Goal: Information Seeking & Learning: Compare options

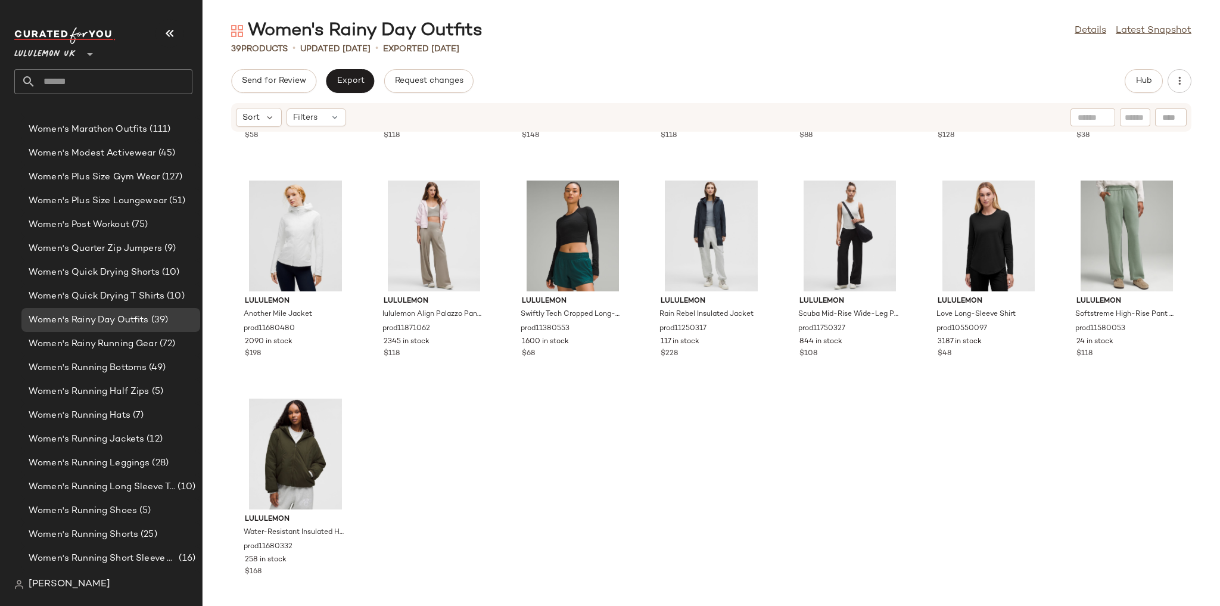
scroll to position [1069, 0]
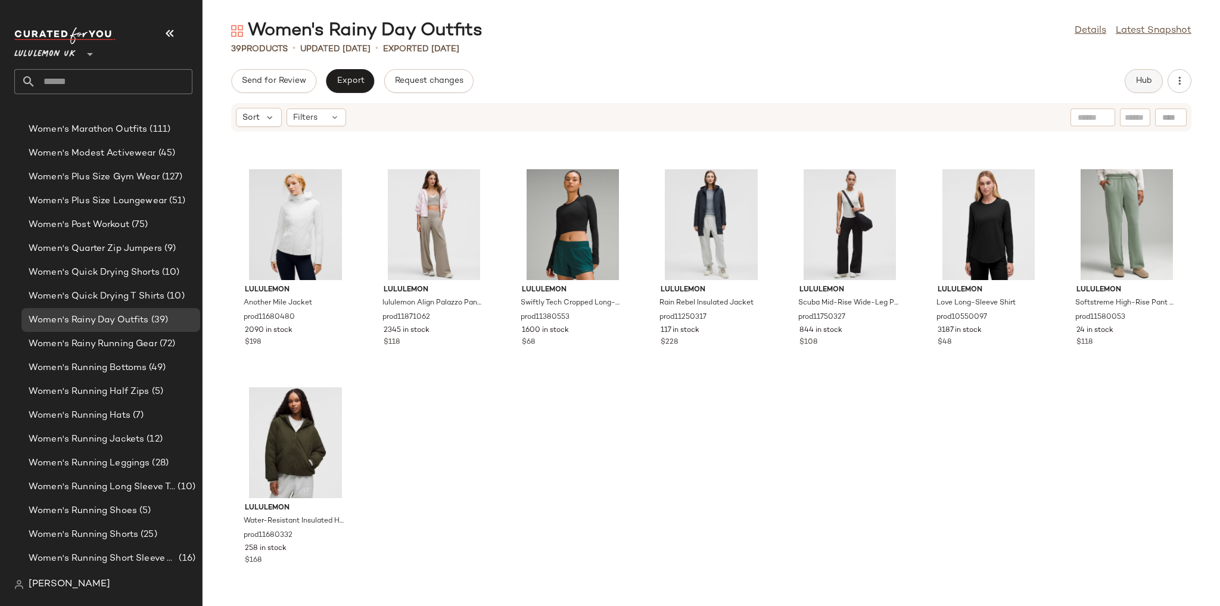
click at [1139, 84] on span "Hub" at bounding box center [1144, 81] width 17 height 10
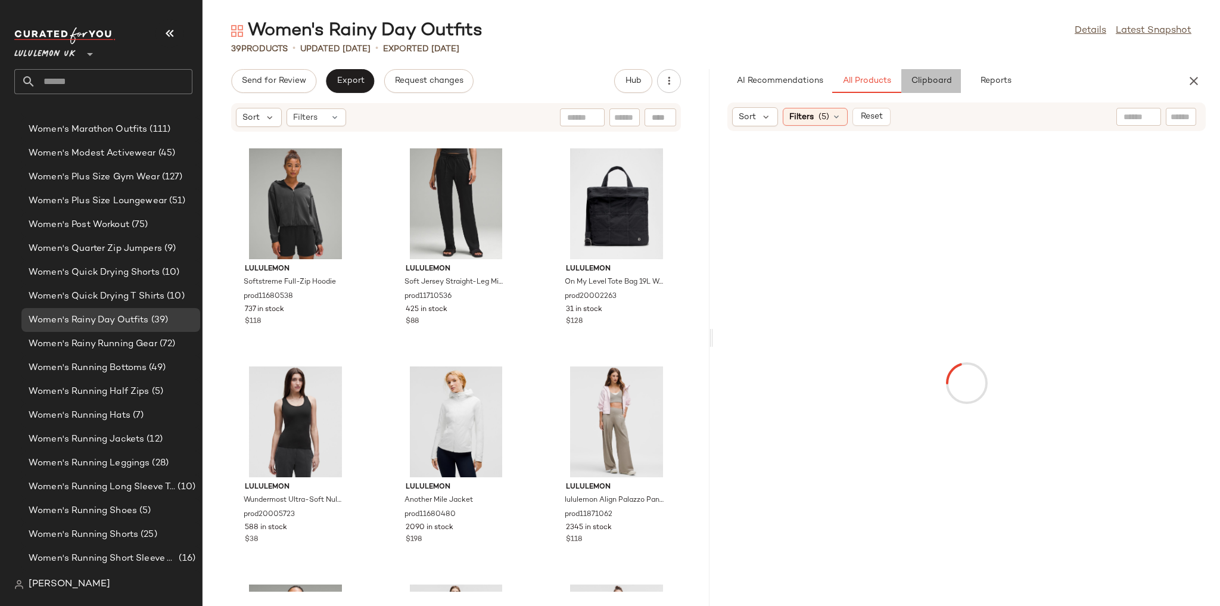
click at [945, 75] on button "Clipboard" at bounding box center [931, 81] width 60 height 24
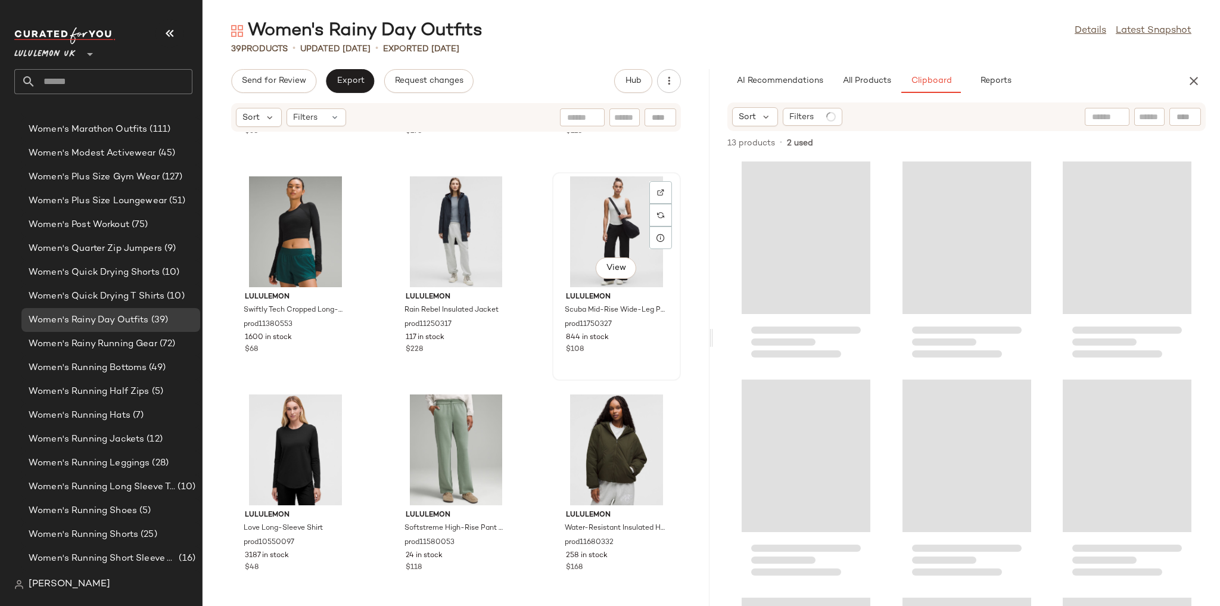
scroll to position [2378, 0]
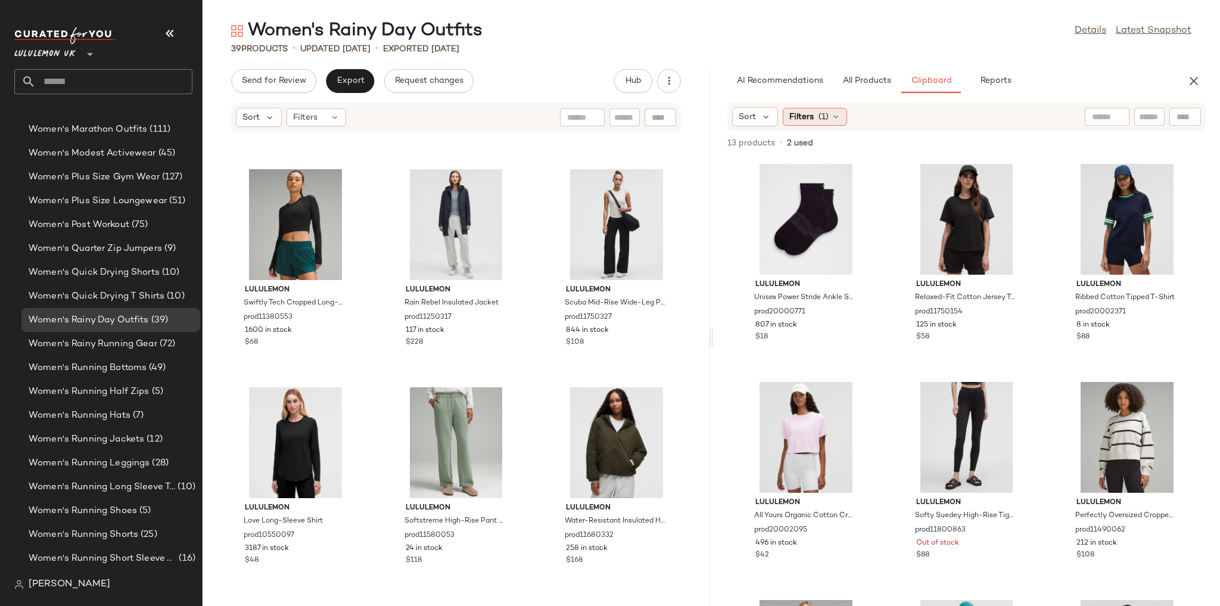
click at [840, 118] on div "Filters (1)" at bounding box center [815, 117] width 64 height 18
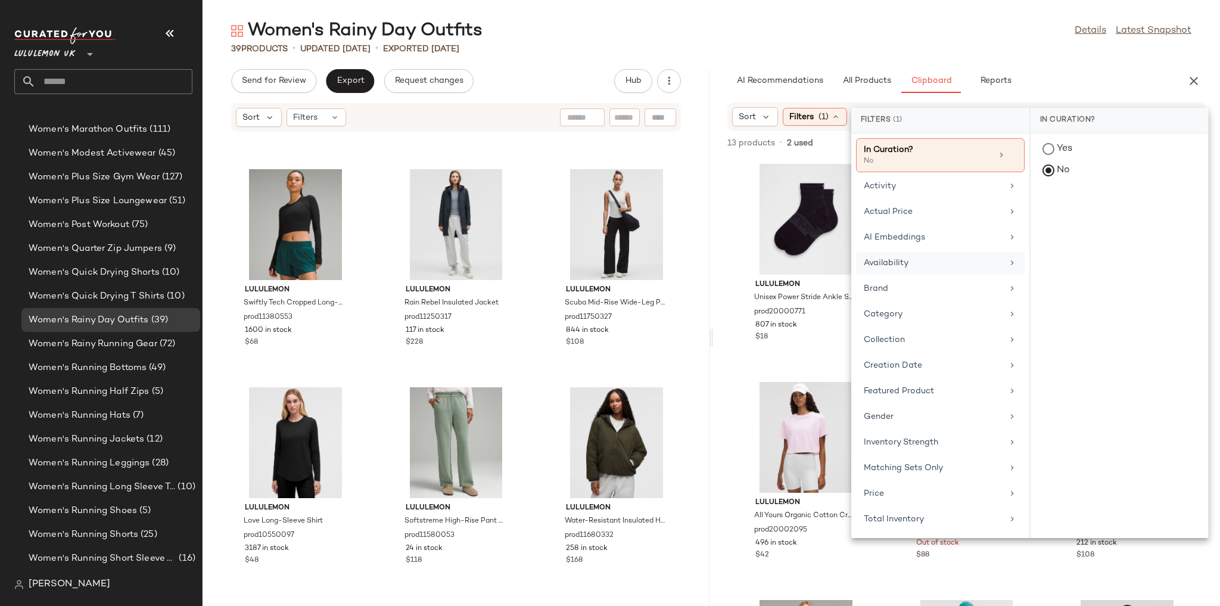
click at [909, 277] on div "Availability" at bounding box center [940, 288] width 169 height 23
click at [1111, 222] on div "in_stock" at bounding box center [1120, 236] width 178 height 29
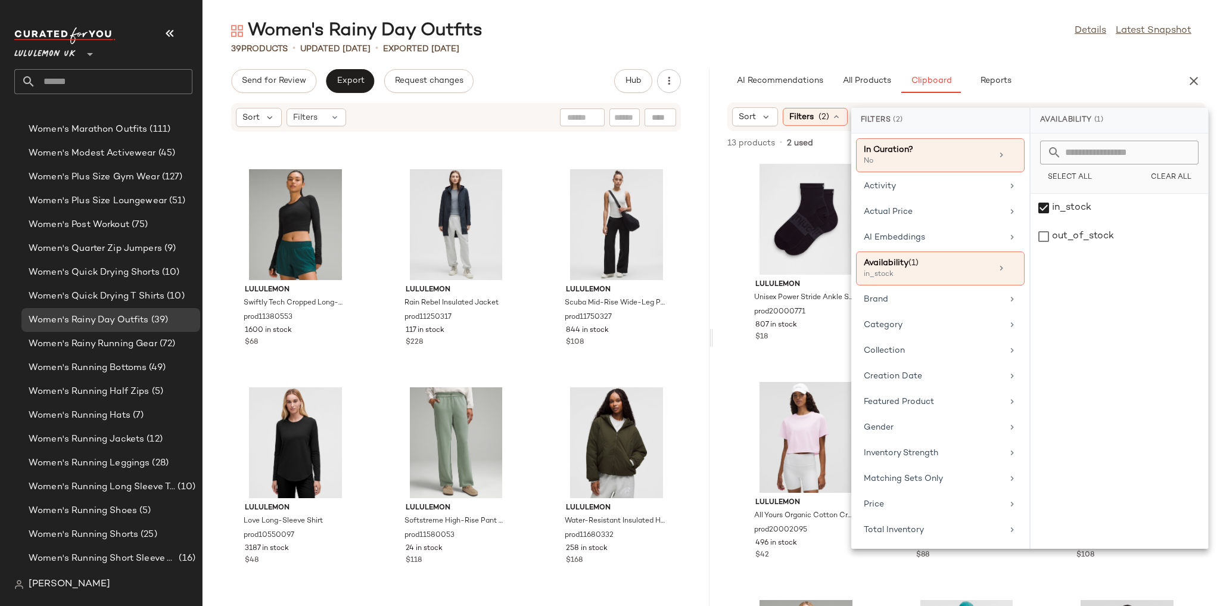
click at [1018, 33] on div "Women's Rainy Day Outfits Details Latest Snapshot" at bounding box center [712, 31] width 1018 height 24
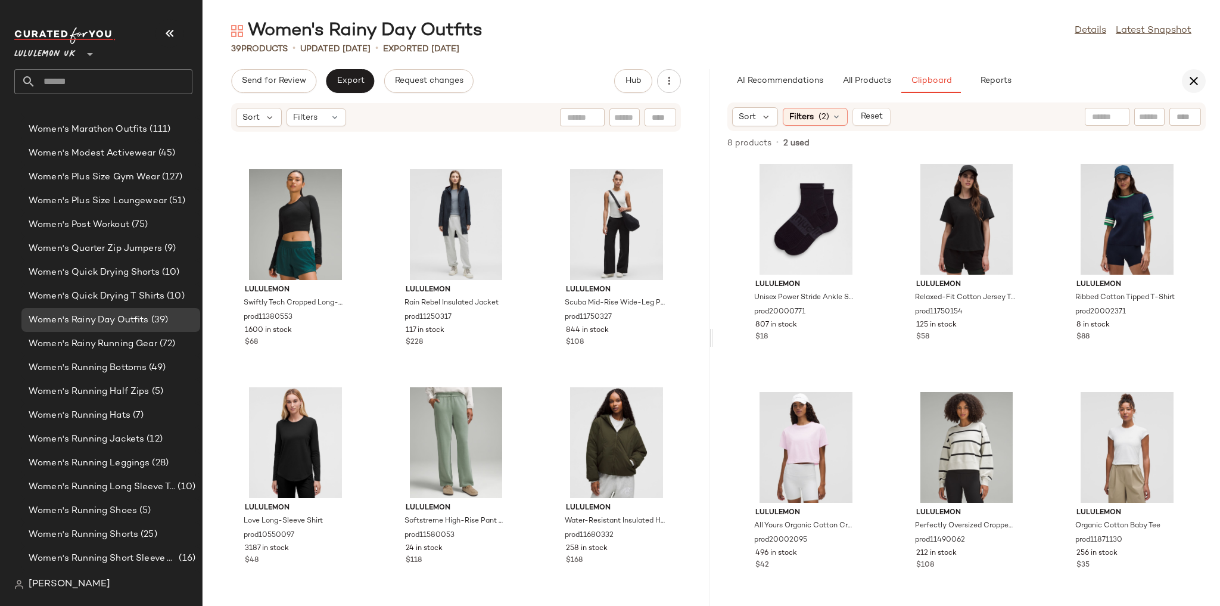
click at [1203, 86] on div "AI Recommendations All Products Clipboard Reports" at bounding box center [966, 81] width 507 height 24
click at [1197, 85] on icon "button" at bounding box center [1194, 81] width 14 height 14
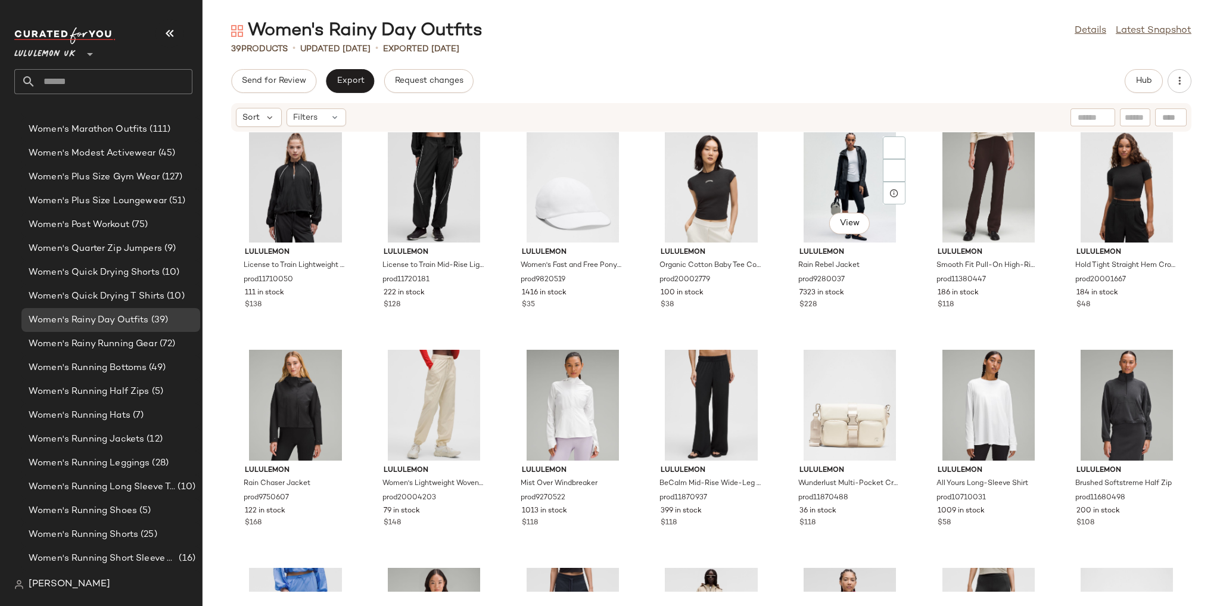
scroll to position [0, 0]
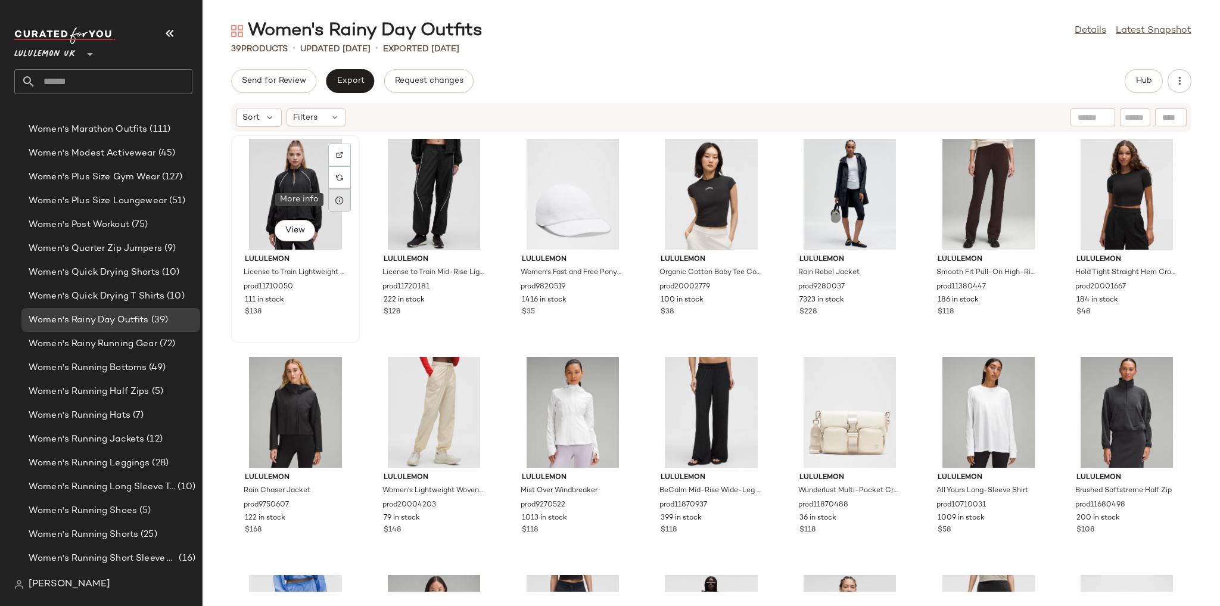
click at [340, 197] on icon at bounding box center [340, 200] width 10 height 10
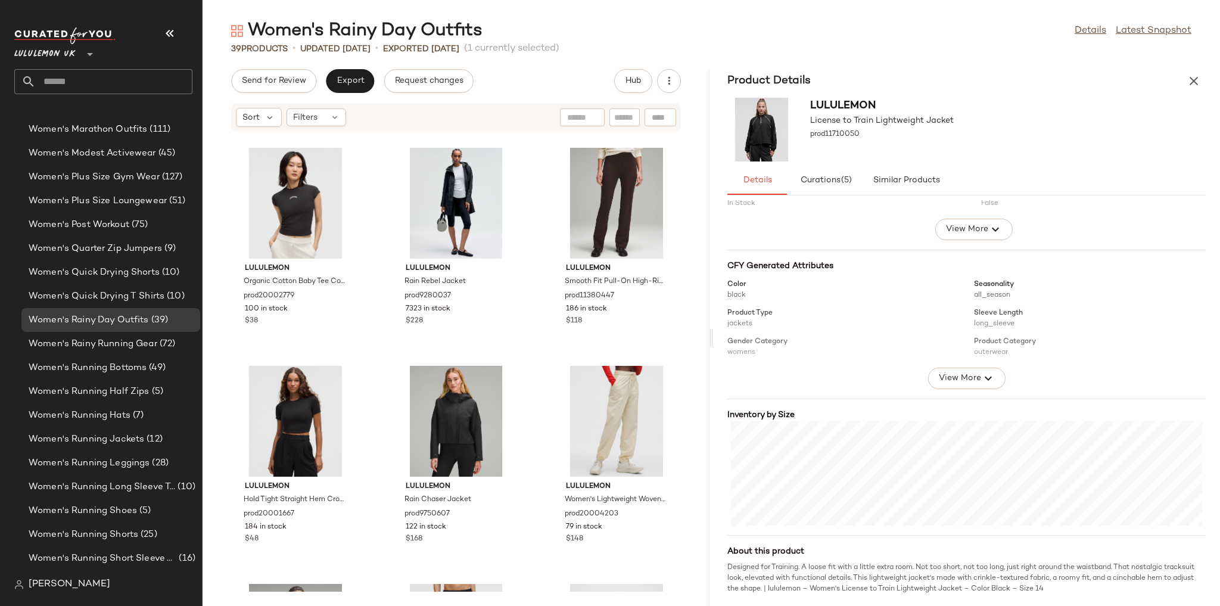
scroll to position [248, 0]
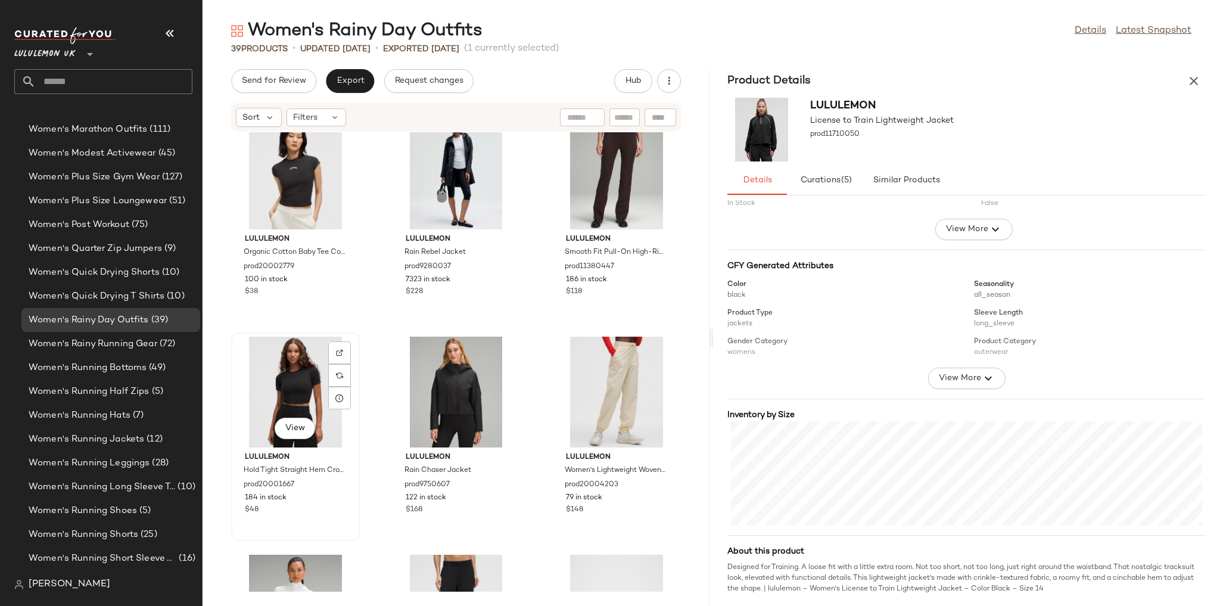
click at [303, 374] on div "View" at bounding box center [295, 392] width 120 height 111
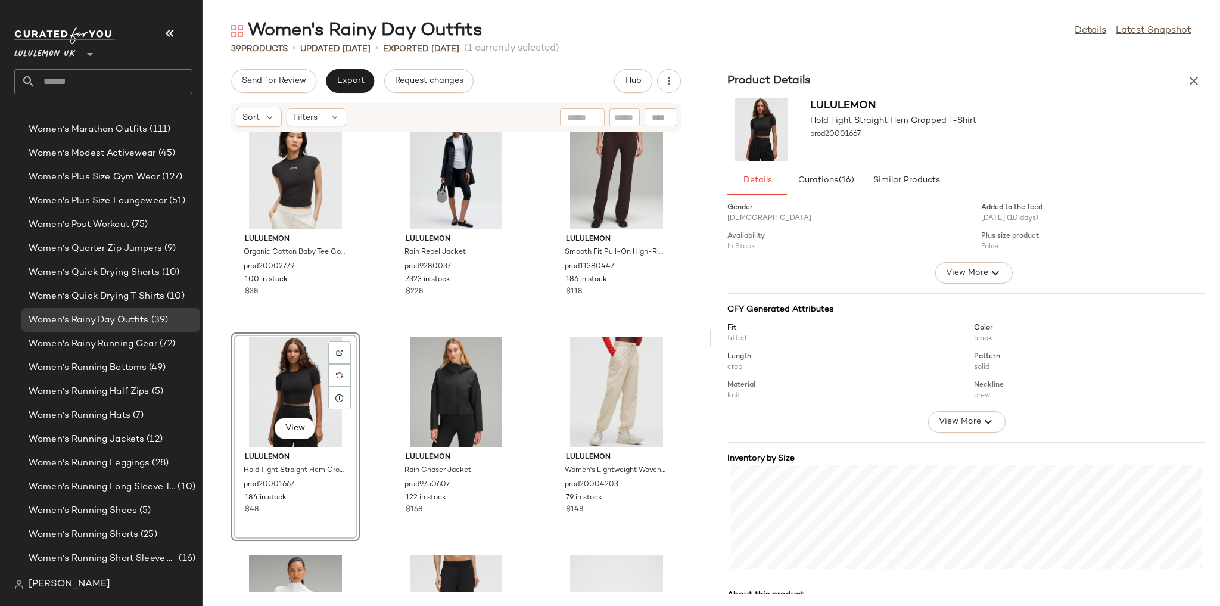
scroll to position [77, 0]
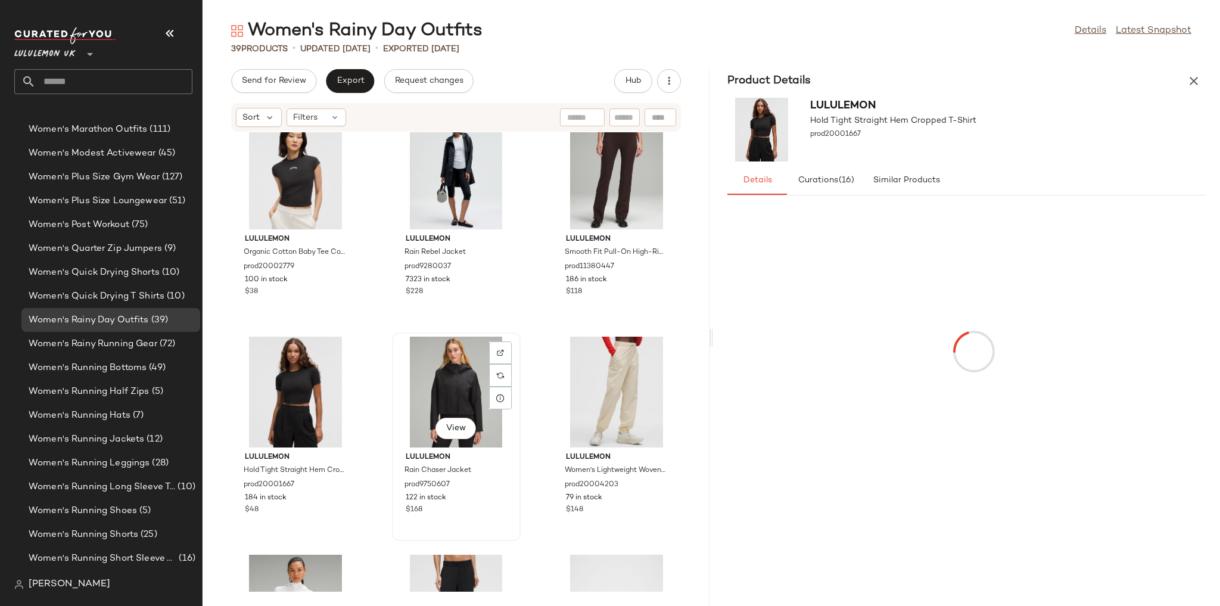
click at [464, 391] on div "View" at bounding box center [456, 392] width 120 height 111
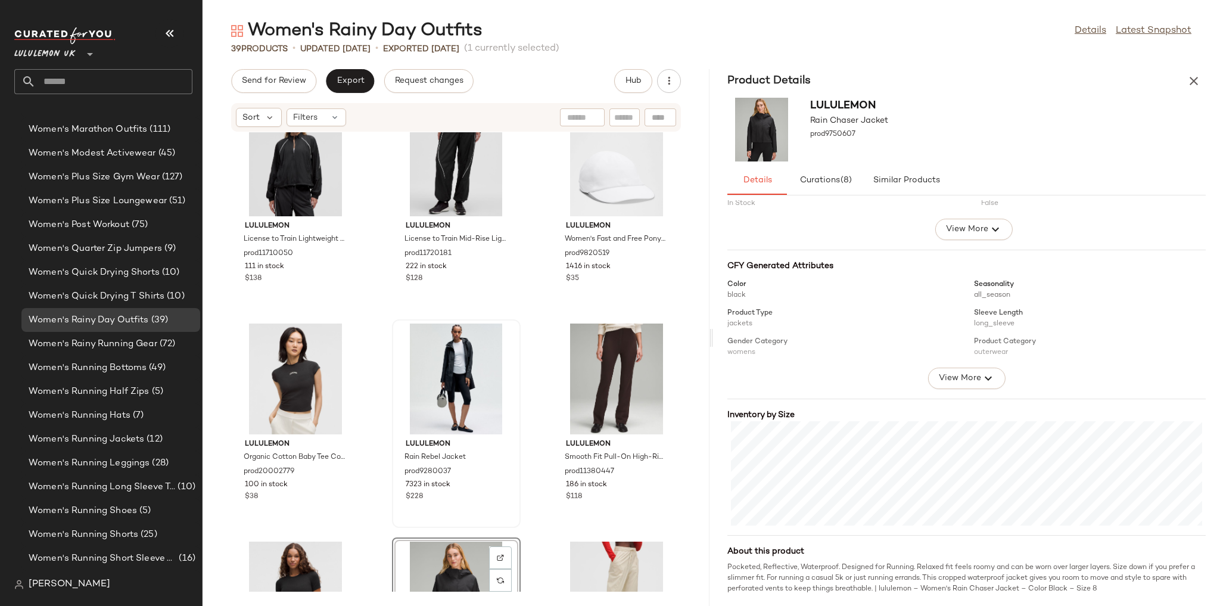
scroll to position [48, 0]
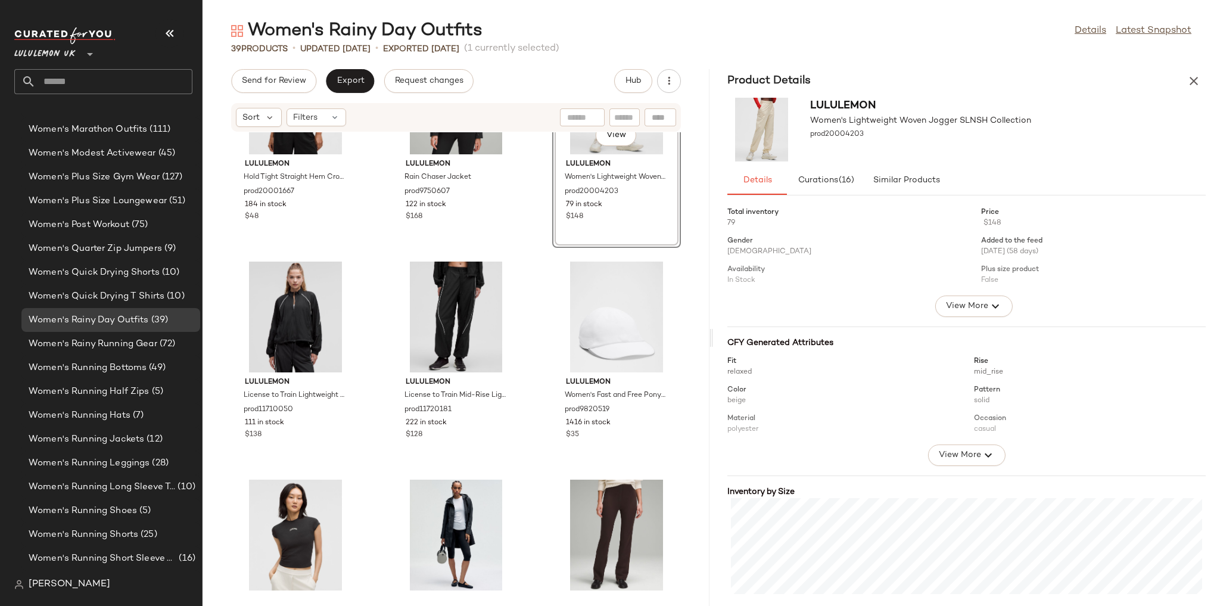
click at [537, 289] on div "lululemon Hold Tight Straight Hem Cropped T-Shirt prod20001667 184 in stock $48…" at bounding box center [456, 361] width 507 height 459
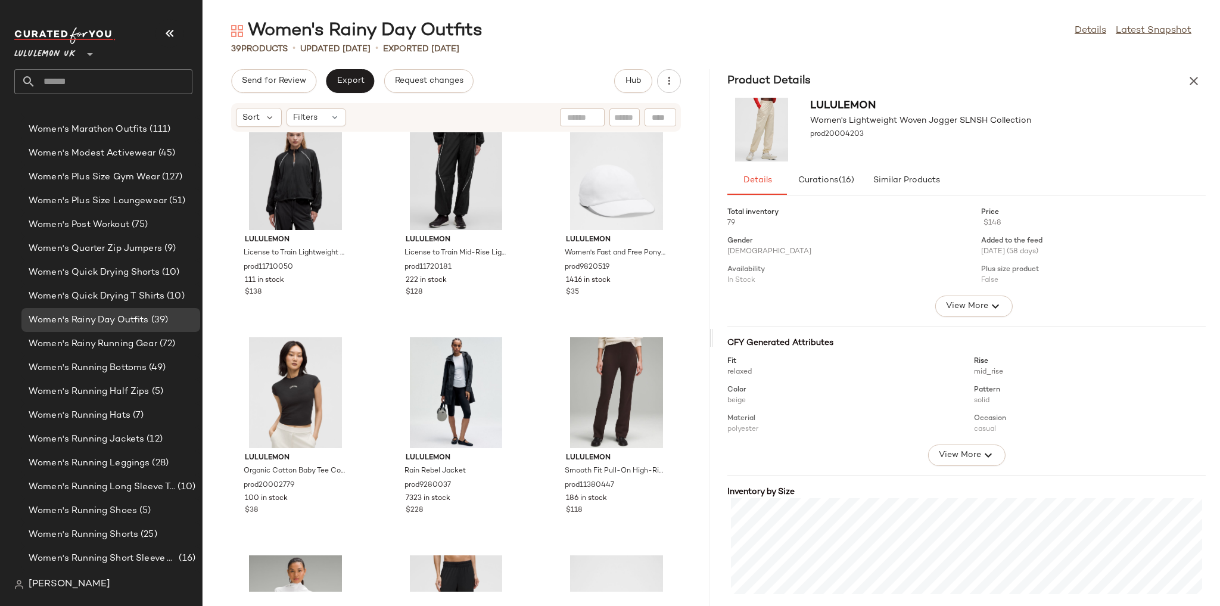
scroll to position [238, 0]
click at [421, 185] on div "View" at bounding box center [456, 174] width 120 height 111
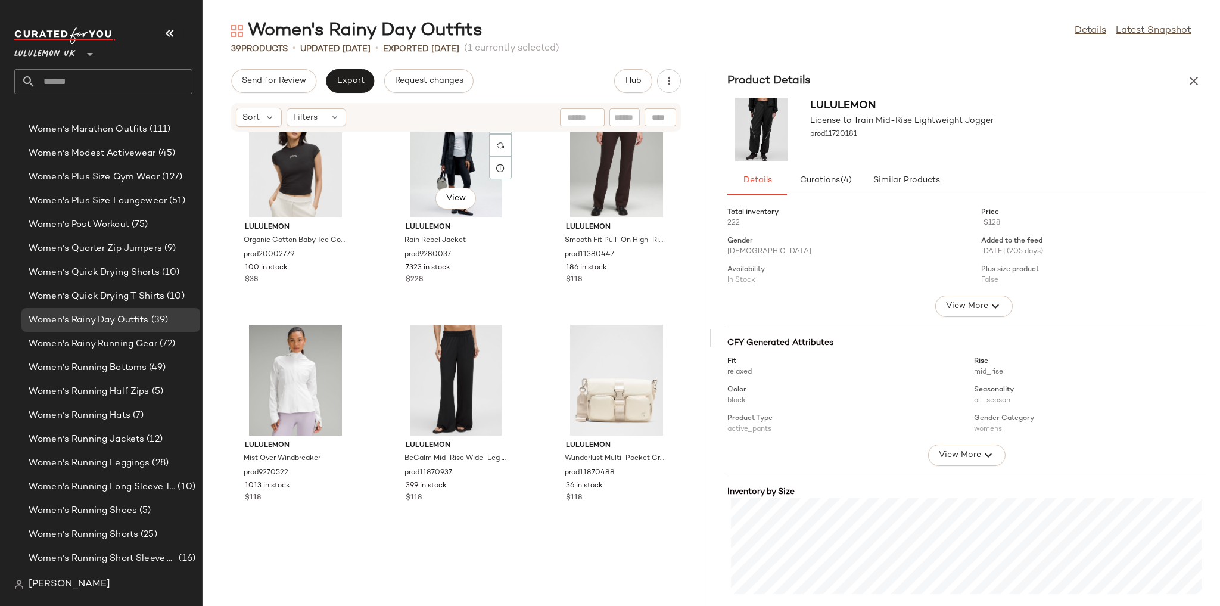
scroll to position [486, 0]
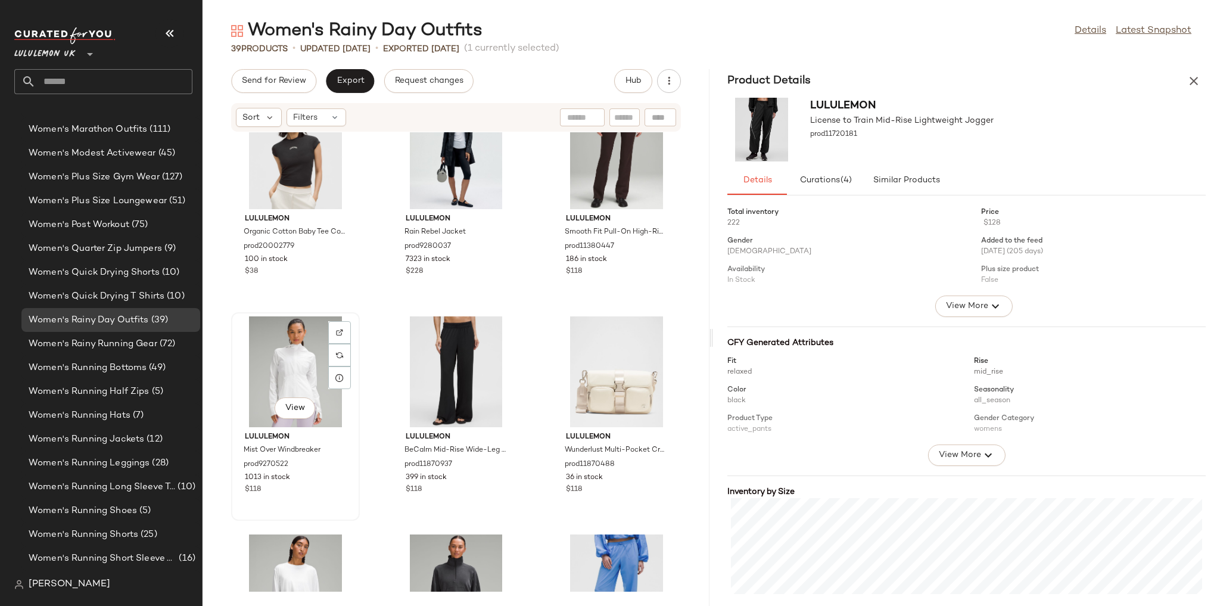
click at [303, 367] on div "View" at bounding box center [295, 371] width 120 height 111
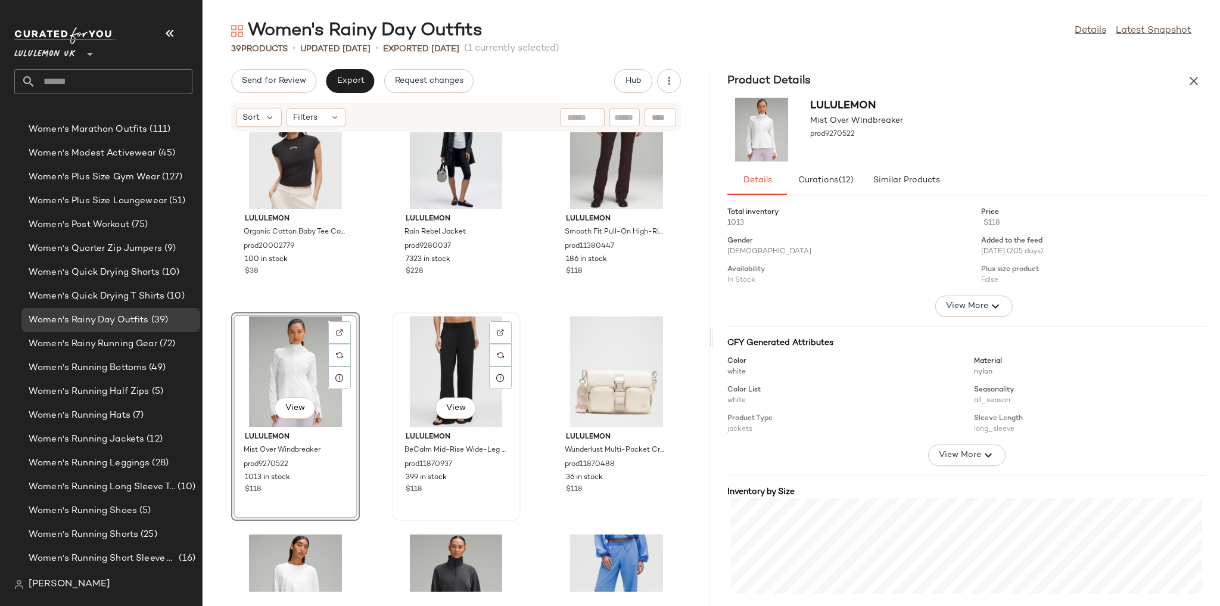
click at [460, 371] on div "View" at bounding box center [456, 371] width 120 height 111
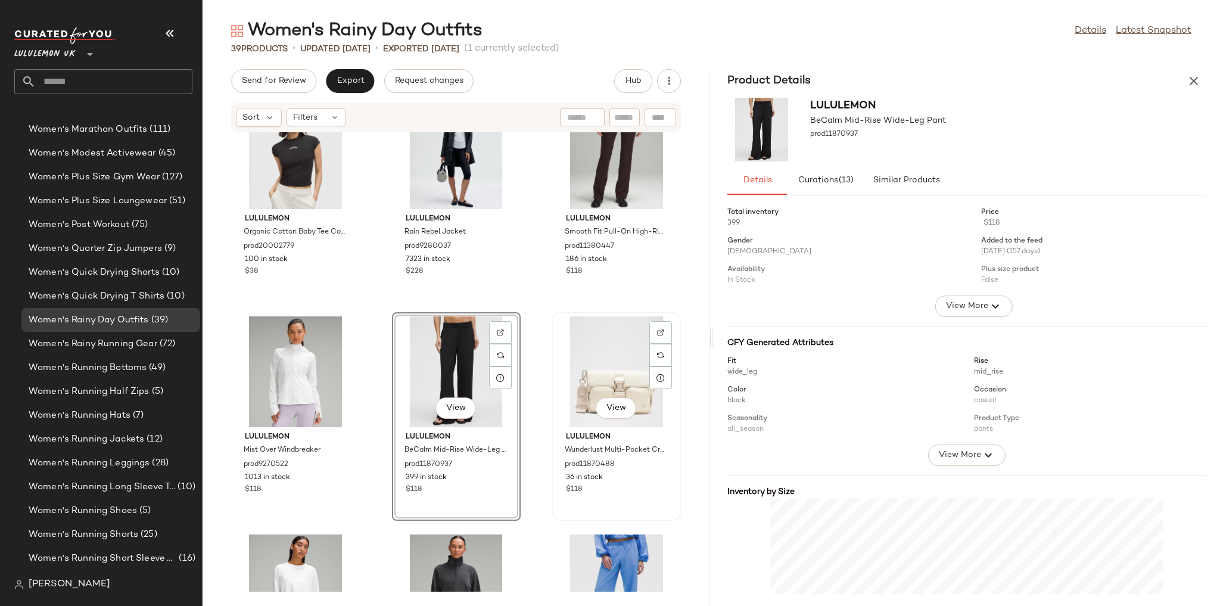
click at [589, 364] on div "View" at bounding box center [616, 371] width 120 height 111
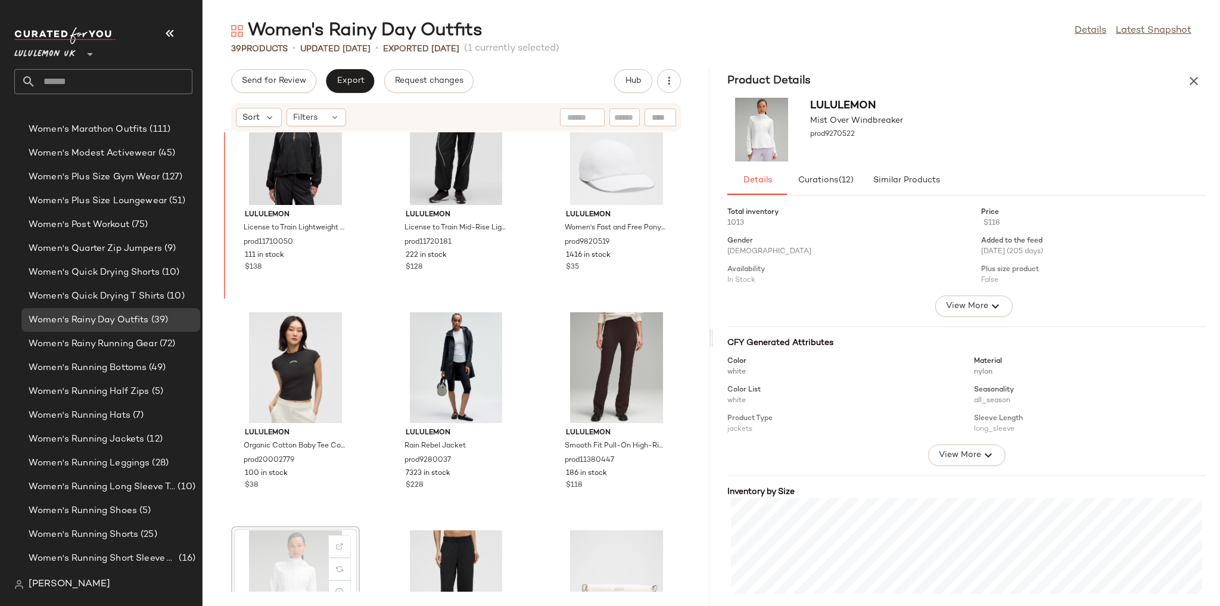
scroll to position [266, 0]
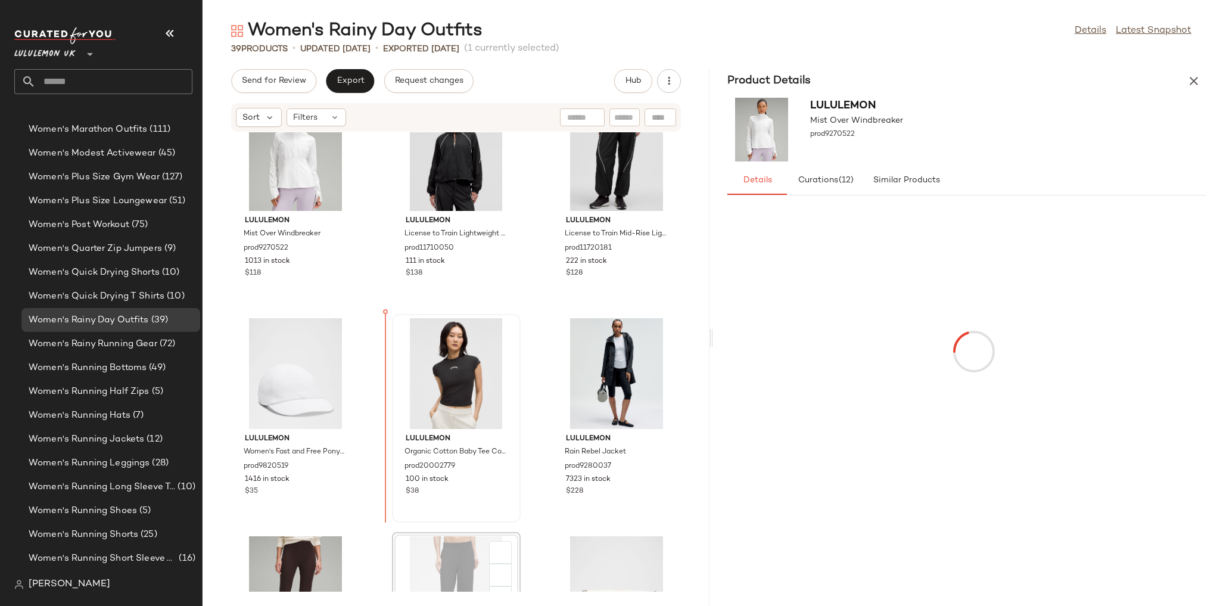
scroll to position [267, 0]
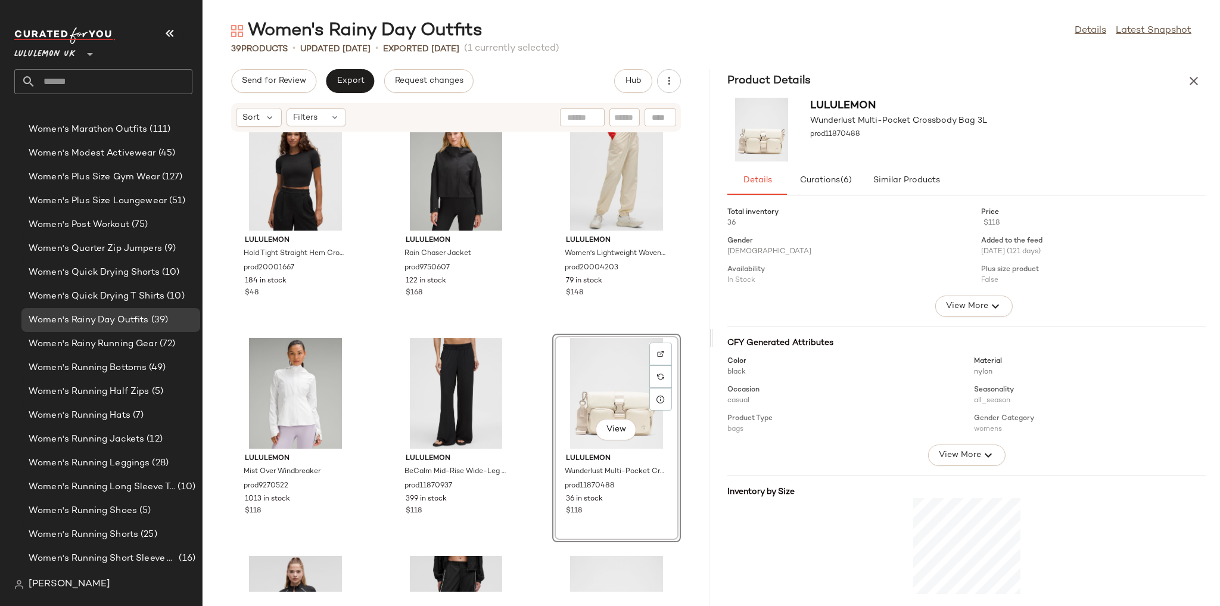
click at [538, 272] on div "lululemon Hold Tight Straight Hem Cropped T-Shirt prod20001667 184 in stock $48…" at bounding box center [456, 361] width 507 height 459
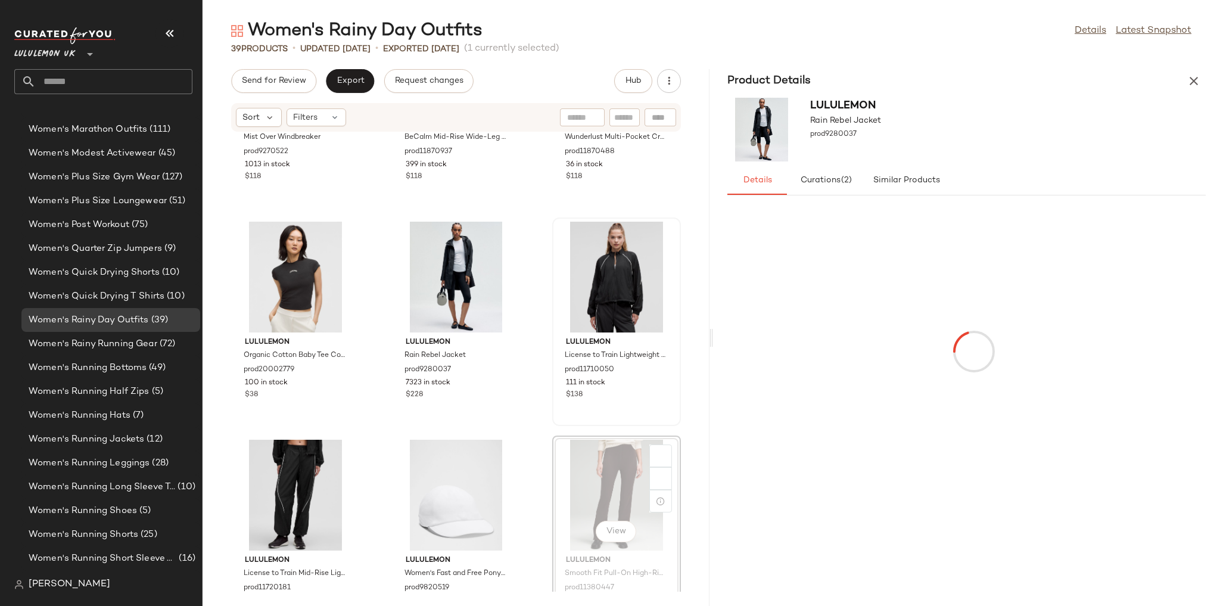
scroll to position [363, 0]
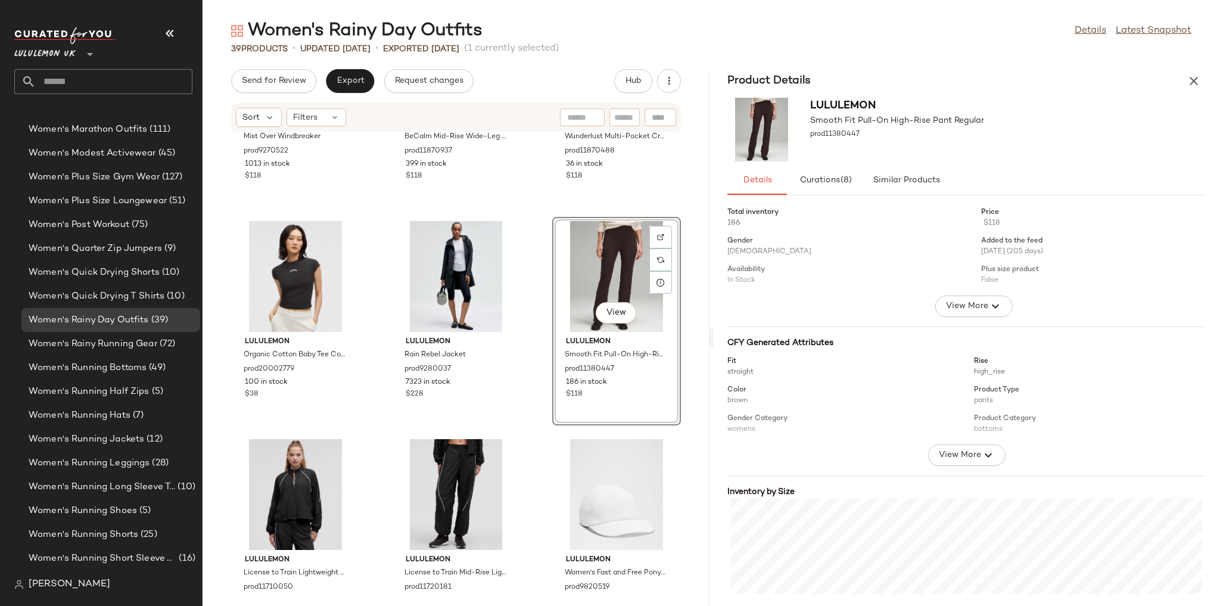
click at [552, 345] on div "View lululemon Smooth Fit Pull-On High-Rise Pant Regular prod11380447 186 in st…" at bounding box center [616, 321] width 129 height 209
click at [537, 349] on div "lululemon Mist Over Windbreaker prod9270522 1013 in stock $118 lululemon BeCalm…" at bounding box center [456, 361] width 507 height 459
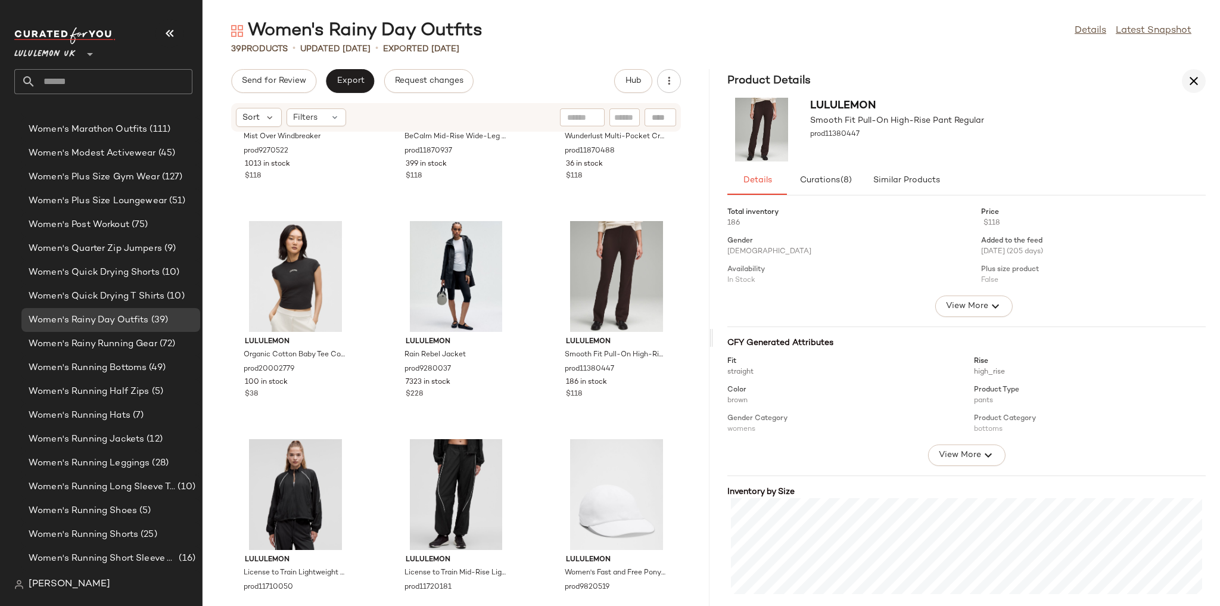
click at [1187, 74] on icon "button" at bounding box center [1194, 81] width 14 height 14
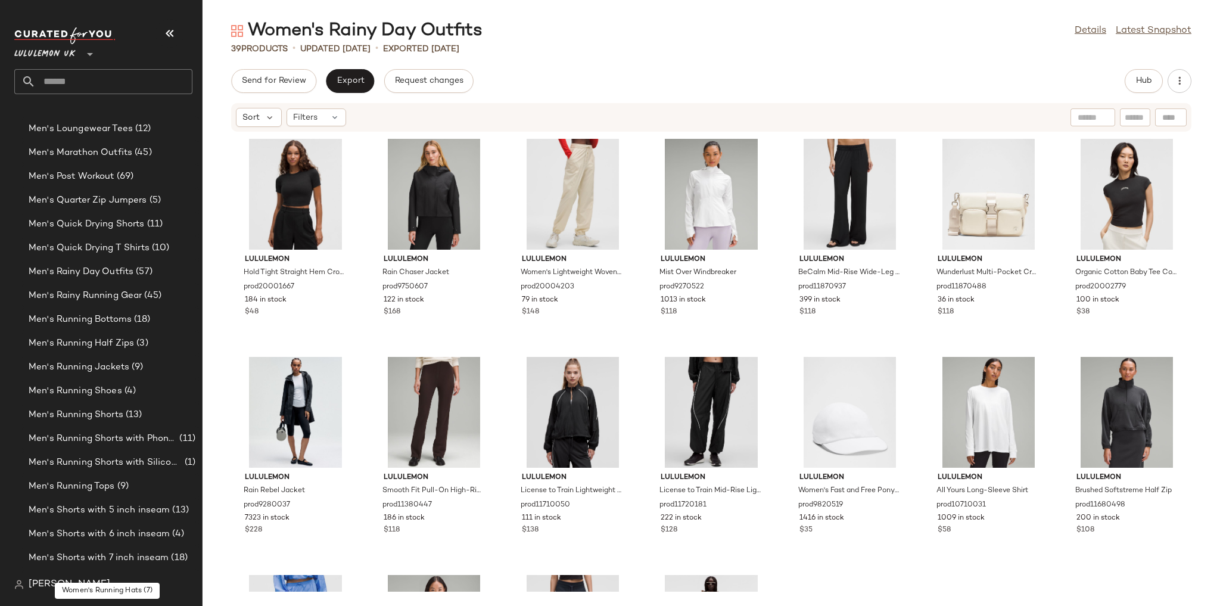
scroll to position [1281, 0]
click at [142, 274] on span "(57)" at bounding box center [142, 273] width 19 height 14
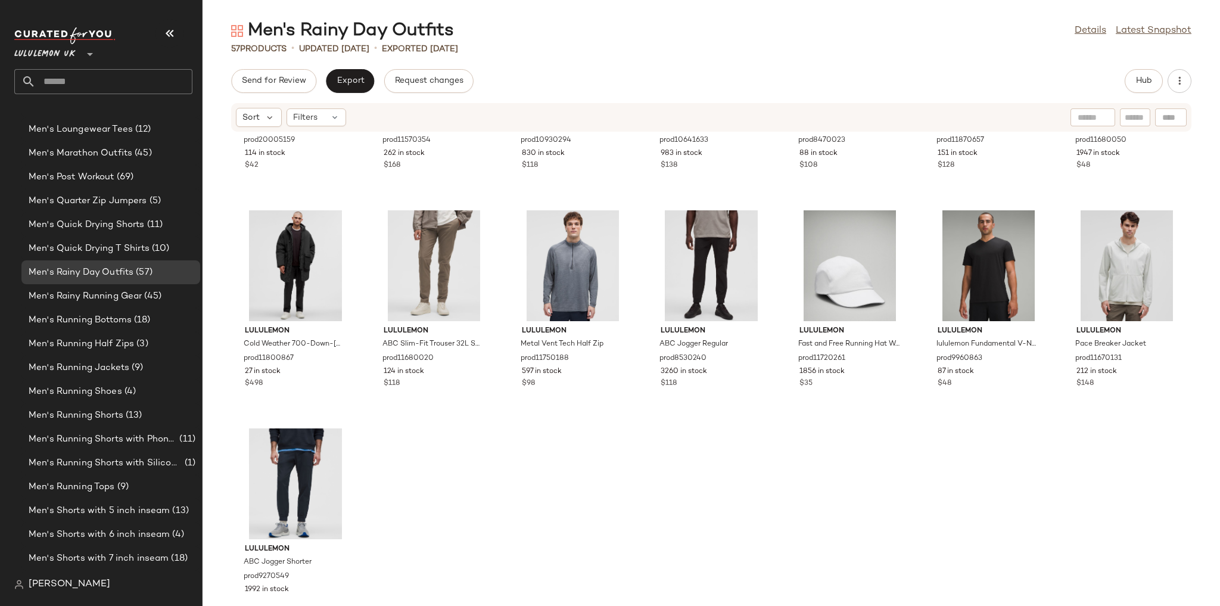
scroll to position [1723, 0]
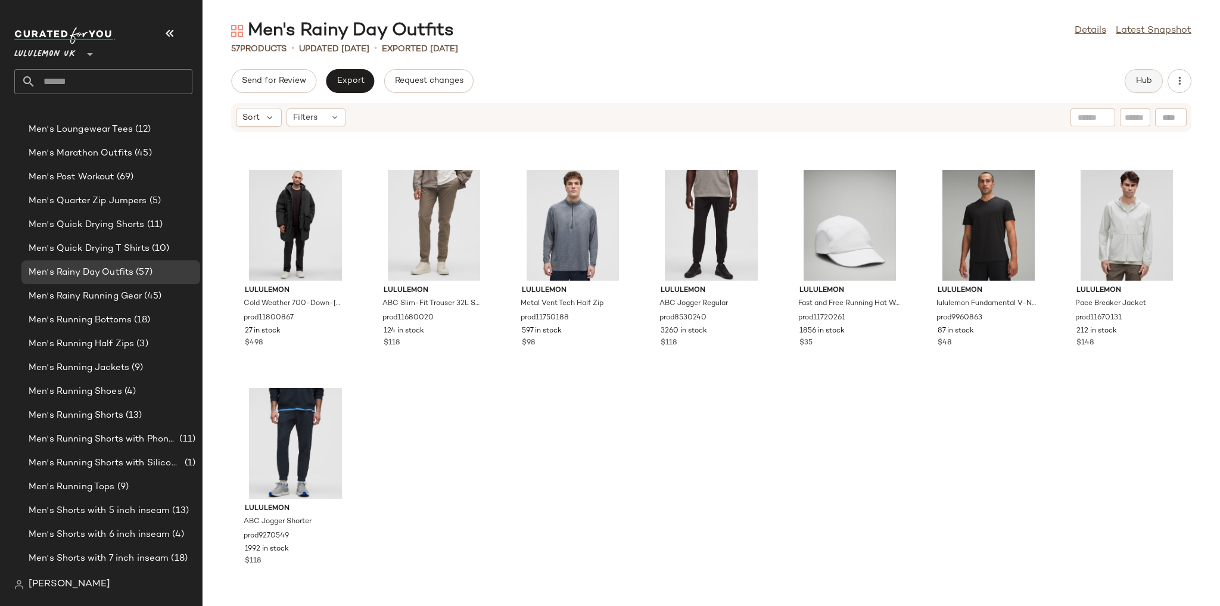
click at [1139, 85] on span "Hub" at bounding box center [1144, 81] width 17 height 10
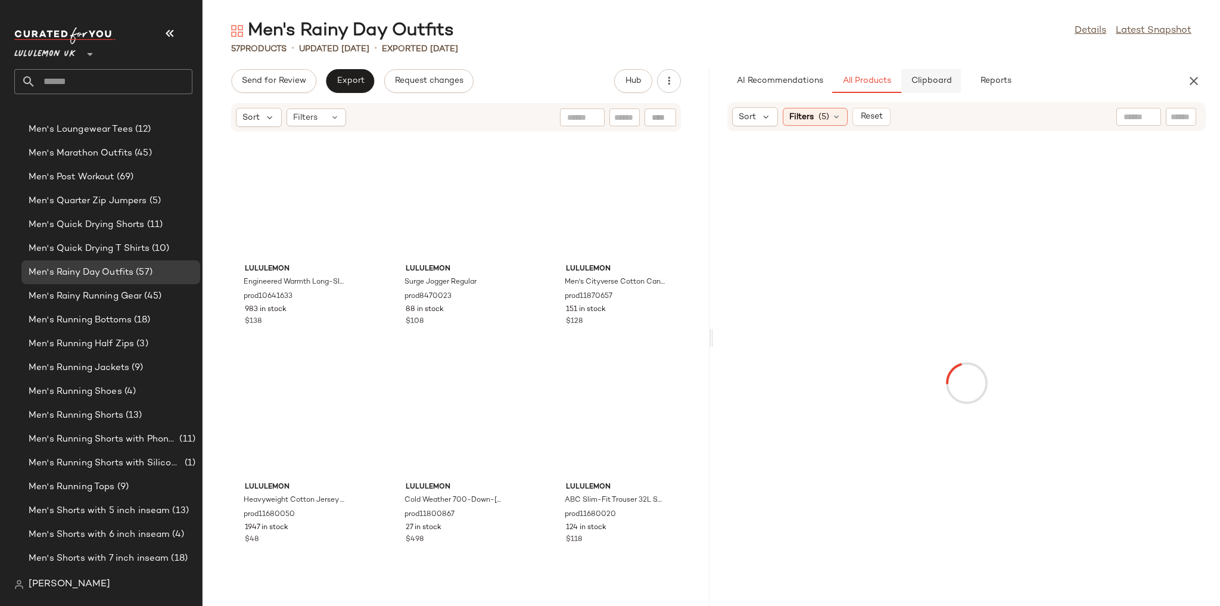
click at [935, 84] on span "Clipboard" at bounding box center [930, 81] width 41 height 10
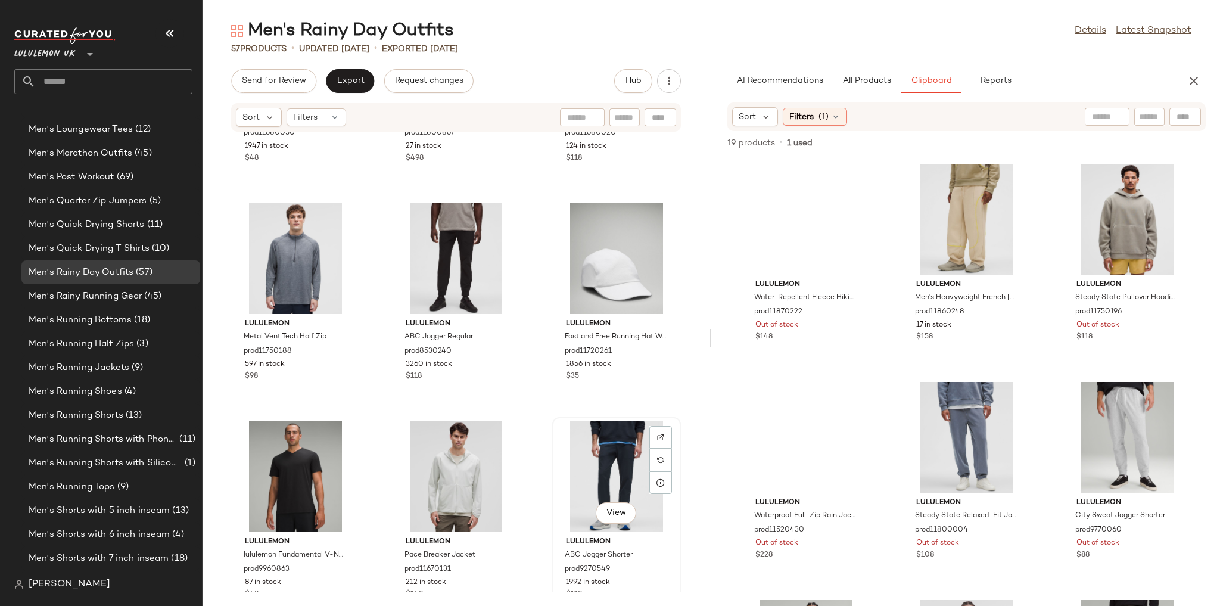
scroll to position [3686, 0]
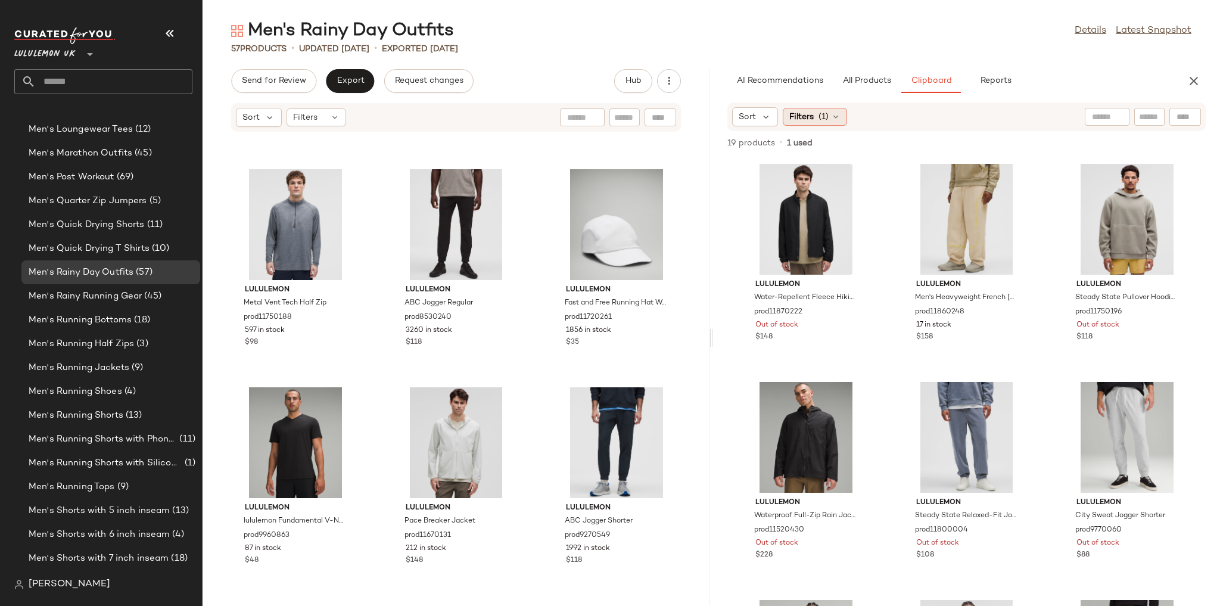
click at [834, 120] on icon at bounding box center [836, 117] width 10 height 10
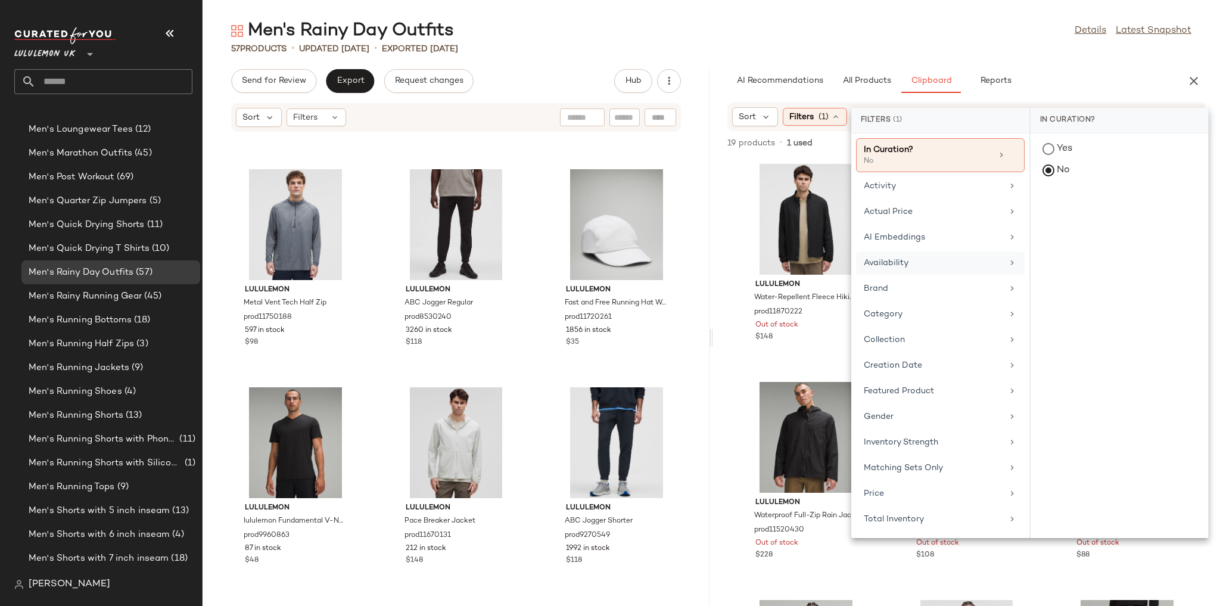
click at [944, 263] on div "Availability" at bounding box center [933, 263] width 139 height 13
click at [1075, 222] on div "in_stock" at bounding box center [1120, 236] width 178 height 29
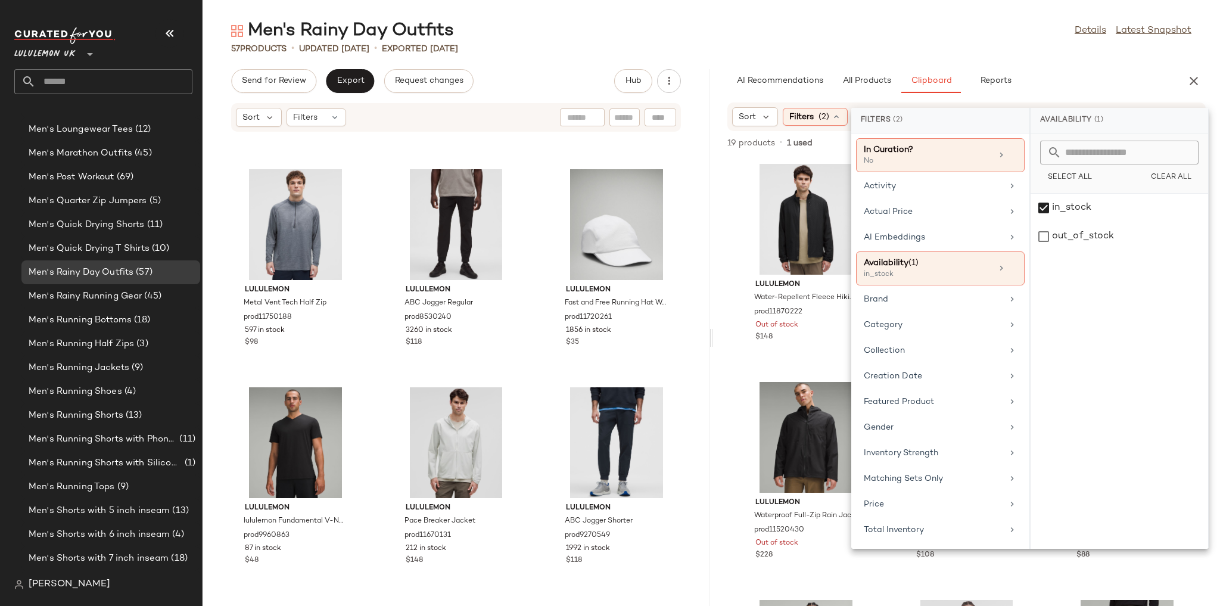
click at [989, 26] on div "Men's Rainy Day Outfits Details Latest Snapshot" at bounding box center [712, 31] width 1018 height 24
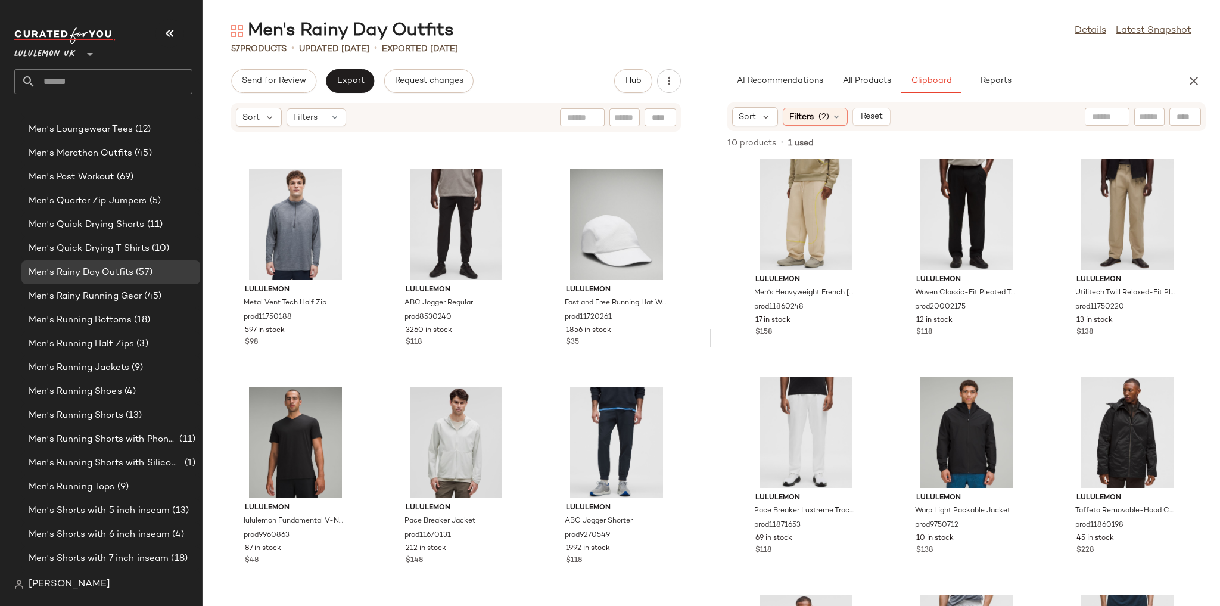
scroll to position [0, 0]
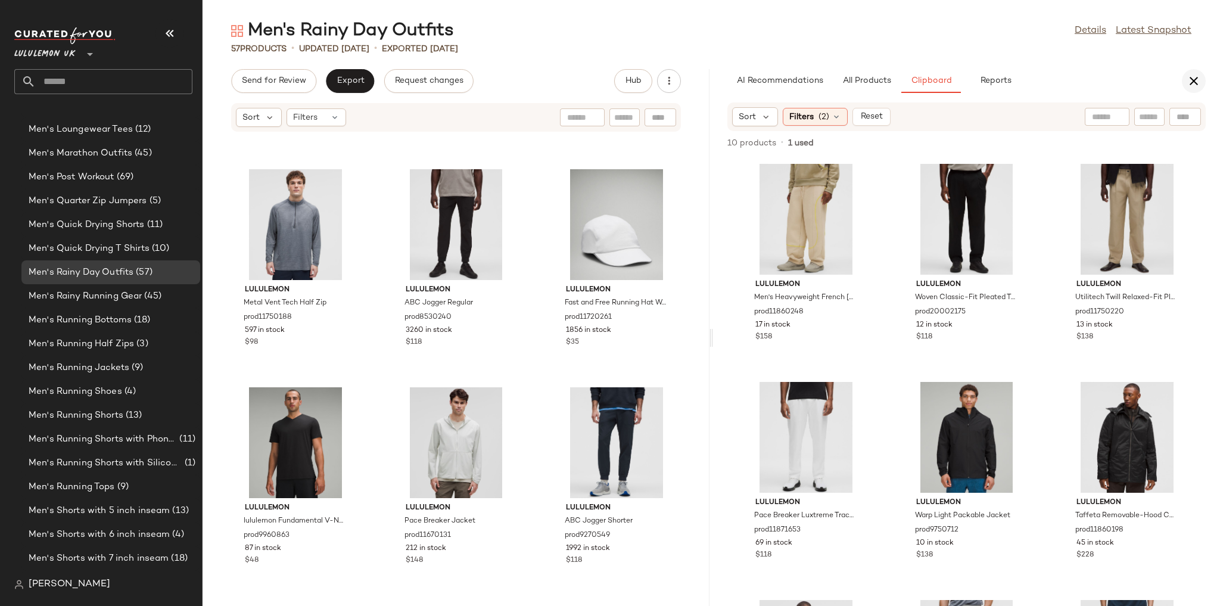
click at [1183, 86] on button "button" at bounding box center [1194, 81] width 24 height 24
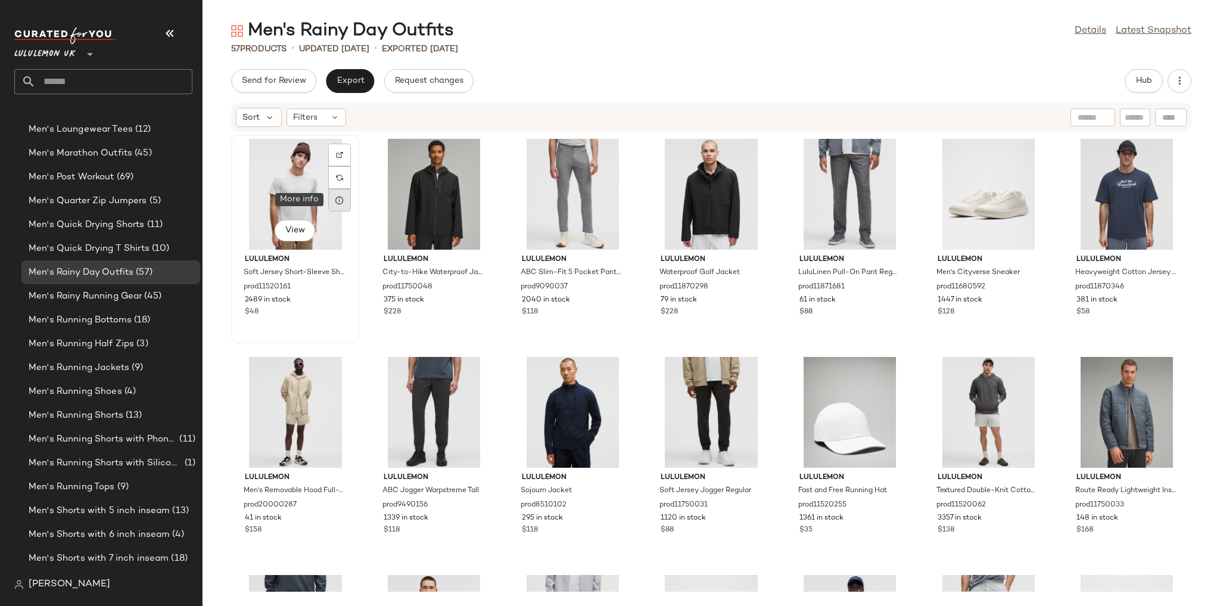
click at [339, 202] on icon at bounding box center [340, 200] width 10 height 10
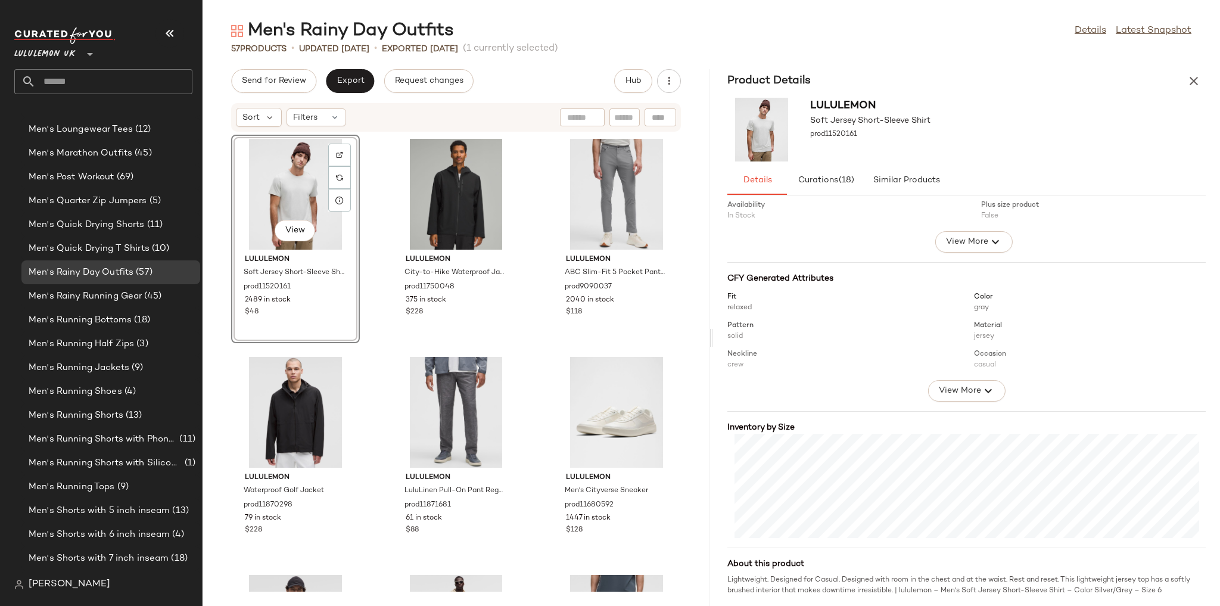
scroll to position [66, 0]
click at [417, 191] on div "View" at bounding box center [456, 194] width 120 height 111
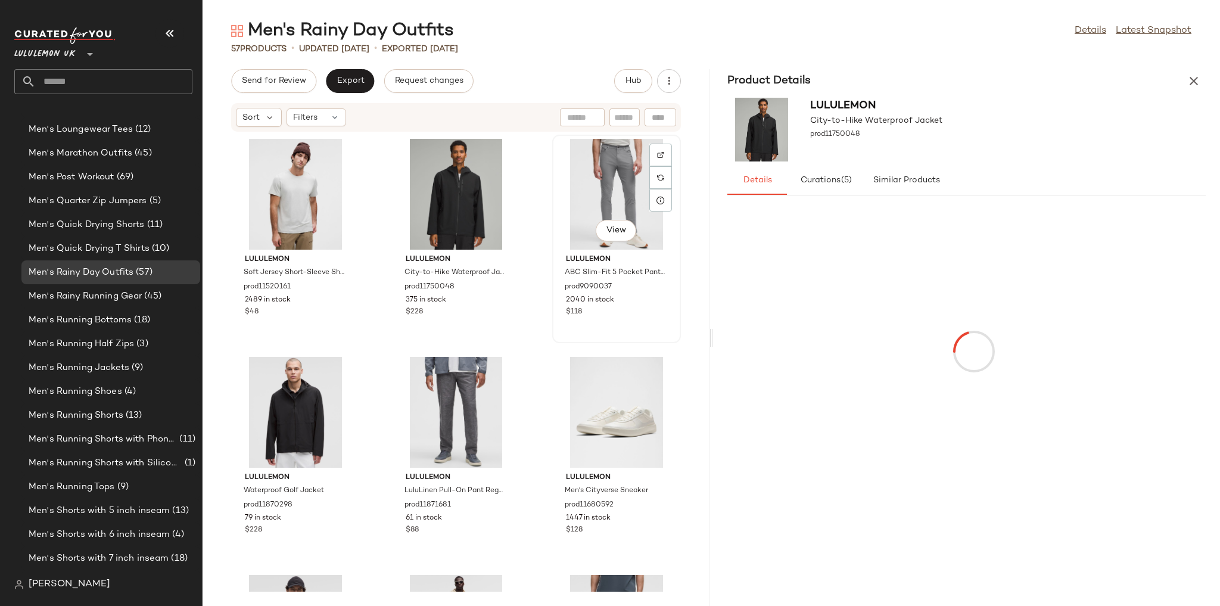
click at [637, 197] on div "View" at bounding box center [616, 194] width 120 height 111
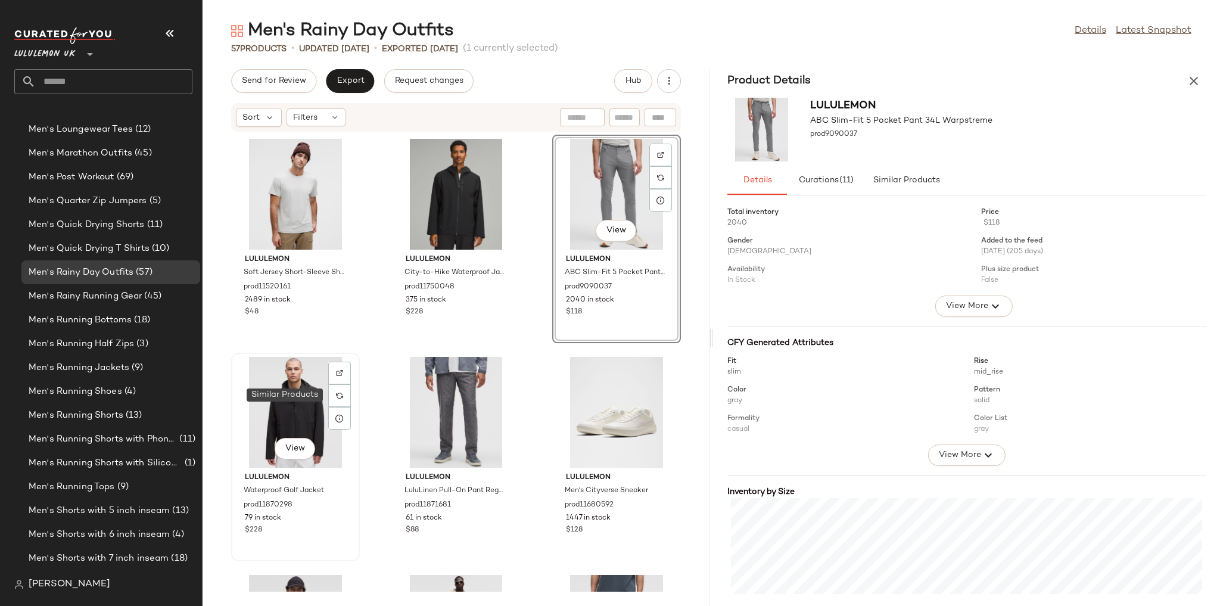
click at [309, 415] on div "View" at bounding box center [295, 412] width 120 height 111
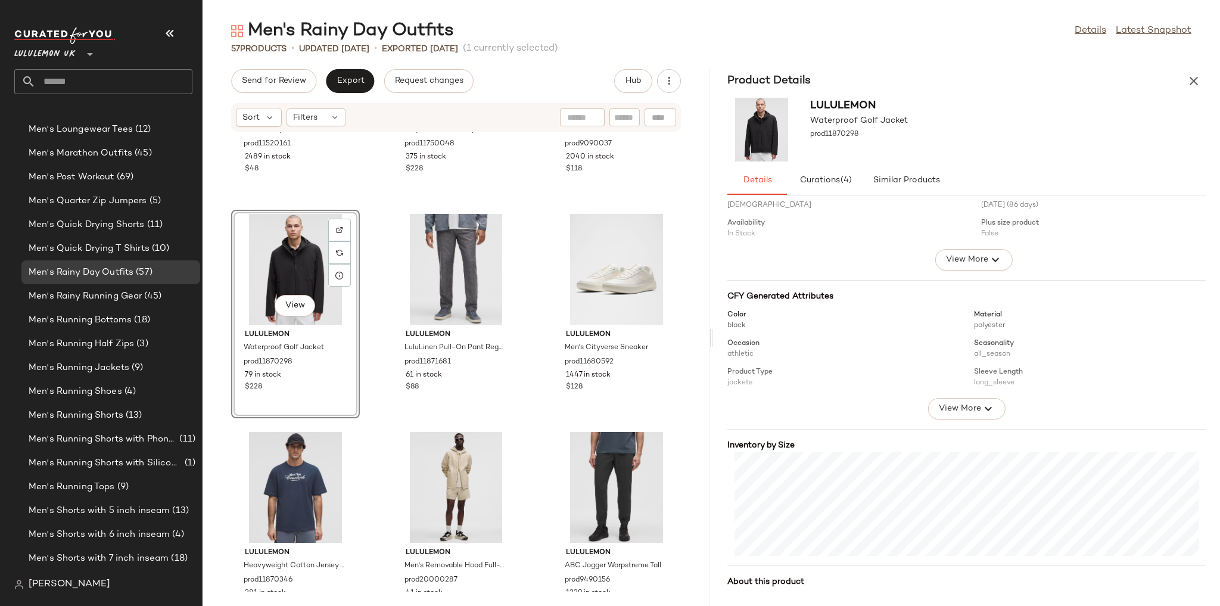
scroll to position [29, 0]
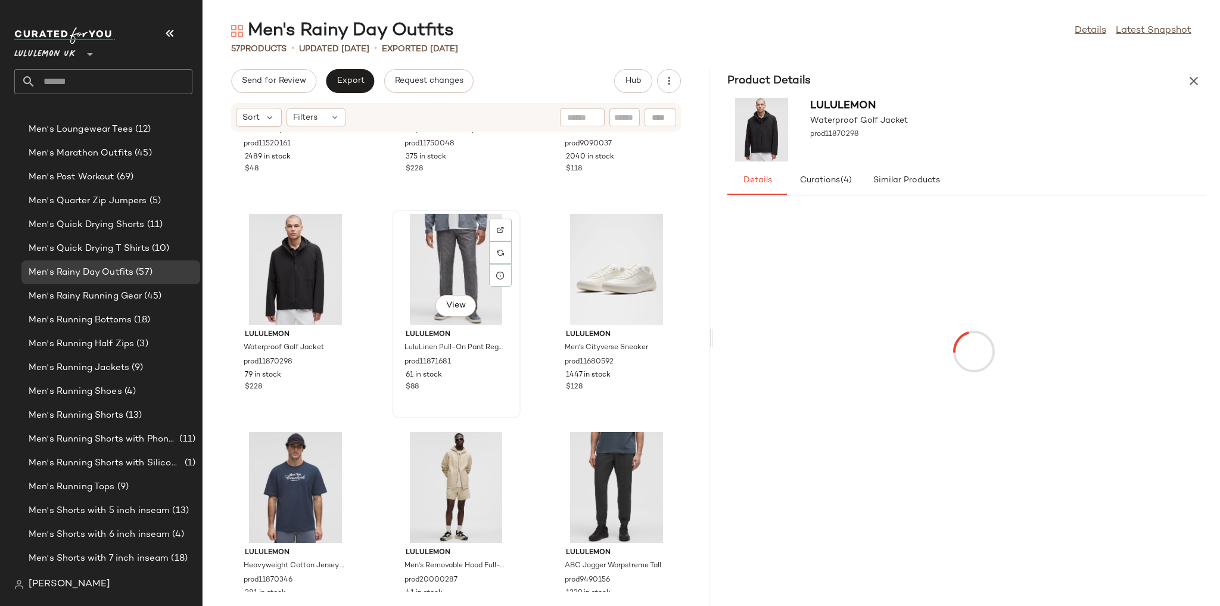
click at [450, 276] on div "View" at bounding box center [456, 269] width 120 height 111
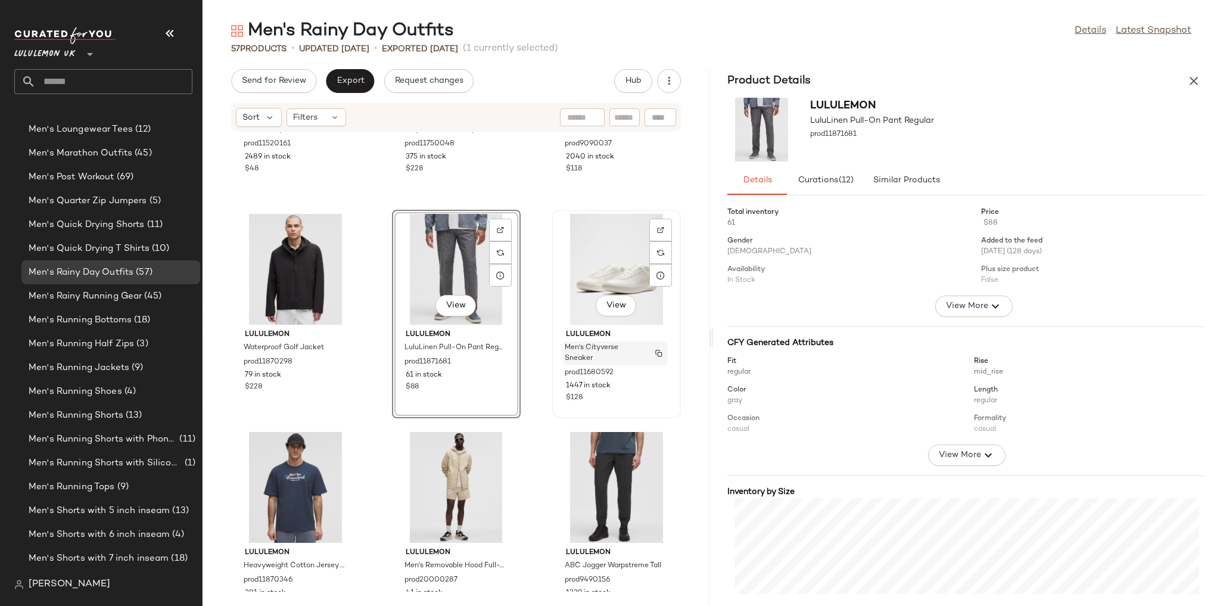
scroll to position [191, 0]
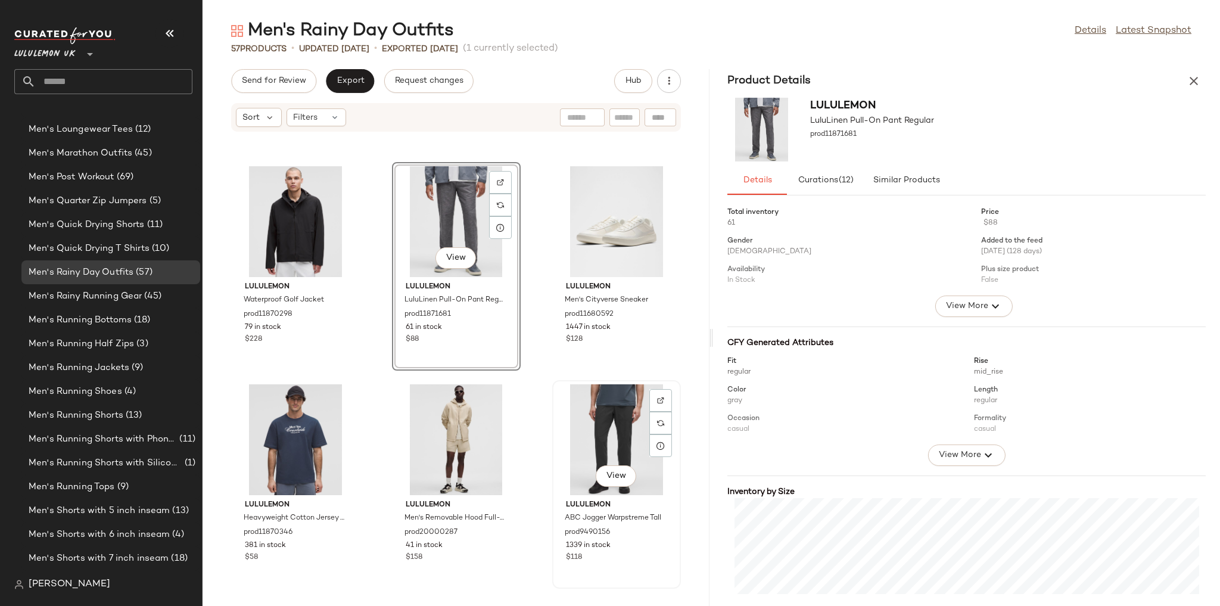
click at [589, 419] on div "View" at bounding box center [616, 439] width 120 height 111
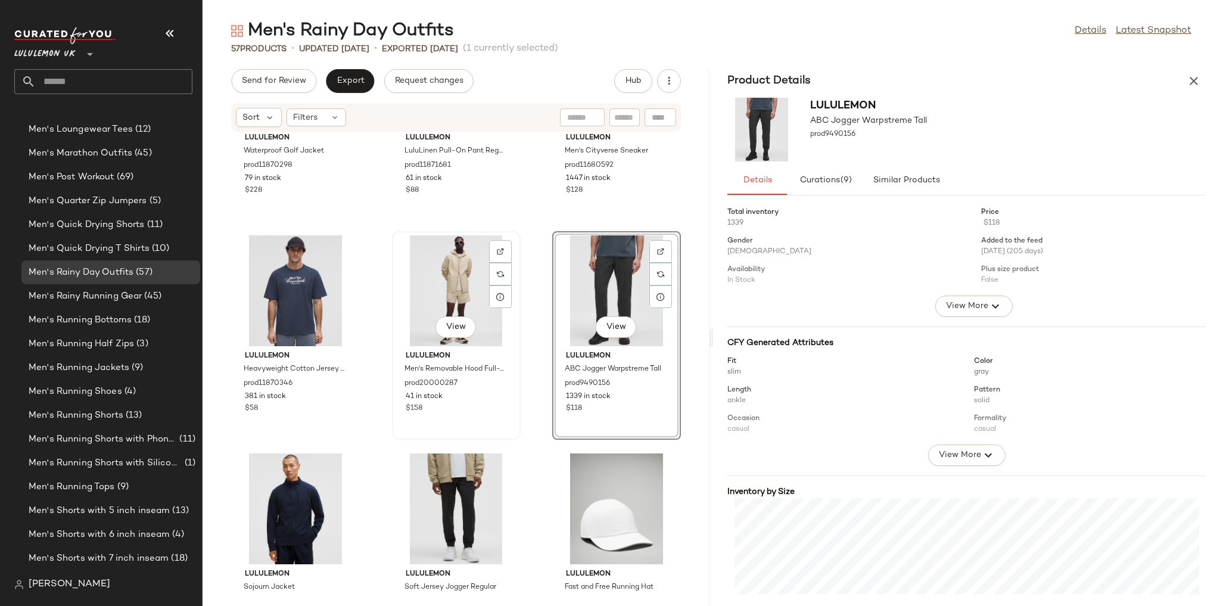
scroll to position [391, 0]
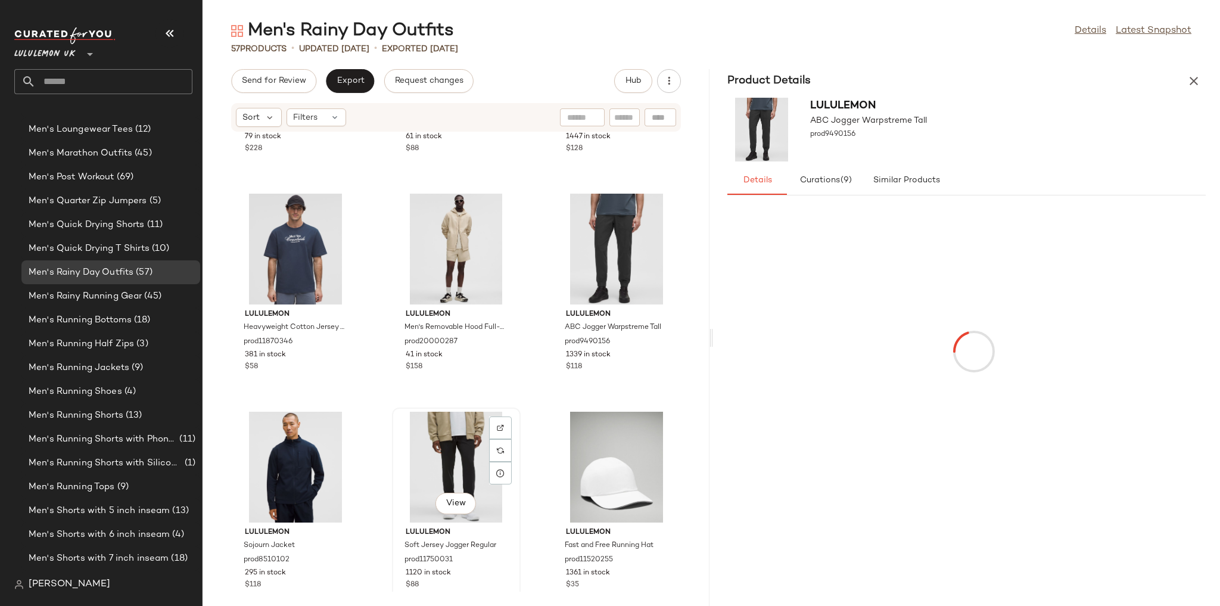
click at [472, 437] on div "View" at bounding box center [456, 467] width 120 height 111
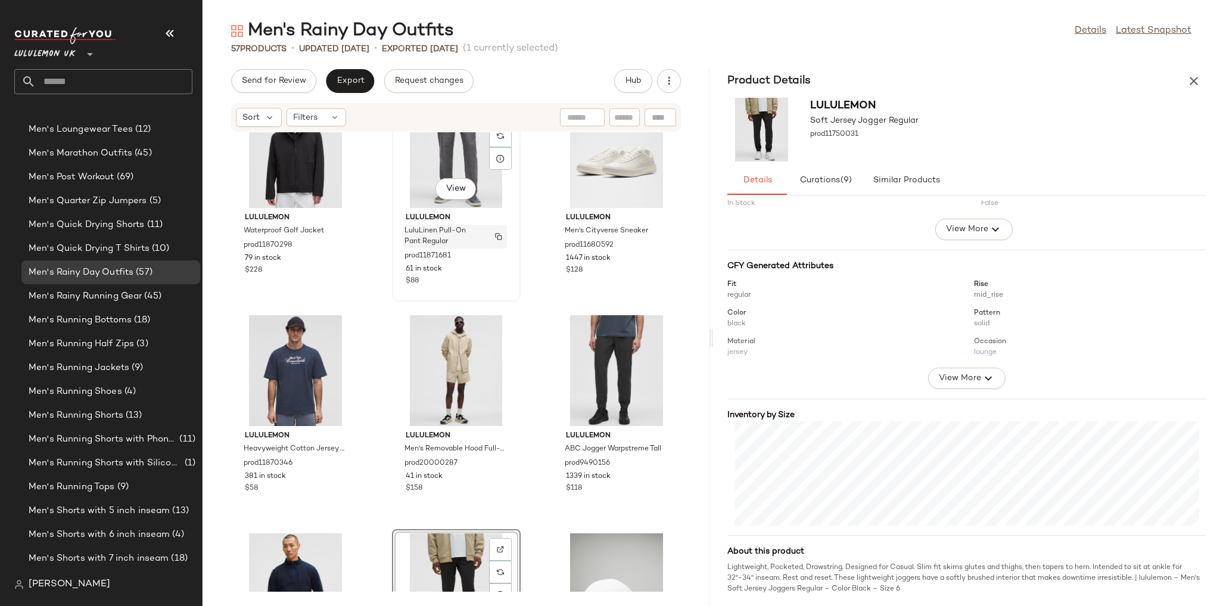
scroll to position [267, 0]
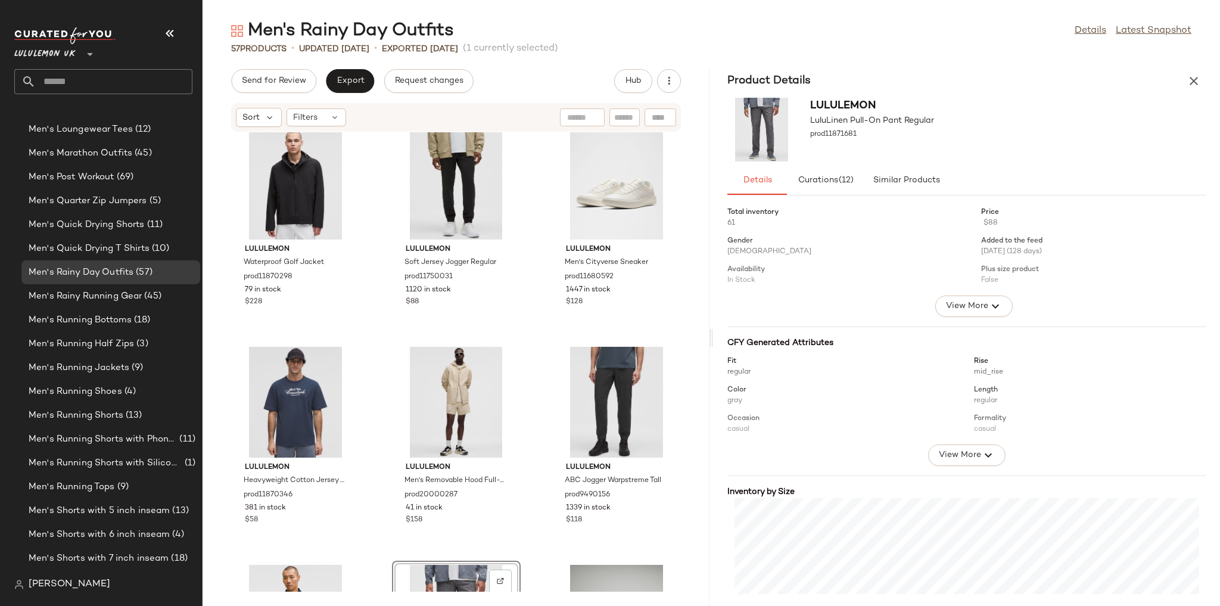
click at [528, 455] on div "lululemon Waterproof Golf Jacket prod11870298 79 in stock $228 lululemon Soft J…" at bounding box center [456, 361] width 507 height 459
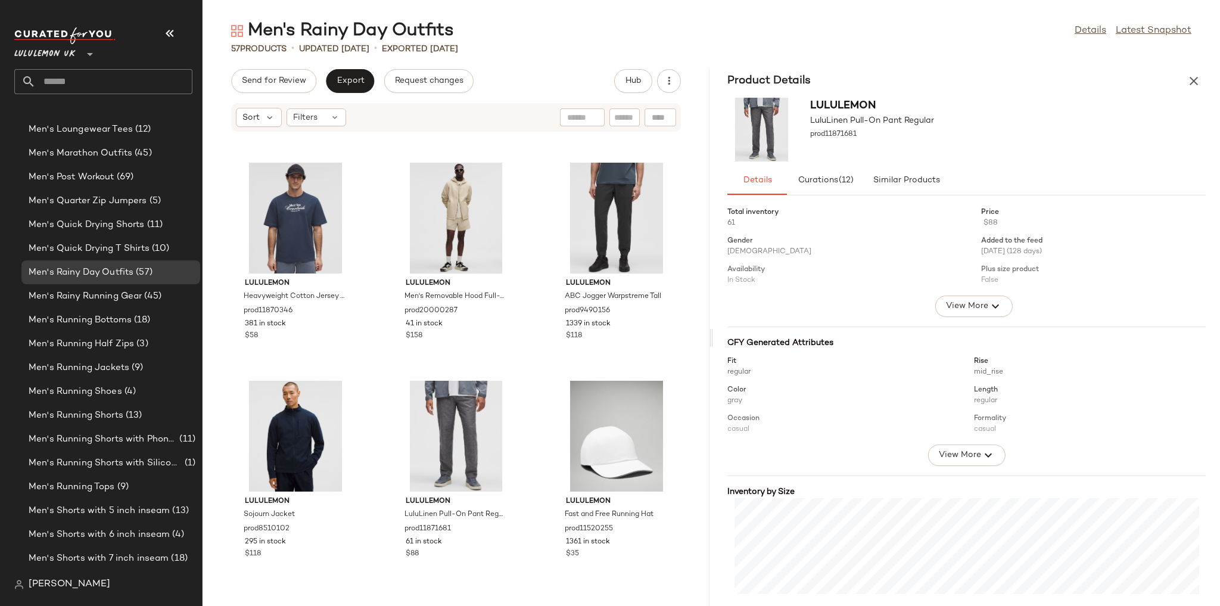
scroll to position [428, 0]
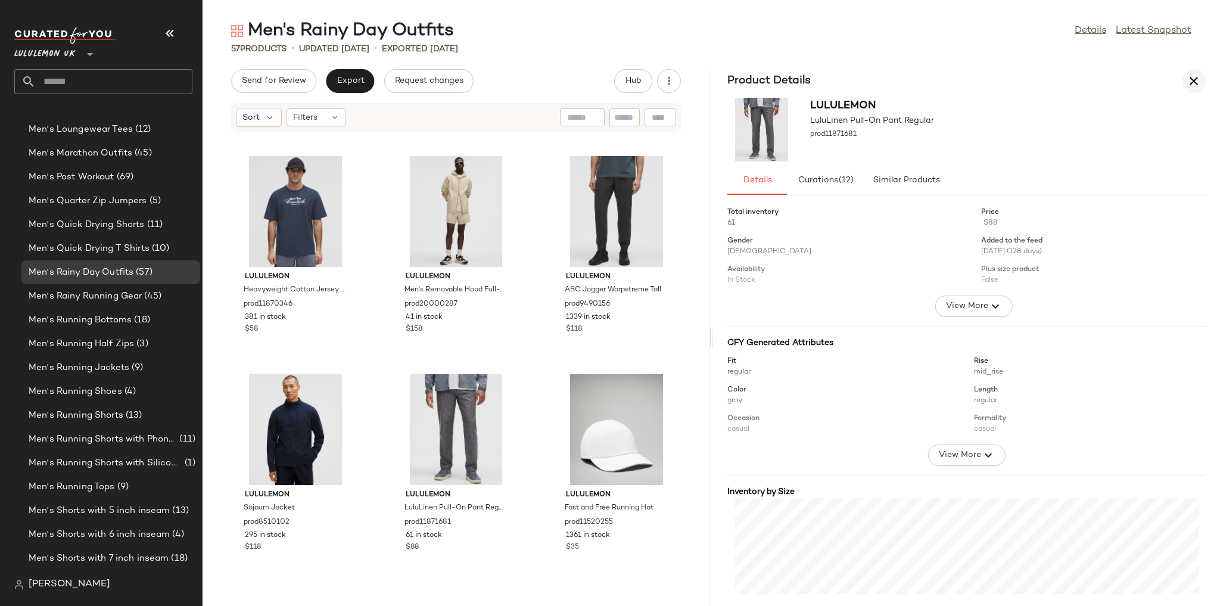
click at [1187, 86] on icon "button" at bounding box center [1194, 81] width 14 height 14
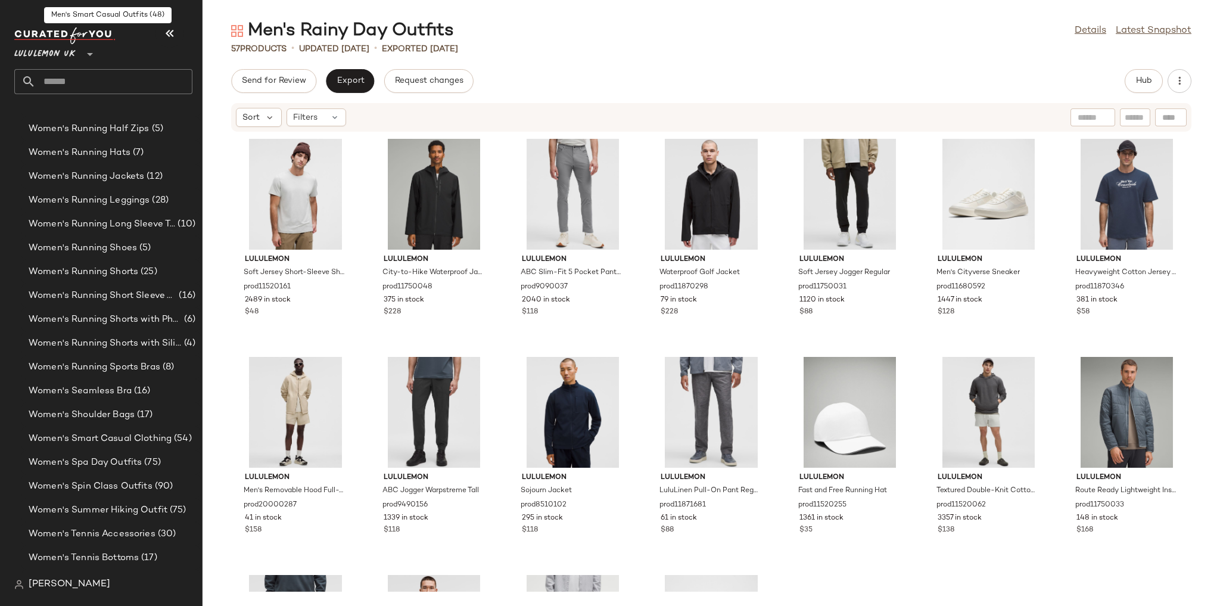
scroll to position [3951, 0]
click at [102, 469] on span "Women's Spin Class Outfits" at bounding box center [91, 463] width 124 height 14
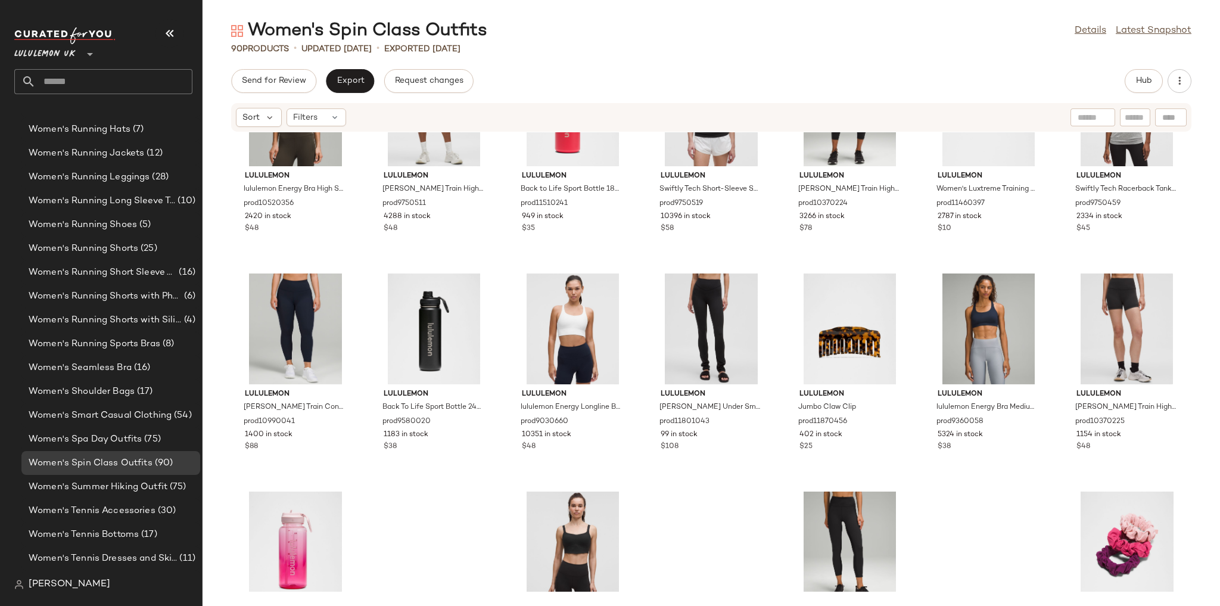
scroll to position [2814, 0]
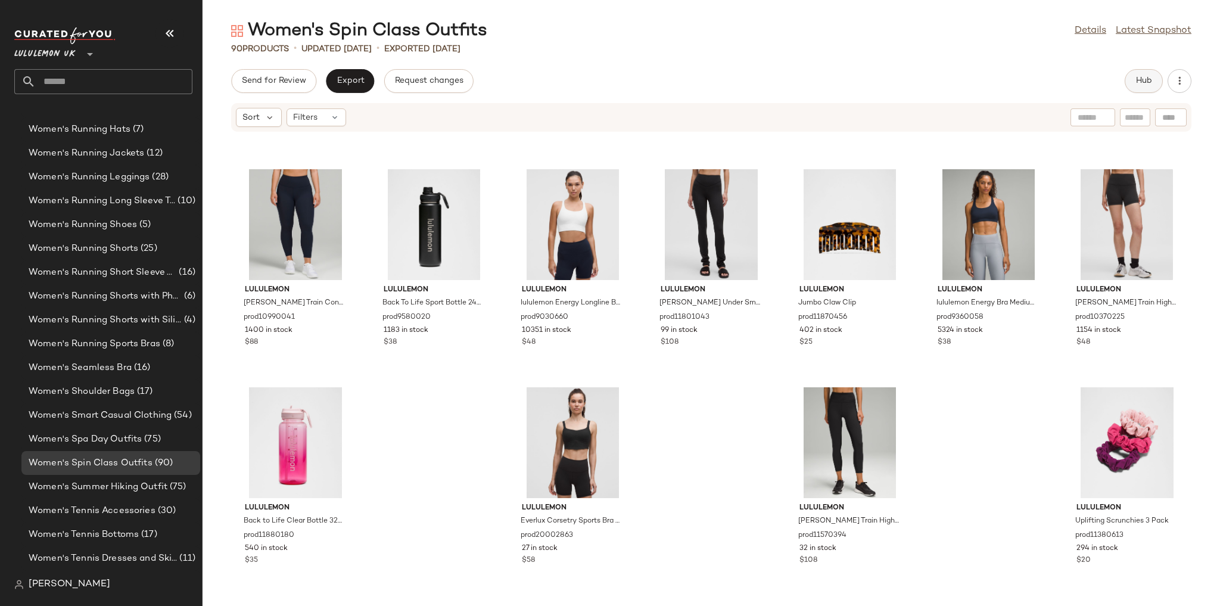
click at [1142, 83] on span "Hub" at bounding box center [1144, 81] width 17 height 10
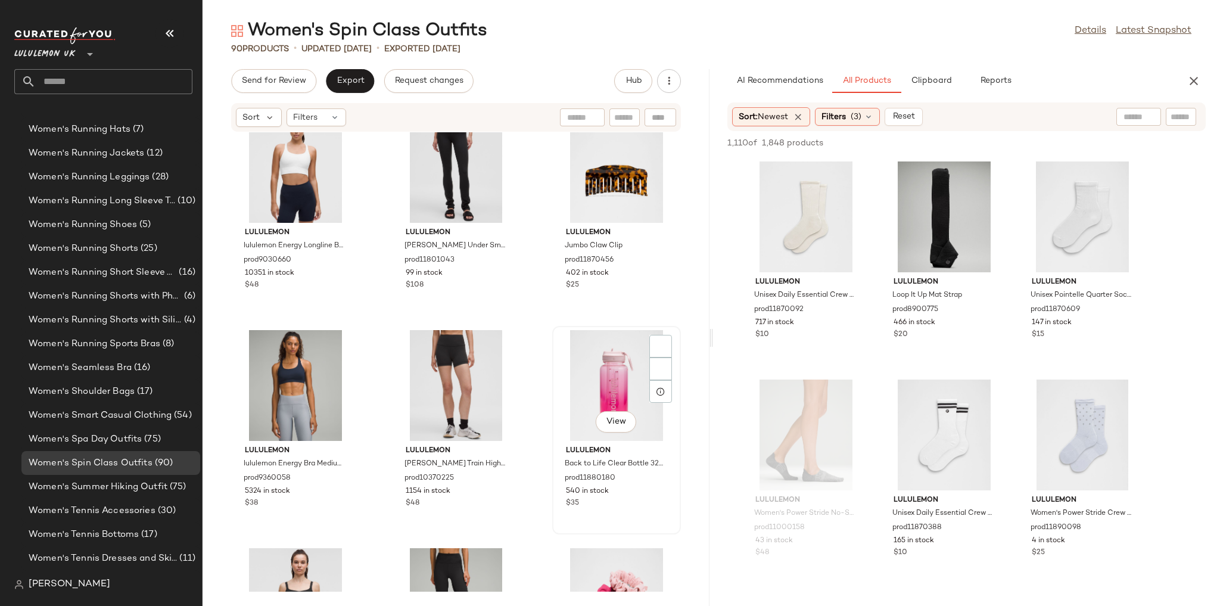
scroll to position [6084, 0]
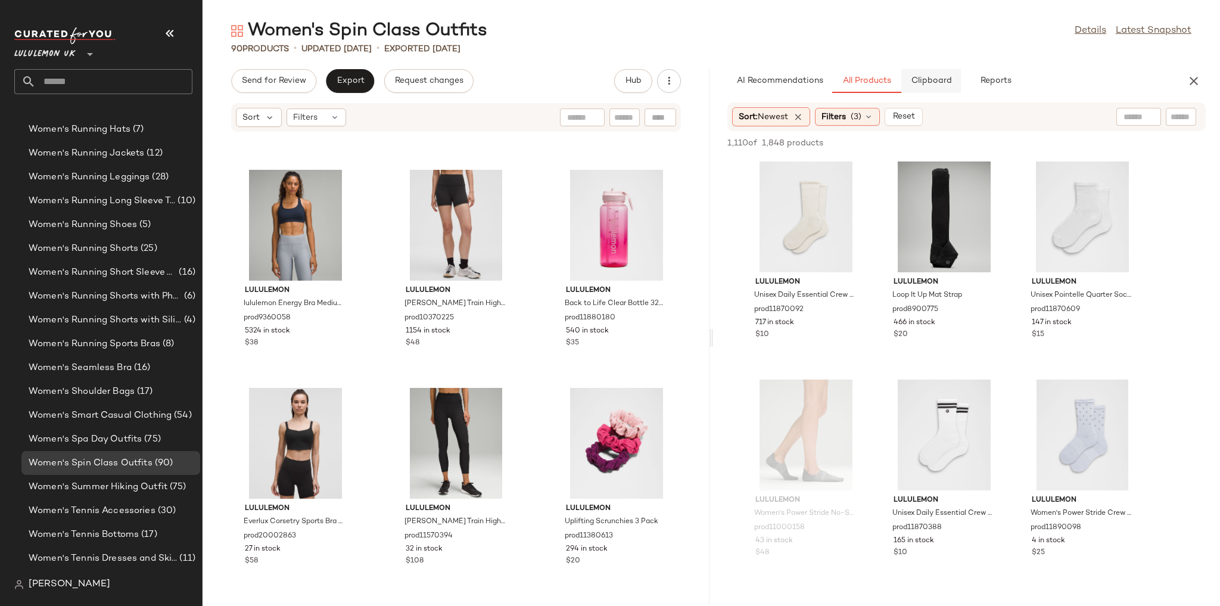
click at [927, 83] on span "Clipboard" at bounding box center [930, 81] width 41 height 10
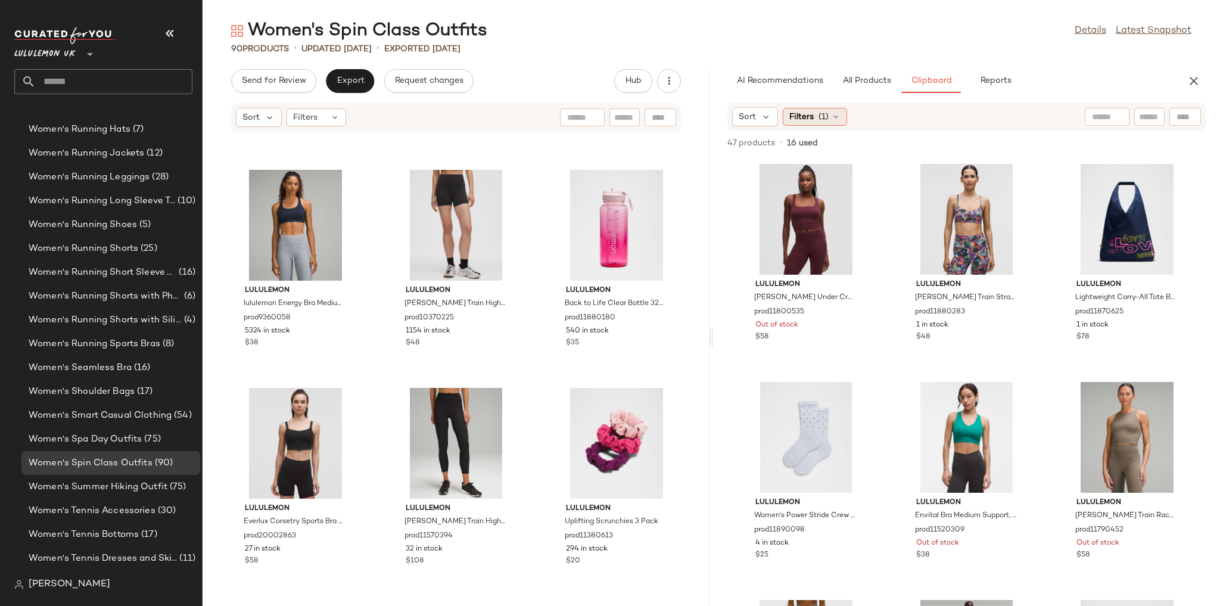
click at [838, 114] on icon at bounding box center [836, 117] width 10 height 10
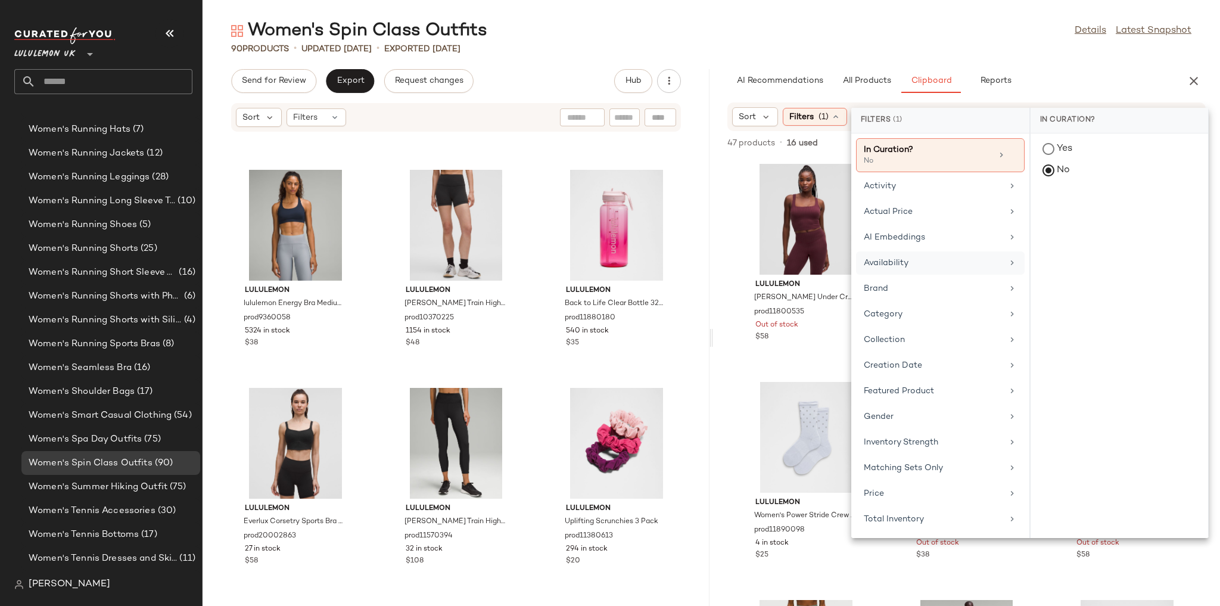
click at [912, 277] on div "Availability" at bounding box center [940, 288] width 169 height 23
click at [1060, 222] on div "in_stock" at bounding box center [1120, 236] width 178 height 29
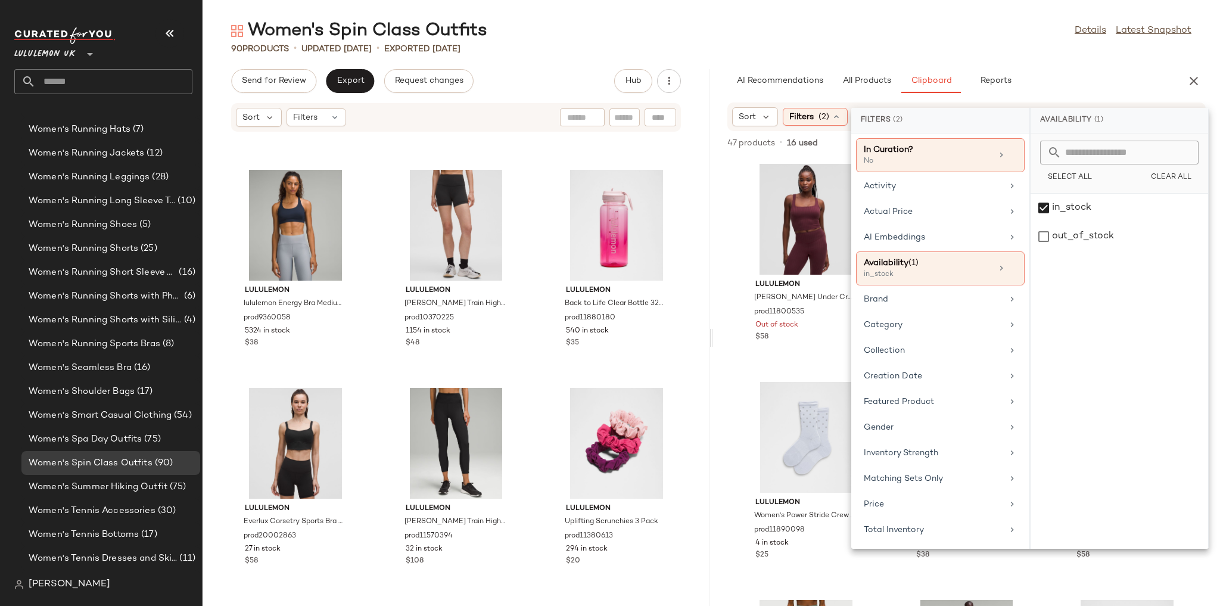
click at [906, 15] on main "Women's Spin Class Outfits Details Latest Snapshot 90 Products • updated Aug 13…" at bounding box center [610, 303] width 1220 height 606
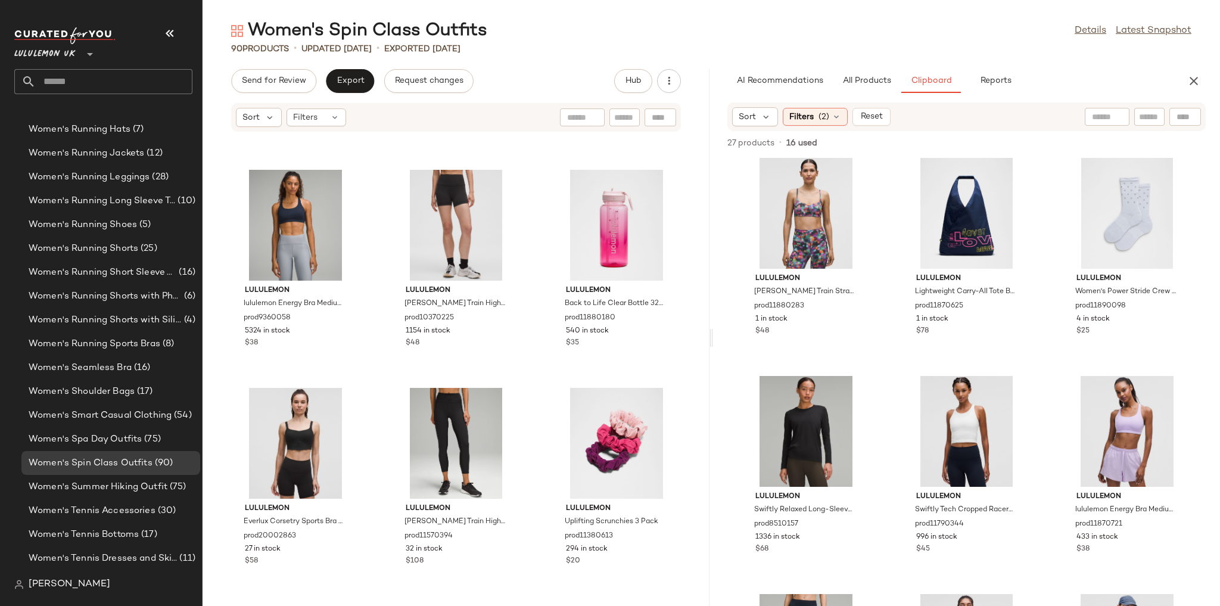
scroll to position [0, 0]
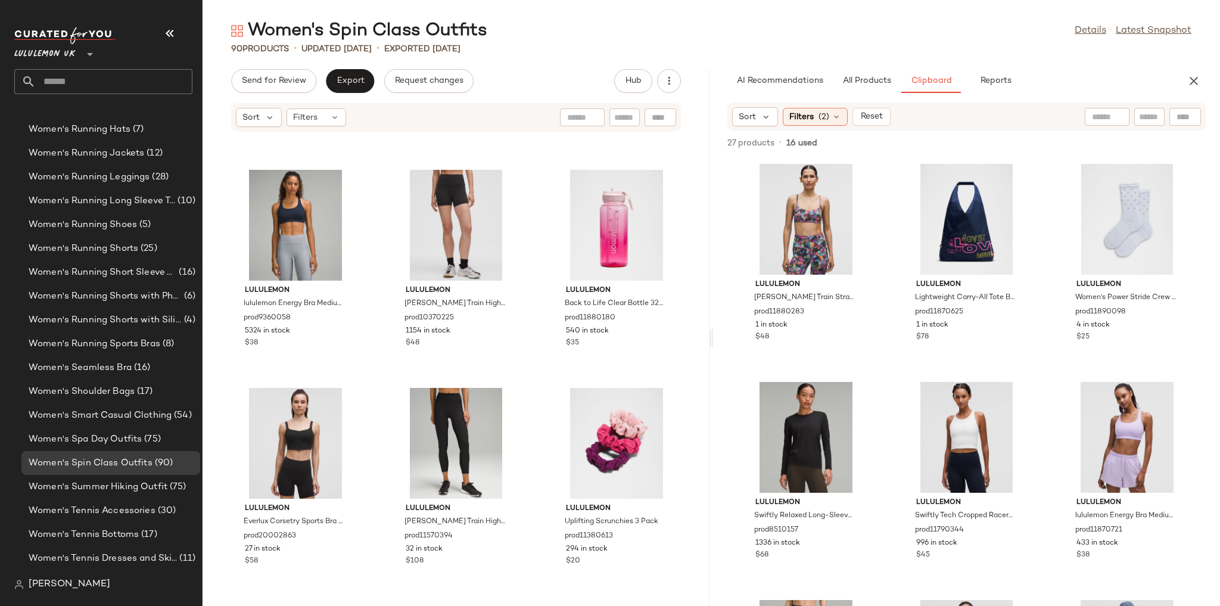
drag, startPoint x: 1189, startPoint y: 85, endPoint x: 1180, endPoint y: 88, distance: 10.0
click at [1189, 85] on icon "button" at bounding box center [1194, 81] width 14 height 14
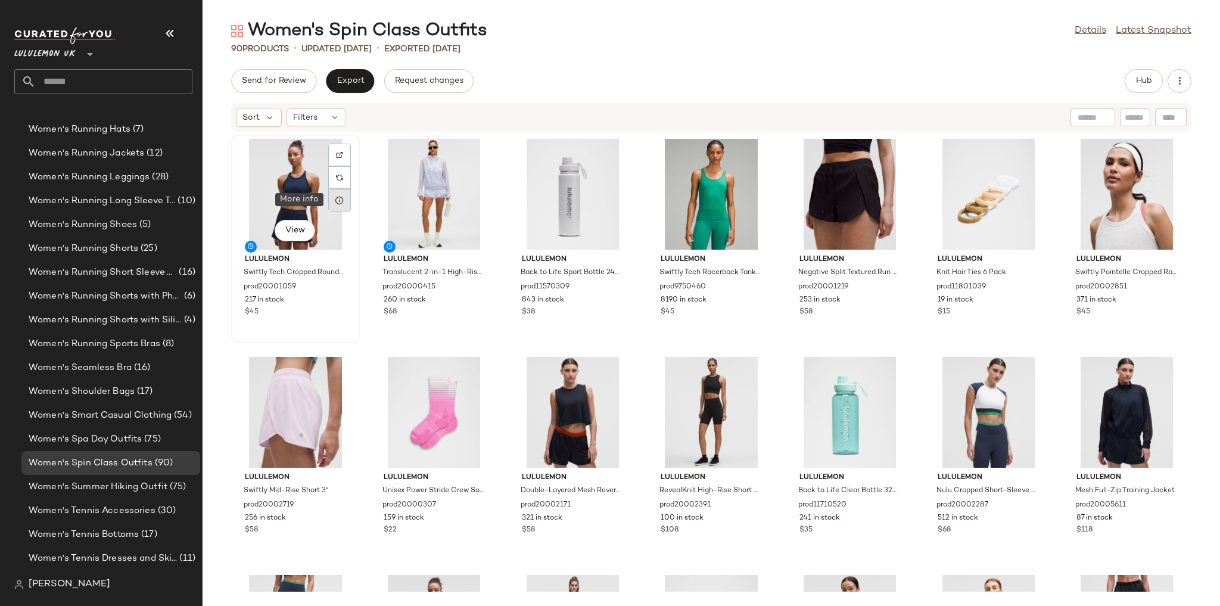
click at [335, 200] on icon at bounding box center [340, 200] width 10 height 10
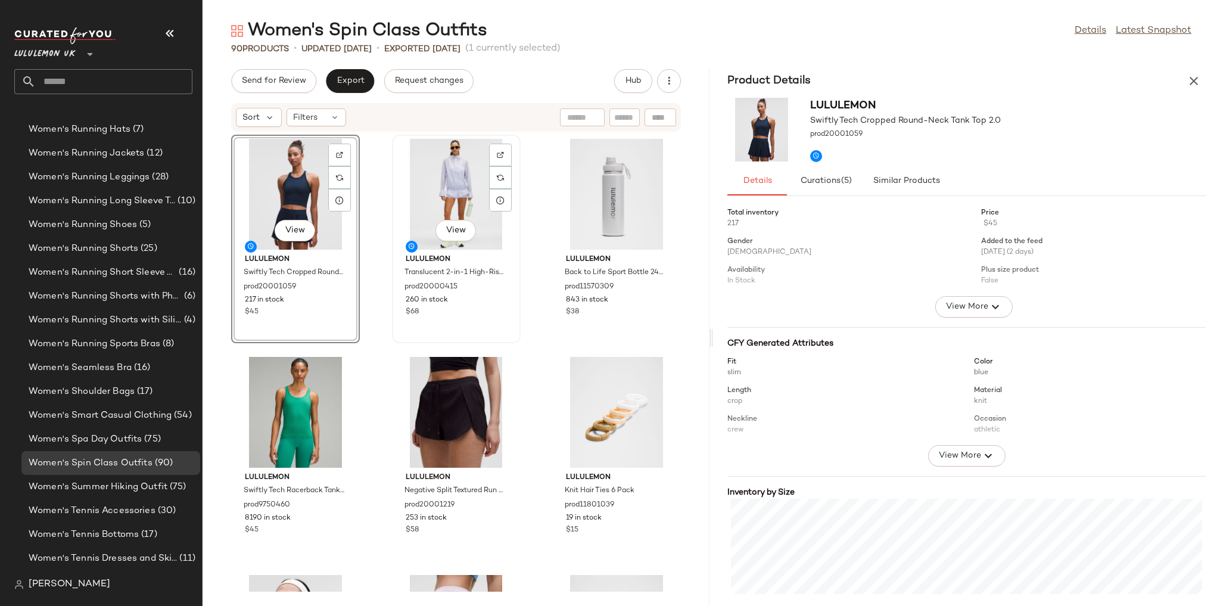
click at [447, 205] on div "View" at bounding box center [456, 194] width 120 height 111
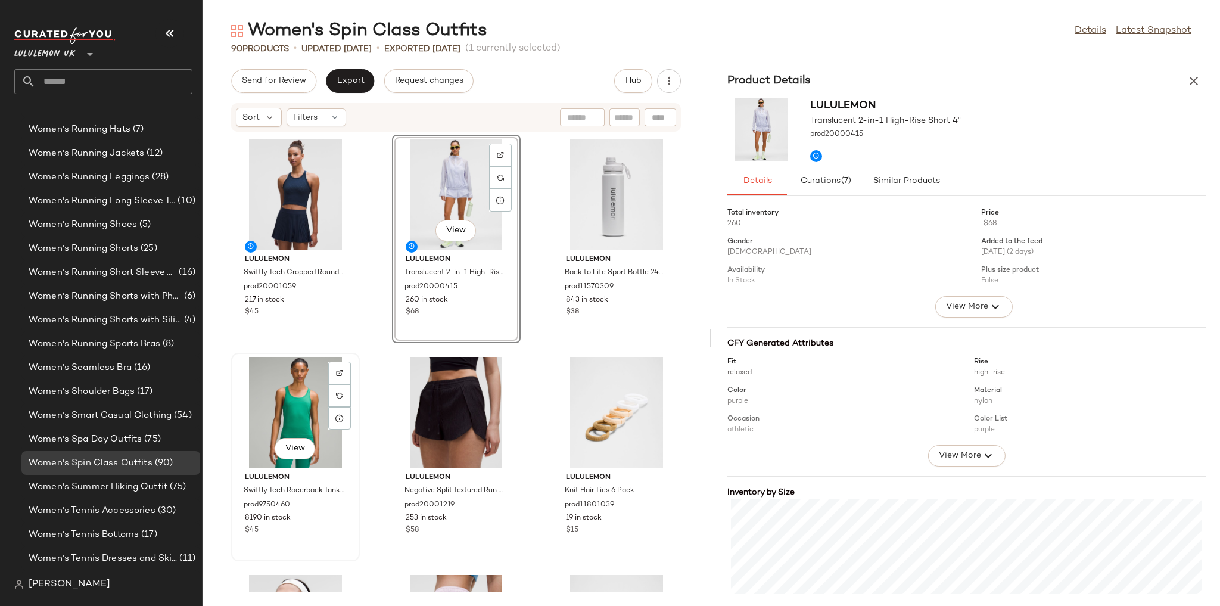
click at [307, 403] on div "View" at bounding box center [295, 412] width 120 height 111
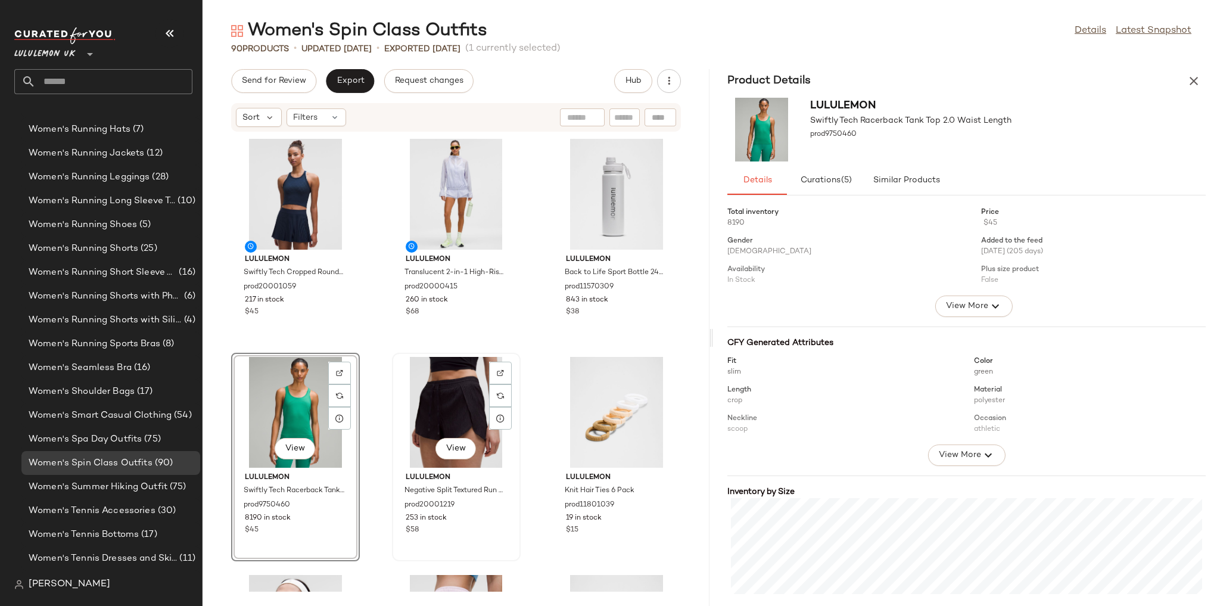
click at [445, 379] on div "View" at bounding box center [456, 412] width 120 height 111
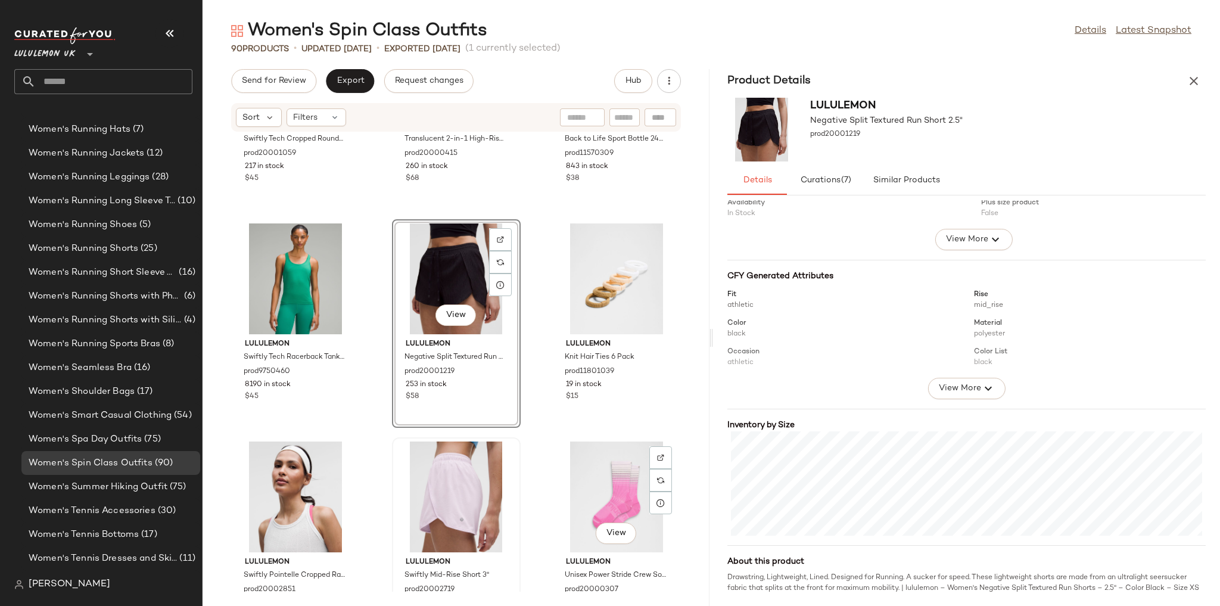
scroll to position [191, 0]
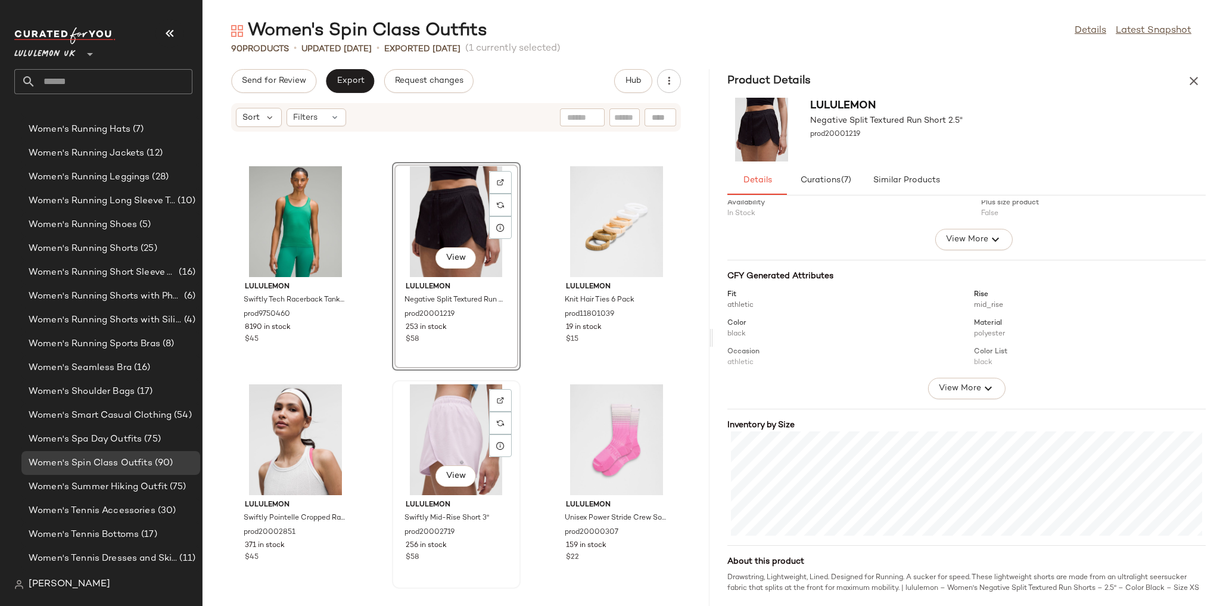
click at [467, 430] on div "View" at bounding box center [456, 439] width 120 height 111
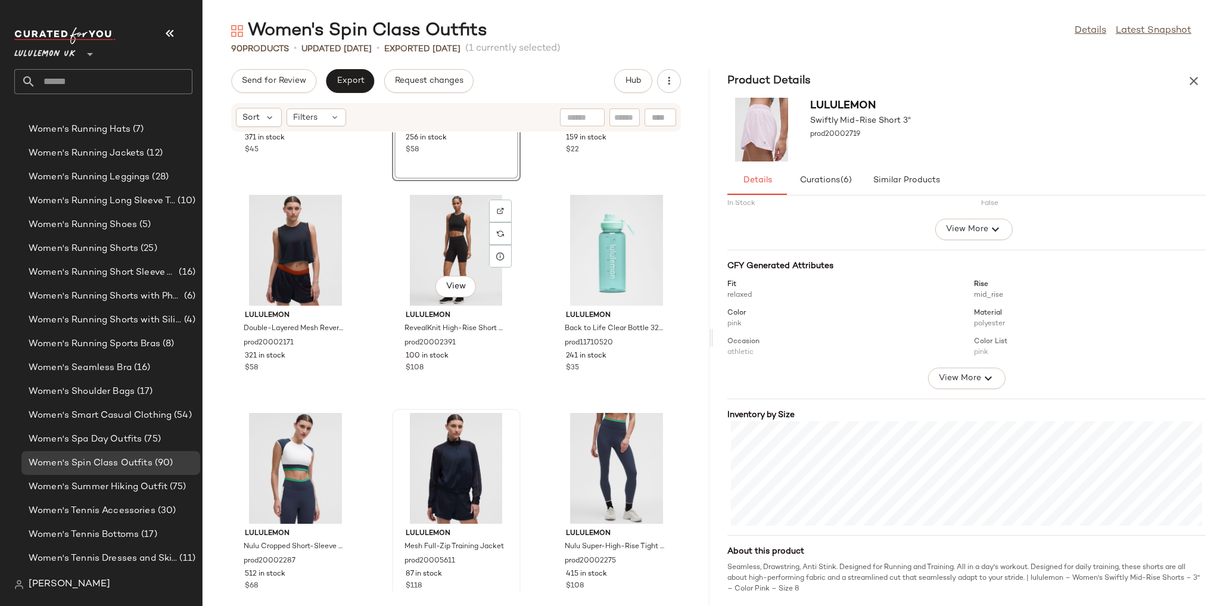
scroll to position [629, 0]
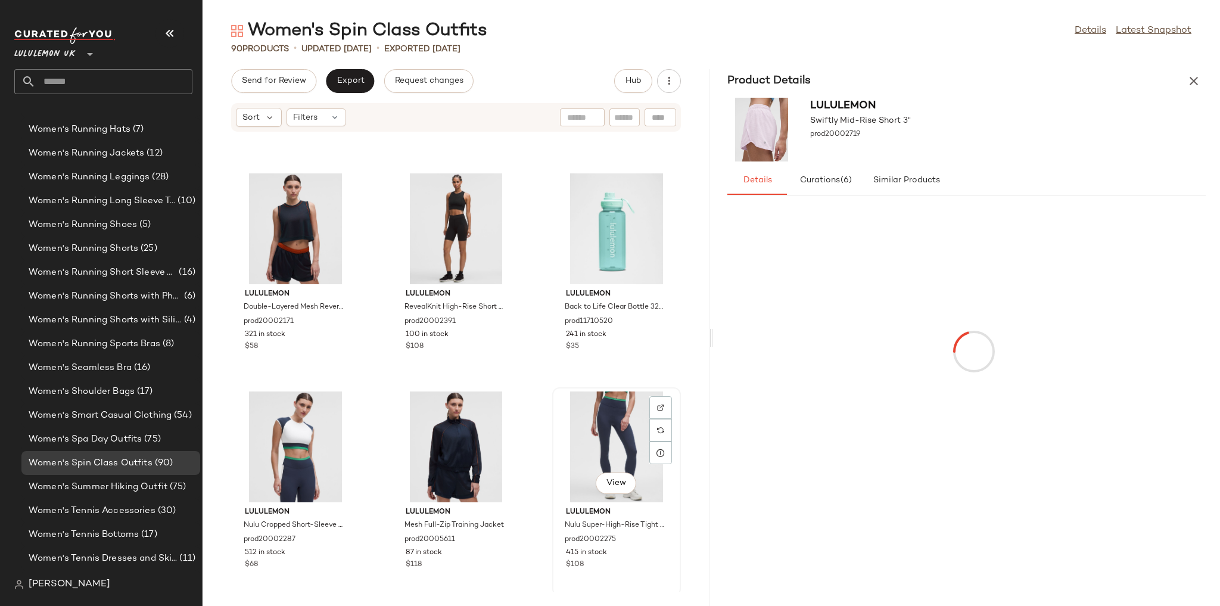
click at [592, 428] on div "View" at bounding box center [616, 446] width 120 height 111
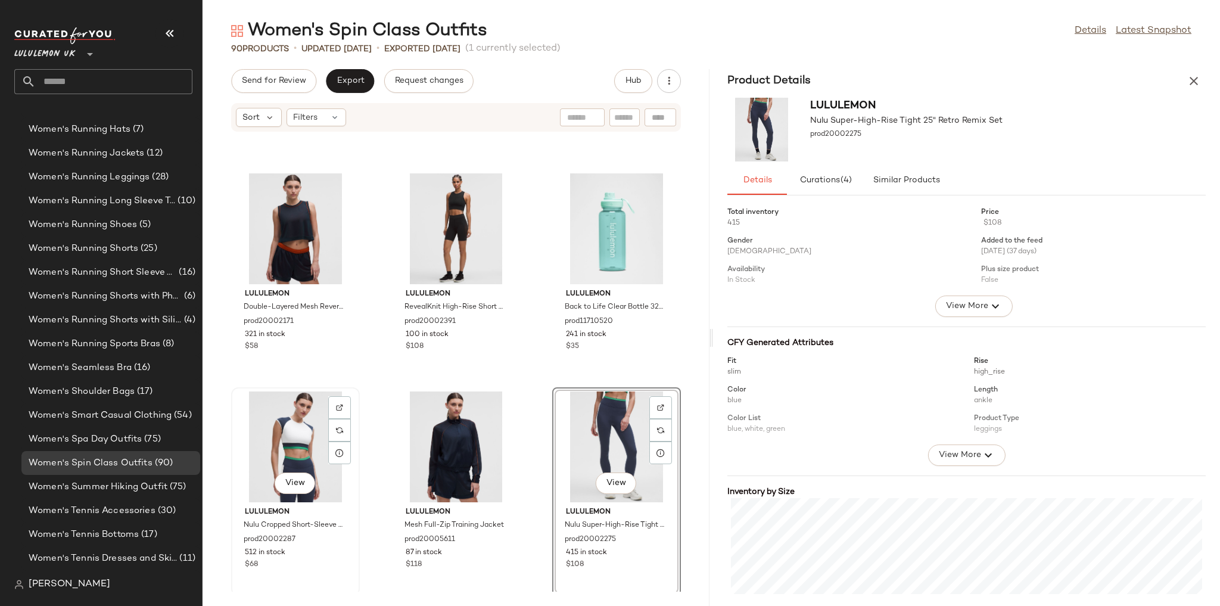
click at [312, 444] on div "View" at bounding box center [295, 446] width 120 height 111
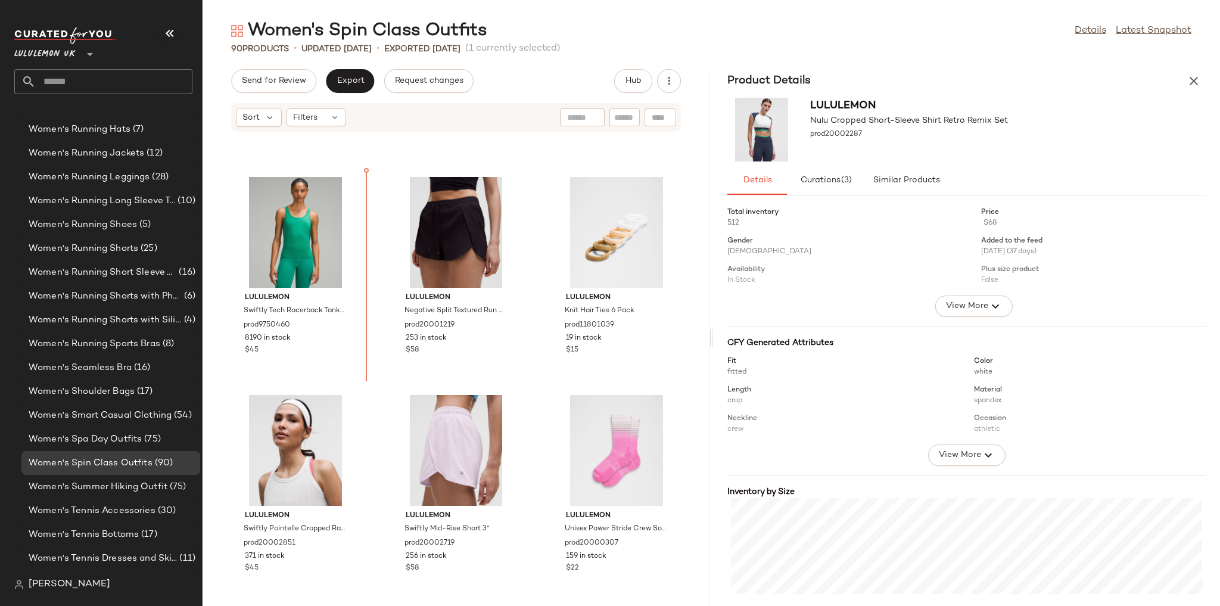
scroll to position [155, 0]
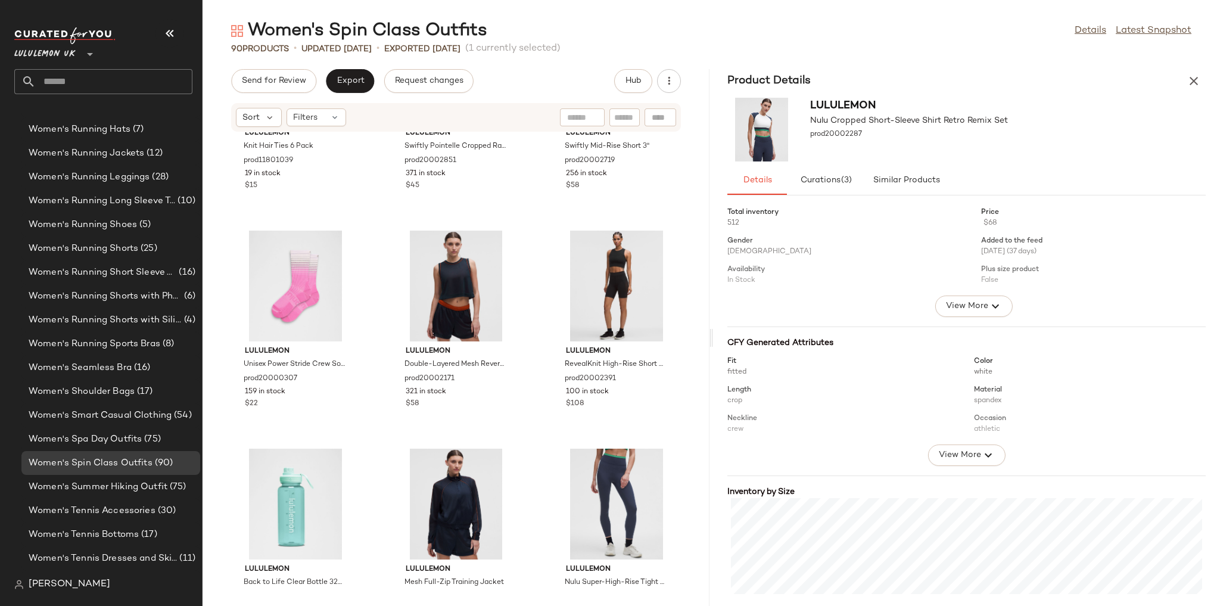
scroll to position [584, 0]
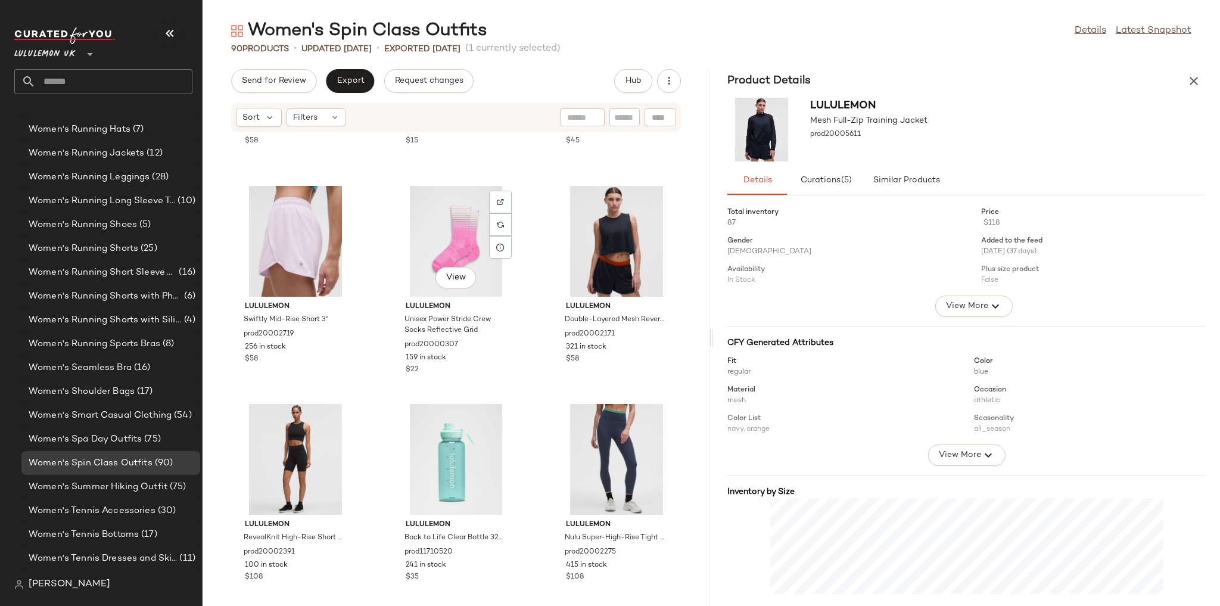
scroll to position [633, 0]
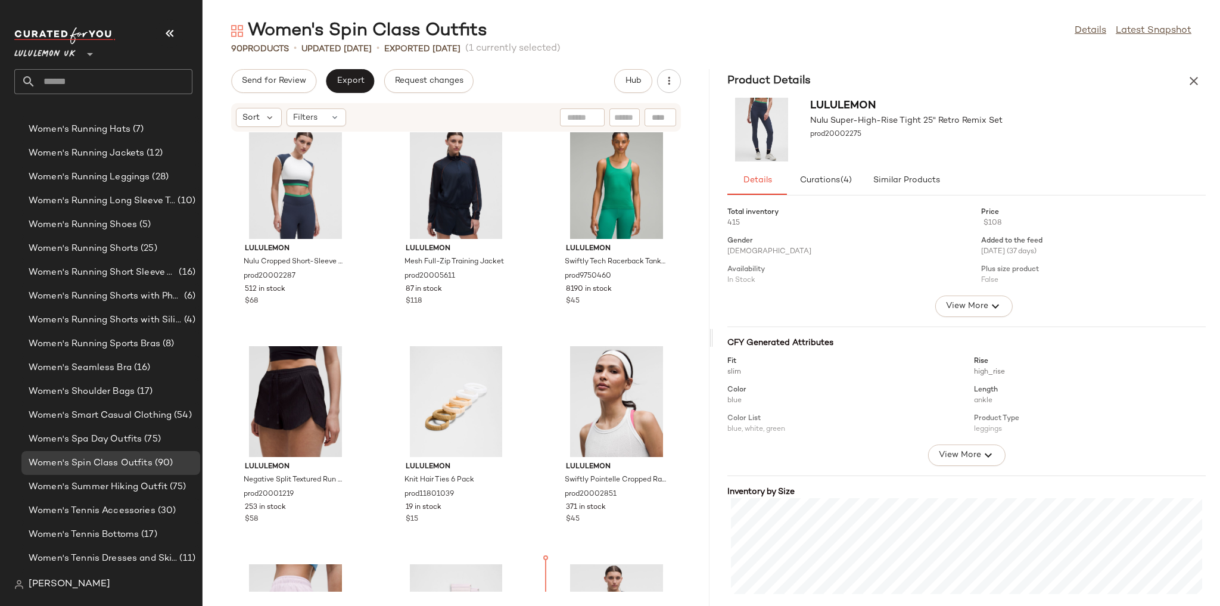
scroll to position [208, 0]
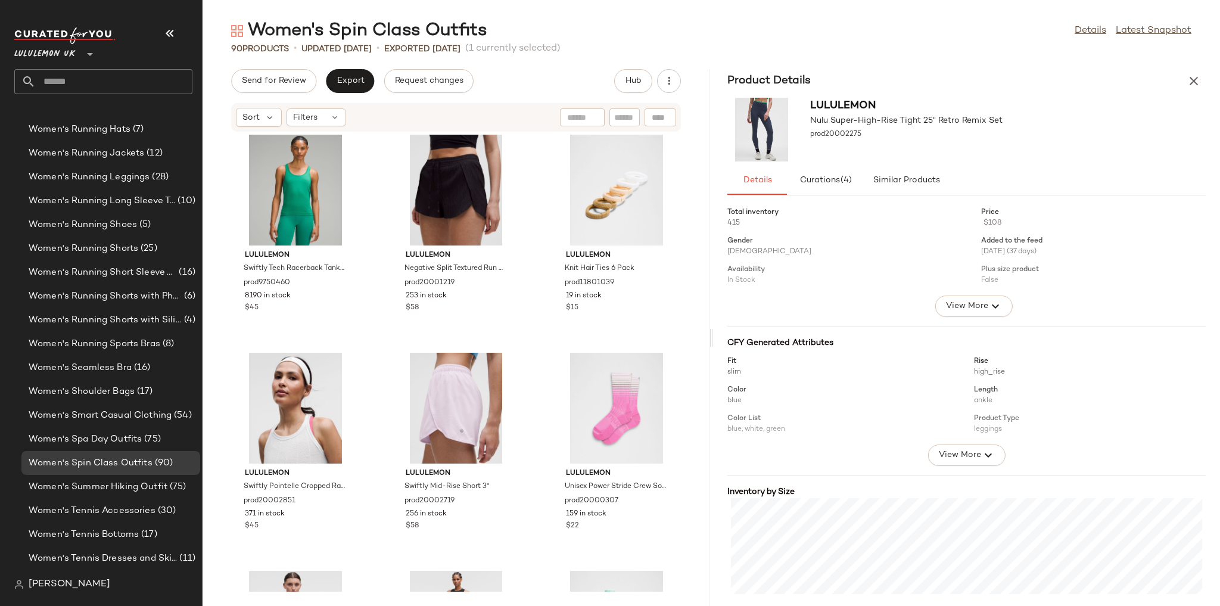
scroll to position [494, 0]
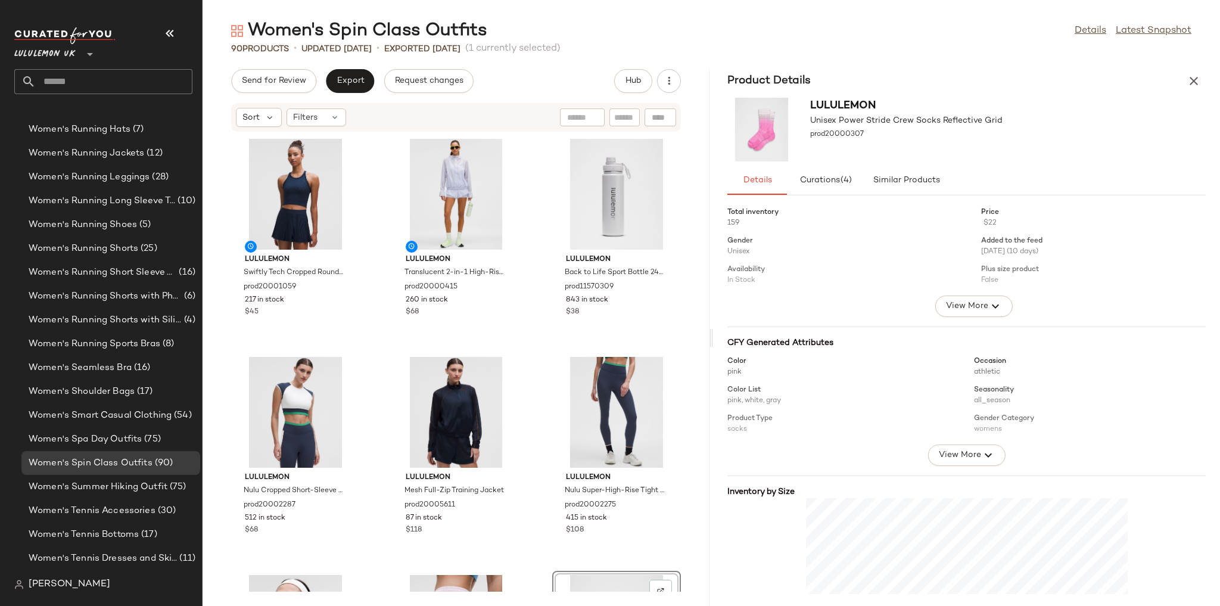
click at [522, 298] on div "lululemon Swiftly Tech Cropped Round-Neck Tank Top 2.0 prod20001059 217 in stoc…" at bounding box center [456, 361] width 507 height 459
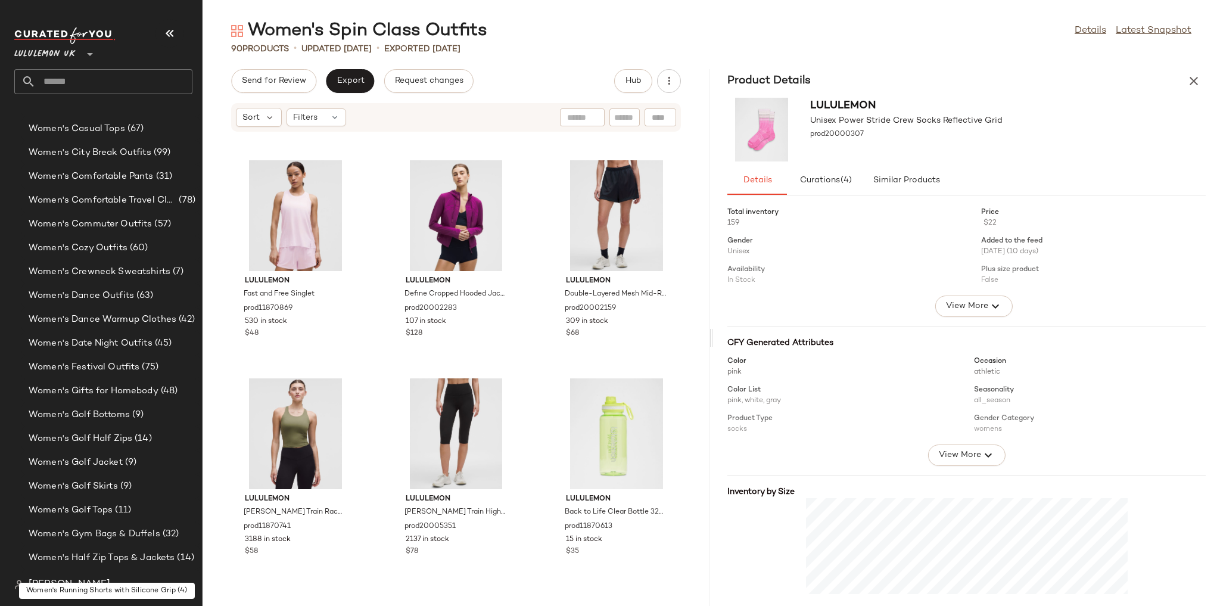
scroll to position [2950, 0]
click at [137, 215] on div "Women's Commuter Outfits (57)" at bounding box center [110, 225] width 179 height 24
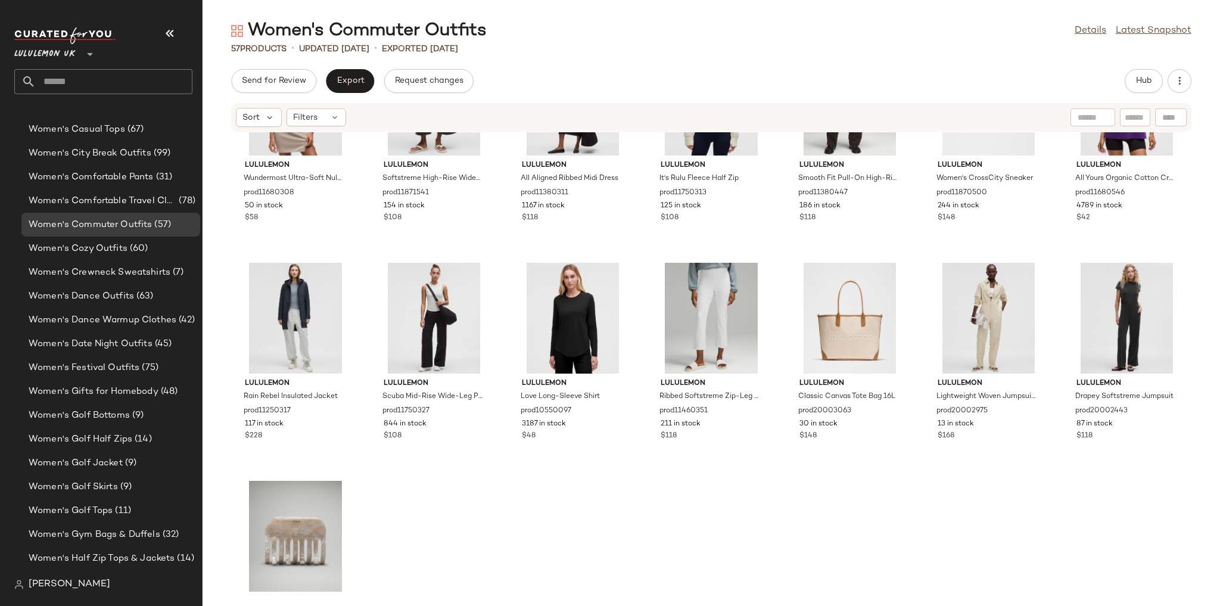
scroll to position [1723, 0]
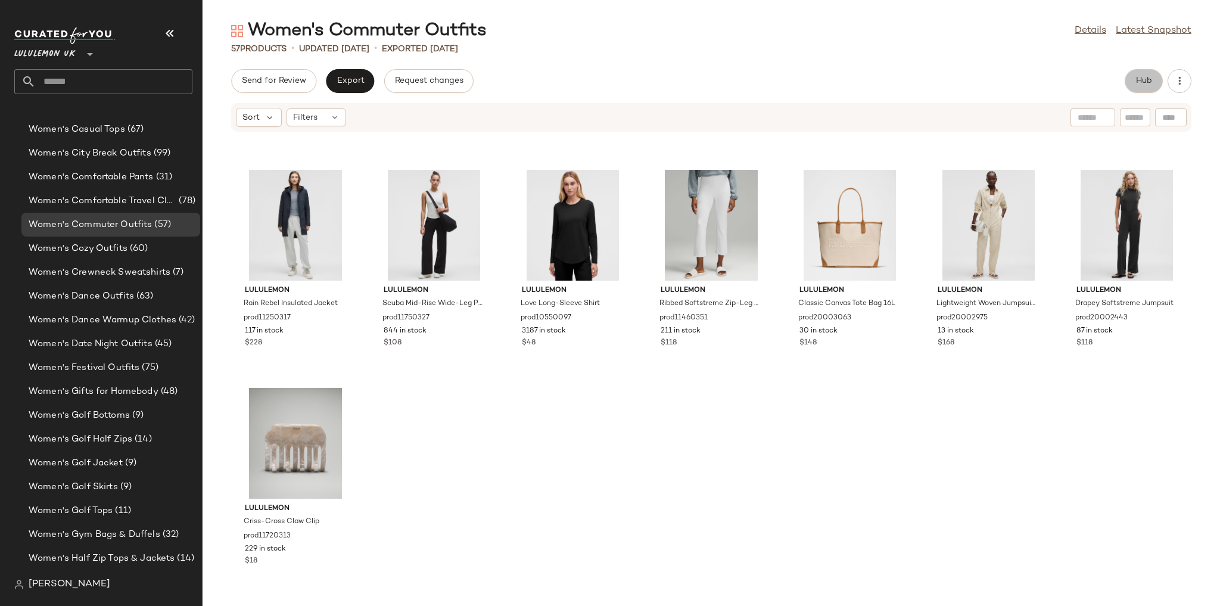
click at [1156, 83] on button "Hub" at bounding box center [1144, 81] width 38 height 24
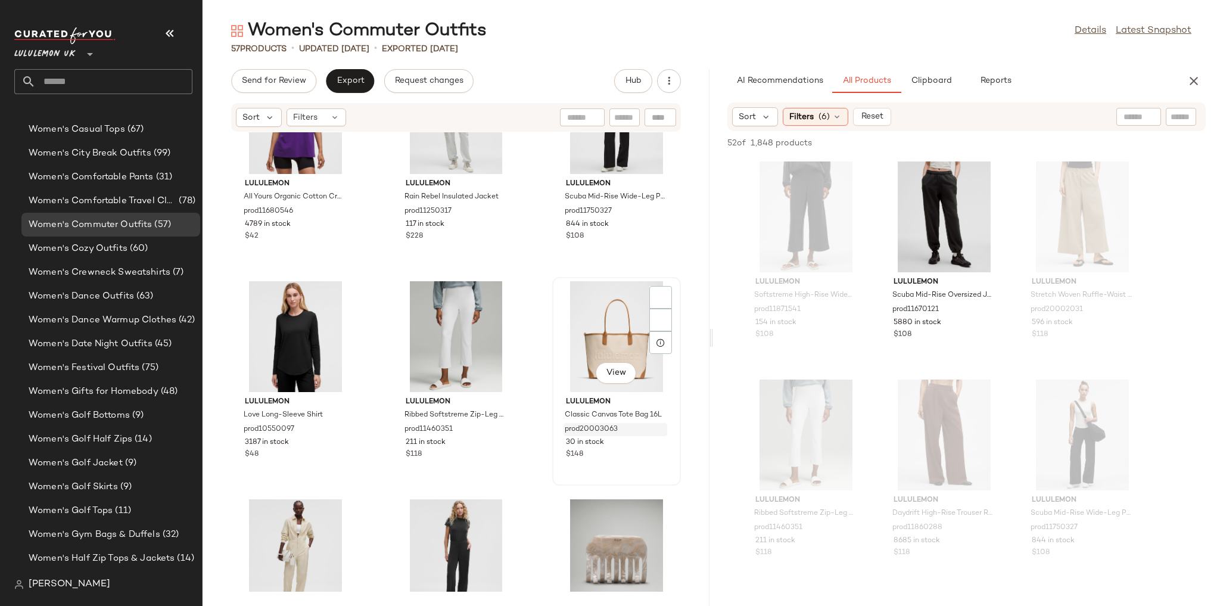
scroll to position [3686, 0]
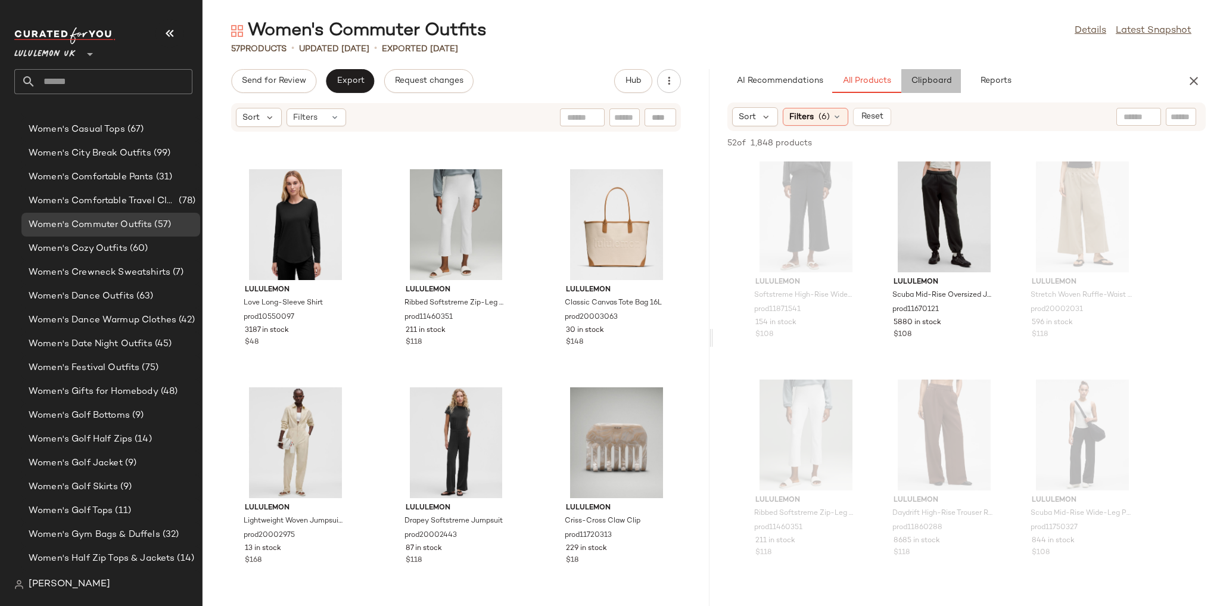
click at [946, 74] on button "Clipboard" at bounding box center [931, 81] width 60 height 24
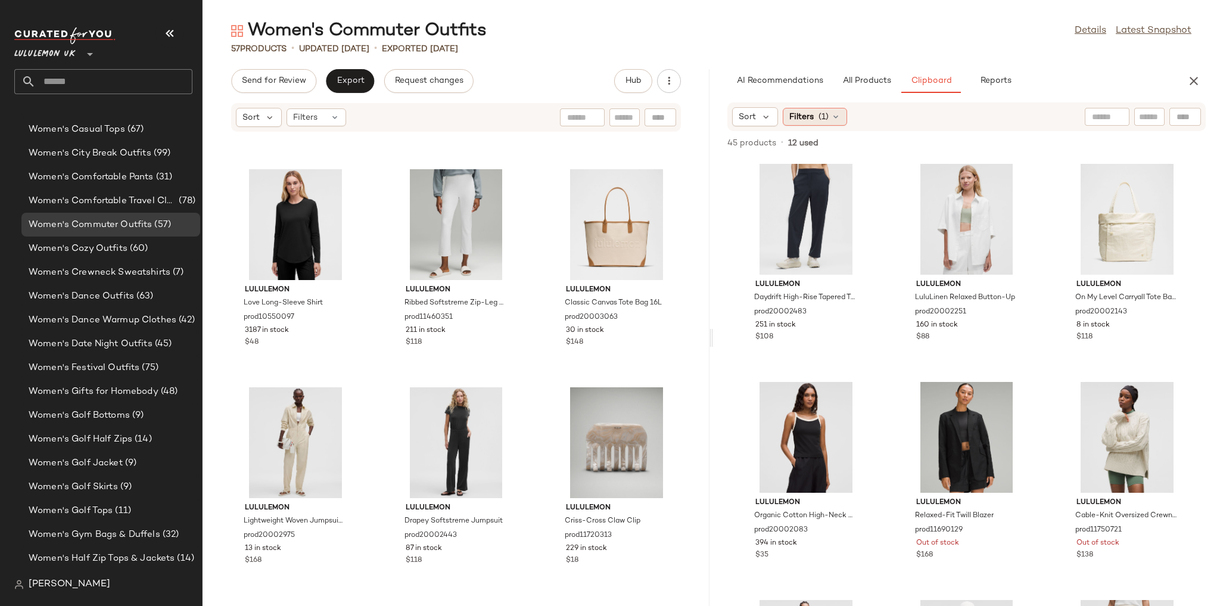
click at [836, 120] on icon at bounding box center [836, 117] width 10 height 10
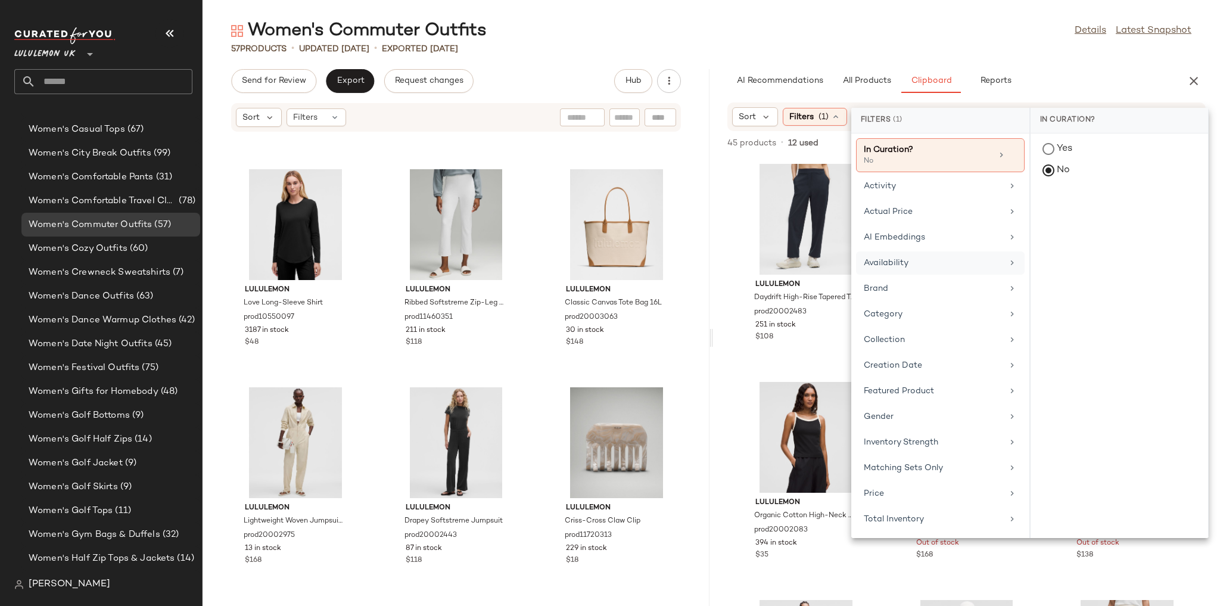
click at [922, 277] on div "Availability" at bounding box center [940, 288] width 169 height 23
click at [1043, 222] on div "in_stock" at bounding box center [1120, 236] width 178 height 29
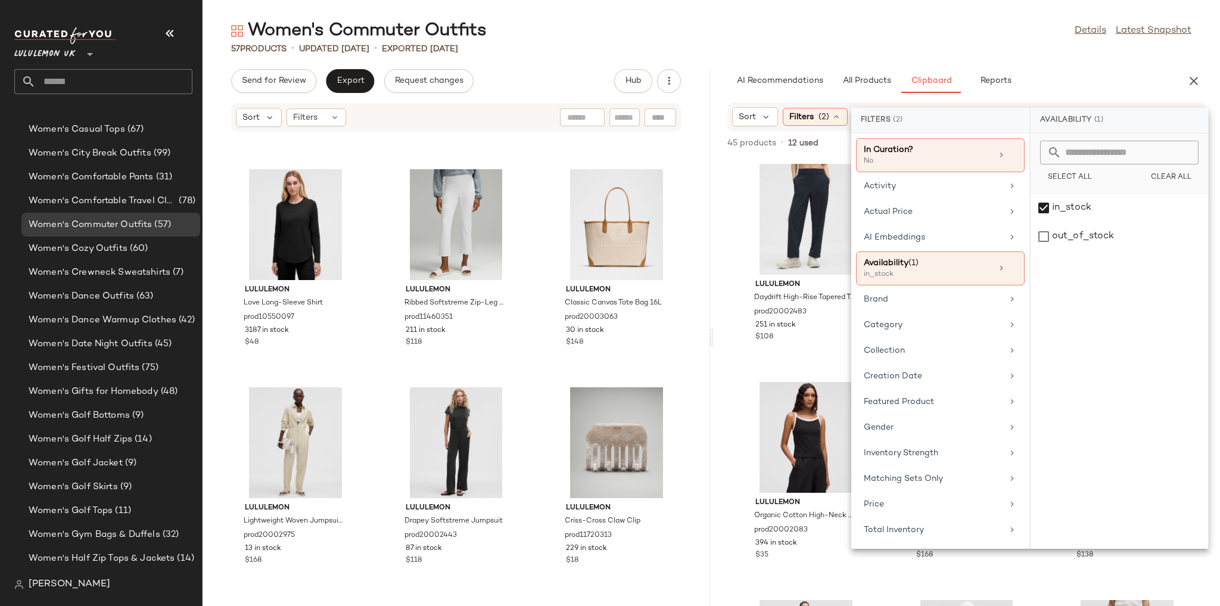
click at [938, 48] on div "57 Products • updated Aug 13th • Exported Aug 13th" at bounding box center [712, 49] width 1018 height 12
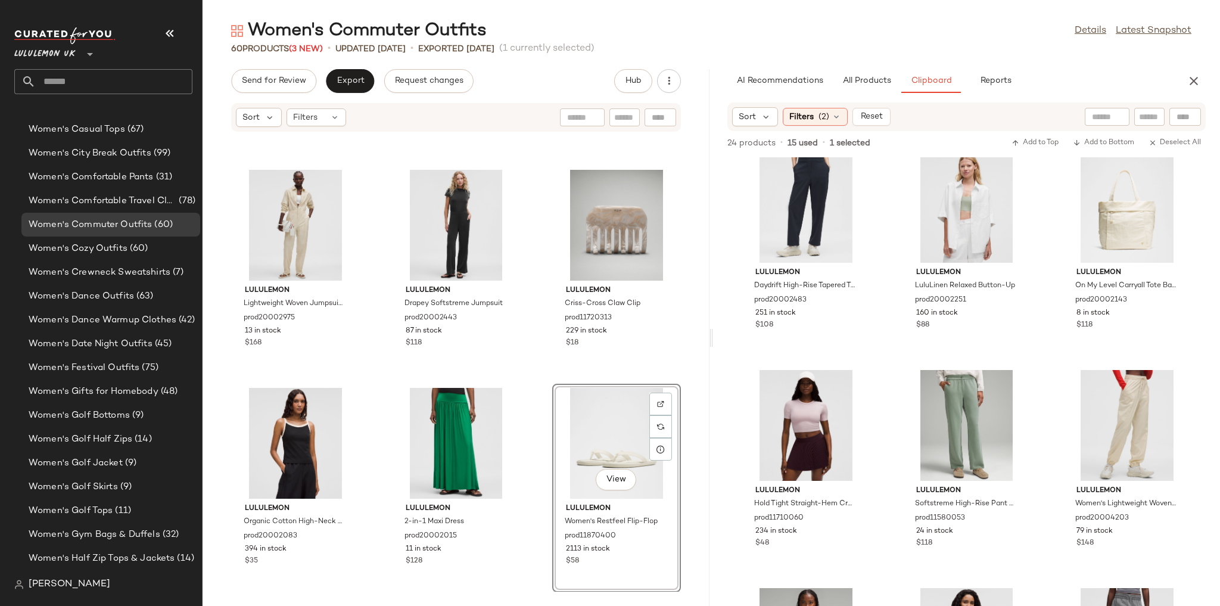
scroll to position [0, 0]
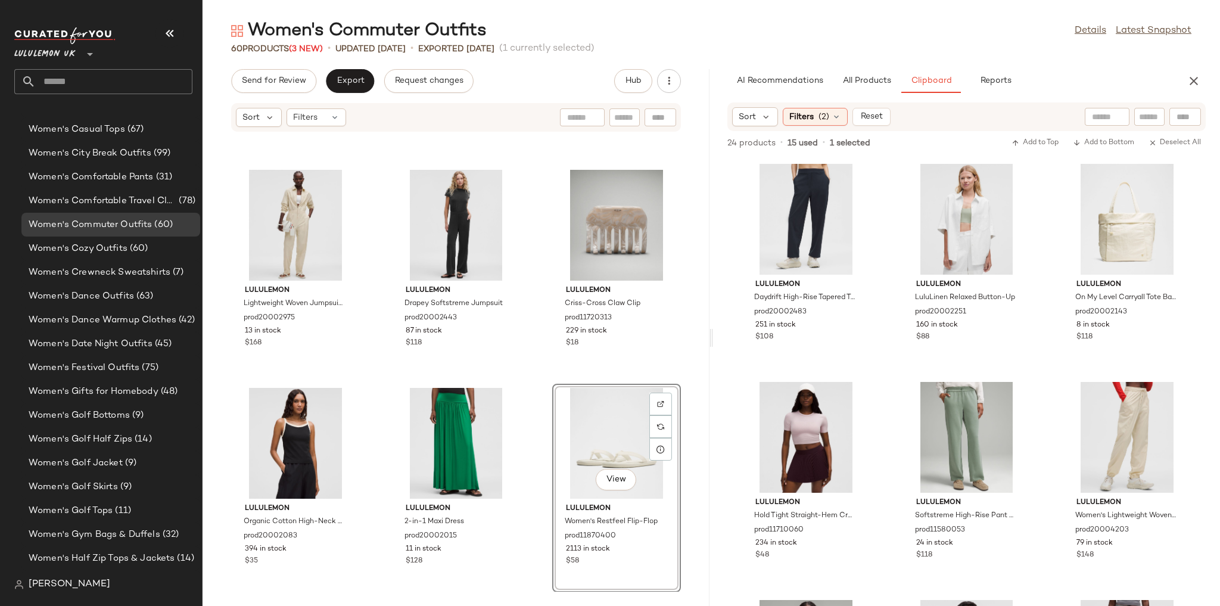
click at [1187, 95] on div "AI Recommendations All Products Clipboard Reports Sort Filters (6) Reset 52 of …" at bounding box center [966, 337] width 507 height 537
click at [1189, 88] on button "button" at bounding box center [1194, 81] width 24 height 24
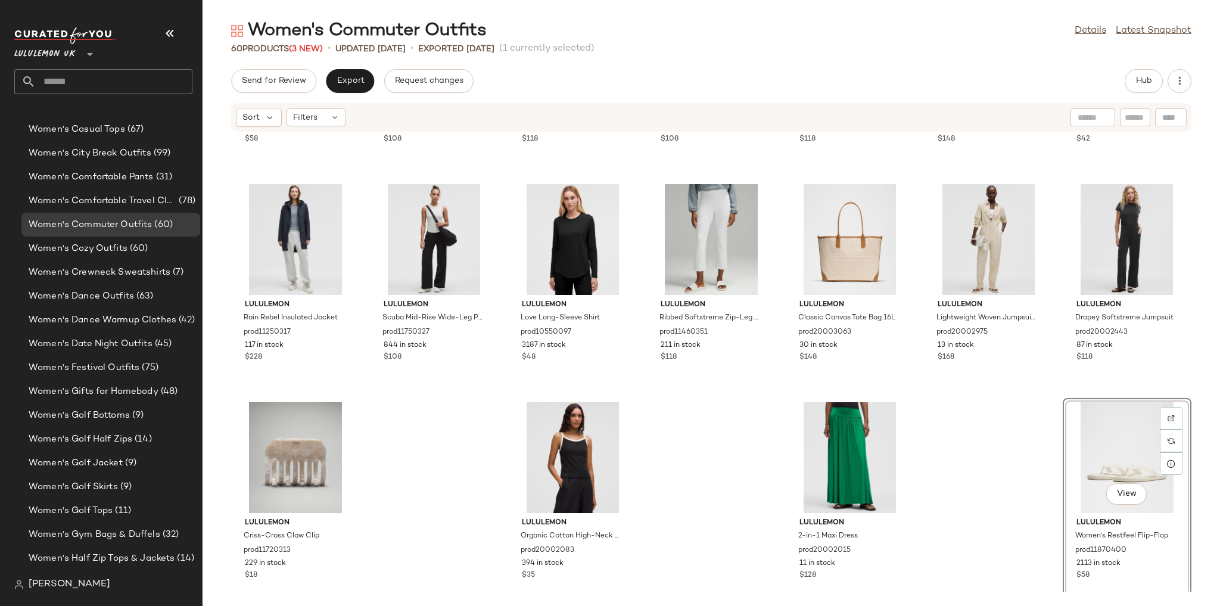
scroll to position [1723, 0]
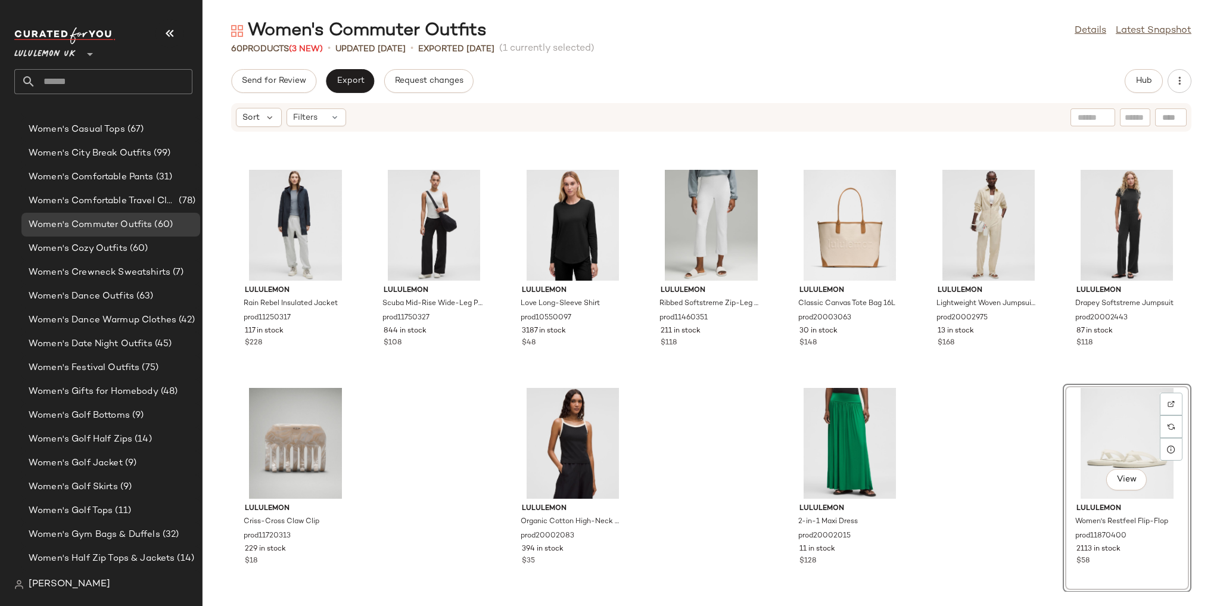
click at [1043, 265] on div "lululemon Wundermost Ultra-Soft Nulu Hip-Length Crewneck Shirt prod11680308 50 …" at bounding box center [712, 361] width 1018 height 459
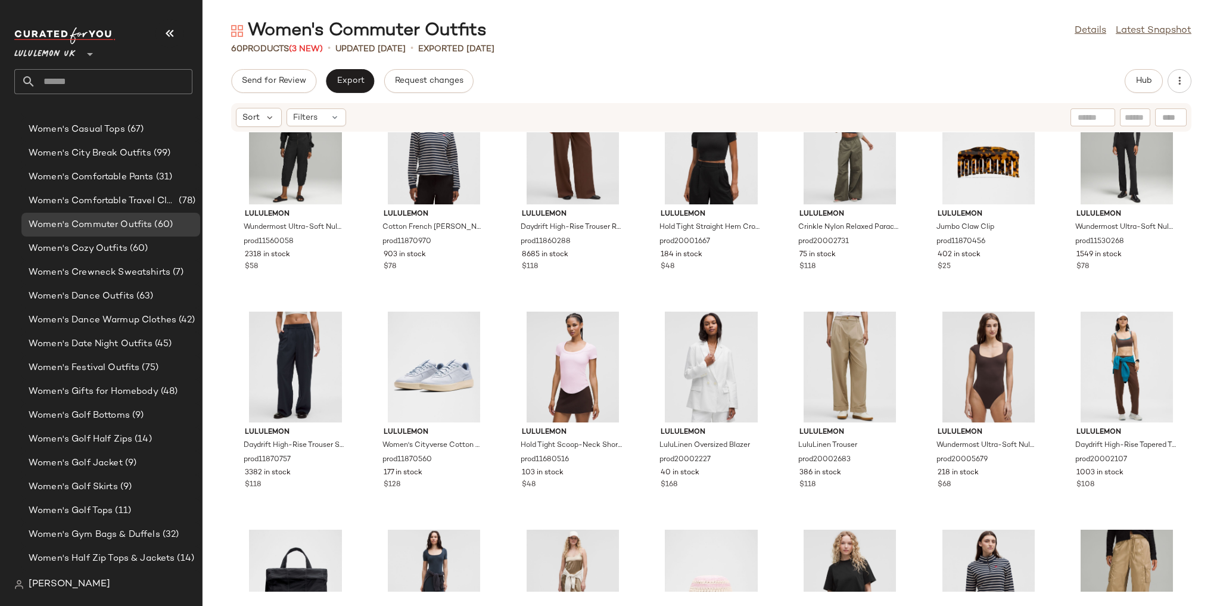
scroll to position [0, 0]
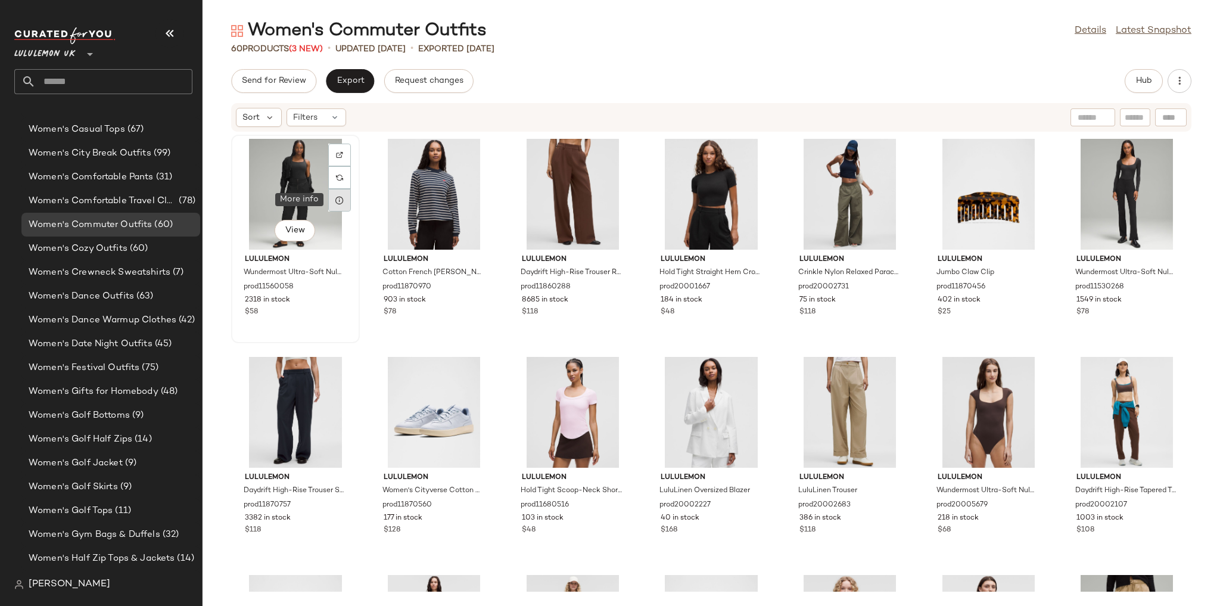
click at [341, 207] on div at bounding box center [339, 200] width 23 height 23
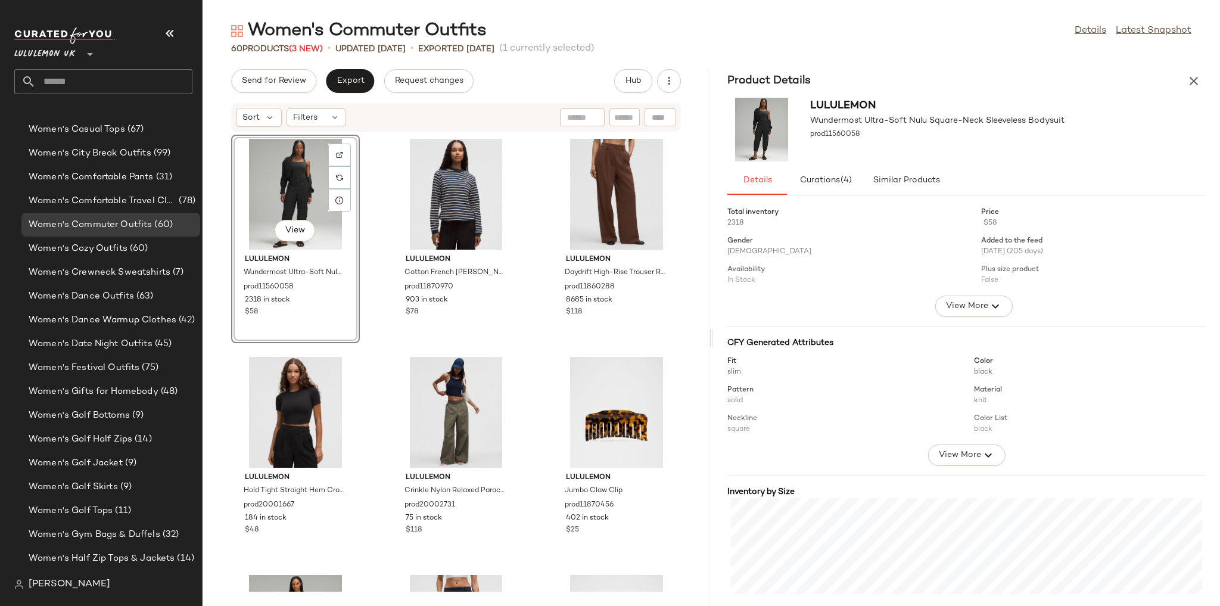
scroll to position [88, 0]
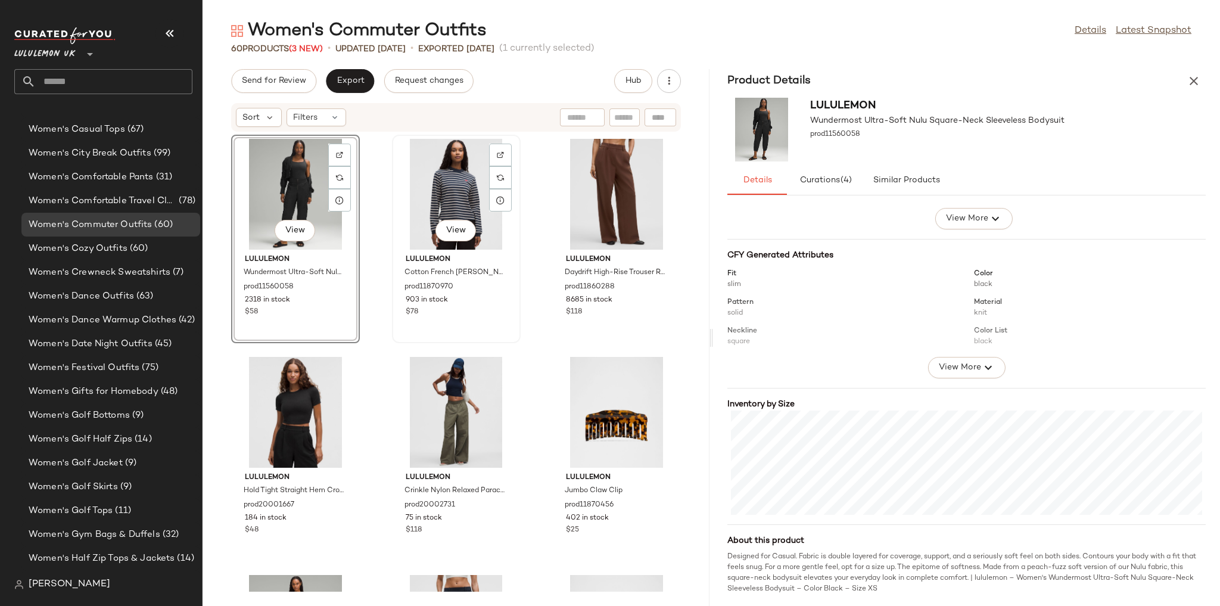
click at [465, 186] on div "View" at bounding box center [456, 194] width 120 height 111
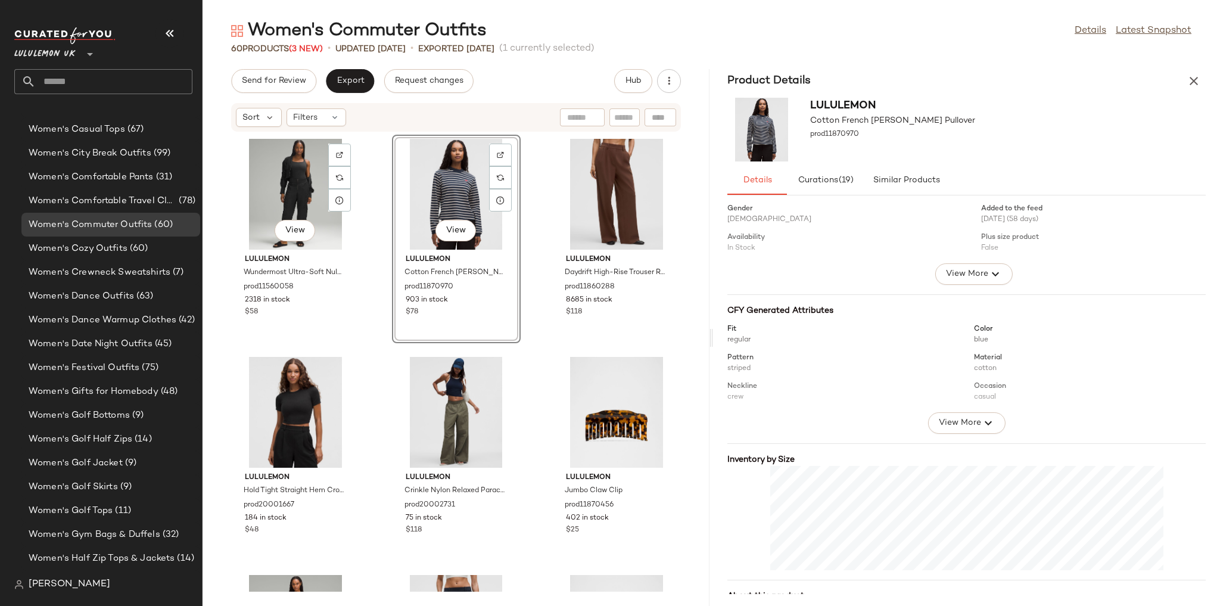
scroll to position [77, 0]
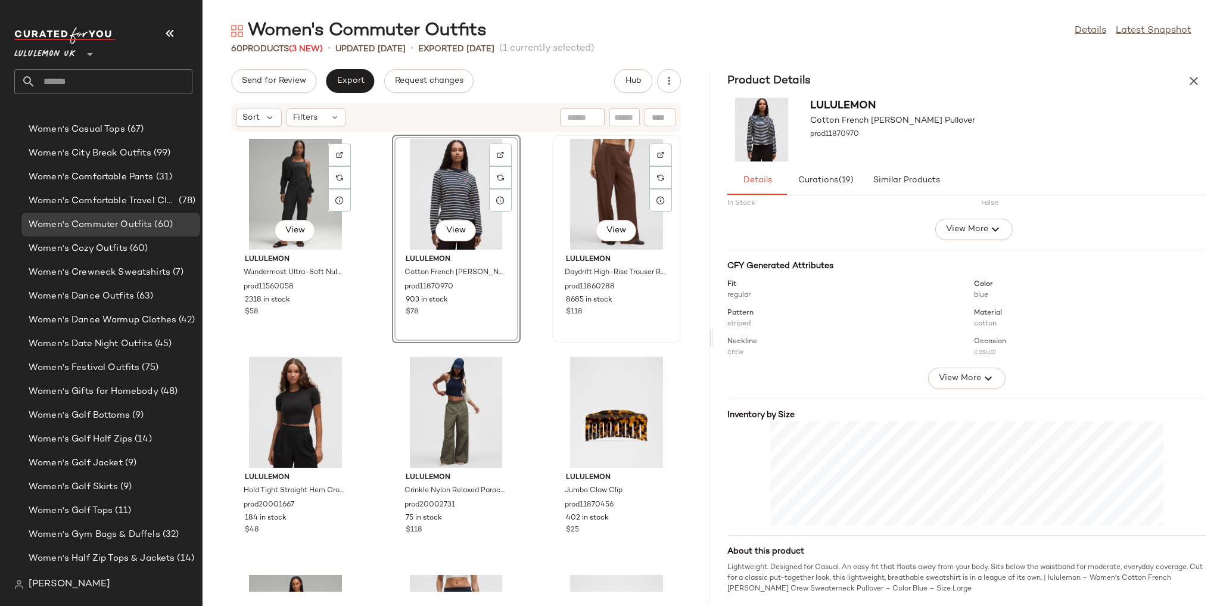
click at [612, 207] on div "View" at bounding box center [616, 194] width 120 height 111
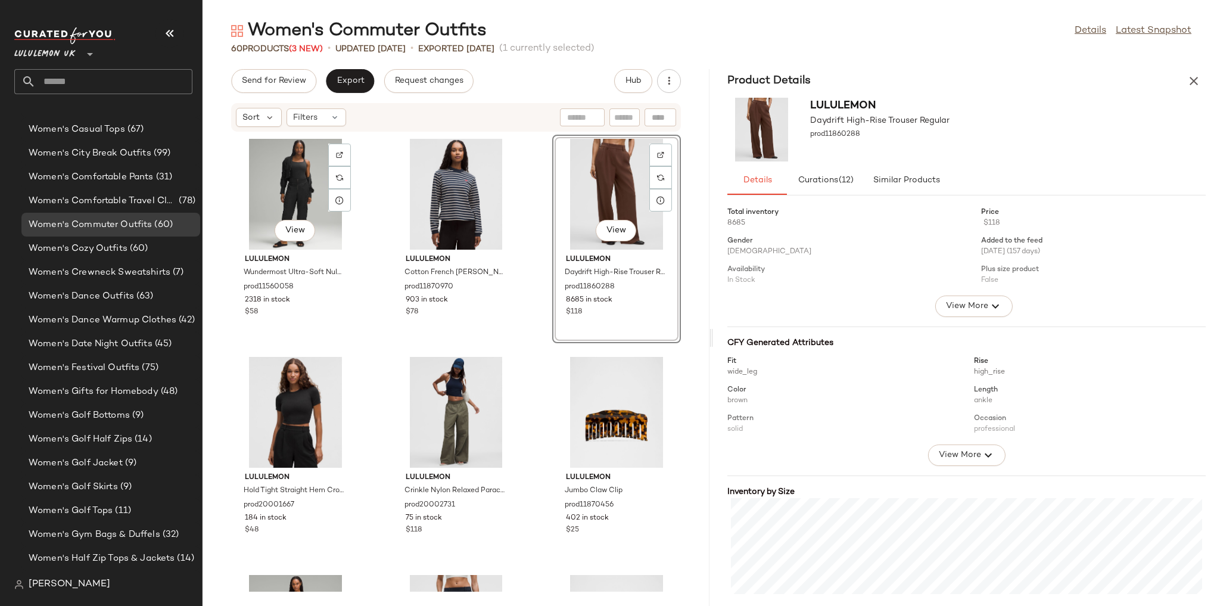
scroll to position [77, 0]
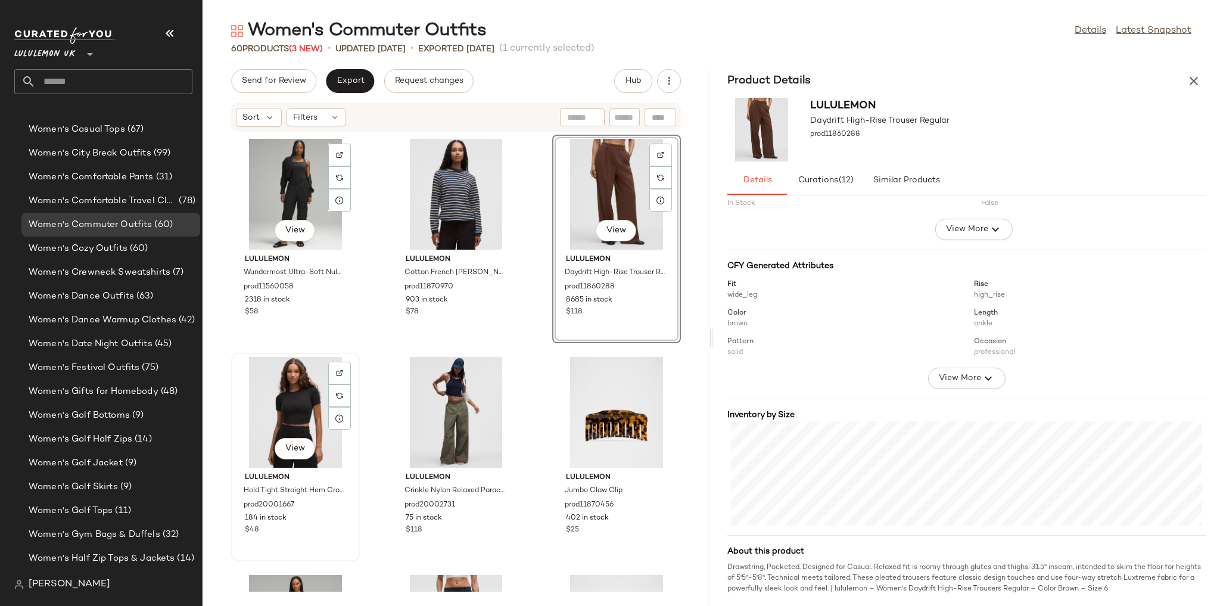
click at [278, 408] on div "View" at bounding box center [295, 412] width 120 height 111
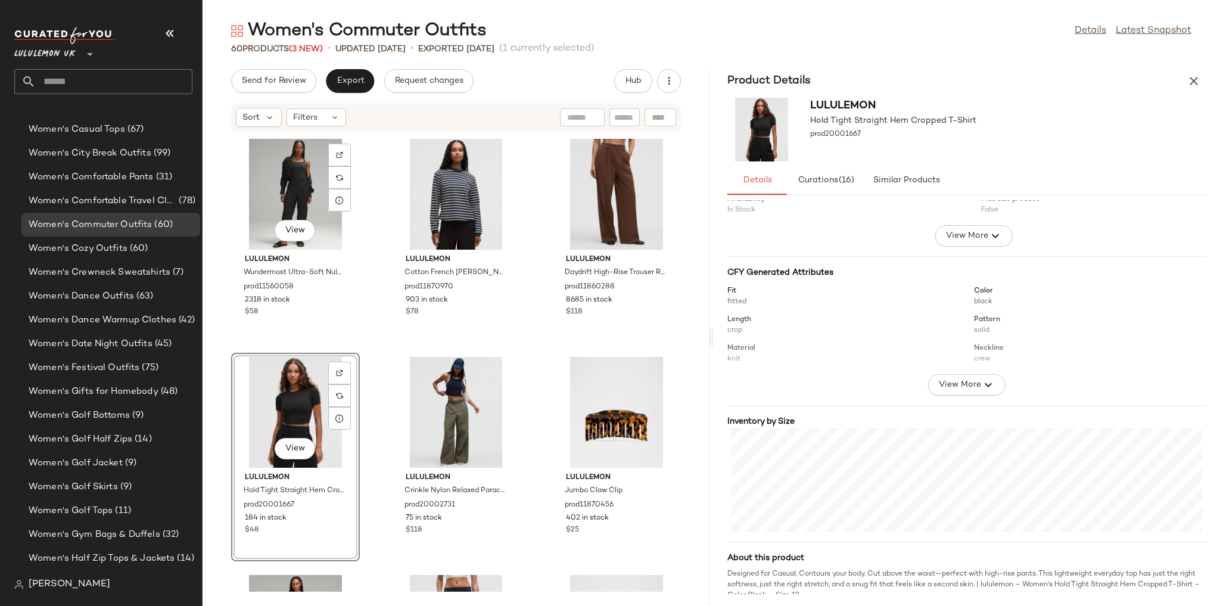
scroll to position [77, 0]
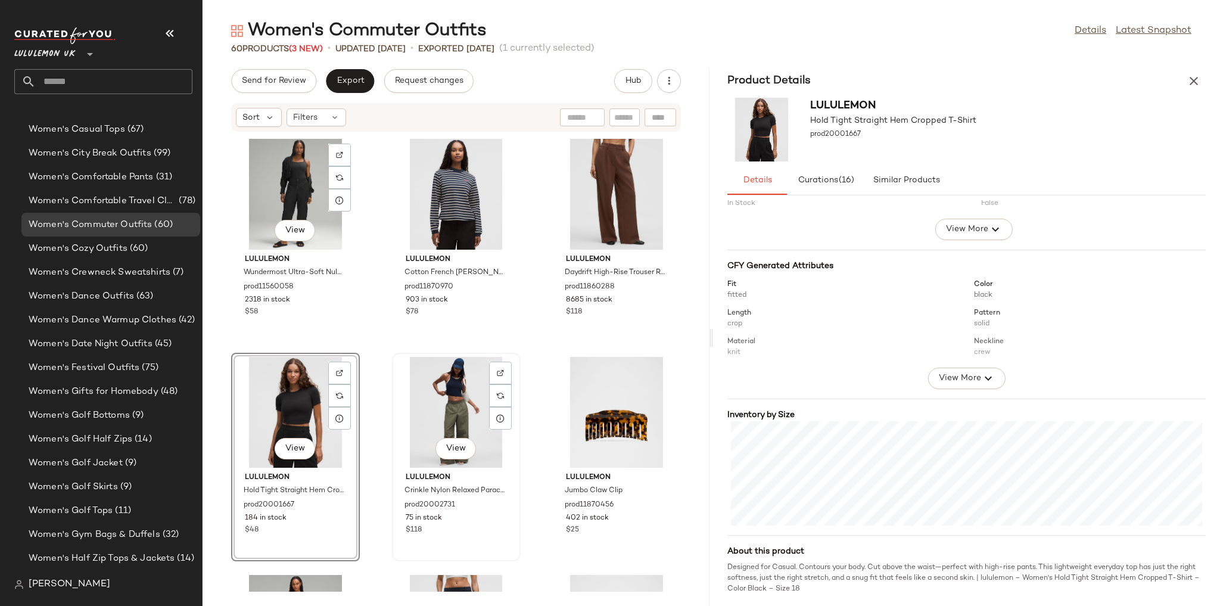
click at [453, 415] on div "View" at bounding box center [456, 412] width 120 height 111
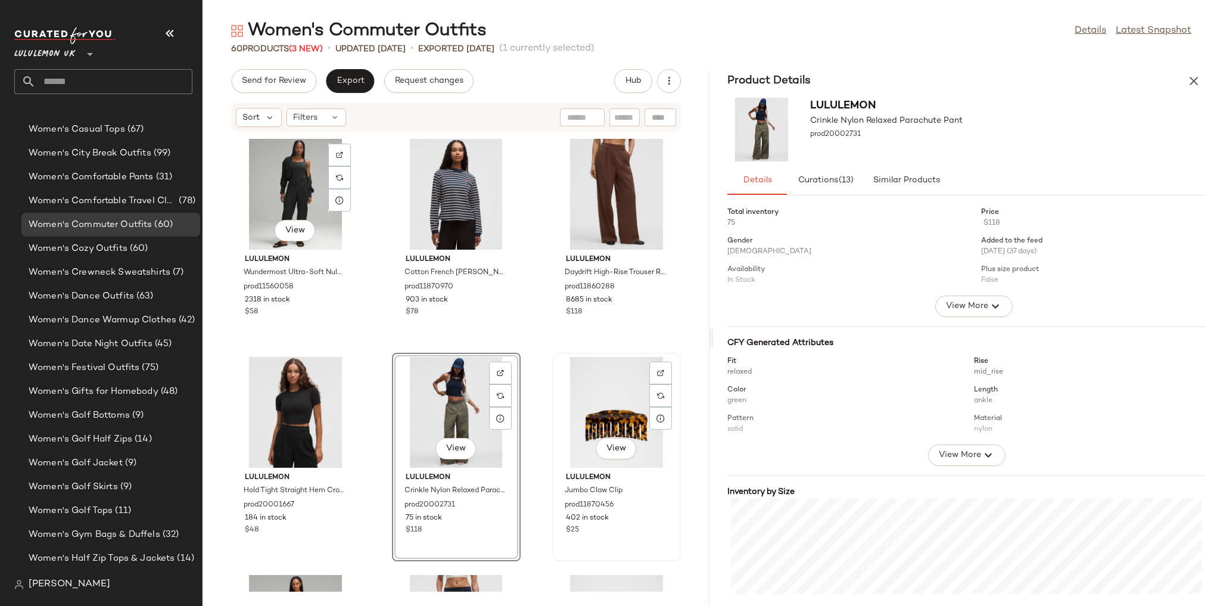
click at [625, 399] on div "View" at bounding box center [616, 412] width 120 height 111
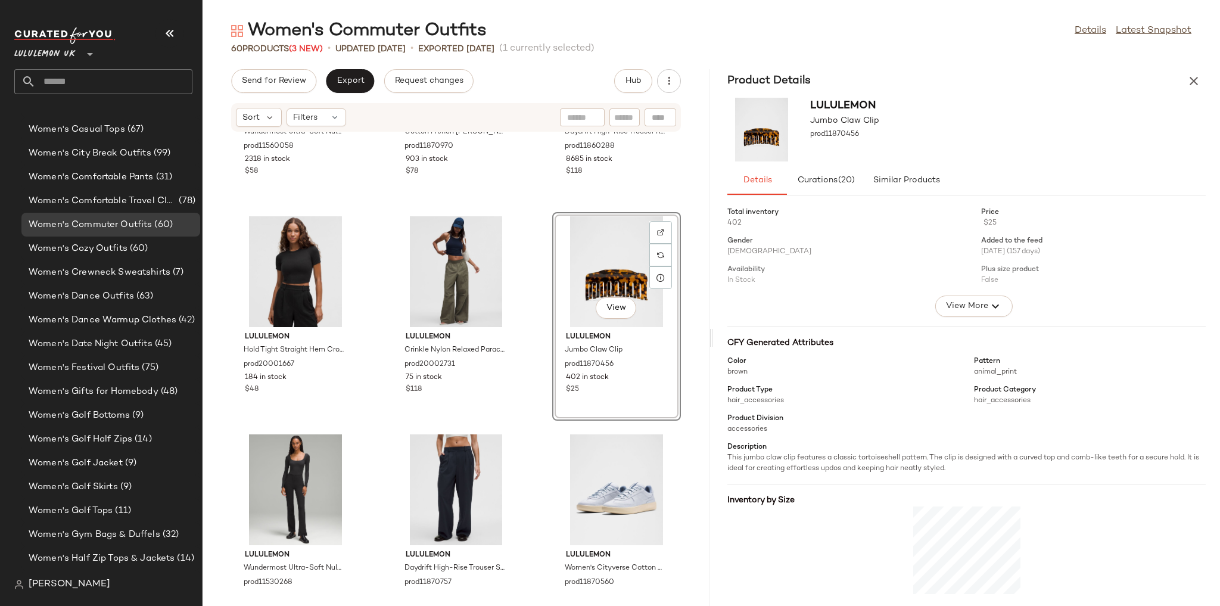
scroll to position [143, 0]
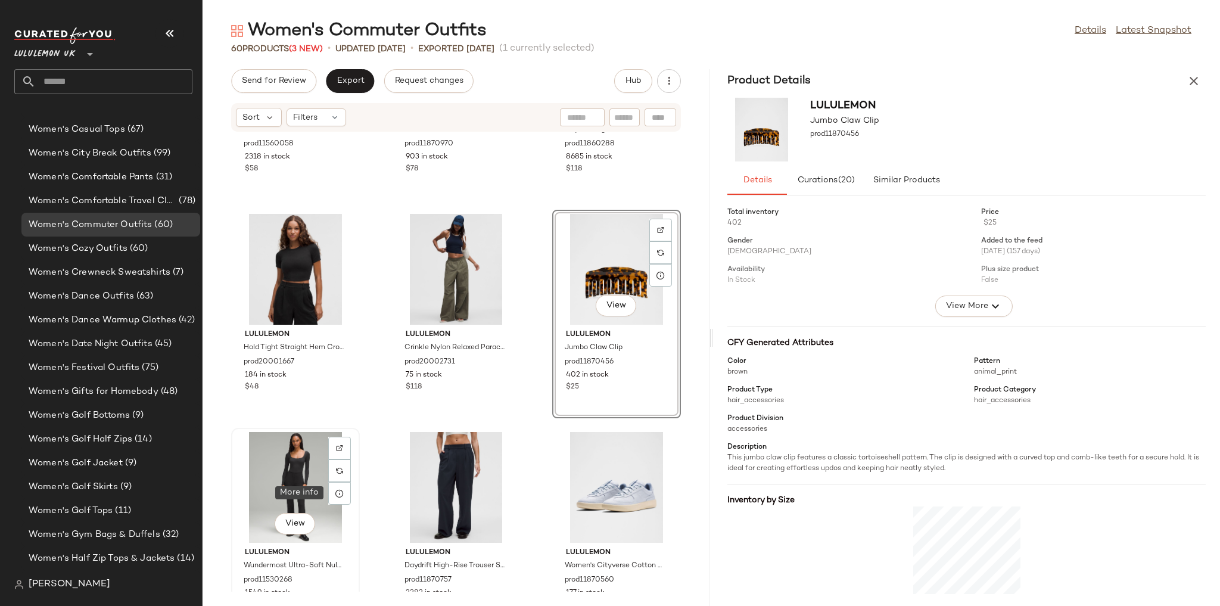
click at [302, 494] on div "View" at bounding box center [295, 487] width 120 height 111
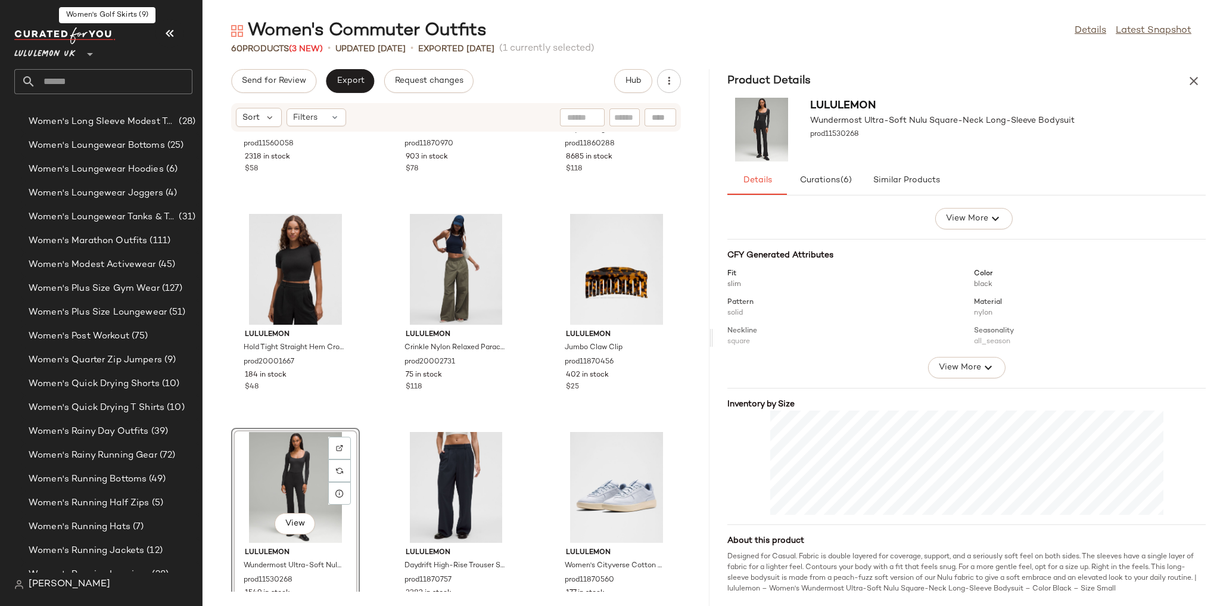
scroll to position [3581, 0]
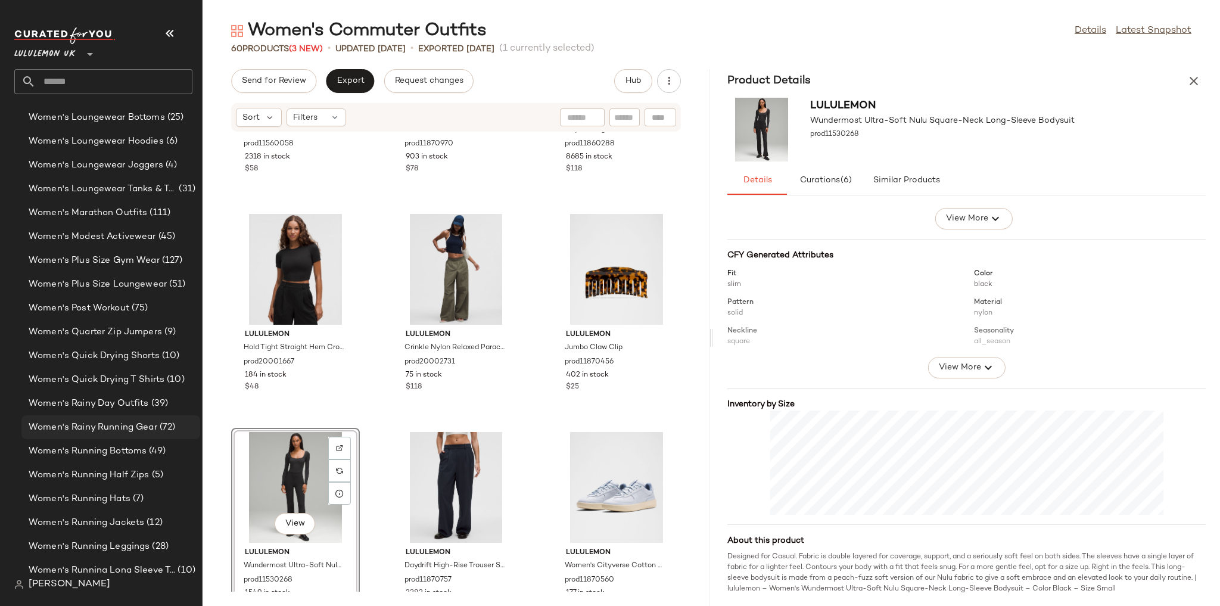
click at [141, 432] on span "Women's Rainy Running Gear" at bounding box center [93, 428] width 129 height 14
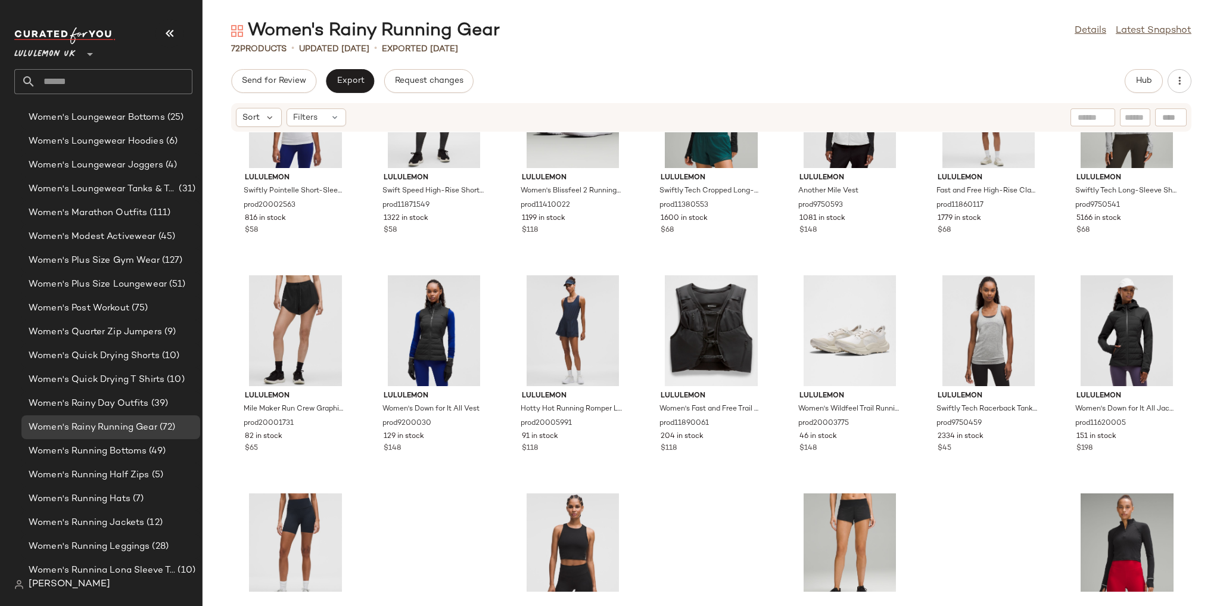
scroll to position [2154, 0]
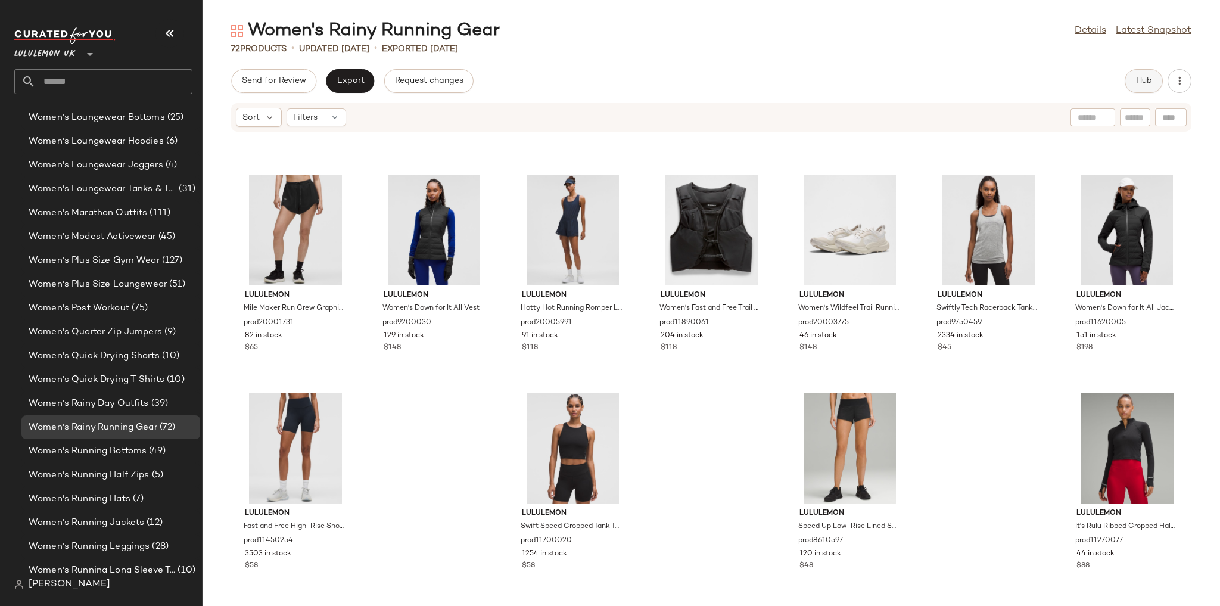
click at [1156, 78] on button "Hub" at bounding box center [1144, 81] width 38 height 24
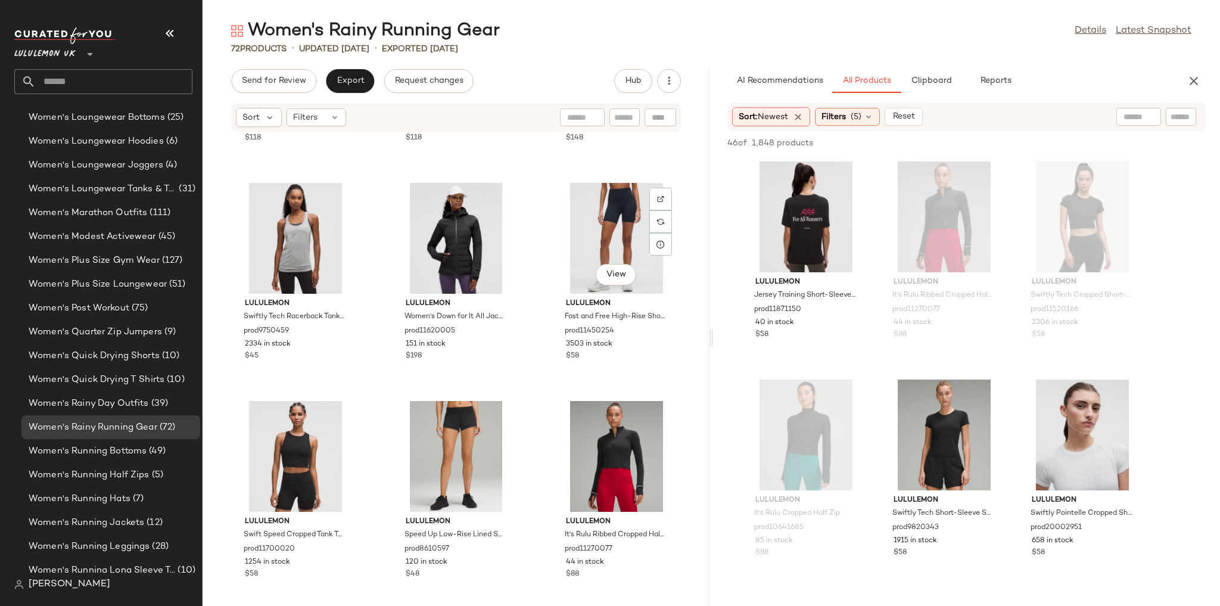
scroll to position [4776, 0]
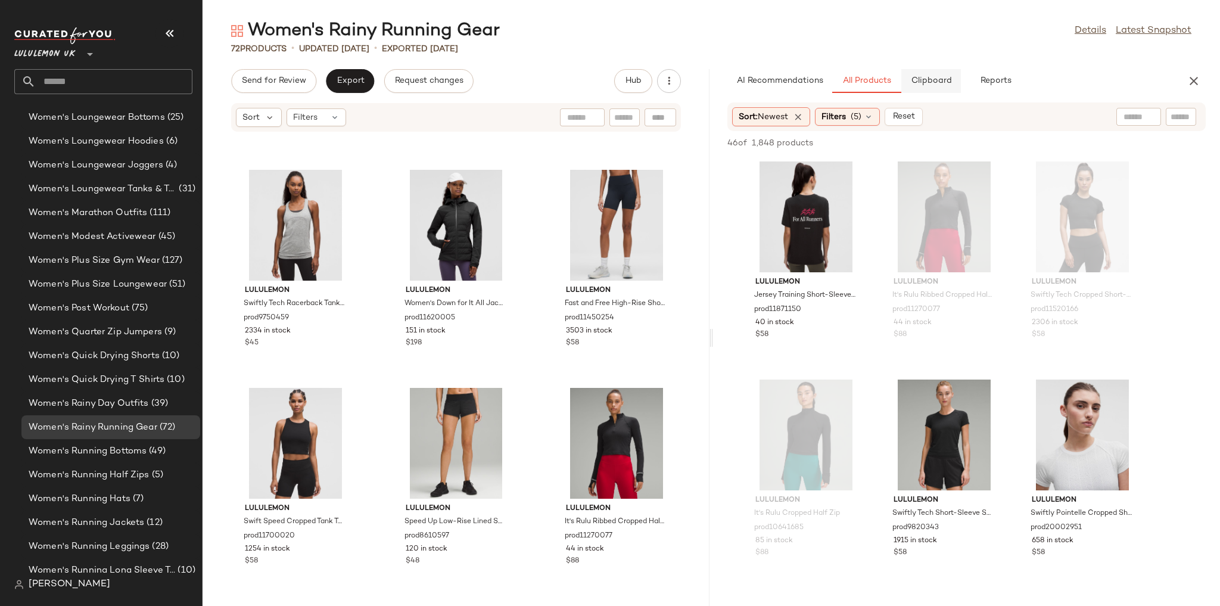
click at [942, 74] on button "Clipboard" at bounding box center [931, 81] width 60 height 24
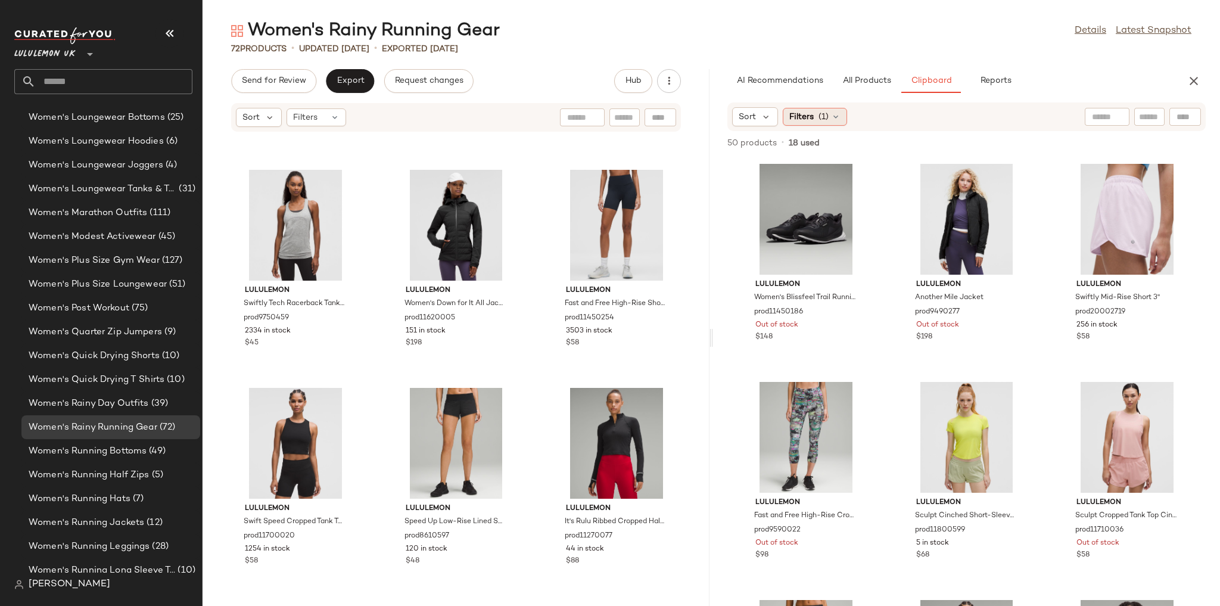
click at [807, 122] on span "Filters" at bounding box center [801, 117] width 24 height 13
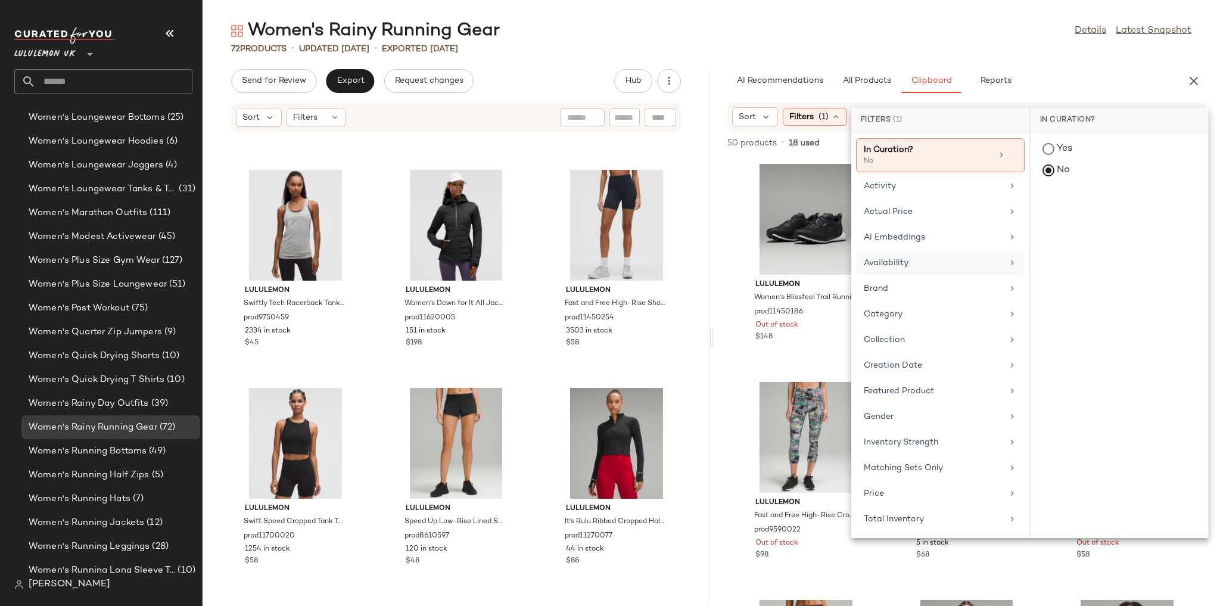
click at [911, 266] on div "Availability" at bounding box center [933, 263] width 139 height 13
click at [1051, 222] on div "in_stock" at bounding box center [1120, 236] width 178 height 29
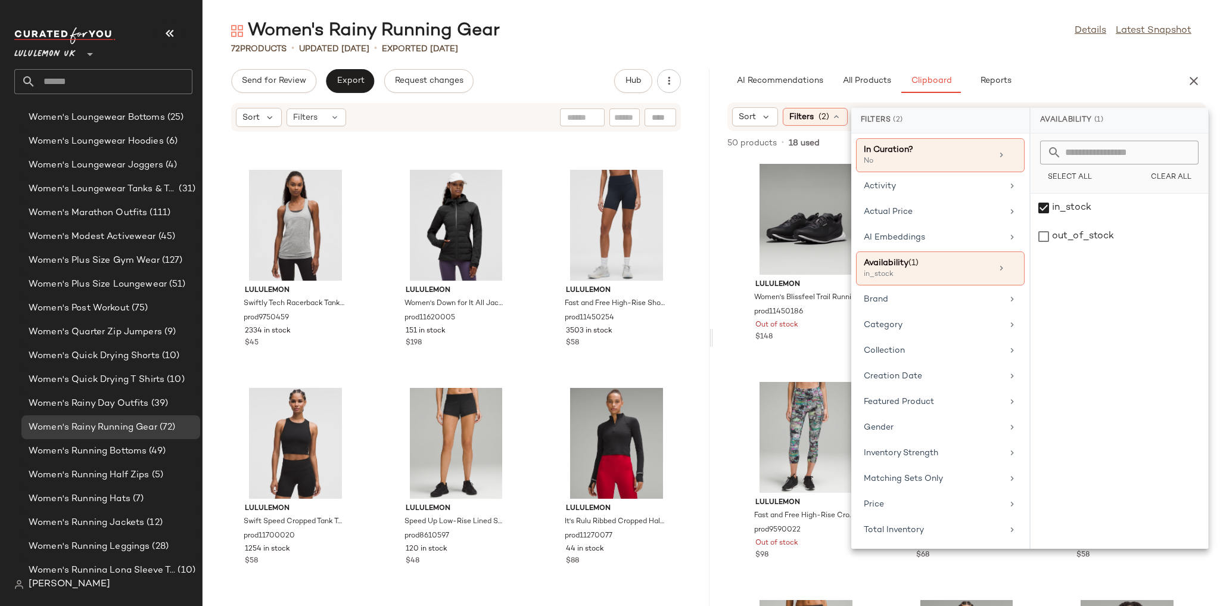
click at [912, 0] on main "Women's Rainy Running Gear Details Latest Snapshot 72 Products • updated Aug 13…" at bounding box center [610, 303] width 1220 height 606
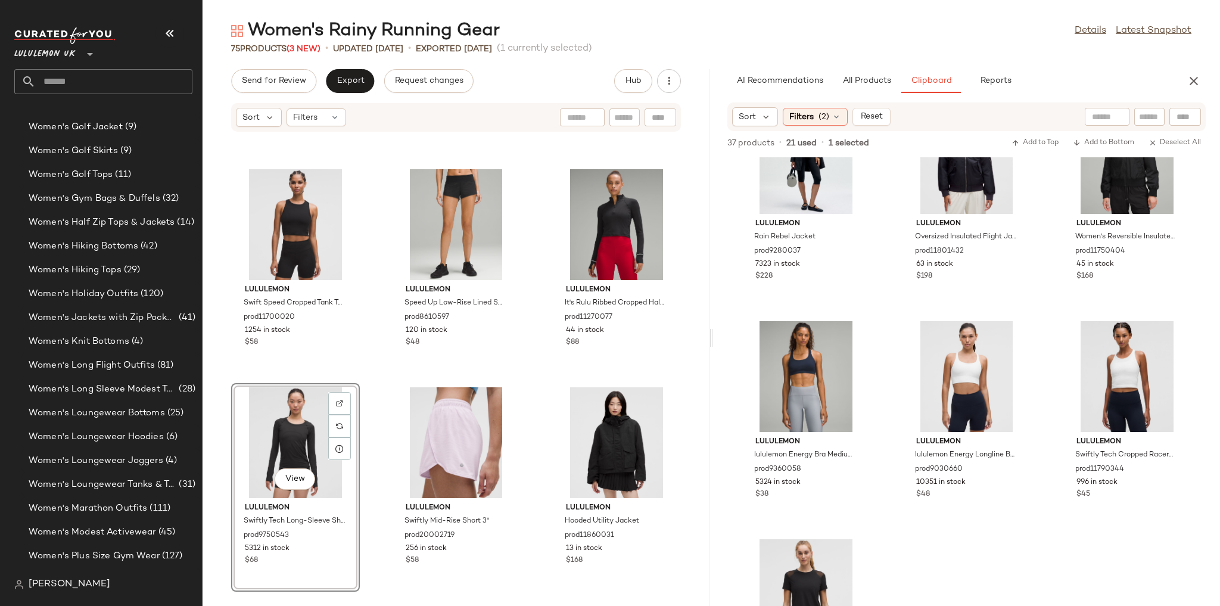
scroll to position [3581, 0]
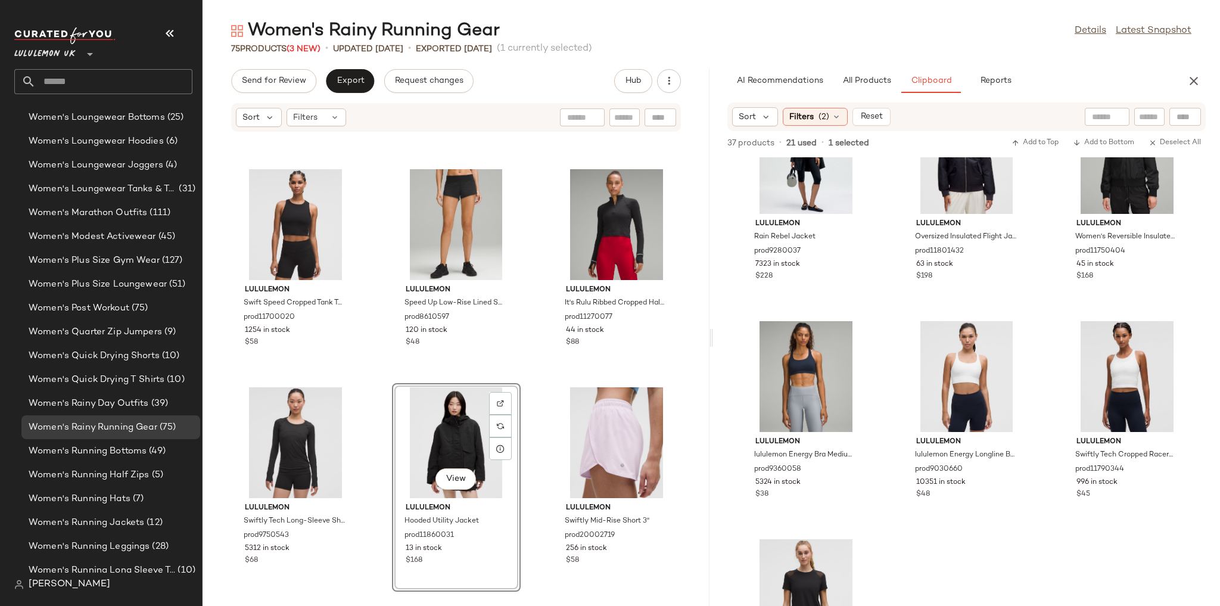
click at [540, 376] on div "lululemon Swiftly Tech Racerback Tank Top 2.0 Hip Length prod9750459 2334 in st…" at bounding box center [456, 361] width 507 height 459
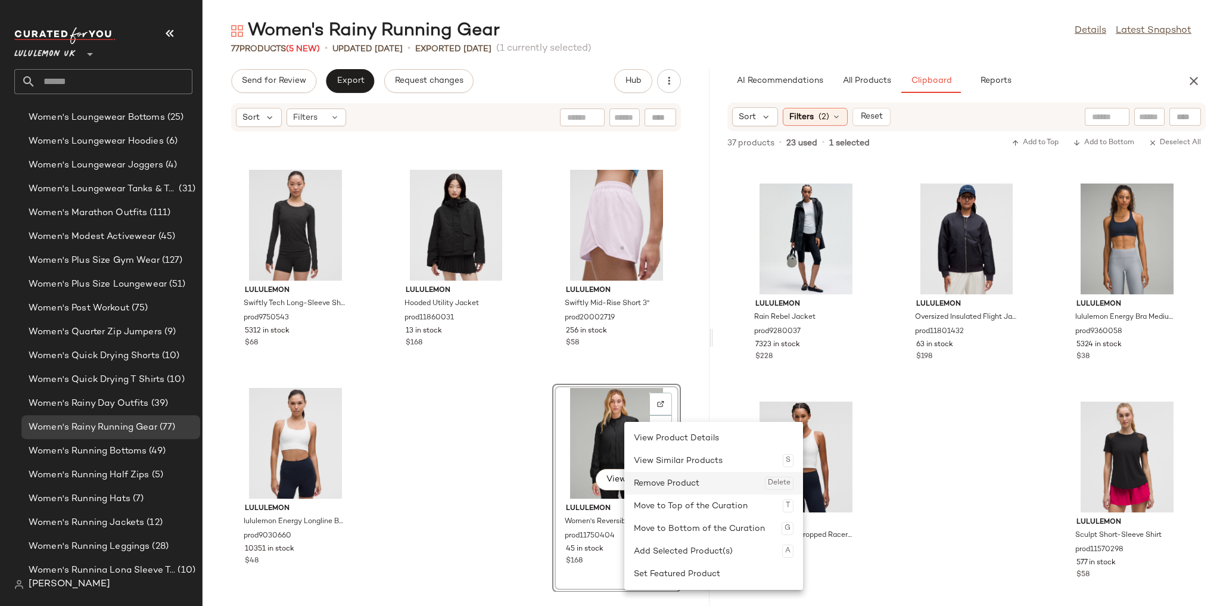
click at [651, 478] on div "Remove Product Delete" at bounding box center [714, 483] width 160 height 23
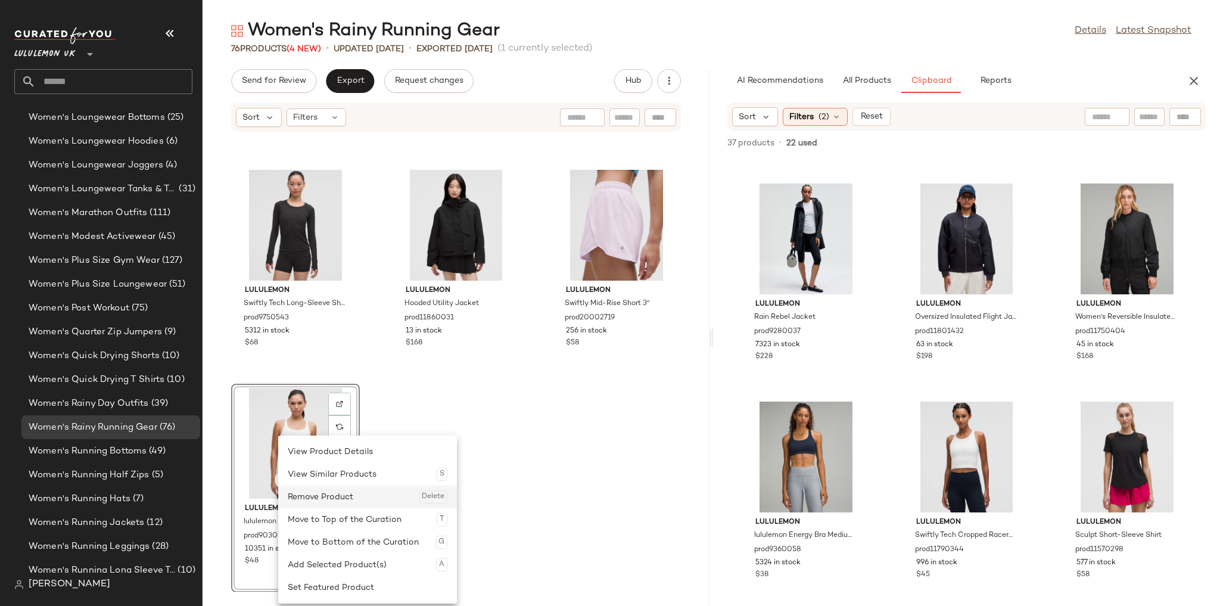
click at [329, 491] on div "Remove Product Delete" at bounding box center [368, 497] width 160 height 23
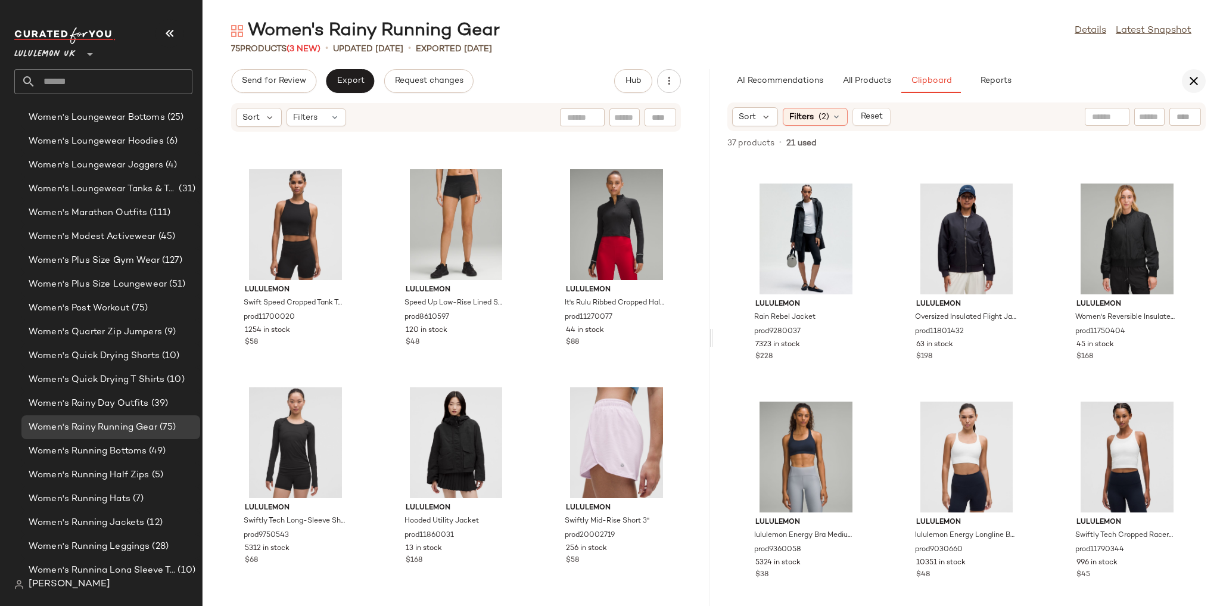
click at [1187, 79] on icon "button" at bounding box center [1194, 81] width 14 height 14
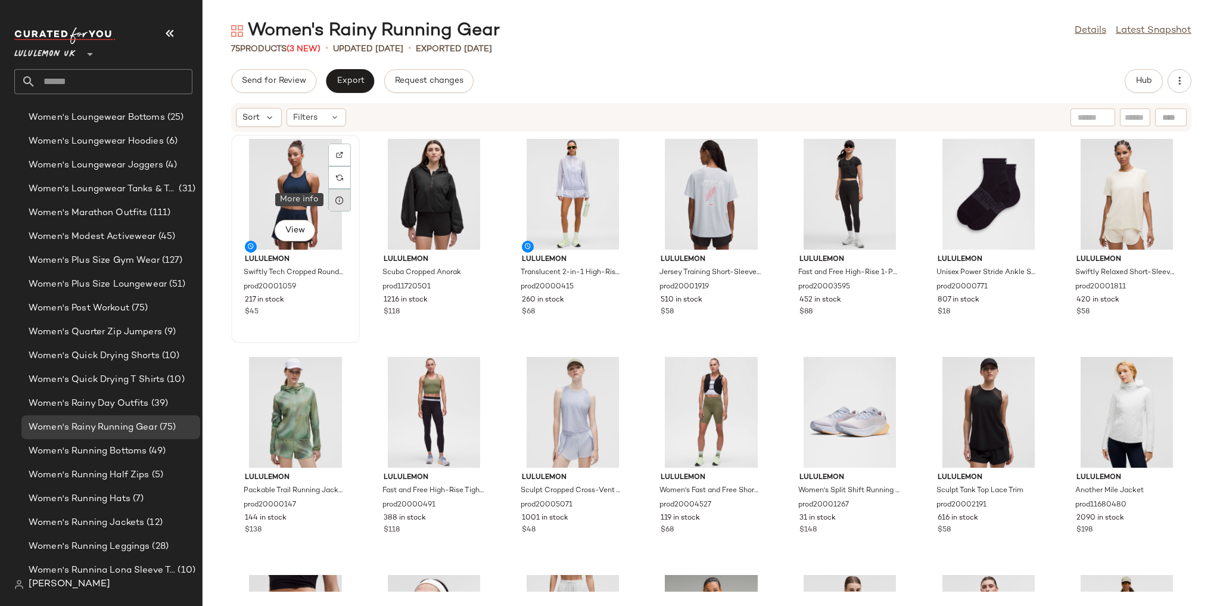
click at [346, 209] on div at bounding box center [339, 200] width 23 height 23
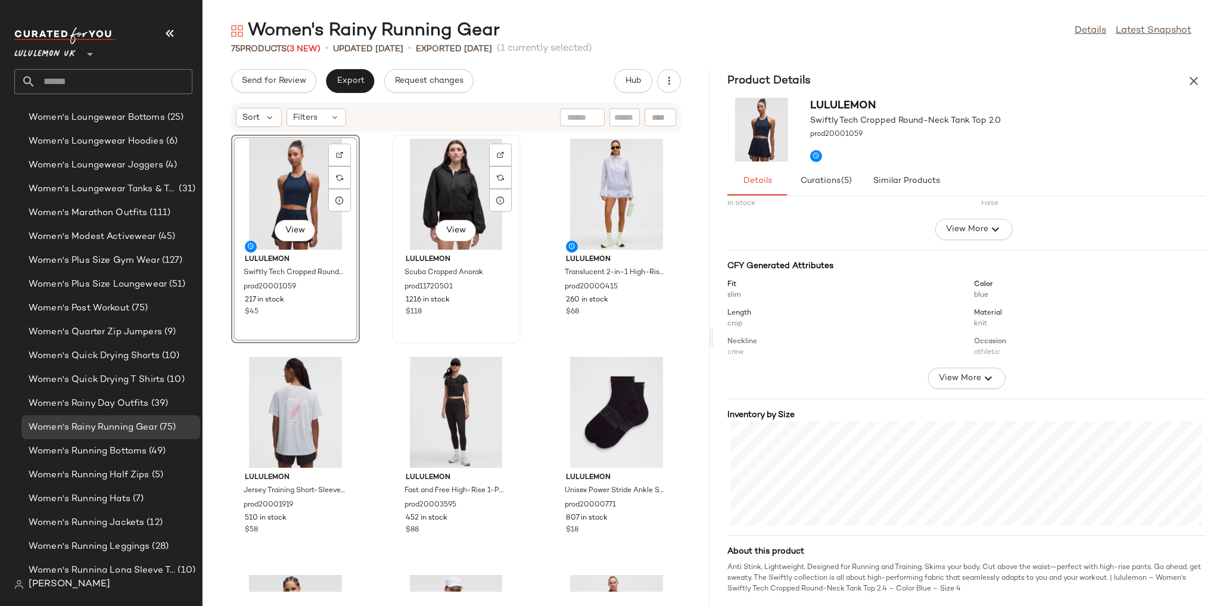
click at [448, 195] on div "View" at bounding box center [456, 194] width 120 height 111
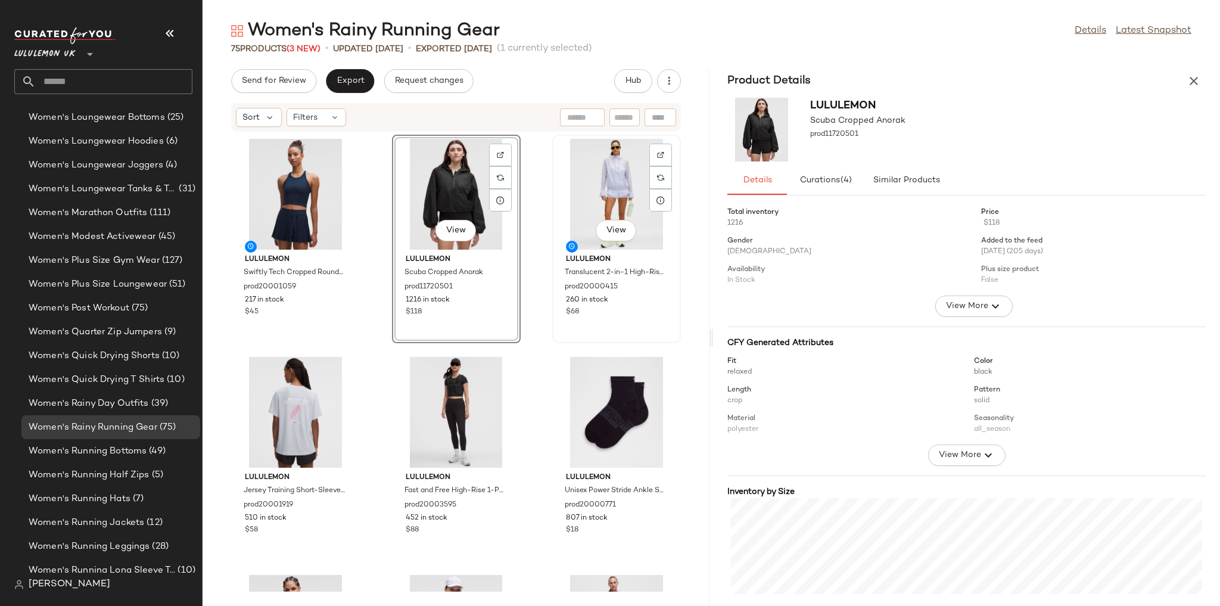
click at [615, 200] on div "View" at bounding box center [616, 194] width 120 height 111
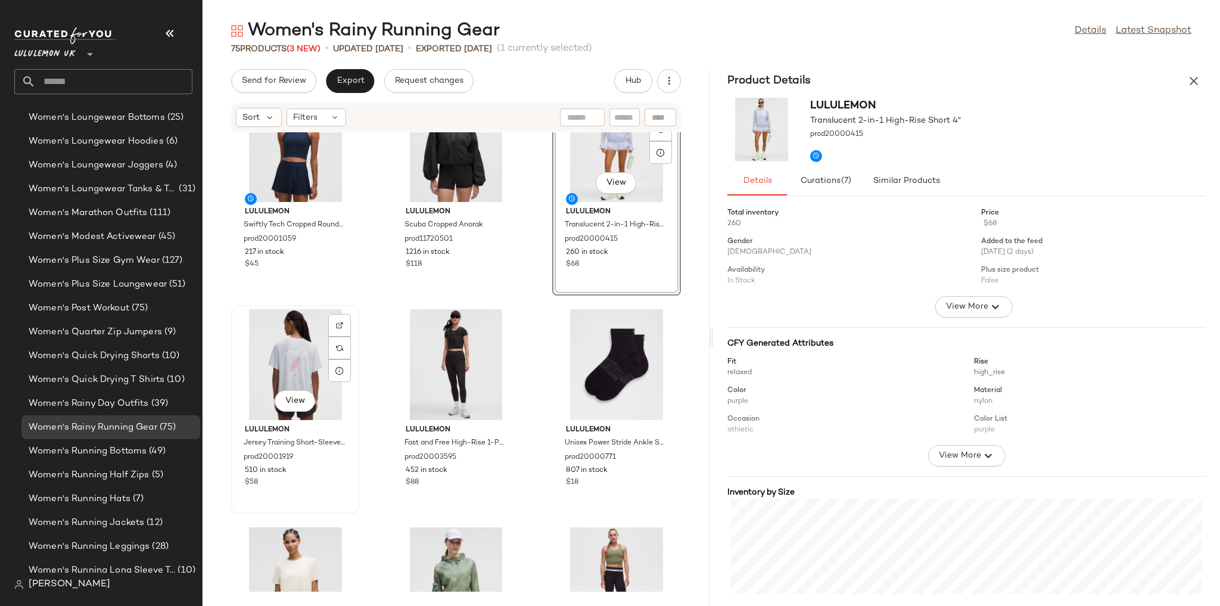
click at [319, 349] on div "View" at bounding box center [295, 364] width 120 height 111
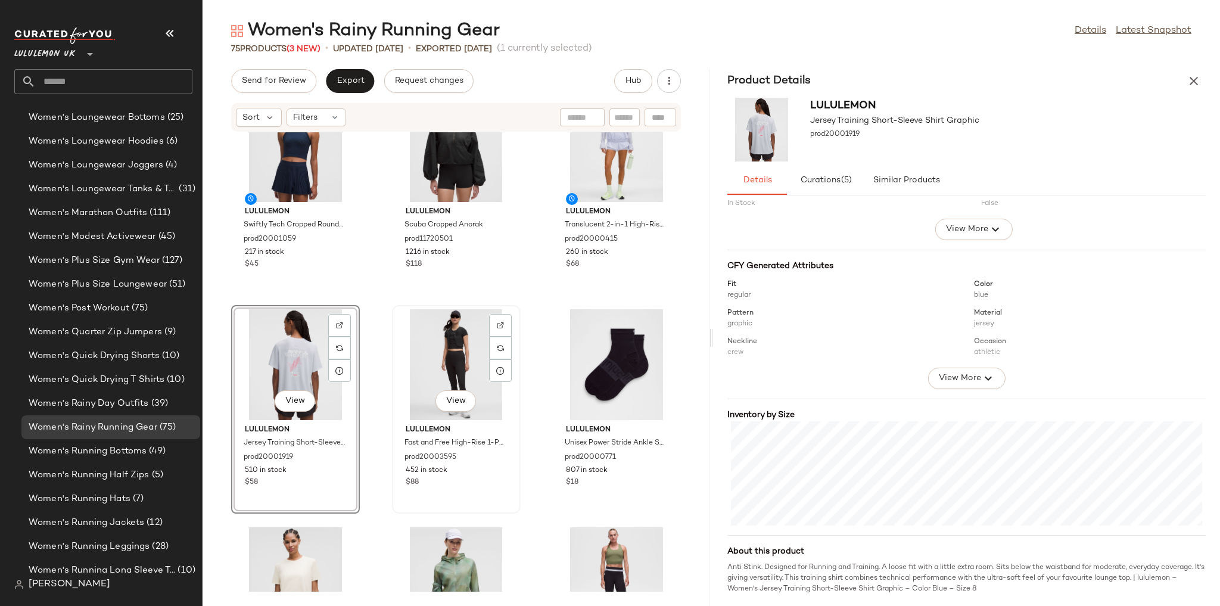
click at [459, 362] on div "View" at bounding box center [456, 364] width 120 height 111
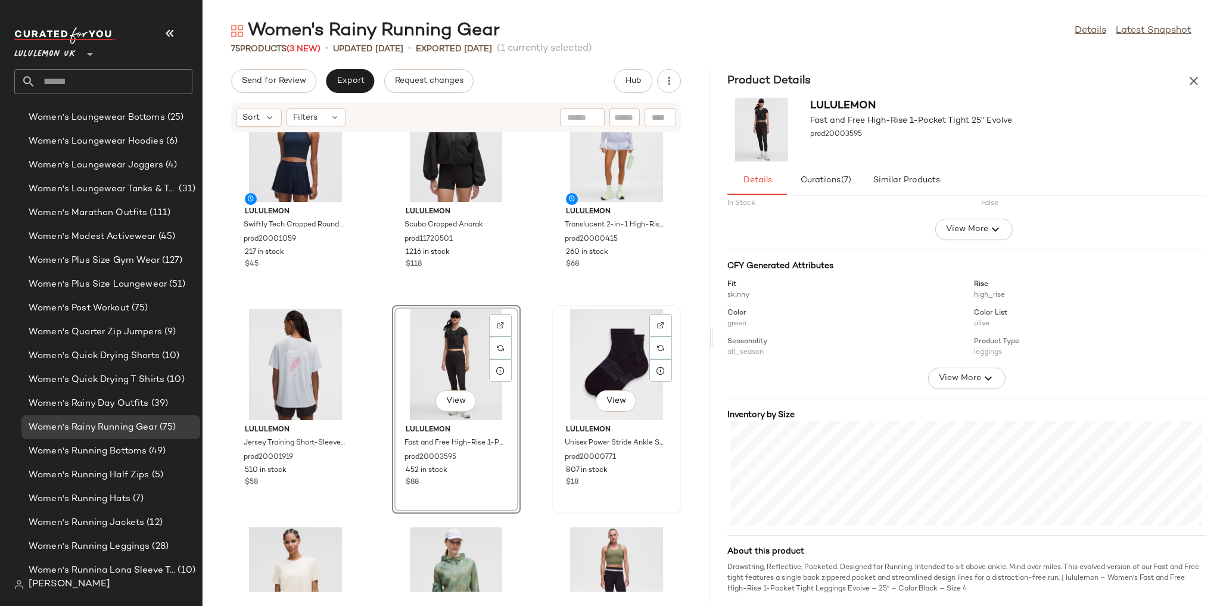
click at [607, 350] on div "View" at bounding box center [616, 364] width 120 height 111
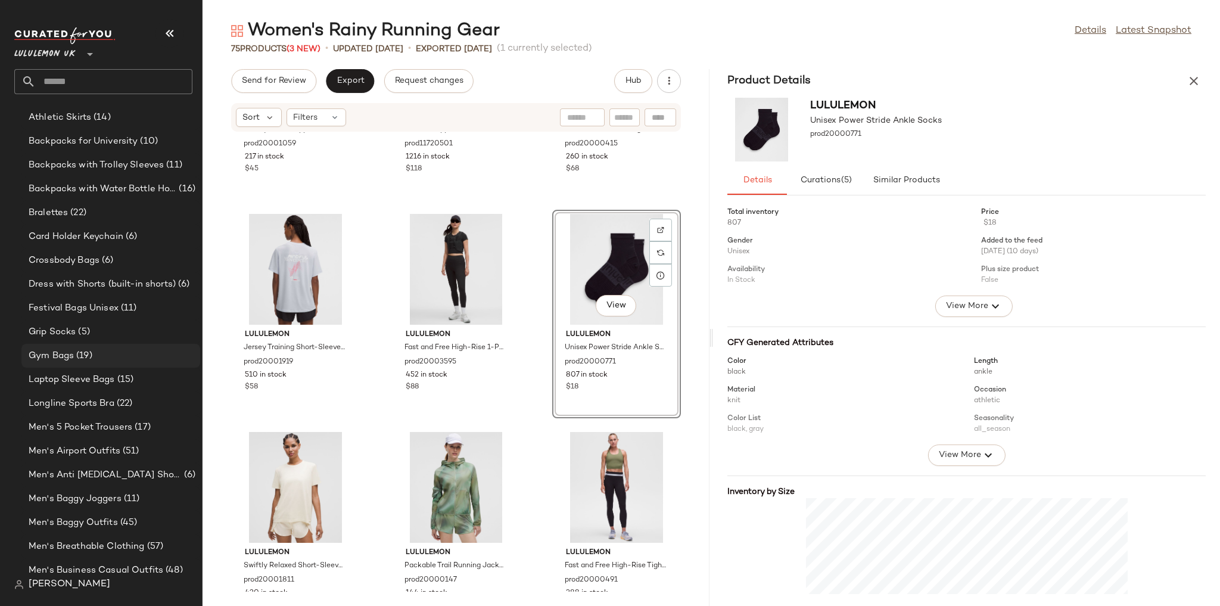
click at [88, 366] on div "Gym Bags (19)" at bounding box center [110, 356] width 179 height 24
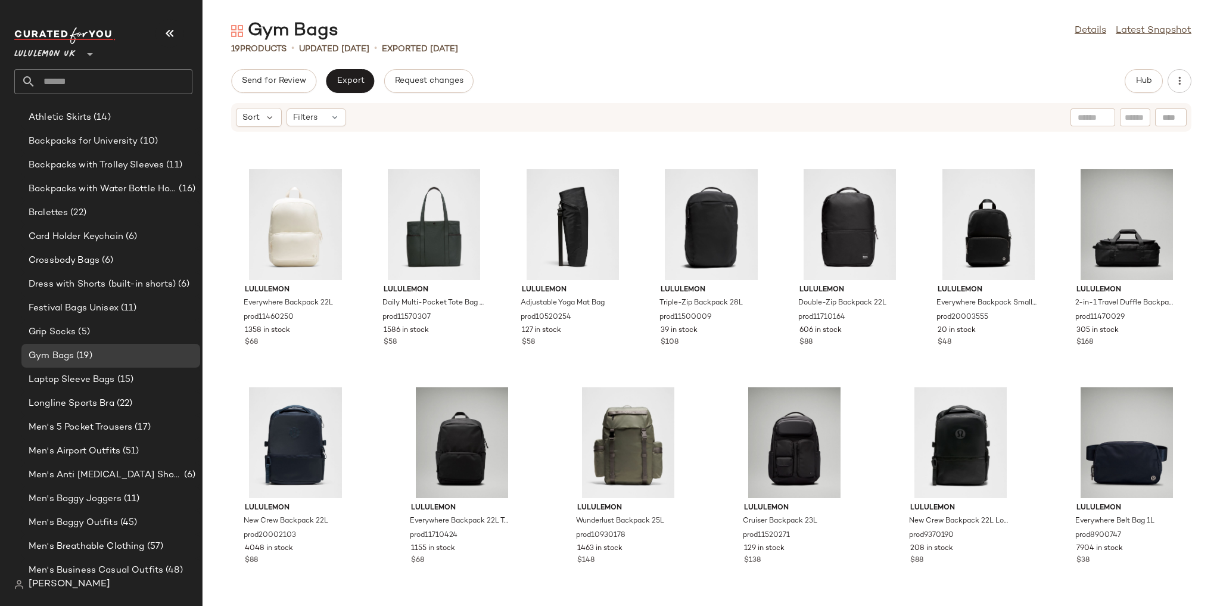
scroll to position [391, 0]
click at [1149, 76] on span "Hub" at bounding box center [1144, 81] width 17 height 10
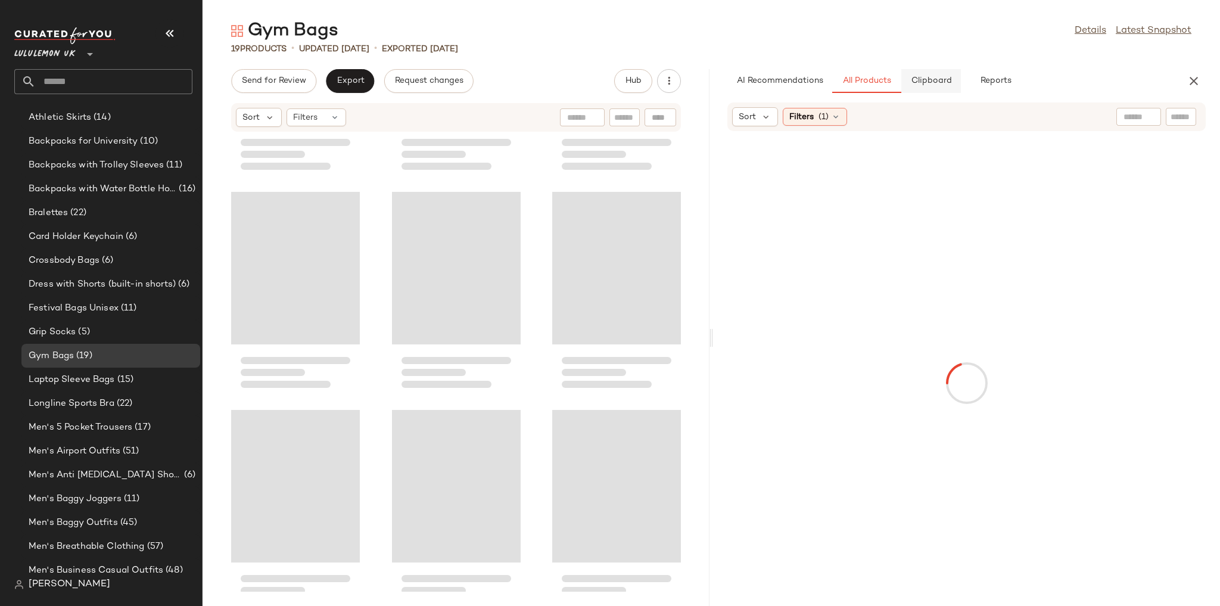
click at [954, 86] on button "Clipboard" at bounding box center [931, 81] width 60 height 24
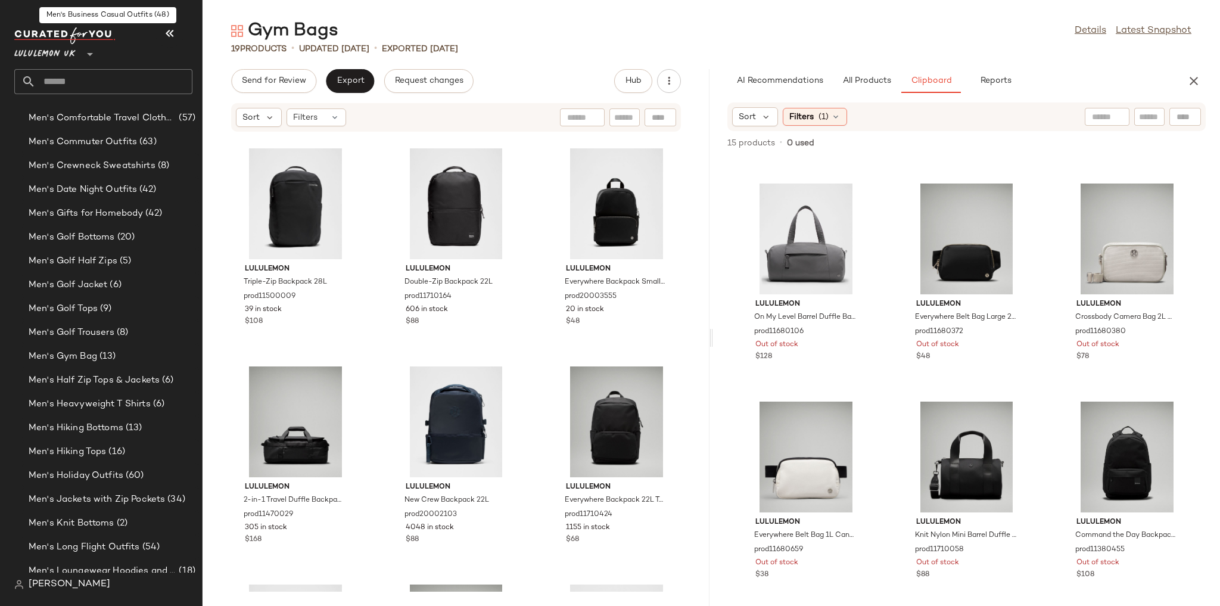
scroll to position [817, 0]
click at [107, 357] on span "(13)" at bounding box center [106, 356] width 19 height 14
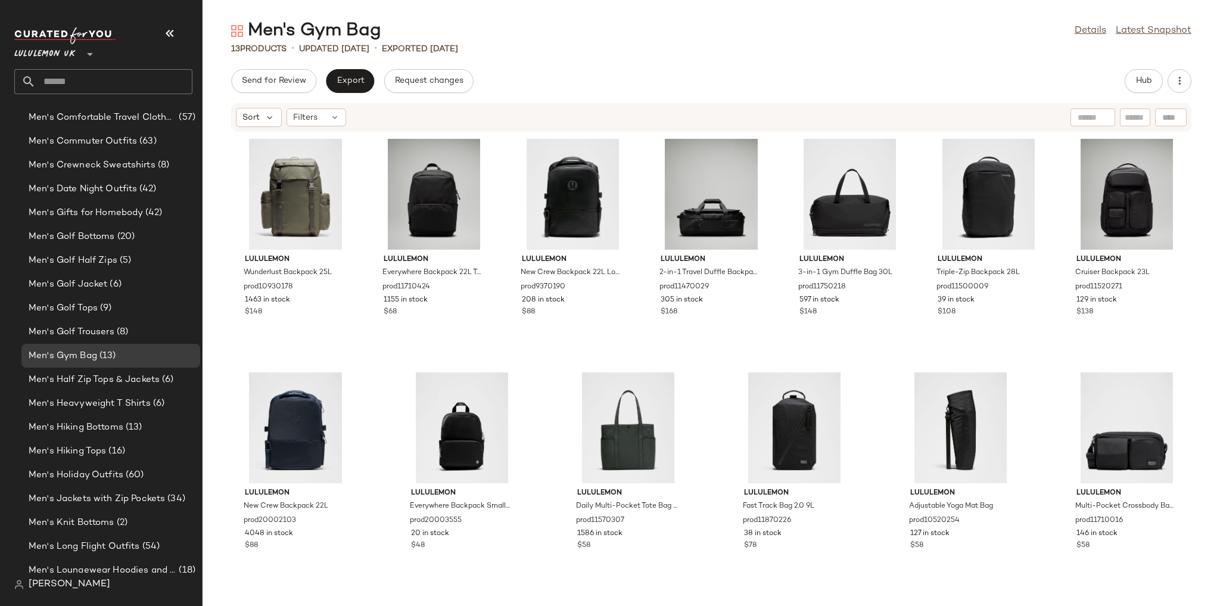
scroll to position [188, 0]
click at [1143, 79] on span "Hub" at bounding box center [1144, 81] width 17 height 10
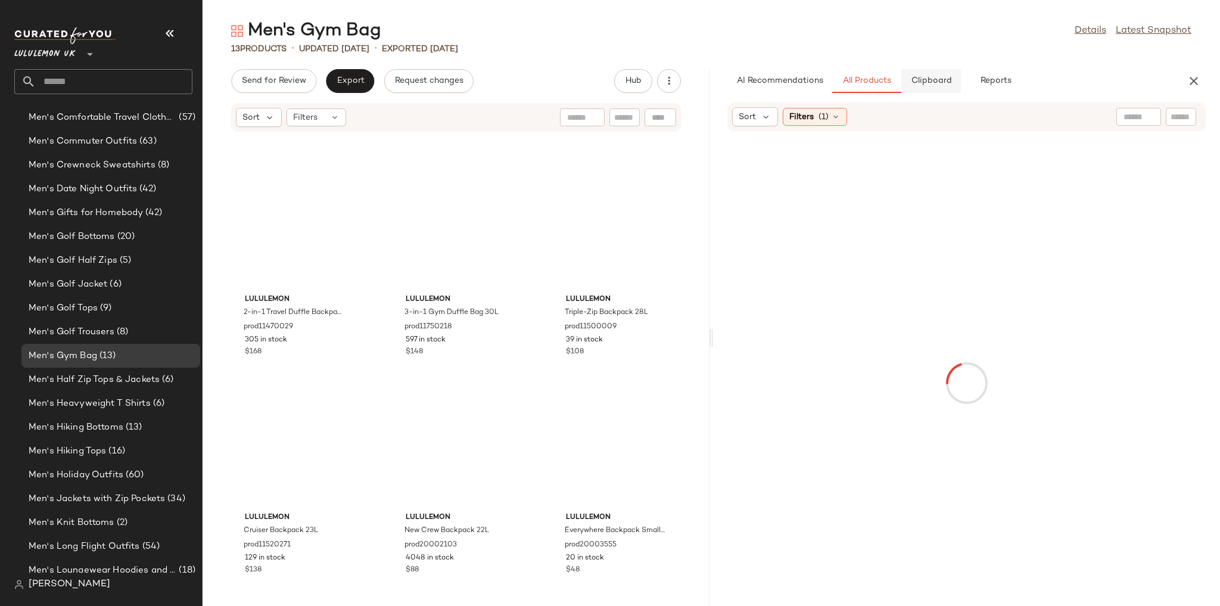
scroll to position [228, 0]
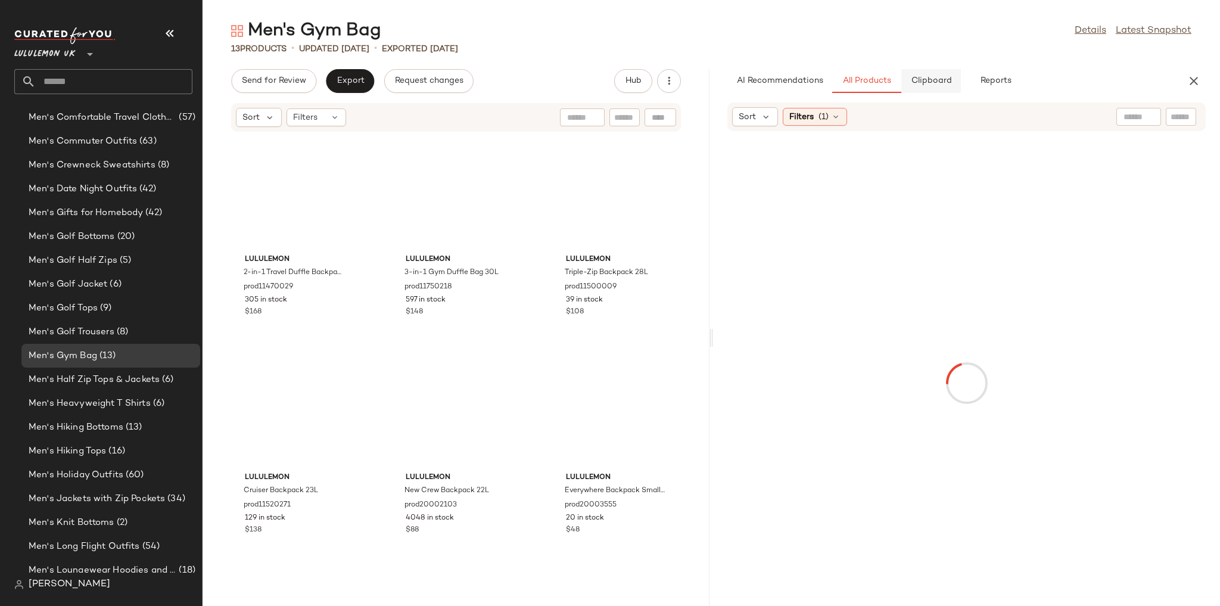
click at [940, 83] on span "Clipboard" at bounding box center [930, 81] width 41 height 10
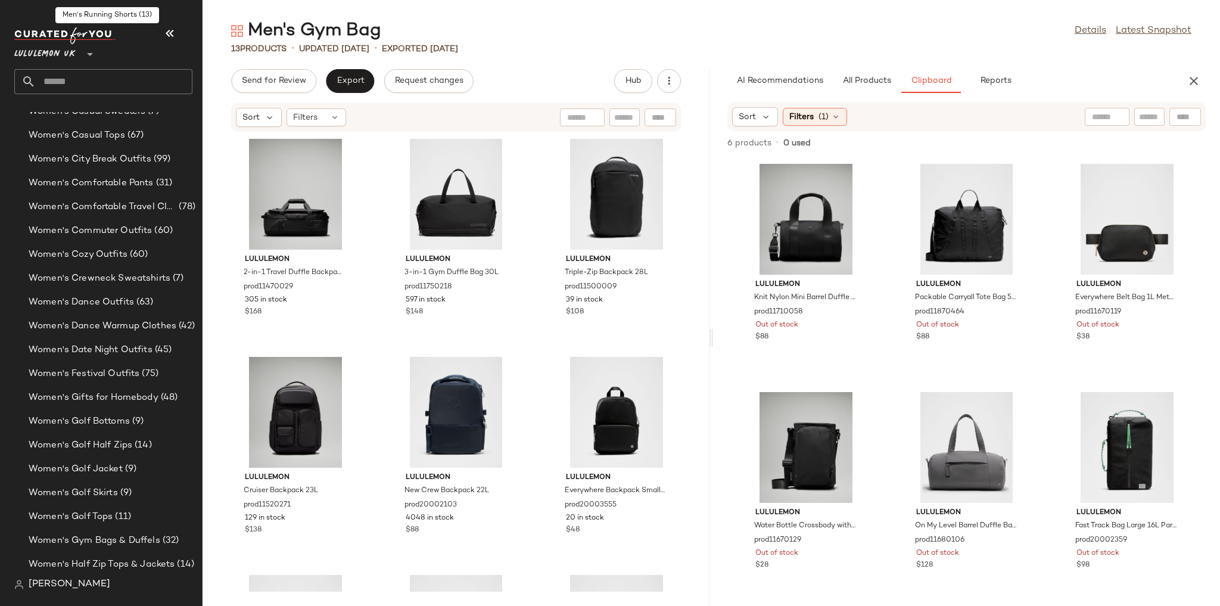
scroll to position [2962, 0]
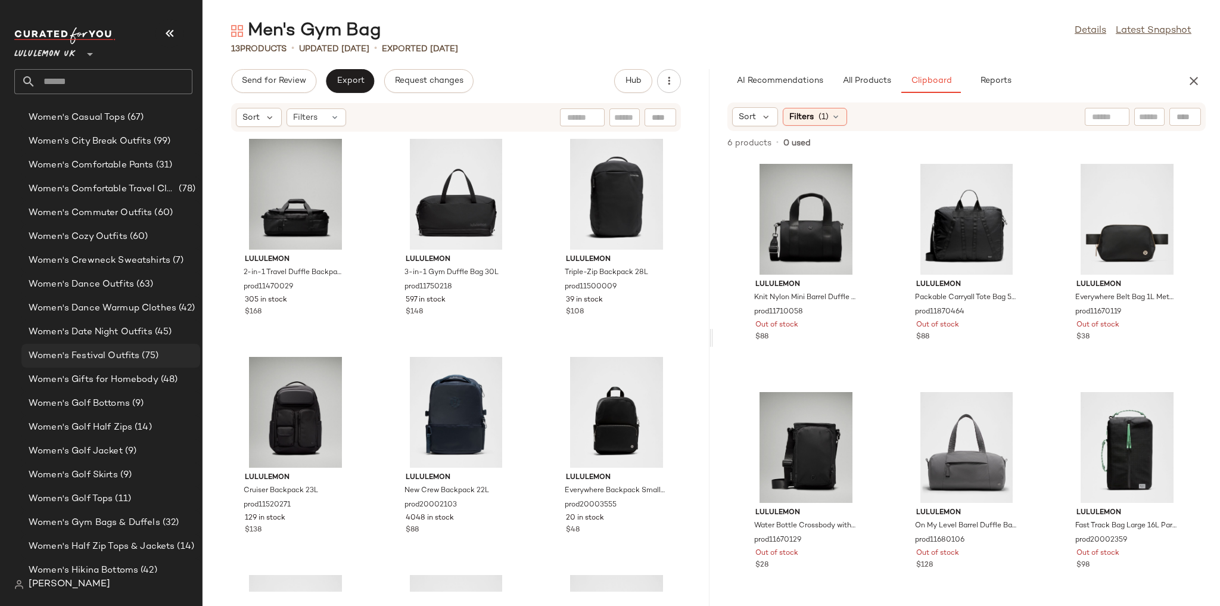
click at [124, 350] on span "Women's Festival Outfits" at bounding box center [84, 356] width 111 height 14
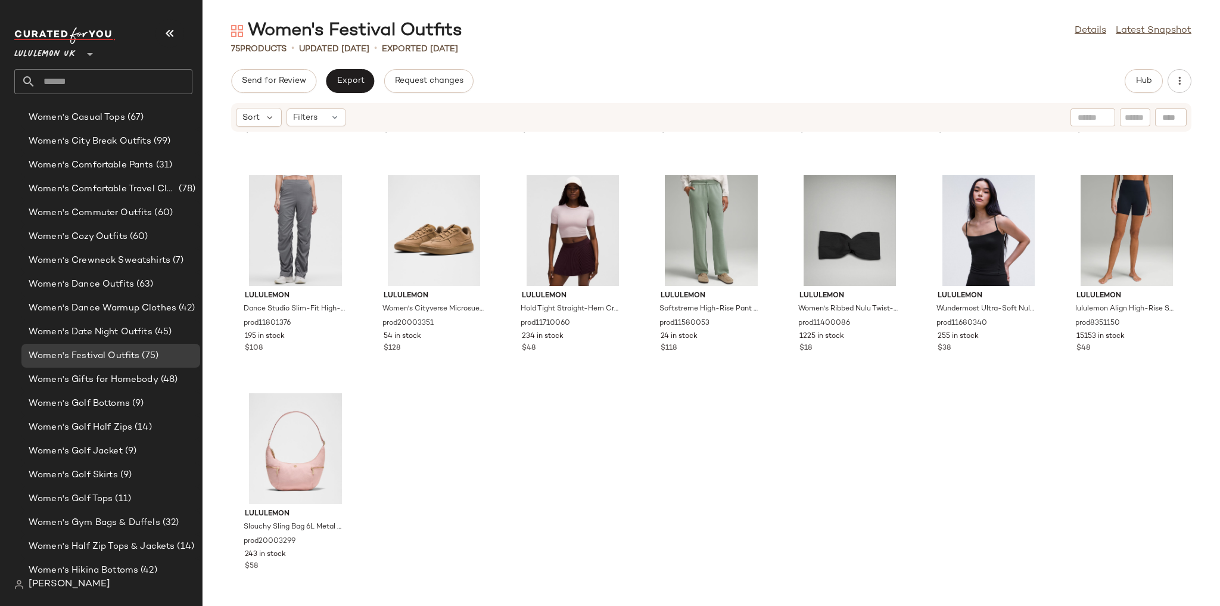
scroll to position [2378, 0]
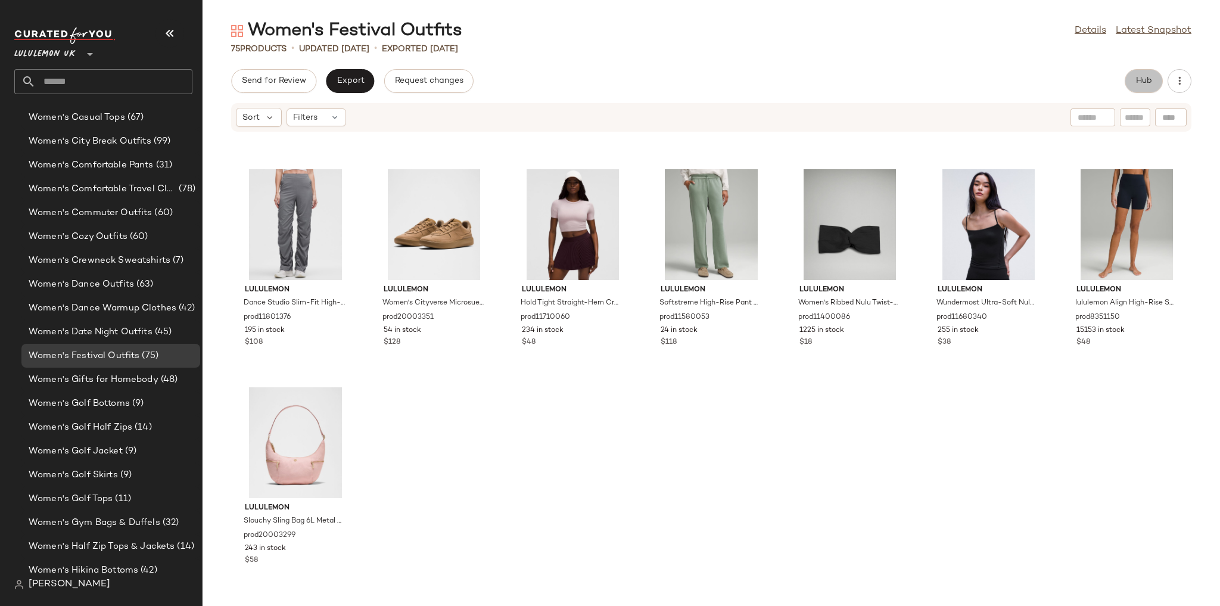
click at [1142, 82] on span "Hub" at bounding box center [1144, 81] width 17 height 10
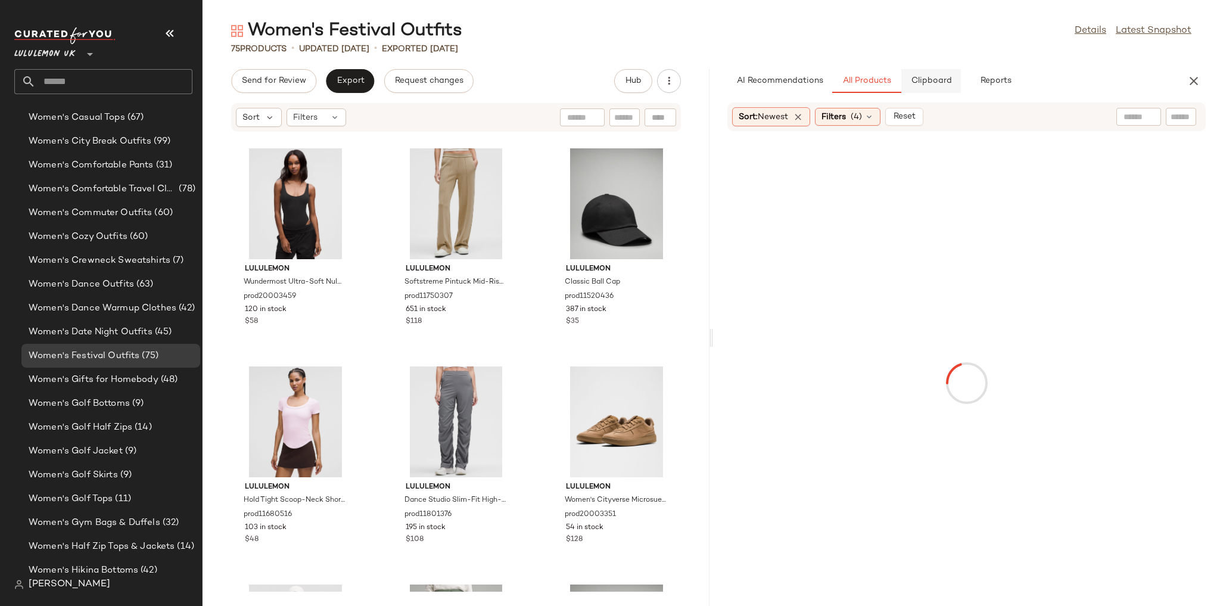
click at [940, 83] on span "Clipboard" at bounding box center [930, 81] width 41 height 10
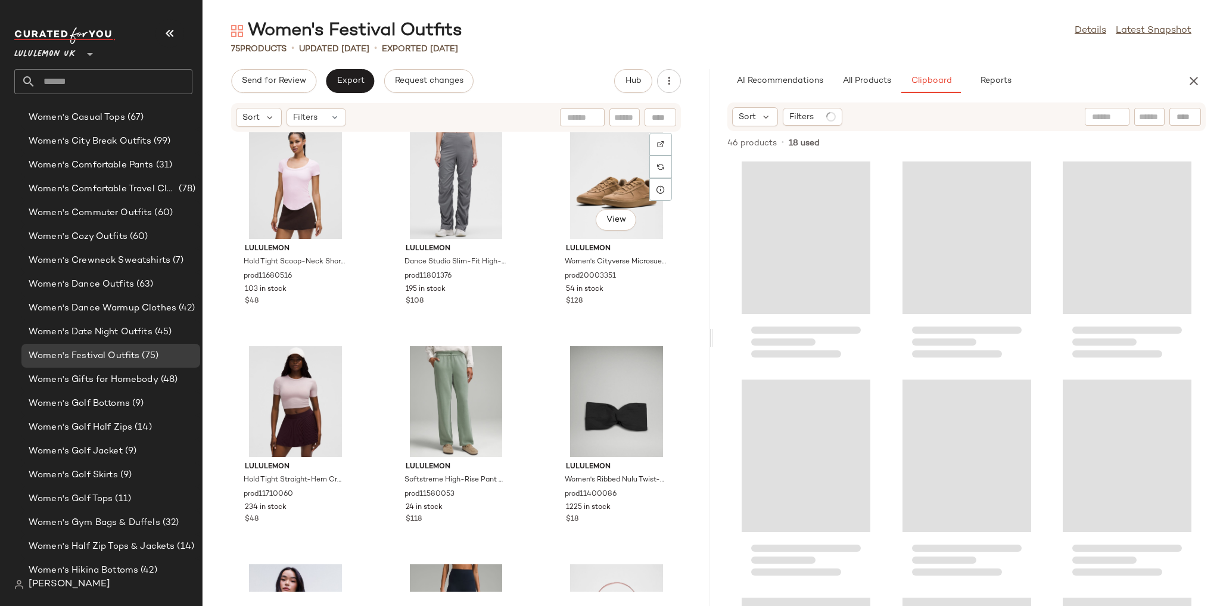
scroll to position [4994, 0]
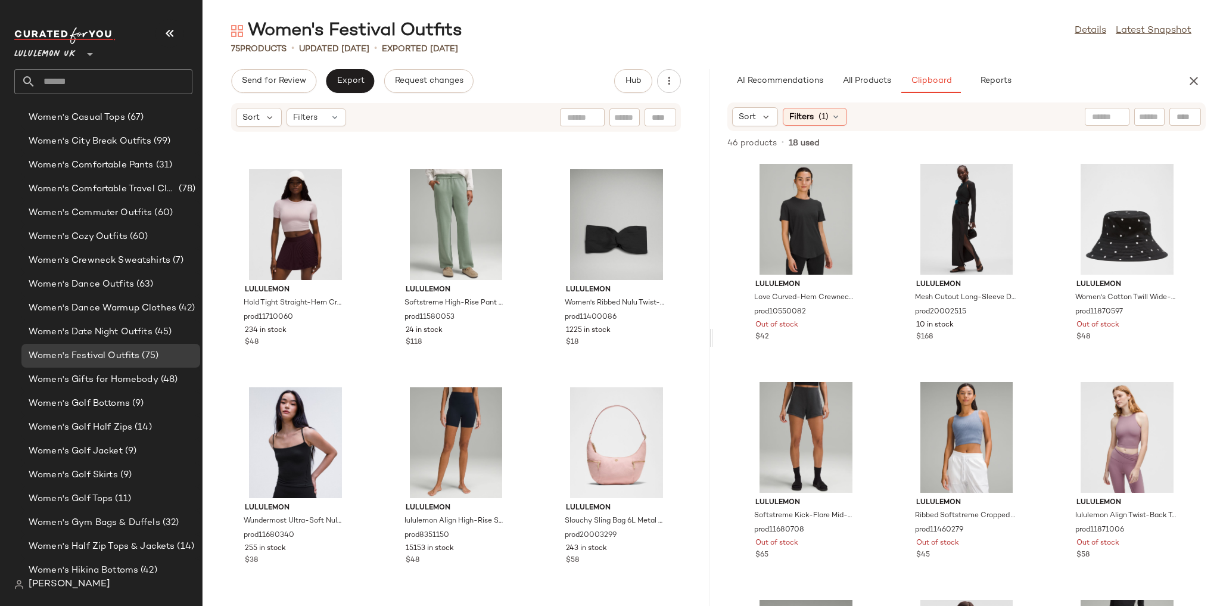
click at [828, 126] on div "Sort Filters (1)" at bounding box center [966, 116] width 478 height 29
click at [829, 120] on div "Filters (1)" at bounding box center [815, 117] width 64 height 18
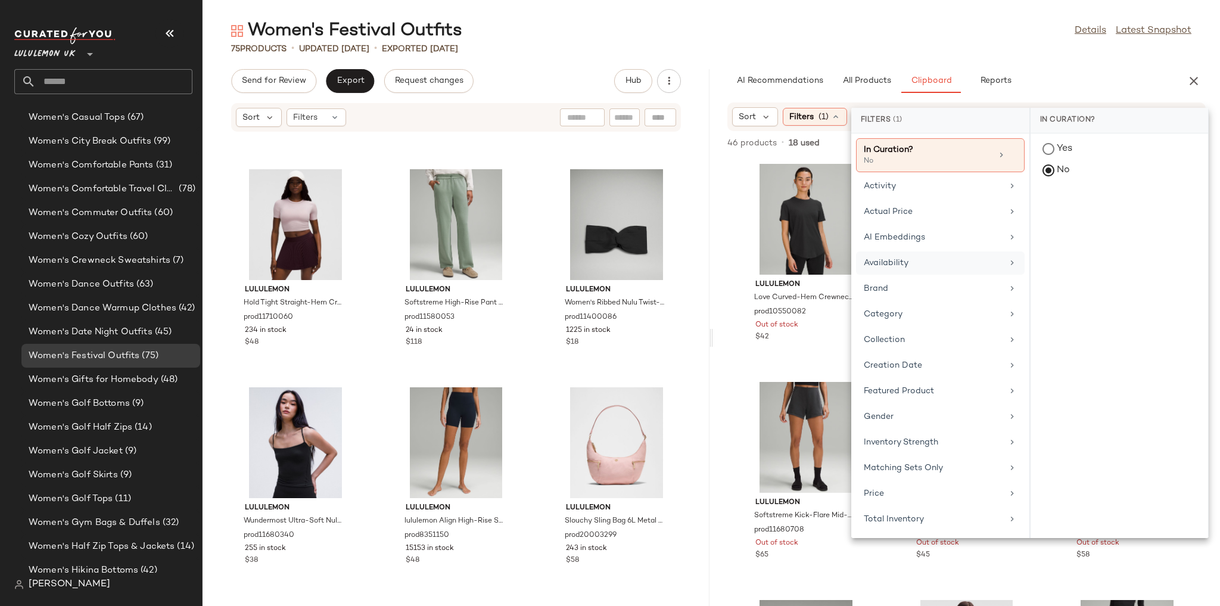
click at [910, 277] on div "Availability" at bounding box center [940, 288] width 169 height 23
click at [1088, 222] on div "in_stock" at bounding box center [1120, 236] width 178 height 29
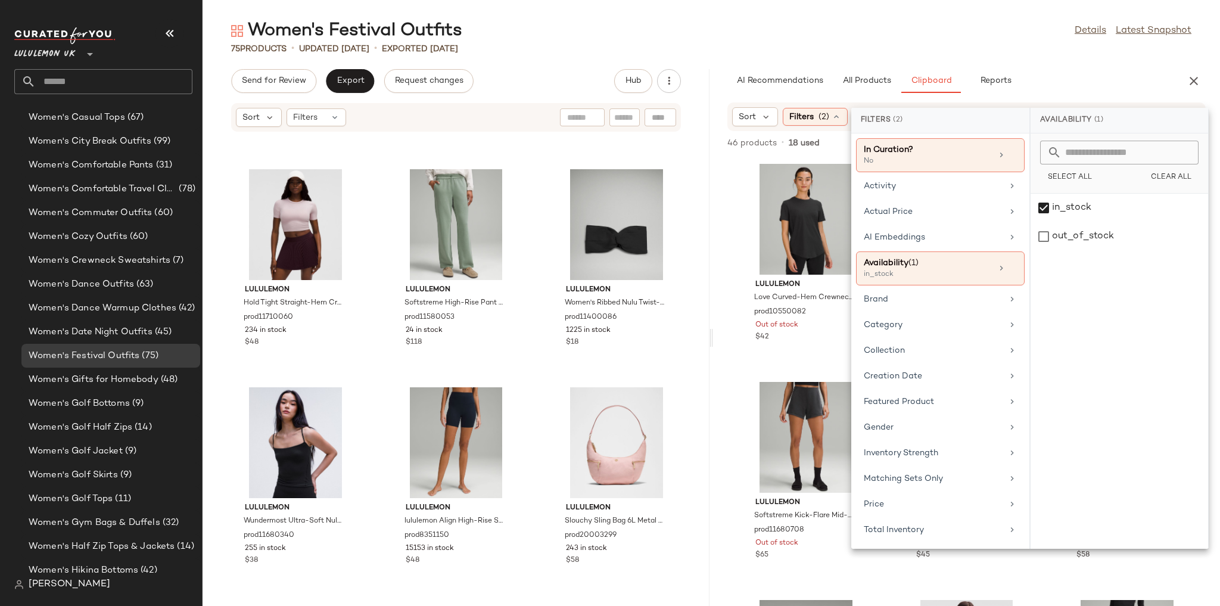
click at [962, 39] on div "Women's Festival Outfits Details Latest Snapshot" at bounding box center [712, 31] width 1018 height 24
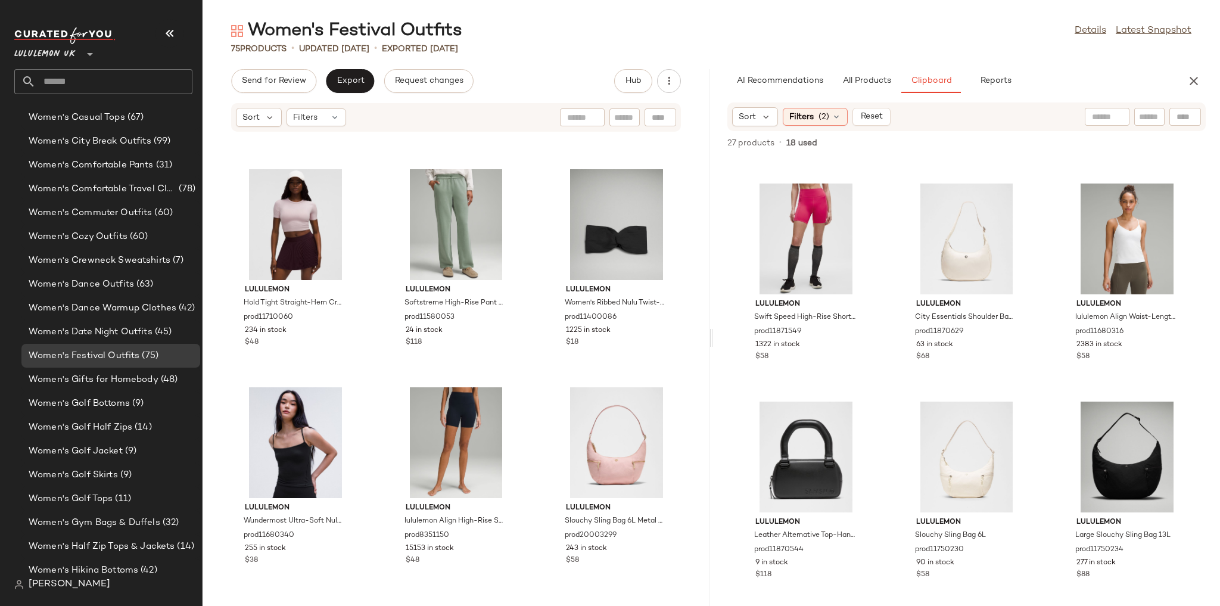
scroll to position [0, 0]
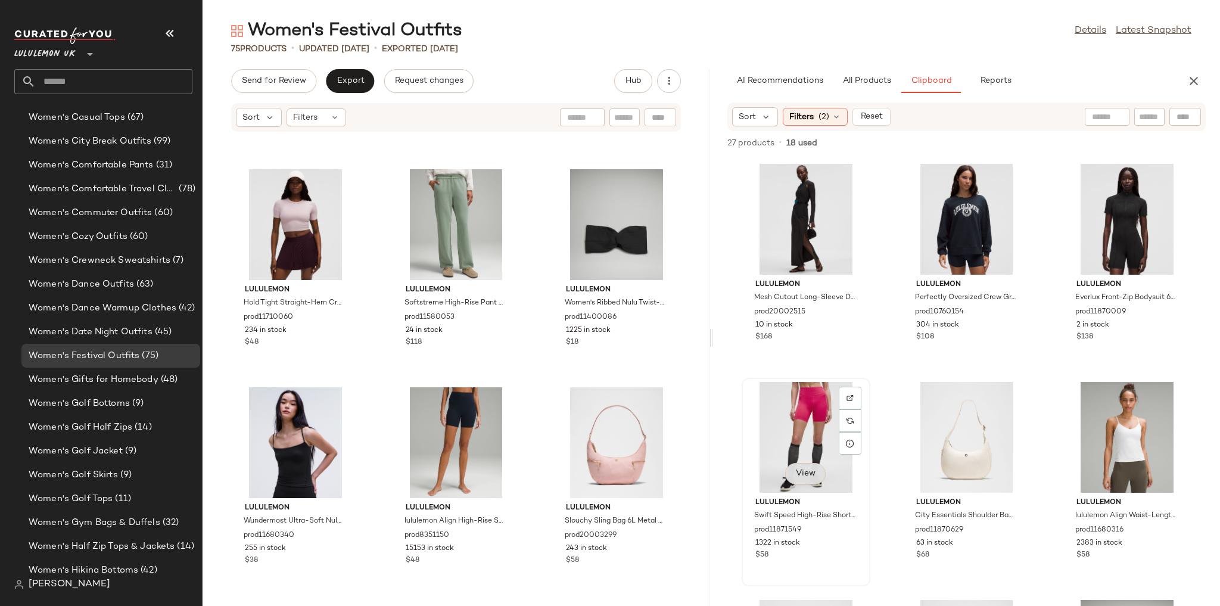
click at [815, 474] on span "View" at bounding box center [805, 474] width 20 height 10
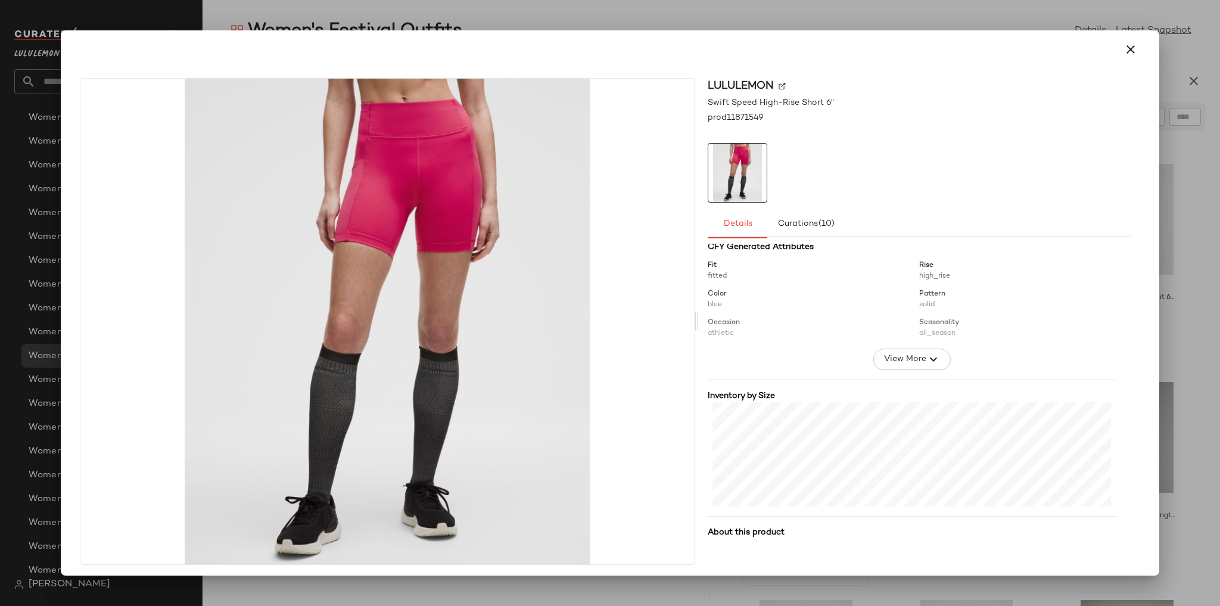
scroll to position [171, 0]
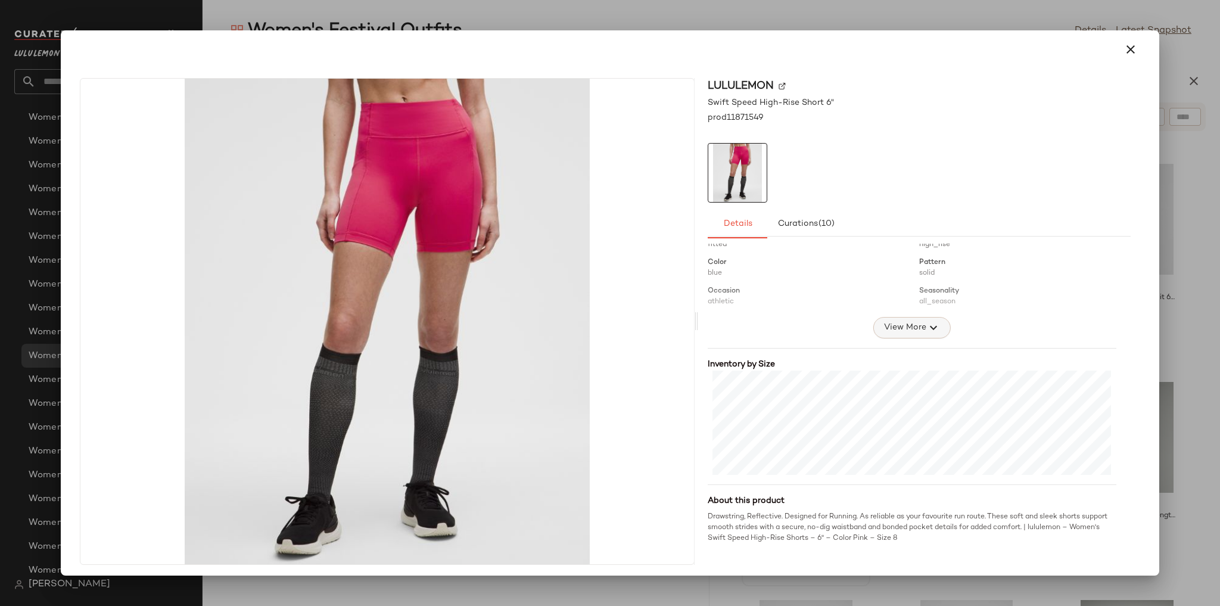
click at [904, 321] on span "View More" at bounding box center [905, 328] width 43 height 14
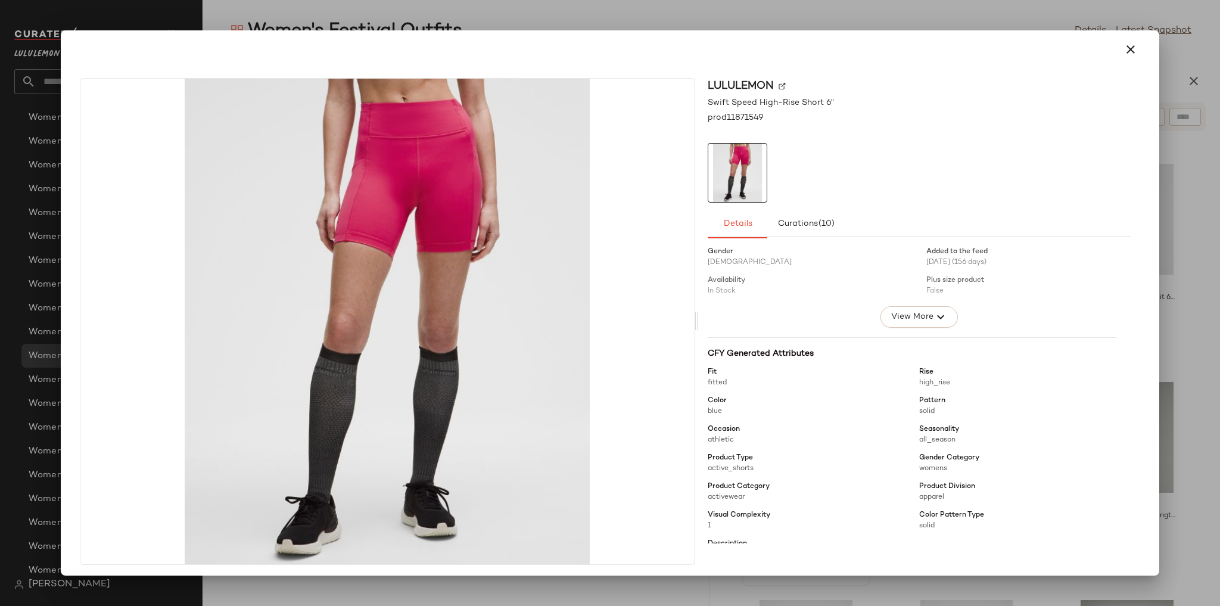
scroll to position [0, 0]
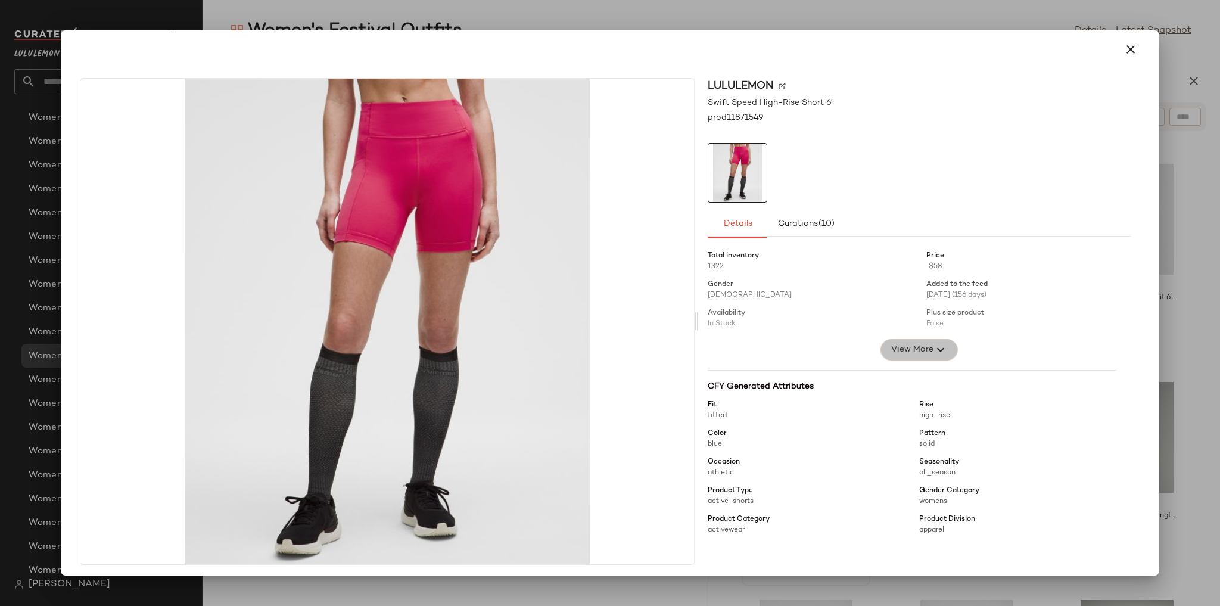
click at [900, 343] on span "View More" at bounding box center [912, 350] width 43 height 14
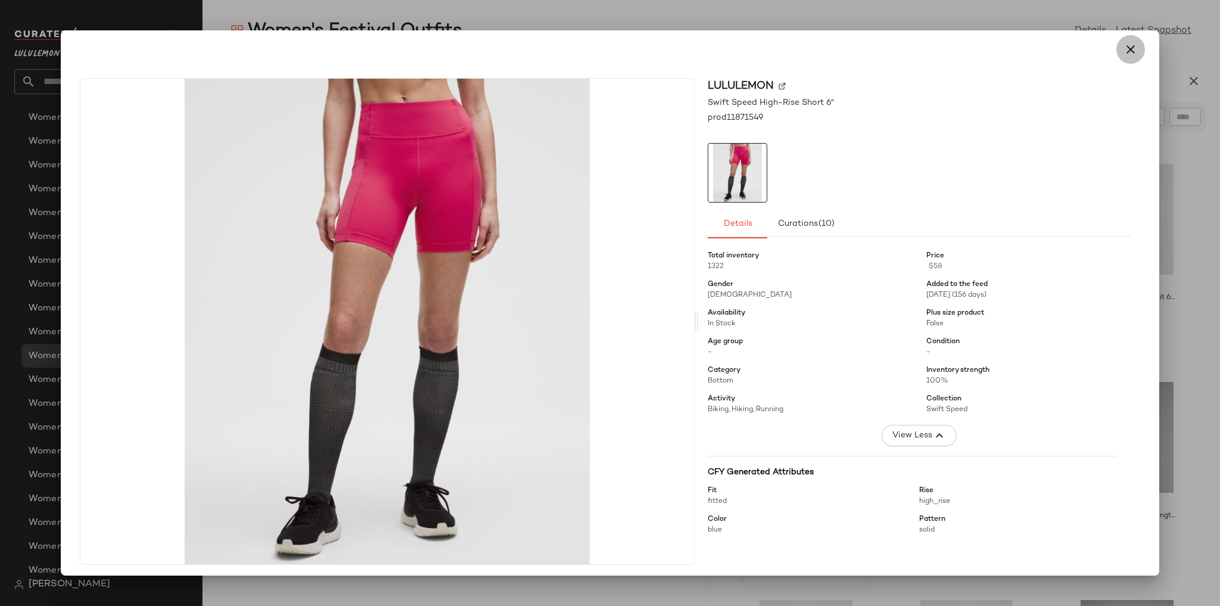
click at [1126, 58] on button "button" at bounding box center [1130, 49] width 29 height 29
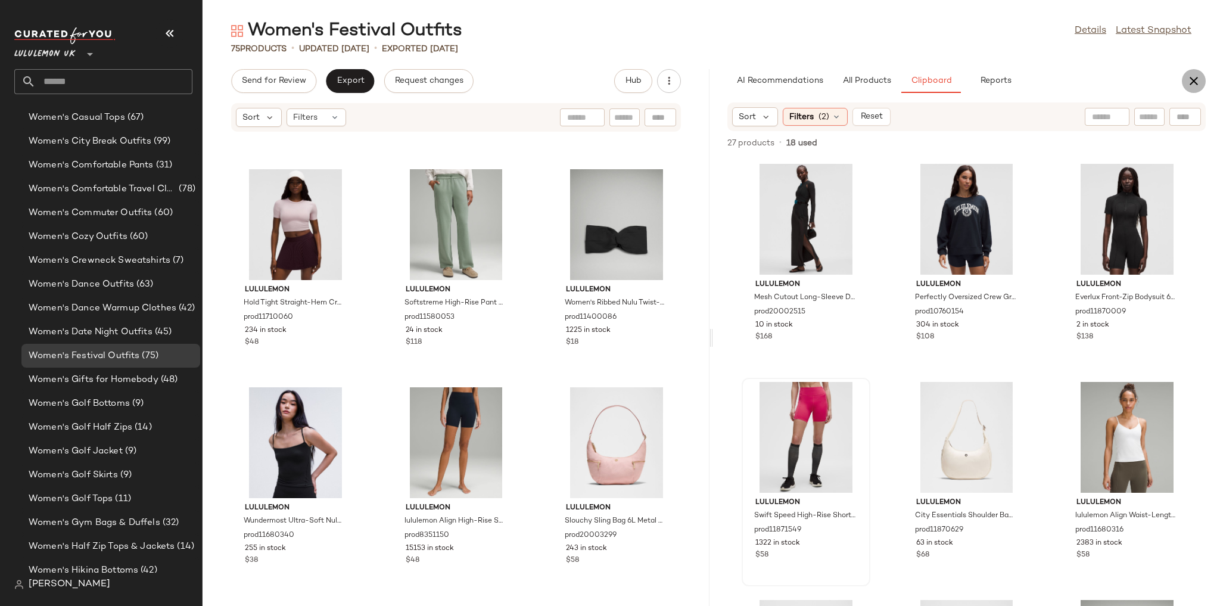
click at [1190, 74] on icon "button" at bounding box center [1194, 81] width 14 height 14
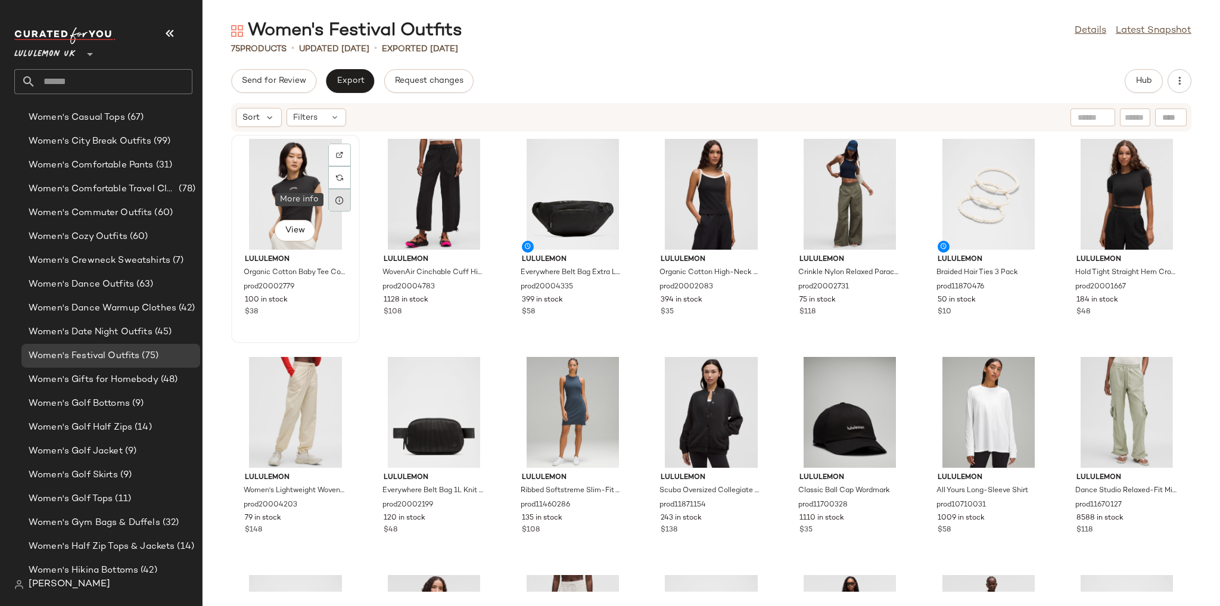
click at [347, 195] on div at bounding box center [339, 200] width 23 height 23
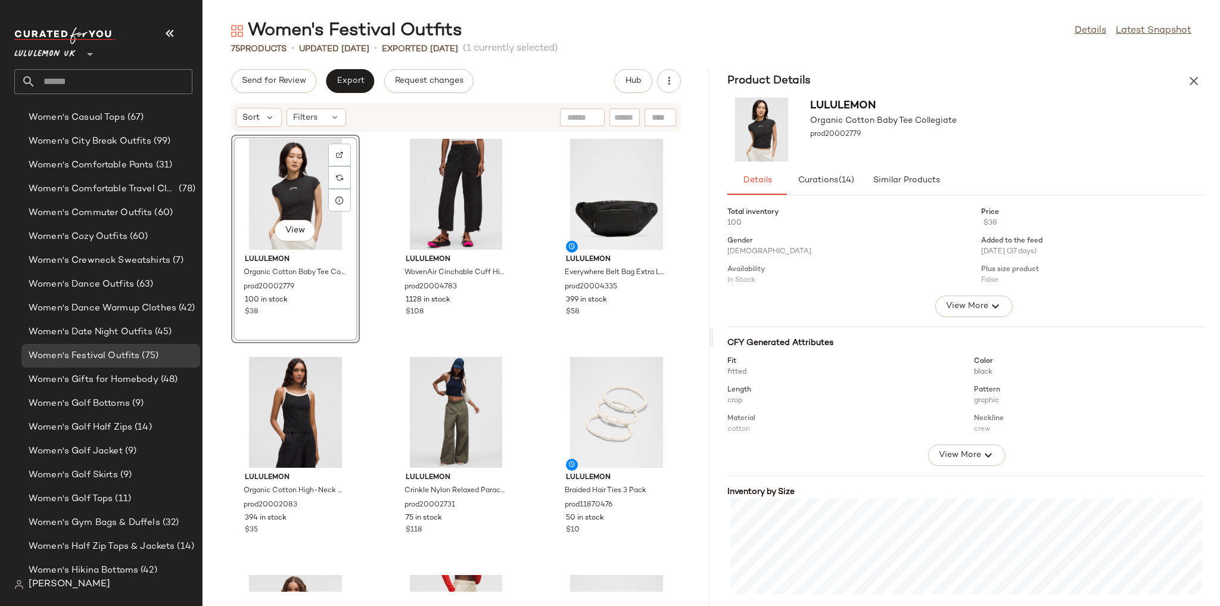
scroll to position [77, 0]
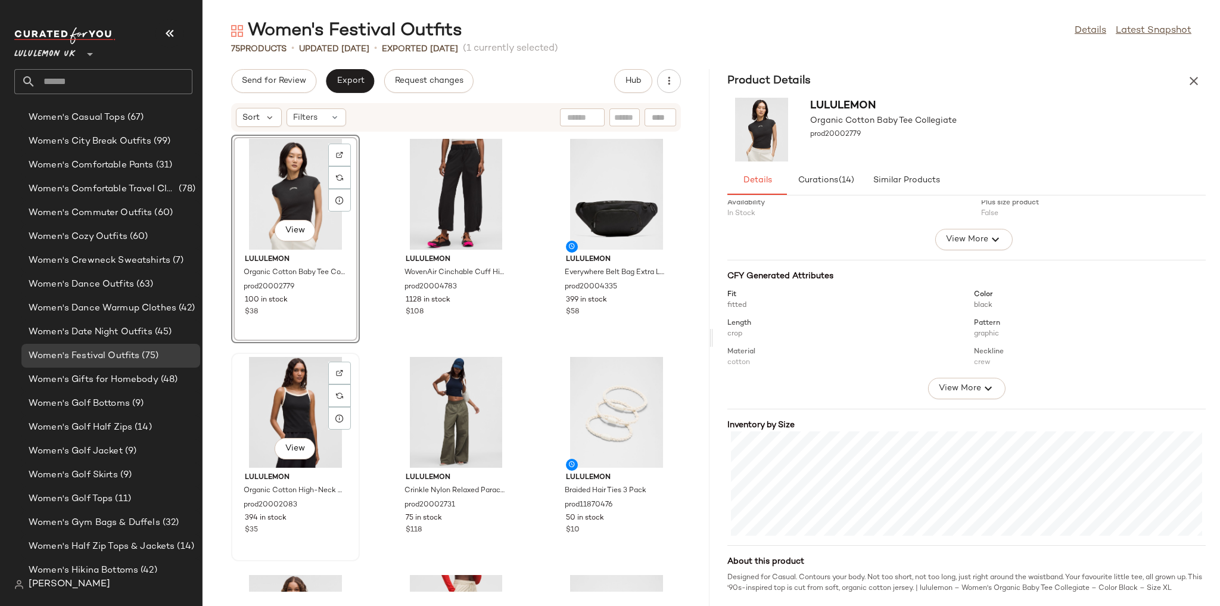
click at [302, 413] on div "View" at bounding box center [295, 412] width 120 height 111
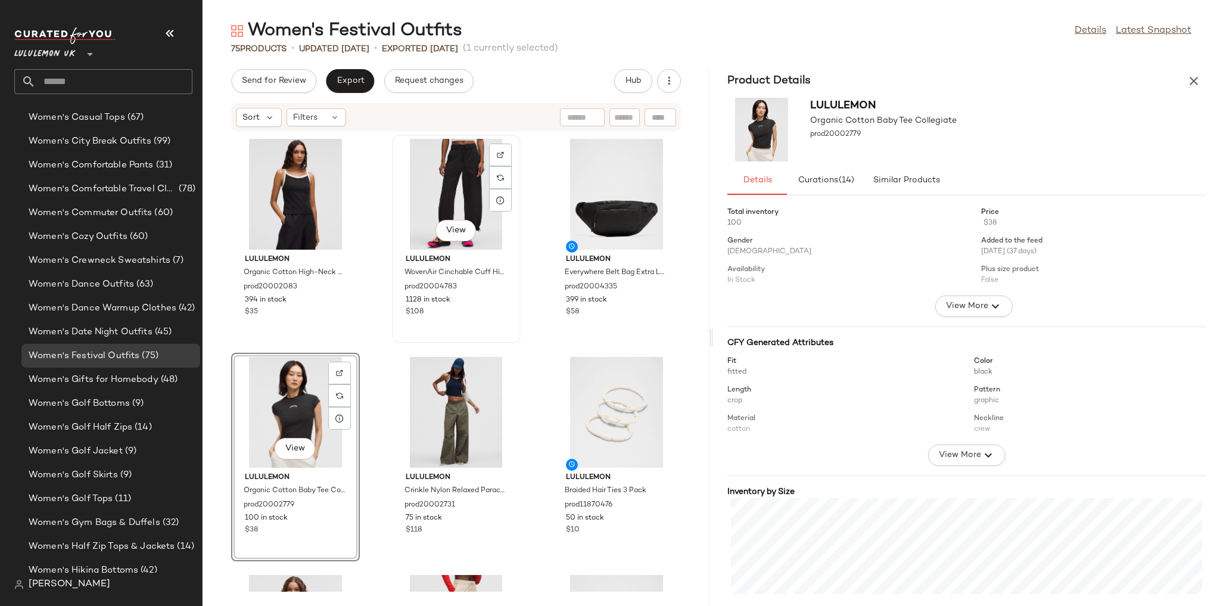
click at [471, 216] on div "View" at bounding box center [456, 194] width 120 height 111
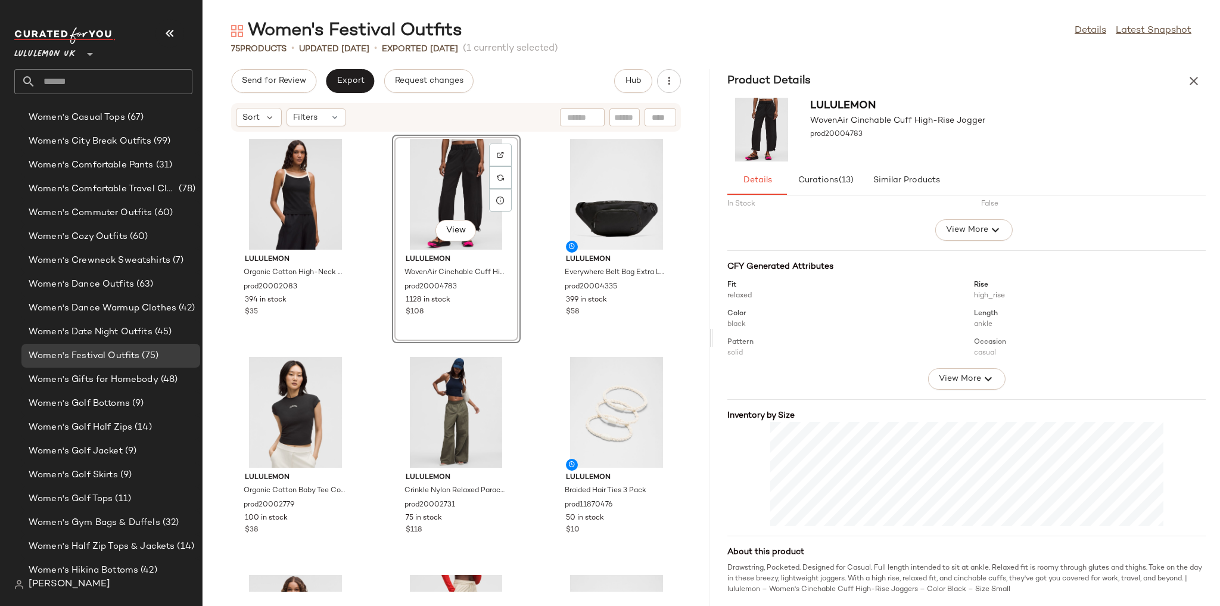
scroll to position [77, 0]
click at [422, 410] on div "View" at bounding box center [456, 412] width 120 height 111
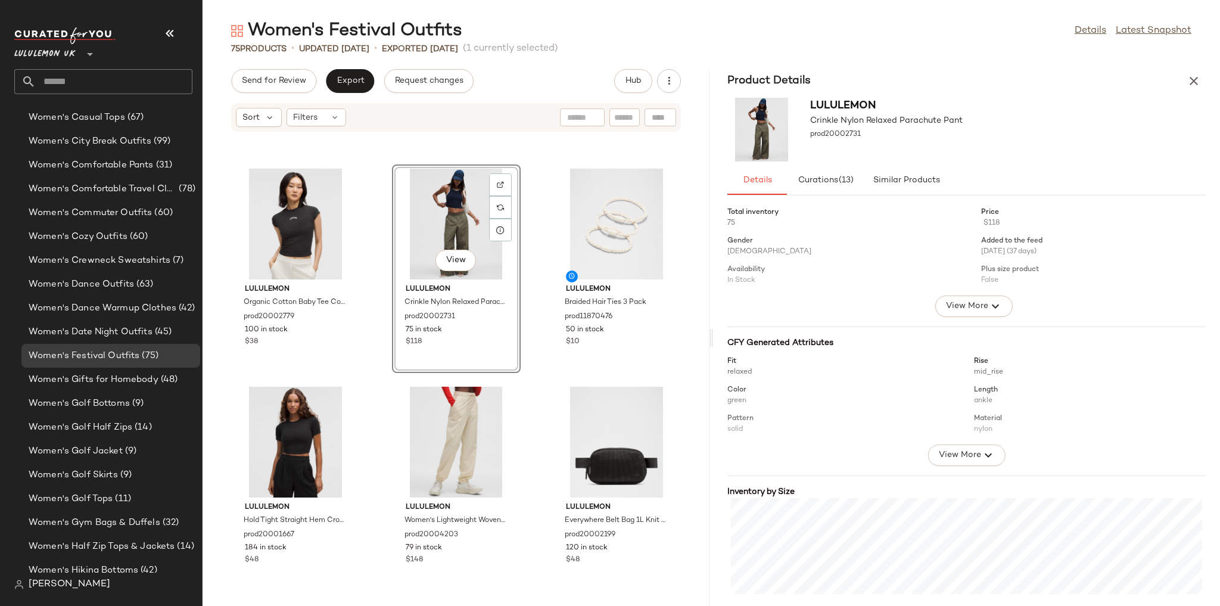
scroll to position [191, 0]
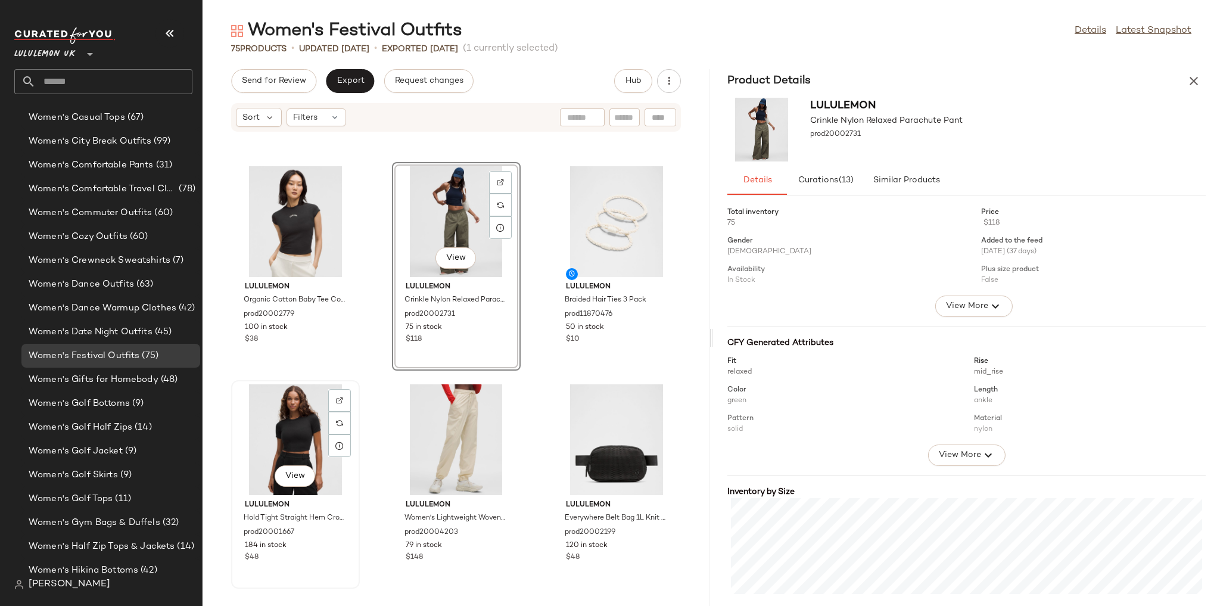
click at [310, 438] on div "View" at bounding box center [295, 439] width 120 height 111
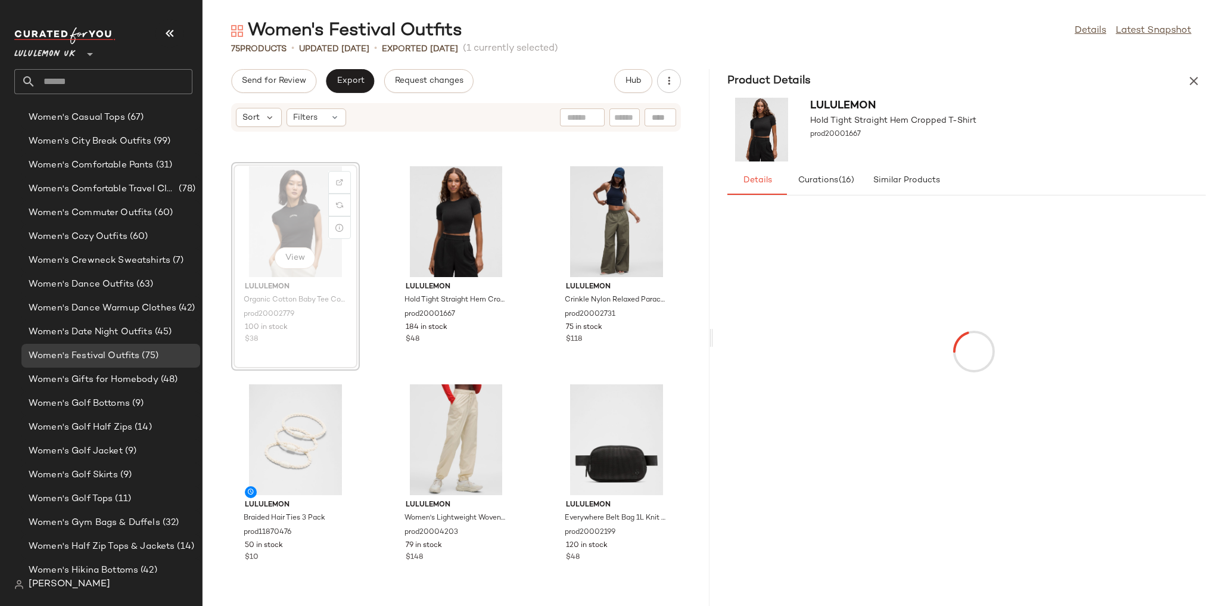
scroll to position [189, 0]
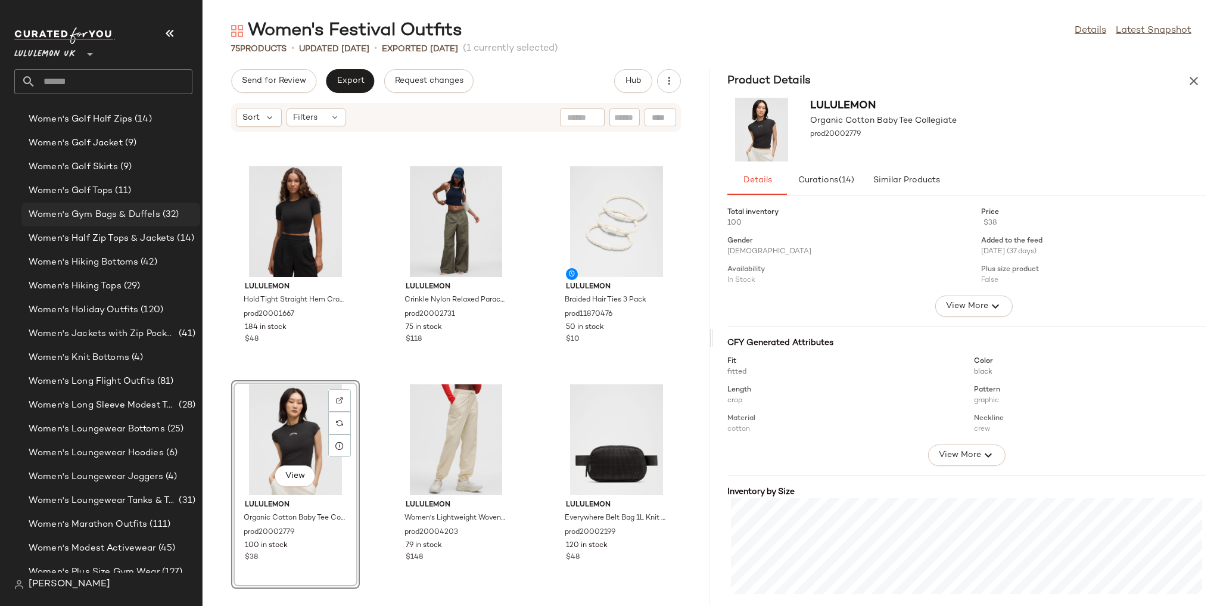
scroll to position [3343, 0]
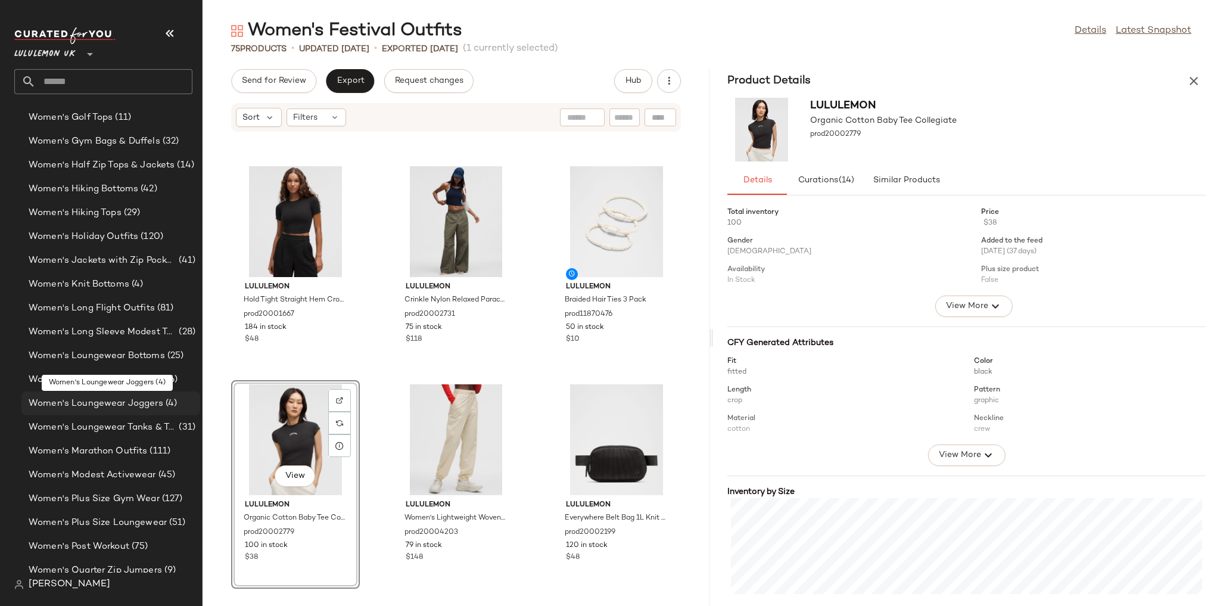
click at [163, 399] on span "(4)" at bounding box center [170, 404] width 14 height 14
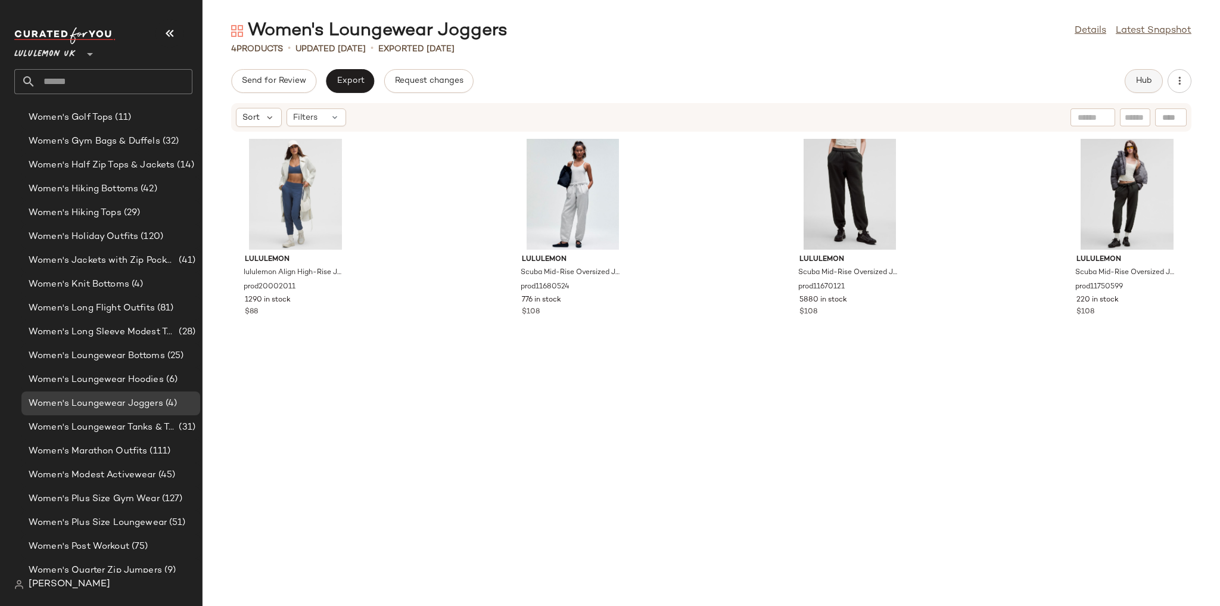
click at [1151, 83] on span "Hub" at bounding box center [1144, 81] width 17 height 10
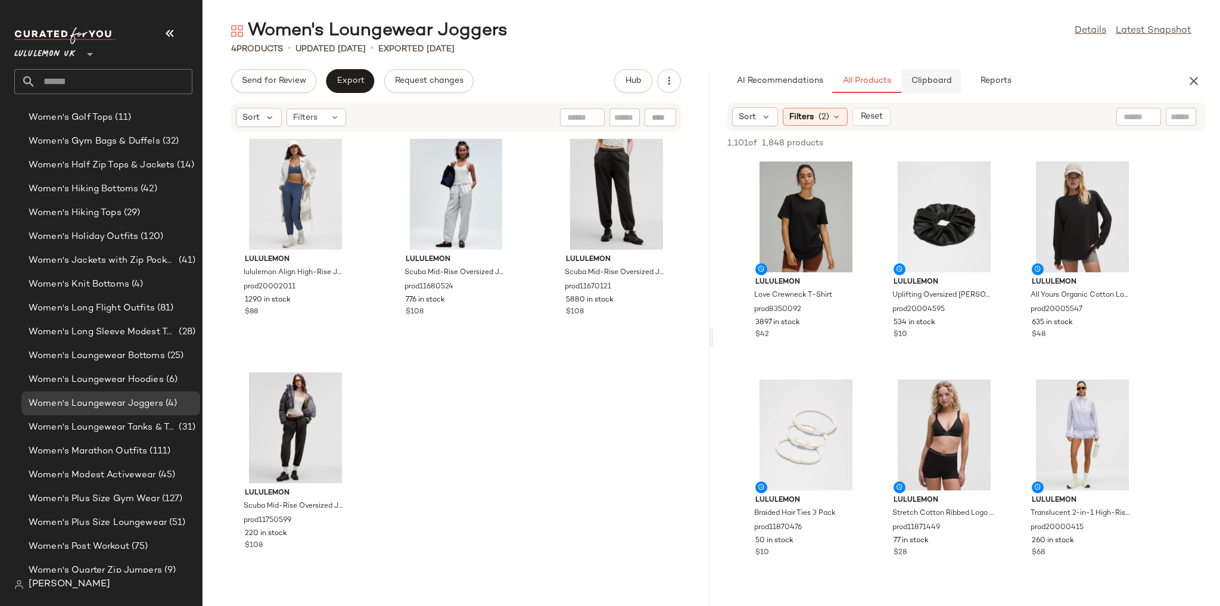
click at [939, 76] on span "Clipboard" at bounding box center [930, 81] width 41 height 10
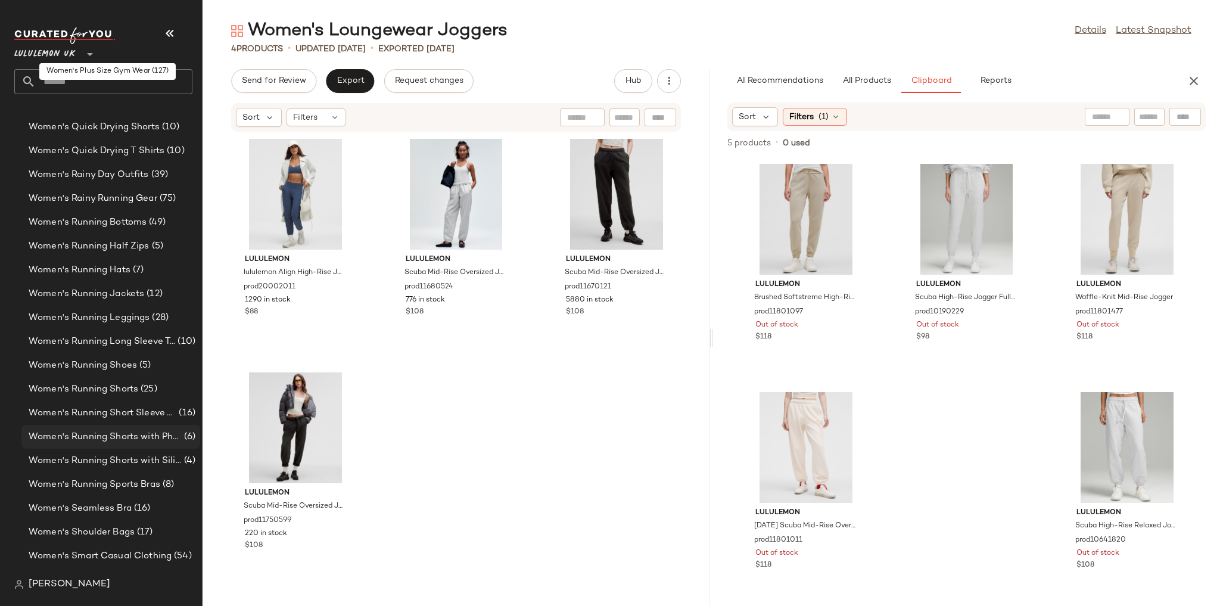
scroll to position [3819, 0]
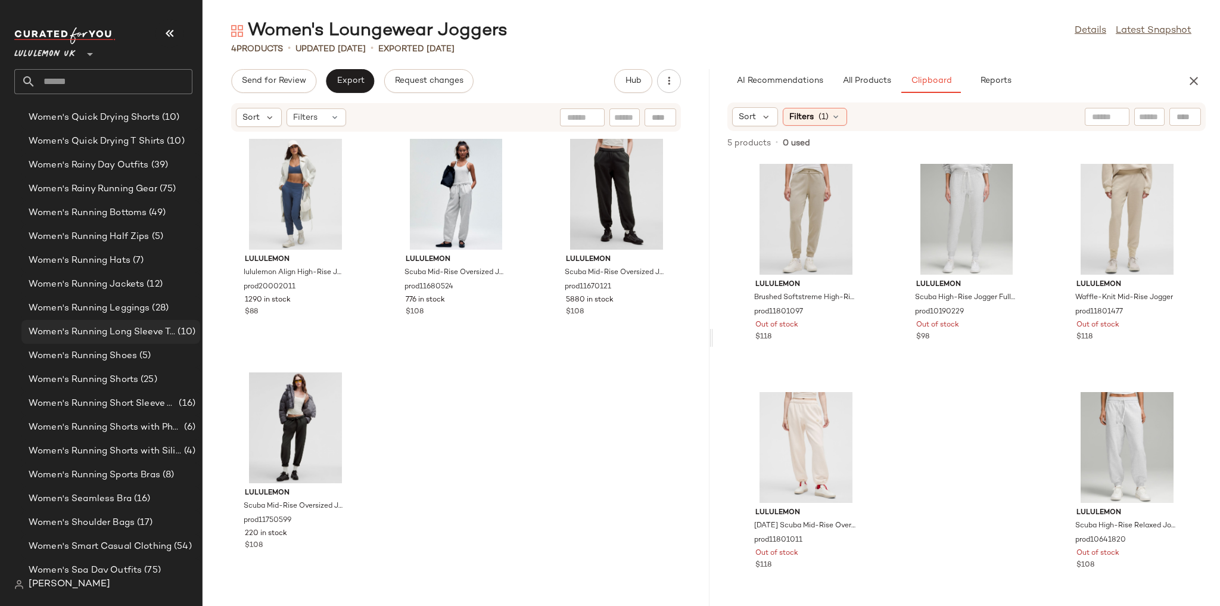
click at [162, 329] on span "Women's Running Long Sleeve Tops" at bounding box center [102, 332] width 147 height 14
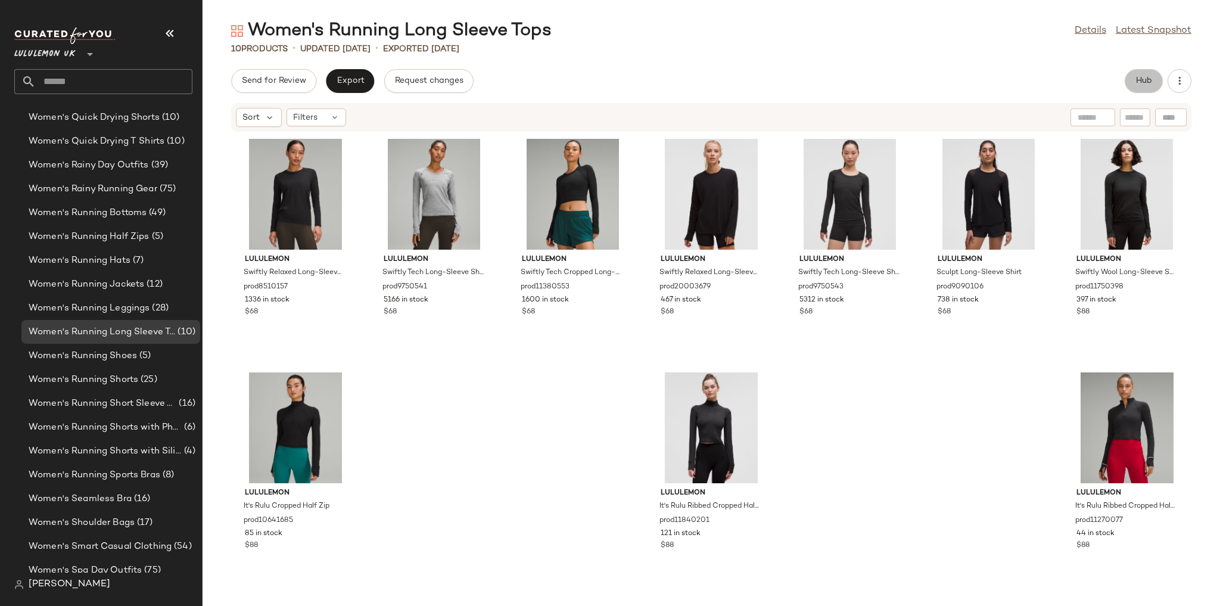
click at [1142, 76] on span "Hub" at bounding box center [1144, 81] width 17 height 10
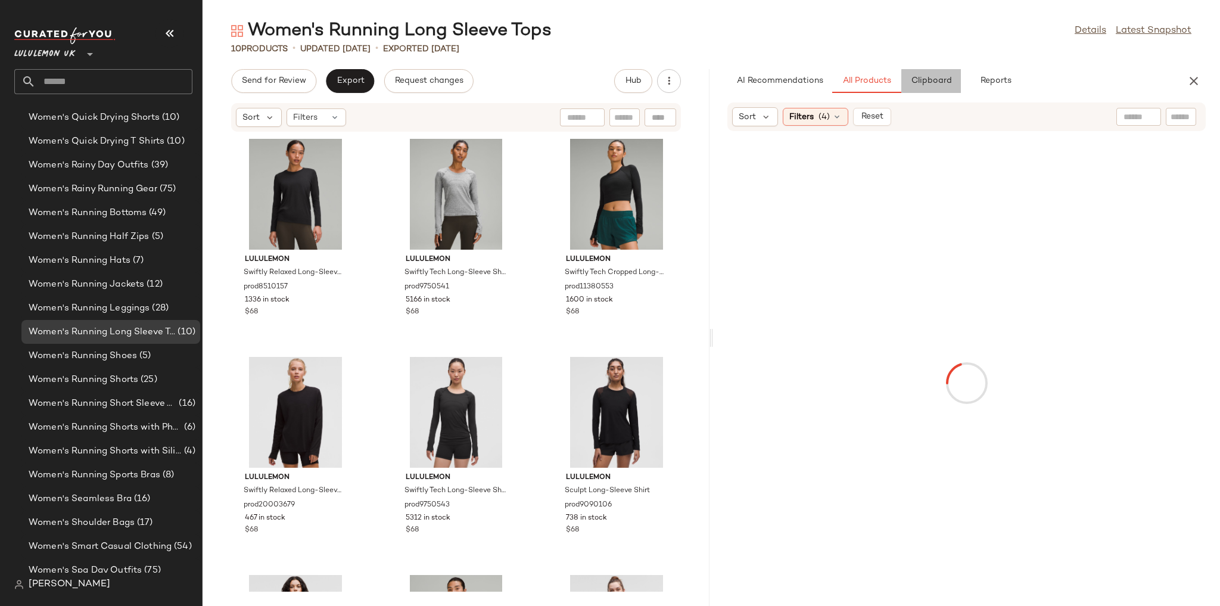
click at [940, 86] on button "Clipboard" at bounding box center [931, 81] width 60 height 24
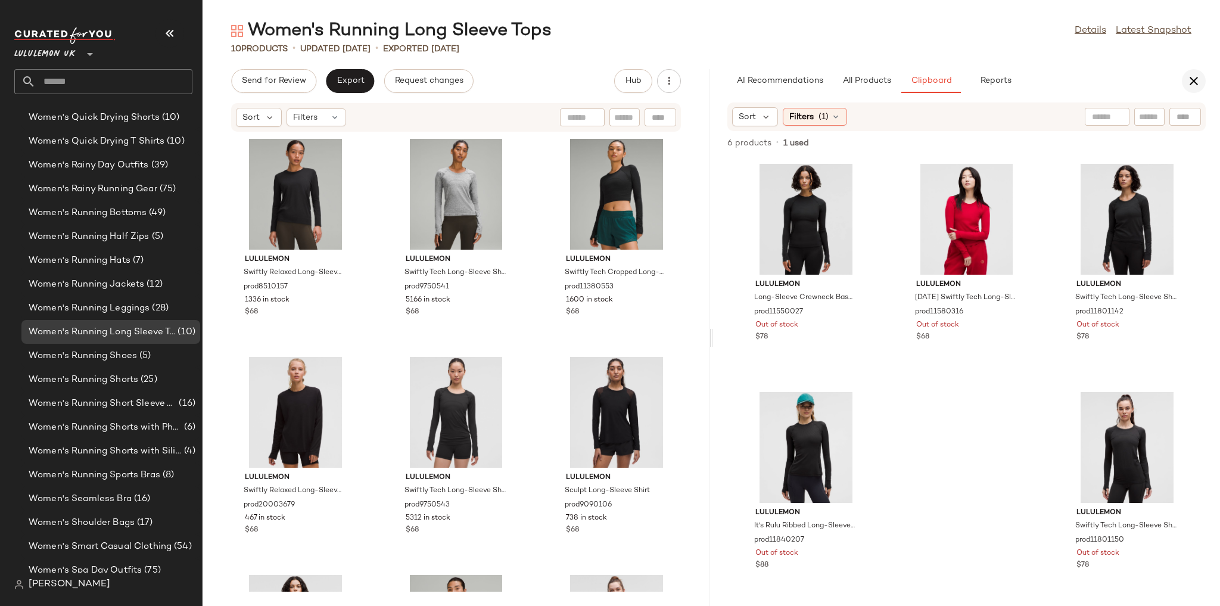
click at [1197, 82] on icon "button" at bounding box center [1194, 81] width 14 height 14
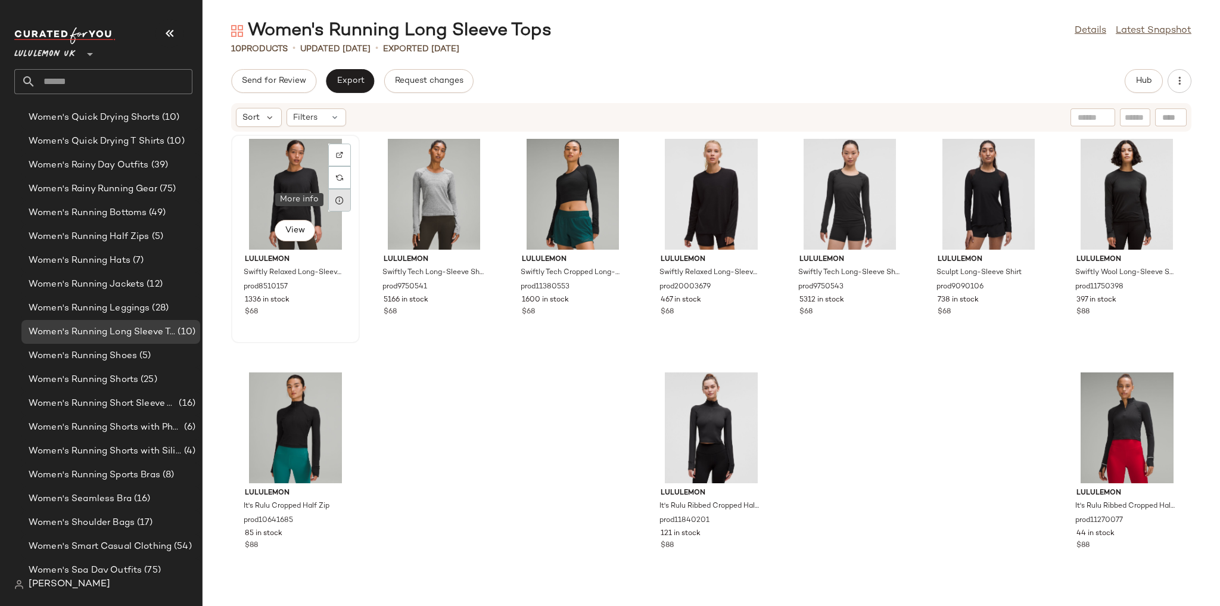
click at [336, 200] on icon at bounding box center [340, 200] width 10 height 10
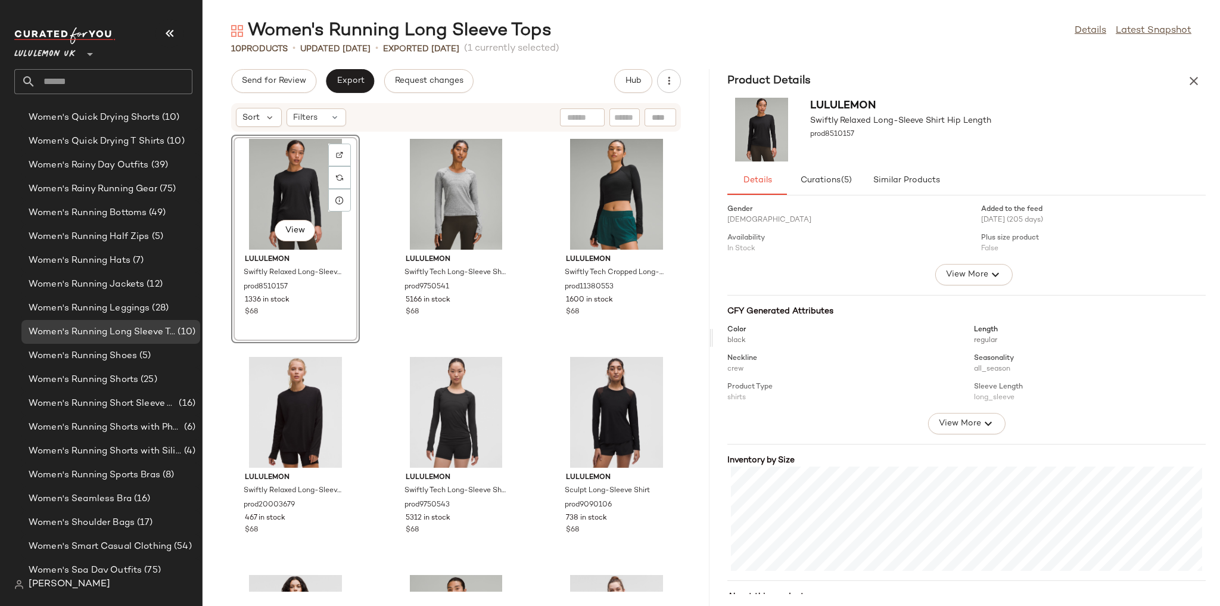
scroll to position [77, 0]
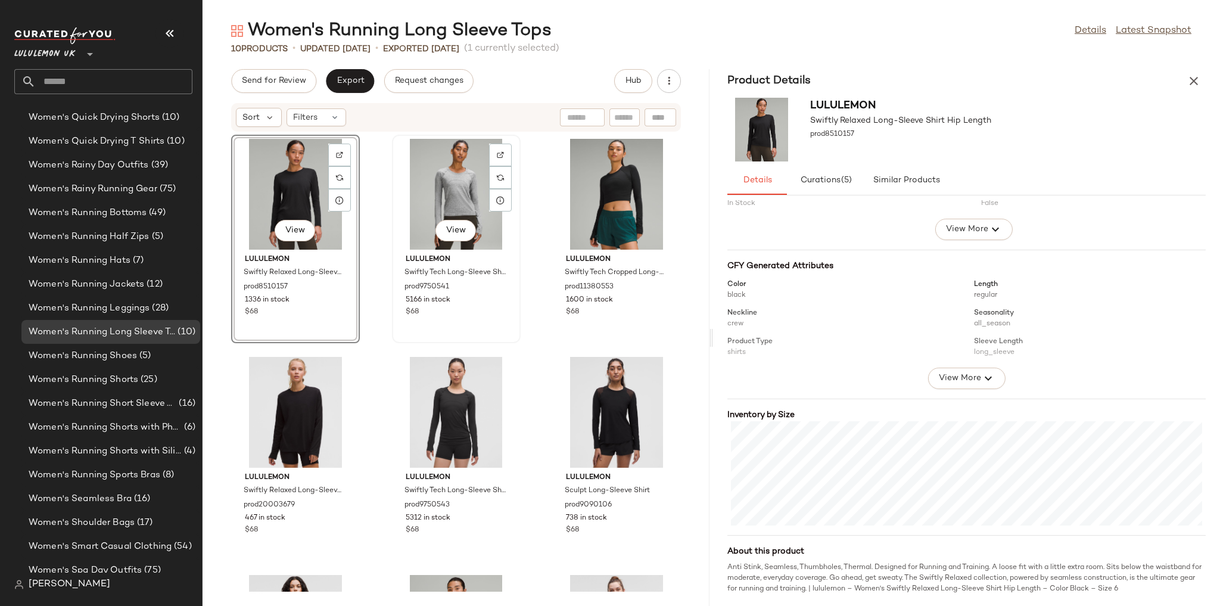
click at [435, 195] on div "View" at bounding box center [456, 194] width 120 height 111
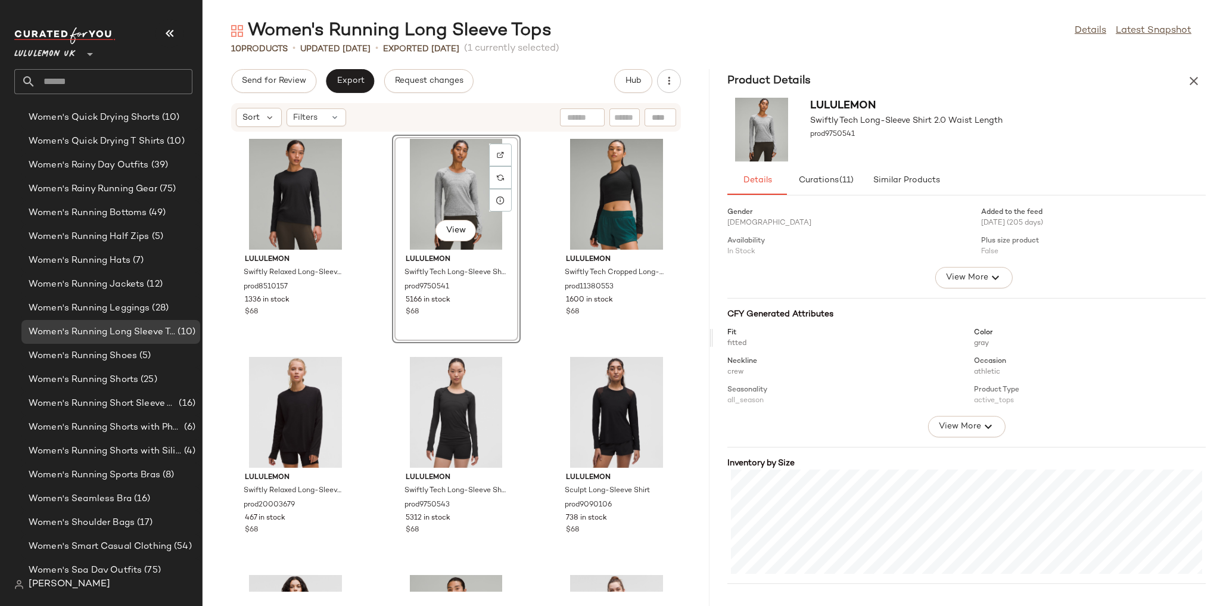
scroll to position [77, 0]
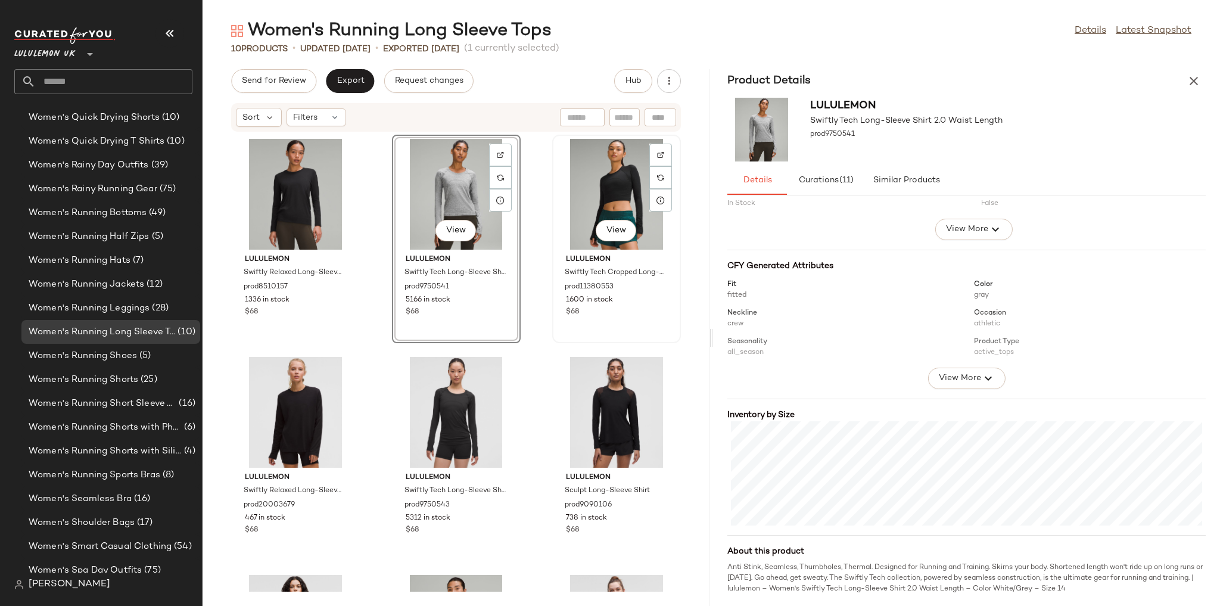
click at [596, 211] on div "View" at bounding box center [616, 194] width 120 height 111
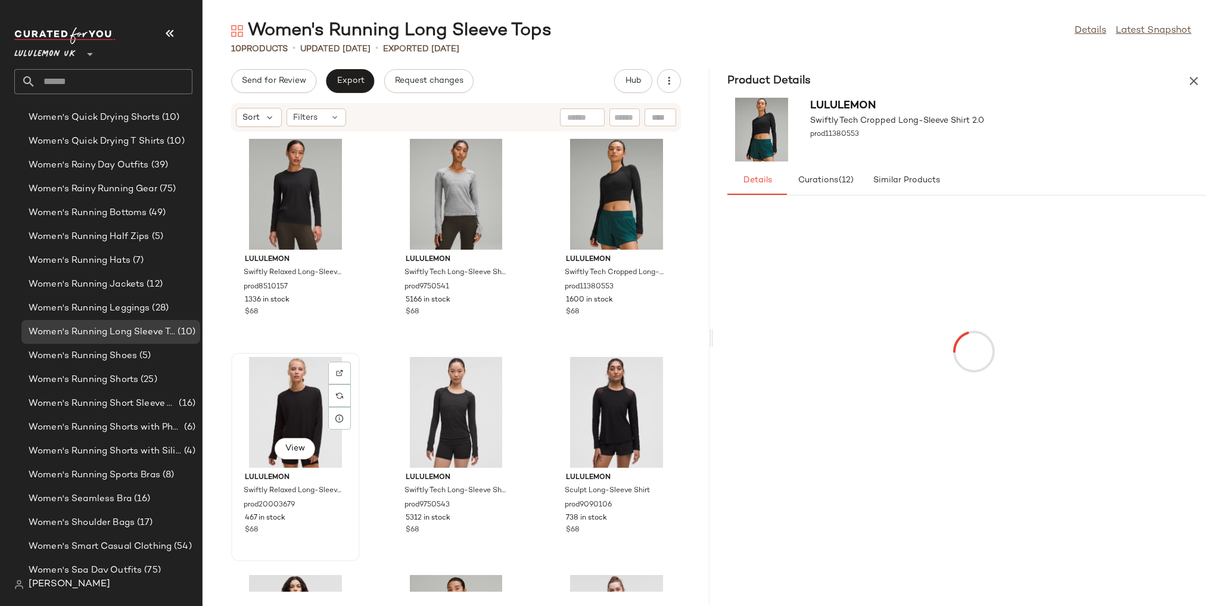
click at [293, 399] on div "View" at bounding box center [295, 412] width 120 height 111
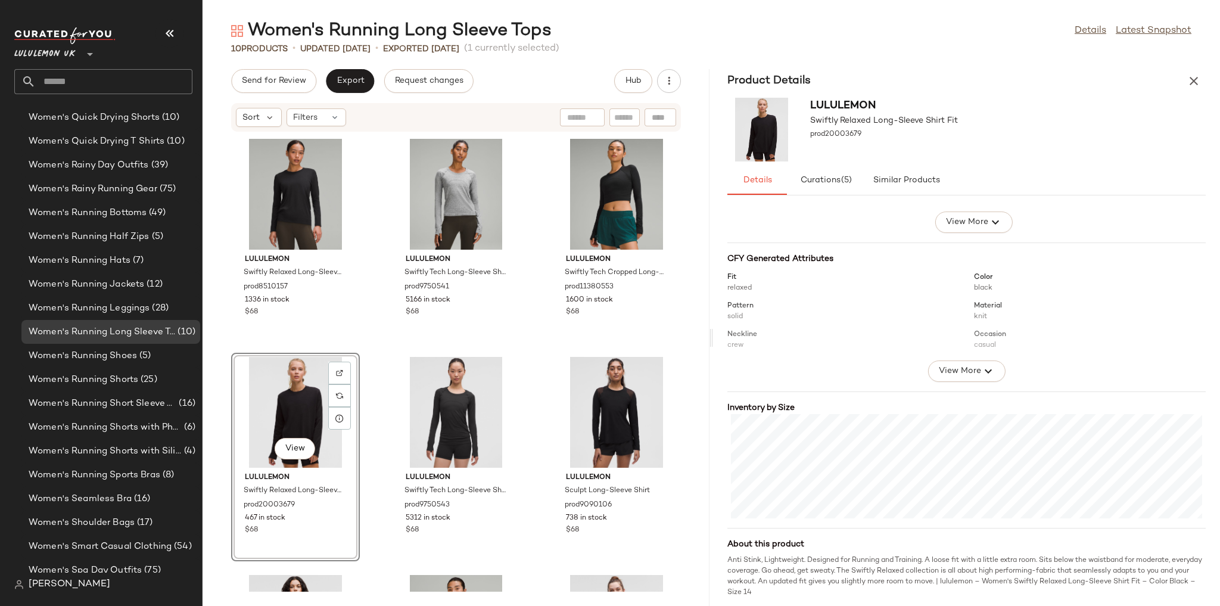
scroll to position [88, 0]
click at [452, 405] on div "View" at bounding box center [456, 412] width 120 height 111
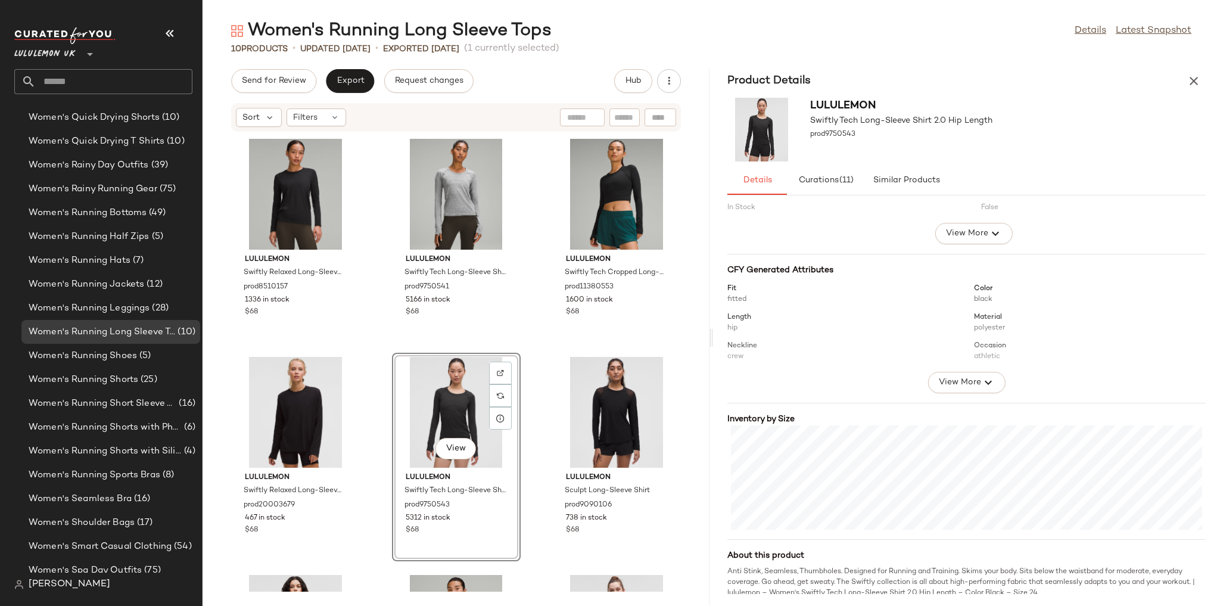
scroll to position [77, 0]
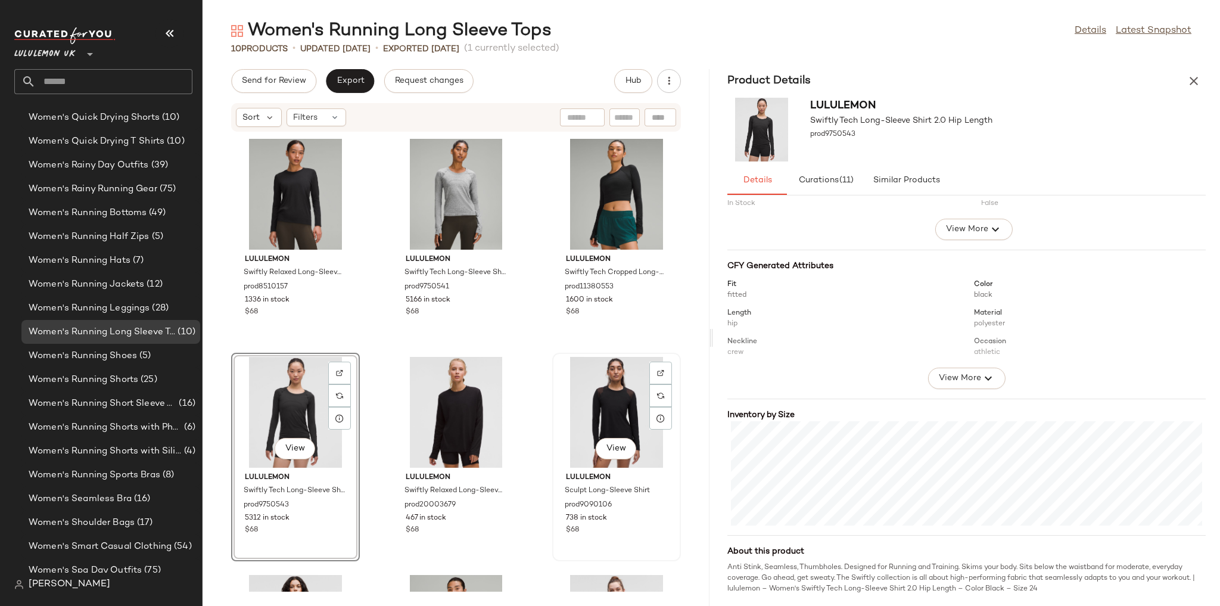
click at [584, 400] on div "View" at bounding box center [616, 412] width 120 height 111
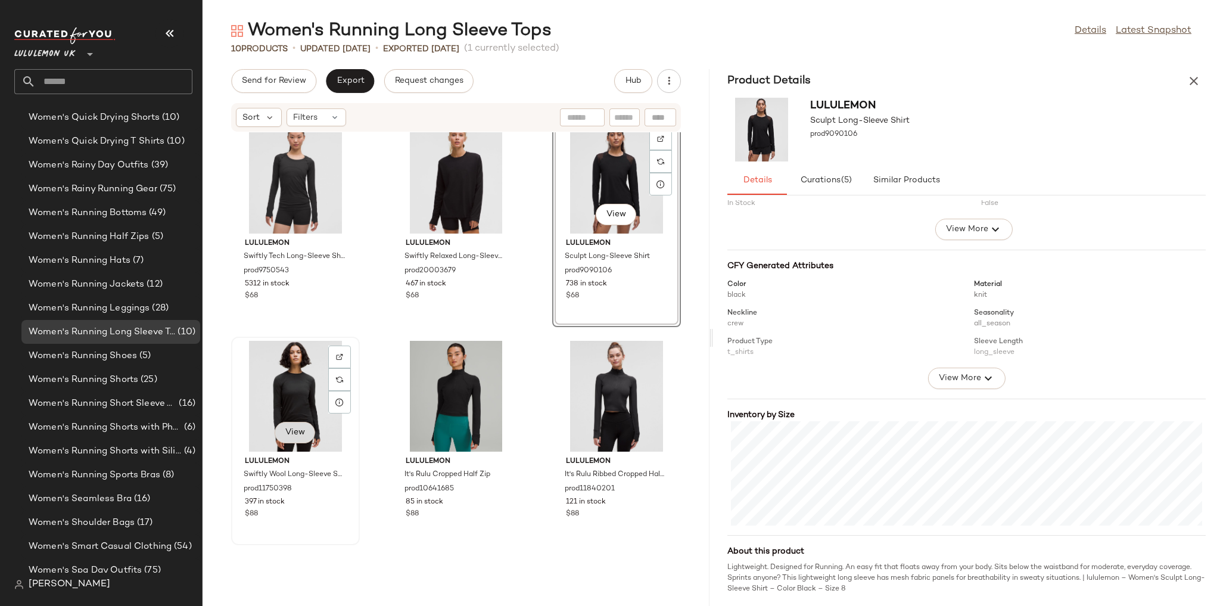
scroll to position [238, 0]
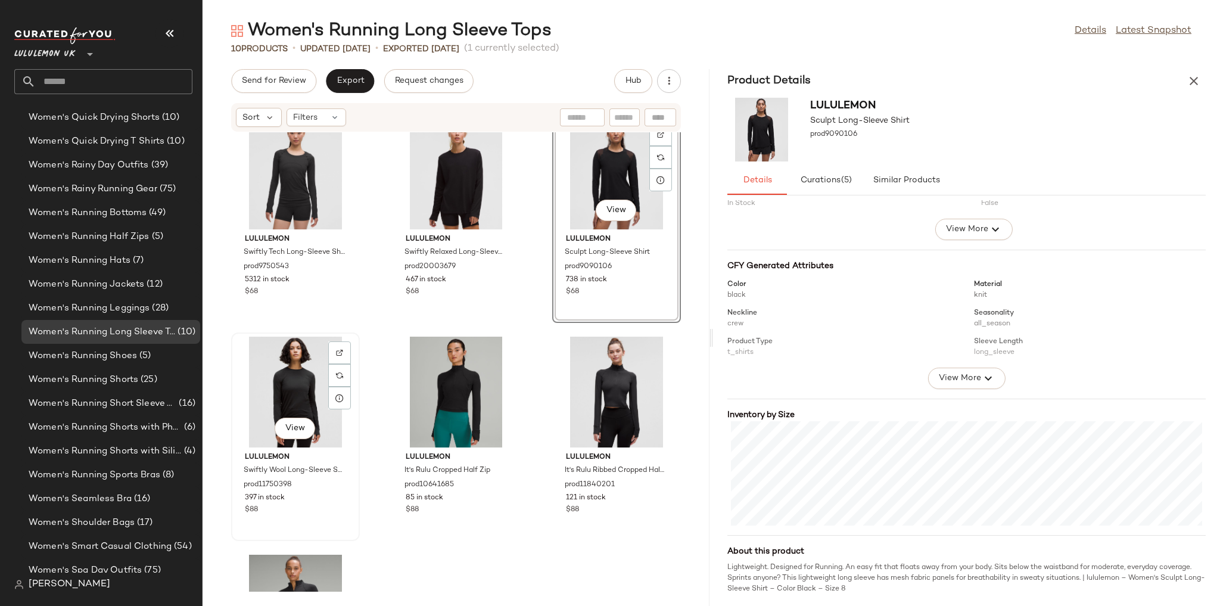
click at [291, 398] on div "View" at bounding box center [295, 392] width 120 height 111
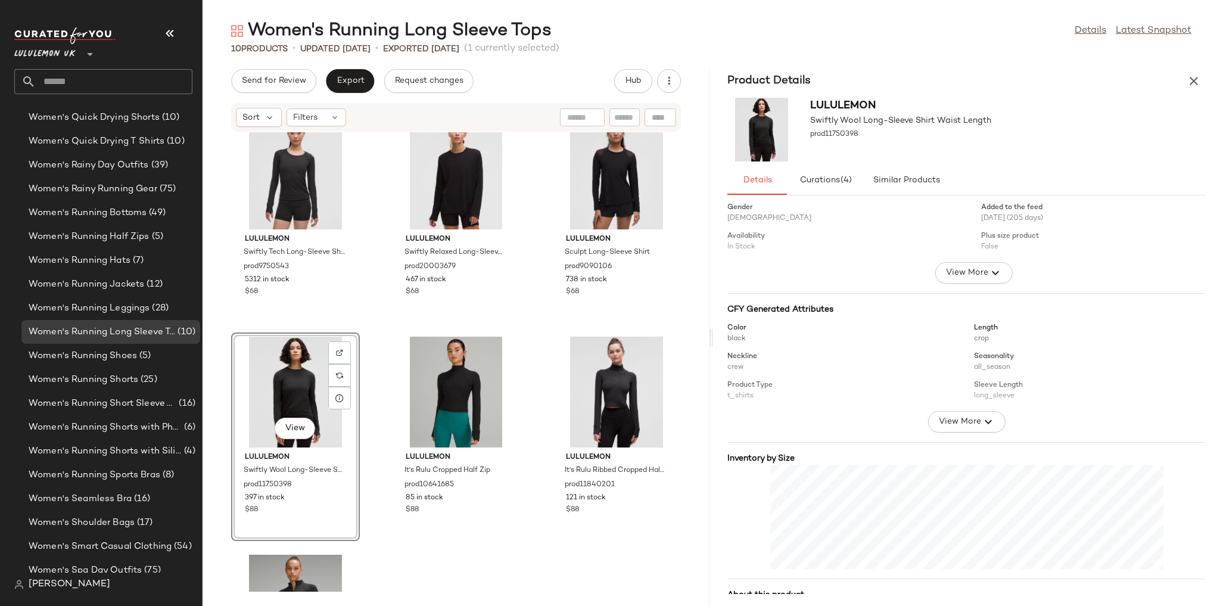
scroll to position [77, 0]
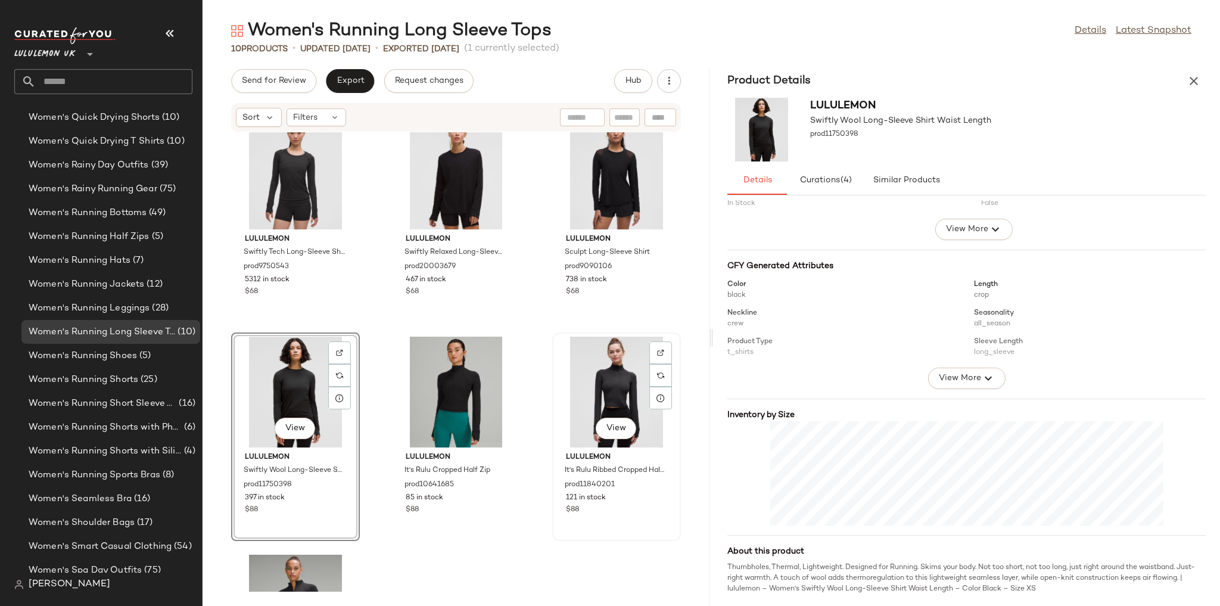
click at [602, 391] on div "View" at bounding box center [616, 392] width 120 height 111
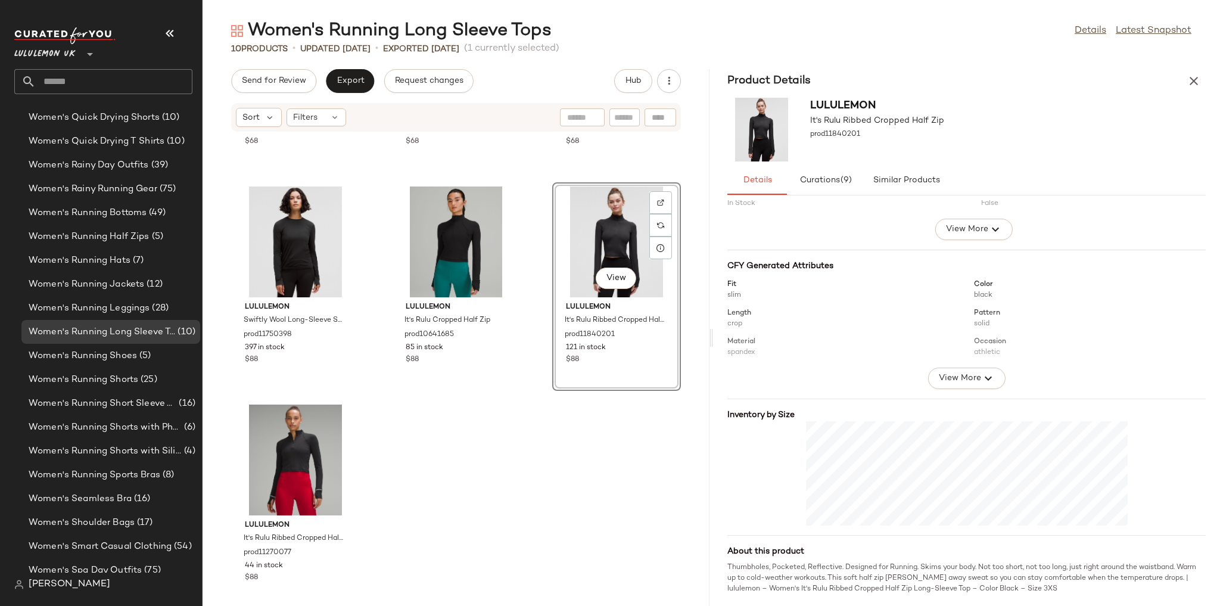
scroll to position [415, 0]
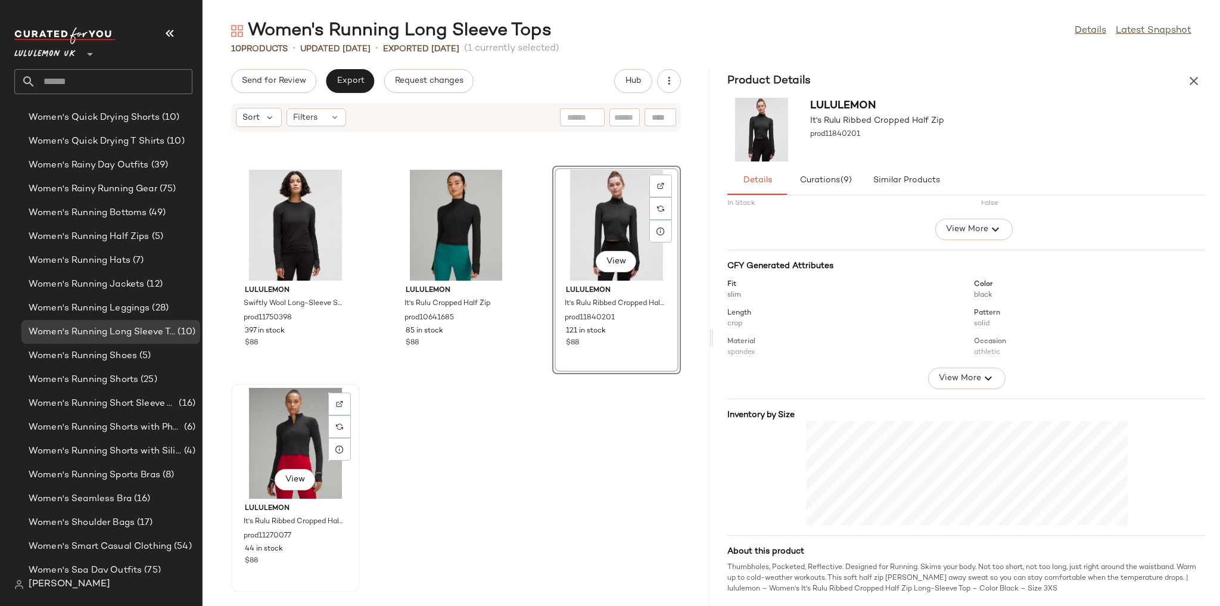
click at [288, 440] on div "View" at bounding box center [295, 443] width 120 height 111
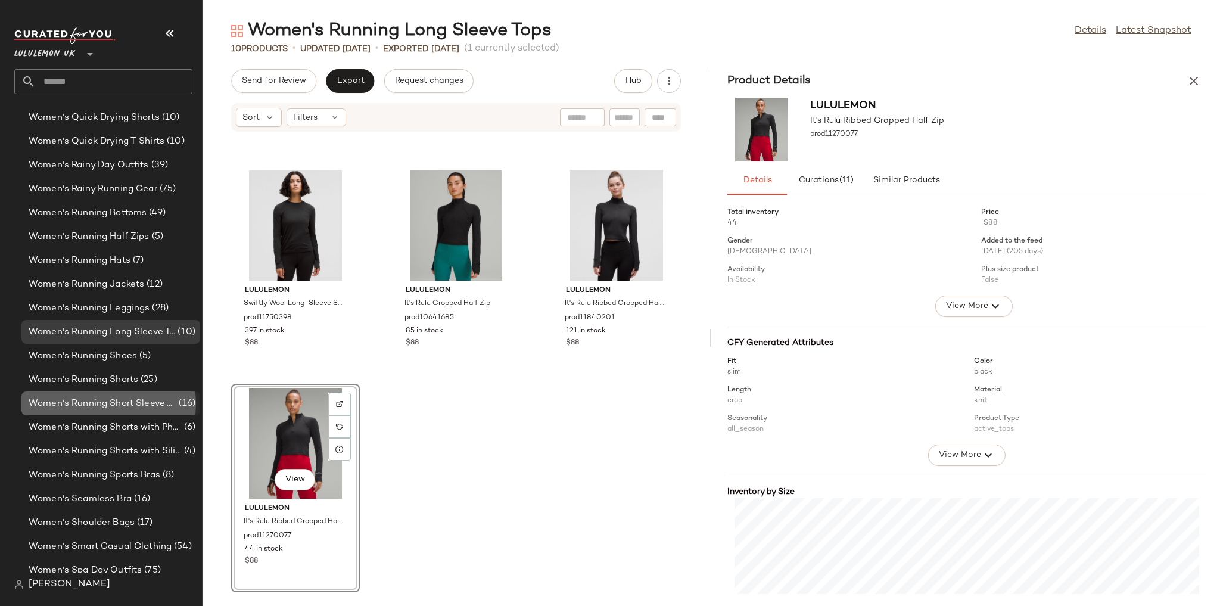
click at [100, 407] on span "Women's Running Short Sleeve Tops" at bounding box center [103, 404] width 148 height 14
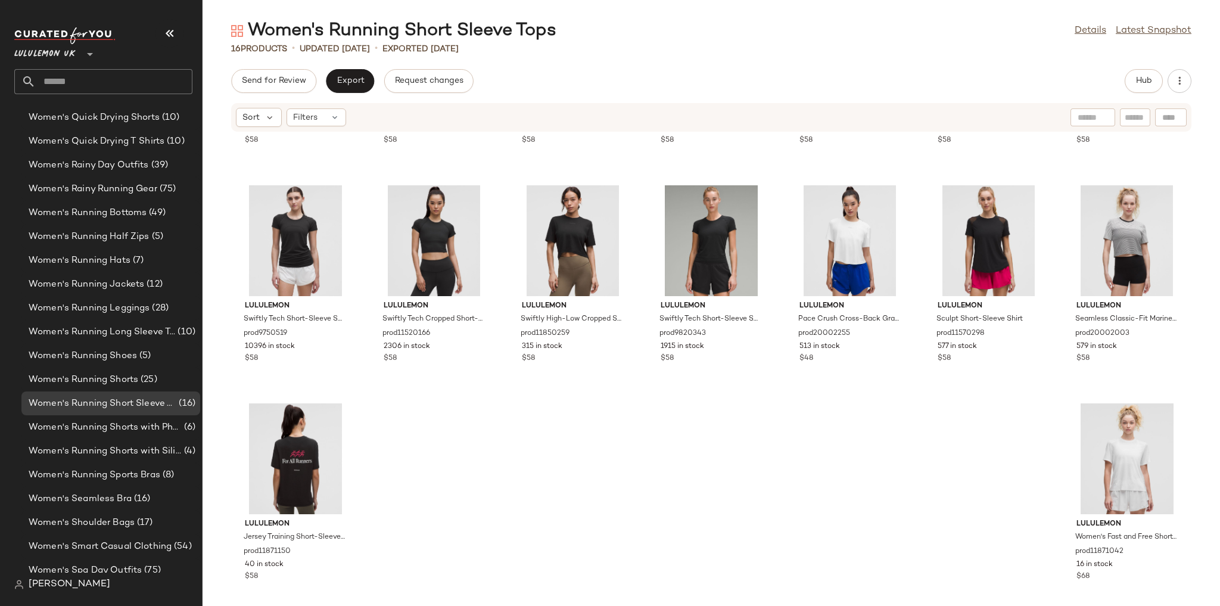
scroll to position [188, 0]
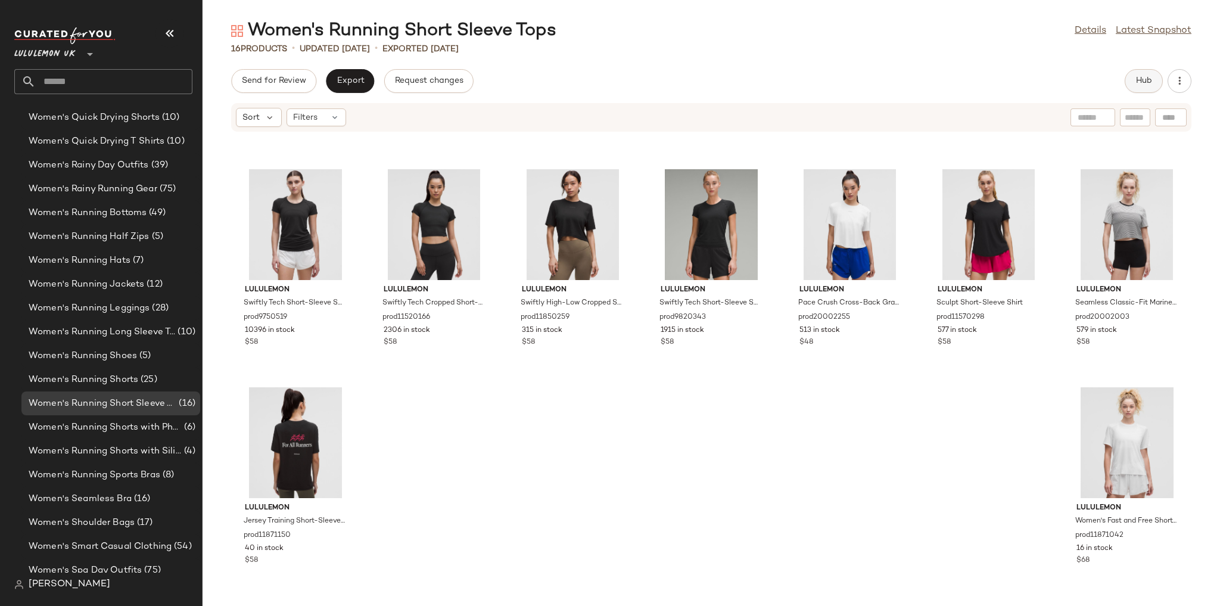
click at [1149, 86] on button "Hub" at bounding box center [1144, 81] width 38 height 24
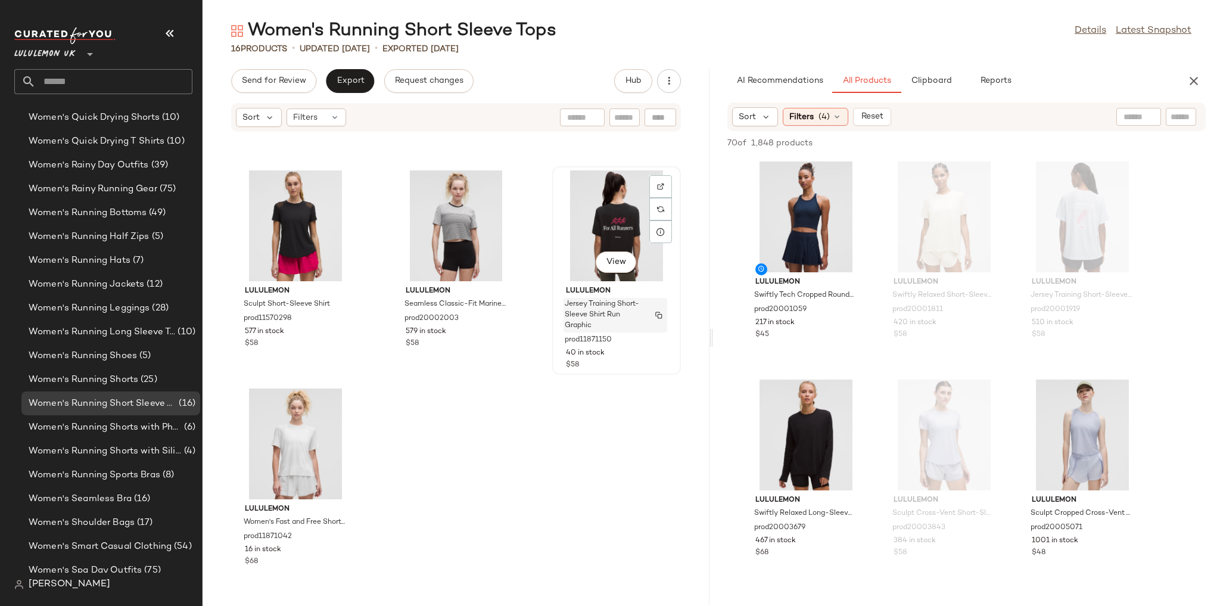
scroll to position [851, 0]
click at [916, 79] on span "Clipboard" at bounding box center [930, 81] width 41 height 10
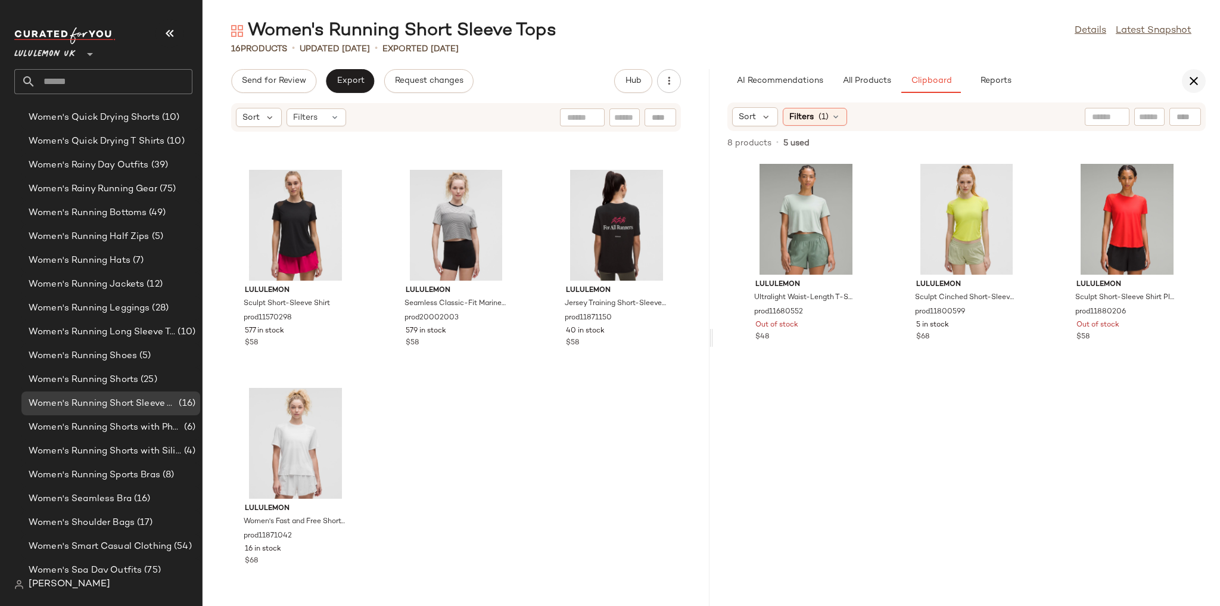
click at [1189, 83] on icon "button" at bounding box center [1194, 81] width 14 height 14
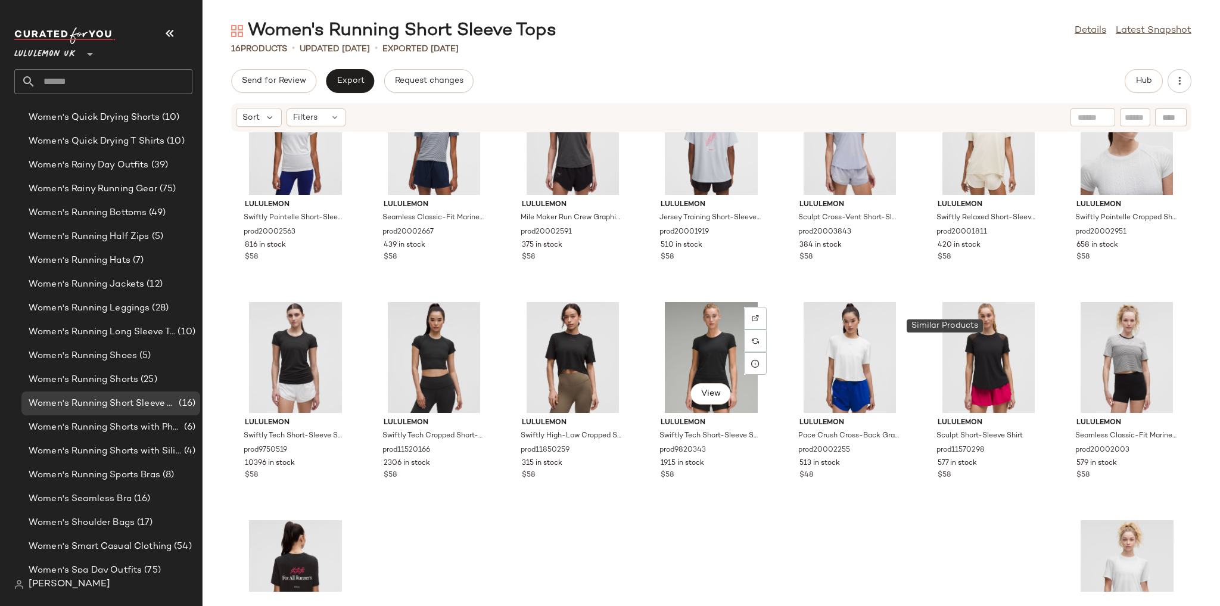
scroll to position [0, 0]
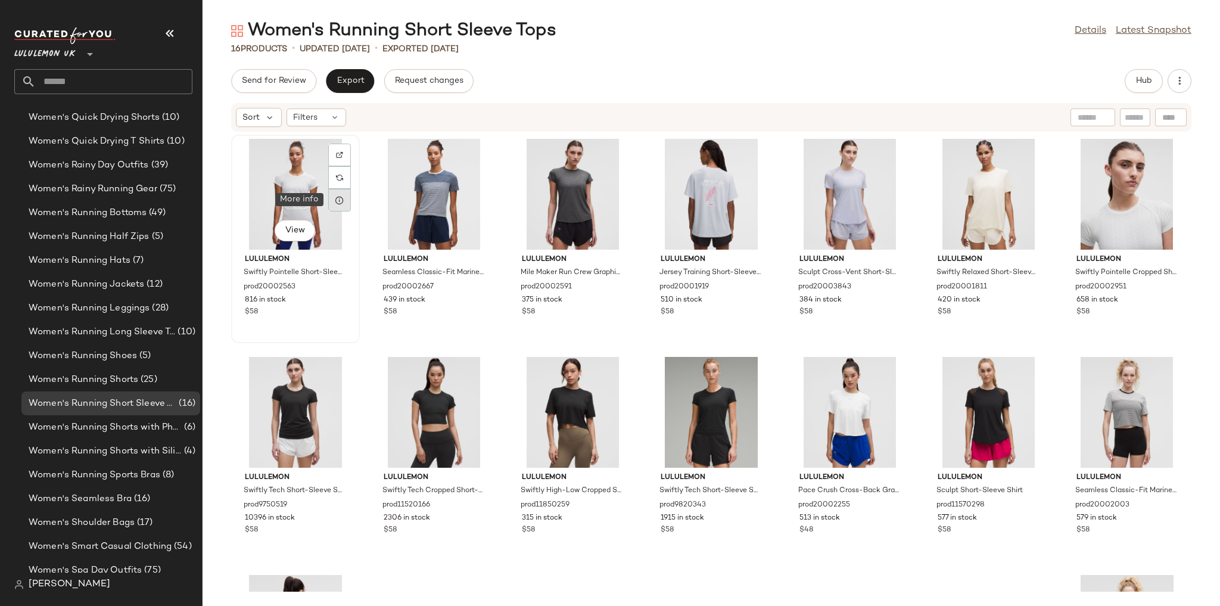
click at [339, 203] on icon at bounding box center [340, 200] width 10 height 10
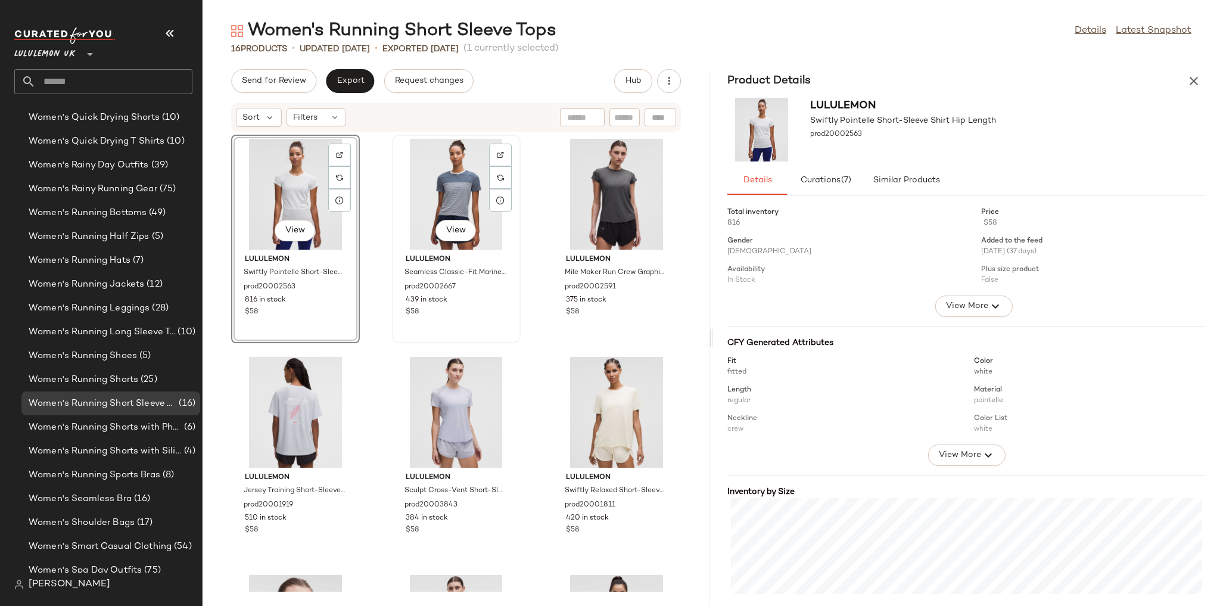
click at [437, 205] on div "View" at bounding box center [456, 194] width 120 height 111
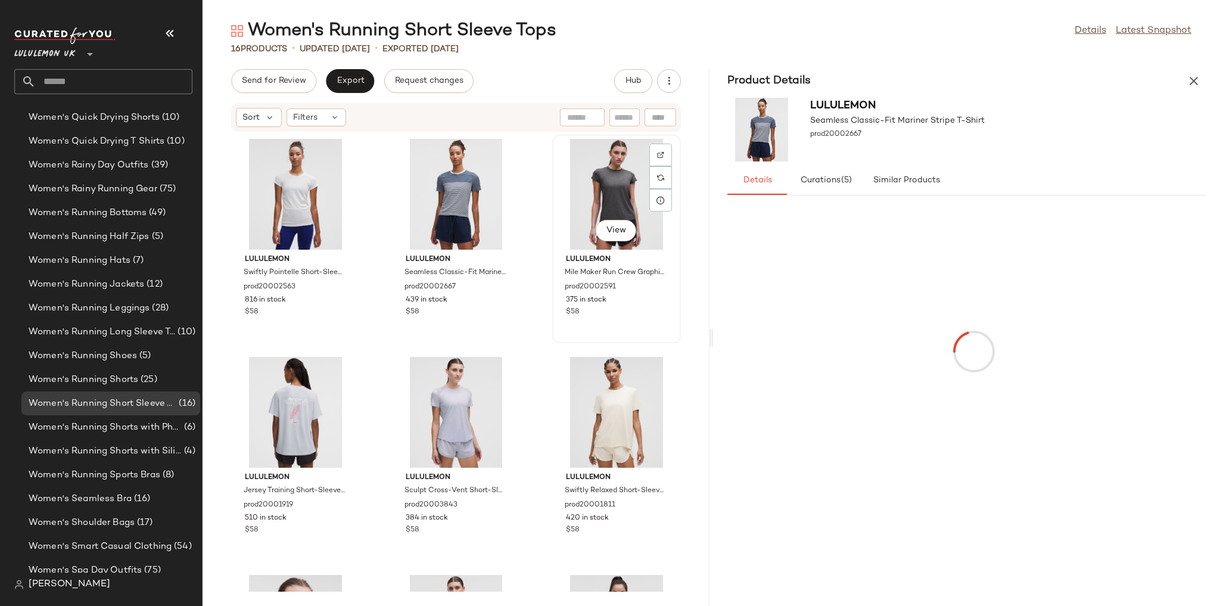
click at [604, 198] on div "View" at bounding box center [616, 194] width 120 height 111
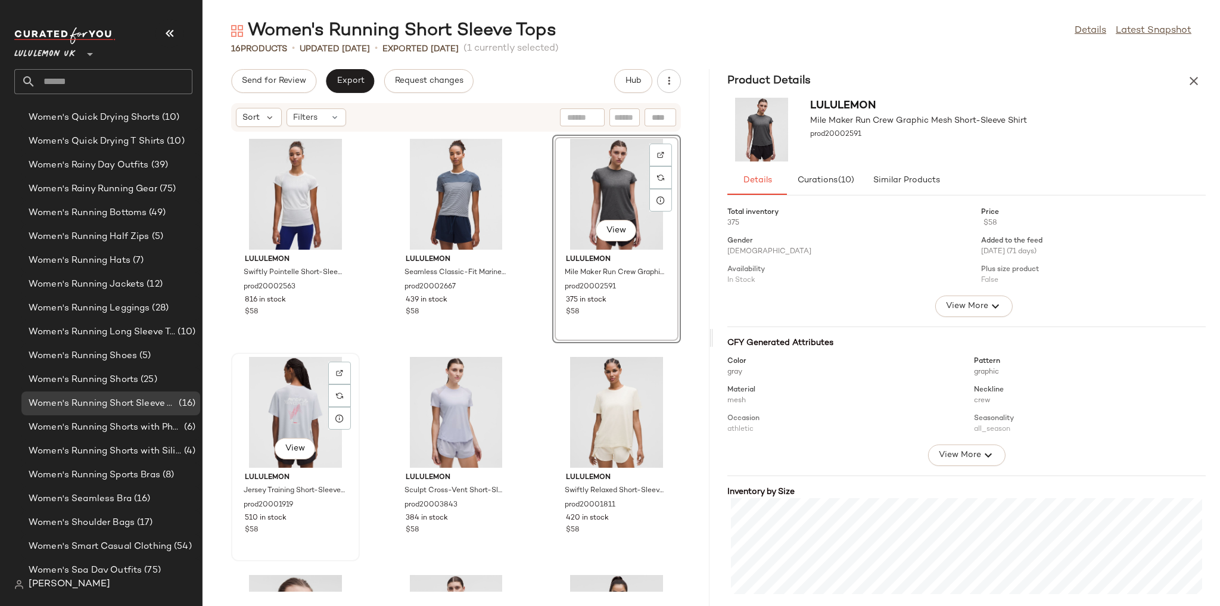
click at [290, 395] on div "View" at bounding box center [295, 412] width 120 height 111
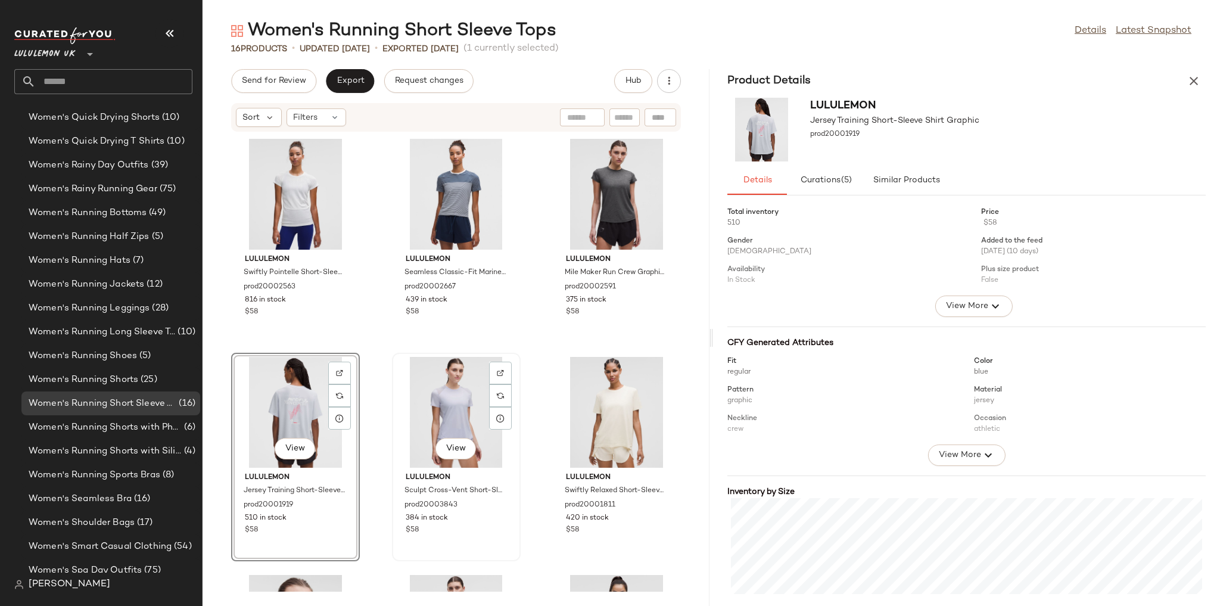
click at [449, 382] on div "View" at bounding box center [456, 412] width 120 height 111
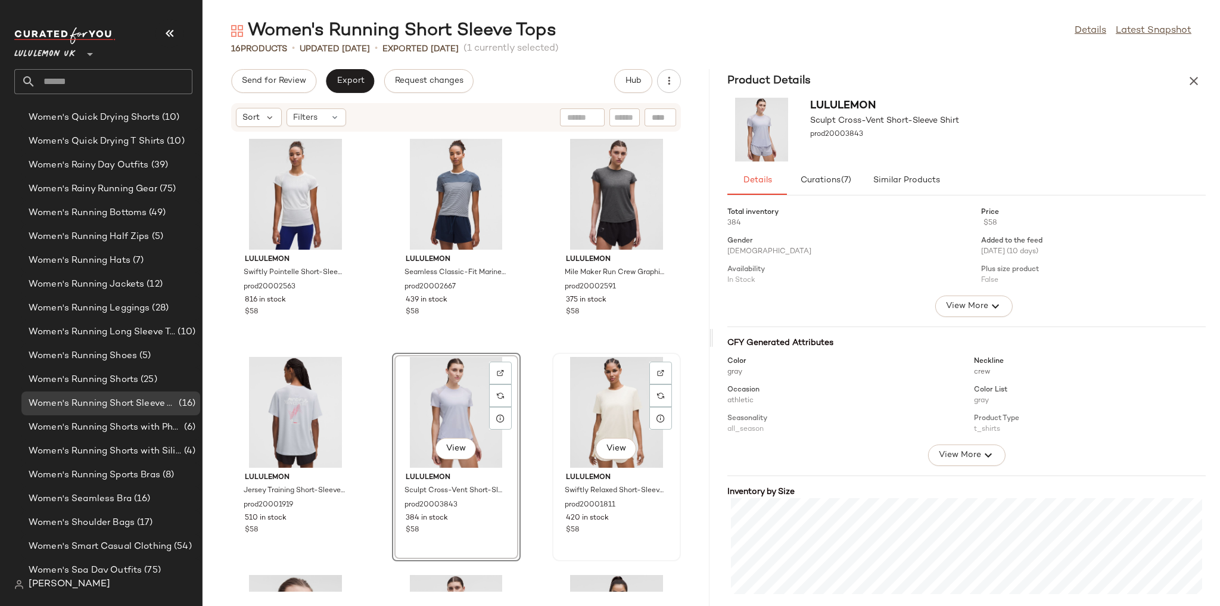
click at [596, 391] on div "View" at bounding box center [616, 412] width 120 height 111
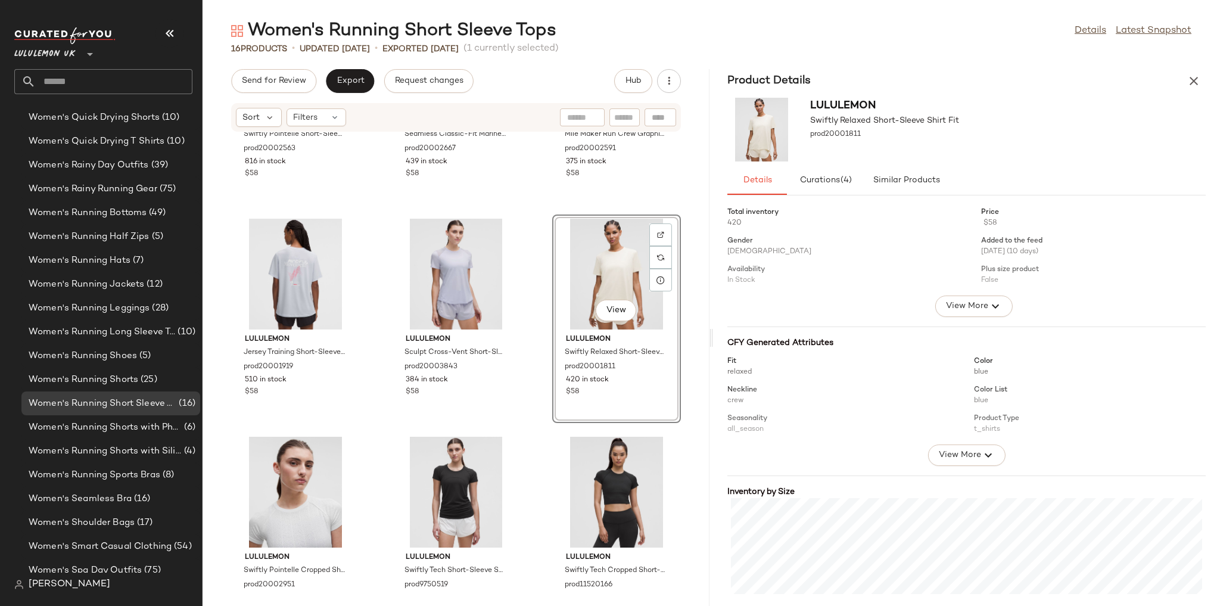
scroll to position [143, 0]
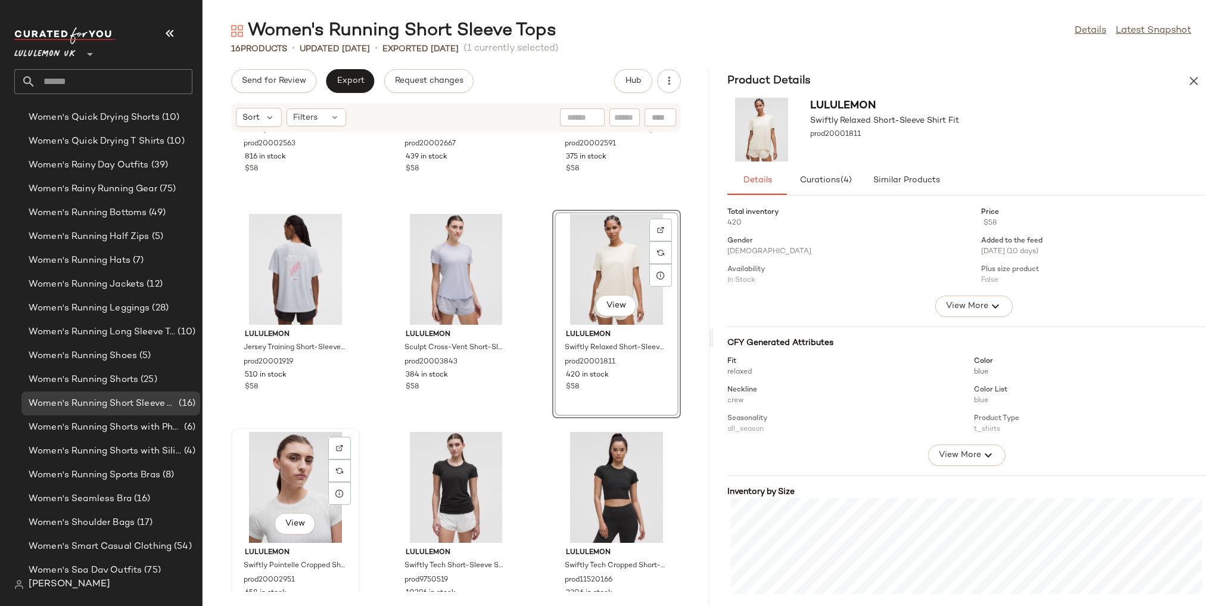
click at [311, 484] on div "View" at bounding box center [295, 487] width 120 height 111
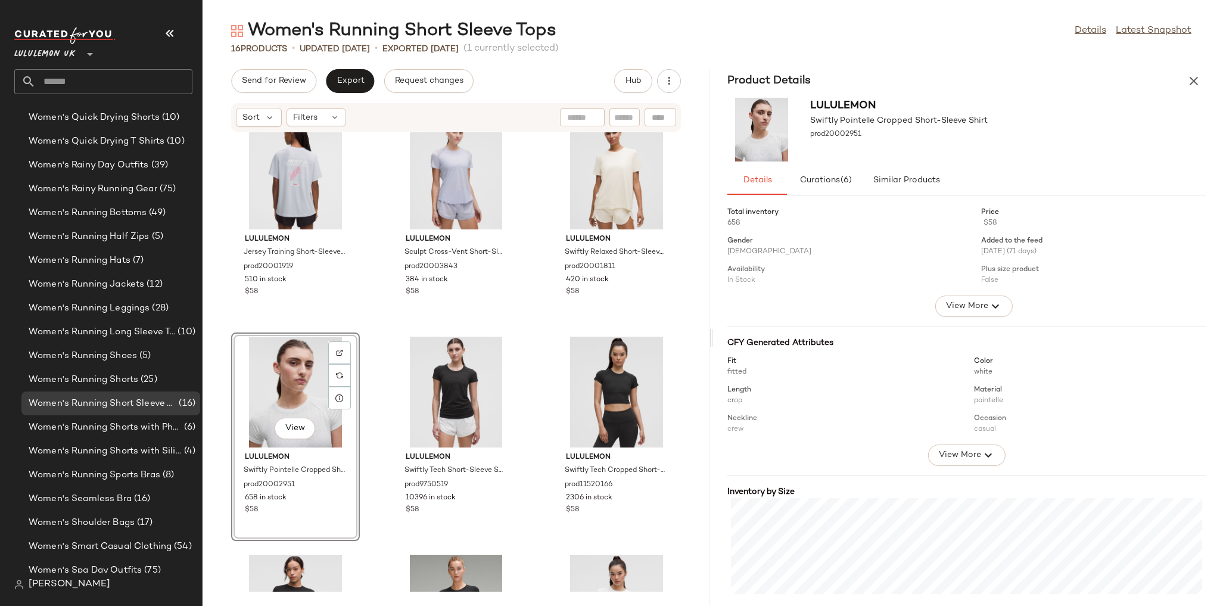
scroll to position [244, 0]
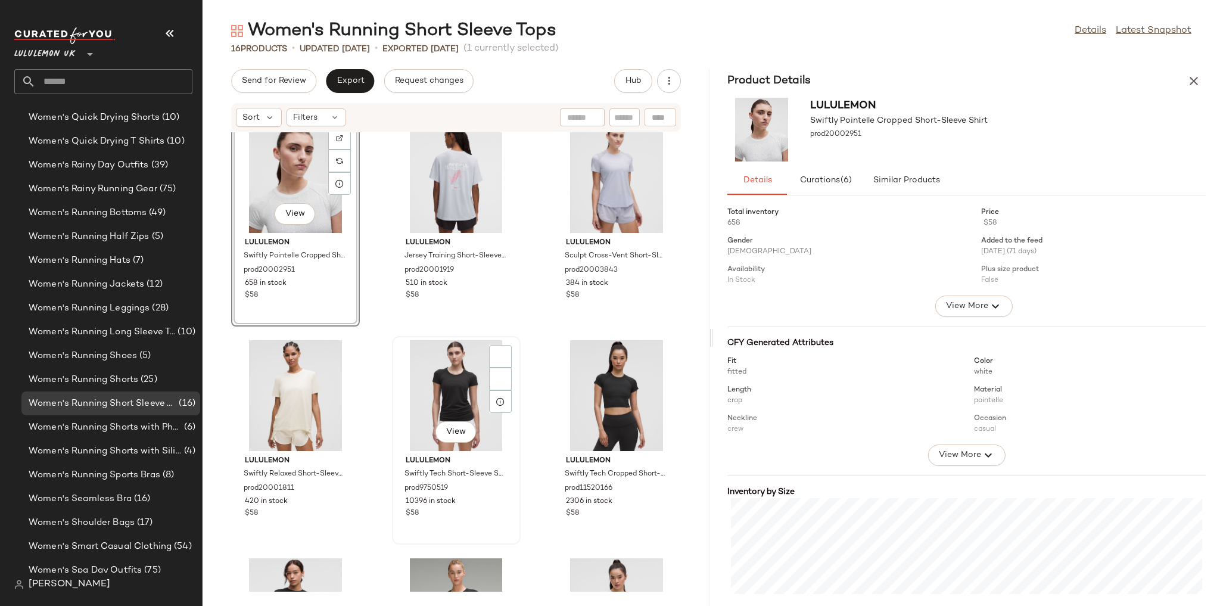
click at [456, 396] on div "View" at bounding box center [456, 395] width 120 height 111
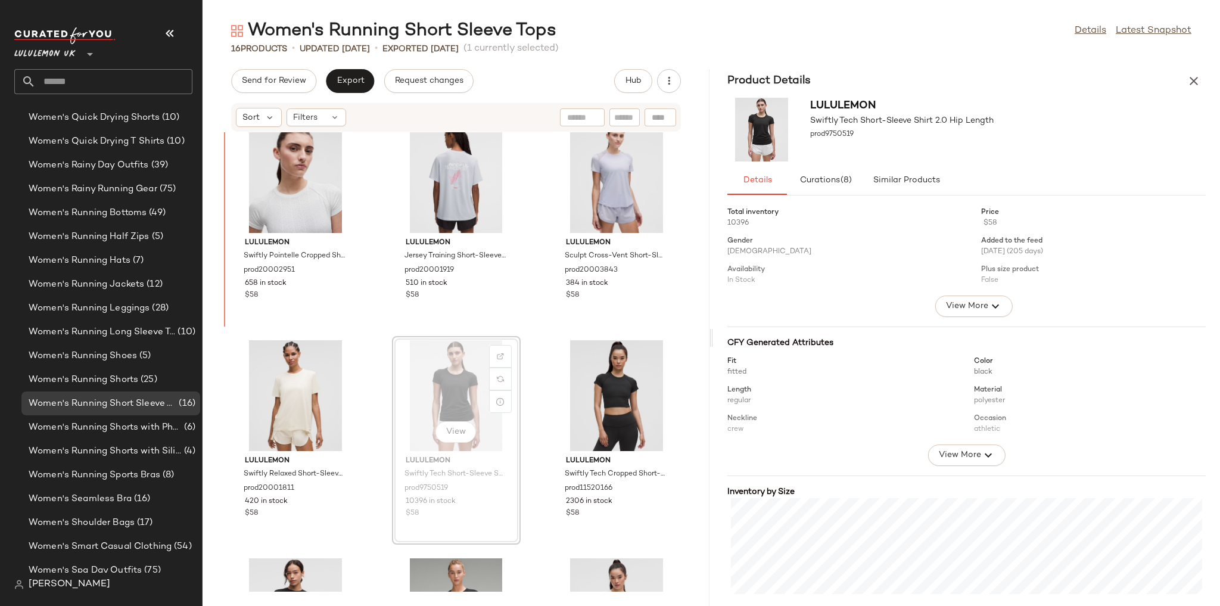
scroll to position [224, 0]
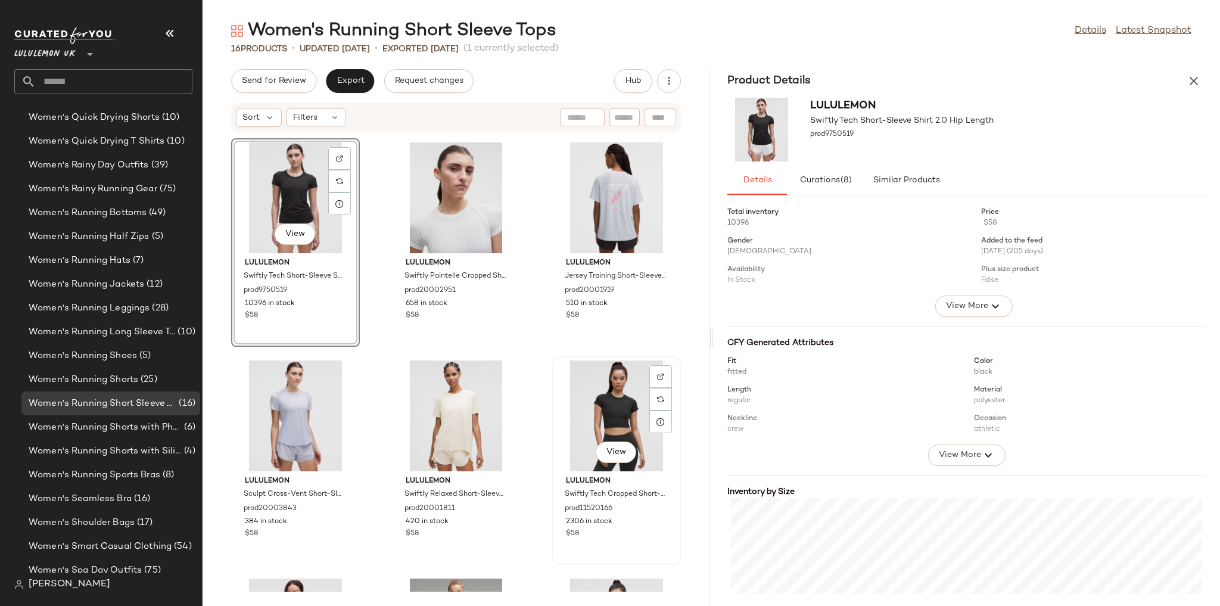
click at [589, 410] on div "View" at bounding box center [616, 415] width 120 height 111
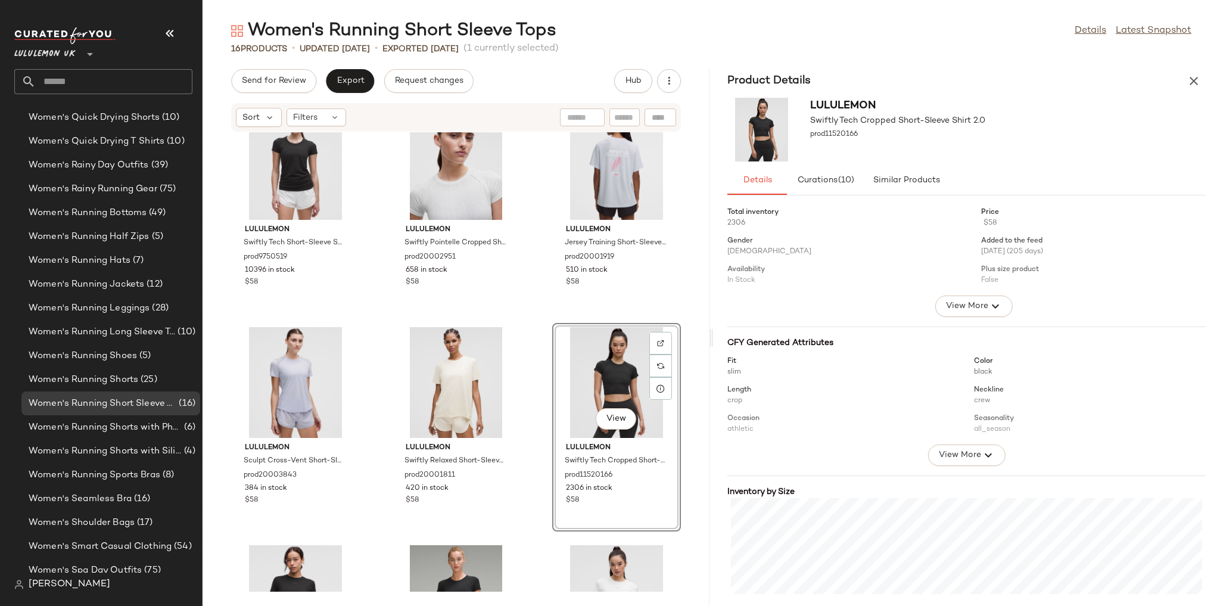
scroll to position [272, 0]
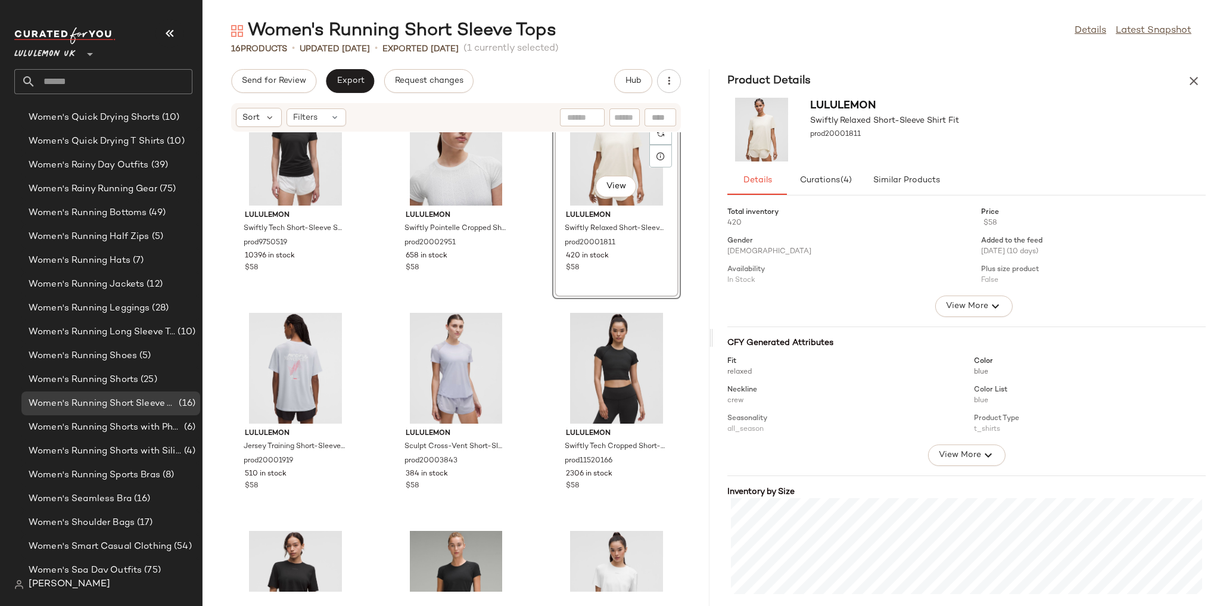
click at [535, 295] on div "lululemon Swiftly Tech Short-Sleeve Shirt 2.0 Hip Length prod9750519 10396 in s…" at bounding box center [456, 361] width 507 height 459
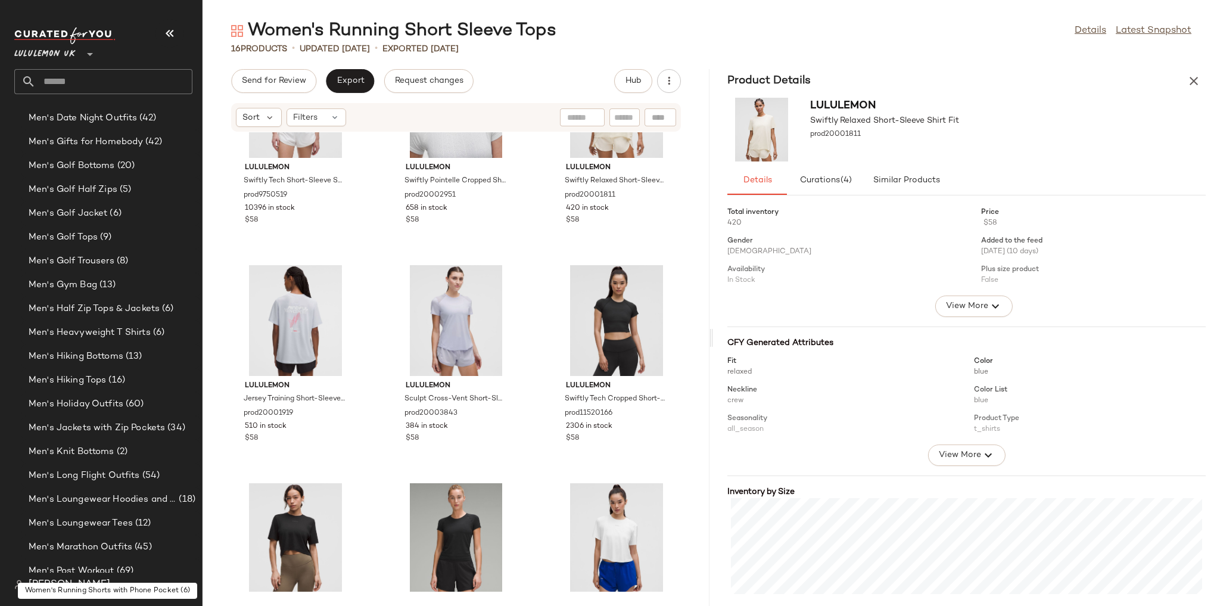
scroll to position [864, 0]
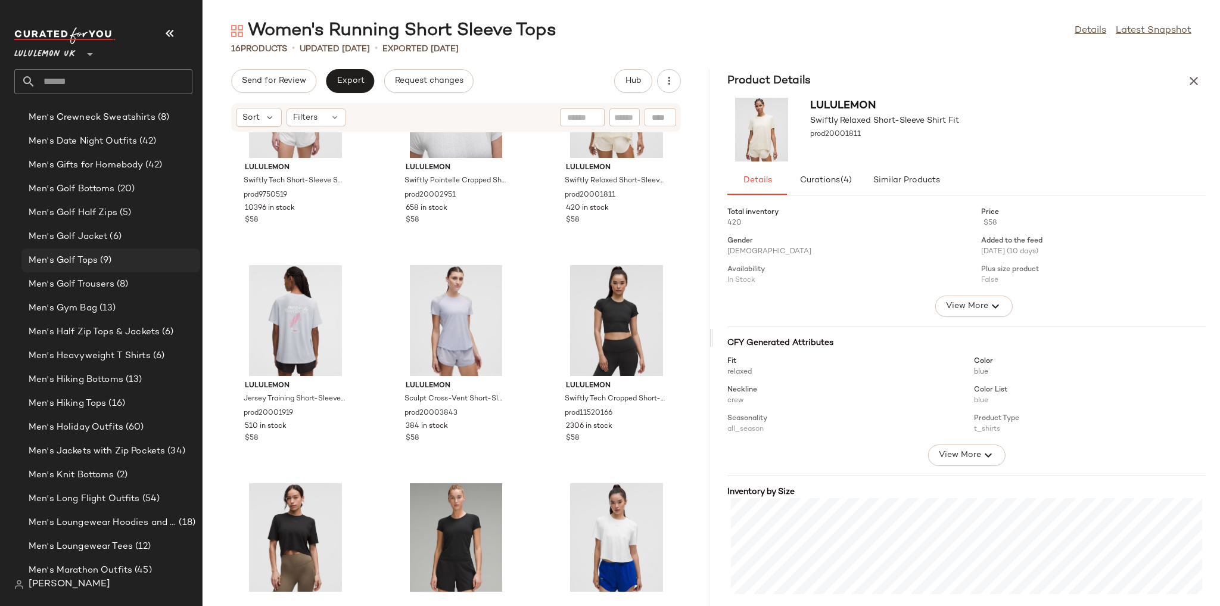
click at [94, 262] on span "Men's Golf Tops" at bounding box center [63, 261] width 69 height 14
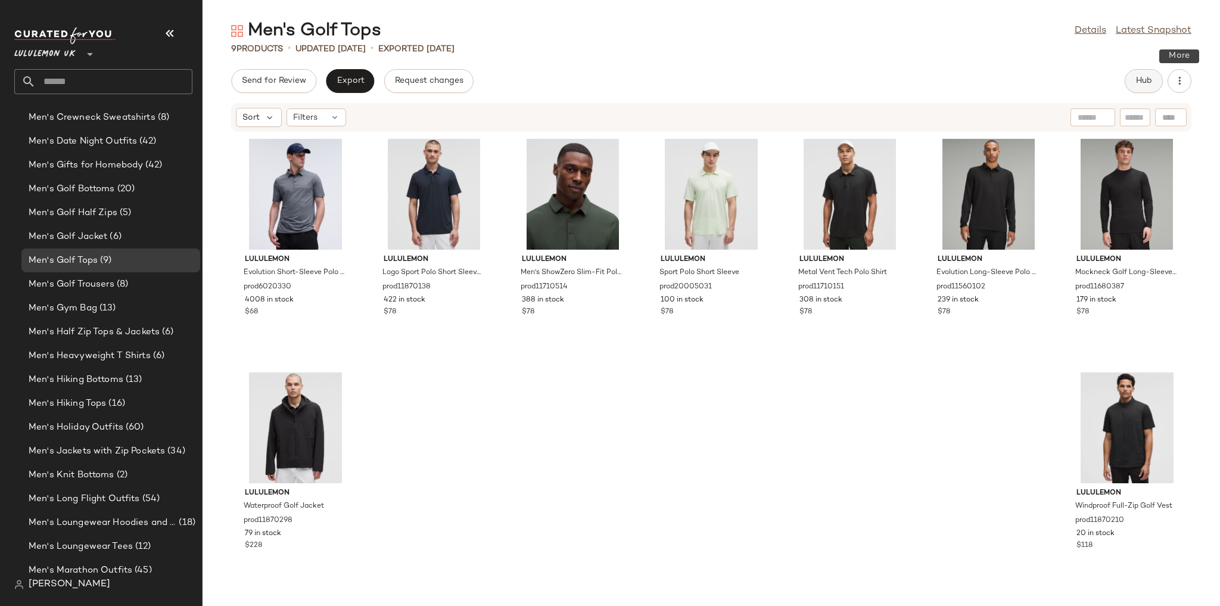
click at [1134, 81] on button "Hub" at bounding box center [1144, 81] width 38 height 24
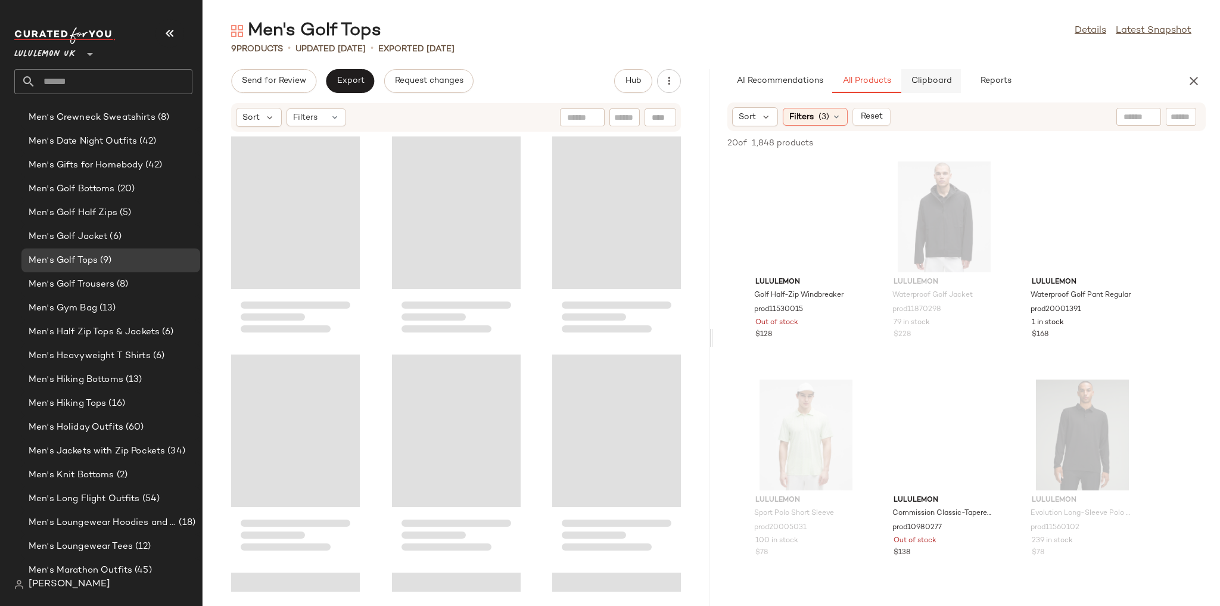
click at [929, 74] on button "Clipboard" at bounding box center [931, 81] width 60 height 24
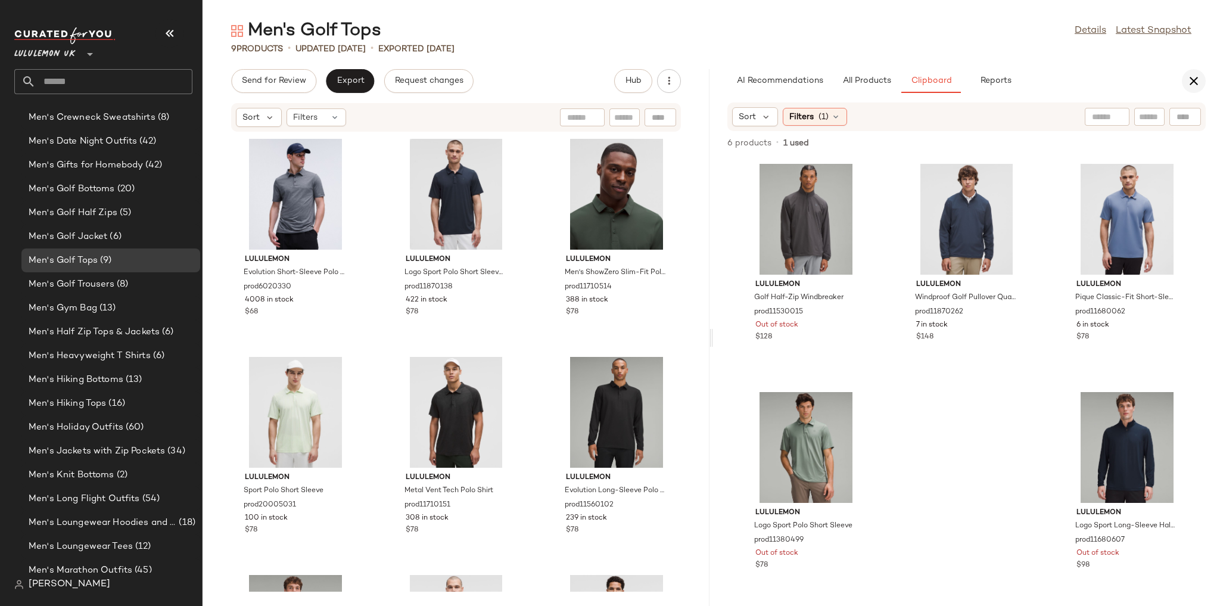
click at [1203, 84] on button "button" at bounding box center [1194, 81] width 24 height 24
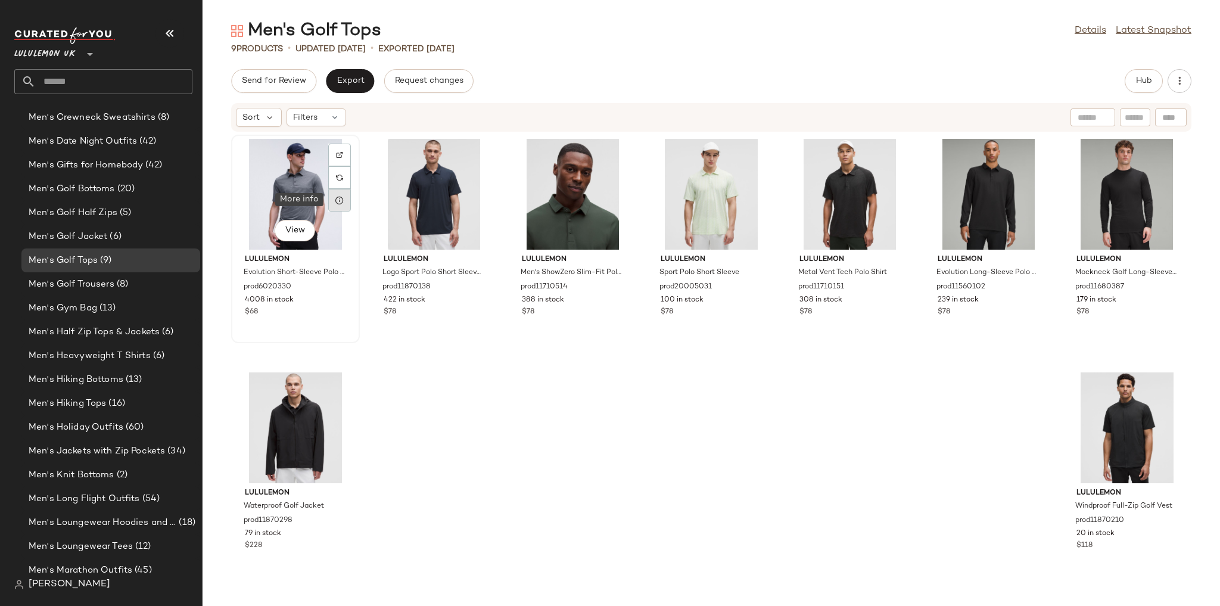
click at [346, 207] on div at bounding box center [339, 200] width 23 height 23
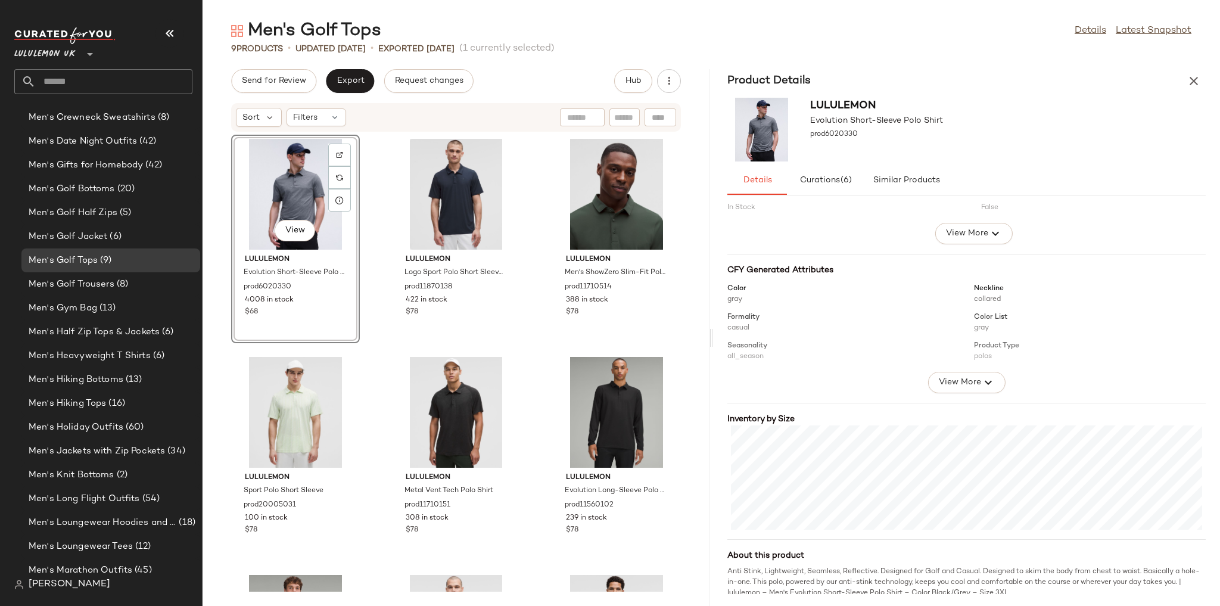
scroll to position [77, 0]
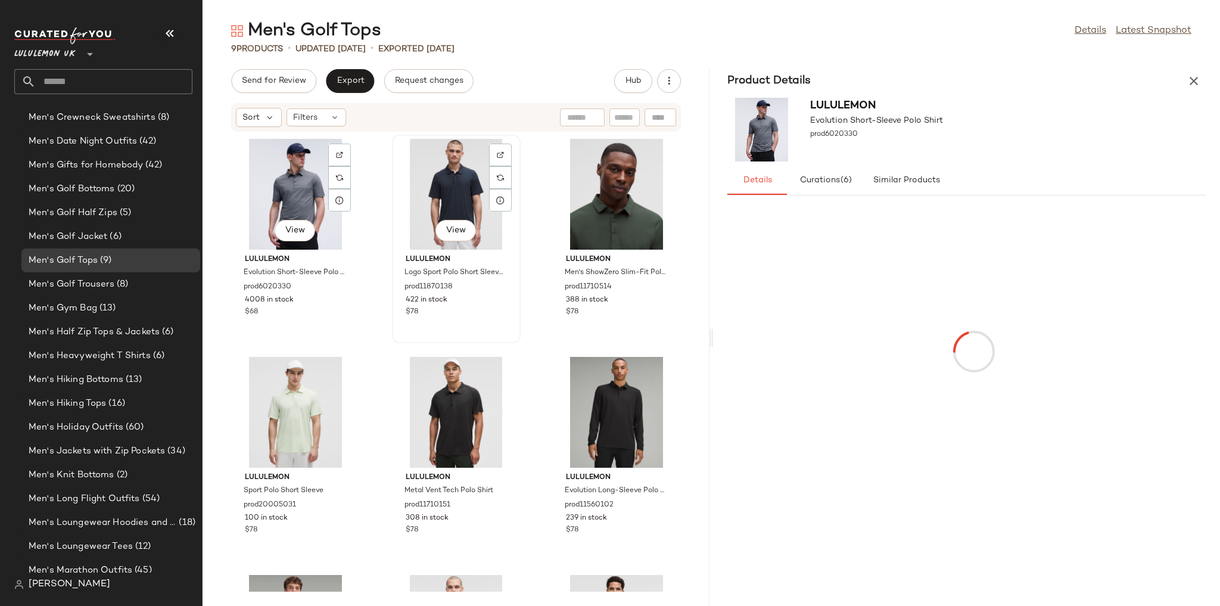
click at [438, 185] on div "View" at bounding box center [456, 194] width 120 height 111
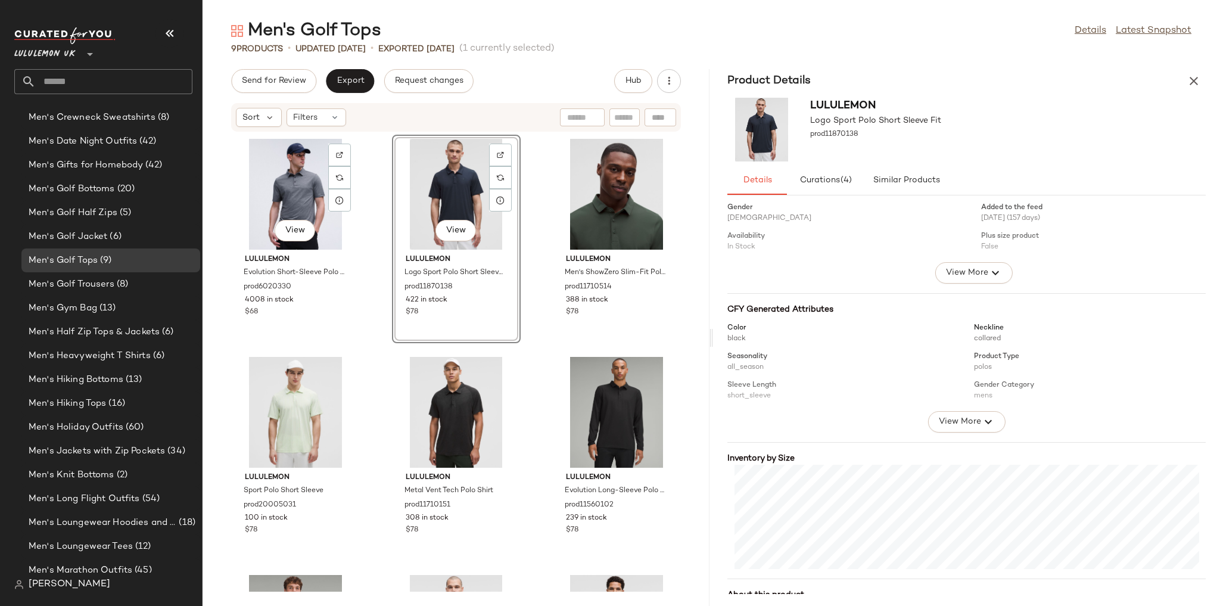
scroll to position [77, 0]
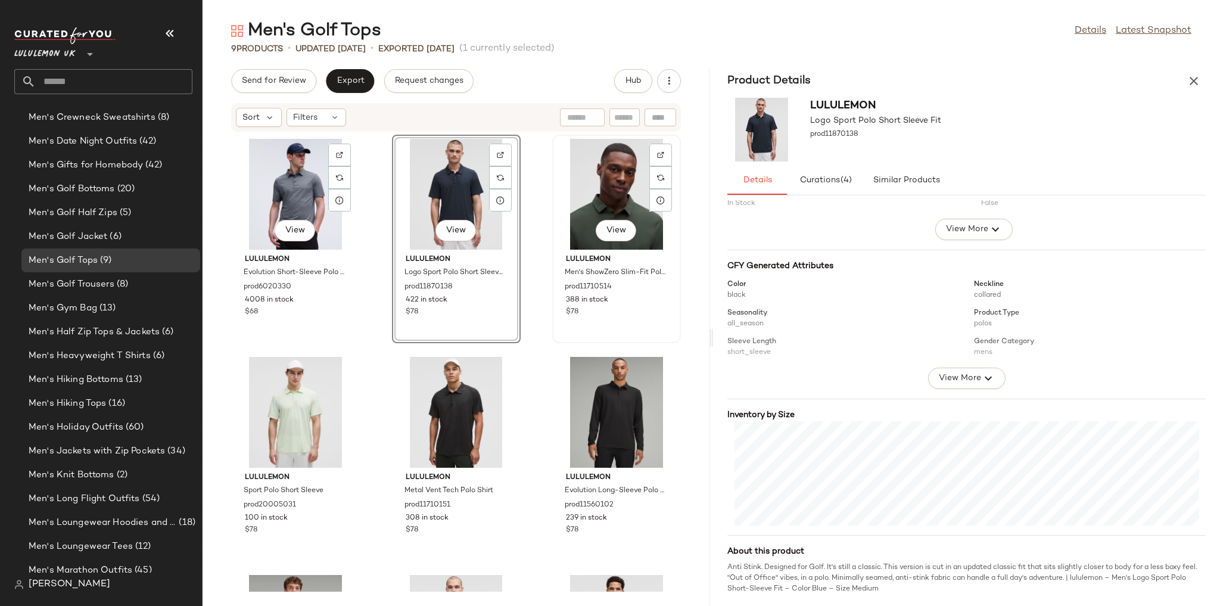
click at [579, 185] on div "View" at bounding box center [616, 194] width 120 height 111
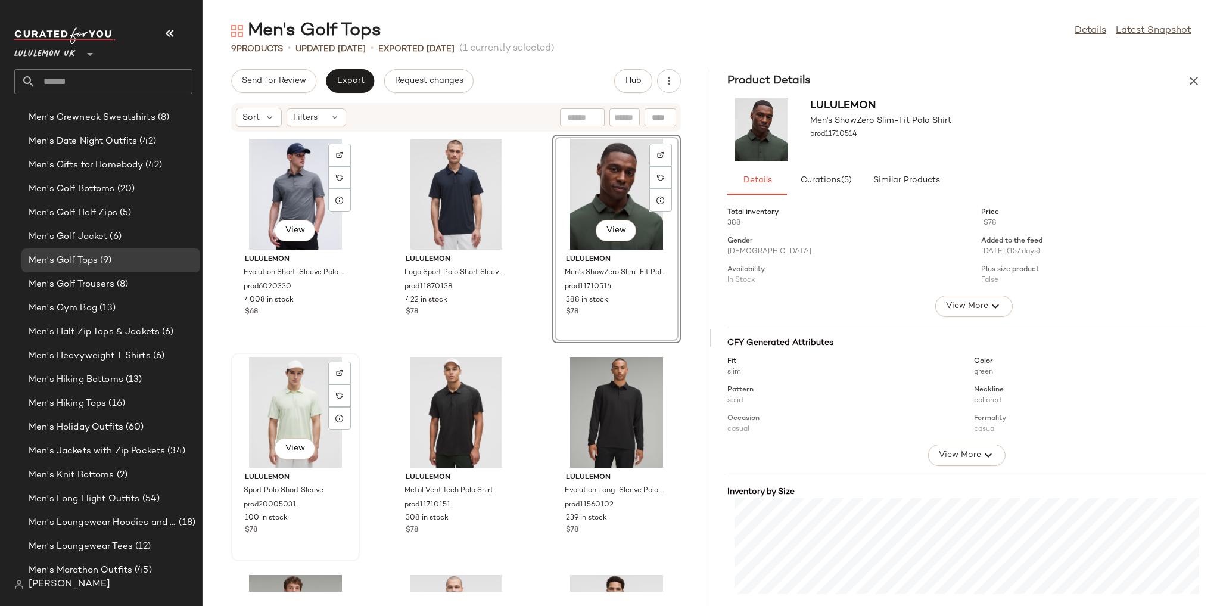
click at [282, 394] on div "View" at bounding box center [295, 412] width 120 height 111
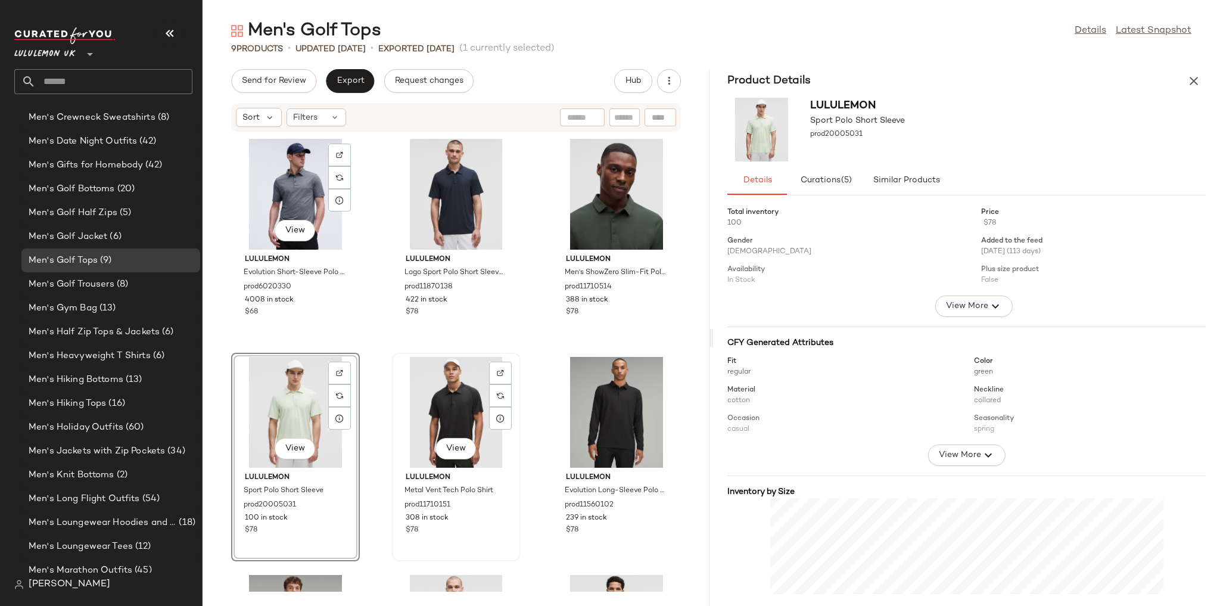
scroll to position [48, 0]
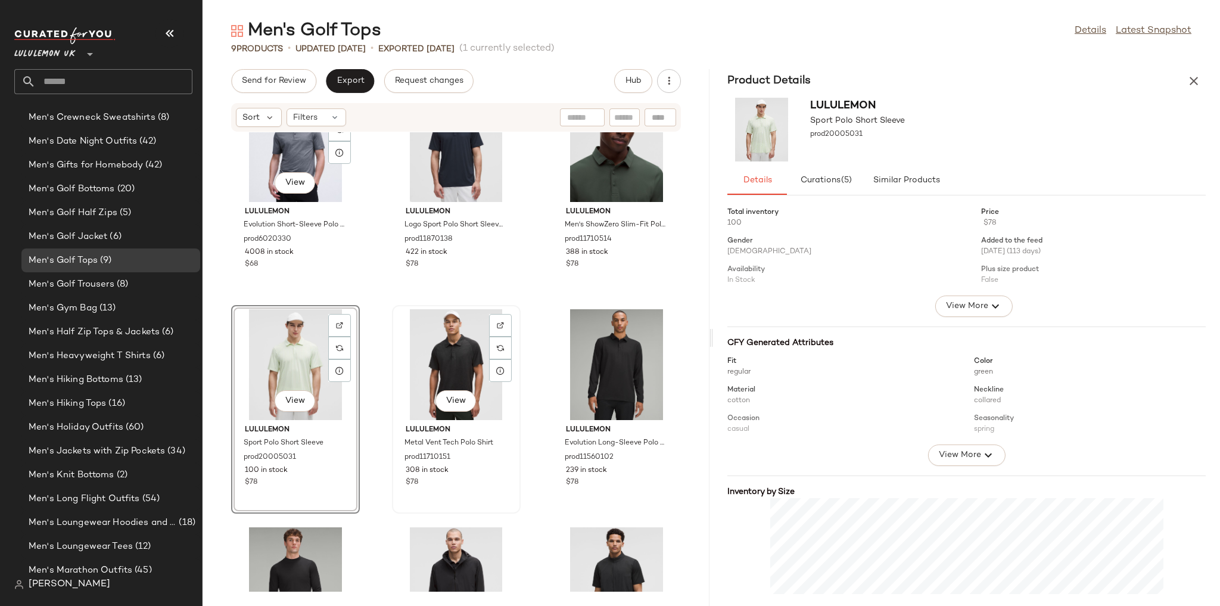
click at [441, 361] on div "View" at bounding box center [456, 364] width 120 height 111
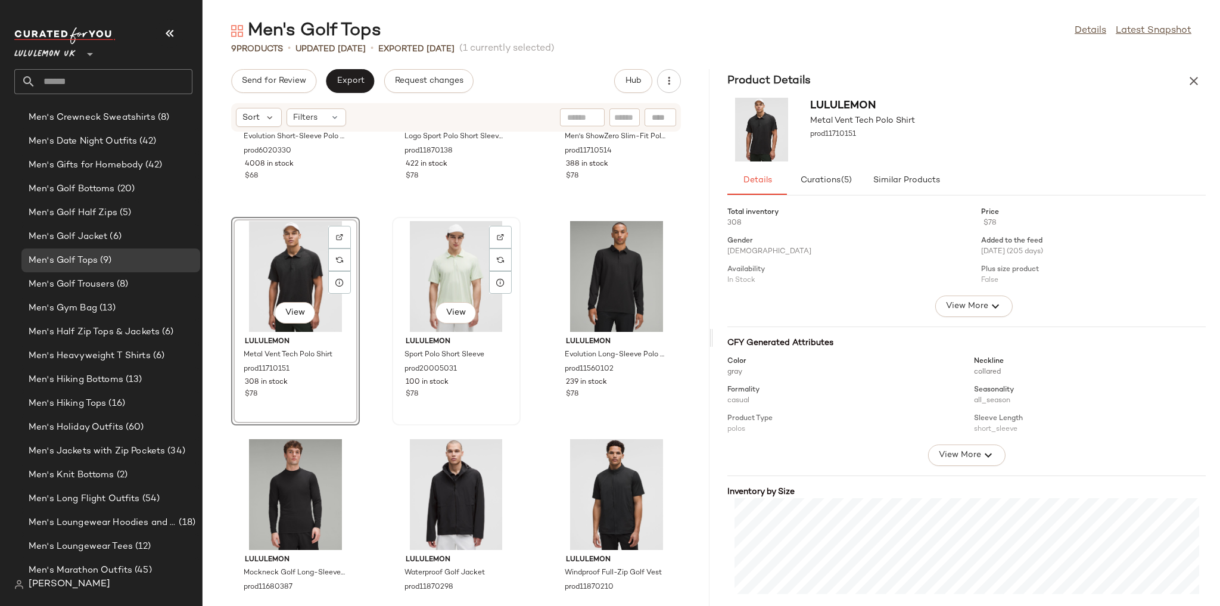
scroll to position [143, 0]
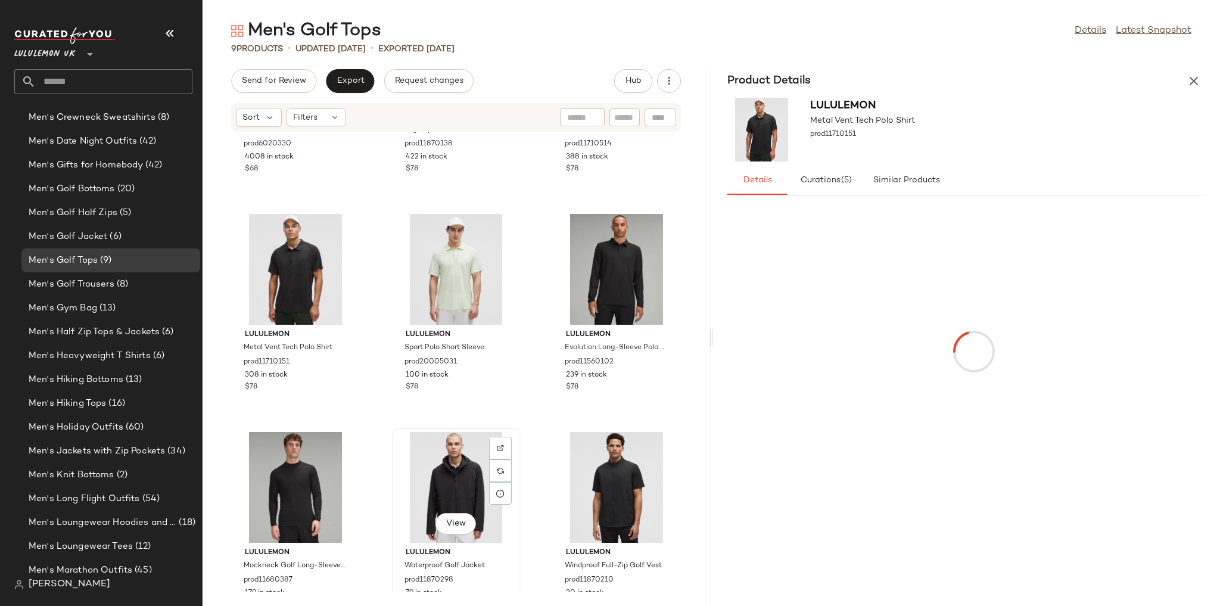
click at [430, 481] on div "View" at bounding box center [456, 487] width 120 height 111
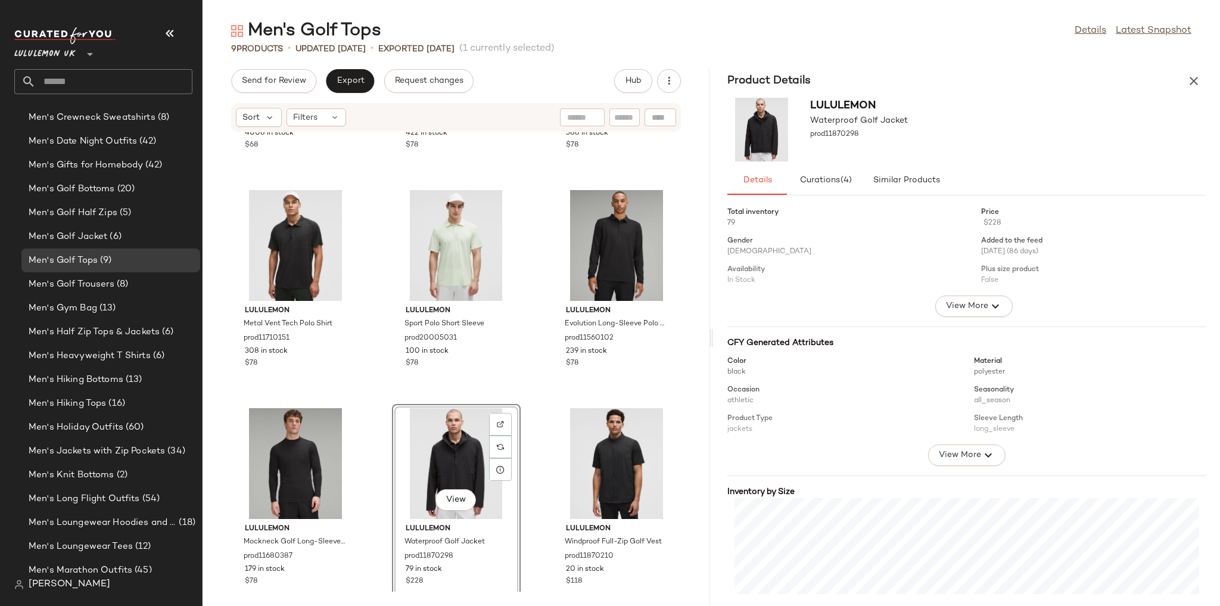
scroll to position [188, 0]
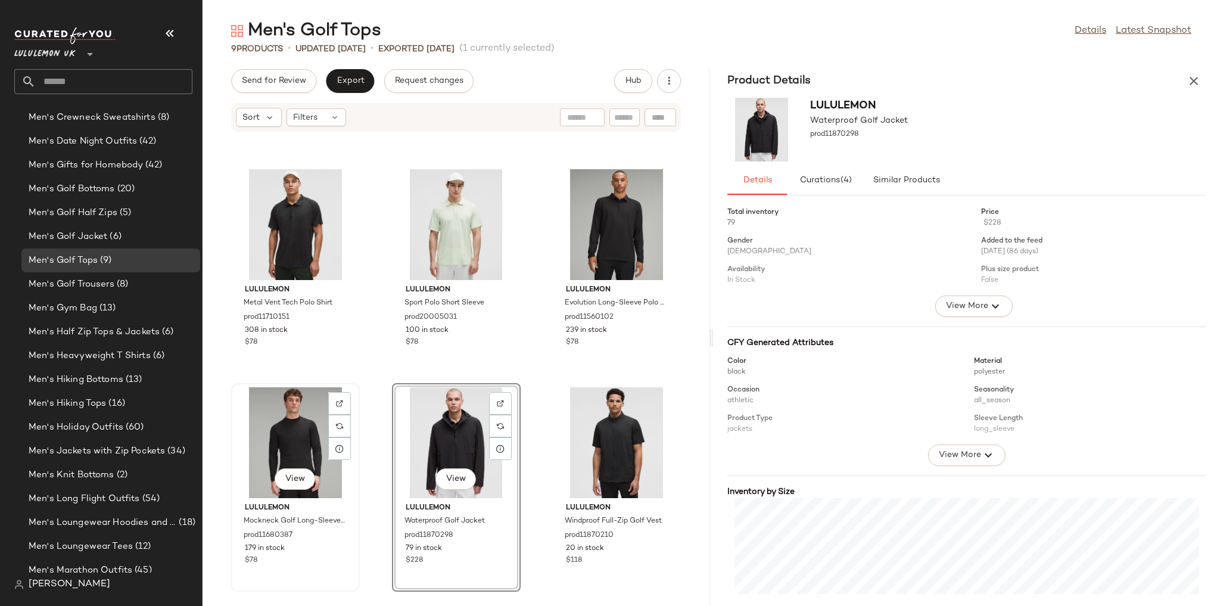
click at [322, 453] on div "View" at bounding box center [295, 442] width 120 height 111
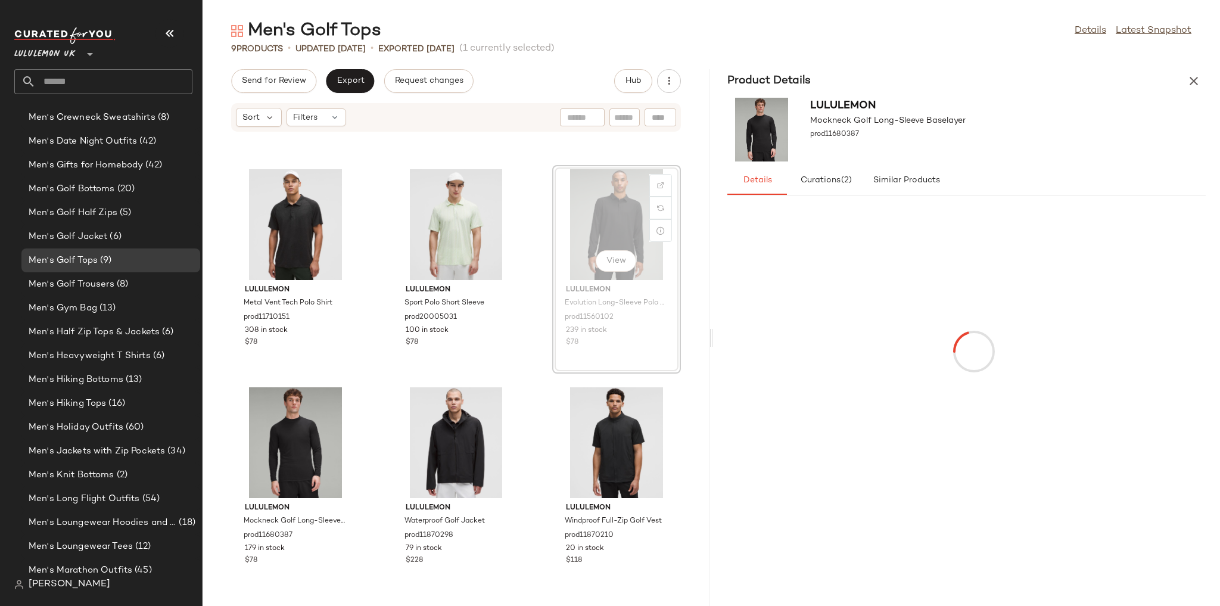
scroll to position [186, 0]
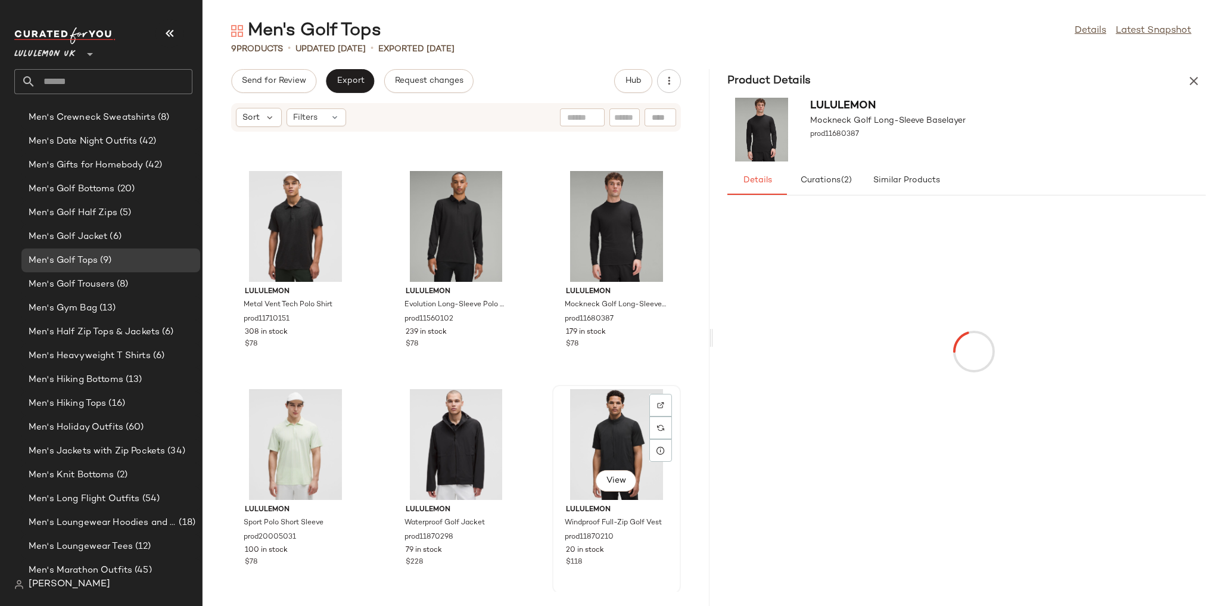
click at [553, 405] on div "View lululemon Windproof Full-Zip Golf Vest prod11870210 20 in stock $118" at bounding box center [616, 489] width 126 height 206
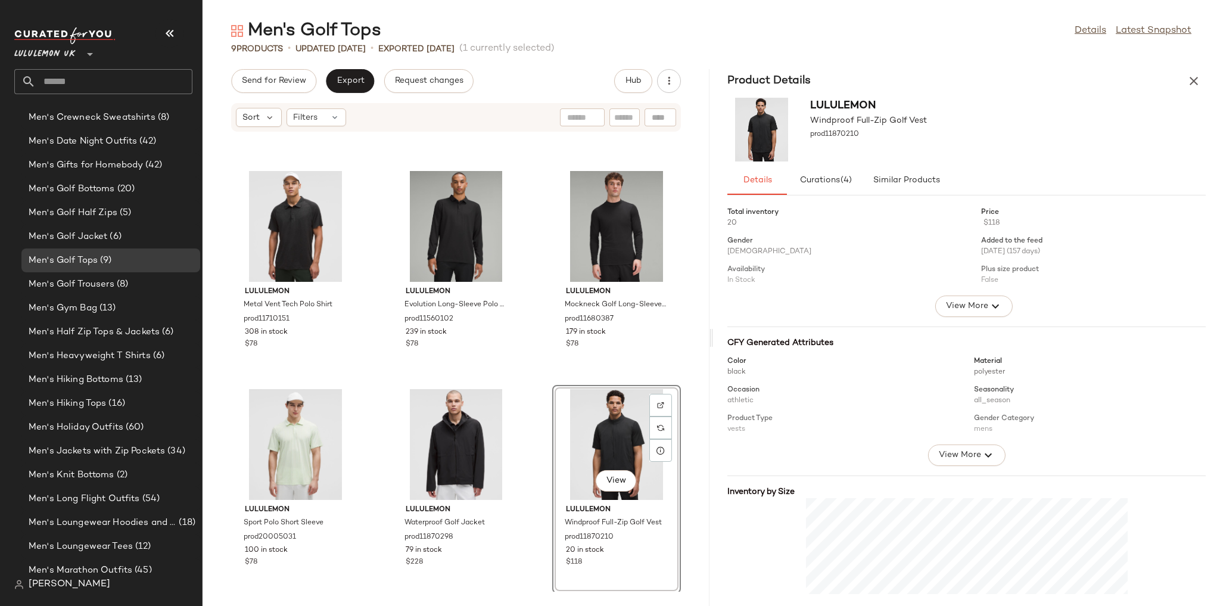
click at [534, 396] on div "View lululemon Evolution Short-Sleeve Polo Shirt prod6020330 4008 in stock $68 …" at bounding box center [456, 361] width 507 height 459
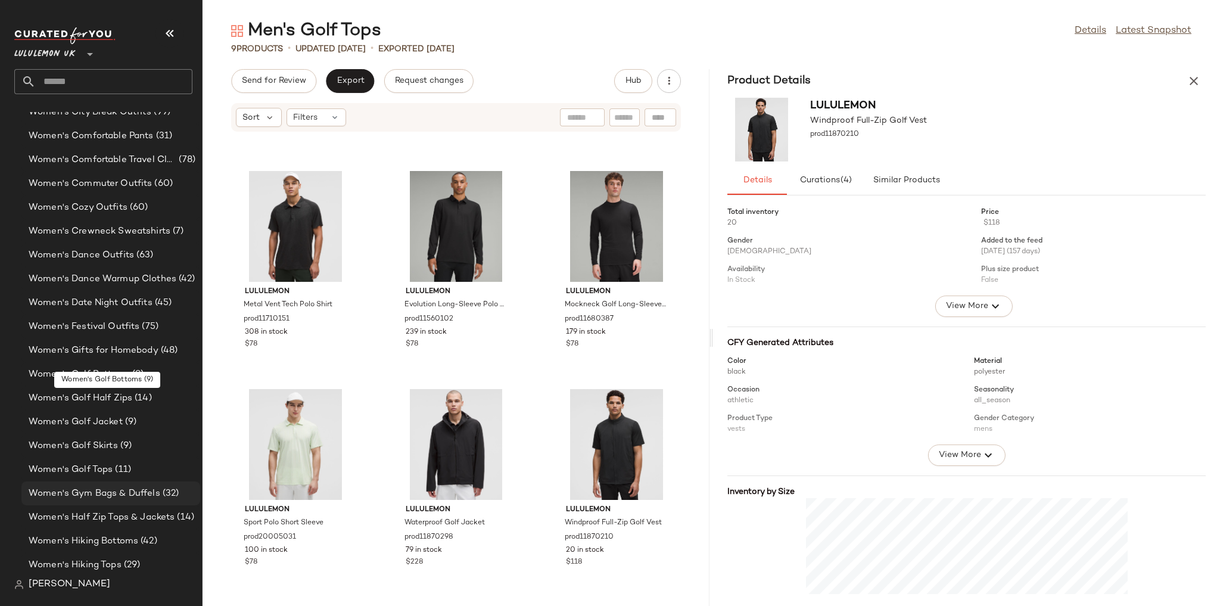
scroll to position [3009, 0]
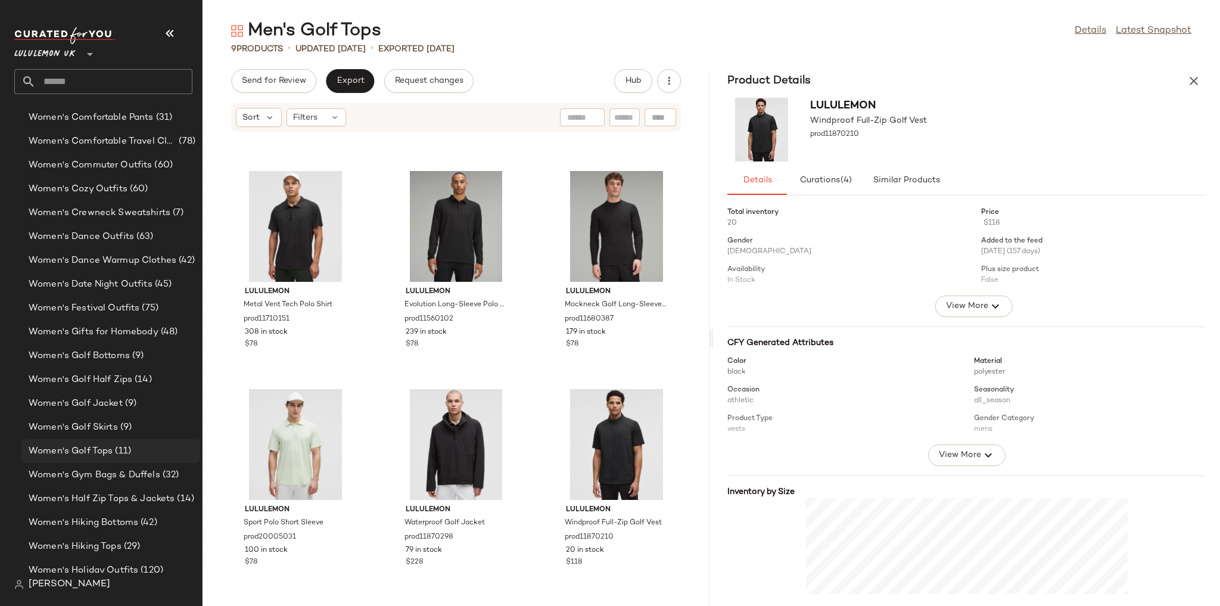
click at [129, 448] on span "(11)" at bounding box center [122, 451] width 18 height 14
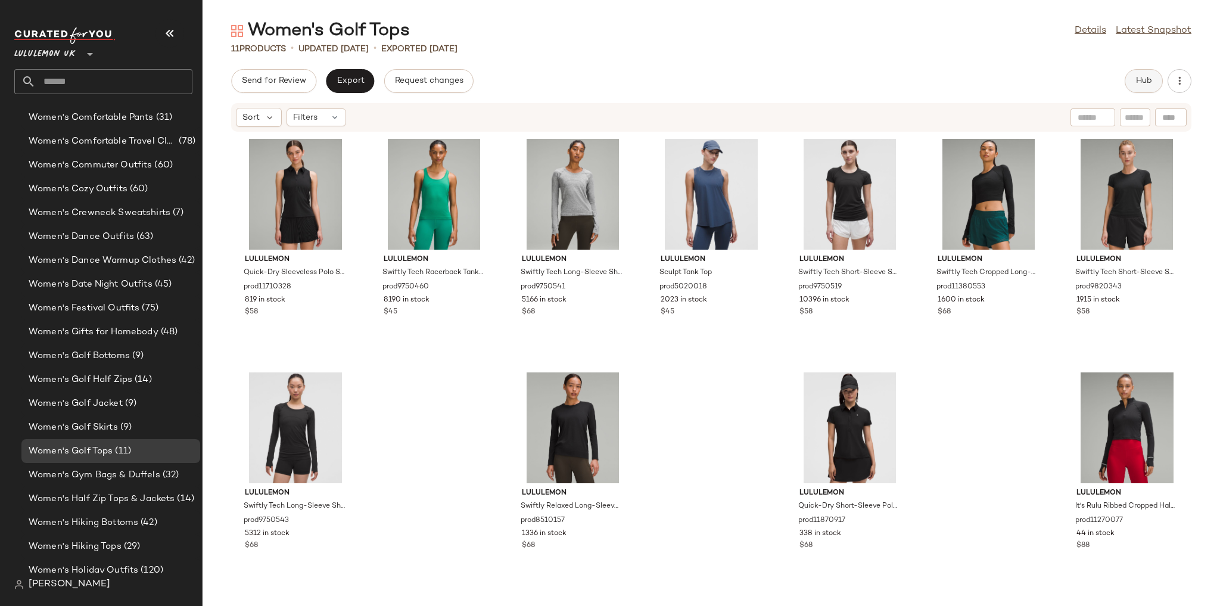
click at [1144, 91] on button "Hub" at bounding box center [1144, 81] width 38 height 24
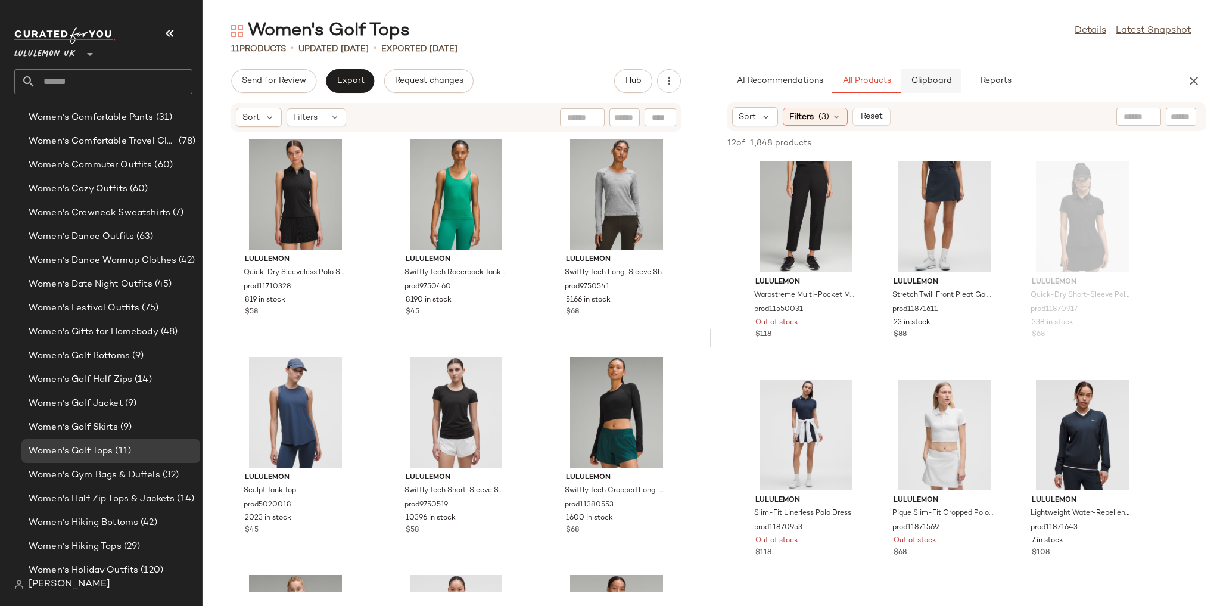
click at [942, 79] on span "Clipboard" at bounding box center [930, 81] width 41 height 10
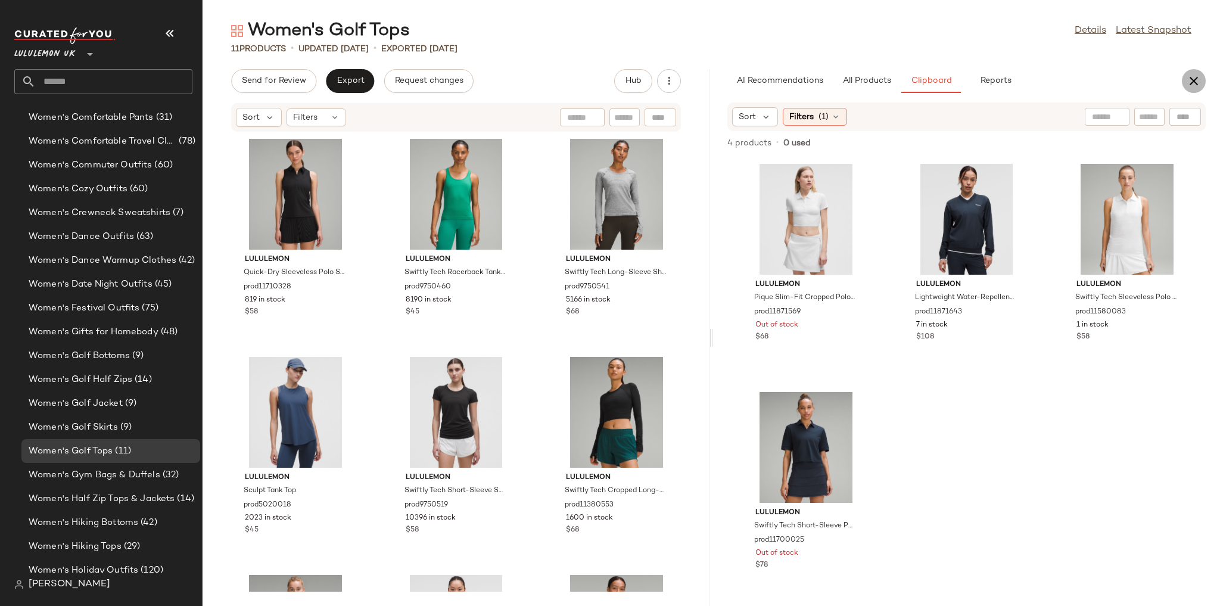
click at [1186, 82] on button "button" at bounding box center [1194, 81] width 24 height 24
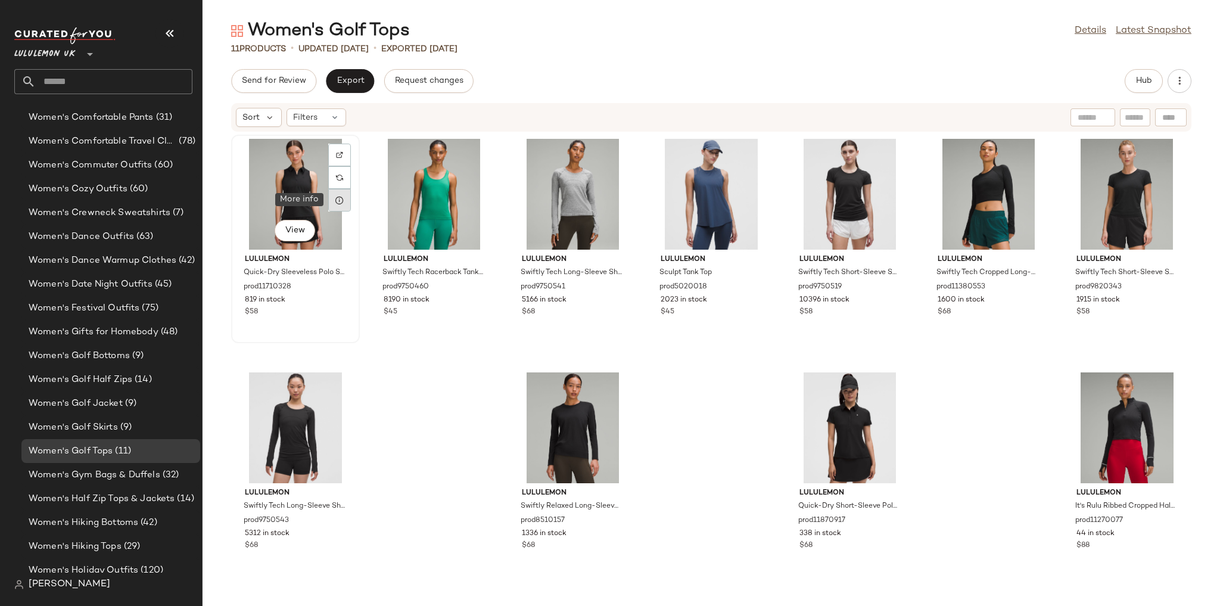
click at [341, 201] on icon at bounding box center [340, 200] width 10 height 10
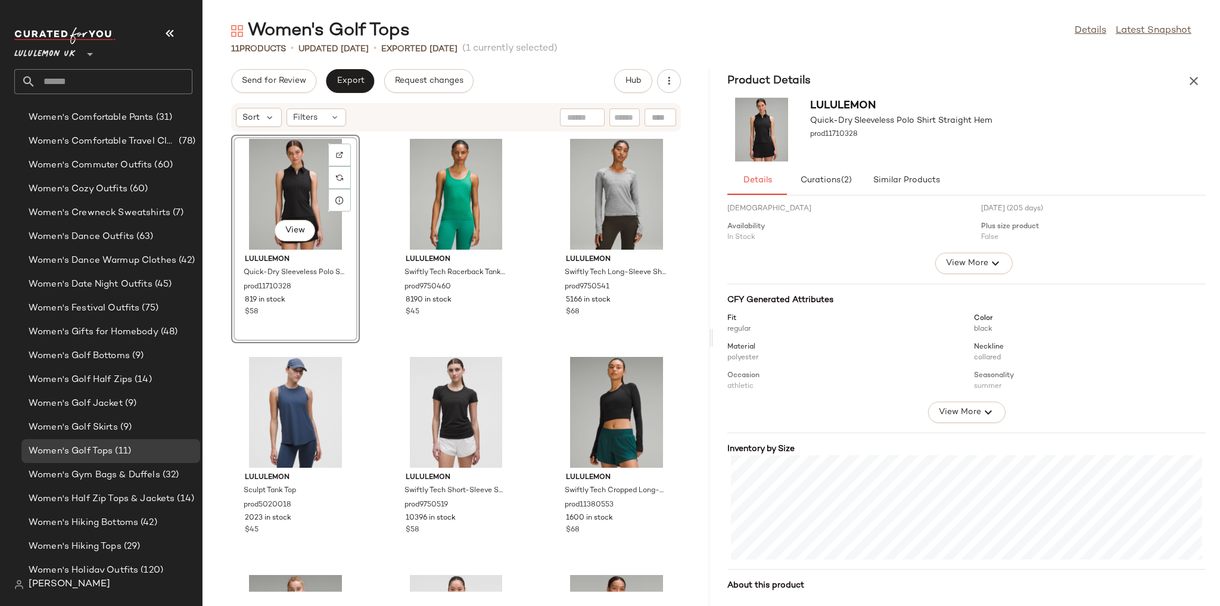
scroll to position [77, 0]
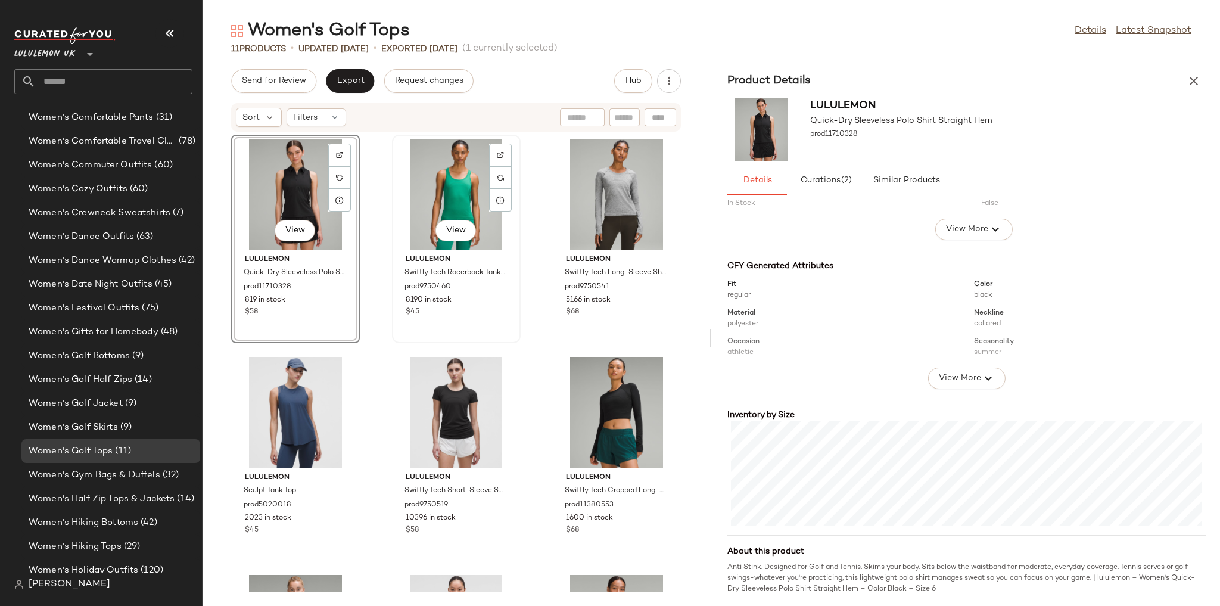
click at [454, 175] on div "View" at bounding box center [456, 194] width 120 height 111
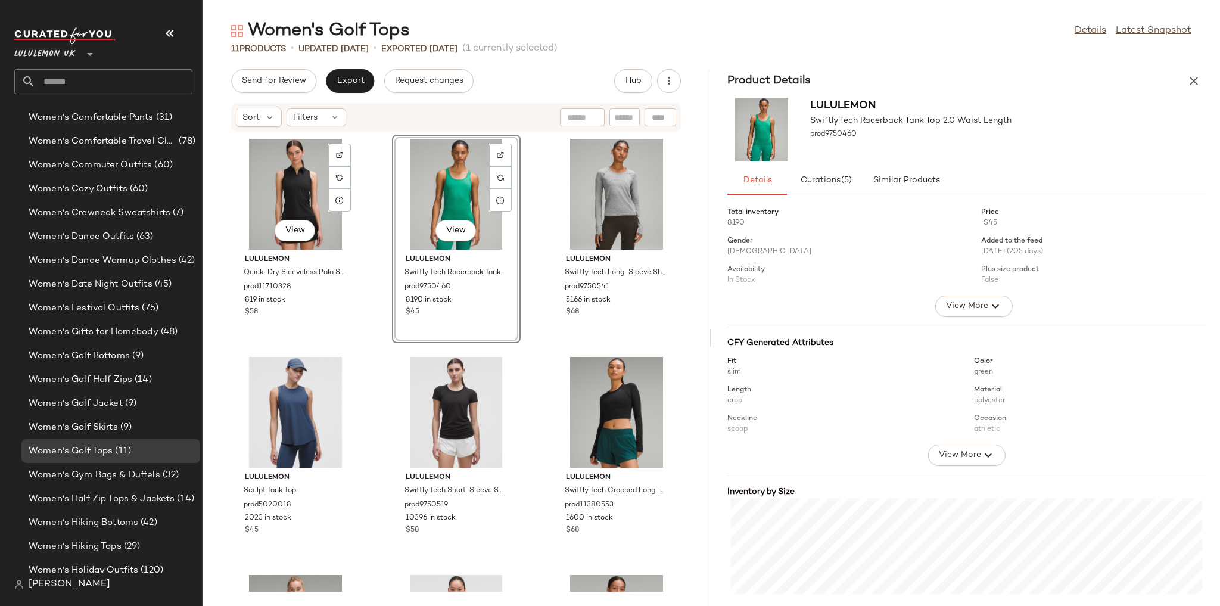
scroll to position [77, 0]
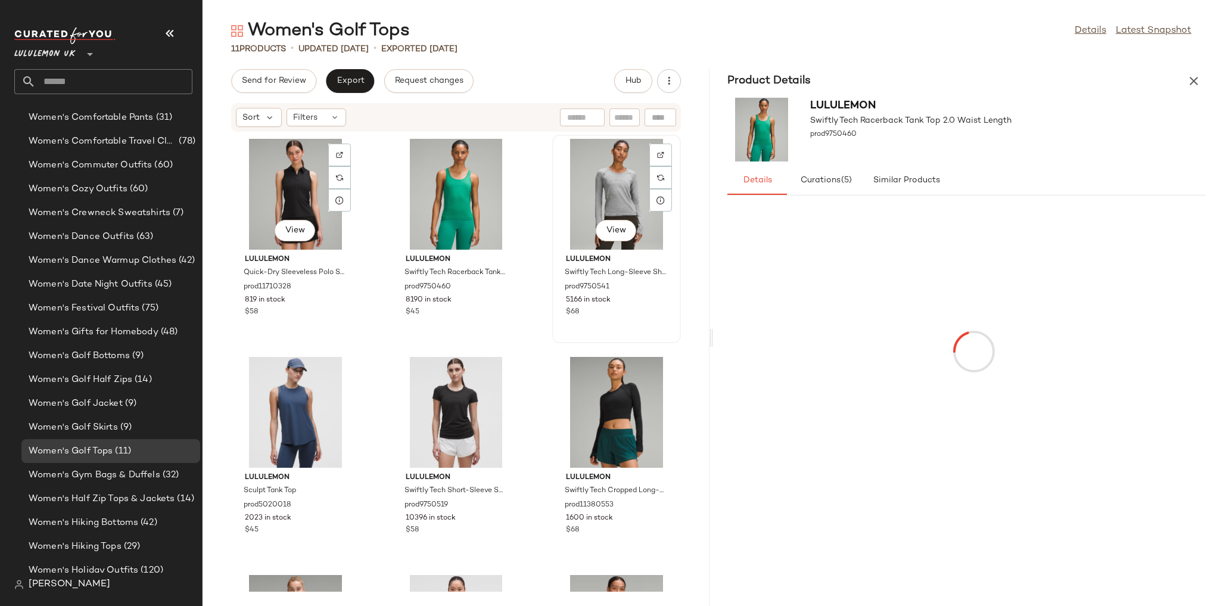
click at [589, 172] on div "View" at bounding box center [616, 194] width 120 height 111
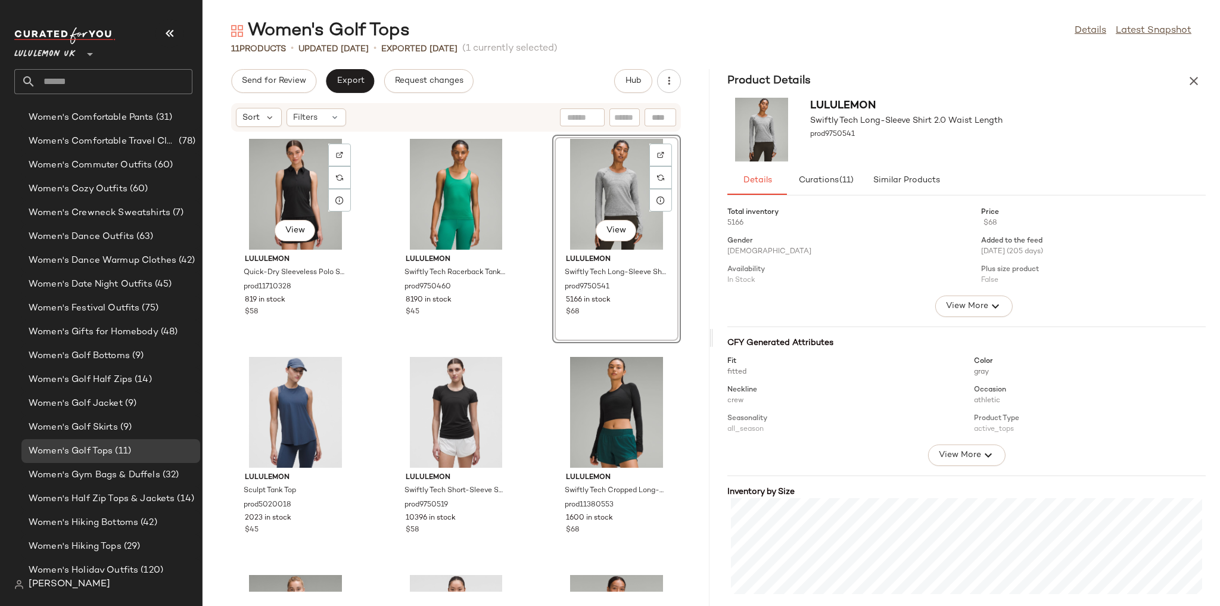
scroll to position [77, 0]
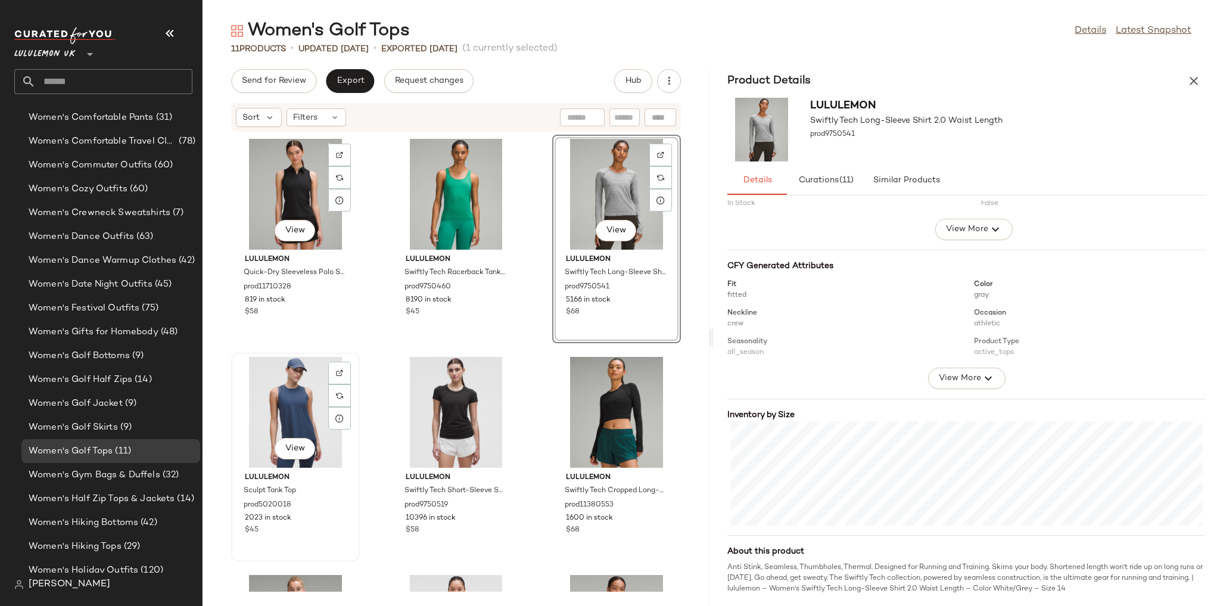
click at [294, 419] on div "View" at bounding box center [295, 412] width 120 height 111
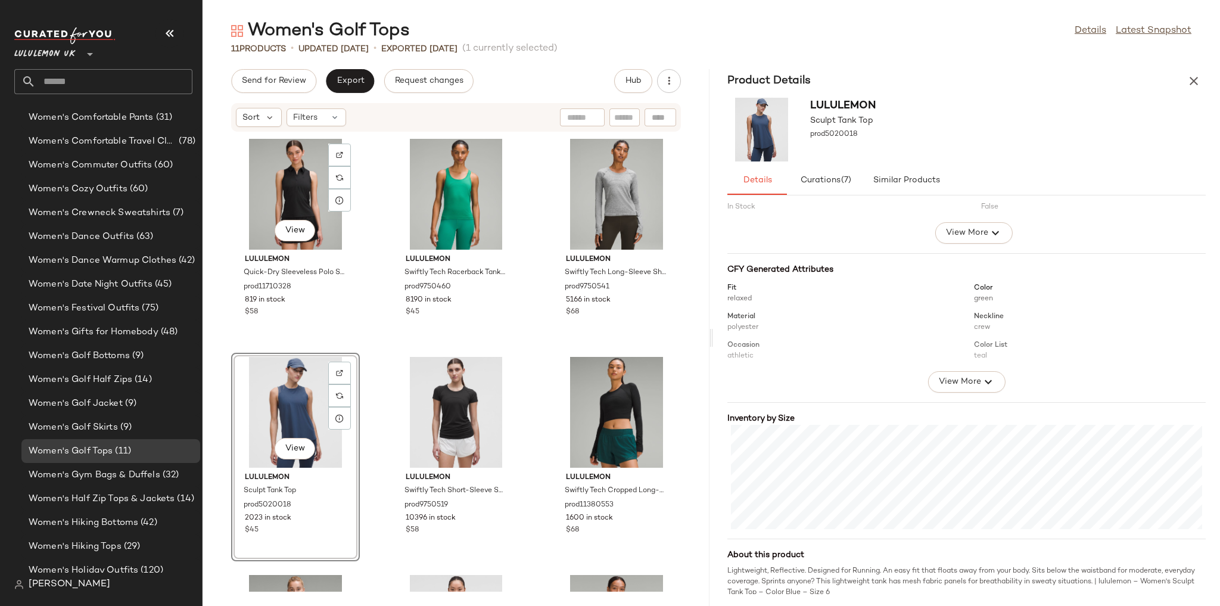
scroll to position [77, 0]
click at [475, 381] on div "View" at bounding box center [456, 412] width 120 height 111
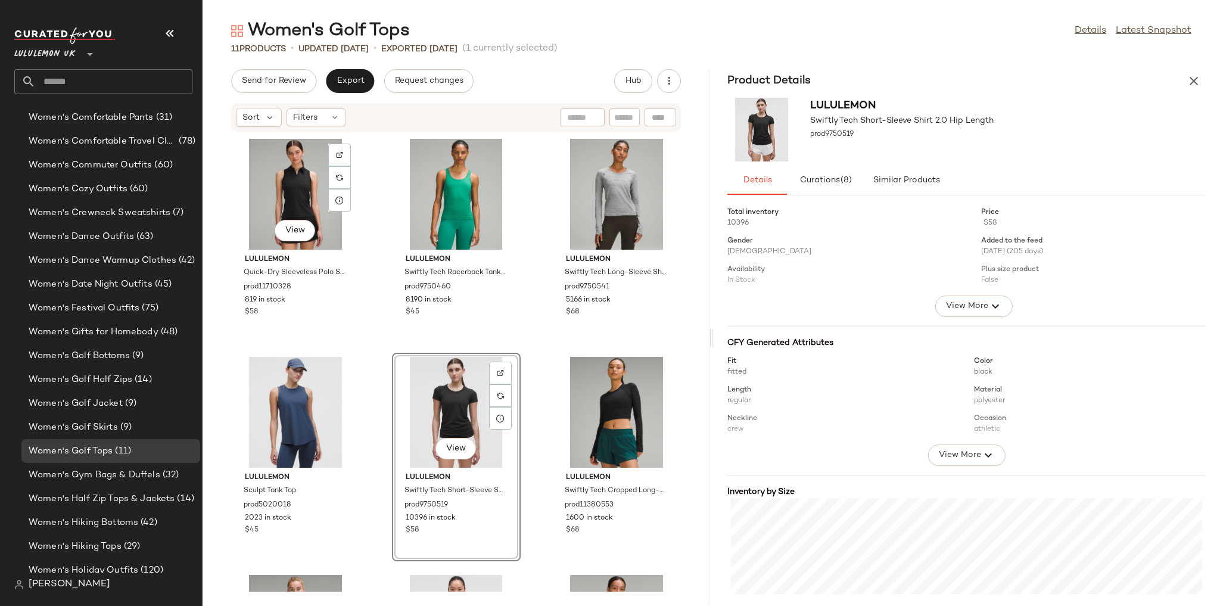
scroll to position [77, 0]
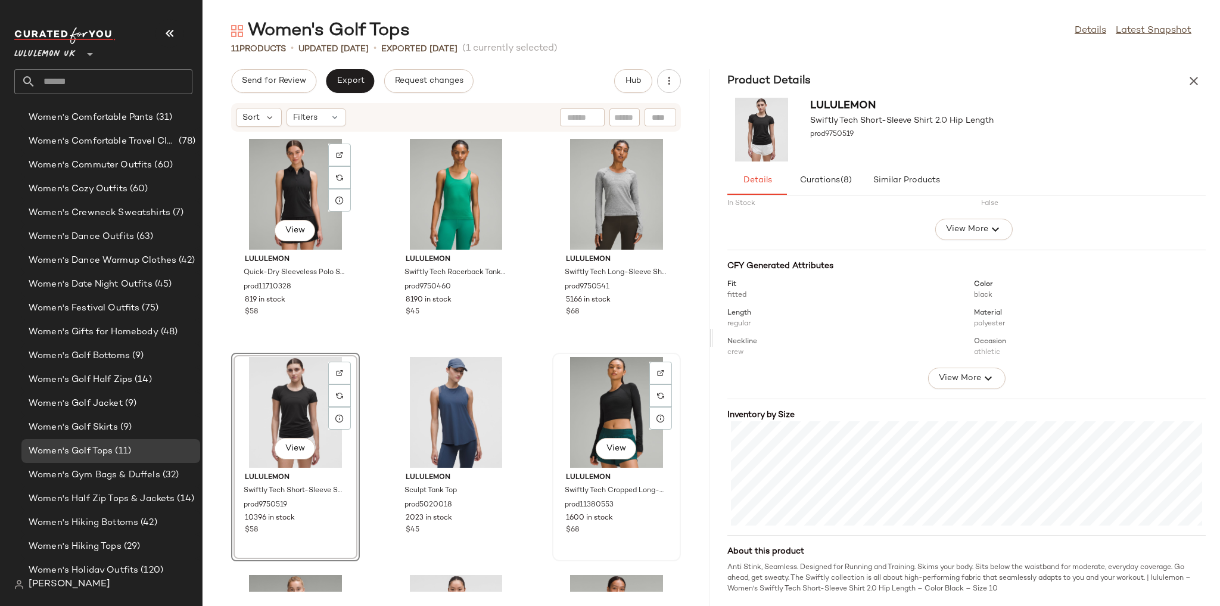
click at [586, 395] on div "View" at bounding box center [616, 412] width 120 height 111
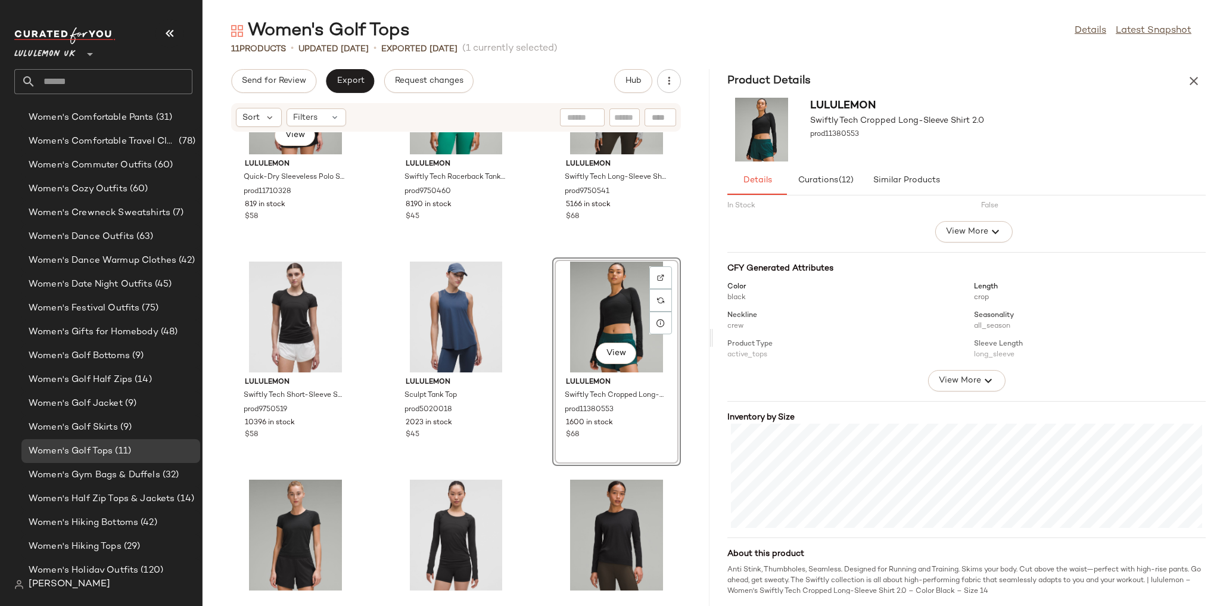
scroll to position [77, 0]
click at [528, 314] on div "View lululemon Quick-Dry Sleeveless Polo Shirt Straight Hem prod11710328 819 in…" at bounding box center [456, 361] width 507 height 459
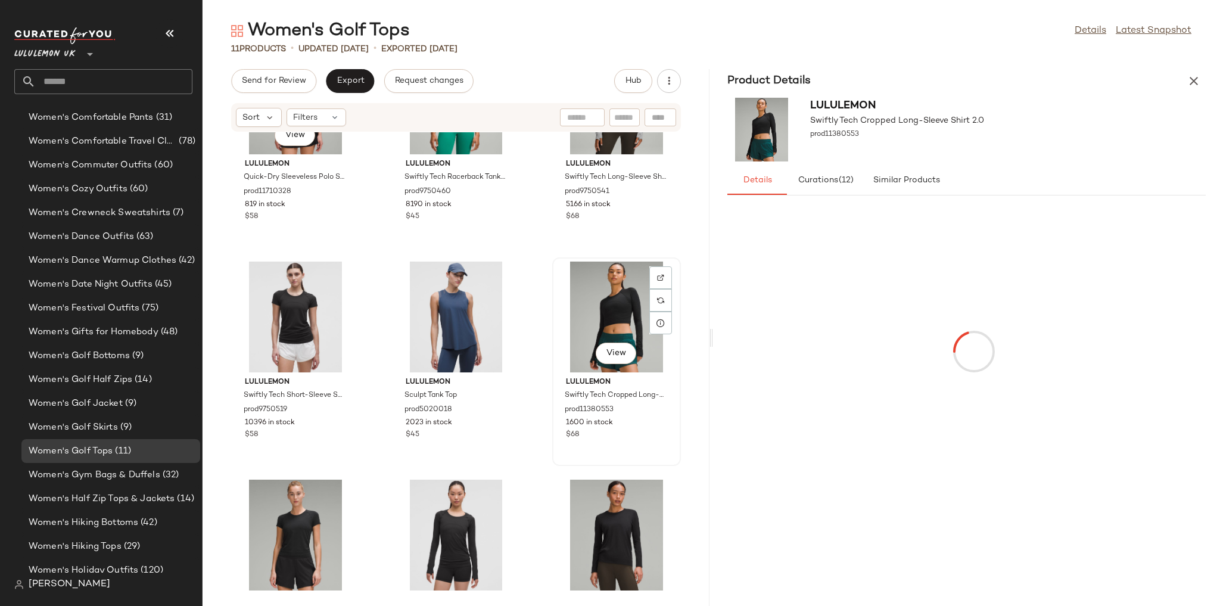
click at [615, 293] on div "View" at bounding box center [616, 317] width 120 height 111
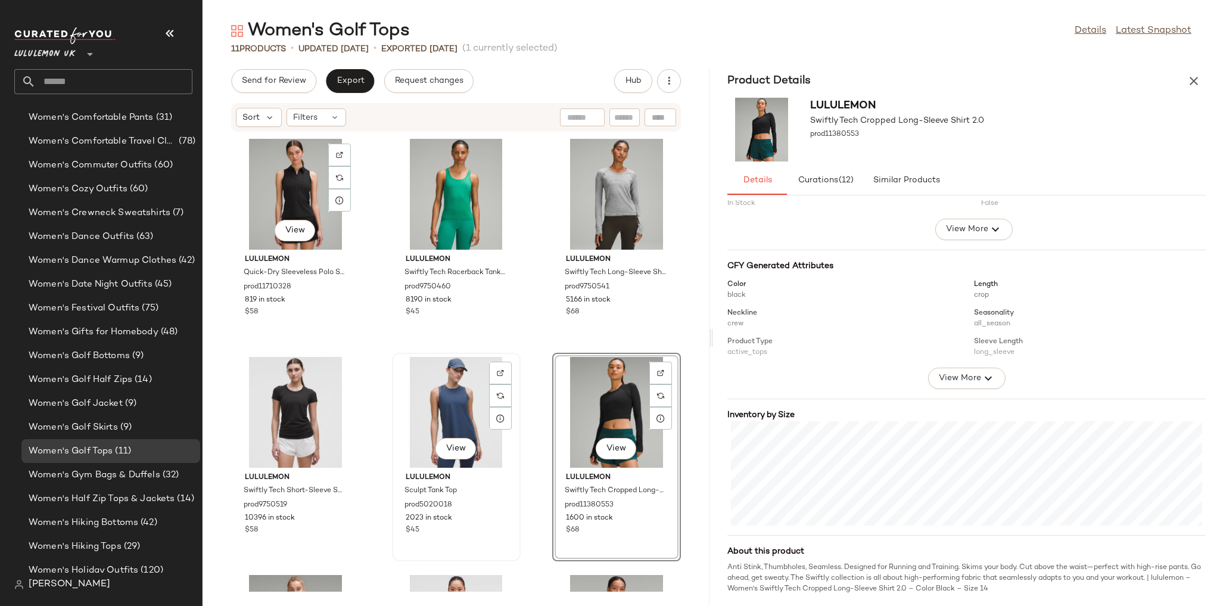
click at [422, 406] on div "View" at bounding box center [456, 412] width 120 height 111
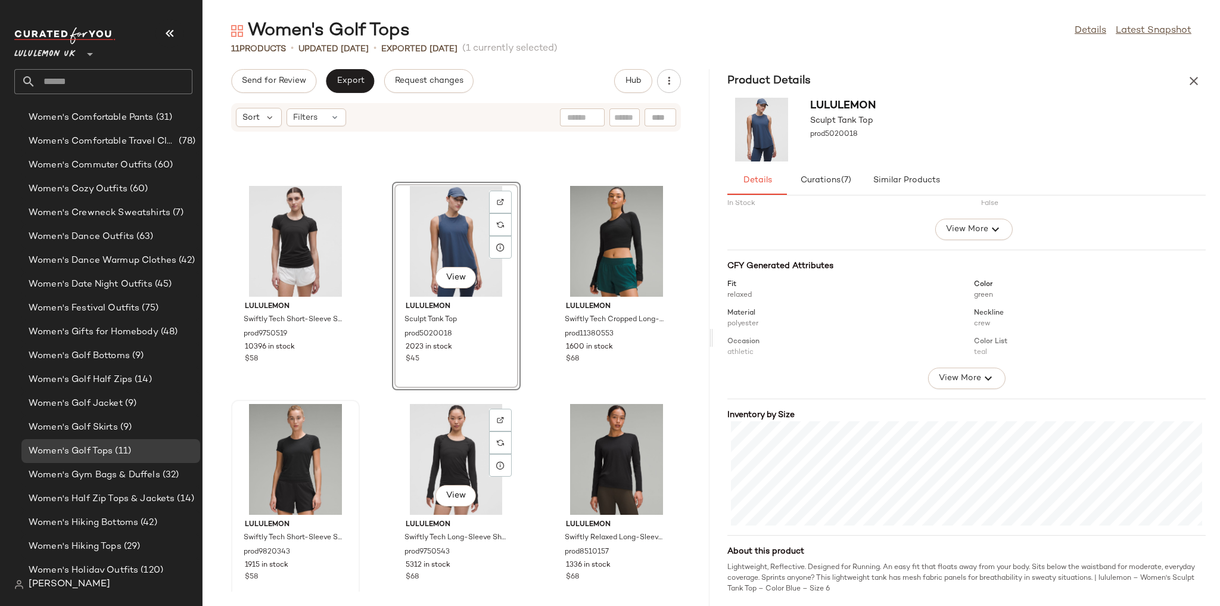
scroll to position [295, 0]
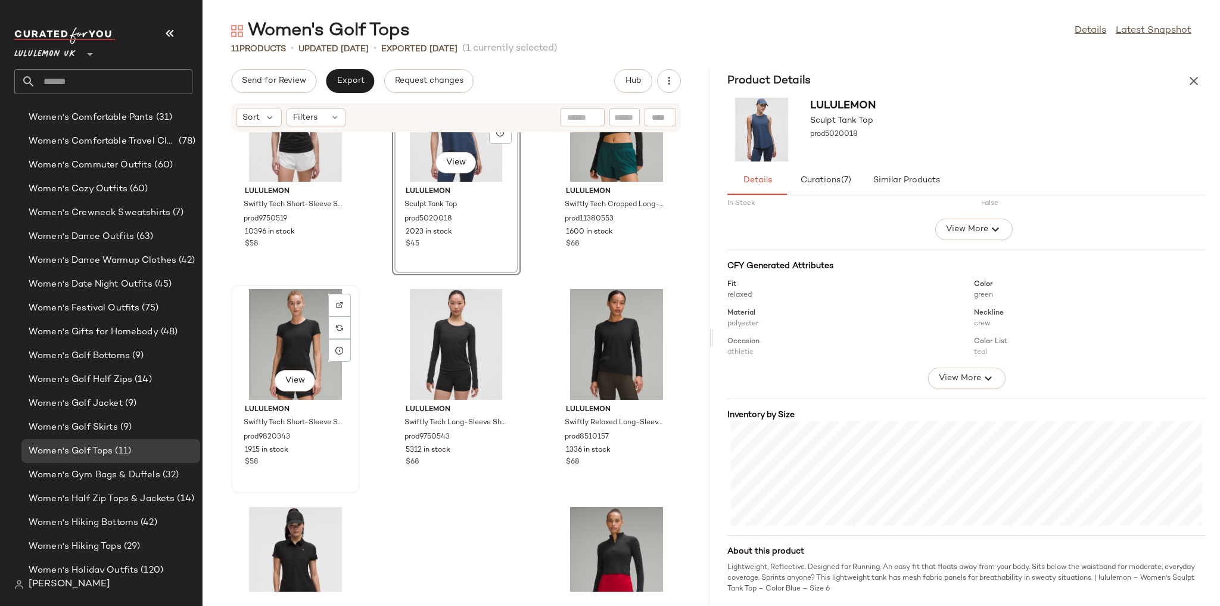
click at [310, 339] on div "View" at bounding box center [295, 344] width 120 height 111
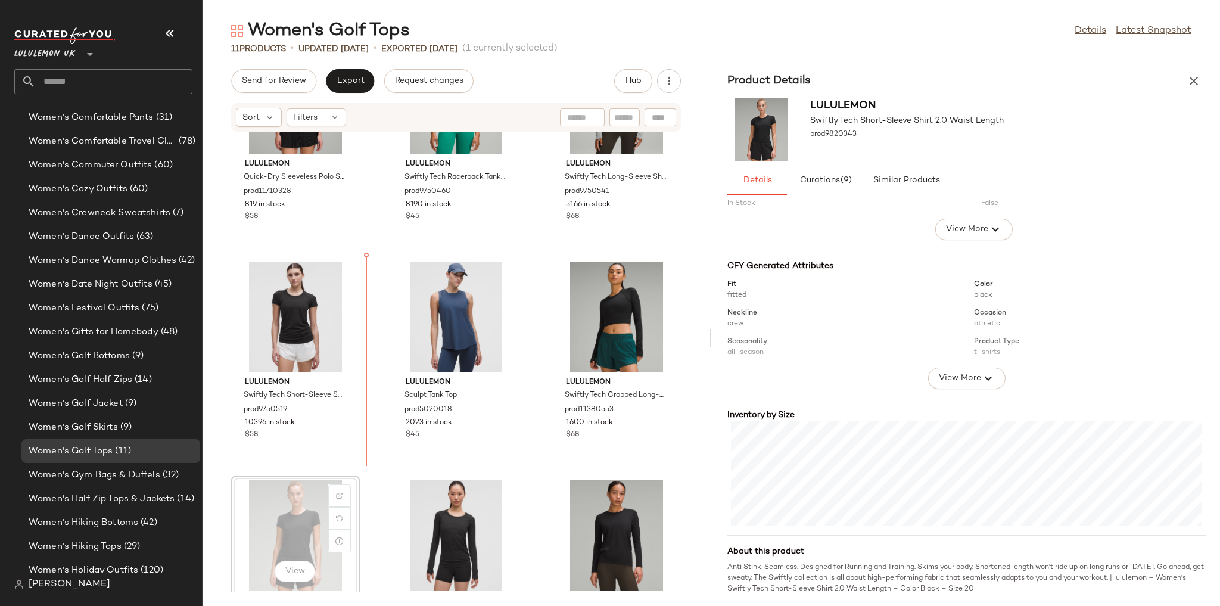
scroll to position [95, 0]
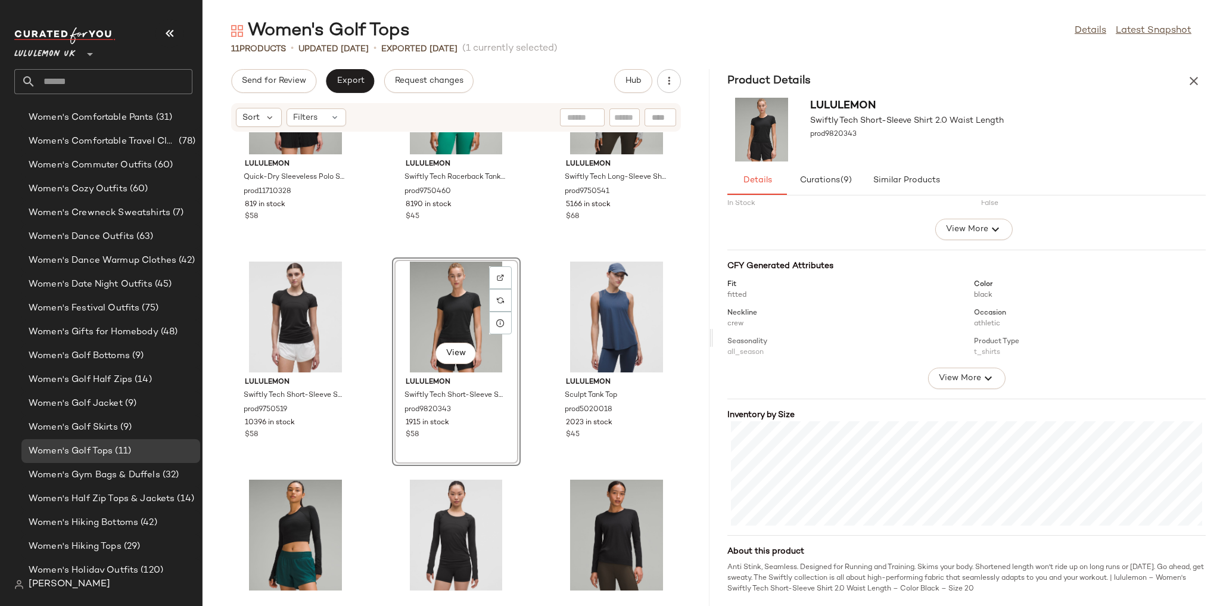
click at [527, 459] on div "lululemon Quick-Dry Sleeveless Polo Shirt Straight Hem prod11710328 819 in stoc…" at bounding box center [456, 361] width 507 height 459
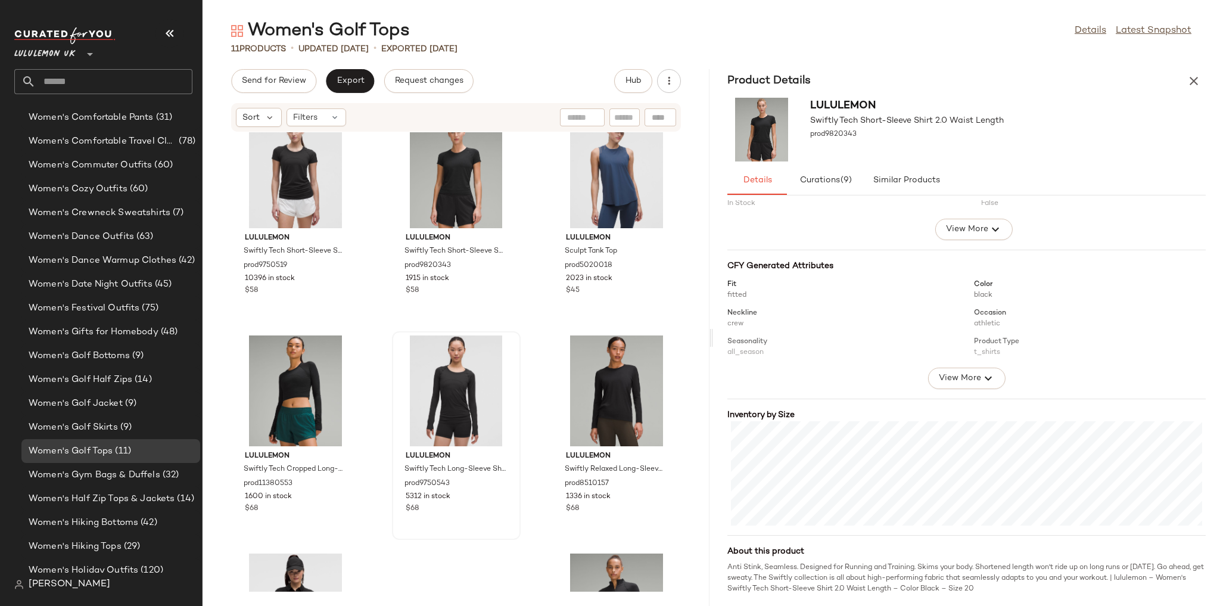
scroll to position [248, 0]
click at [462, 372] on div "View" at bounding box center [456, 392] width 120 height 111
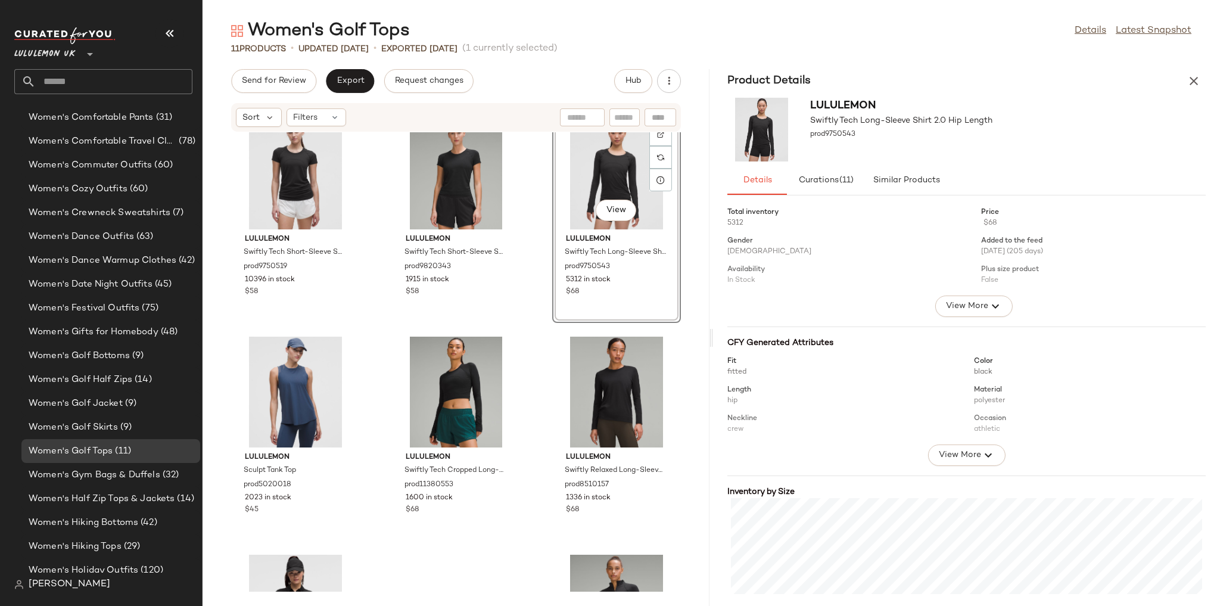
click at [525, 329] on div "lululemon Swiftly Tech Short-Sleeve Shirt 2.0 Hip Length prod9750519 10396 in s…" at bounding box center [456, 361] width 507 height 459
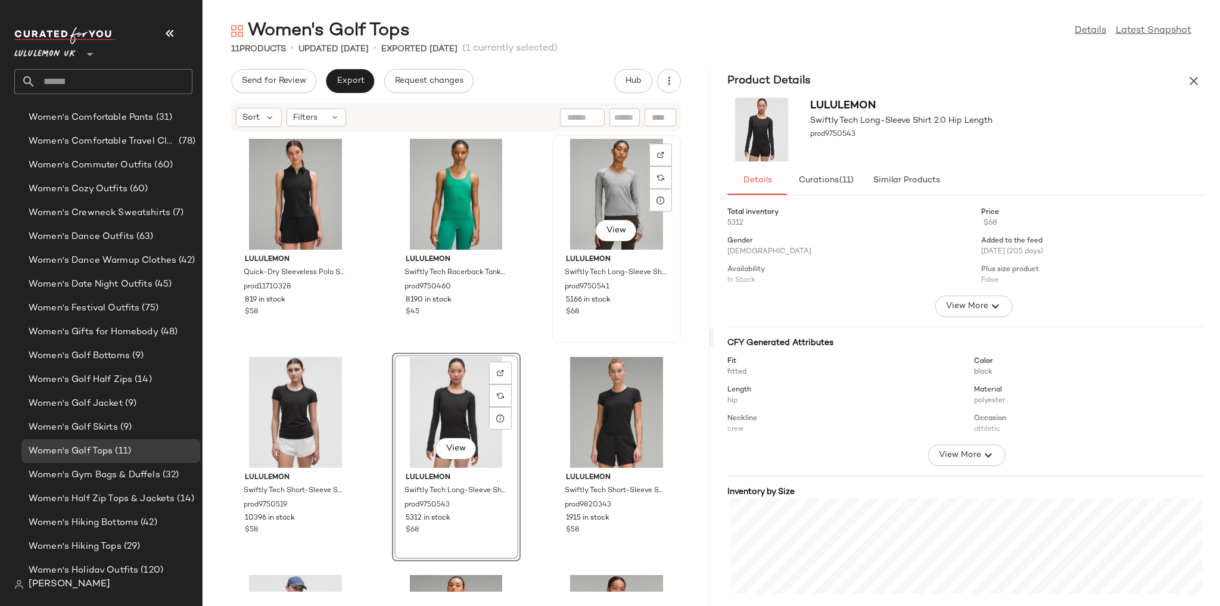
click at [556, 324] on div "View lululemon Swiftly Tech Long-Sleeve Shirt 2.0 Waist Length prod9750541 5166…" at bounding box center [616, 239] width 126 height 206
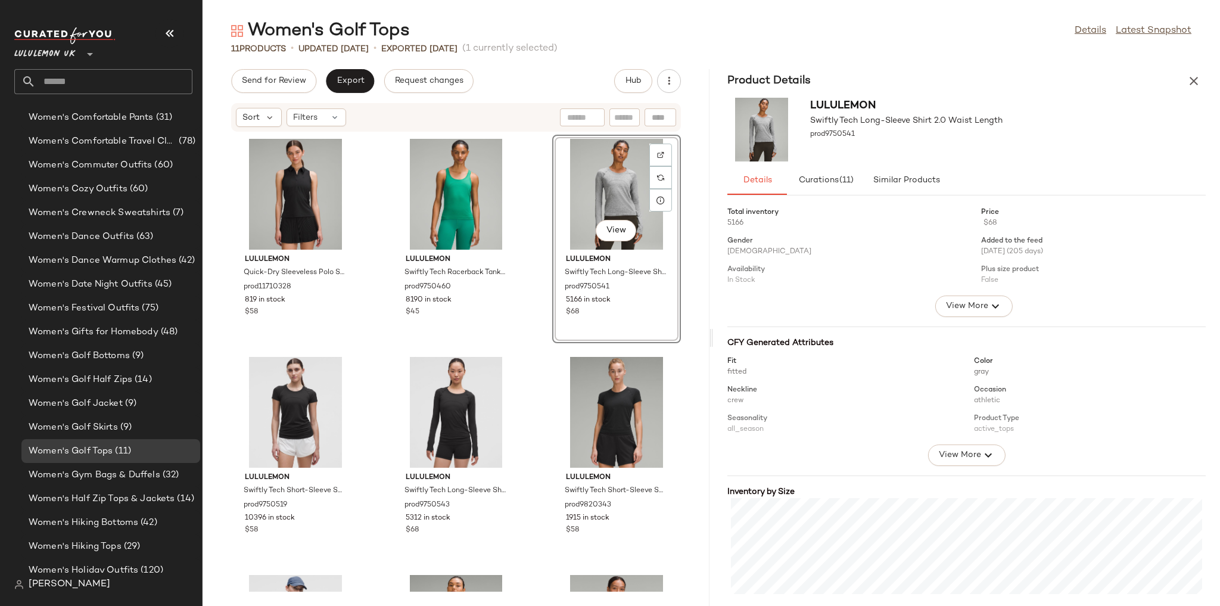
click at [543, 336] on div "lululemon Quick-Dry Sleeveless Polo Shirt Straight Hem prod11710328 819 in stoc…" at bounding box center [456, 361] width 507 height 459
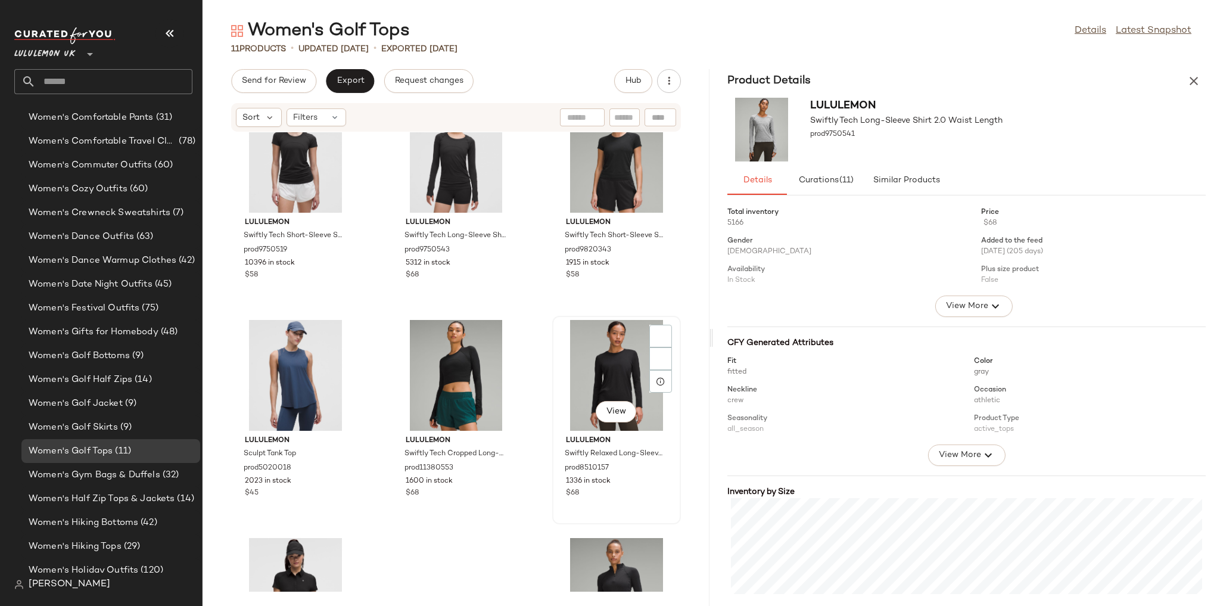
scroll to position [343, 0]
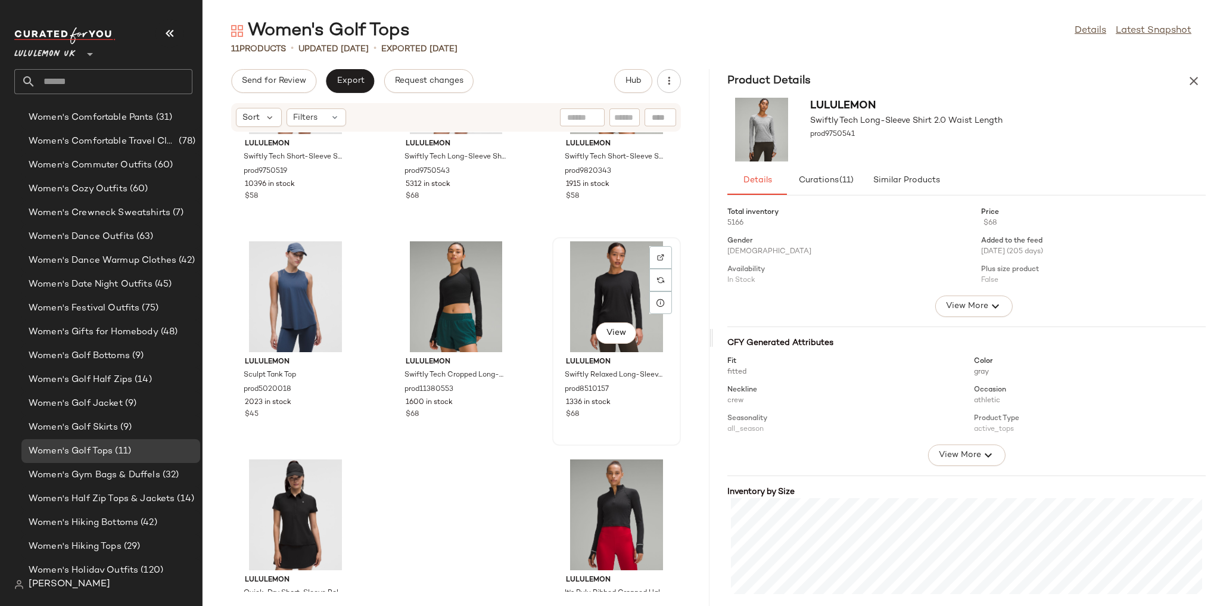
click at [618, 284] on div "View" at bounding box center [616, 296] width 120 height 111
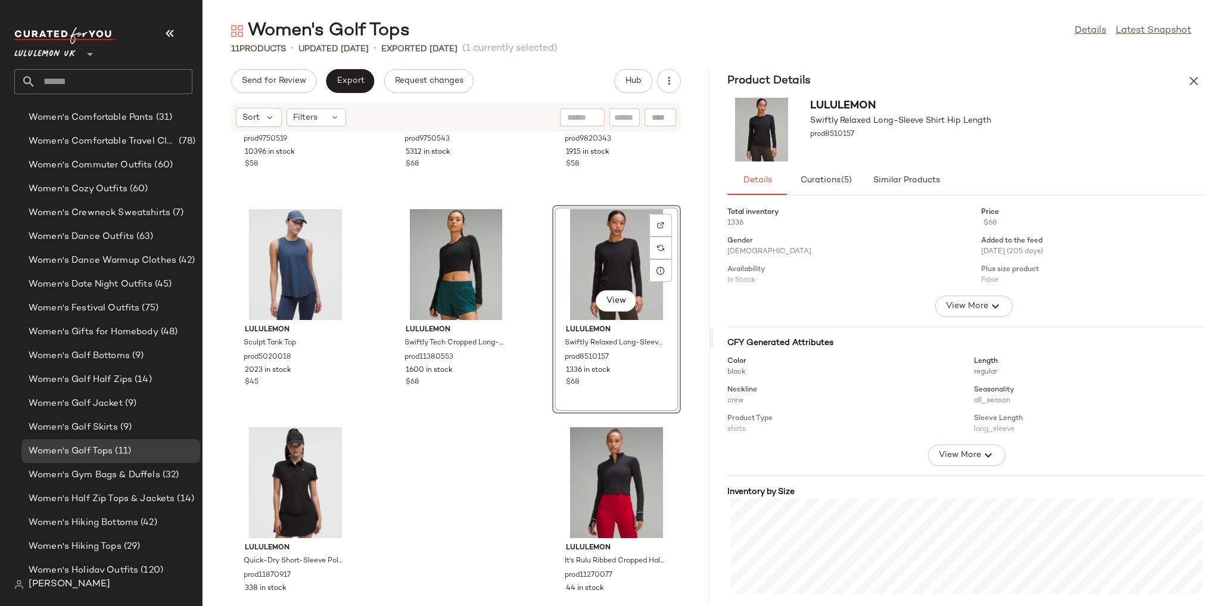
scroll to position [415, 0]
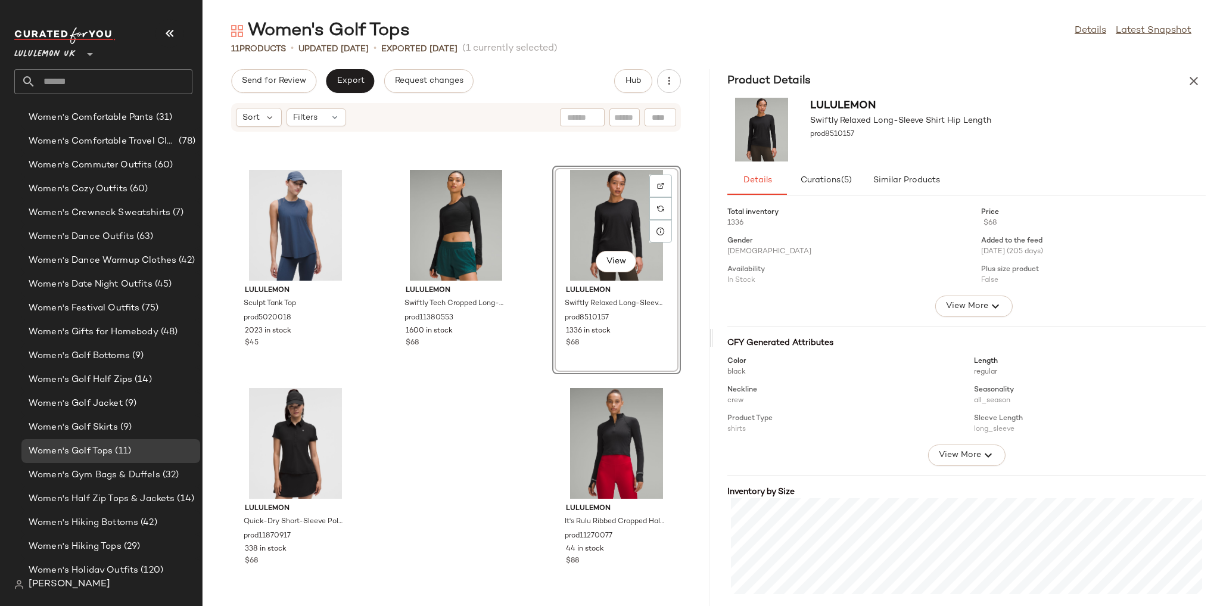
click at [522, 448] on div "lululemon Swiftly Tech Short-Sleeve Shirt 2.0 Hip Length prod9750519 10396 in s…" at bounding box center [456, 361] width 507 height 459
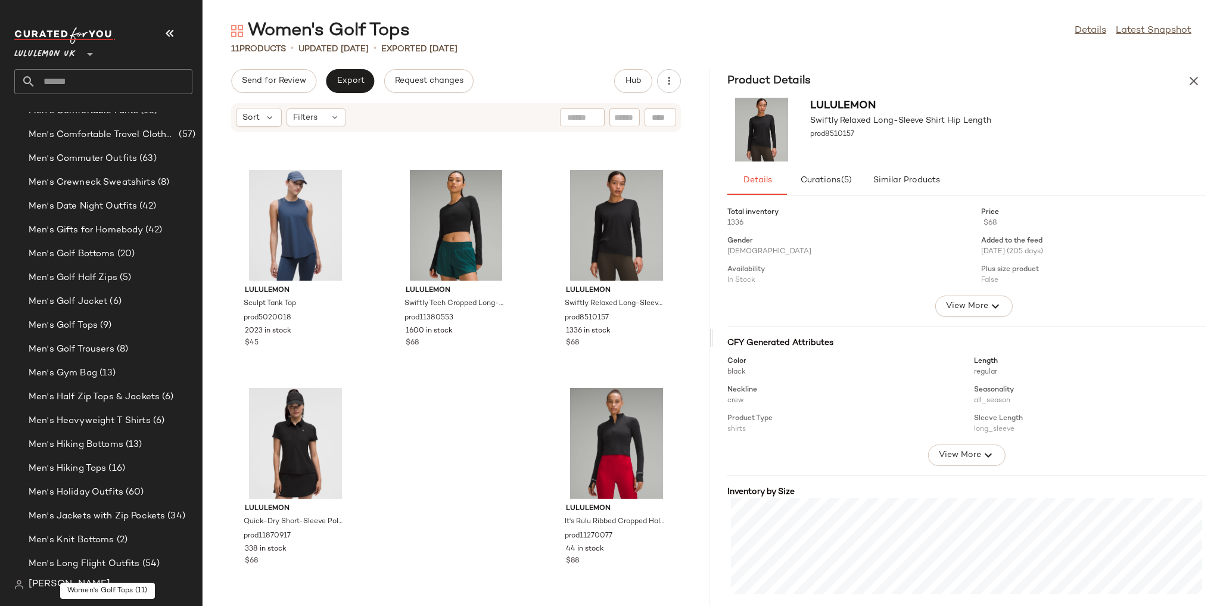
scroll to position [817, 0]
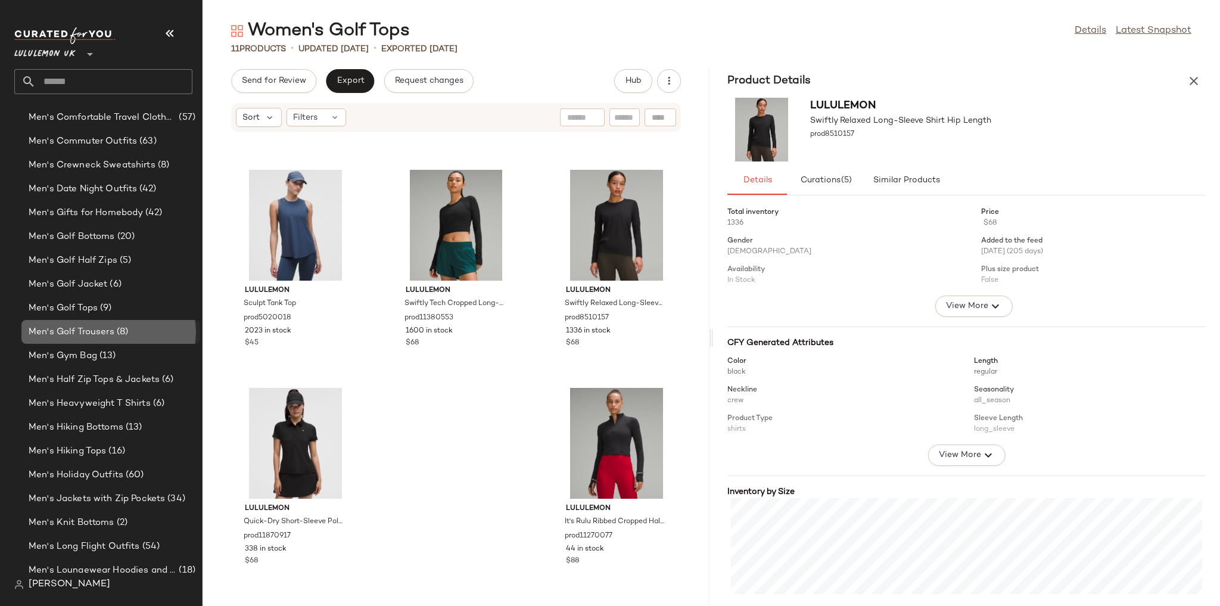
click at [114, 331] on span "(8)" at bounding box center [121, 332] width 14 height 14
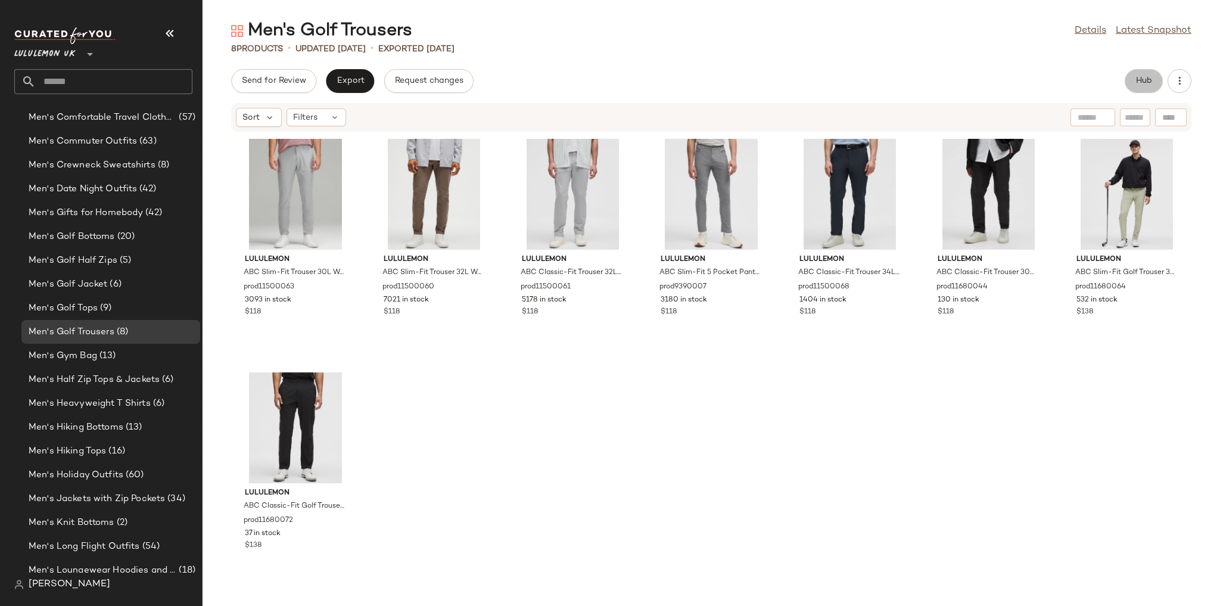
click at [1157, 78] on button "Hub" at bounding box center [1144, 81] width 38 height 24
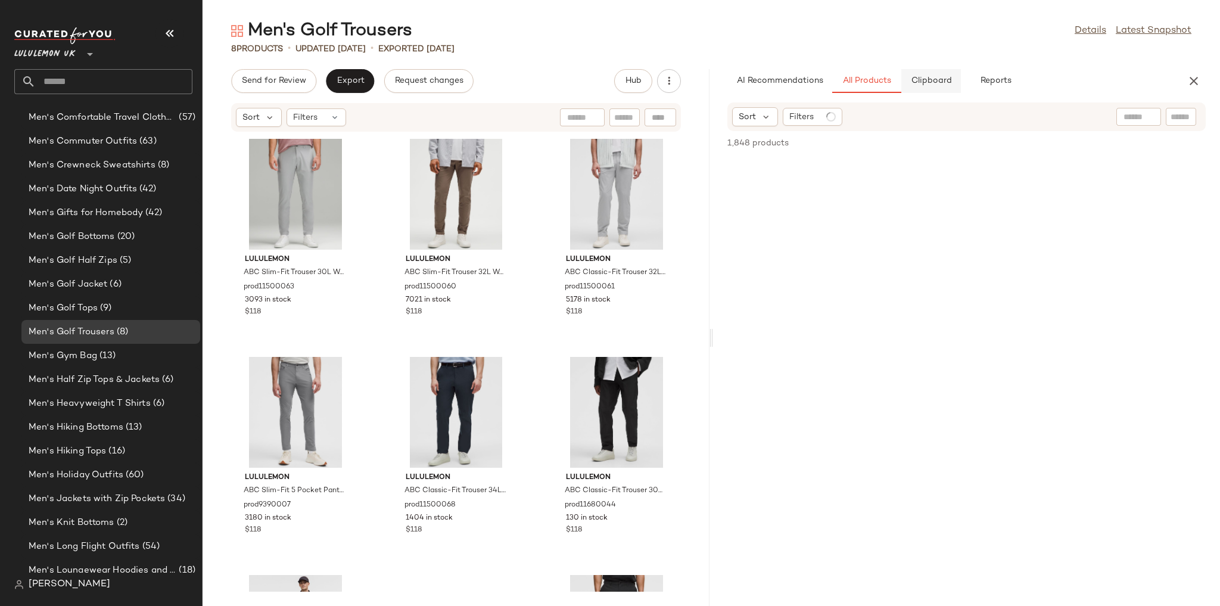
click at [925, 76] on span "Clipboard" at bounding box center [930, 81] width 41 height 10
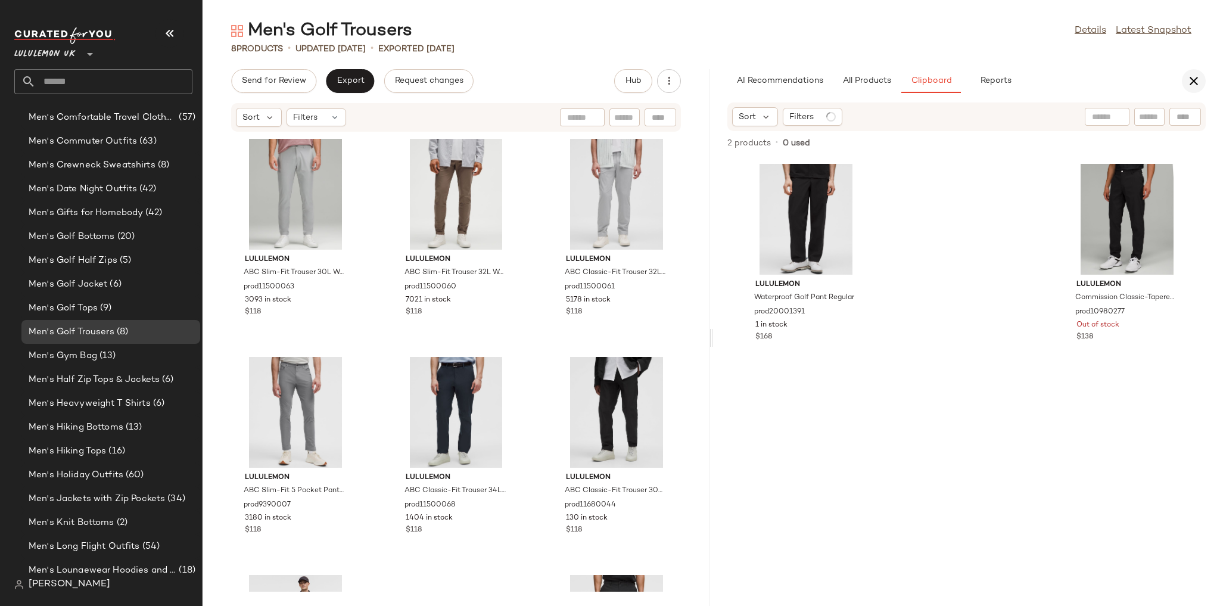
click at [1196, 83] on icon "button" at bounding box center [1194, 81] width 14 height 14
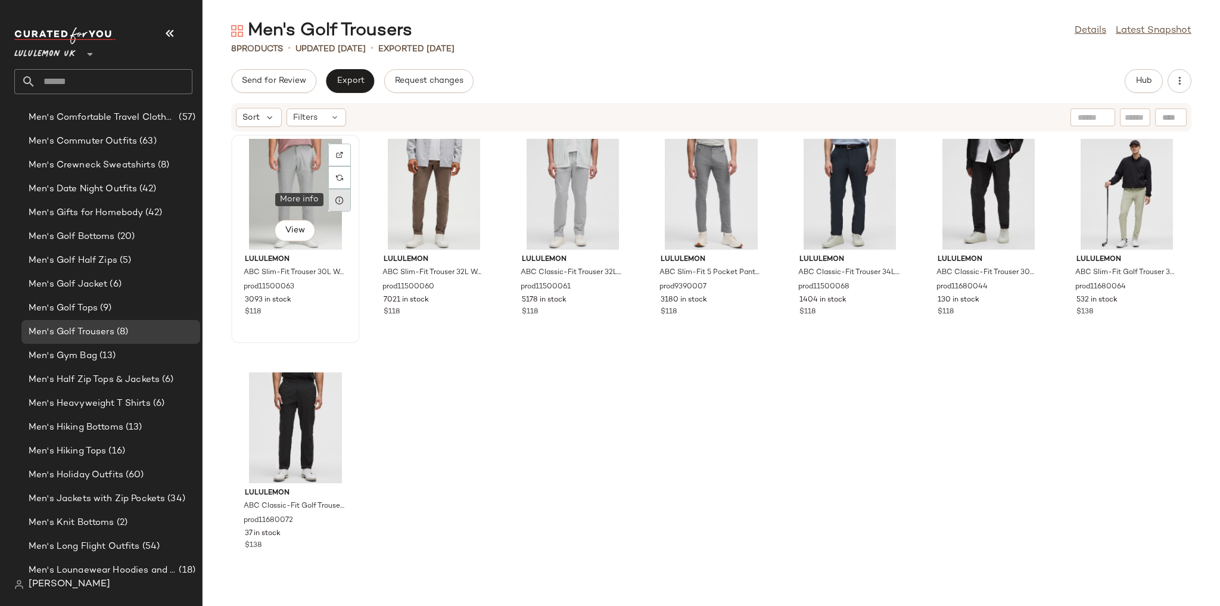
click at [341, 205] on div at bounding box center [339, 200] width 23 height 23
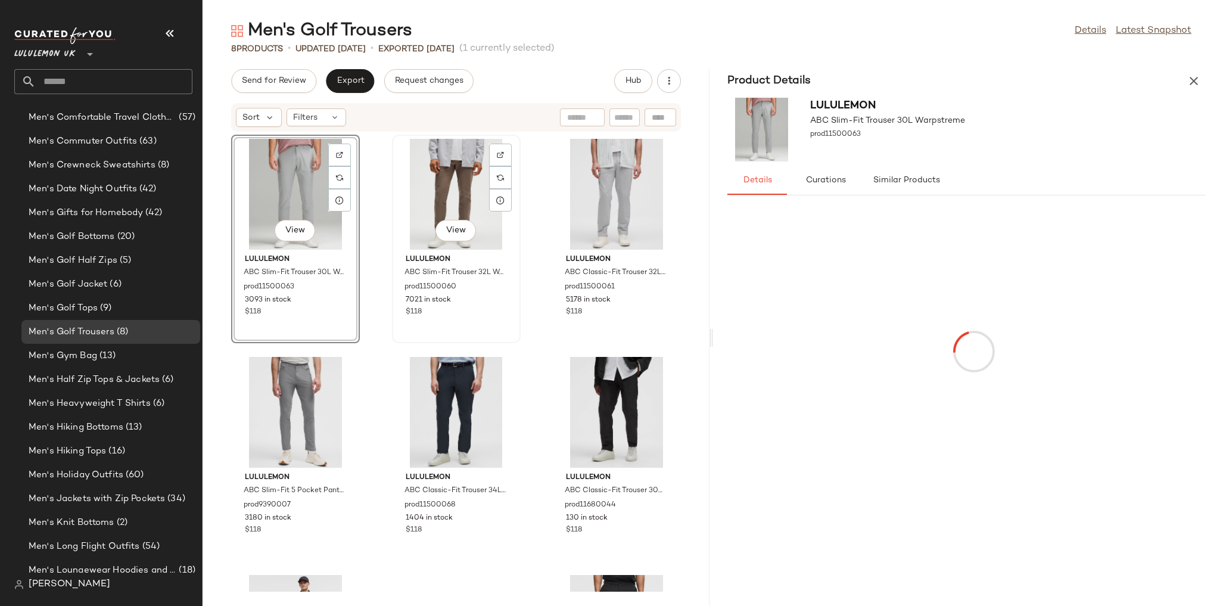
click at [427, 195] on div "View" at bounding box center [456, 194] width 120 height 111
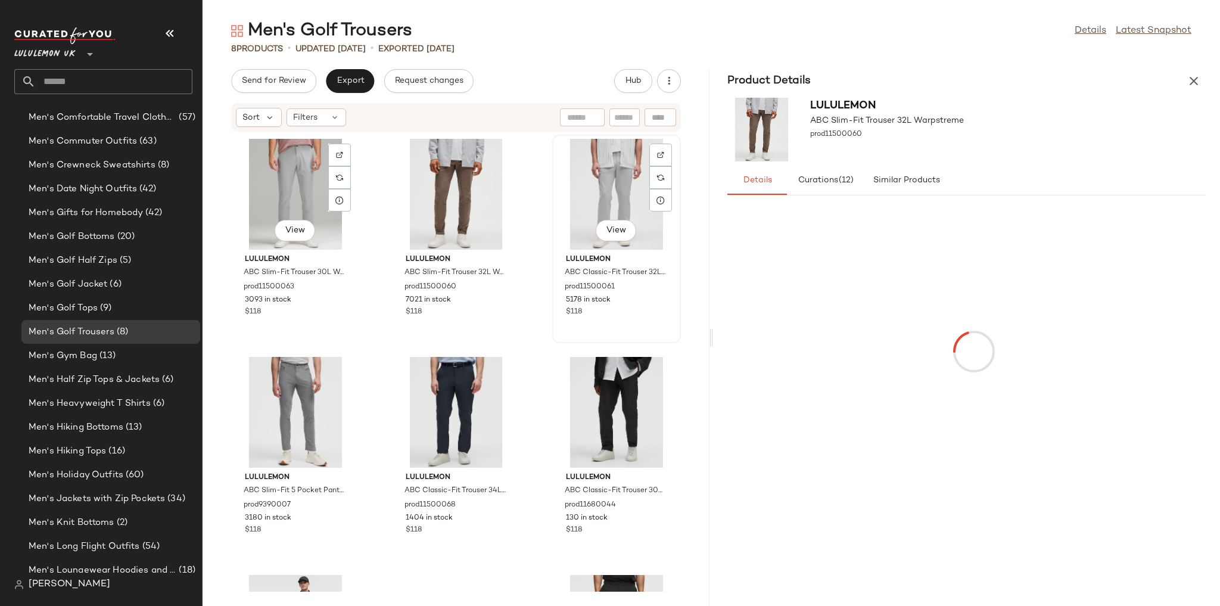
click at [603, 205] on div "View" at bounding box center [616, 194] width 120 height 111
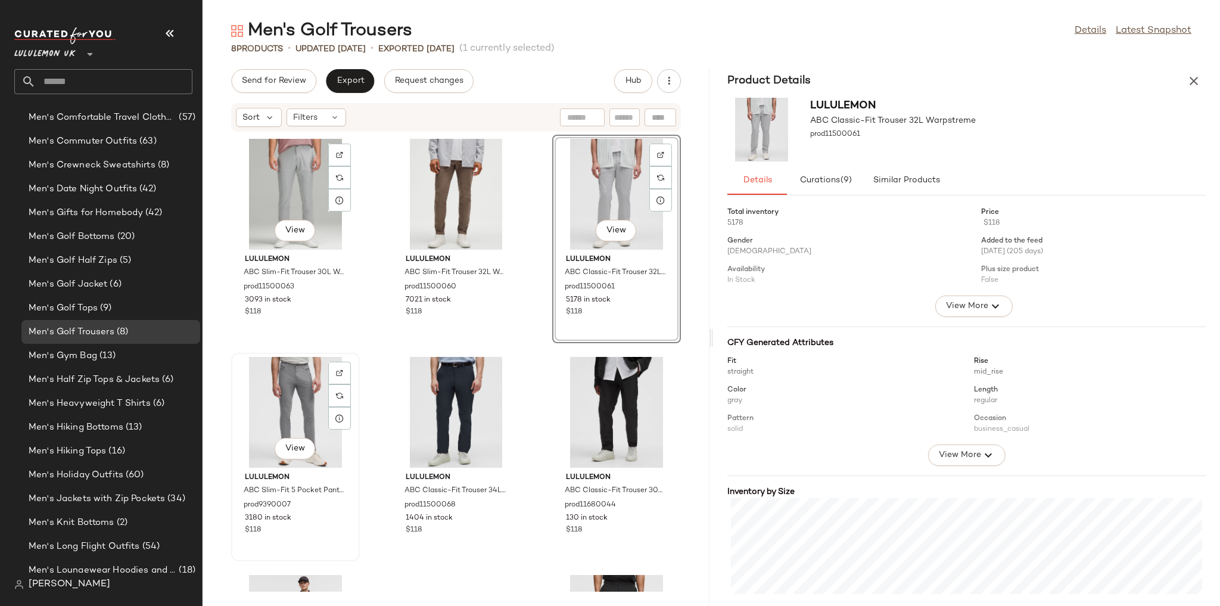
click at [312, 384] on div "View" at bounding box center [295, 412] width 120 height 111
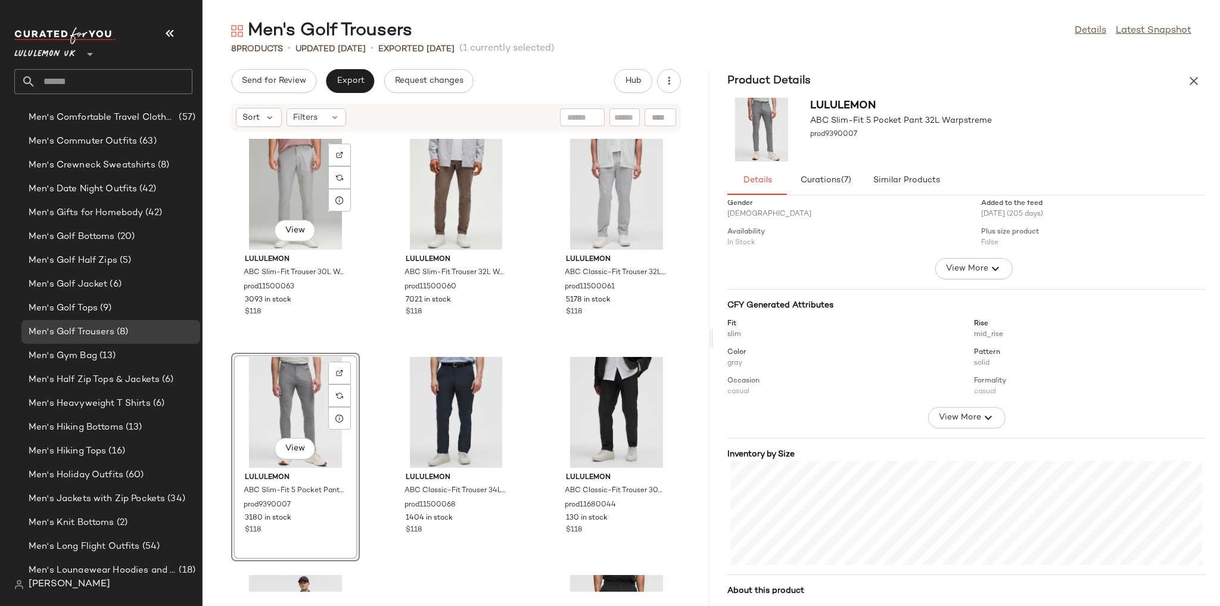
scroll to position [88, 0]
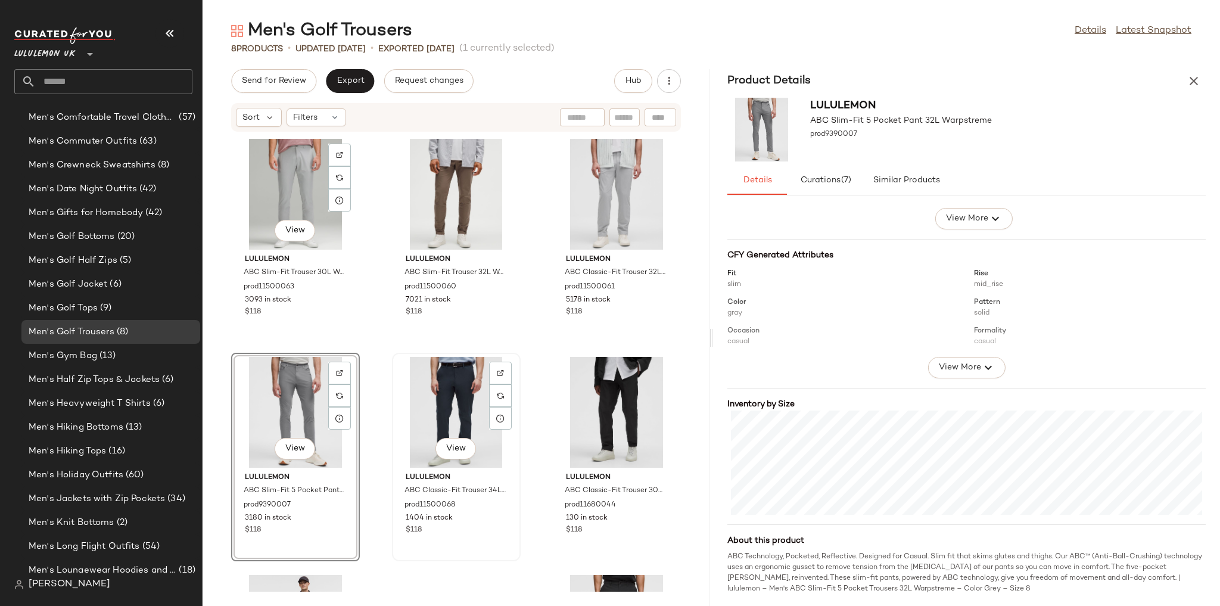
click at [460, 416] on div "View" at bounding box center [456, 412] width 120 height 111
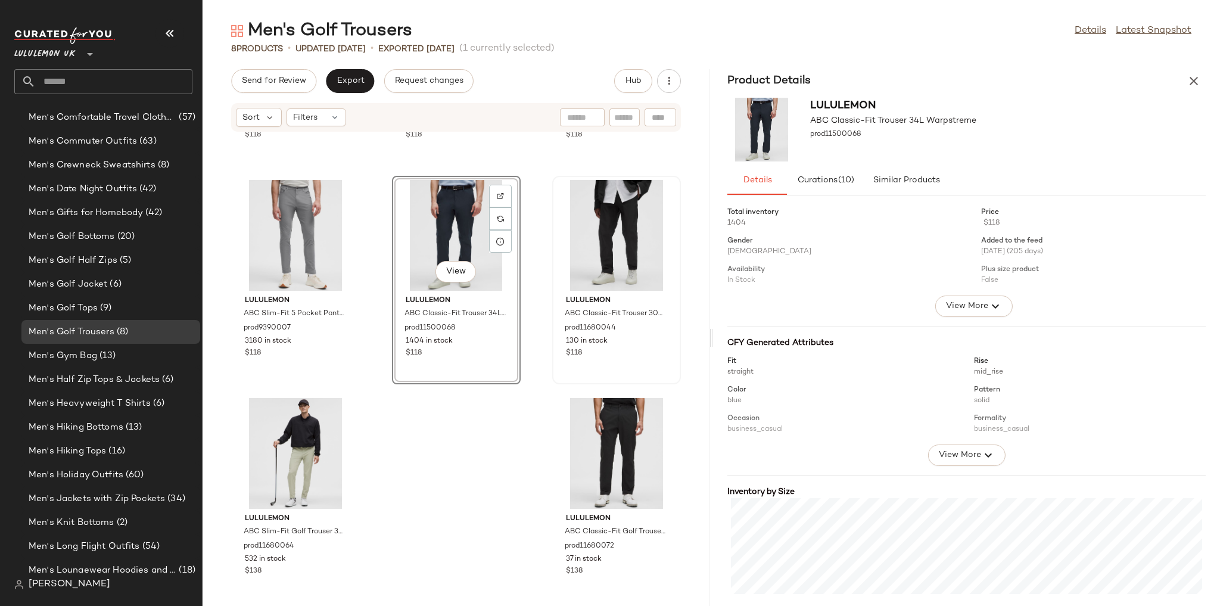
scroll to position [188, 0]
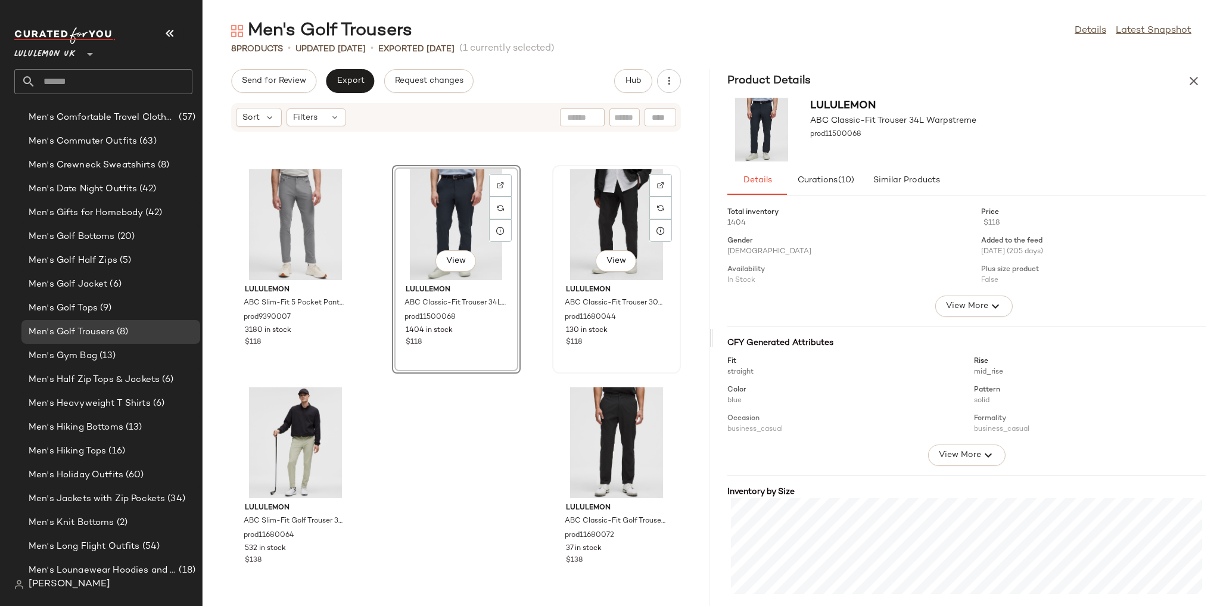
click at [587, 201] on div "View" at bounding box center [616, 224] width 120 height 111
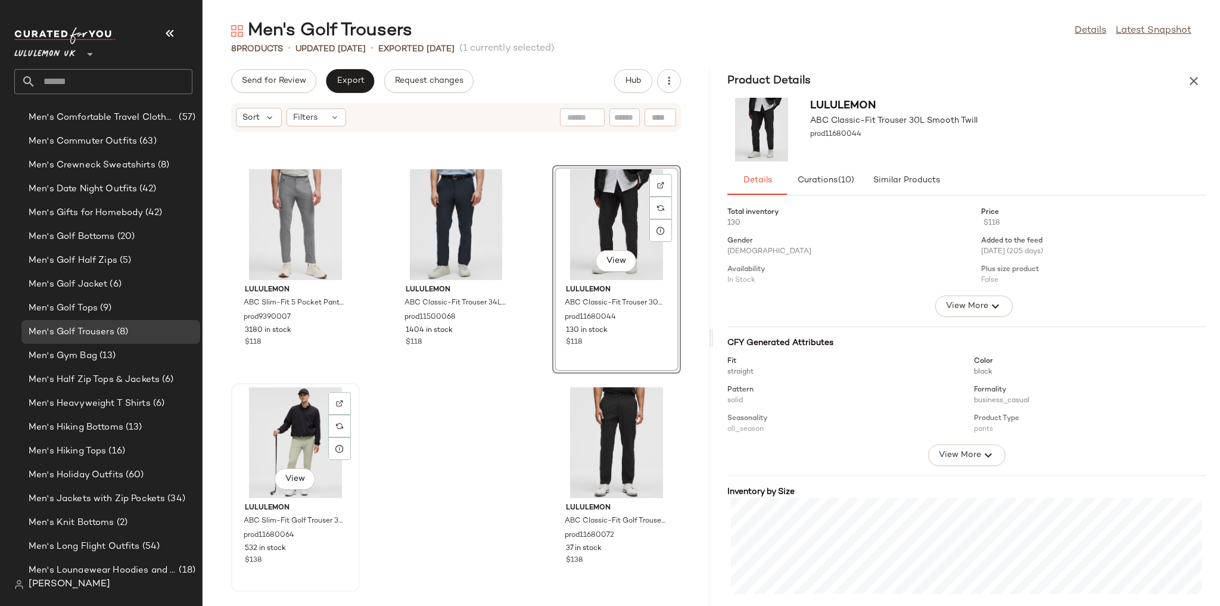
click at [267, 452] on div "View" at bounding box center [295, 442] width 120 height 111
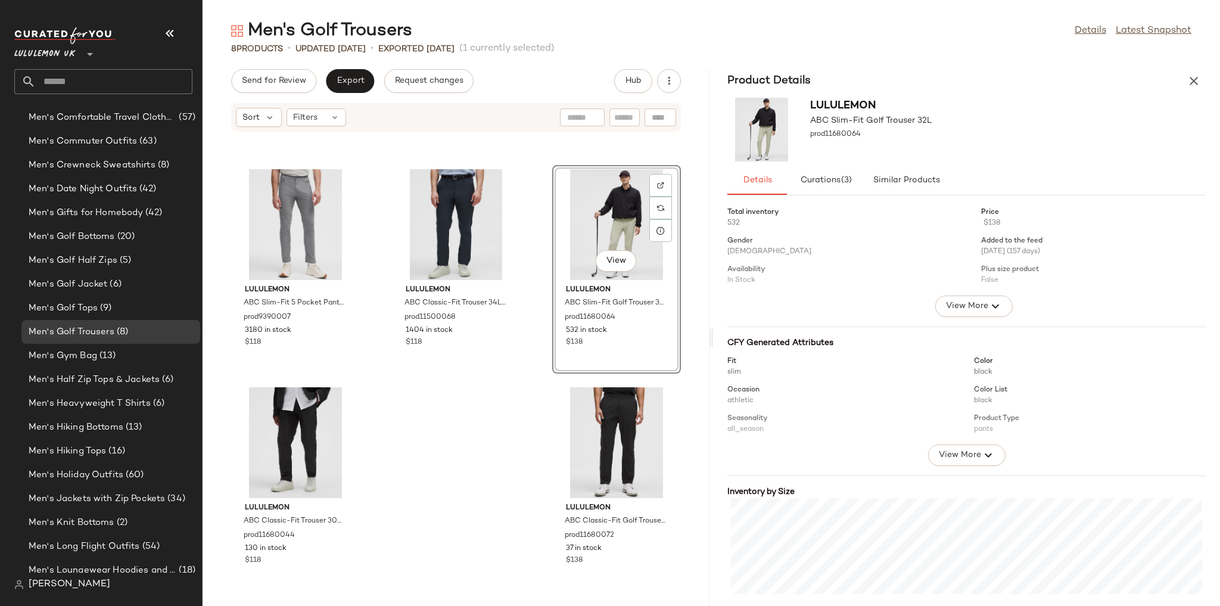
click at [490, 440] on div "View lululemon ABC Slim-Fit Trouser 30L Warpstreme prod11500063 3093 in stock $…" at bounding box center [456, 361] width 507 height 459
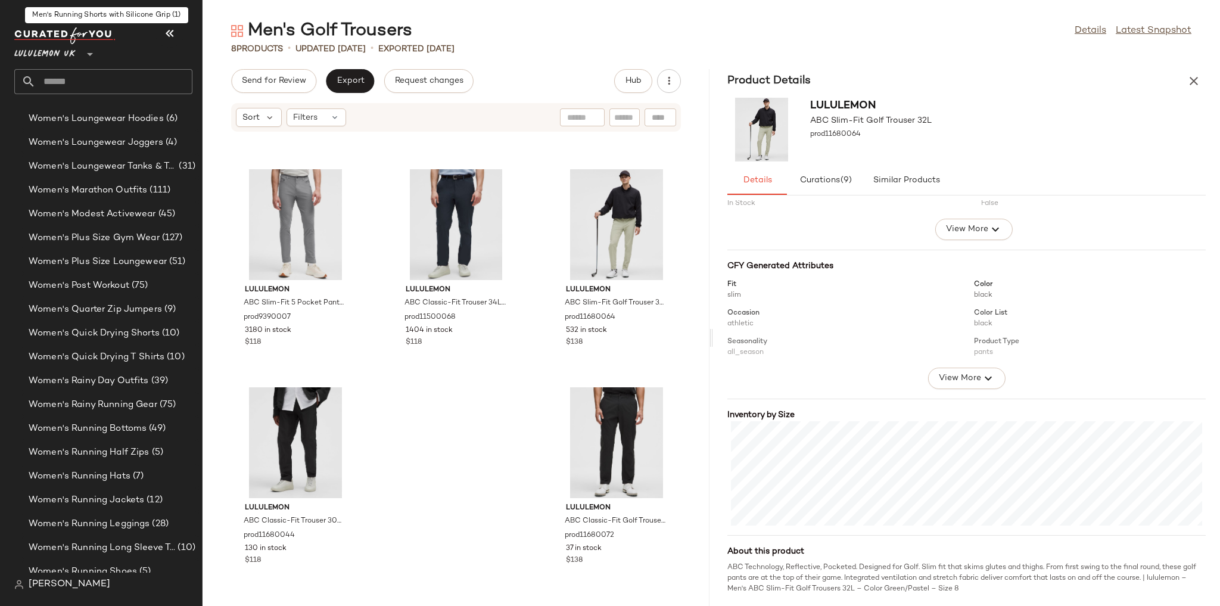
scroll to position [3629, 0]
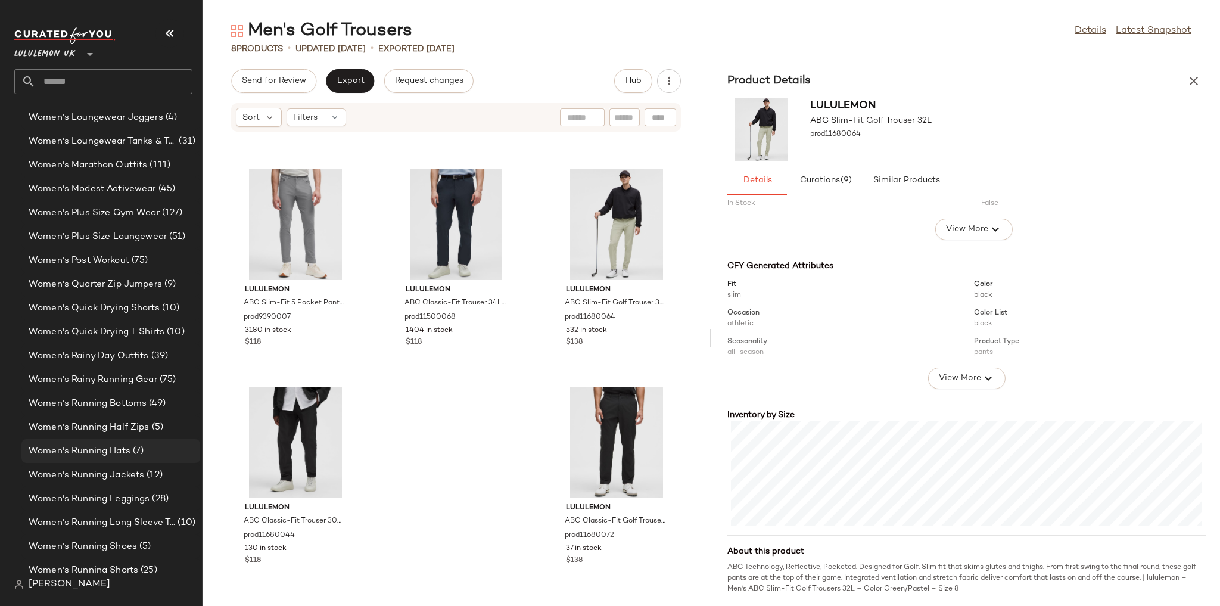
click at [125, 448] on span "Women's Running Hats" at bounding box center [80, 451] width 102 height 14
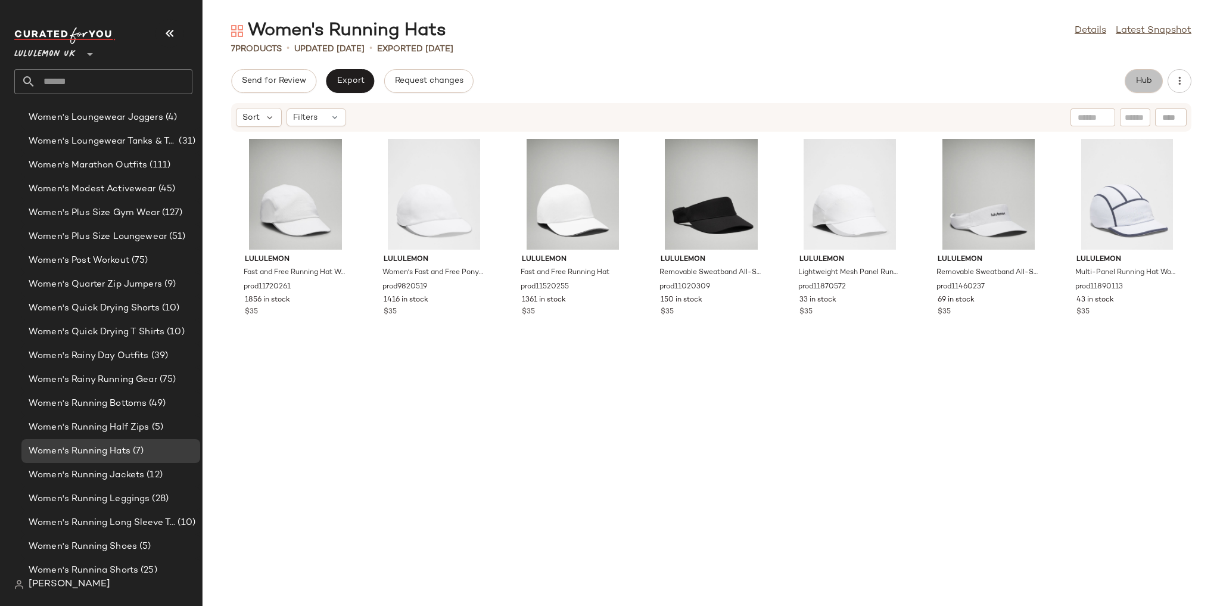
click at [1148, 80] on span "Hub" at bounding box center [1144, 81] width 17 height 10
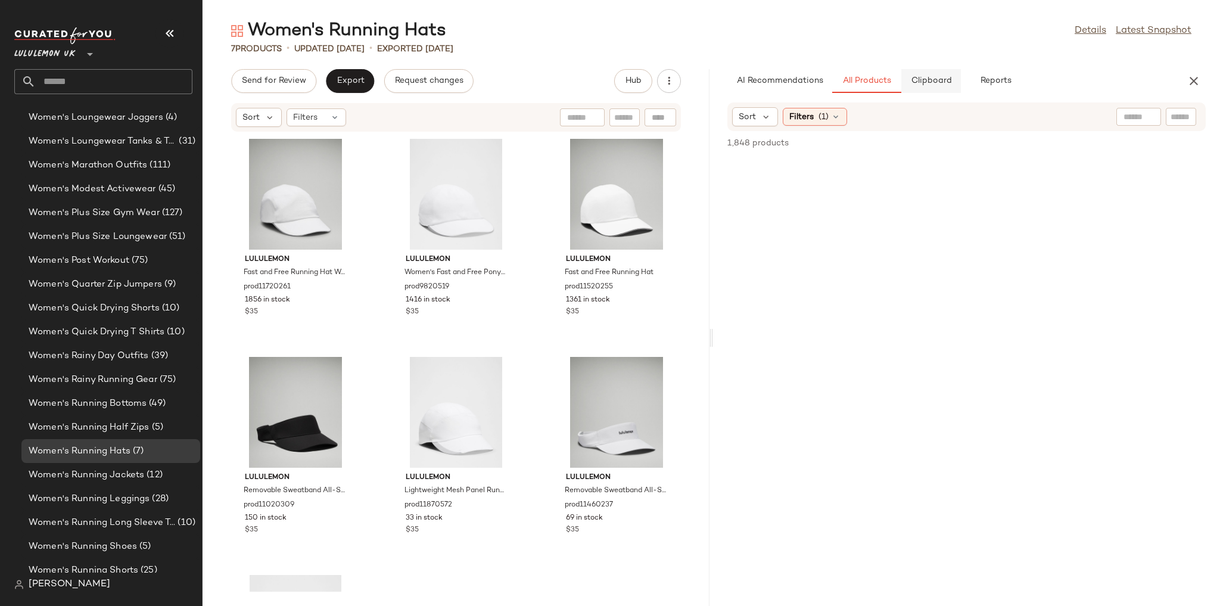
click at [942, 76] on span "Clipboard" at bounding box center [930, 81] width 41 height 10
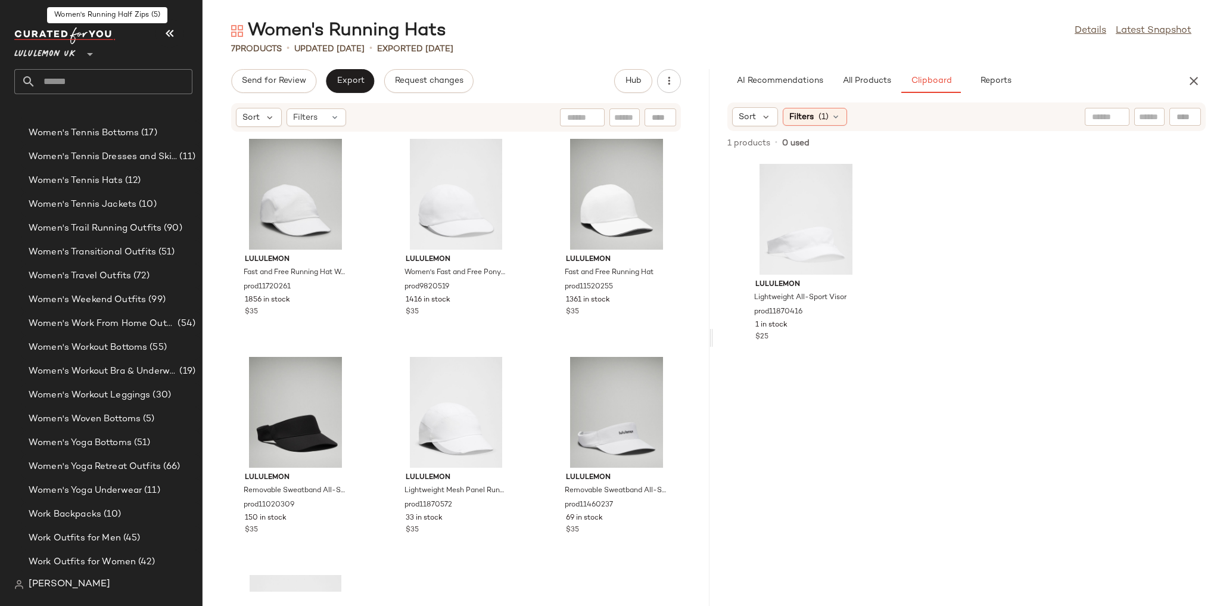
scroll to position [4353, 0]
click at [129, 444] on span "Women's Yoga Bottoms" at bounding box center [80, 442] width 103 height 14
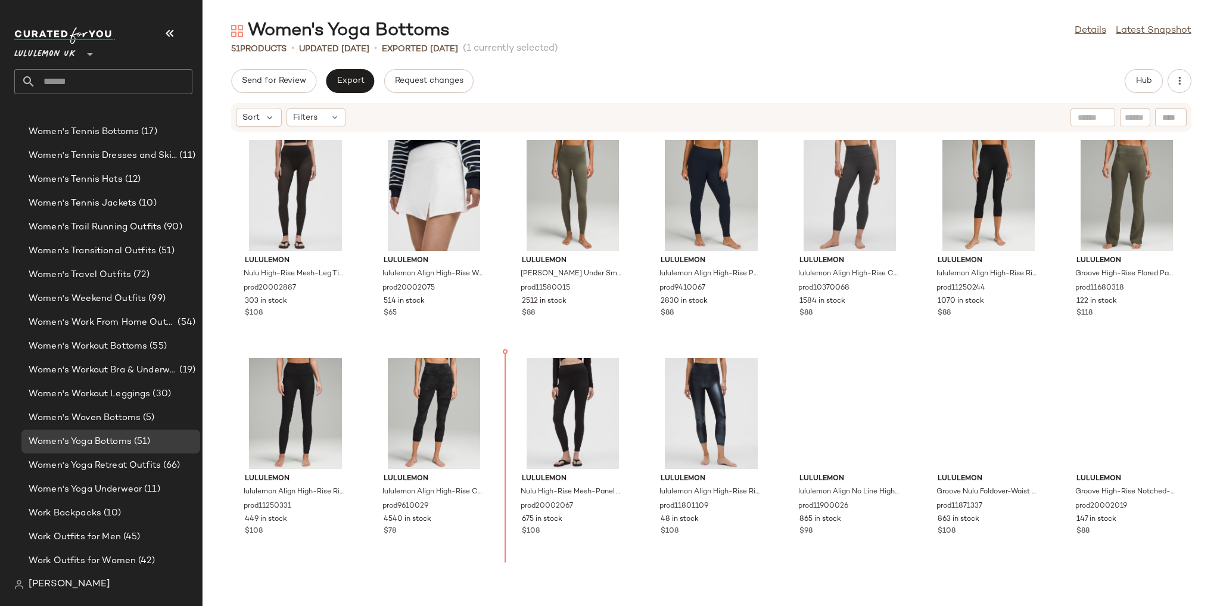
scroll to position [234, 0]
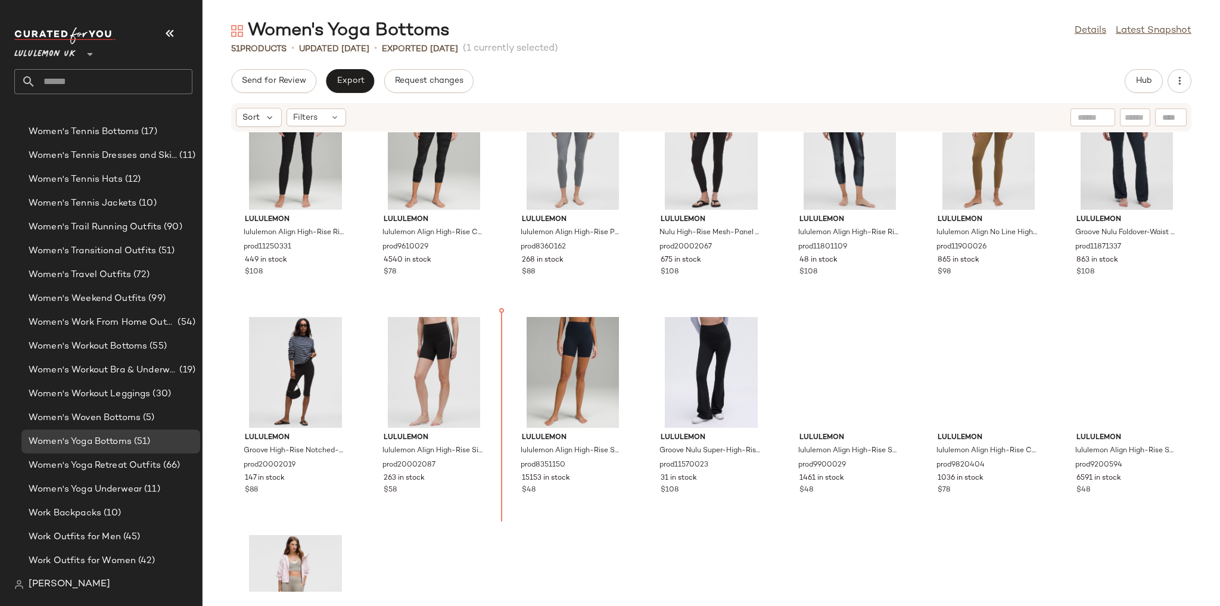
scroll to position [531, 0]
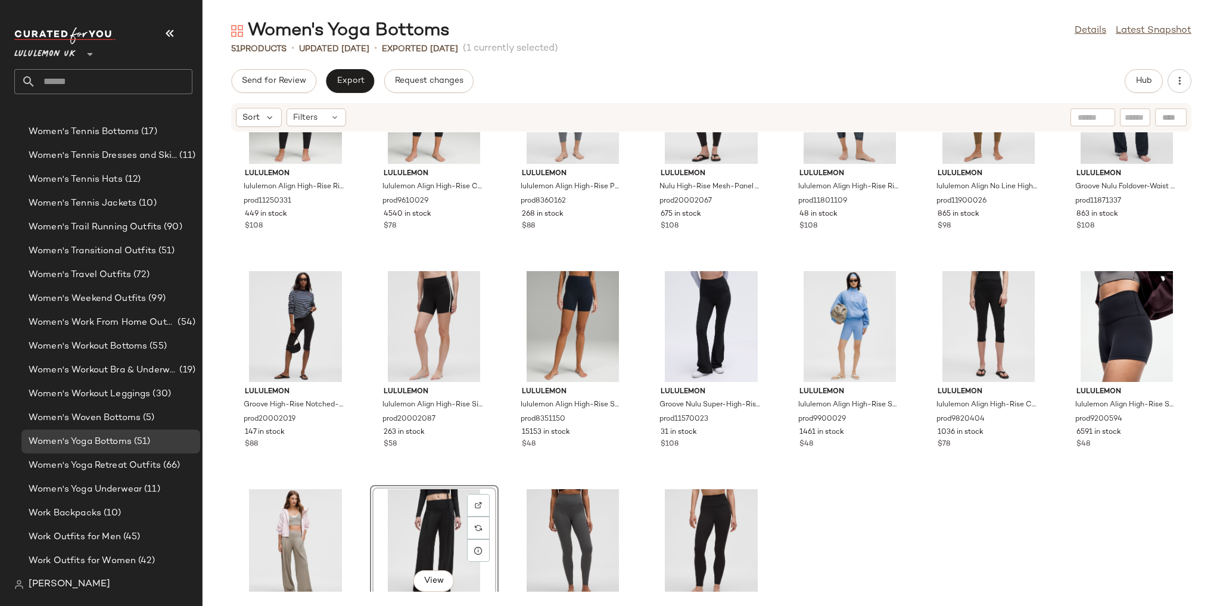
click at [878, 486] on div "lululemon lululemon Align High-Rise Ribbed Pant 28" prod11250331 449 in stock $…" at bounding box center [712, 361] width 1018 height 459
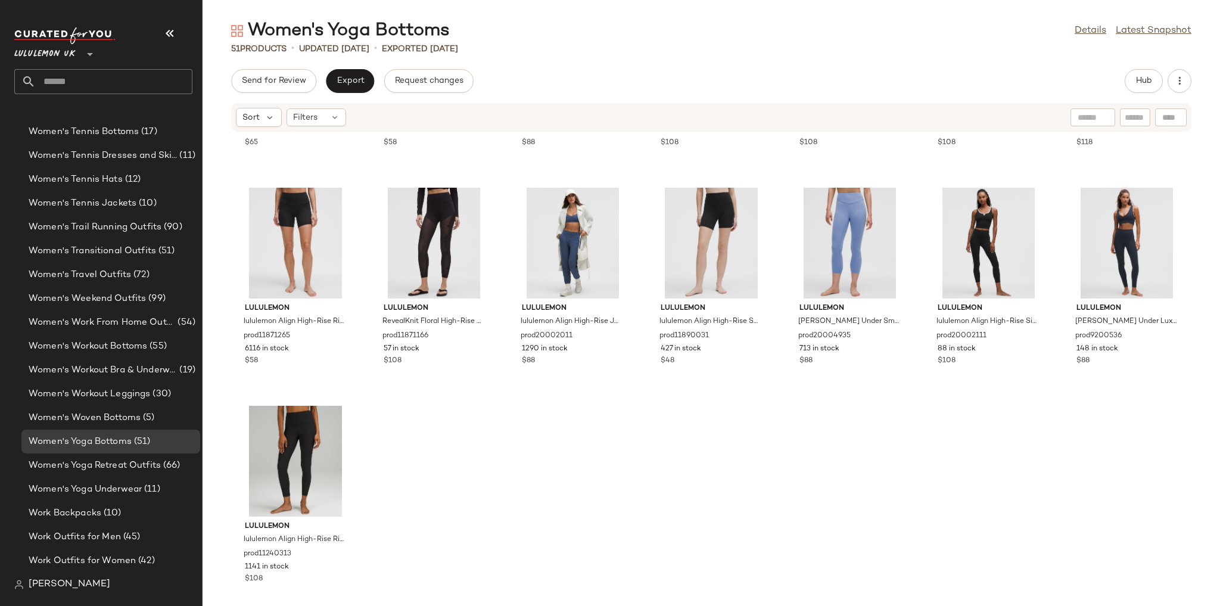
scroll to position [1505, 0]
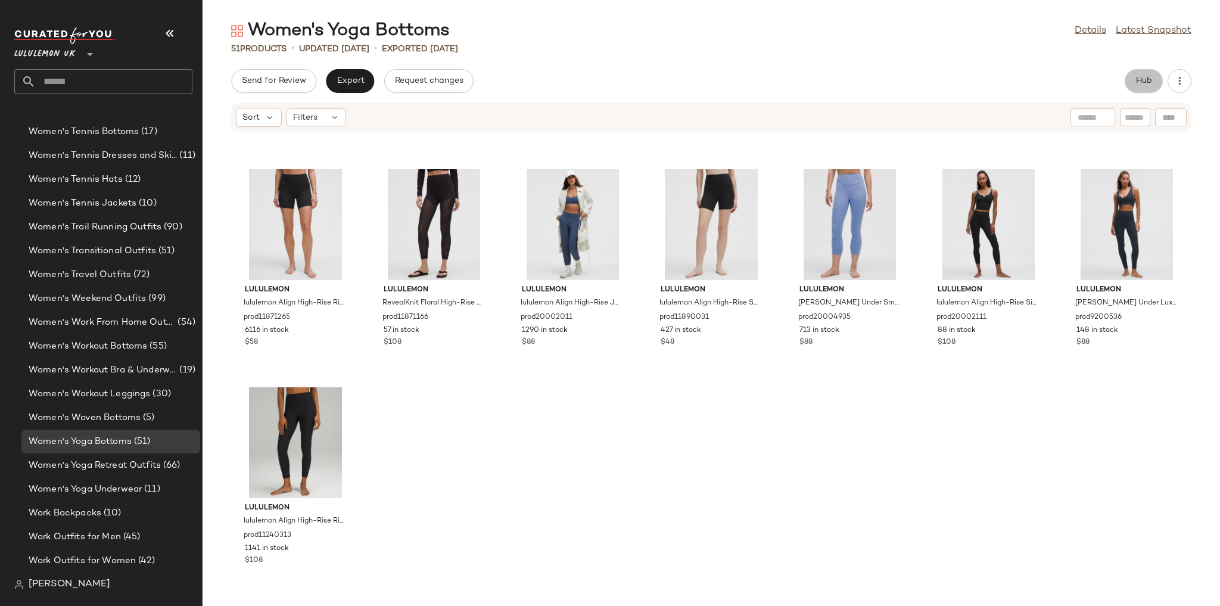
click at [1149, 74] on button "Hub" at bounding box center [1144, 81] width 38 height 24
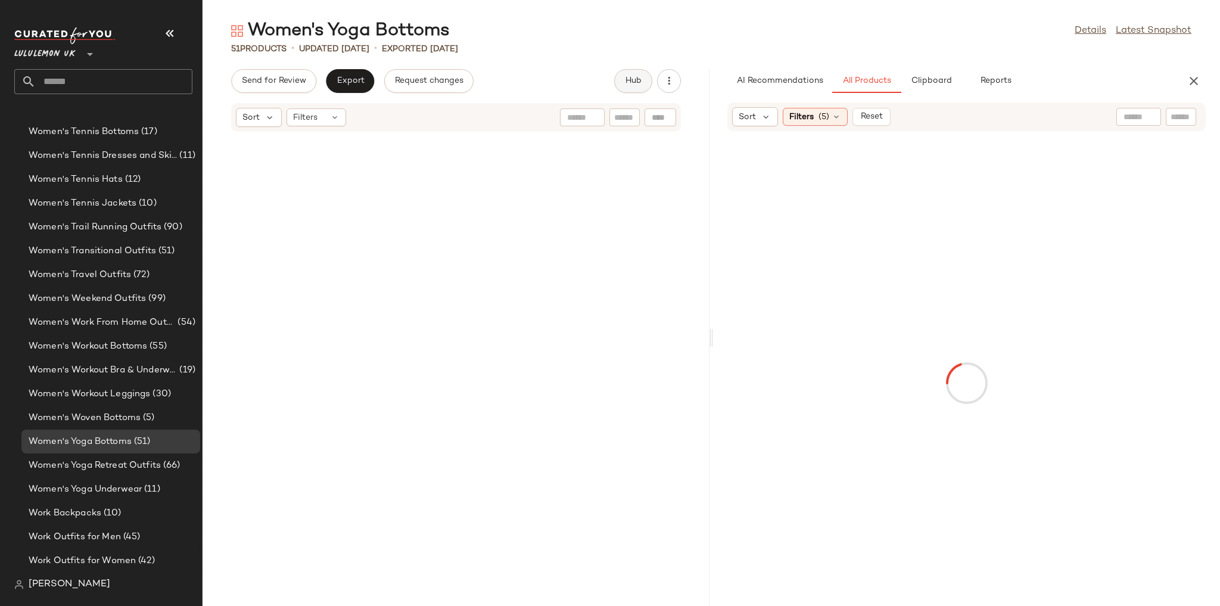
scroll to position [2835, 0]
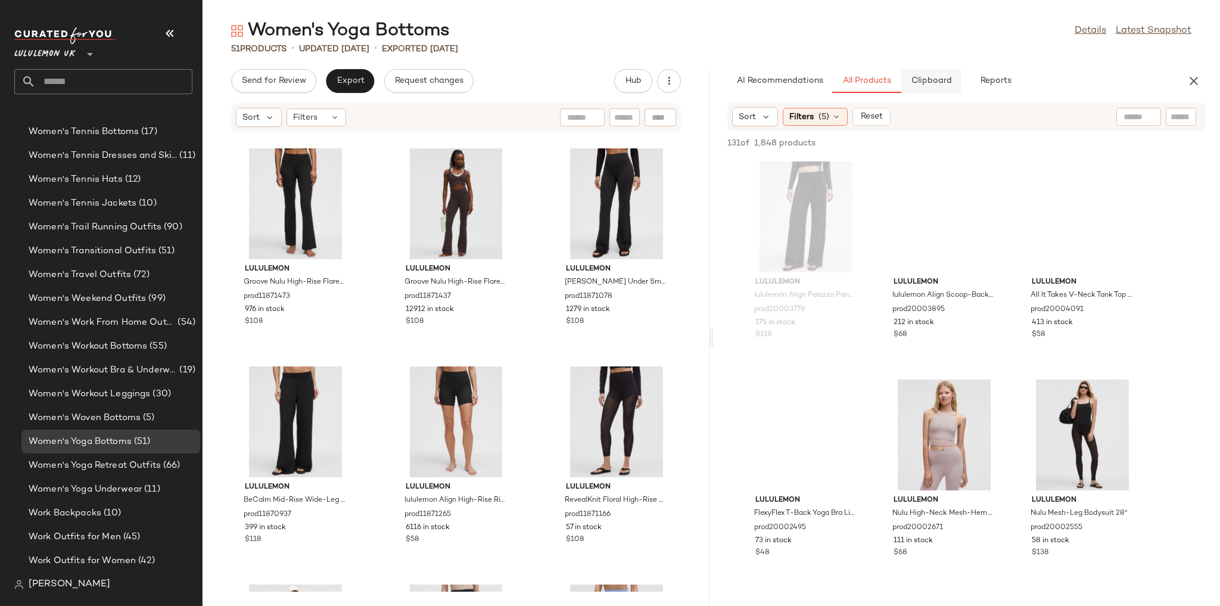
click at [935, 82] on span "Clipboard" at bounding box center [930, 81] width 41 height 10
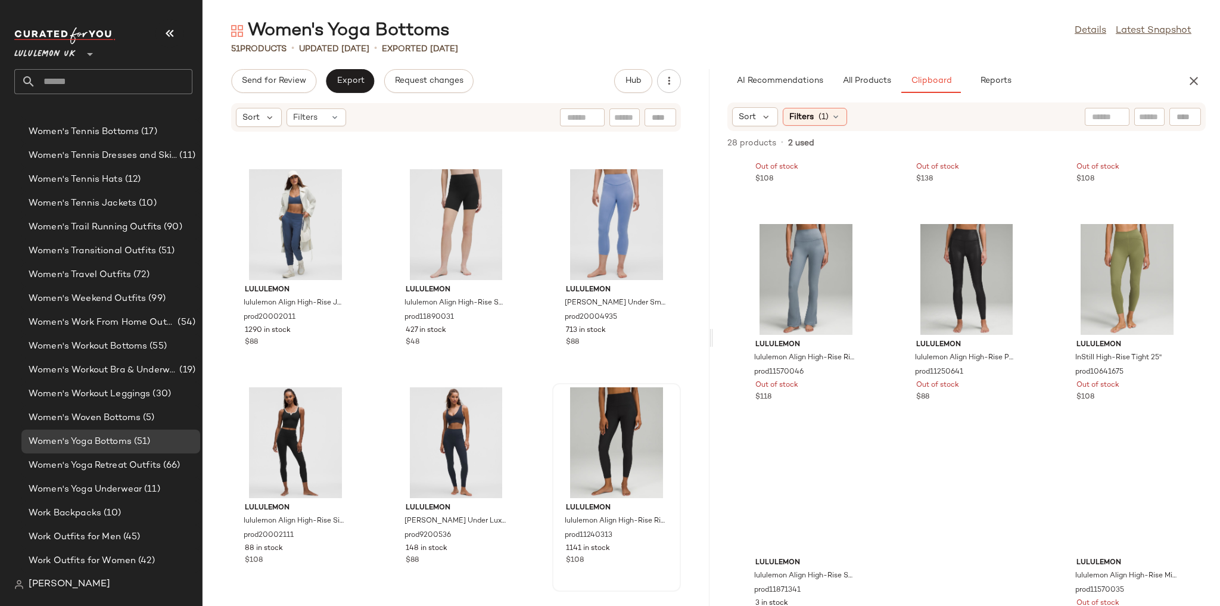
scroll to position [1516, 0]
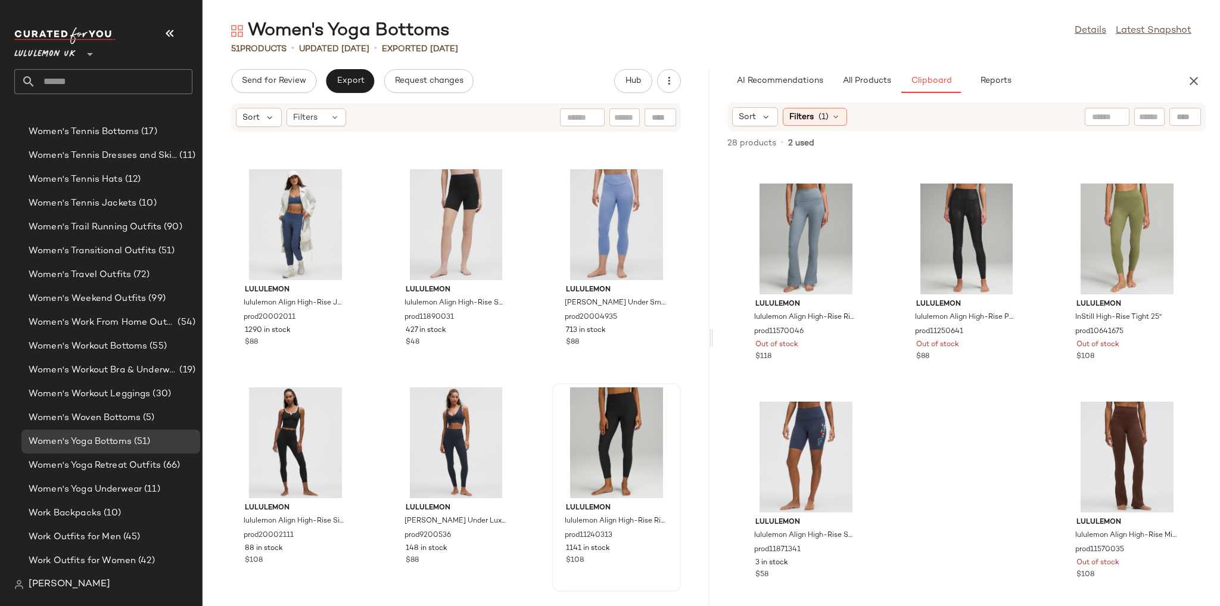
click at [1186, 75] on button "button" at bounding box center [1194, 81] width 24 height 24
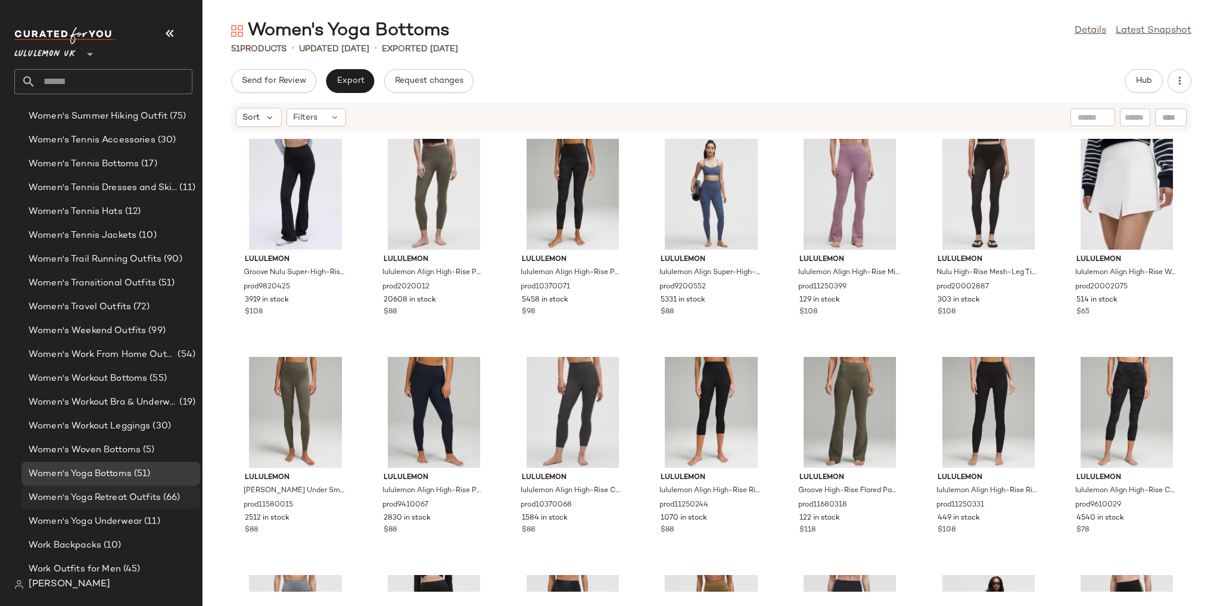
scroll to position [4306, 0]
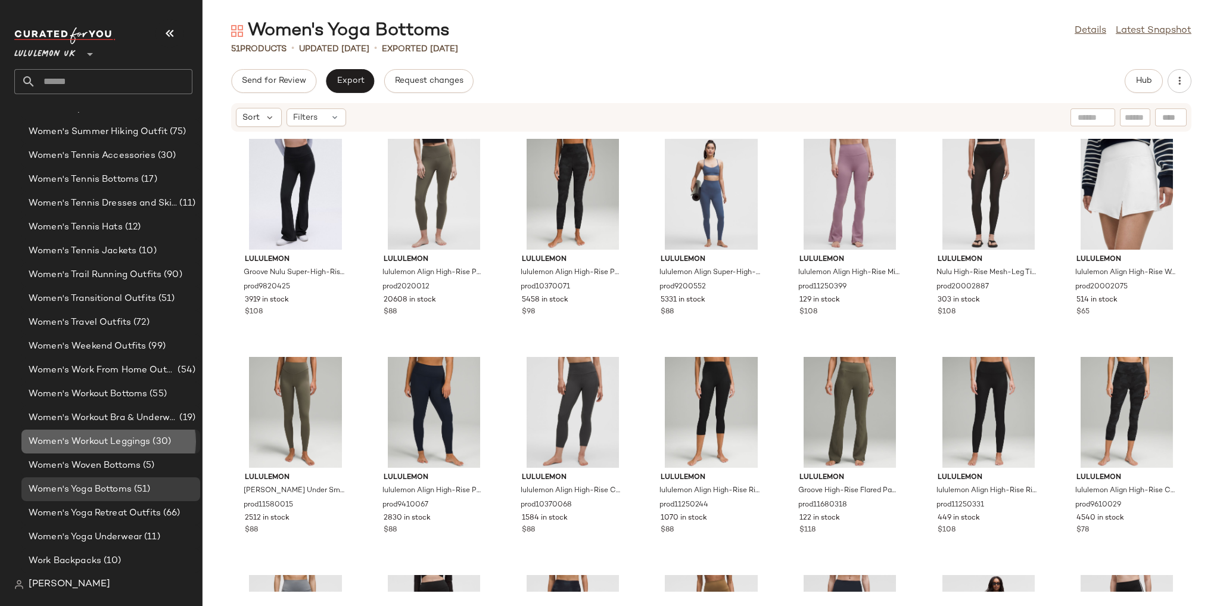
click at [126, 437] on span "Women's Workout Leggings" at bounding box center [90, 442] width 122 height 14
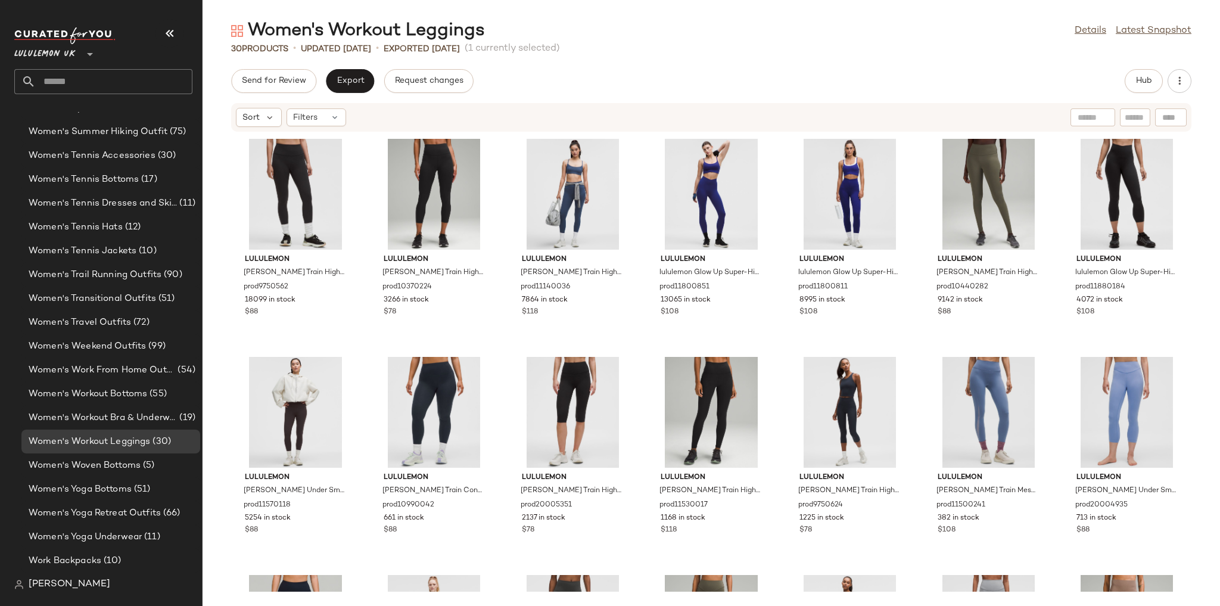
click at [696, 348] on div "lululemon Wunder Train High-Rise Tight 25" prod9750562 18099 in stock $88 lulul…" at bounding box center [712, 361] width 1018 height 459
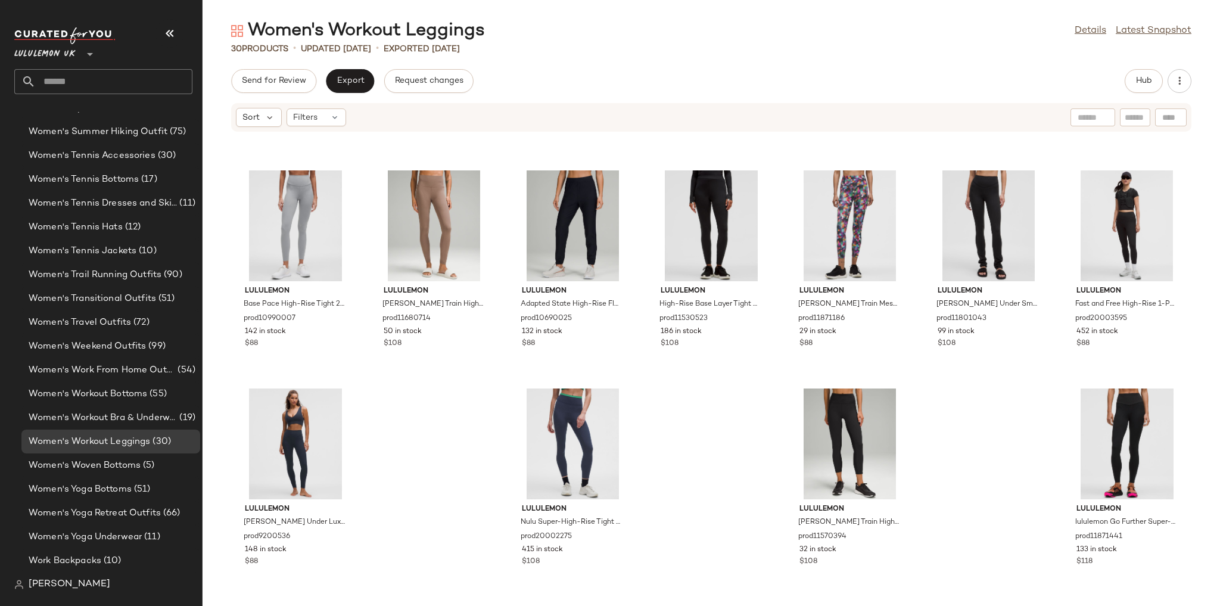
scroll to position [633, 0]
click at [1158, 82] on button "Hub" at bounding box center [1144, 81] width 38 height 24
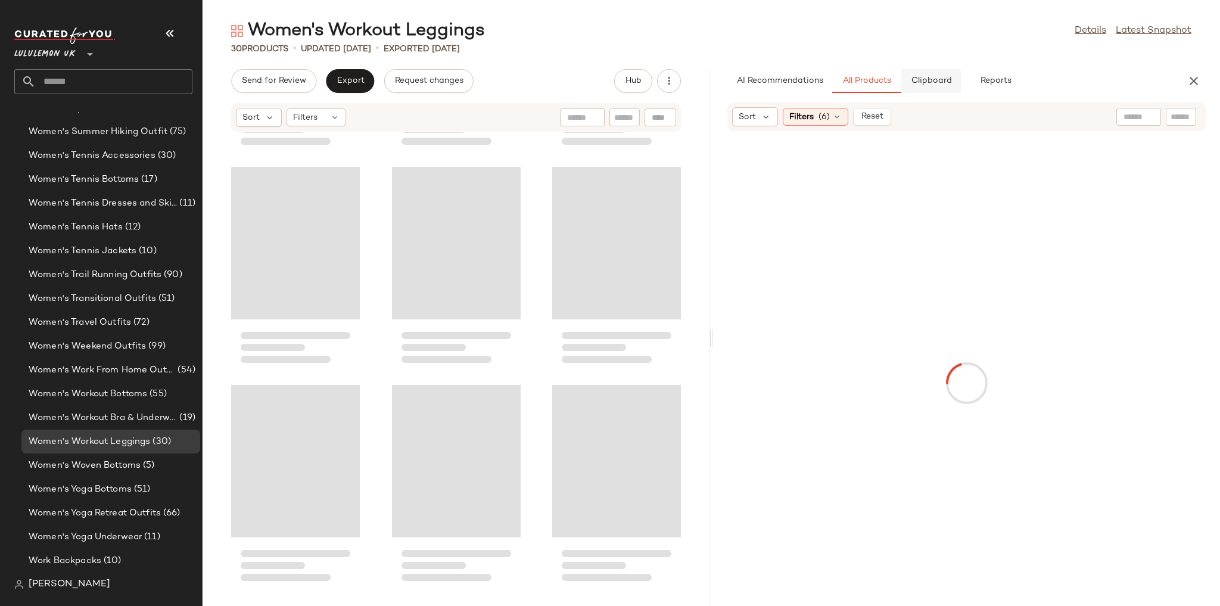
click at [917, 85] on span "Clipboard" at bounding box center [930, 81] width 41 height 10
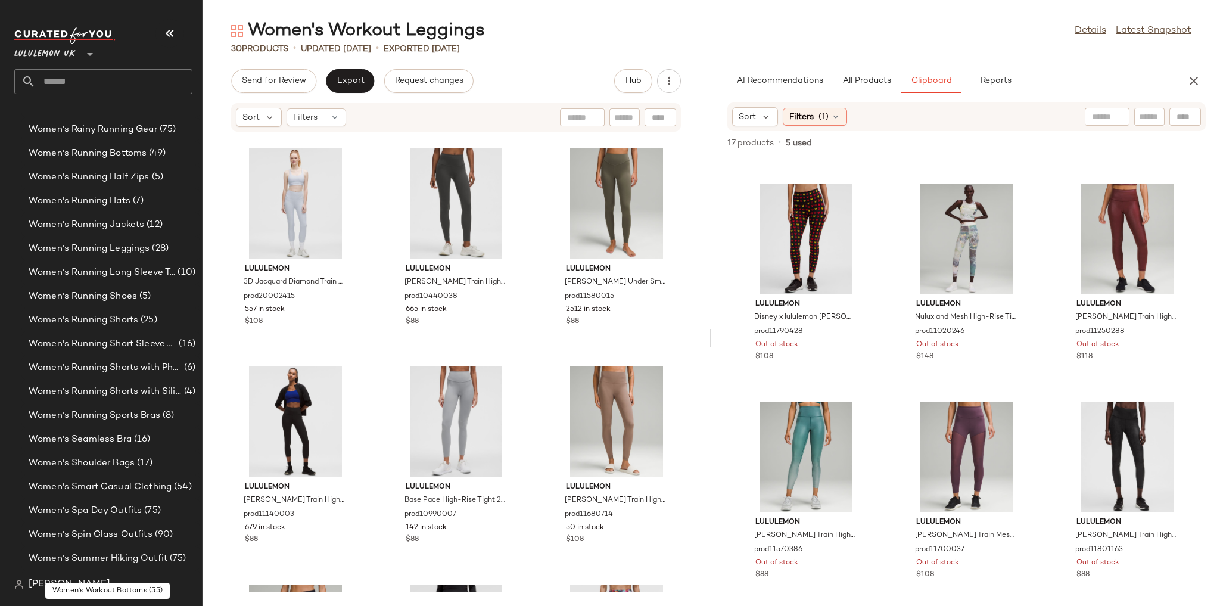
scroll to position [3877, 0]
click at [123, 253] on span "Women's Running Leggings" at bounding box center [89, 251] width 121 height 14
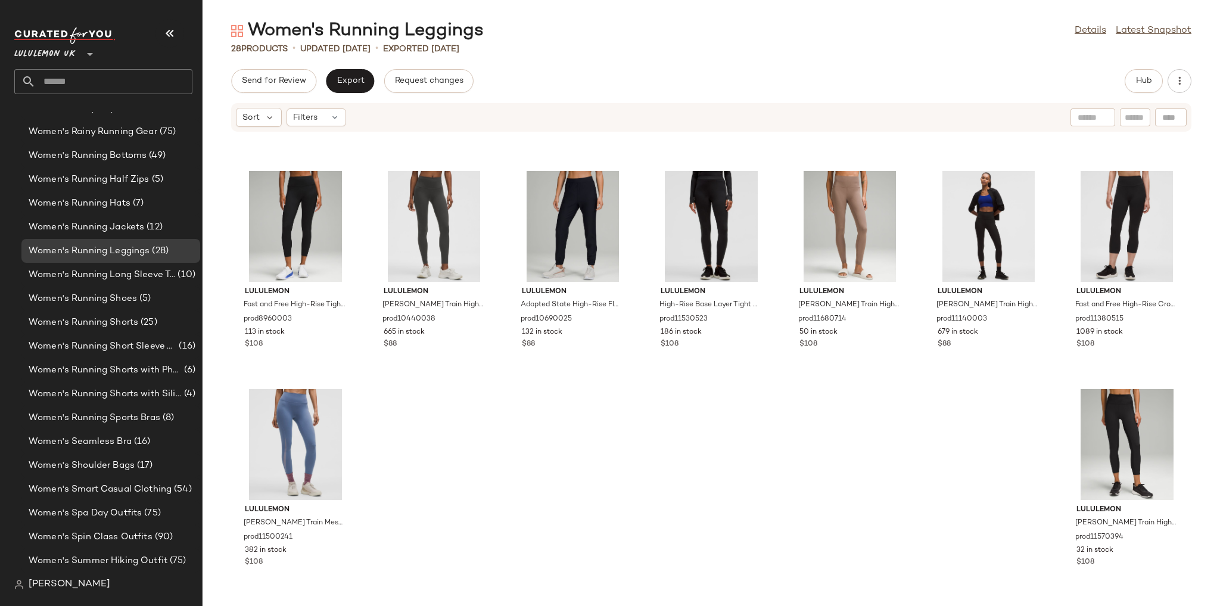
scroll to position [633, 0]
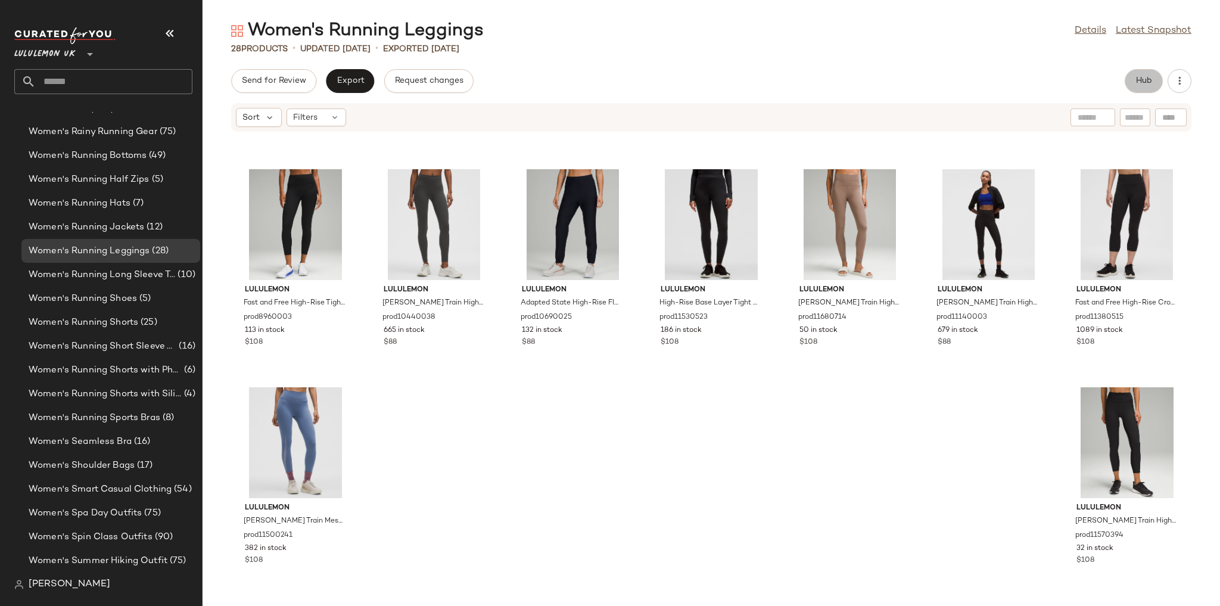
click at [1141, 73] on button "Hub" at bounding box center [1144, 81] width 38 height 24
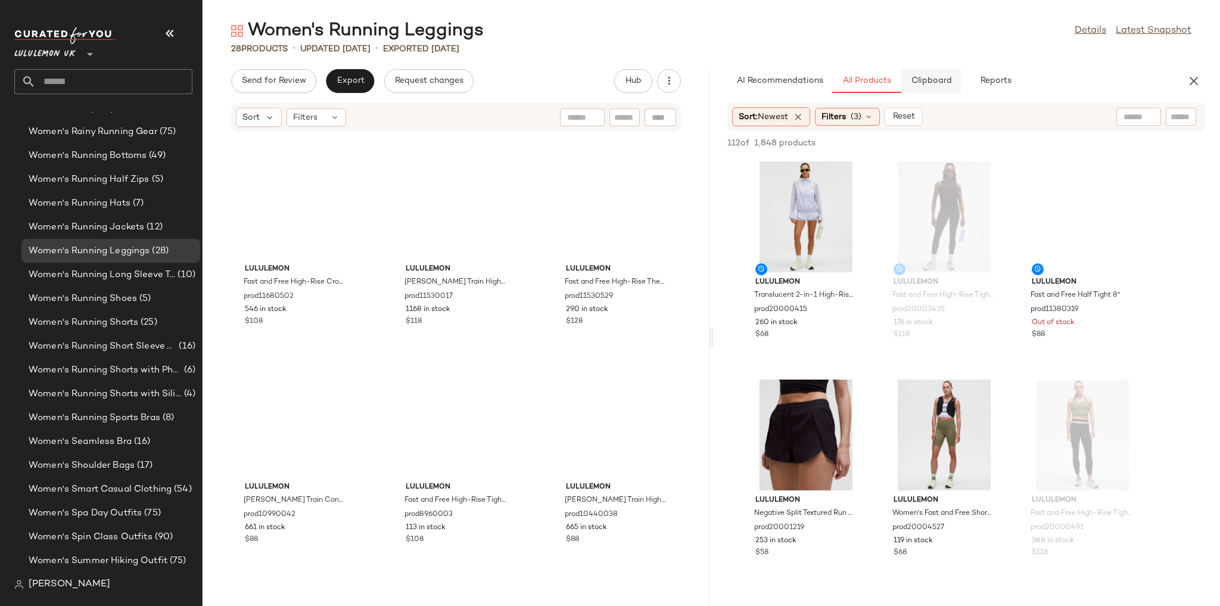
click at [943, 87] on button "Clipboard" at bounding box center [931, 81] width 60 height 24
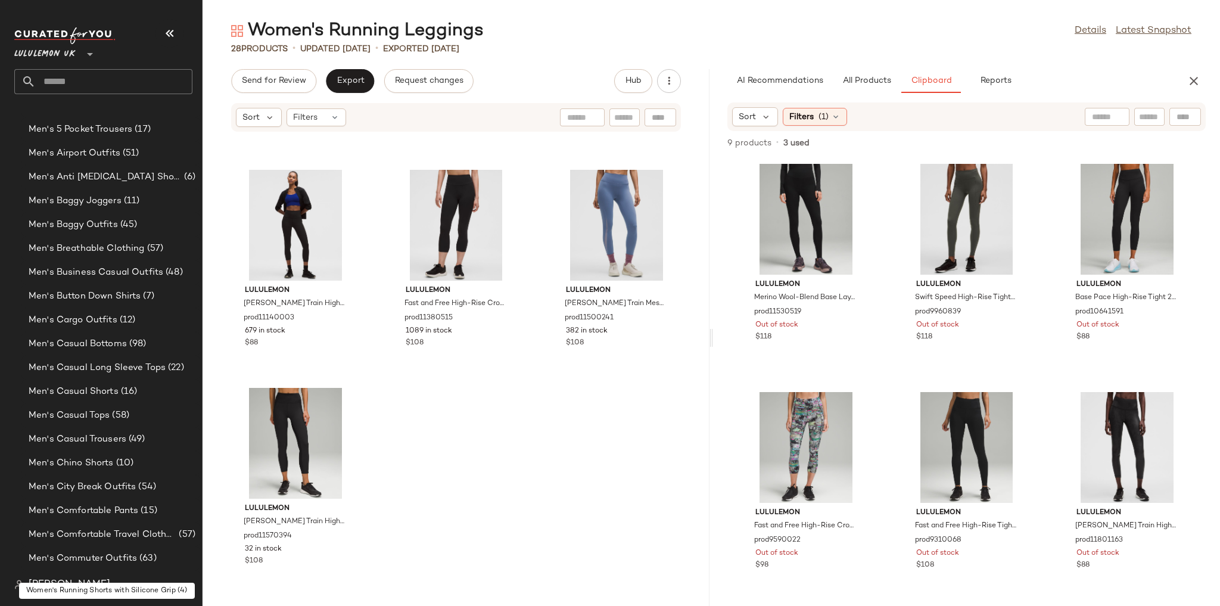
scroll to position [397, 0]
click at [125, 394] on span "(16)" at bounding box center [128, 394] width 19 height 14
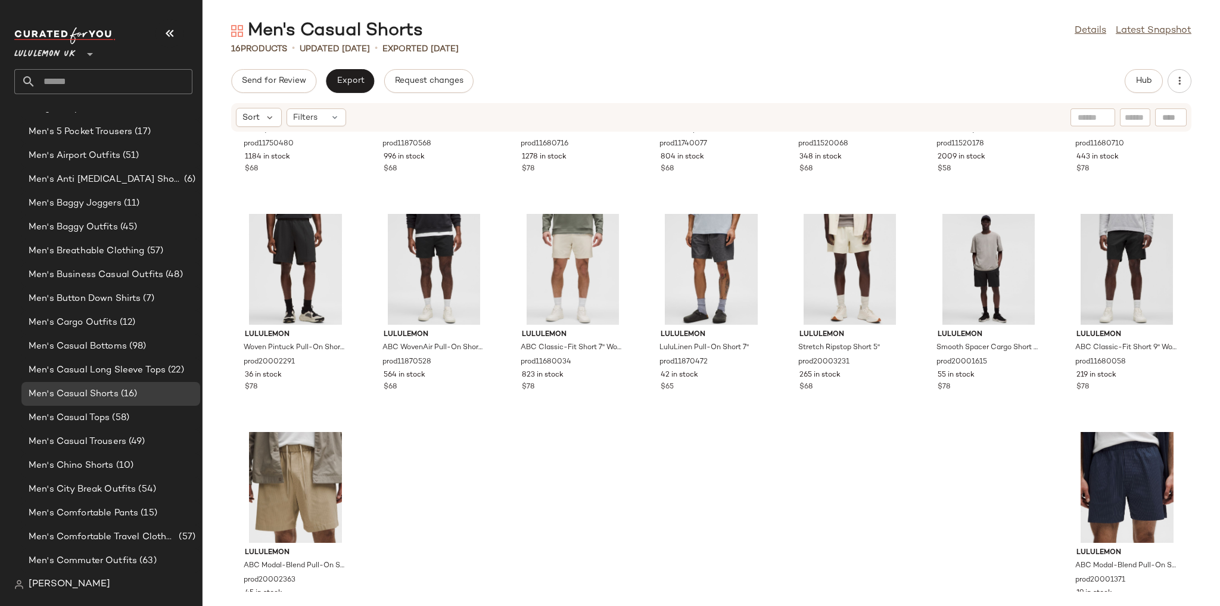
scroll to position [188, 0]
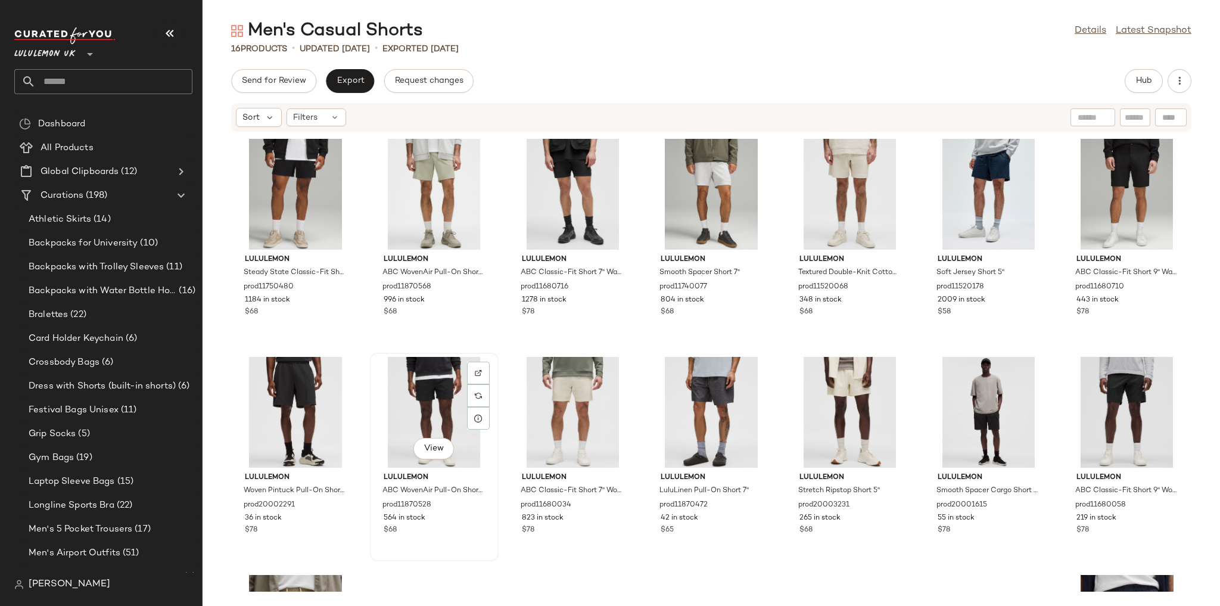
scroll to position [188, 0]
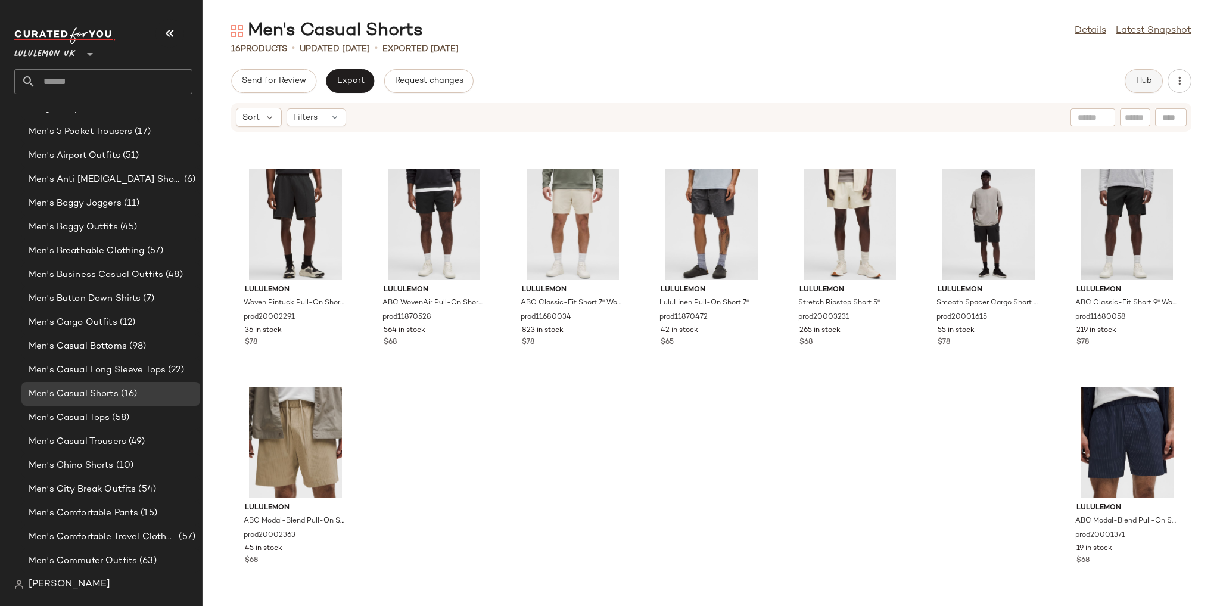
click at [1150, 77] on span "Hub" at bounding box center [1144, 81] width 17 height 10
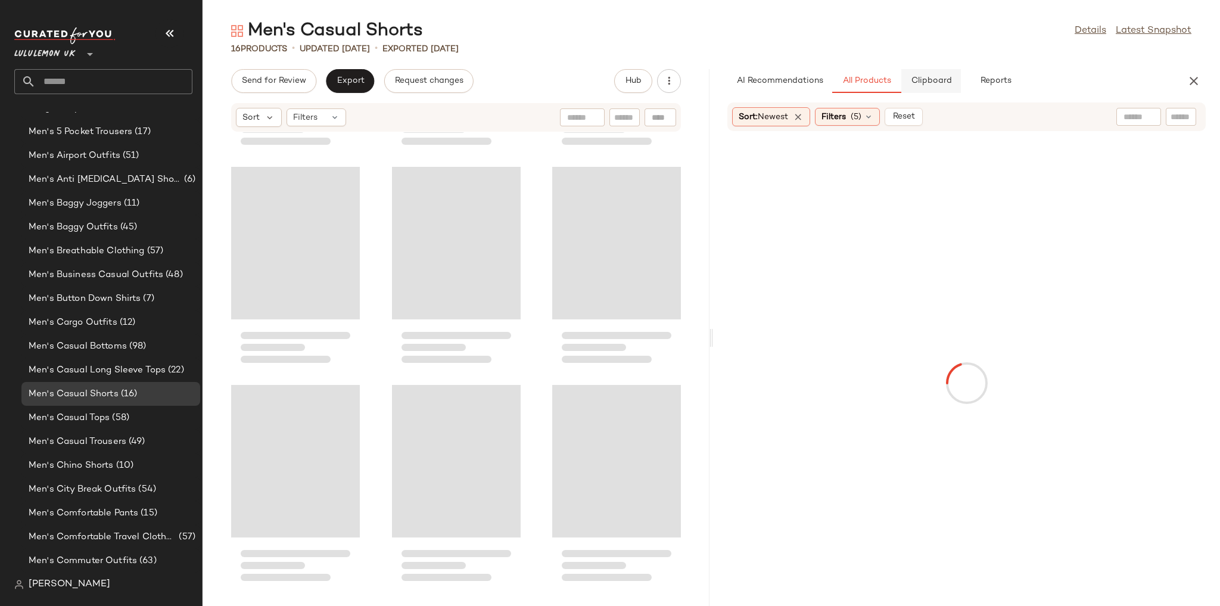
click at [949, 81] on span "Clipboard" at bounding box center [930, 81] width 41 height 10
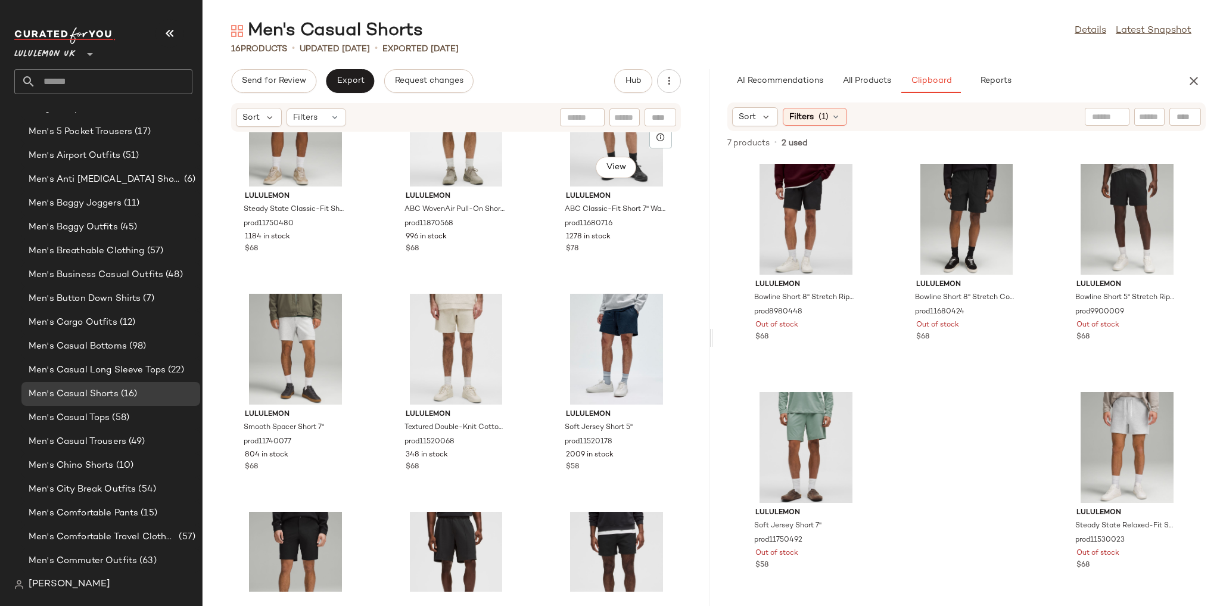
scroll to position [0, 0]
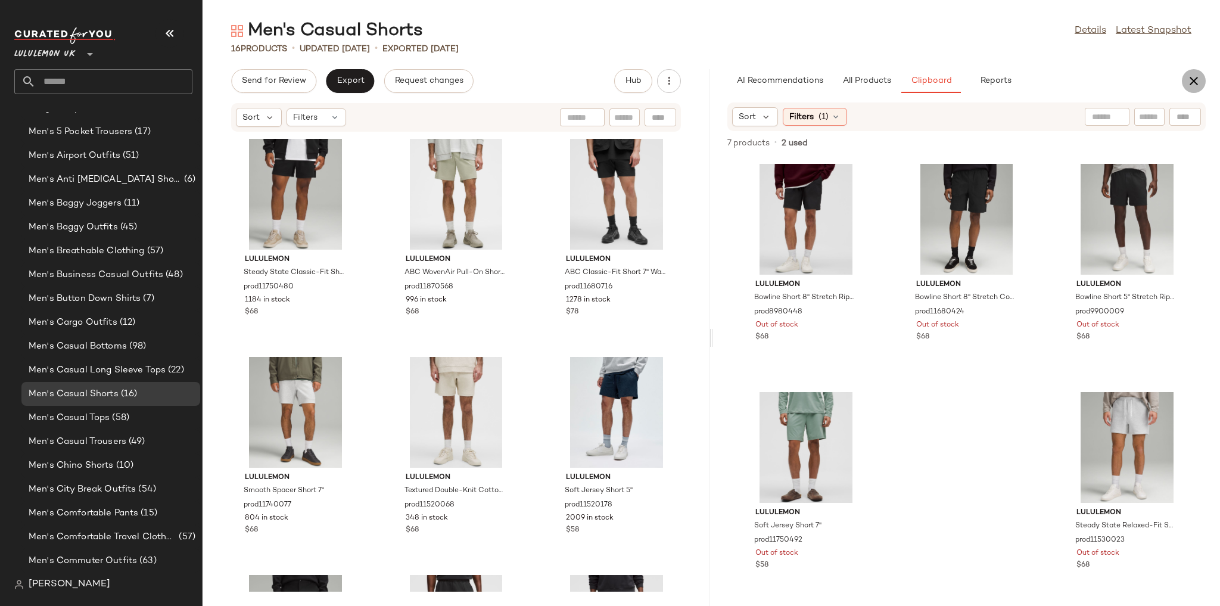
click at [1191, 79] on icon "button" at bounding box center [1194, 81] width 14 height 14
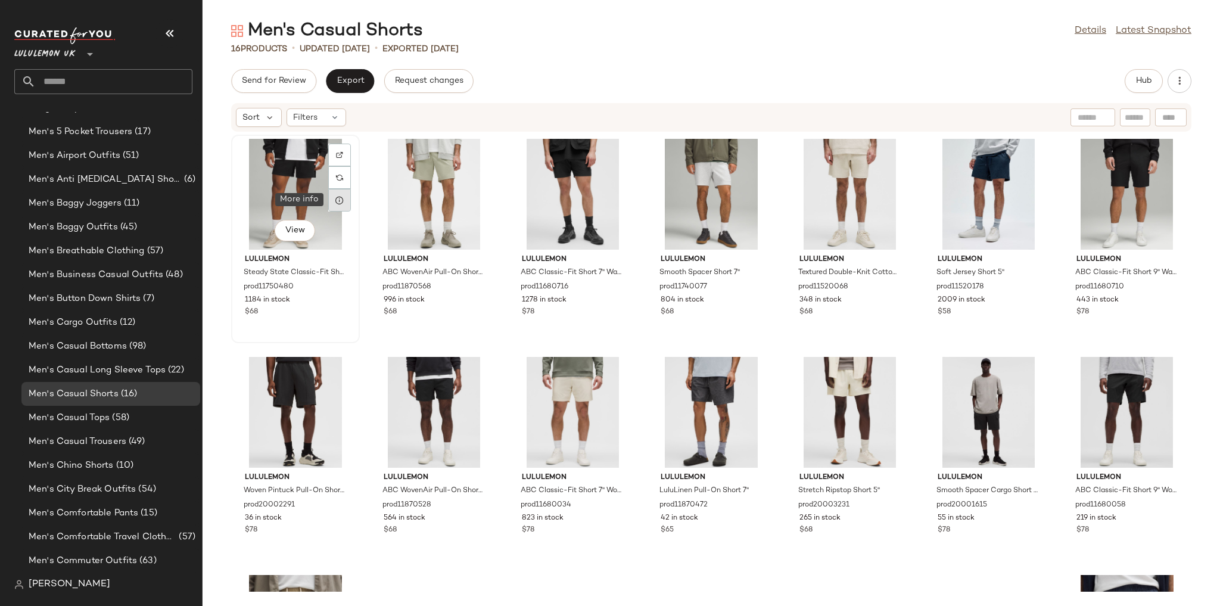
click at [343, 204] on icon at bounding box center [340, 200] width 10 height 10
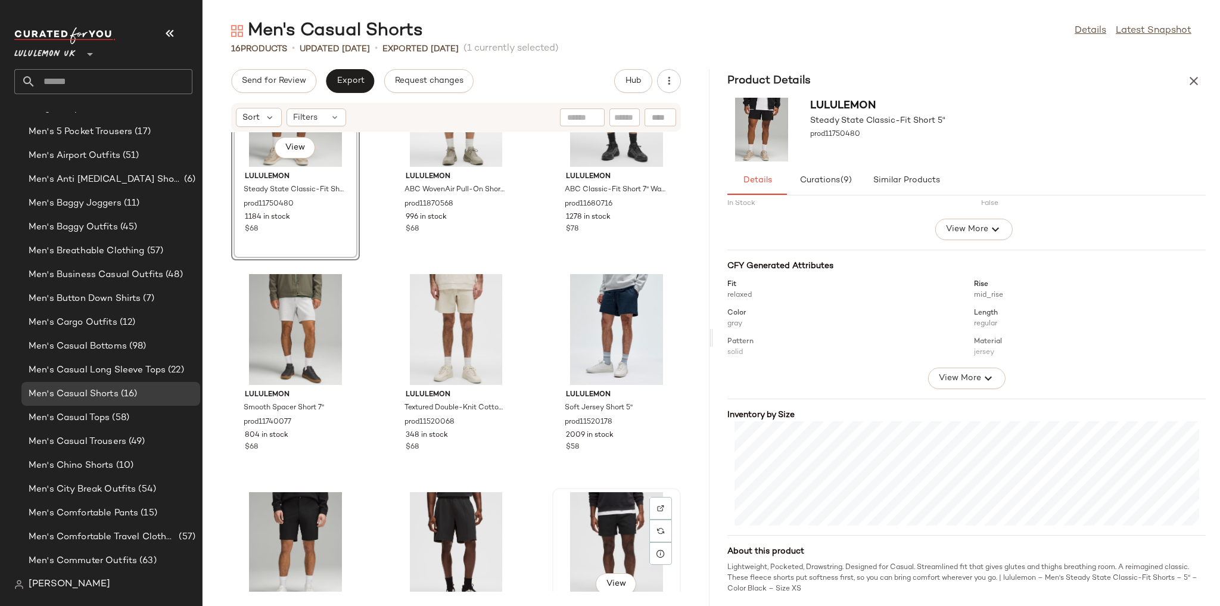
scroll to position [48, 0]
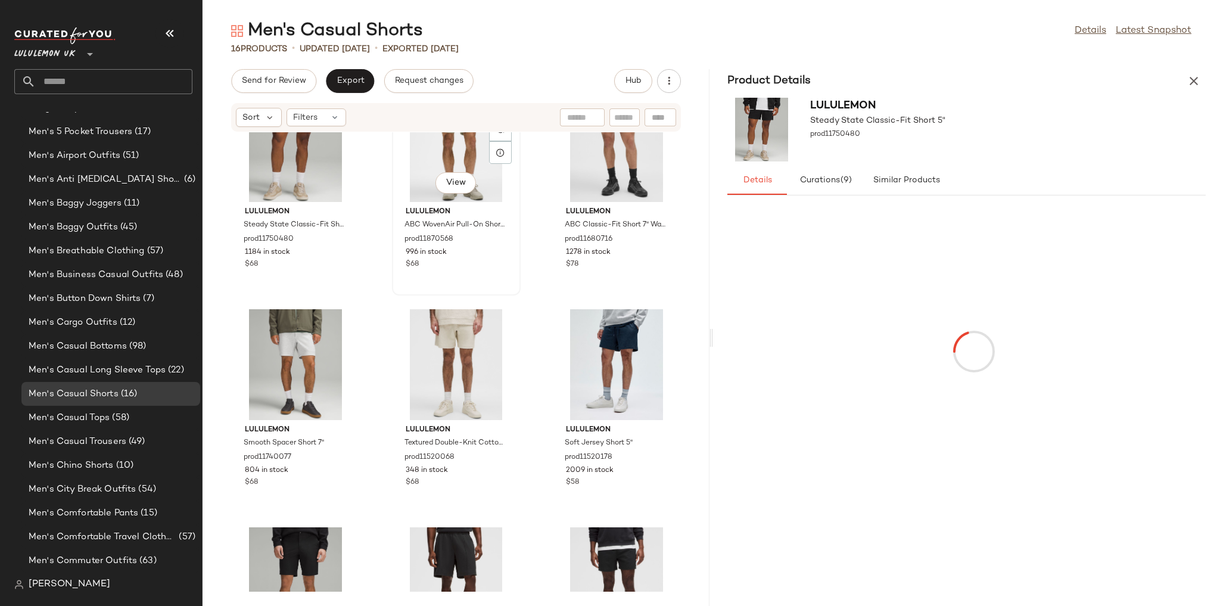
click at [438, 198] on div "View" at bounding box center [456, 146] width 120 height 111
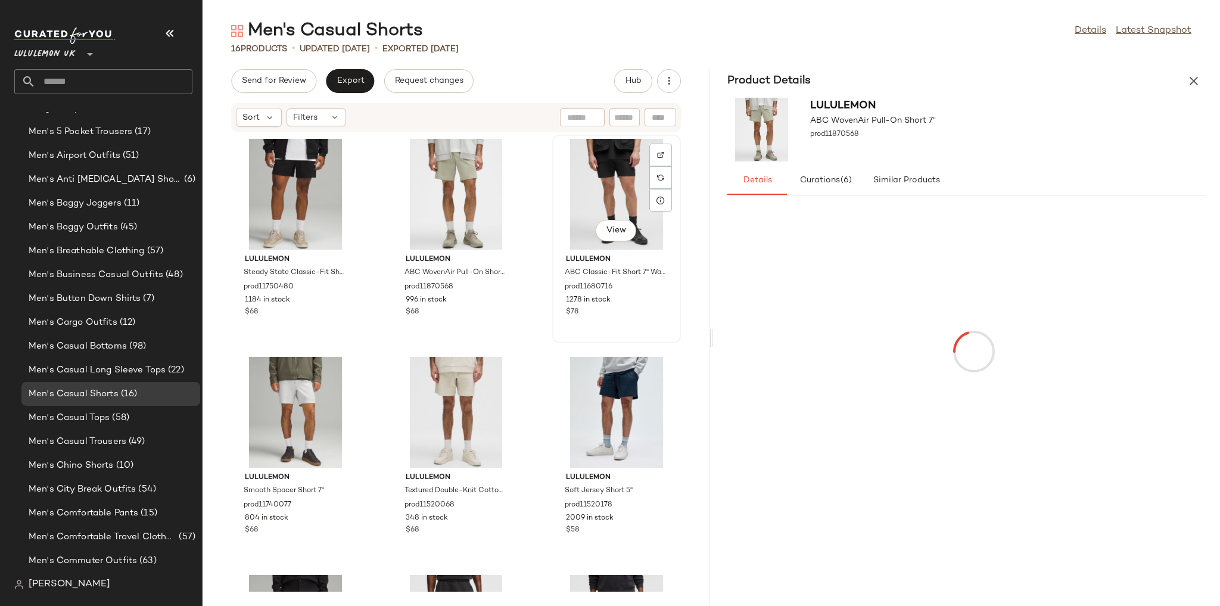
click at [657, 226] on div "View" at bounding box center [616, 194] width 120 height 111
click at [303, 402] on div "View" at bounding box center [295, 412] width 120 height 111
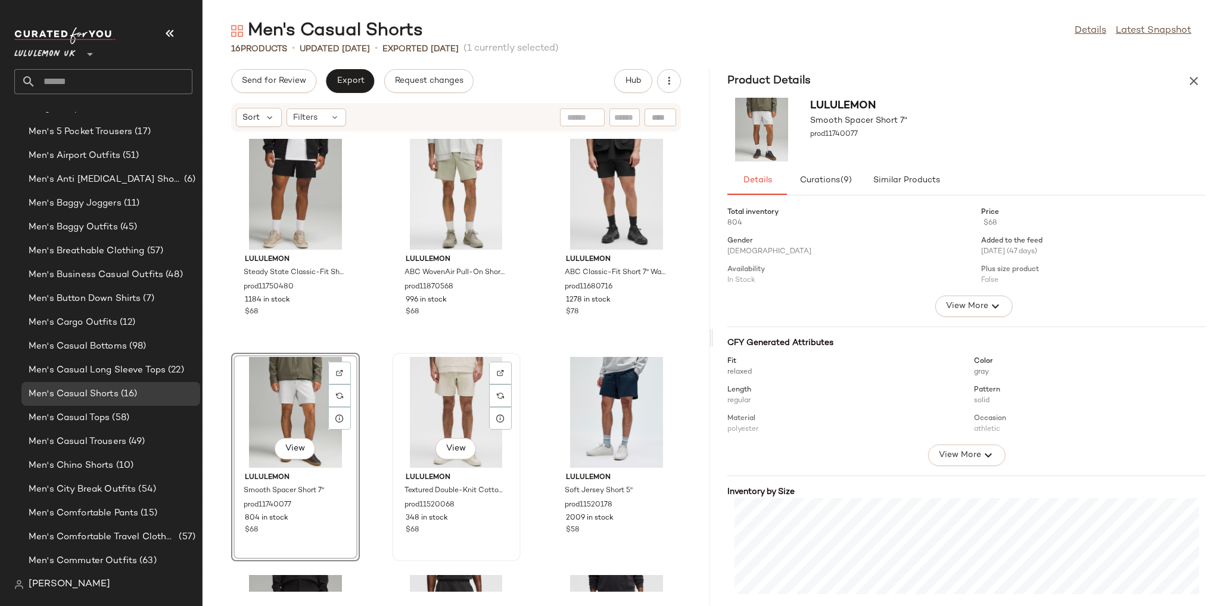
click at [454, 396] on div "View" at bounding box center [456, 412] width 120 height 111
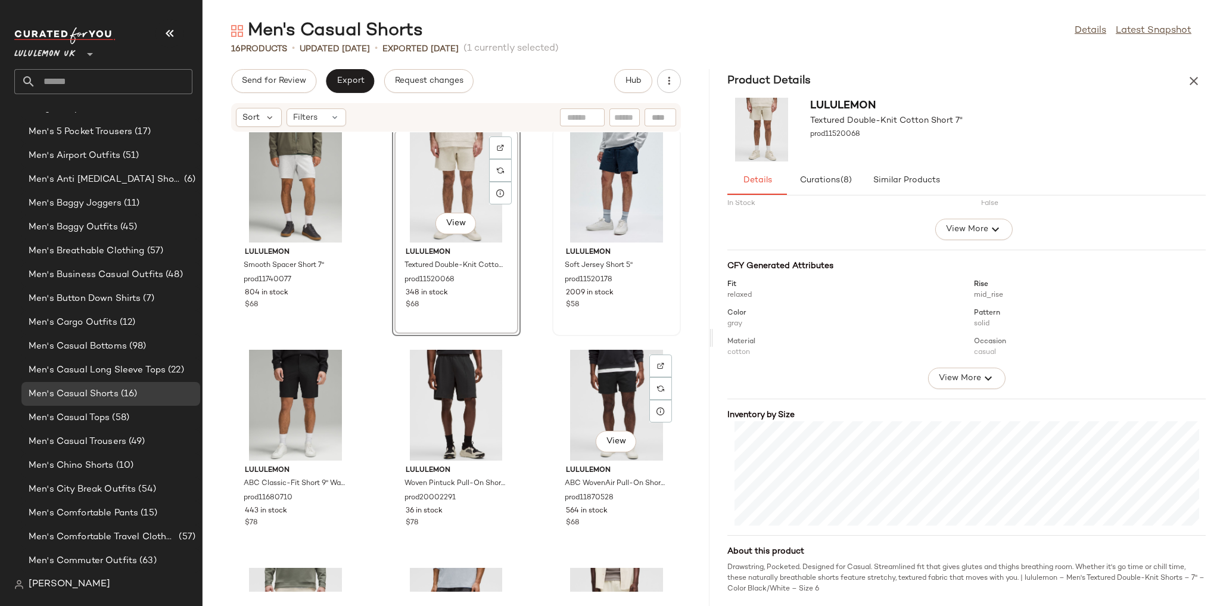
scroll to position [238, 0]
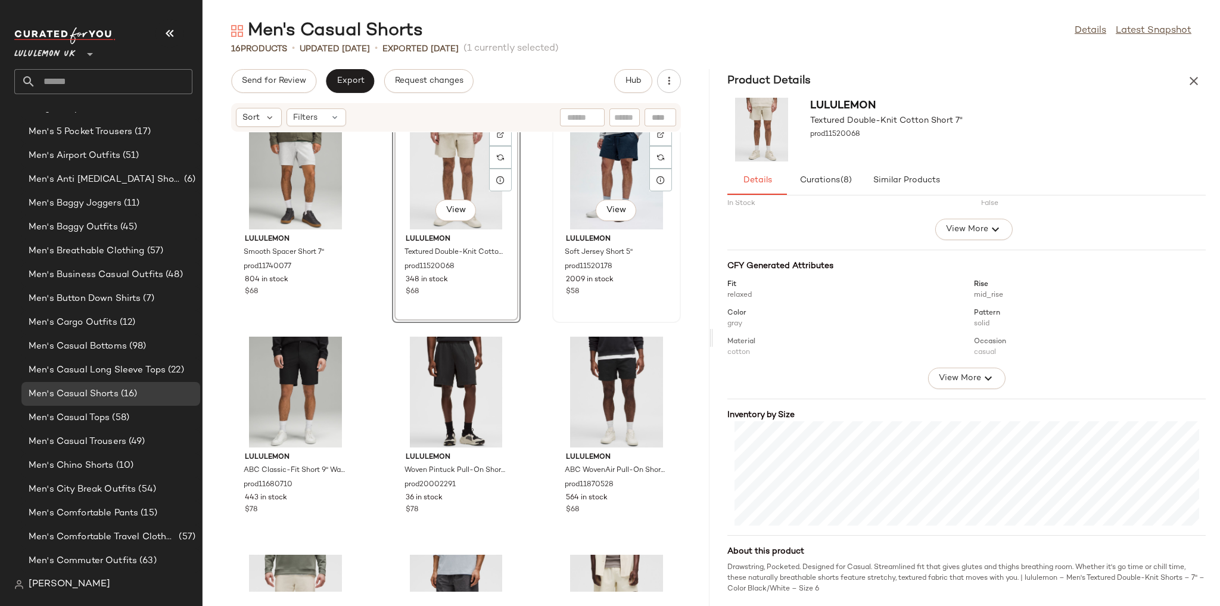
click at [593, 175] on div "View" at bounding box center [616, 174] width 120 height 111
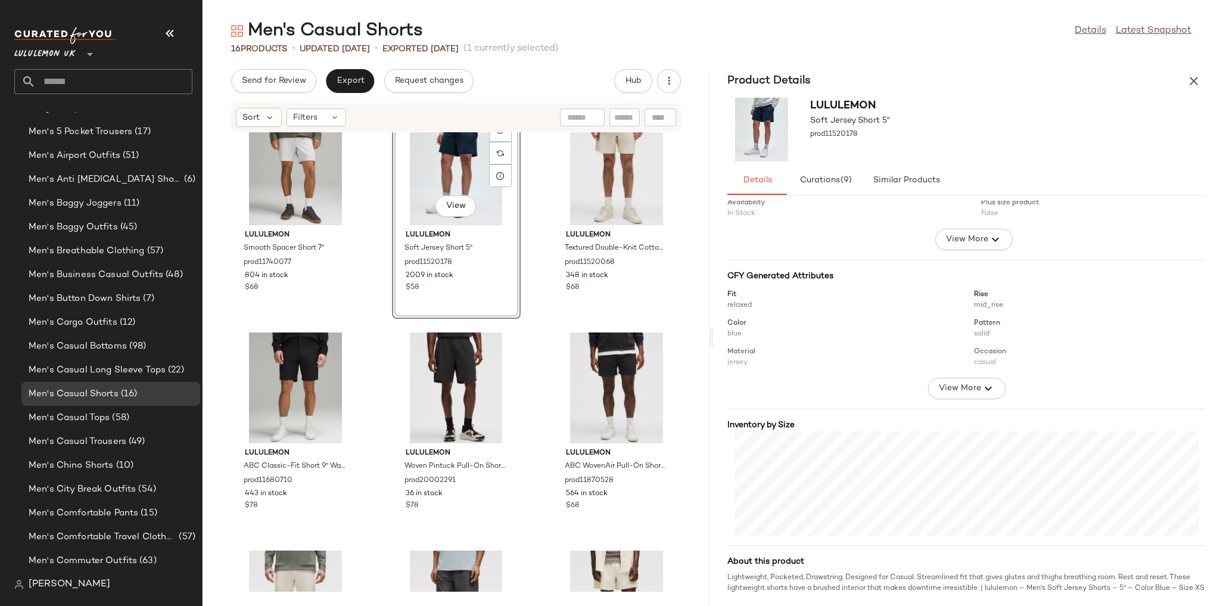
scroll to position [77, 0]
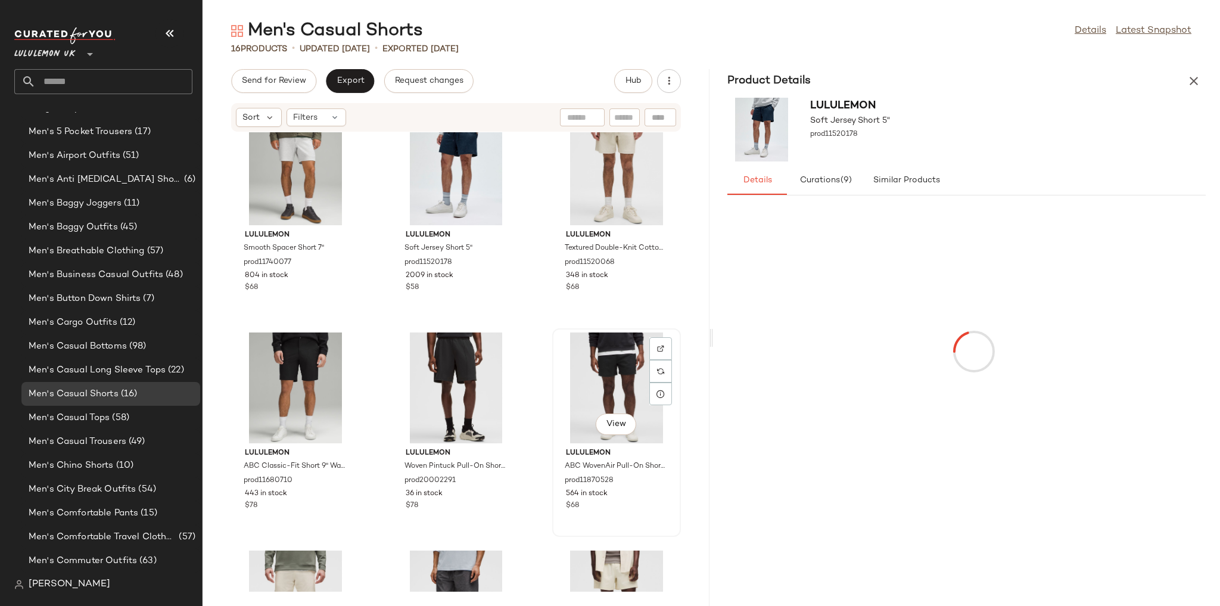
click at [605, 369] on div "View" at bounding box center [616, 387] width 120 height 111
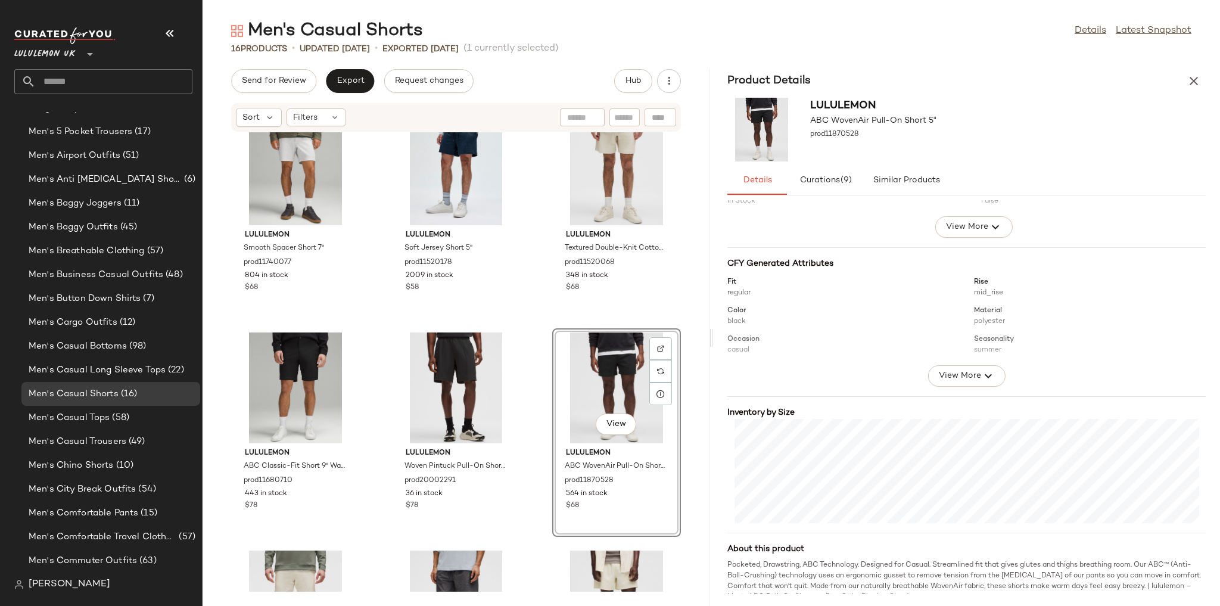
scroll to position [88, 0]
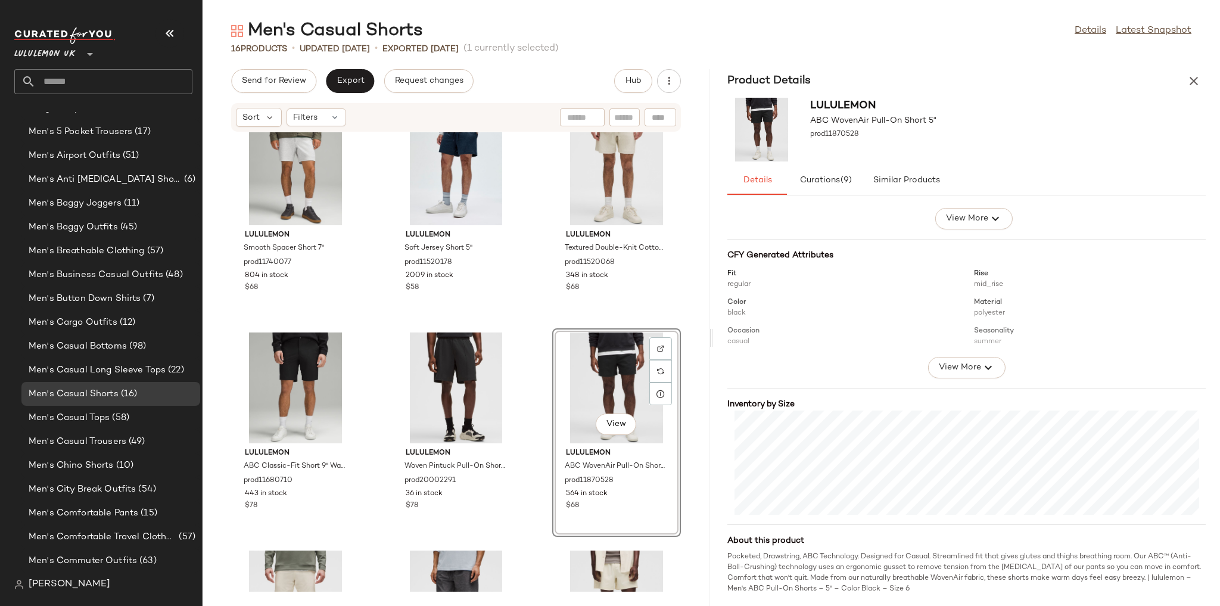
click at [530, 329] on div "lululemon Smooth Spacer Short 7" prod11740077 804 in stock $68 lululemon Soft J…" at bounding box center [456, 361] width 507 height 459
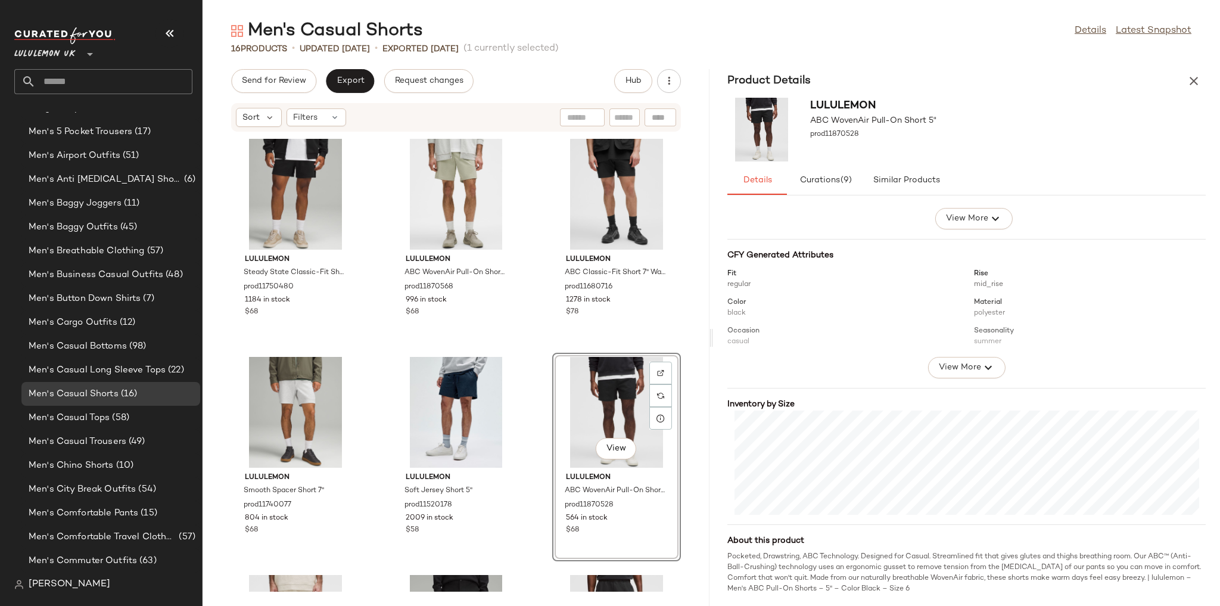
click at [530, 329] on div "lululemon Steady State Classic-Fit Short 5" prod11750480 1184 in stock $68 lulu…" at bounding box center [456, 361] width 507 height 459
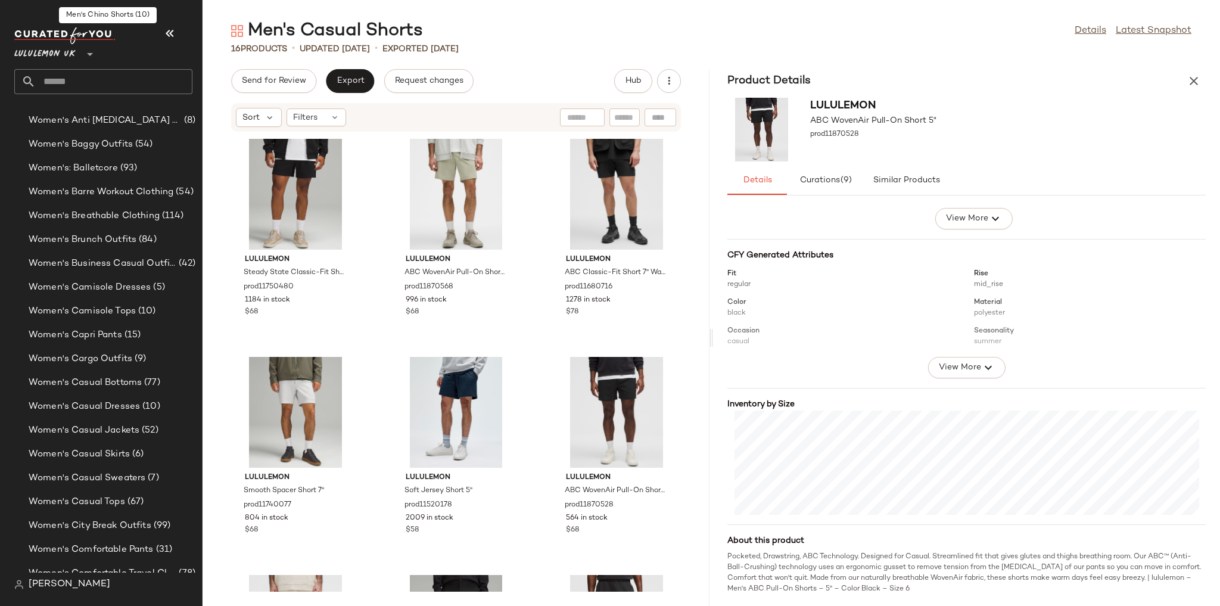
scroll to position [2590, 0]
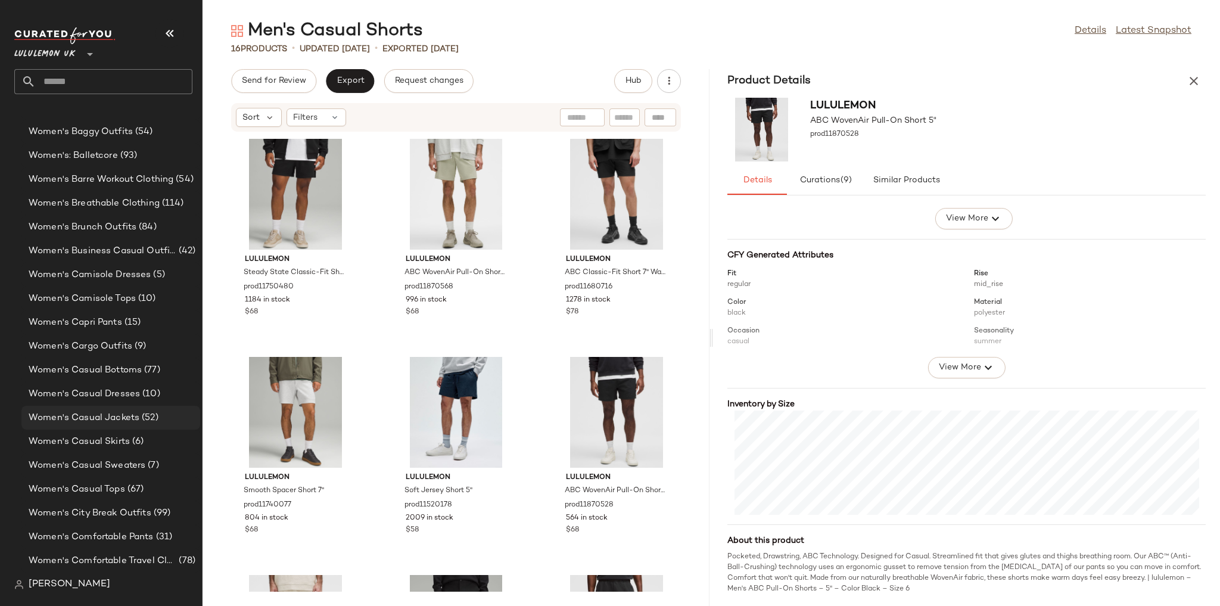
click at [110, 421] on span "Women's Casual Jackets" at bounding box center [84, 418] width 111 height 14
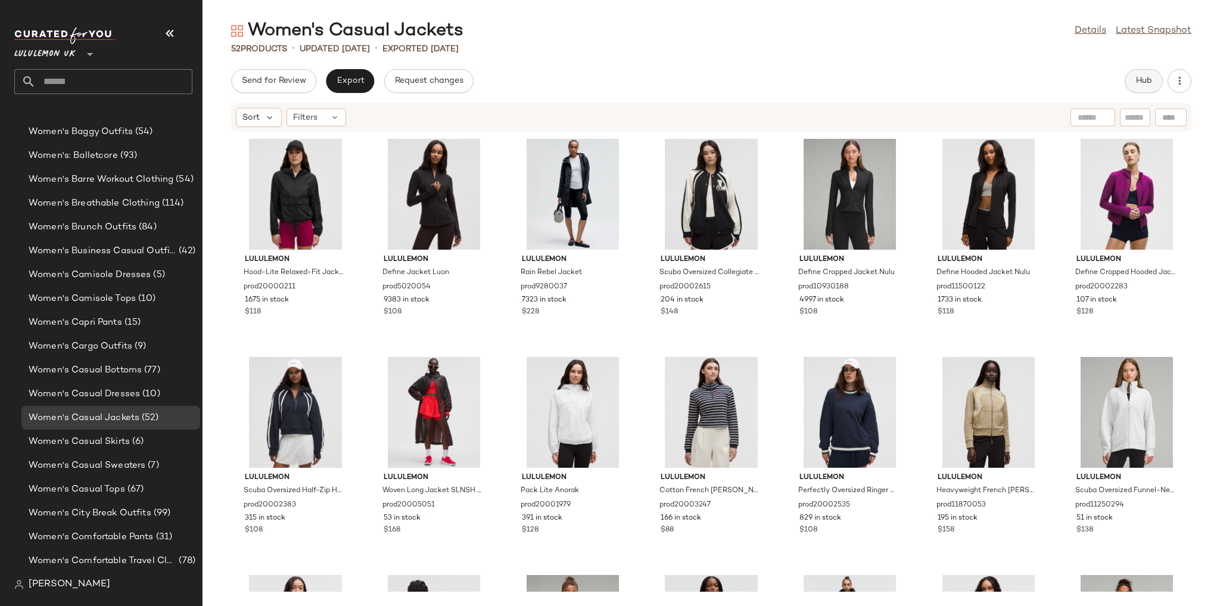
click at [1134, 89] on button "Hub" at bounding box center [1144, 81] width 38 height 24
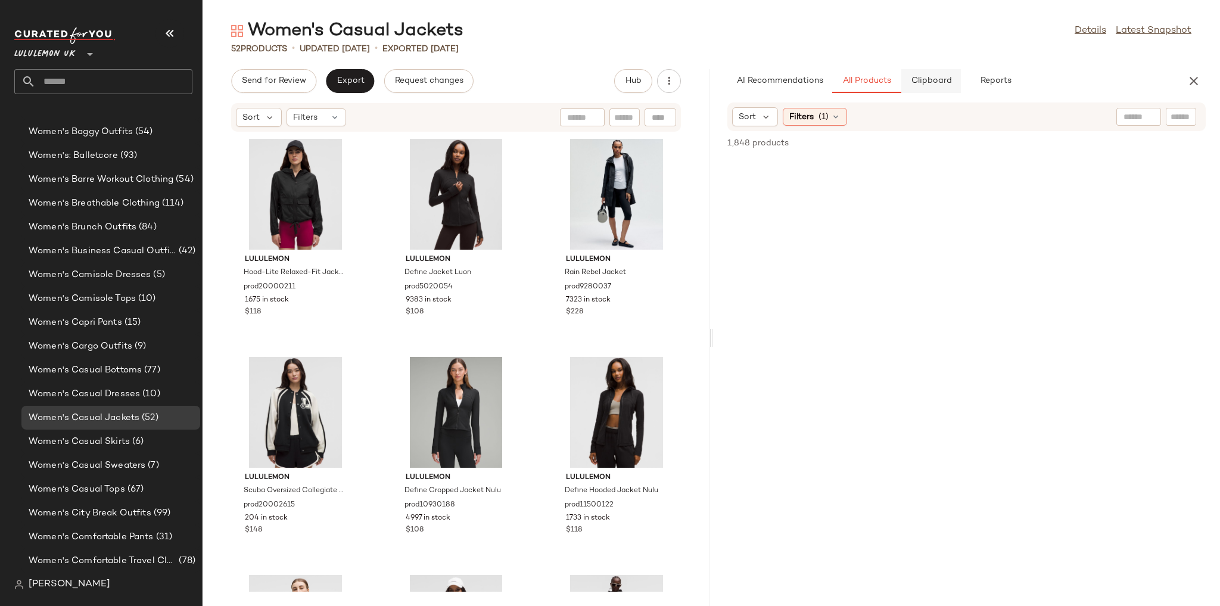
click at [958, 80] on button "Clipboard" at bounding box center [931, 81] width 60 height 24
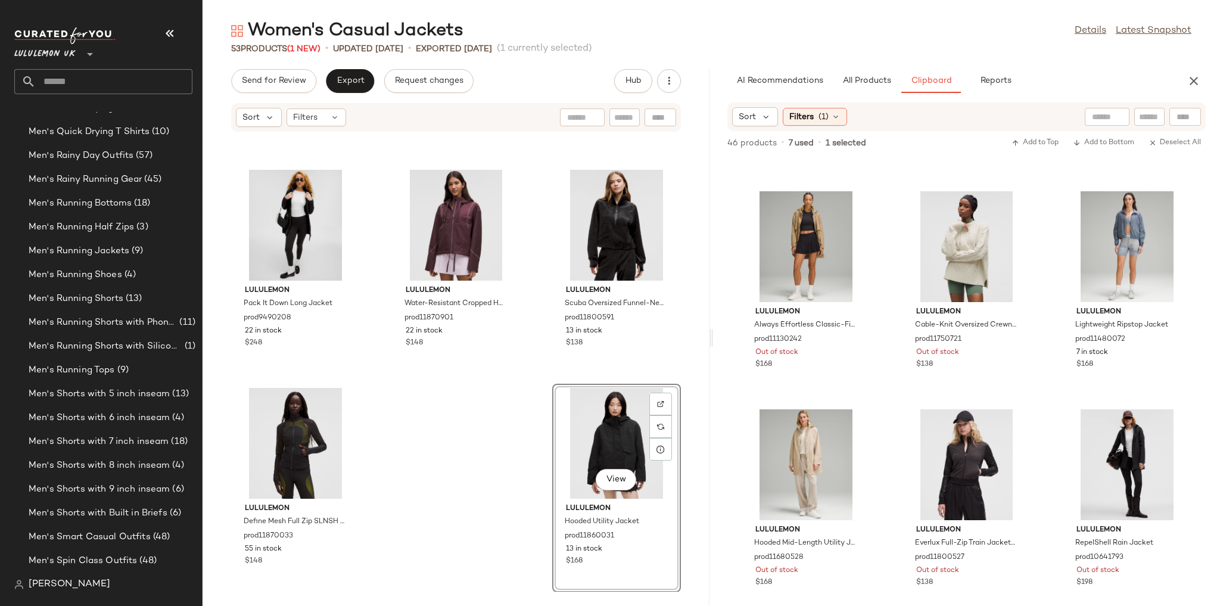
scroll to position [2388, 0]
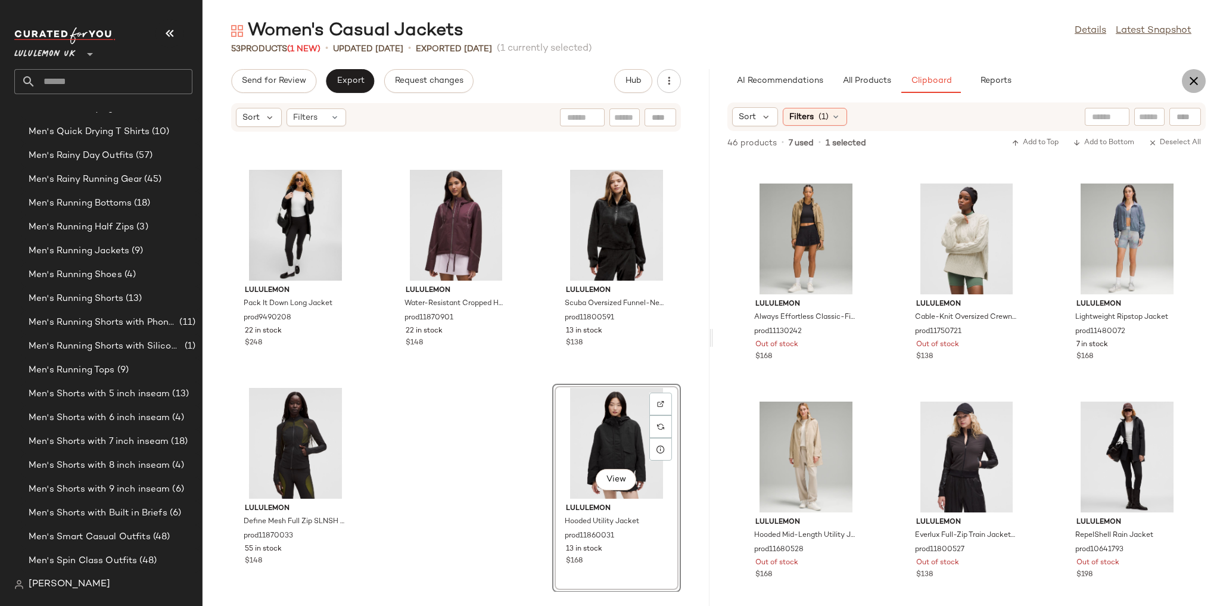
click at [1189, 84] on icon "button" at bounding box center [1194, 81] width 14 height 14
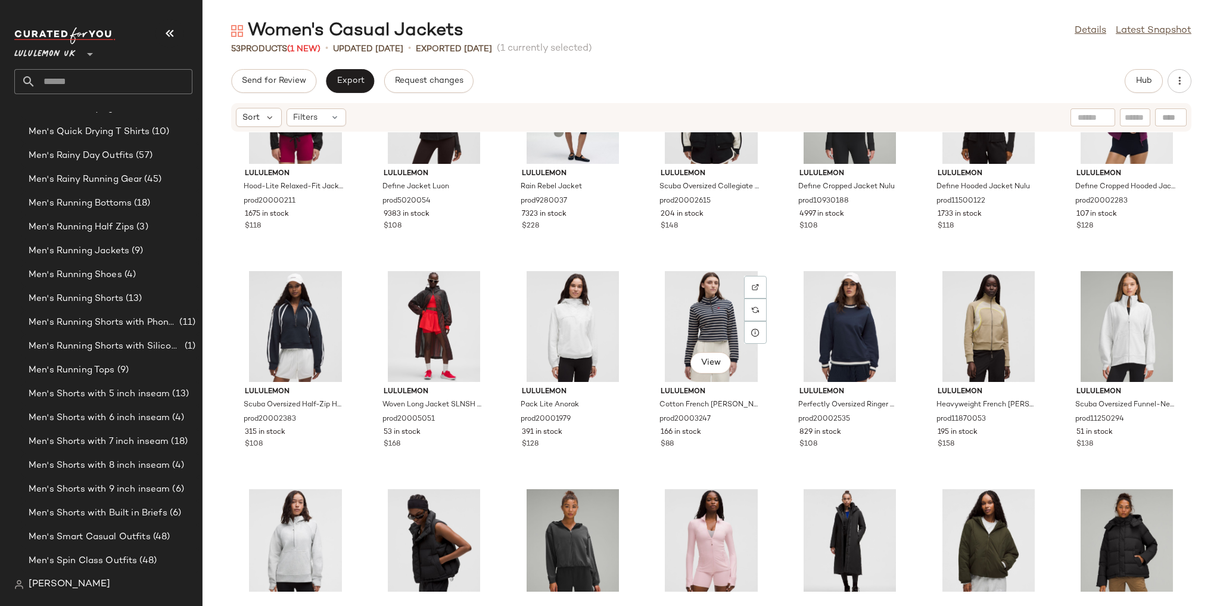
scroll to position [0, 0]
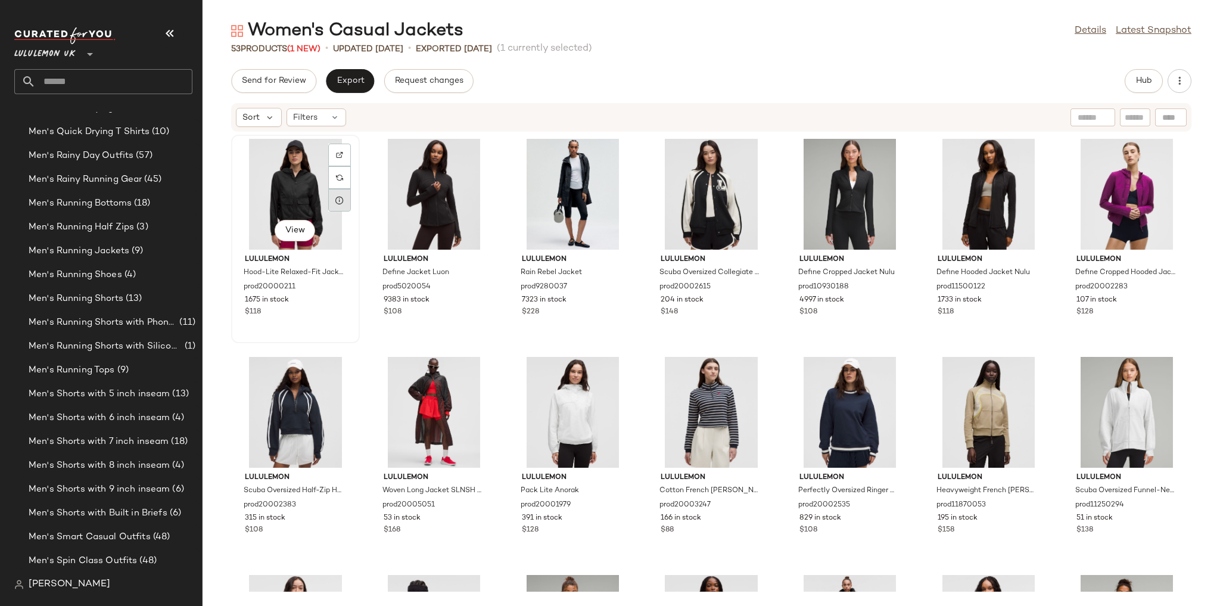
click at [346, 207] on div at bounding box center [339, 200] width 23 height 23
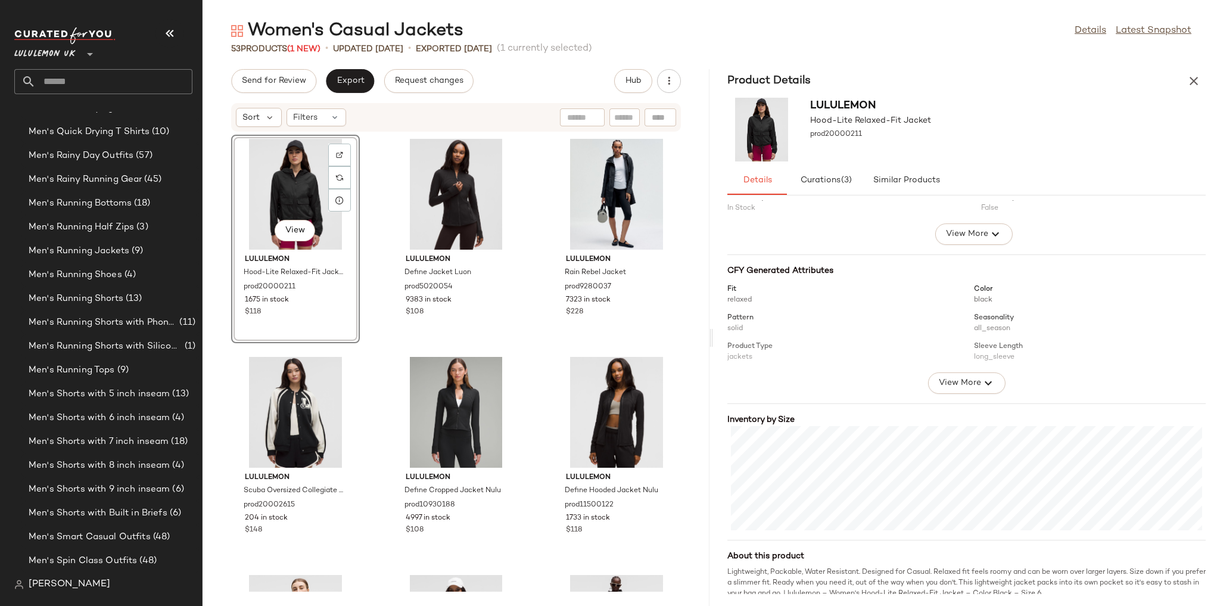
scroll to position [77, 0]
click at [452, 191] on div "View" at bounding box center [456, 194] width 120 height 111
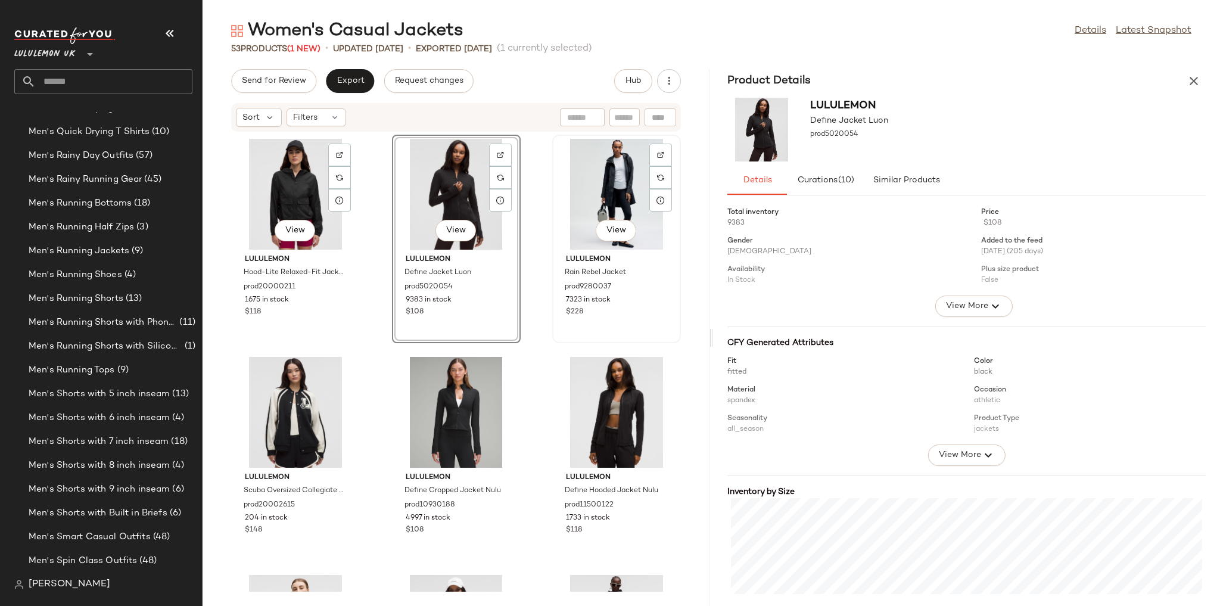
click at [625, 195] on div "View" at bounding box center [616, 194] width 120 height 111
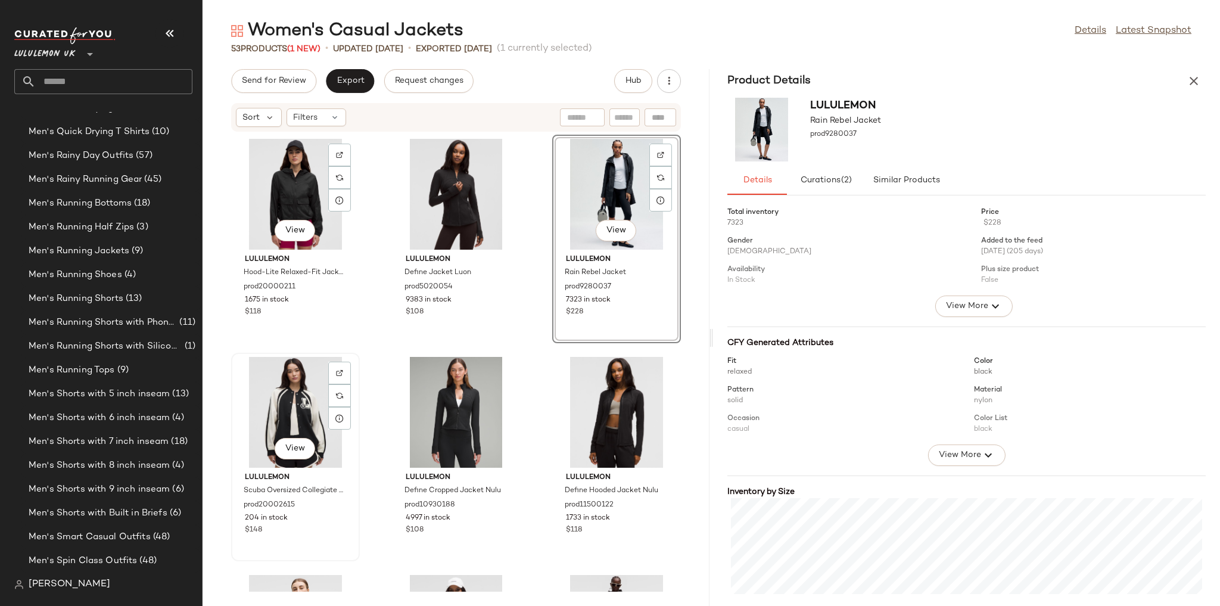
click at [322, 391] on div "View" at bounding box center [295, 412] width 120 height 111
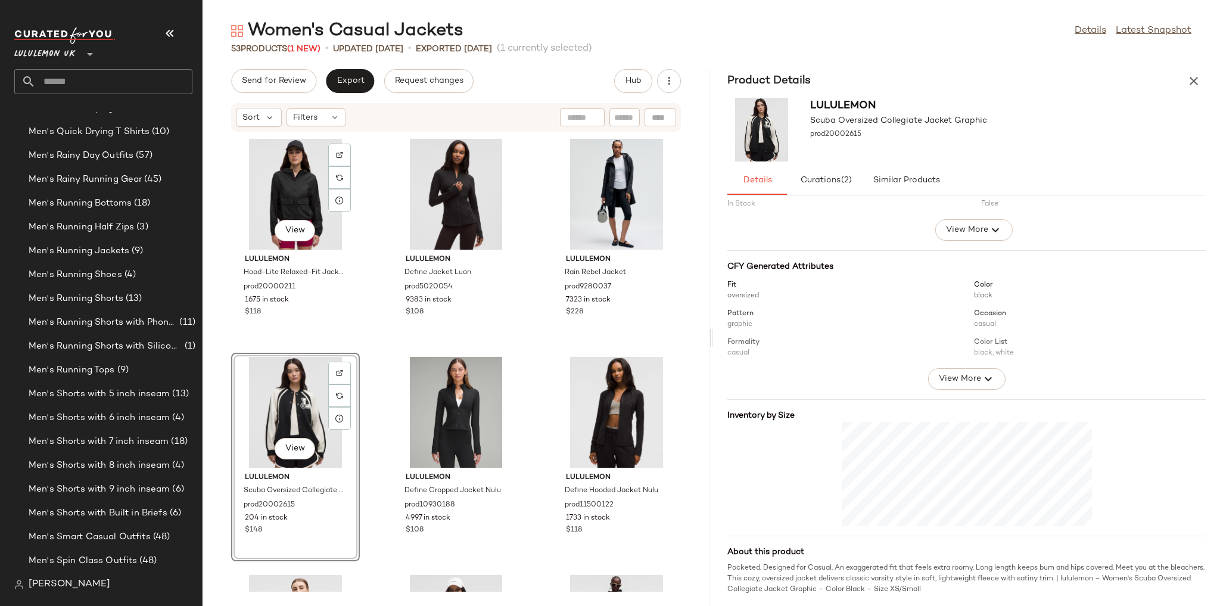
scroll to position [77, 0]
click at [448, 408] on div "View" at bounding box center [456, 412] width 120 height 111
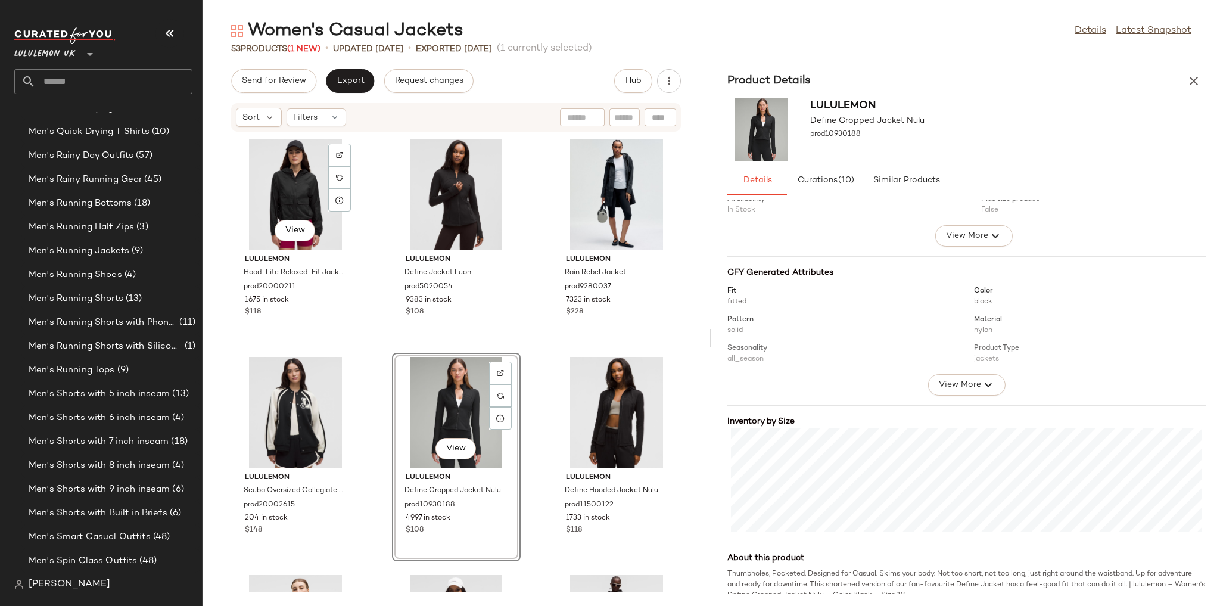
scroll to position [77, 0]
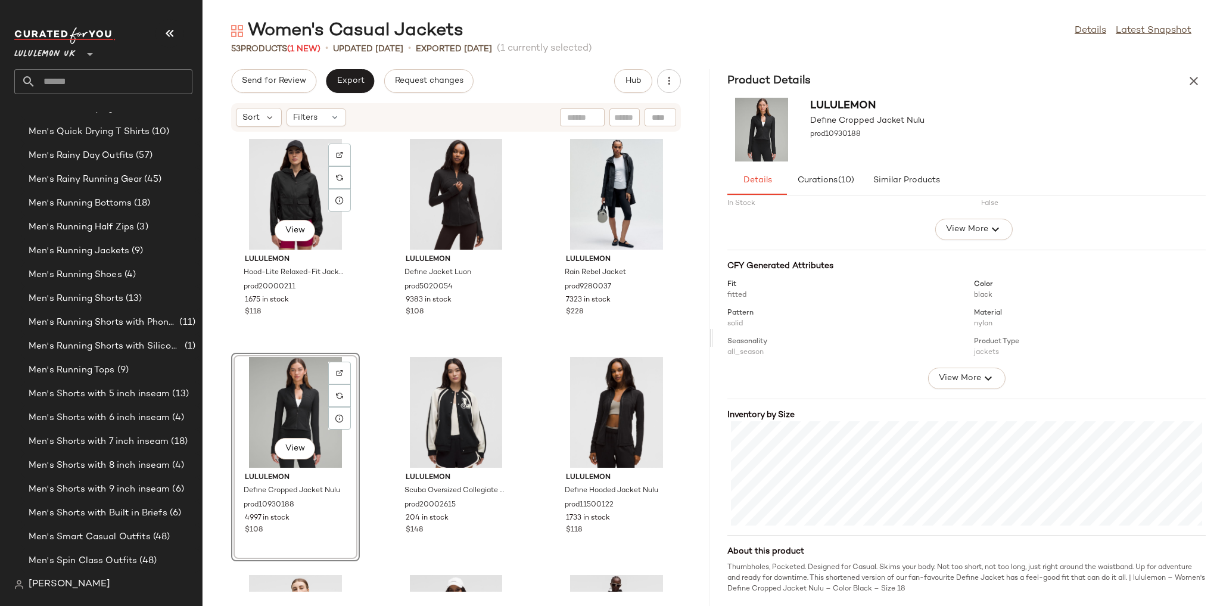
scroll to position [48, 0]
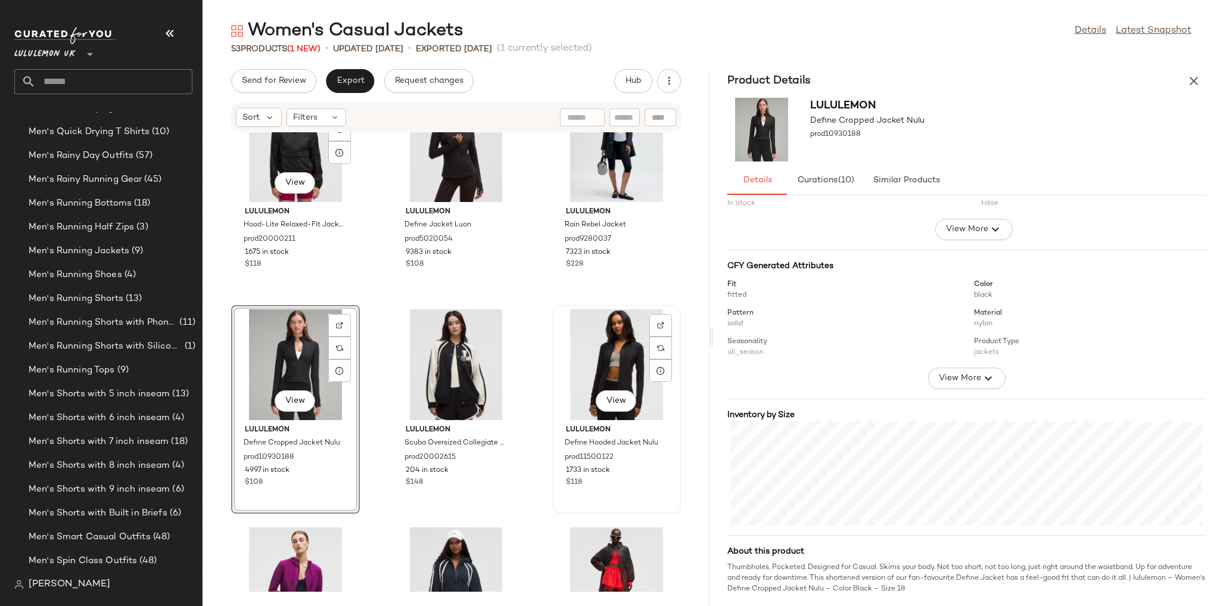
click at [565, 356] on div "View" at bounding box center [616, 364] width 120 height 111
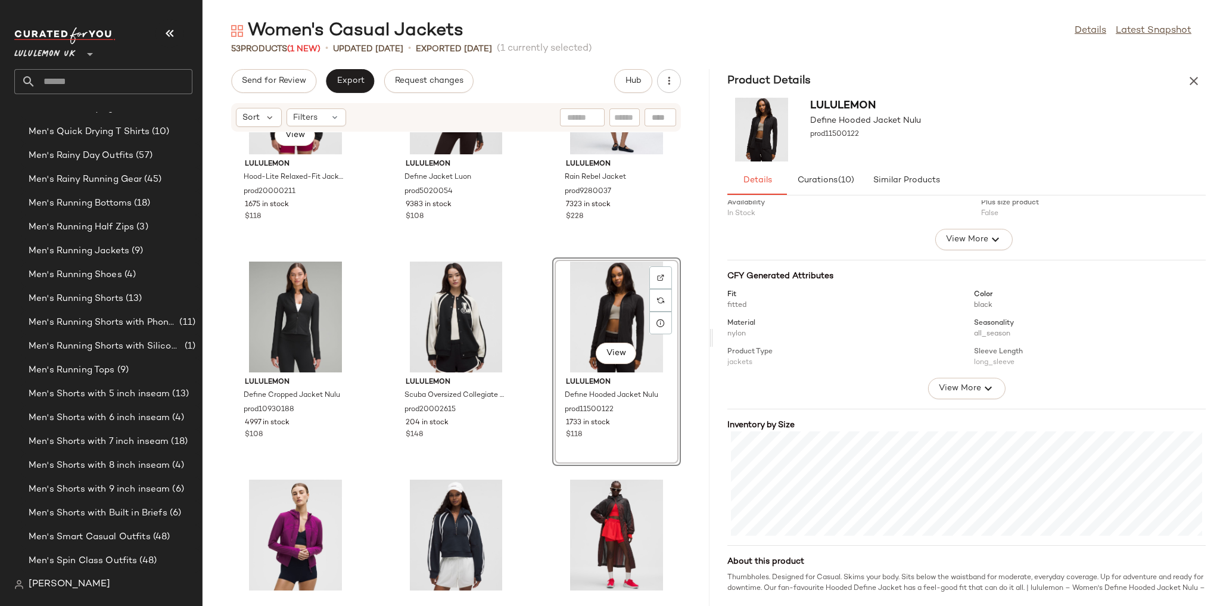
scroll to position [77, 0]
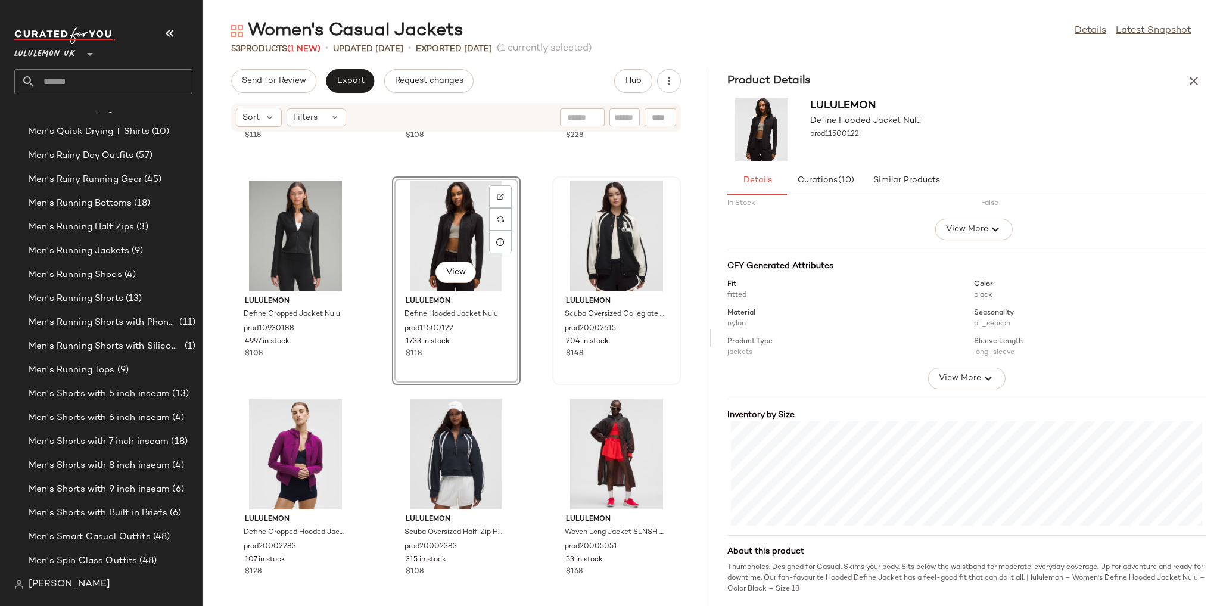
scroll to position [191, 0]
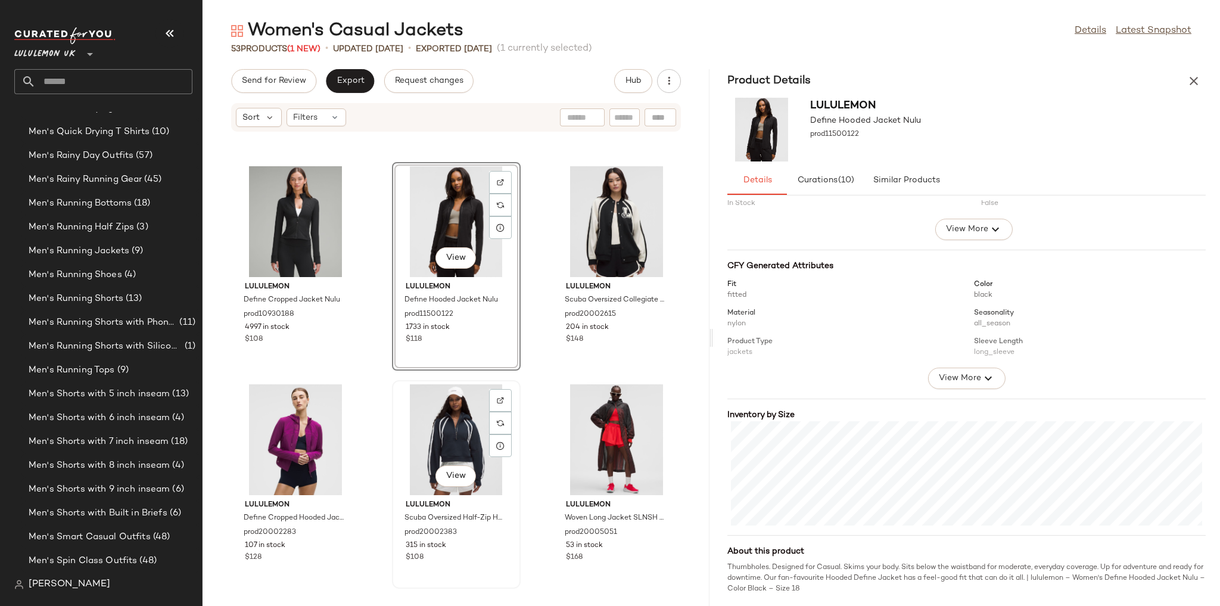
click at [468, 423] on div "View" at bounding box center [456, 439] width 120 height 111
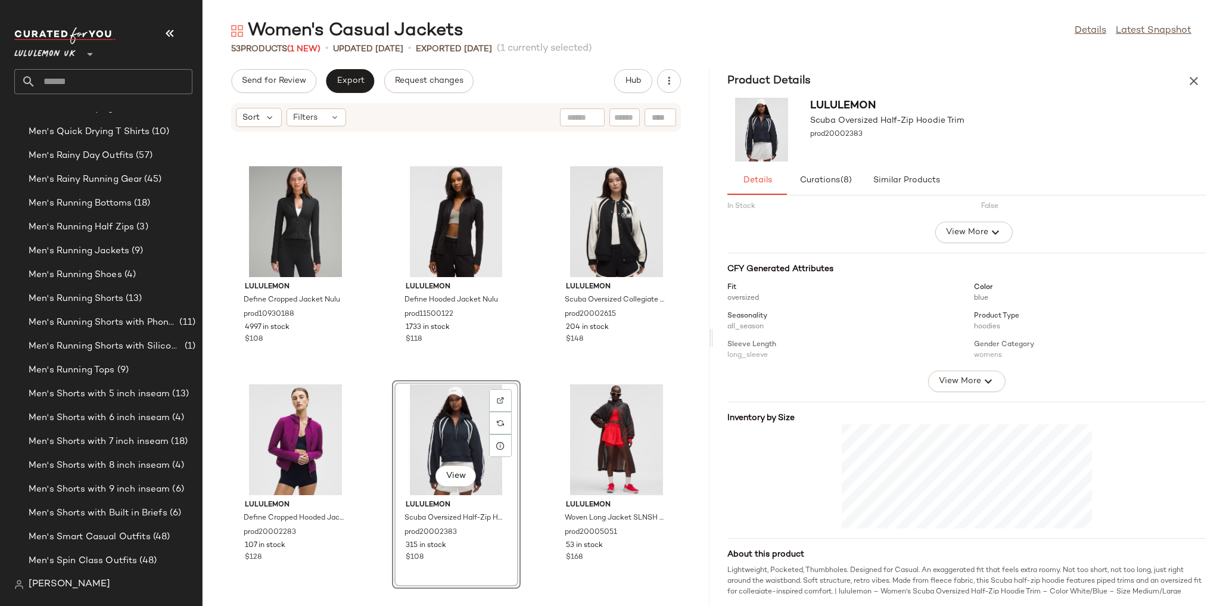
scroll to position [88, 0]
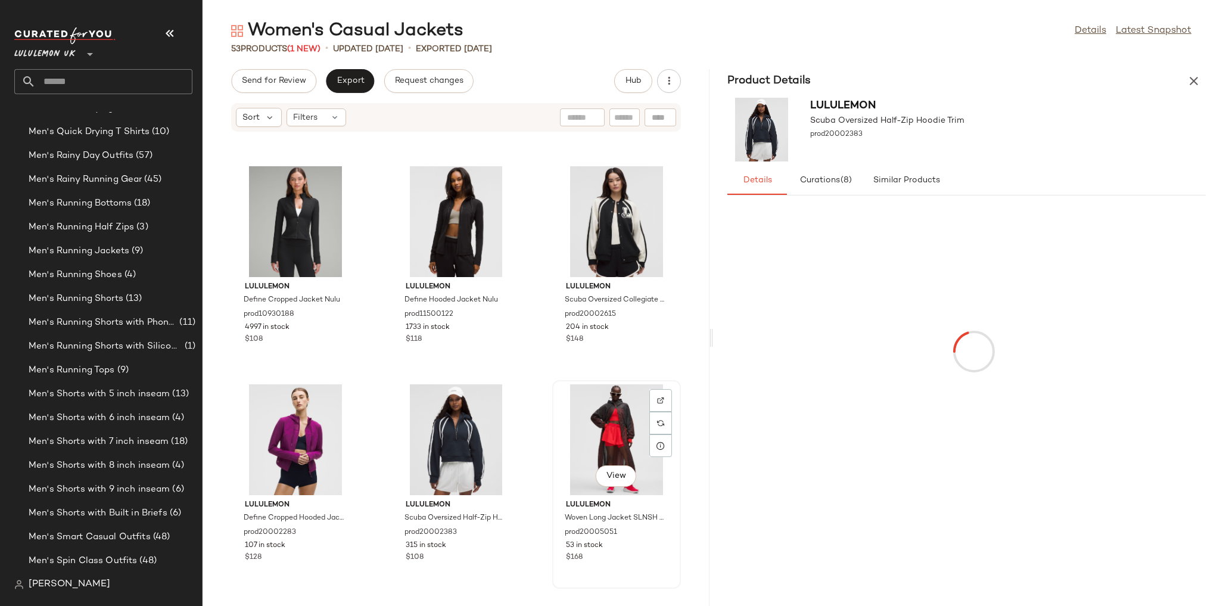
click at [595, 418] on div "View" at bounding box center [616, 439] width 120 height 111
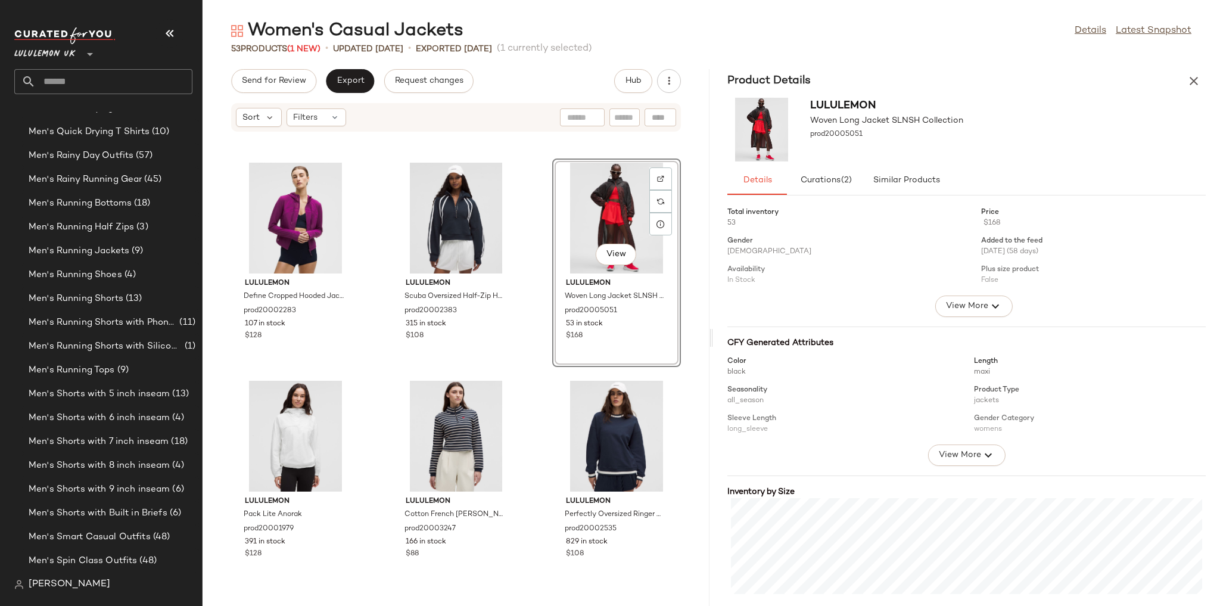
scroll to position [438, 0]
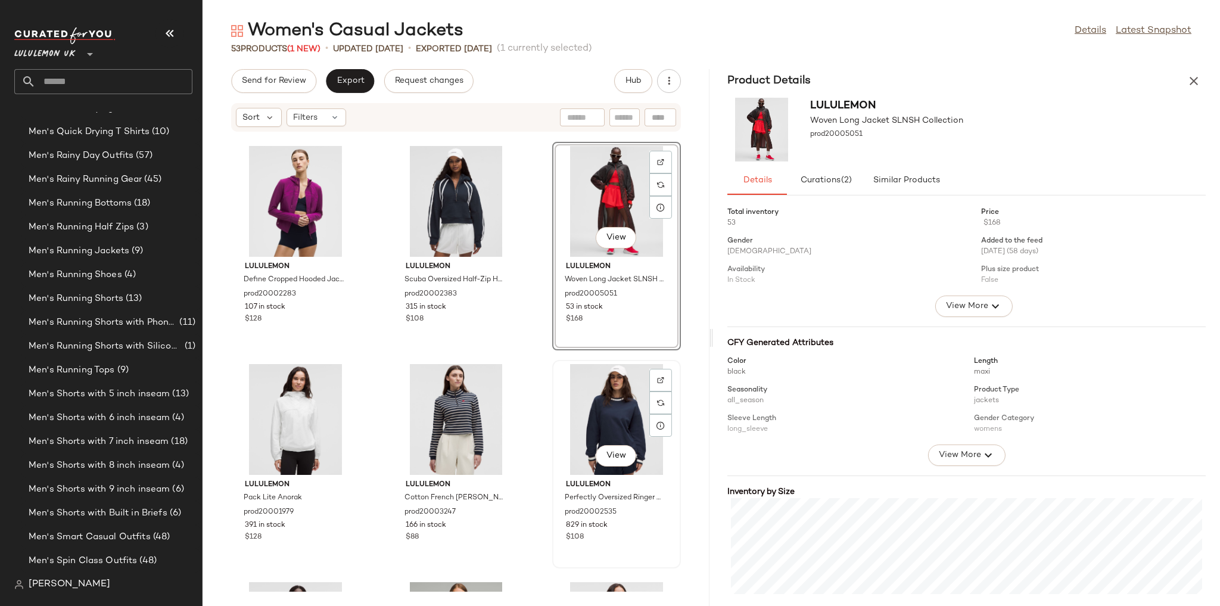
click at [573, 408] on div "View" at bounding box center [616, 419] width 120 height 111
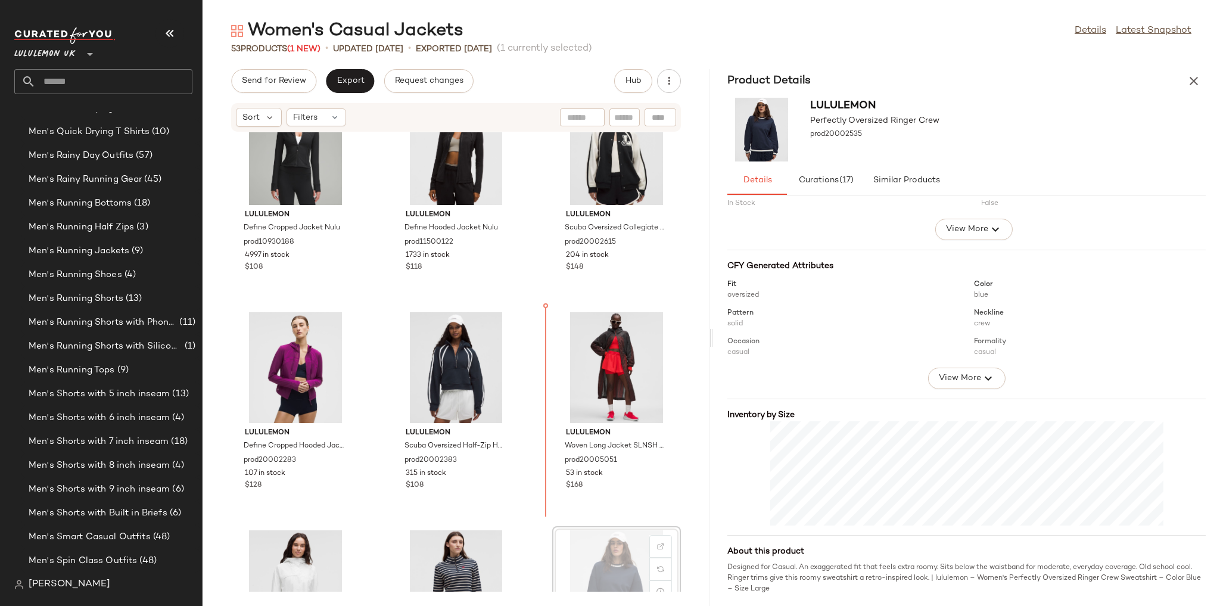
scroll to position [222, 0]
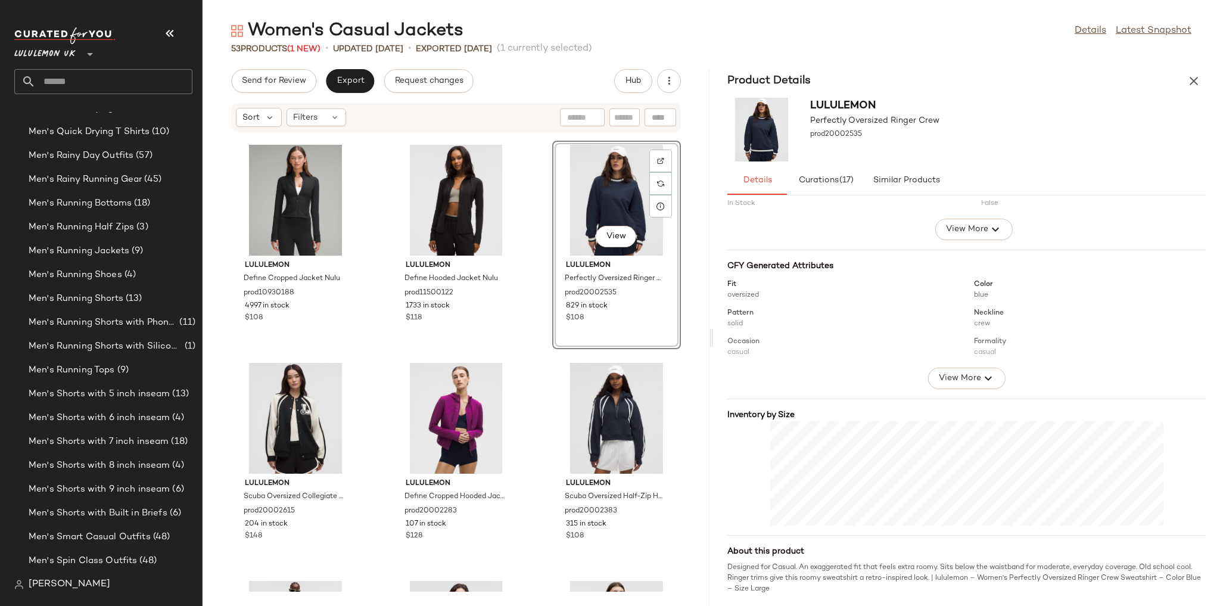
click at [530, 284] on div "lululemon Define Cropped Jacket Nulu prod10930188 4997 in stock $108 lululemon …" at bounding box center [456, 361] width 507 height 459
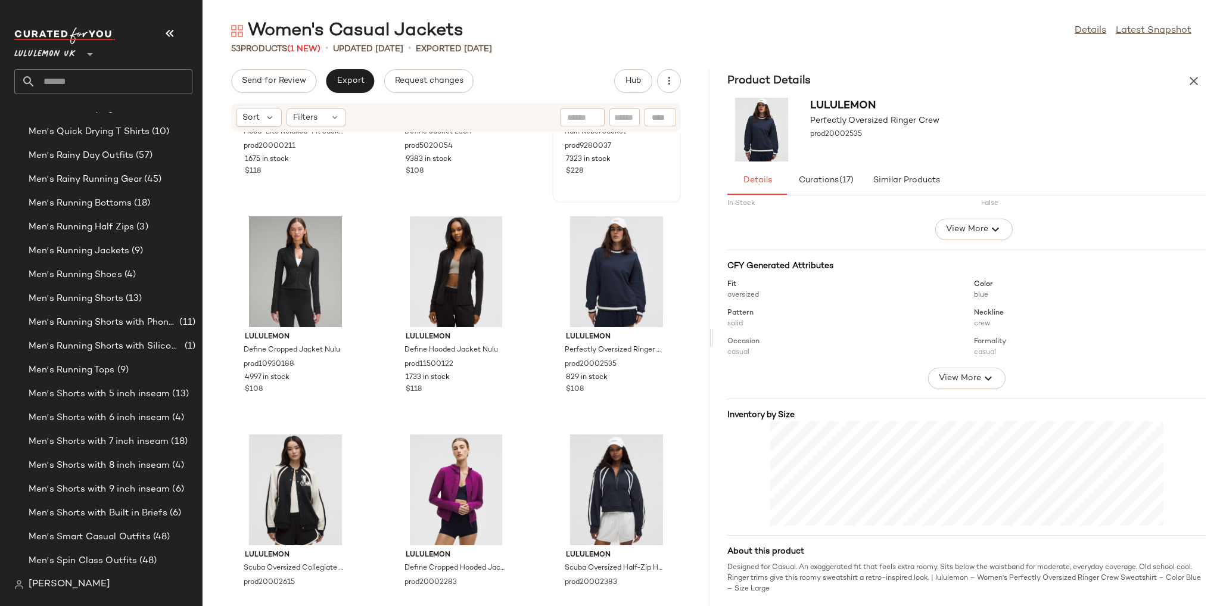
scroll to position [21, 0]
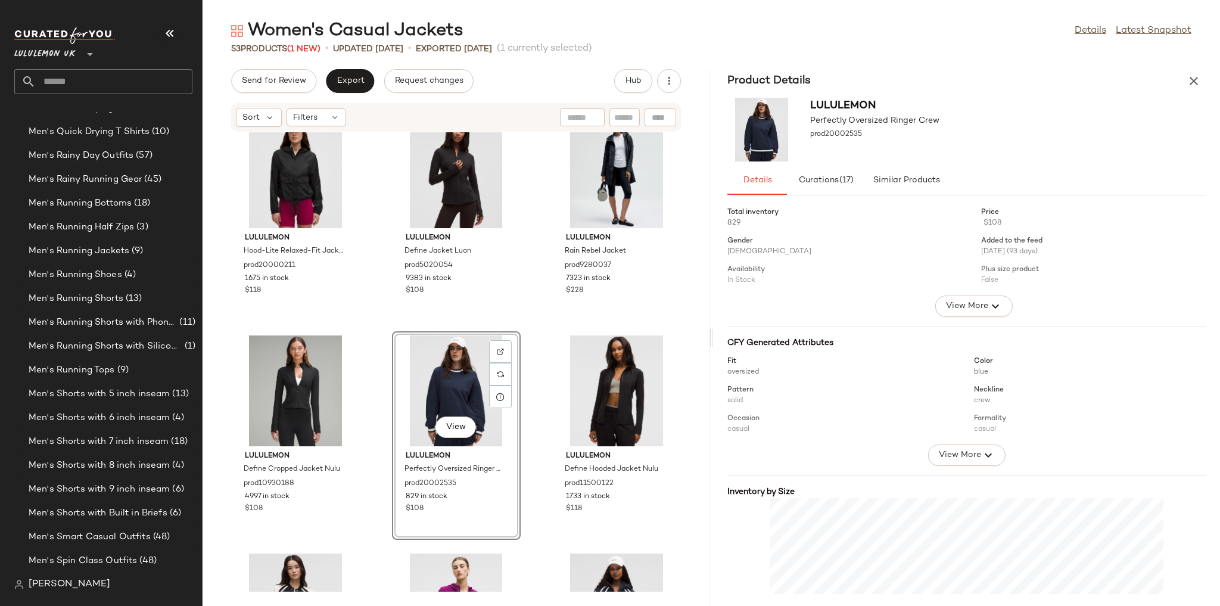
click at [526, 309] on div "lululemon Hood-Lite Relaxed-Fit Jacket prod20000211 1675 in stock $118 lululemo…" at bounding box center [456, 361] width 507 height 459
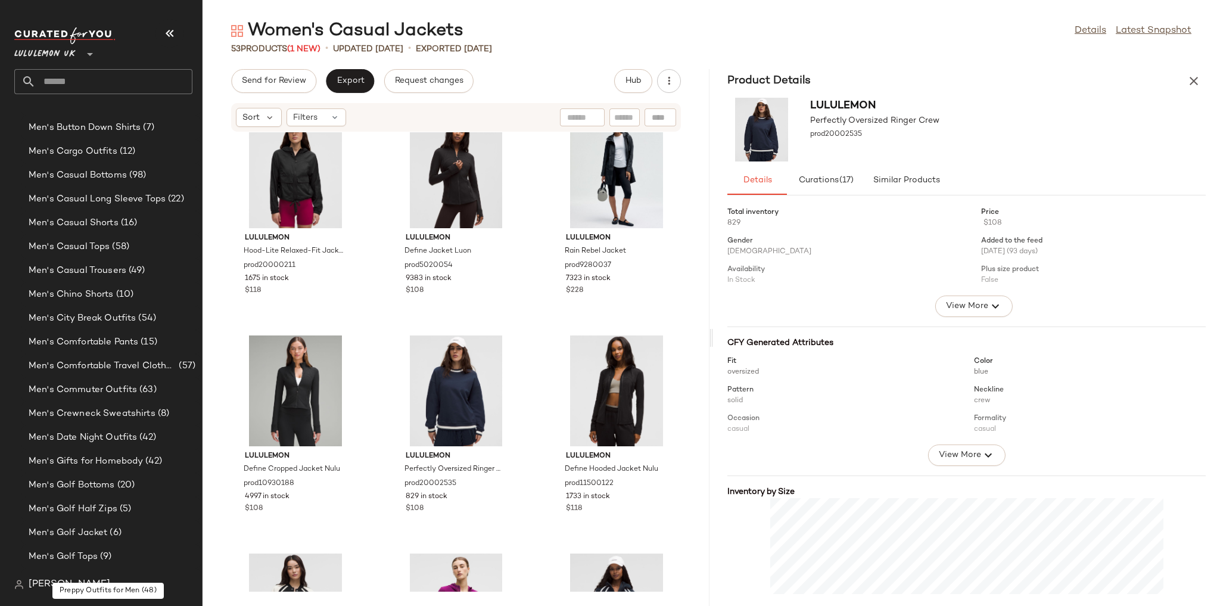
scroll to position [540, 0]
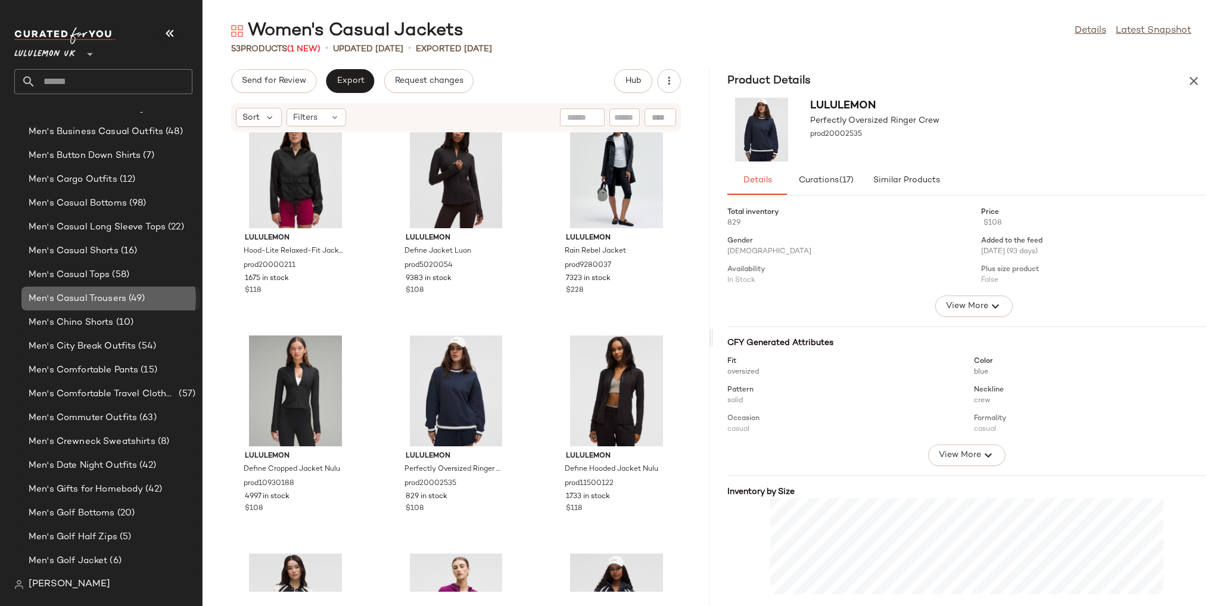
click at [133, 290] on div "Men's Casual Trousers (49)" at bounding box center [110, 299] width 179 height 24
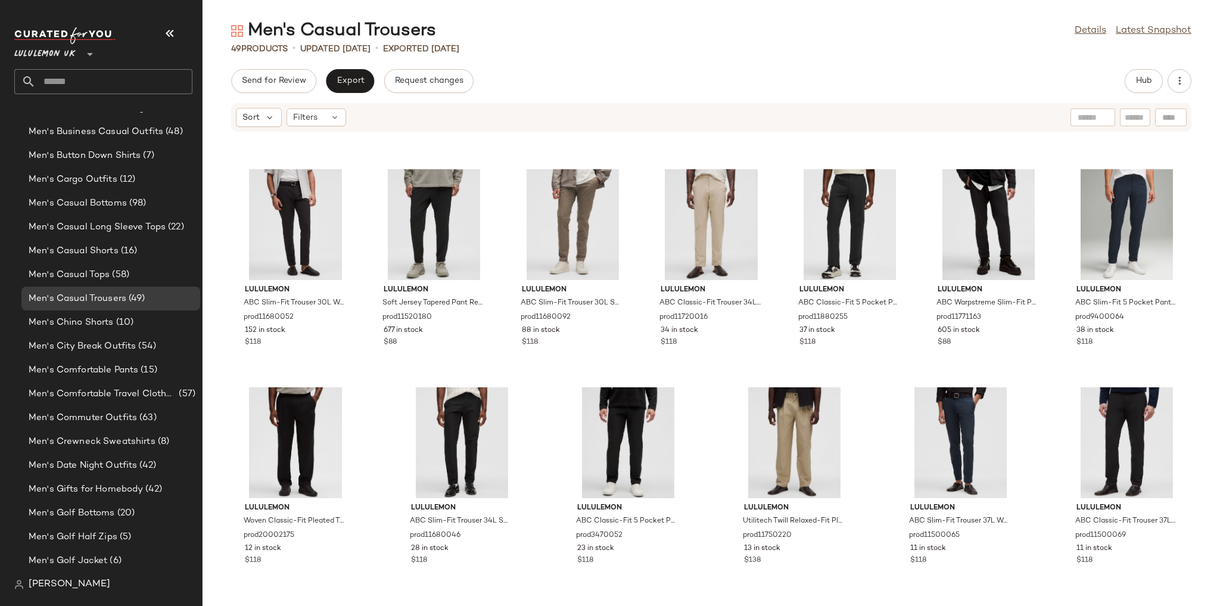
scroll to position [1505, 0]
click at [1139, 83] on span "Hub" at bounding box center [1144, 81] width 17 height 10
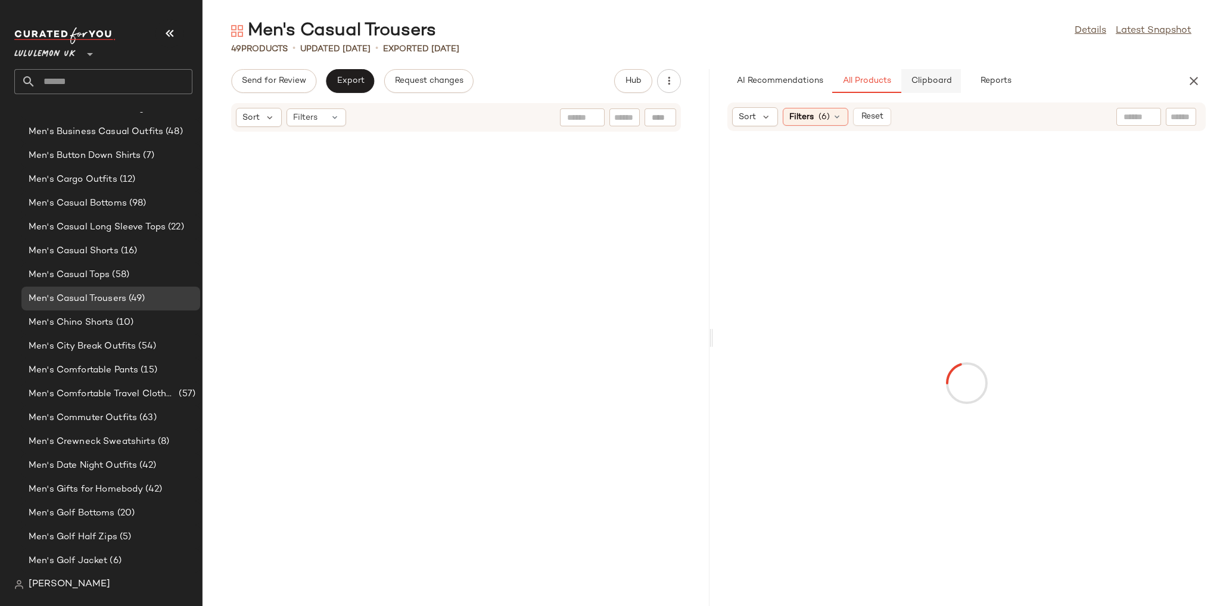
scroll to position [2835, 0]
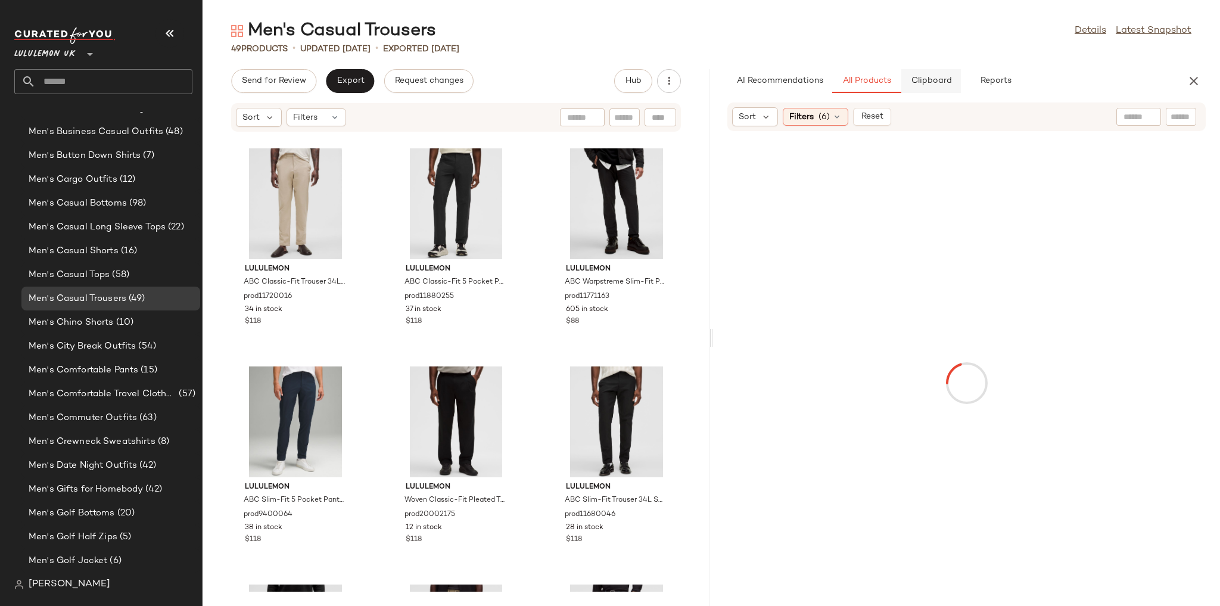
click at [937, 82] on span "Clipboard" at bounding box center [930, 81] width 41 height 10
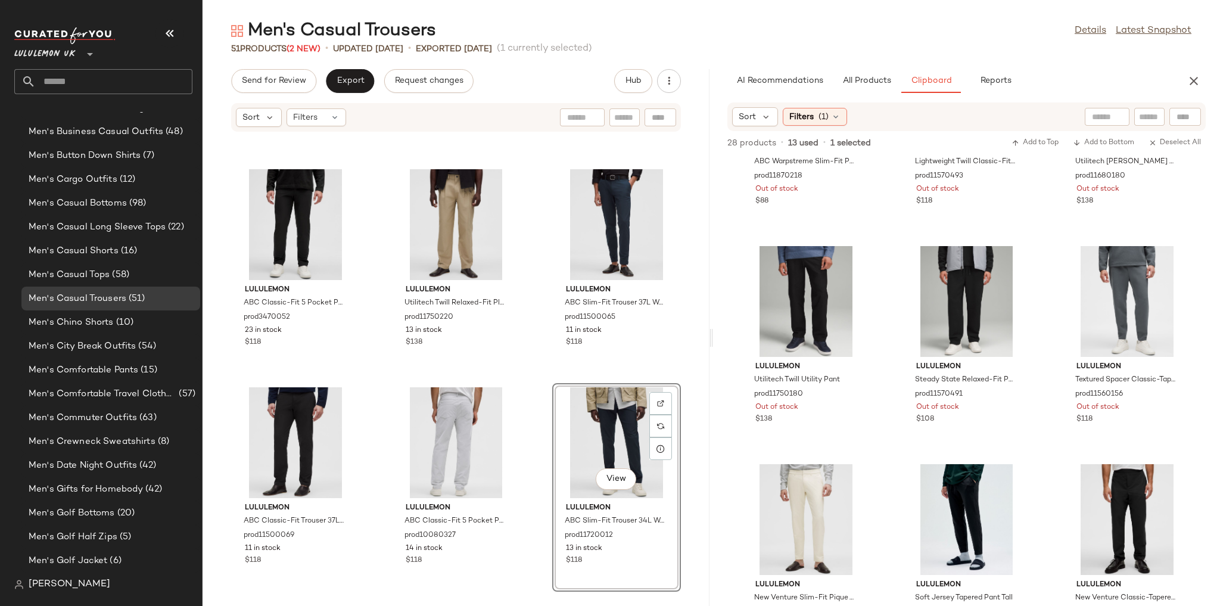
scroll to position [644, 0]
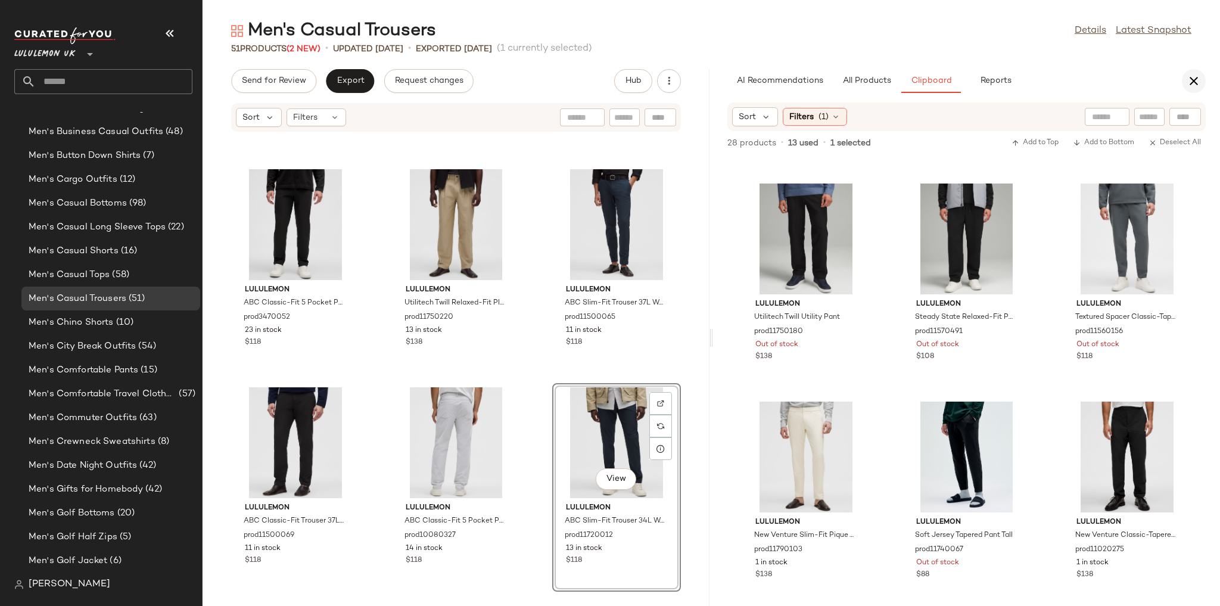
click at [1184, 82] on button "button" at bounding box center [1194, 81] width 24 height 24
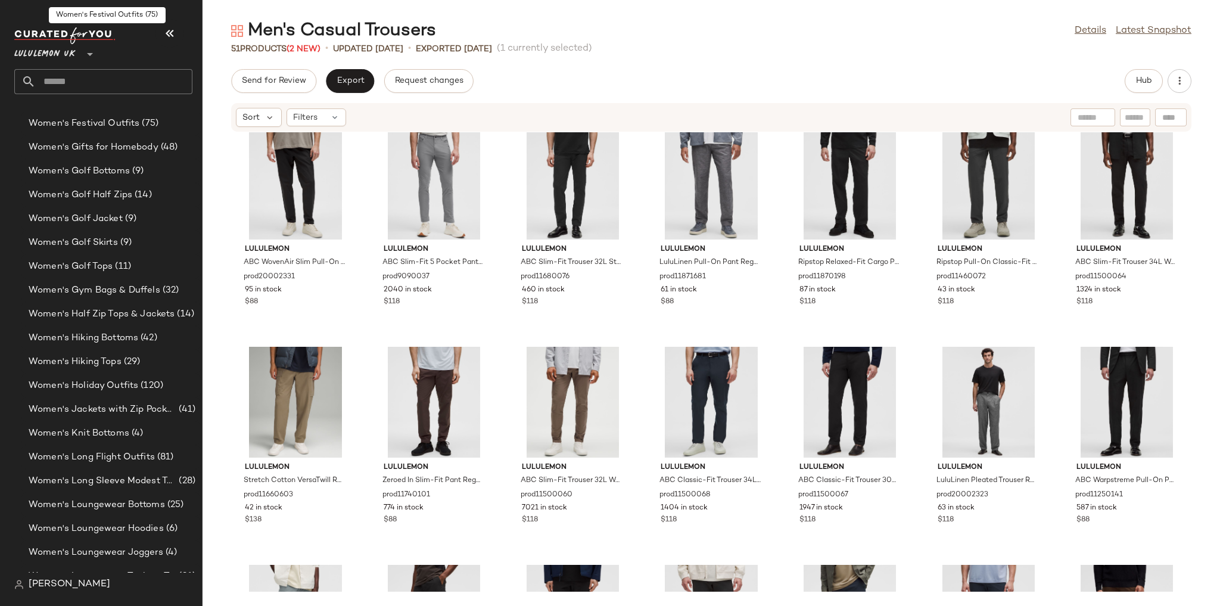
scroll to position [4401, 0]
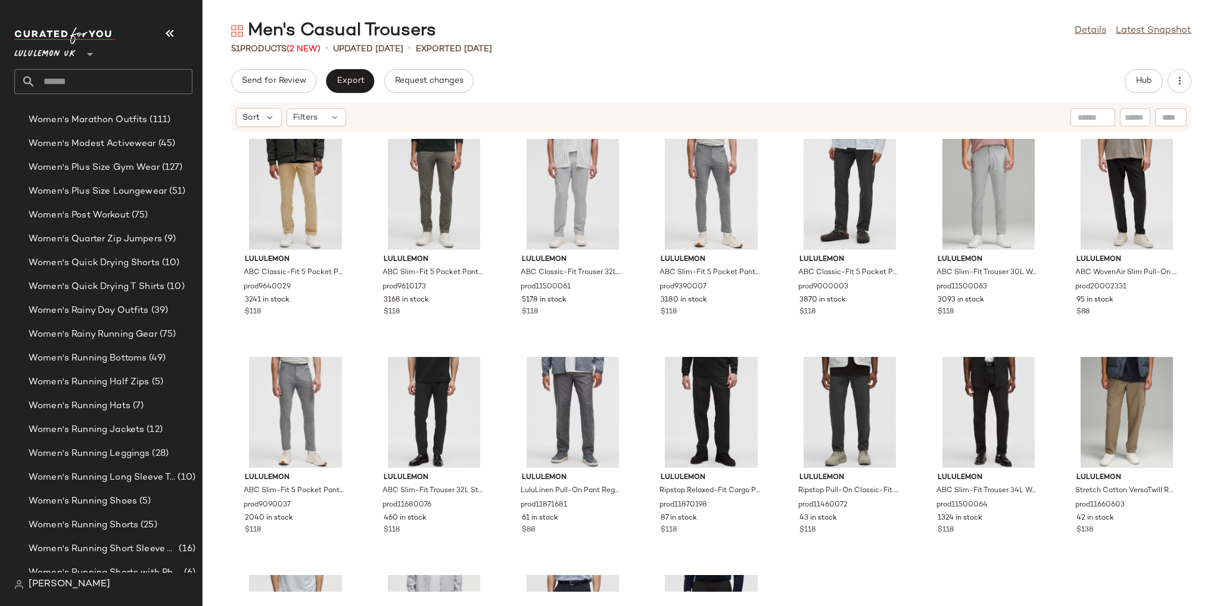
scroll to position [3677, 0]
click at [133, 490] on div "Women's Running Shoes (5)" at bounding box center [110, 498] width 179 height 24
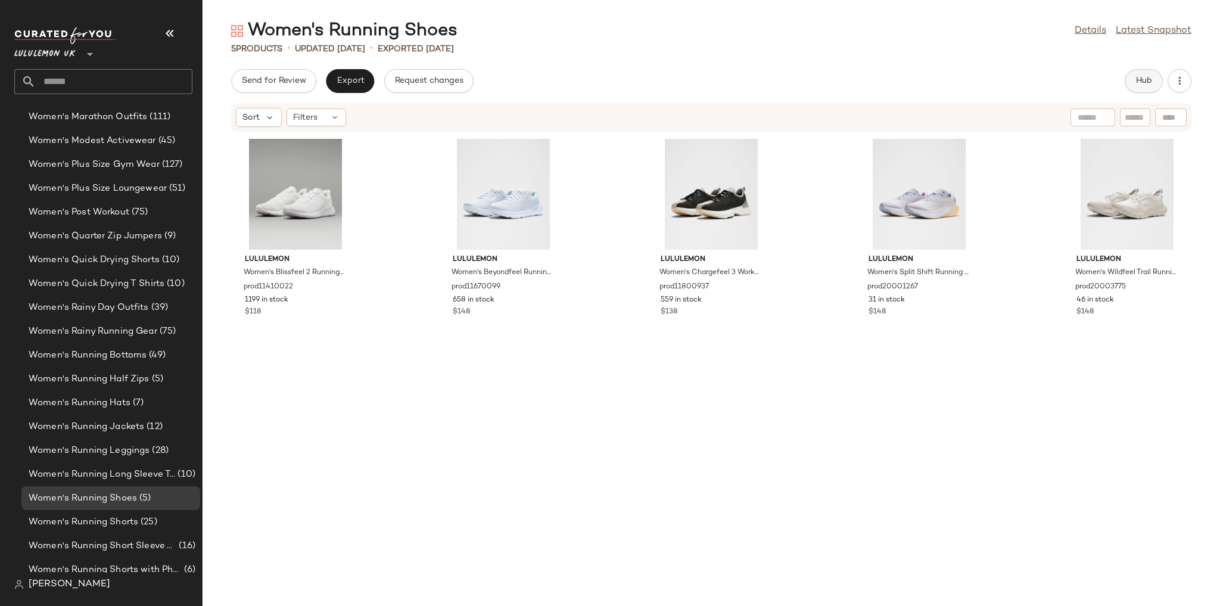
click at [1140, 86] on button "Hub" at bounding box center [1144, 81] width 38 height 24
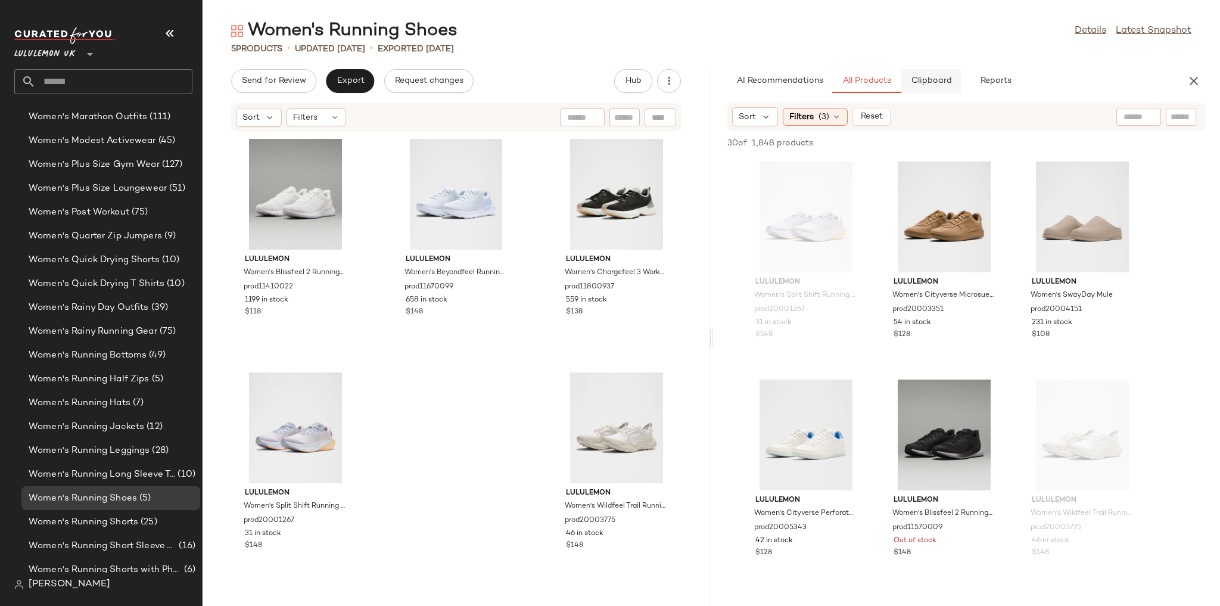
click at [926, 73] on button "Clipboard" at bounding box center [931, 81] width 60 height 24
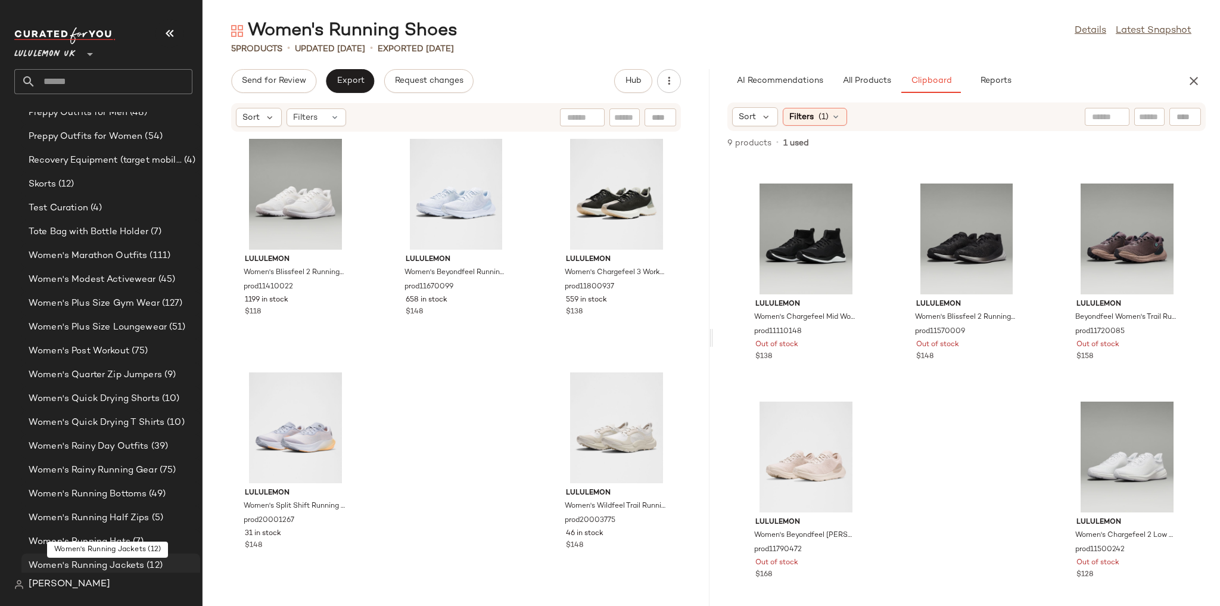
scroll to position [3534, 0]
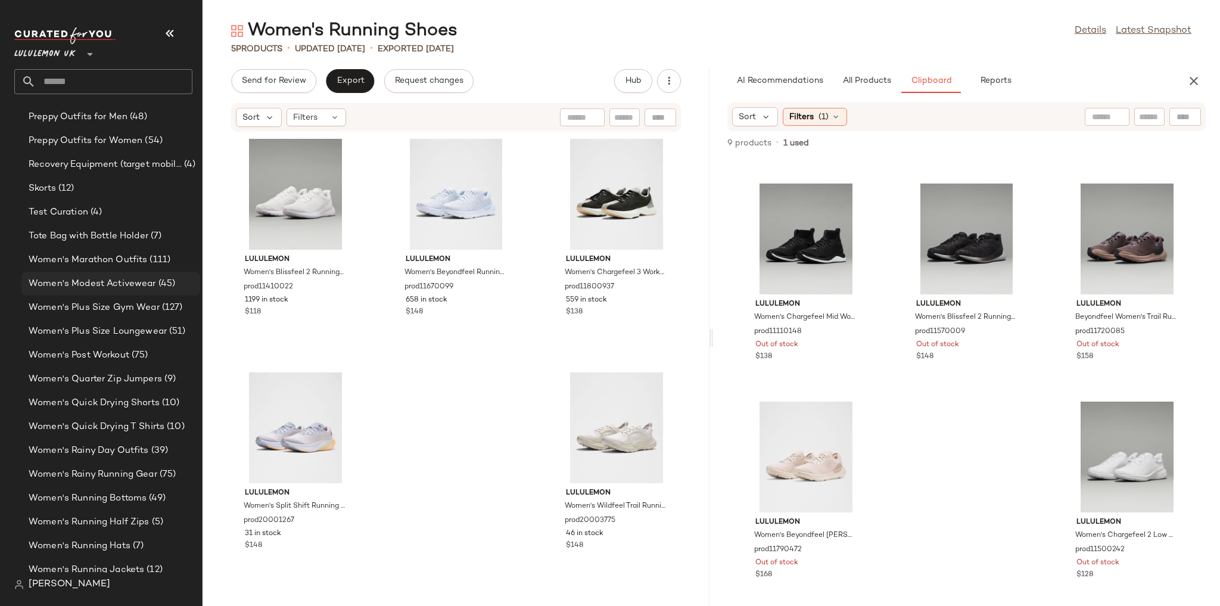
click at [139, 282] on span "Women's Modest Activewear" at bounding box center [92, 284] width 127 height 14
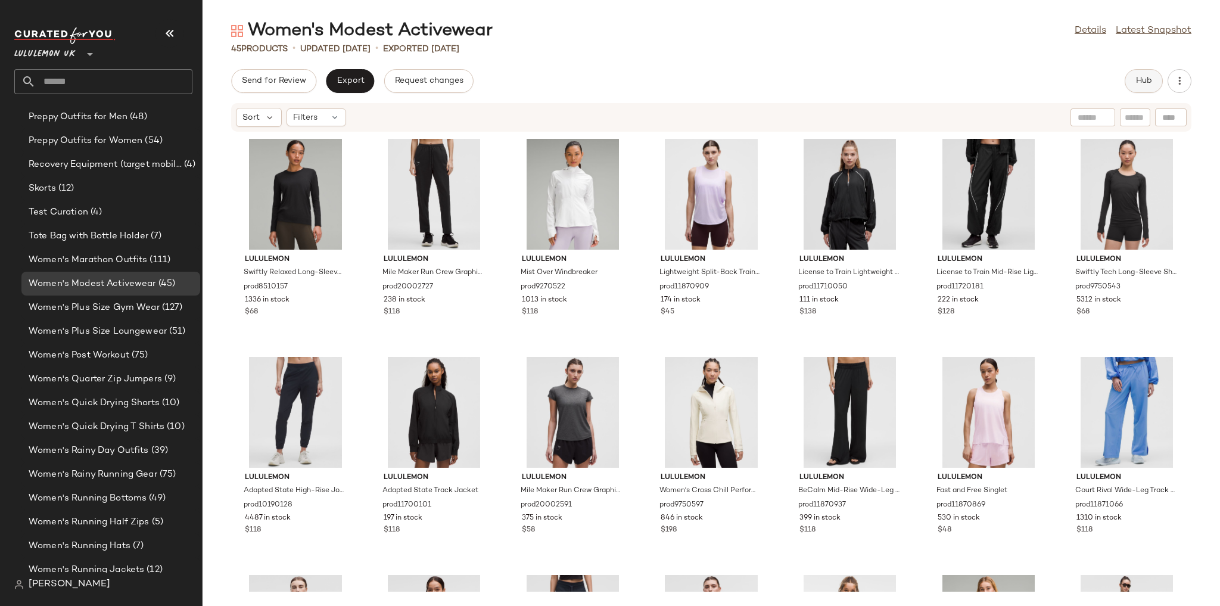
click at [1146, 79] on span "Hub" at bounding box center [1144, 81] width 17 height 10
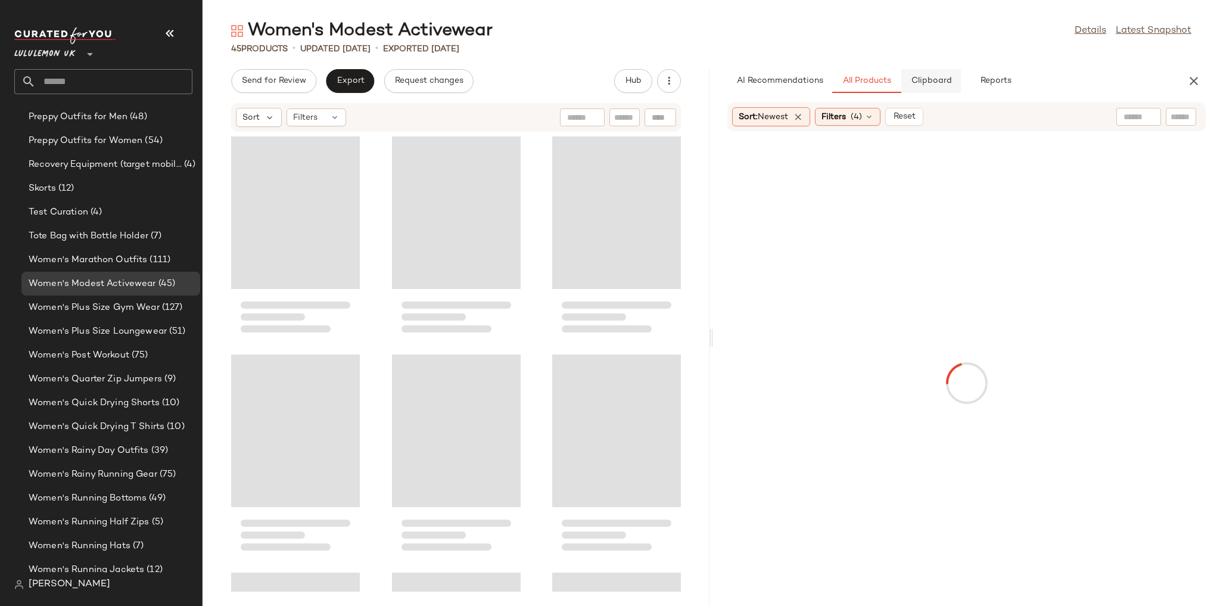
click at [939, 83] on span "Clipboard" at bounding box center [930, 81] width 41 height 10
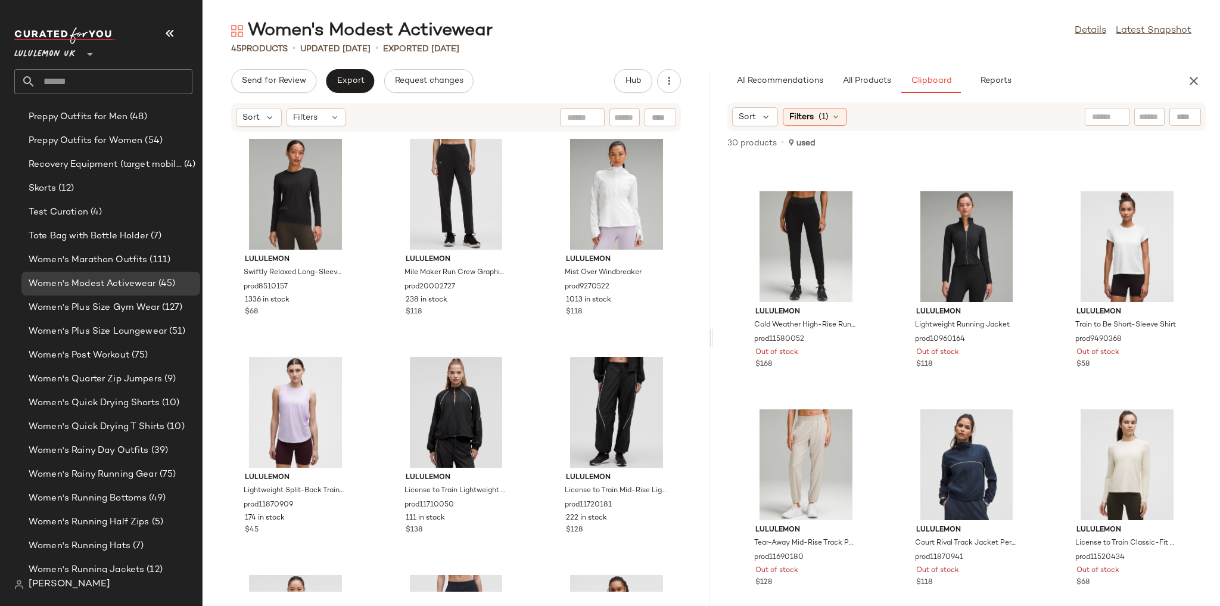
scroll to position [248, 0]
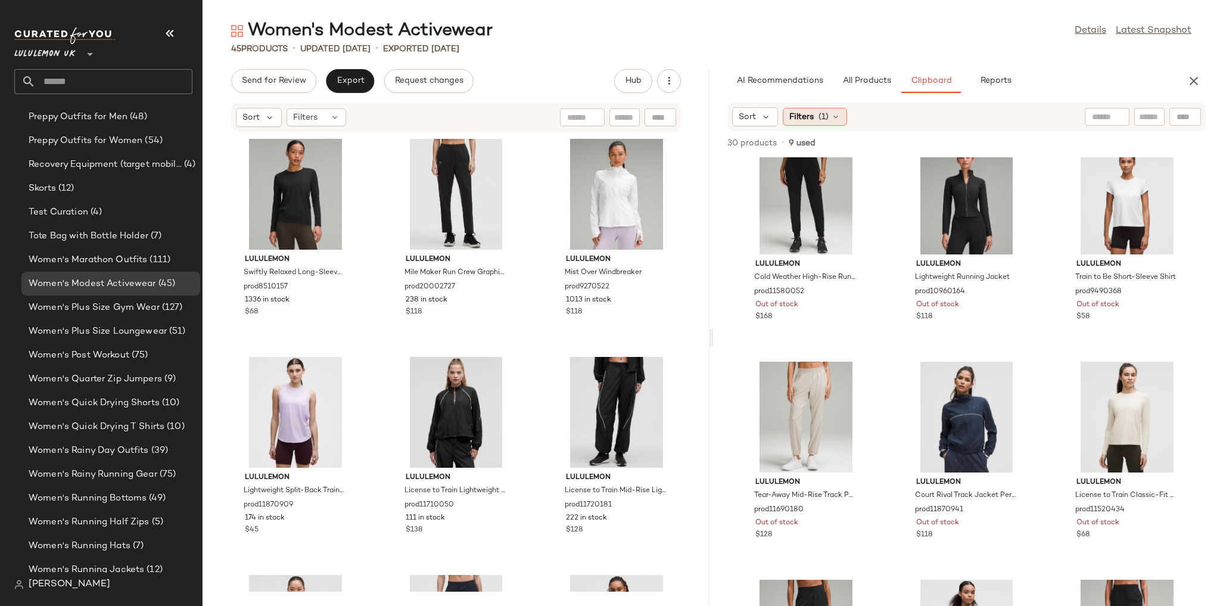
click at [829, 110] on div "Filters (1)" at bounding box center [815, 117] width 64 height 18
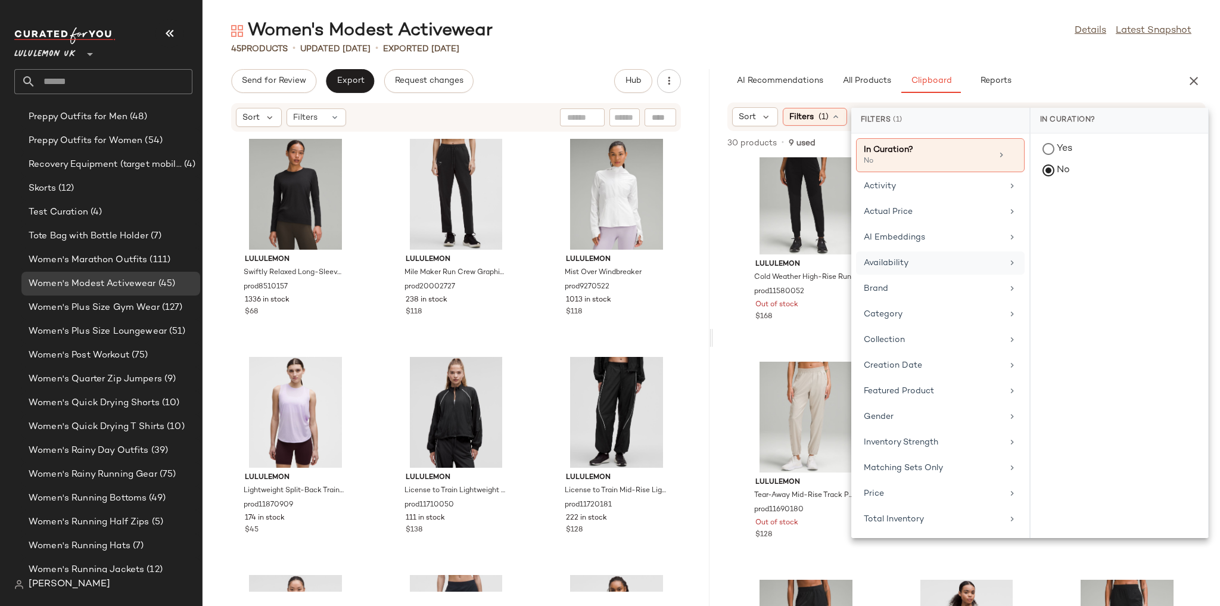
click at [912, 277] on div "Availability" at bounding box center [940, 288] width 169 height 23
click at [1088, 222] on div "in_stock" at bounding box center [1120, 236] width 178 height 29
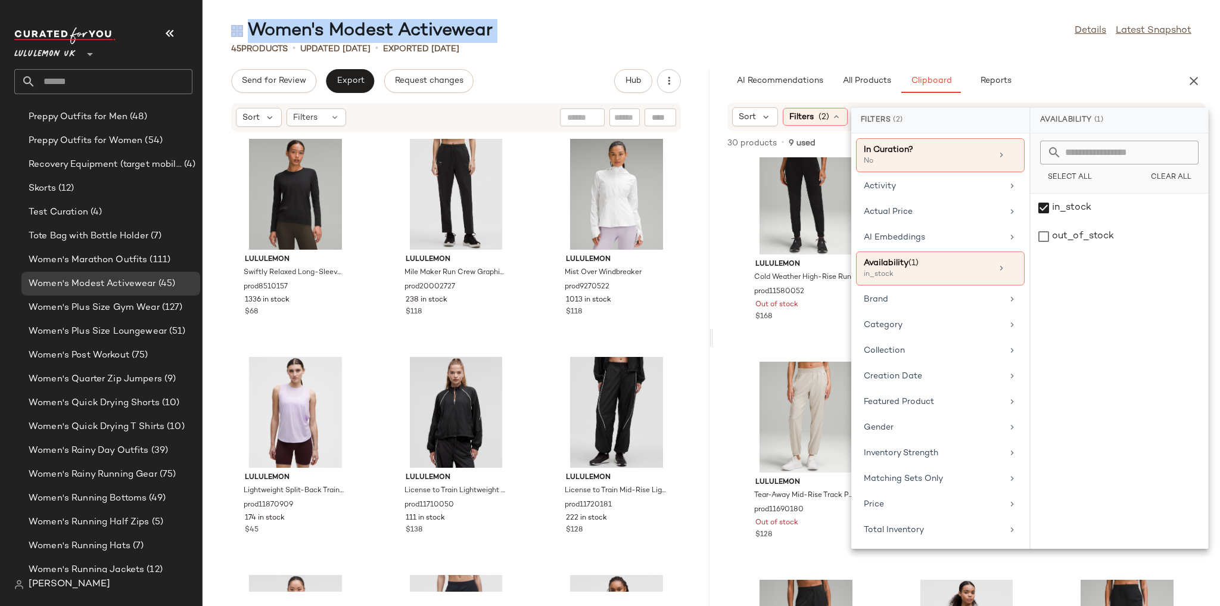
click at [963, 18] on main "Women's Modest Activewear Details Latest Snapshot 45 Products • updated Aug 13t…" at bounding box center [610, 303] width 1220 height 606
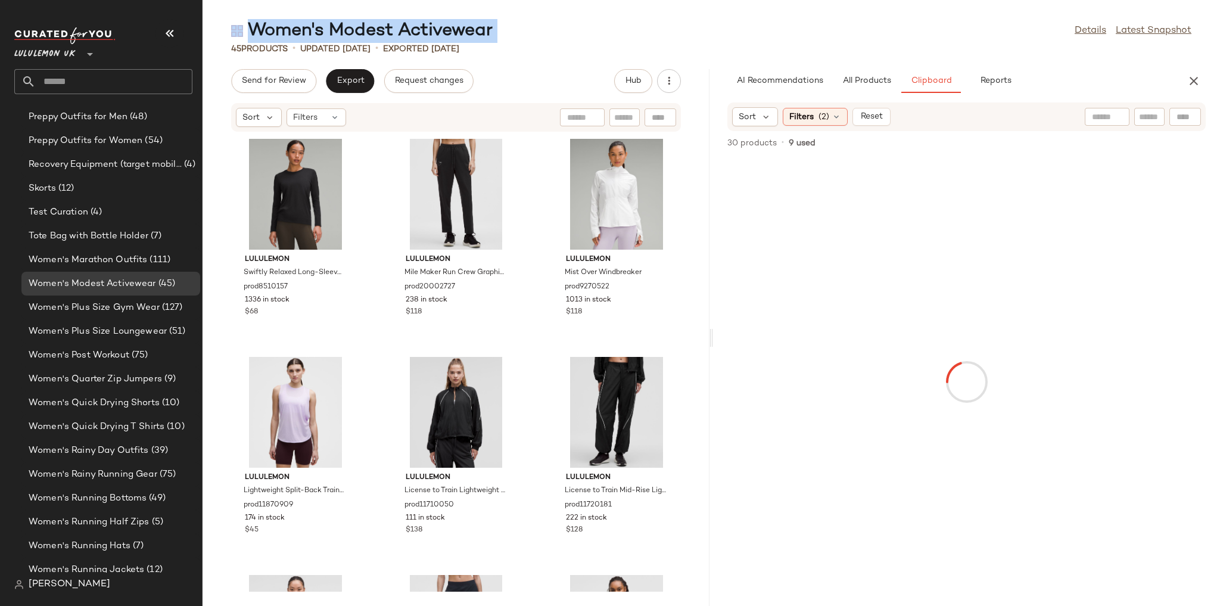
click at [952, 36] on div "Women's Modest Activewear Details Latest Snapshot" at bounding box center [712, 31] width 1018 height 24
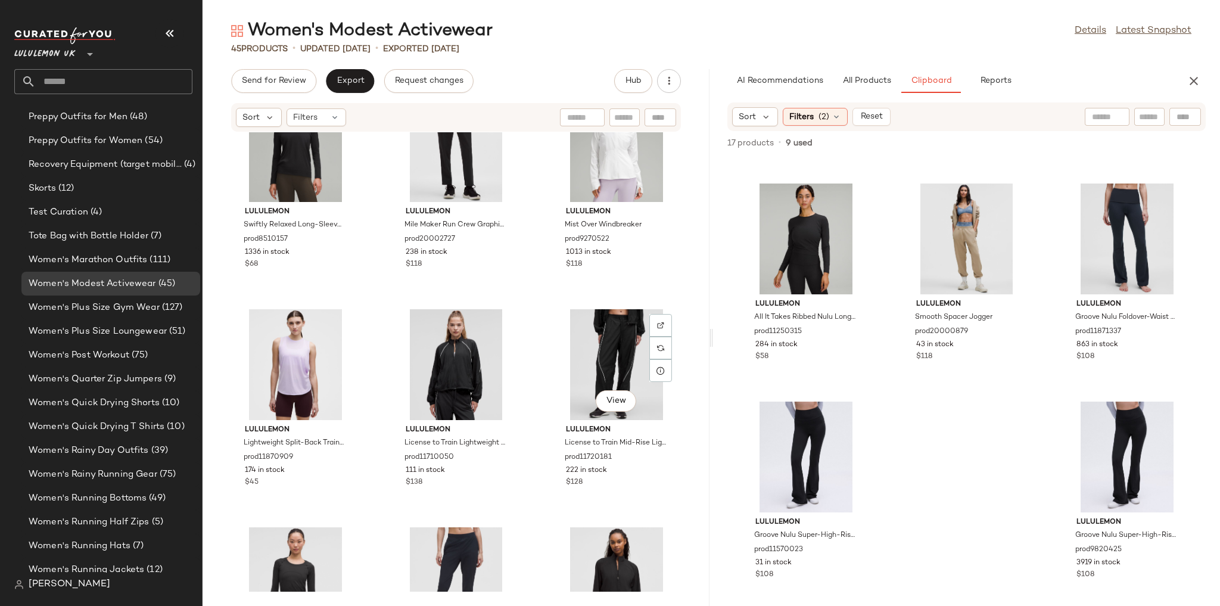
scroll to position [0, 0]
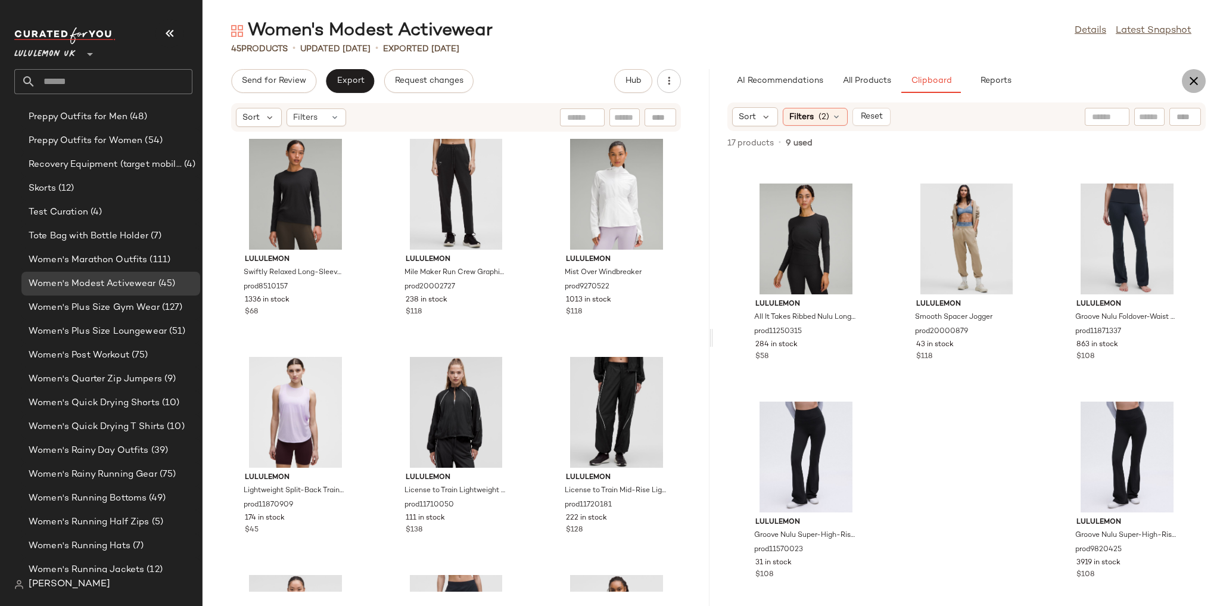
click at [1194, 77] on icon "button" at bounding box center [1194, 81] width 14 height 14
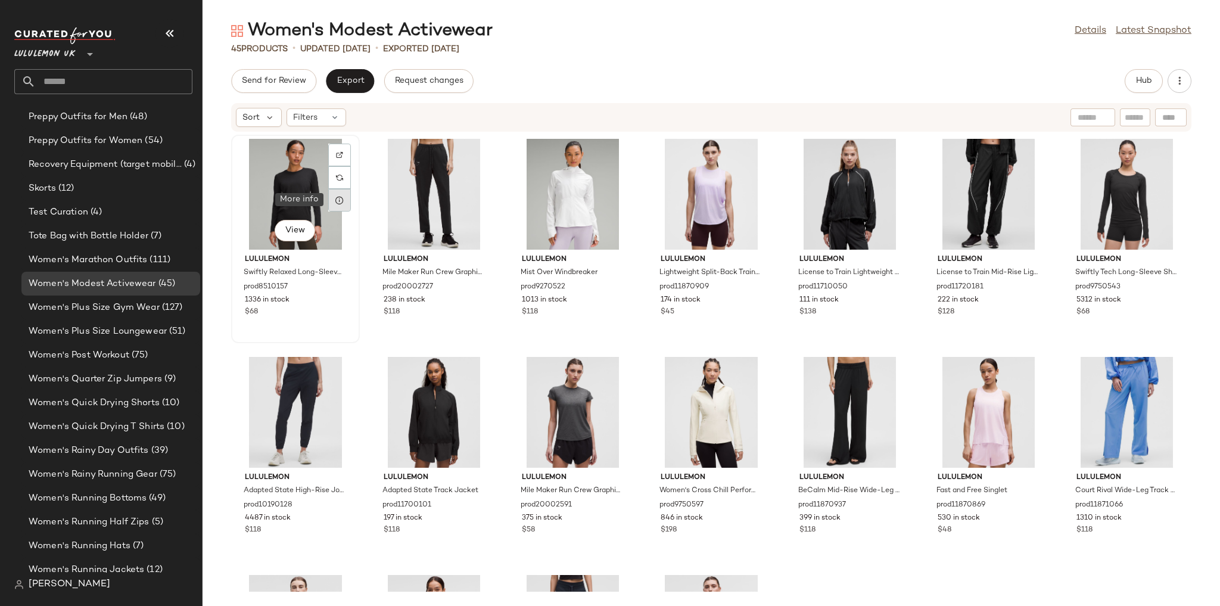
click at [348, 204] on div at bounding box center [339, 200] width 23 height 23
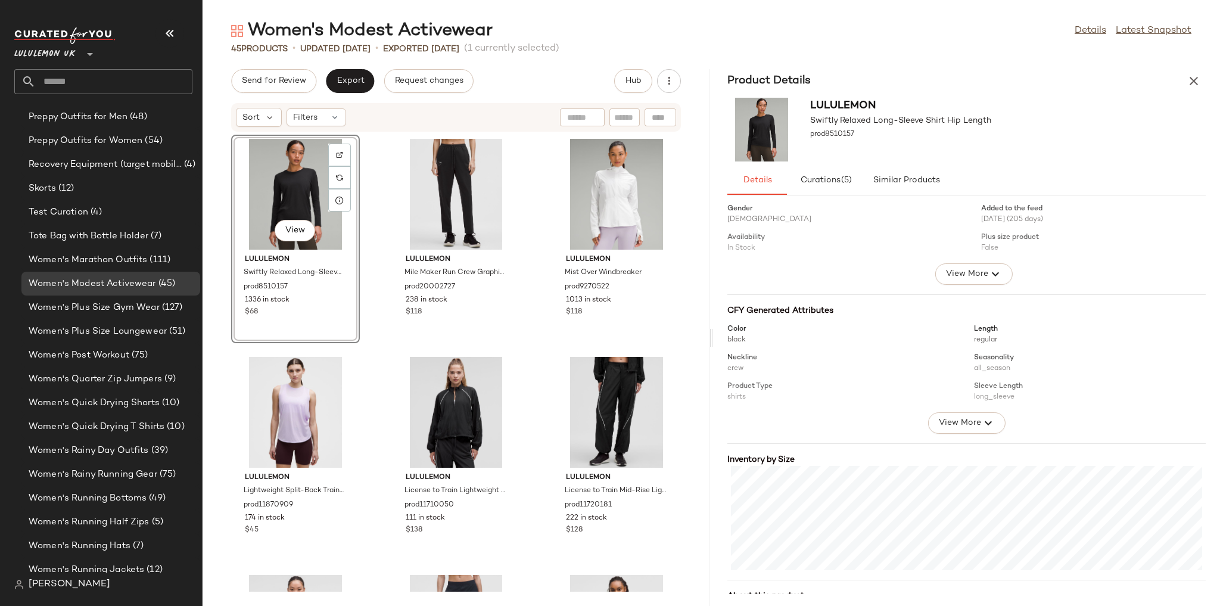
scroll to position [77, 0]
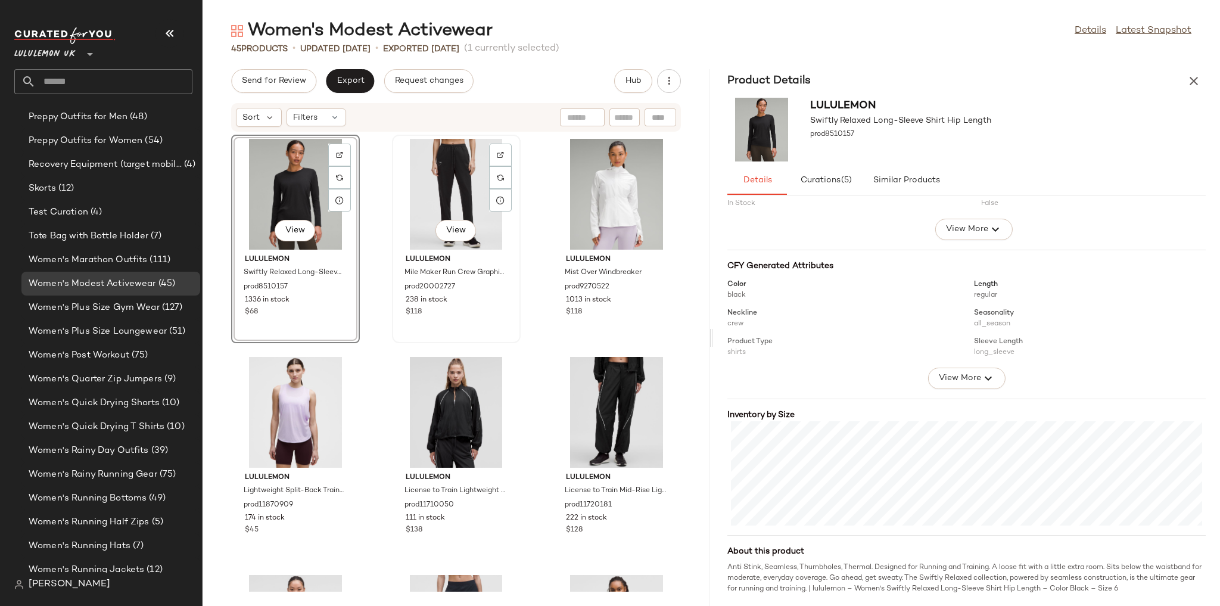
click at [441, 188] on div "View" at bounding box center [456, 194] width 120 height 111
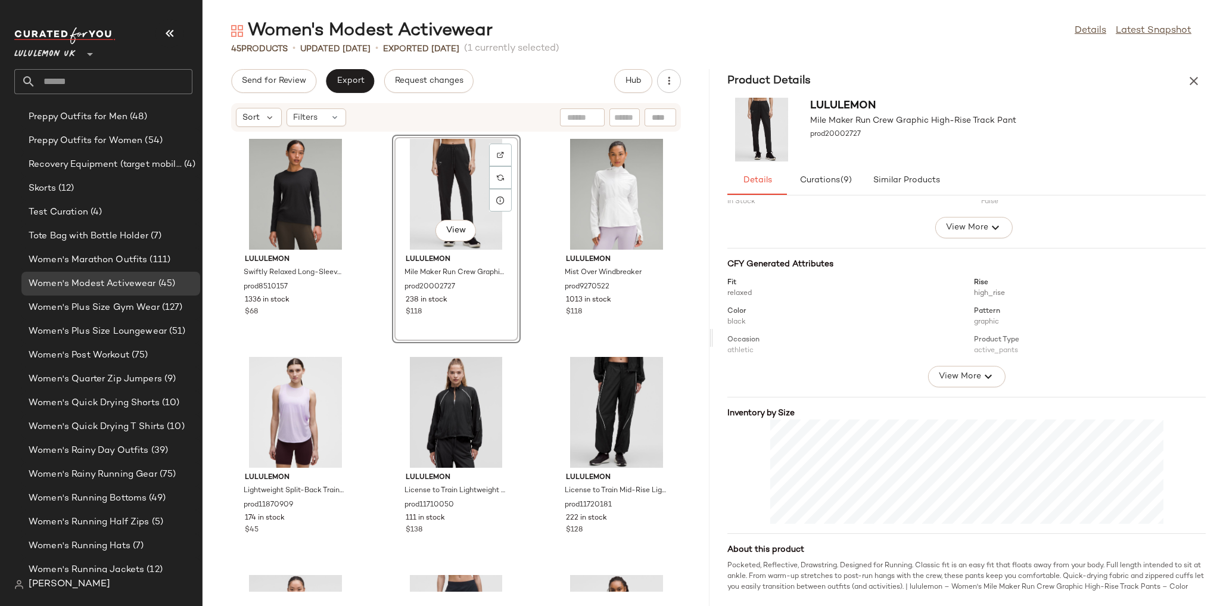
scroll to position [88, 0]
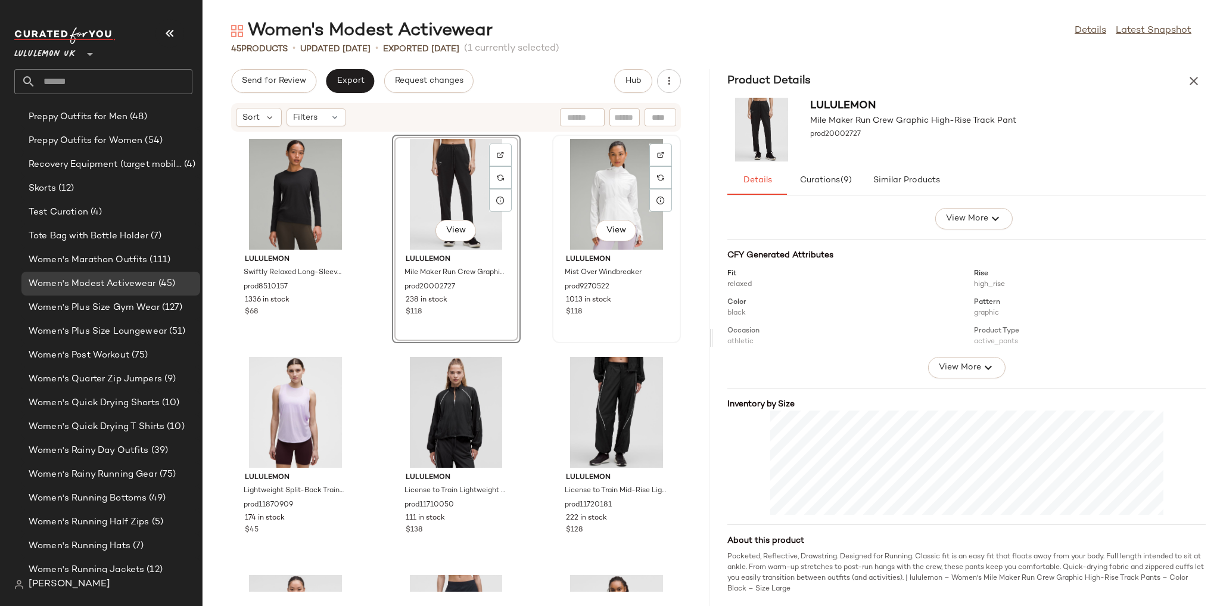
click at [585, 197] on div "View" at bounding box center [616, 194] width 120 height 111
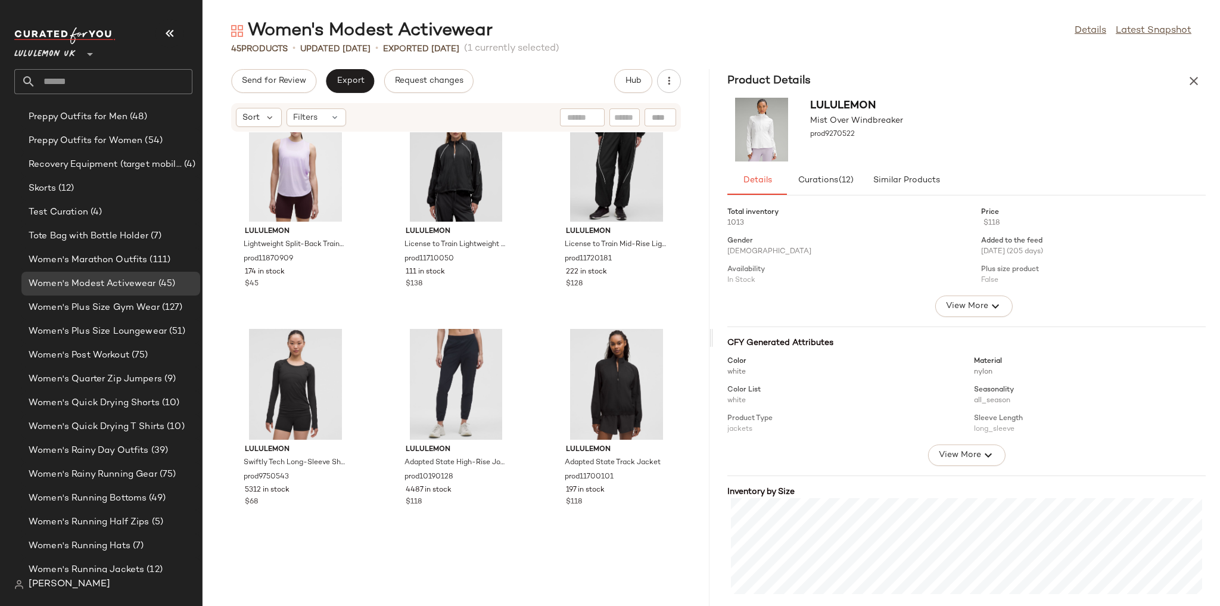
scroll to position [248, 0]
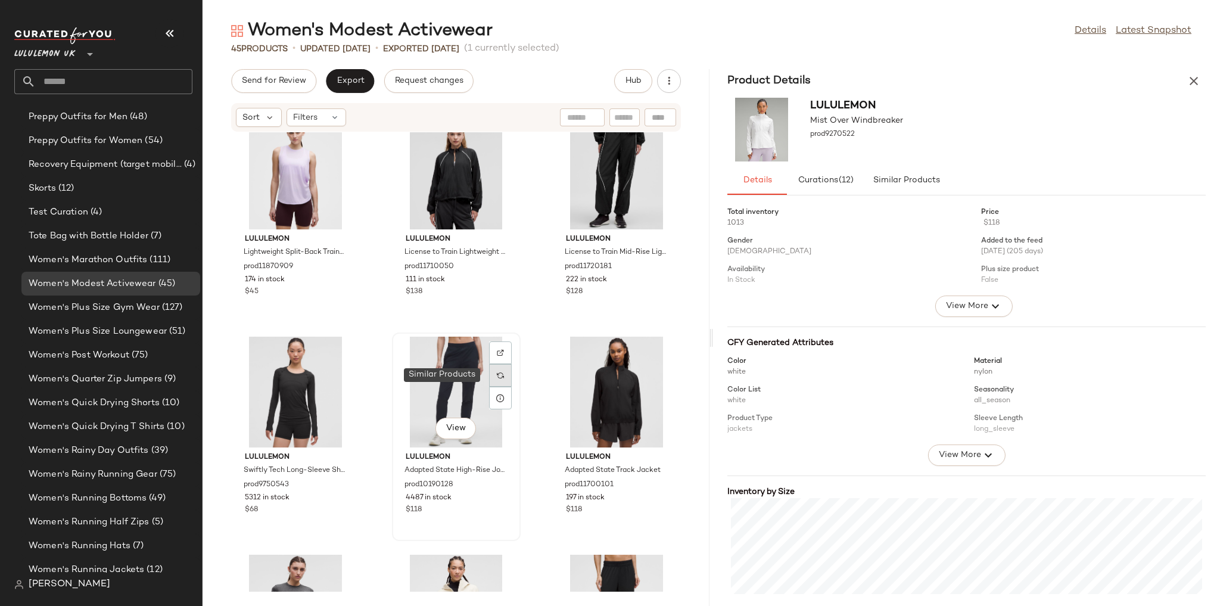
click at [489, 385] on div at bounding box center [500, 375] width 23 height 23
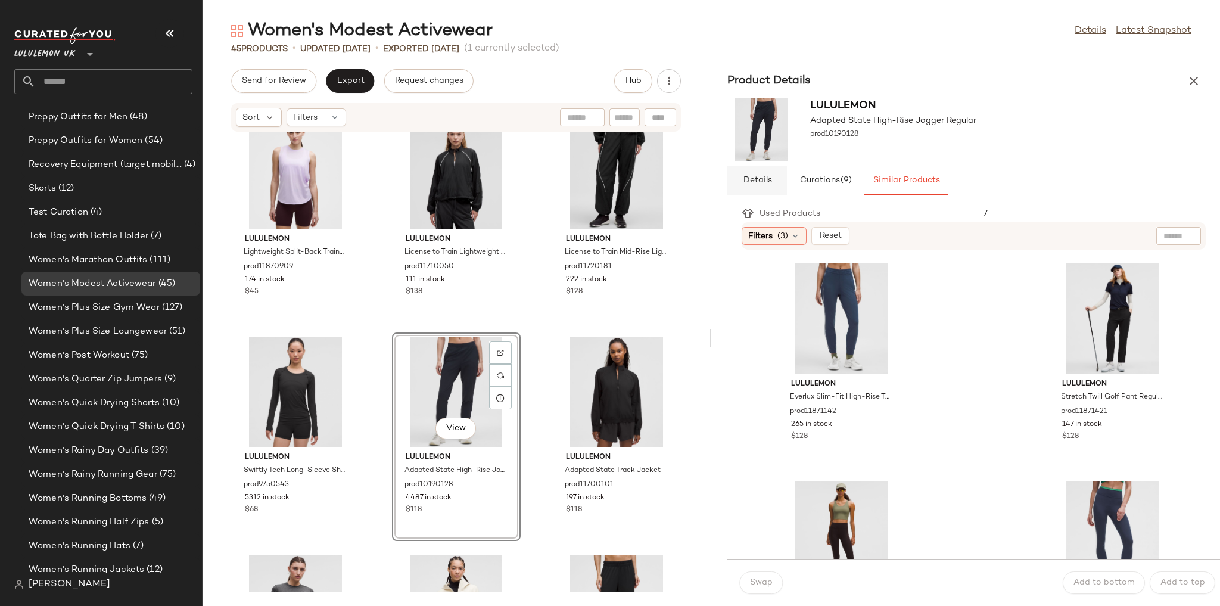
click at [864, 185] on button "Details" at bounding box center [905, 180] width 83 height 29
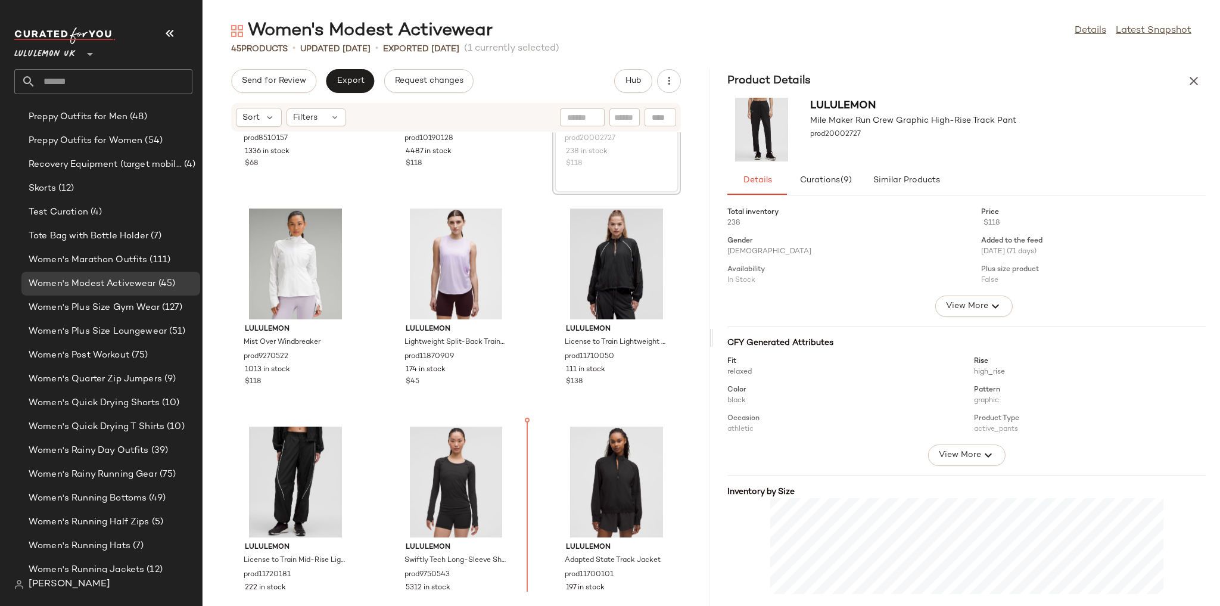
scroll to position [197, 0]
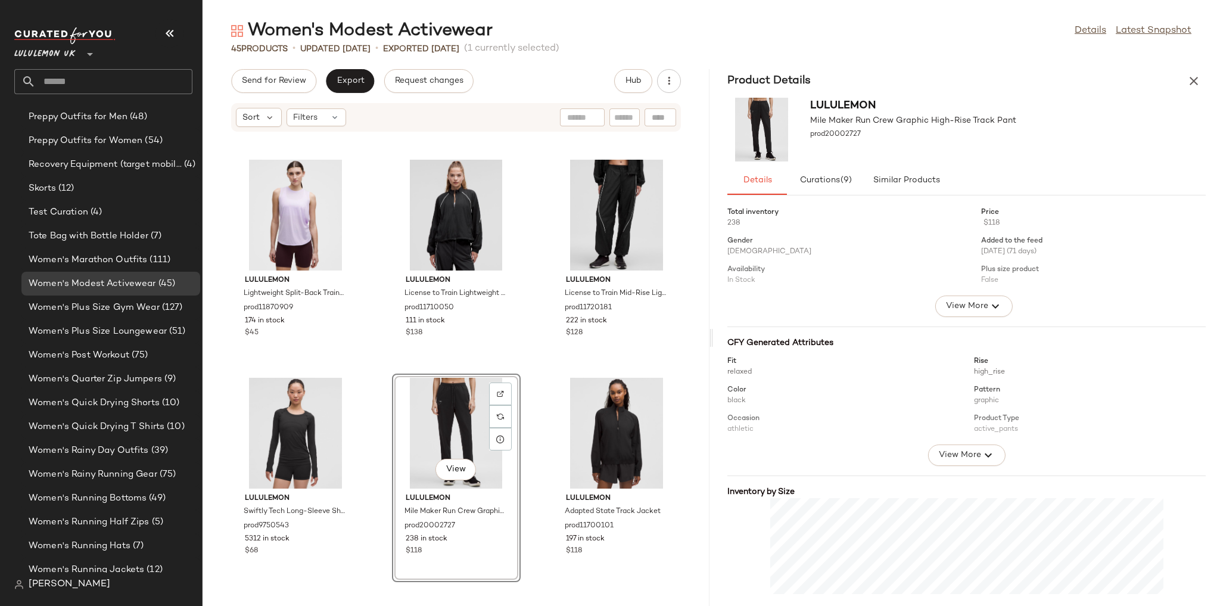
click at [527, 361] on div "lululemon Swiftly Relaxed Long-Sleeve Shirt Hip Length prod8510157 1336 in stoc…" at bounding box center [456, 361] width 507 height 459
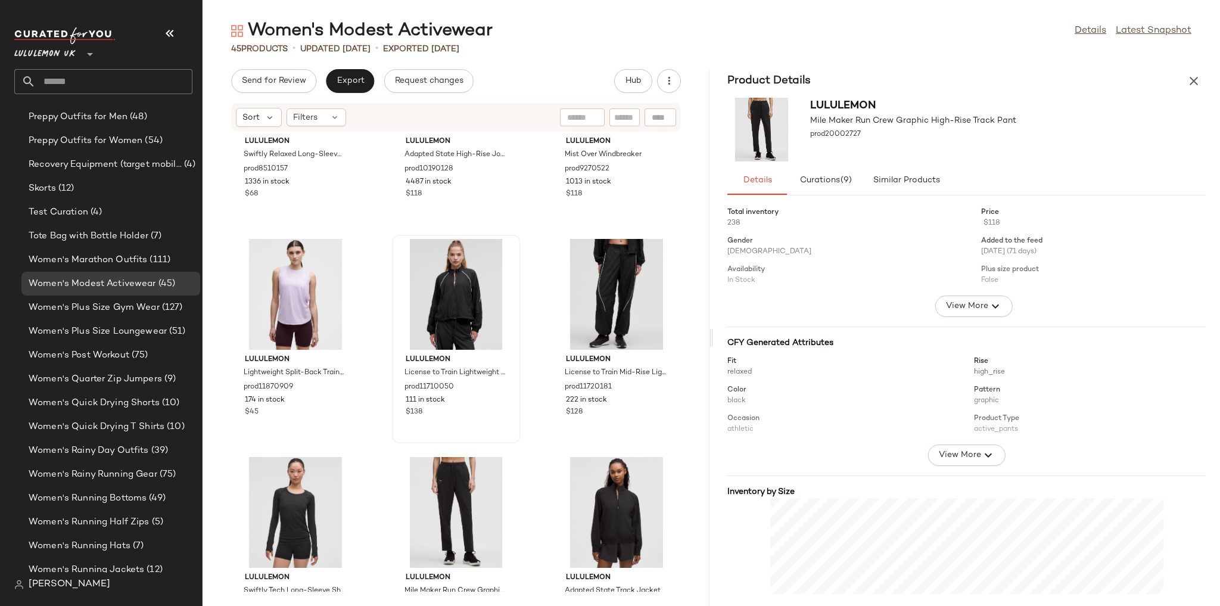
scroll to position [143, 0]
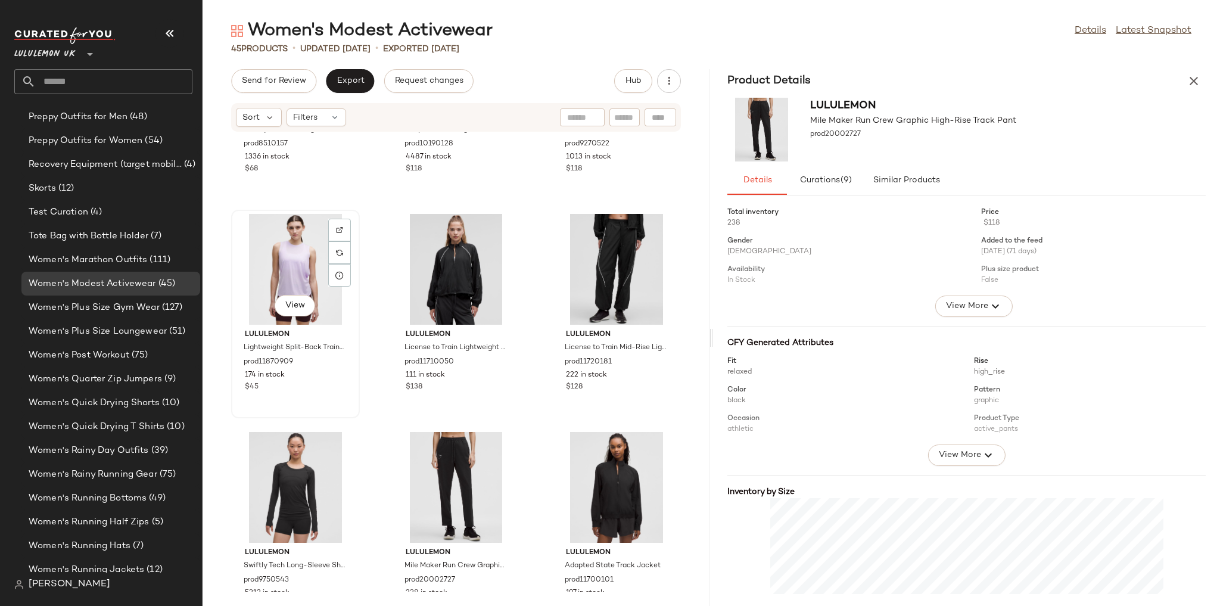
click at [269, 260] on div "View" at bounding box center [295, 269] width 120 height 111
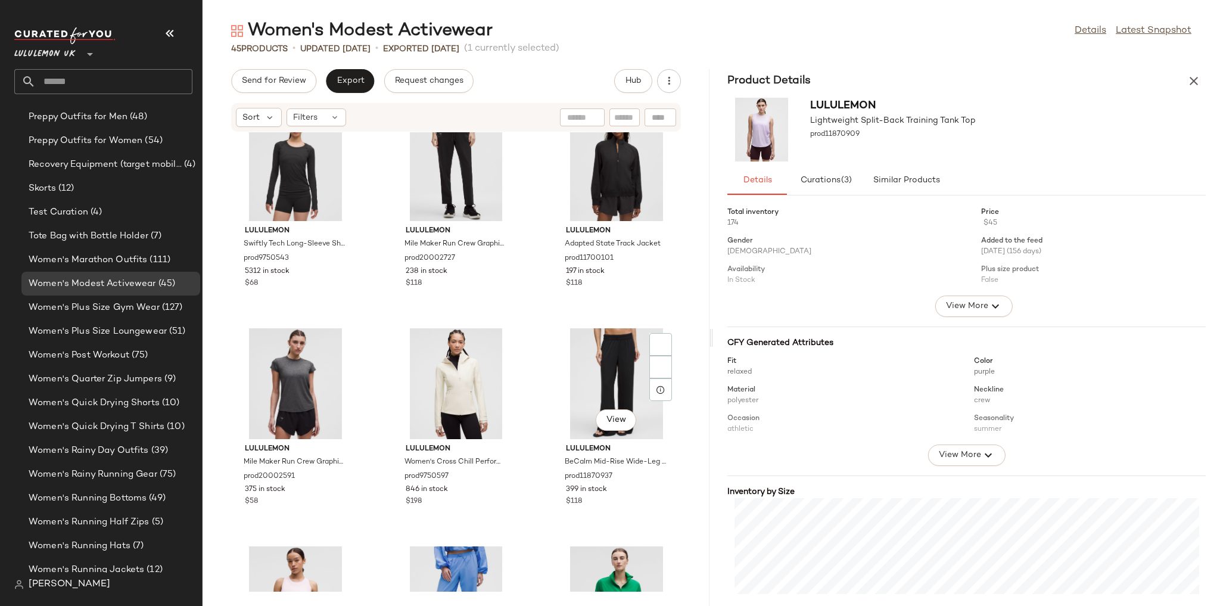
scroll to position [486, 0]
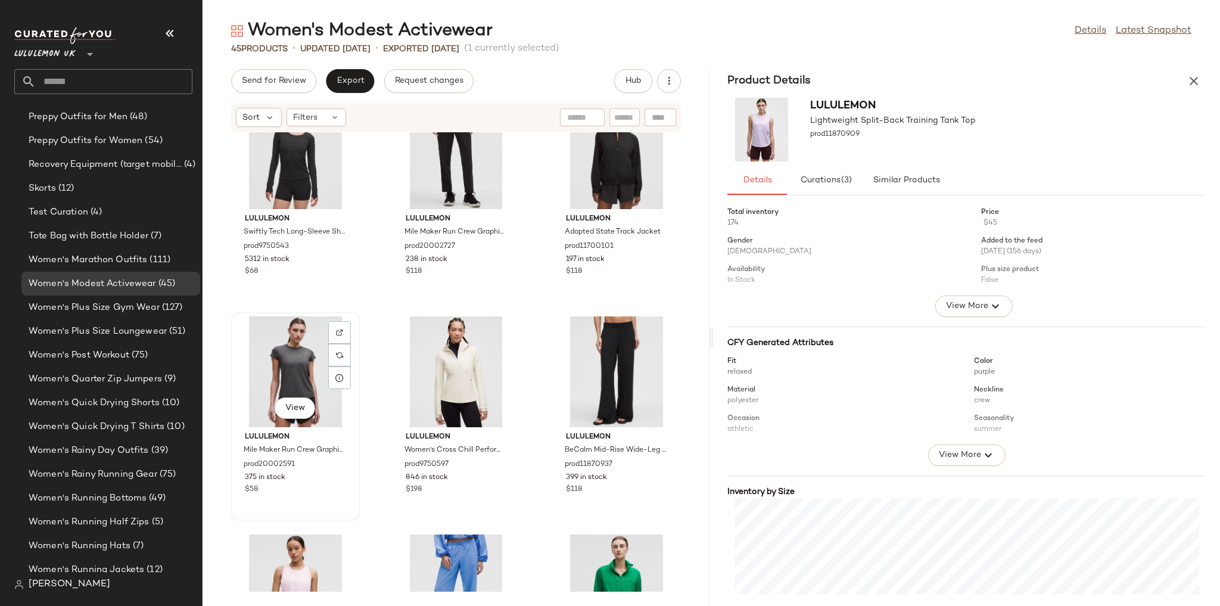
click at [304, 369] on div "View" at bounding box center [295, 371] width 120 height 111
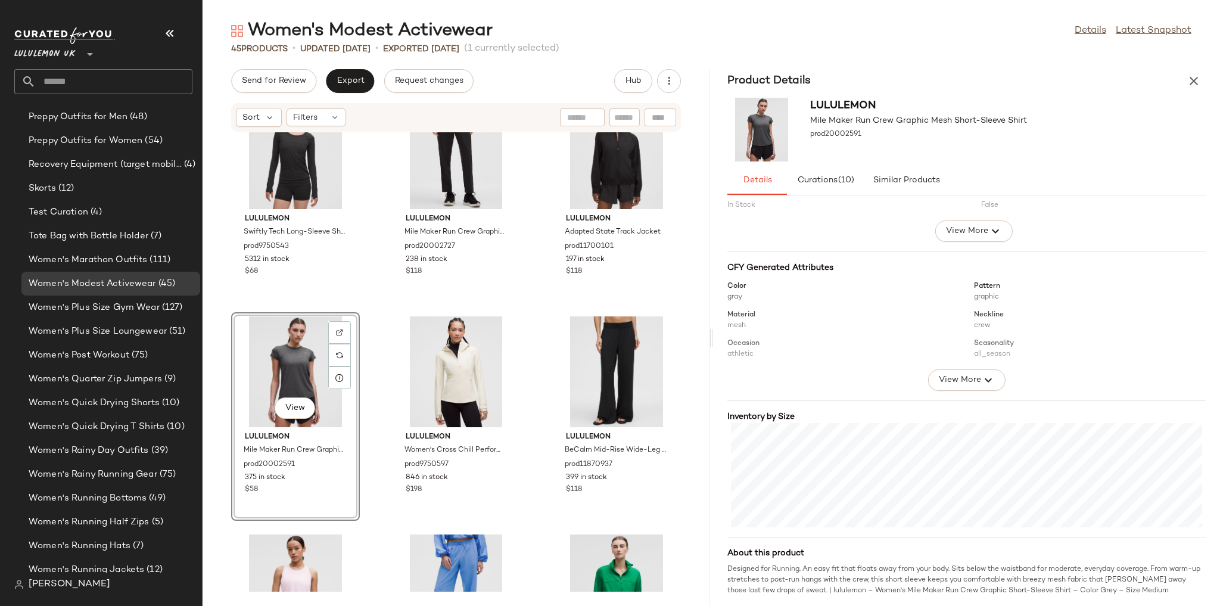
scroll to position [77, 0]
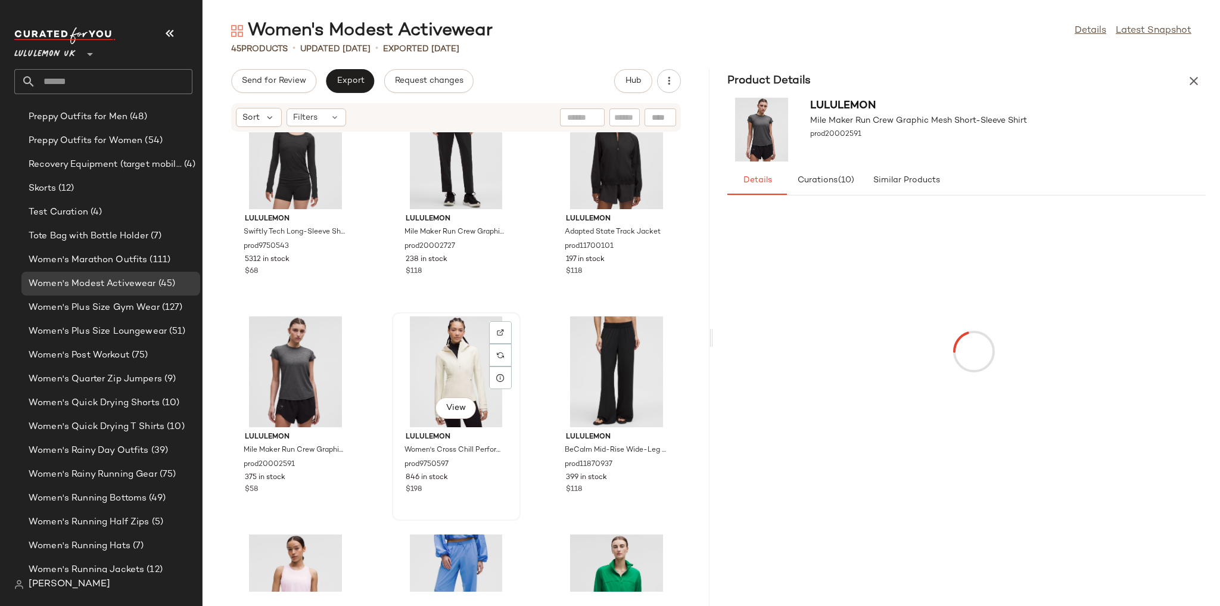
click at [453, 362] on div "View" at bounding box center [456, 371] width 120 height 111
click at [579, 367] on div "View" at bounding box center [616, 371] width 120 height 111
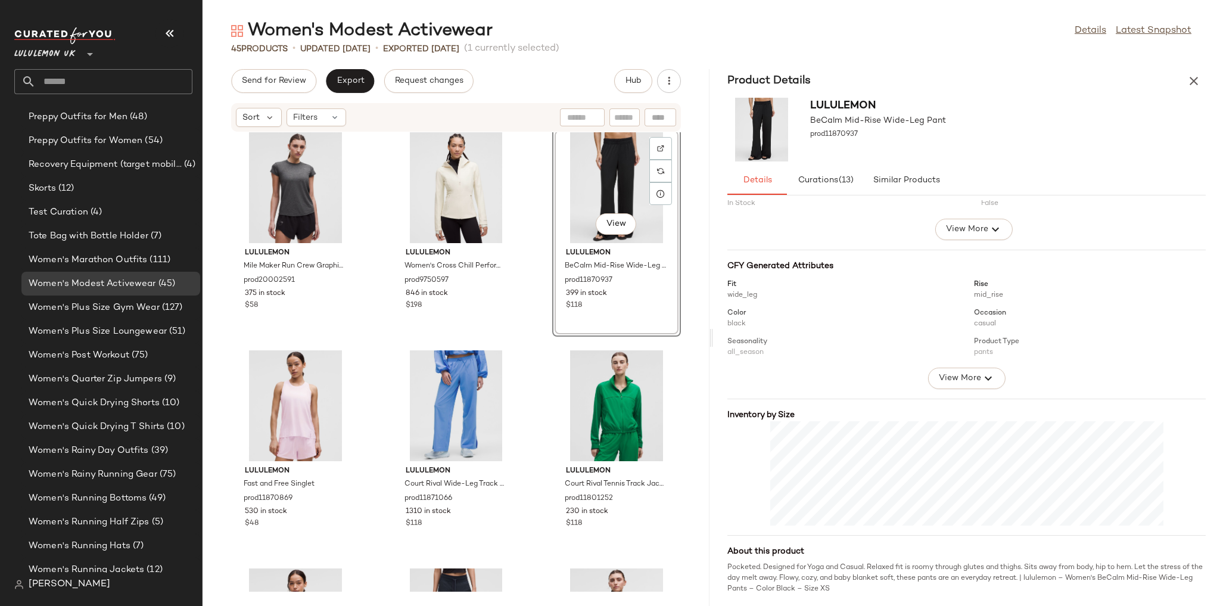
scroll to position [677, 0]
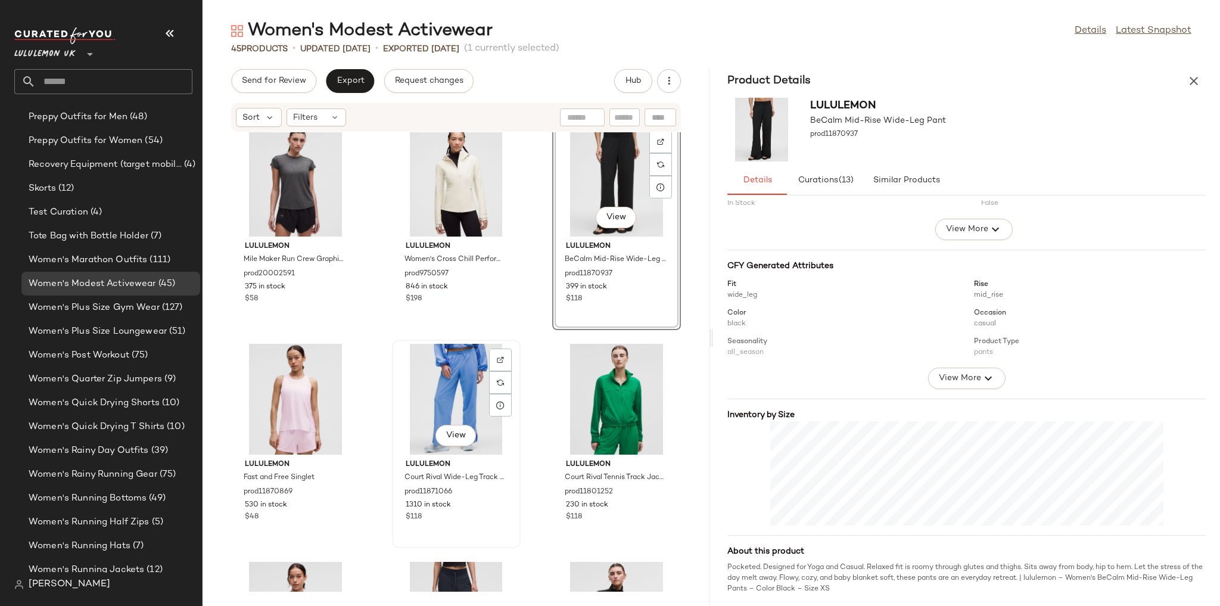
click at [448, 374] on div "View" at bounding box center [456, 399] width 120 height 111
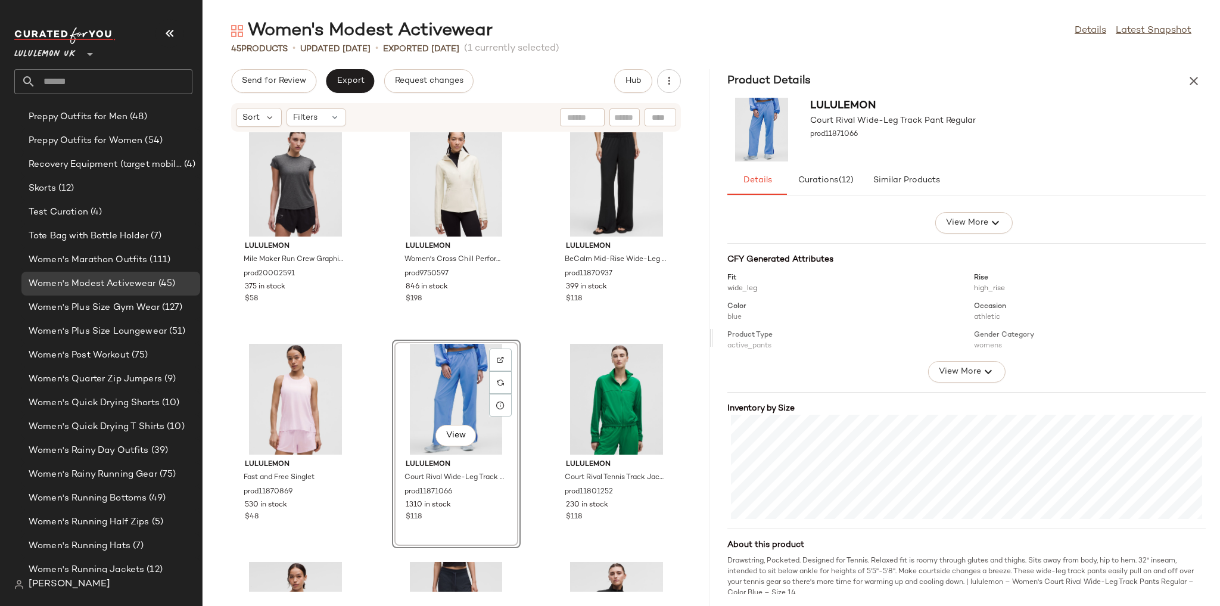
scroll to position [88, 0]
click at [289, 365] on div "View" at bounding box center [295, 399] width 120 height 111
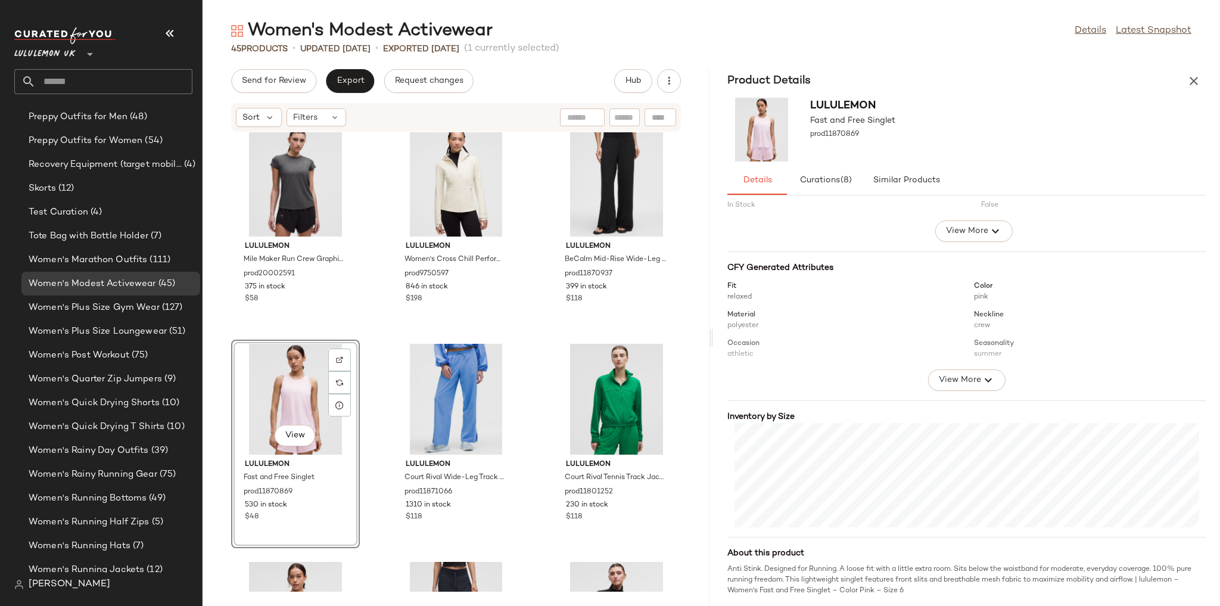
scroll to position [77, 0]
click at [627, 375] on div "View" at bounding box center [616, 399] width 120 height 111
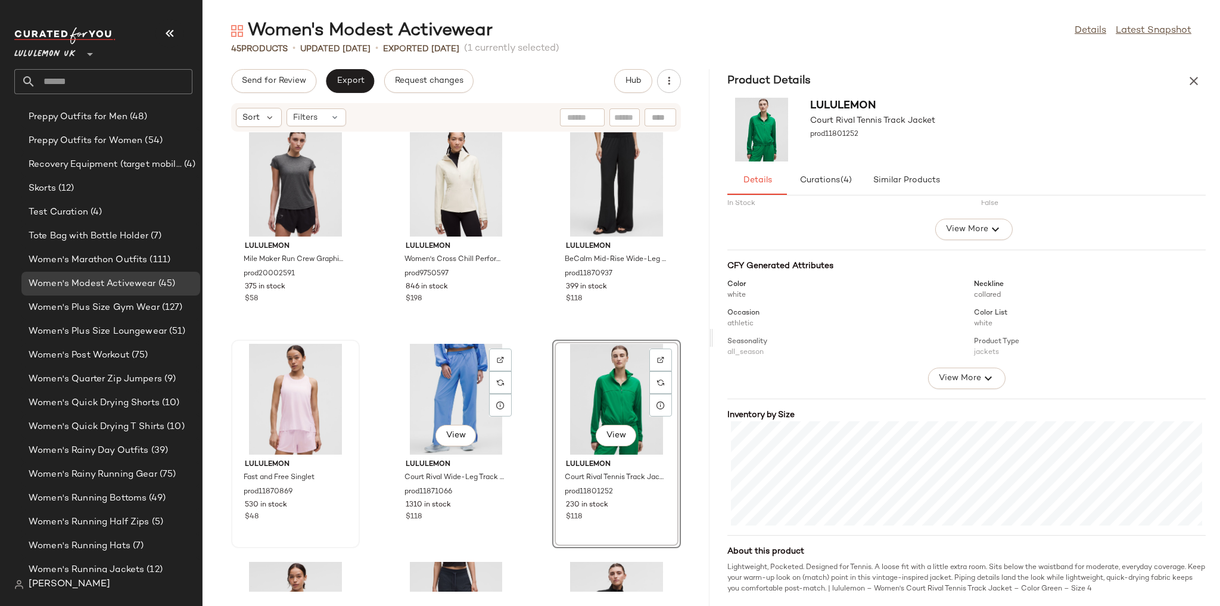
scroll to position [629, 0]
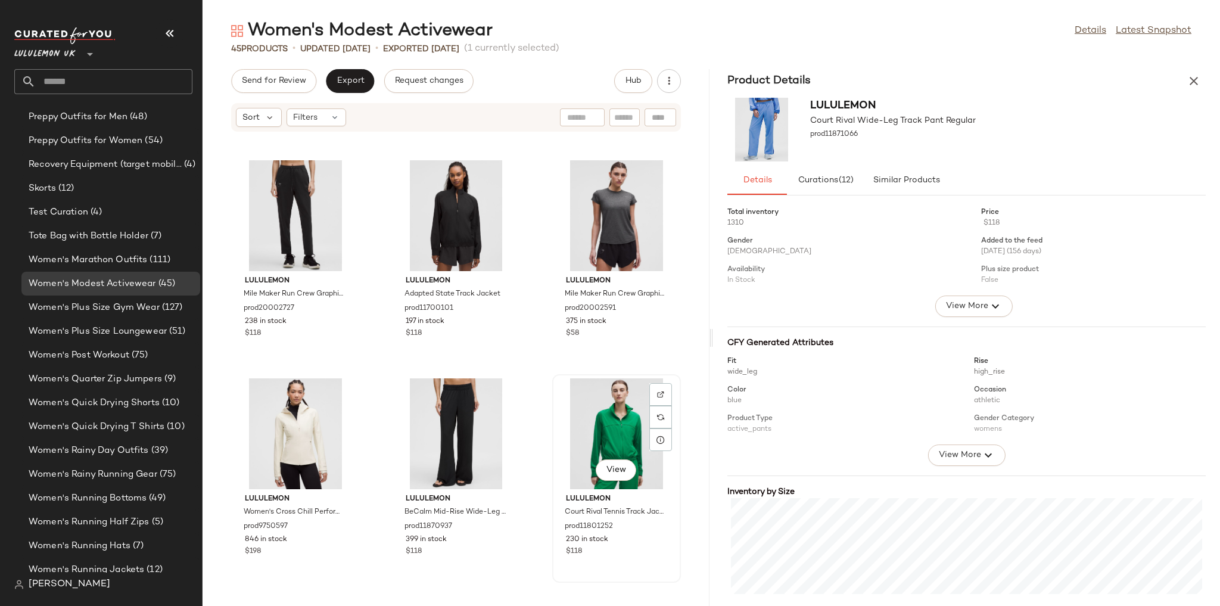
scroll to position [652, 0]
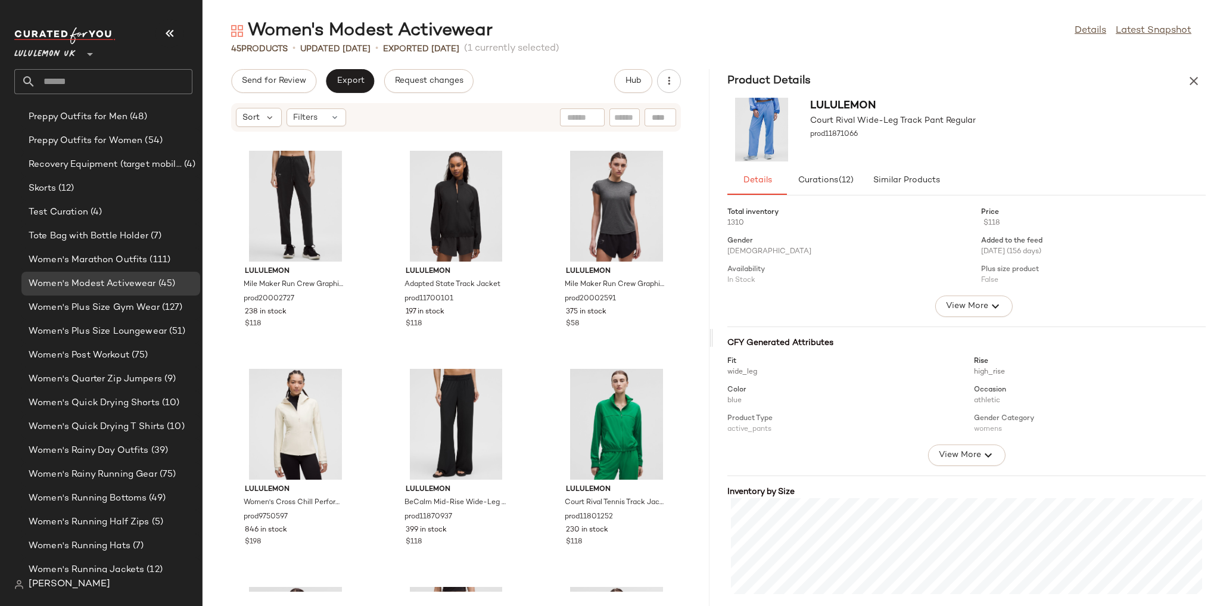
drag, startPoint x: 553, startPoint y: 313, endPoint x: 533, endPoint y: 198, distance: 116.8
click at [533, 198] on div "lululemon License to Train Lightweight Jacket prod11710050 111 in stock $138 lu…" at bounding box center [456, 361] width 507 height 459
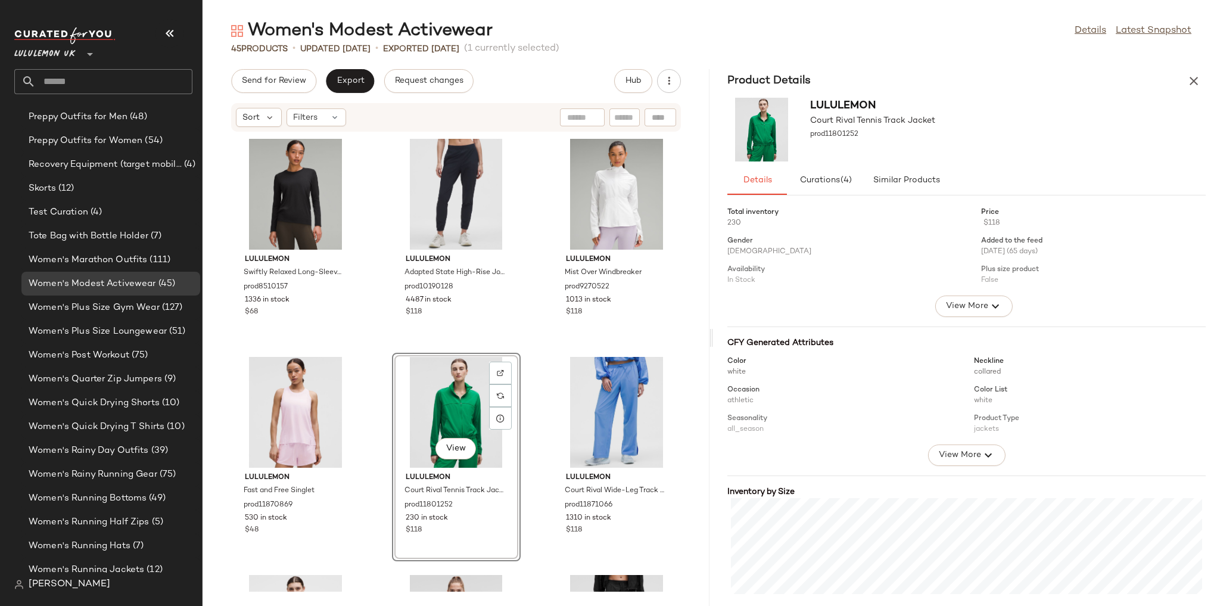
click at [553, 344] on div "lululemon Swiftly Relaxed Long-Sleeve Shirt Hip Length prod8510157 1336 in stoc…" at bounding box center [456, 361] width 507 height 459
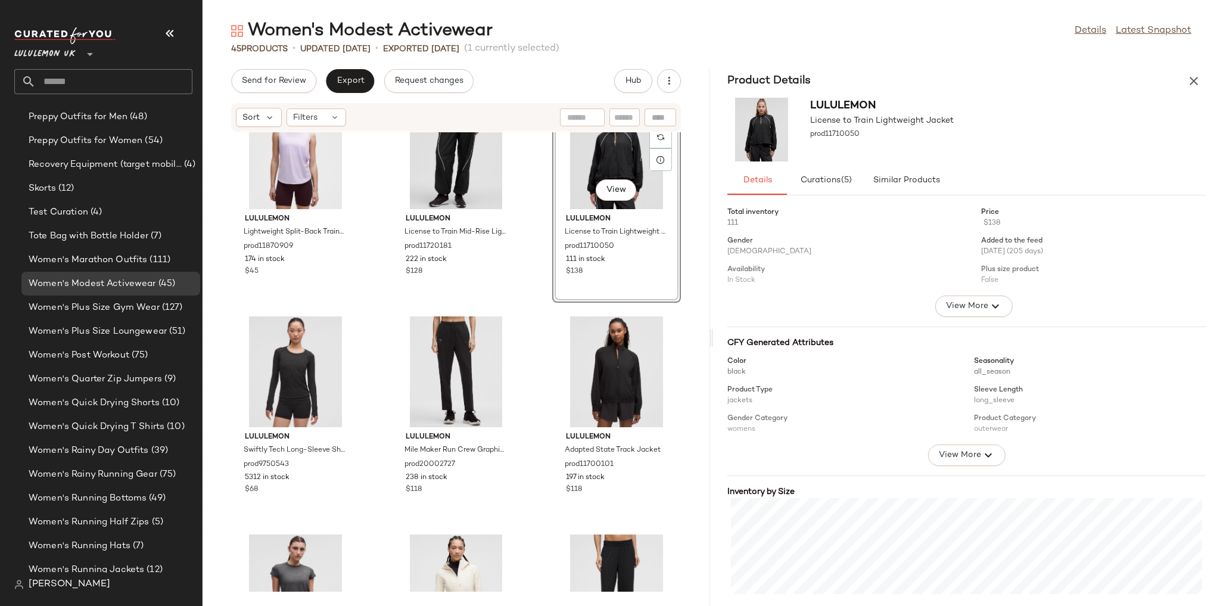
click at [530, 357] on div "lululemon Lightweight Split-Back Training Tank Top prod11870909 174 in stock $4…" at bounding box center [456, 361] width 507 height 459
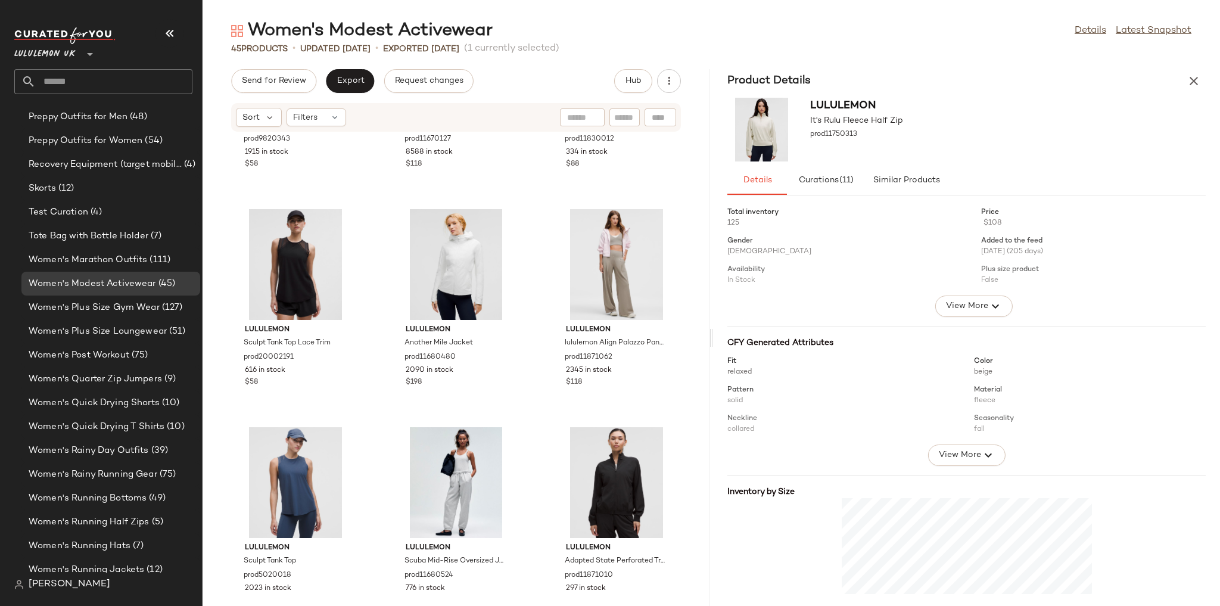
click at [525, 359] on div "lululemon Swiftly Tech Short-Sleeve Shirt 2.0 Waist Length prod9820343 1915 in …" at bounding box center [456, 361] width 507 height 459
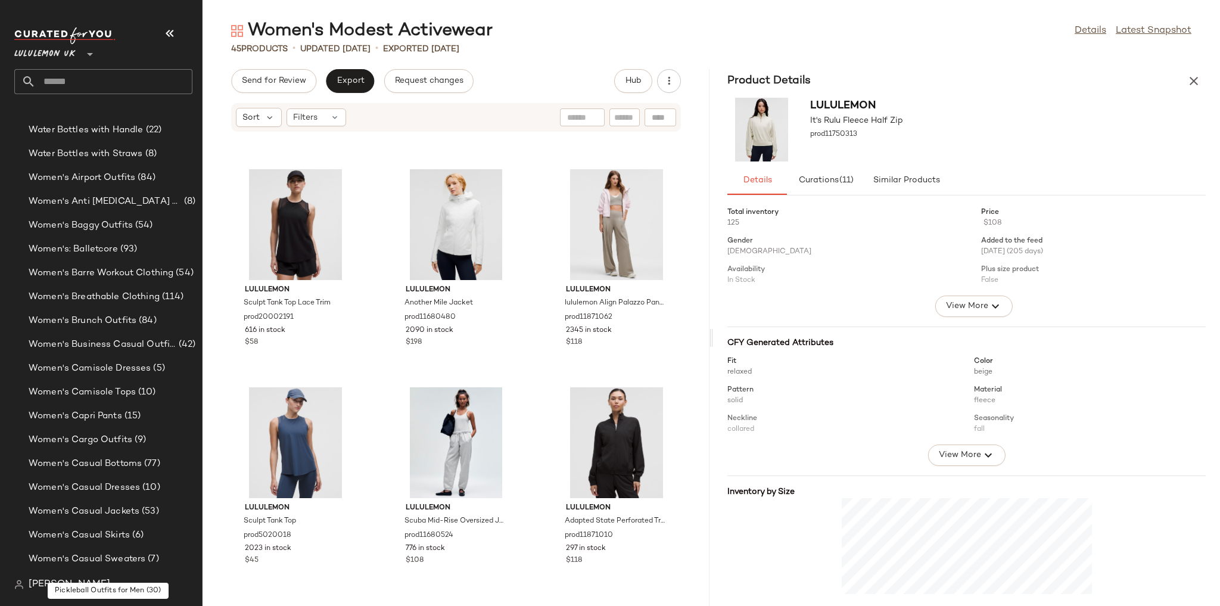
scroll to position [1303, 0]
click at [108, 229] on span "Women's Baggy Outfits" at bounding box center [81, 227] width 104 height 14
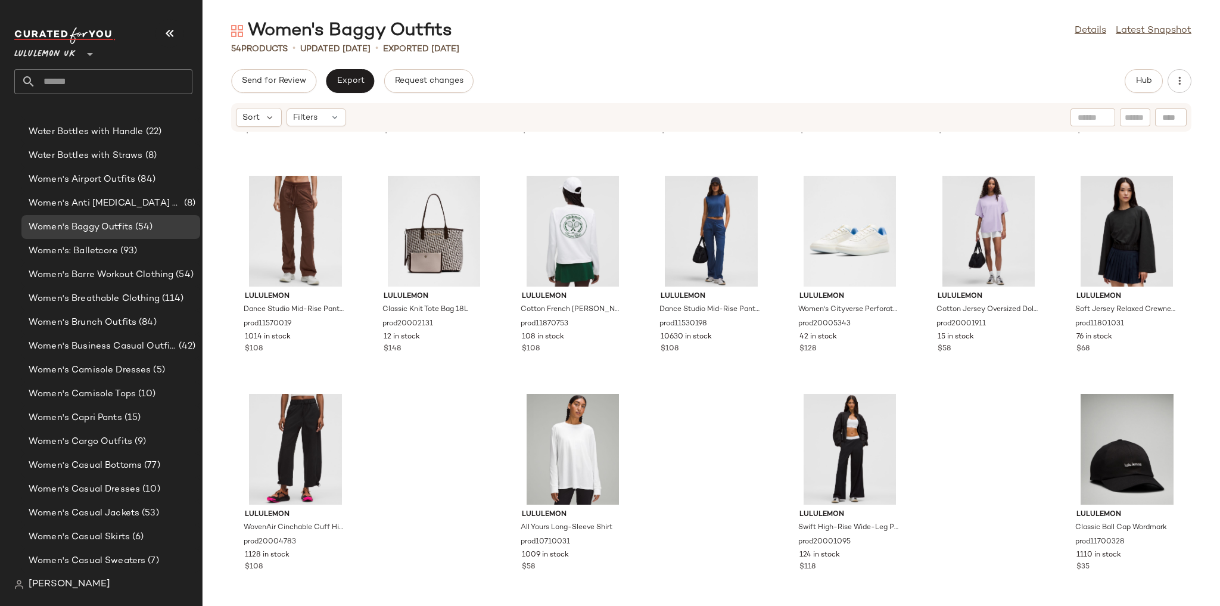
scroll to position [1505, 0]
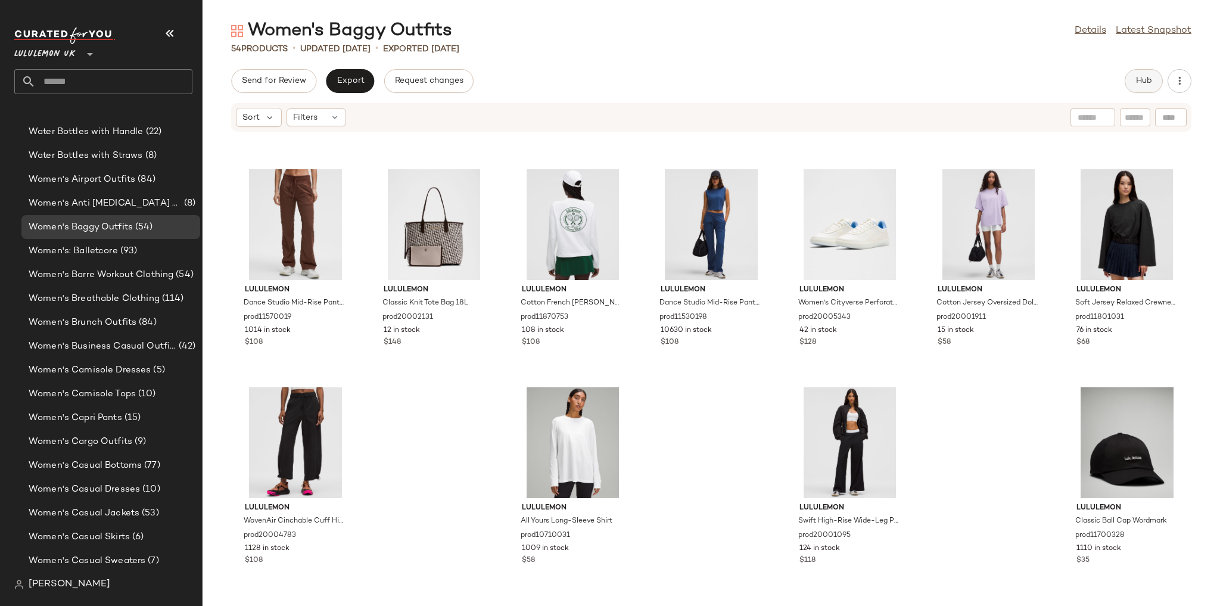
click at [1141, 83] on span "Hub" at bounding box center [1144, 81] width 17 height 10
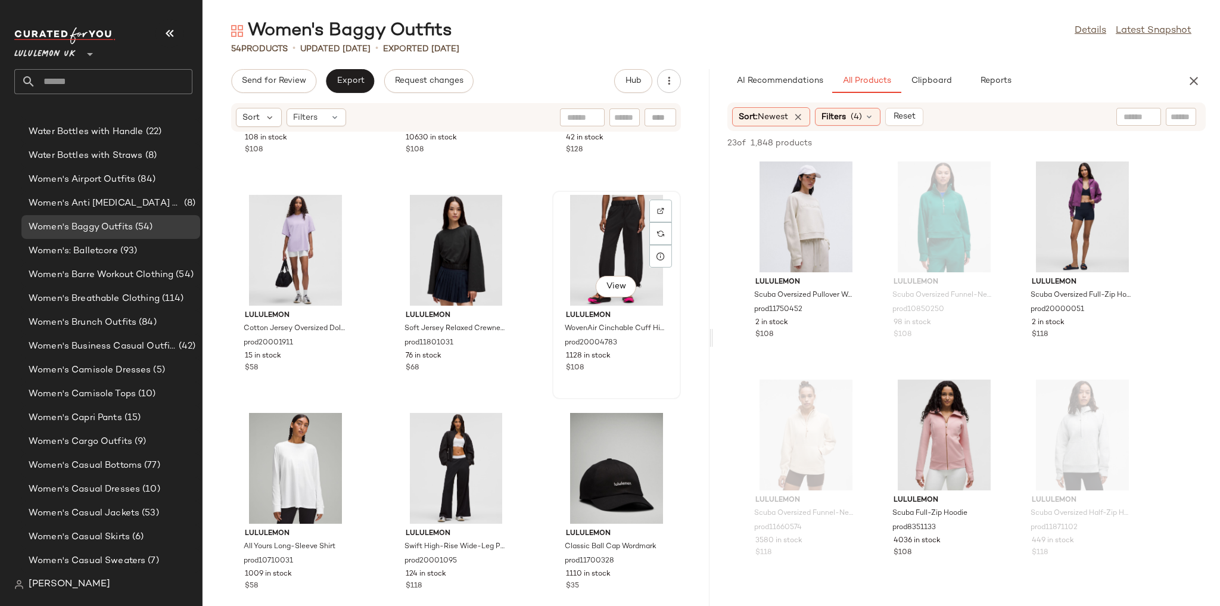
scroll to position [3467, 0]
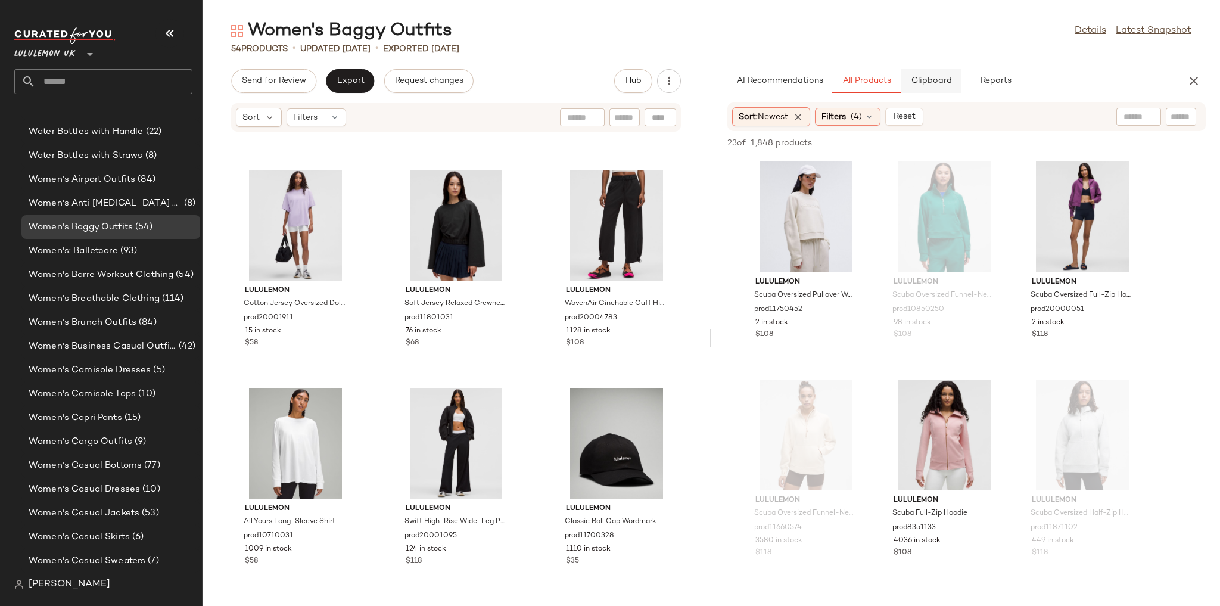
click at [942, 79] on span "Clipboard" at bounding box center [930, 81] width 41 height 10
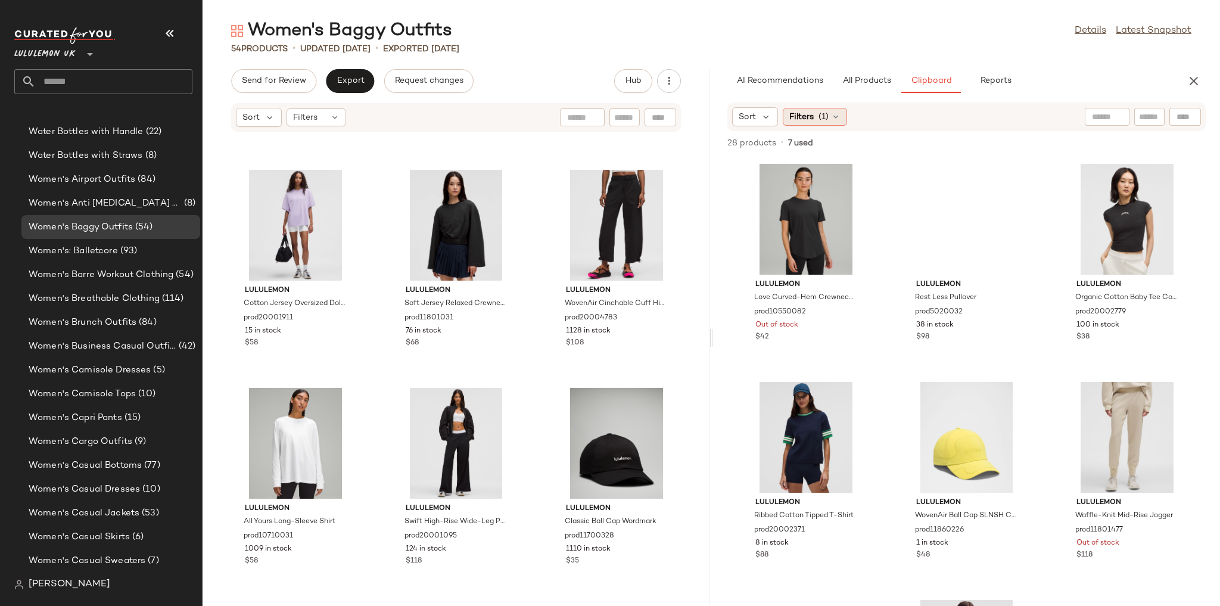
click at [839, 114] on icon at bounding box center [836, 117] width 10 height 10
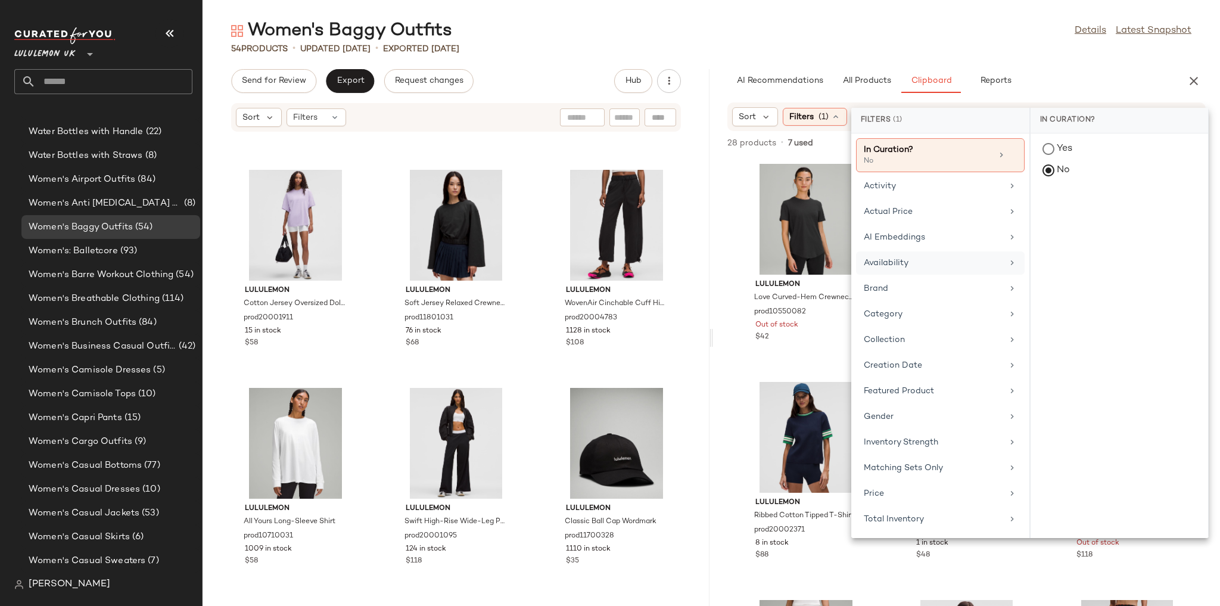
click at [907, 262] on div "Availability" at bounding box center [933, 263] width 139 height 13
click at [1070, 222] on div "in_stock" at bounding box center [1120, 236] width 178 height 29
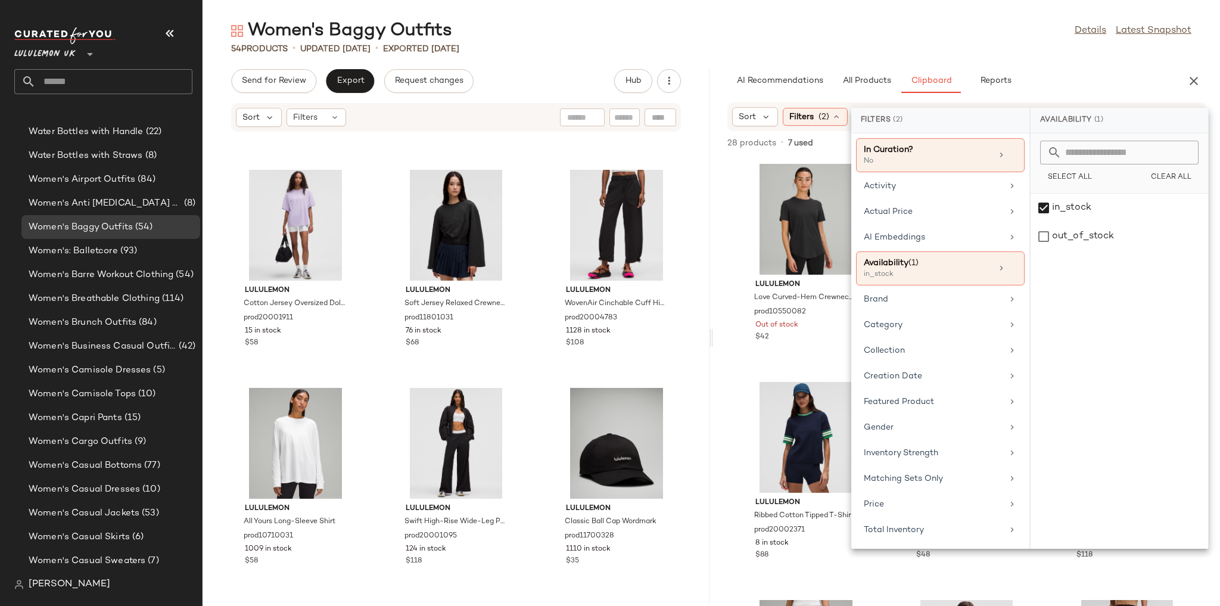
click at [945, 33] on div "Women's Baggy Outfits Details Latest Snapshot" at bounding box center [712, 31] width 1018 height 24
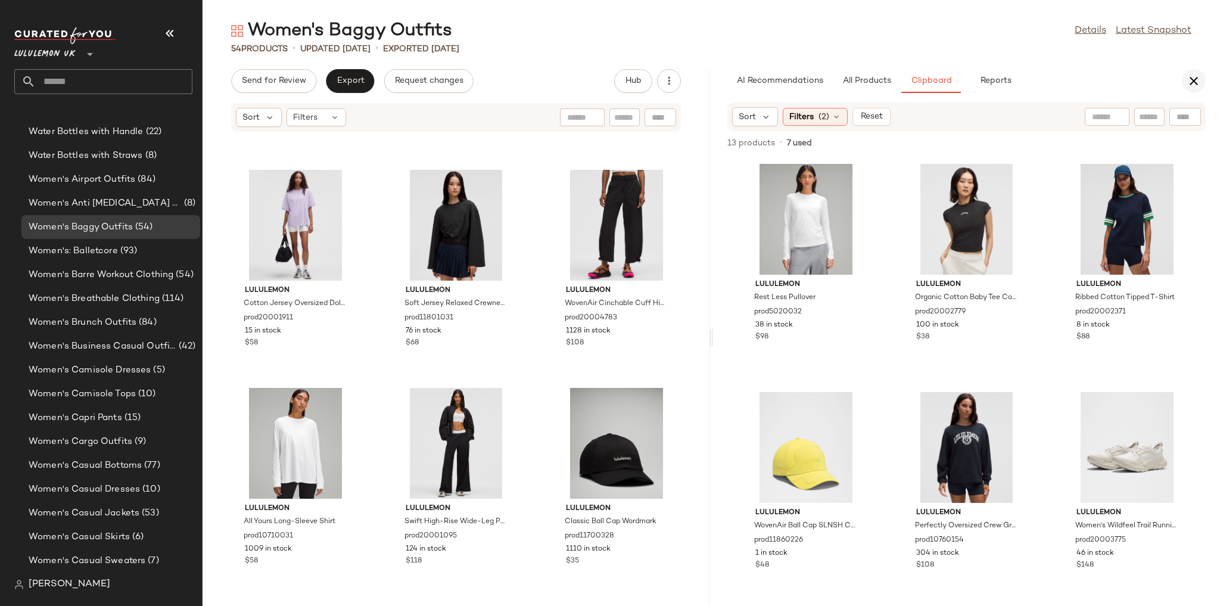
click at [1194, 81] on icon "button" at bounding box center [1194, 81] width 14 height 14
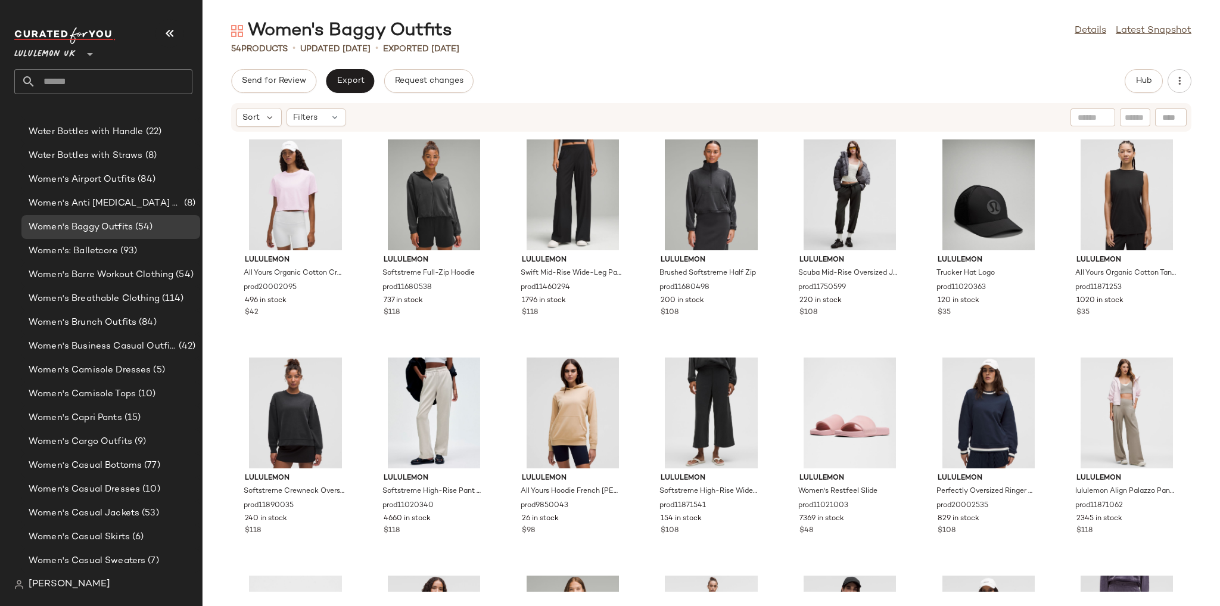
scroll to position [0, 0]
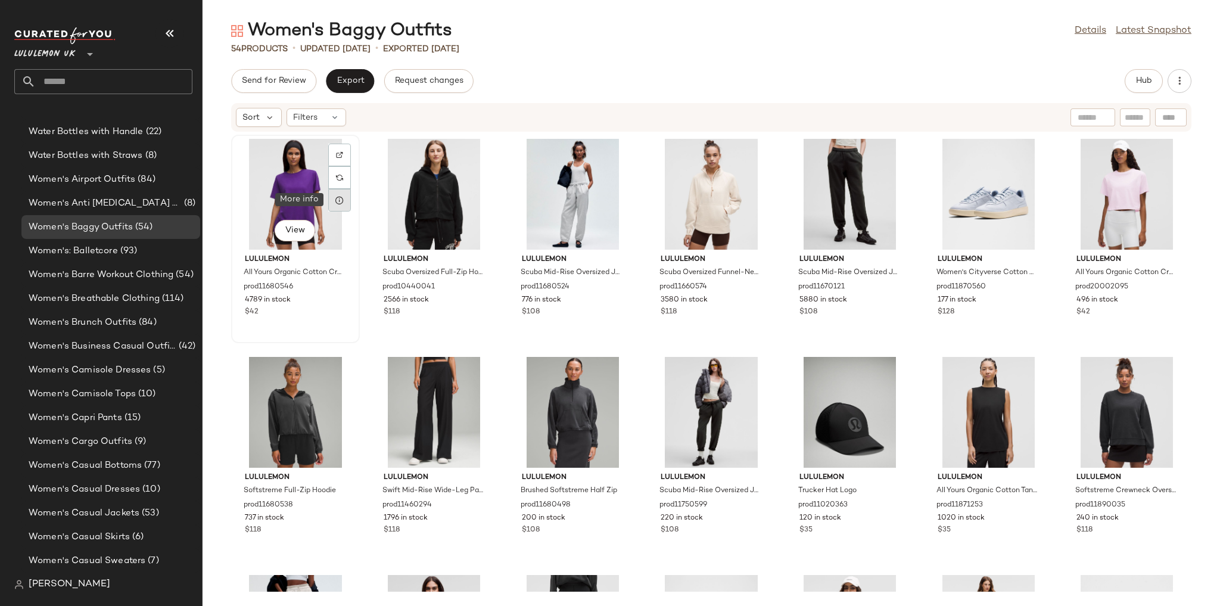
click at [341, 204] on icon at bounding box center [340, 200] width 10 height 10
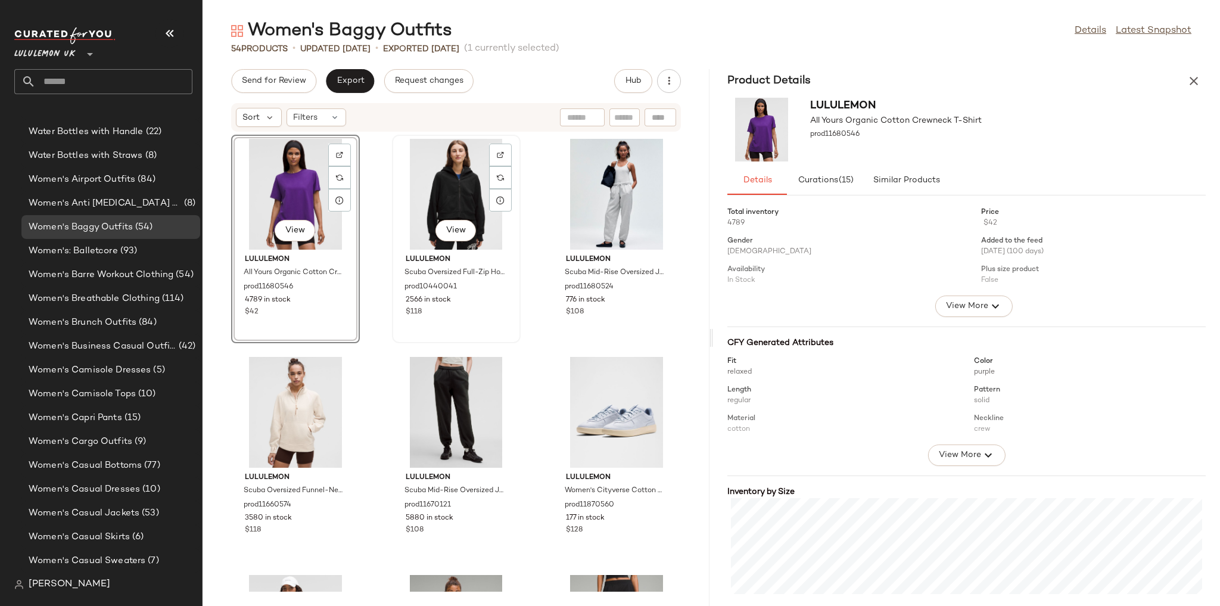
click at [433, 200] on div "View" at bounding box center [456, 194] width 120 height 111
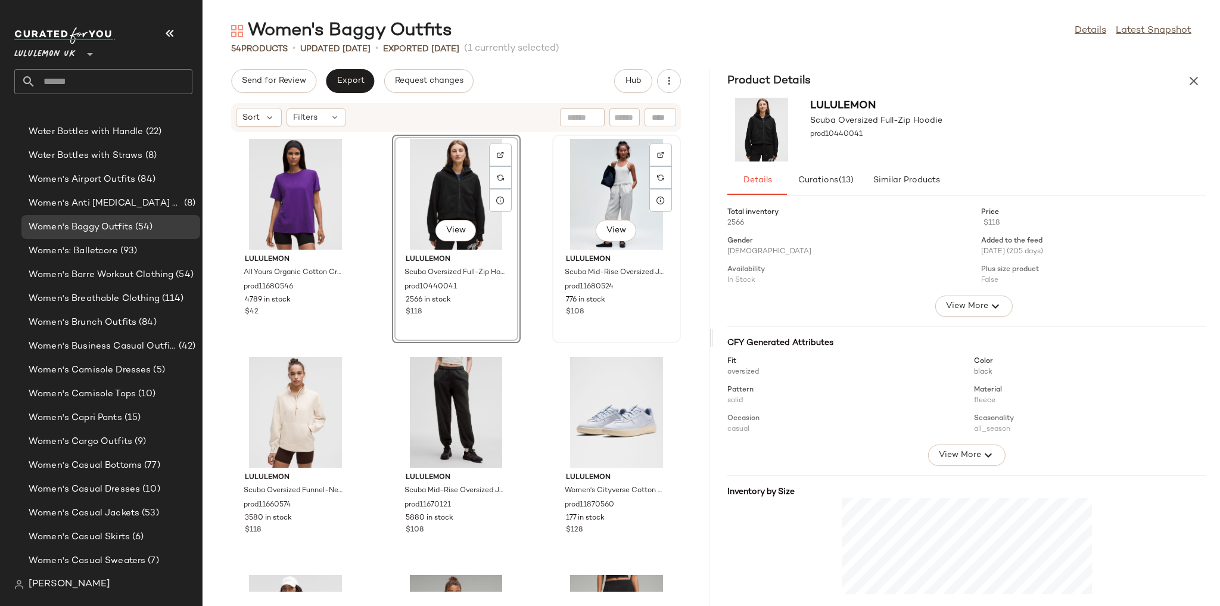
click at [605, 198] on div "View" at bounding box center [616, 194] width 120 height 111
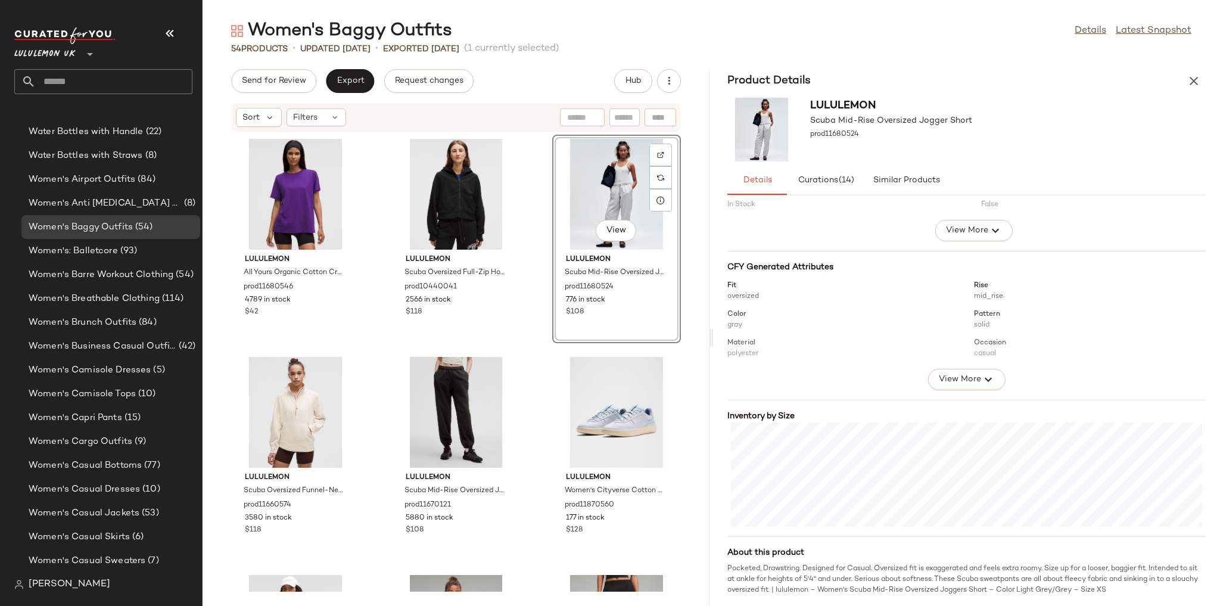
scroll to position [77, 0]
click at [288, 418] on div "View" at bounding box center [295, 412] width 120 height 111
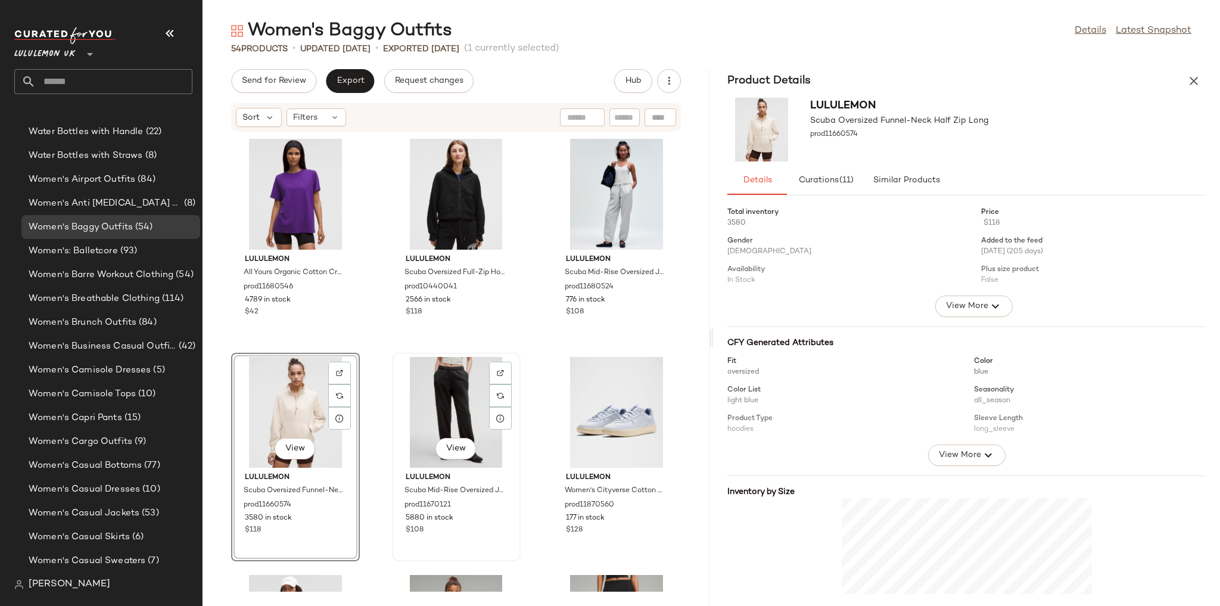
click at [441, 404] on div "View" at bounding box center [456, 412] width 120 height 111
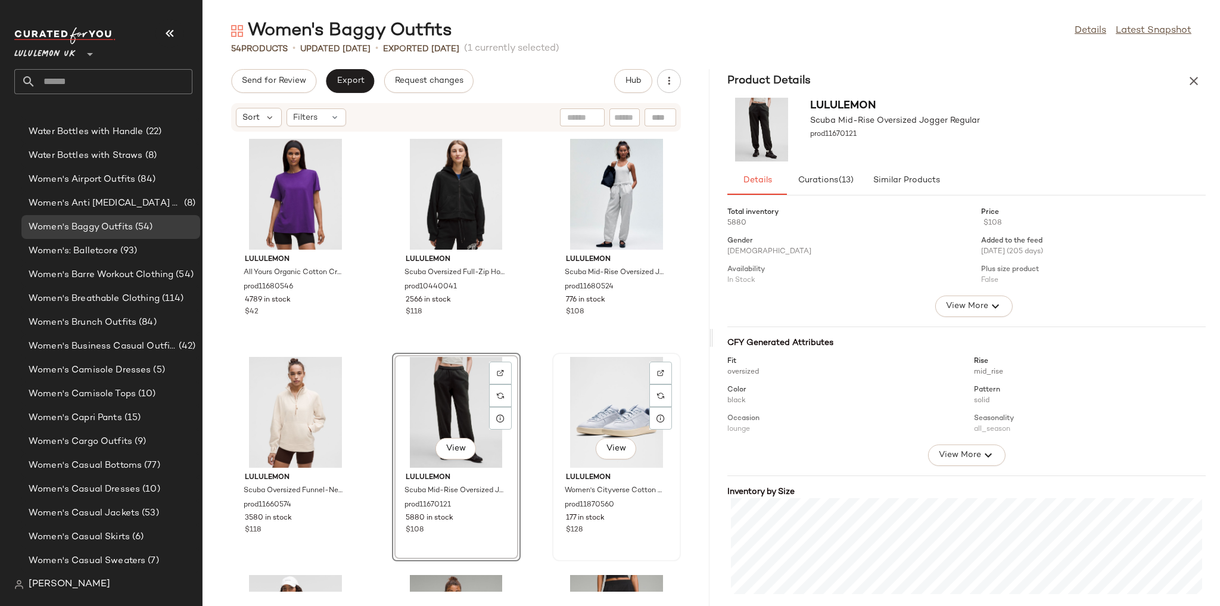
click at [578, 397] on div "View" at bounding box center [616, 412] width 120 height 111
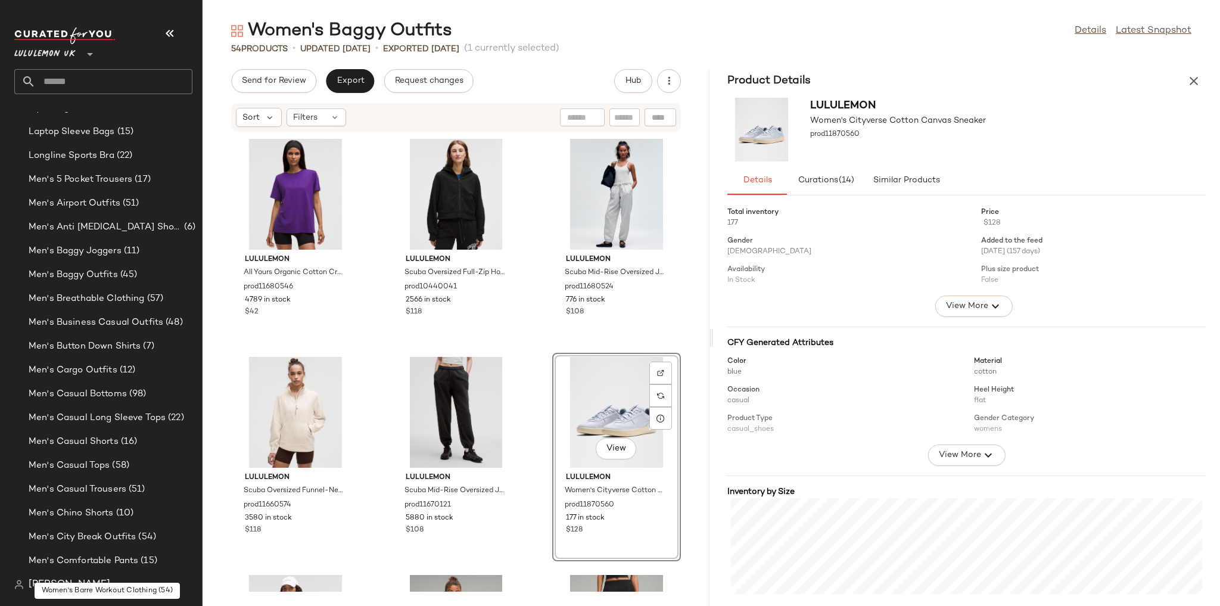
scroll to position [254, 0]
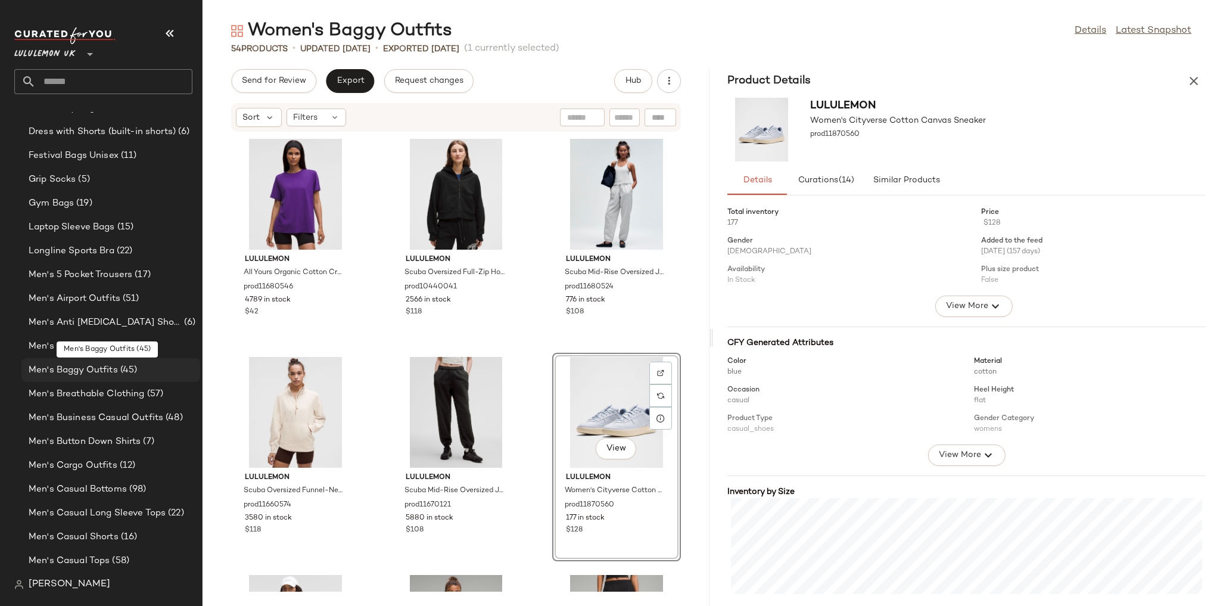
click at [140, 375] on div "Men's Baggy Outfits (45)" at bounding box center [110, 370] width 170 height 14
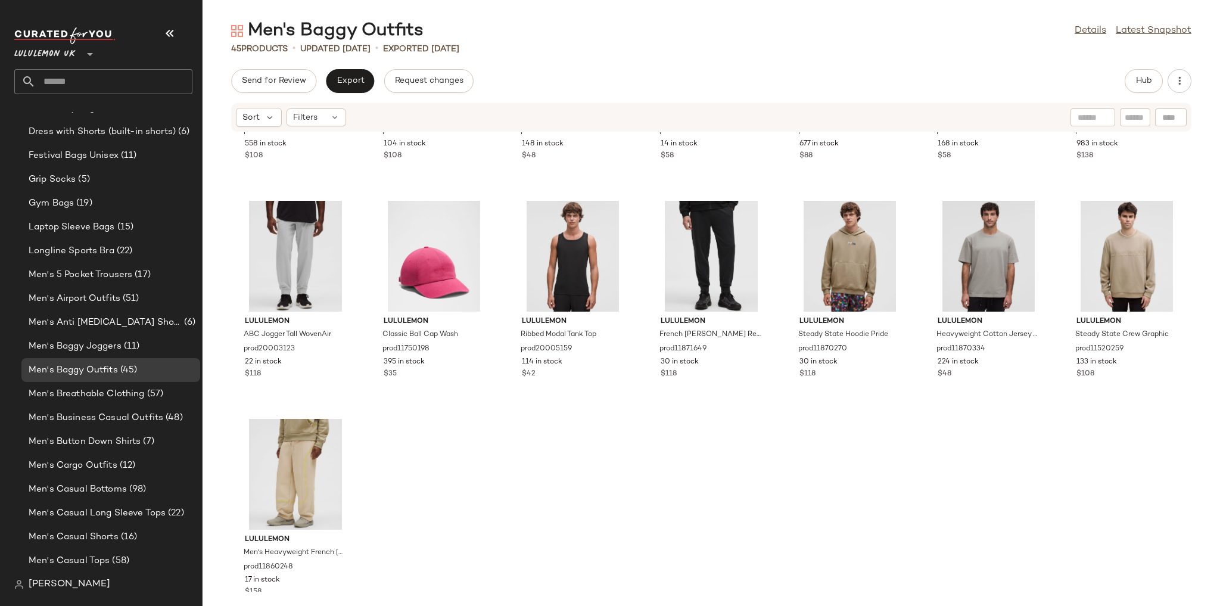
scroll to position [1287, 0]
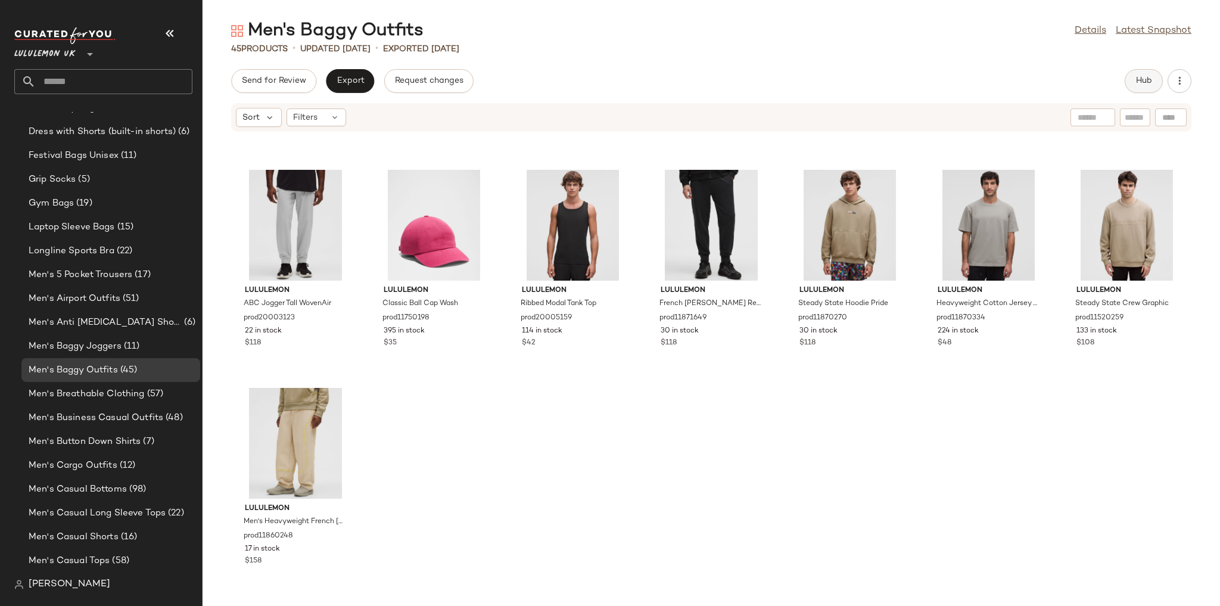
click at [1144, 83] on span "Hub" at bounding box center [1144, 81] width 17 height 10
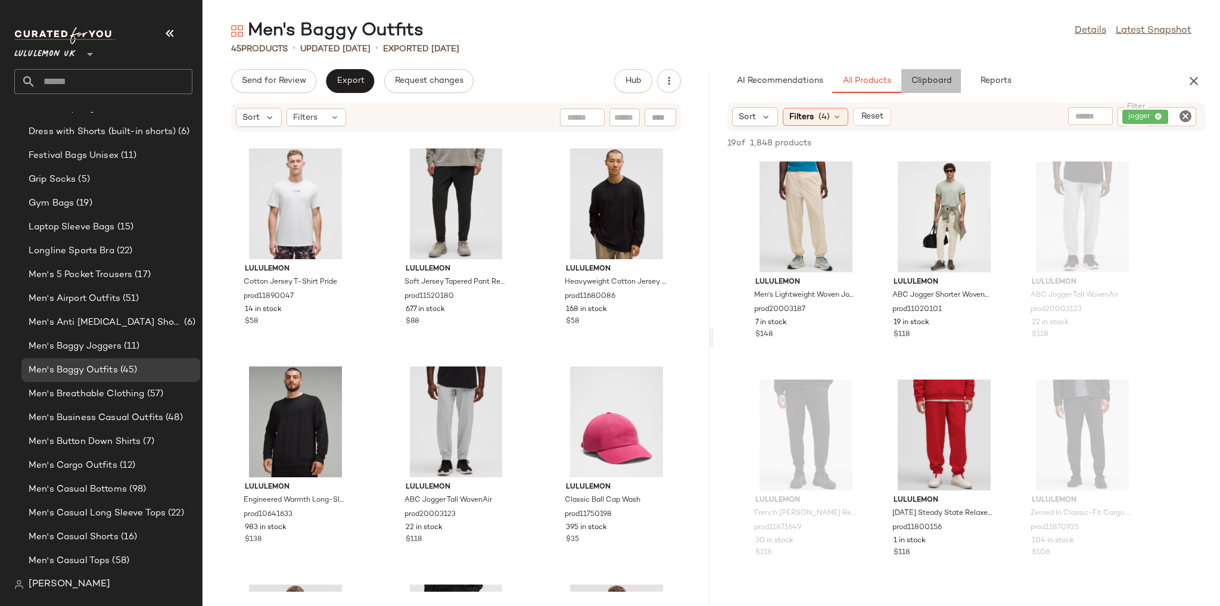
click at [950, 79] on span "Clipboard" at bounding box center [930, 81] width 41 height 10
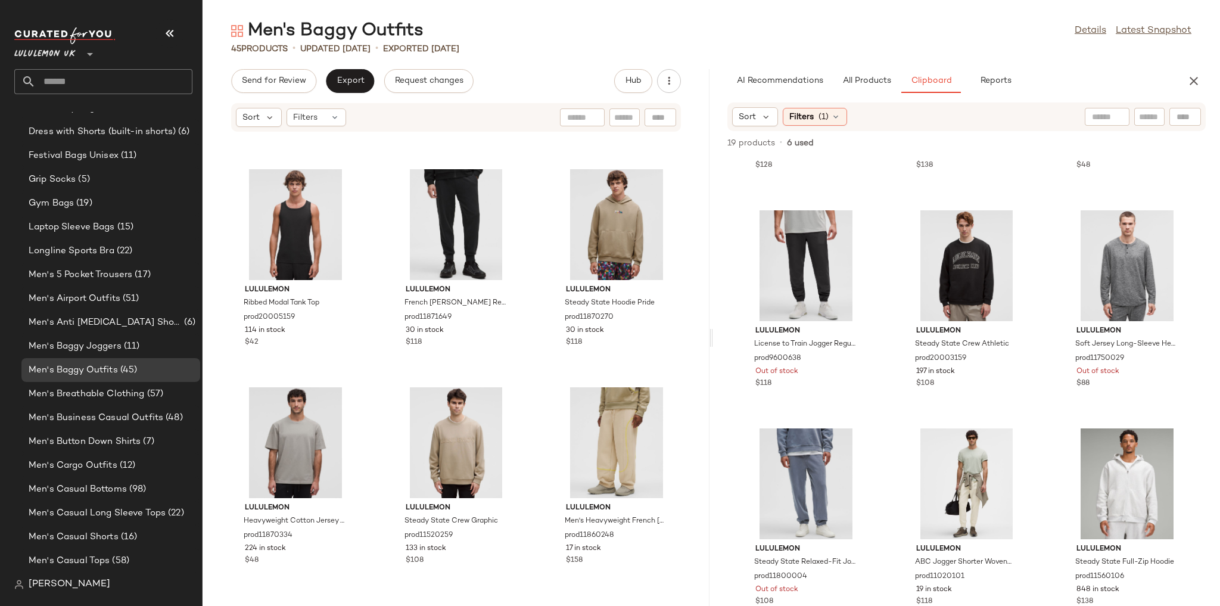
scroll to position [191, 0]
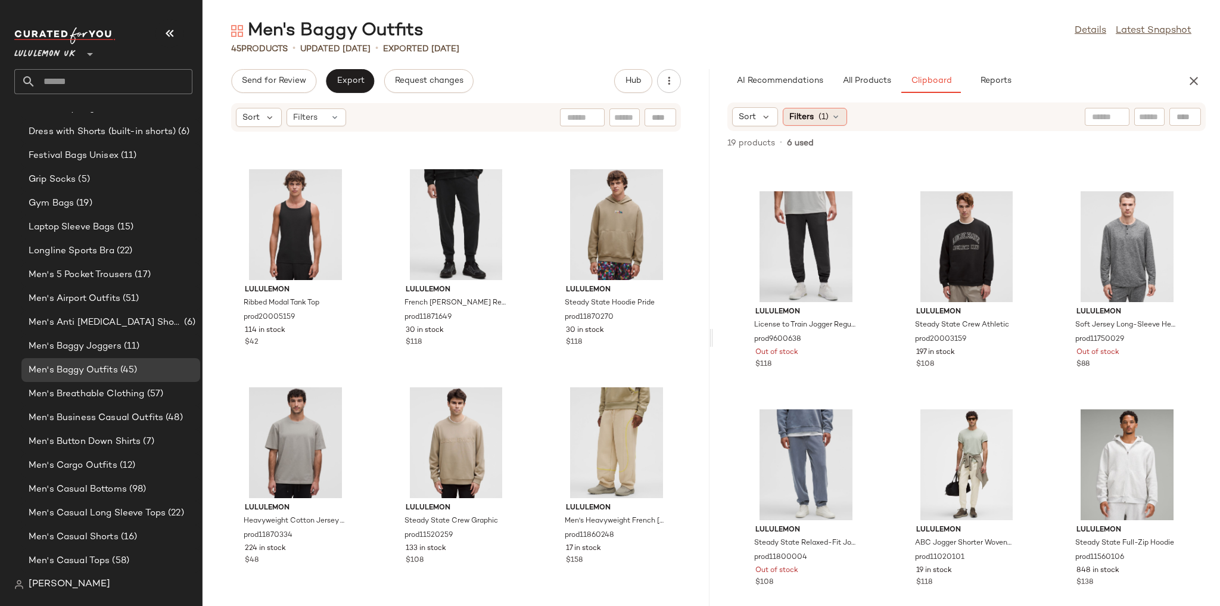
click at [826, 123] on span "(1)" at bounding box center [824, 117] width 10 height 13
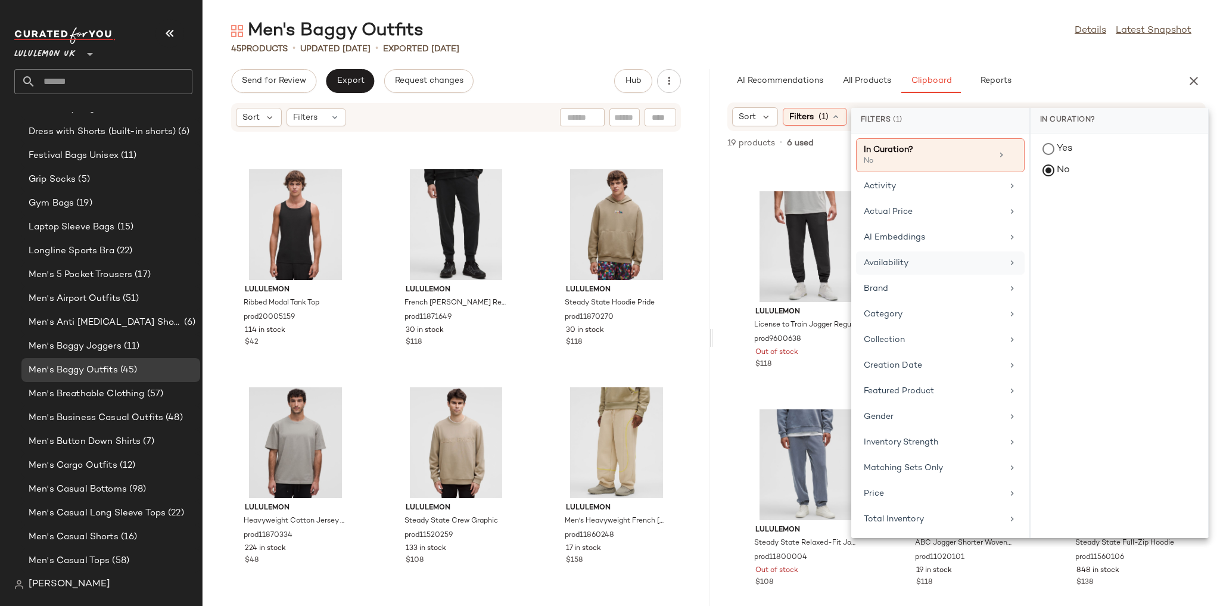
click at [909, 264] on div "Availability" at bounding box center [933, 263] width 139 height 13
click at [1063, 222] on div "in_stock" at bounding box center [1120, 236] width 178 height 29
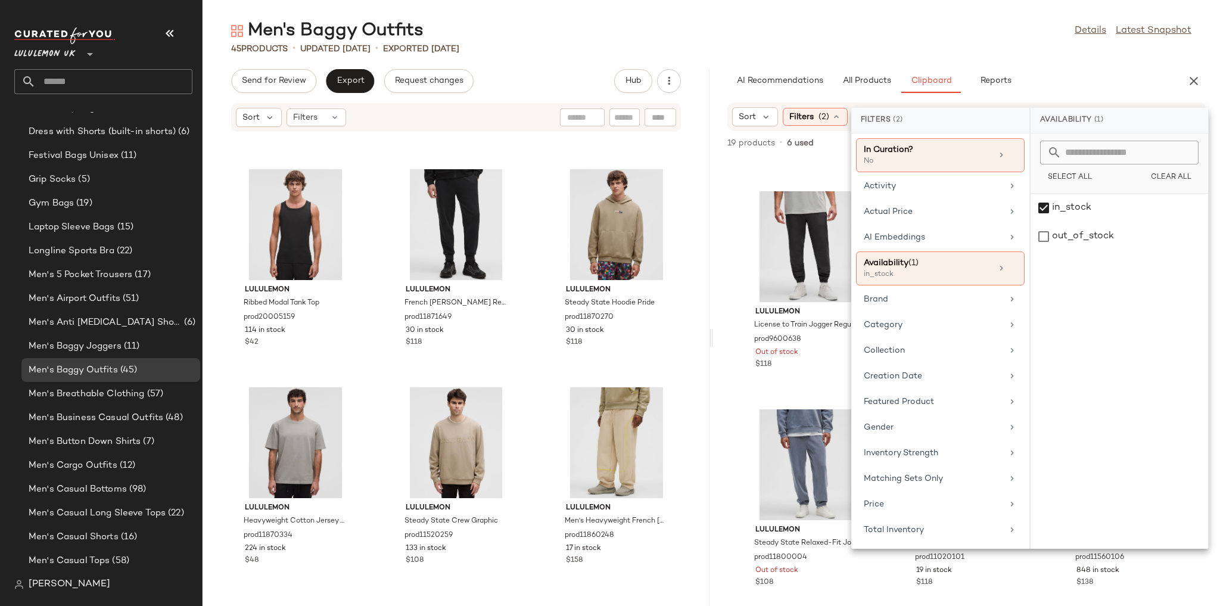
click at [945, 41] on div "Men's Baggy Outfits Details Latest Snapshot" at bounding box center [712, 31] width 1018 height 24
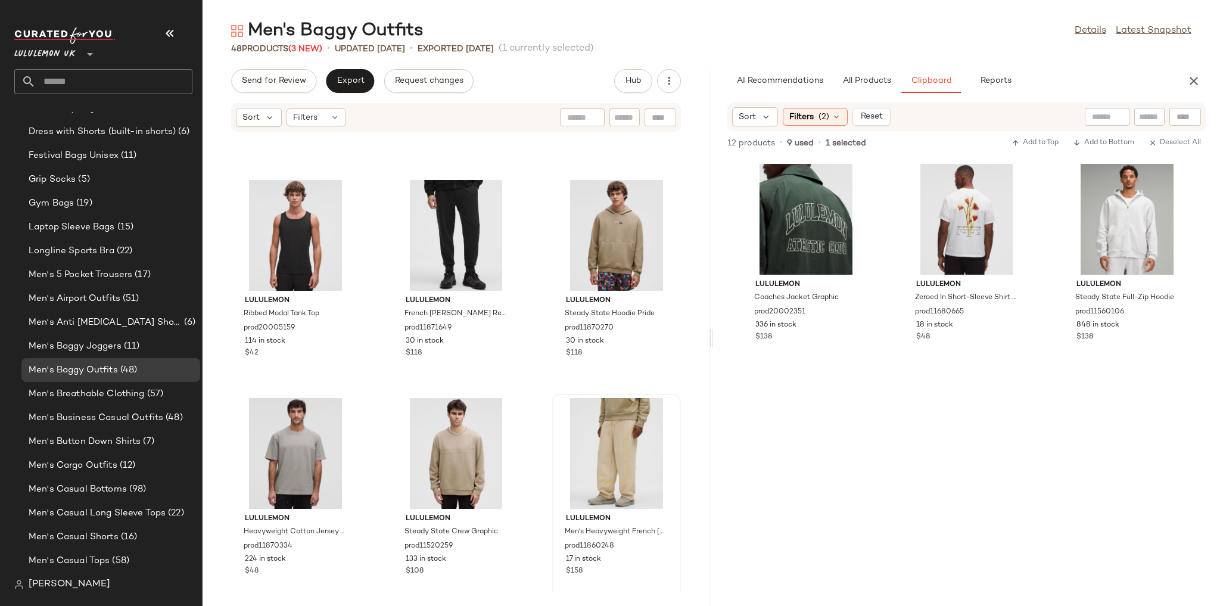
scroll to position [2793, 0]
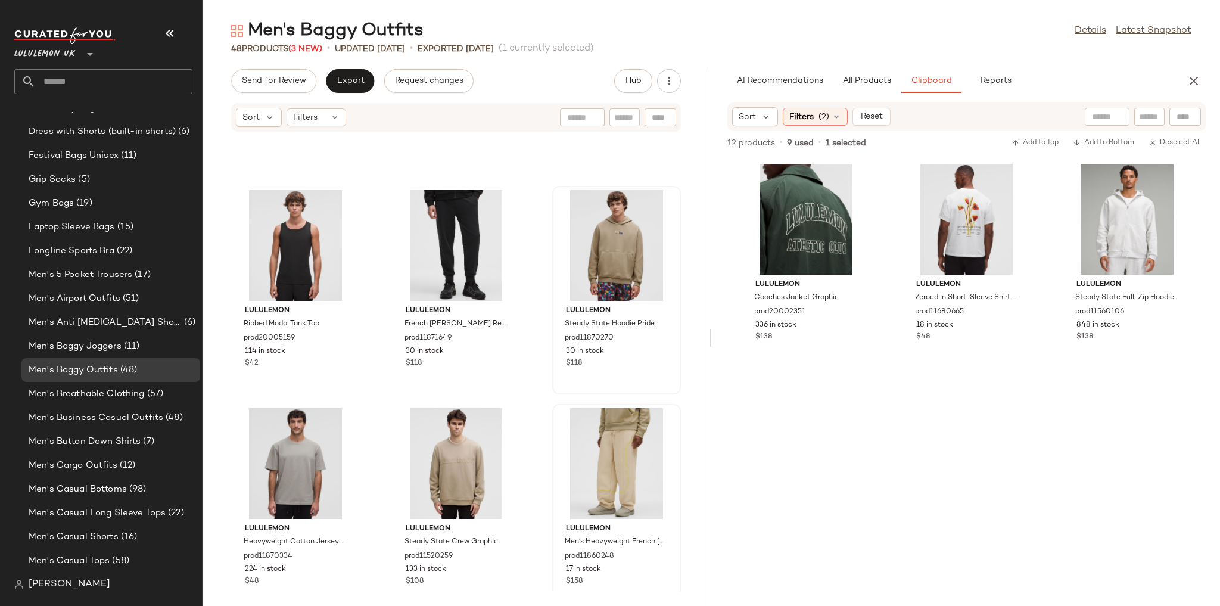
click at [673, 384] on div "lululemon Steady State Hoodie Pride prod11870270 30 in stock $118" at bounding box center [616, 290] width 129 height 209
click at [676, 392] on div "lululemon Ribbed Modal Tank Top prod20005159 114 in stock $42 lululemon French …" at bounding box center [456, 361] width 507 height 459
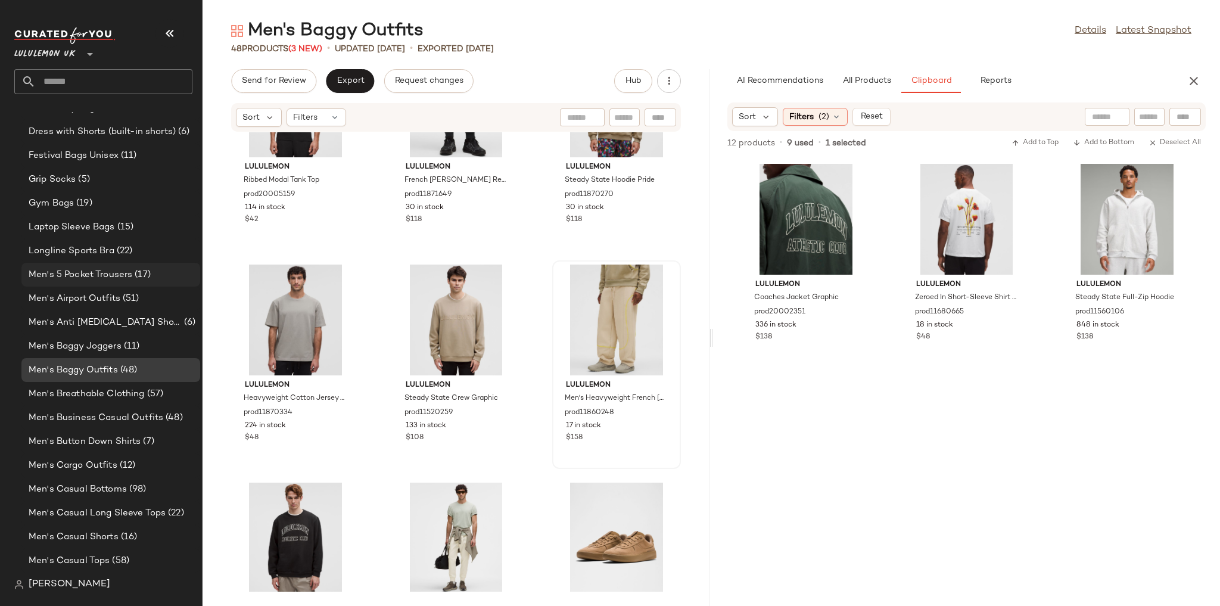
scroll to position [2936, 0]
click at [124, 226] on span "(15)" at bounding box center [124, 227] width 19 height 14
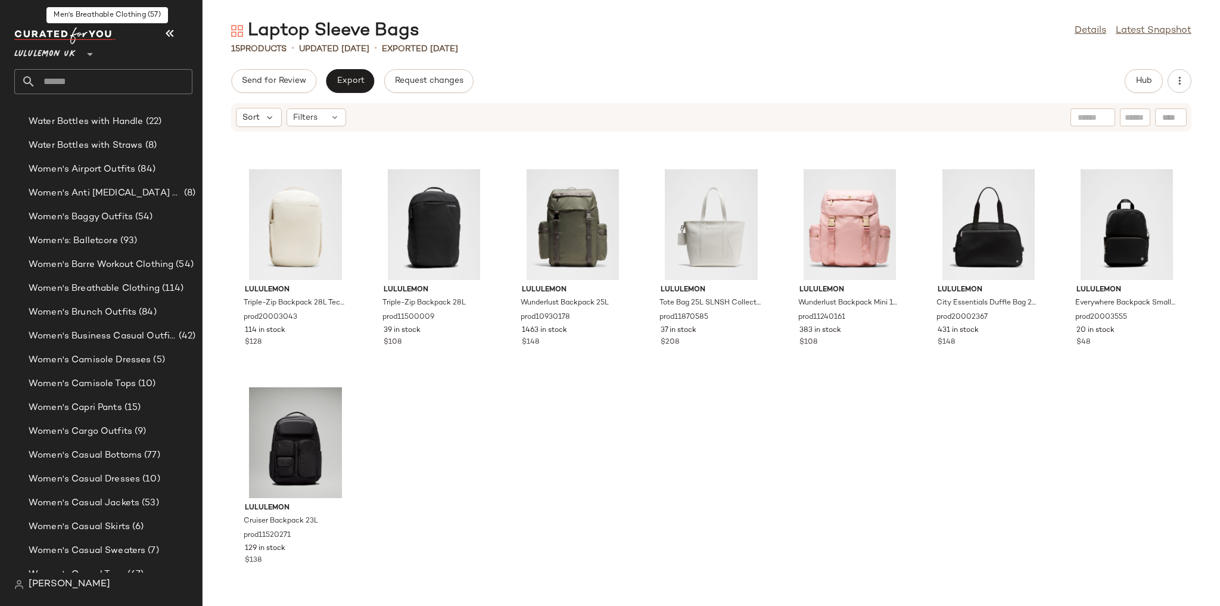
scroll to position [2533, 0]
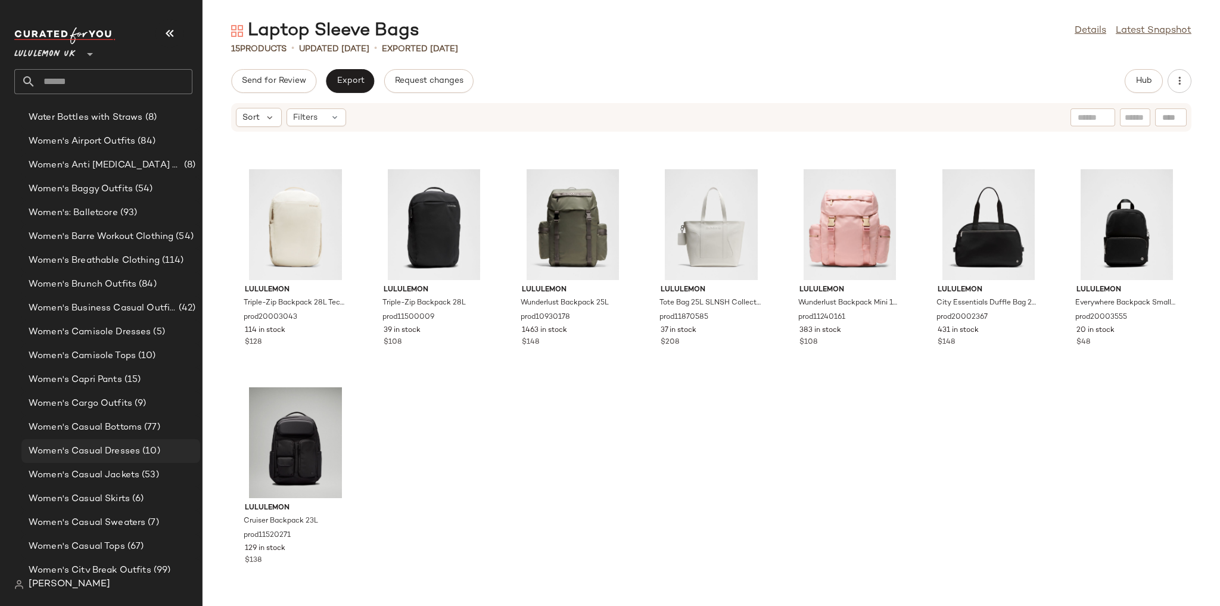
click at [108, 446] on span "Women's Casual Dresses" at bounding box center [84, 451] width 111 height 14
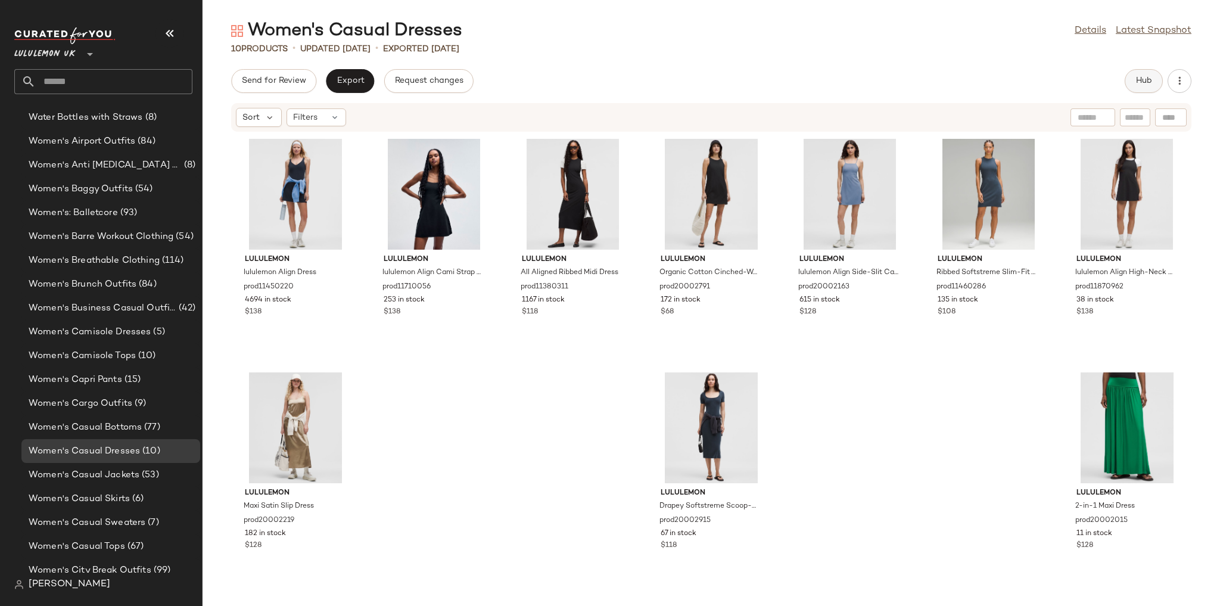
click at [1131, 74] on button "Hub" at bounding box center [1144, 81] width 38 height 24
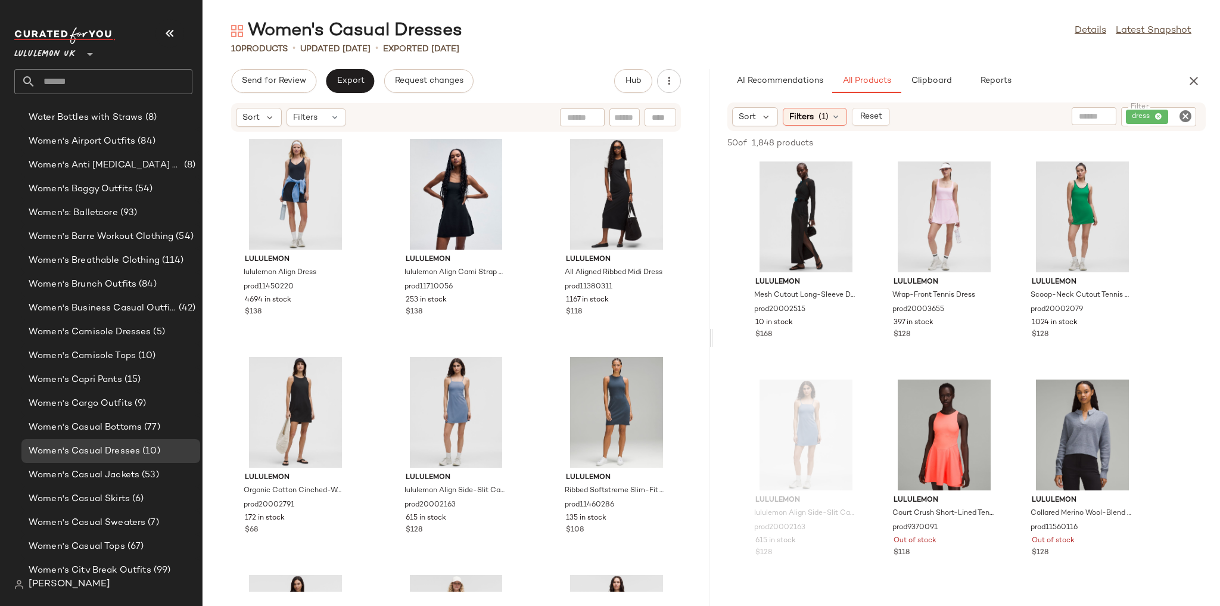
click at [915, 69] on div "Women's Casual Dresses Details Latest Snapshot 10 Products • updated Aug 13th •…" at bounding box center [712, 312] width 1018 height 587
click at [920, 78] on span "Clipboard" at bounding box center [930, 81] width 41 height 10
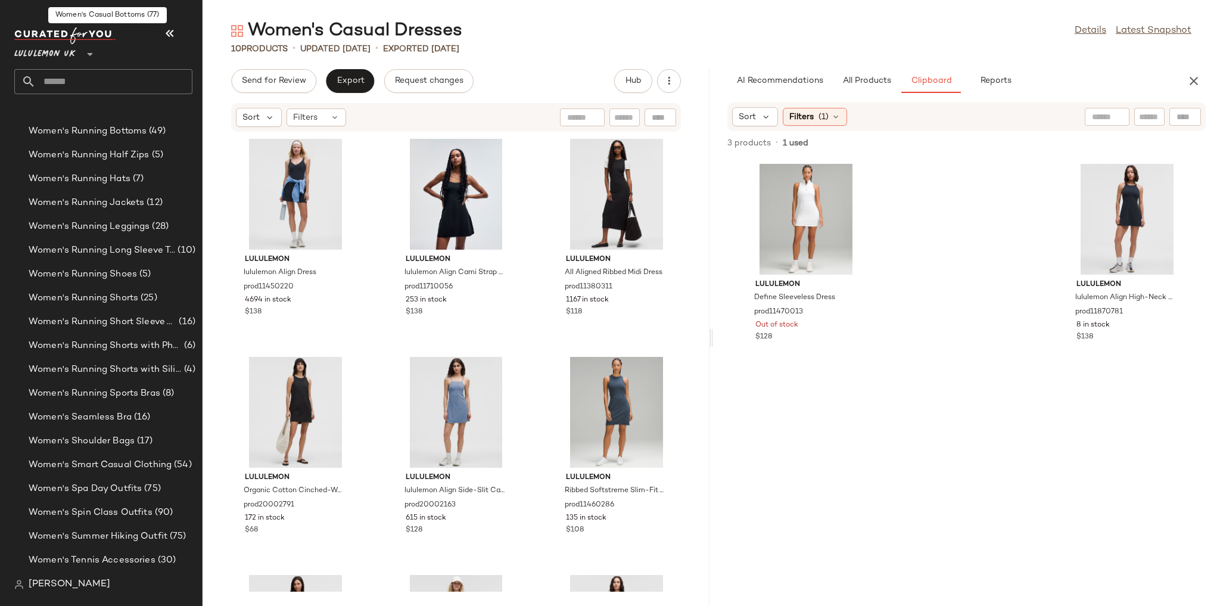
scroll to position [3962, 0]
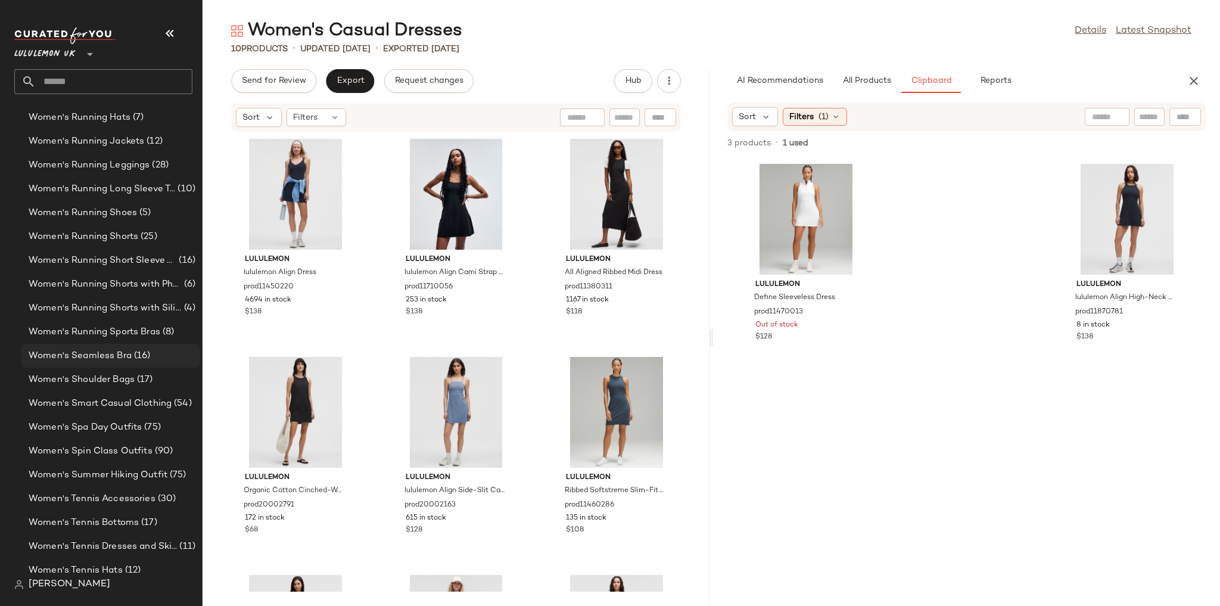
click at [141, 353] on span "(16)" at bounding box center [141, 356] width 19 height 14
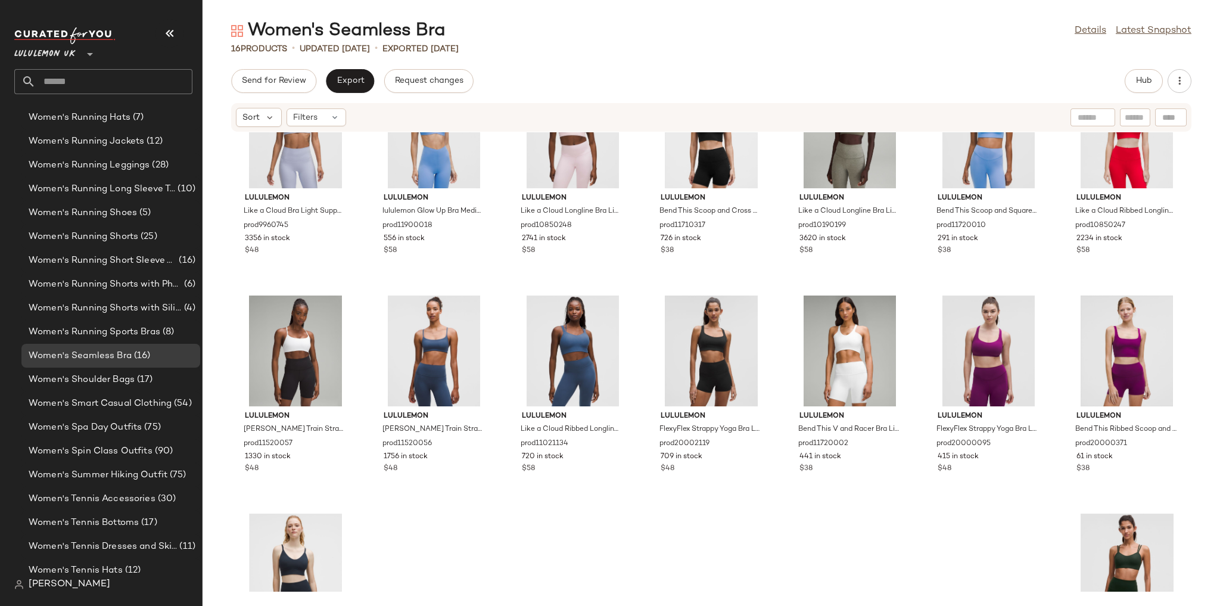
scroll to position [188, 0]
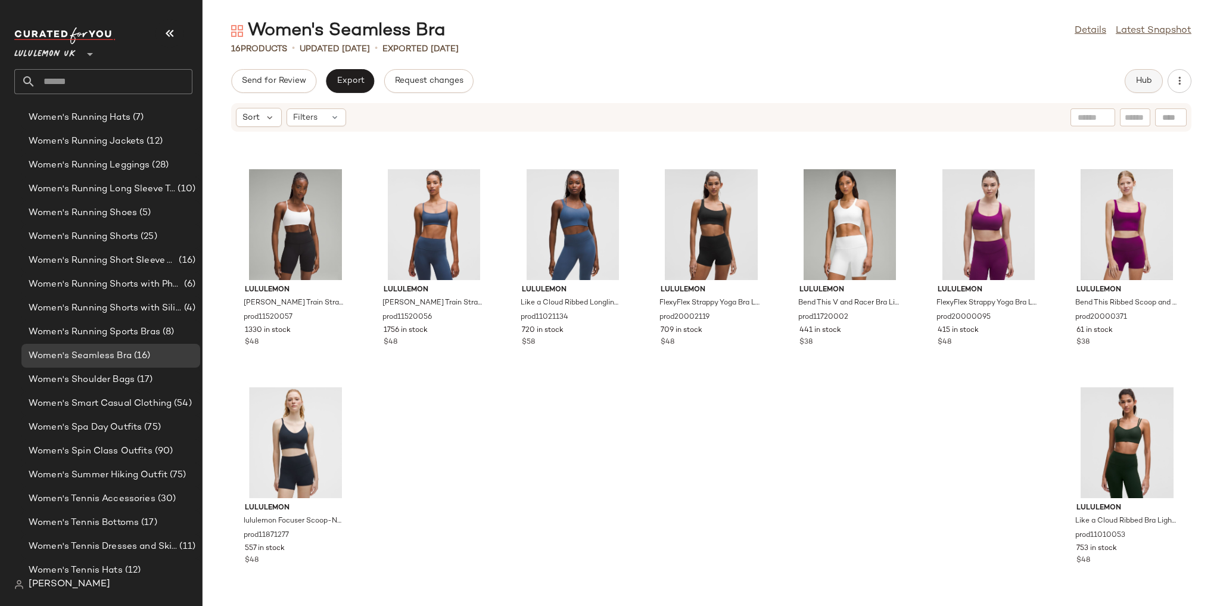
click at [1148, 82] on span "Hub" at bounding box center [1144, 81] width 17 height 10
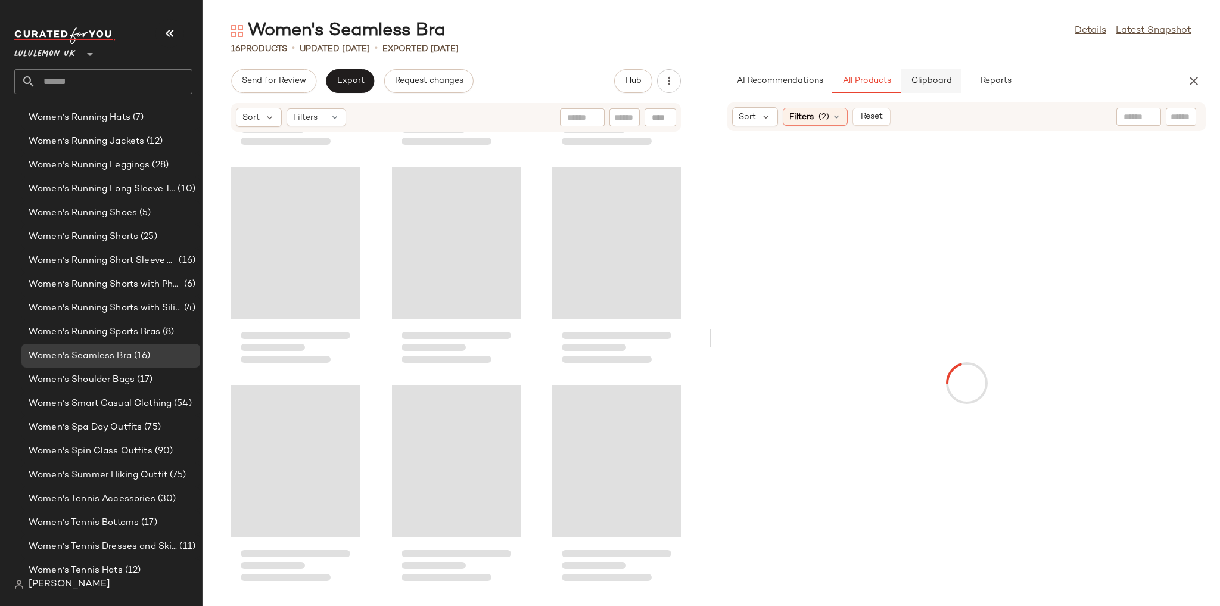
click at [937, 81] on span "Clipboard" at bounding box center [930, 81] width 41 height 10
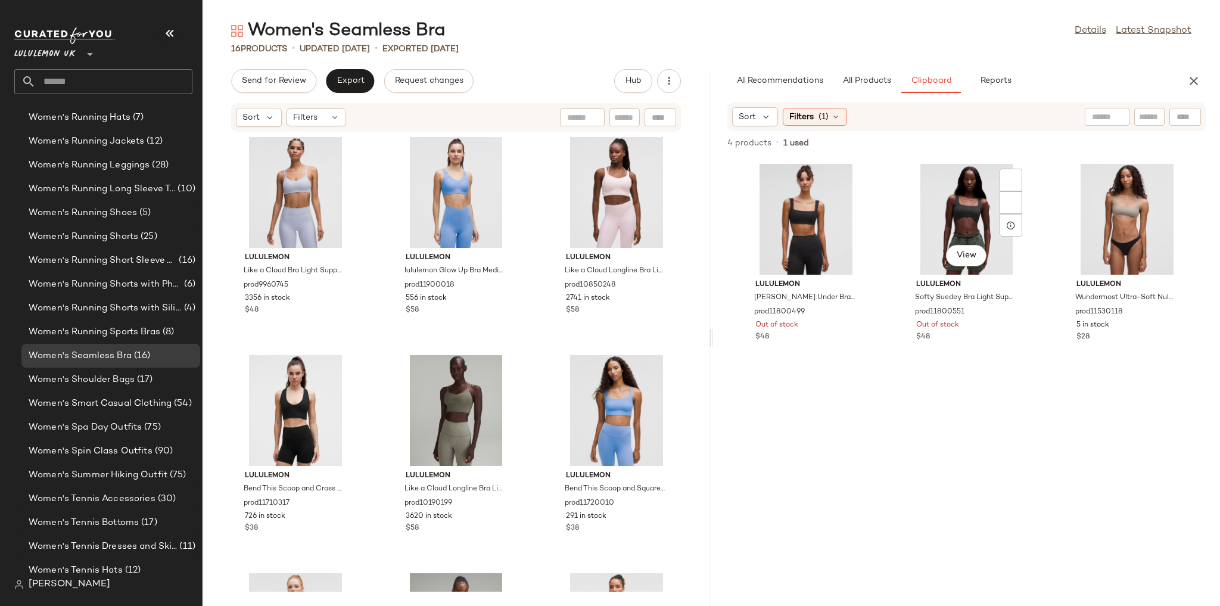
scroll to position [0, 0]
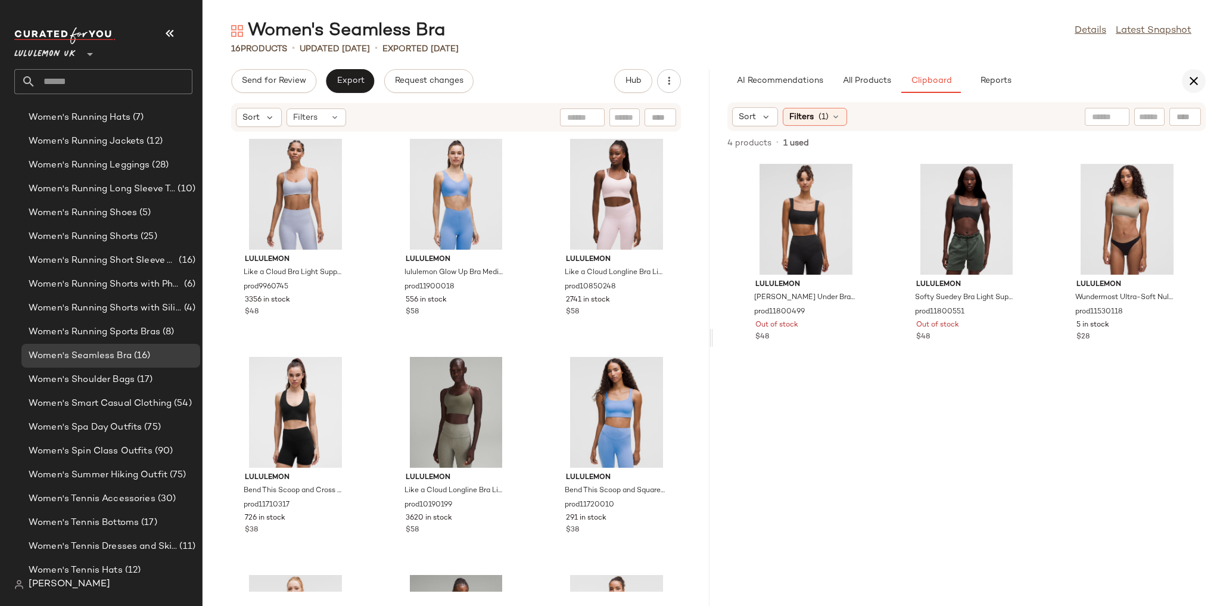
click at [1187, 82] on icon "button" at bounding box center [1194, 81] width 14 height 14
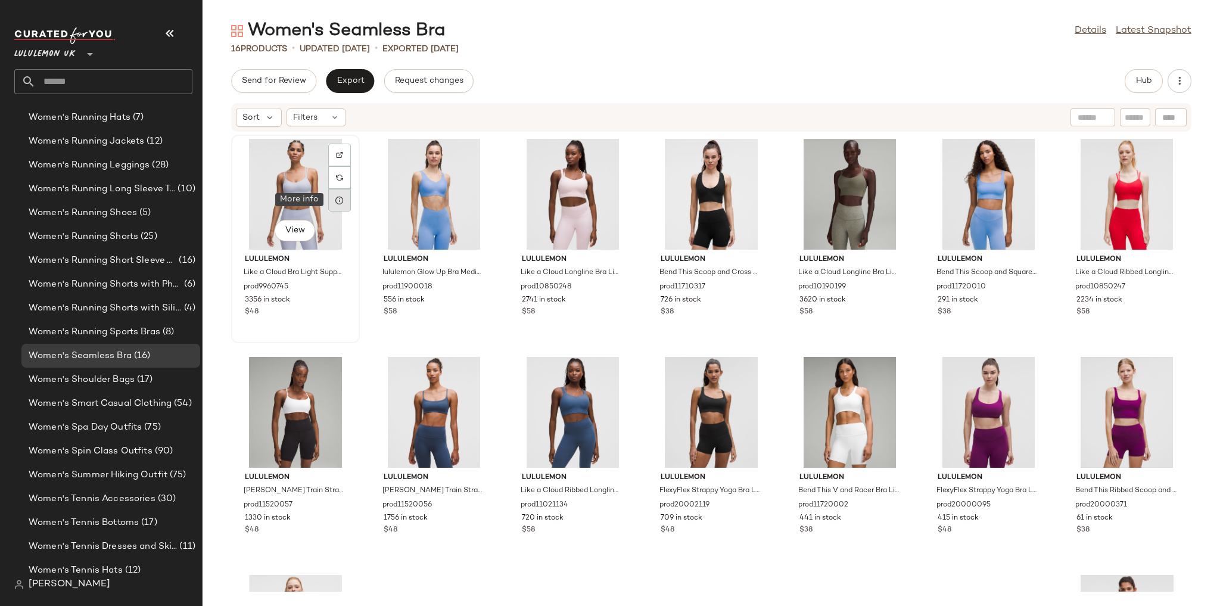
click at [338, 195] on icon at bounding box center [340, 200] width 10 height 10
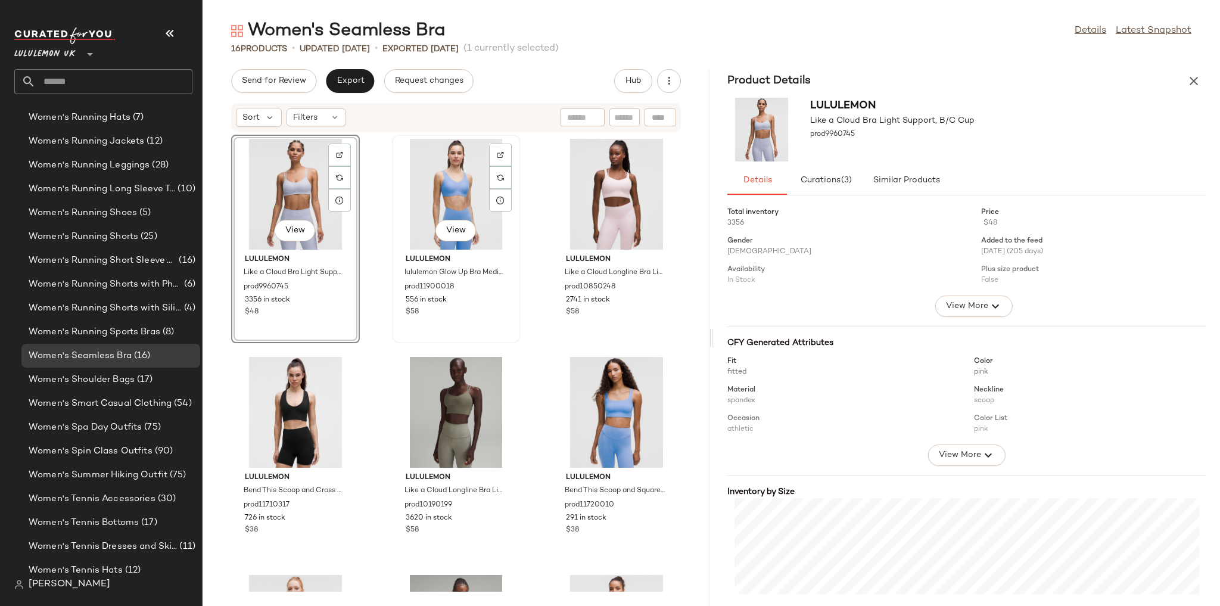
click at [450, 188] on div "View" at bounding box center [456, 194] width 120 height 111
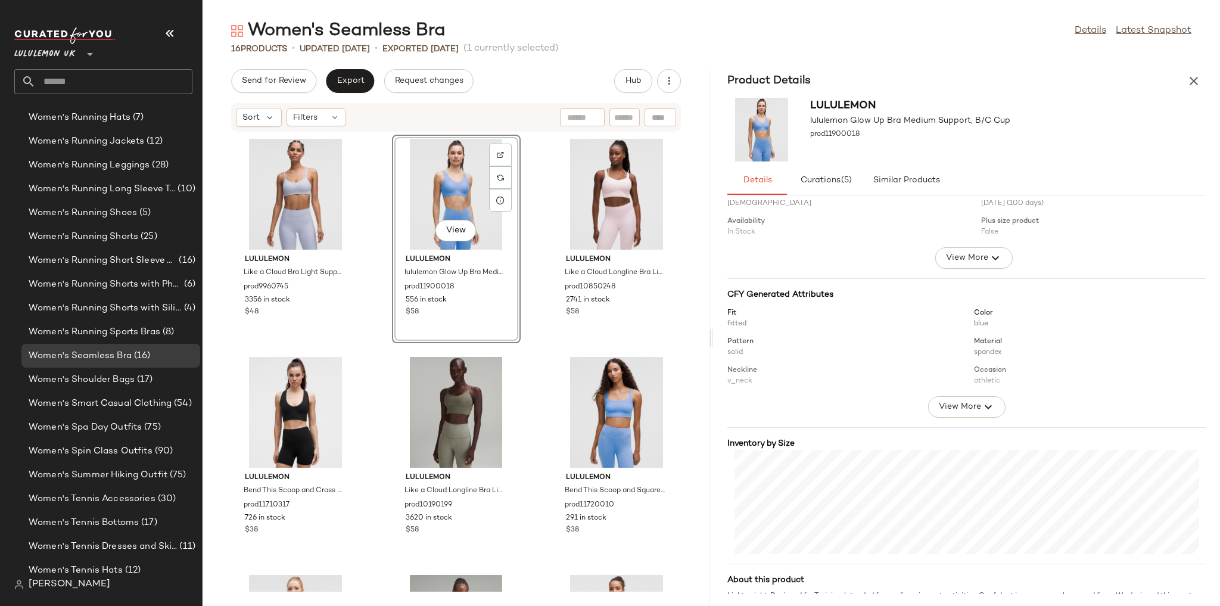
scroll to position [77, 0]
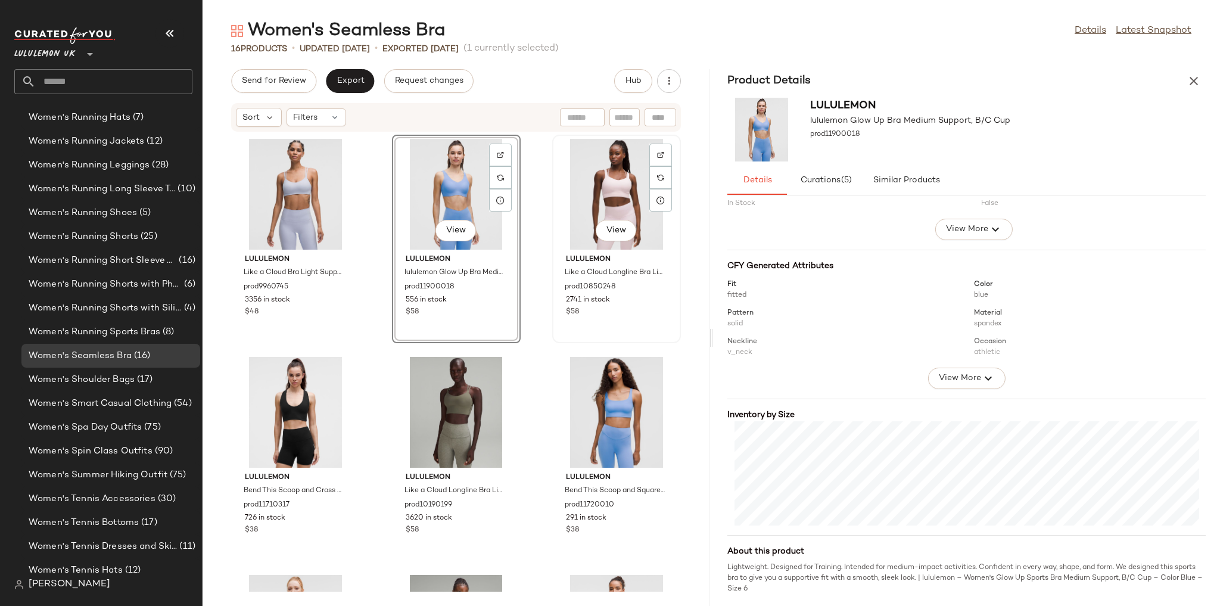
click at [577, 201] on div "View" at bounding box center [616, 194] width 120 height 111
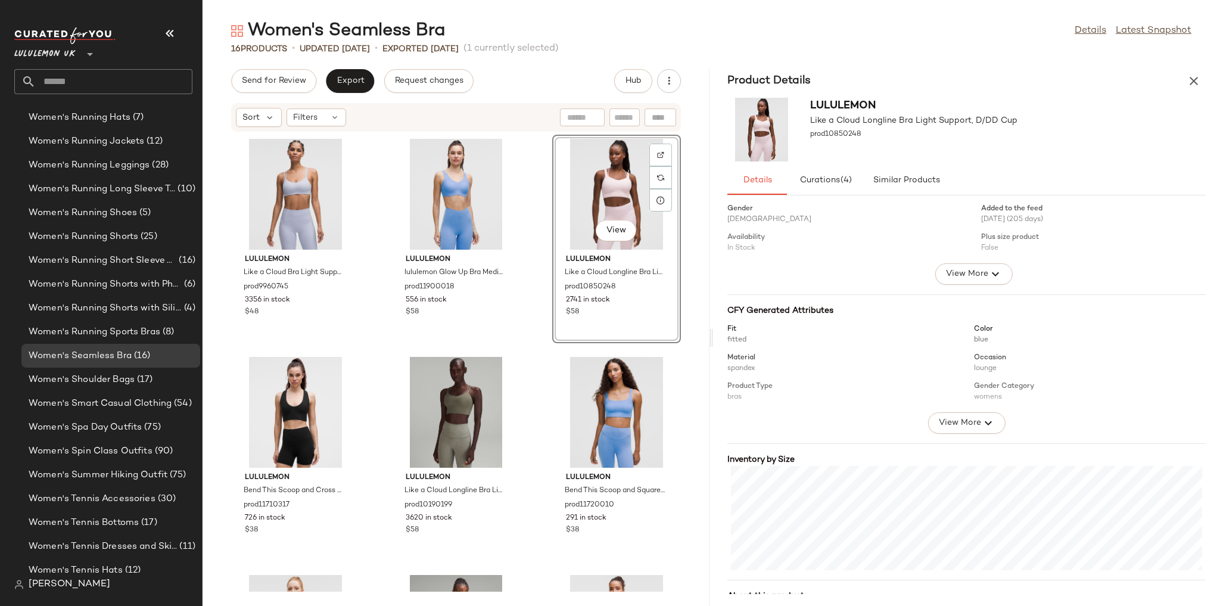
scroll to position [77, 0]
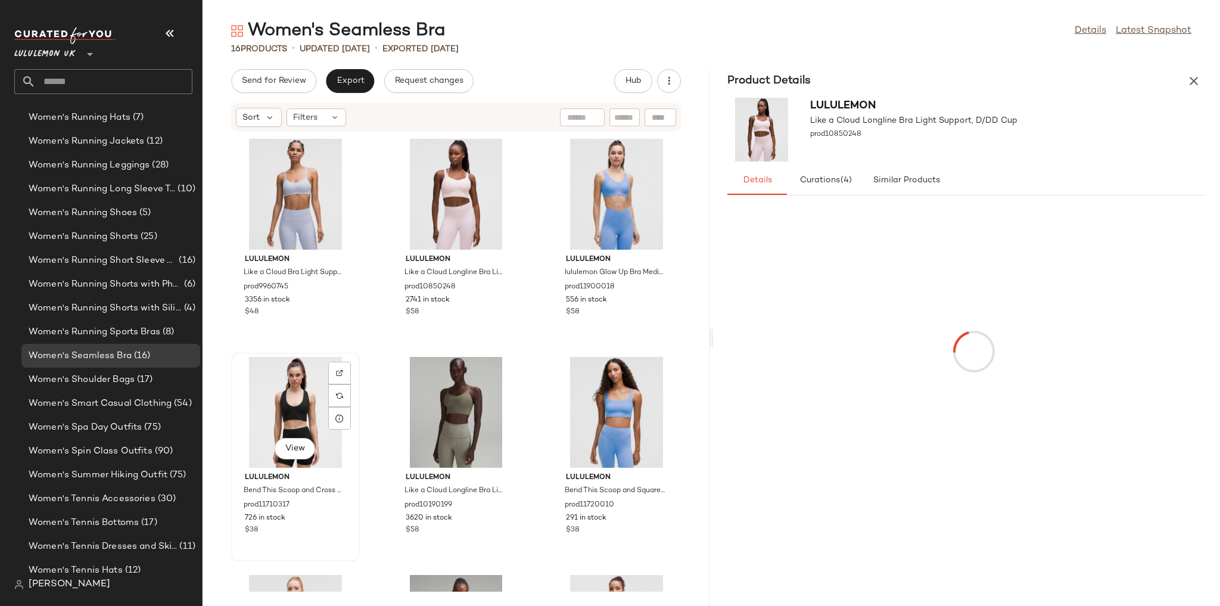
click at [293, 397] on div "View" at bounding box center [295, 412] width 120 height 111
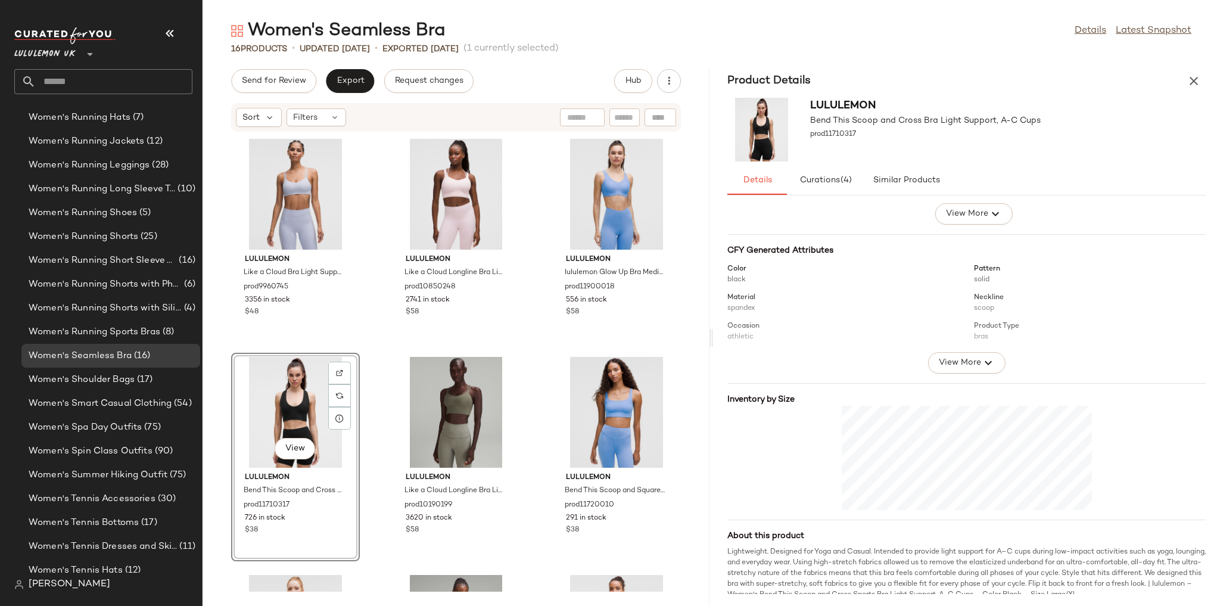
scroll to position [95, 0]
click at [434, 396] on div "View" at bounding box center [456, 412] width 120 height 111
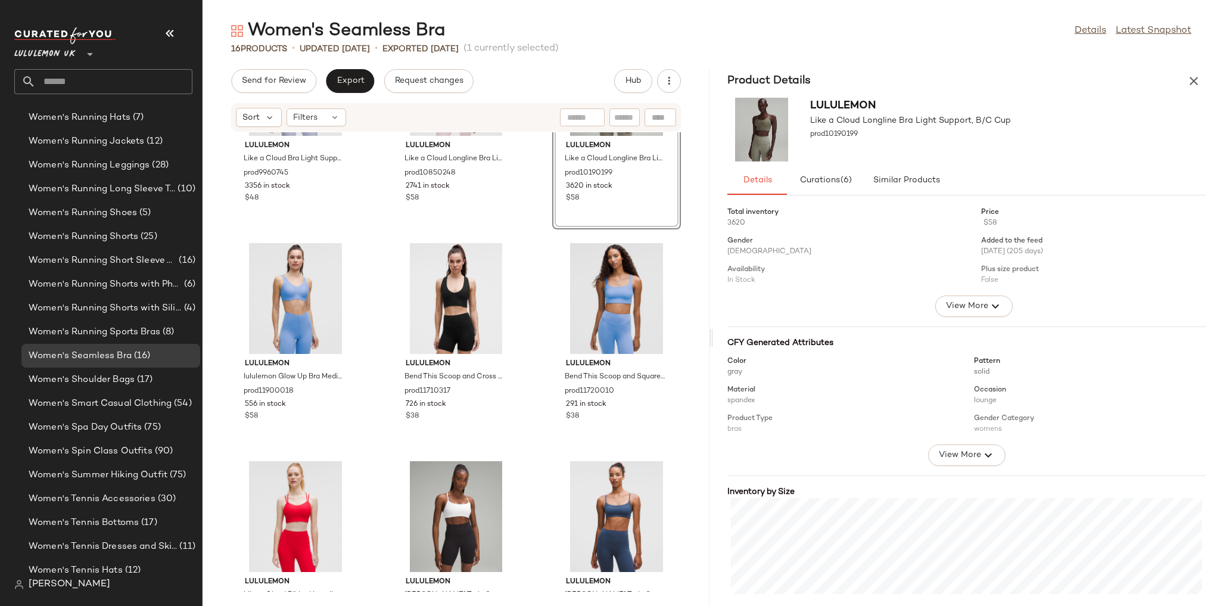
scroll to position [143, 0]
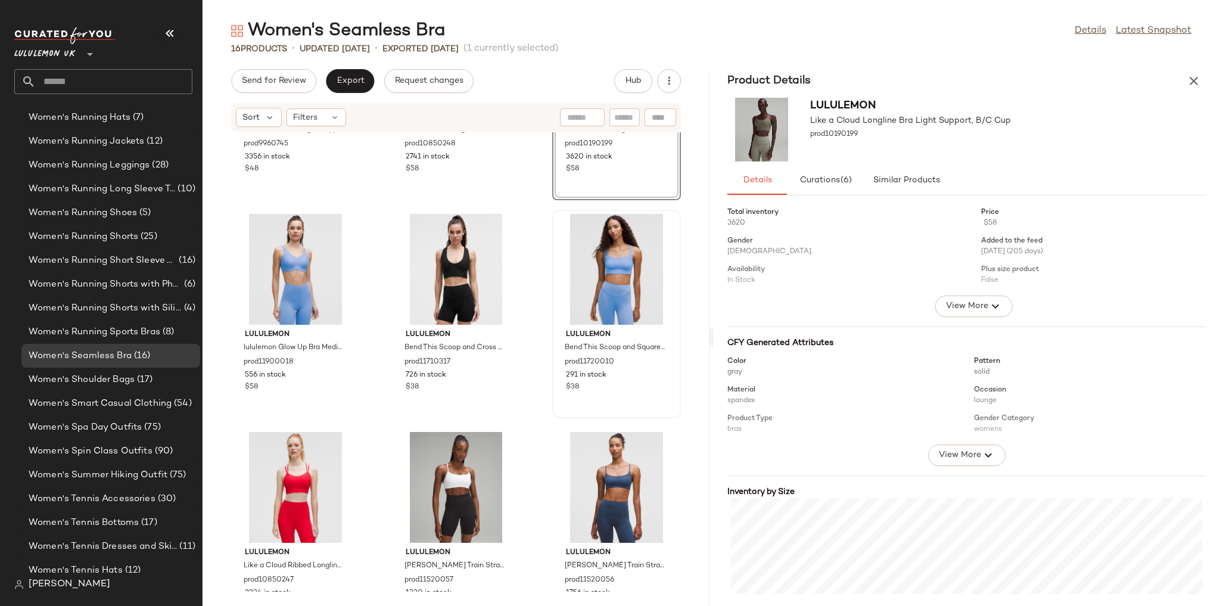
click at [574, 267] on div at bounding box center [616, 269] width 120 height 111
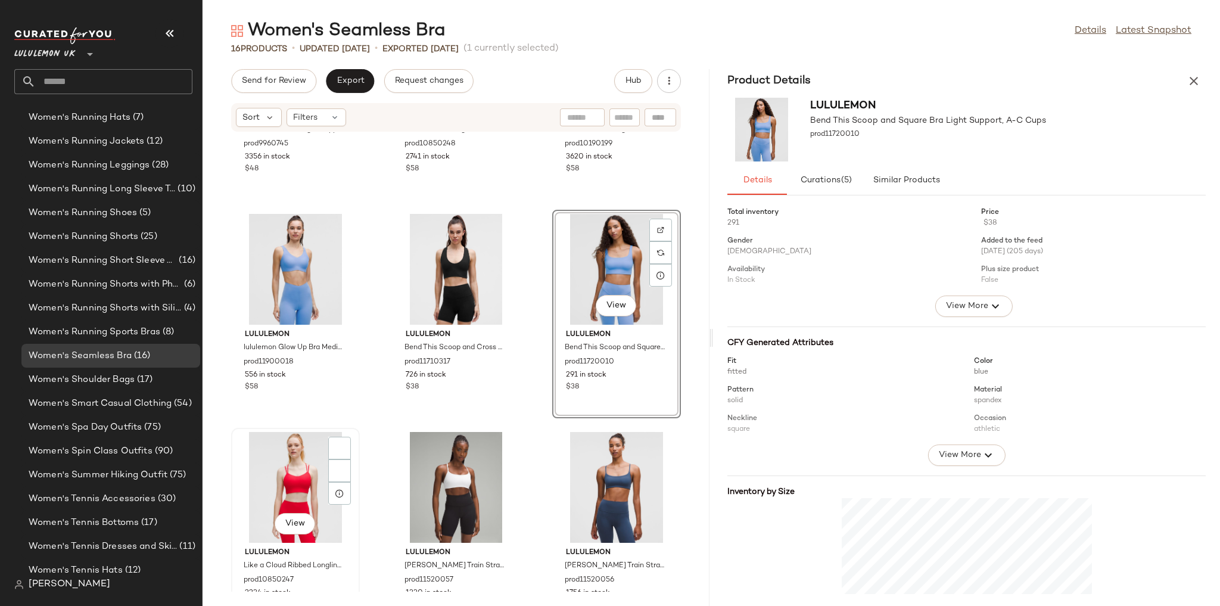
click at [323, 480] on div "View" at bounding box center [295, 487] width 120 height 111
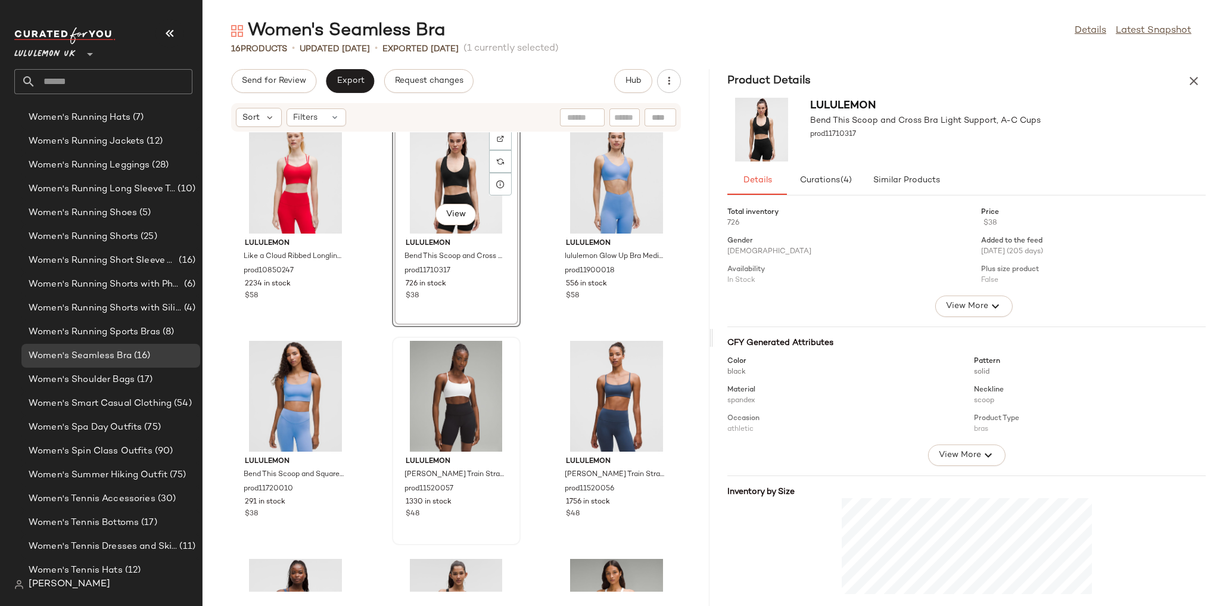
scroll to position [248, 0]
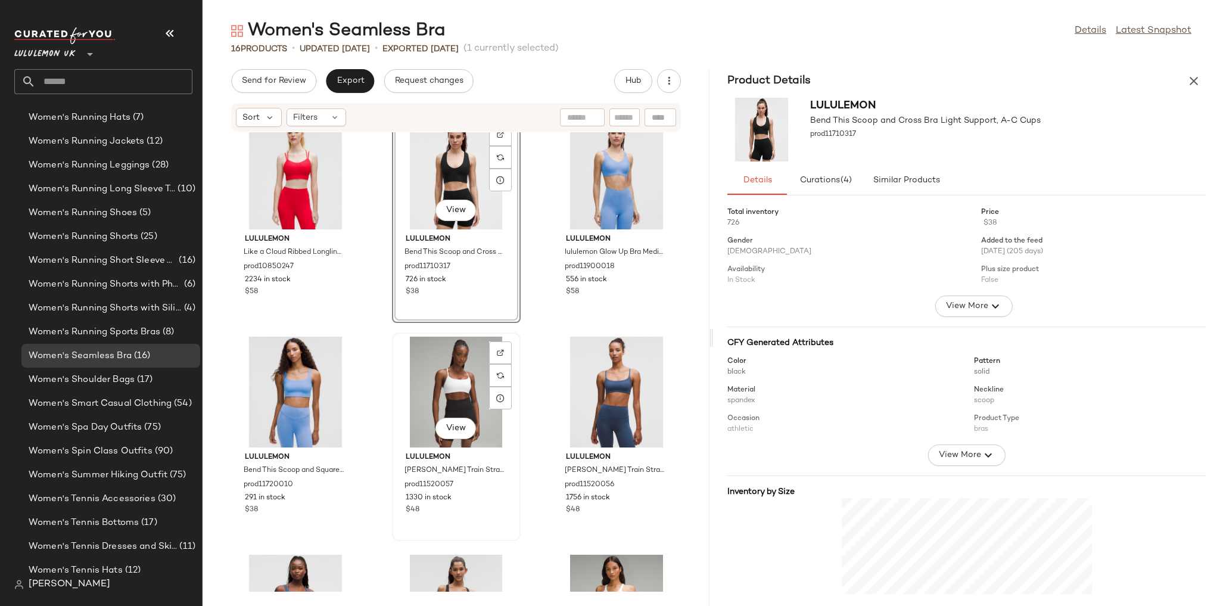
click at [437, 398] on div "View" at bounding box center [456, 392] width 120 height 111
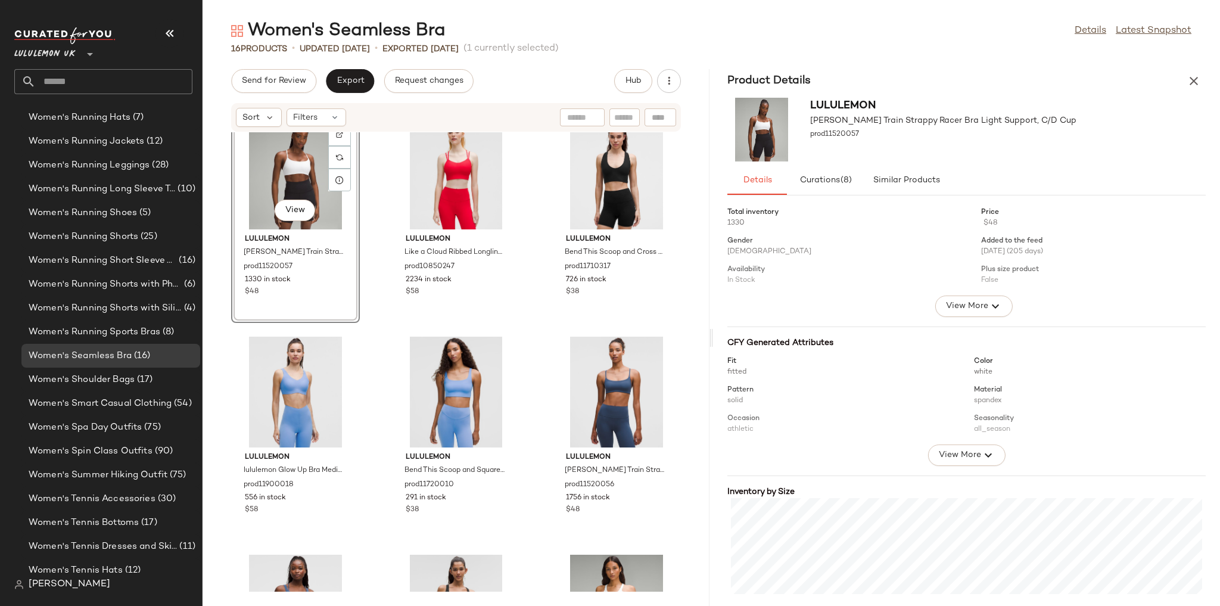
click at [359, 327] on div "View lululemon Wunder Train Strappy Racer Bra Light Support, C/D Cup prod115200…" at bounding box center [456, 361] width 507 height 459
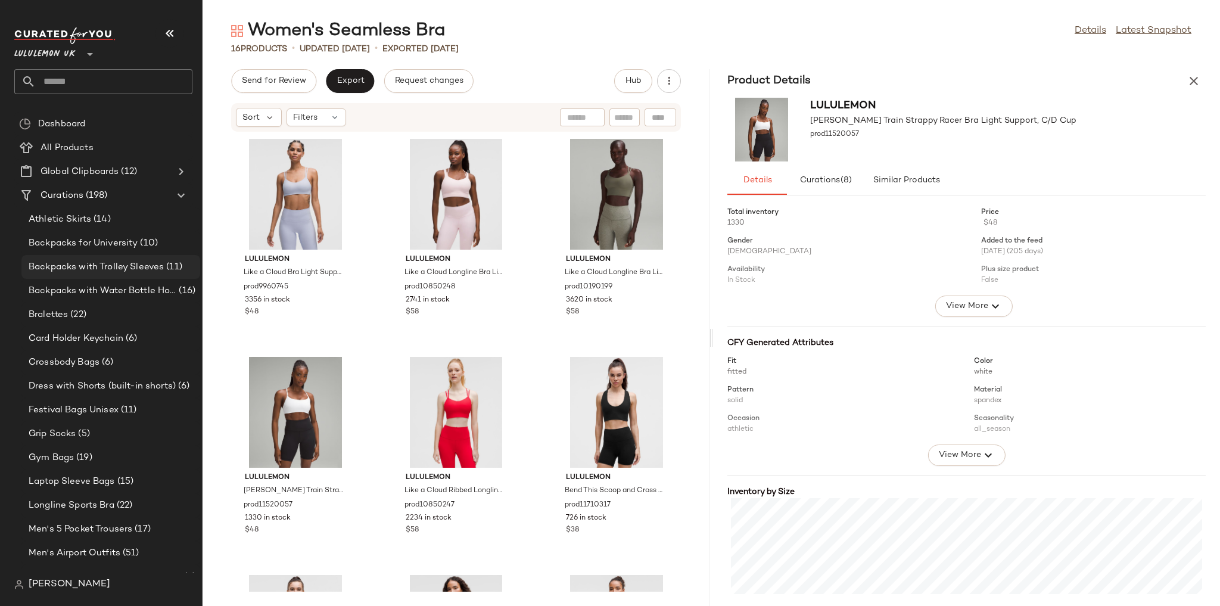
click at [129, 274] on div "Backpacks with Trolley Sleeves (11)" at bounding box center [110, 267] width 179 height 24
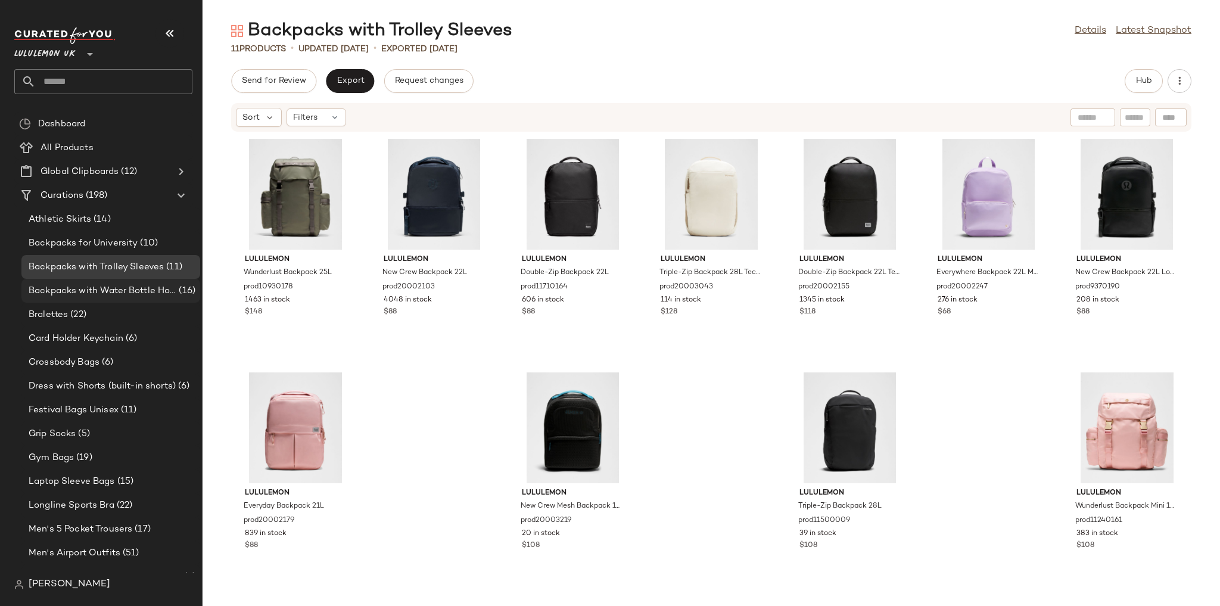
click at [136, 297] on span "Backpacks with Water Bottle Holder" at bounding box center [103, 291] width 148 height 14
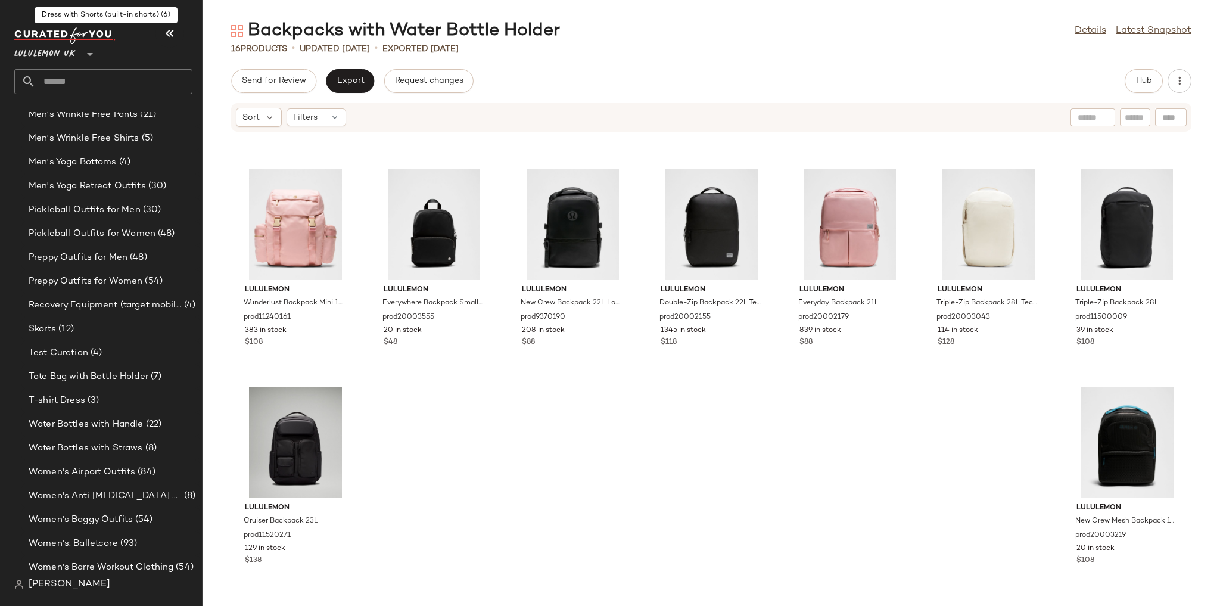
scroll to position [2240, 0]
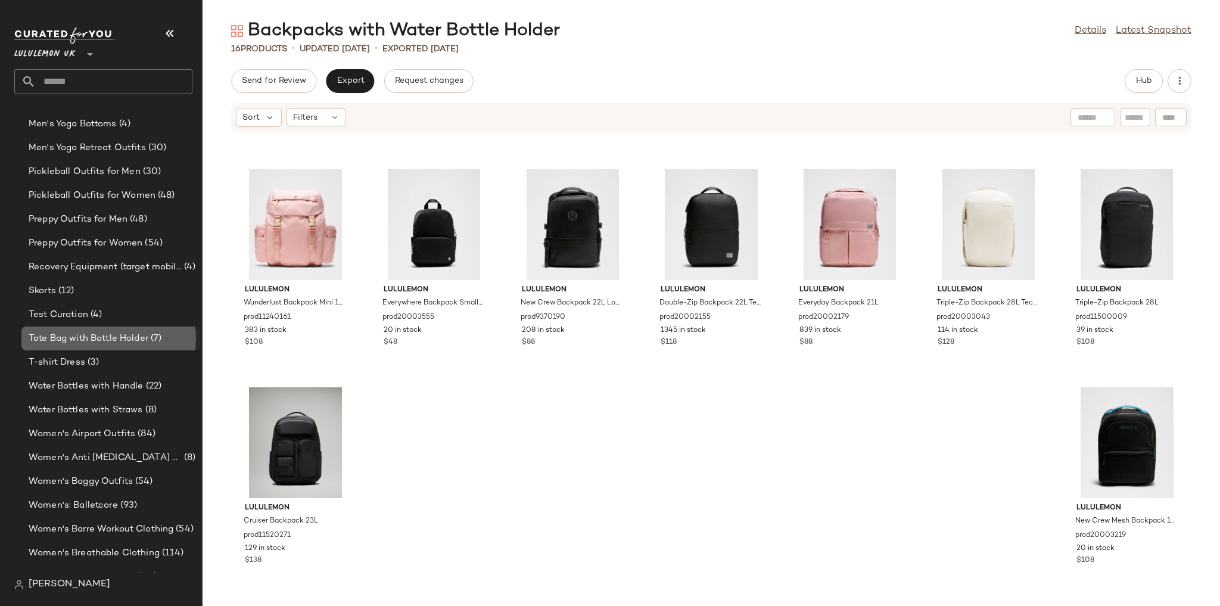
click at [141, 332] on span "Tote Bag with Bottle Holder" at bounding box center [89, 339] width 120 height 14
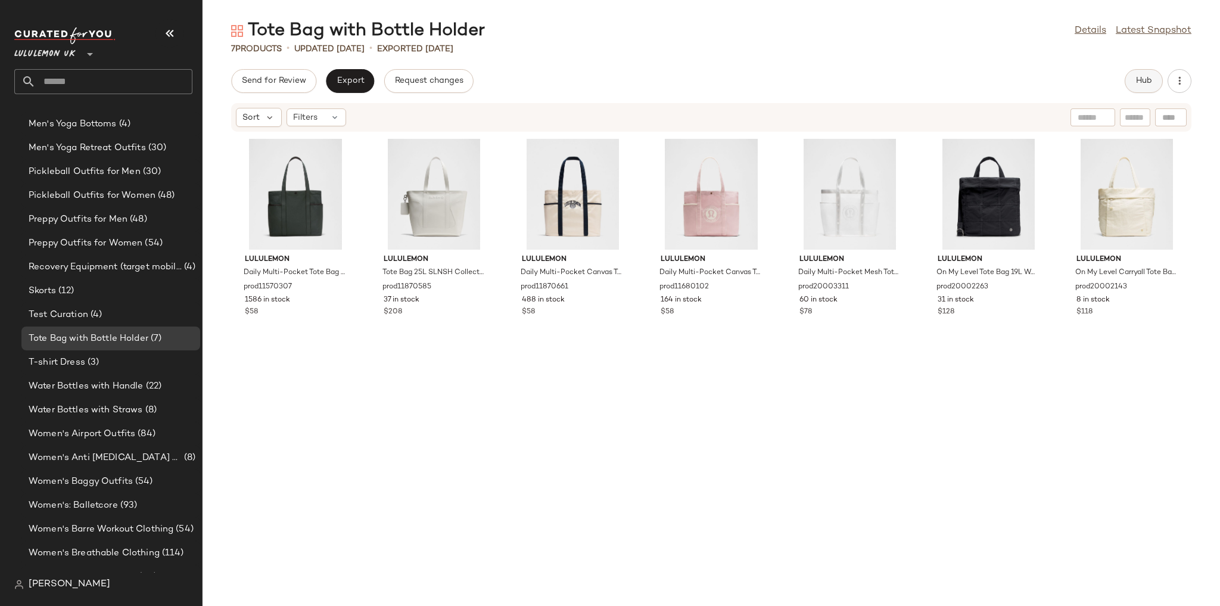
click at [1131, 82] on button "Hub" at bounding box center [1144, 81] width 38 height 24
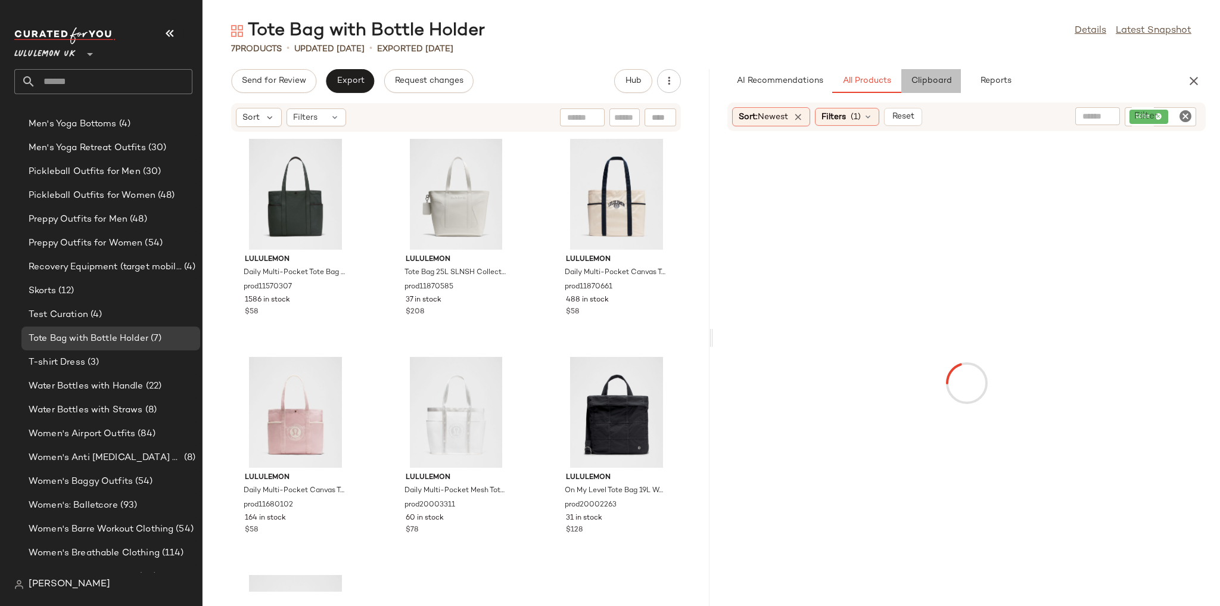
click at [948, 77] on span "Clipboard" at bounding box center [930, 81] width 41 height 10
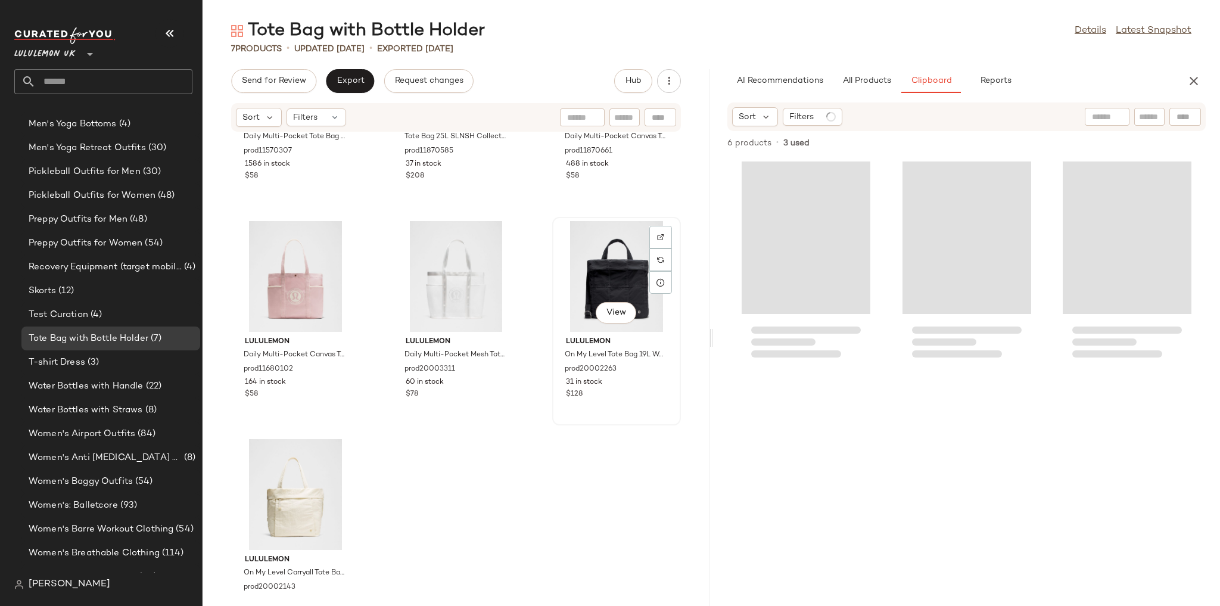
scroll to position [188, 0]
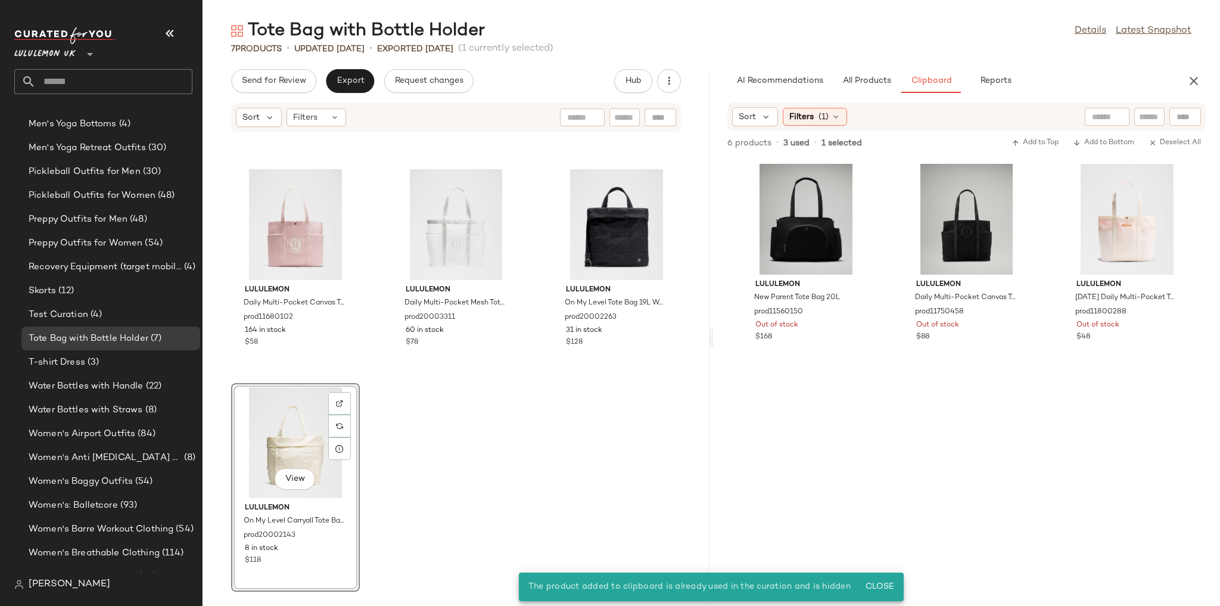
click at [608, 449] on div "lululemon Daily Multi-Pocket Tote Bag 20L prod11570307 1586 in stock $58 lulule…" at bounding box center [456, 361] width 507 height 459
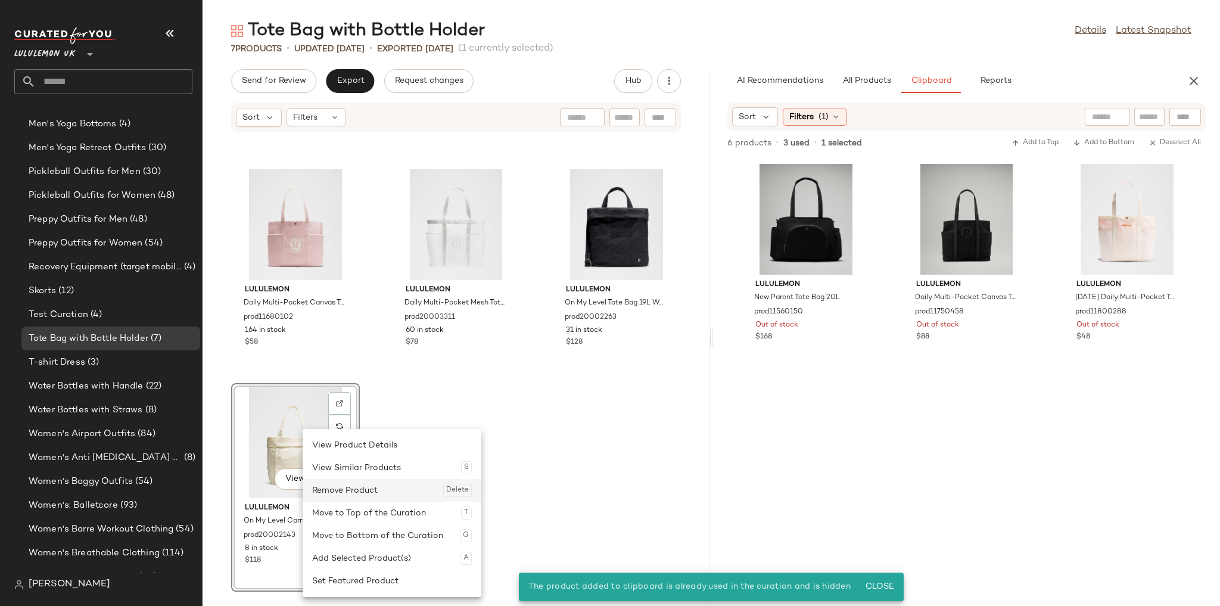
click at [361, 487] on div "Remove Product Delete" at bounding box center [392, 490] width 160 height 23
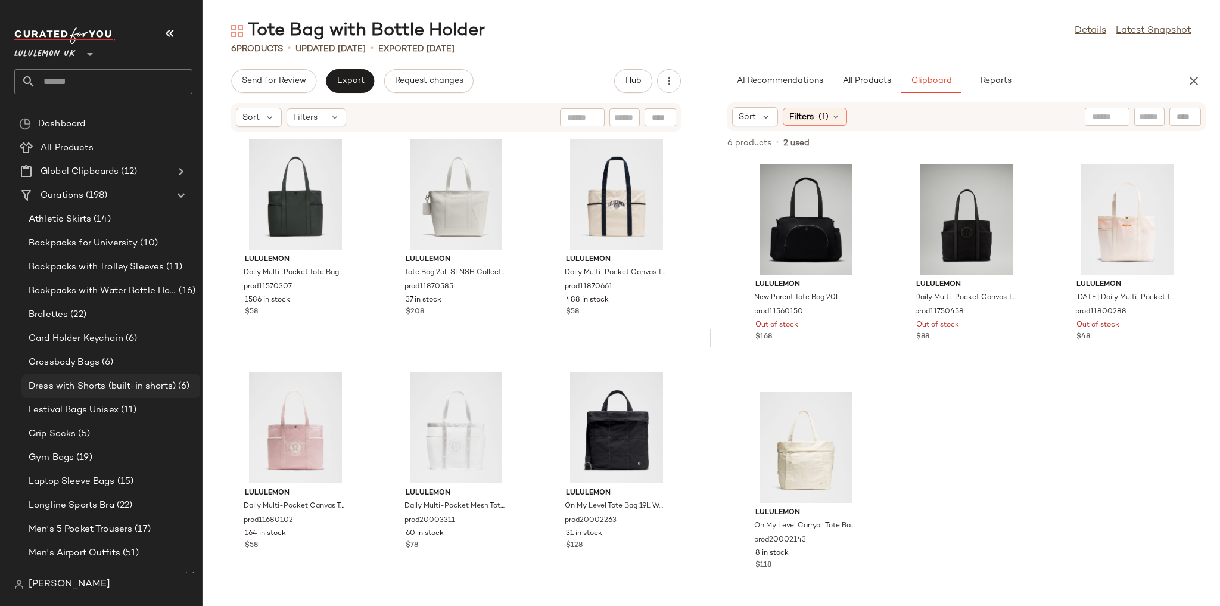
click at [124, 381] on span "Dress with Shorts (built-in shorts)" at bounding box center [102, 387] width 147 height 14
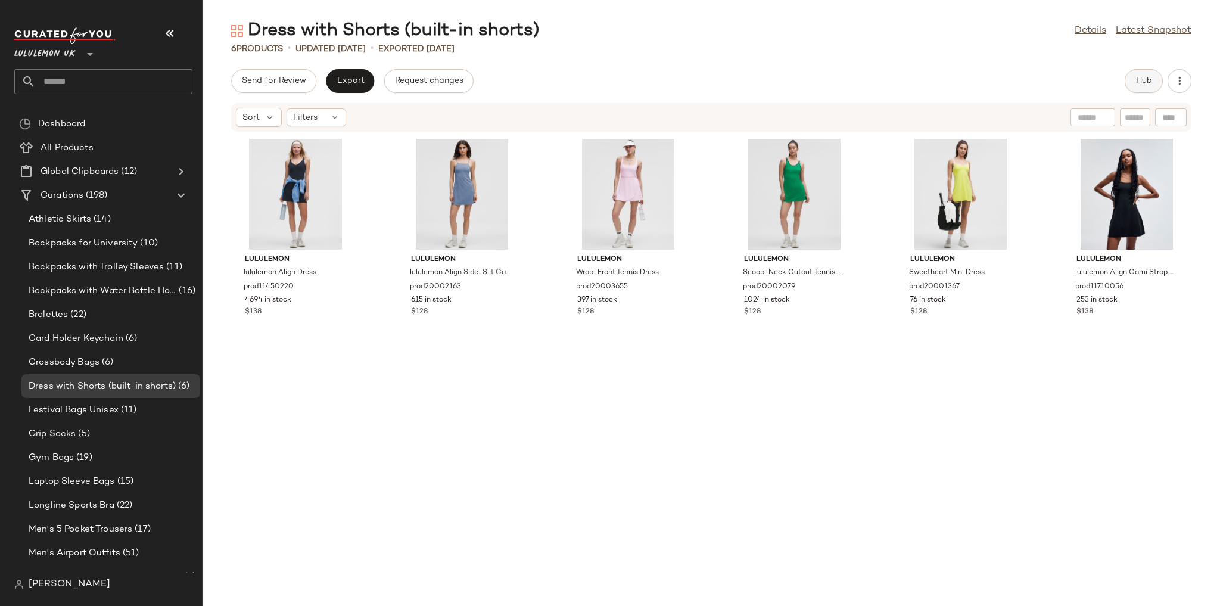
click at [1133, 79] on button "Hub" at bounding box center [1144, 81] width 38 height 24
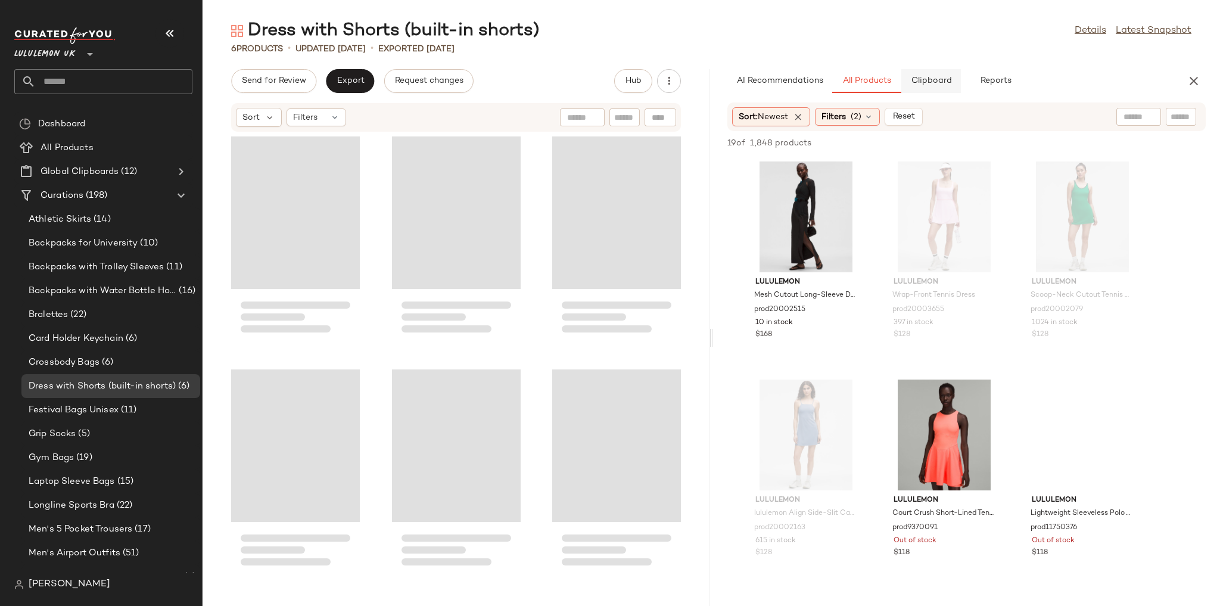
click at [943, 76] on span "Clipboard" at bounding box center [930, 81] width 41 height 10
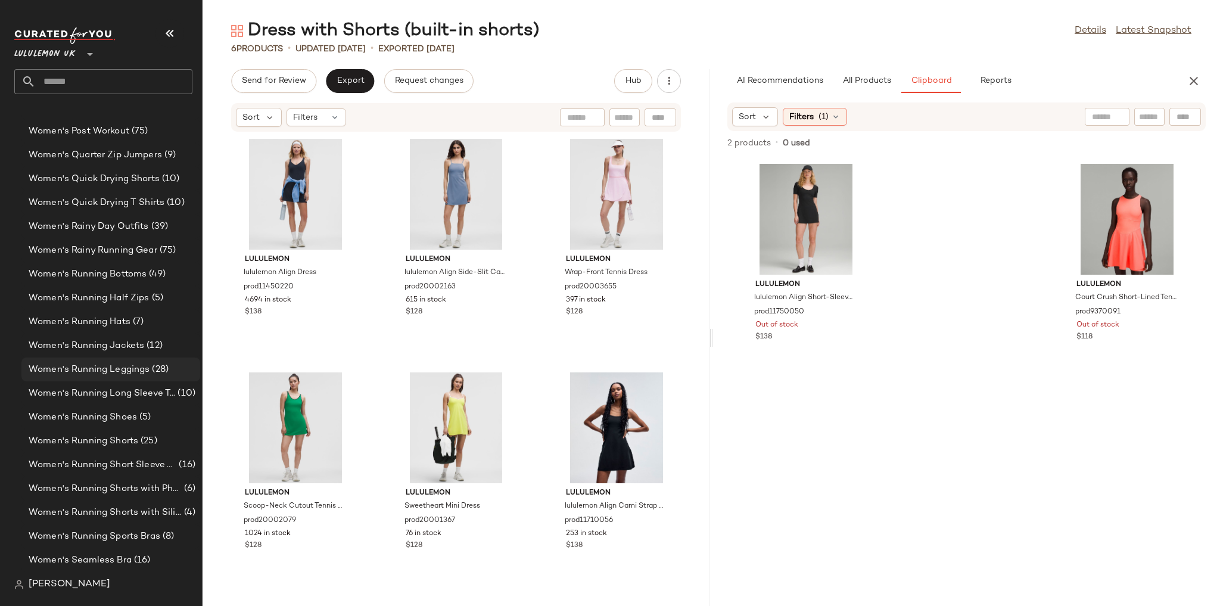
scroll to position [3772, 0]
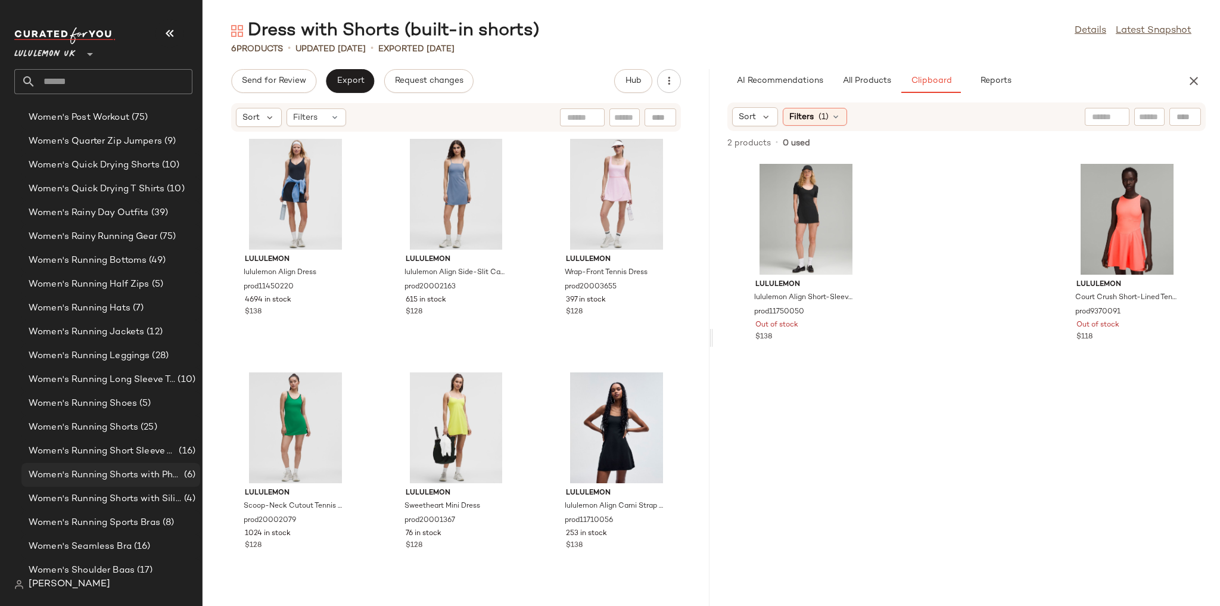
click at [142, 468] on span "Women's Running Shorts with Phone Pocket" at bounding box center [105, 475] width 153 height 14
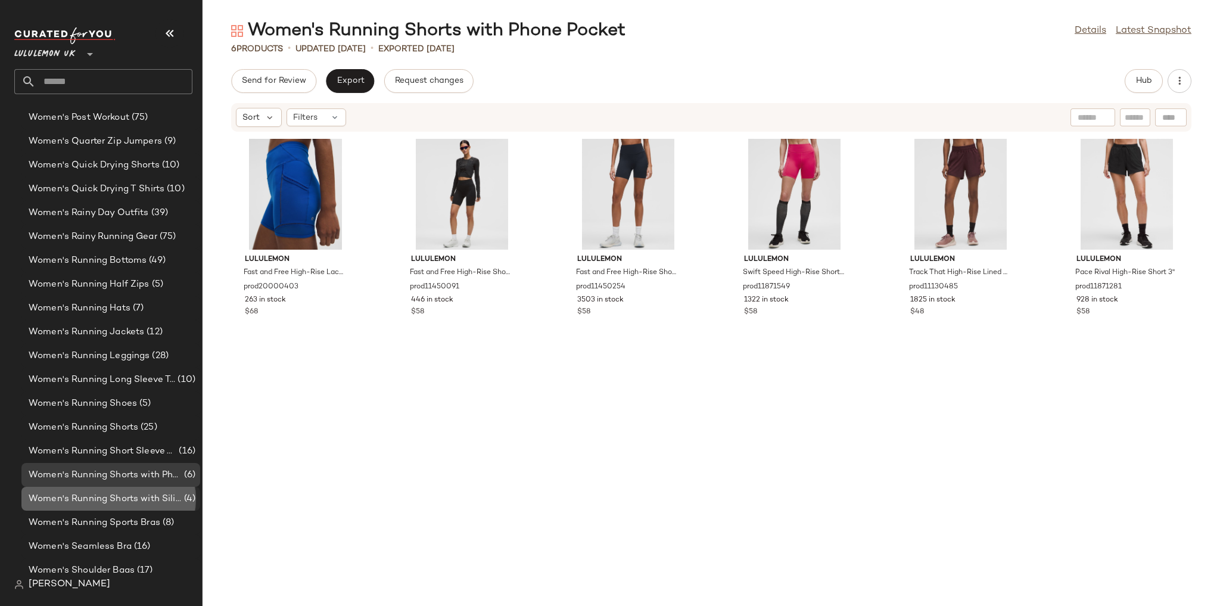
click at [112, 490] on div "Women's Running Shorts with Silicone Grip (4)" at bounding box center [110, 499] width 179 height 24
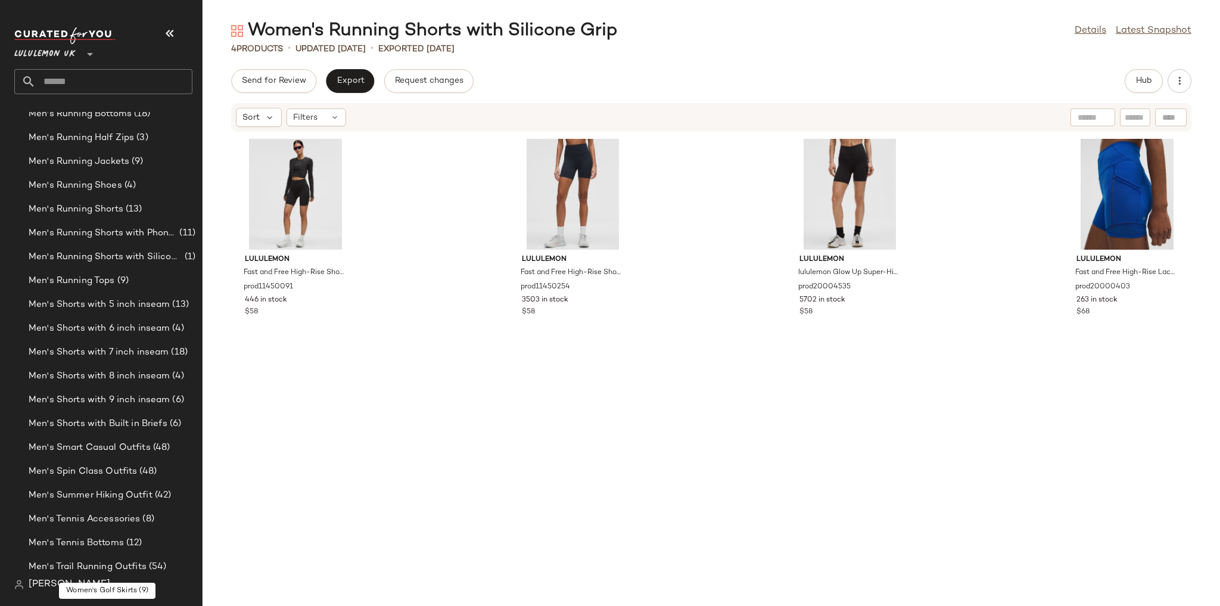
scroll to position [1484, 0]
click at [158, 237] on span "Men's Running Shorts with Phone Pocket" at bounding box center [103, 237] width 148 height 14
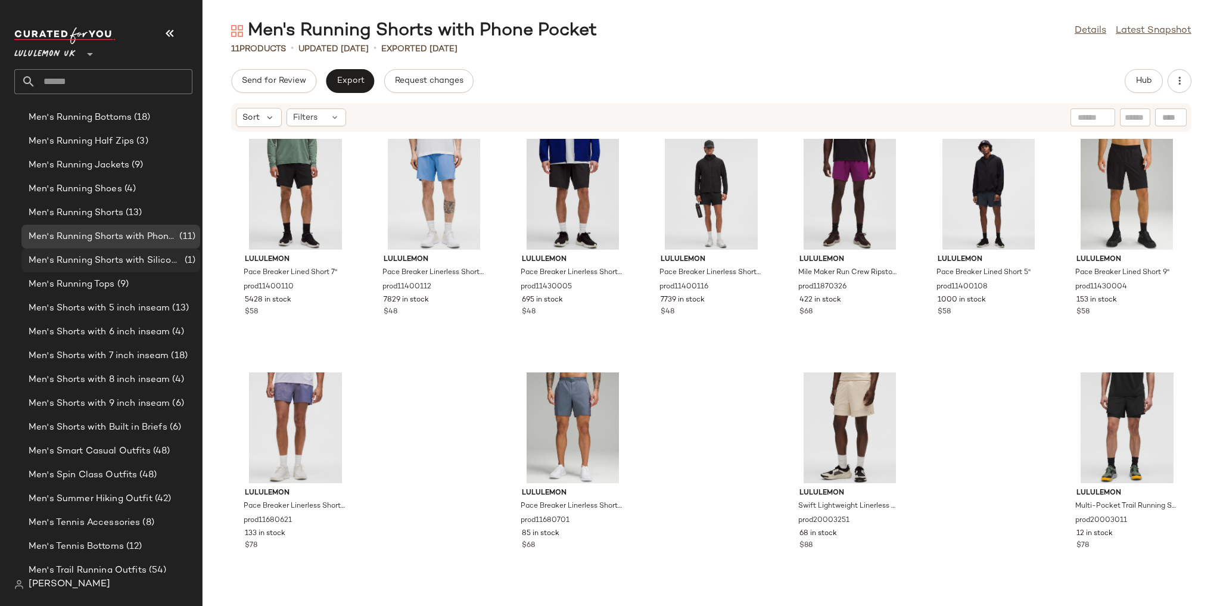
click at [155, 262] on span "Men's Running Shorts with Silicone Grip" at bounding box center [106, 261] width 154 height 14
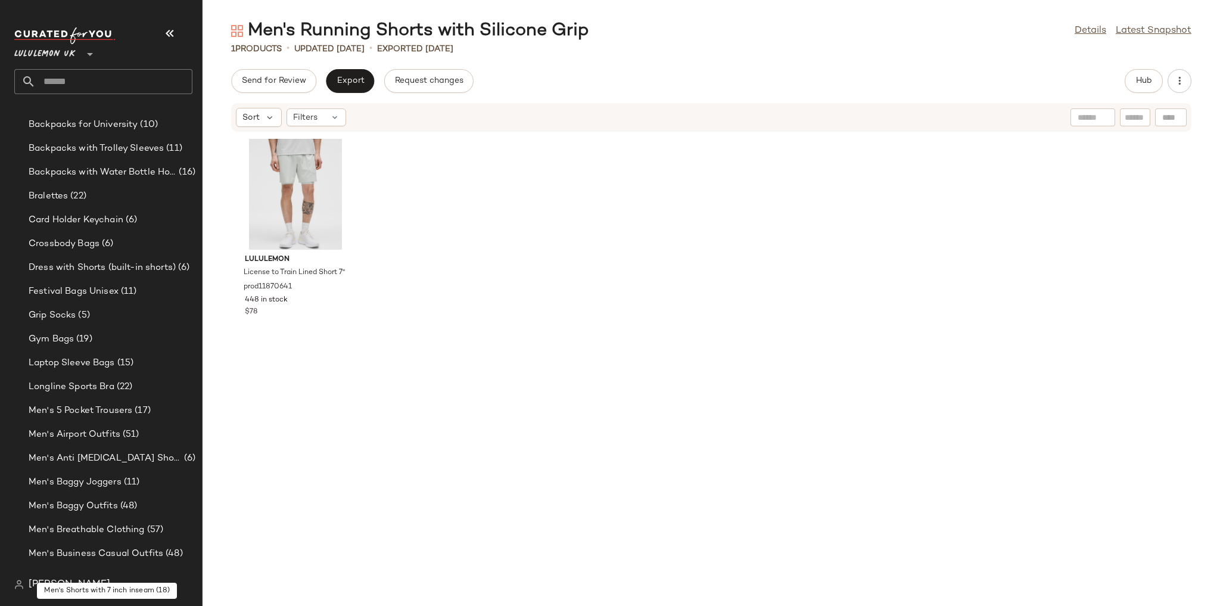
scroll to position [102, 0]
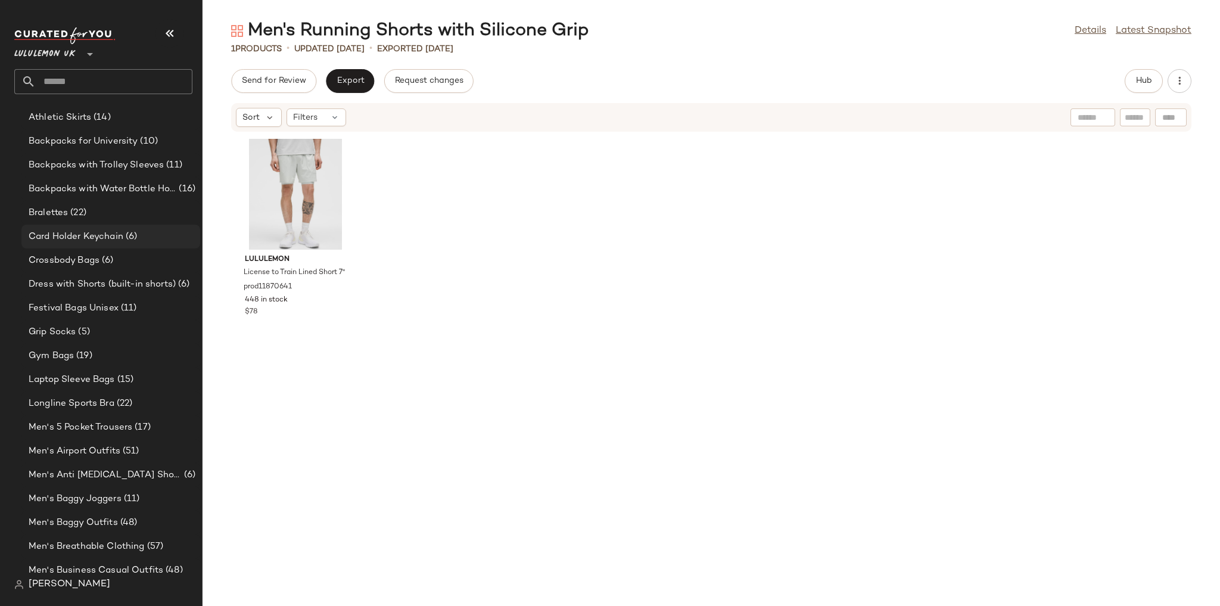
click at [130, 245] on div "Card Holder Keychain (6)" at bounding box center [110, 237] width 179 height 24
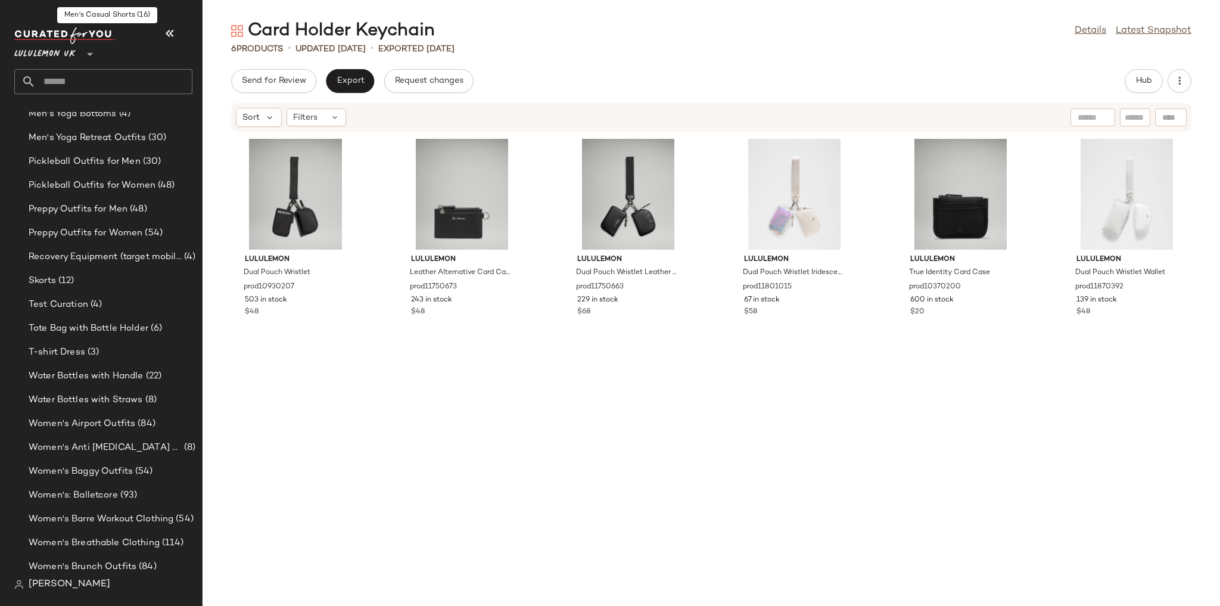
scroll to position [2294, 0]
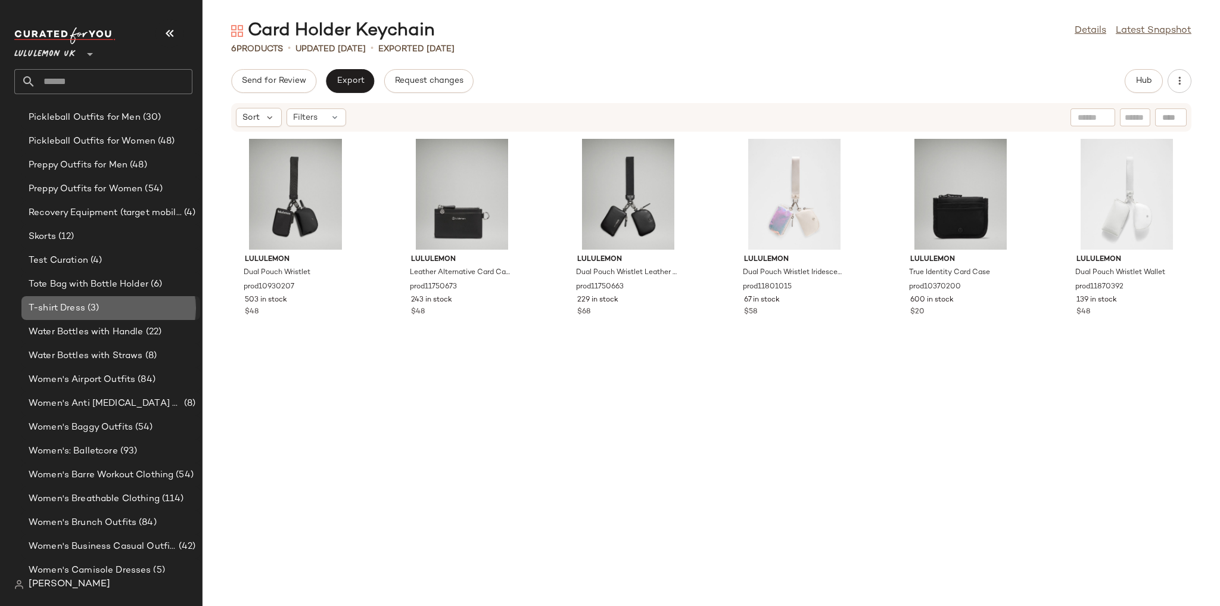
click at [131, 307] on div "T-shirt Dress (3)" at bounding box center [110, 308] width 170 height 14
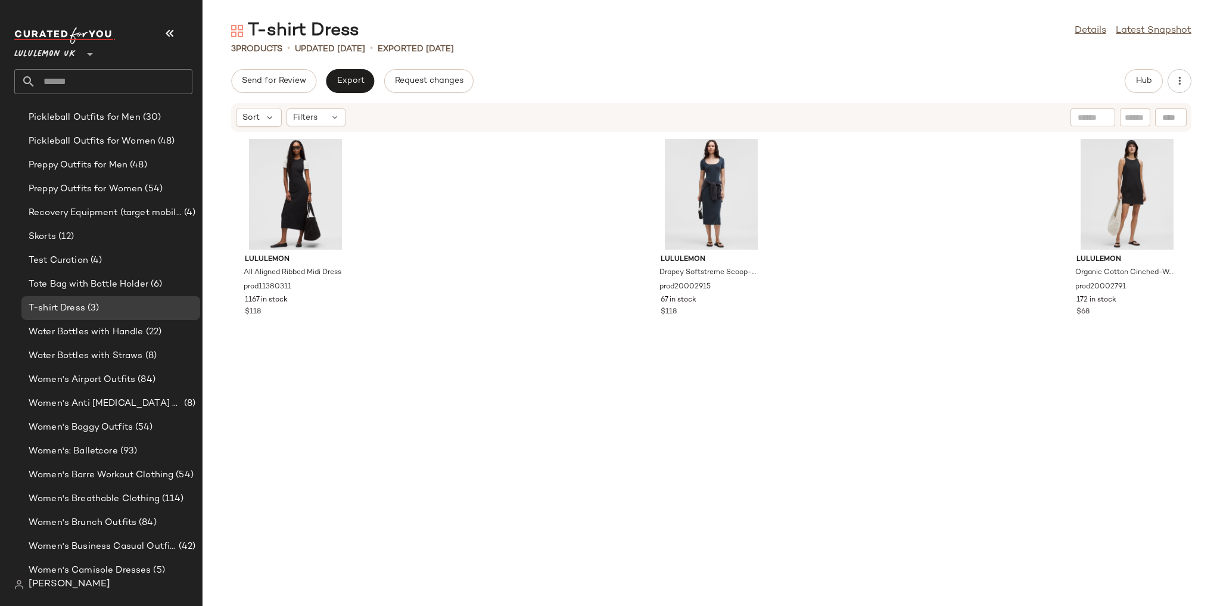
click at [1150, 93] on div "Send for Review Export Request changes Hub Sort Filters lululemon All Aligned R…" at bounding box center [712, 337] width 1018 height 537
click at [1144, 85] on span "Hub" at bounding box center [1144, 81] width 17 height 10
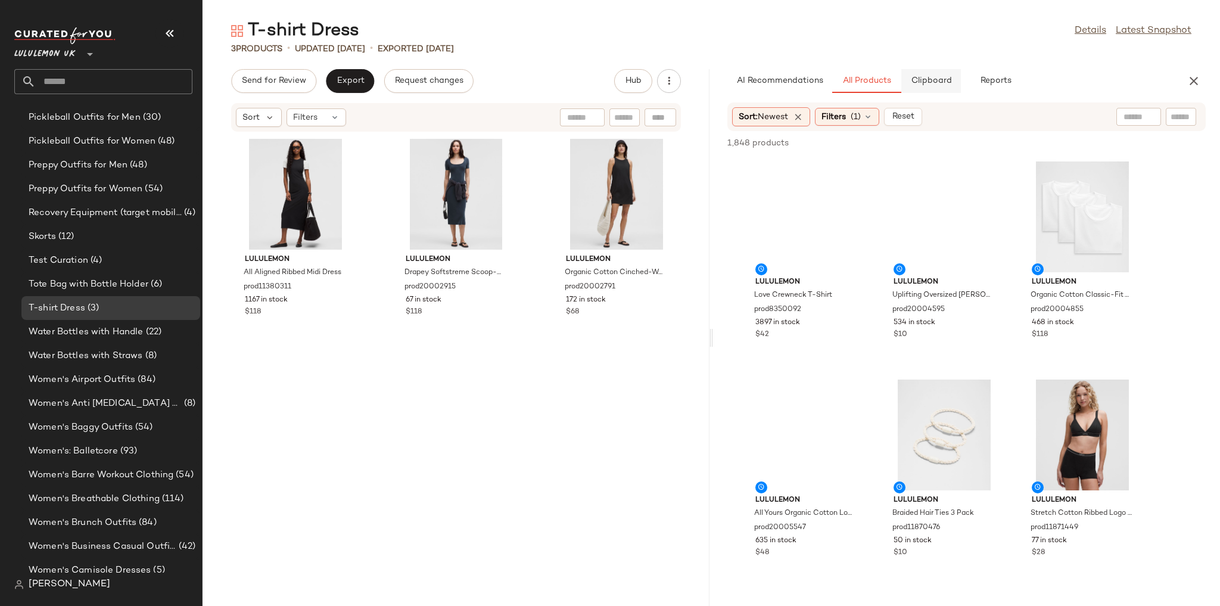
click at [922, 88] on button "Clipboard" at bounding box center [931, 81] width 60 height 24
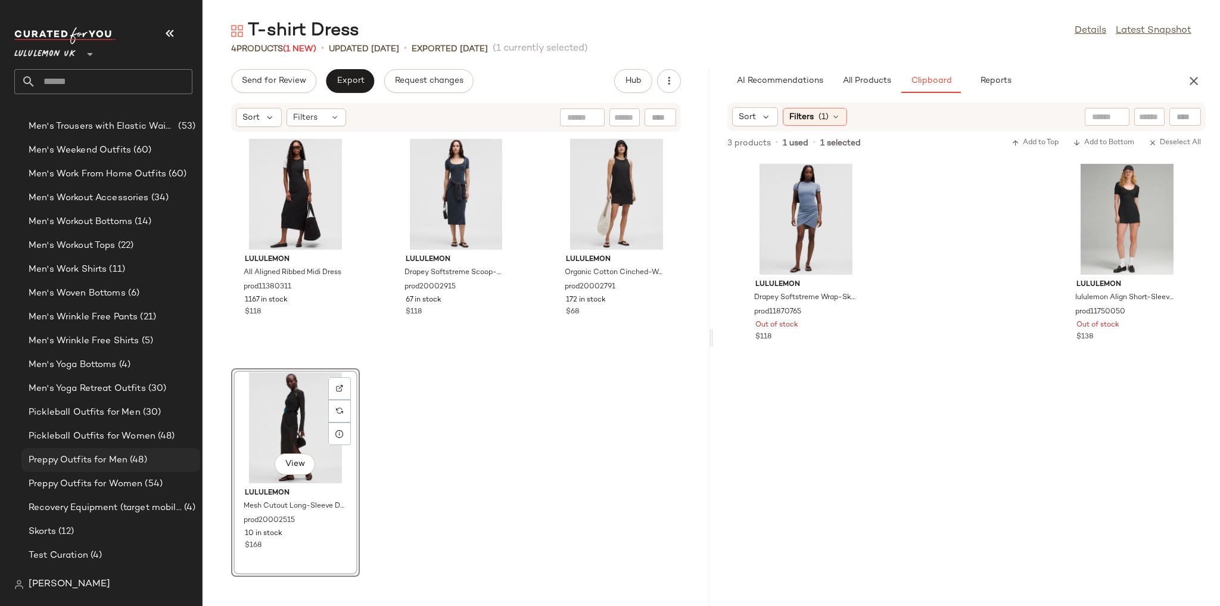
scroll to position [5592, 0]
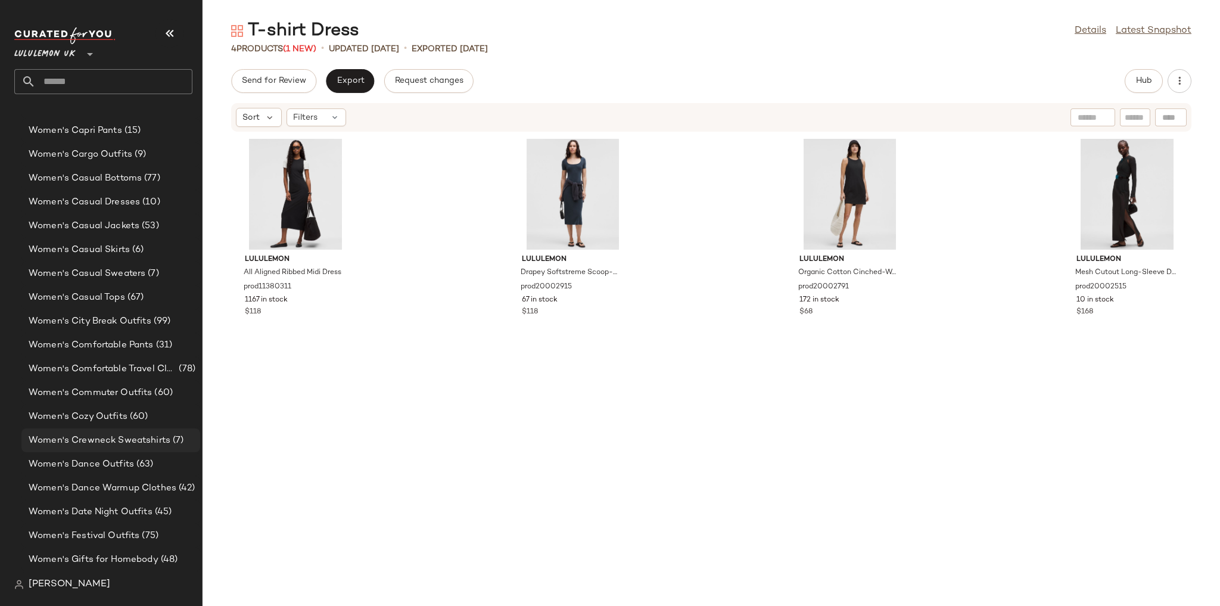
scroll to position [2783, 0]
click at [127, 412] on span "(60)" at bounding box center [137, 416] width 21 height 14
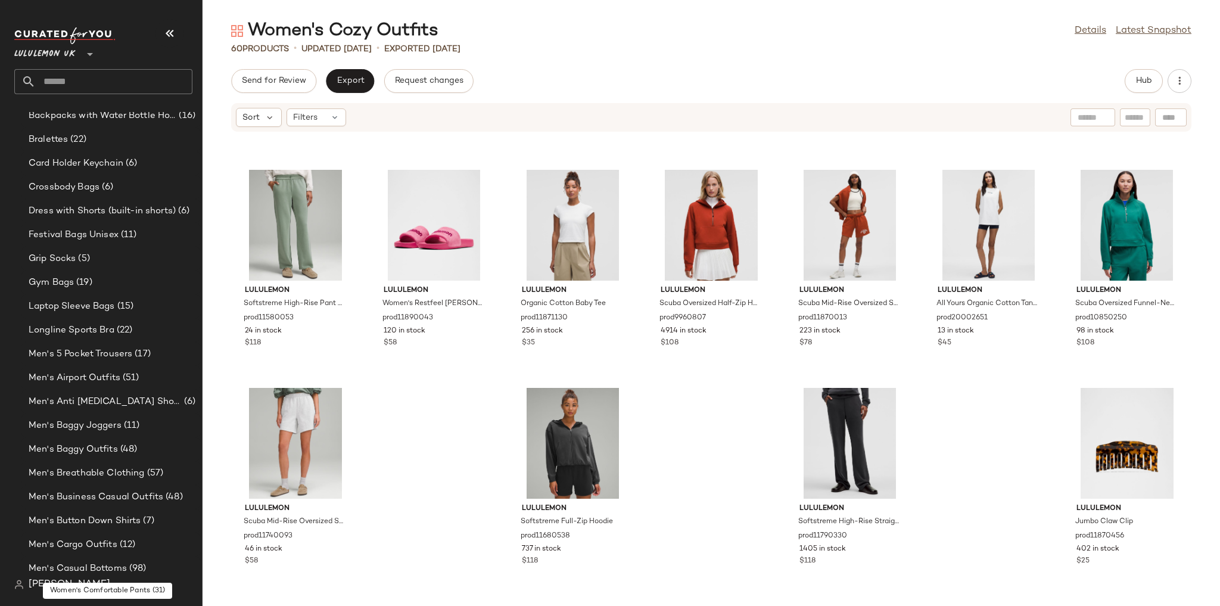
scroll to position [161, 0]
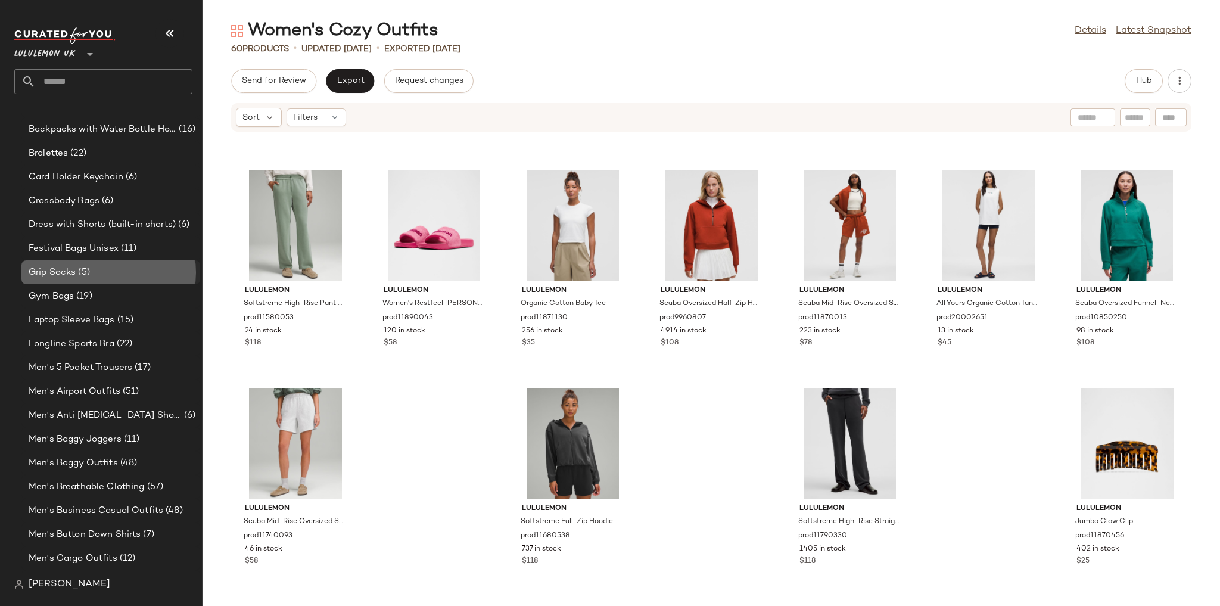
click at [111, 269] on div "Grip Socks (5)" at bounding box center [110, 273] width 170 height 14
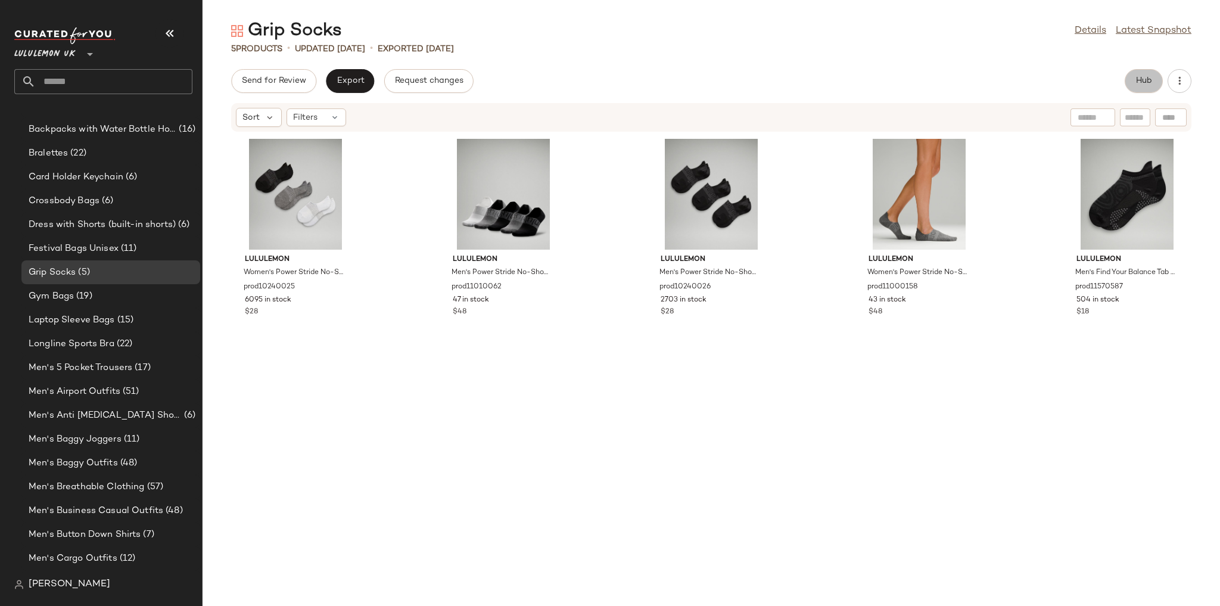
click at [1131, 84] on button "Hub" at bounding box center [1144, 81] width 38 height 24
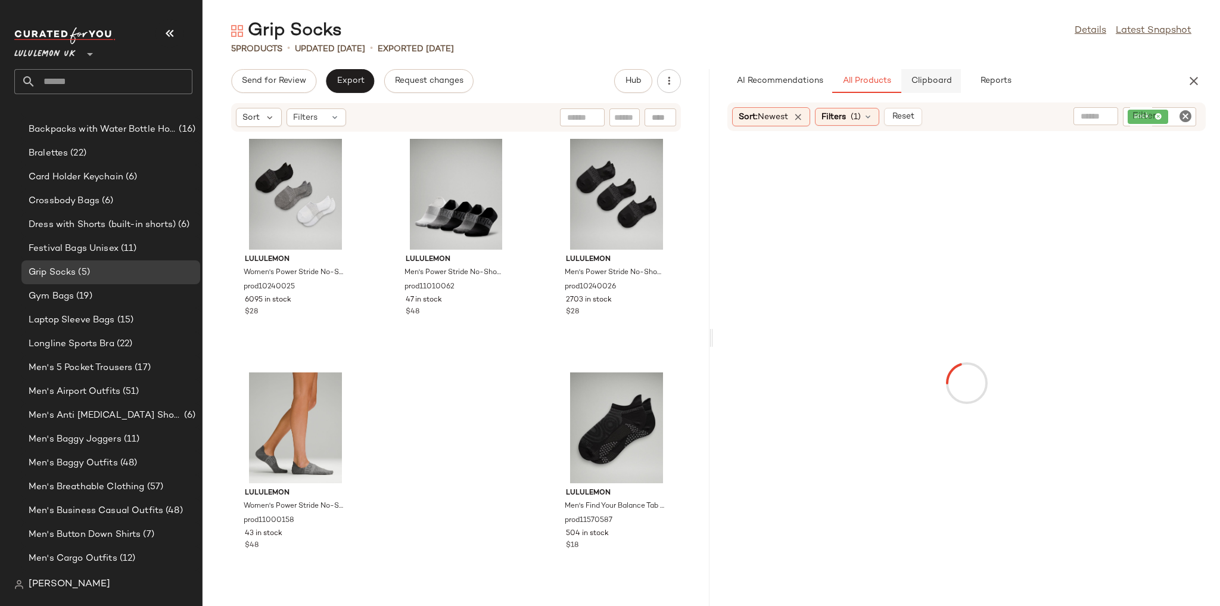
click at [927, 82] on span "Clipboard" at bounding box center [930, 81] width 41 height 10
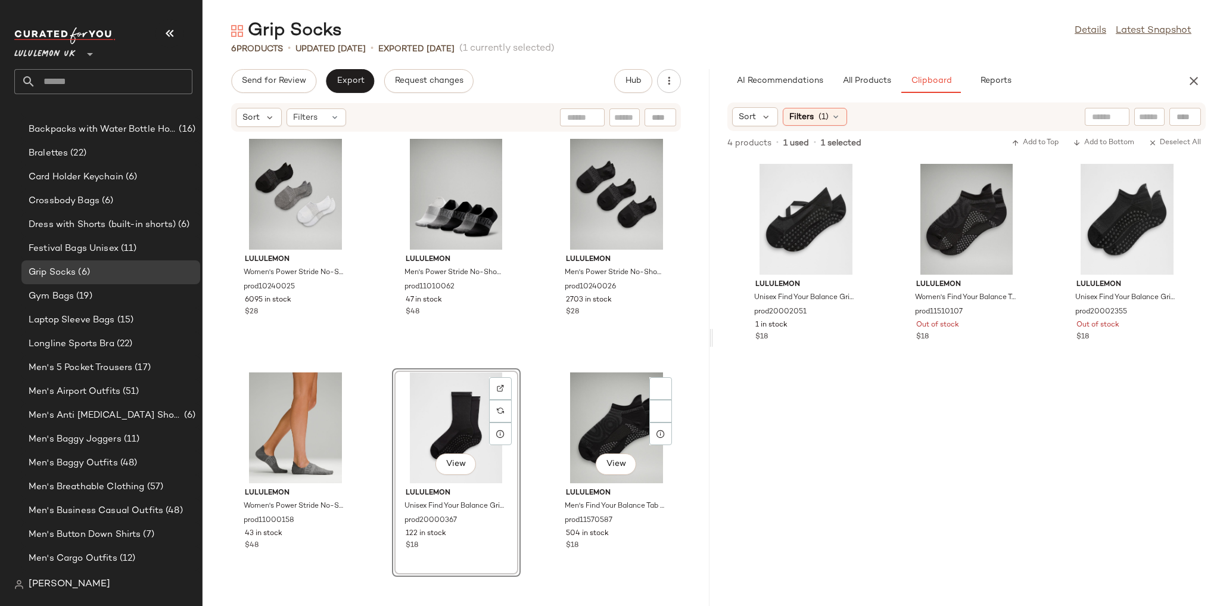
scroll to position [161, 0]
click at [962, 399] on div "lululemon Women's Find Your Balance Tab Socks prod11510107 Out of stock $18" at bounding box center [967, 383] width 129 height 446
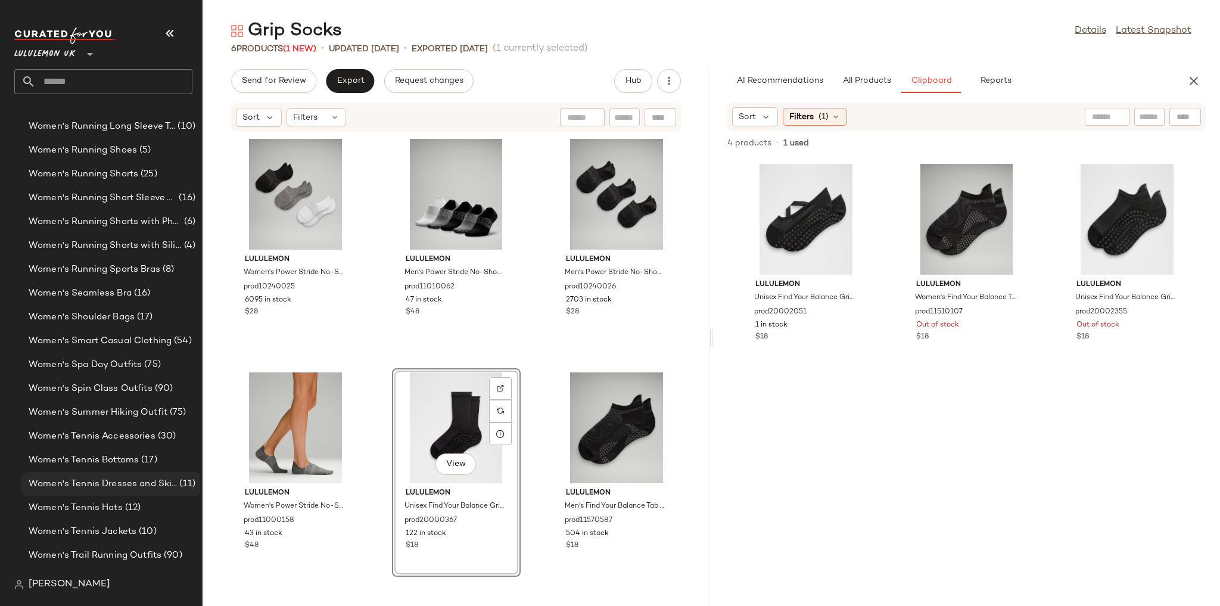
scroll to position [2771, 0]
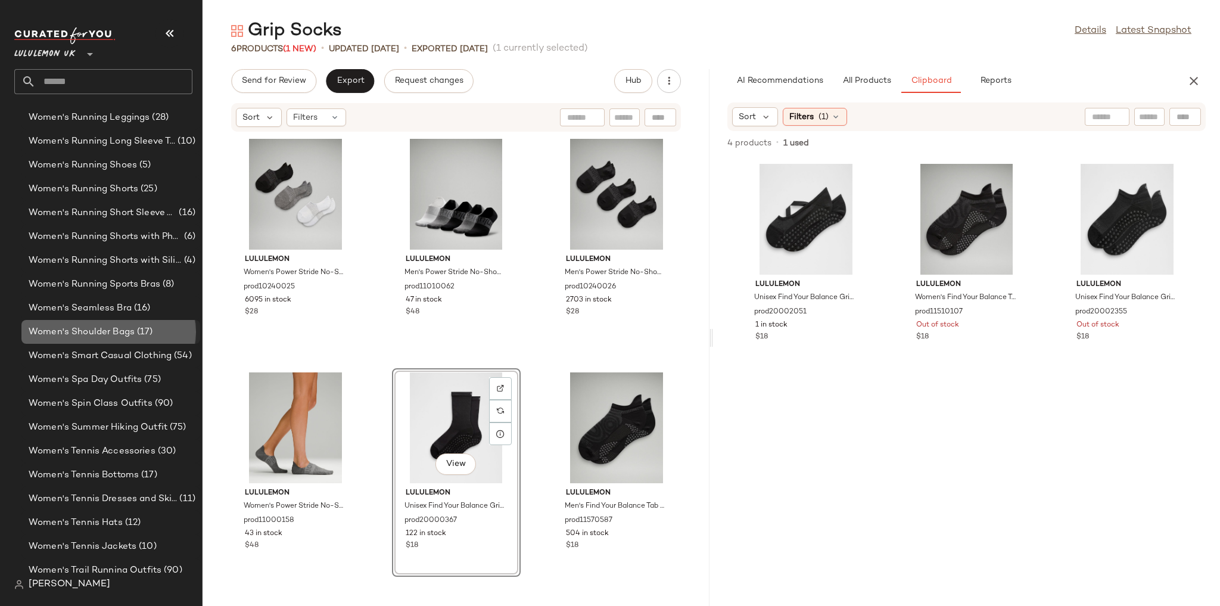
click at [126, 339] on div "Women's Shoulder Bags (17)" at bounding box center [110, 332] width 179 height 24
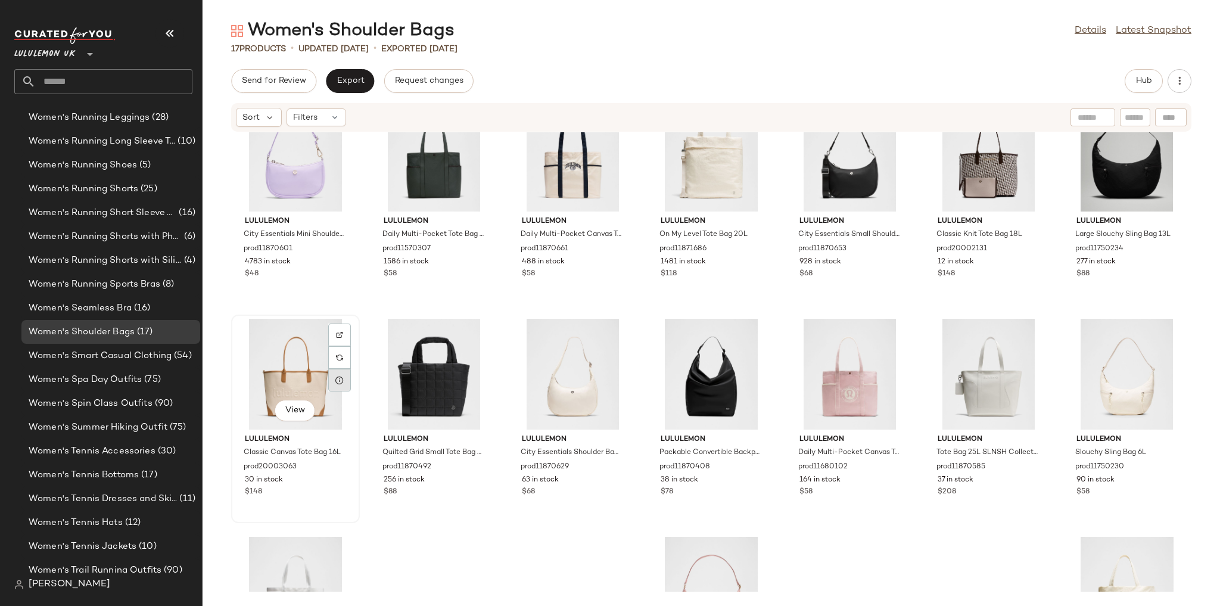
scroll to position [188, 0]
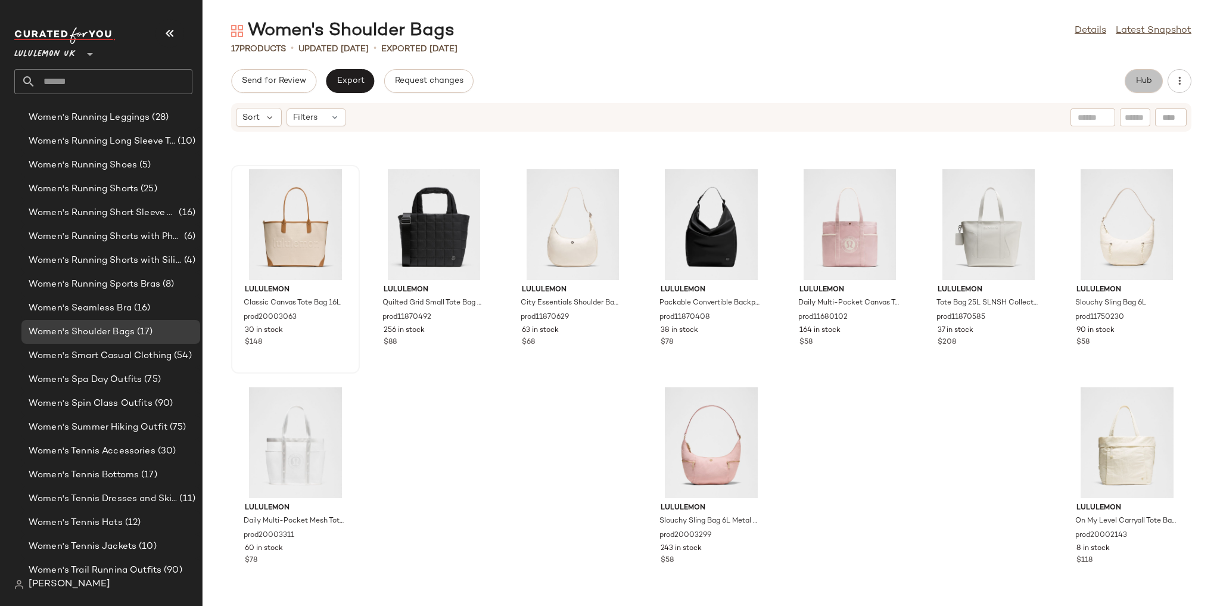
click at [1143, 91] on button "Hub" at bounding box center [1144, 81] width 38 height 24
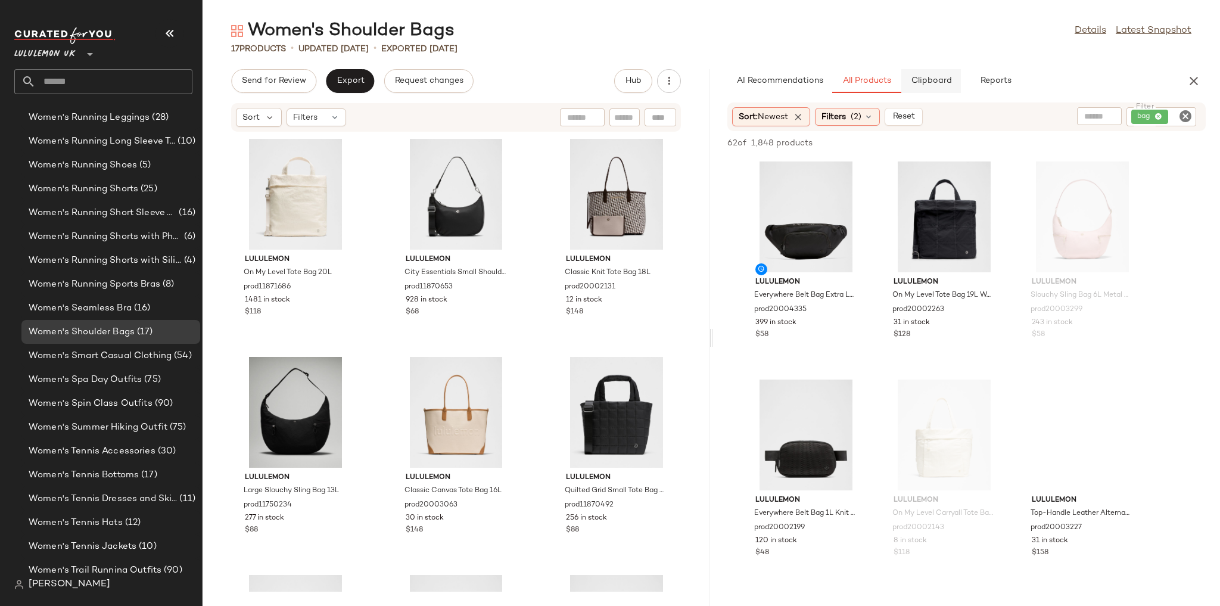
click at [940, 80] on span "Clipboard" at bounding box center [930, 81] width 41 height 10
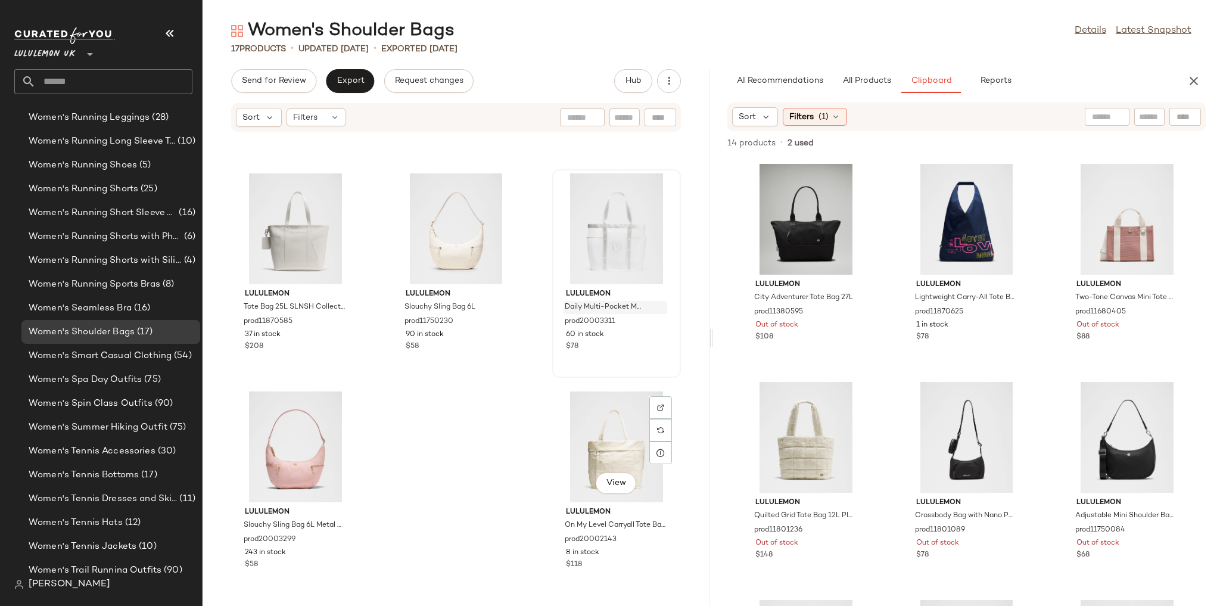
scroll to position [851, 0]
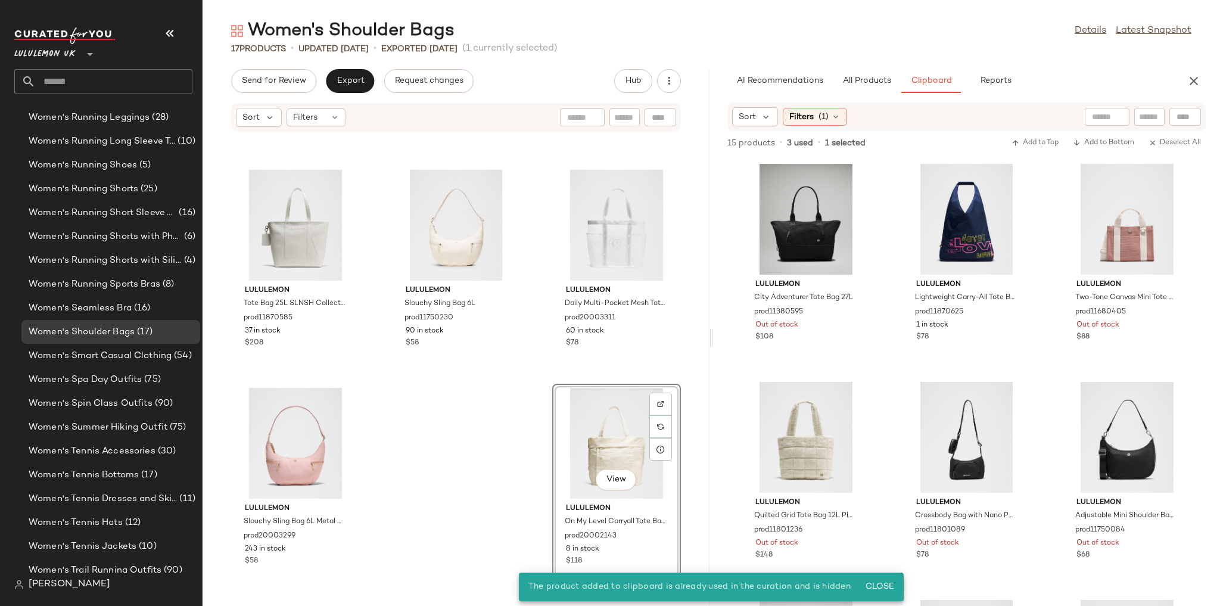
click at [517, 441] on div "lululemon City Essentials Shoulder Bag 4L prod11870629 63 in stock $68 lululemo…" at bounding box center [456, 361] width 507 height 459
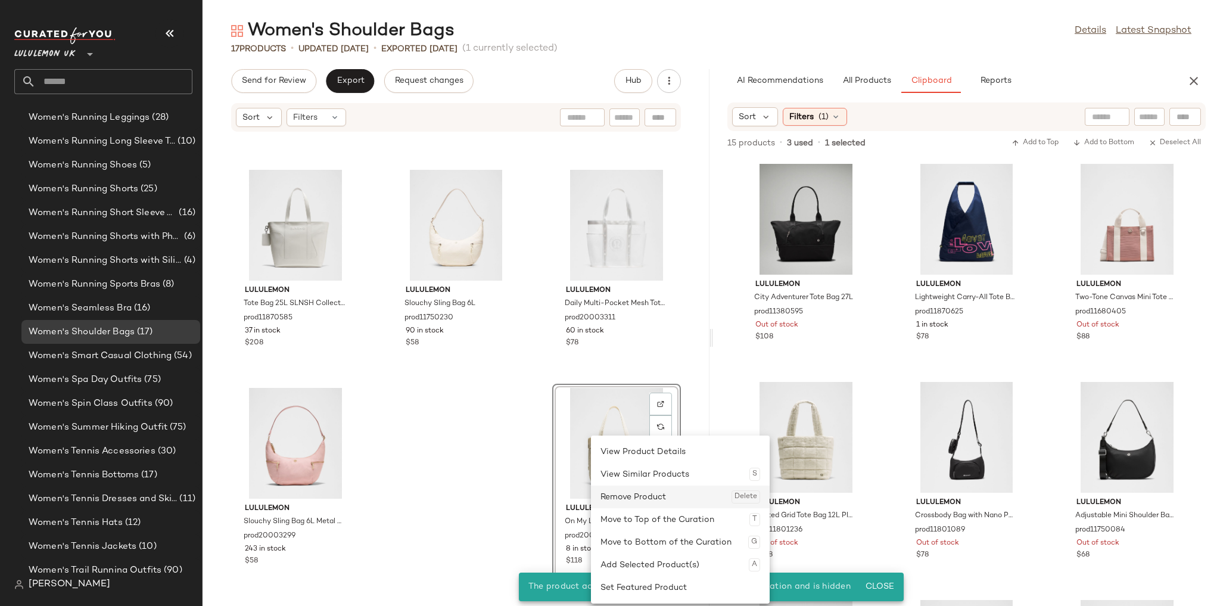
click at [632, 500] on div "Remove Product Delete" at bounding box center [681, 497] width 160 height 23
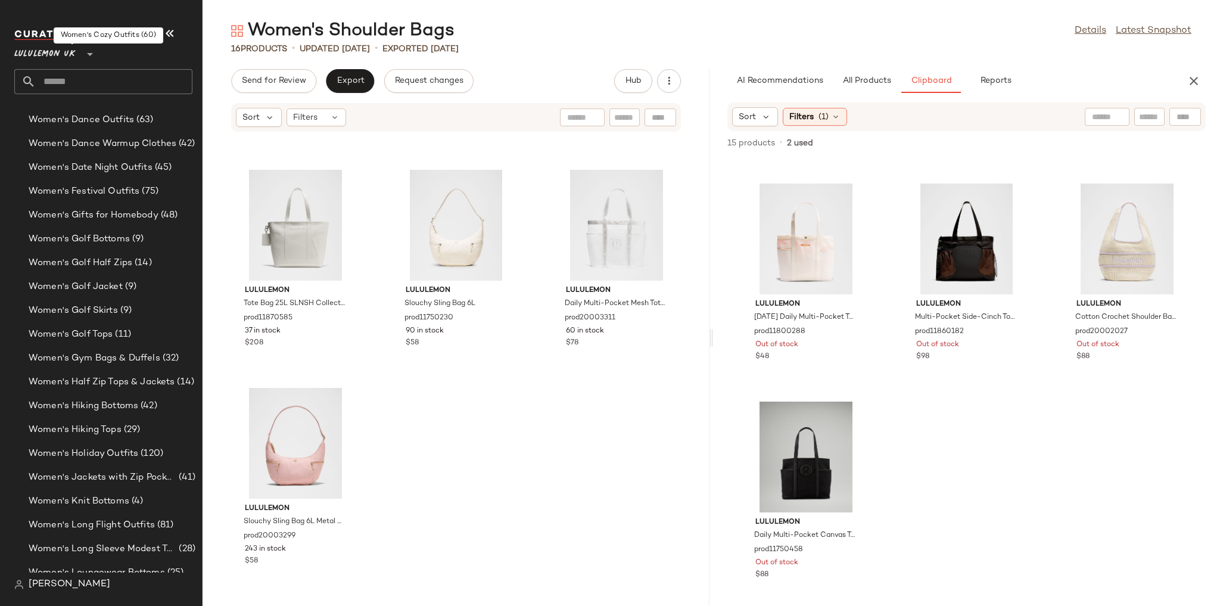
scroll to position [3152, 0]
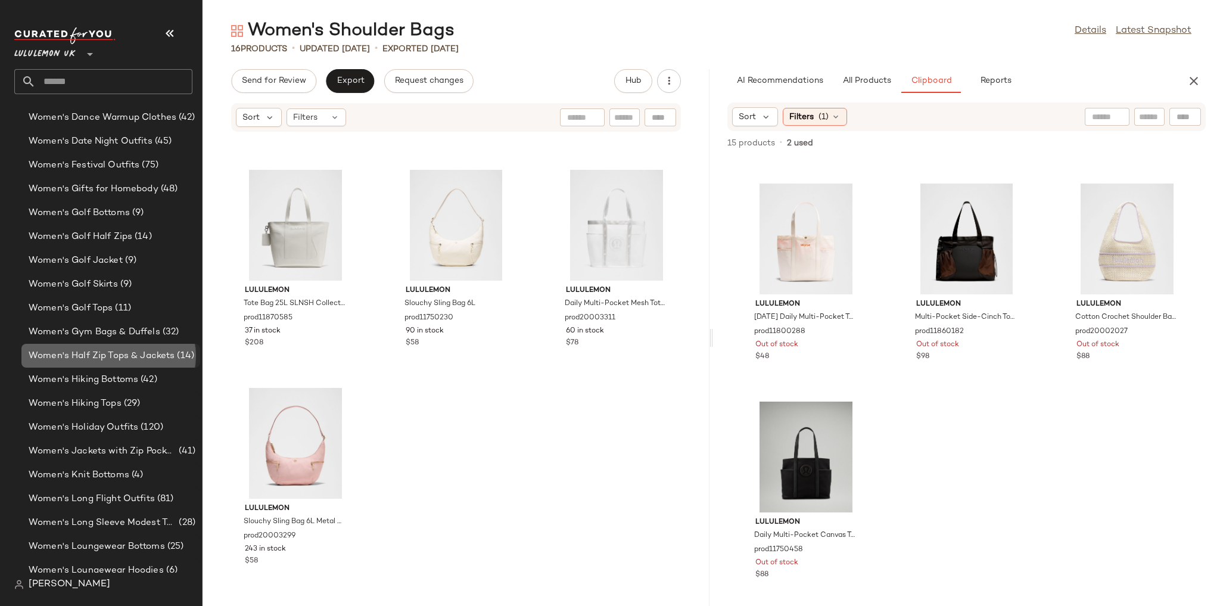
click at [127, 356] on span "Women's Half Zip Tops & Jackets" at bounding box center [102, 356] width 146 height 14
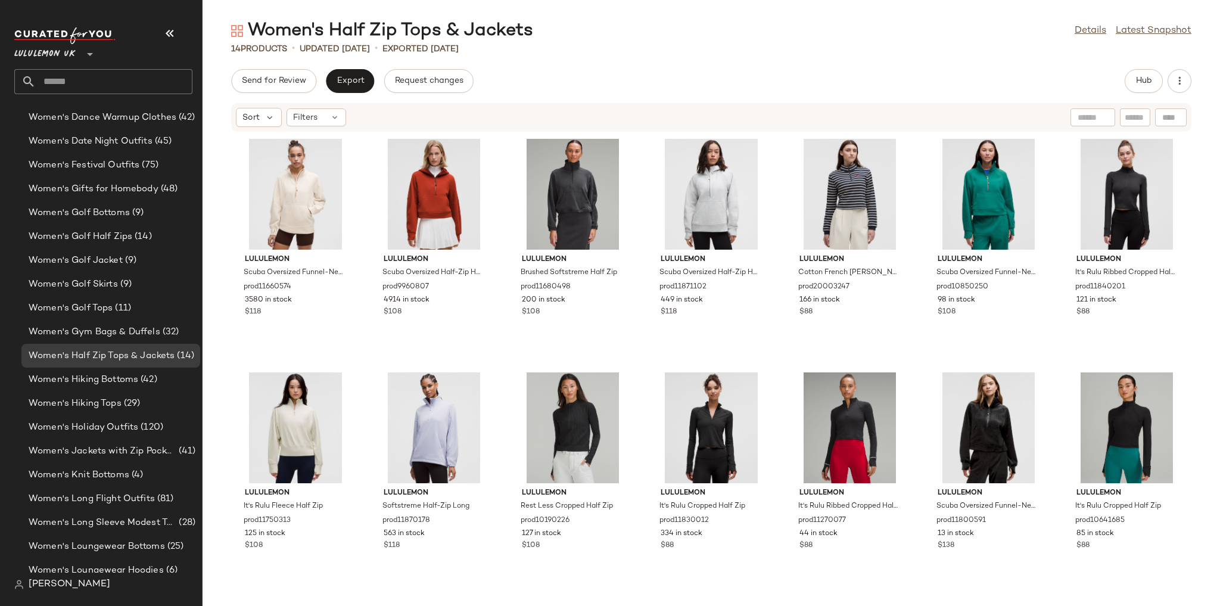
scroll to position [140, 0]
click at [1140, 89] on button "Hub" at bounding box center [1144, 81] width 38 height 24
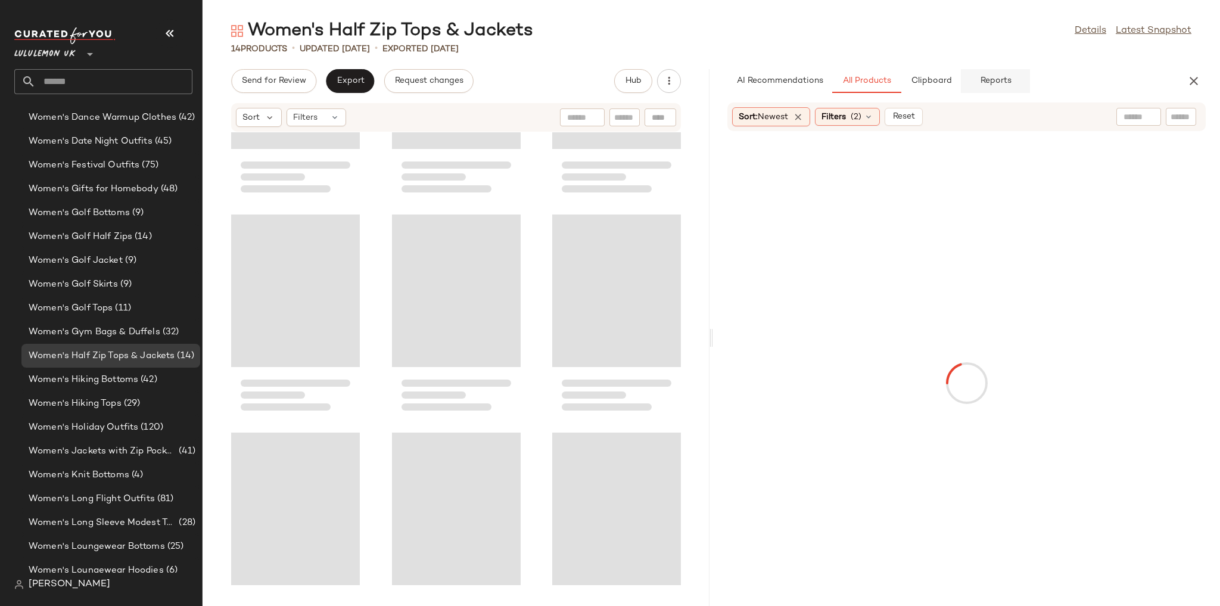
scroll to position [228, 0]
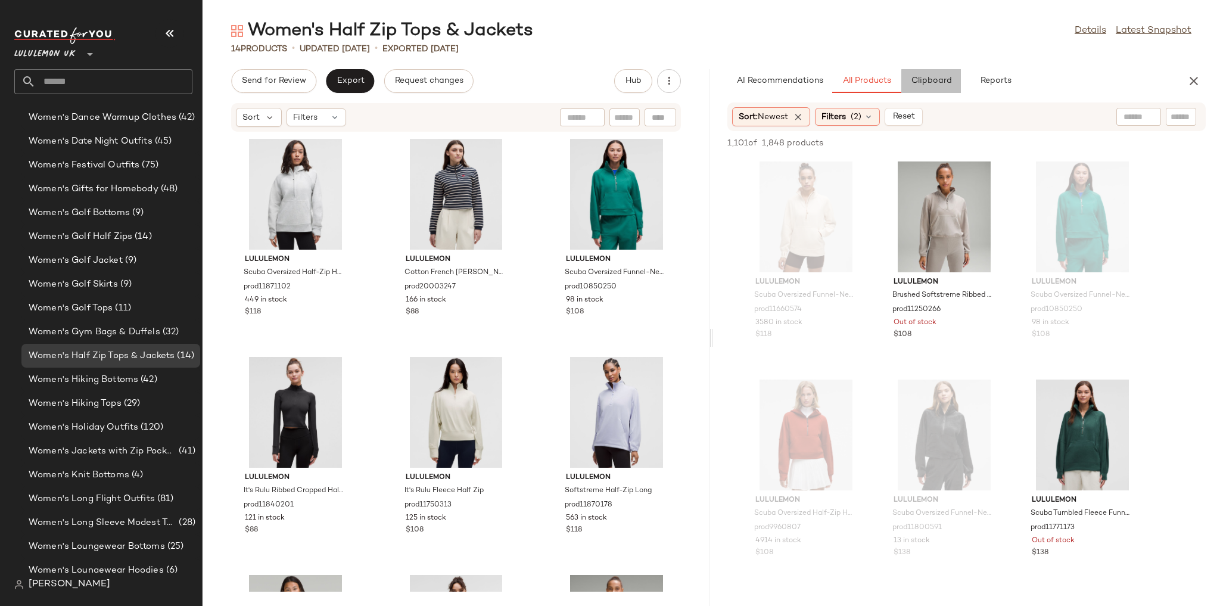
click at [941, 83] on span "Clipboard" at bounding box center [930, 81] width 41 height 10
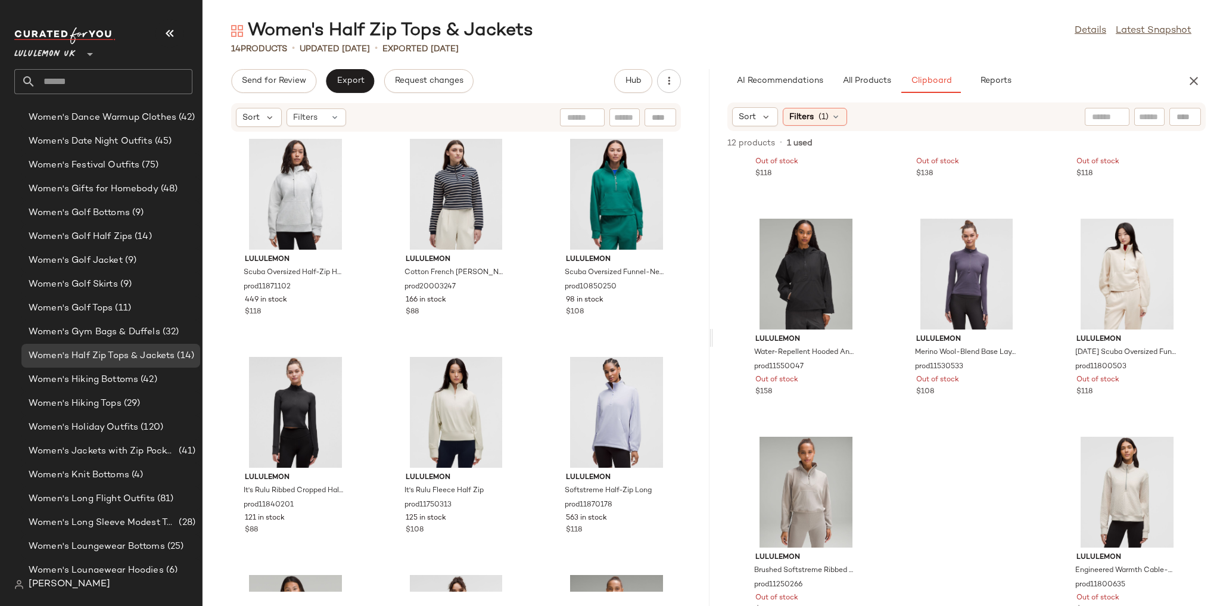
scroll to position [426, 0]
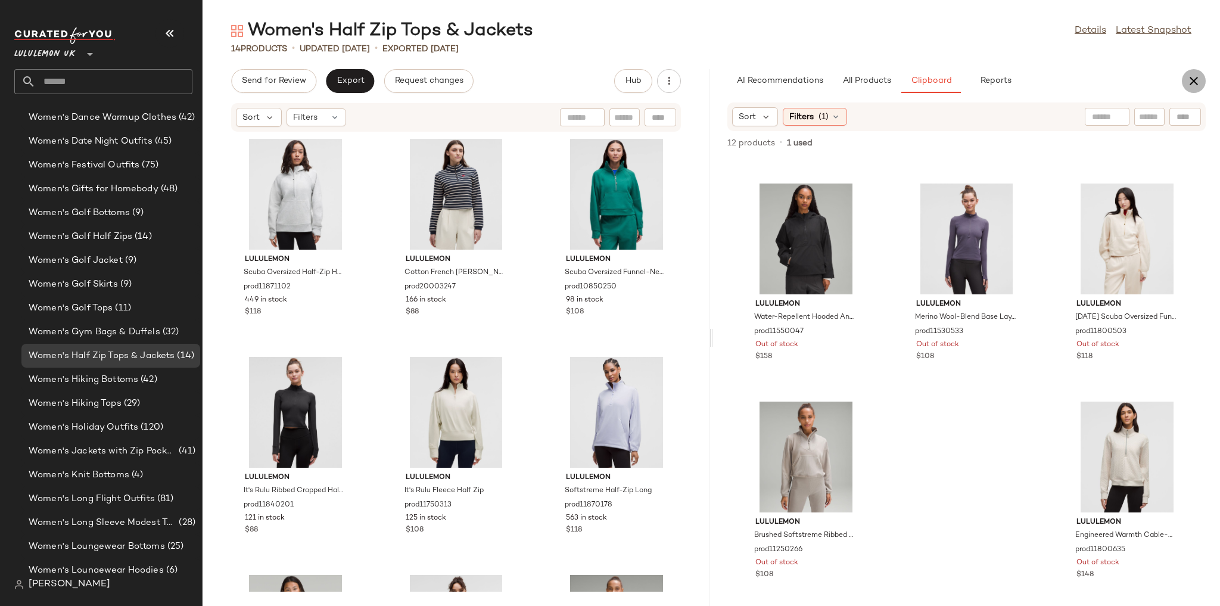
click at [1194, 71] on button "button" at bounding box center [1194, 81] width 24 height 24
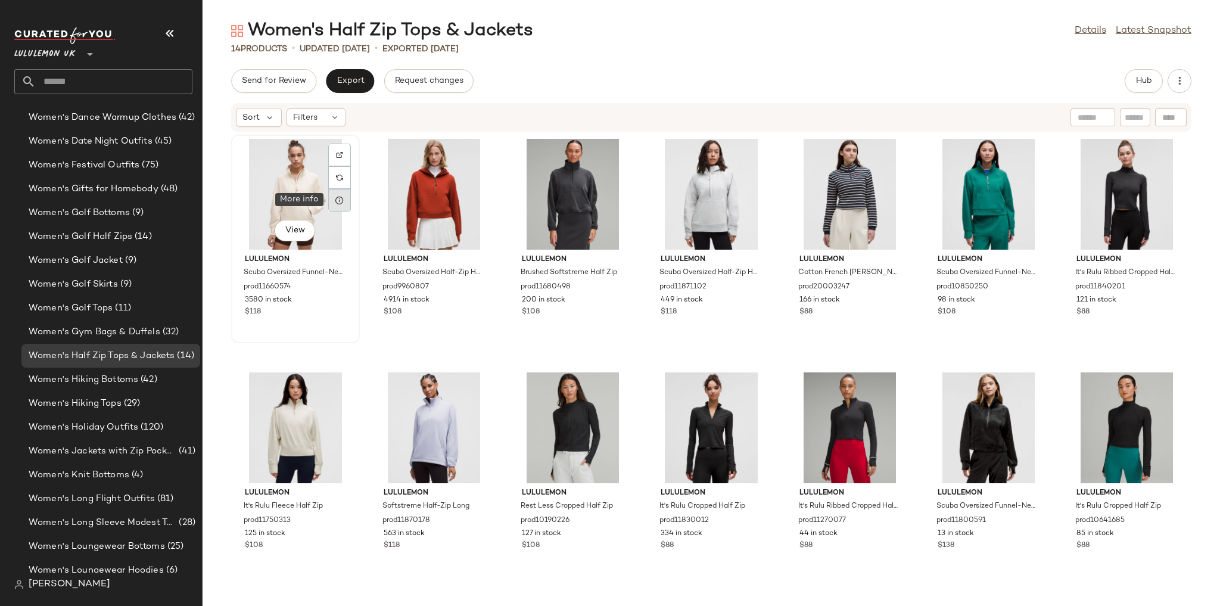
click at [332, 203] on div at bounding box center [339, 200] width 23 height 23
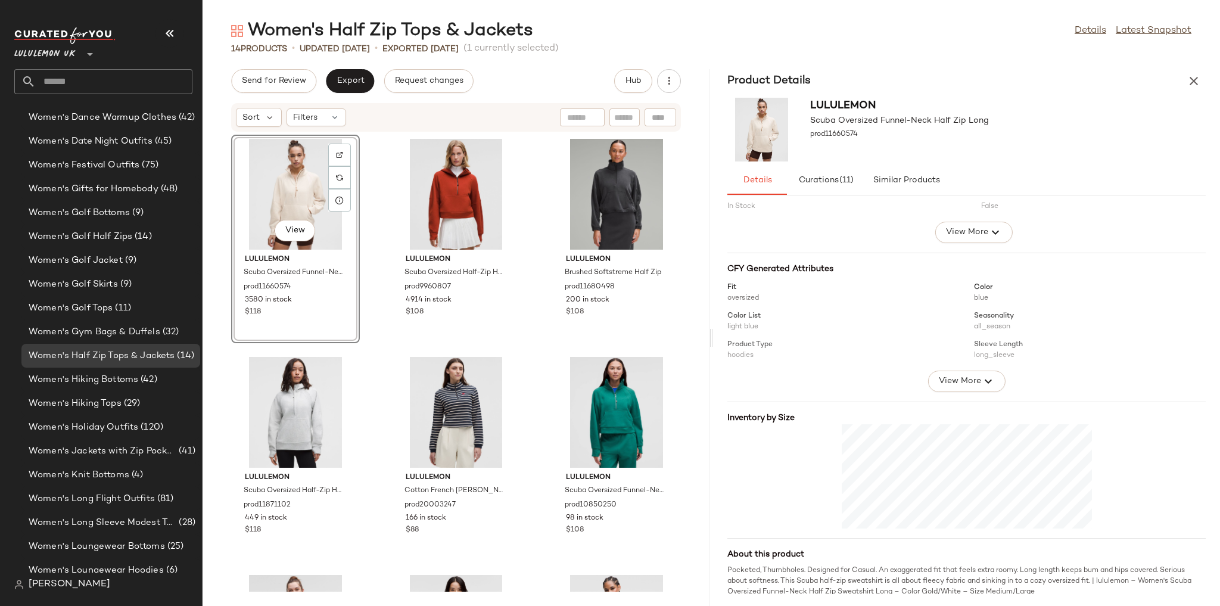
scroll to position [77, 0]
click at [443, 191] on div "View" at bounding box center [456, 194] width 120 height 111
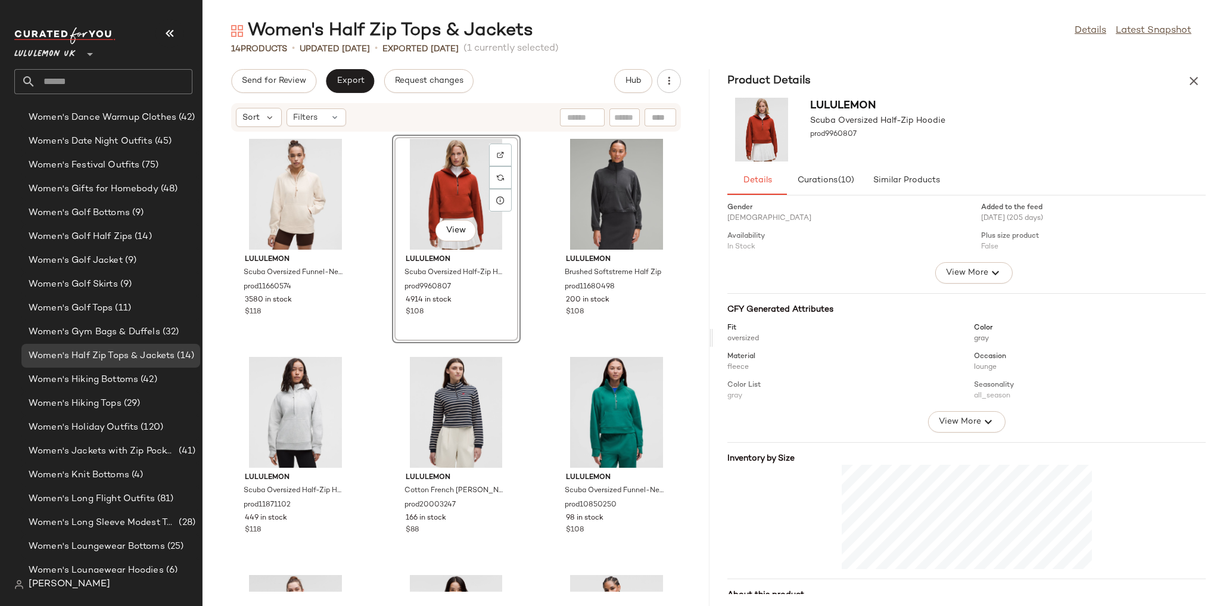
scroll to position [77, 0]
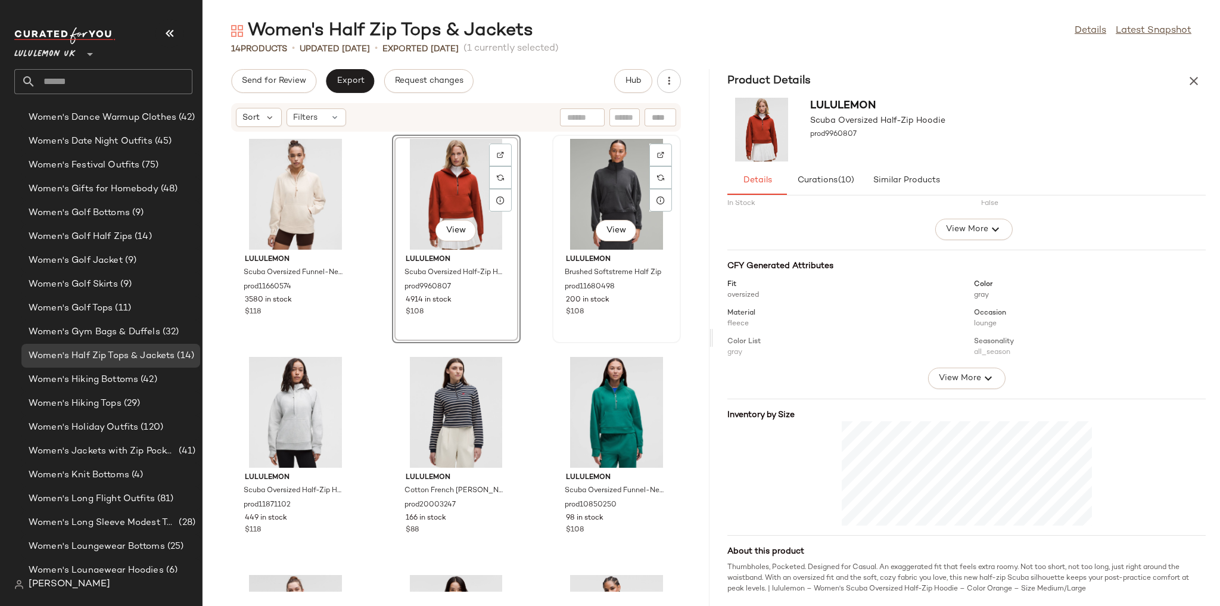
click at [587, 189] on div "View" at bounding box center [616, 194] width 120 height 111
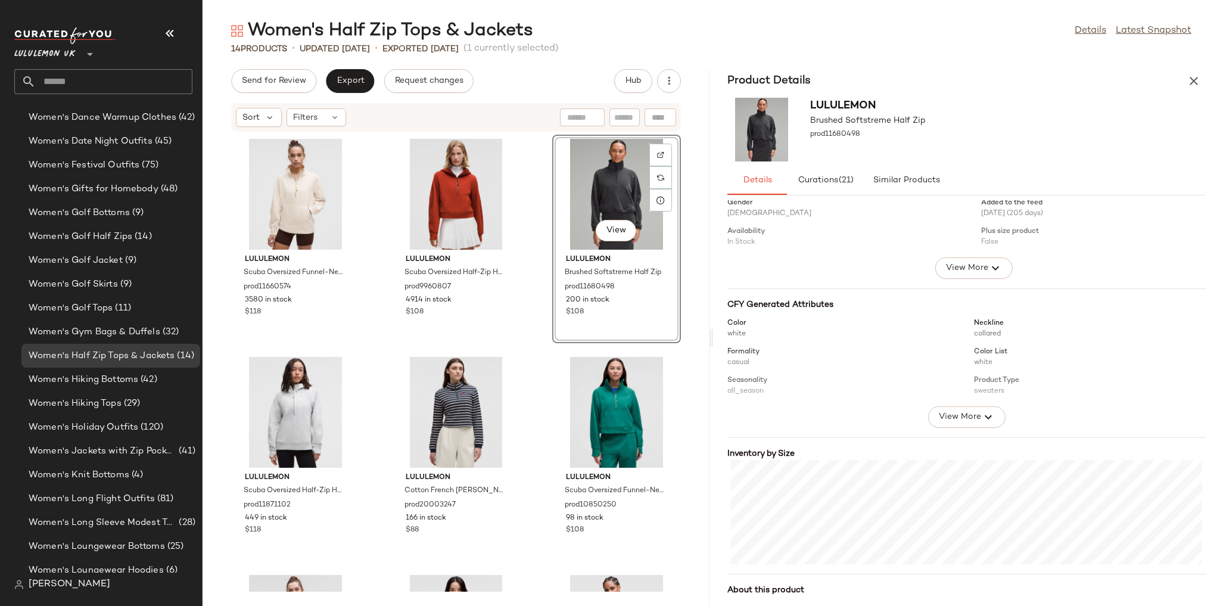
scroll to position [77, 0]
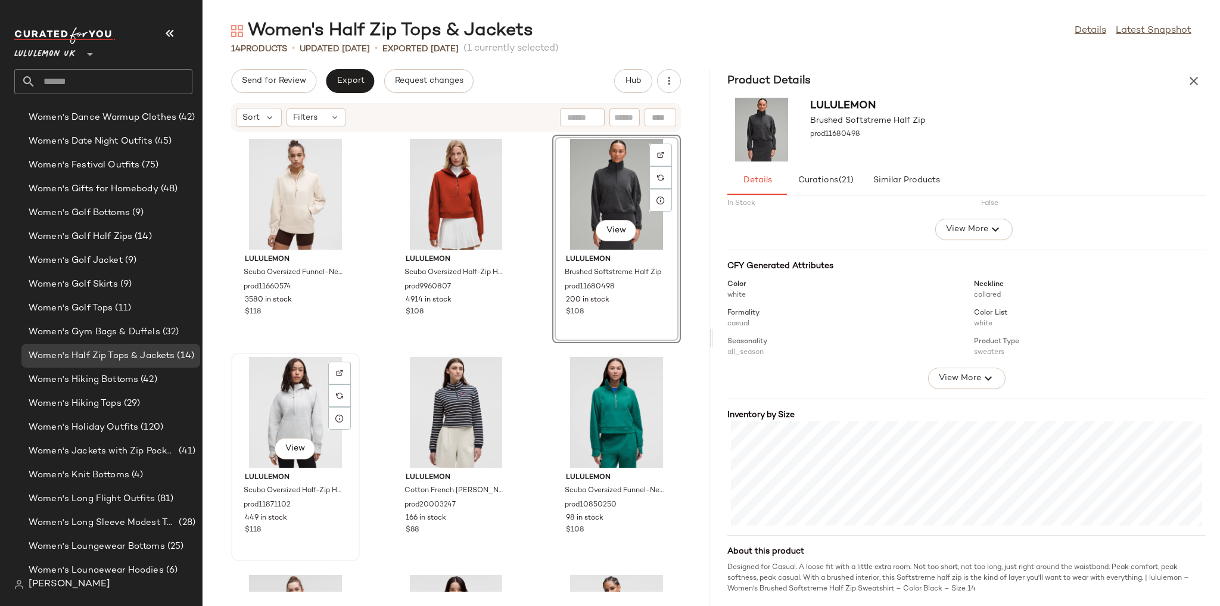
click at [321, 415] on div "View" at bounding box center [295, 412] width 120 height 111
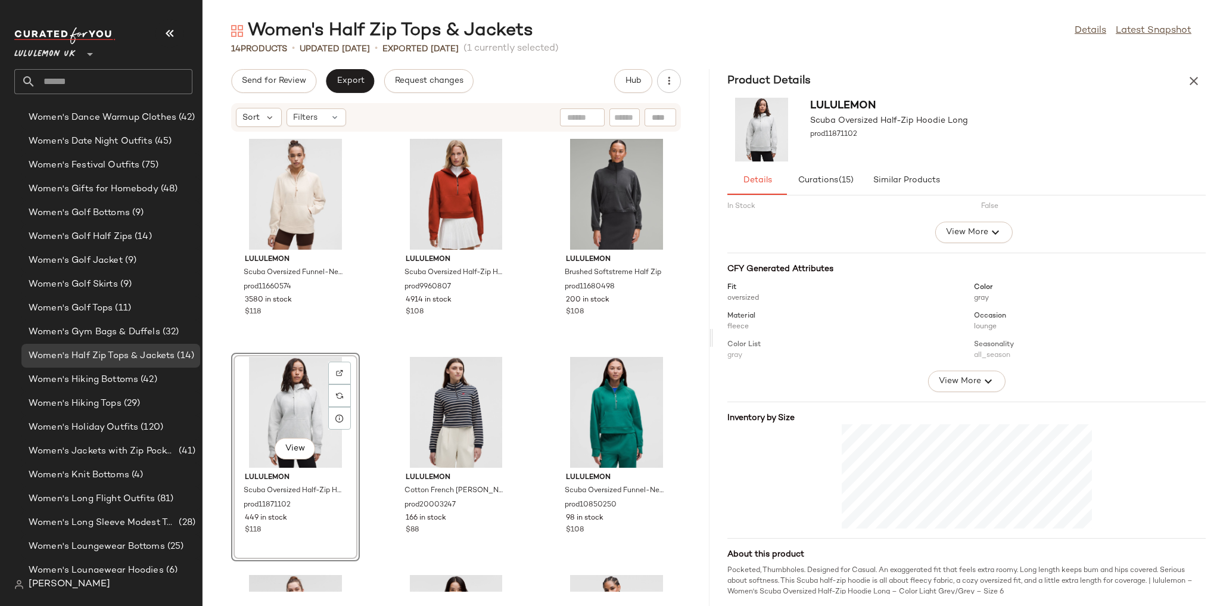
scroll to position [77, 0]
click at [425, 418] on div "View" at bounding box center [456, 412] width 120 height 111
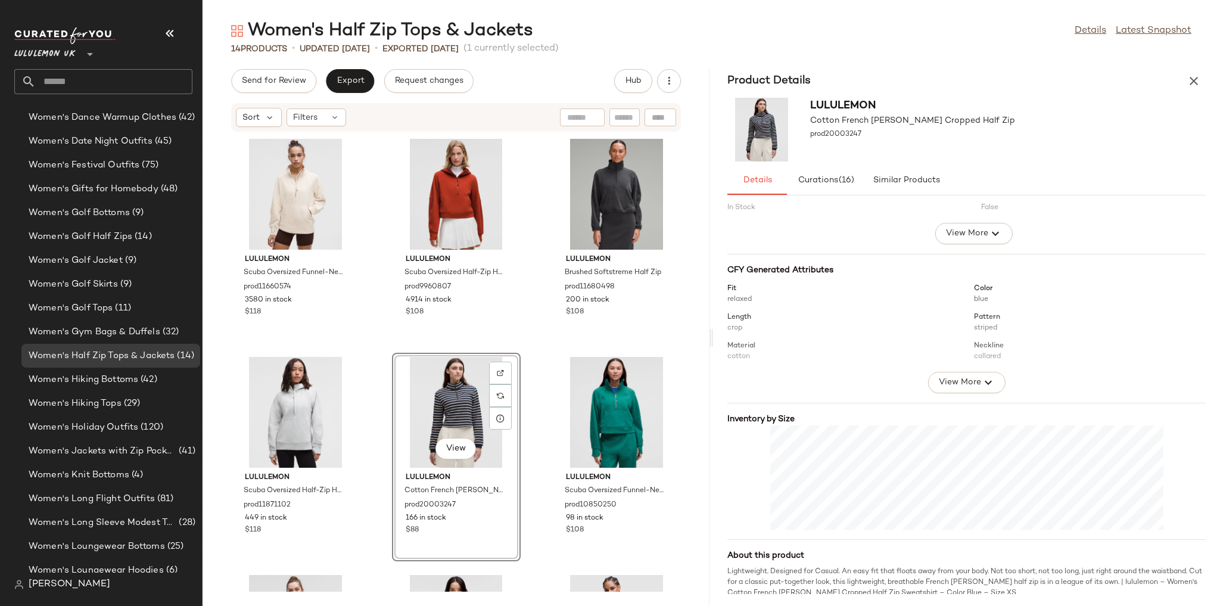
scroll to position [77, 0]
click at [581, 398] on div "View" at bounding box center [616, 412] width 120 height 111
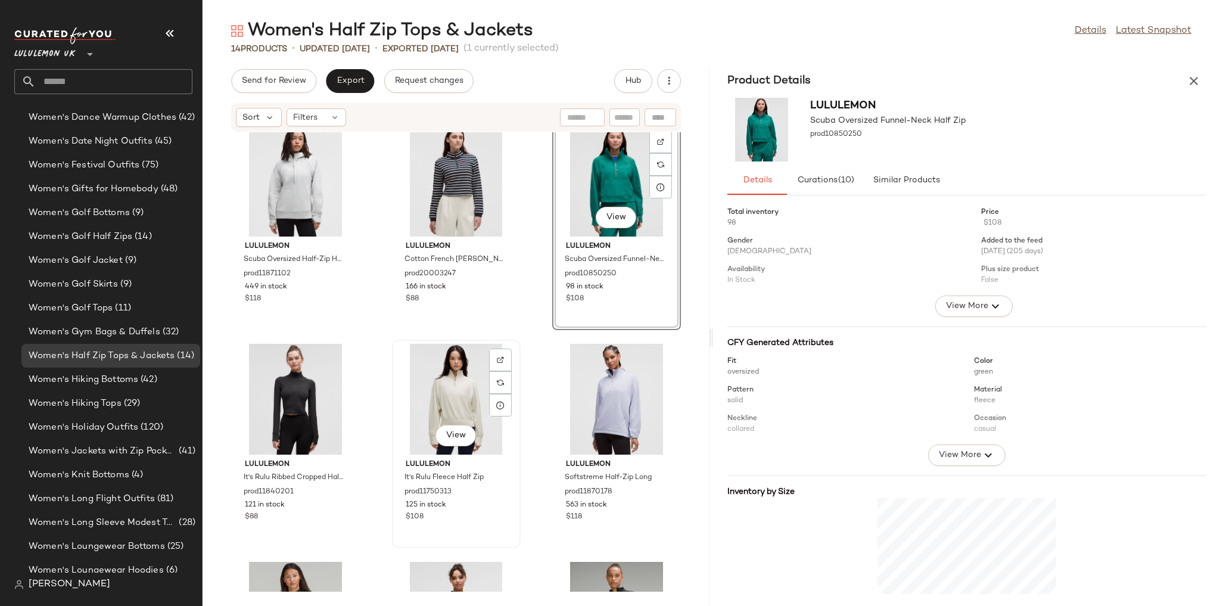
scroll to position [248, 0]
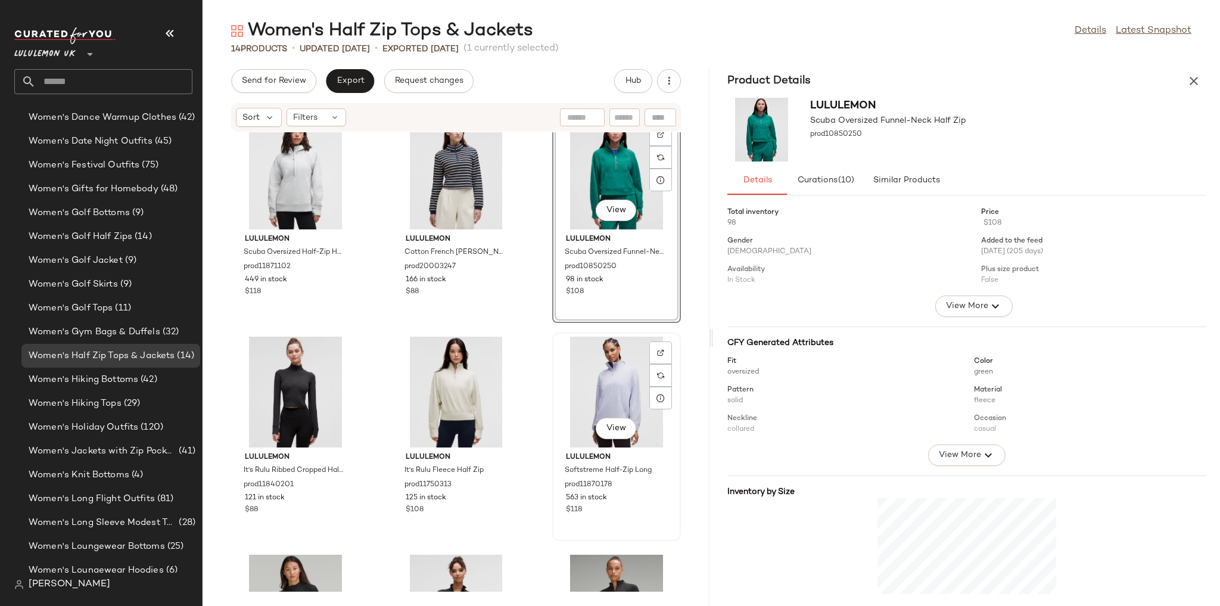
click at [590, 369] on div "View" at bounding box center [616, 392] width 120 height 111
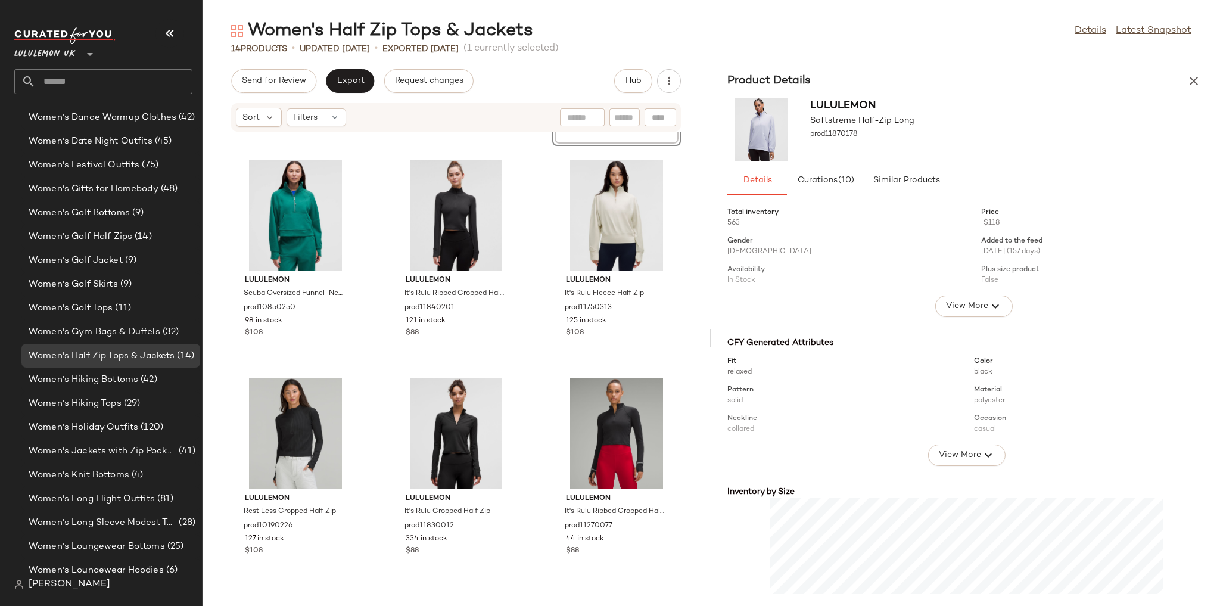
scroll to position [438, 0]
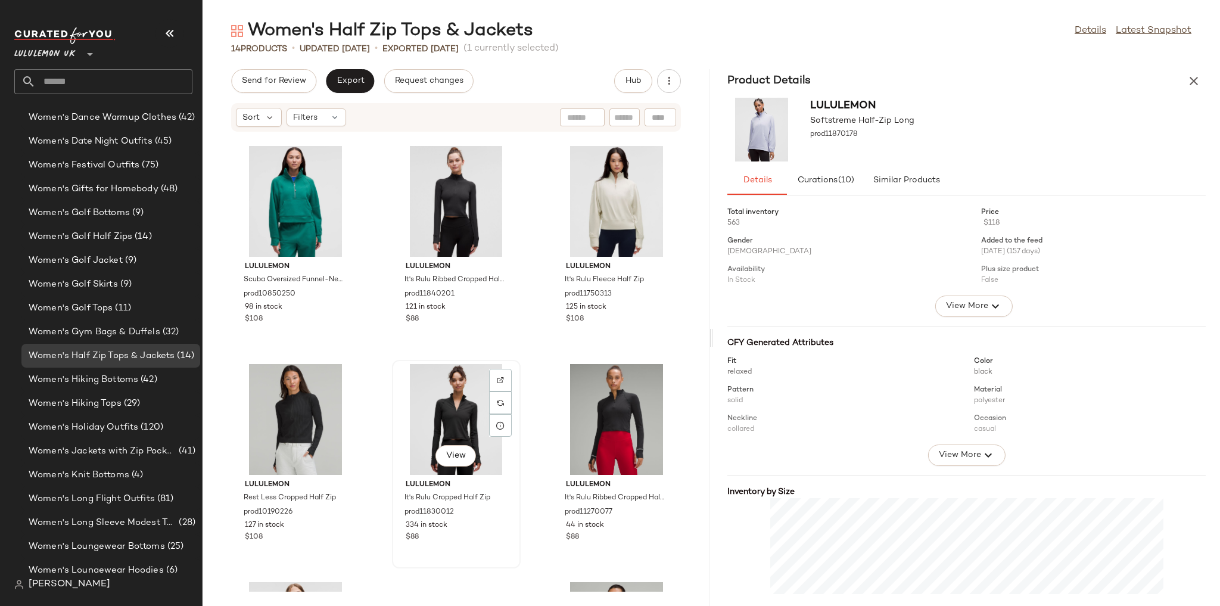
click at [443, 393] on div "View" at bounding box center [456, 419] width 120 height 111
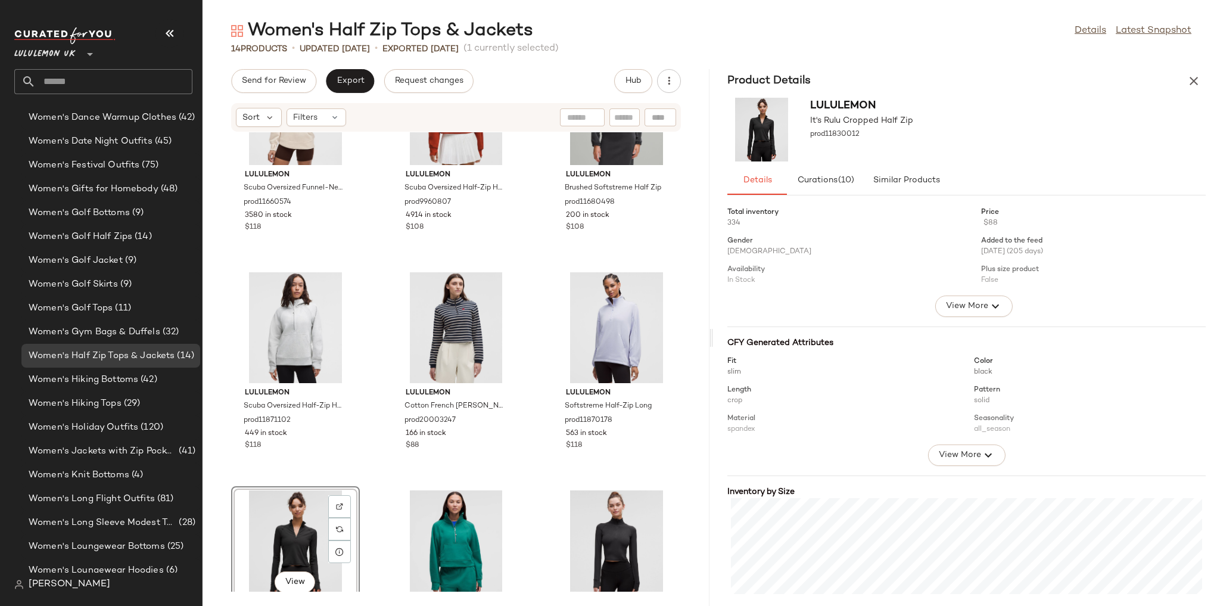
scroll to position [48, 0]
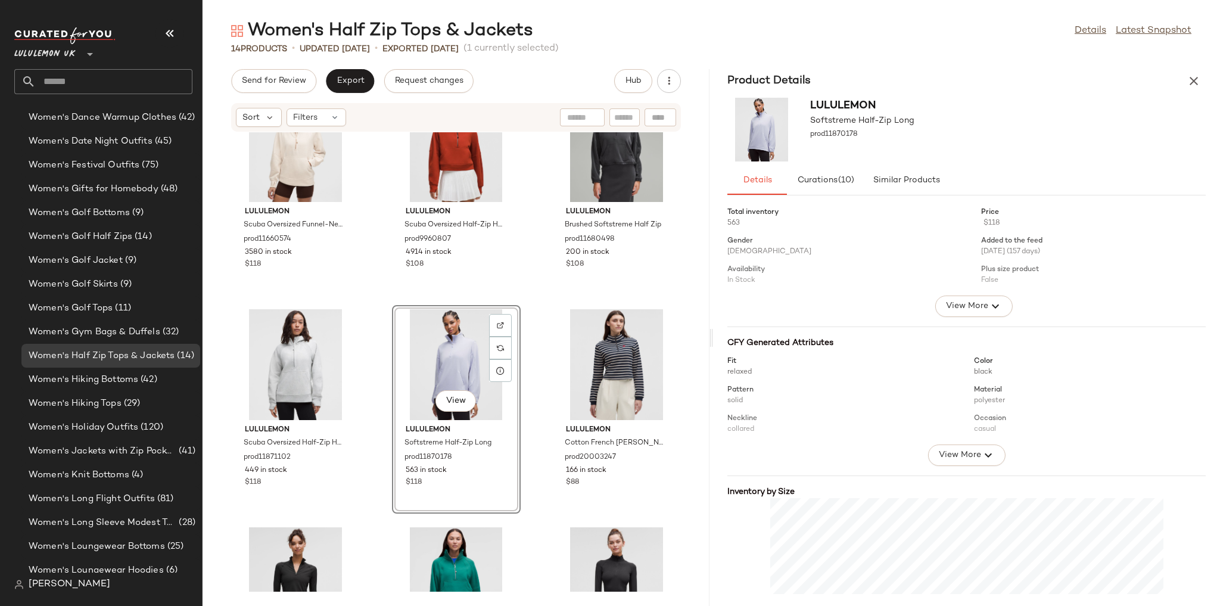
scroll to position [95, 0]
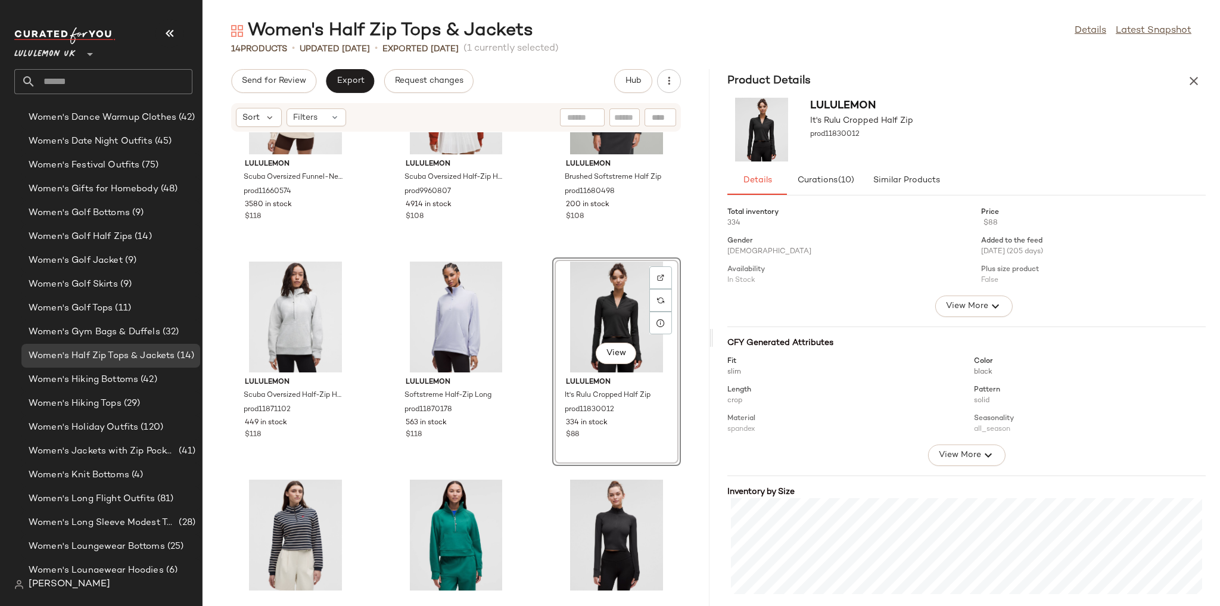
click at [529, 340] on div "lululemon Scuba Oversized Funnel-Neck Half Zip Long prod11660574 3580 in stock …" at bounding box center [456, 361] width 507 height 459
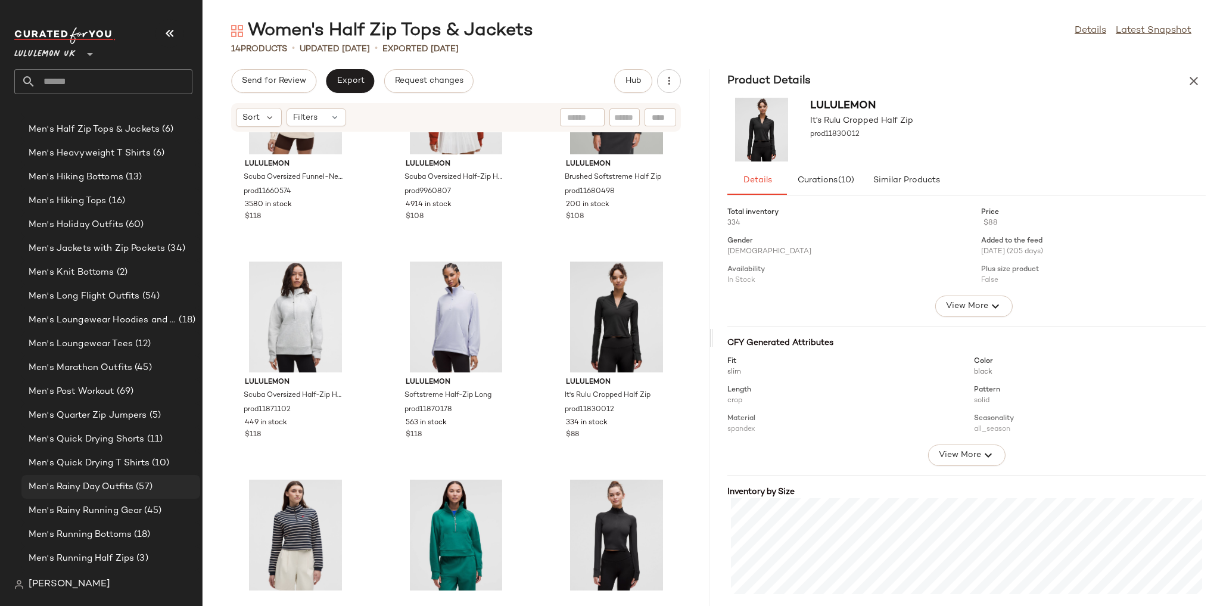
scroll to position [1007, 0]
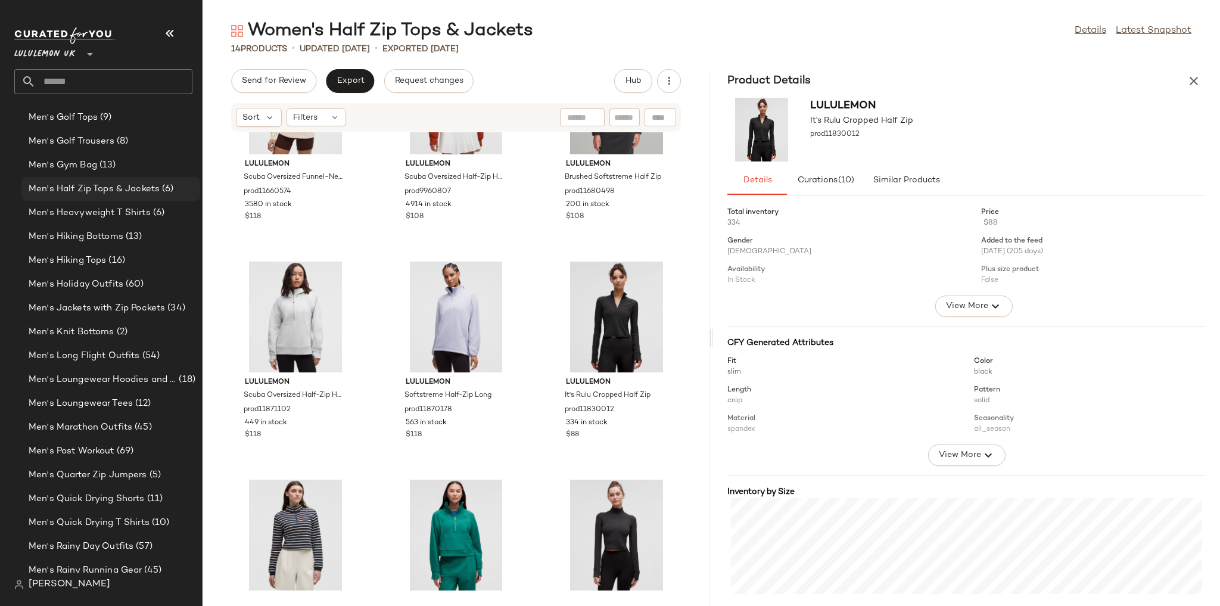
click at [125, 179] on div "Men's Half Zip Tops & Jackets (6)" at bounding box center [110, 189] width 179 height 24
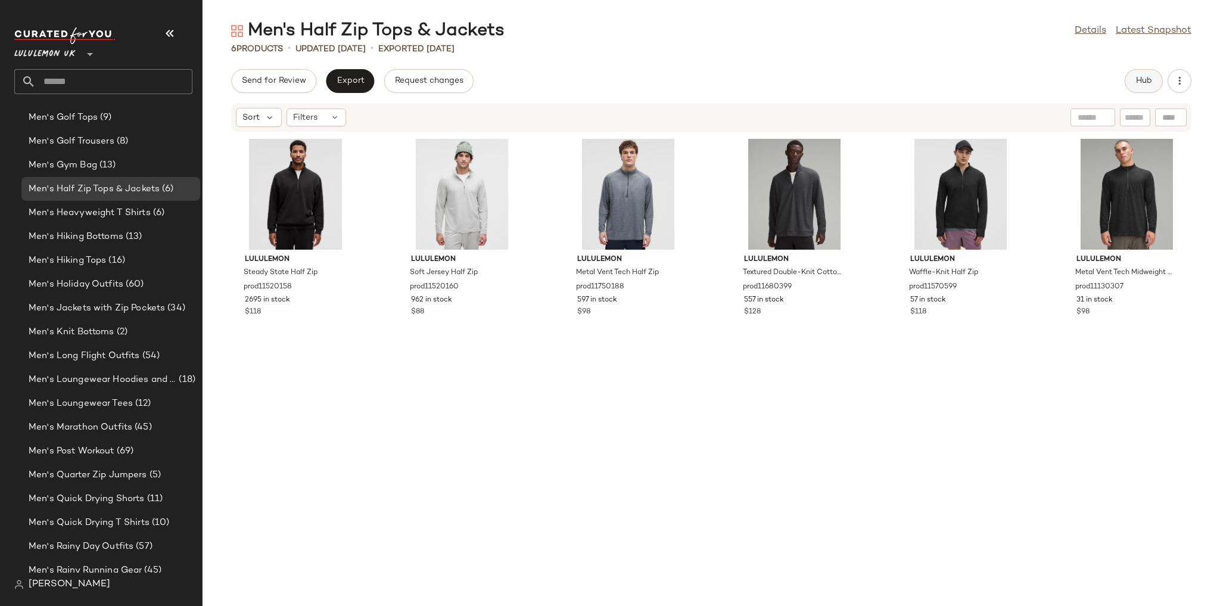
click at [1141, 78] on span "Hub" at bounding box center [1144, 81] width 17 height 10
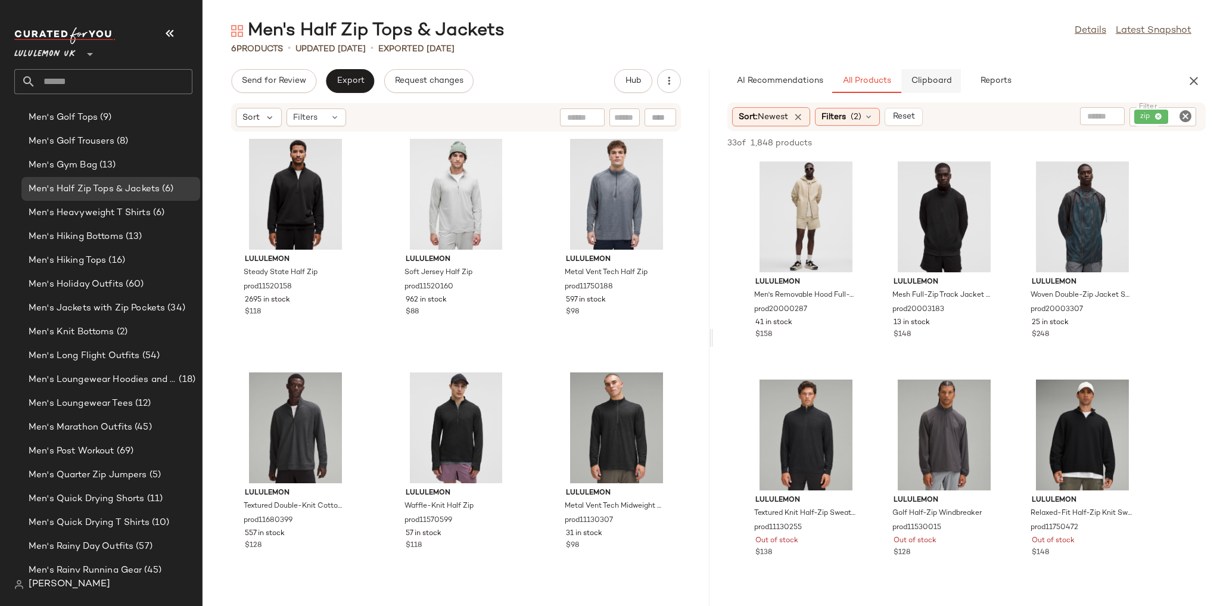
click at [937, 77] on span "Clipboard" at bounding box center [930, 81] width 41 height 10
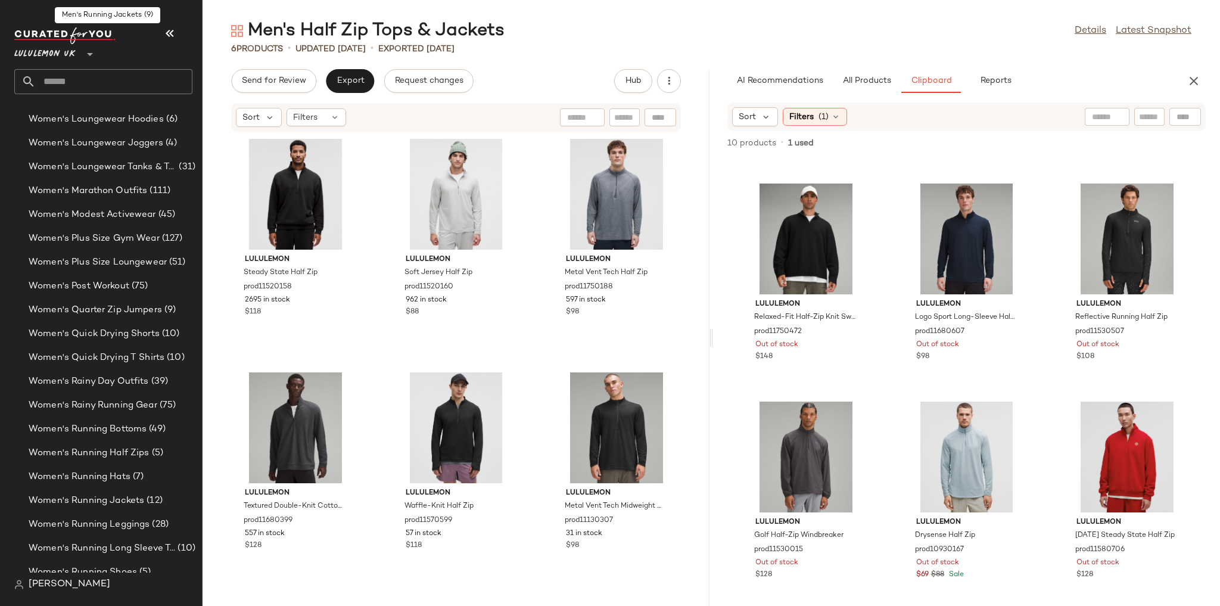
scroll to position [3629, 0]
click at [132, 433] on span "Women's Running Half Zips" at bounding box center [89, 428] width 121 height 14
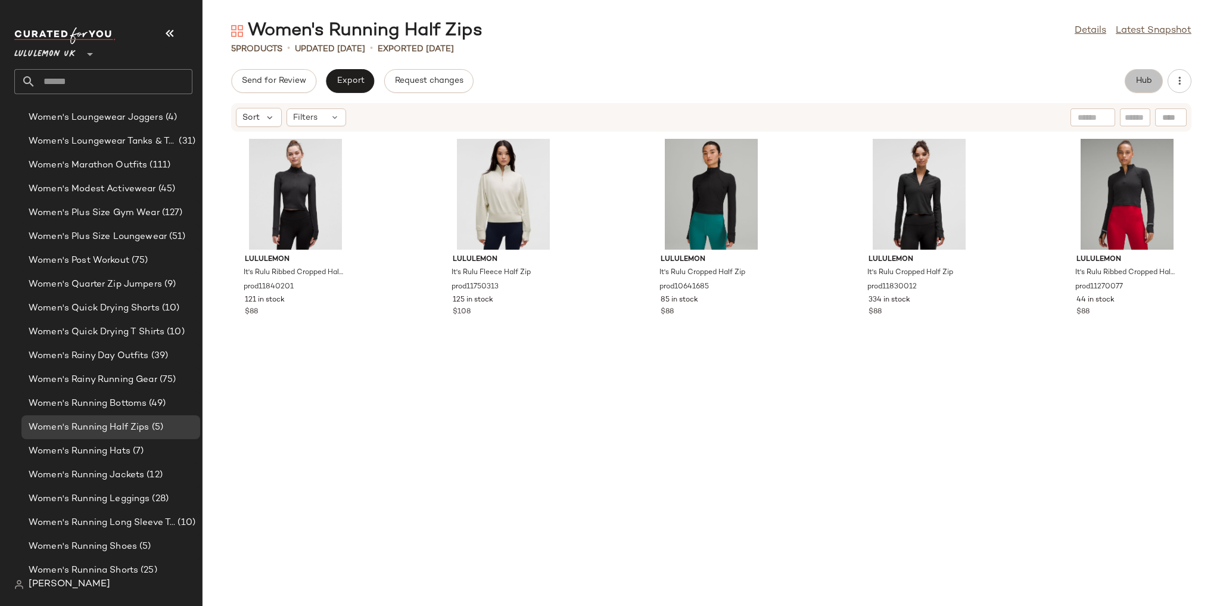
click at [1150, 78] on span "Hub" at bounding box center [1144, 81] width 17 height 10
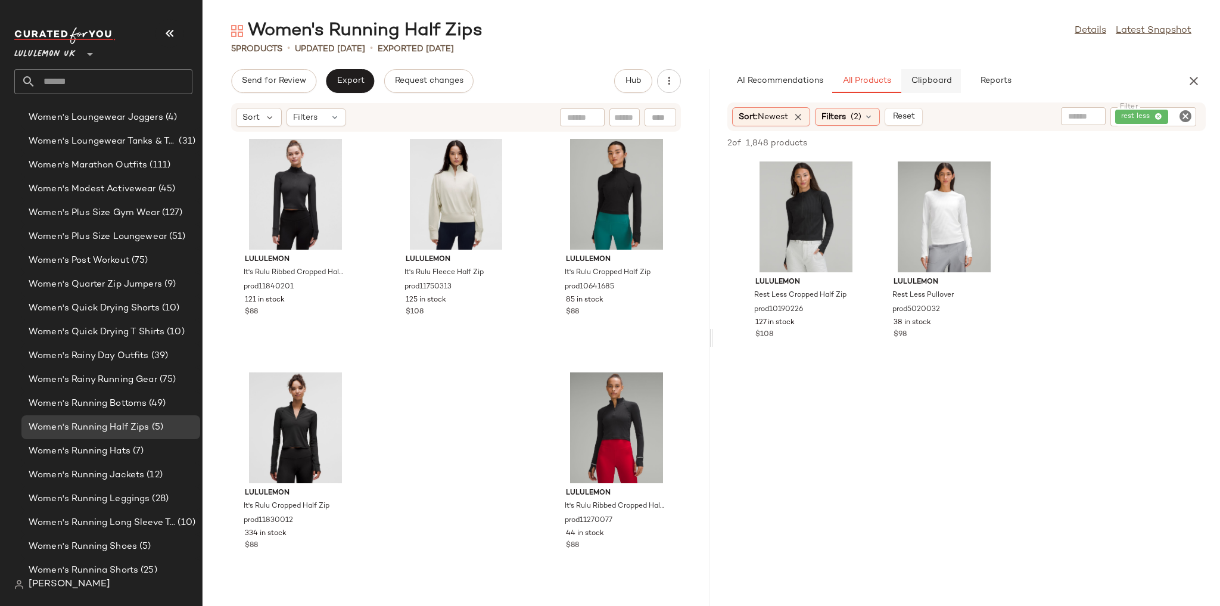
click at [929, 83] on span "Clipboard" at bounding box center [930, 81] width 41 height 10
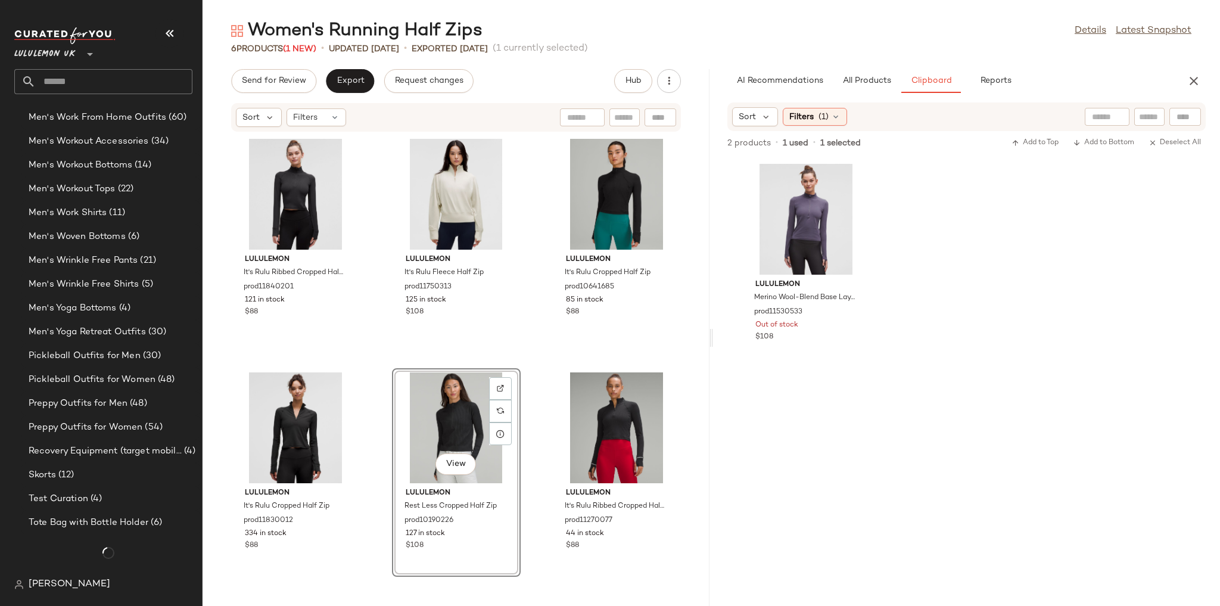
click at [539, 355] on div "lululemon It's Rulu Ribbed Cropped Half Zip prod11840201 121 in stock $88 lulul…" at bounding box center [456, 361] width 507 height 459
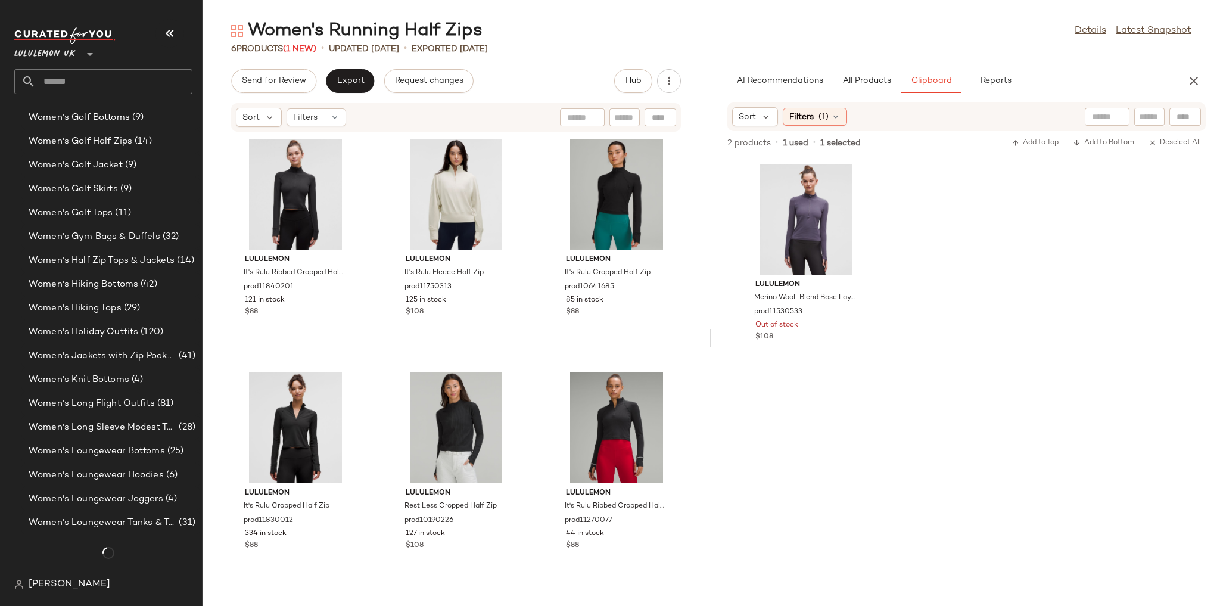
scroll to position [3629, 0]
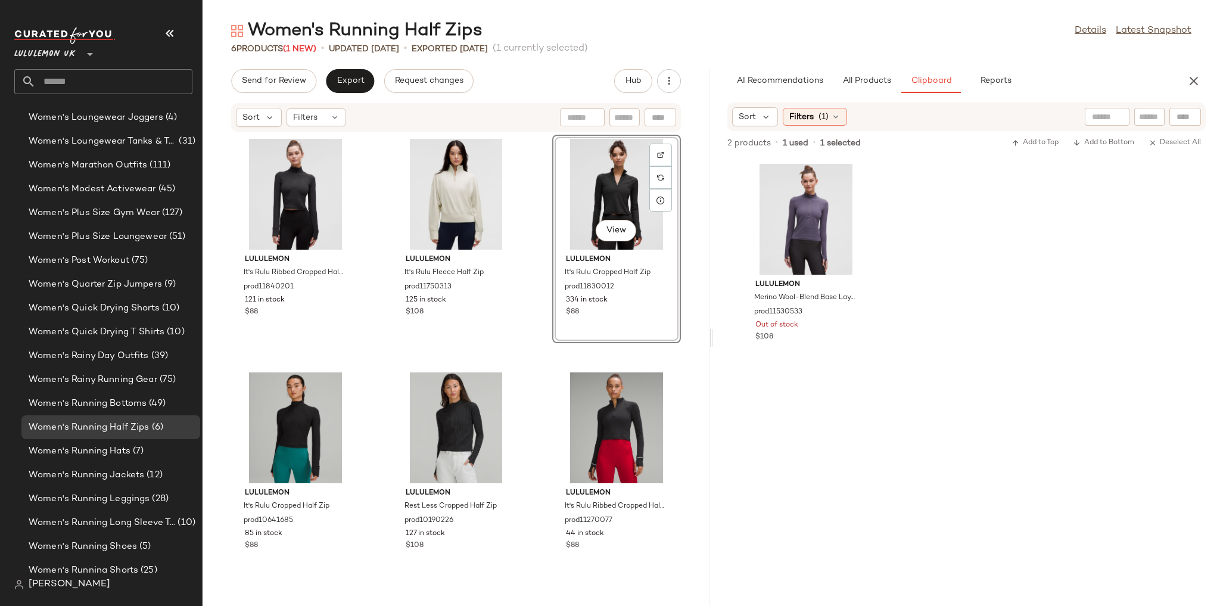
click at [520, 359] on div "lululemon It's Rulu Ribbed Cropped Half Zip prod11840201 121 in stock $88 lulul…" at bounding box center [456, 361] width 507 height 459
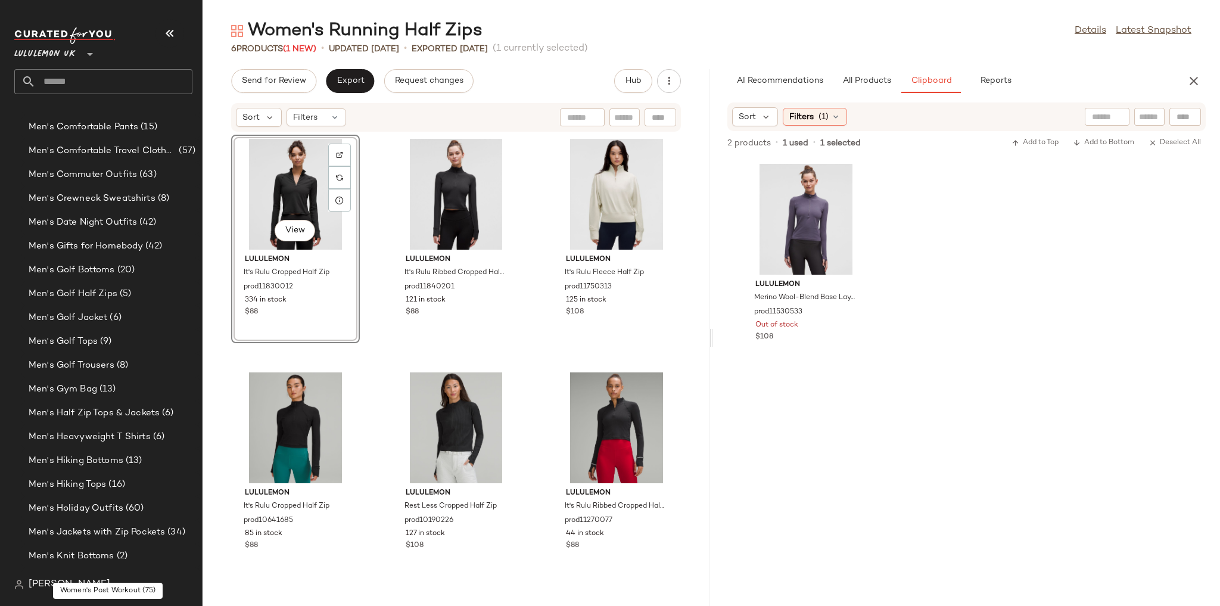
scroll to position [769, 0]
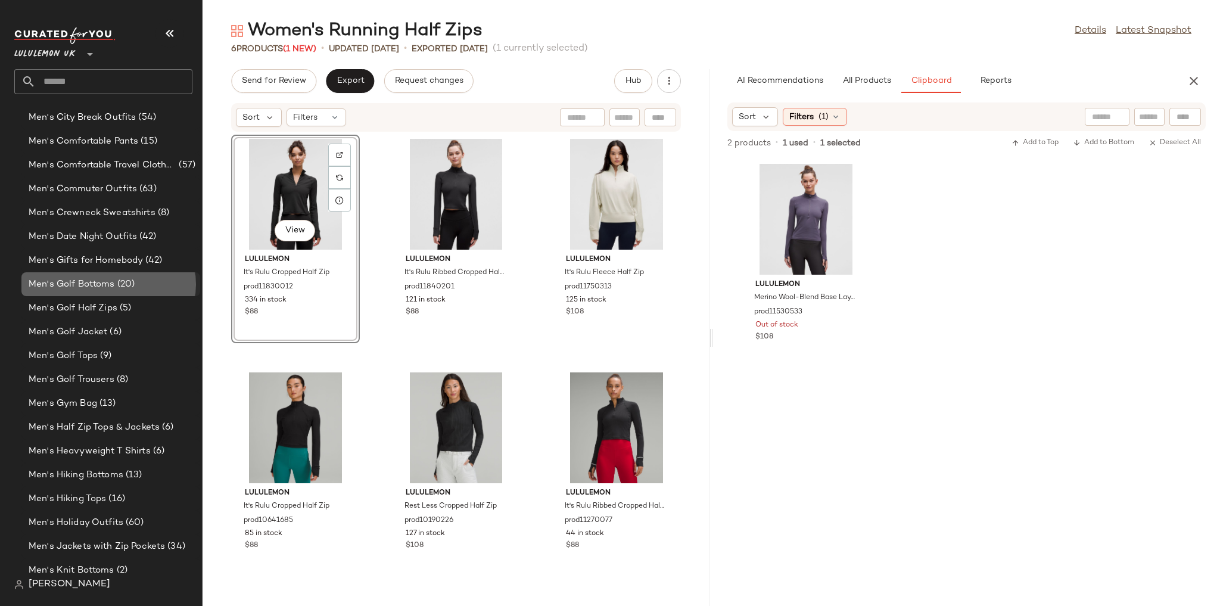
click at [133, 291] on div "Men's Golf Bottoms (20)" at bounding box center [110, 284] width 179 height 24
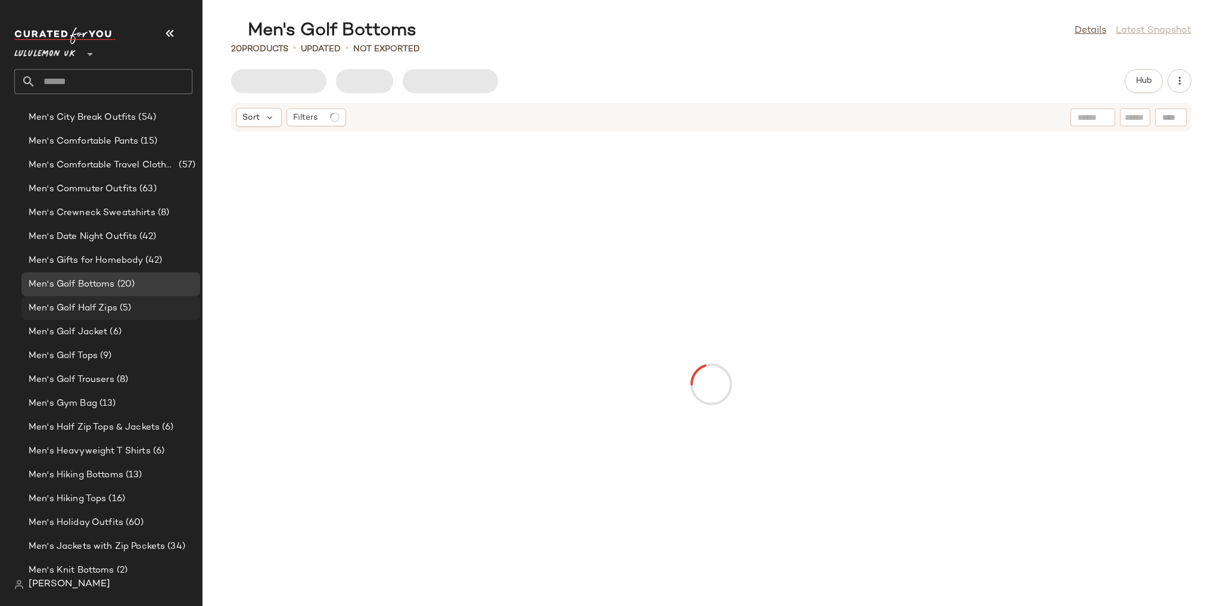
click at [132, 309] on div "Men's Golf Half Zips (5)" at bounding box center [110, 308] width 170 height 14
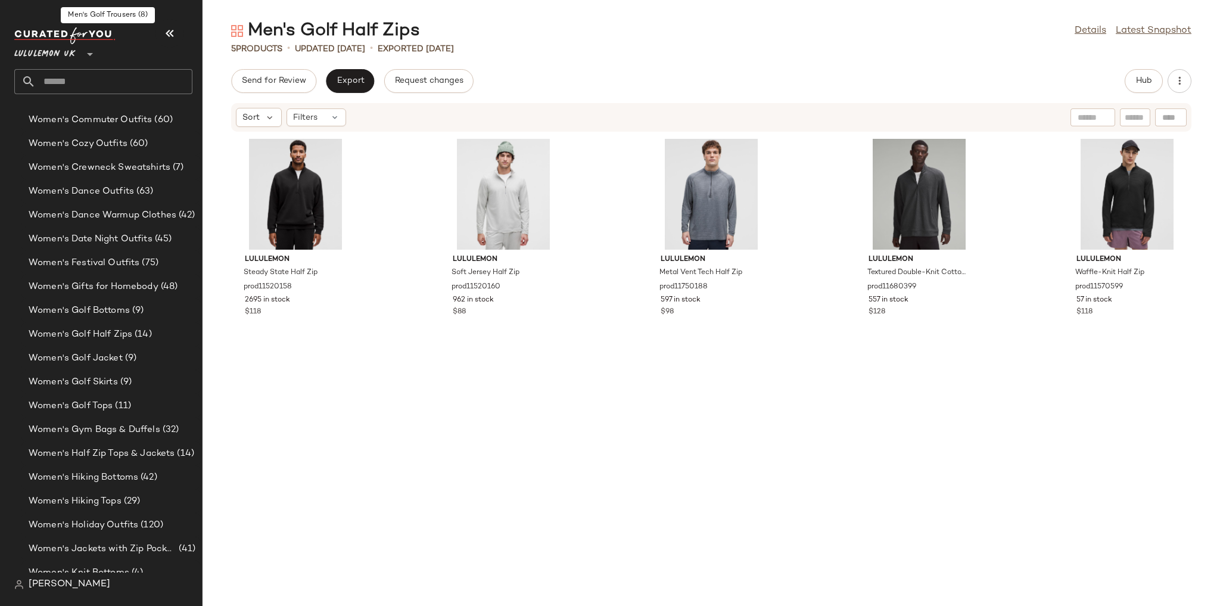
scroll to position [3057, 0]
click at [116, 316] on div "Women's Golf Bottoms (9)" at bounding box center [110, 308] width 179 height 24
click at [116, 335] on span "Women's Golf Half Zips" at bounding box center [81, 332] width 104 height 14
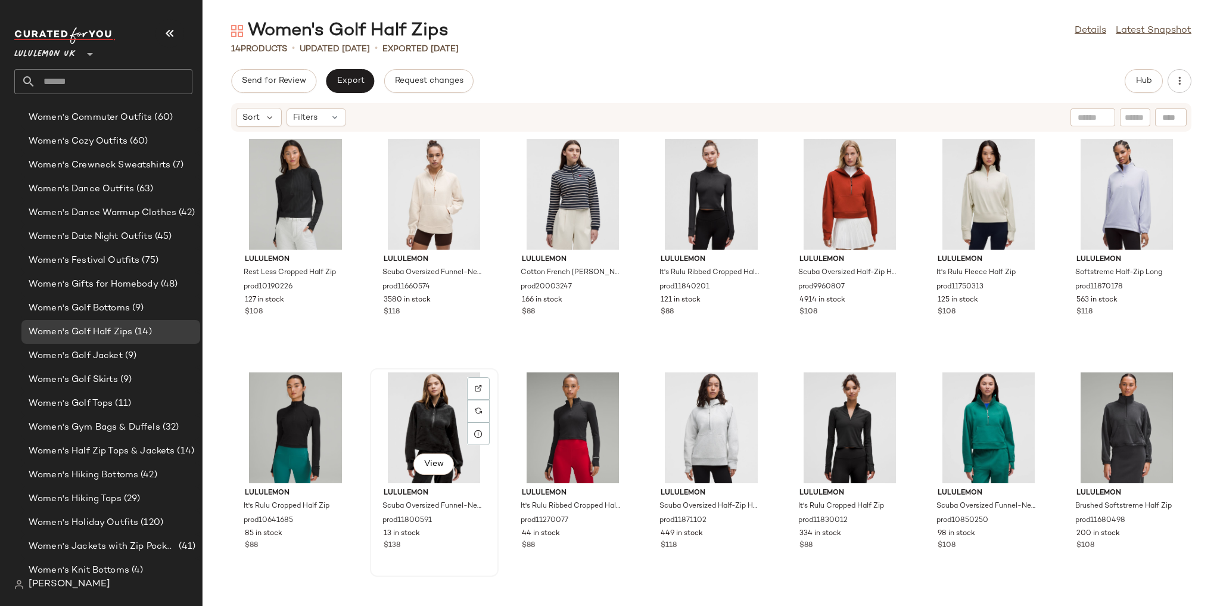
scroll to position [188, 0]
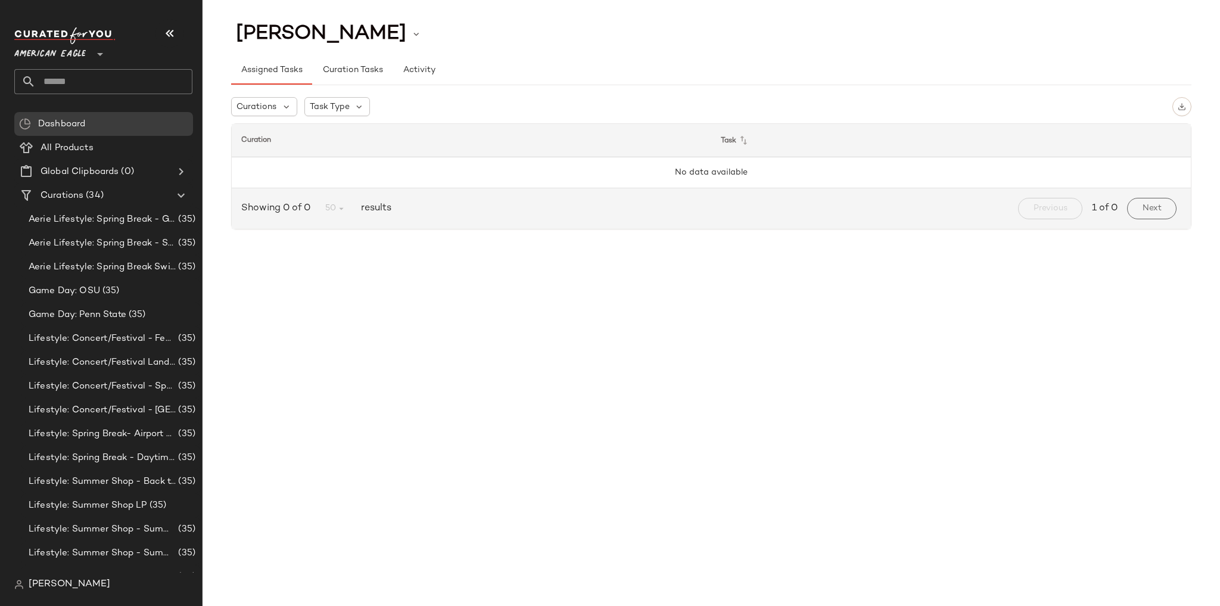
click at [98, 54] on icon at bounding box center [100, 54] width 14 height 14
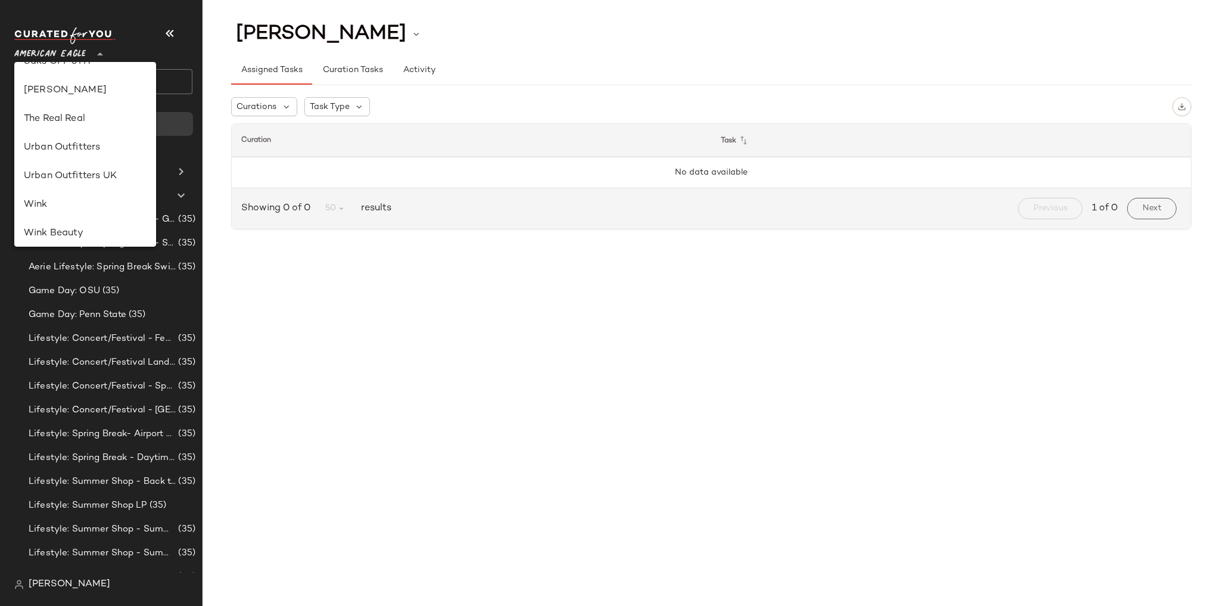
scroll to position [682, 0]
click at [83, 107] on div "Urban Outfitters" at bounding box center [85, 114] width 123 height 14
type input "**"
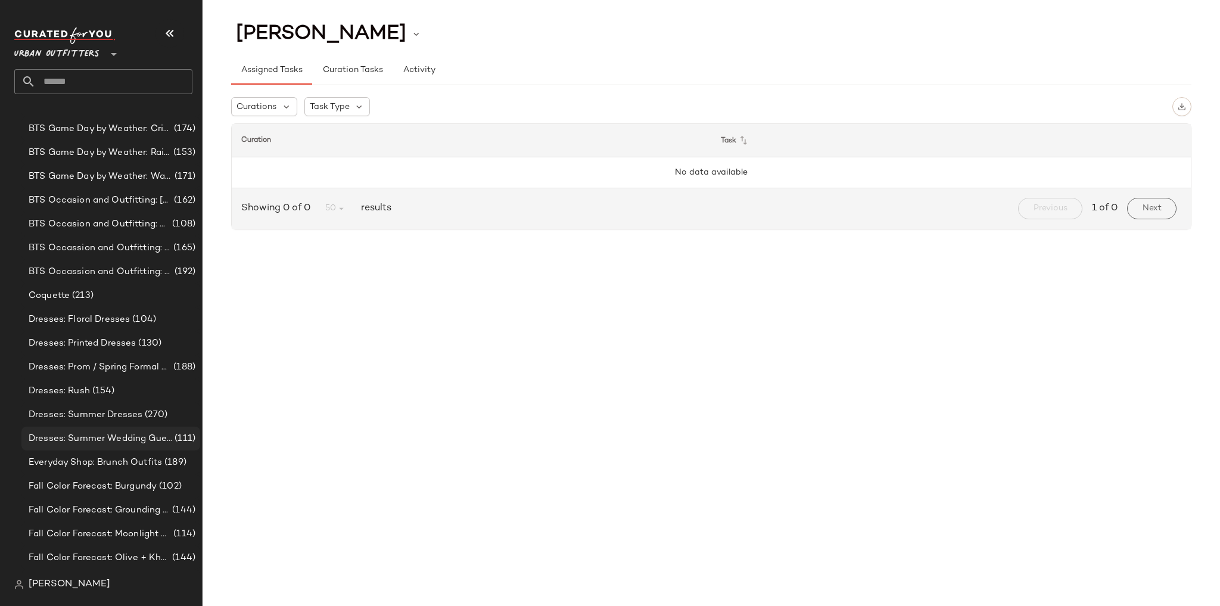
scroll to position [572, 0]
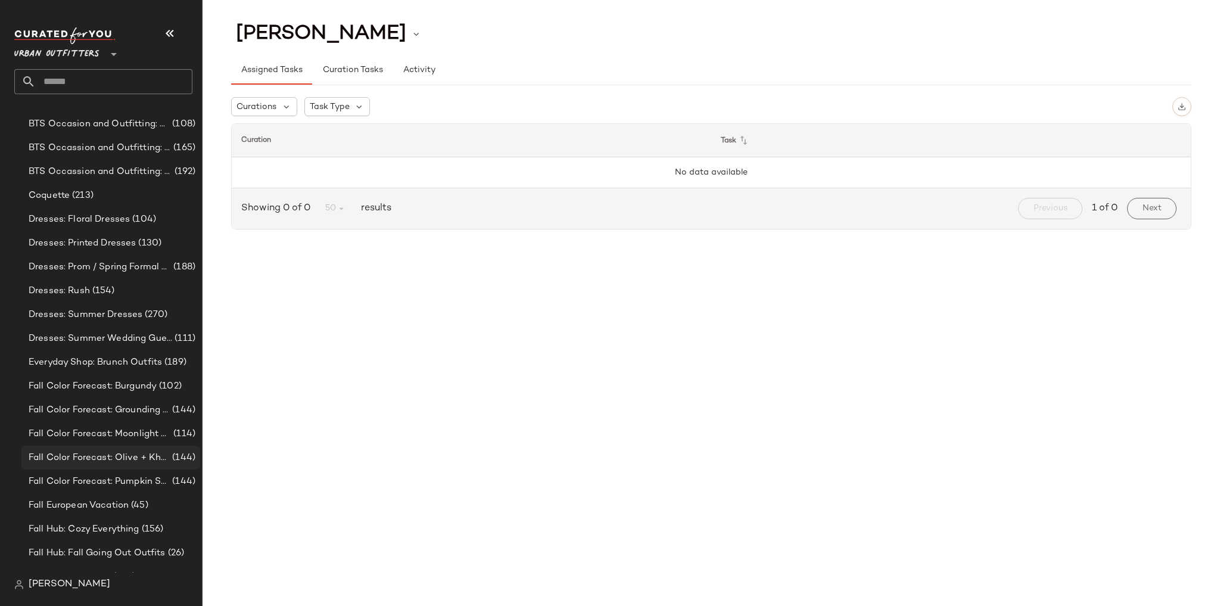
click at [141, 460] on span "Fall Color Forecast: Olive + Khaki" at bounding box center [99, 458] width 141 height 14
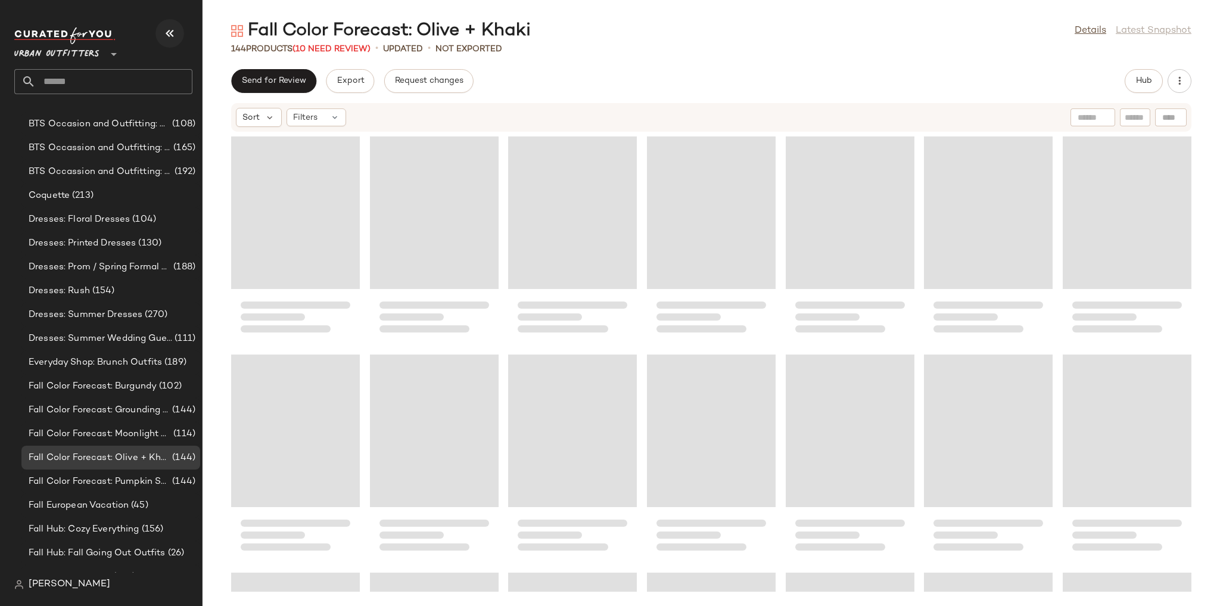
click at [172, 31] on icon "button" at bounding box center [170, 33] width 14 height 14
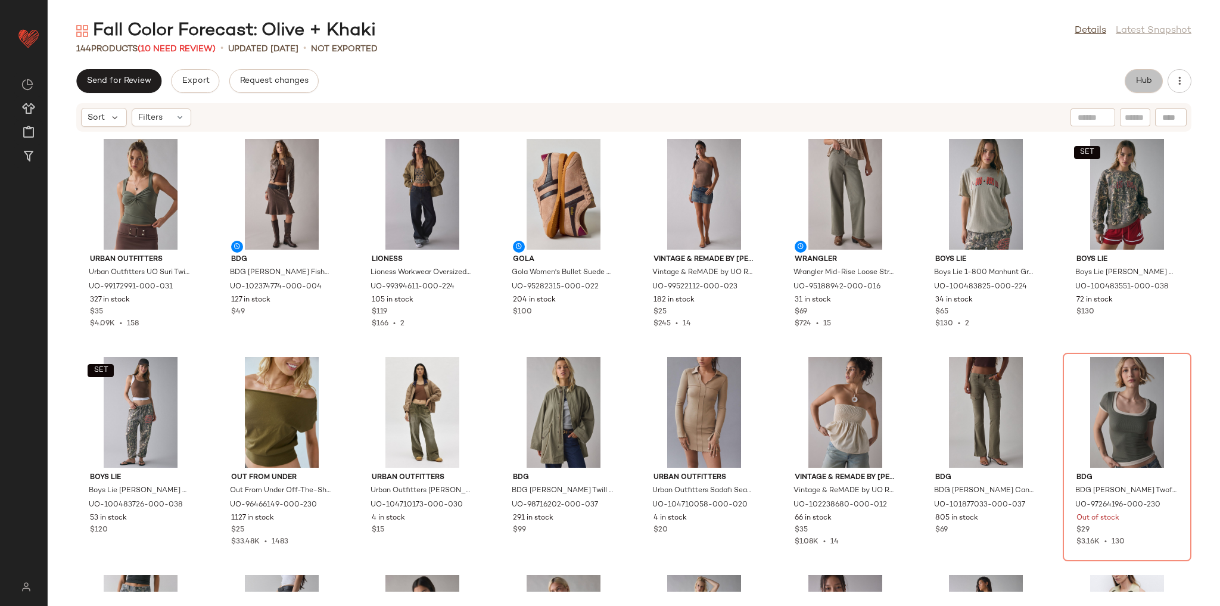
click at [1134, 78] on button "Hub" at bounding box center [1144, 81] width 38 height 24
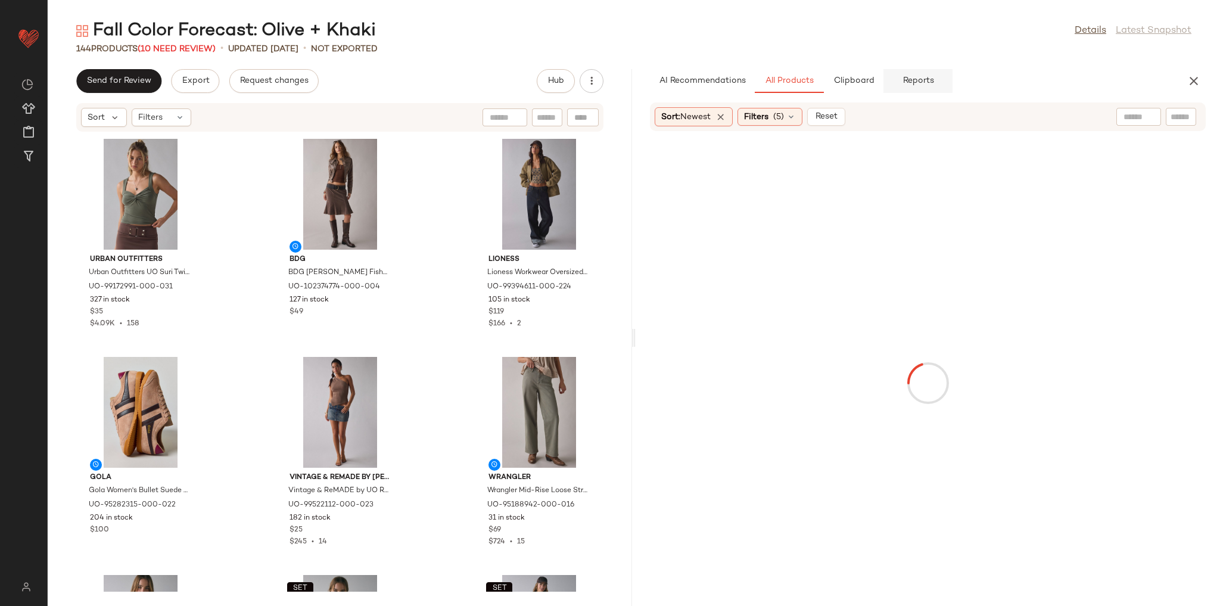
click at [908, 69] on button "Reports" at bounding box center [918, 81] width 69 height 24
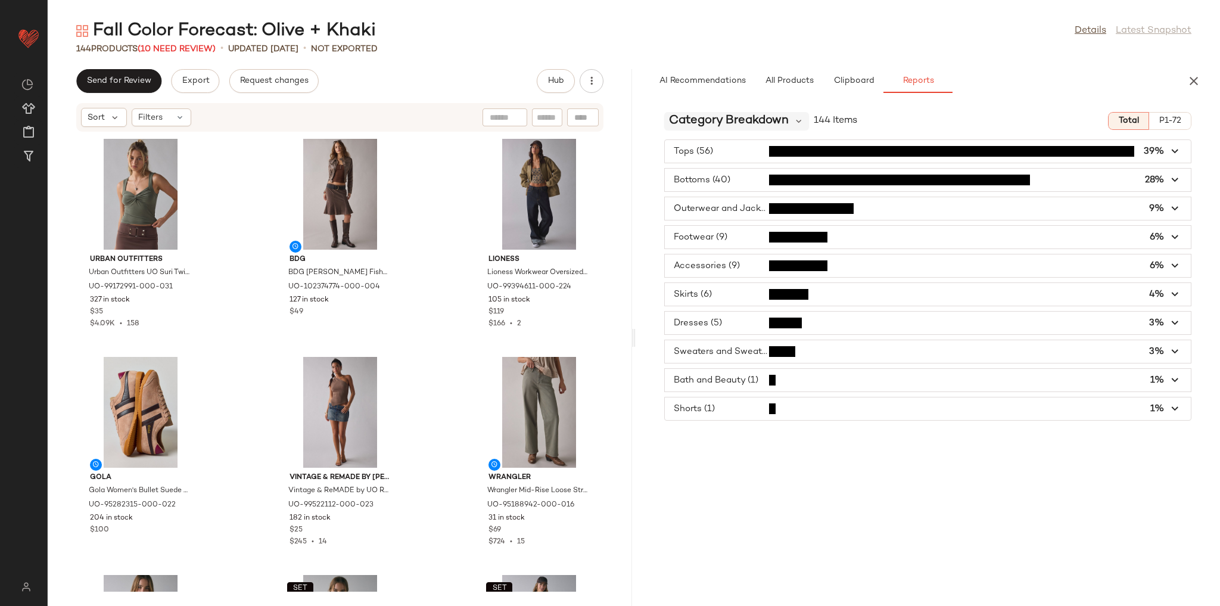
click at [764, 116] on span "Category Breakdown" at bounding box center [729, 121] width 120 height 18
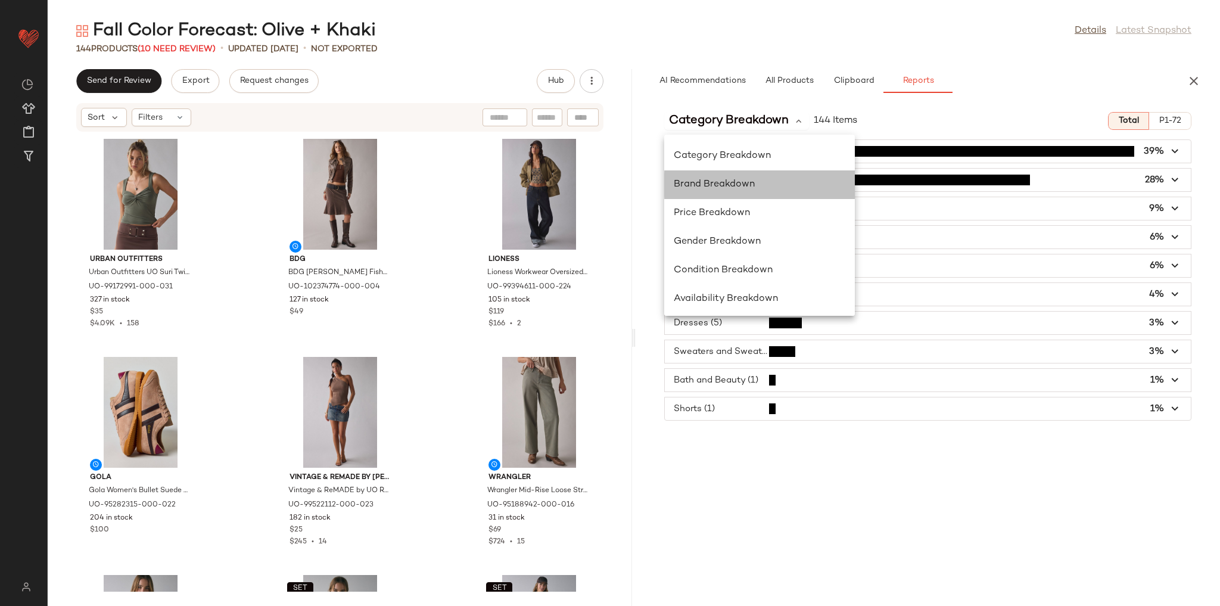
click at [769, 228] on div "Brand Breakdown" at bounding box center [759, 242] width 191 height 29
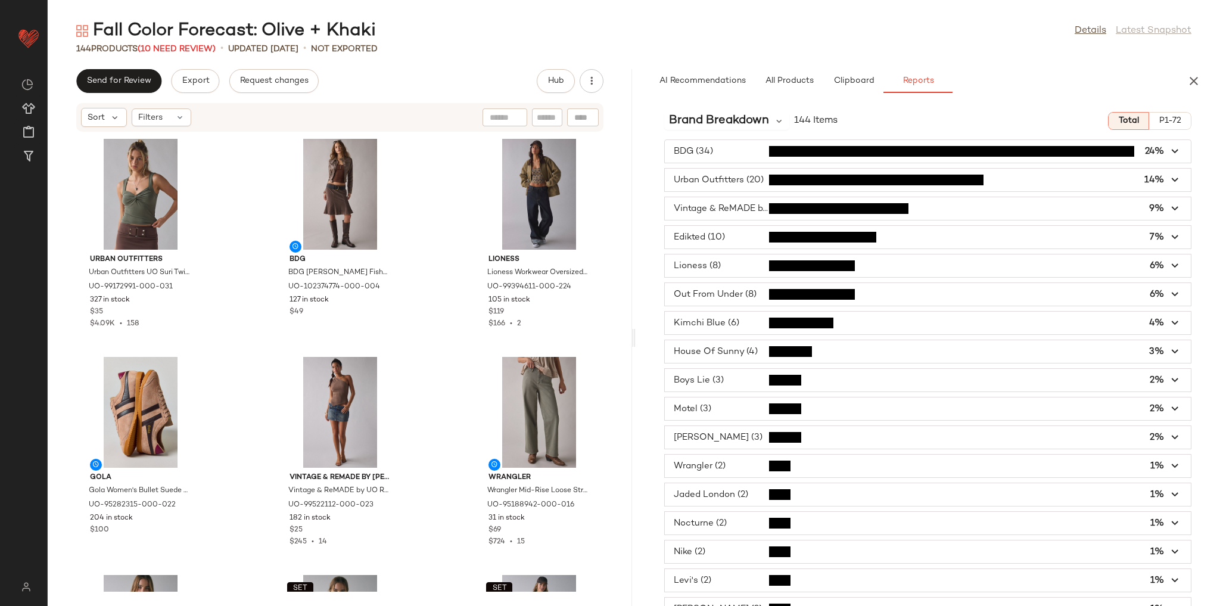
click at [937, 244] on span "button" at bounding box center [928, 237] width 526 height 23
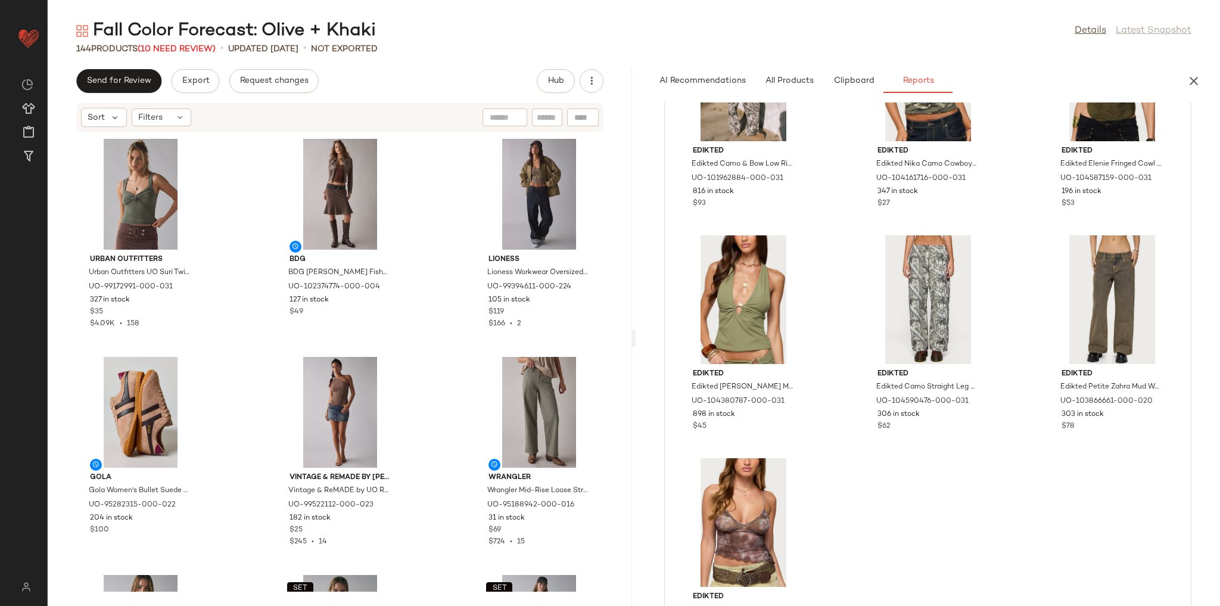
scroll to position [524, 0]
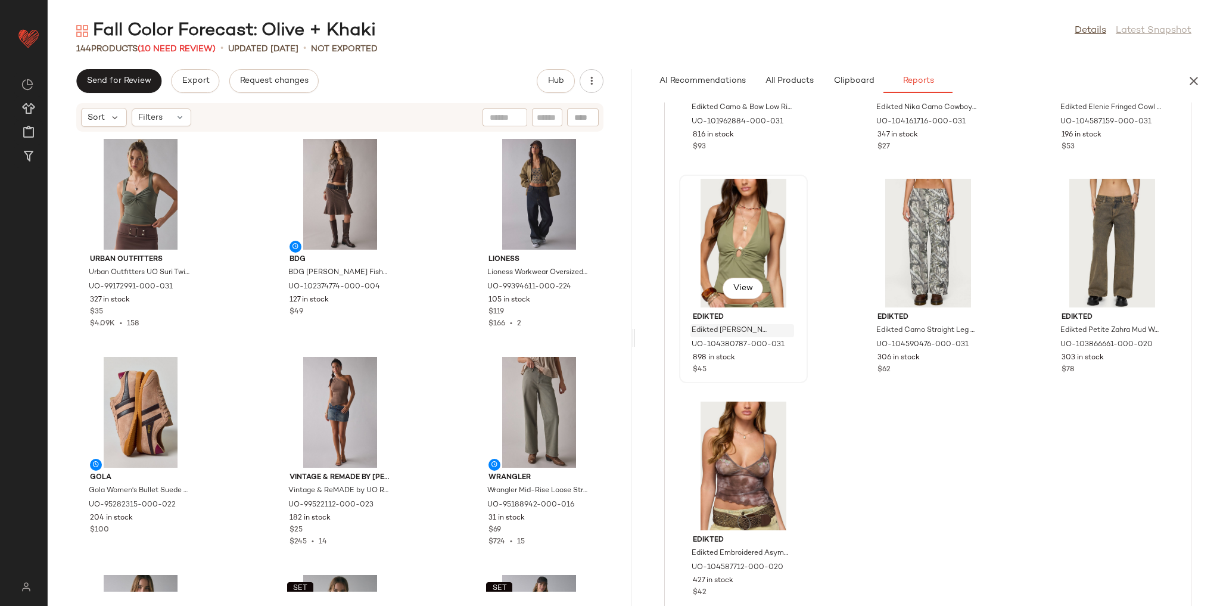
drag, startPoint x: 763, startPoint y: 298, endPoint x: 736, endPoint y: 336, distance: 46.6
click at [736, 336] on div "Edikted [PERSON_NAME] Metal Ring Halter Top in Olive, Women's at Urban Outfitte…" at bounding box center [742, 330] width 104 height 13
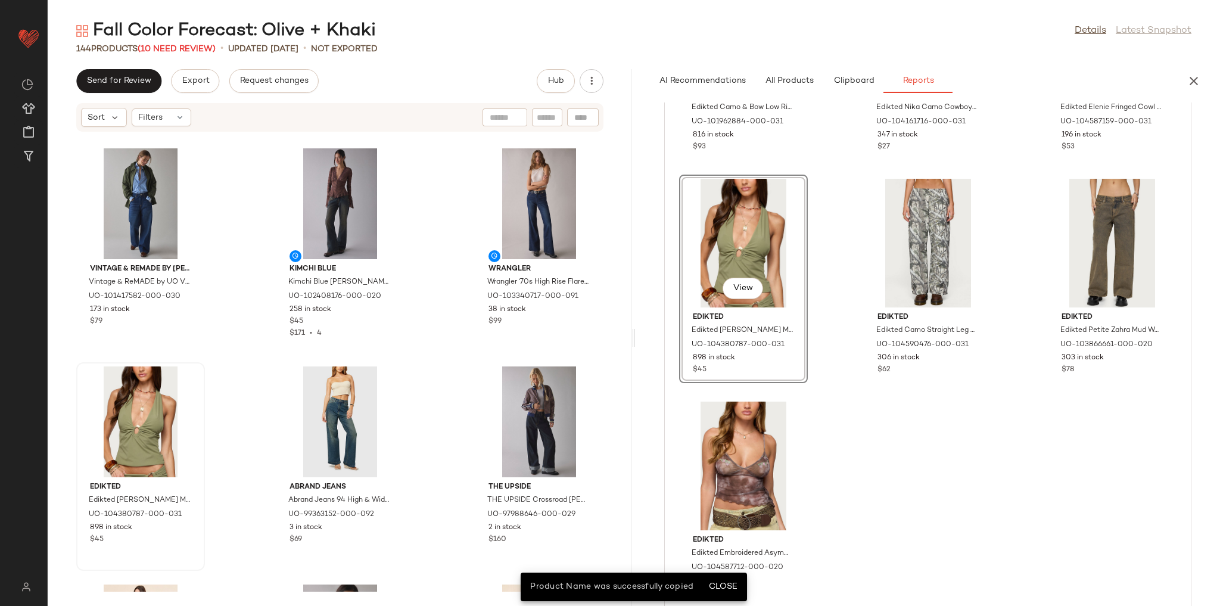
drag, startPoint x: 774, startPoint y: 310, endPoint x: 141, endPoint y: 431, distance: 645.3
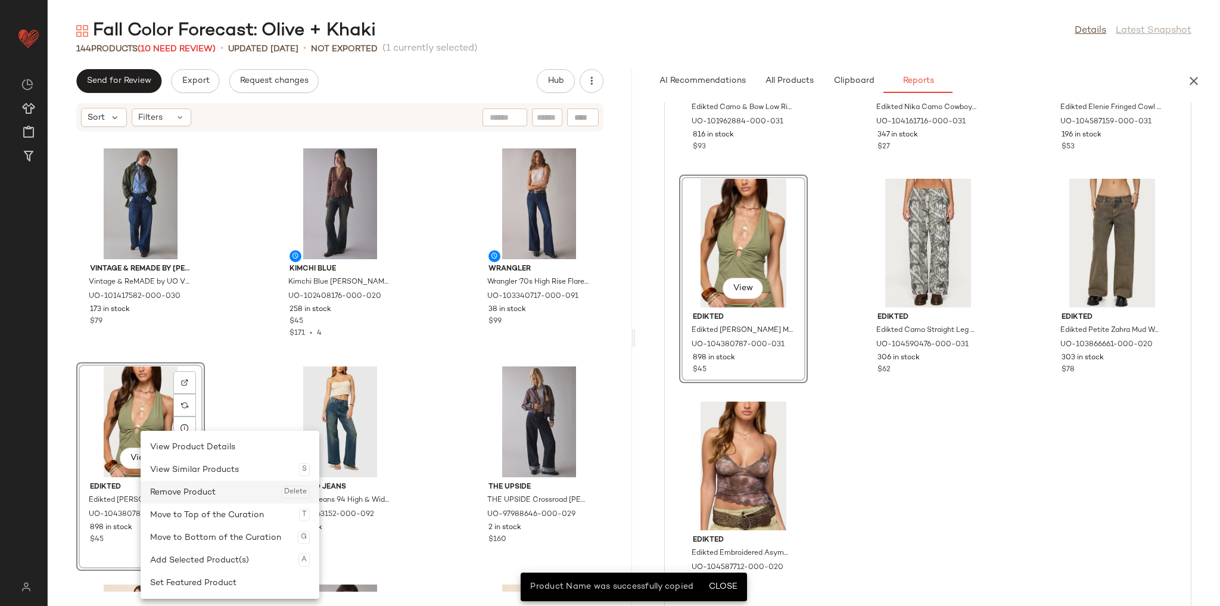
click at [220, 487] on div "Remove Product Delete" at bounding box center [230, 492] width 160 height 23
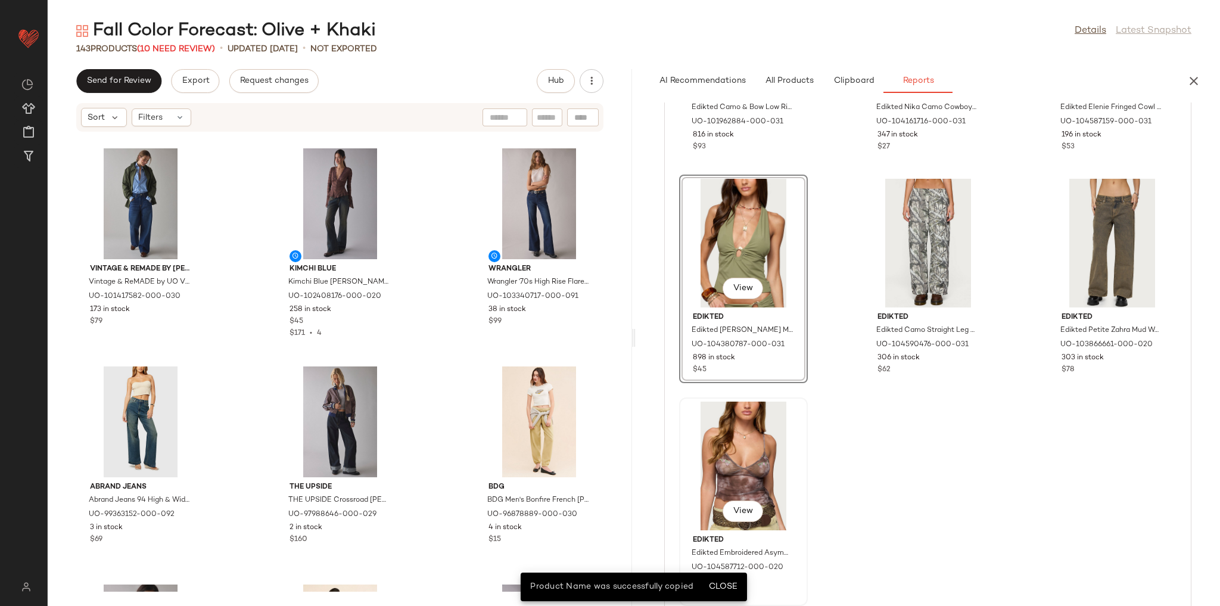
click at [744, 441] on div "View" at bounding box center [743, 466] width 120 height 129
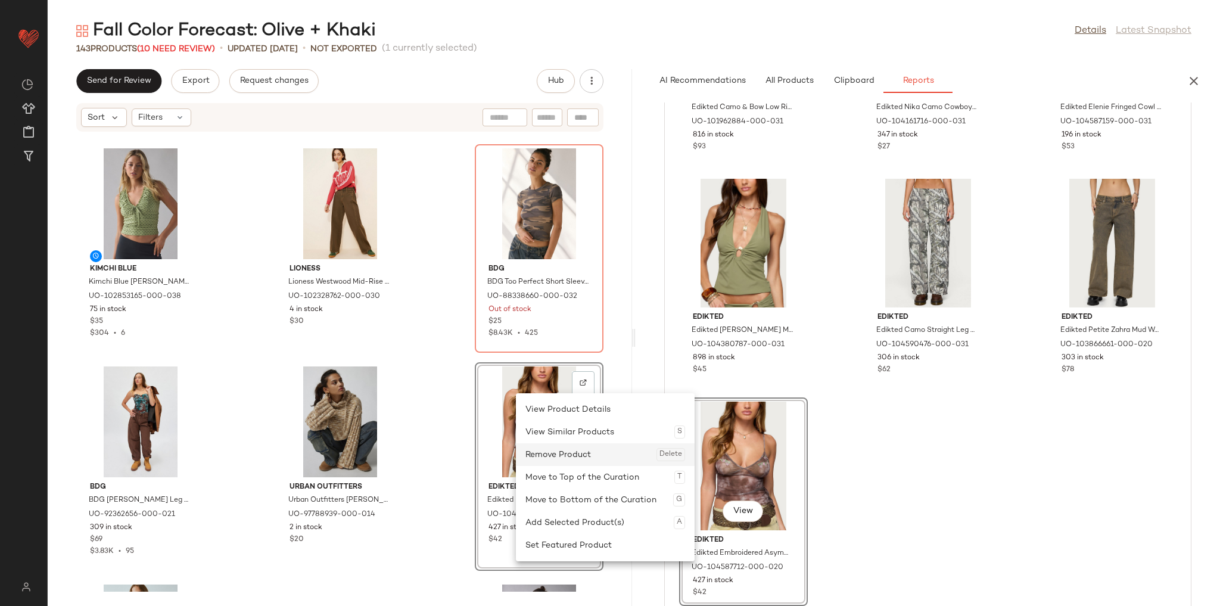
click at [537, 456] on div "Remove Product Delete" at bounding box center [605, 454] width 160 height 23
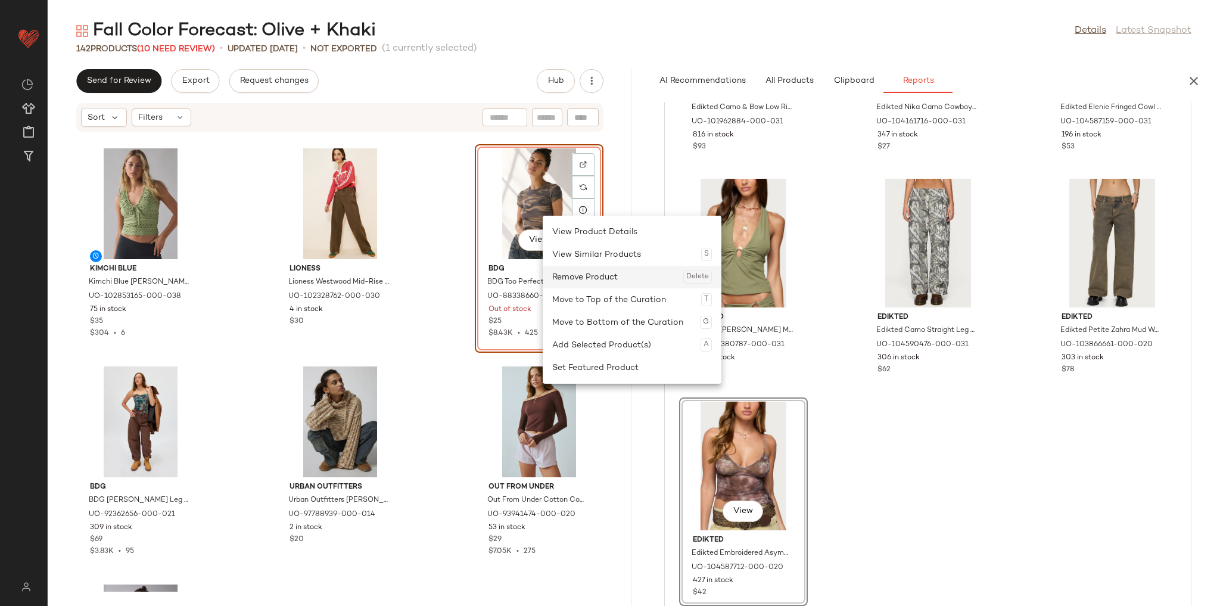
click at [581, 286] on div "Remove Product Delete" at bounding box center [632, 277] width 160 height 23
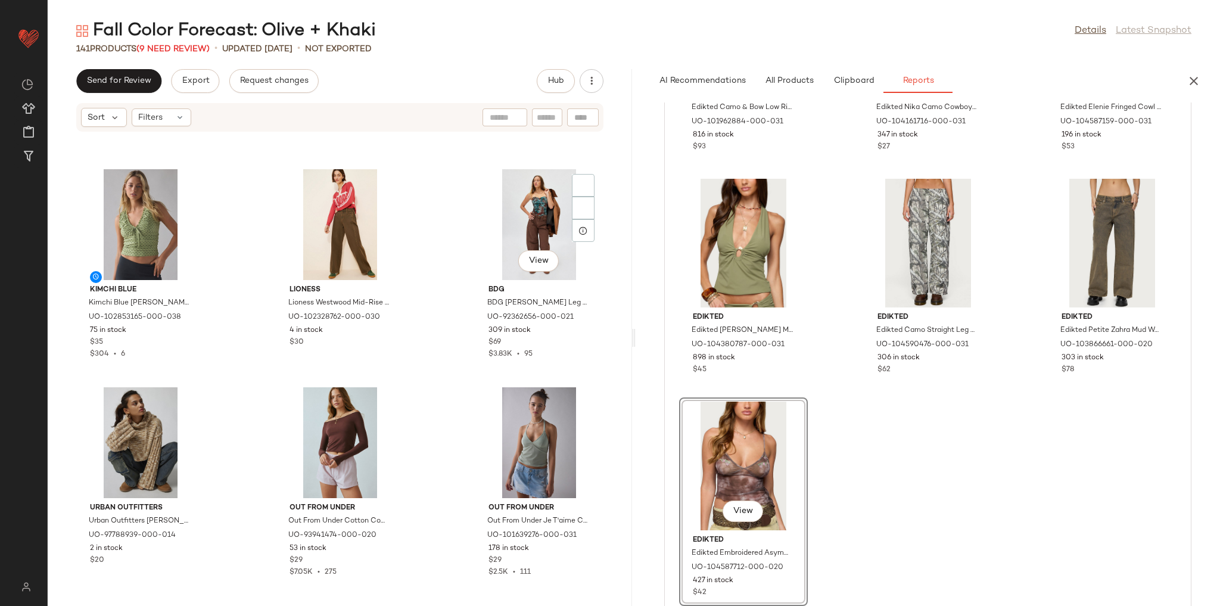
scroll to position [9791, 0]
click at [870, 491] on div "Edikted Edikted 76 Off Shoulder Top in Olive, Women's at Urban Outfitters UO-10…" at bounding box center [927, 167] width 497 height 877
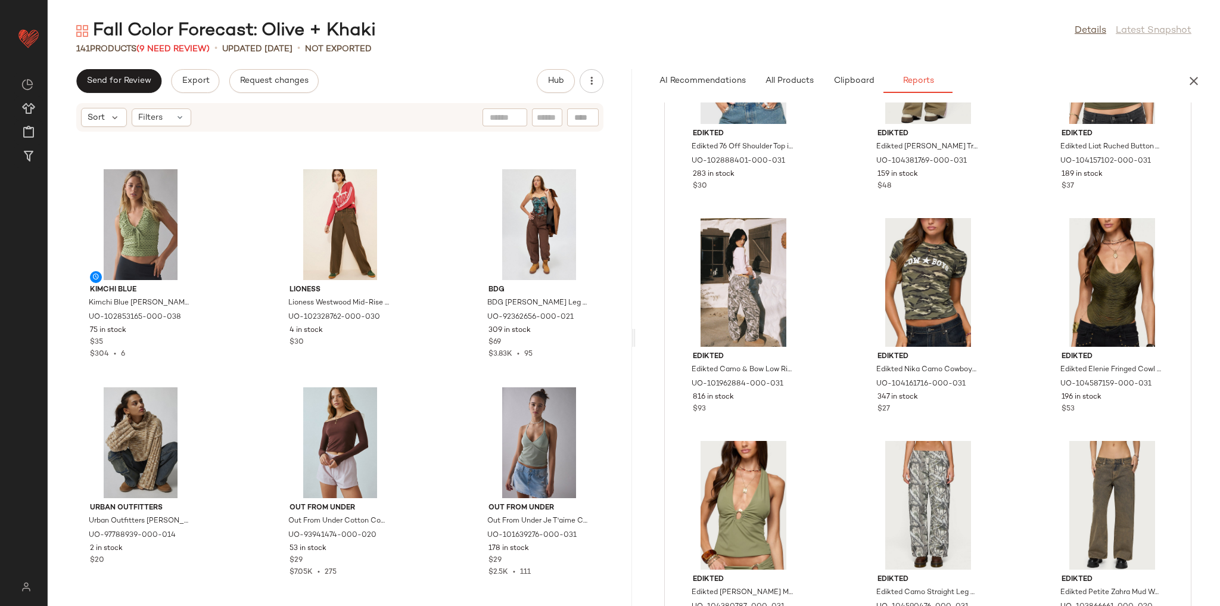
scroll to position [238, 0]
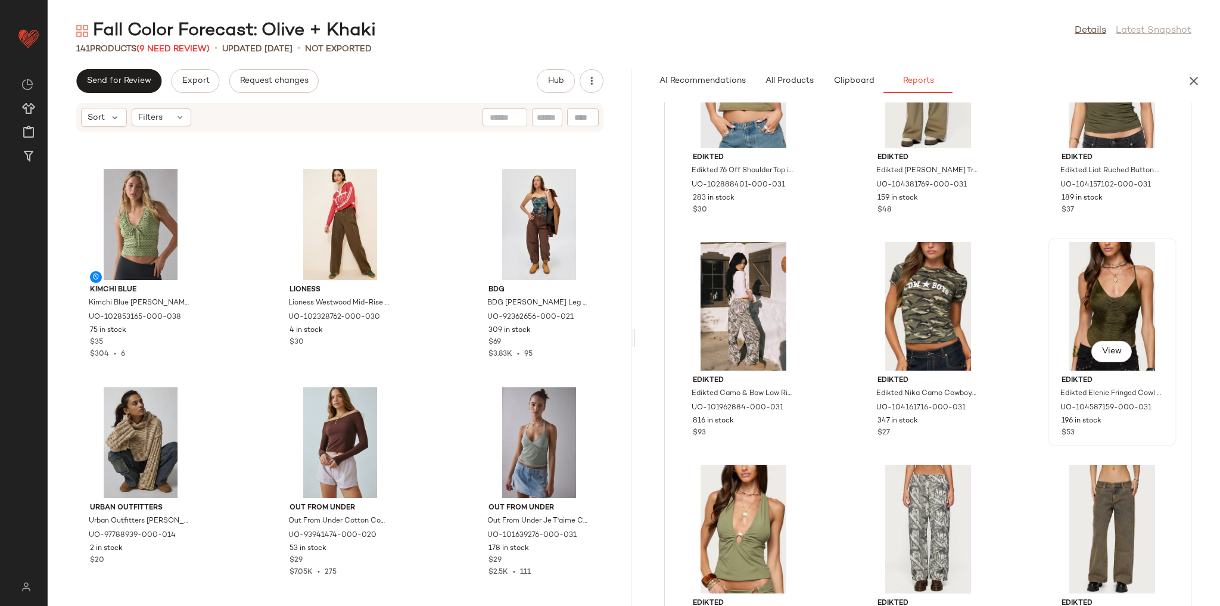
click at [1103, 271] on div "View" at bounding box center [1112, 306] width 120 height 129
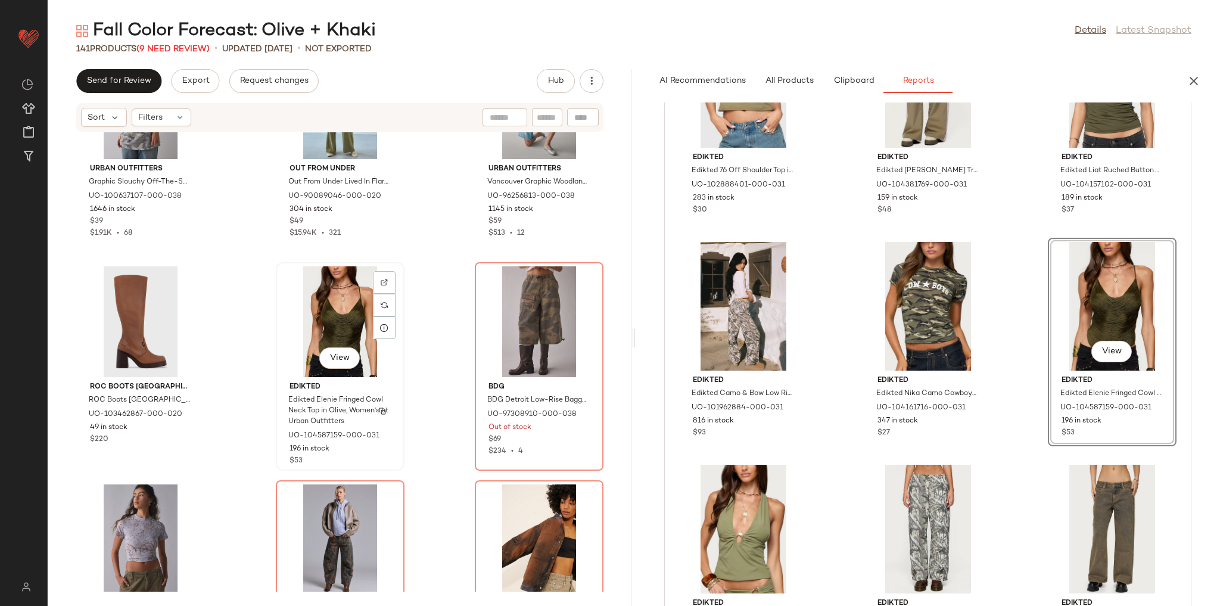
scroll to position [7121, 0]
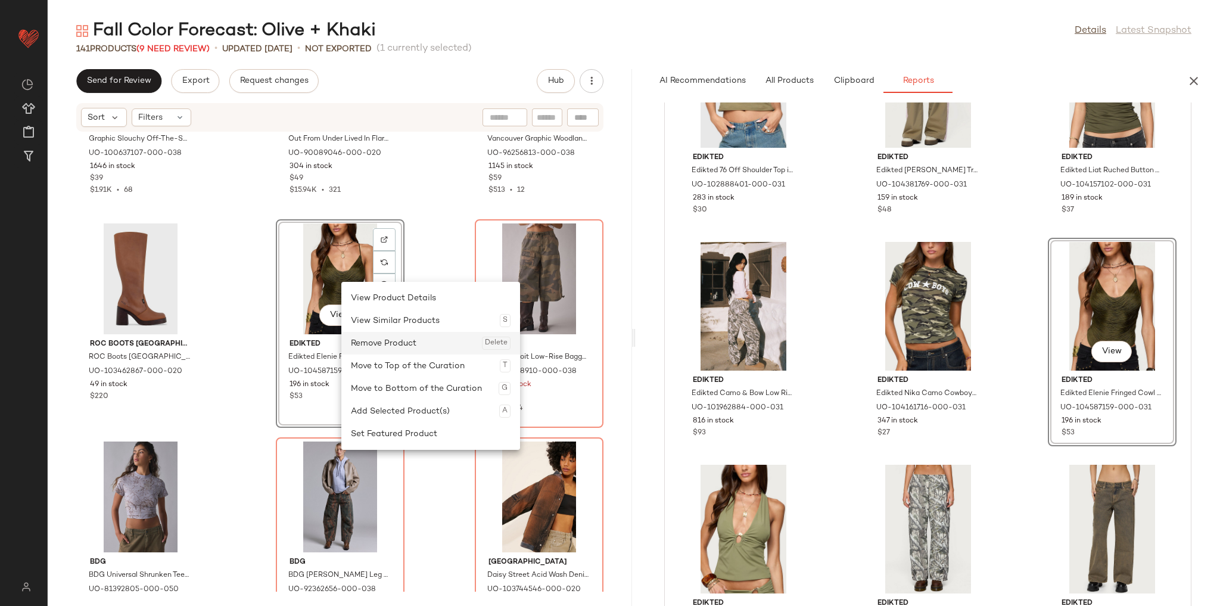
click at [374, 344] on div "Remove Product Delete" at bounding box center [431, 343] width 160 height 23
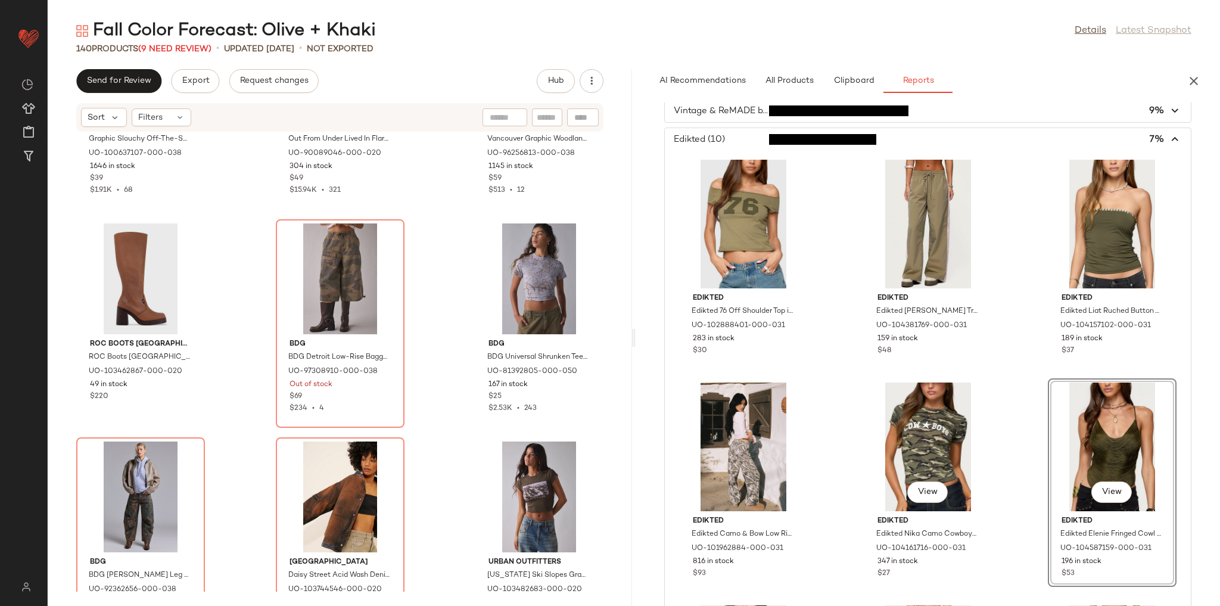
scroll to position [95, 0]
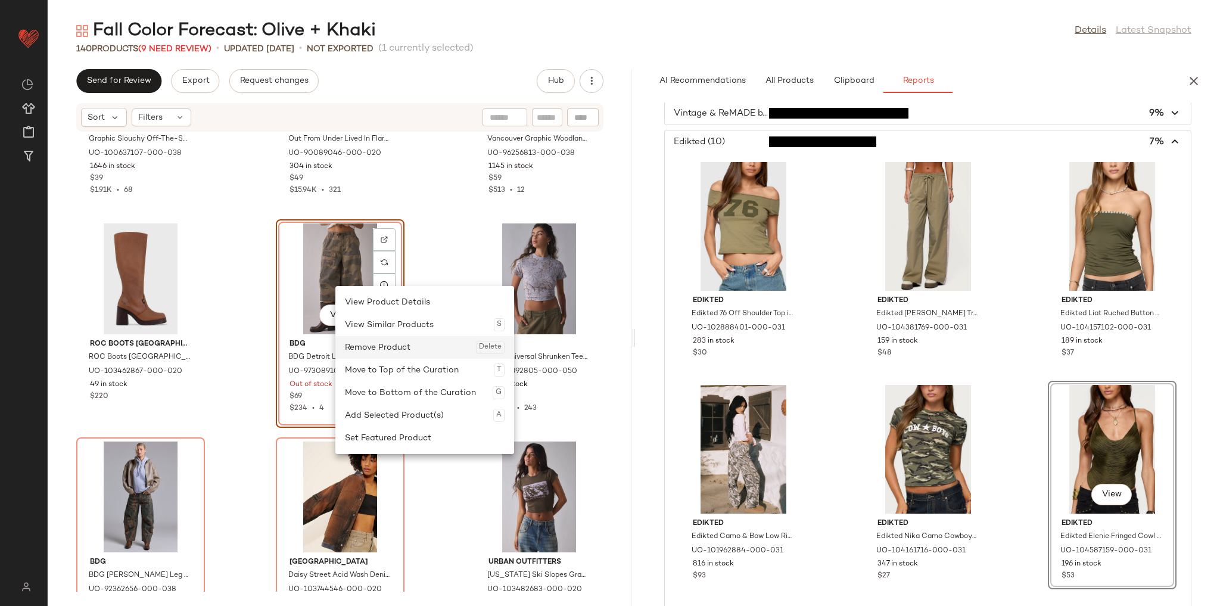
click at [376, 350] on div "Remove Product Delete" at bounding box center [425, 347] width 160 height 23
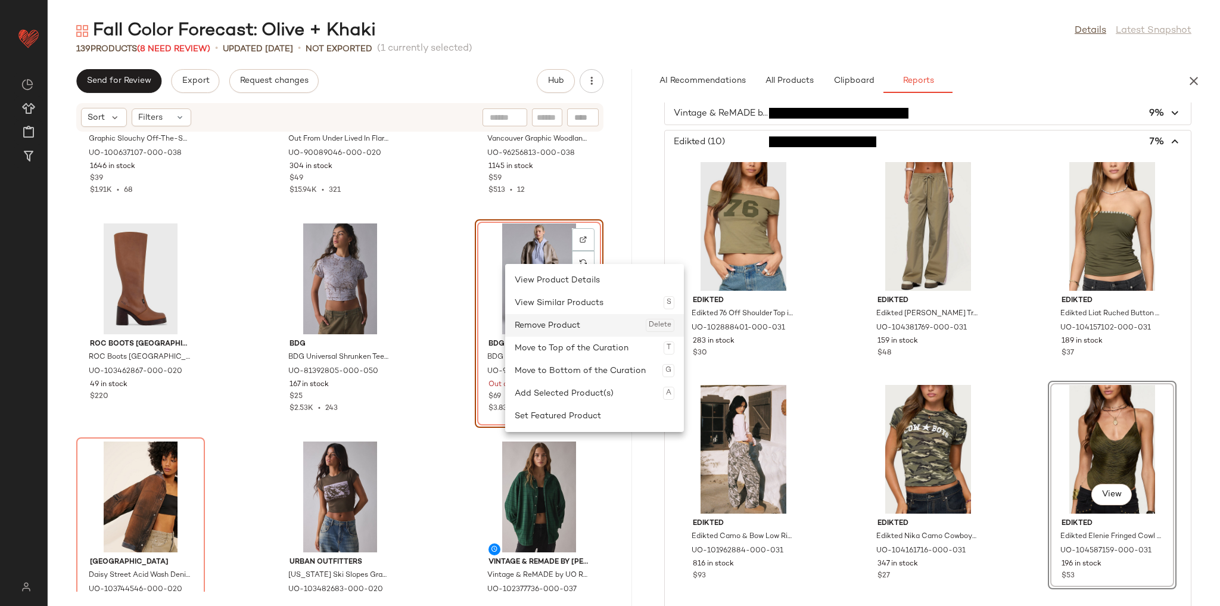
click at [548, 325] on div "Remove Product Delete" at bounding box center [595, 325] width 160 height 23
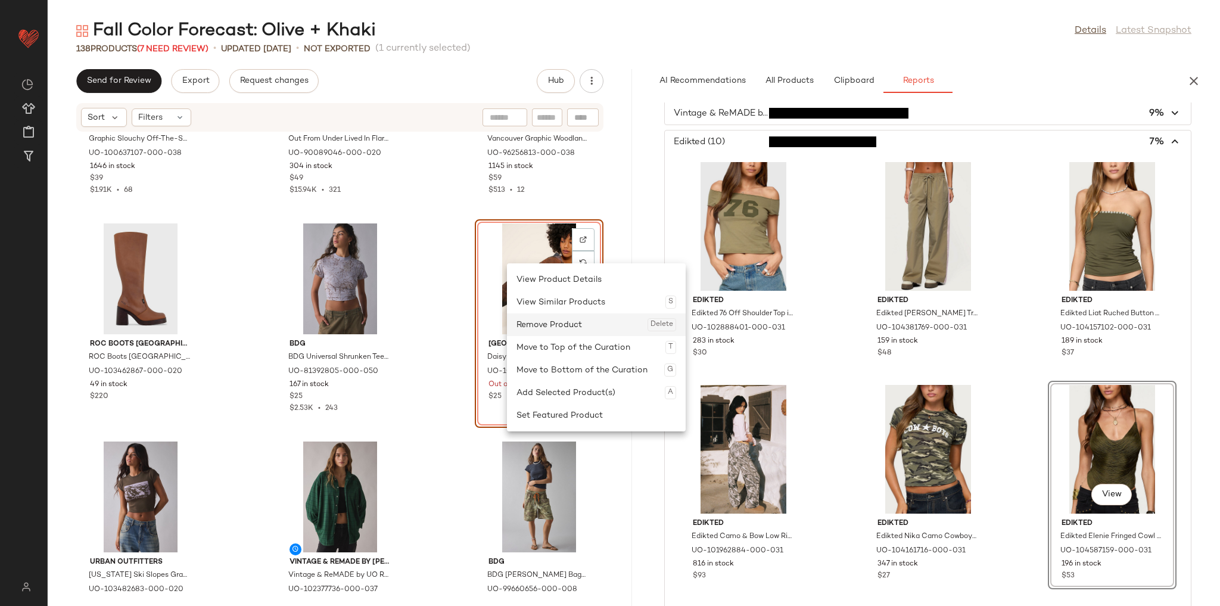
click at [531, 329] on div "Remove Product Delete" at bounding box center [597, 324] width 160 height 23
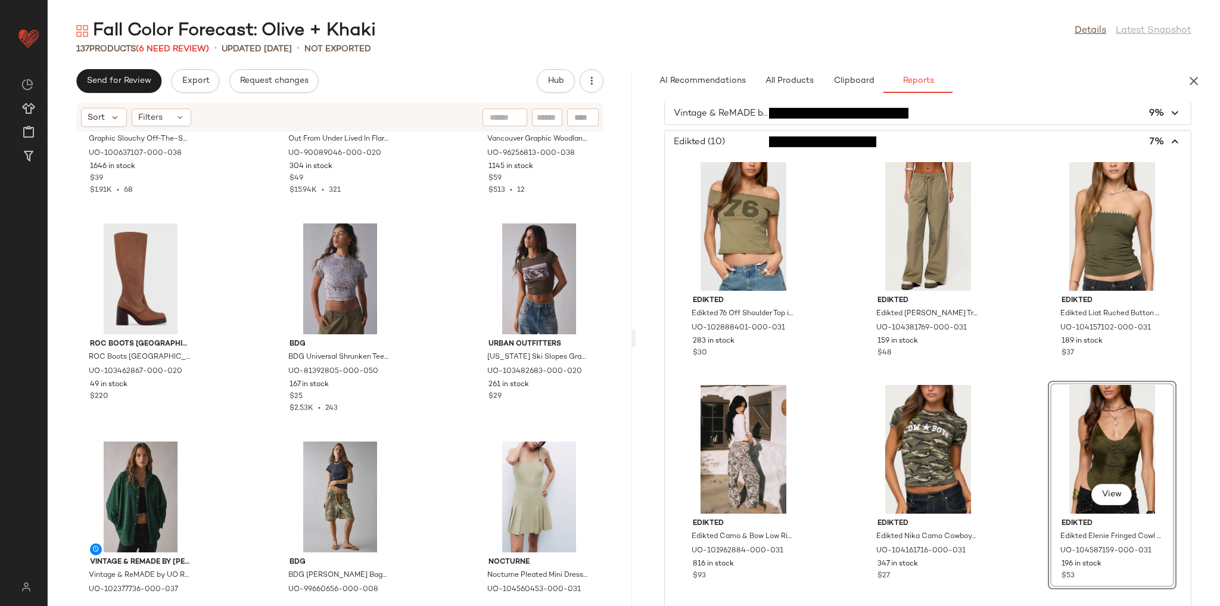
click at [829, 147] on span "button" at bounding box center [928, 141] width 526 height 23
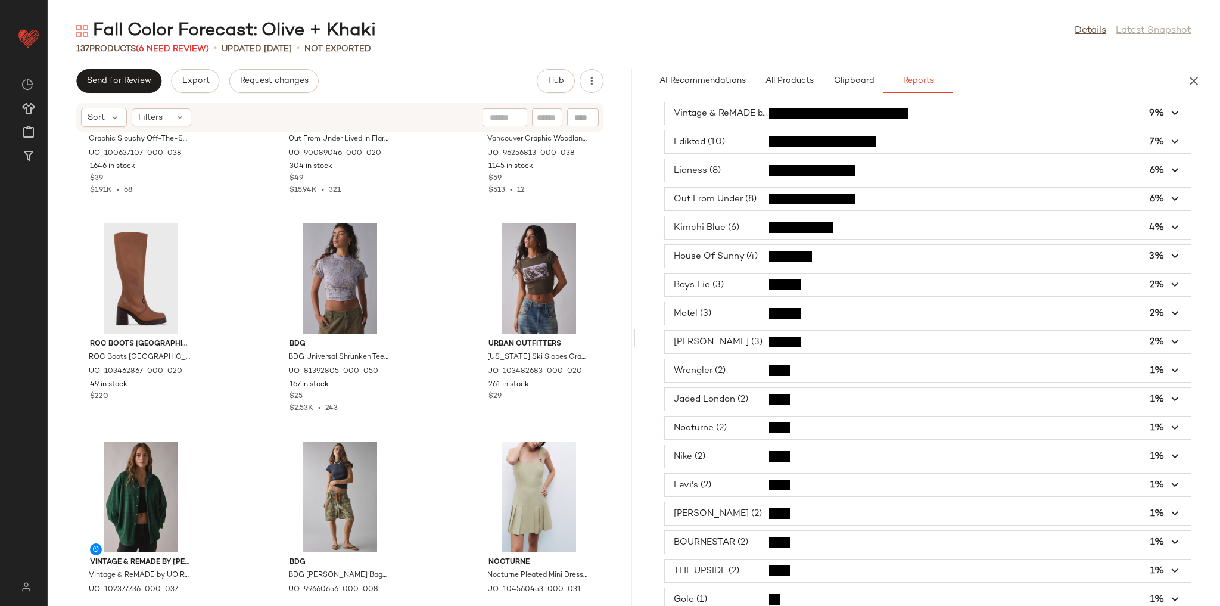
click at [446, 238] on div "Urban Outfitters Graphic Slouchy Off-The-Shoulder T-Shirt Dress in Camo, Women'…" at bounding box center [340, 361] width 584 height 459
click at [807, 144] on span "button" at bounding box center [928, 141] width 526 height 23
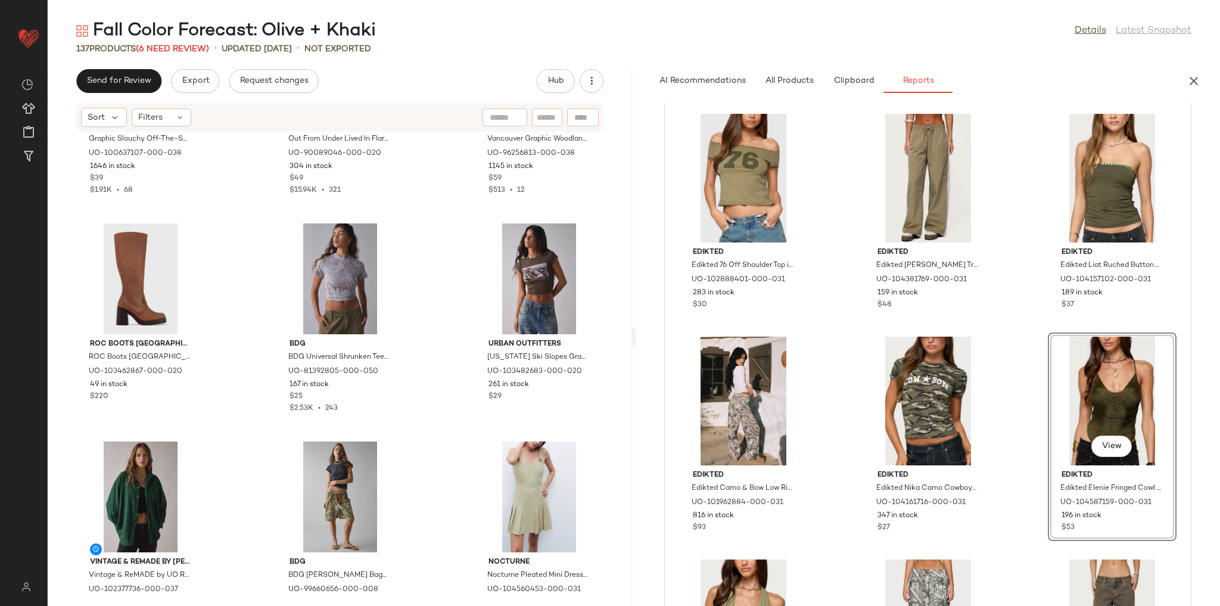
scroll to position [191, 0]
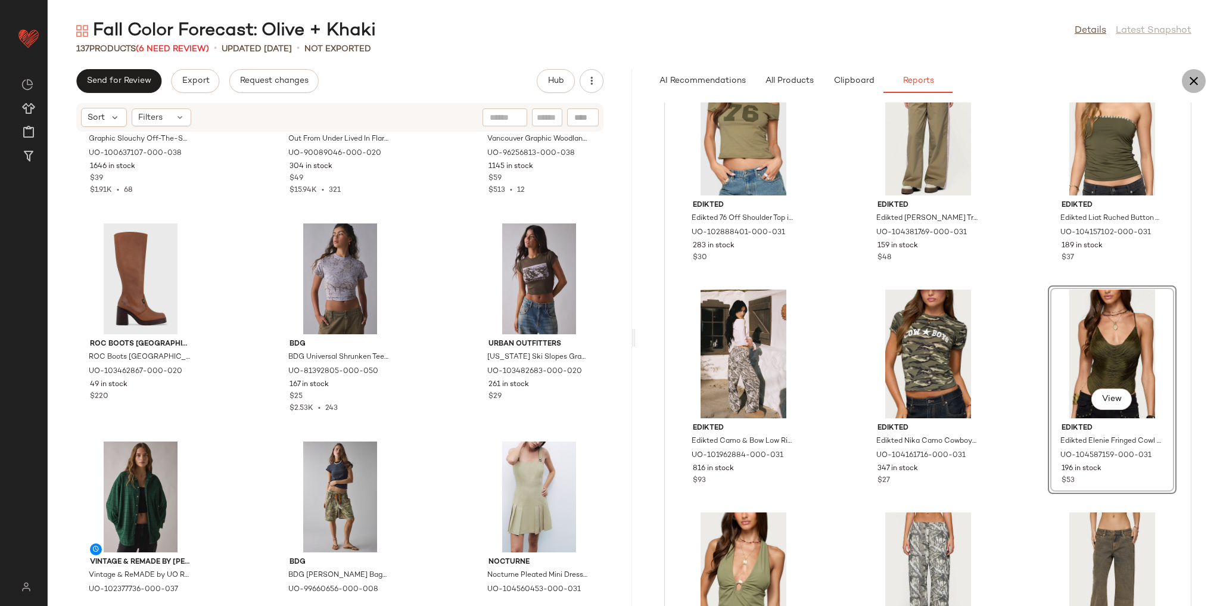
click at [1184, 85] on button "button" at bounding box center [1194, 81] width 24 height 24
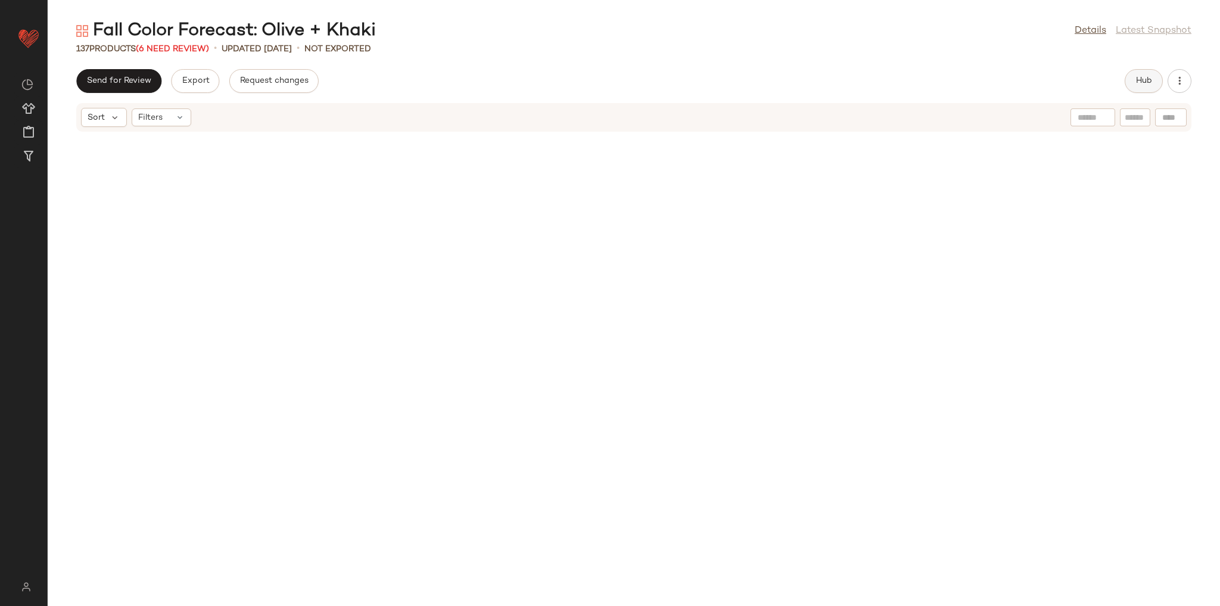
click at [1161, 82] on button "Hub" at bounding box center [1144, 81] width 38 height 24
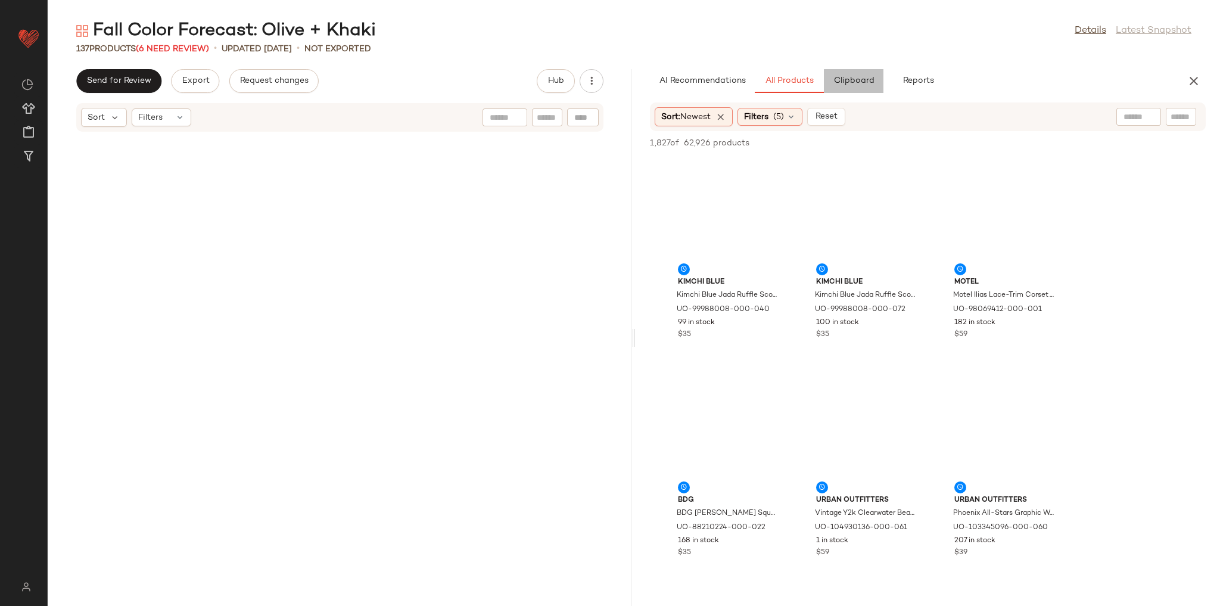
click at [875, 89] on button "Clipboard" at bounding box center [854, 81] width 60 height 24
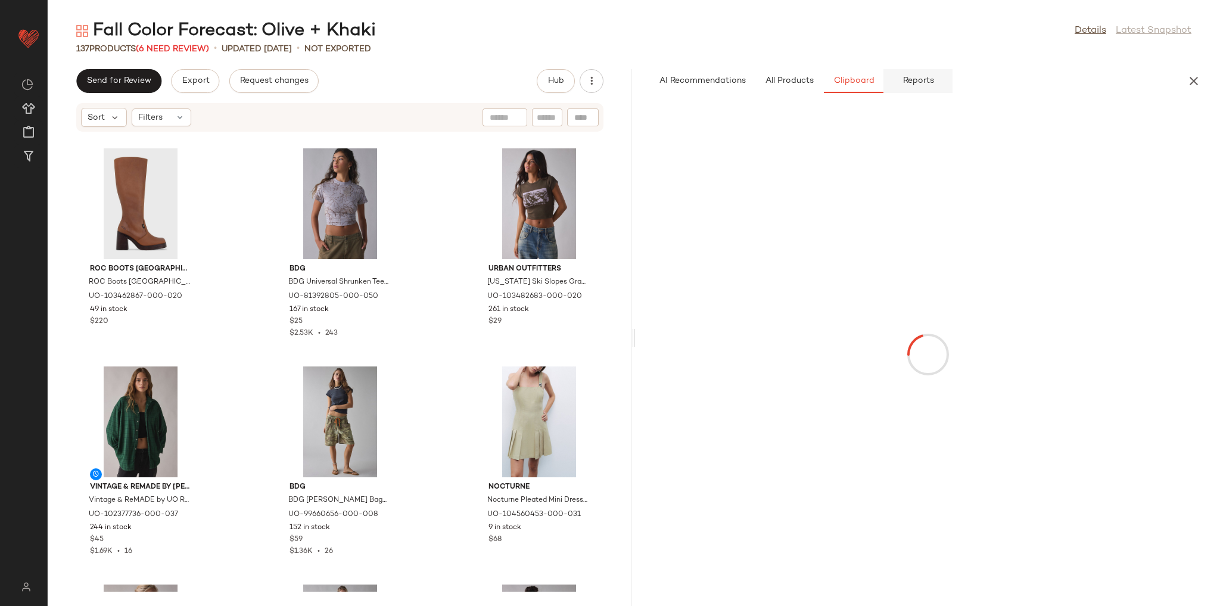
click at [894, 88] on button "Reports" at bounding box center [918, 81] width 69 height 24
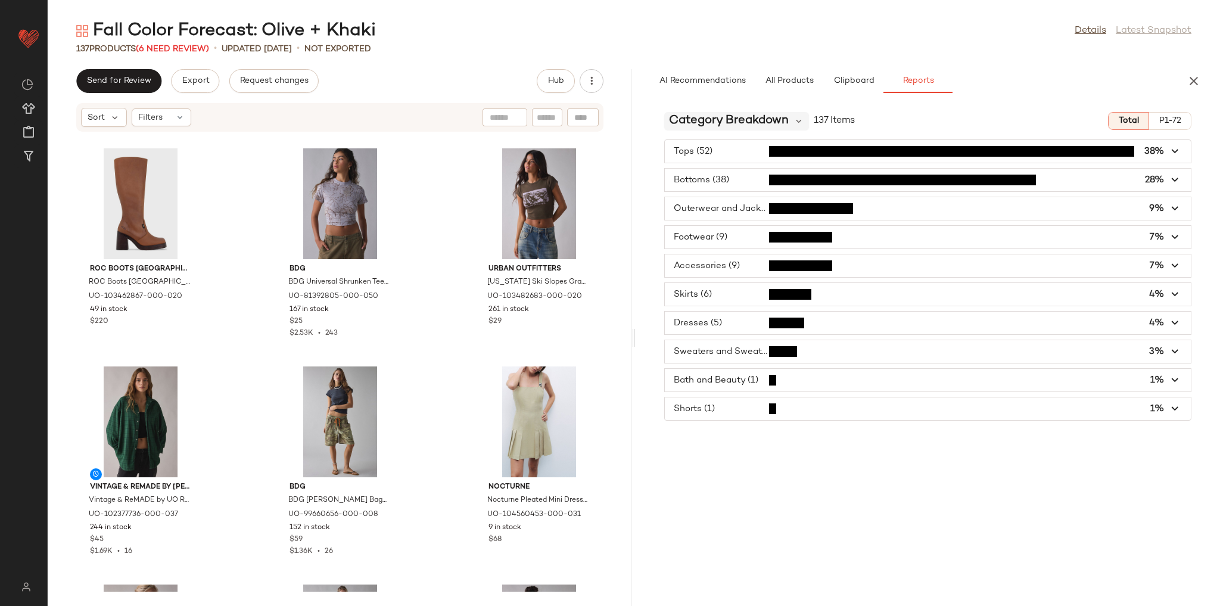
click at [749, 127] on span "Category Breakdown" at bounding box center [729, 121] width 120 height 18
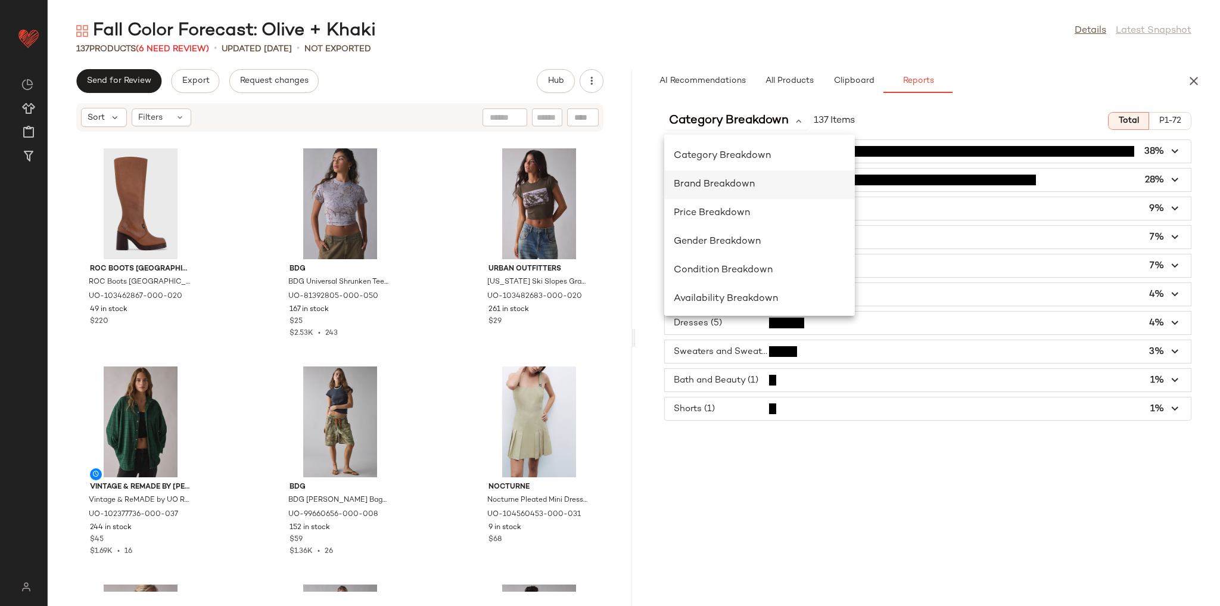
click at [773, 188] on div "Brand Breakdown" at bounding box center [760, 185] width 172 height 14
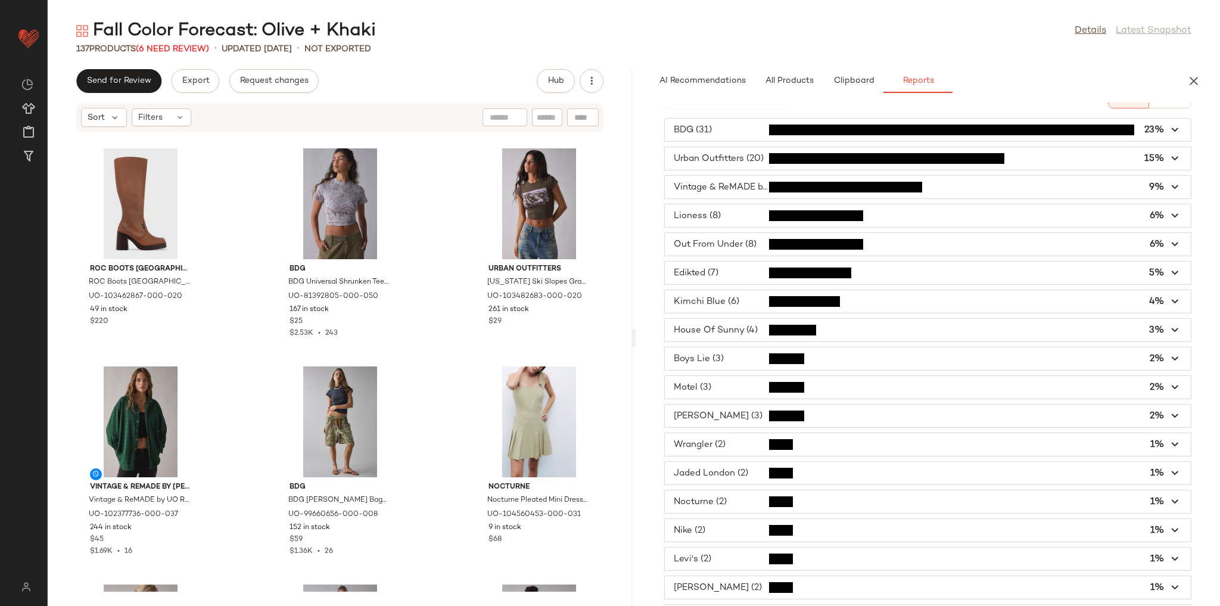
scroll to position [17, 0]
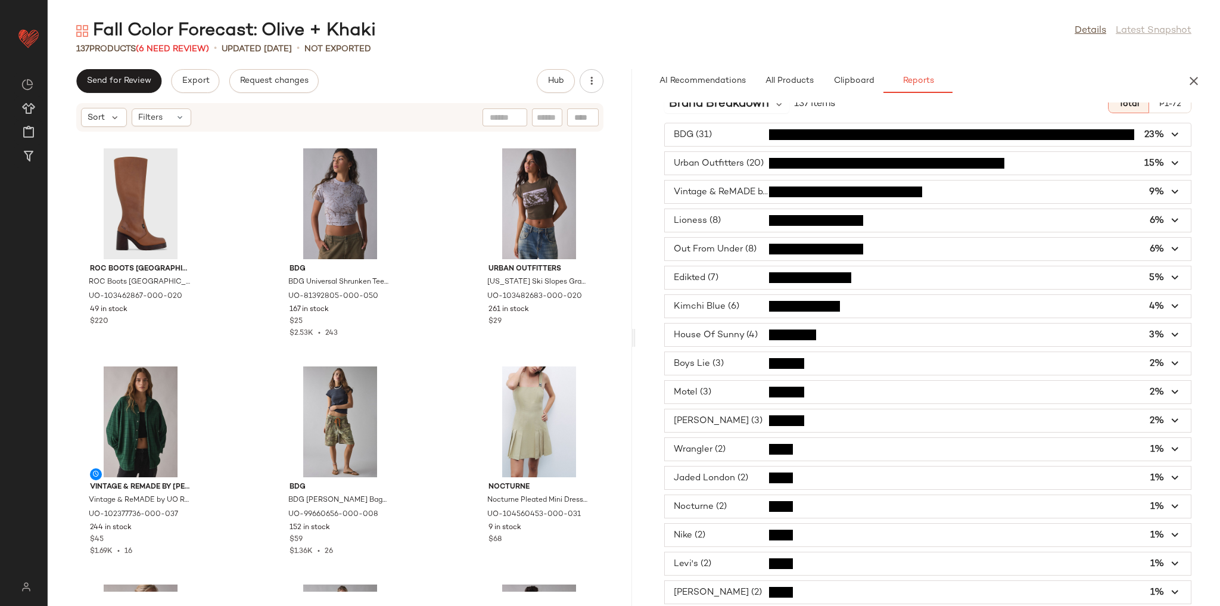
click at [717, 273] on span "button" at bounding box center [928, 277] width 526 height 23
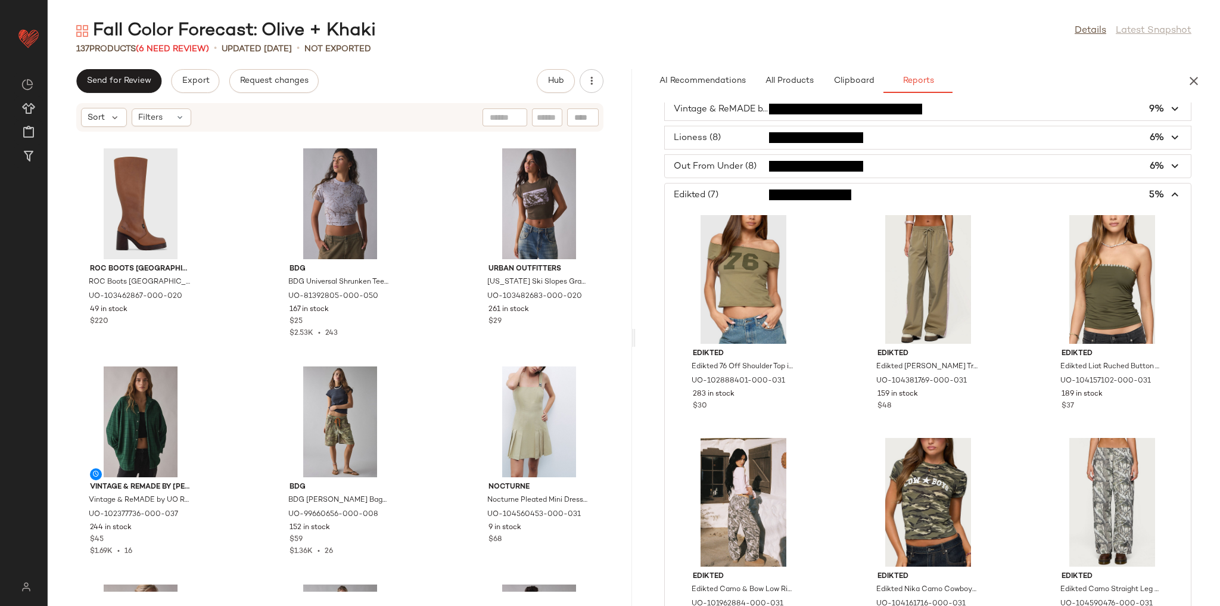
scroll to position [112, 0]
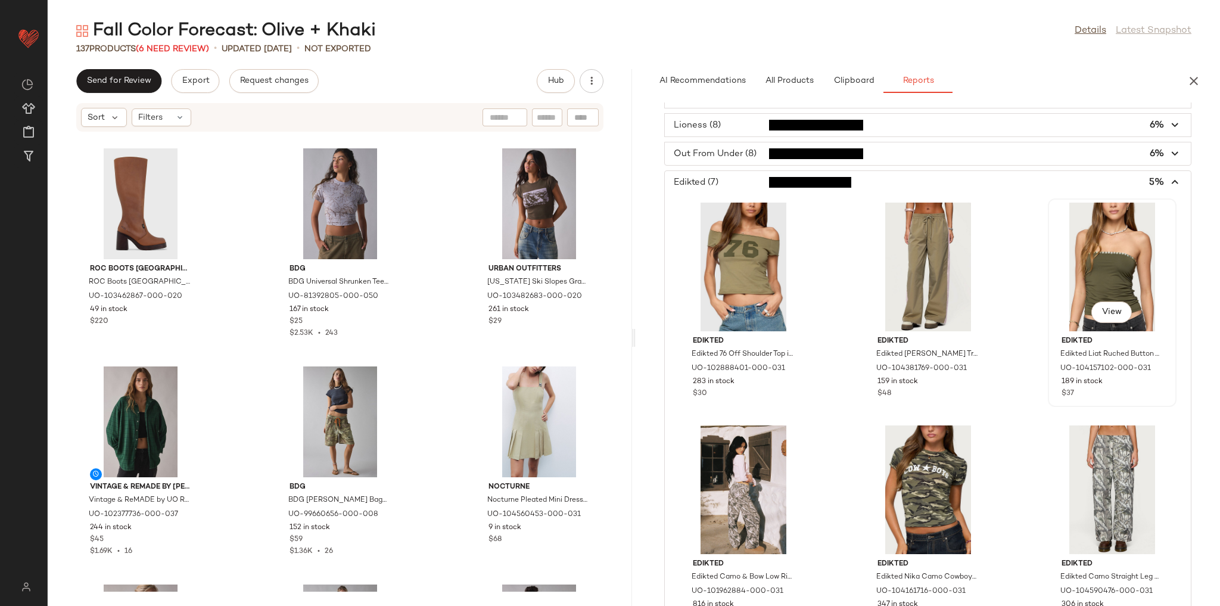
click at [1072, 254] on div "View" at bounding box center [1112, 267] width 120 height 129
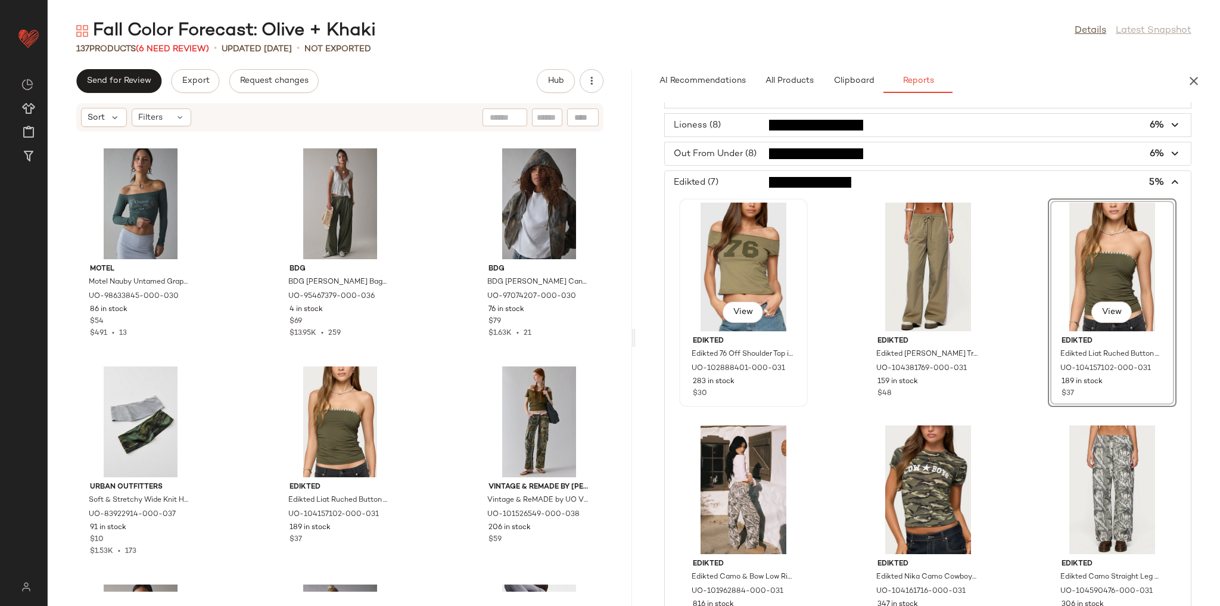
click at [743, 253] on div "View" at bounding box center [743, 267] width 120 height 129
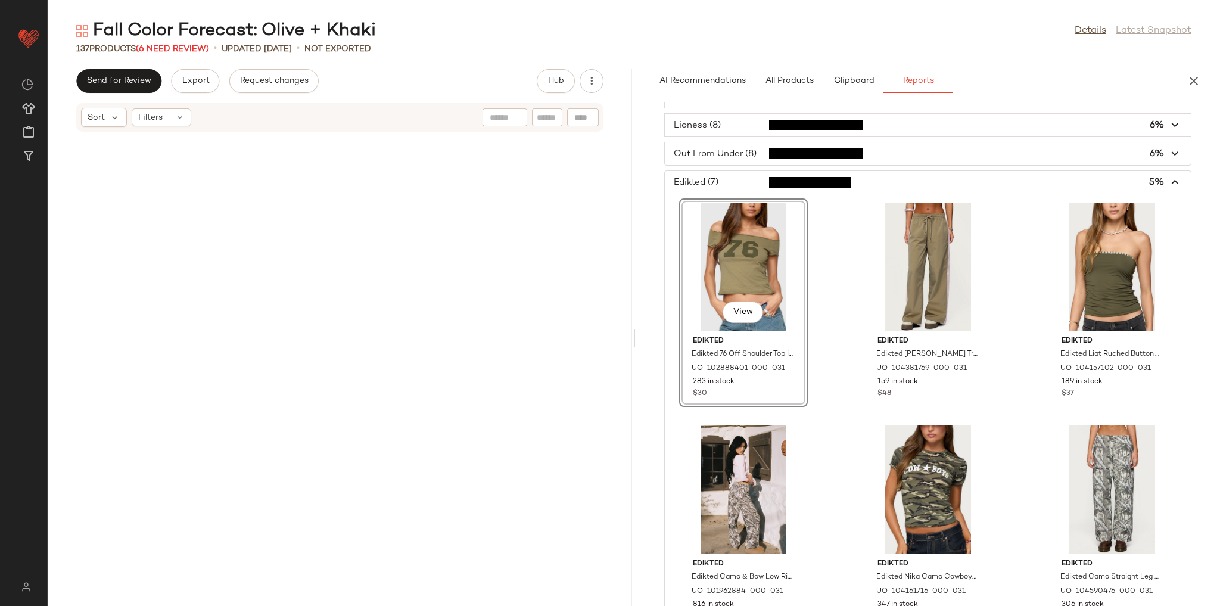
scroll to position [2399, 0]
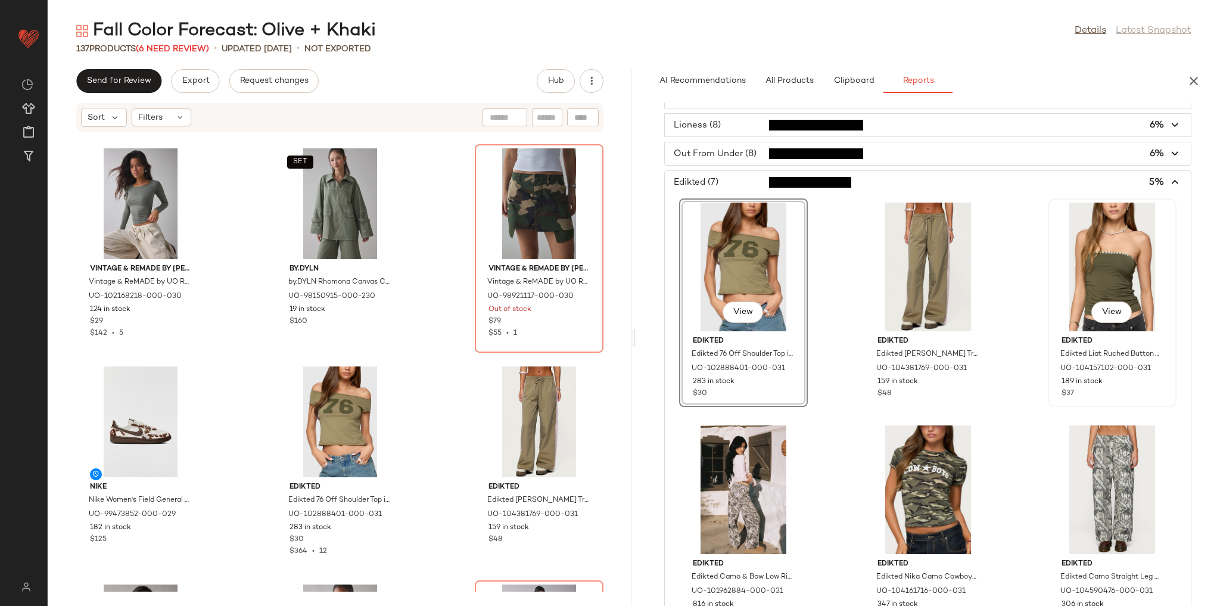
click at [1108, 253] on div "View" at bounding box center [1112, 267] width 120 height 129
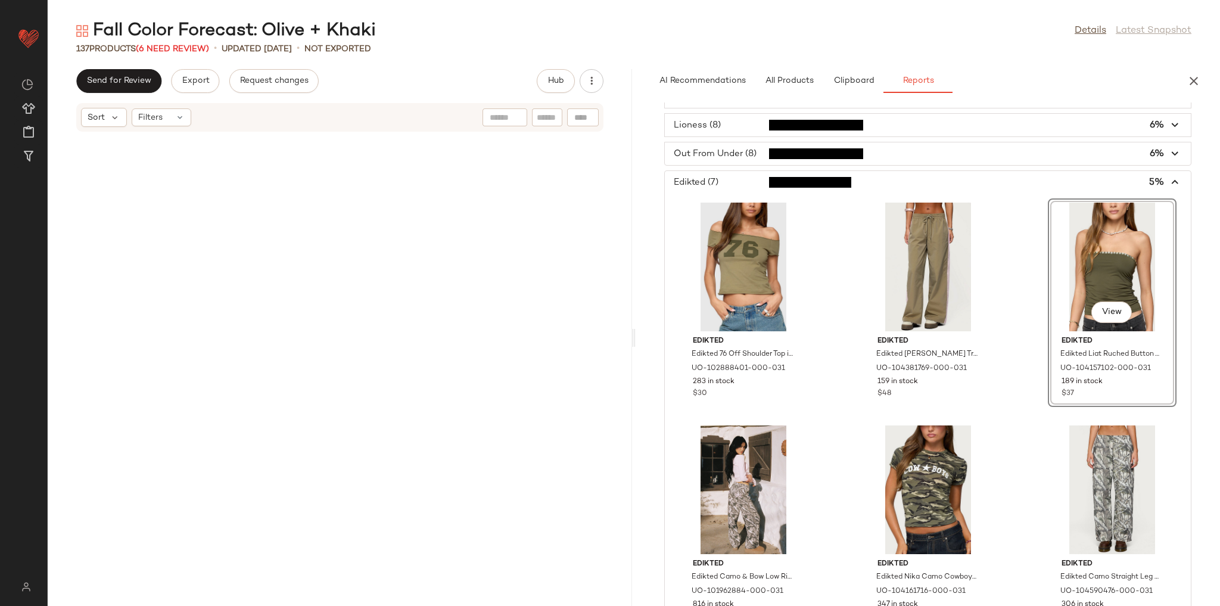
scroll to position [3707, 0]
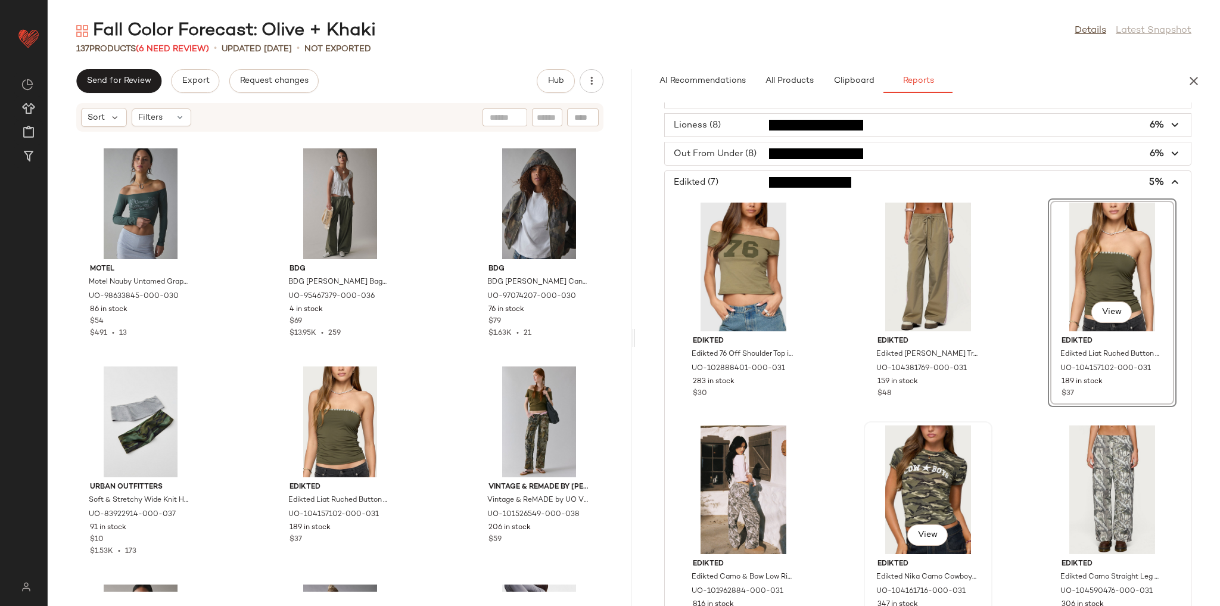
click at [907, 463] on div "View" at bounding box center [928, 489] width 120 height 129
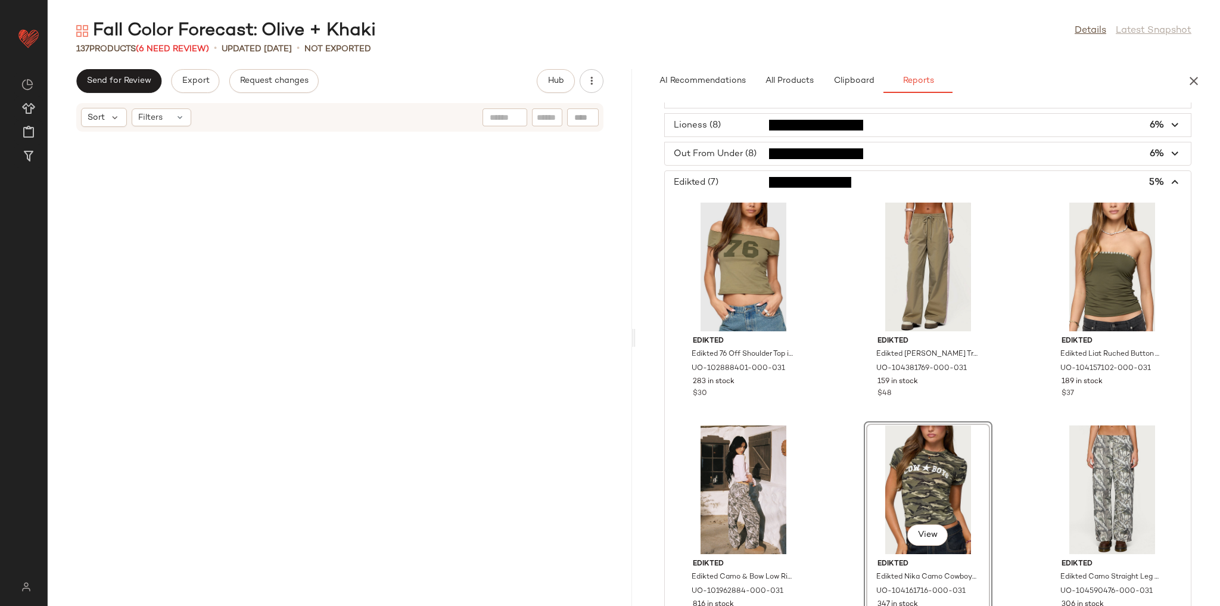
scroll to position [6323, 0]
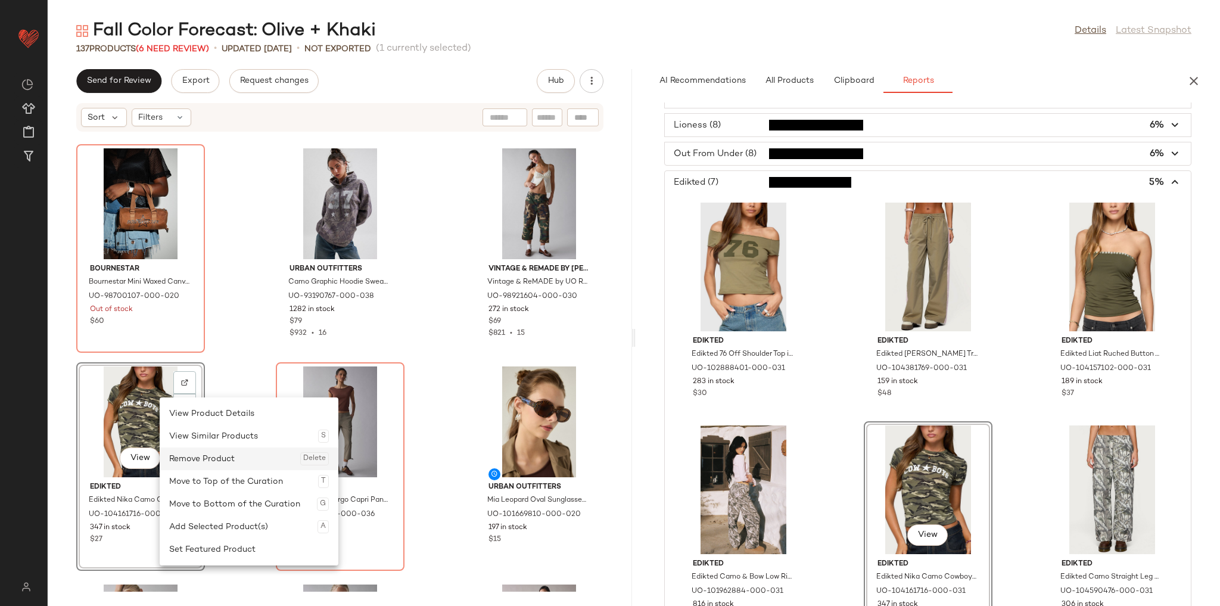
click at [198, 460] on div "Remove Product Delete" at bounding box center [249, 458] width 160 height 23
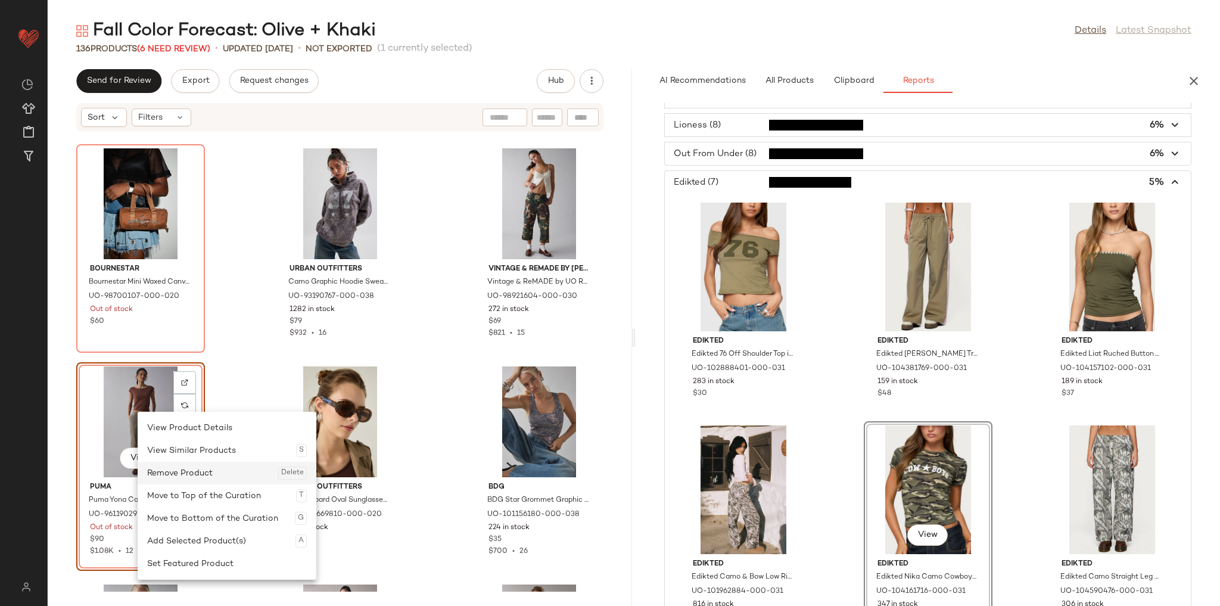
click at [167, 469] on div "Remove Product Delete" at bounding box center [227, 473] width 160 height 23
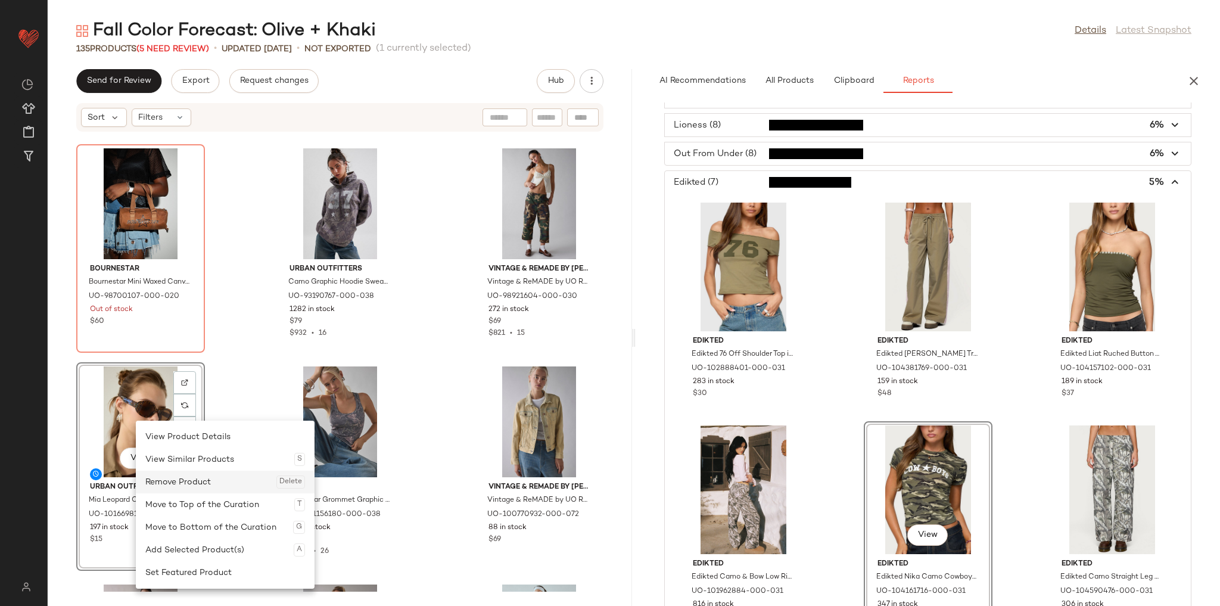
click at [178, 482] on div "Remove Product Delete" at bounding box center [225, 482] width 160 height 23
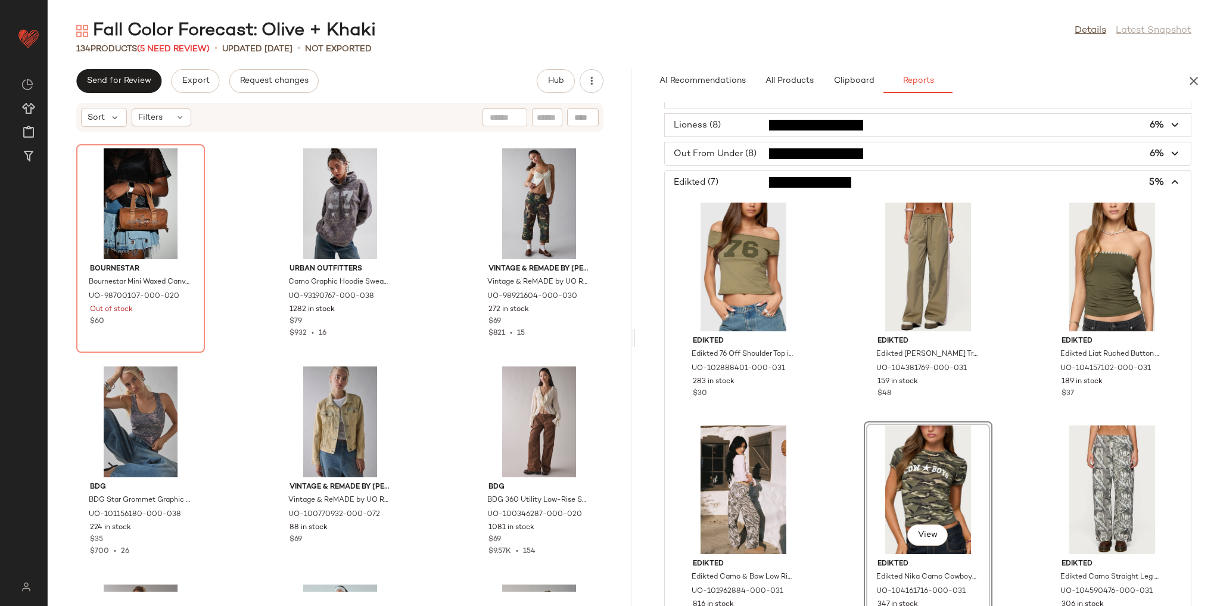
scroll to position [6228, 0]
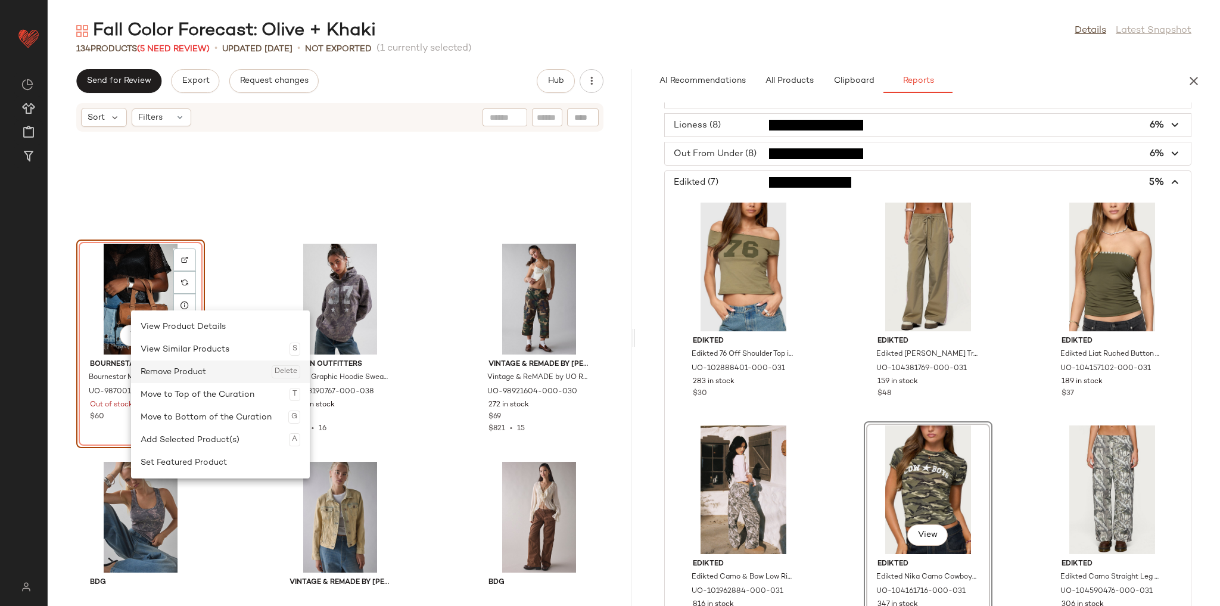
click at [176, 365] on div "Remove Product Delete" at bounding box center [221, 371] width 160 height 23
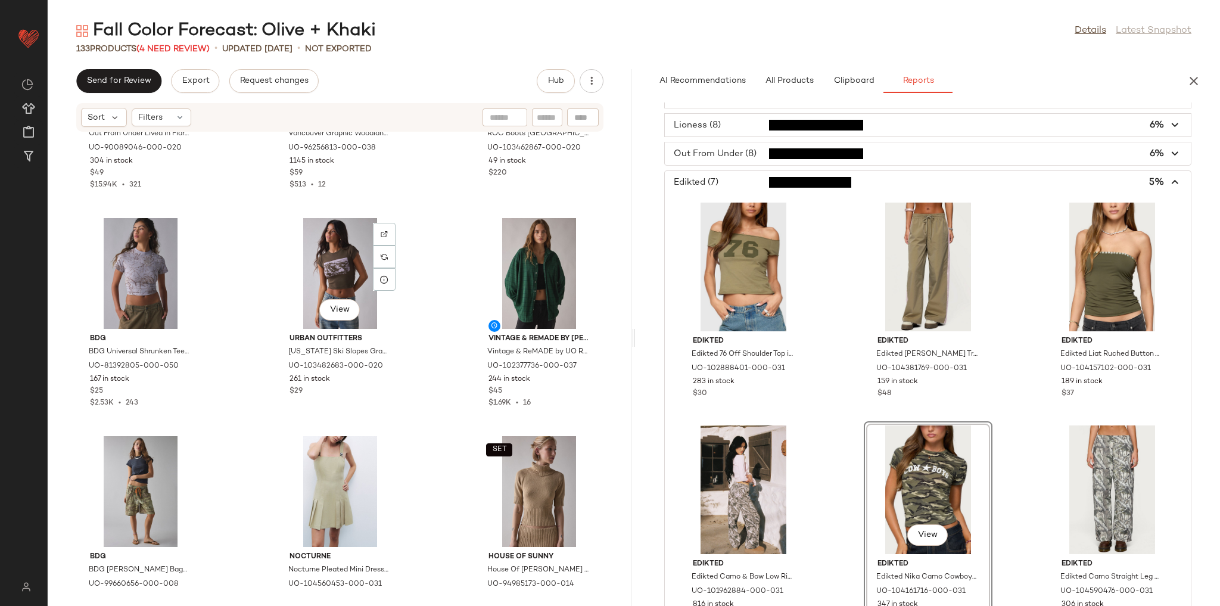
scroll to position [6943, 0]
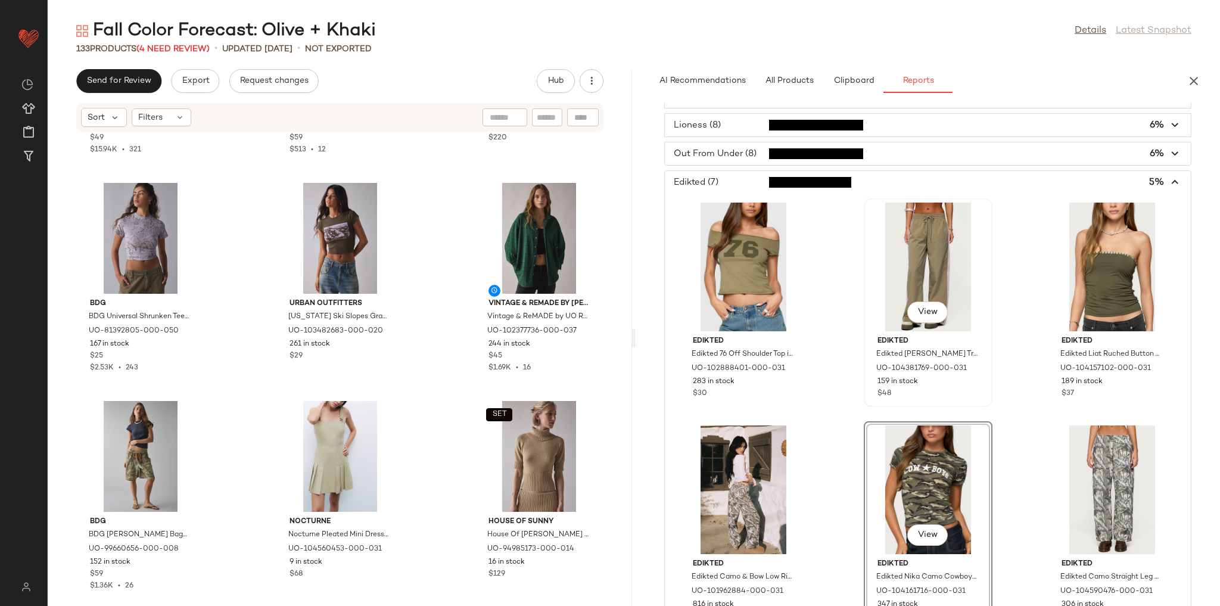
click at [924, 265] on div "View" at bounding box center [928, 267] width 120 height 129
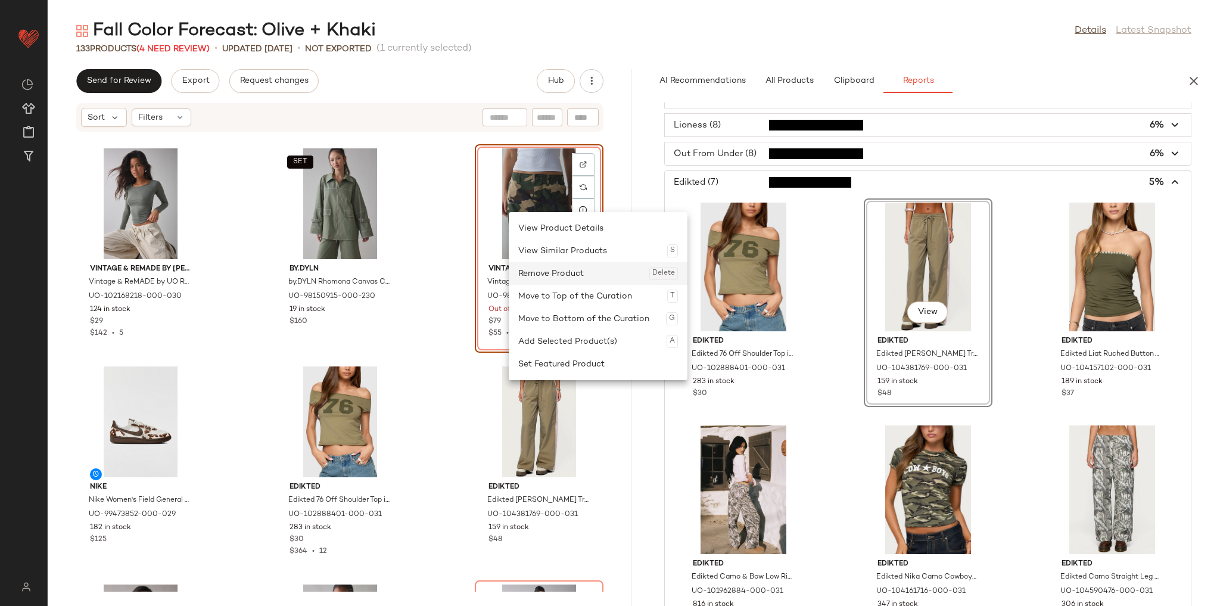
click at [544, 272] on div "Remove Product Delete" at bounding box center [598, 273] width 160 height 23
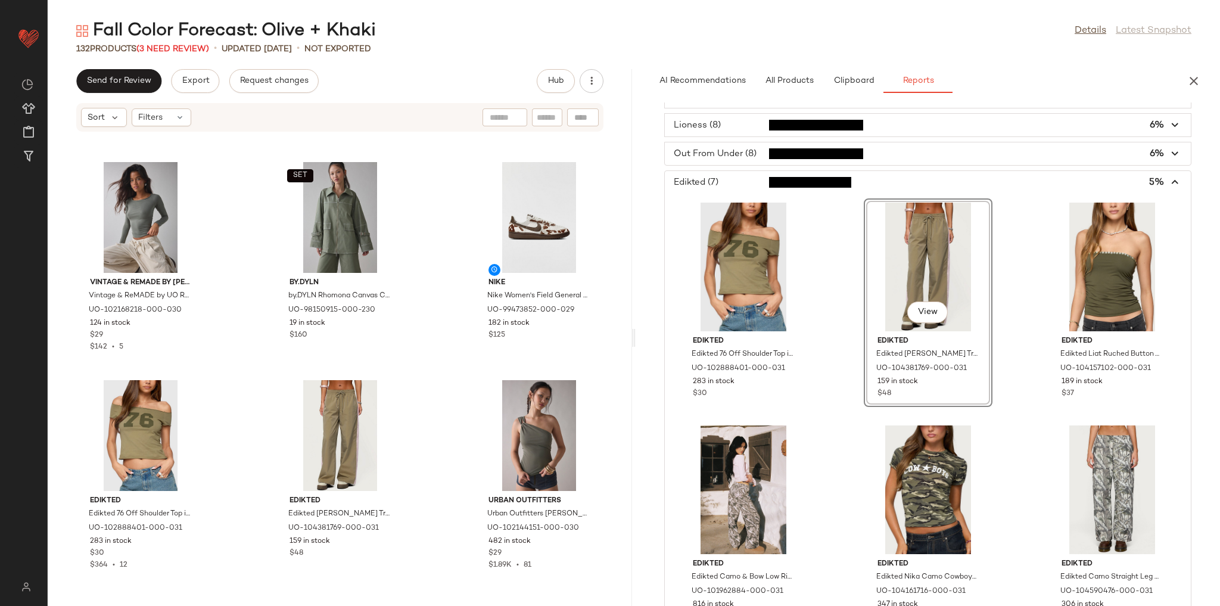
scroll to position [2399, 0]
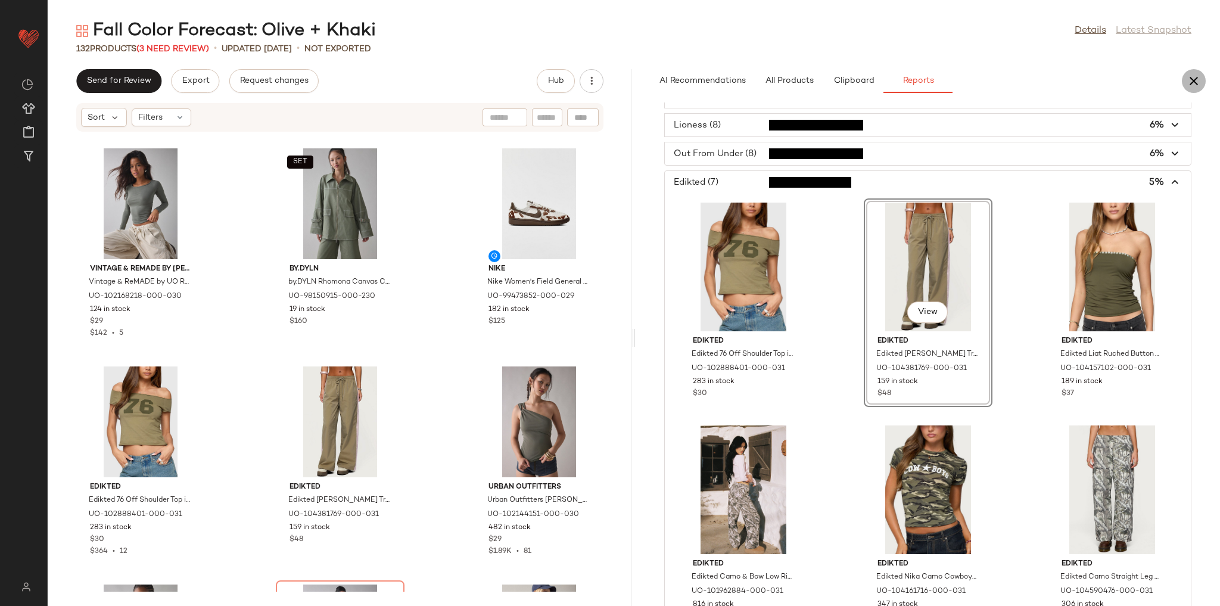
click at [1193, 83] on icon "button" at bounding box center [1194, 81] width 14 height 14
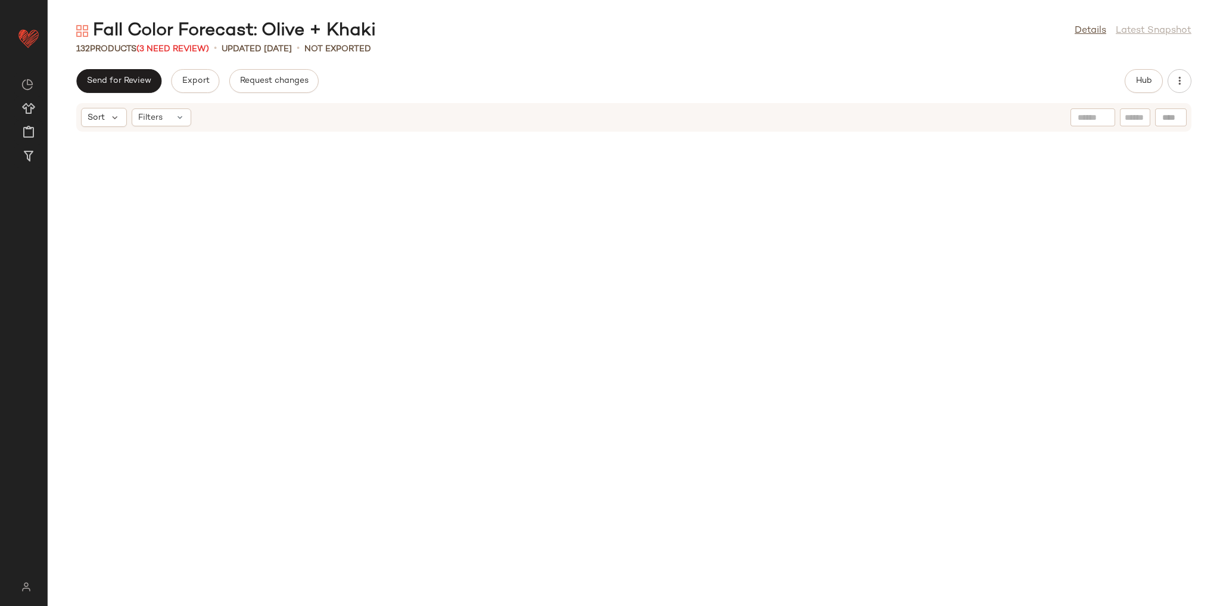
click at [1123, 85] on div "Send for Review Export Request changes Hub" at bounding box center [633, 81] width 1115 height 24
click at [1134, 81] on button "Hub" at bounding box center [1144, 81] width 38 height 24
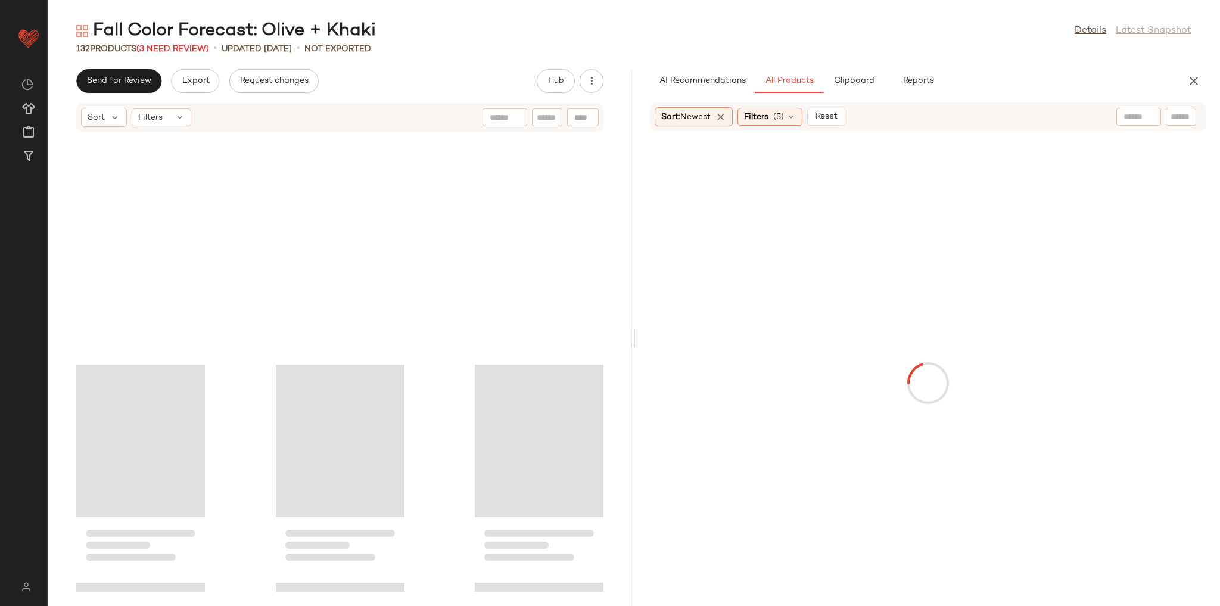
scroll to position [3706, 0]
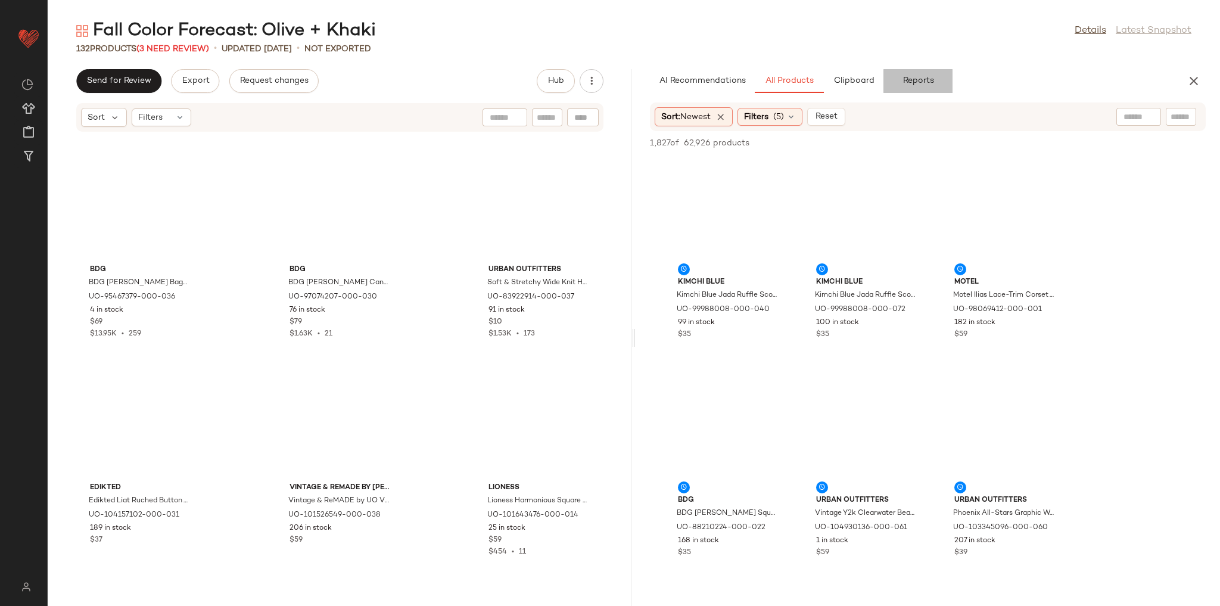
click at [928, 83] on span "Reports" at bounding box center [918, 81] width 32 height 10
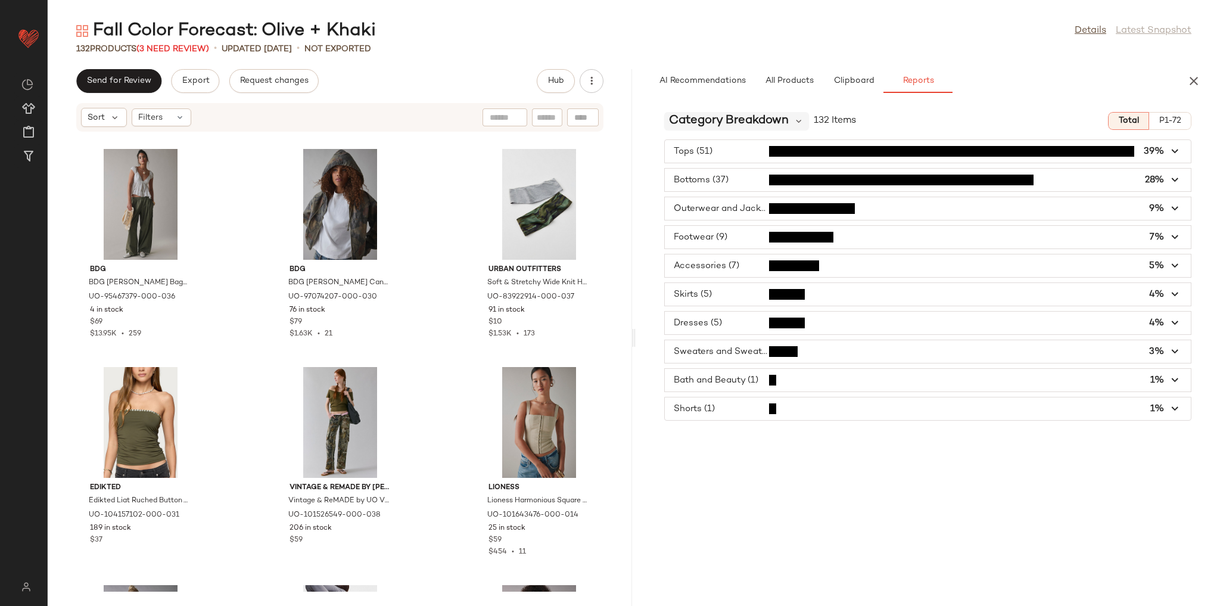
click at [716, 114] on span "Category Breakdown" at bounding box center [729, 121] width 120 height 18
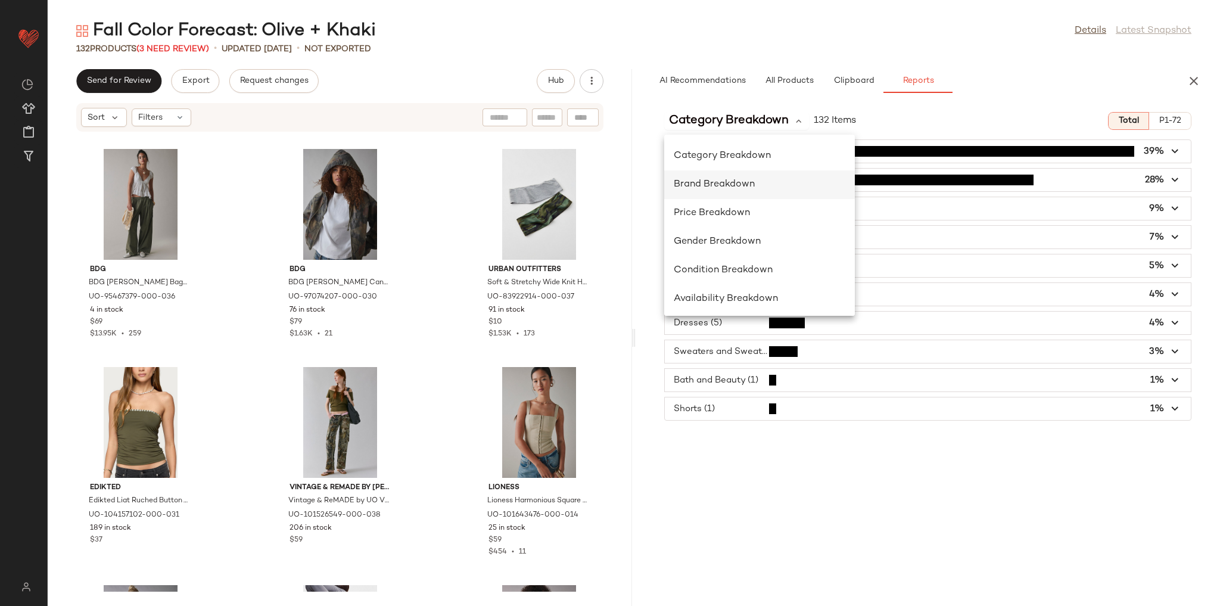
click at [737, 179] on span "Brand Breakdown" at bounding box center [714, 184] width 81 height 10
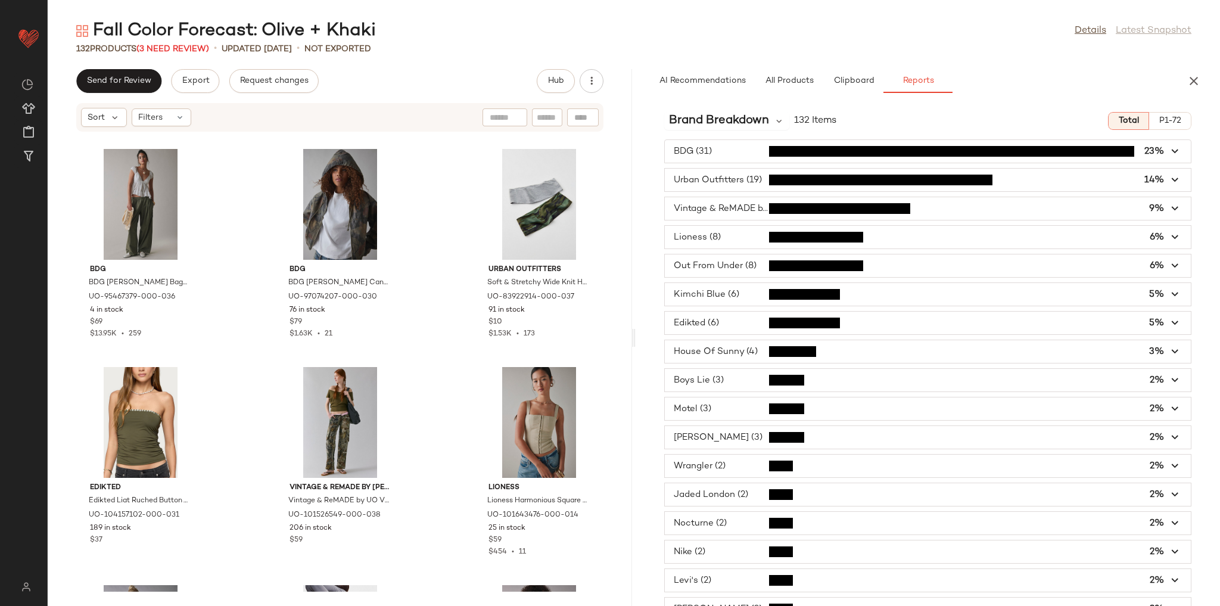
click at [729, 326] on span "button" at bounding box center [928, 323] width 526 height 23
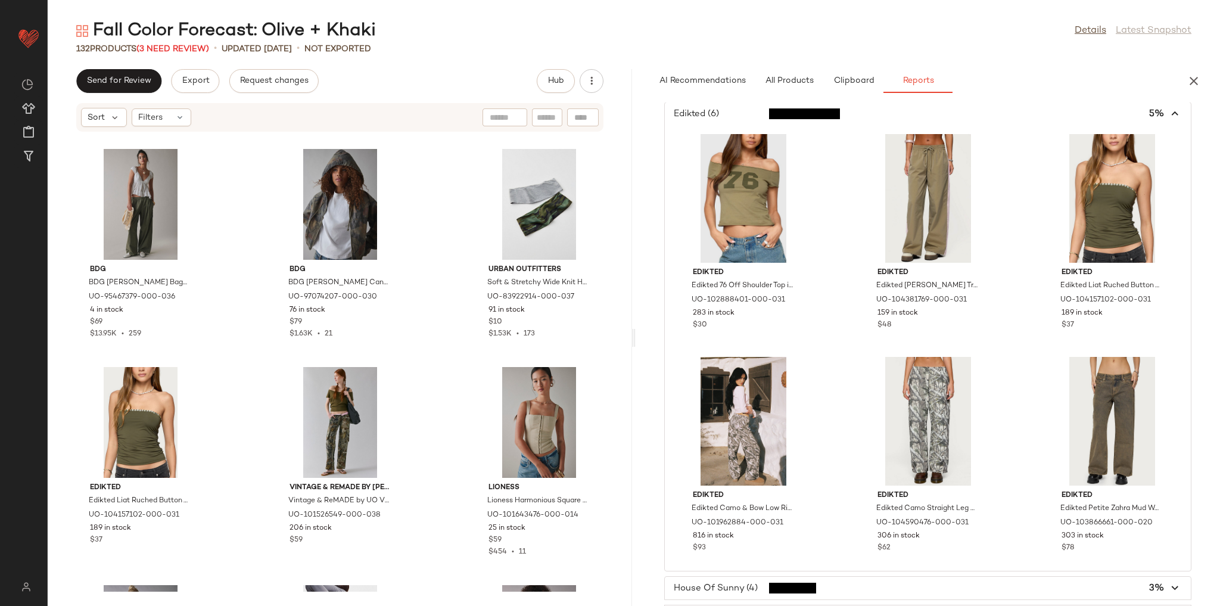
scroll to position [238, 0]
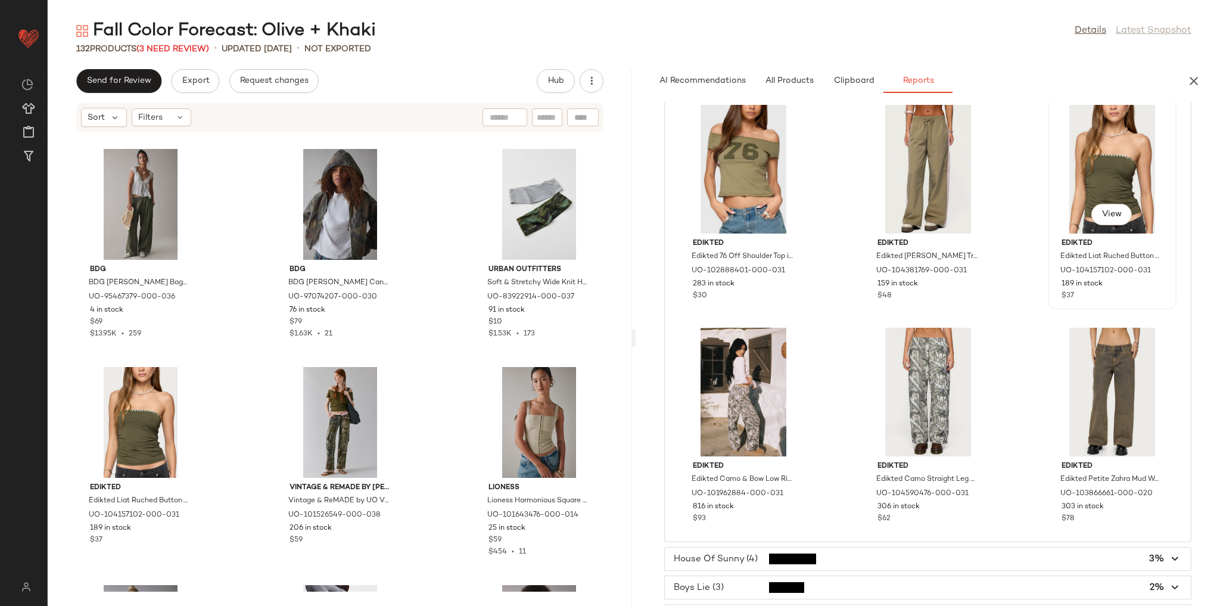
click at [1072, 179] on div "View" at bounding box center [1112, 169] width 120 height 129
click at [133, 407] on div "View" at bounding box center [140, 421] width 120 height 111
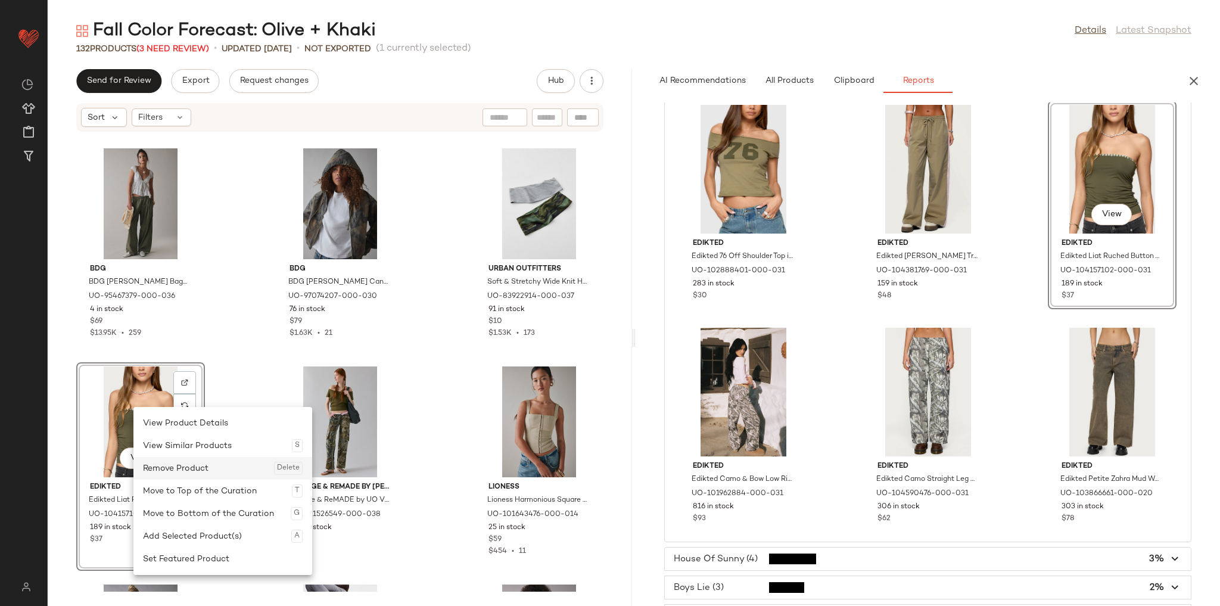
click at [188, 467] on div "Remove Product Delete" at bounding box center [223, 468] width 160 height 23
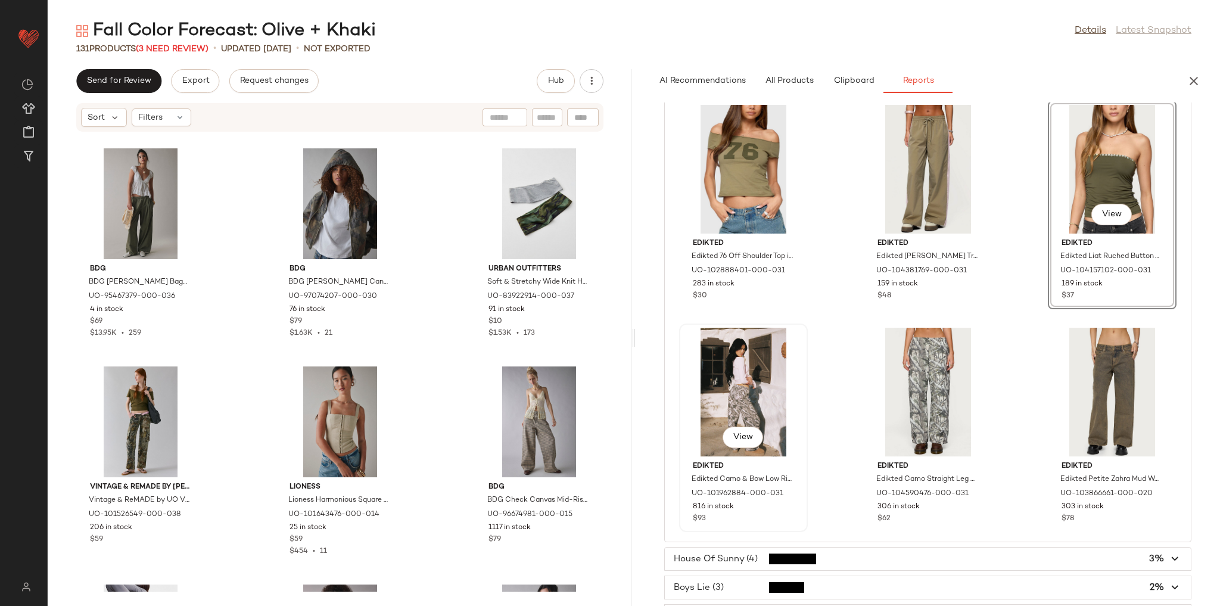
click at [746, 346] on div "View" at bounding box center [743, 392] width 120 height 129
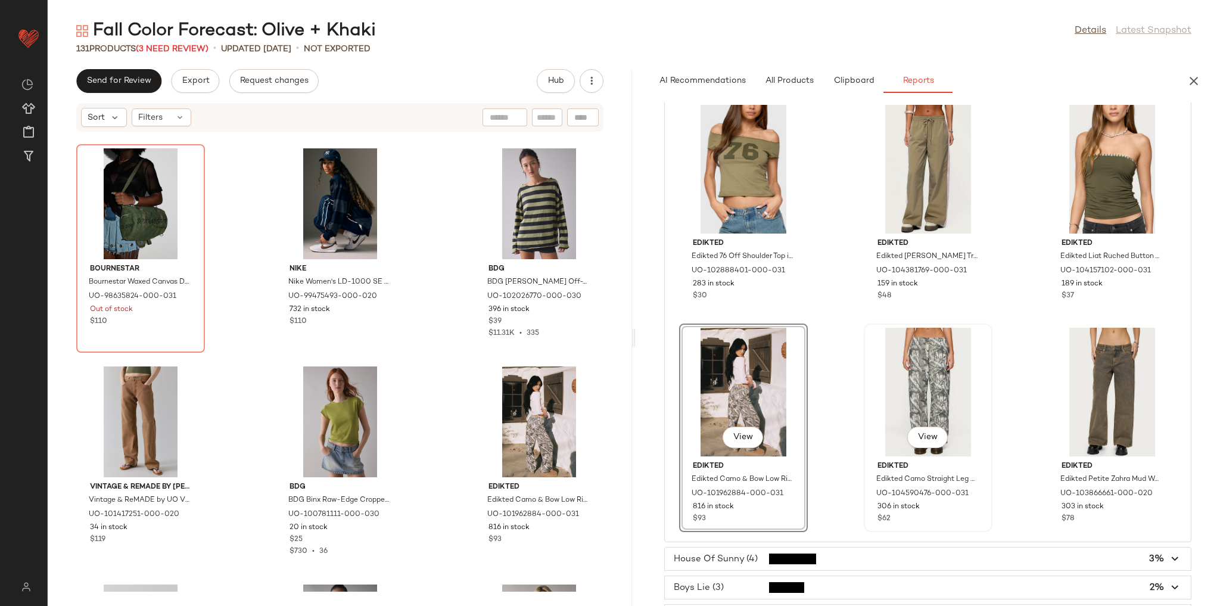
click at [908, 367] on div "View" at bounding box center [928, 392] width 120 height 129
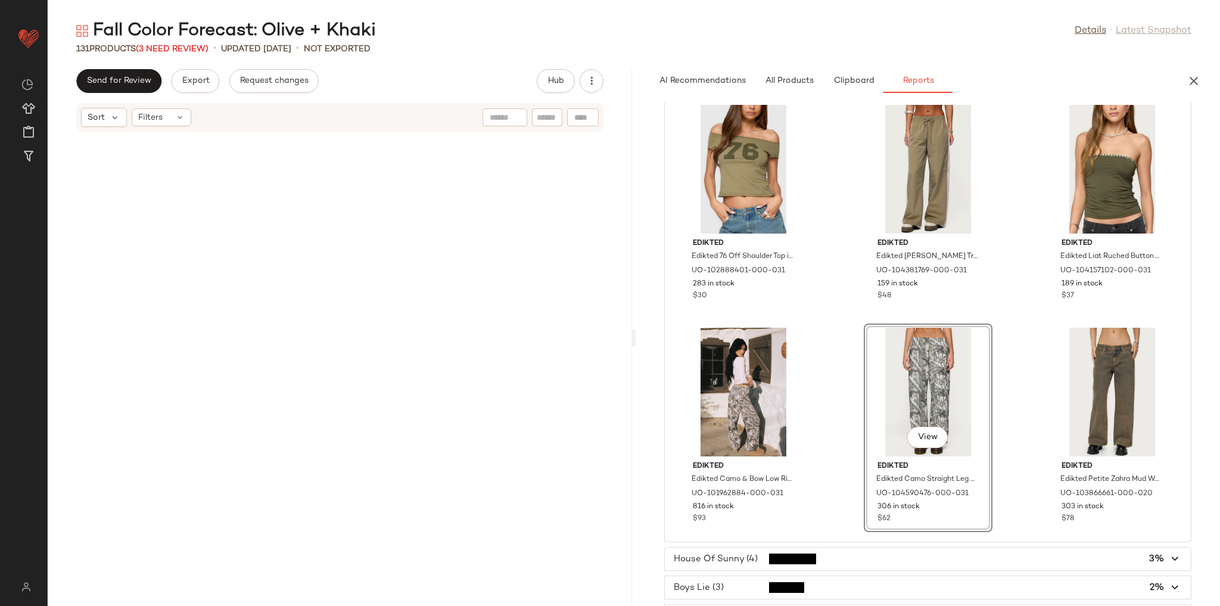
scroll to position [8068, 0]
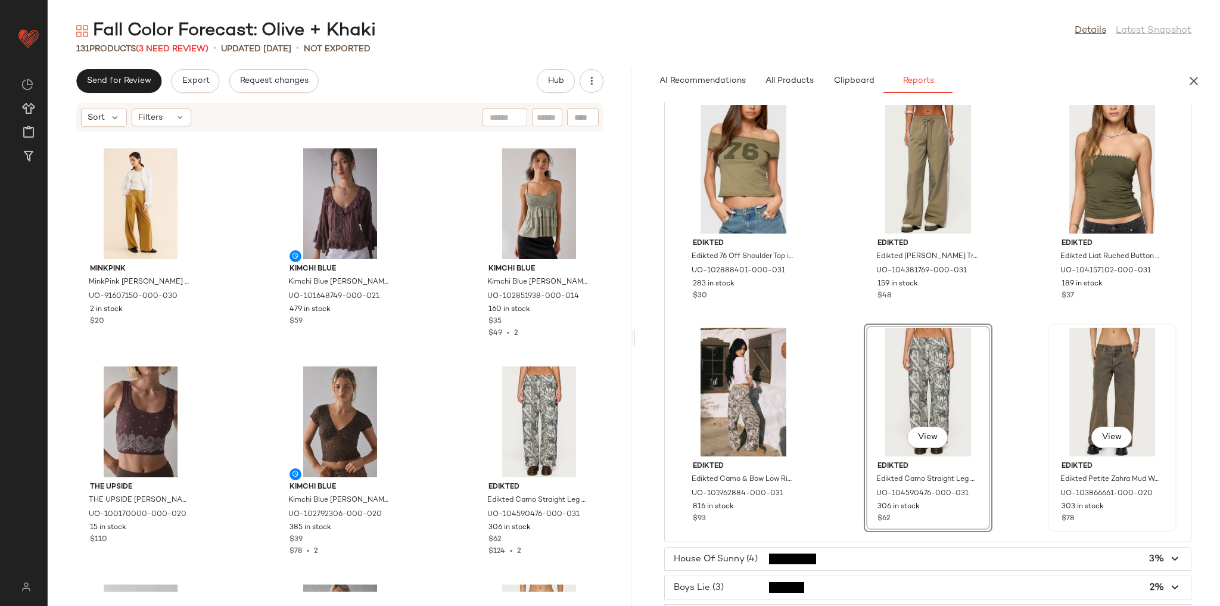
click at [1104, 363] on div "View" at bounding box center [1112, 392] width 120 height 129
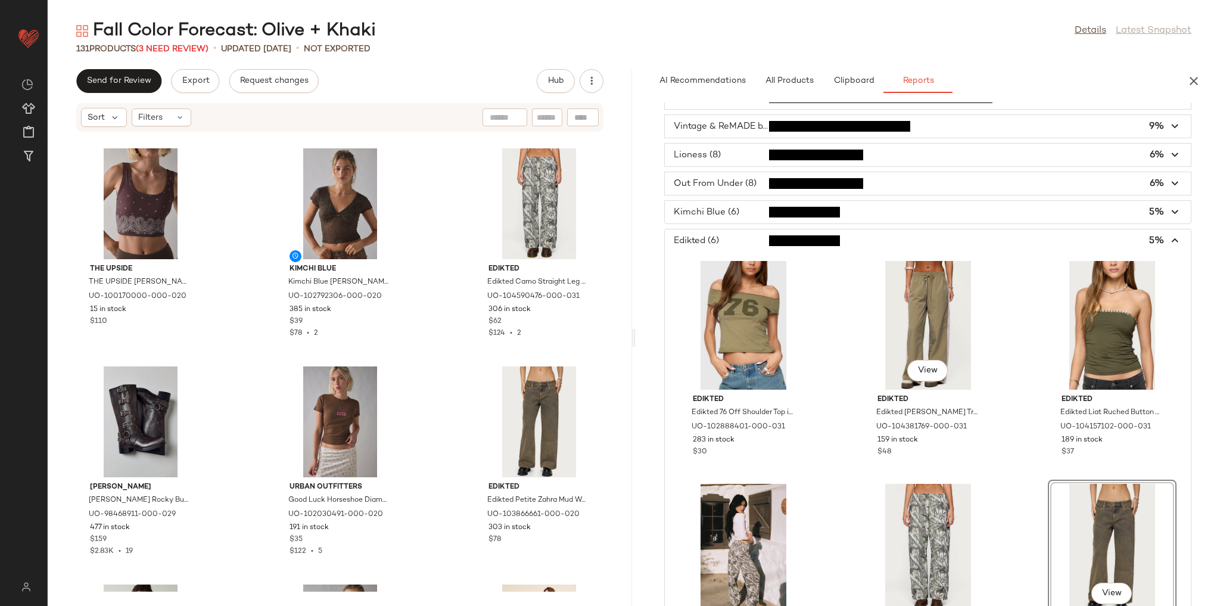
scroll to position [0, 0]
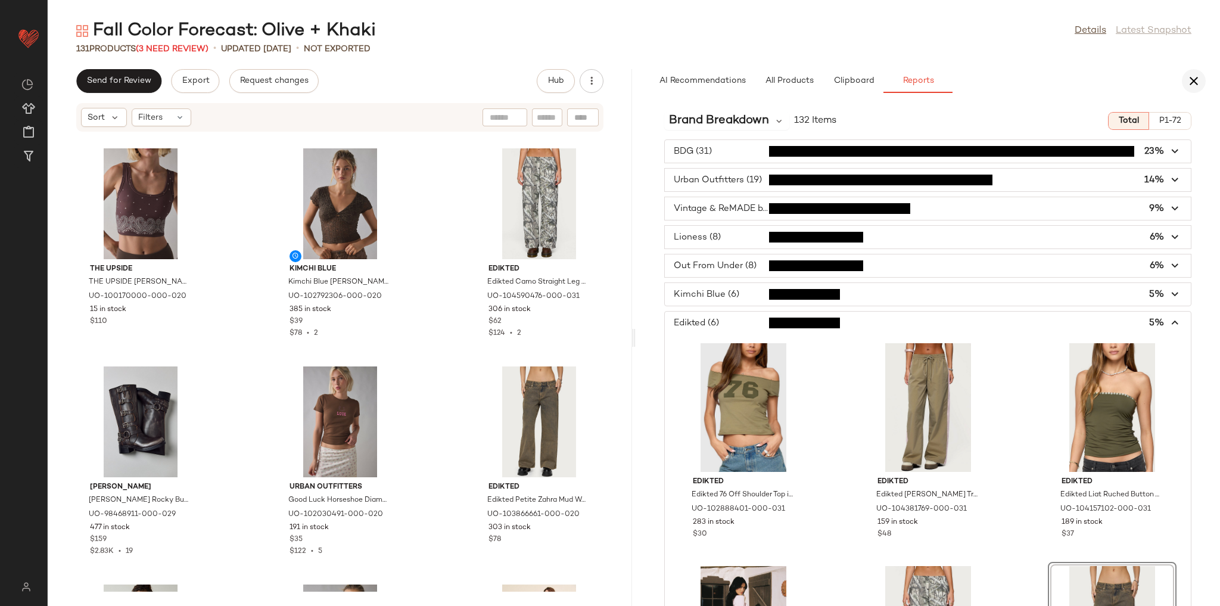
click at [1194, 78] on icon "button" at bounding box center [1194, 81] width 14 height 14
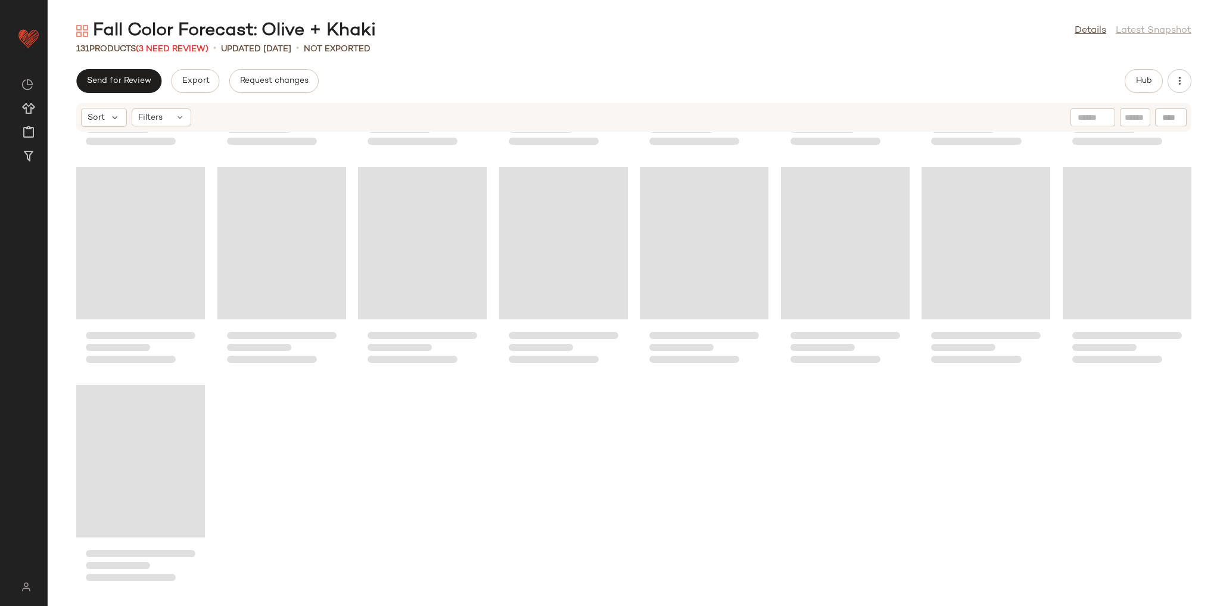
scroll to position [3250, 0]
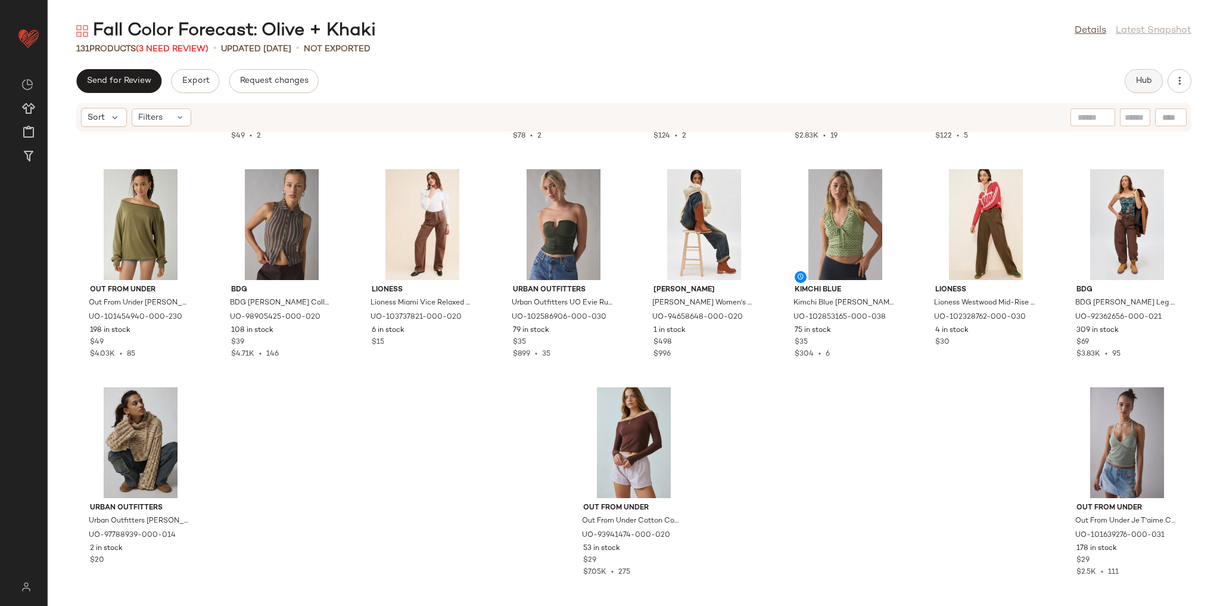
click at [1154, 81] on button "Hub" at bounding box center [1144, 81] width 38 height 24
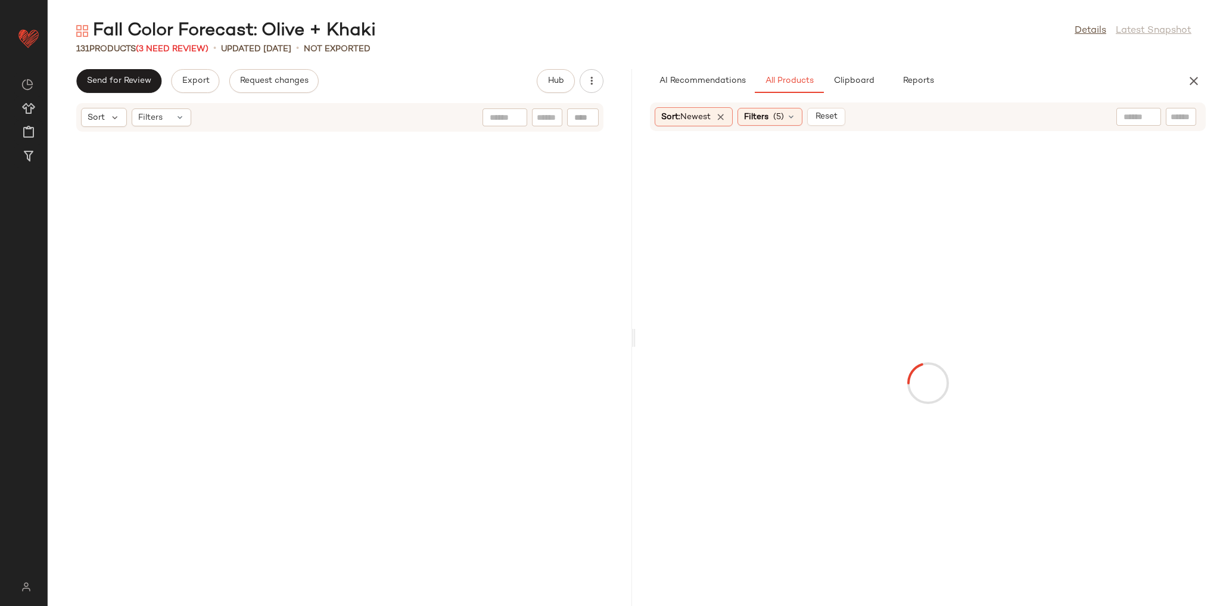
scroll to position [4122, 0]
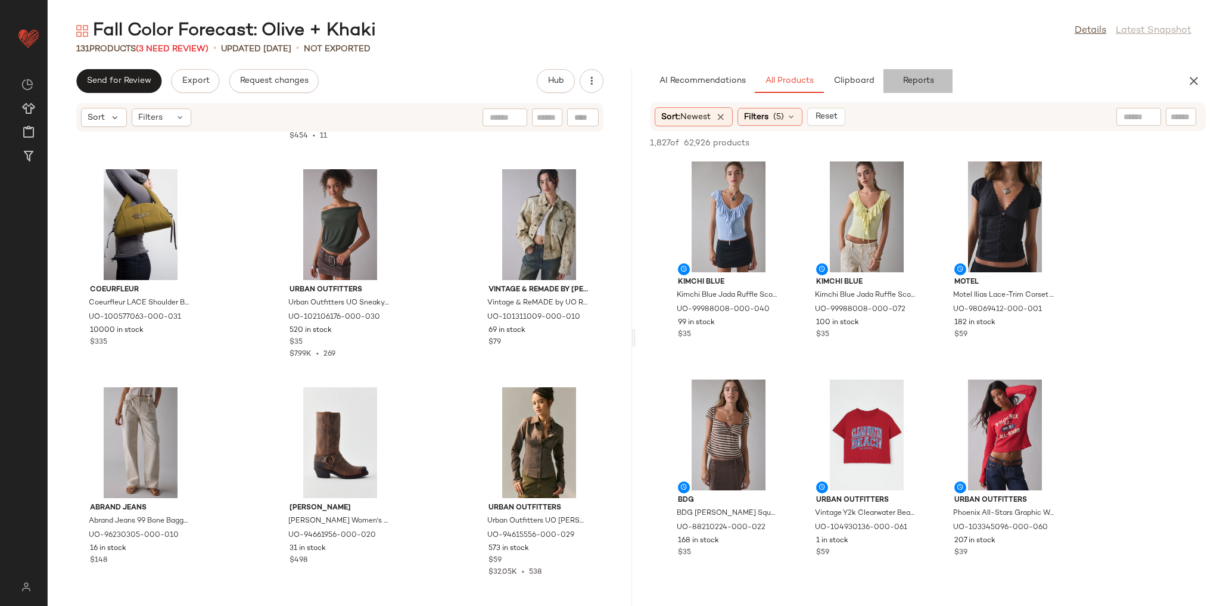
click at [921, 79] on span "Reports" at bounding box center [918, 81] width 32 height 10
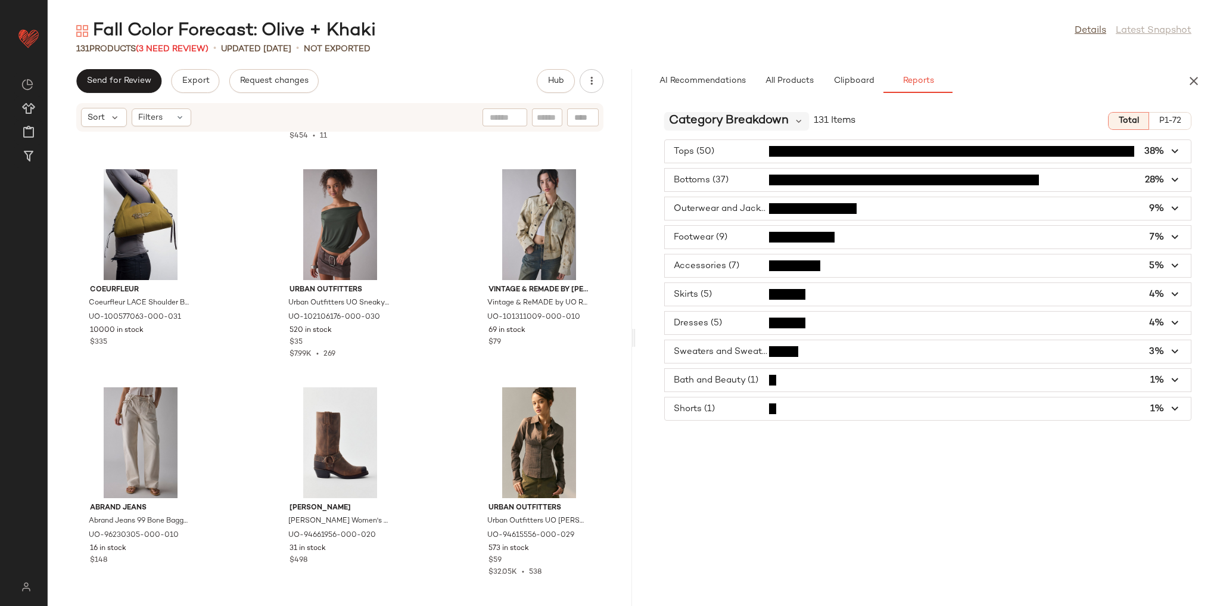
click at [762, 120] on span "Category Breakdown" at bounding box center [729, 121] width 120 height 18
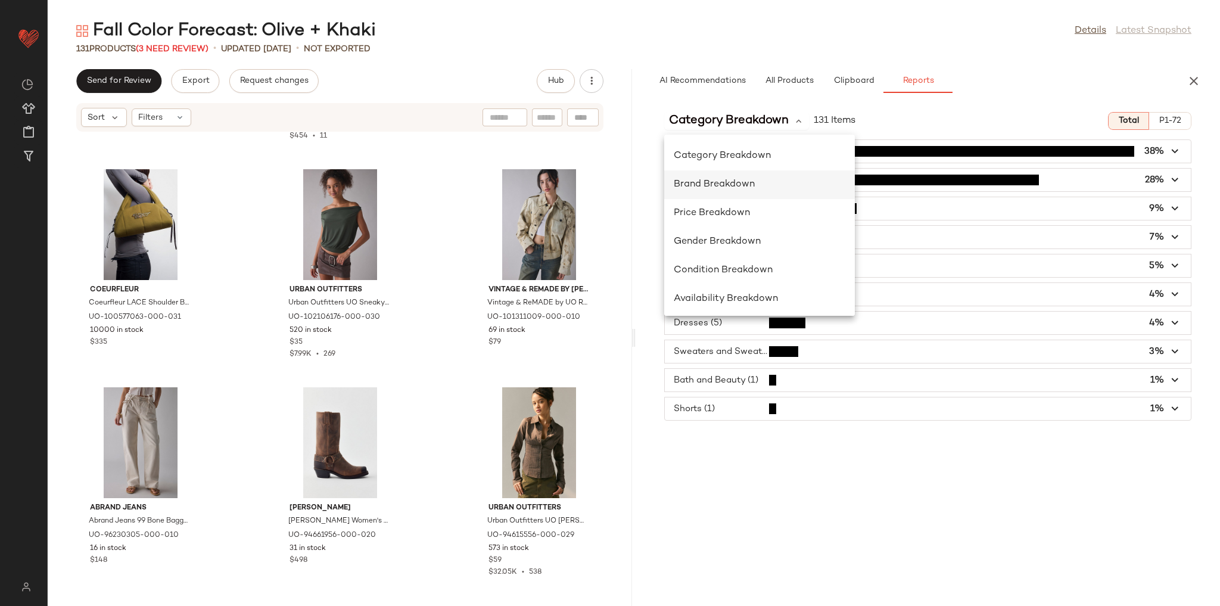
click at [748, 183] on span "Brand Breakdown" at bounding box center [714, 184] width 81 height 10
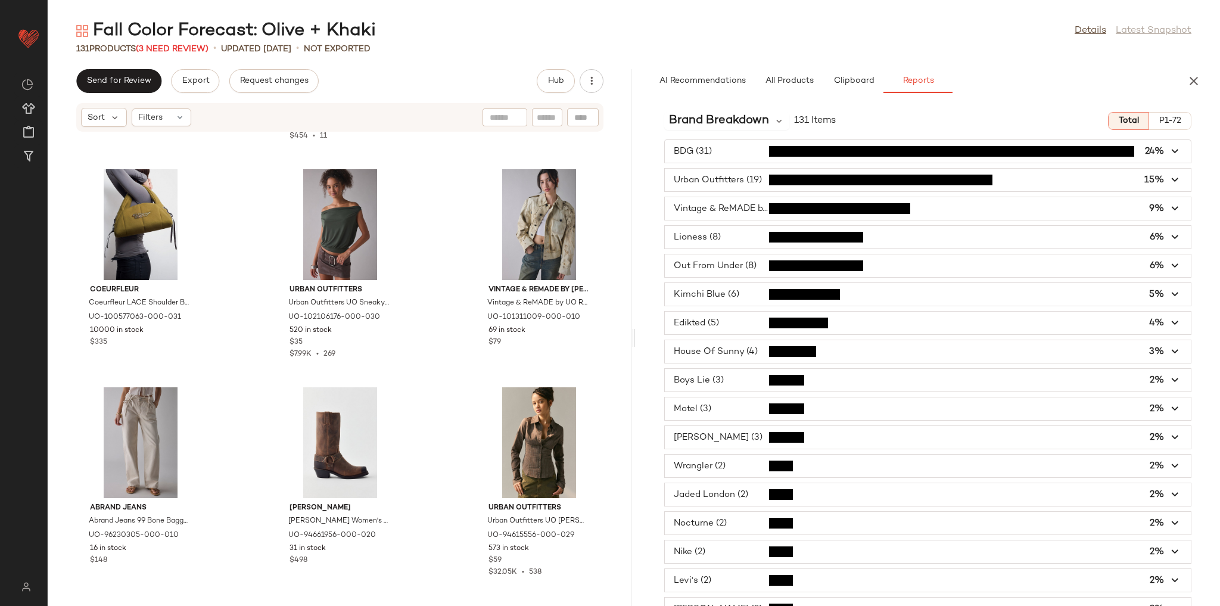
click at [733, 324] on span "button" at bounding box center [928, 323] width 526 height 23
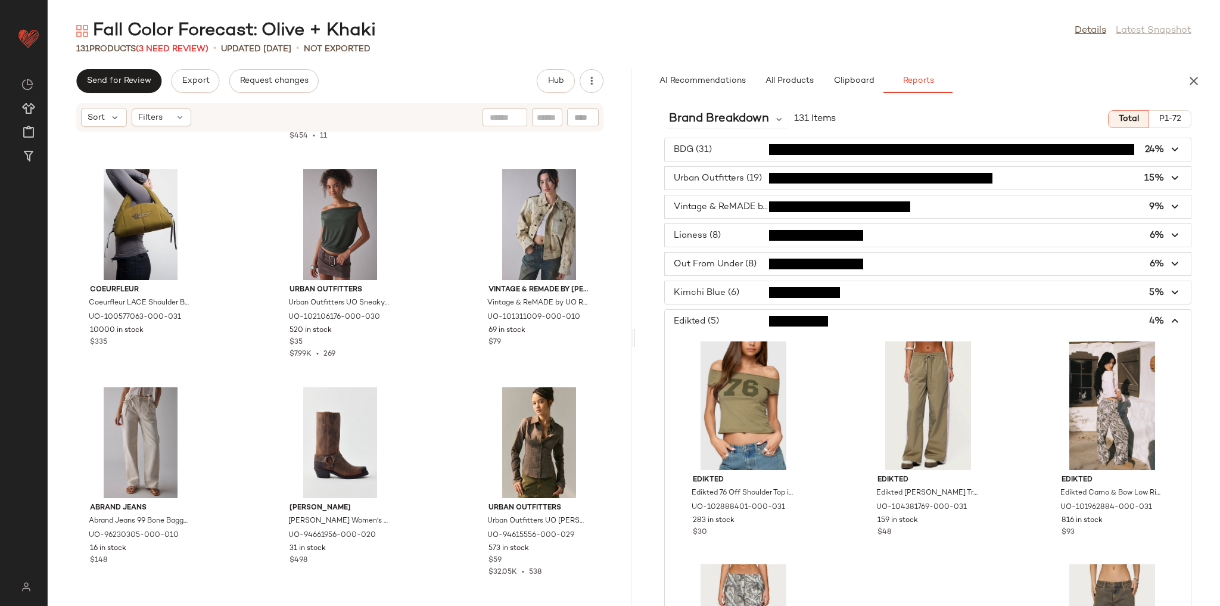
scroll to position [0, 0]
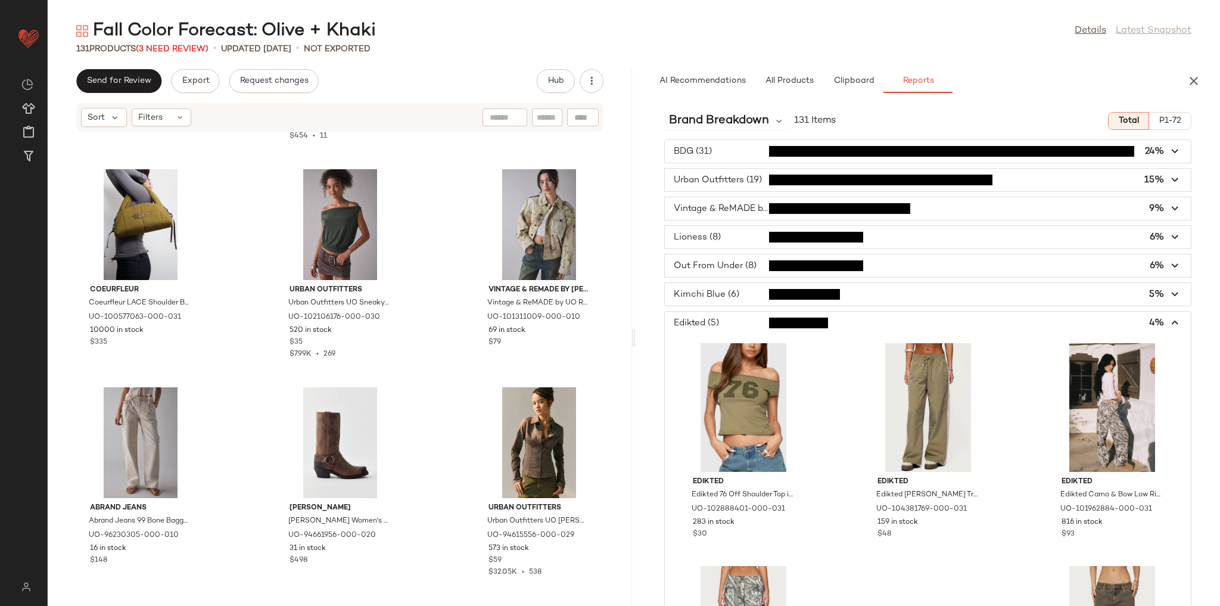
click at [731, 323] on span "button" at bounding box center [928, 323] width 526 height 23
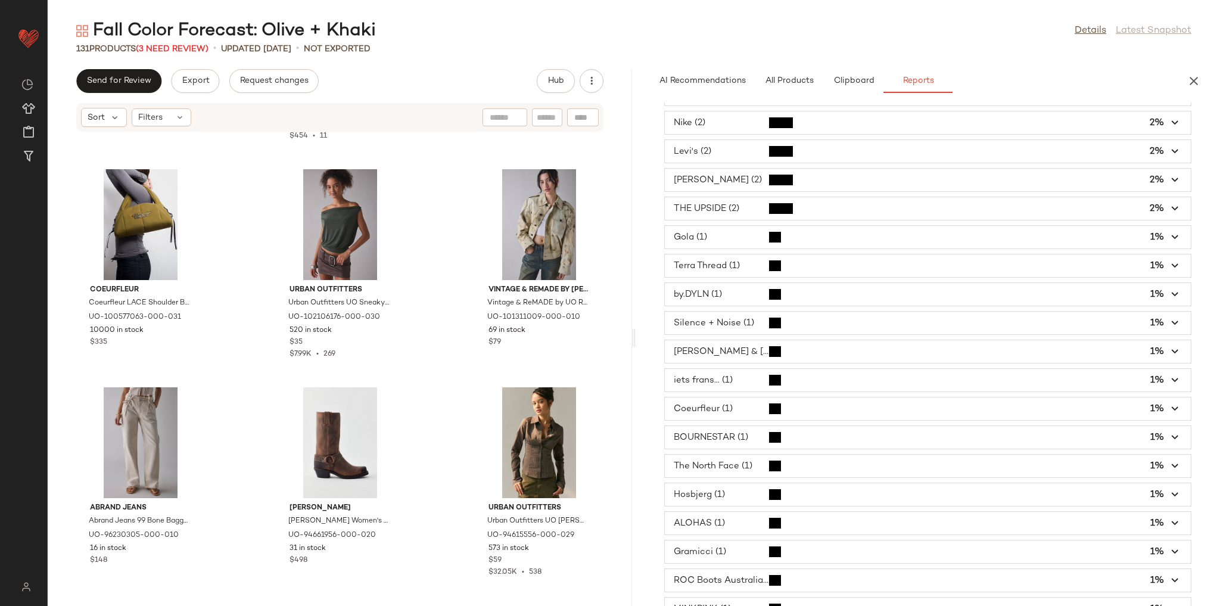
scroll to position [465, 0]
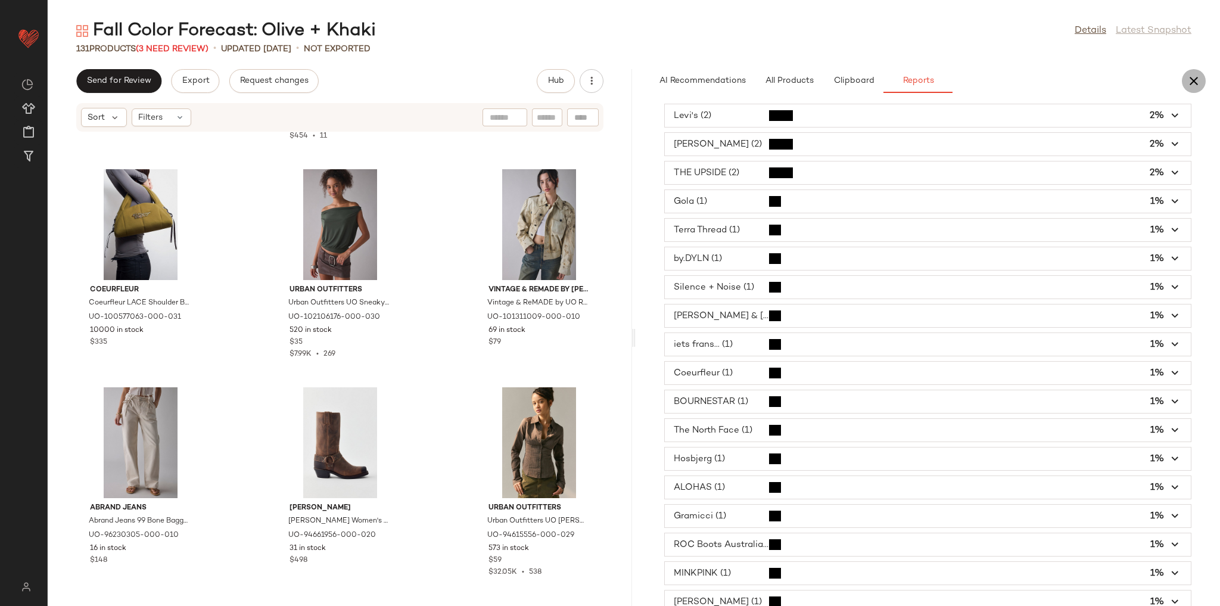
click at [1199, 80] on icon "button" at bounding box center [1194, 81] width 14 height 14
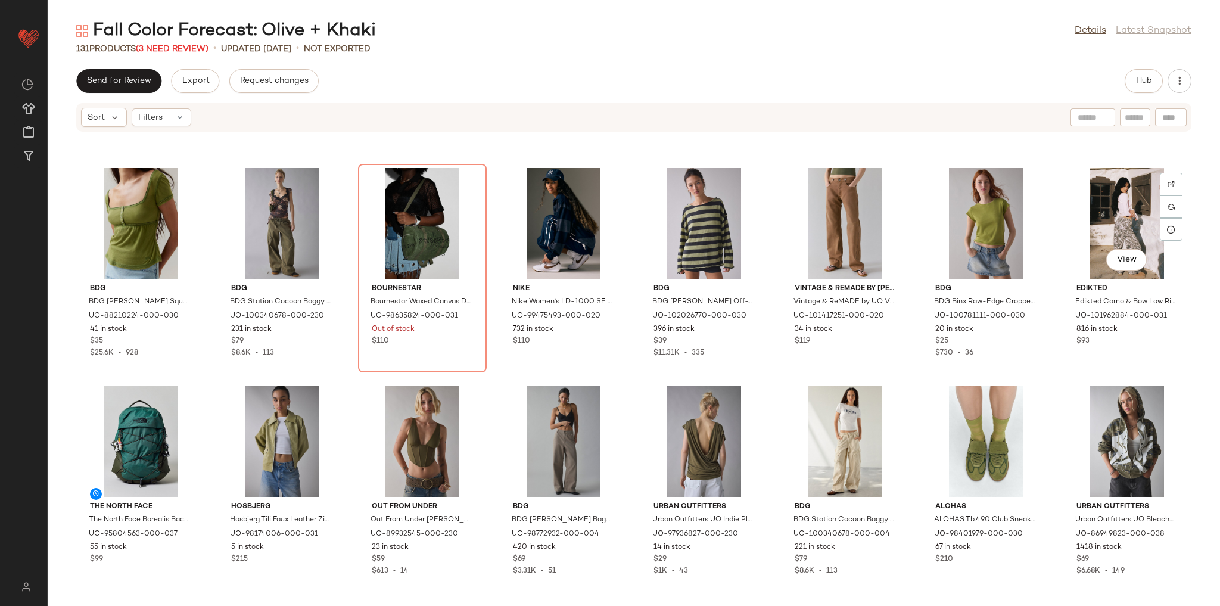
scroll to position [1582, 0]
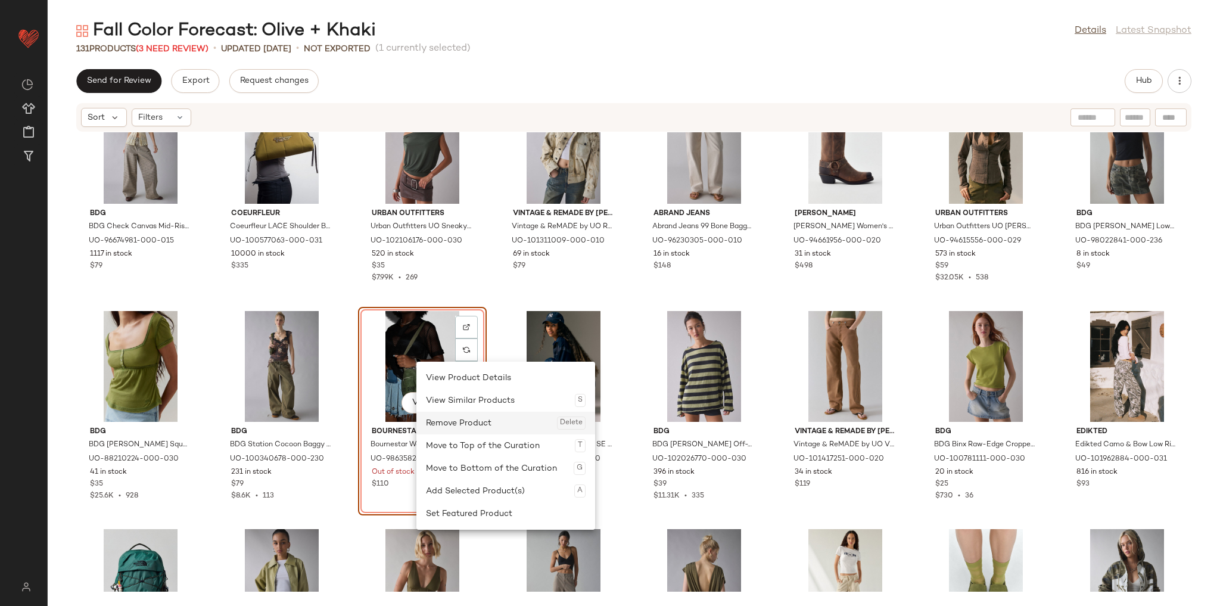
click at [453, 427] on div "Remove Product Delete" at bounding box center [506, 423] width 160 height 23
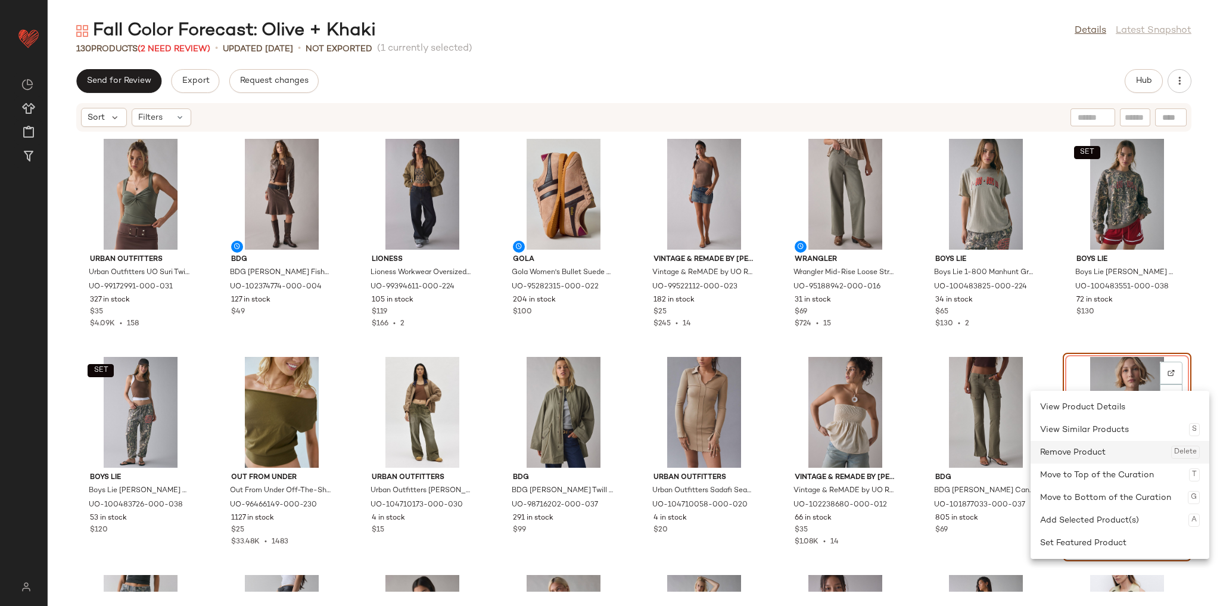
click at [1125, 446] on div "Remove Product Delete" at bounding box center [1120, 452] width 160 height 23
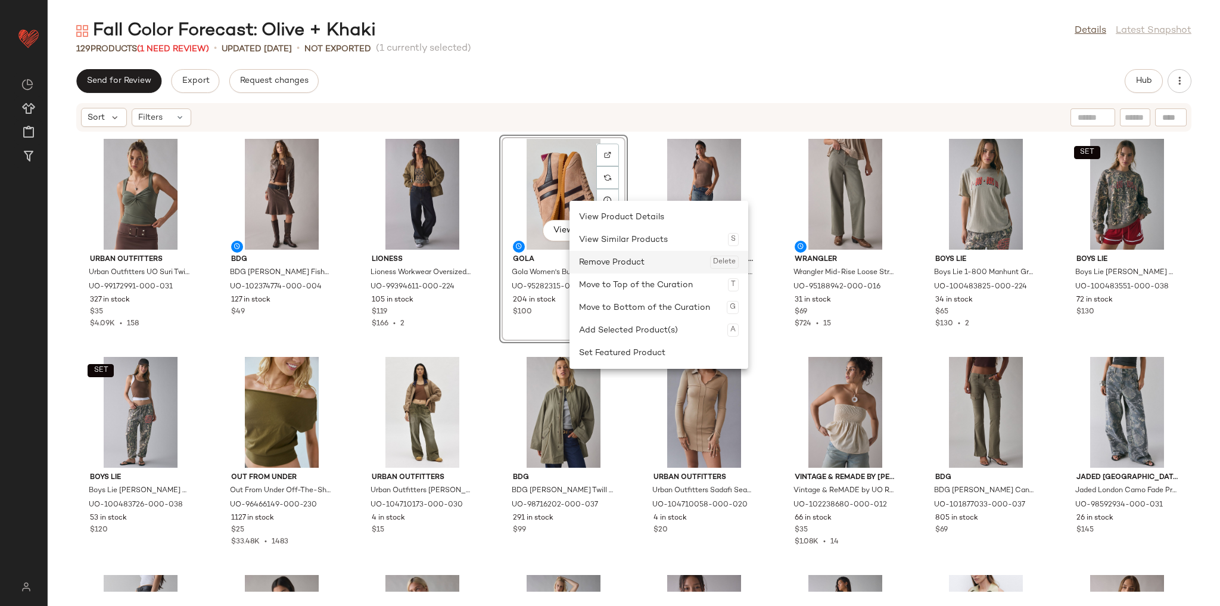
click at [603, 262] on div "Remove Product Delete" at bounding box center [659, 262] width 160 height 23
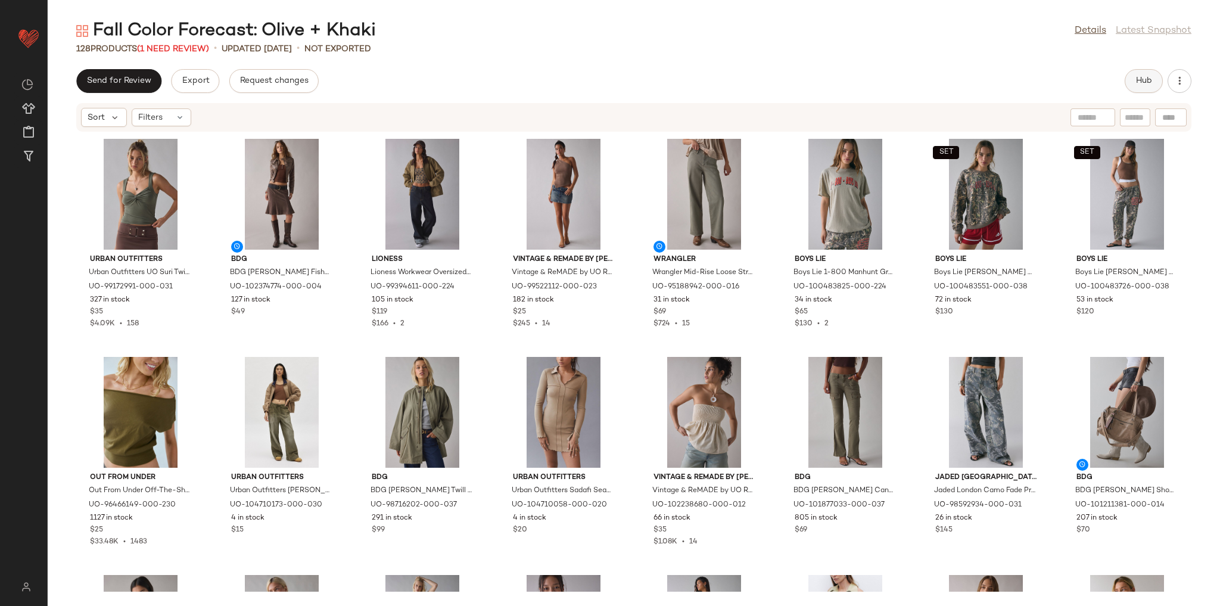
click at [1141, 83] on span "Hub" at bounding box center [1144, 81] width 17 height 10
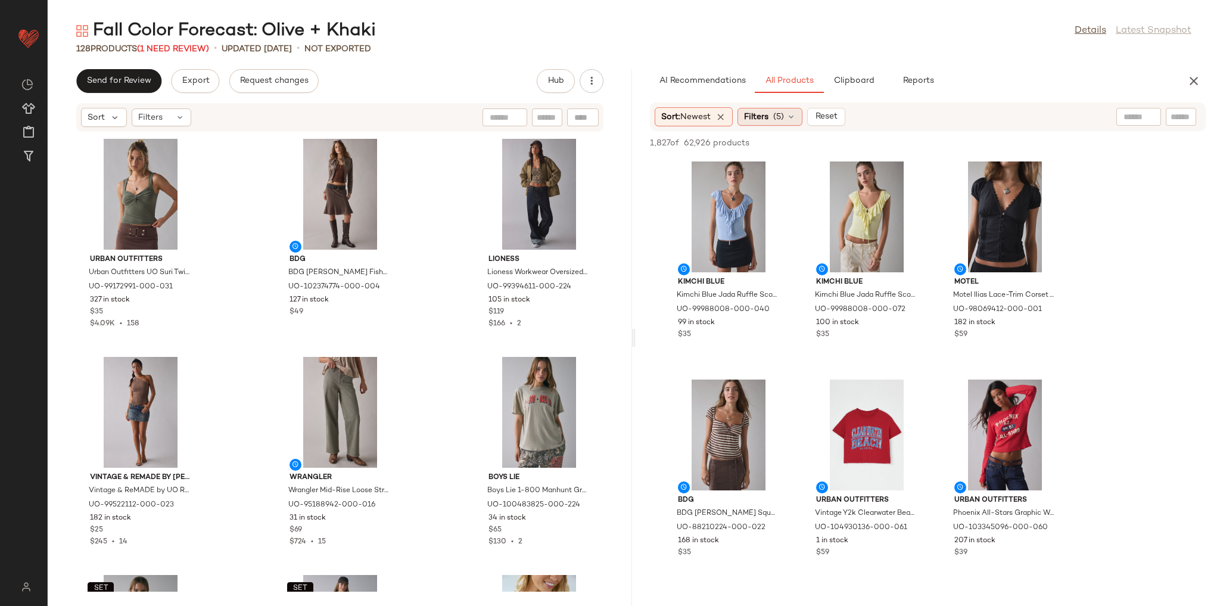
click at [760, 116] on span "Filters" at bounding box center [756, 117] width 24 height 13
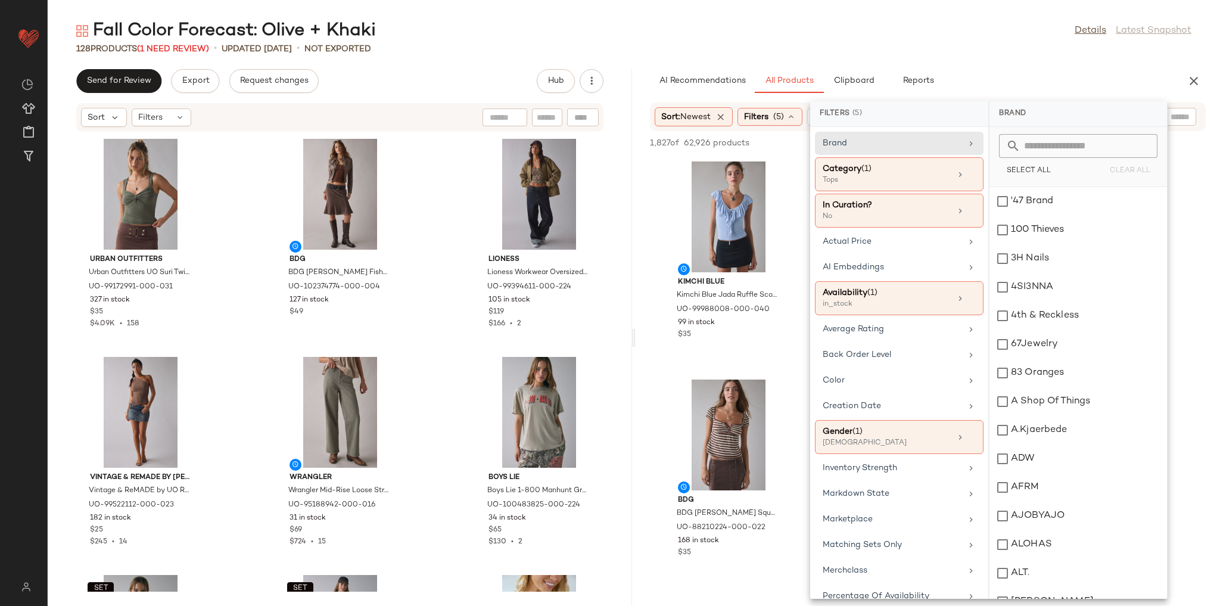
click at [885, 43] on div "128 Products (1 Need Review) • updated Aug 15th • Not Exported" at bounding box center [634, 49] width 1172 height 12
click at [914, 79] on span "Reports" at bounding box center [918, 81] width 32 height 10
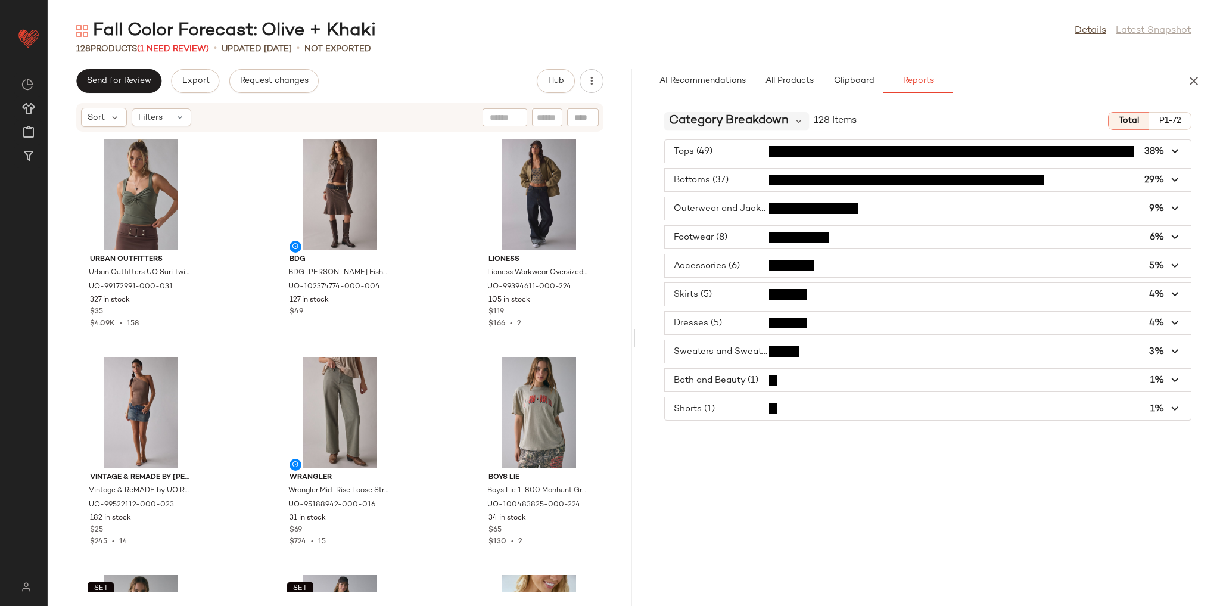
click at [752, 118] on span "Category Breakdown" at bounding box center [729, 121] width 120 height 18
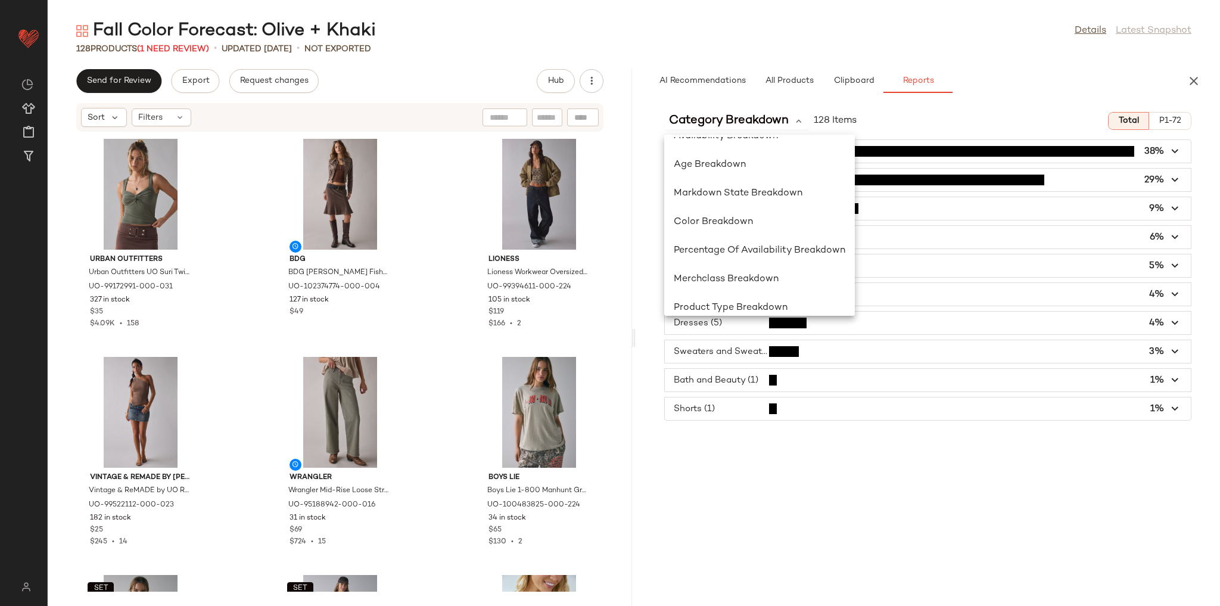
scroll to position [174, 0]
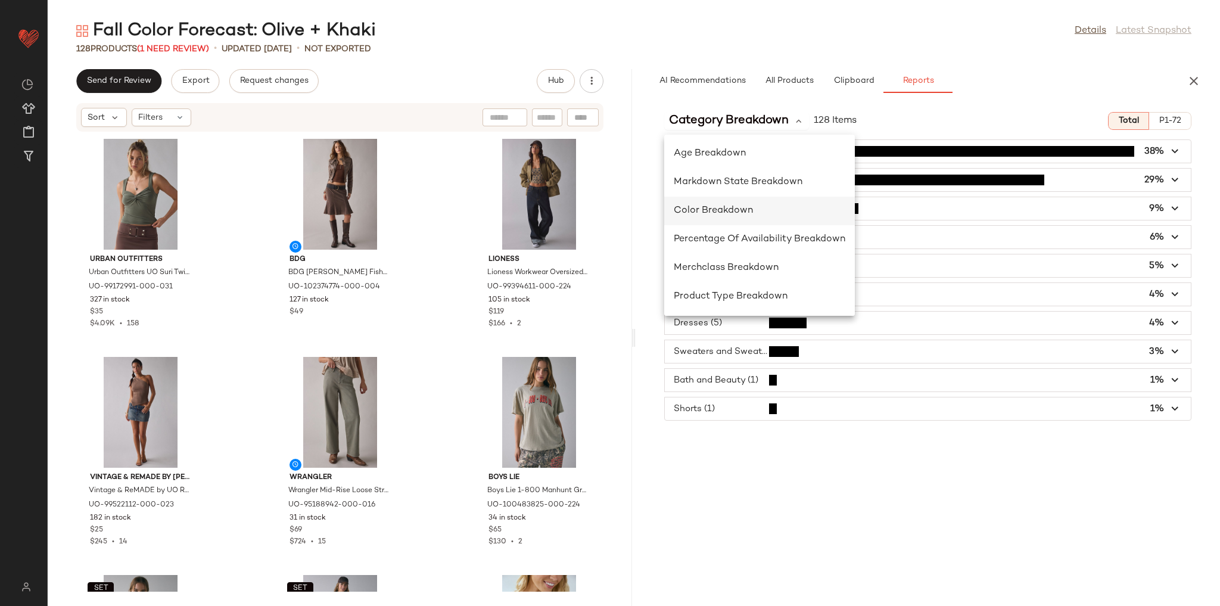
click at [767, 213] on div "Color Breakdown" at bounding box center [760, 211] width 172 height 14
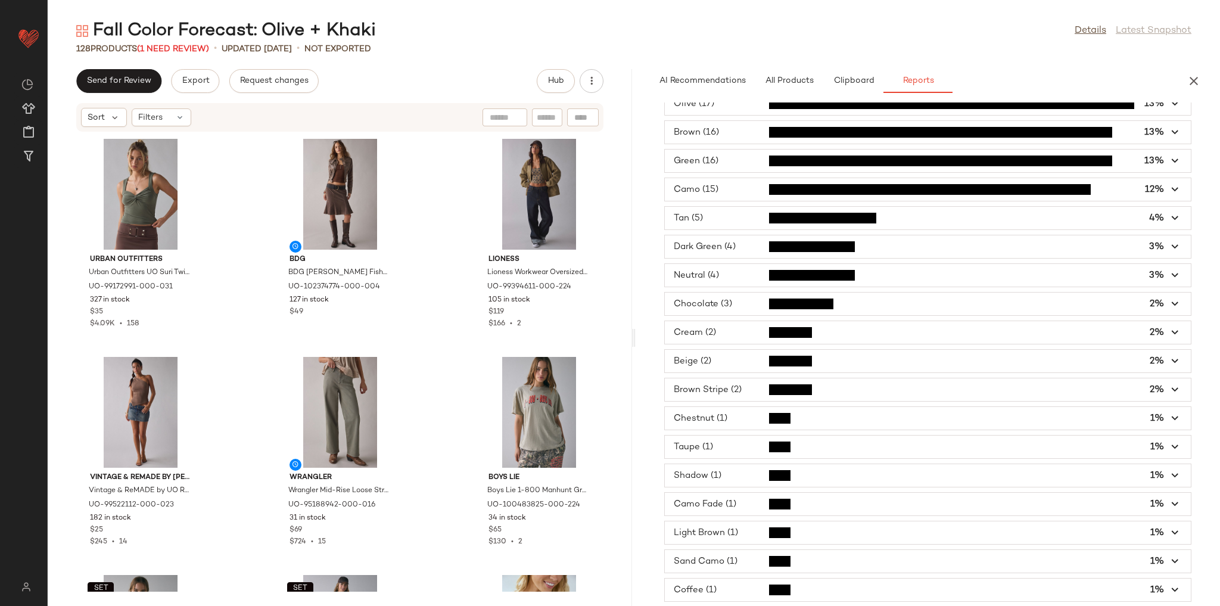
scroll to position [0, 0]
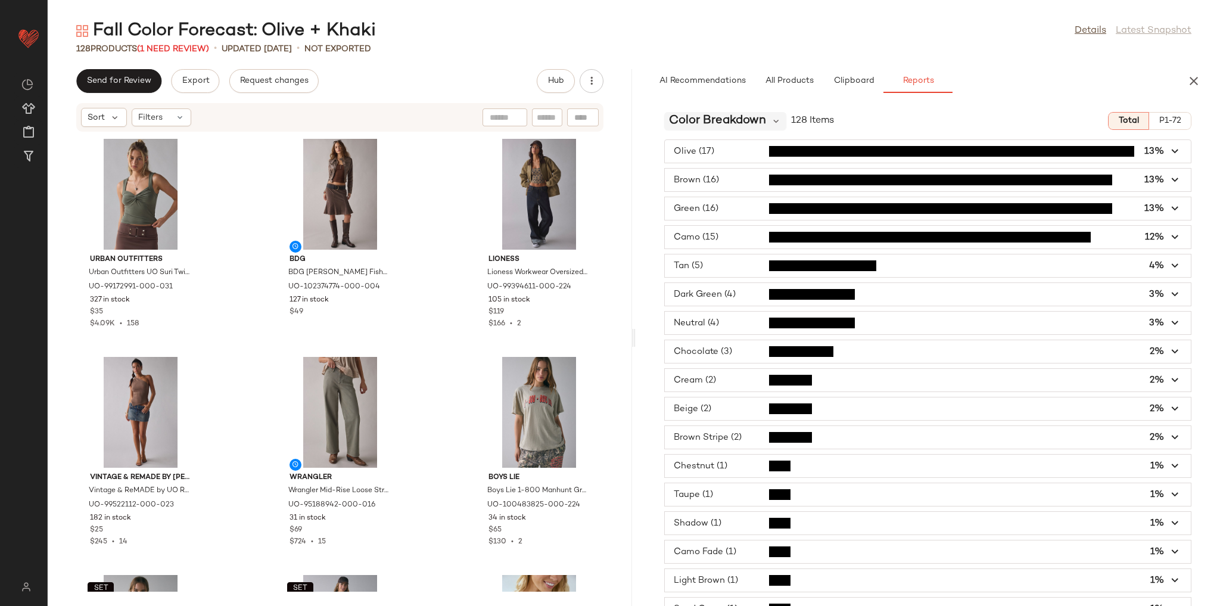
click at [739, 122] on span "Color Breakdown" at bounding box center [717, 121] width 97 height 18
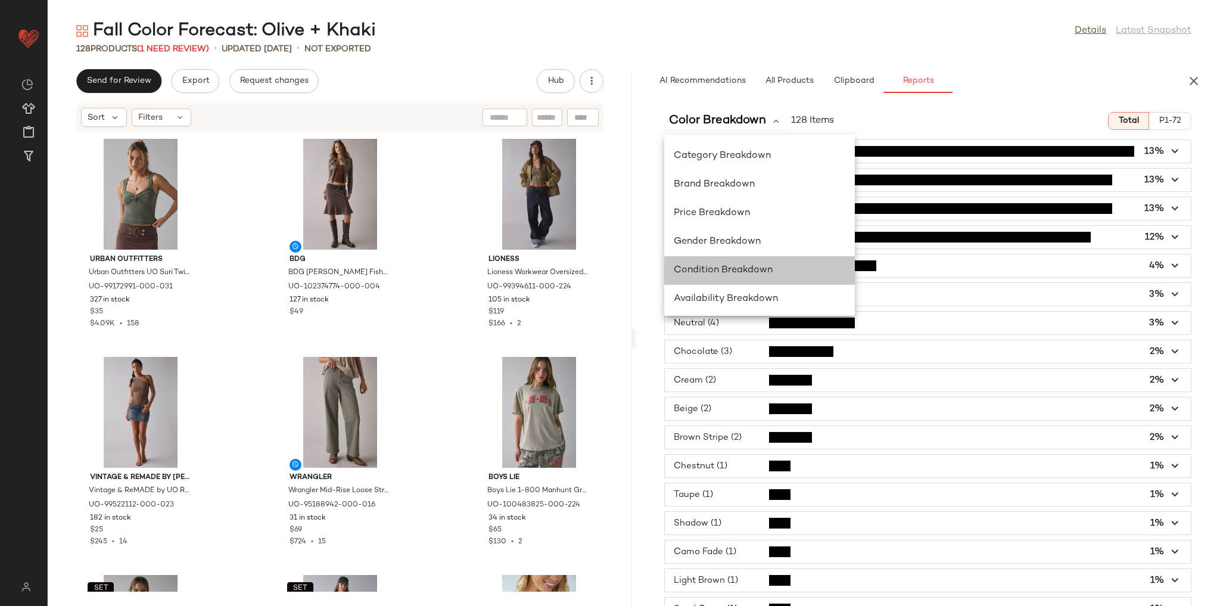
click at [749, 273] on span "Condition Breakdown" at bounding box center [723, 270] width 99 height 10
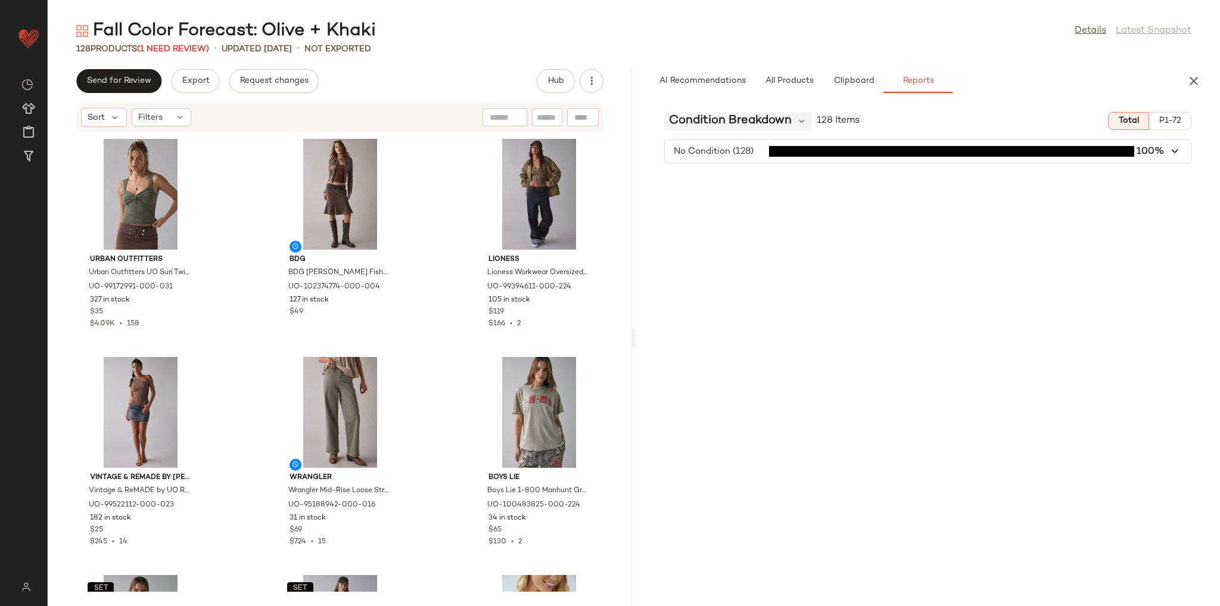
click at [782, 119] on span "Condition Breakdown" at bounding box center [730, 121] width 123 height 18
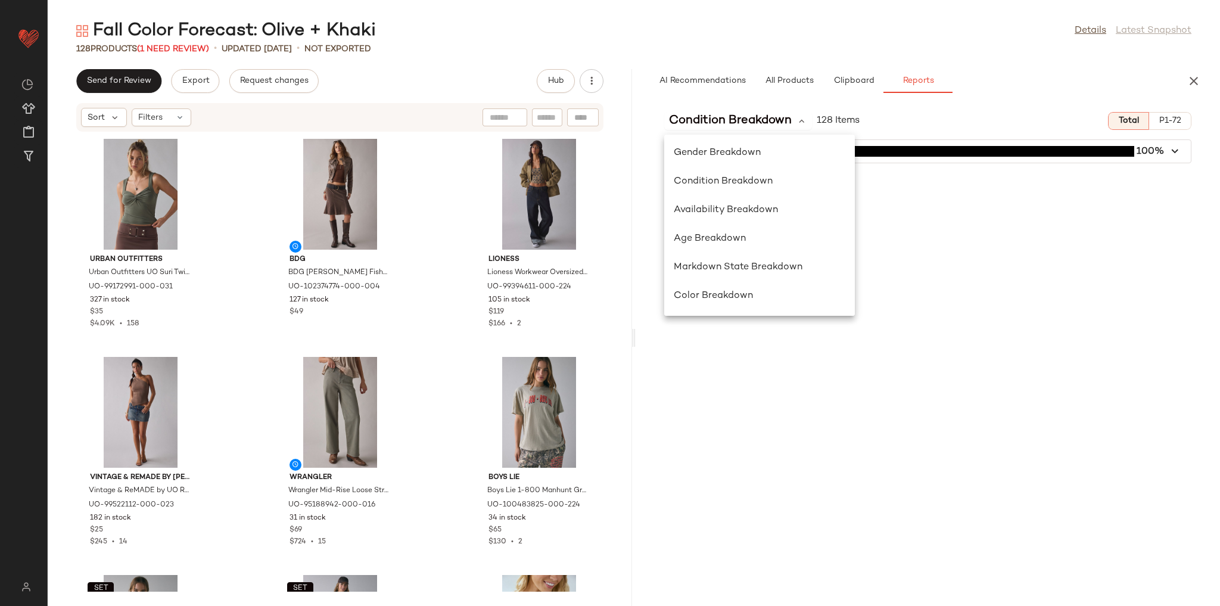
scroll to position [95, 0]
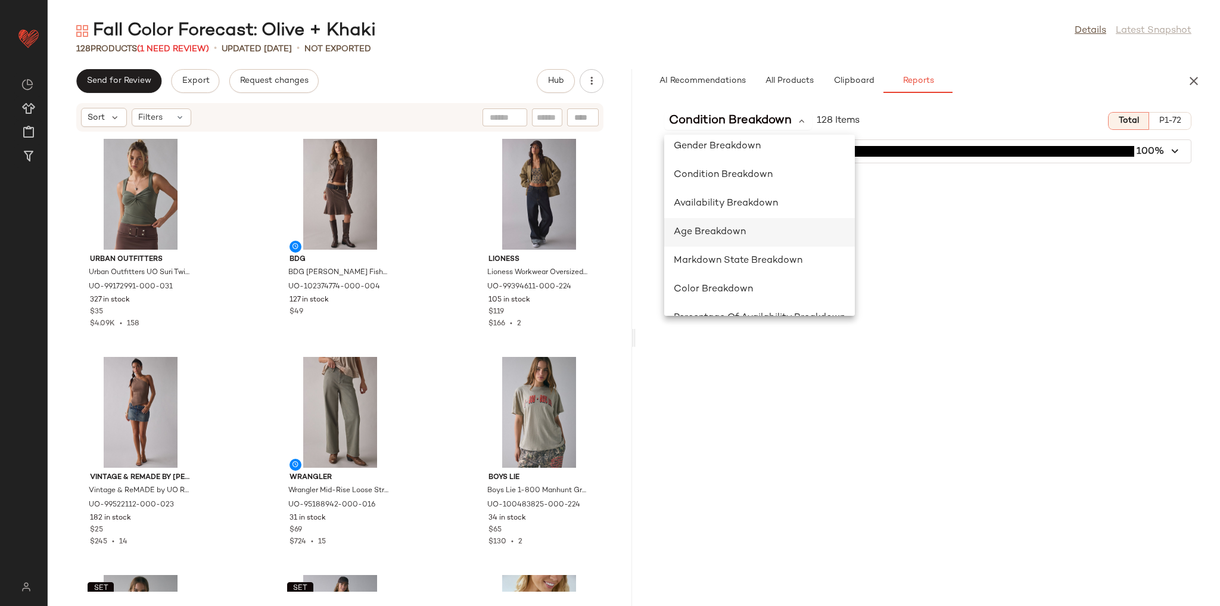
click at [751, 234] on div "Age Breakdown" at bounding box center [760, 232] width 172 height 14
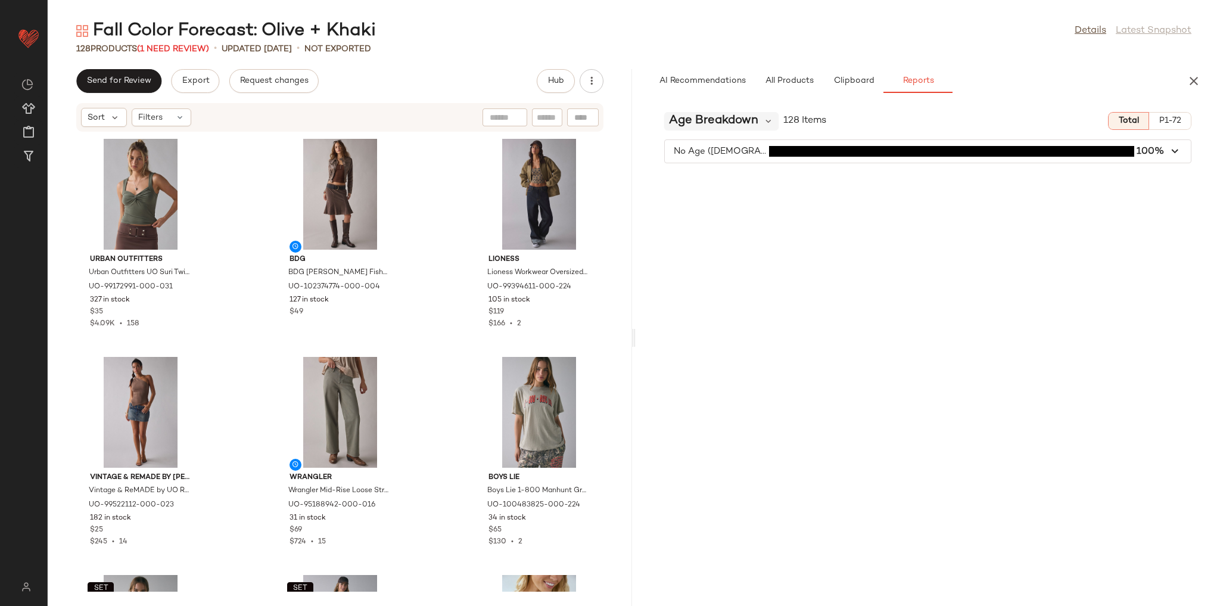
click at [760, 120] on div "Age Breakdown" at bounding box center [721, 121] width 114 height 18
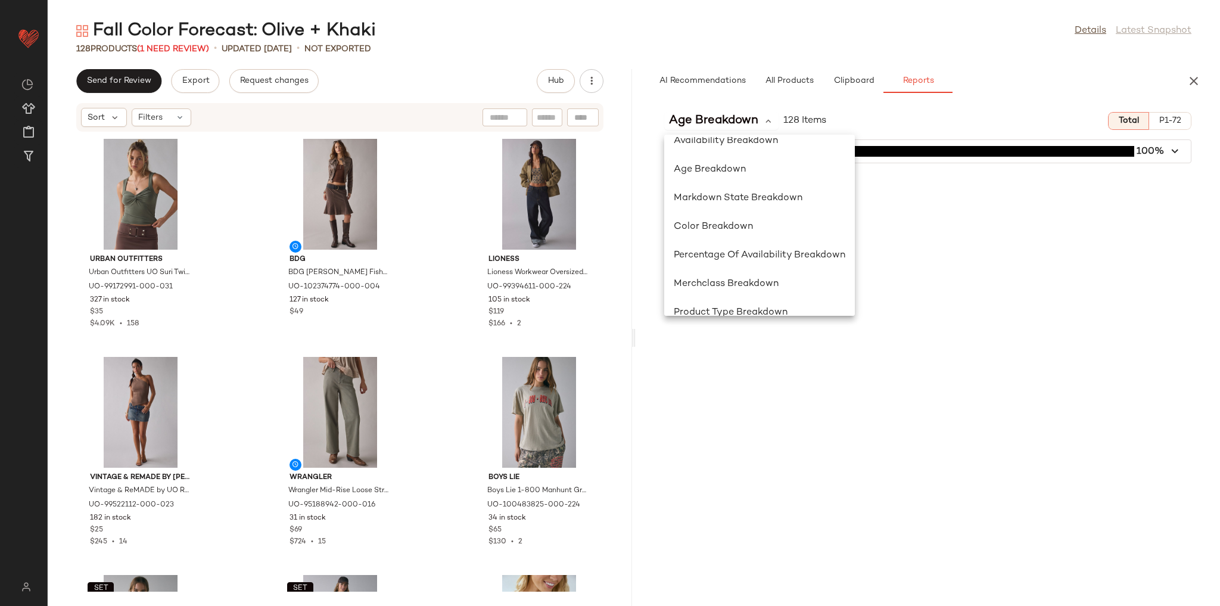
scroll to position [174, 0]
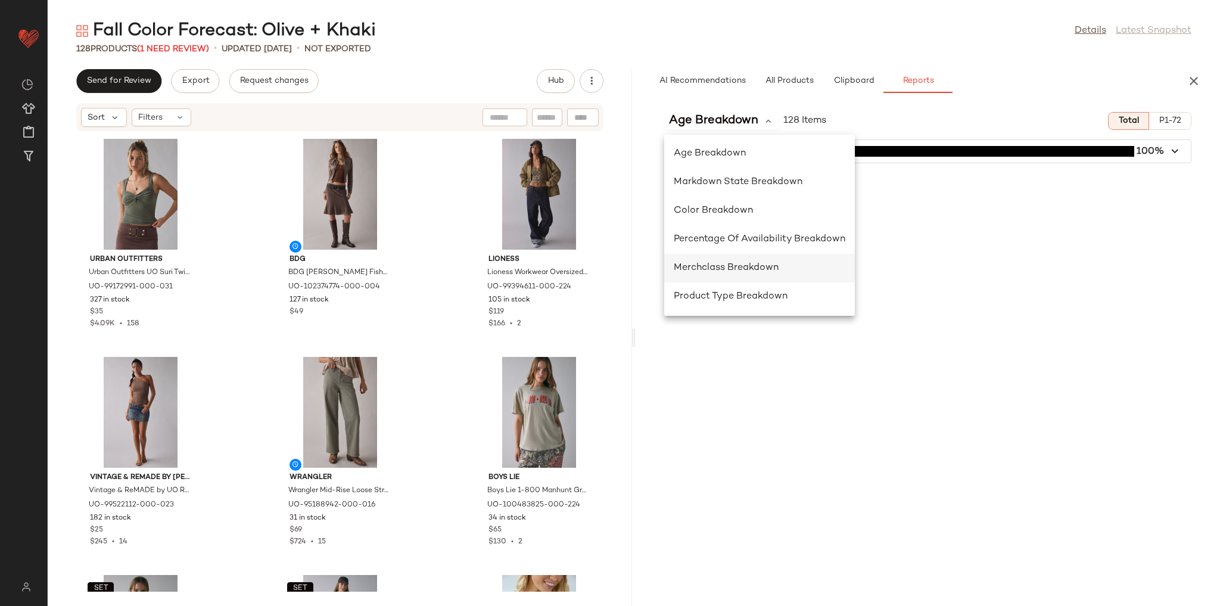
click at [761, 263] on span "Merchclass Breakdown" at bounding box center [726, 268] width 105 height 10
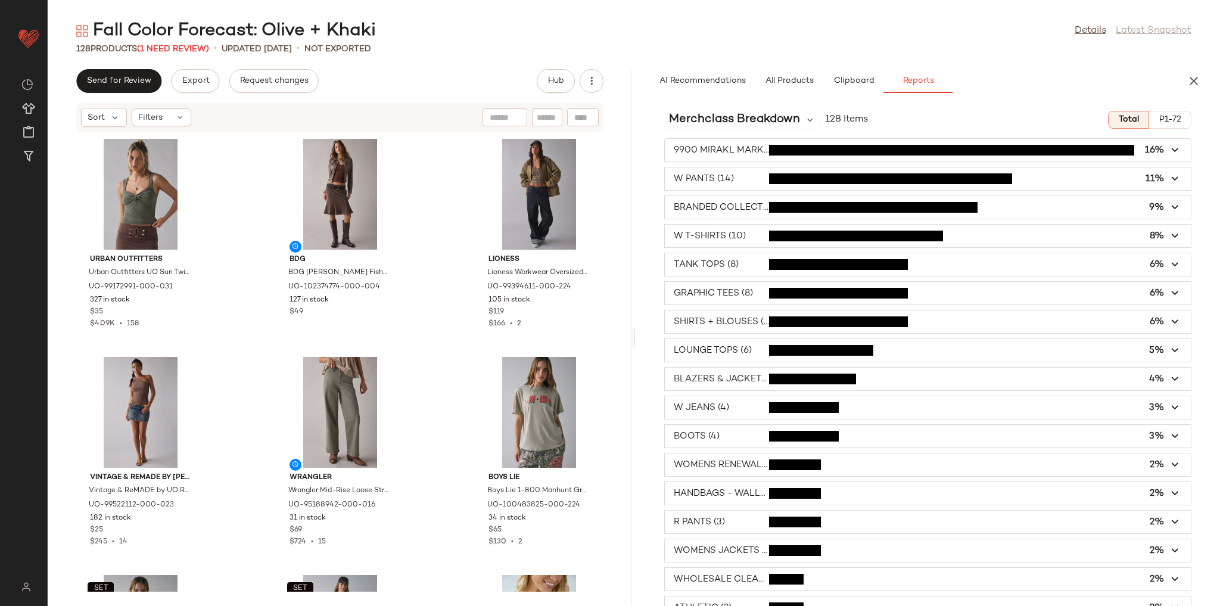
scroll to position [0, 0]
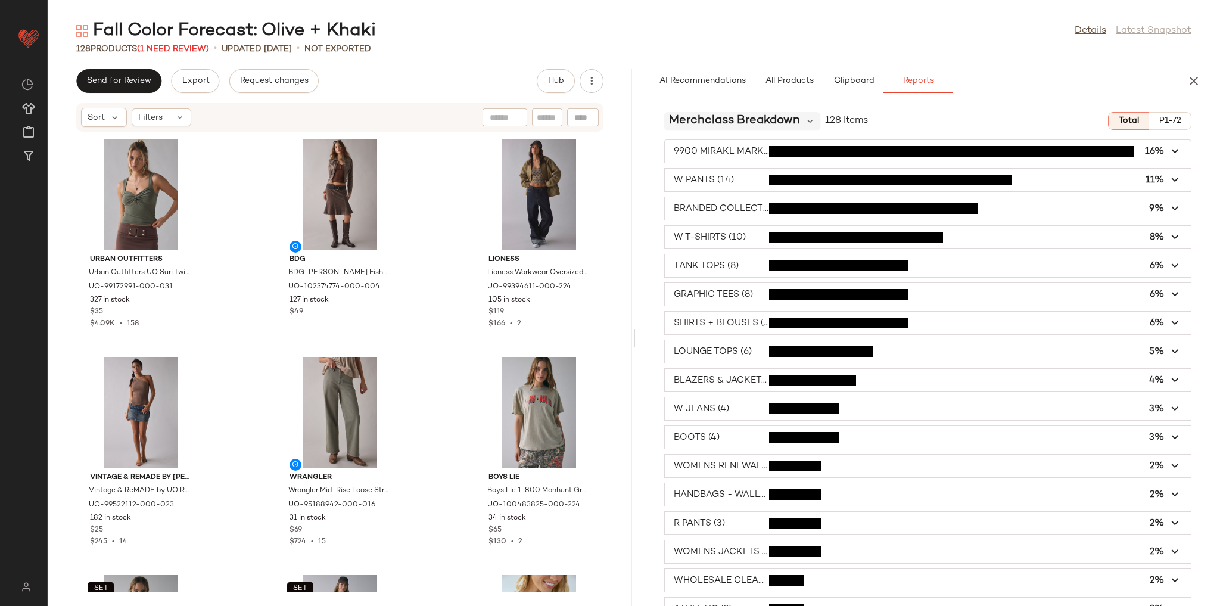
click at [729, 119] on span "Merchclass Breakdown" at bounding box center [734, 121] width 131 height 18
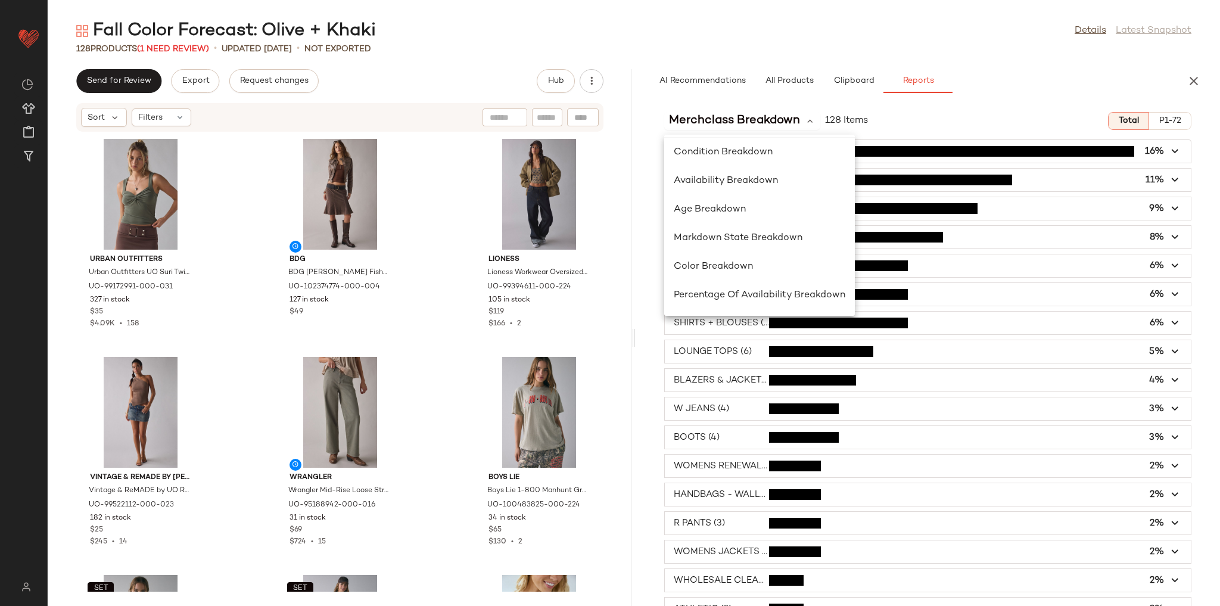
scroll to position [143, 0]
click at [736, 244] on span "Color Breakdown" at bounding box center [713, 242] width 79 height 10
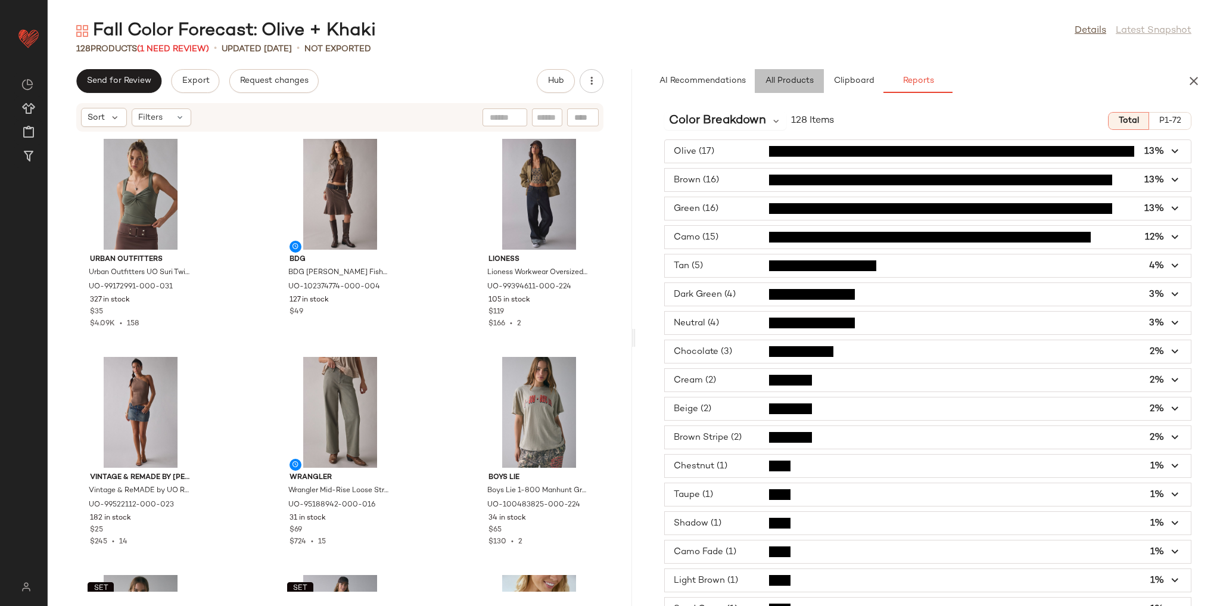
click at [788, 83] on span "All Products" at bounding box center [789, 81] width 49 height 10
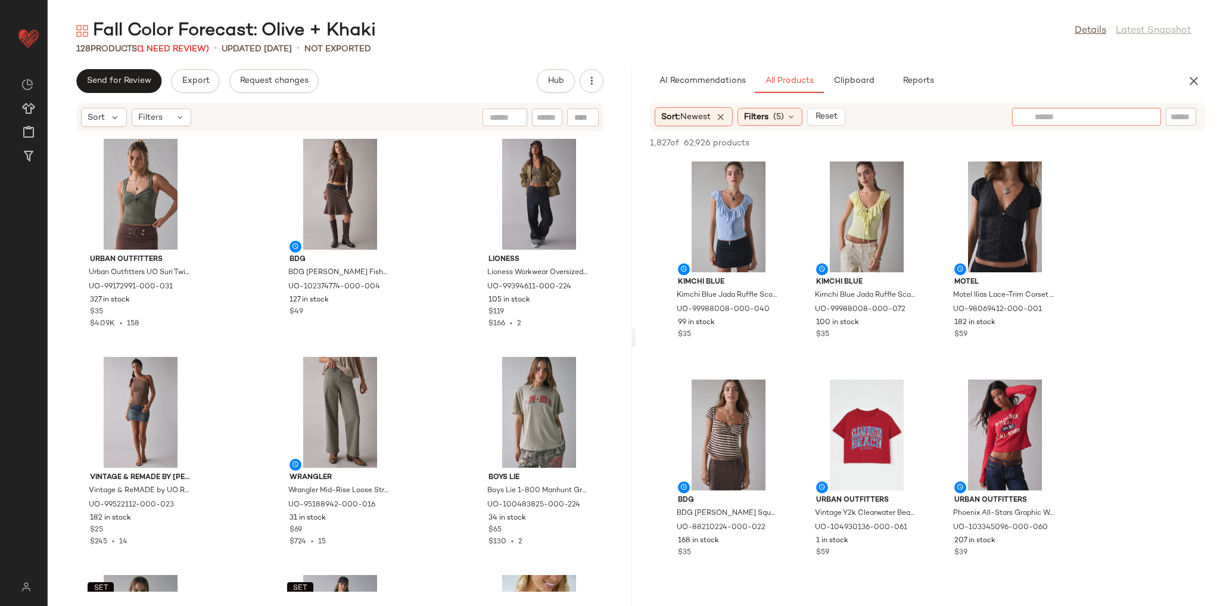
click at [1127, 111] on input "text" at bounding box center [1087, 117] width 104 height 13
type input "*****"
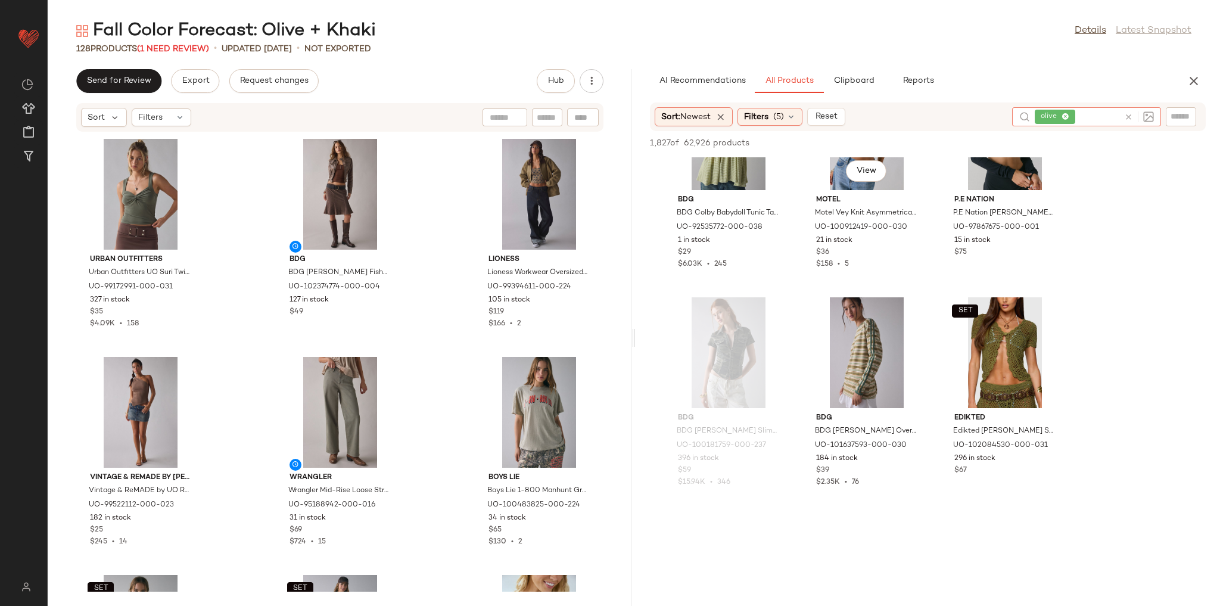
scroll to position [2764, 0]
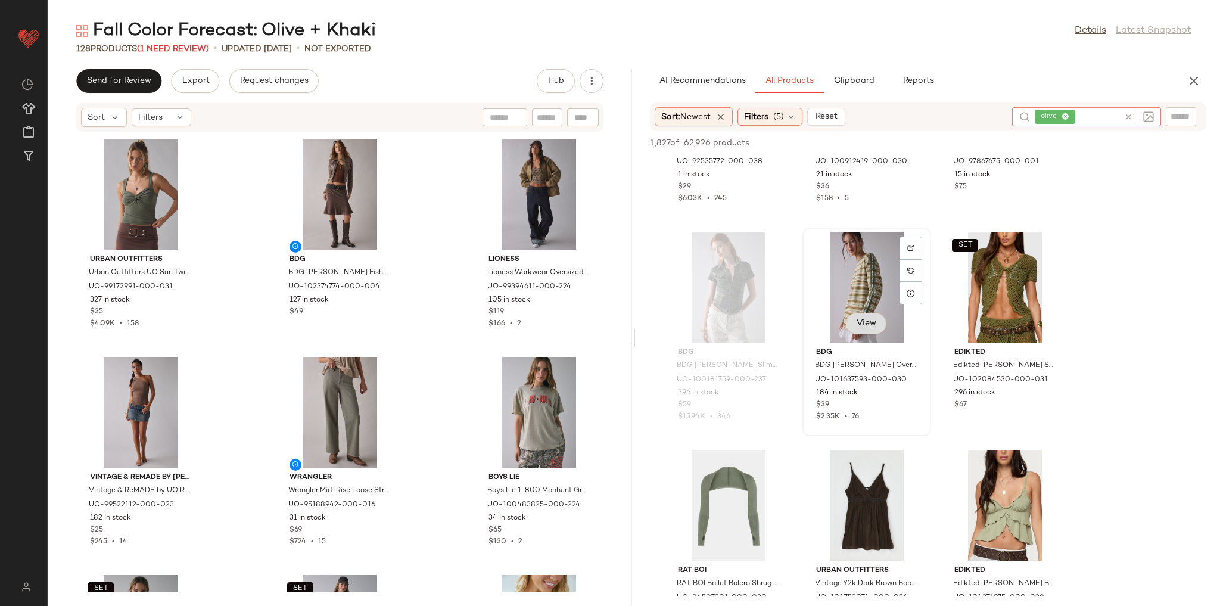
click at [877, 326] on button "View" at bounding box center [866, 323] width 41 height 21
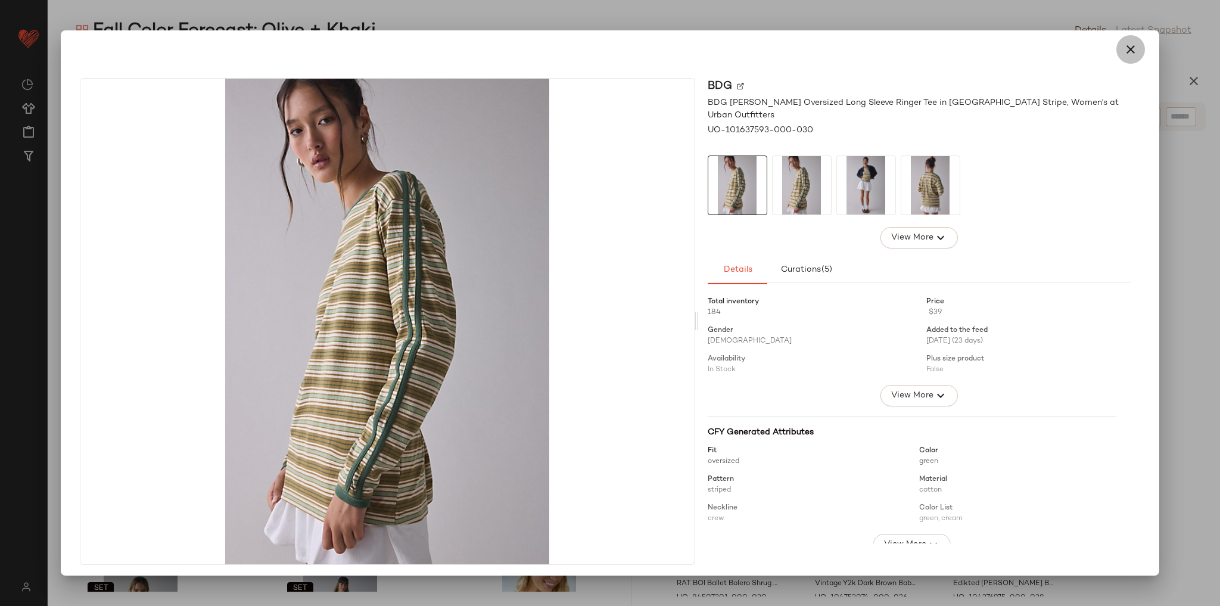
click at [1116, 46] on button "button" at bounding box center [1130, 49] width 29 height 29
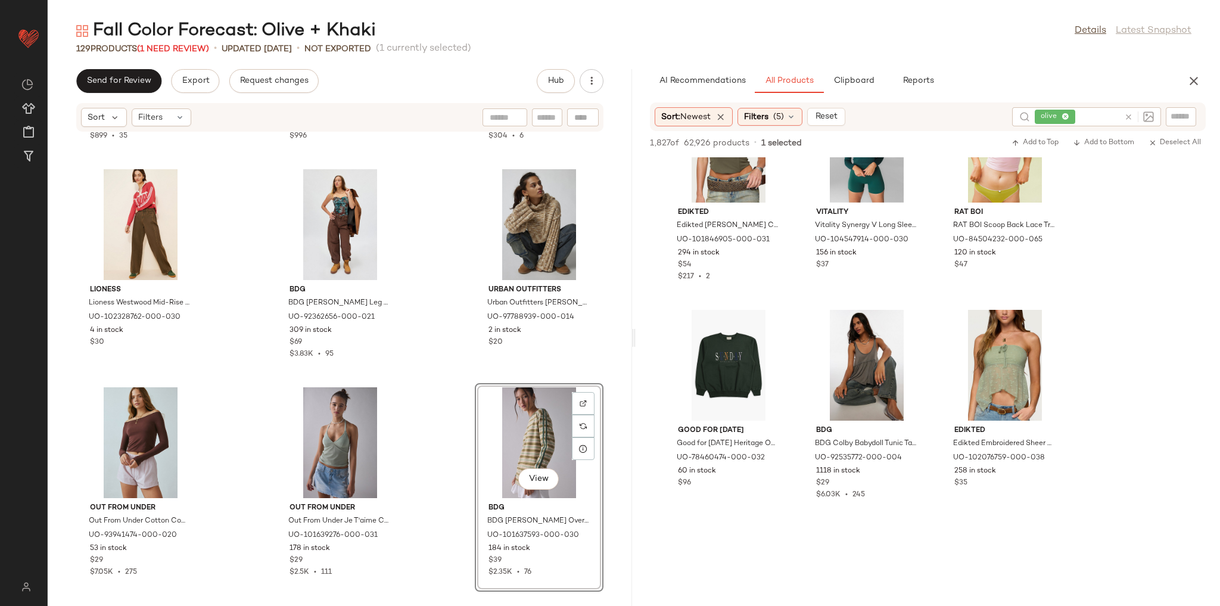
scroll to position [4671, 0]
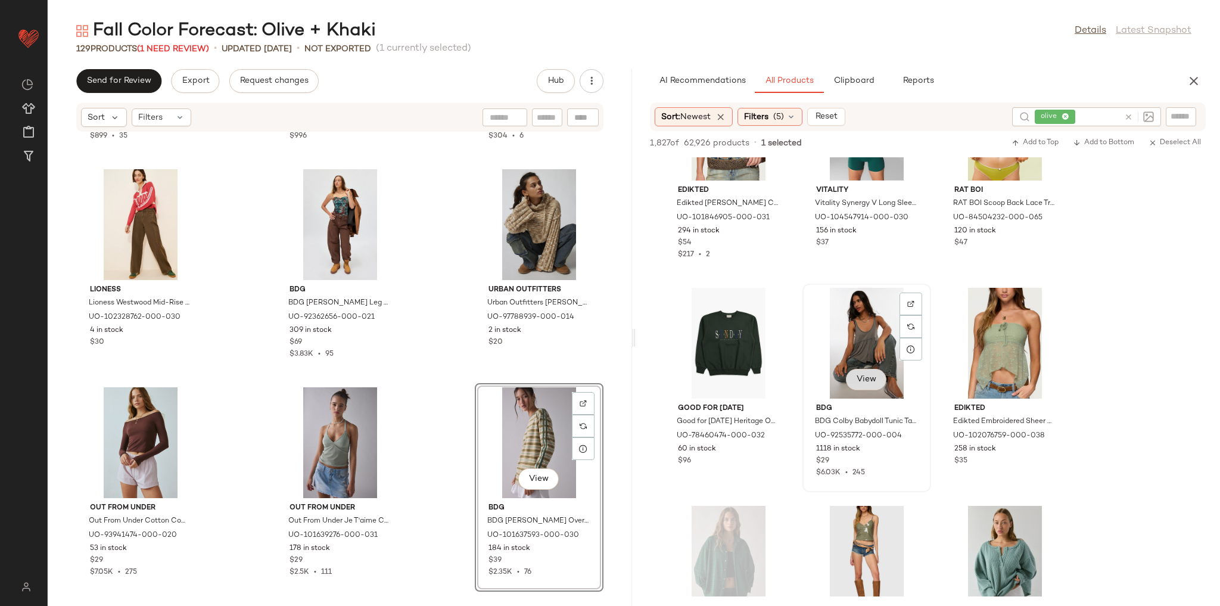
click at [862, 377] on span "View" at bounding box center [866, 380] width 20 height 10
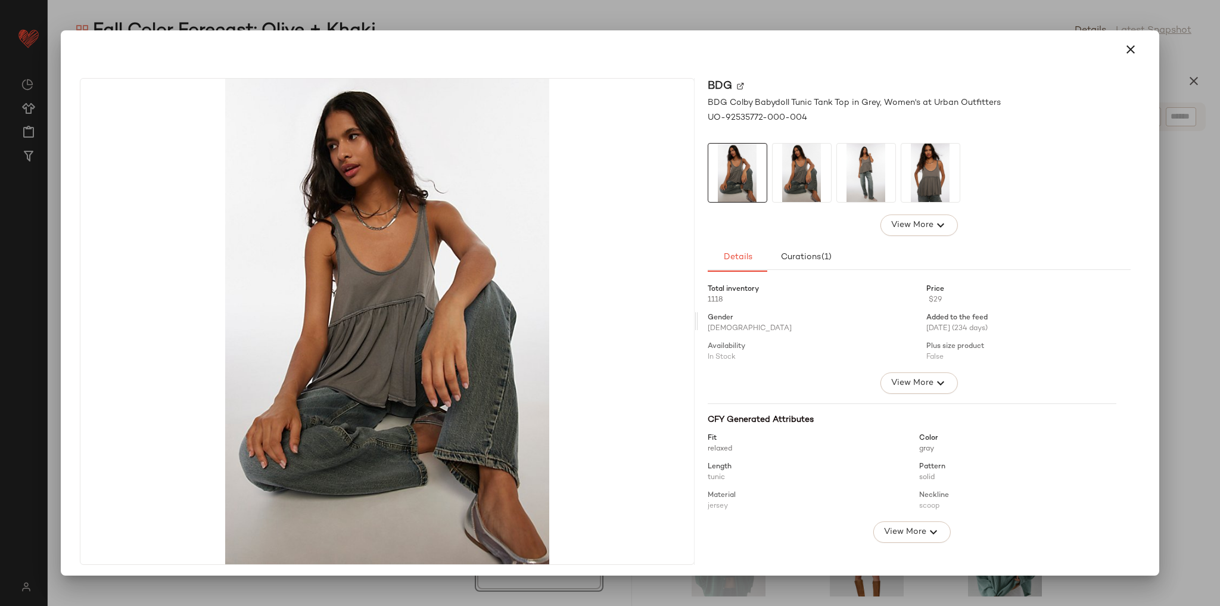
click at [854, 179] on img at bounding box center [866, 173] width 58 height 58
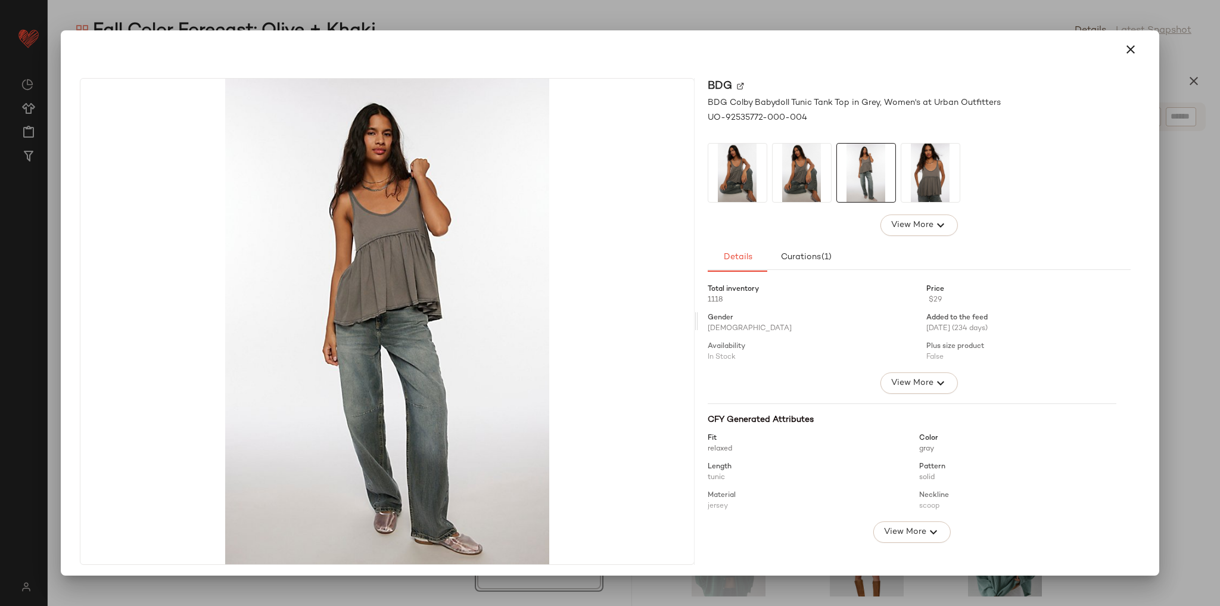
click at [913, 186] on img at bounding box center [930, 173] width 58 height 58
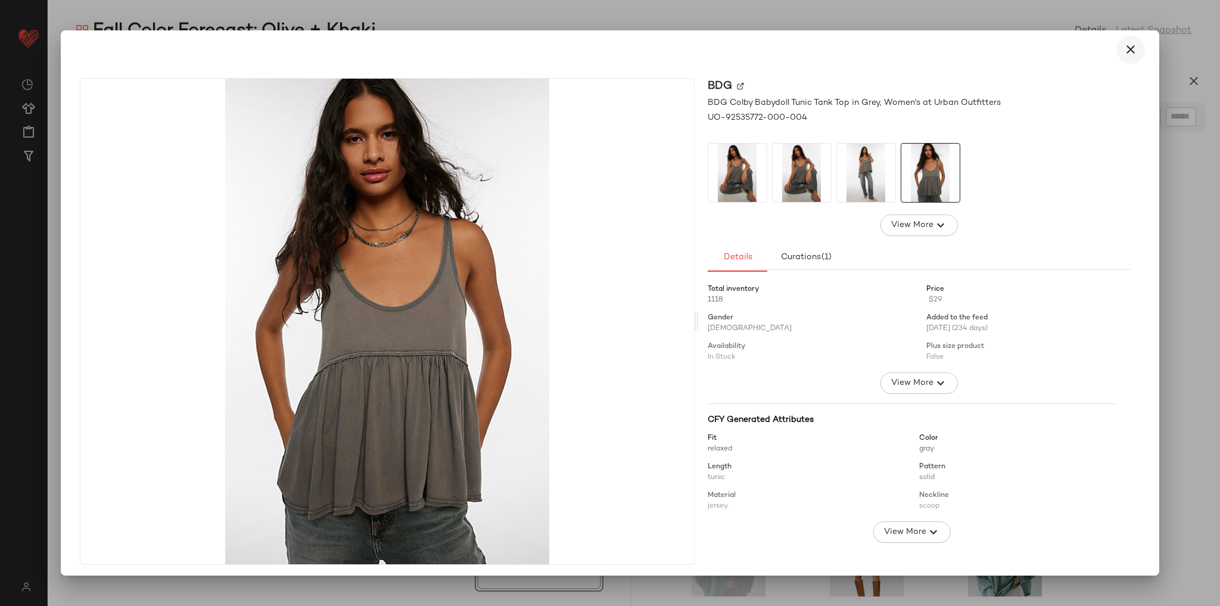
click at [1116, 55] on button "button" at bounding box center [1130, 49] width 29 height 29
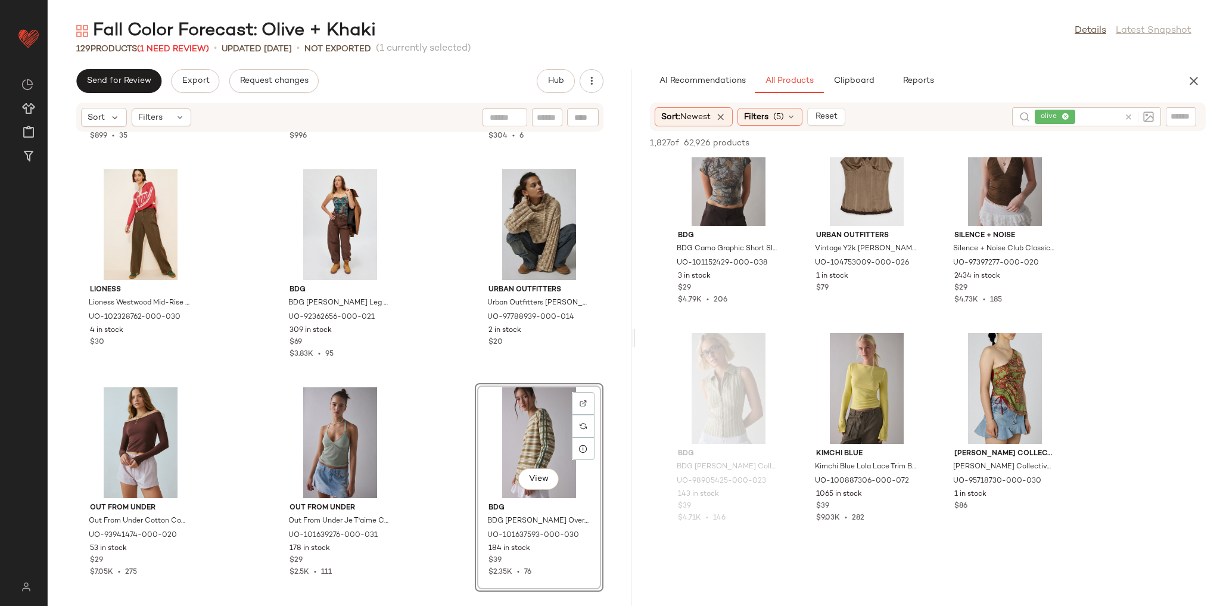
scroll to position [7340, 0]
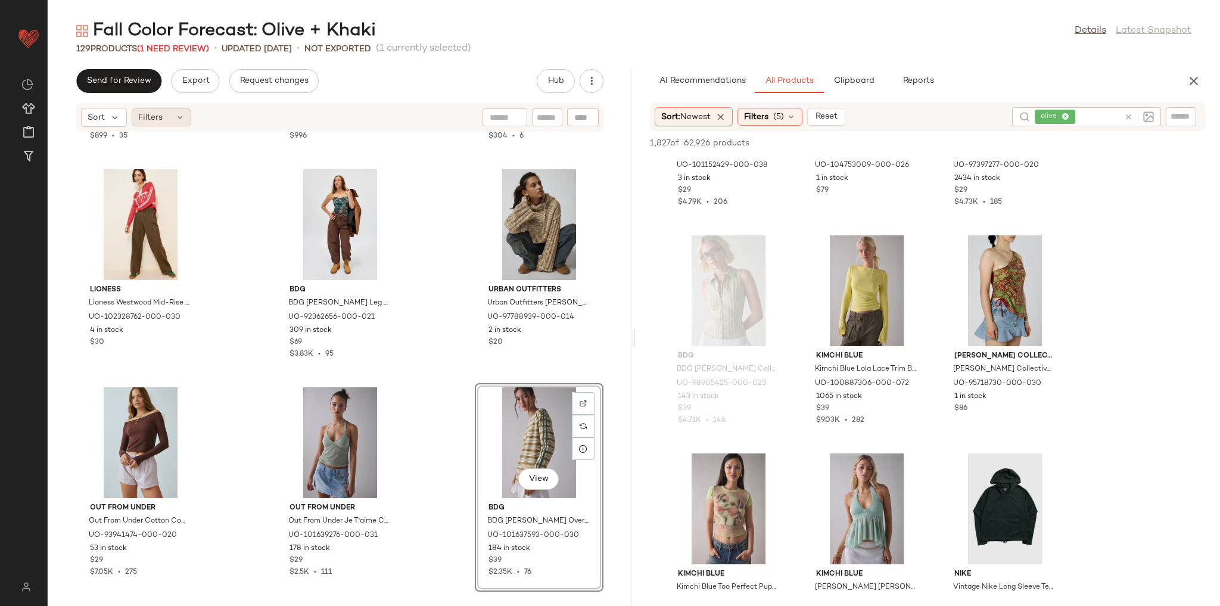
click at [171, 116] on div "Filters" at bounding box center [162, 117] width 60 height 18
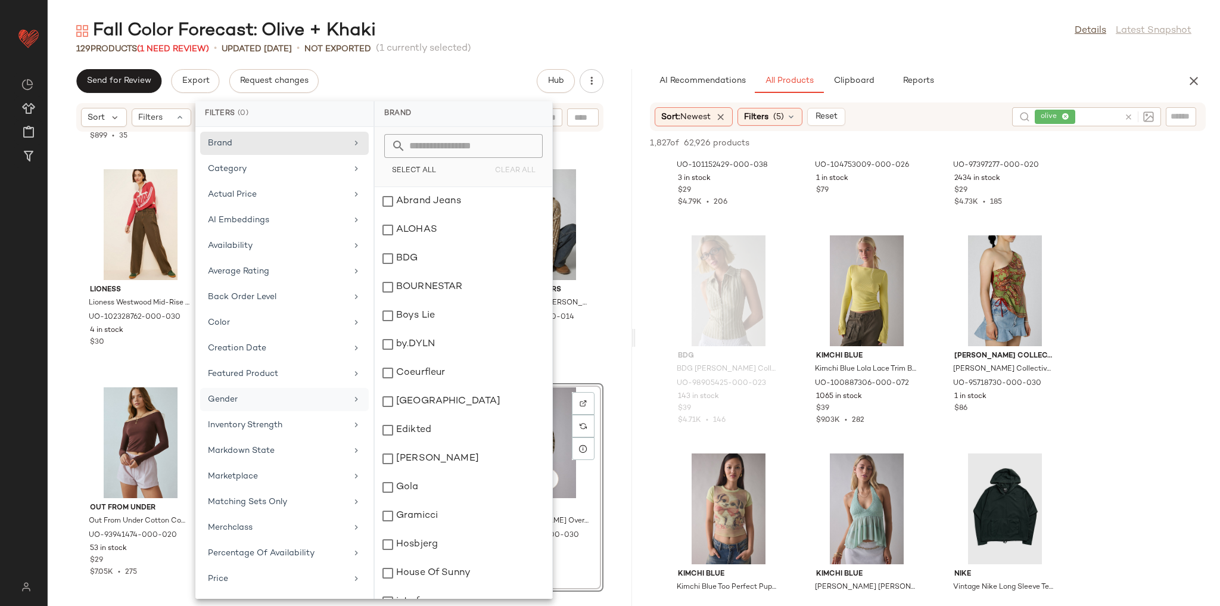
scroll to position [0, 0]
click at [164, 114] on div "Filters" at bounding box center [162, 117] width 60 height 18
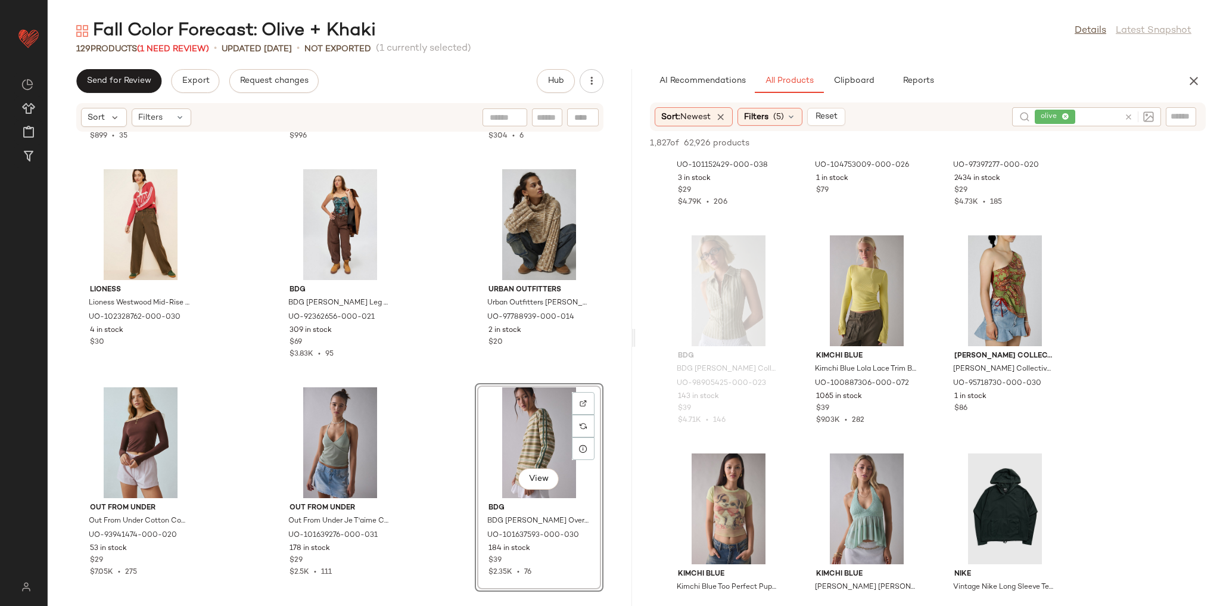
click at [214, 160] on div "Urban Outfitters Urban Outfitters UO Evie Ruched Cutout Tube Top in Green, Wome…" at bounding box center [340, 361] width 584 height 459
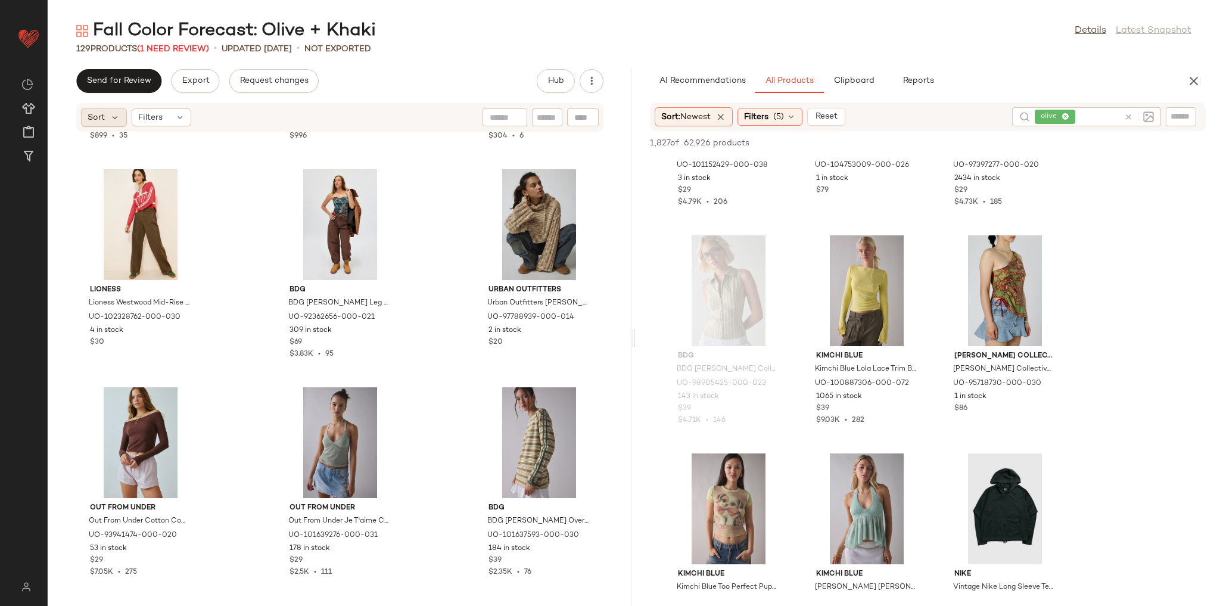
click at [114, 123] on div "Sort" at bounding box center [104, 117] width 46 height 19
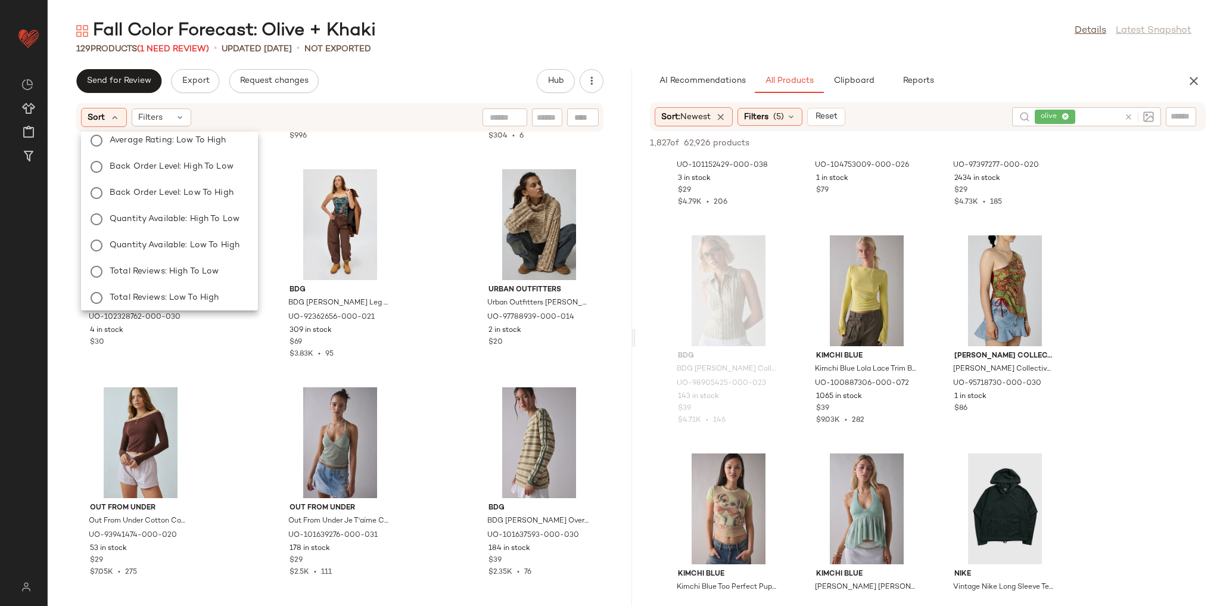
scroll to position [250, 0]
click at [383, 117] on div "Sort Filters" at bounding box center [262, 117] width 363 height 19
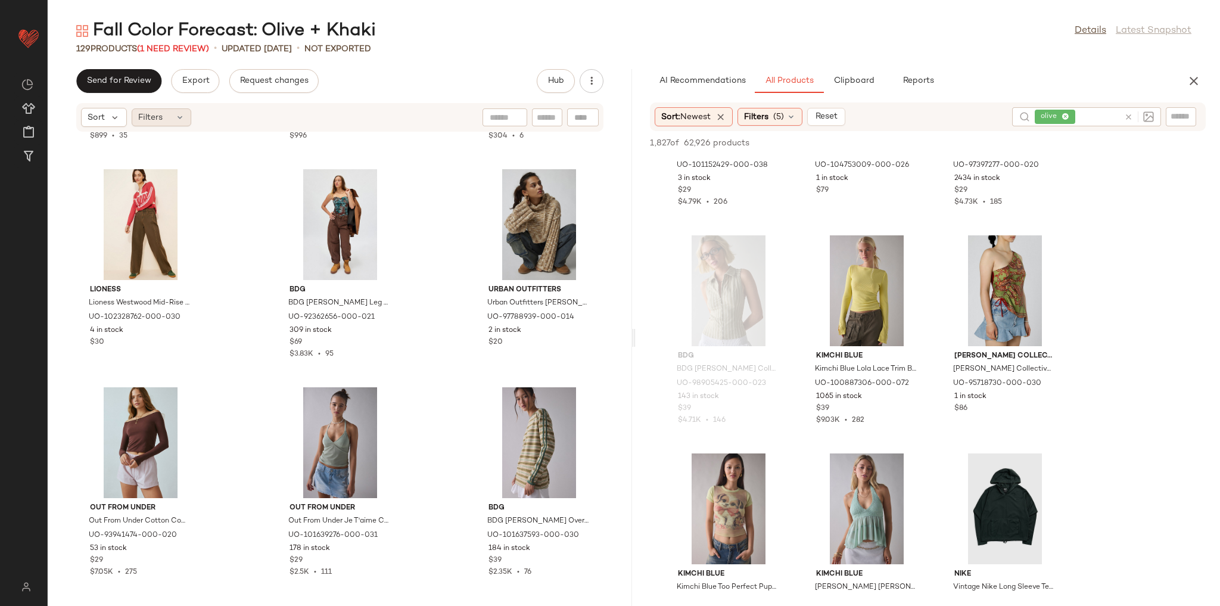
click at [164, 125] on div "Filters" at bounding box center [162, 117] width 60 height 18
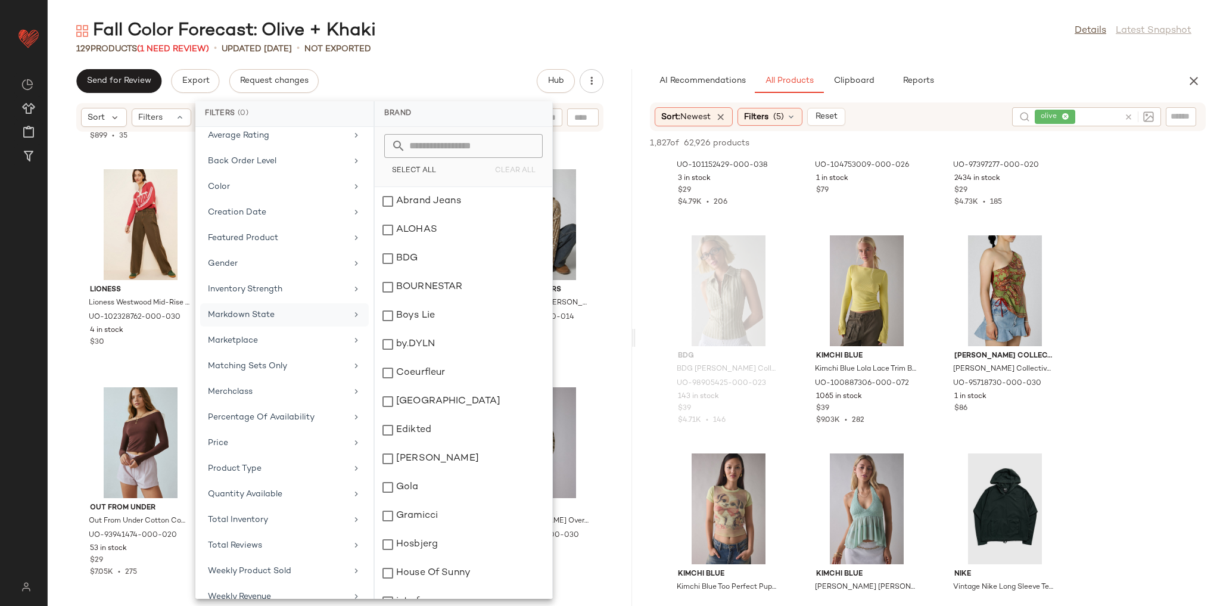
scroll to position [147, 0]
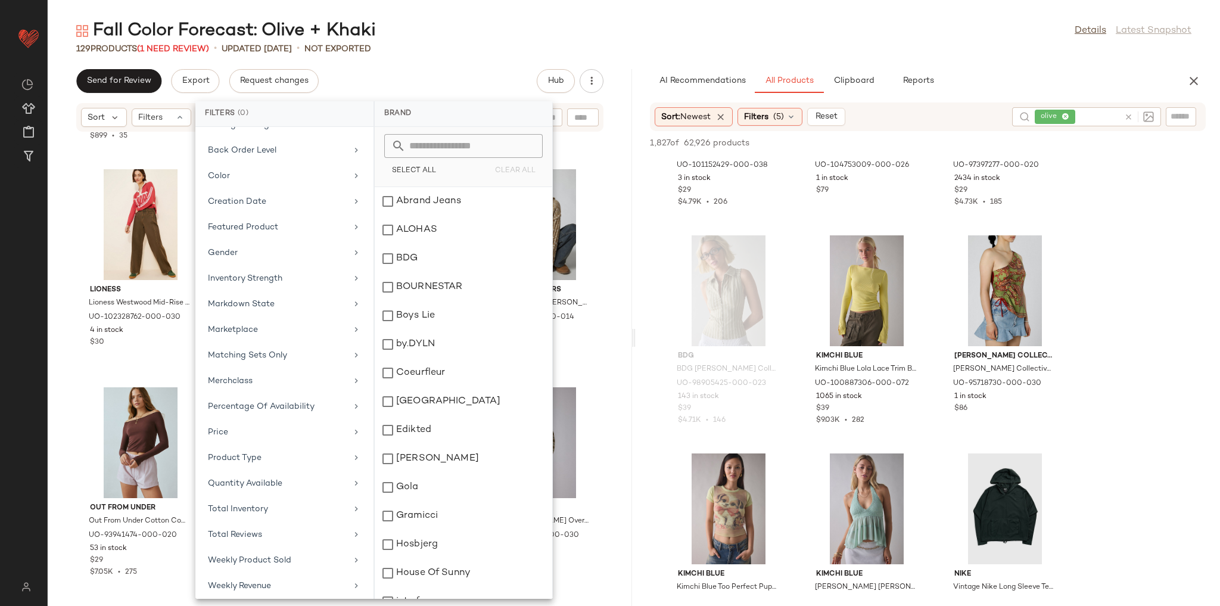
click at [467, 59] on div "Fall Color Forecast: Olive + Khaki Details Latest Snapshot 129 Products (1 Need…" at bounding box center [634, 312] width 1172 height 587
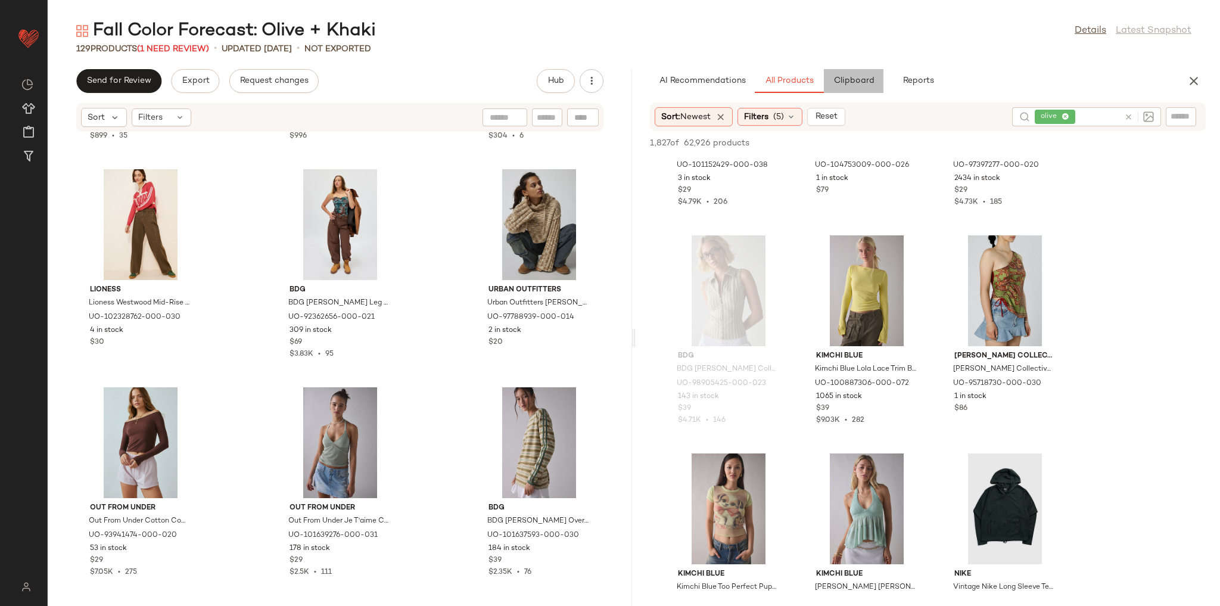
click at [839, 89] on button "Clipboard" at bounding box center [854, 81] width 60 height 24
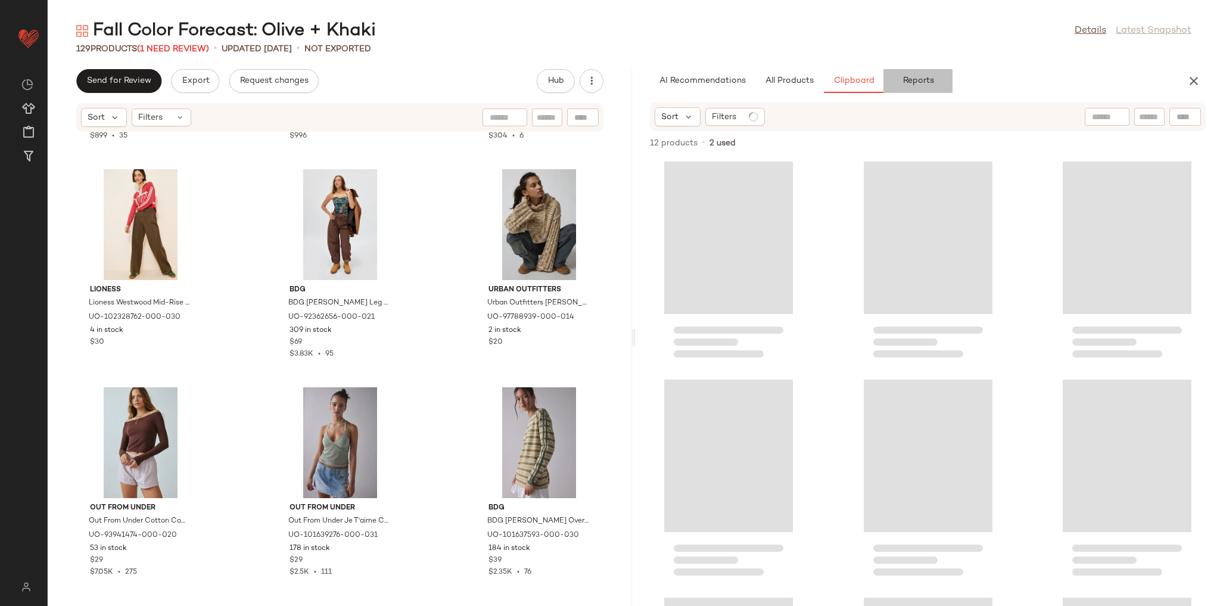
click at [903, 86] on span "Reports" at bounding box center [918, 81] width 32 height 10
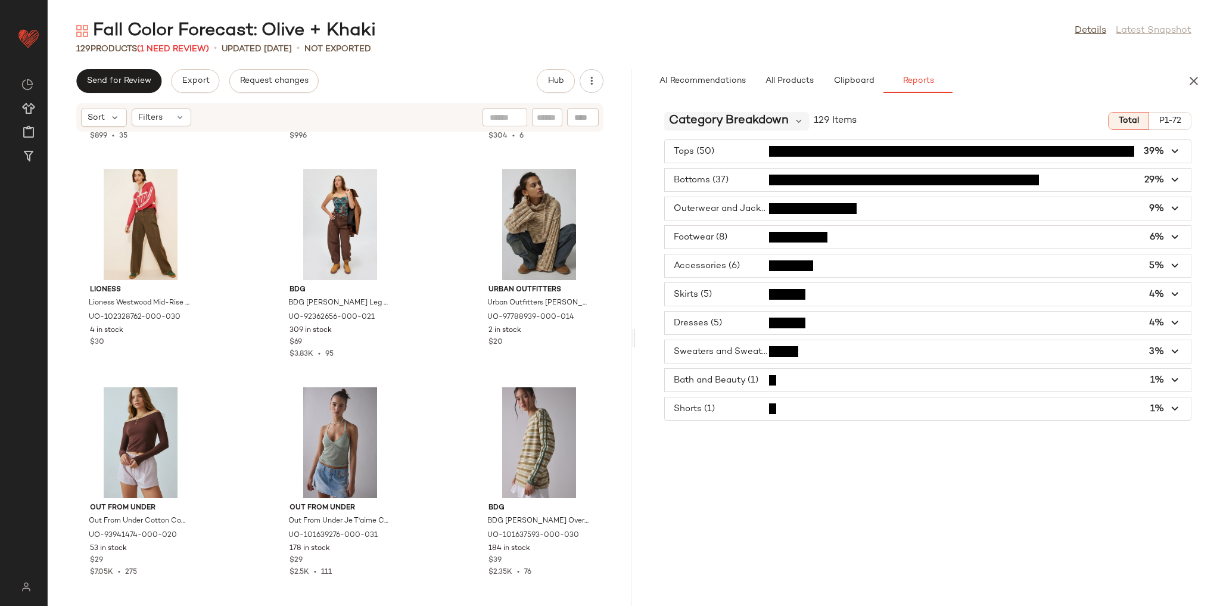
click at [753, 122] on span "Category Breakdown" at bounding box center [729, 121] width 120 height 18
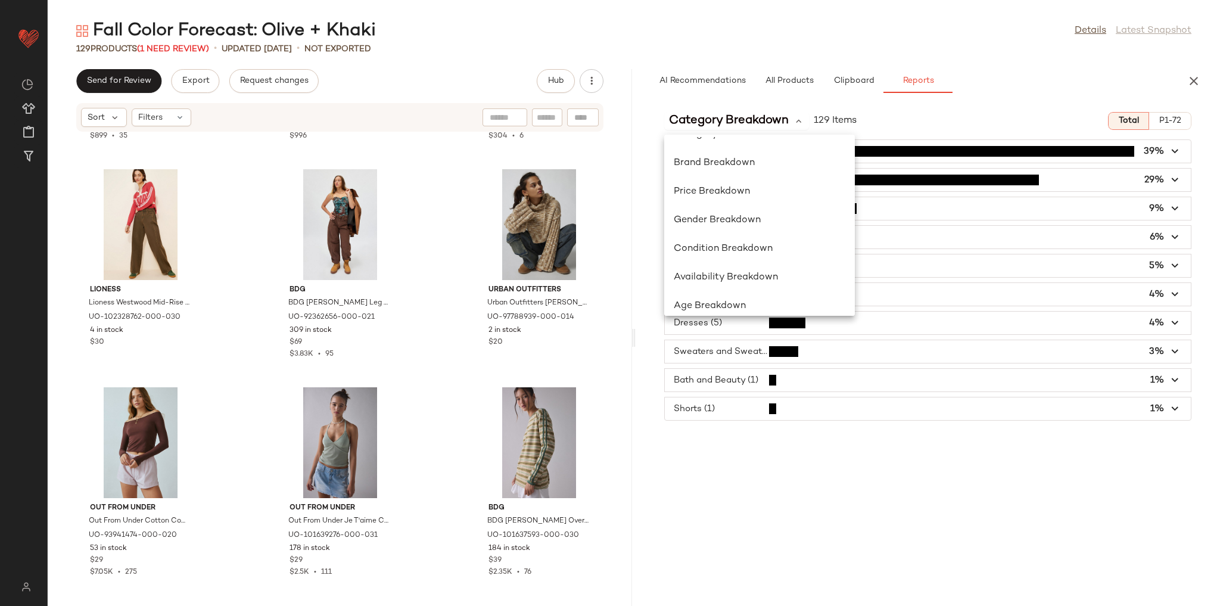
scroll to position [0, 0]
click at [924, 126] on div "Category Breakdown 129 Items Total P1-72" at bounding box center [928, 121] width 584 height 18
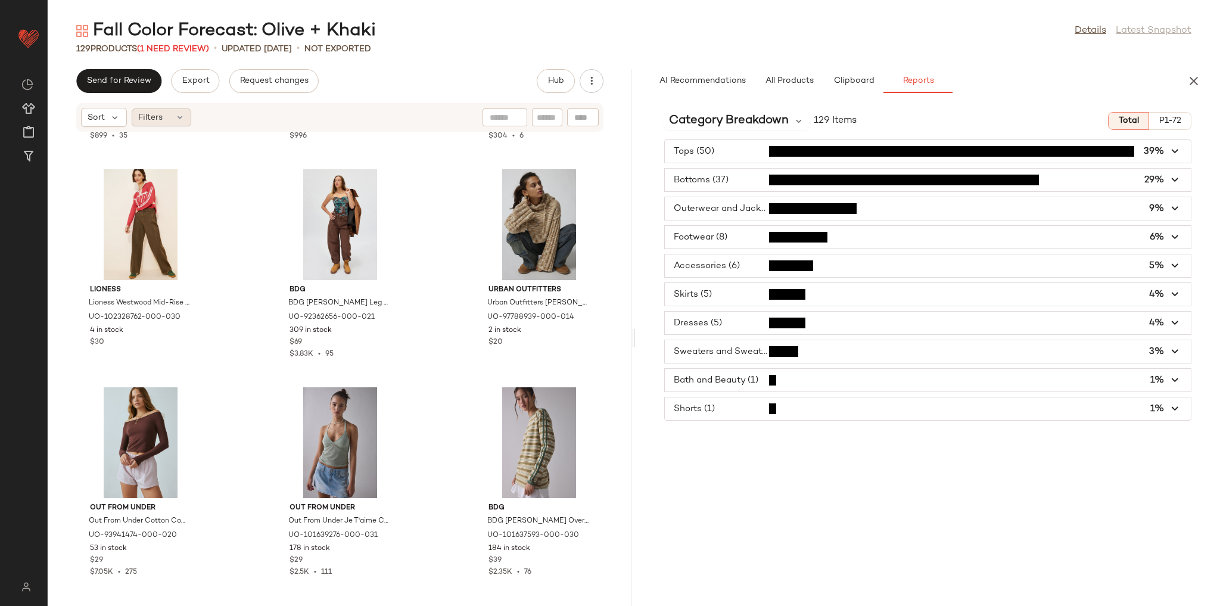
click at [182, 120] on icon at bounding box center [180, 118] width 10 height 10
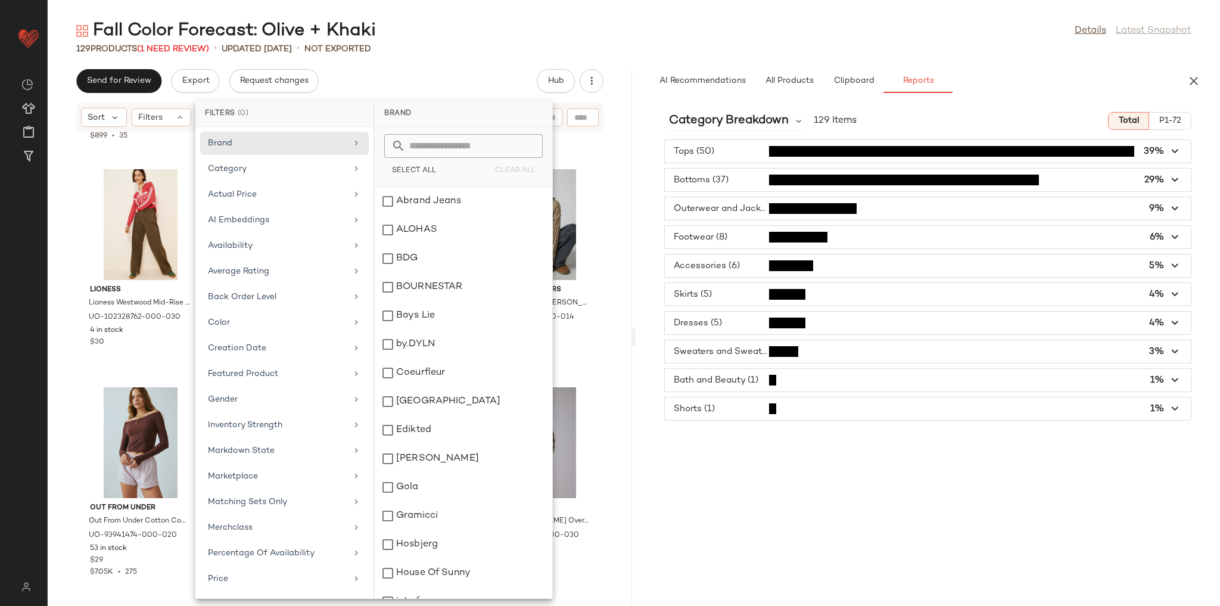
click at [492, 86] on div "Send for Review Export Request changes Hub" at bounding box center [339, 81] width 527 height 24
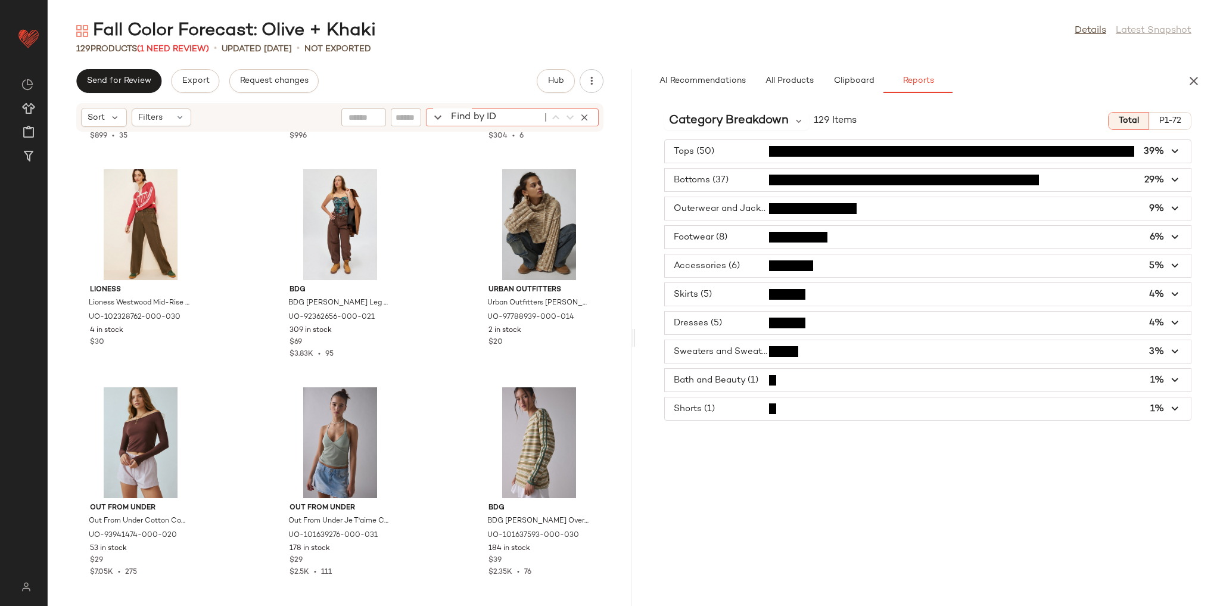
click at [577, 116] on div "Find by ID Find by ID" at bounding box center [512, 117] width 173 height 18
click at [589, 112] on icon "button" at bounding box center [584, 117] width 11 height 11
click at [510, 51] on div "129 Products (1 Need Review) • updated Aug 15th • Not Exported" at bounding box center [634, 49] width 1172 height 12
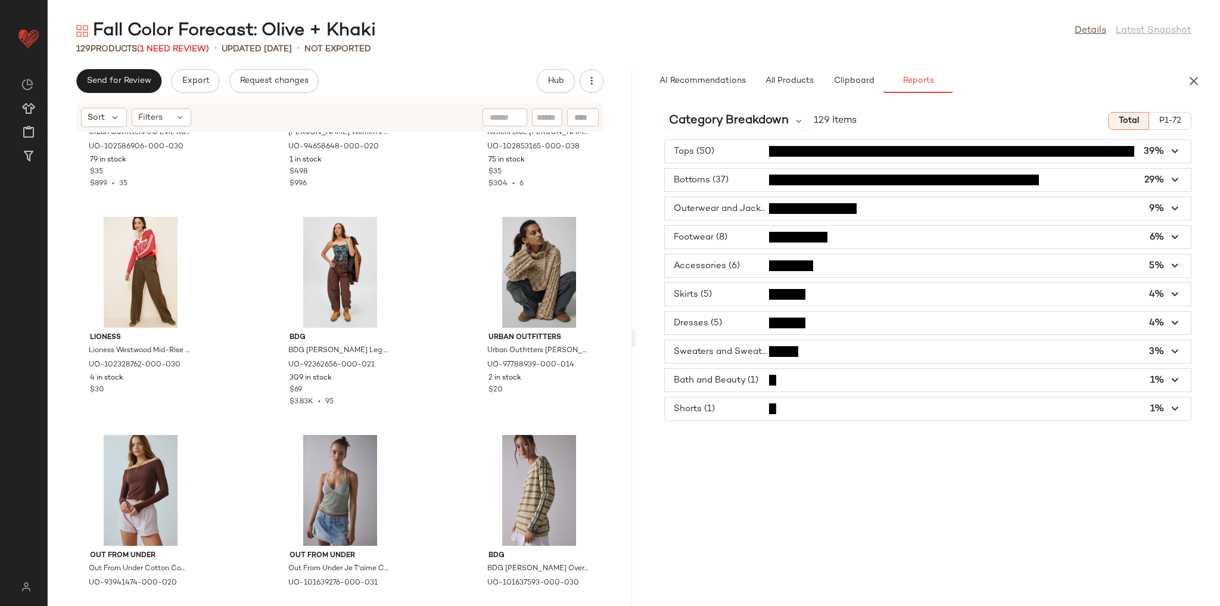
scroll to position [8919, 0]
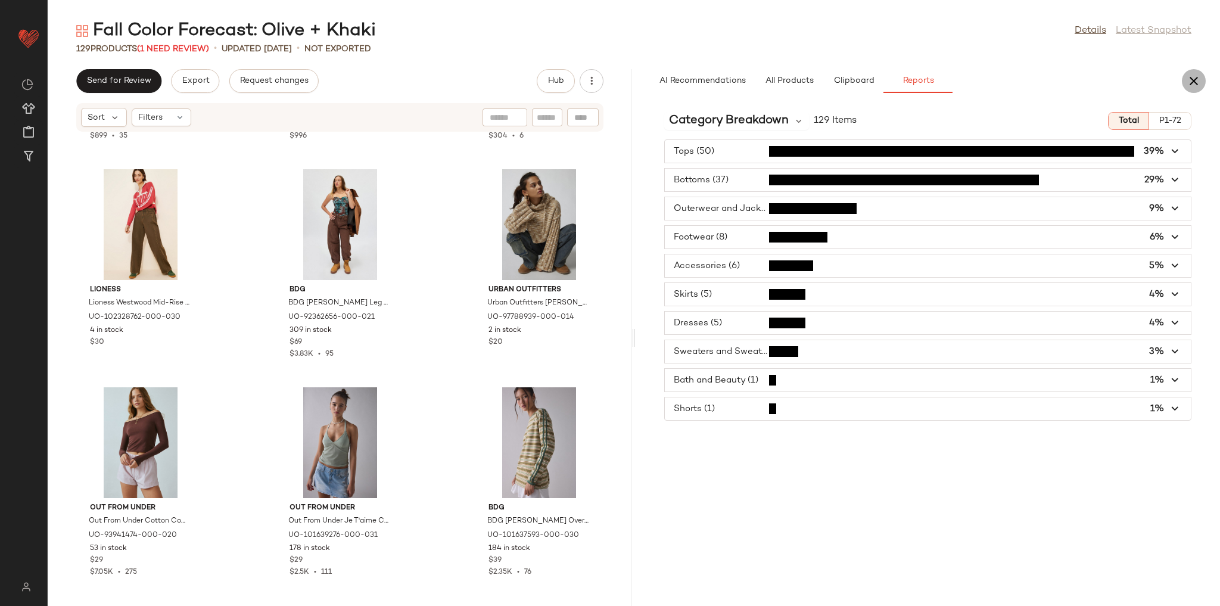
click at [1192, 86] on icon "button" at bounding box center [1194, 81] width 14 height 14
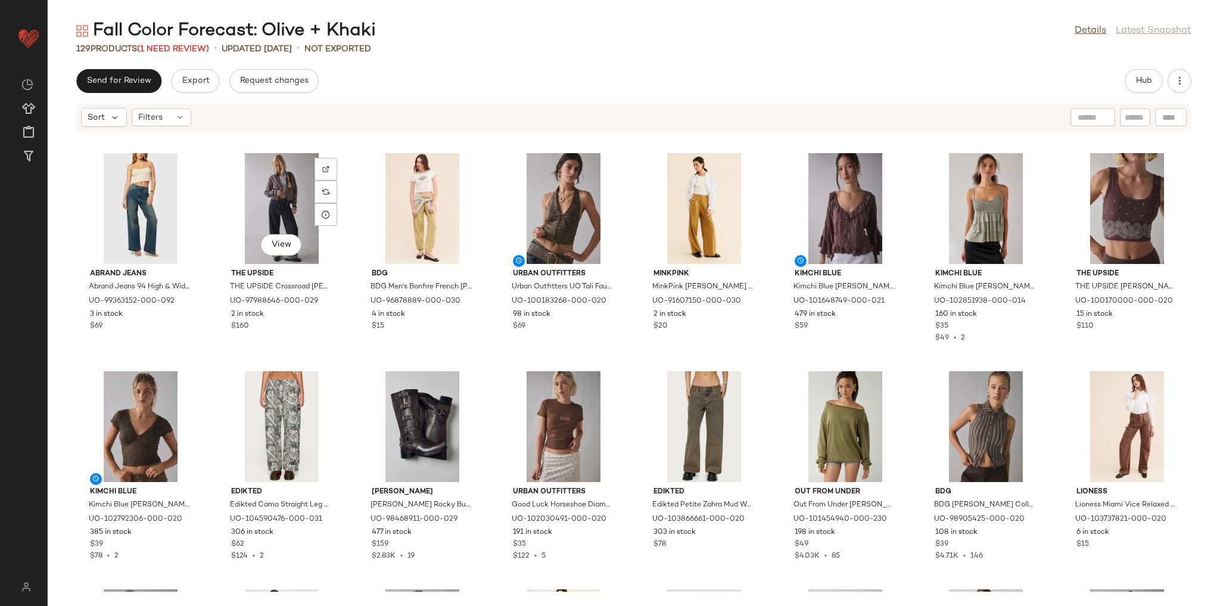
scroll to position [2814, 0]
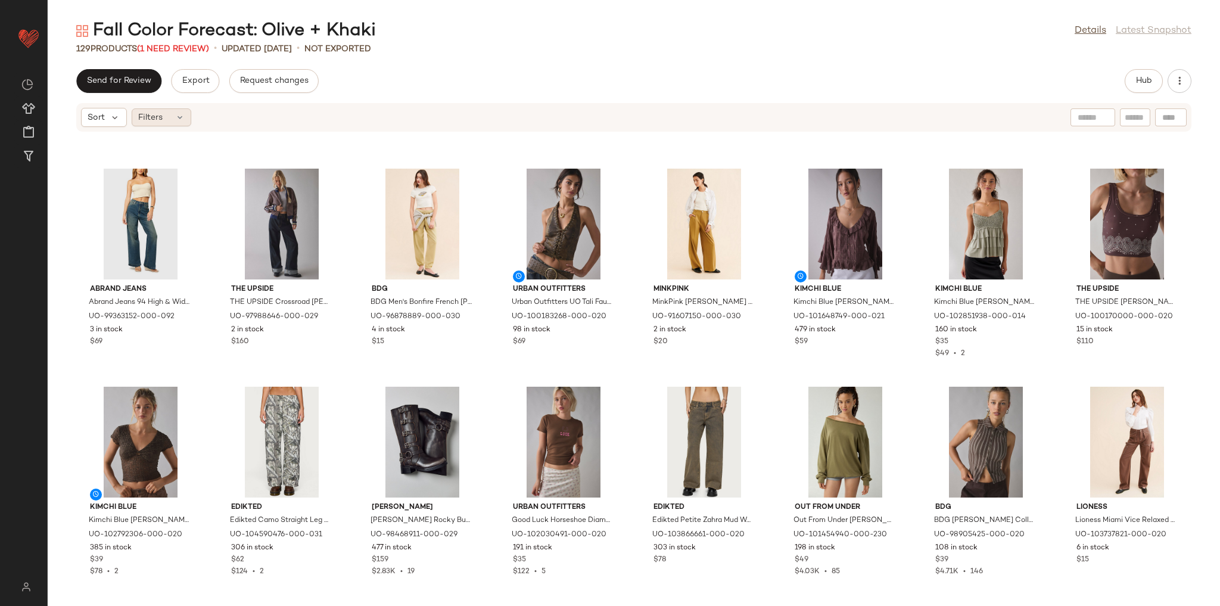
click at [161, 114] on span "Filters" at bounding box center [150, 117] width 24 height 13
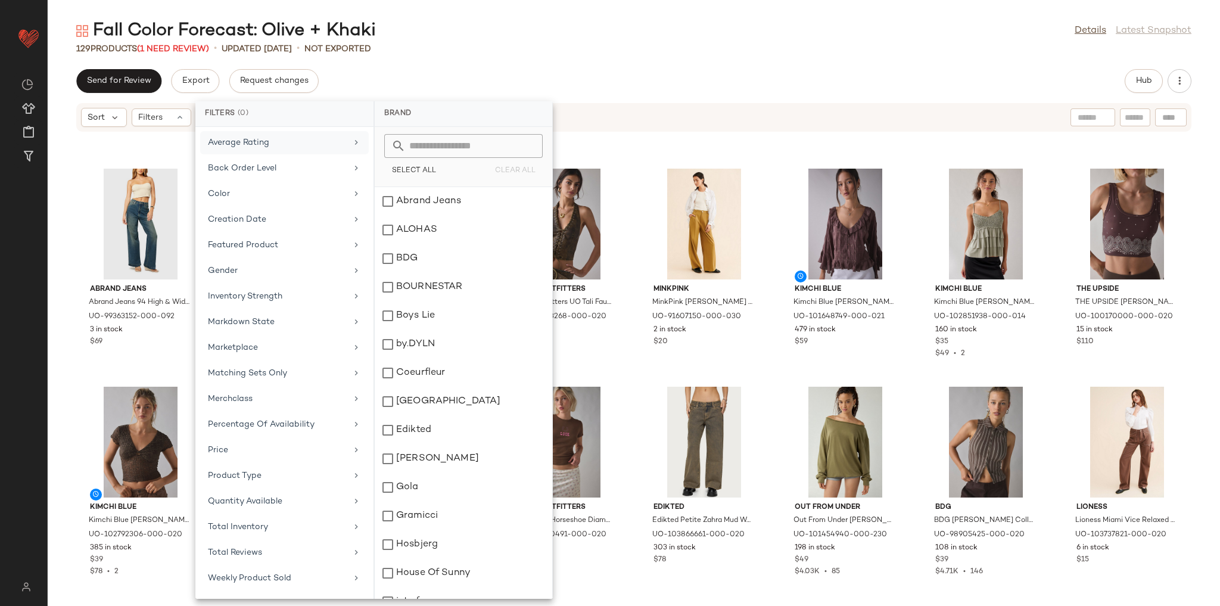
scroll to position [147, 0]
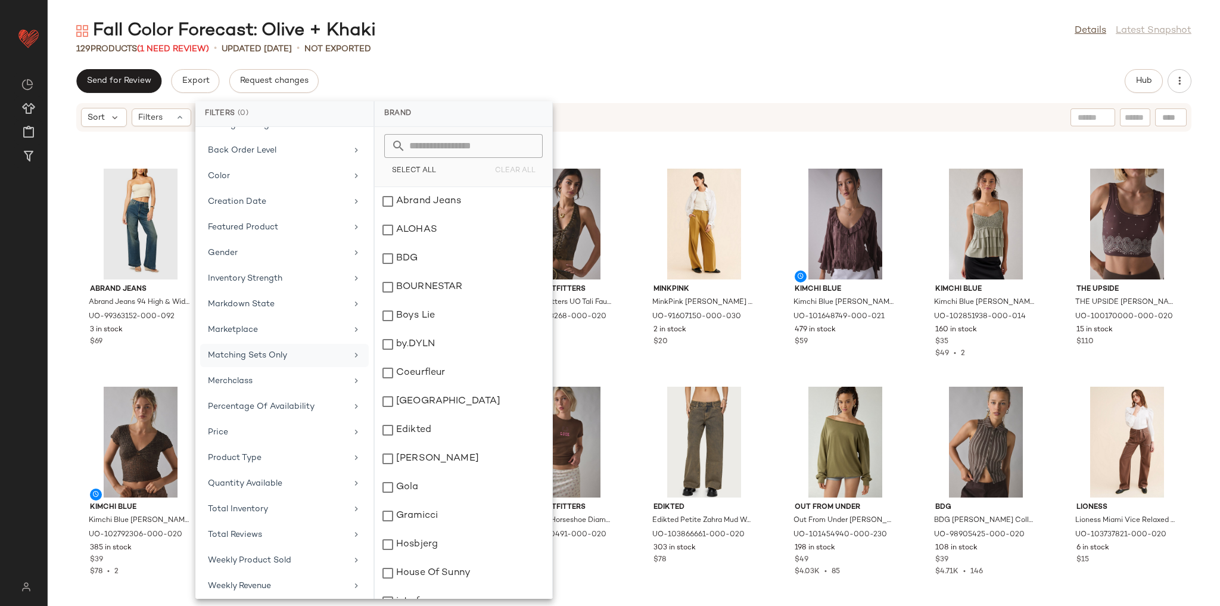
click at [275, 369] on div "Matching Sets Only" at bounding box center [284, 380] width 169 height 23
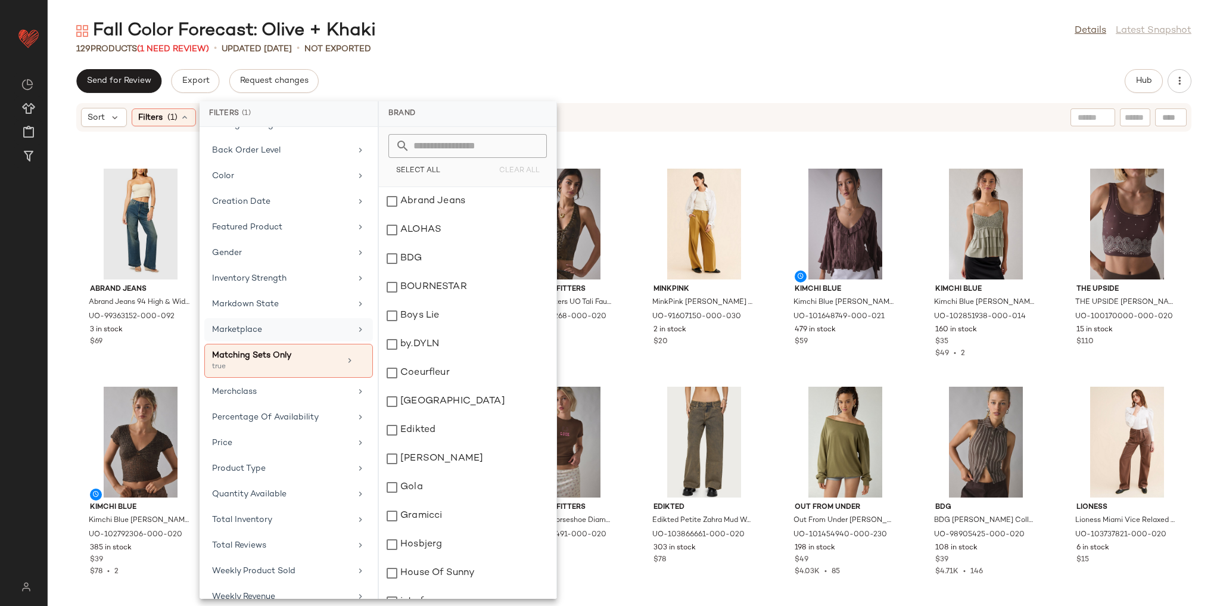
click at [272, 323] on div "Marketplace" at bounding box center [281, 329] width 139 height 13
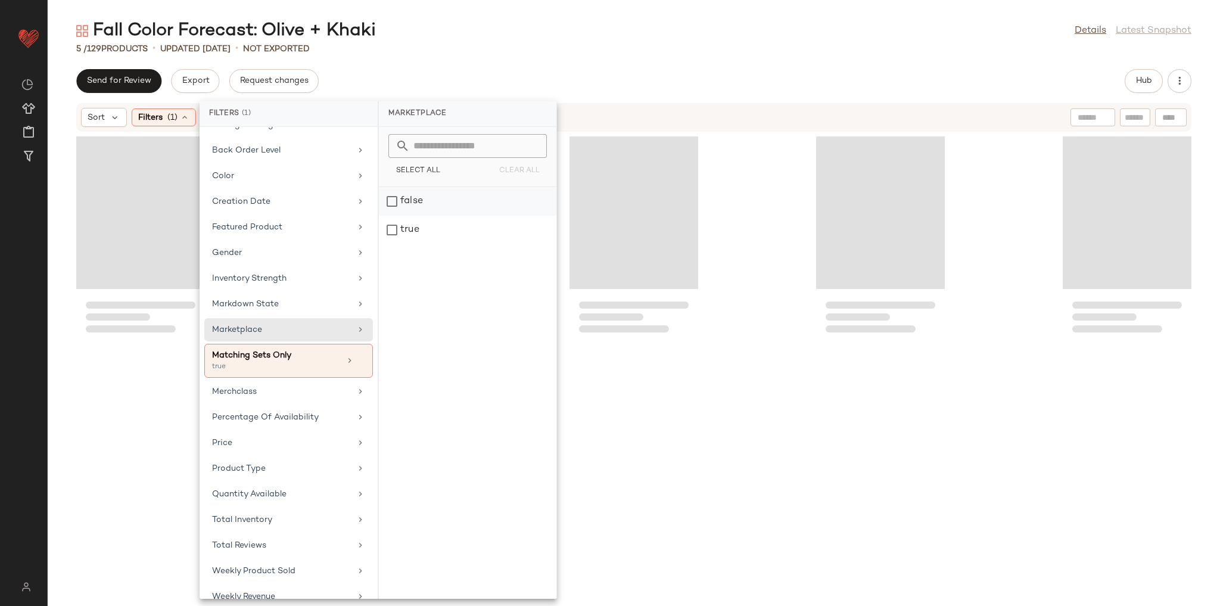
click at [427, 216] on div "false" at bounding box center [468, 230] width 178 height 29
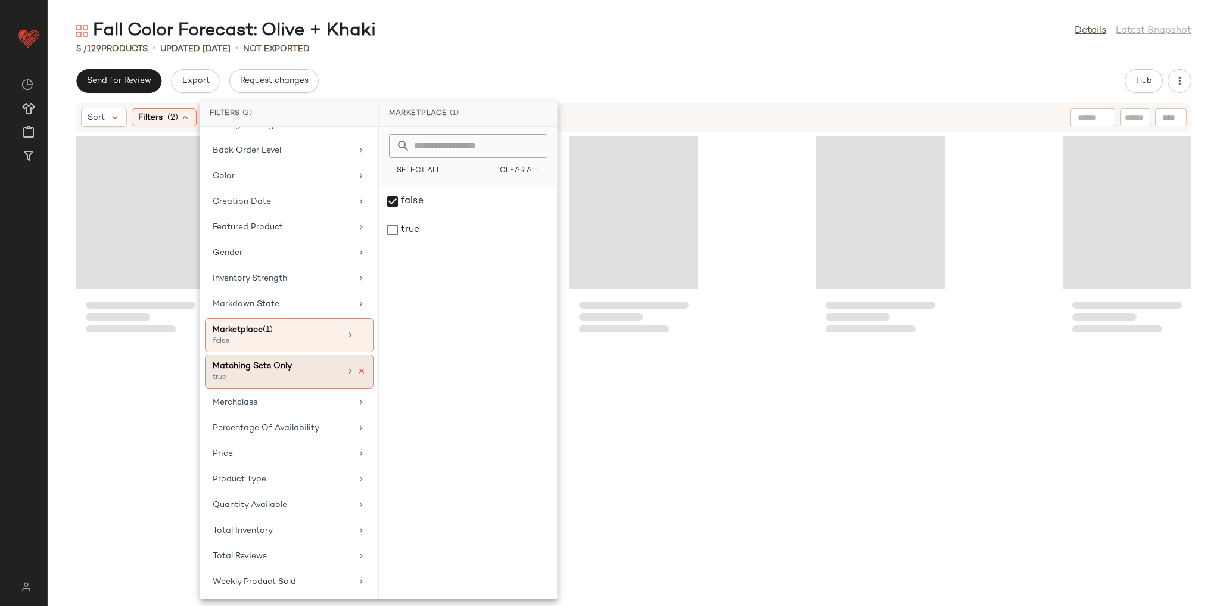
click at [358, 367] on icon at bounding box center [361, 371] width 8 height 8
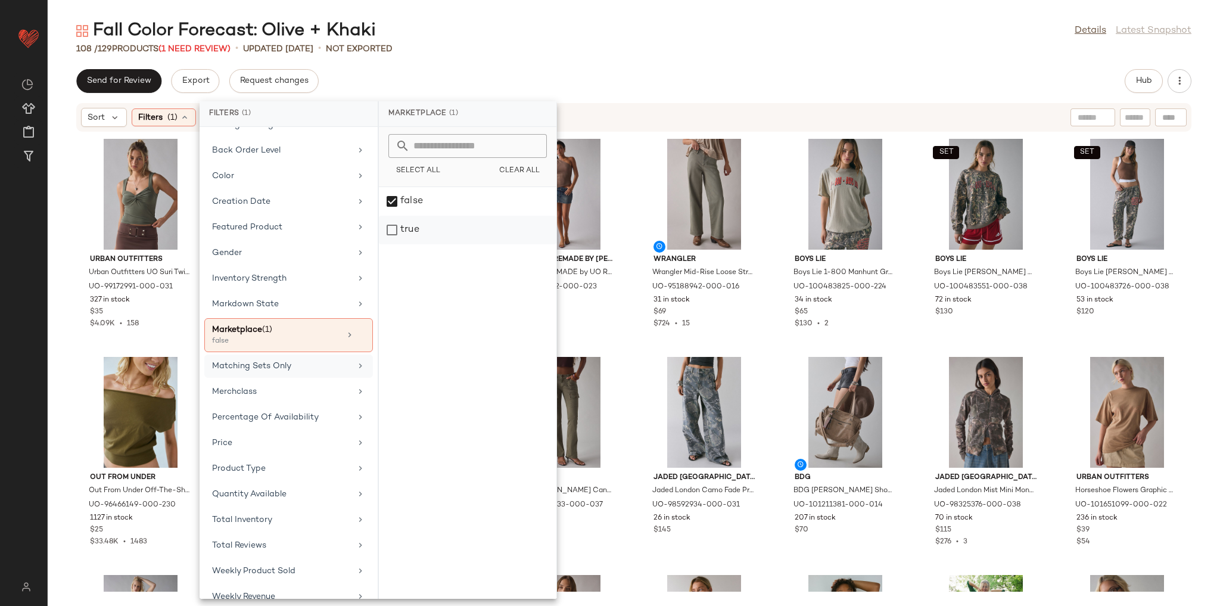
click at [399, 235] on div "true" at bounding box center [468, 230] width 178 height 29
click at [398, 216] on div "false" at bounding box center [468, 230] width 178 height 29
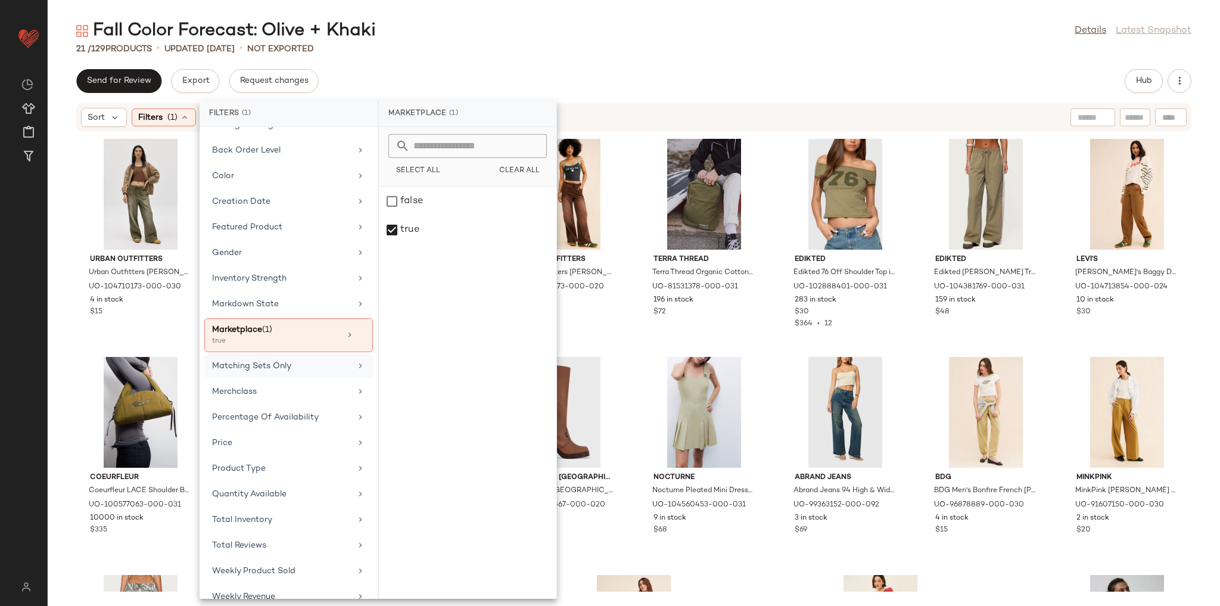
click at [504, 48] on div "21 / 129 Products • updated Aug 15th • Not Exported" at bounding box center [634, 49] width 1172 height 12
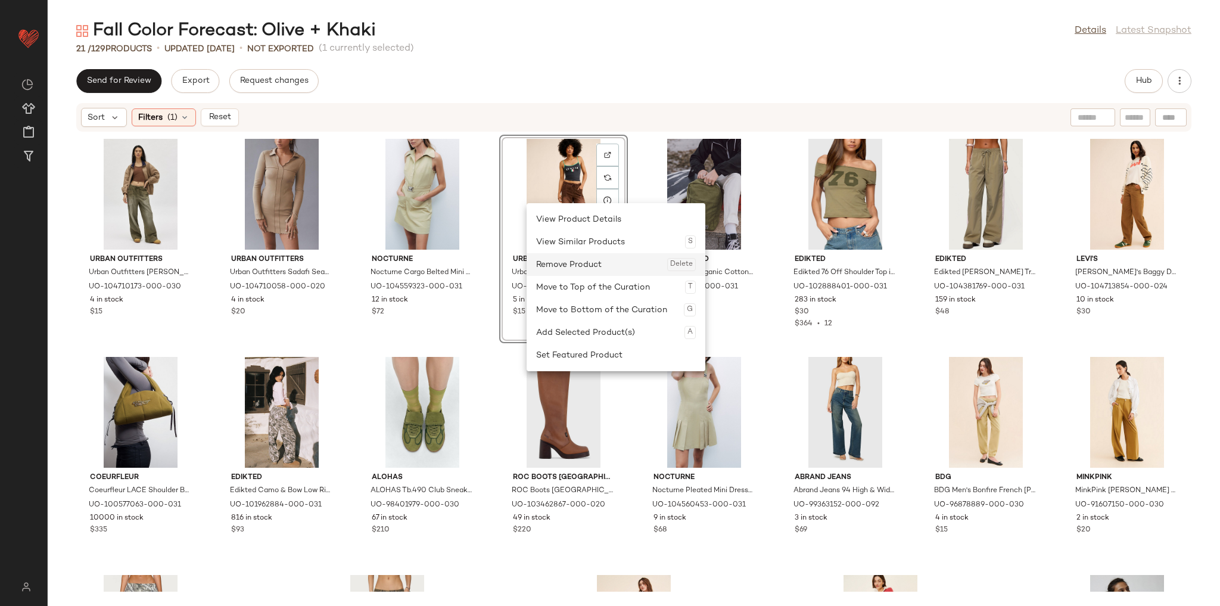
click at [555, 260] on div "Remove Product Delete" at bounding box center [616, 264] width 160 height 23
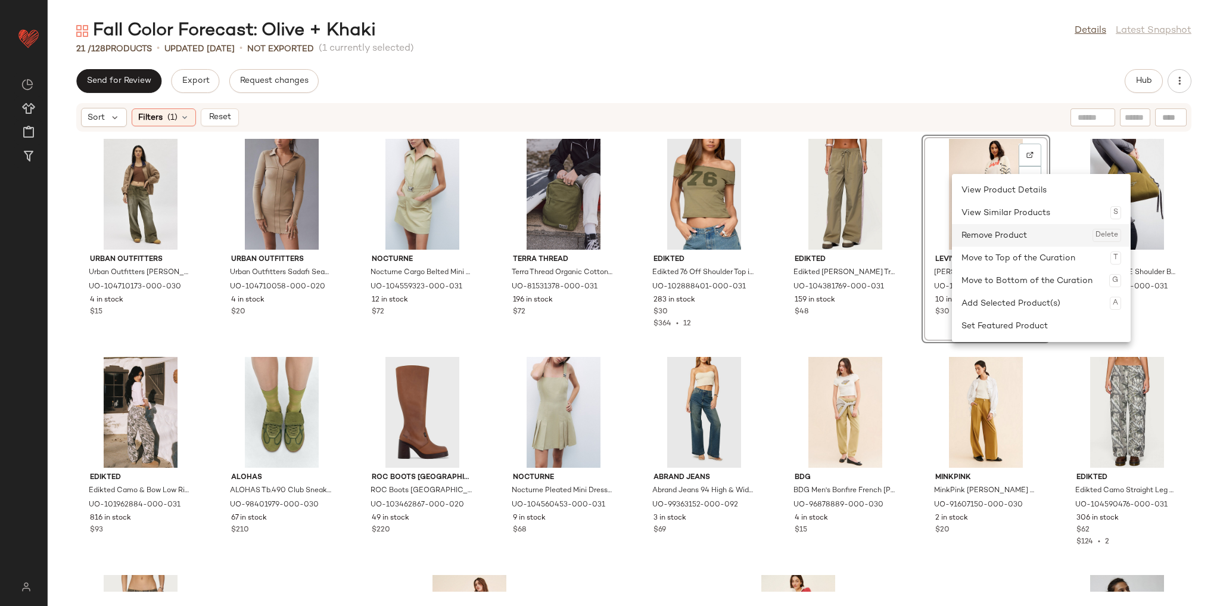
click at [966, 240] on div "Remove Product Delete" at bounding box center [1042, 235] width 160 height 23
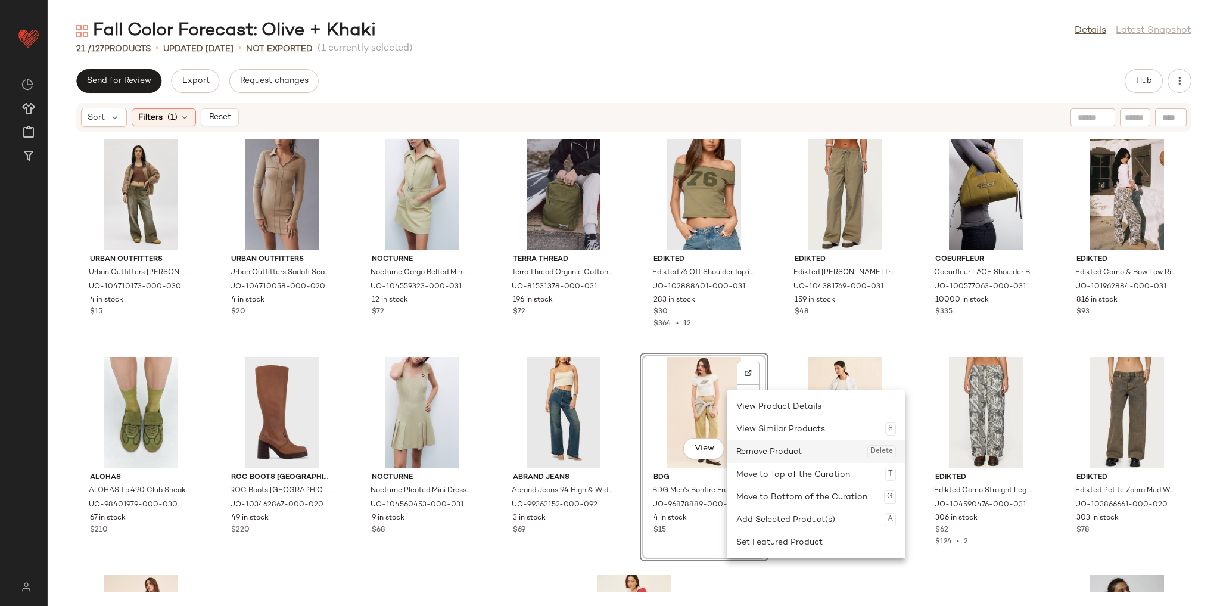
click at [770, 451] on div "Remove Product Delete" at bounding box center [816, 451] width 160 height 23
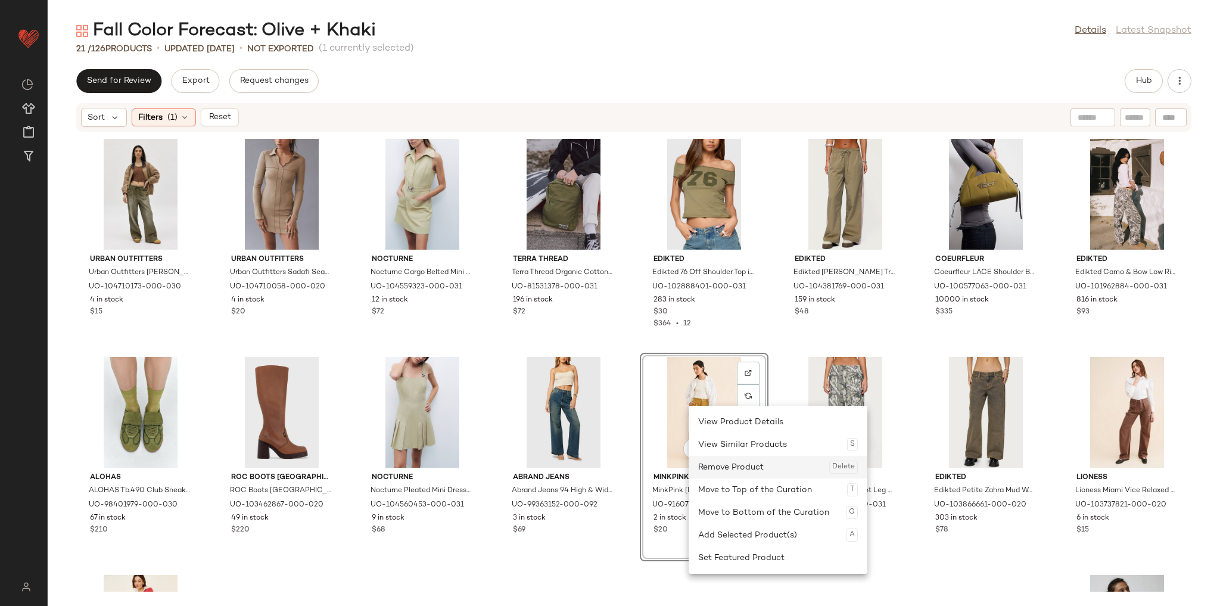
click at [726, 459] on div "Remove Product Delete" at bounding box center [778, 467] width 160 height 23
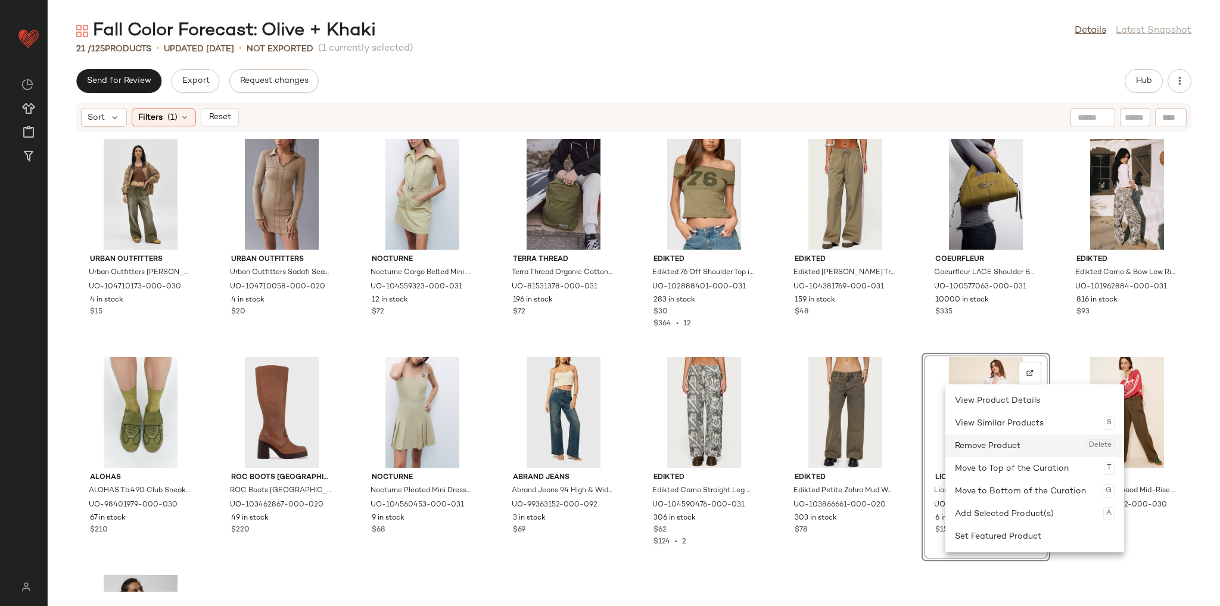
click at [964, 443] on div "Remove Product Delete" at bounding box center [1035, 445] width 160 height 23
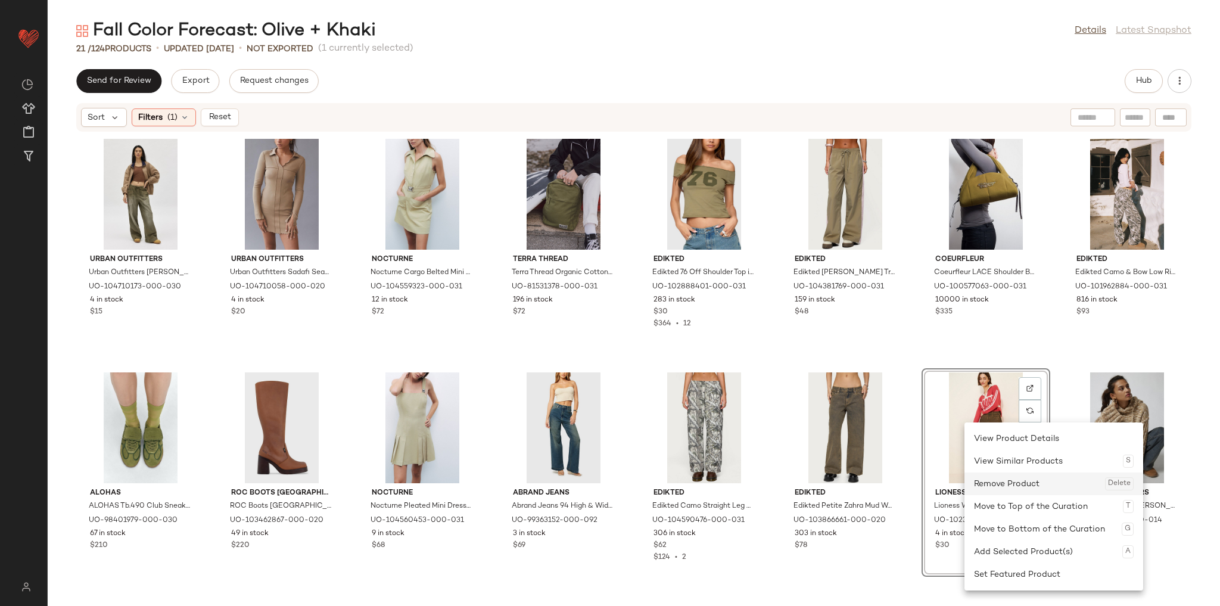
click at [987, 481] on div "Remove Product Delete" at bounding box center [1054, 483] width 160 height 23
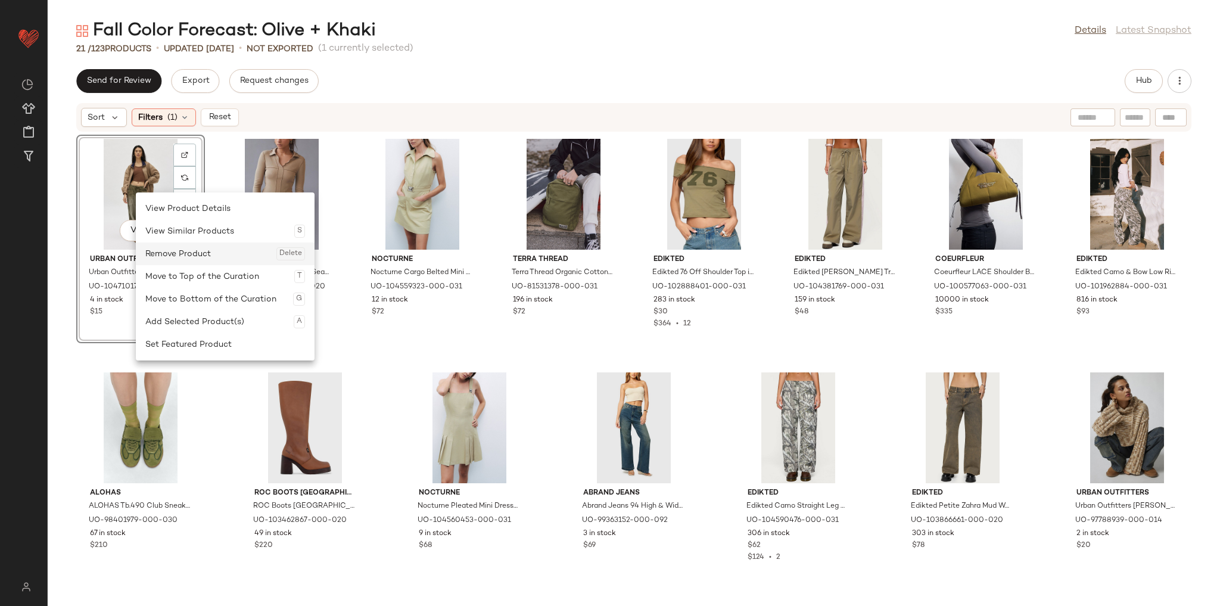
click at [180, 259] on div "Remove Product Delete" at bounding box center [225, 253] width 160 height 23
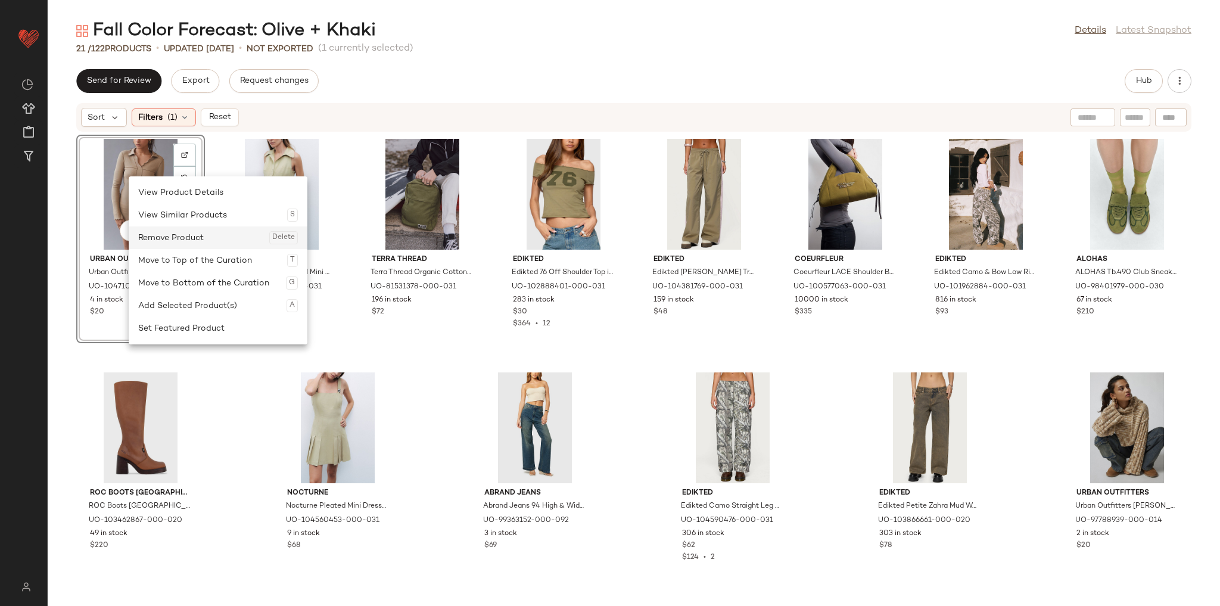
click at [174, 243] on div "Remove Product Delete" at bounding box center [218, 237] width 160 height 23
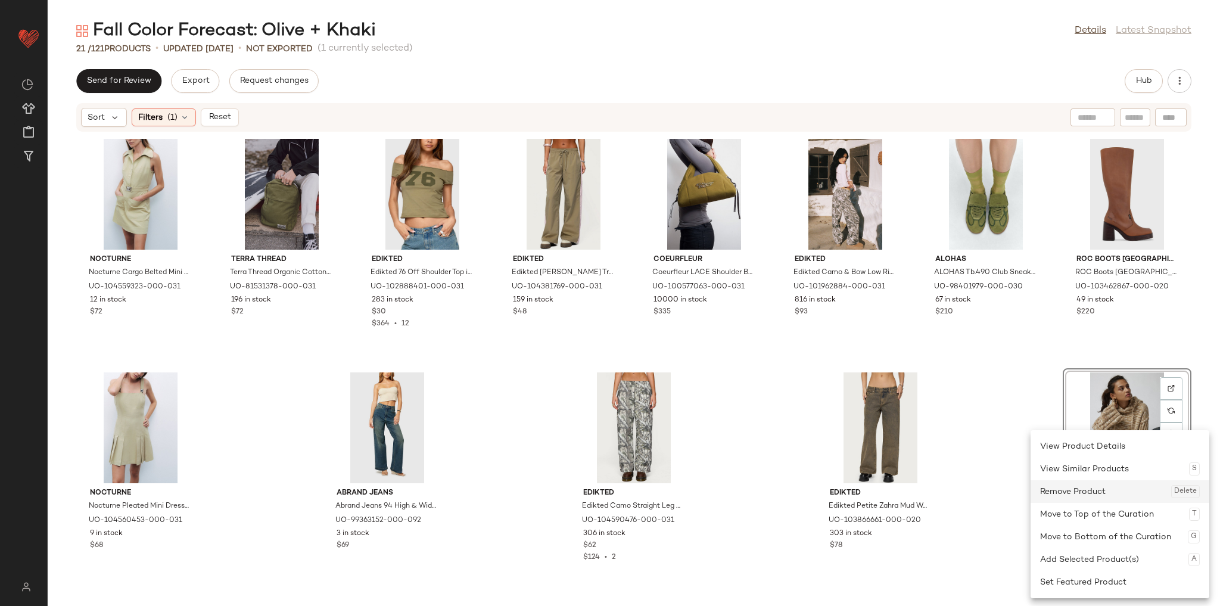
click at [1112, 489] on div "Remove Product Delete" at bounding box center [1120, 491] width 160 height 23
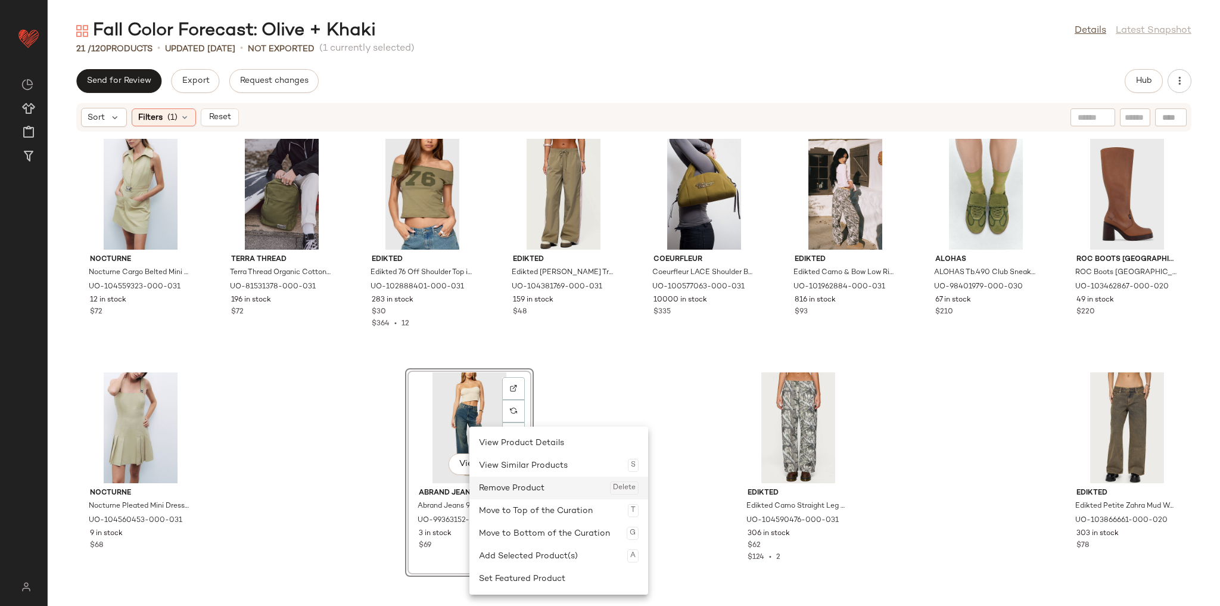
click at [512, 486] on div "Remove Product Delete" at bounding box center [559, 488] width 160 height 23
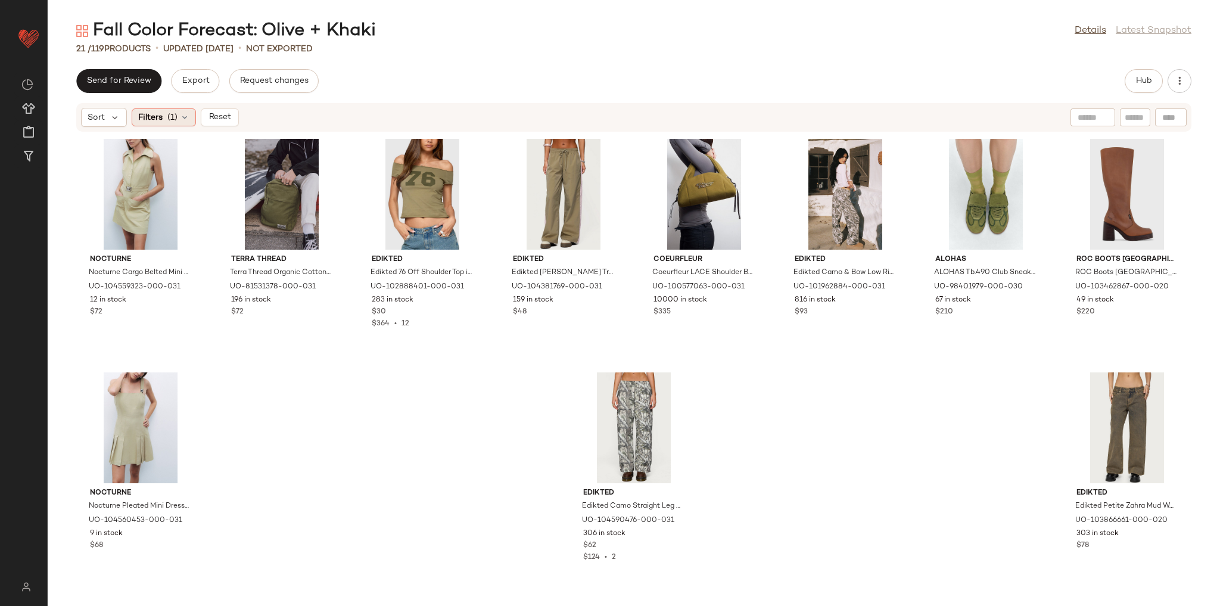
click at [164, 115] on div "Filters (1)" at bounding box center [164, 117] width 64 height 18
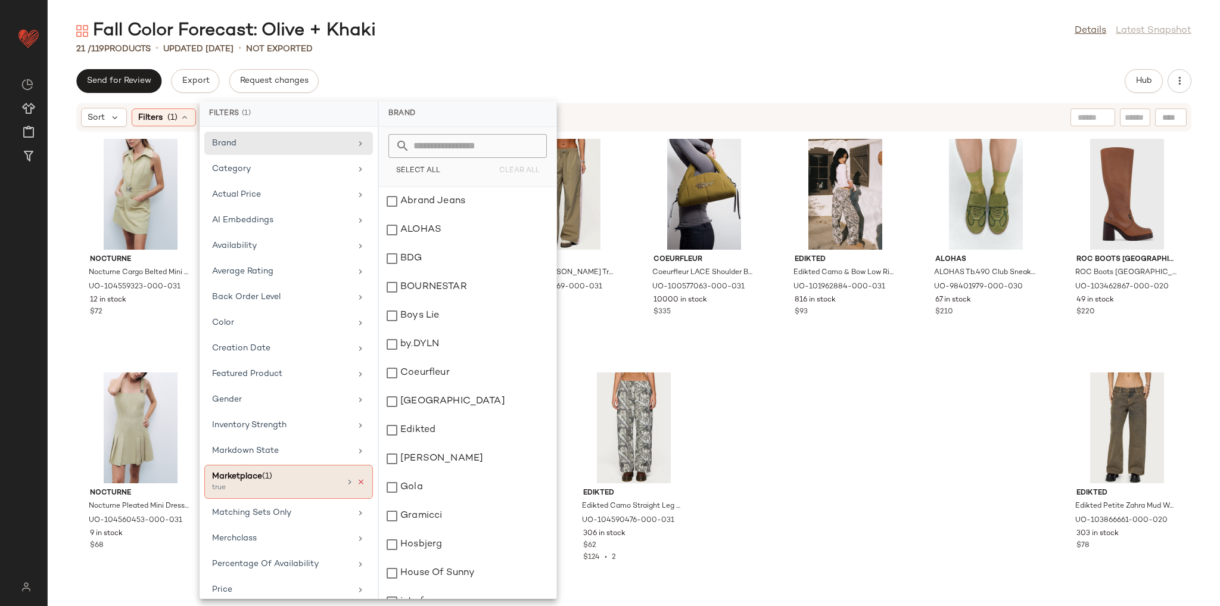
click at [357, 478] on icon at bounding box center [361, 482] width 8 height 8
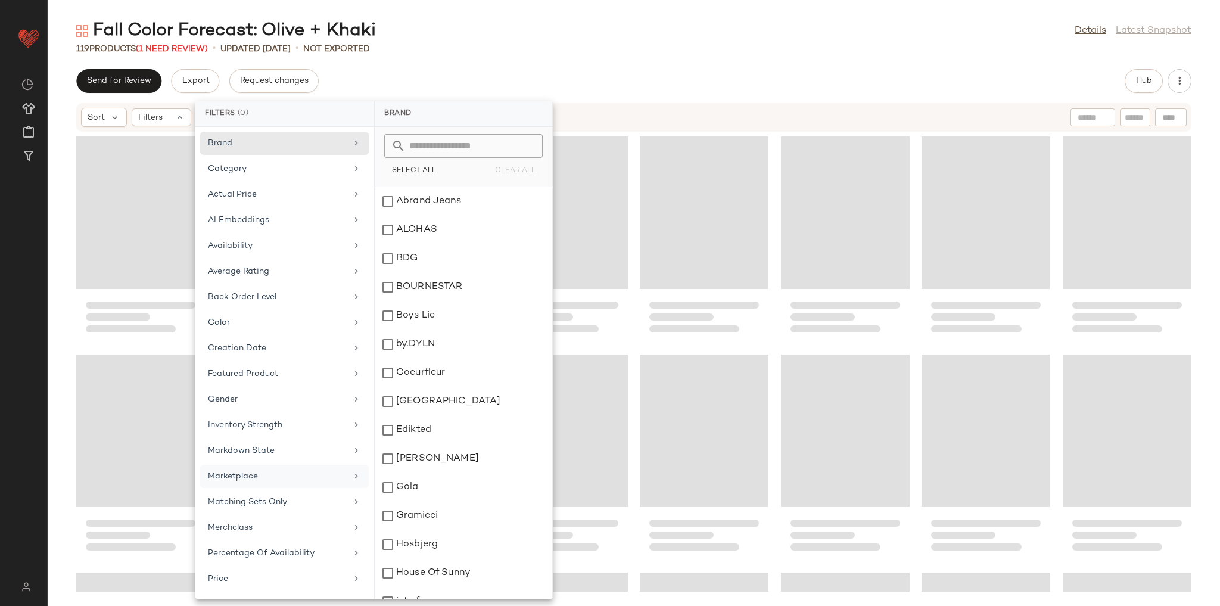
click at [484, 61] on div "Fall Color Forecast: Olive + Khaki Details Latest Snapshot 119 Products (1 Need…" at bounding box center [634, 312] width 1172 height 587
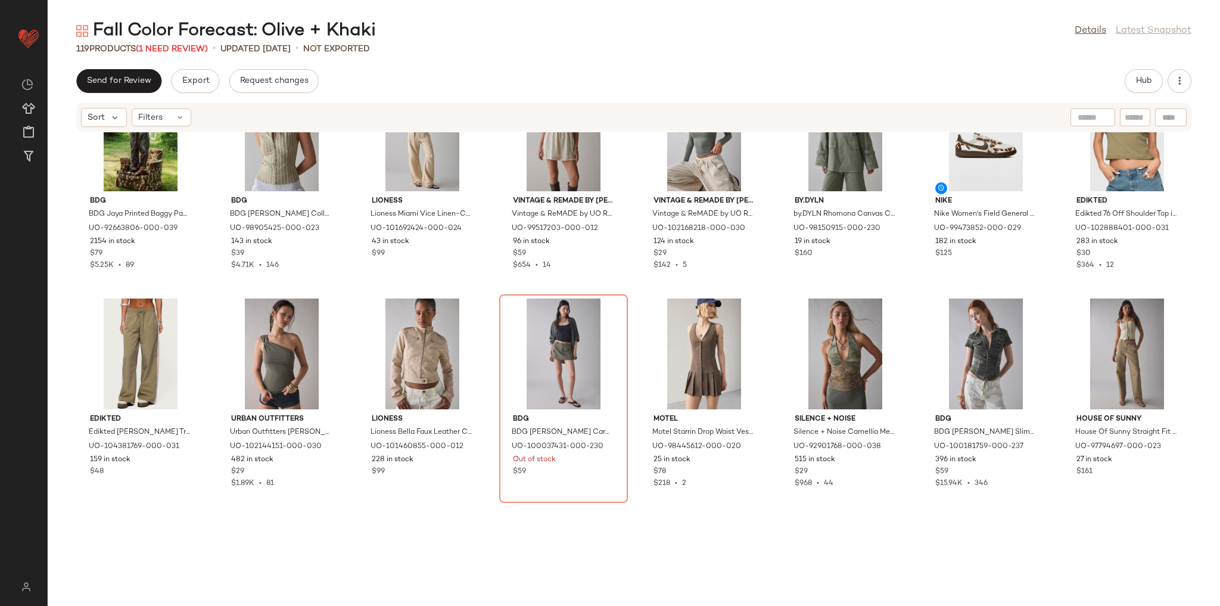
scroll to position [724, 0]
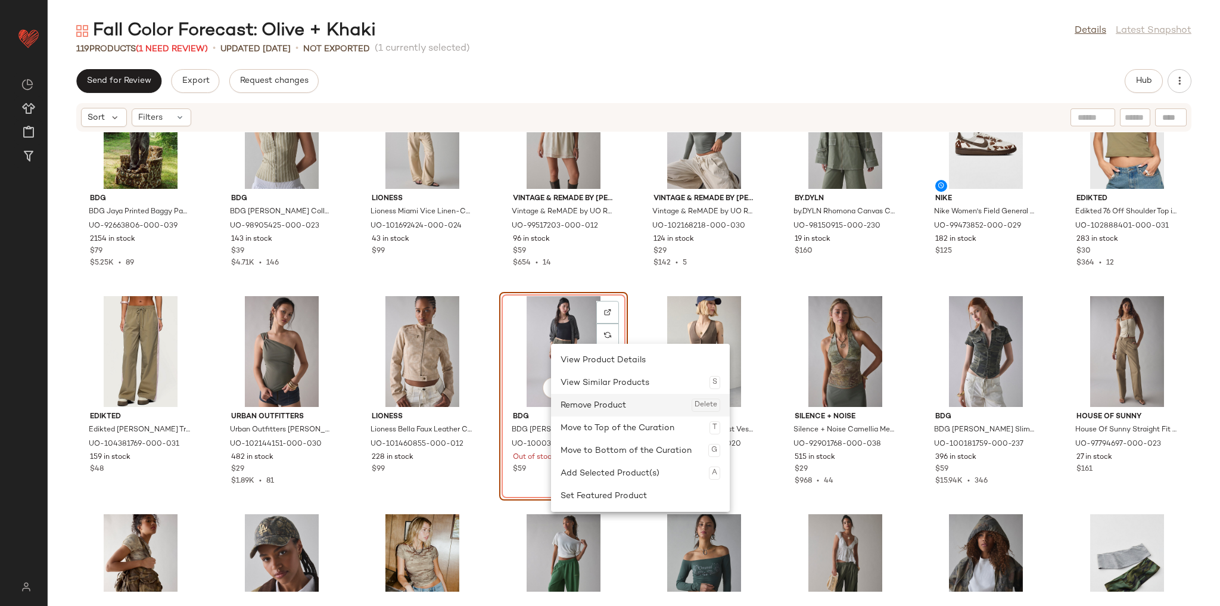
click at [581, 408] on div "Remove Product Delete" at bounding box center [641, 405] width 160 height 23
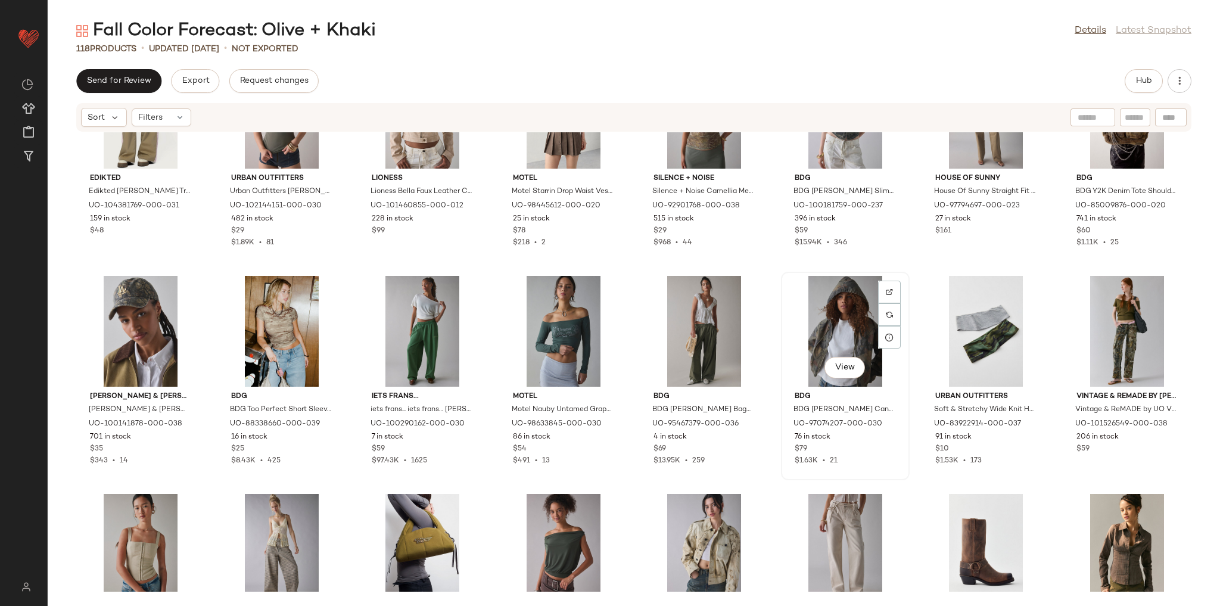
scroll to position [1153, 0]
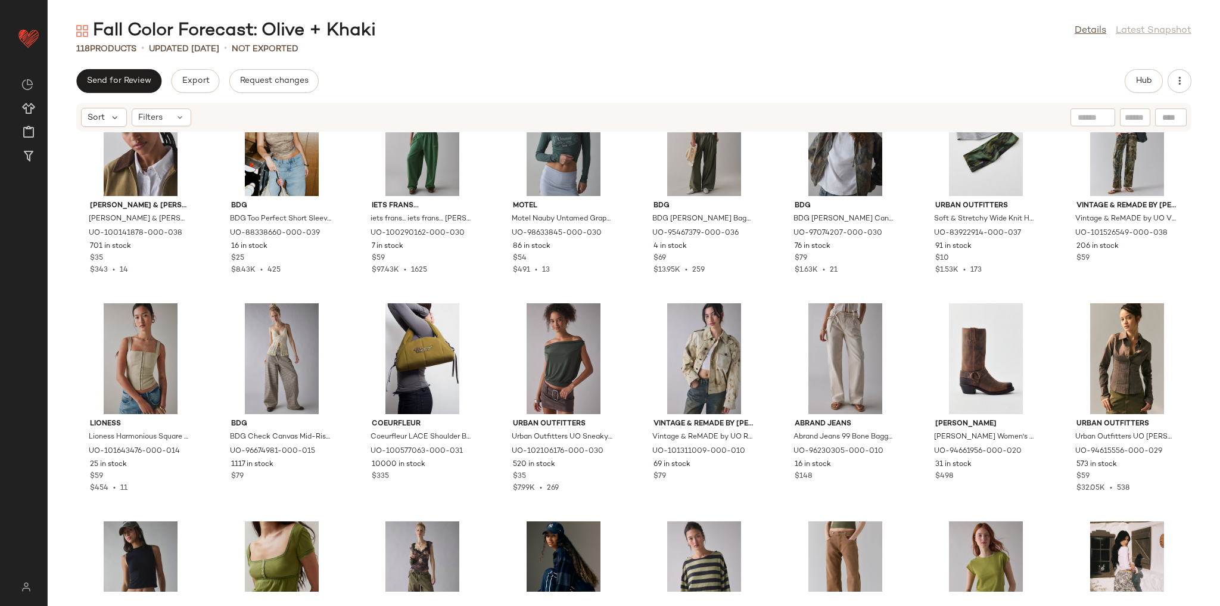
click at [1143, 94] on div "Send for Review Export Request changes Hub Sort Filters Edikted Edikted Annabel…" at bounding box center [634, 337] width 1172 height 537
click at [1149, 80] on span "Hub" at bounding box center [1144, 81] width 17 height 10
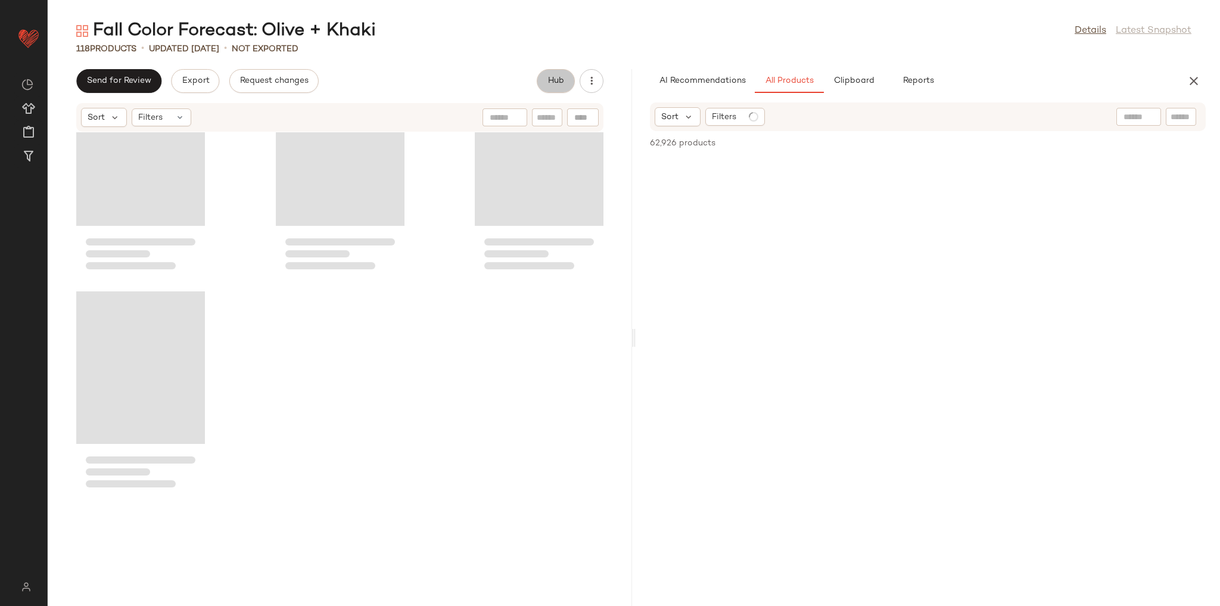
scroll to position [2026, 0]
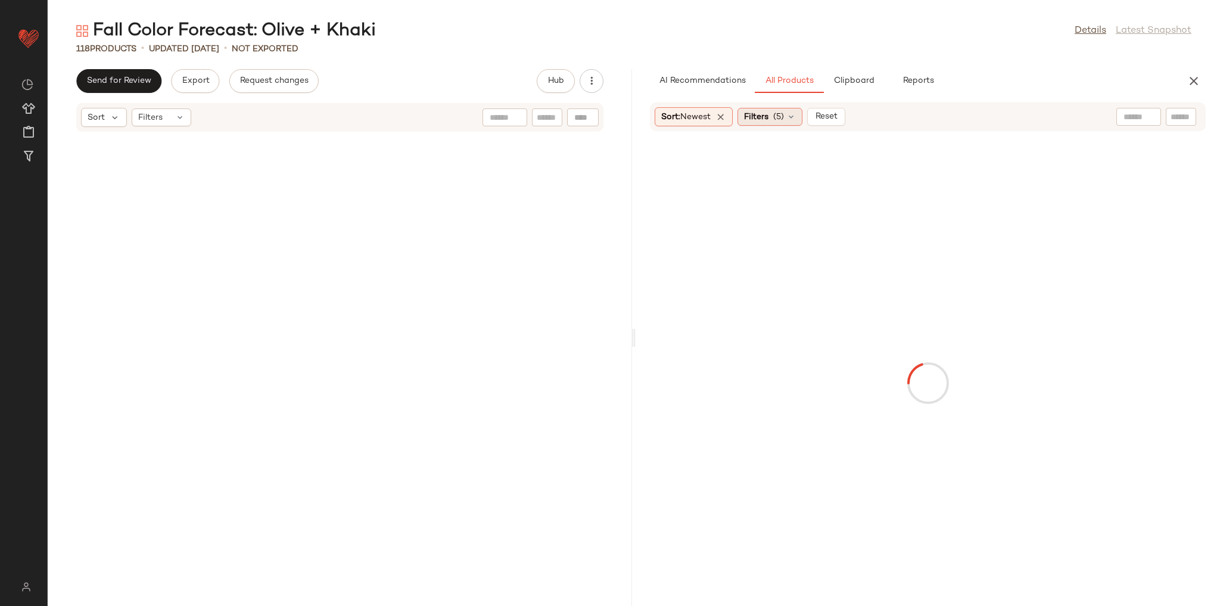
click at [763, 116] on span "Filters" at bounding box center [756, 117] width 24 height 13
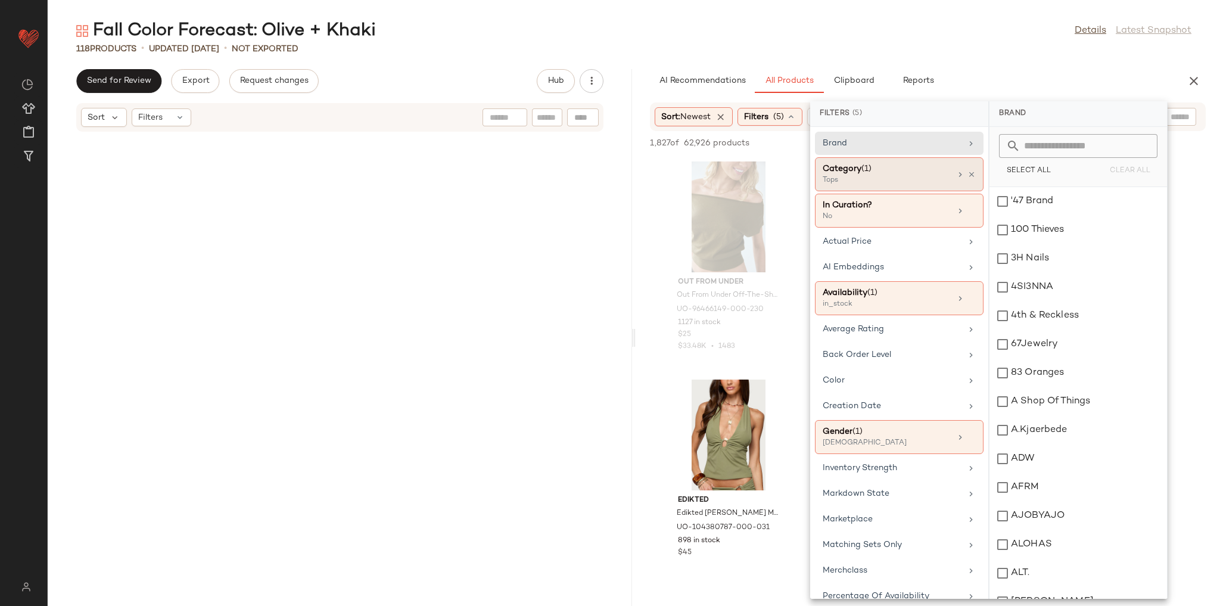
click at [870, 163] on div "Category (1)" at bounding box center [887, 169] width 128 height 13
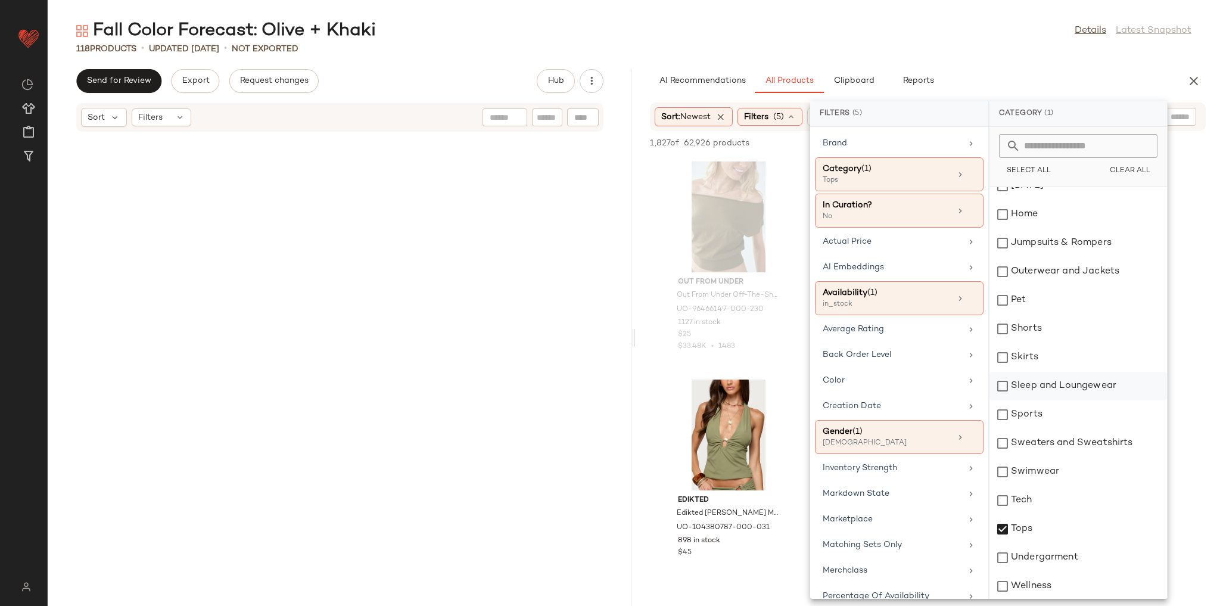
scroll to position [245, 0]
click at [1103, 443] on div "Sweaters and Sweatshirts" at bounding box center [1079, 442] width 178 height 29
click at [1078, 527] on div "Tops" at bounding box center [1079, 528] width 178 height 29
click at [783, 61] on div "Fall Color Forecast: Olive + Khaki Details Latest Snapshot 118 Products • updat…" at bounding box center [634, 312] width 1172 height 587
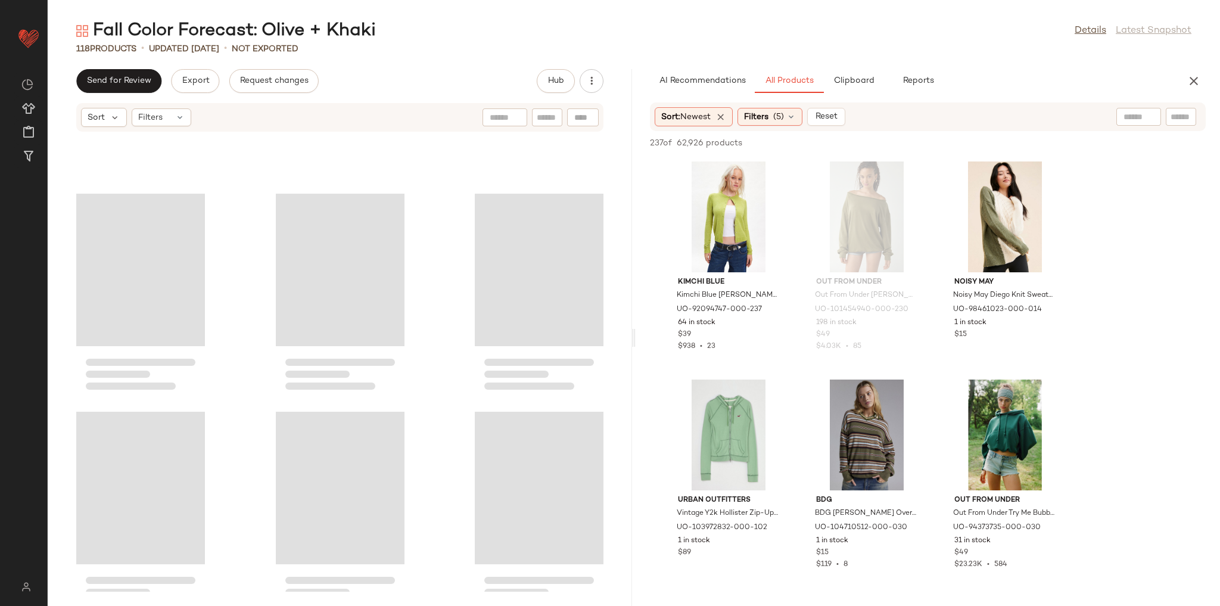
scroll to position [8264, 0]
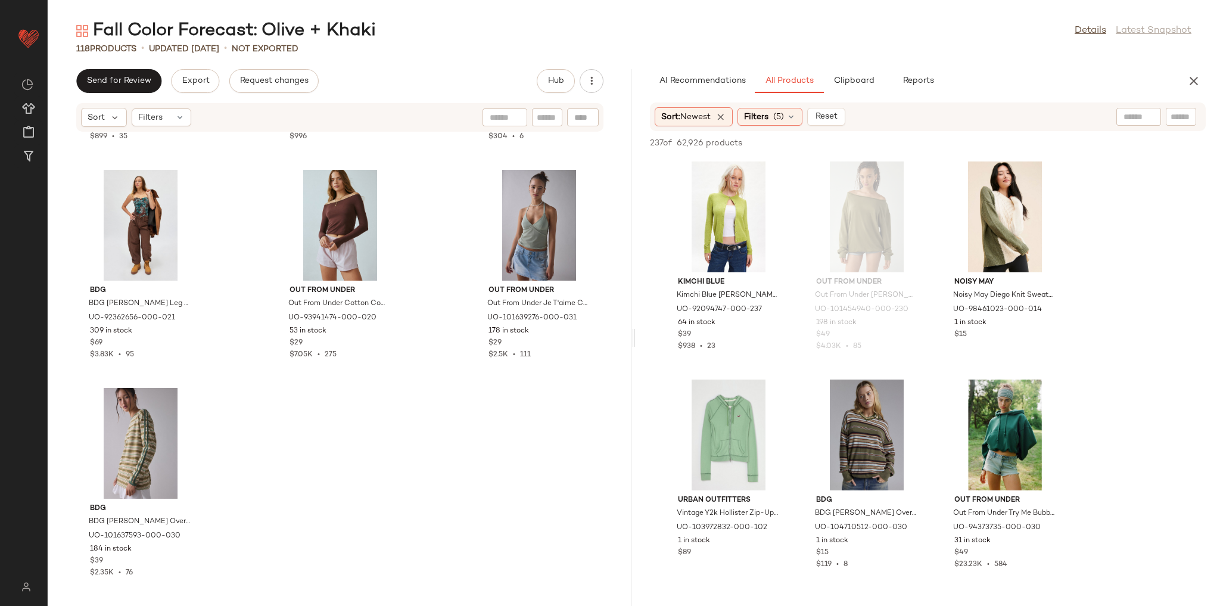
click at [776, 127] on div "Sort: Newest Filters (5) Reset" at bounding box center [928, 116] width 556 height 29
click at [774, 117] on div "Filters (5)" at bounding box center [770, 117] width 65 height 18
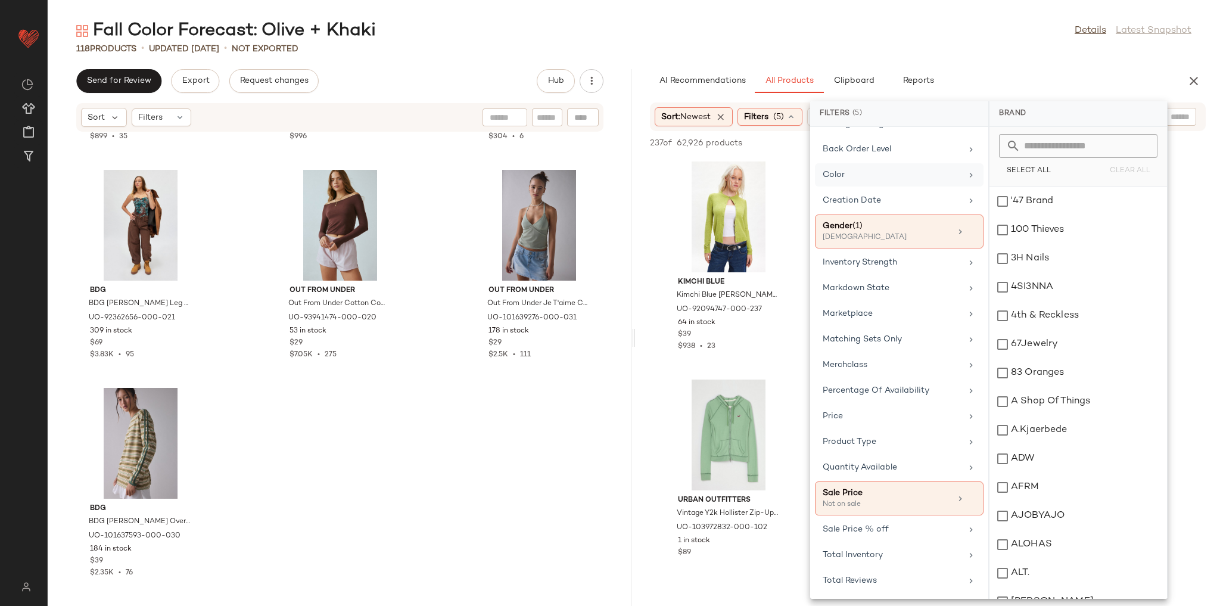
scroll to position [238, 0]
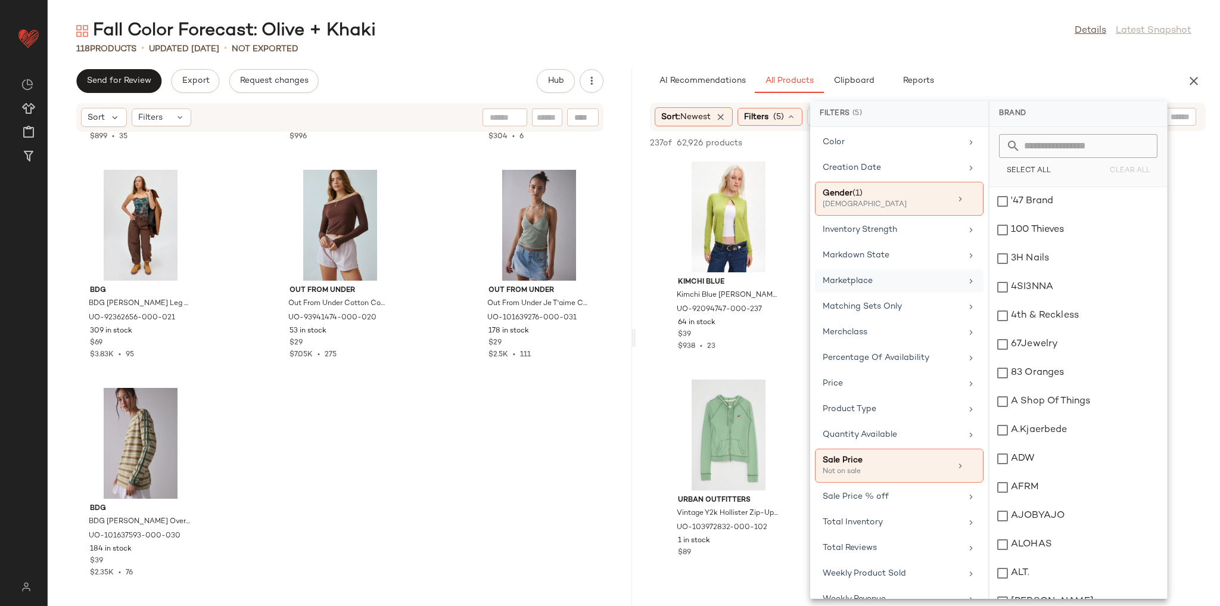
click at [890, 275] on div "Marketplace" at bounding box center [892, 281] width 139 height 13
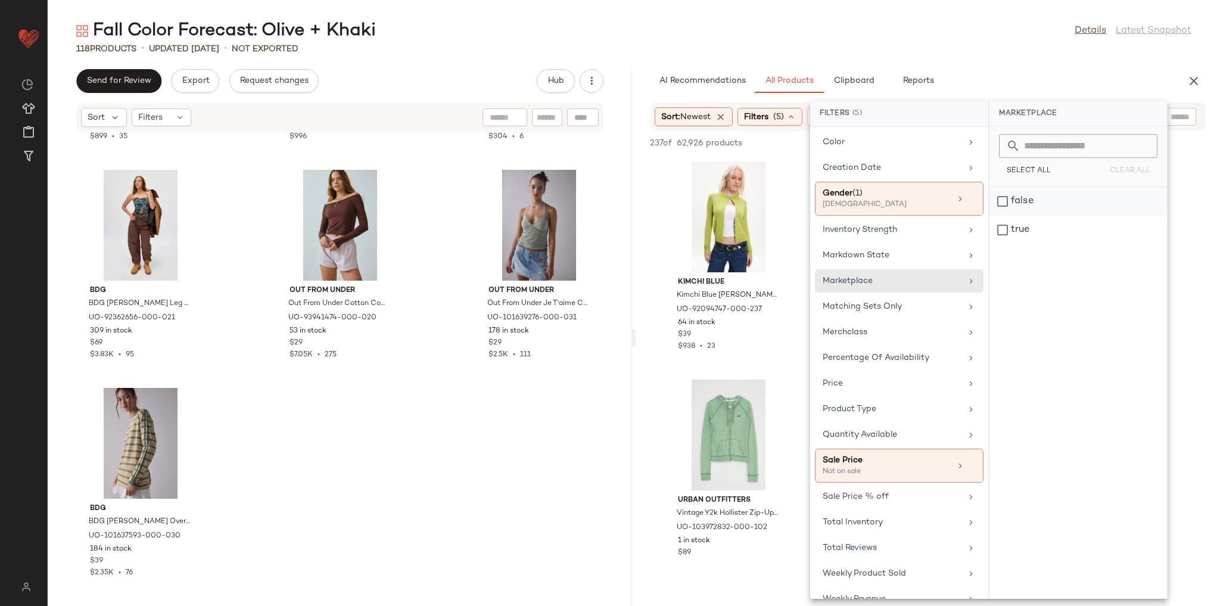
click at [1022, 216] on div "false" at bounding box center [1079, 230] width 178 height 29
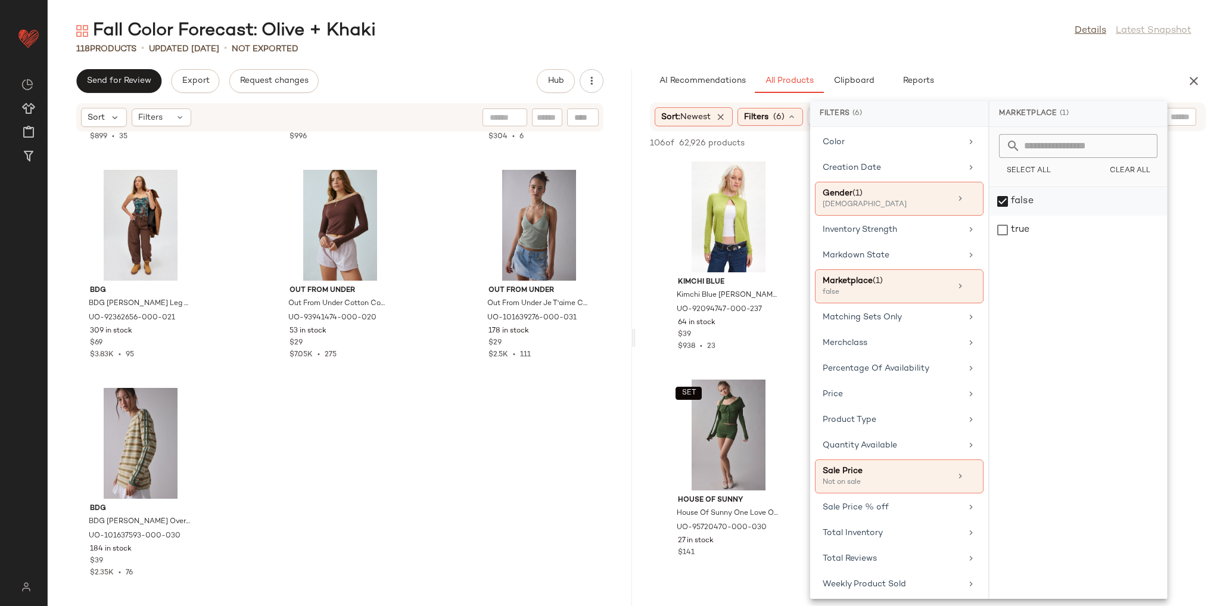
click at [1015, 216] on div "false" at bounding box center [1079, 230] width 178 height 29
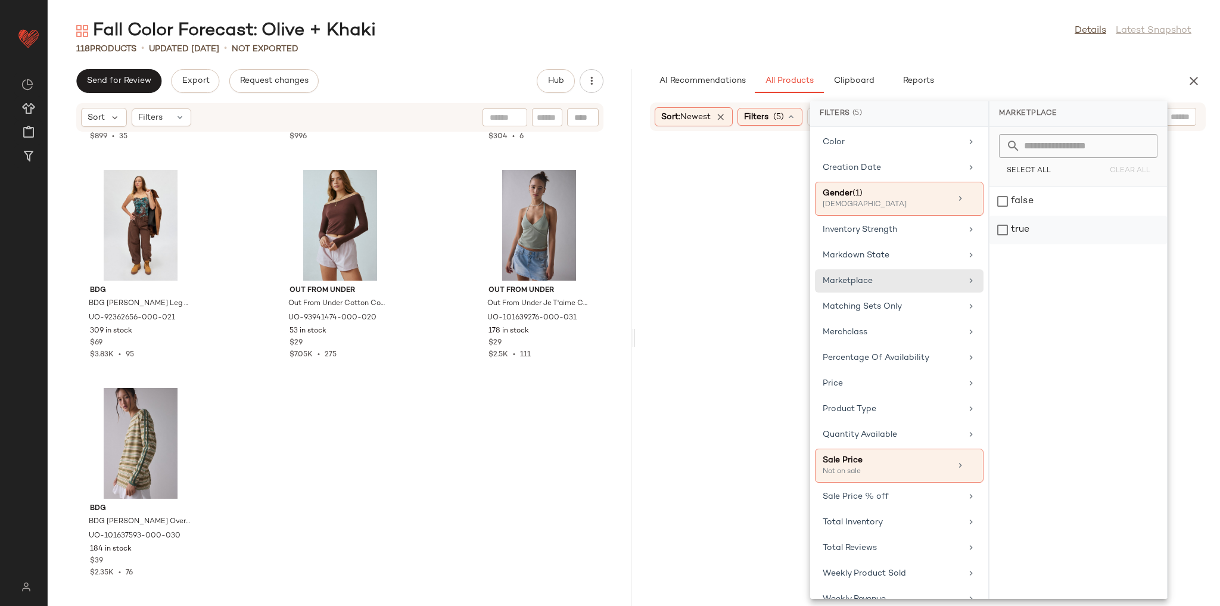
click at [1019, 228] on div "true" at bounding box center [1079, 230] width 178 height 29
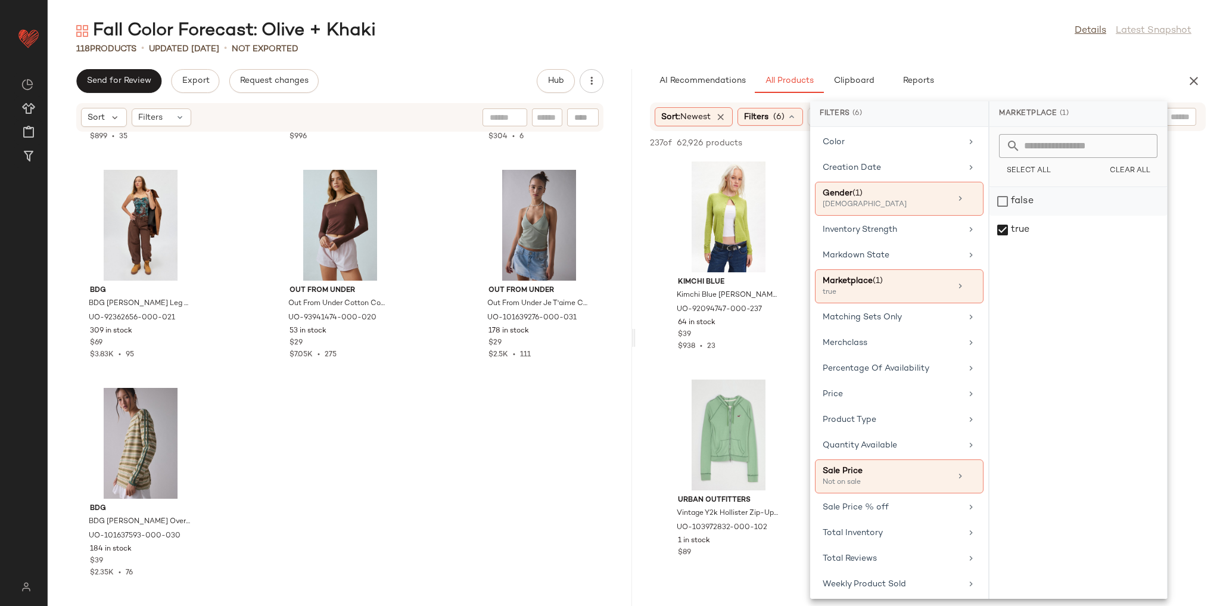
click at [1016, 216] on div "false" at bounding box center [1079, 230] width 178 height 29
click at [1021, 228] on div "true" at bounding box center [1079, 230] width 178 height 29
click at [977, 60] on div "Fall Color Forecast: Olive + Khaki Details Latest Snapshot 118 Products • updat…" at bounding box center [634, 312] width 1172 height 587
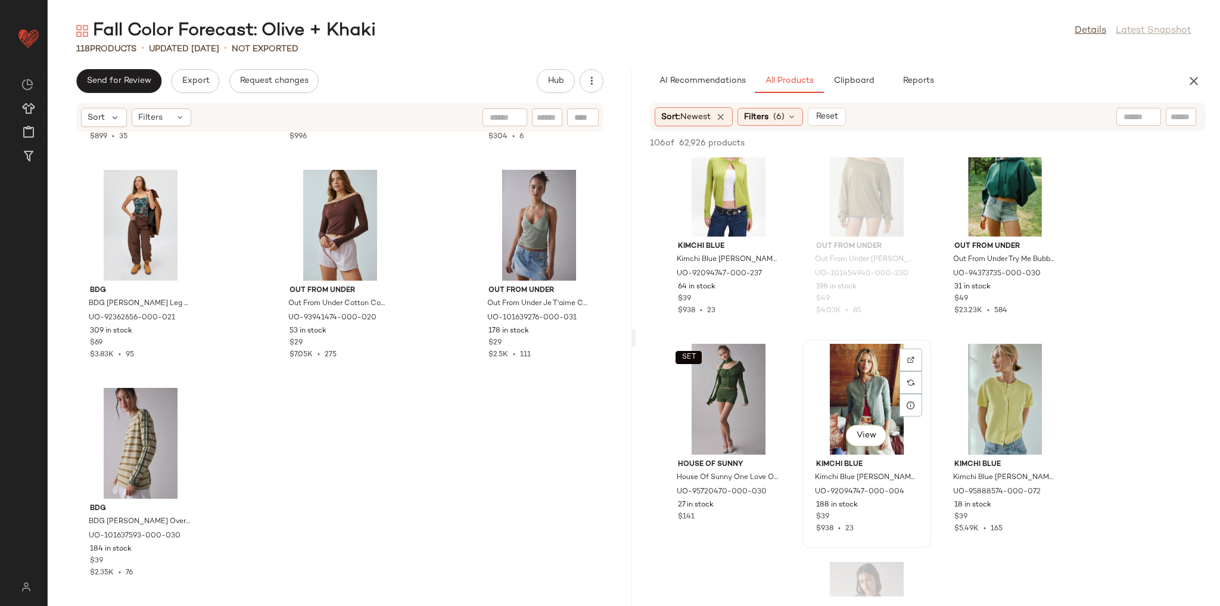
scroll to position [95, 0]
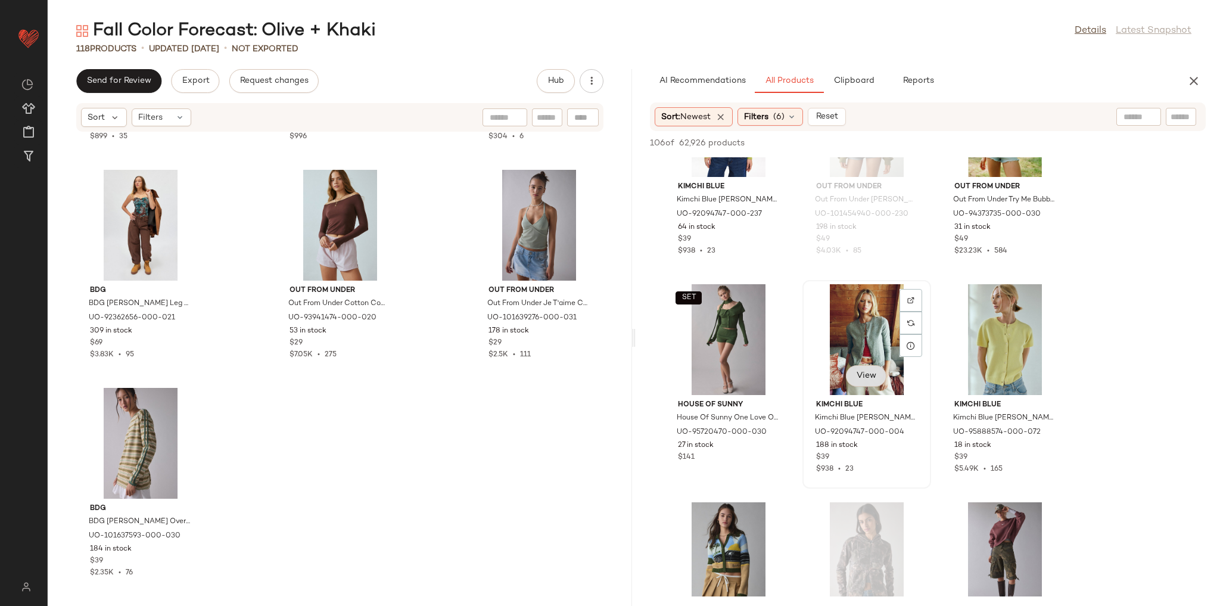
click at [869, 373] on span "View" at bounding box center [866, 376] width 20 height 10
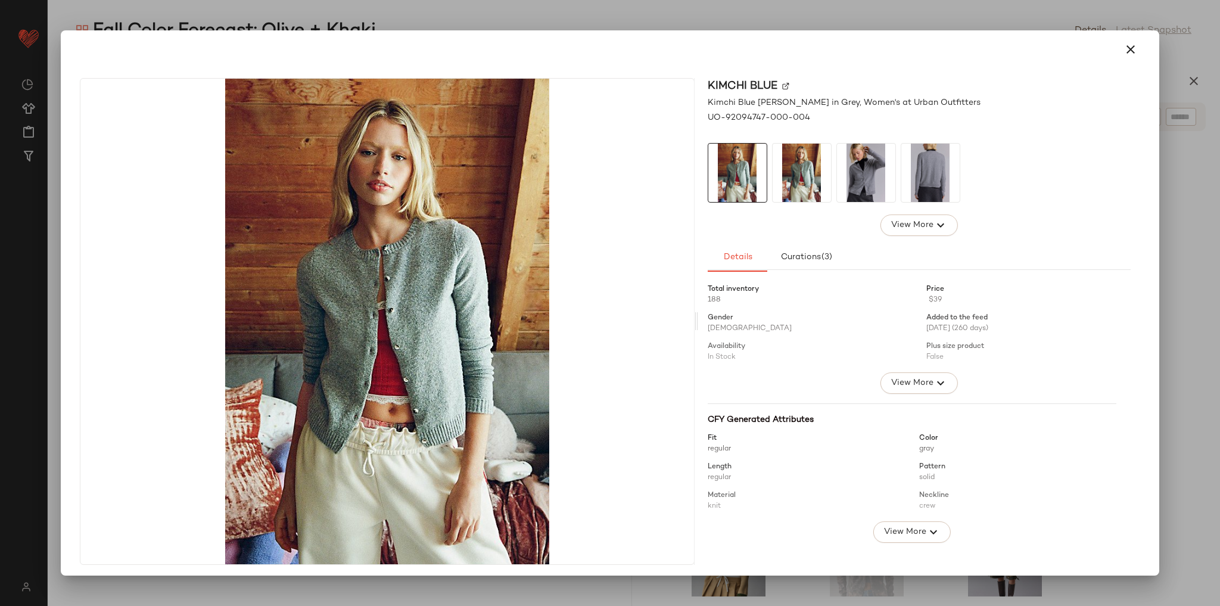
click at [864, 163] on img at bounding box center [866, 173] width 58 height 58
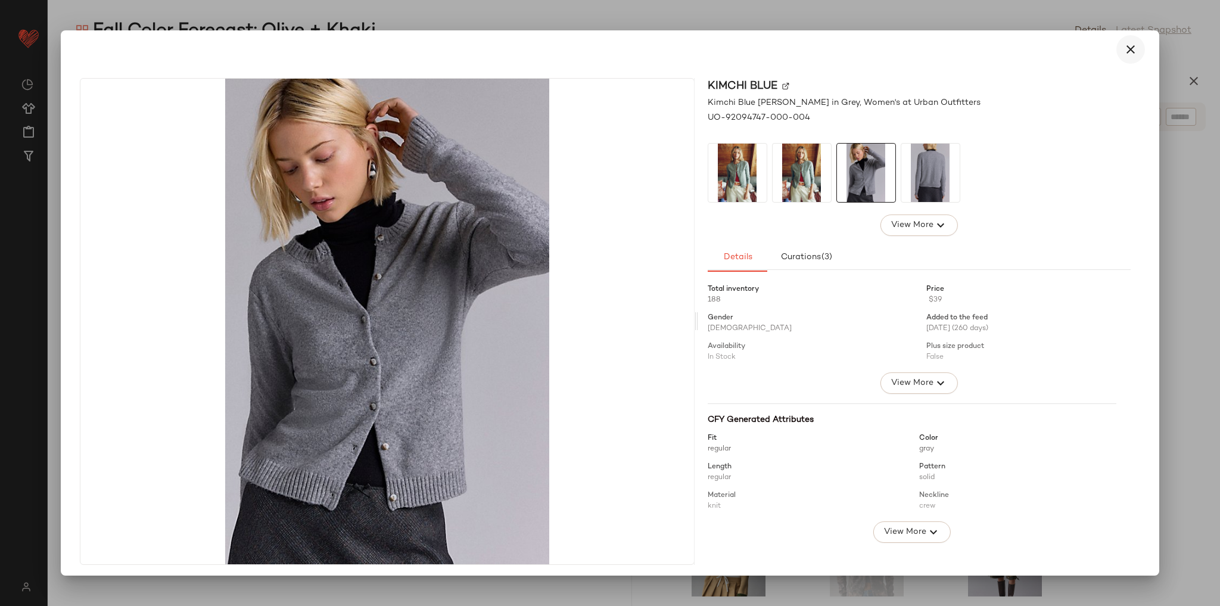
click at [1124, 42] on icon "button" at bounding box center [1131, 49] width 14 height 14
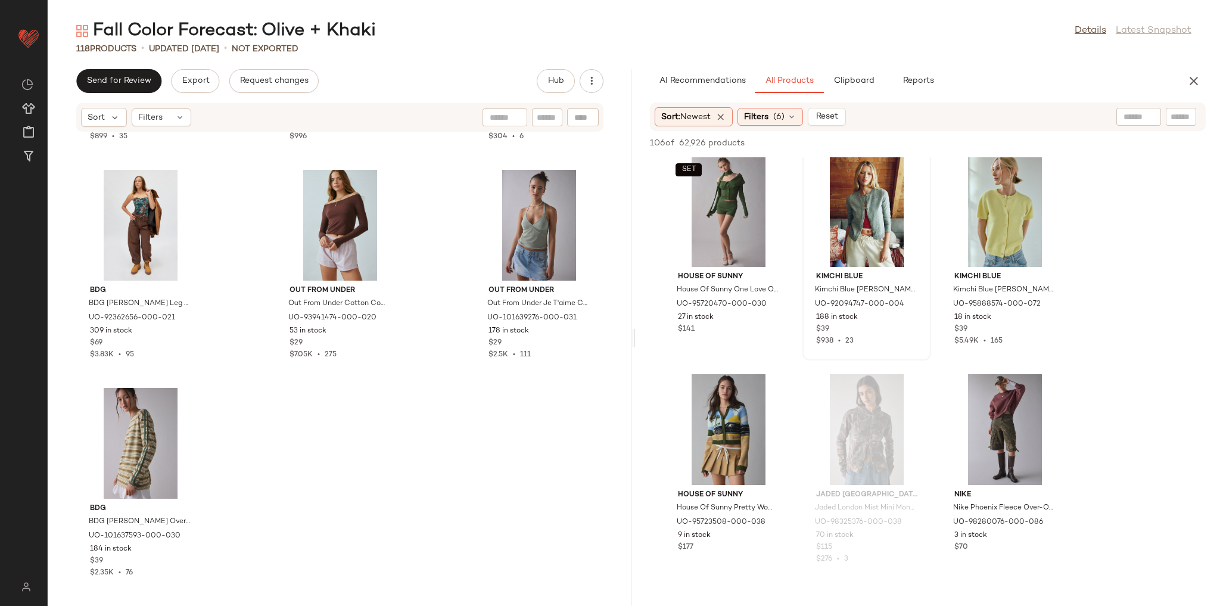
scroll to position [286, 0]
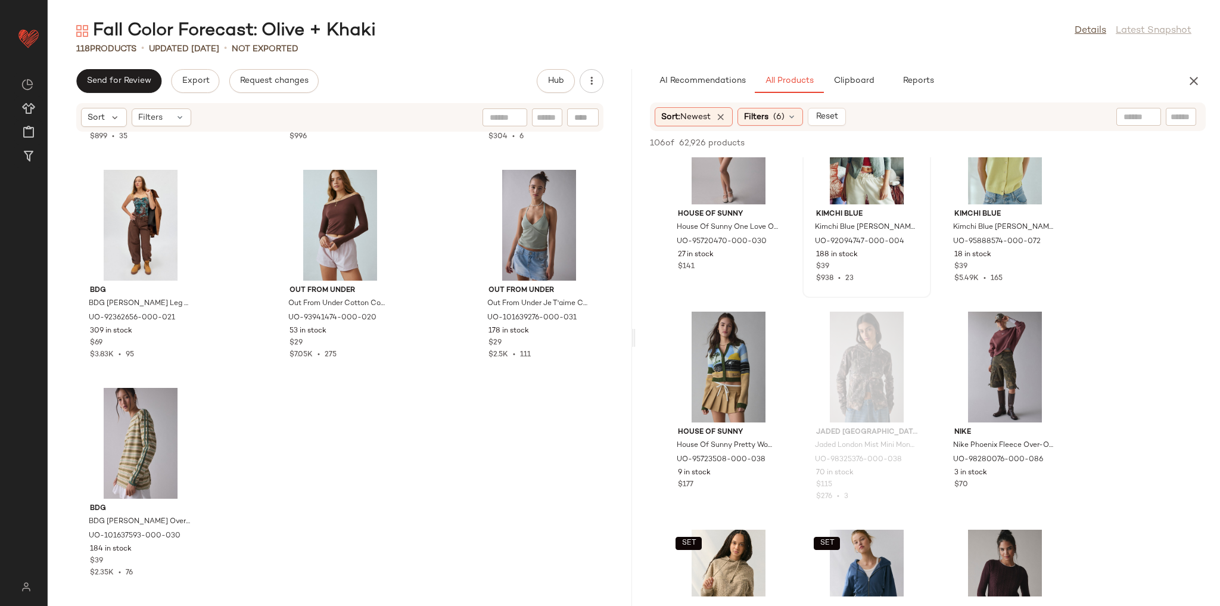
click at [1140, 120] on div at bounding box center [1138, 117] width 45 height 18
type input "*****"
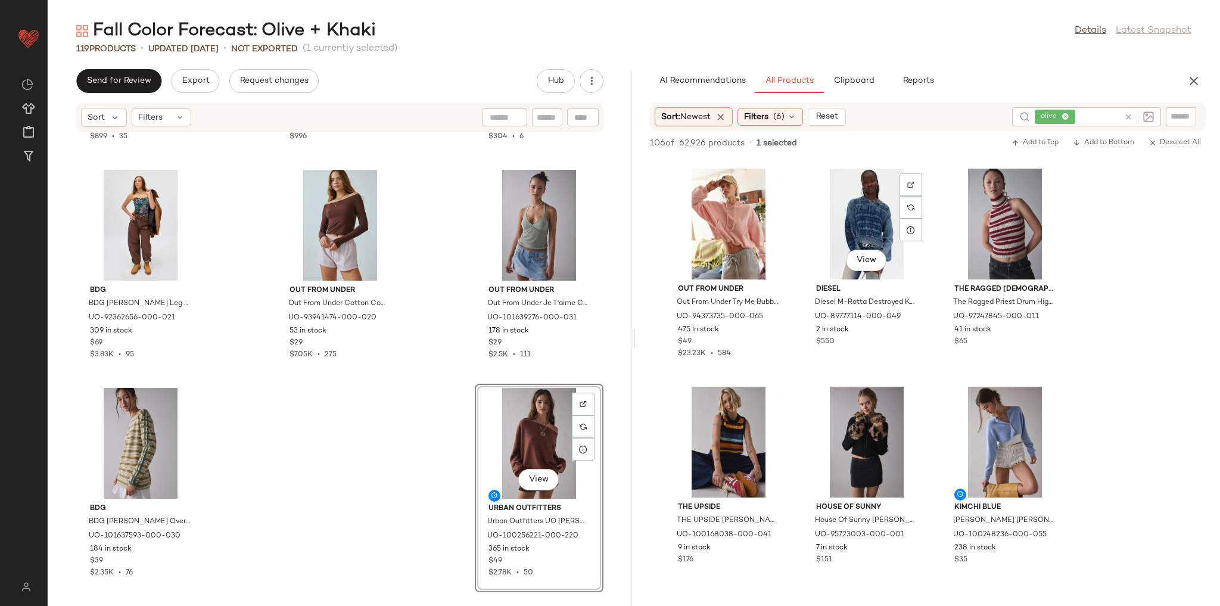
scroll to position [6101, 0]
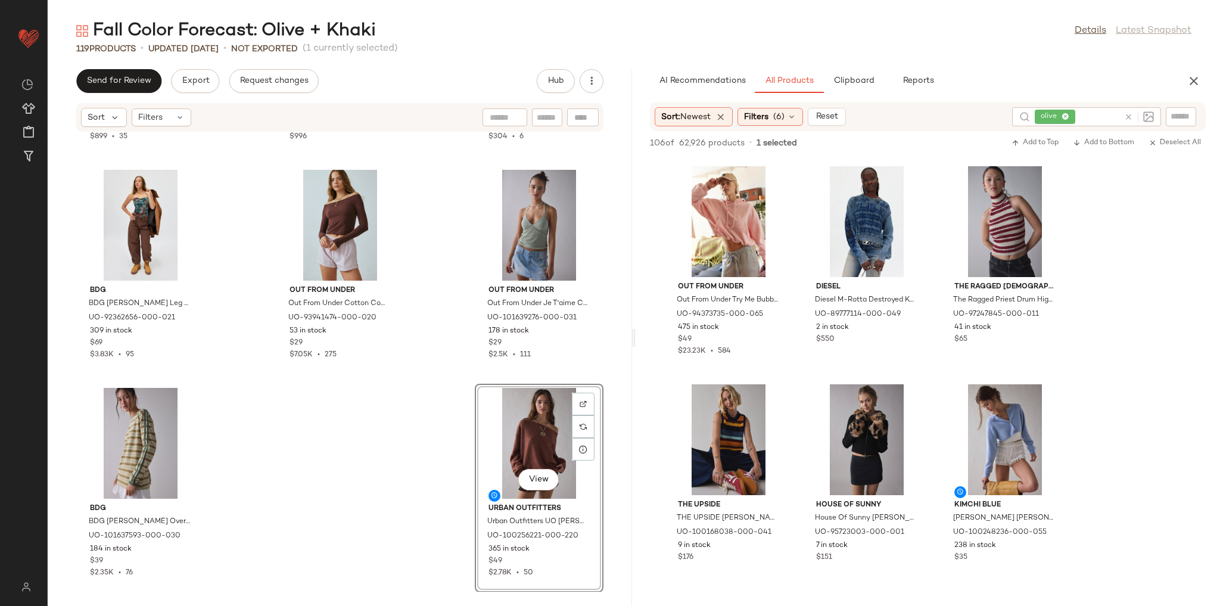
click at [1130, 117] on icon at bounding box center [1128, 117] width 9 height 9
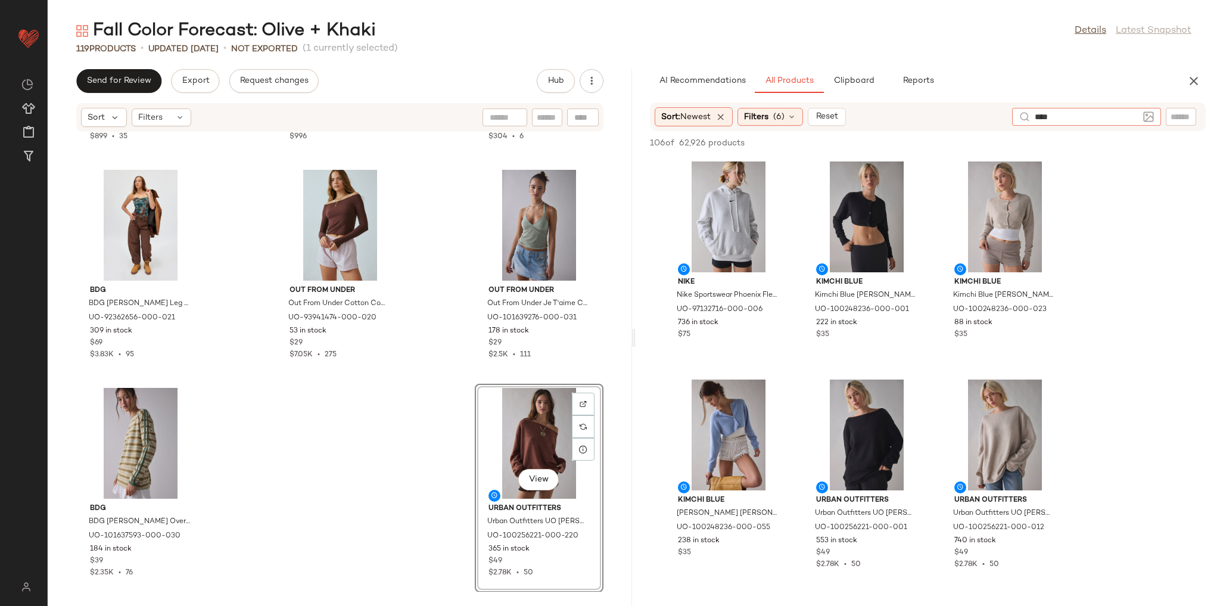
type input "*****"
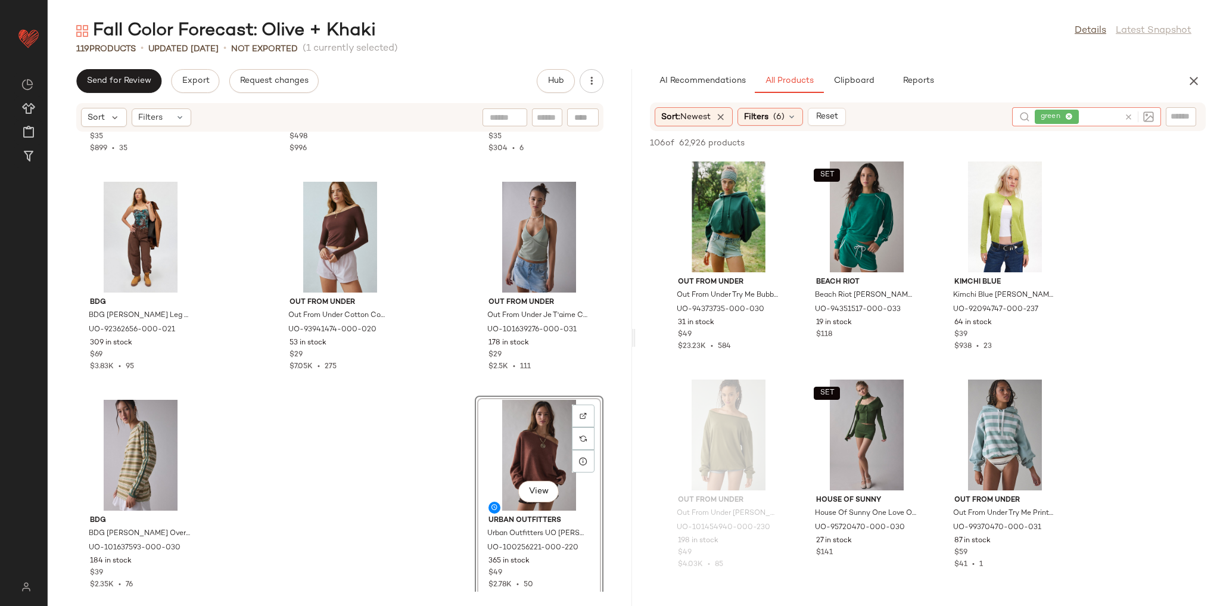
scroll to position [8264, 0]
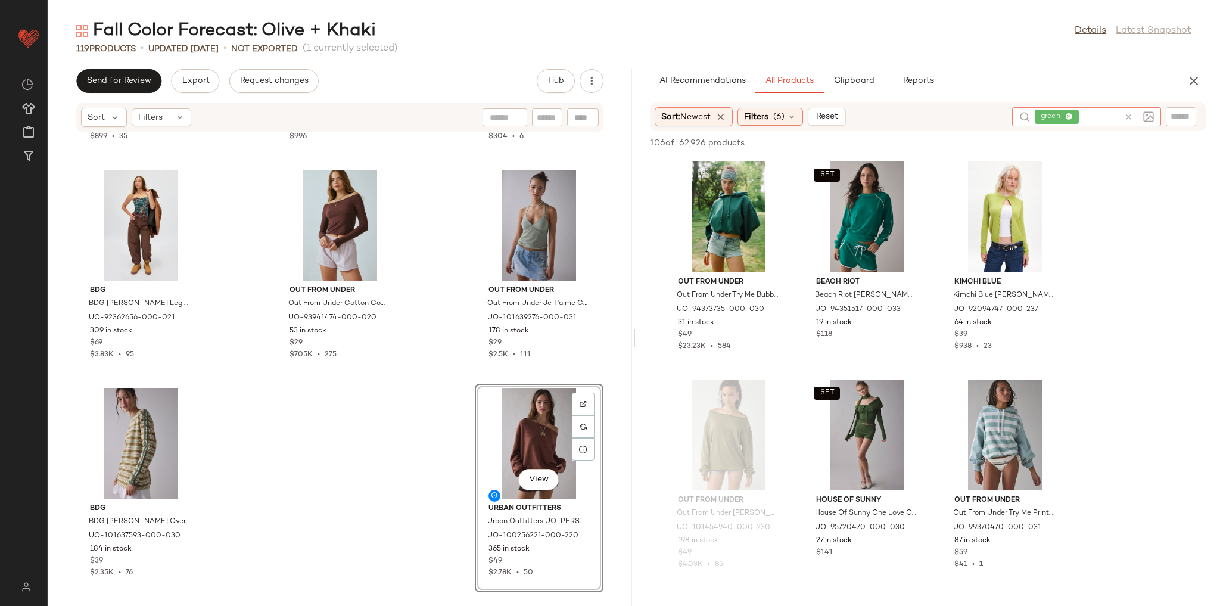
click at [420, 401] on div "Urban Outfitters Urban Outfitters UO Evie Ruched Cutout Tube Top in Green, Wome…" at bounding box center [340, 361] width 584 height 459
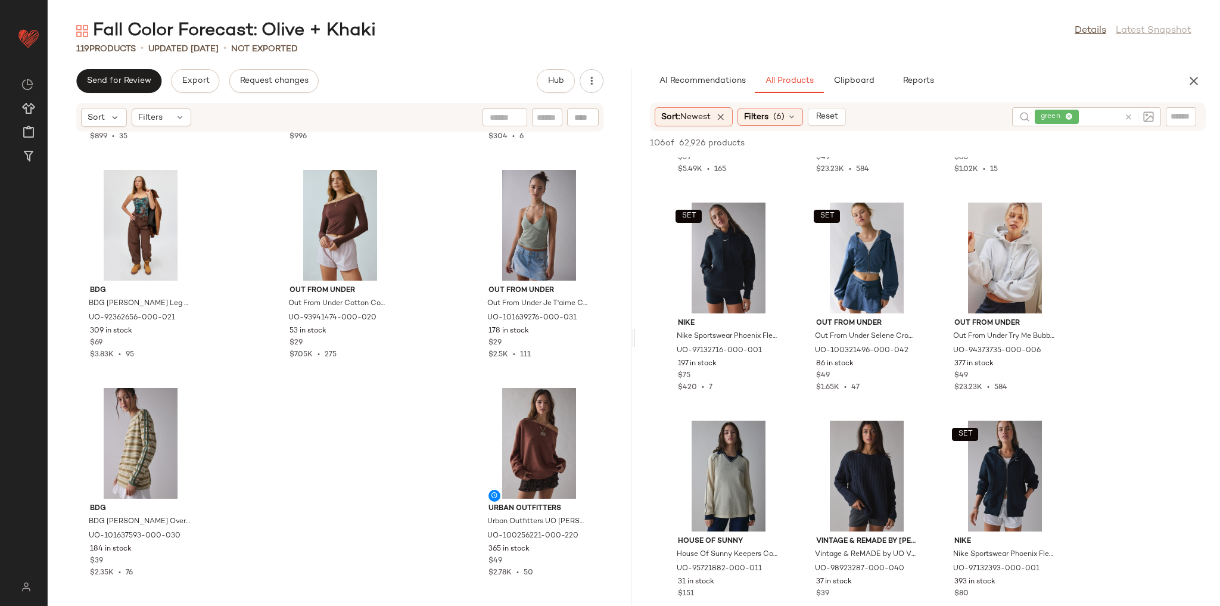
scroll to position [1525, 0]
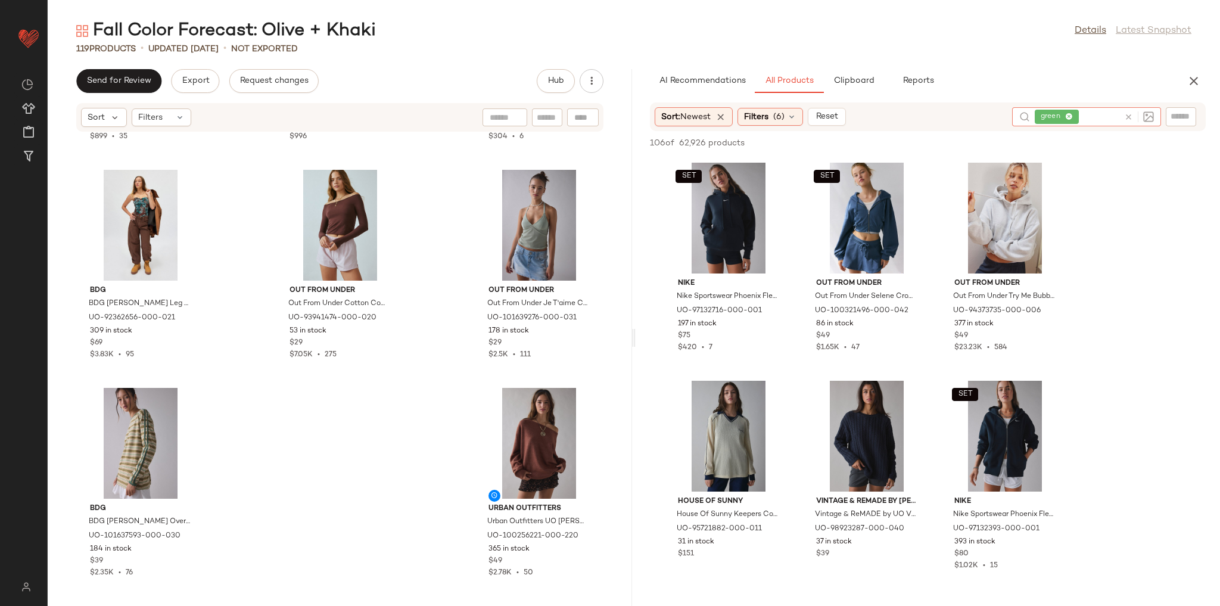
click at [1126, 120] on icon at bounding box center [1128, 117] width 9 height 9
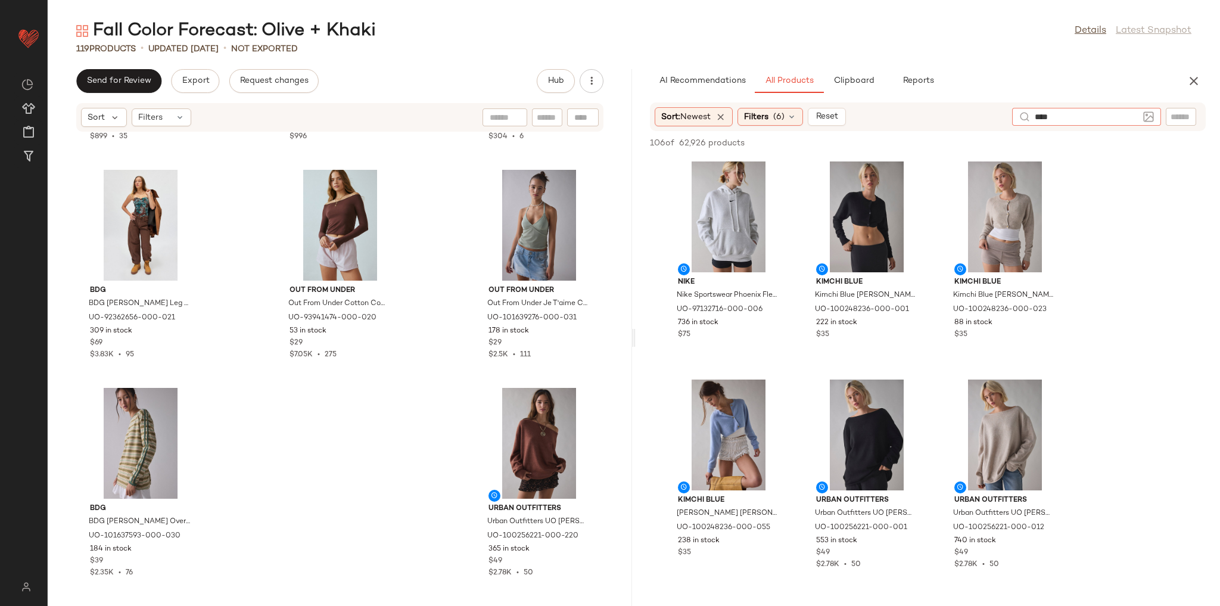
type input "*****"
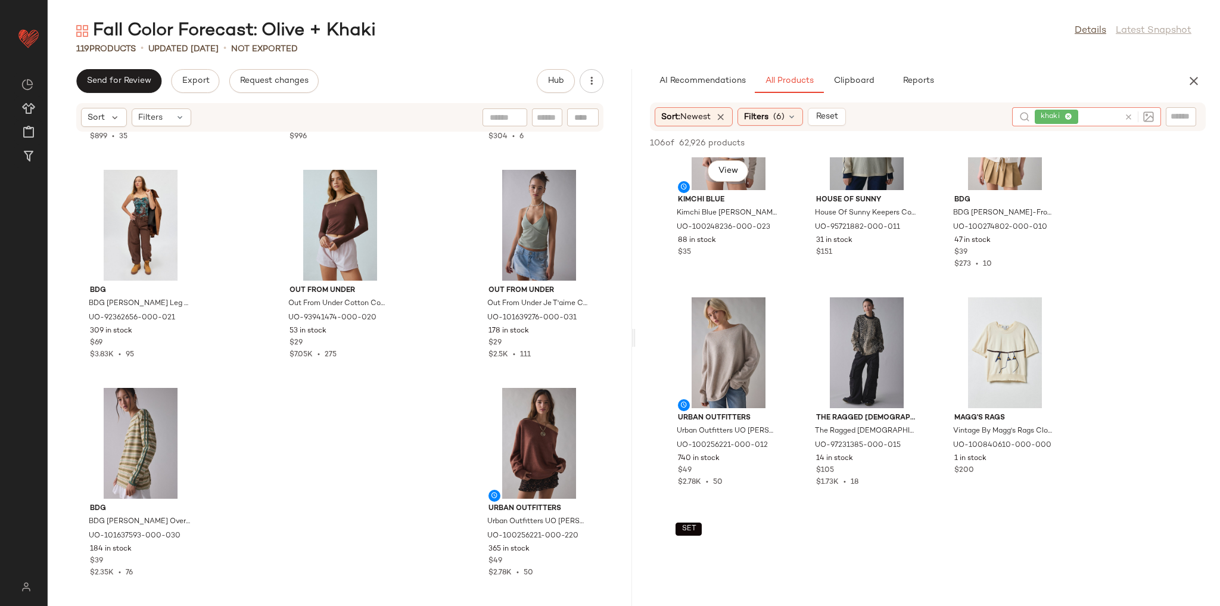
scroll to position [524, 0]
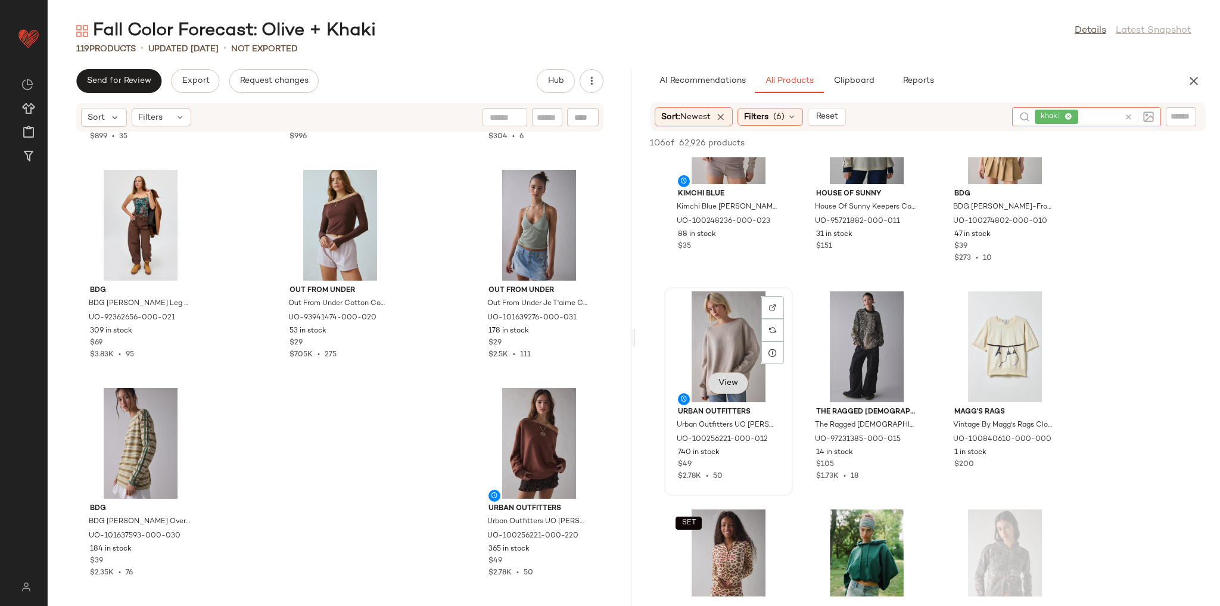
click at [721, 384] on span "View" at bounding box center [728, 383] width 20 height 10
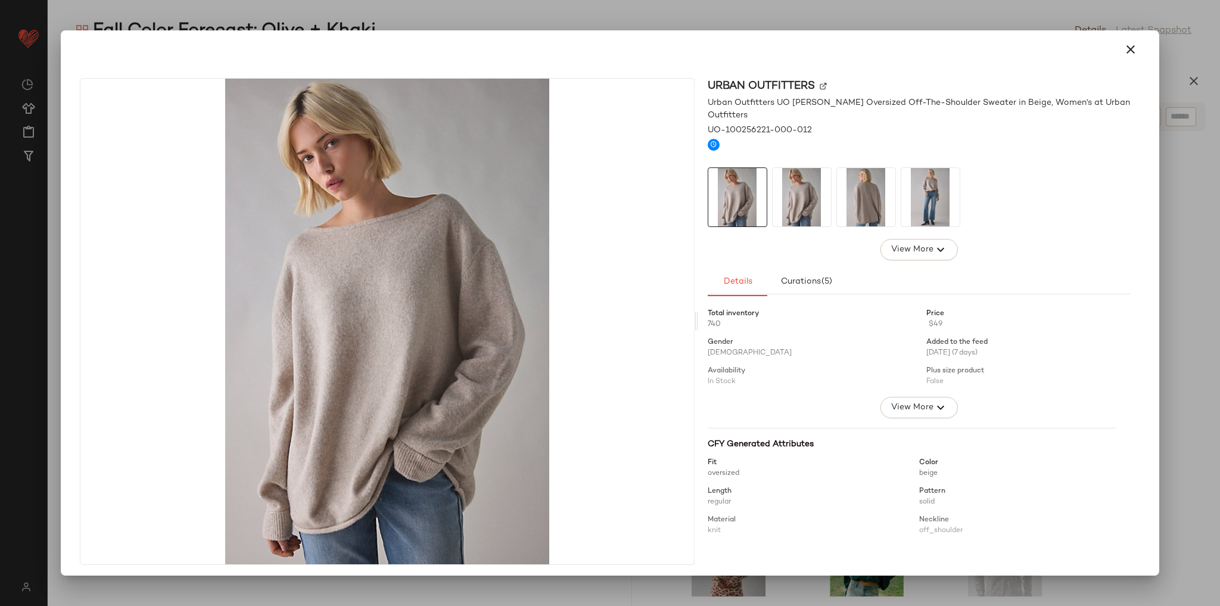
click at [809, 193] on img at bounding box center [802, 197] width 58 height 58
click at [862, 193] on img at bounding box center [866, 197] width 58 height 58
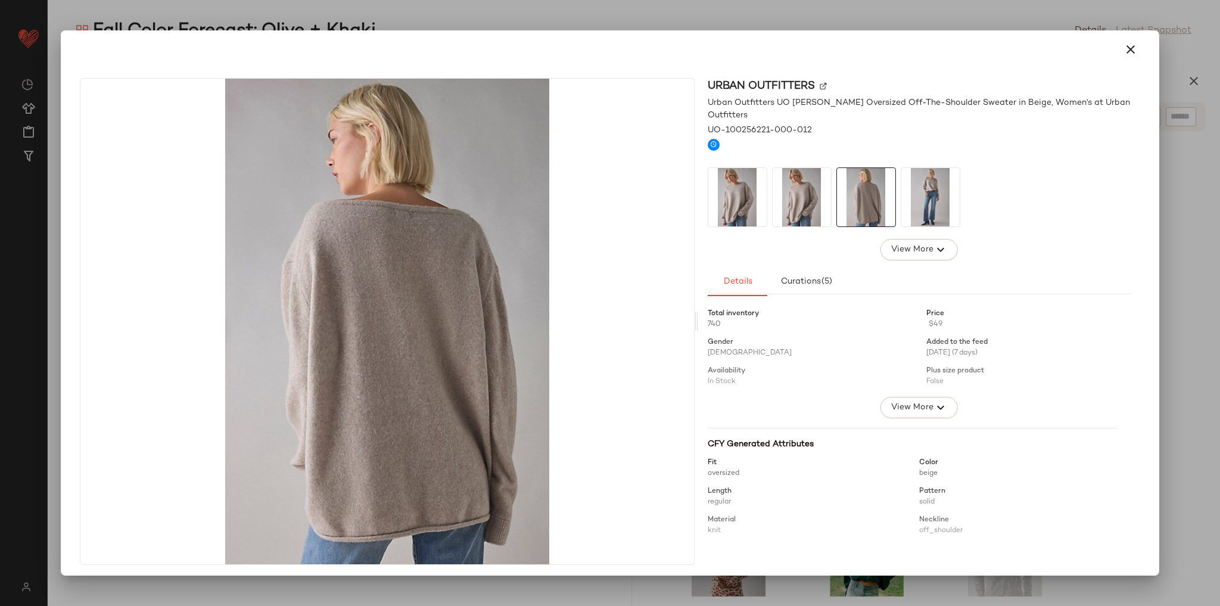
click at [907, 200] on img at bounding box center [930, 197] width 58 height 58
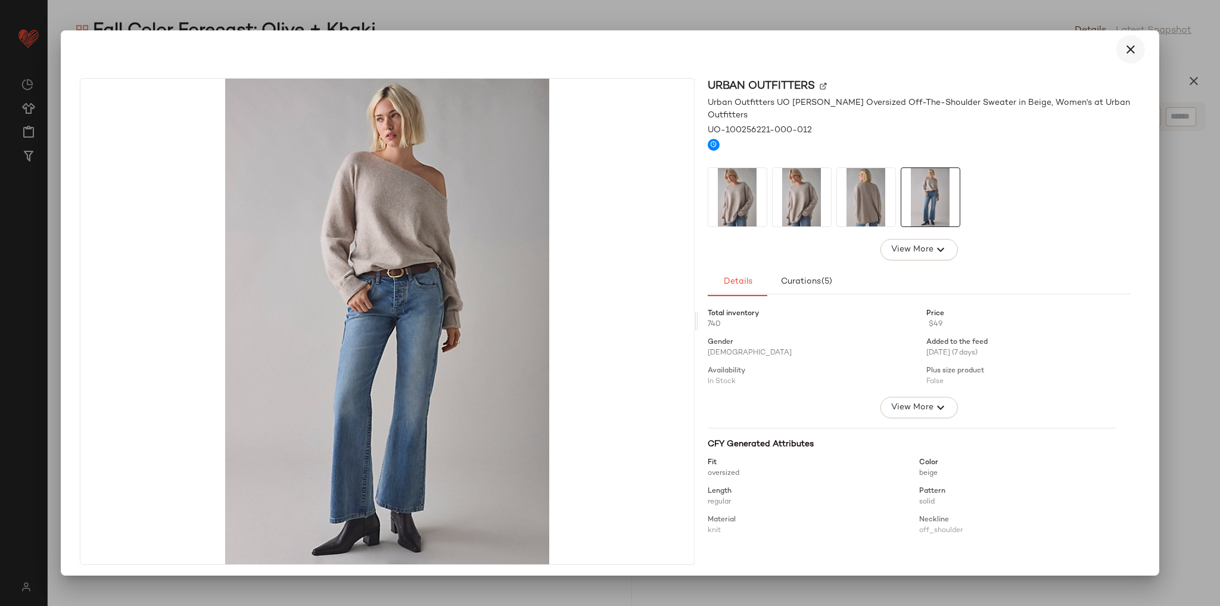
scroll to position [524, 0]
click at [1125, 60] on button "button" at bounding box center [1130, 49] width 29 height 29
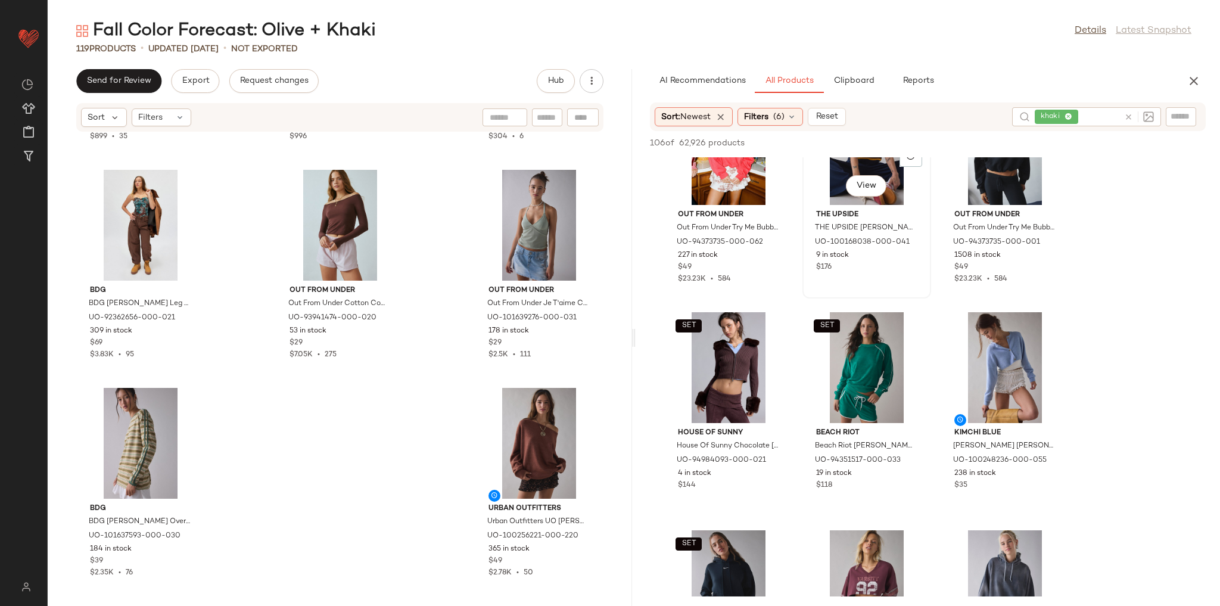
scroll to position [4432, 0]
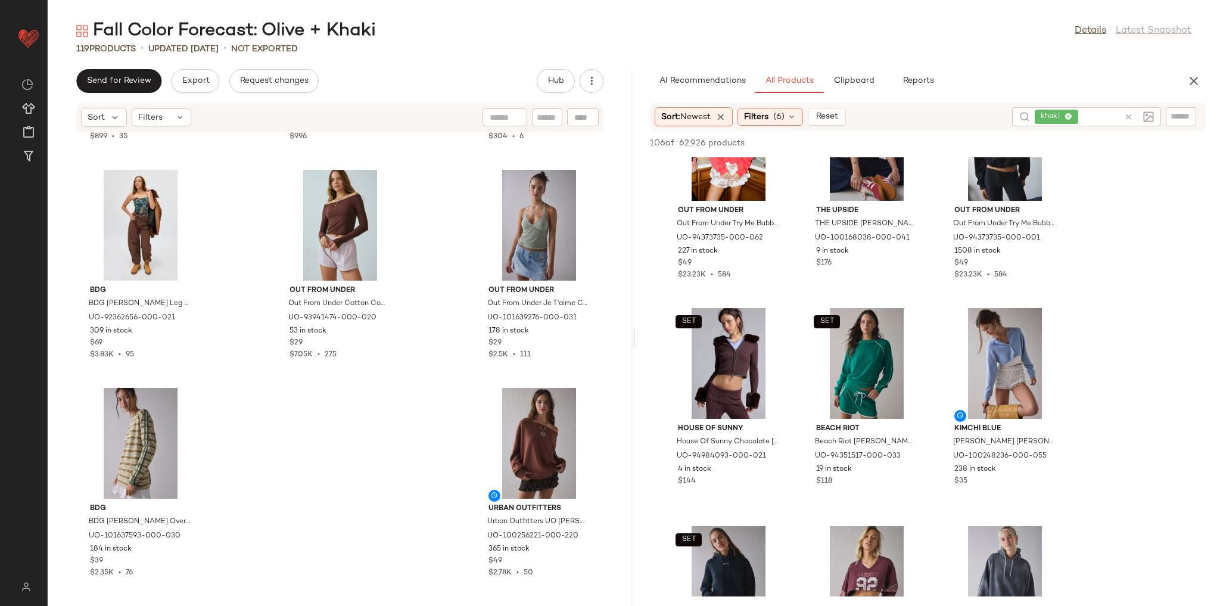
drag, startPoint x: 1130, startPoint y: 117, endPoint x: 1112, endPoint y: 95, distance: 28.0
click at [1130, 117] on icon at bounding box center [1128, 117] width 9 height 9
click at [1097, 67] on div "Fall Color Forecast: Olive + Khaki Details Latest Snapshot 119 Products • updat…" at bounding box center [634, 312] width 1172 height 587
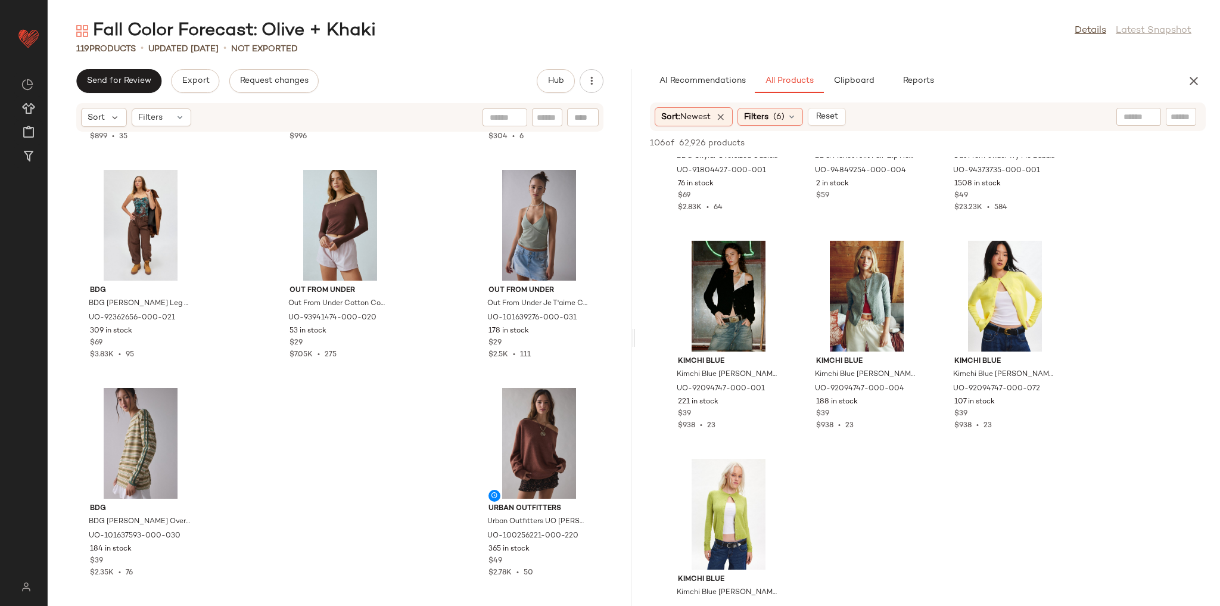
scroll to position [7292, 0]
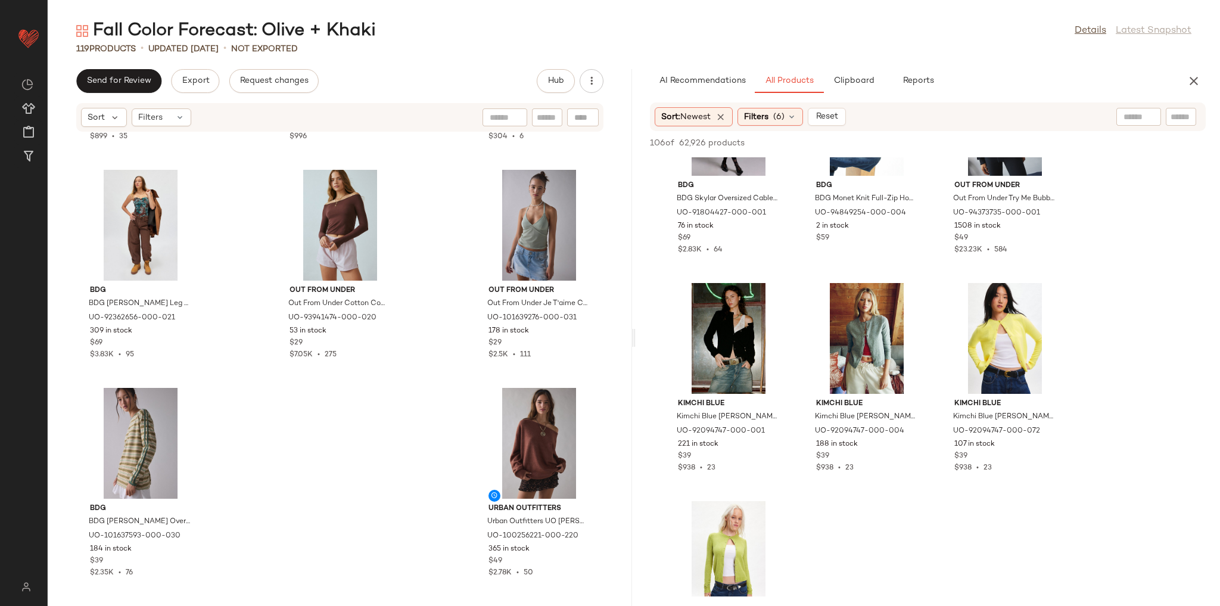
click at [793, 104] on div "Sort: Newest Filters (6) Reset" at bounding box center [928, 116] width 556 height 29
click at [792, 109] on div "Filters (6)" at bounding box center [771, 117] width 66 height 18
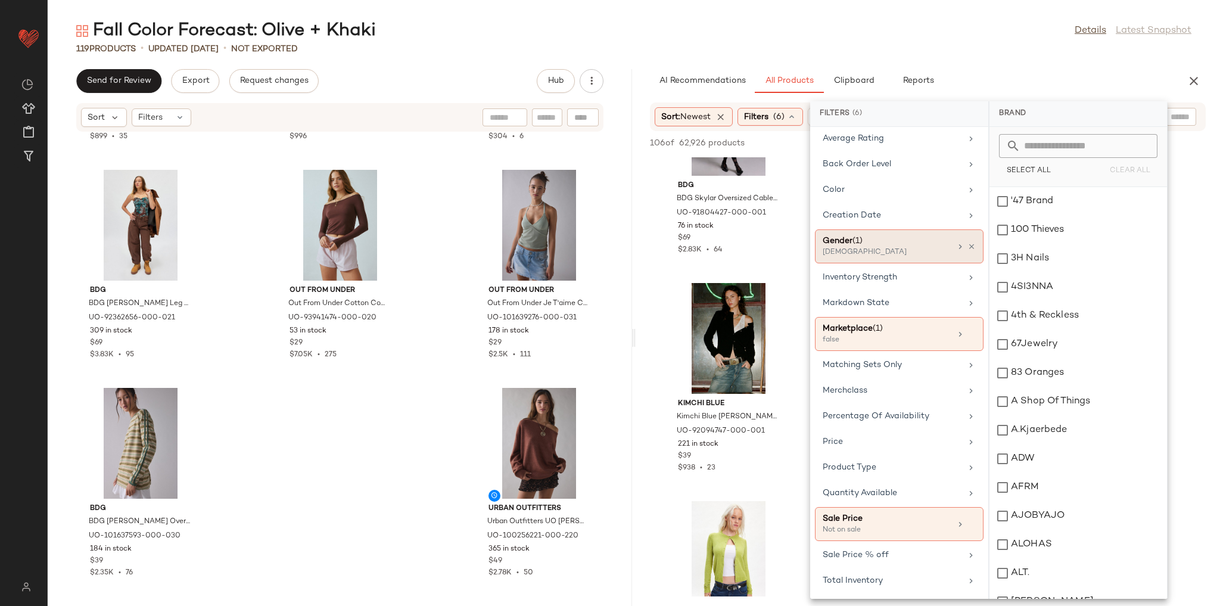
scroll to position [0, 0]
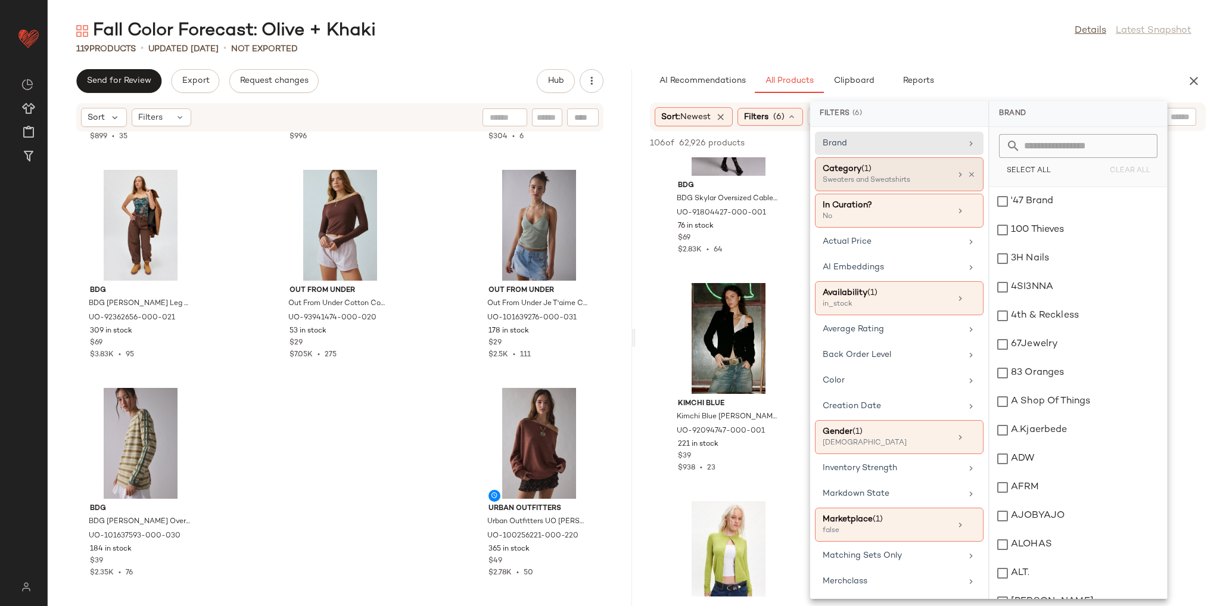
click at [962, 172] on div at bounding box center [966, 175] width 20 height 10
click at [968, 173] on icon at bounding box center [972, 174] width 8 height 8
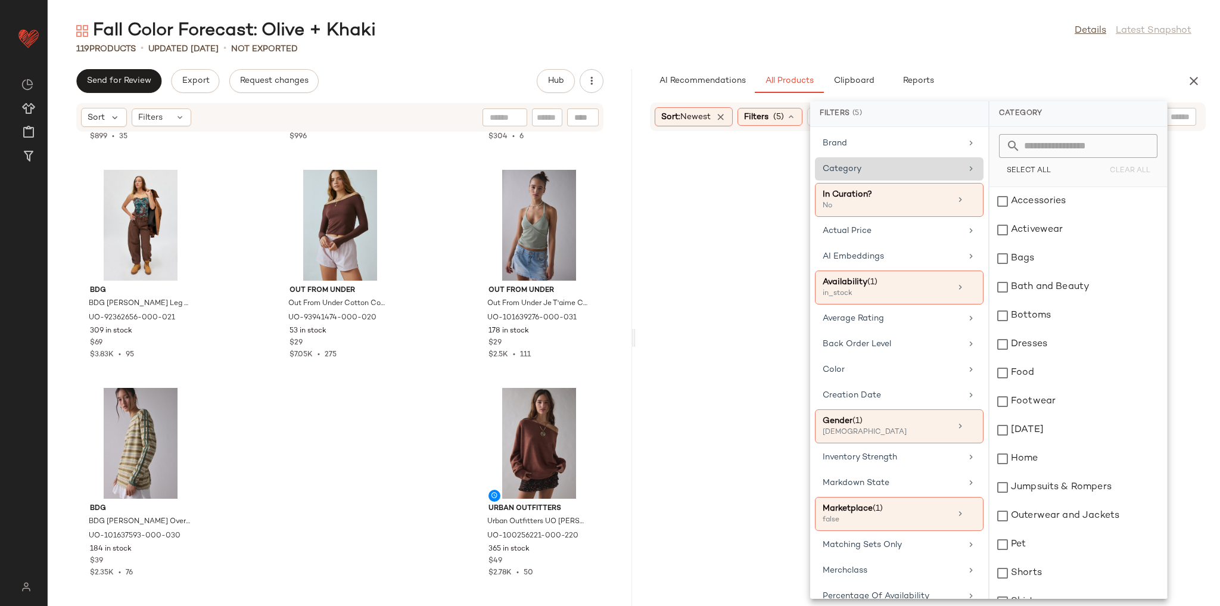
click at [980, 35] on div "Fall Color Forecast: Olive + Khaki Details Latest Snapshot" at bounding box center [634, 31] width 1172 height 24
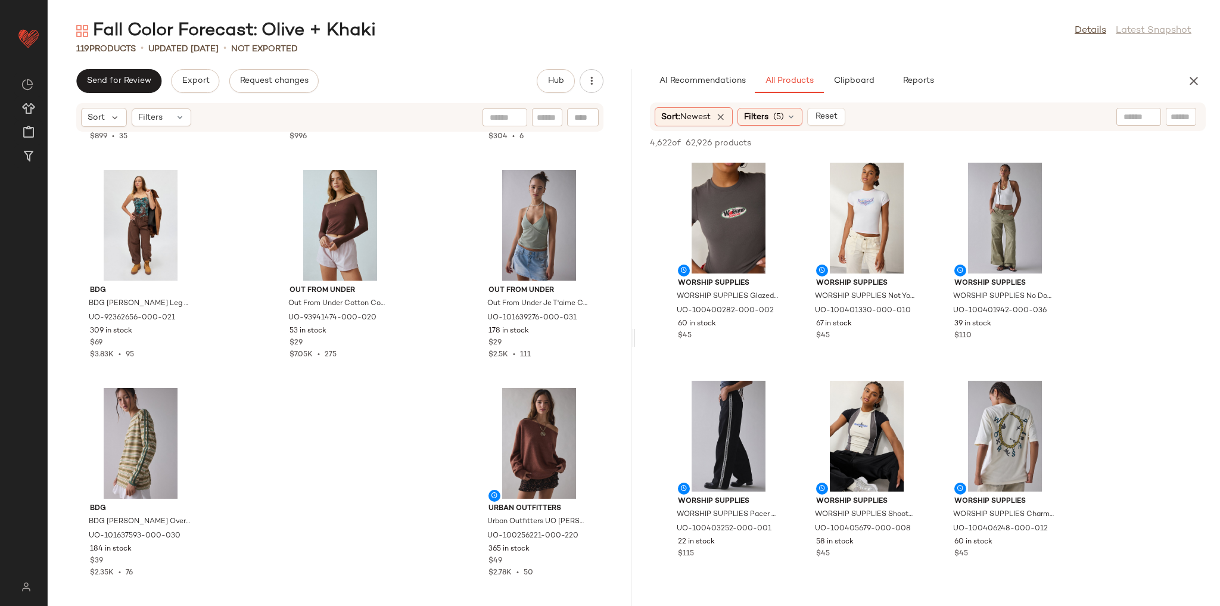
scroll to position [2383, 0]
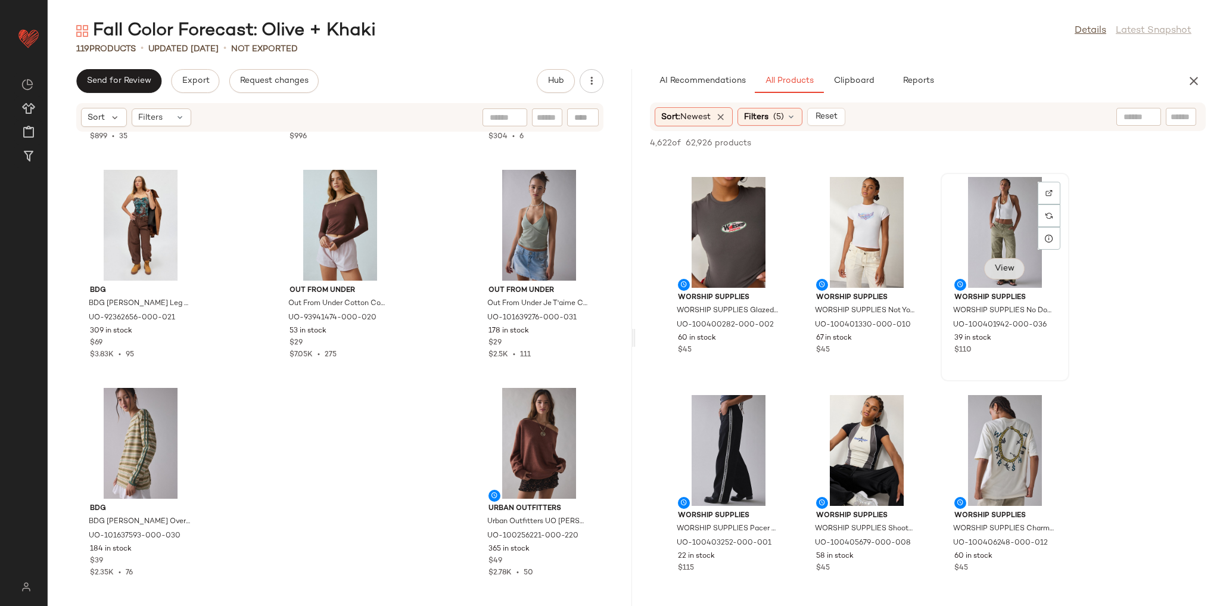
click at [1009, 274] on button "View" at bounding box center [1004, 268] width 41 height 21
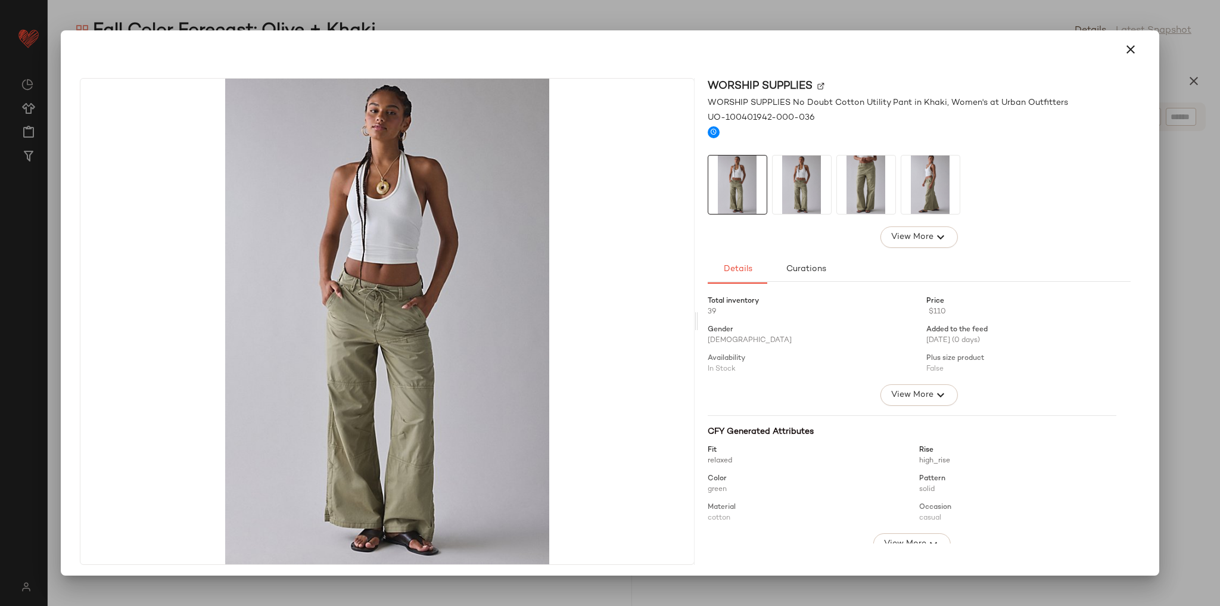
click at [875, 189] on img at bounding box center [866, 184] width 58 height 58
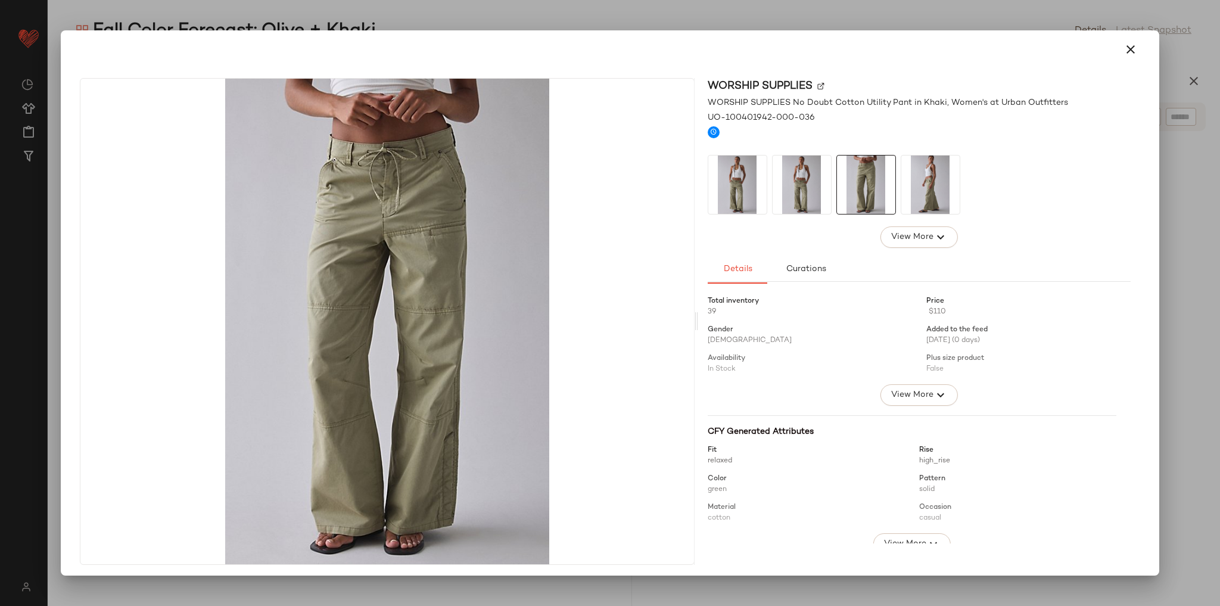
click at [913, 191] on img at bounding box center [930, 184] width 58 height 58
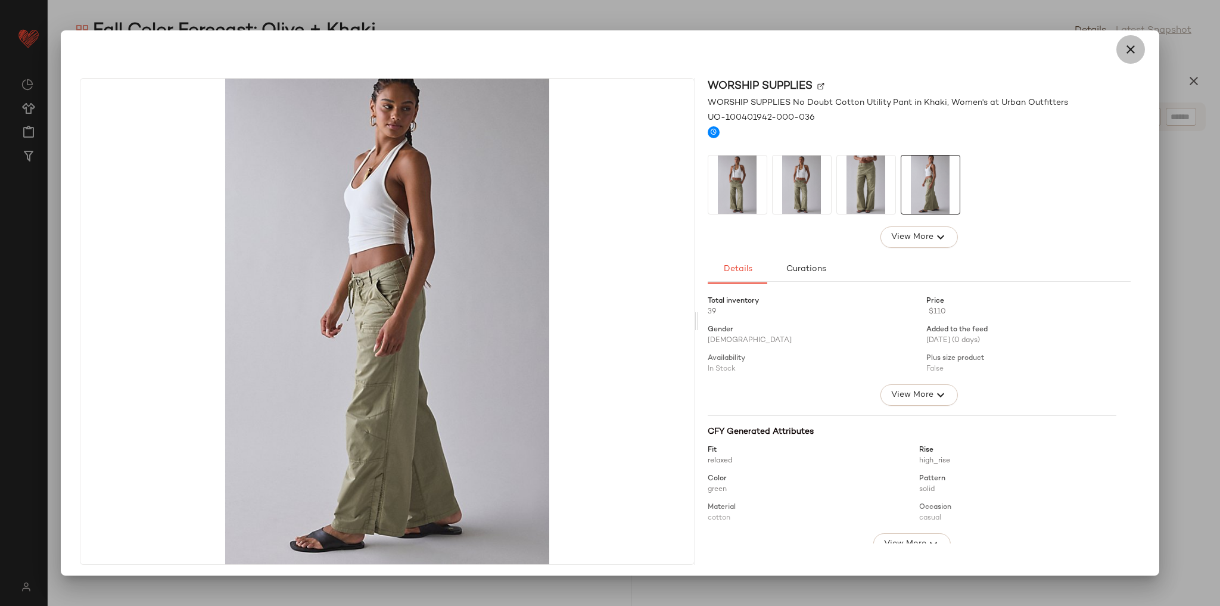
click at [1124, 52] on icon "button" at bounding box center [1131, 49] width 14 height 14
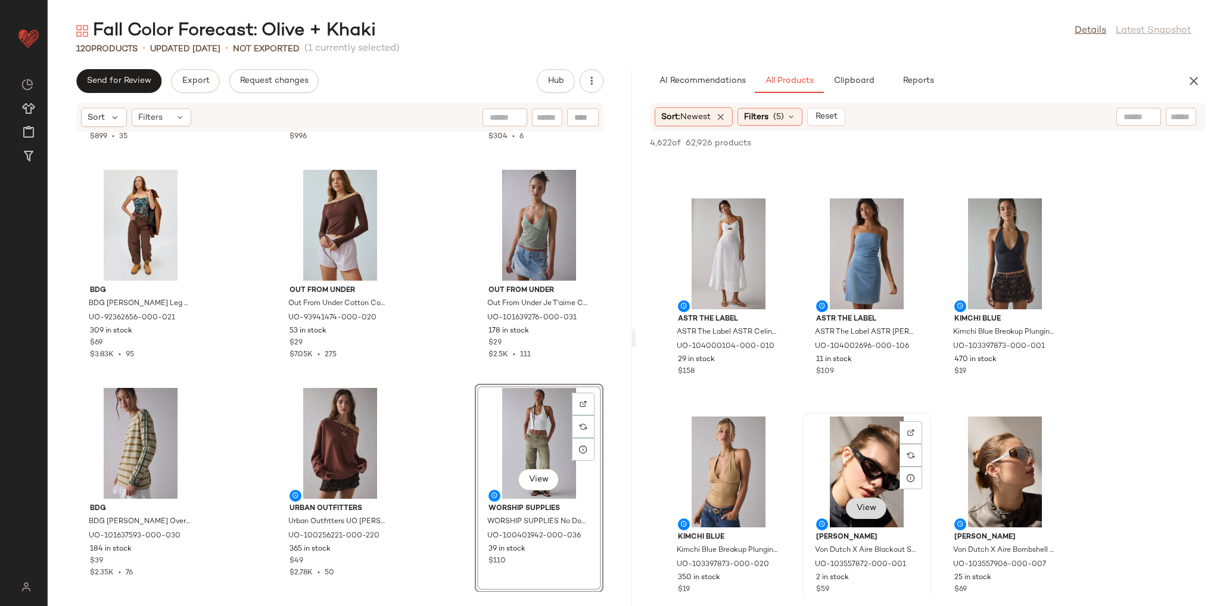
scroll to position [4004, 0]
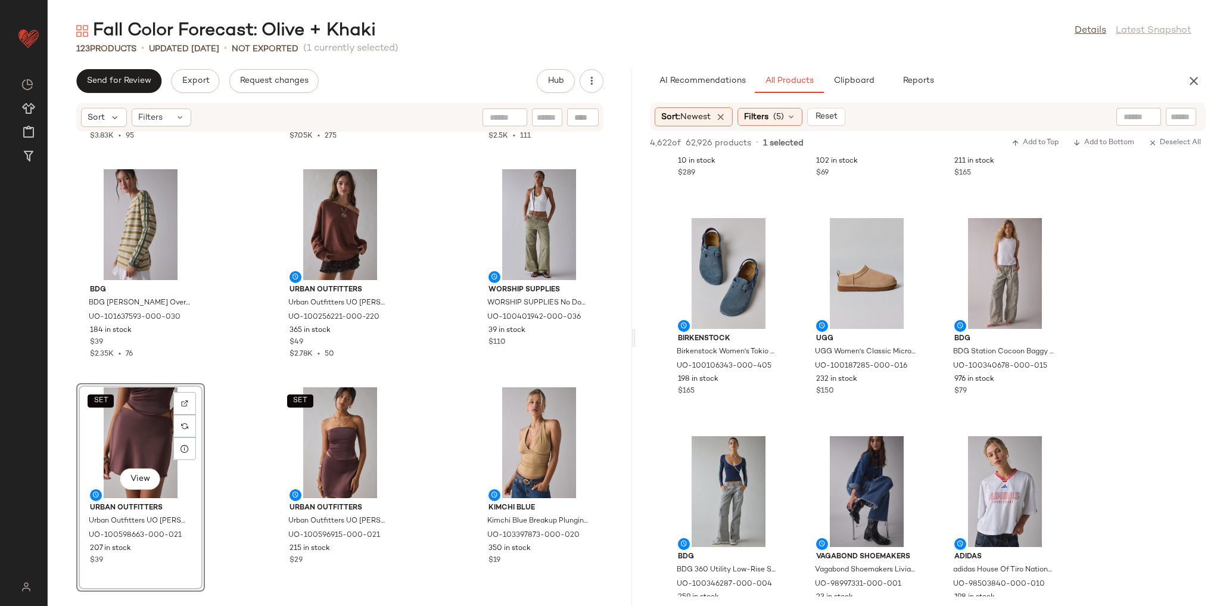
scroll to position [7387, 0]
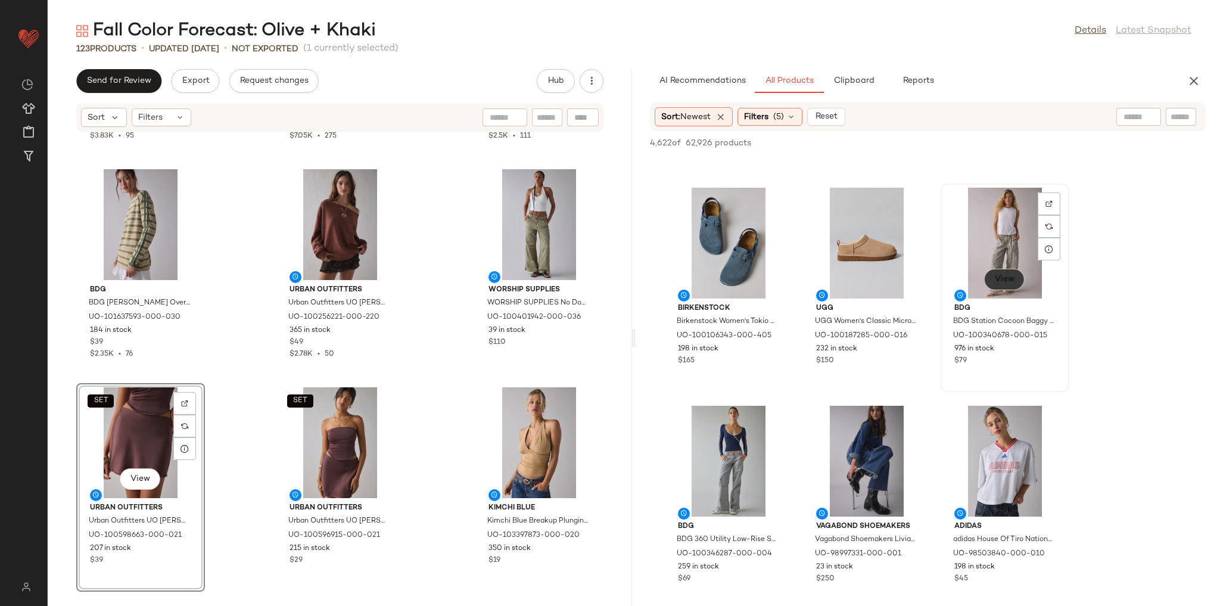
click at [1006, 284] on span "View" at bounding box center [1004, 280] width 20 height 10
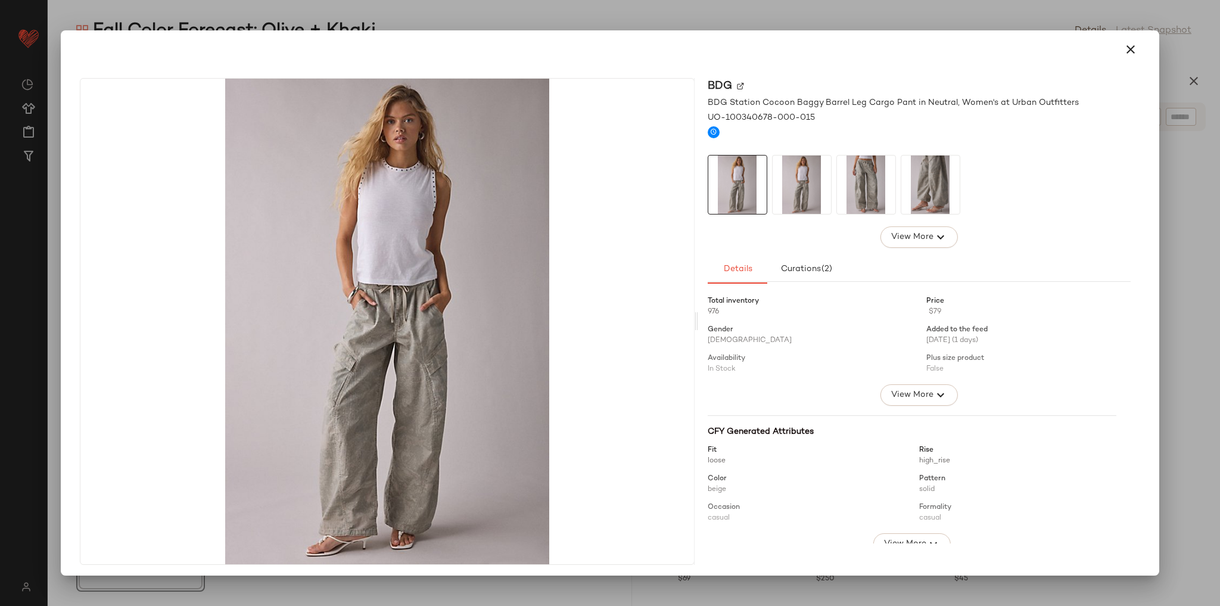
click at [814, 167] on img at bounding box center [802, 184] width 58 height 58
click at [853, 173] on img at bounding box center [866, 184] width 58 height 58
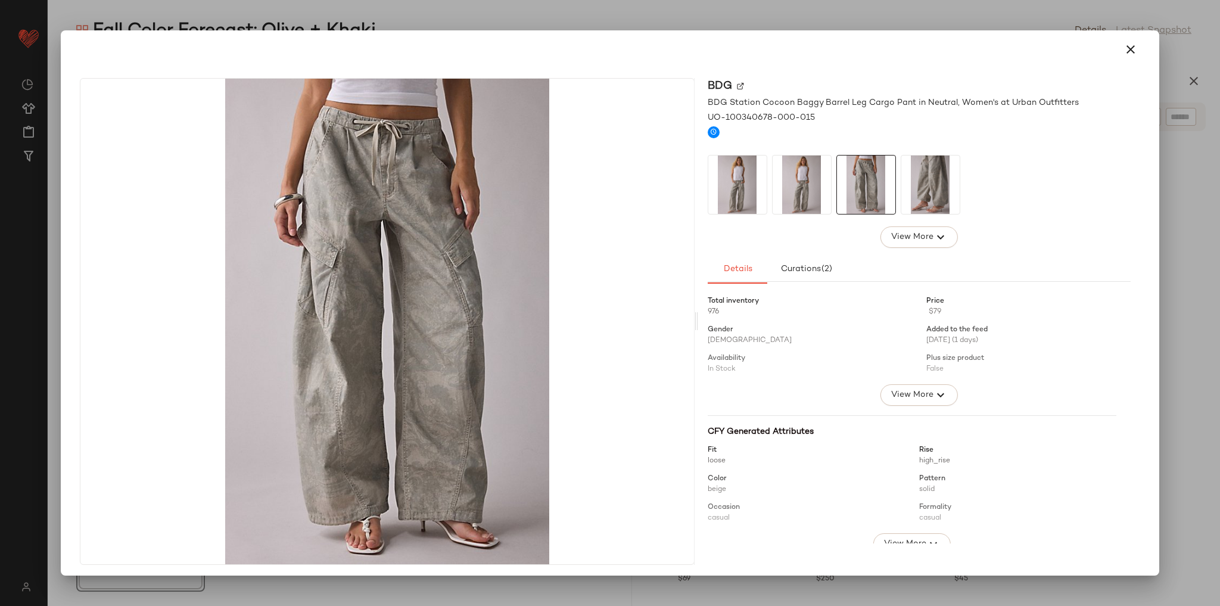
click at [925, 181] on img at bounding box center [930, 184] width 58 height 58
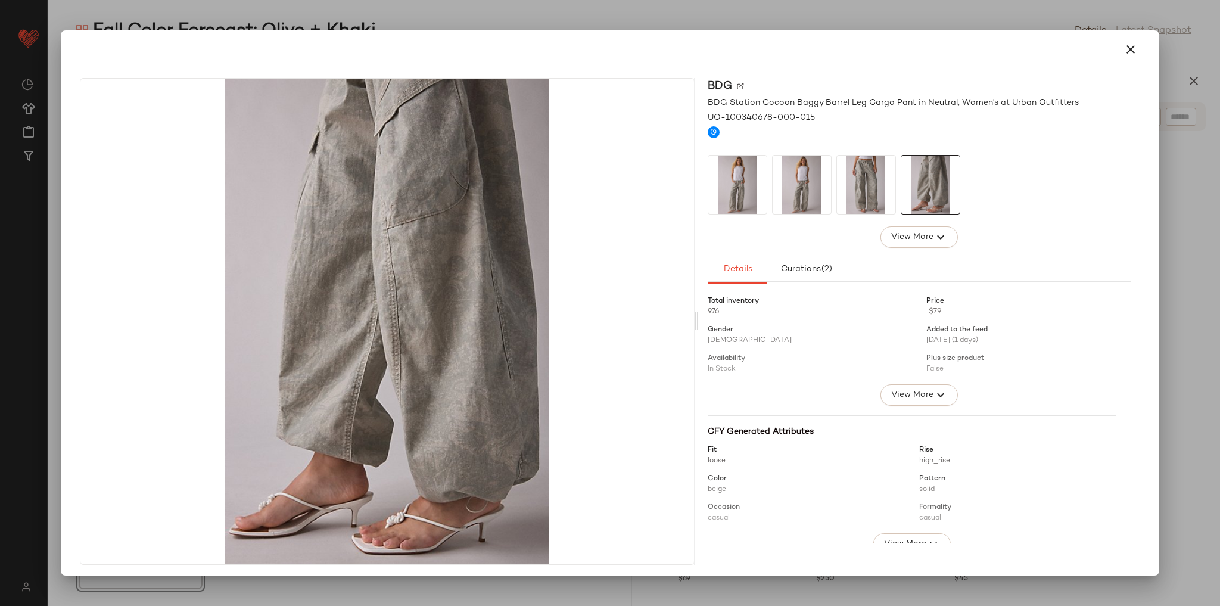
click at [882, 186] on img at bounding box center [866, 184] width 58 height 58
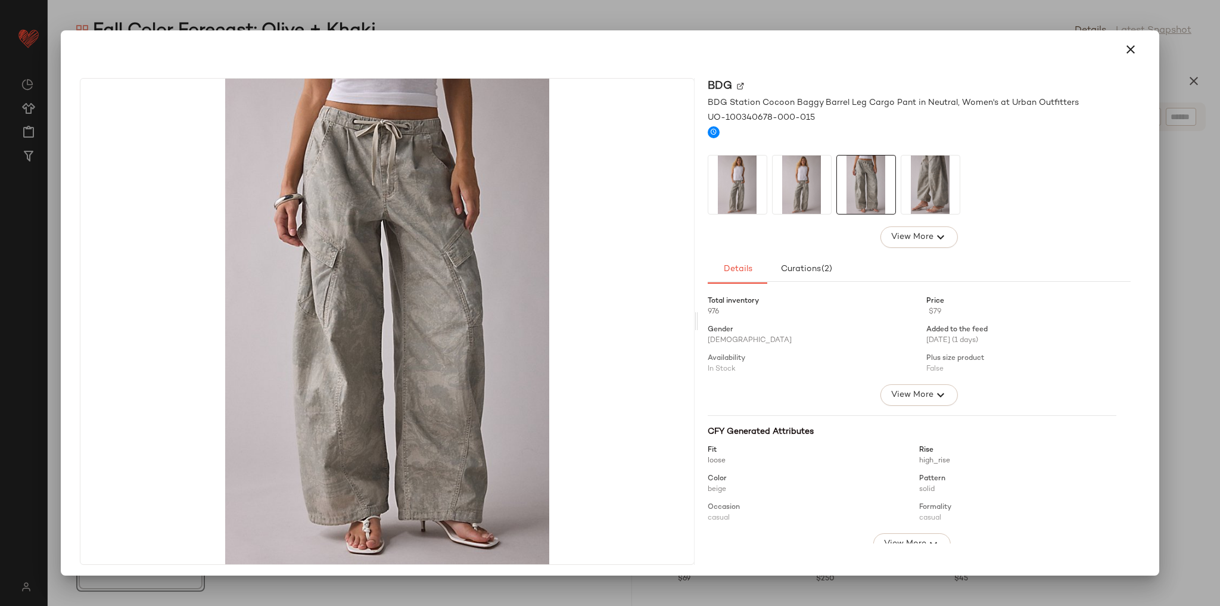
click at [928, 185] on img at bounding box center [930, 184] width 58 height 58
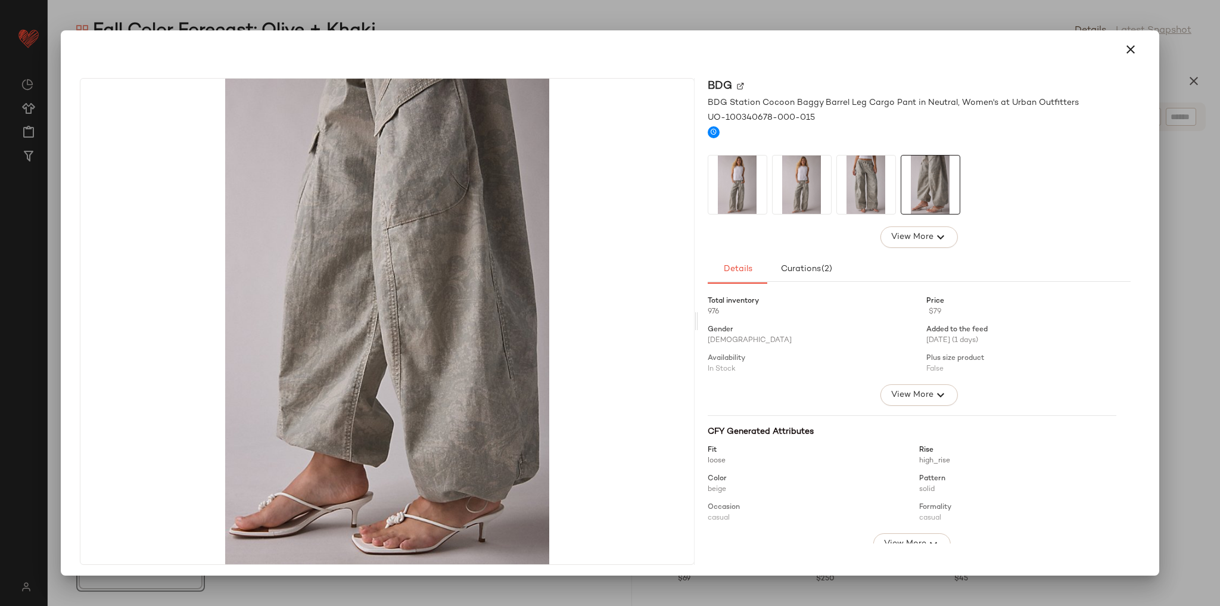
click at [1149, 31] on div "BDG BDG Station Cocoon Baggy Barrel Leg Cargo Pant in Neutral, Women's at Urban…" at bounding box center [610, 302] width 1098 height 545
click at [1125, 51] on icon "button" at bounding box center [1131, 49] width 14 height 14
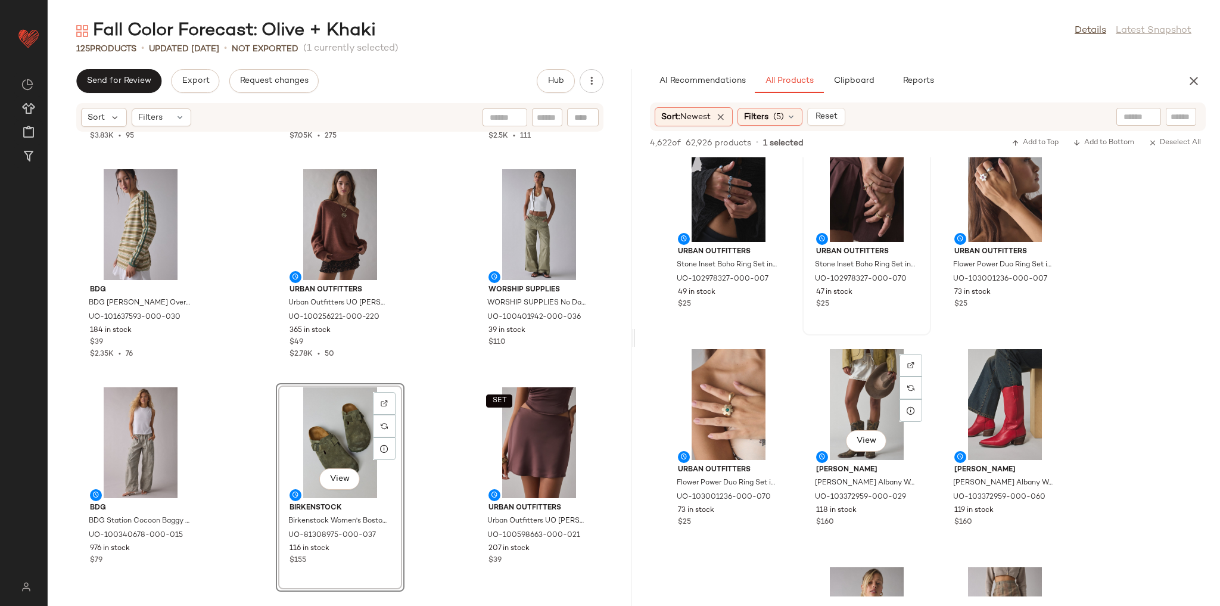
scroll to position [9056, 0]
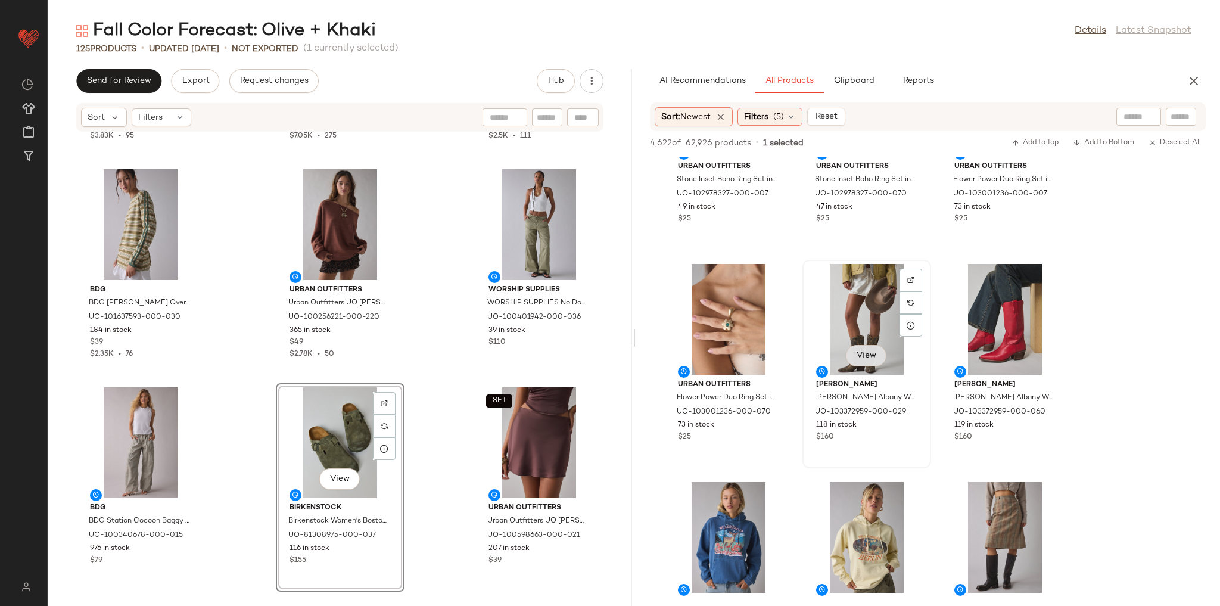
click at [877, 355] on button "View" at bounding box center [866, 355] width 41 height 21
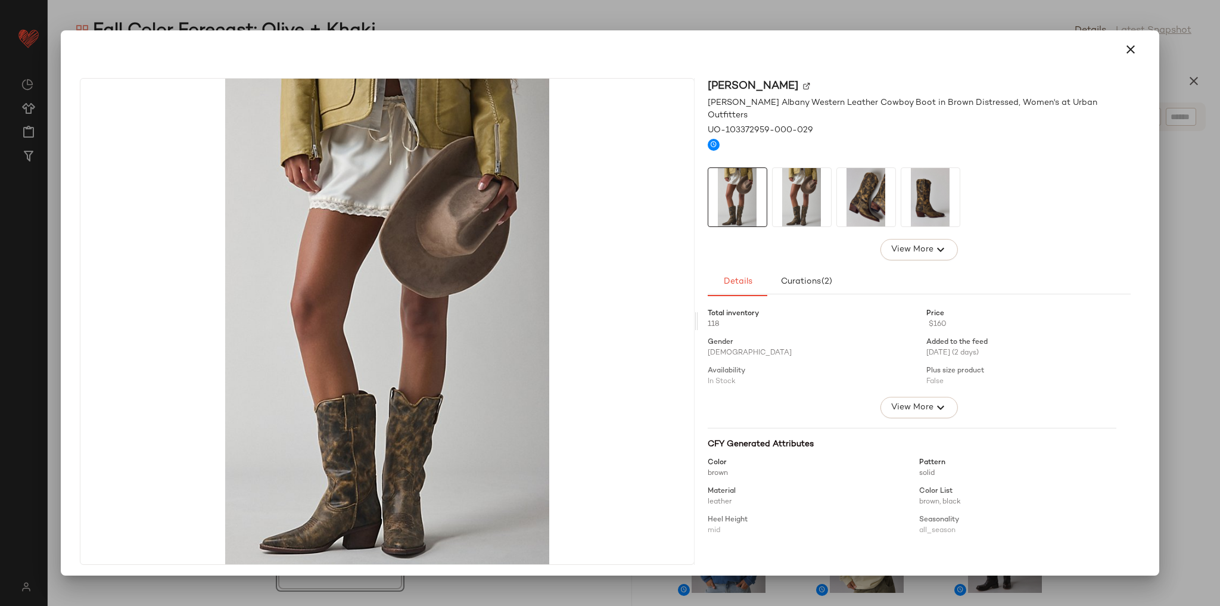
click at [863, 193] on img at bounding box center [866, 197] width 58 height 58
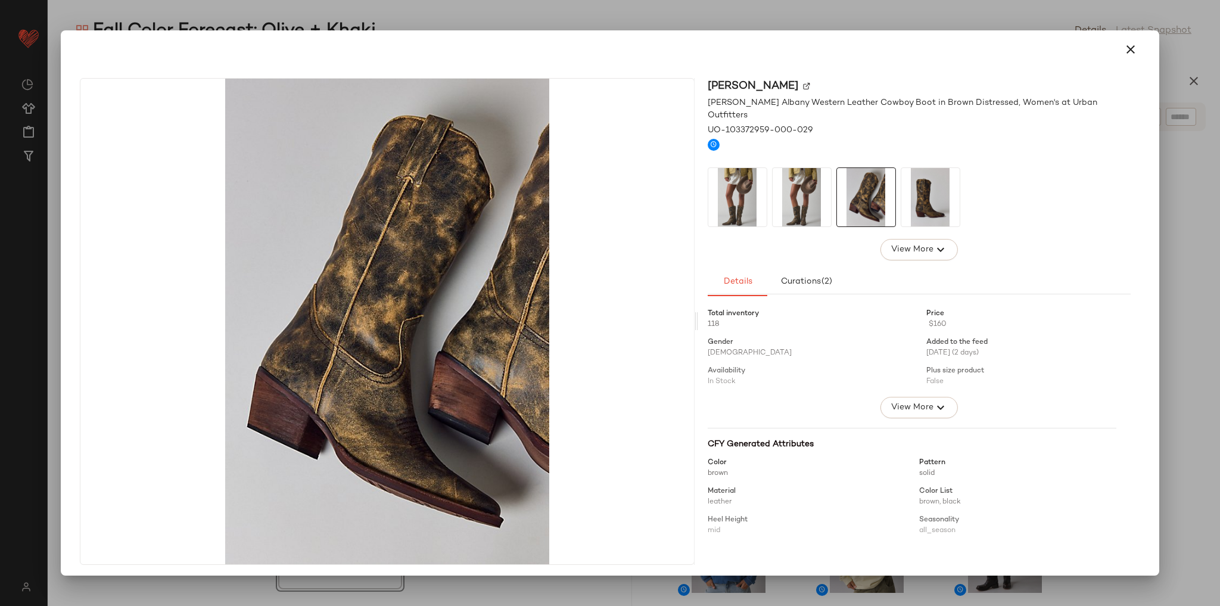
click at [919, 191] on img at bounding box center [930, 197] width 58 height 58
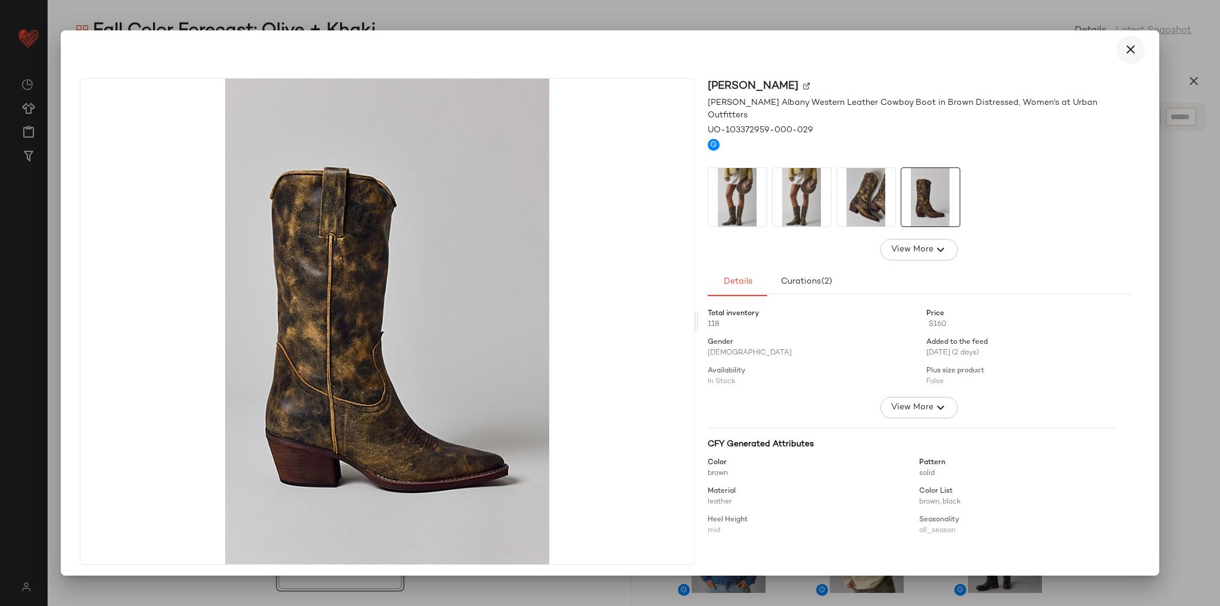
click at [1125, 54] on icon "button" at bounding box center [1131, 49] width 14 height 14
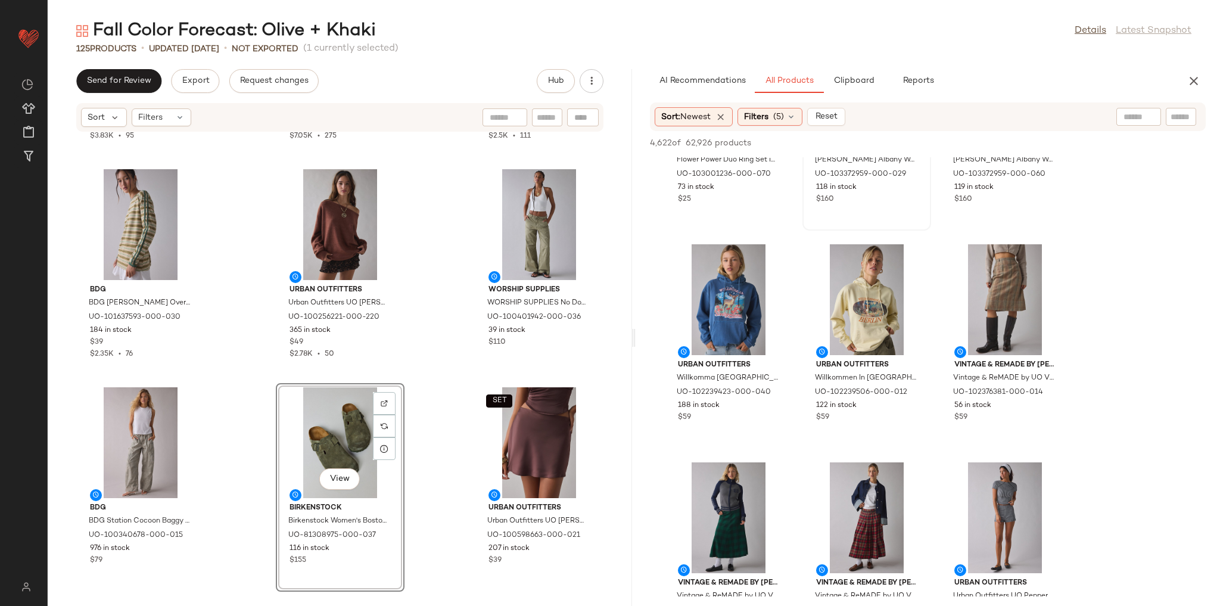
scroll to position [9294, 0]
click at [1011, 334] on span "View" at bounding box center [1004, 336] width 20 height 10
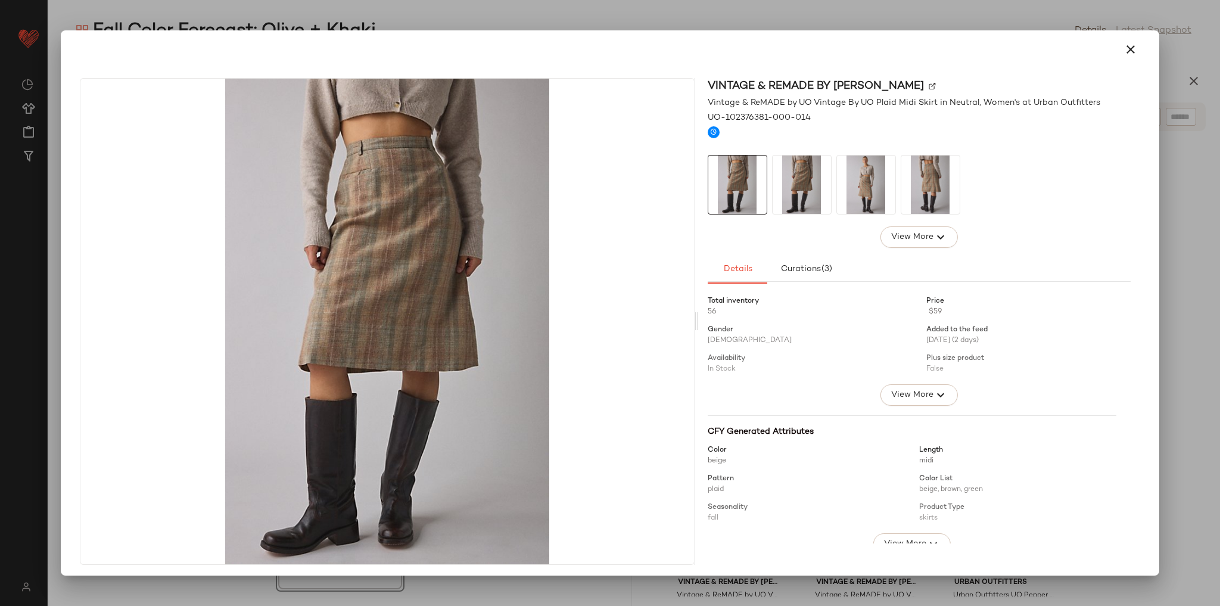
click at [813, 173] on img at bounding box center [802, 184] width 58 height 58
click at [852, 188] on img at bounding box center [866, 184] width 58 height 58
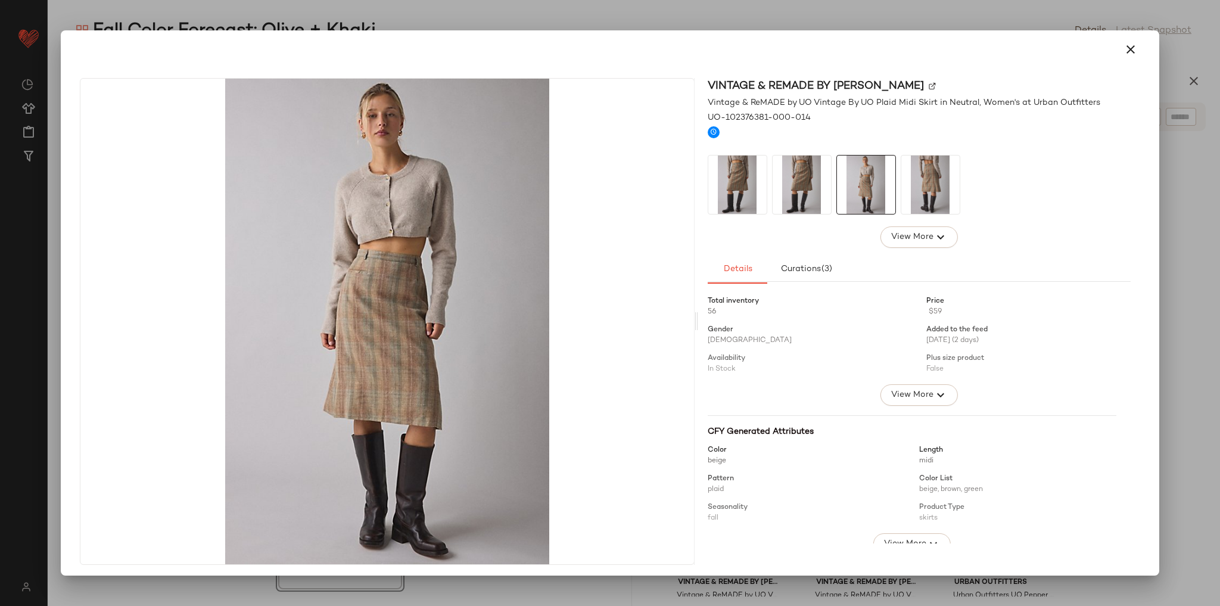
click at [944, 195] on img at bounding box center [930, 184] width 58 height 58
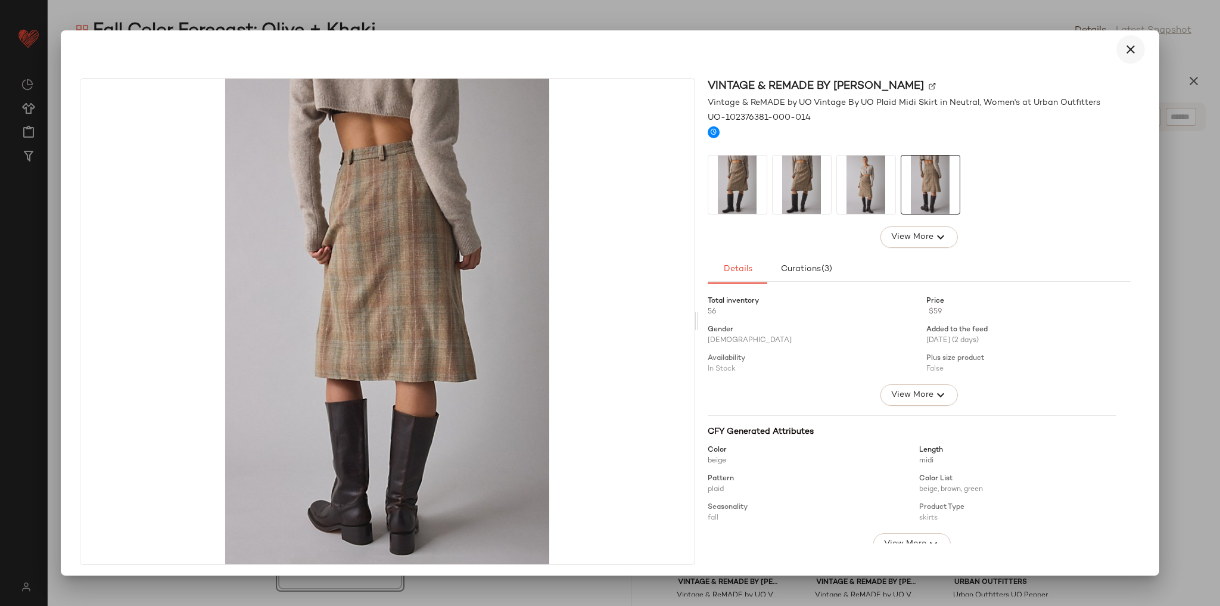
click at [1124, 44] on icon "button" at bounding box center [1131, 49] width 14 height 14
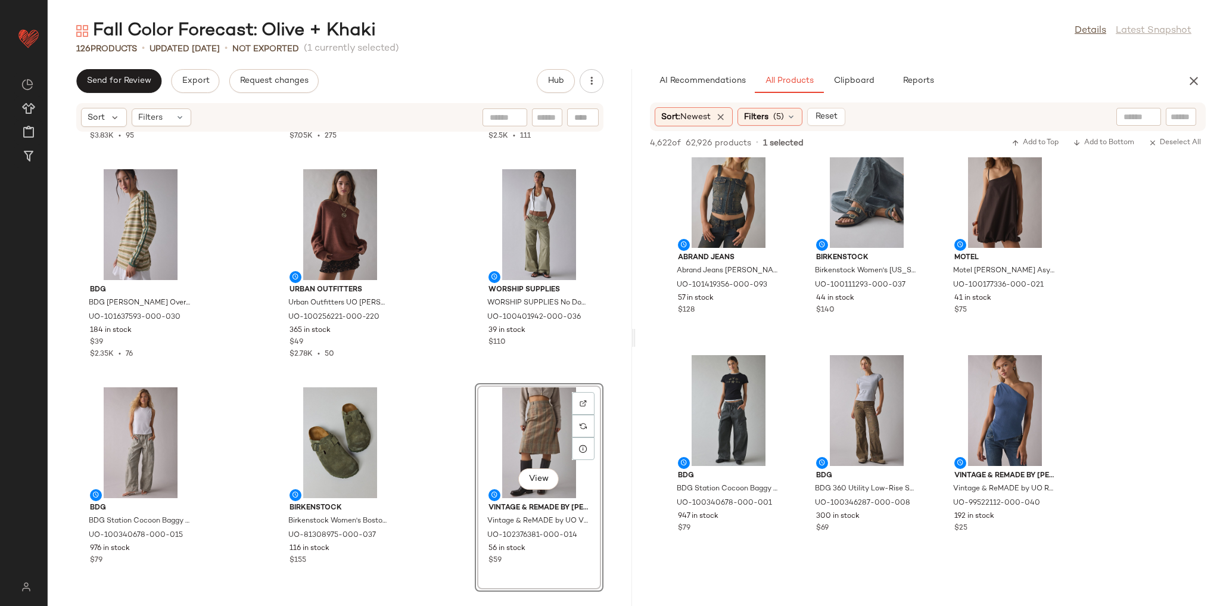
scroll to position [10056, 0]
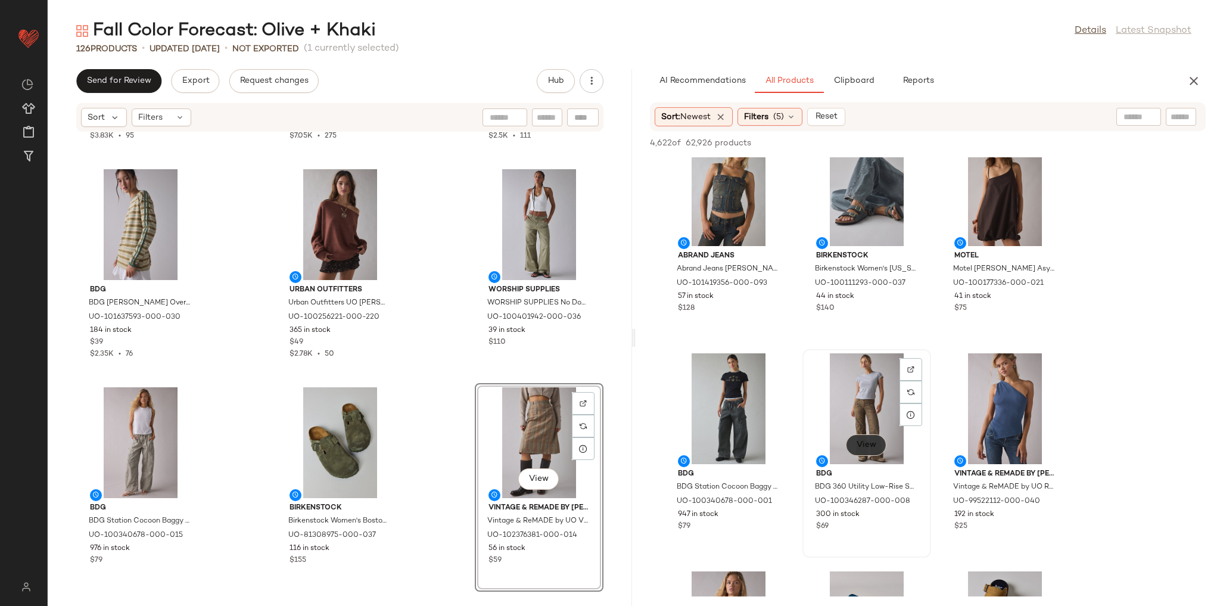
click at [872, 447] on span "View" at bounding box center [866, 445] width 20 height 10
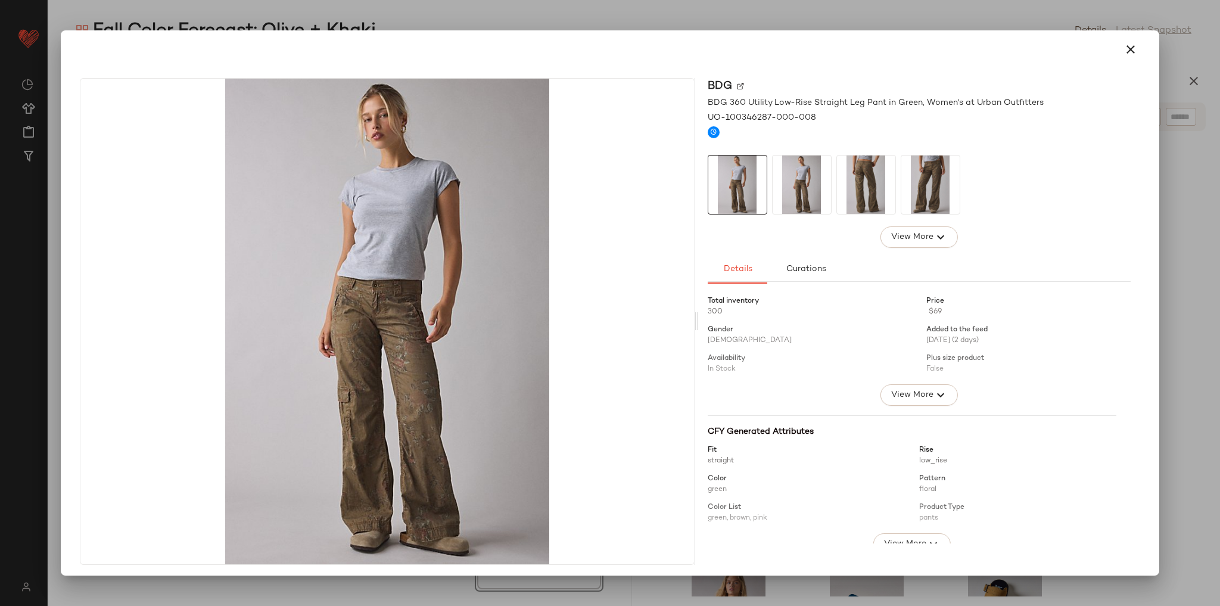
click at [841, 179] on img at bounding box center [866, 184] width 58 height 58
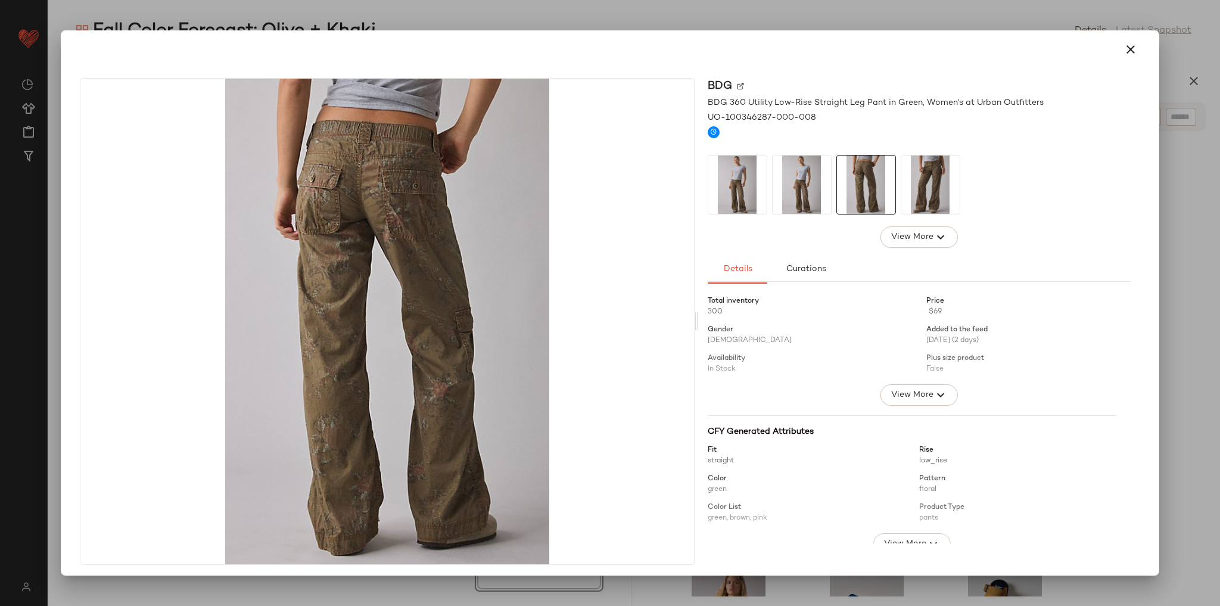
click at [917, 183] on img at bounding box center [930, 184] width 58 height 58
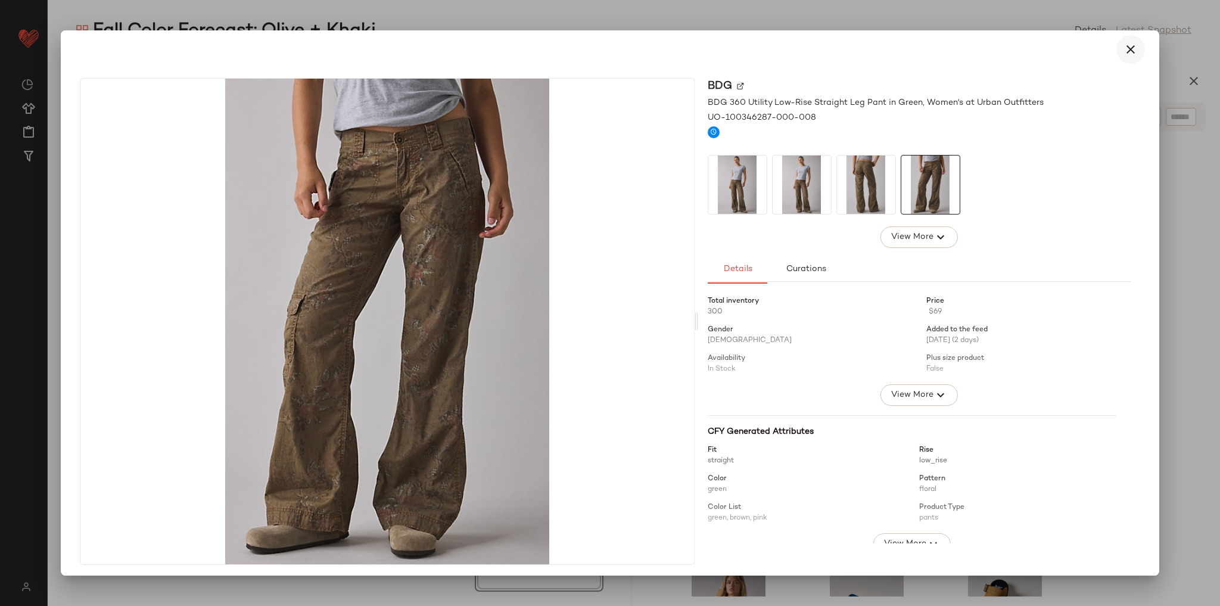
click at [1131, 49] on button "button" at bounding box center [1130, 49] width 29 height 29
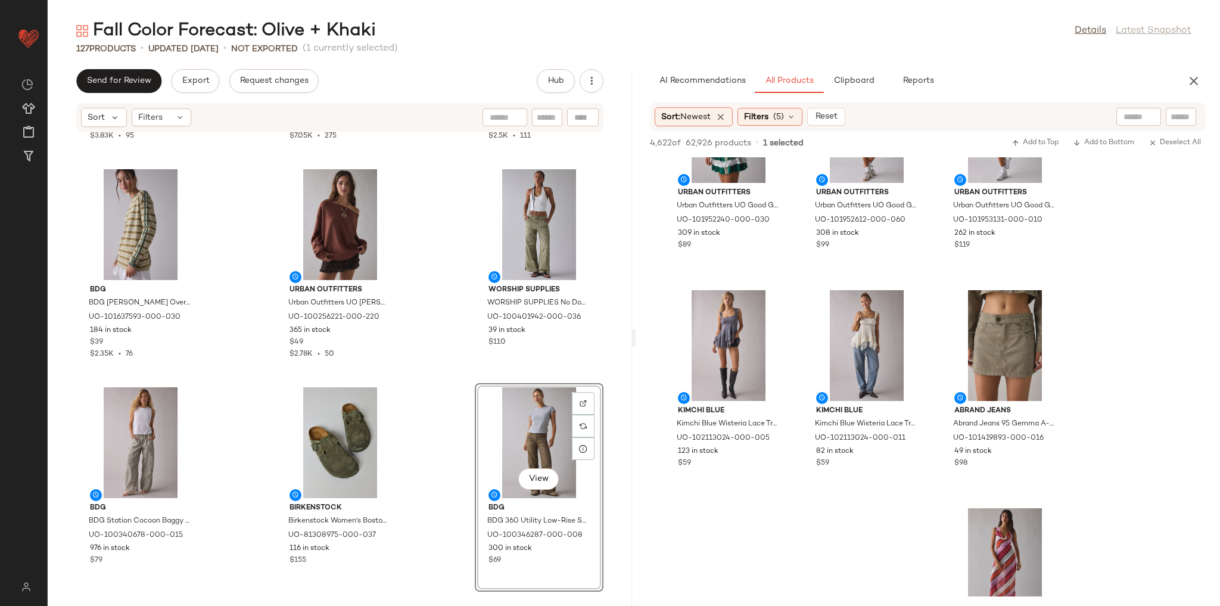
scroll to position [13479, 0]
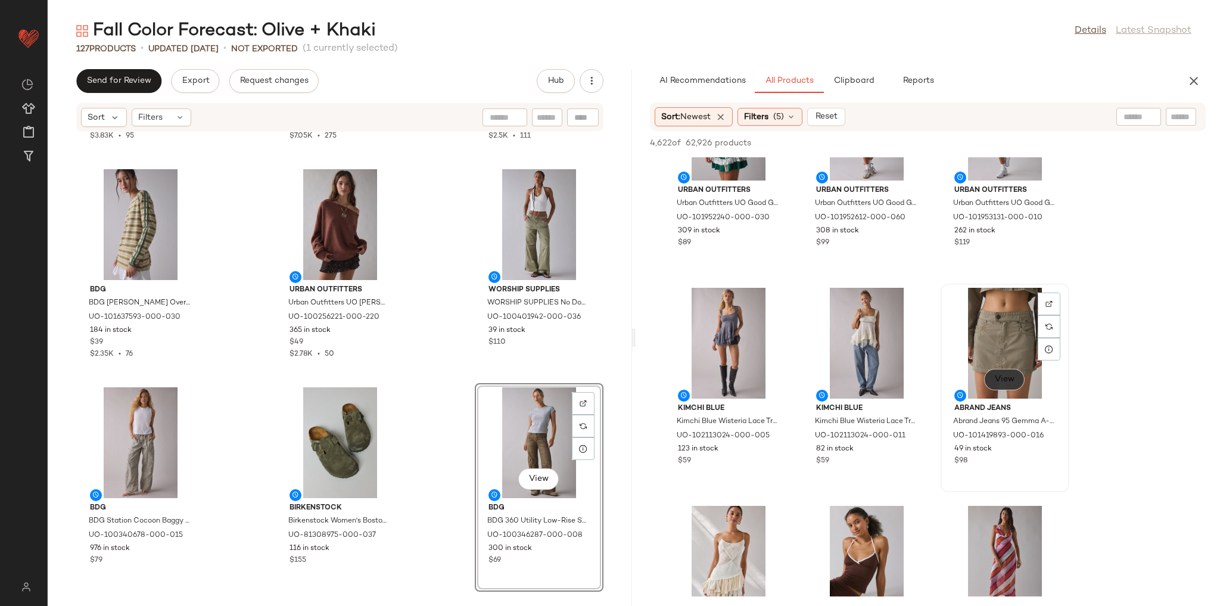
click at [1013, 375] on span "View" at bounding box center [1004, 380] width 20 height 10
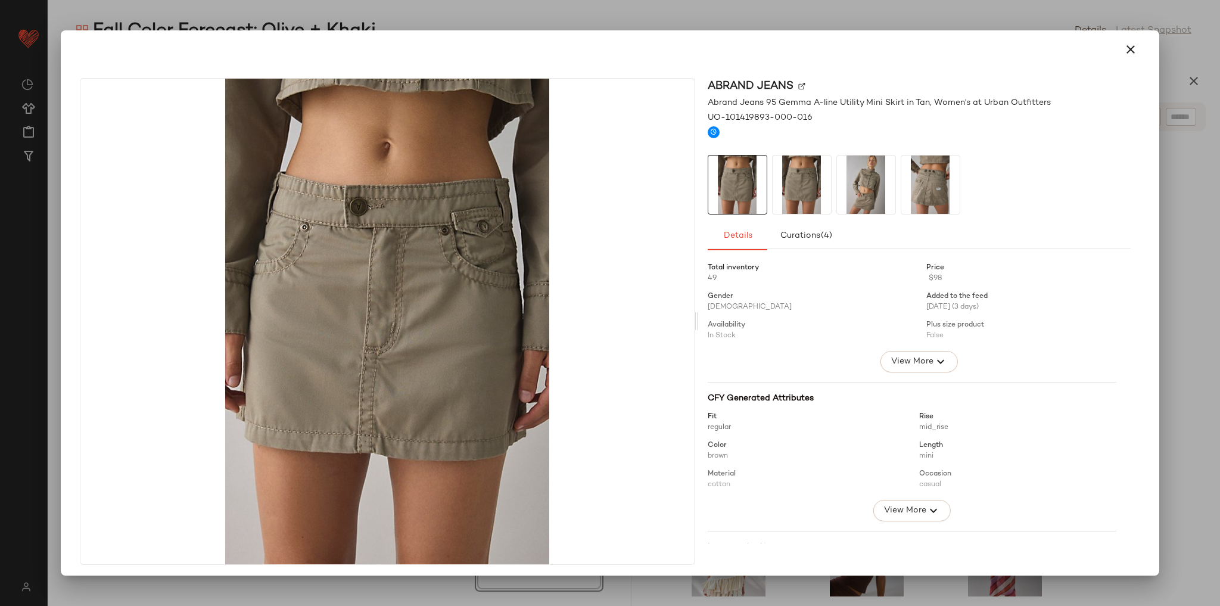
click at [837, 175] on img at bounding box center [866, 184] width 58 height 58
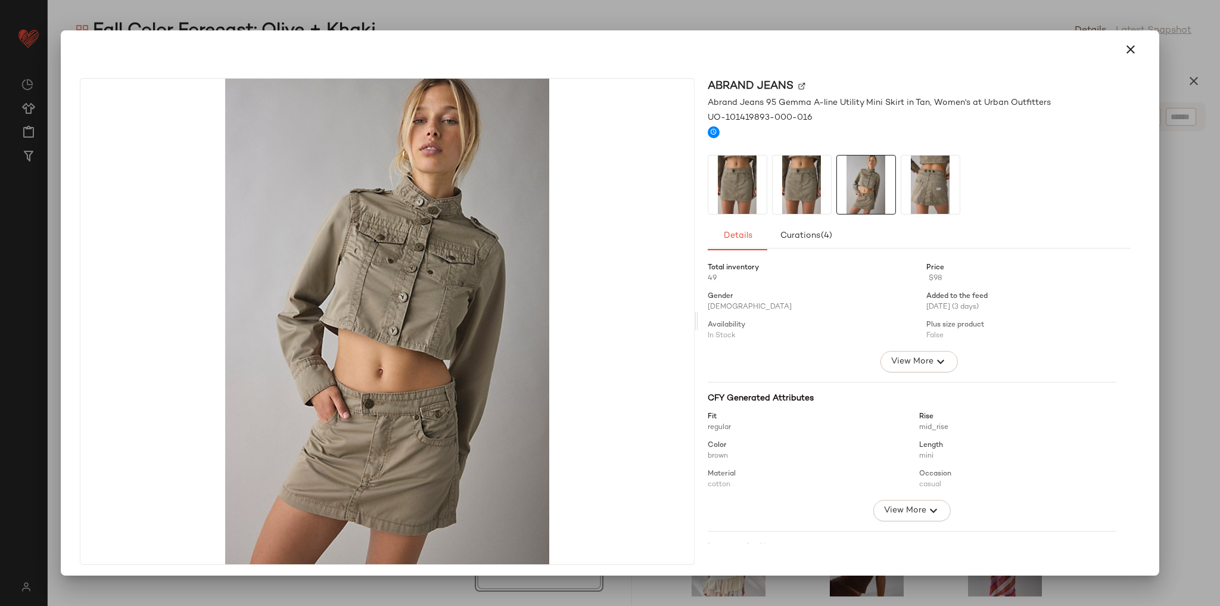
click at [907, 179] on img at bounding box center [930, 184] width 58 height 58
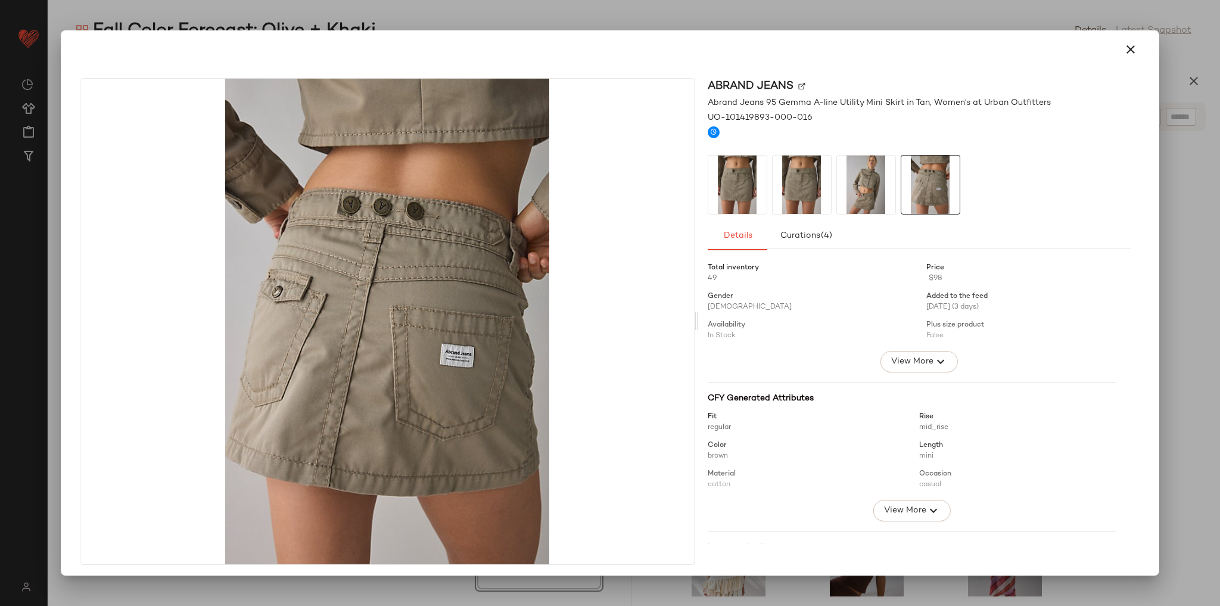
click at [814, 177] on img at bounding box center [802, 184] width 58 height 58
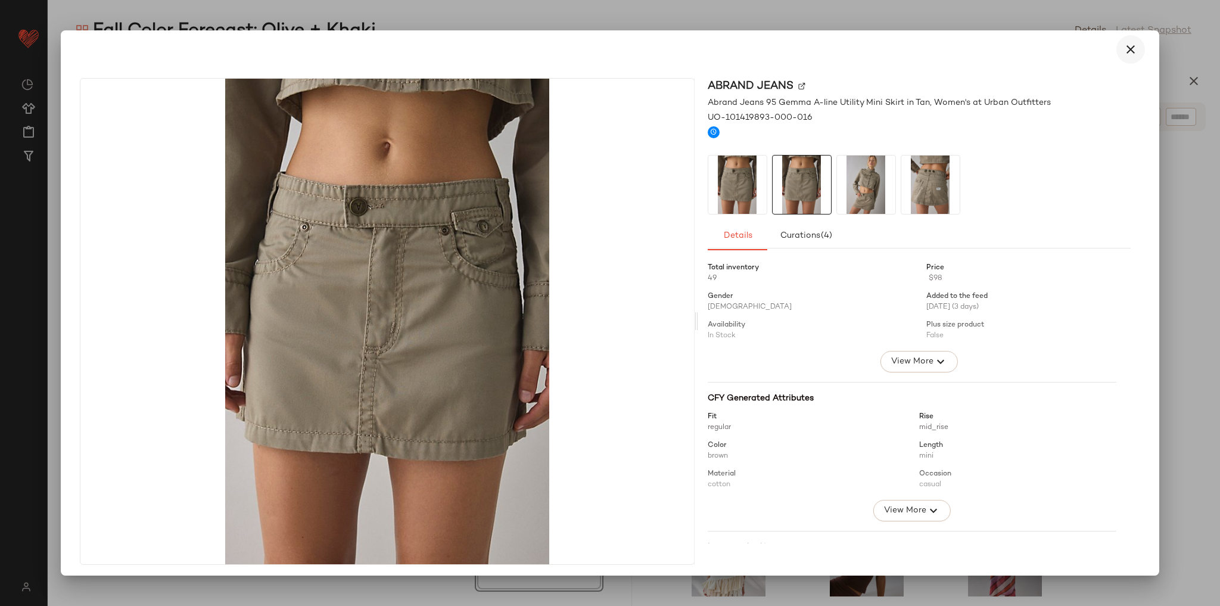
click at [1124, 48] on icon "button" at bounding box center [1131, 49] width 14 height 14
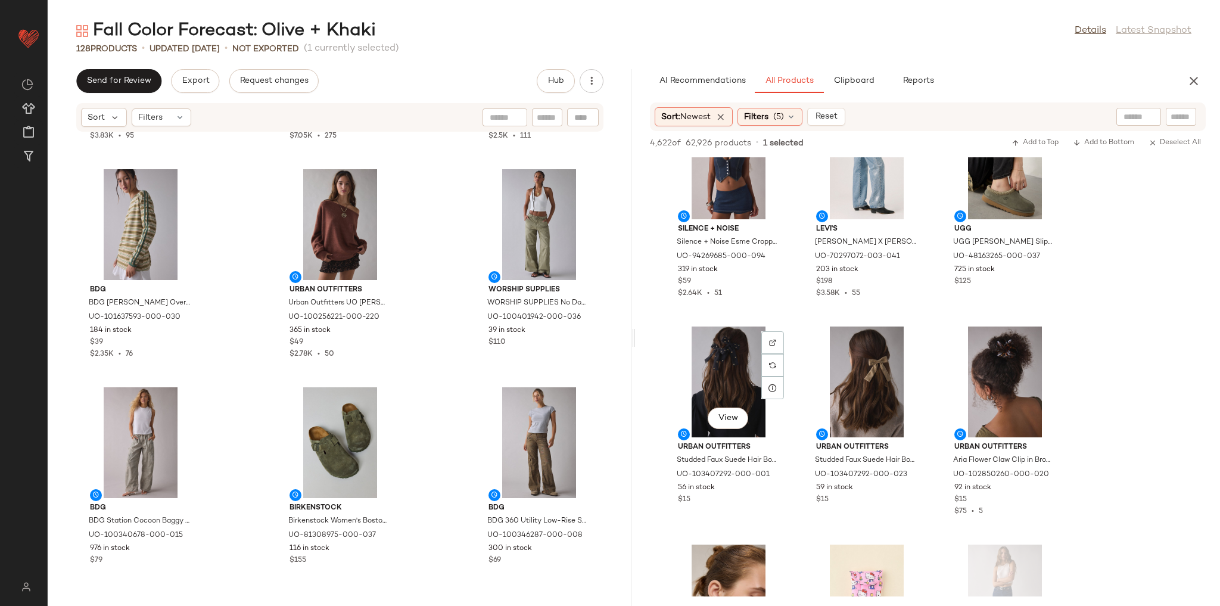
scroll to position [15271, 0]
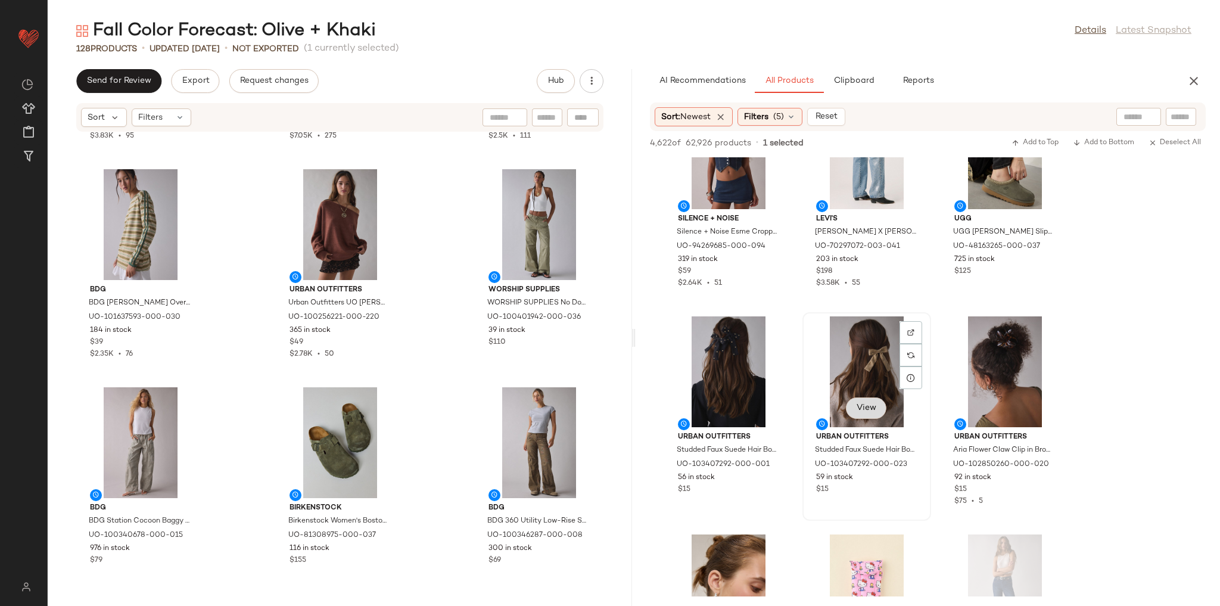
click at [865, 413] on span "View" at bounding box center [866, 408] width 20 height 10
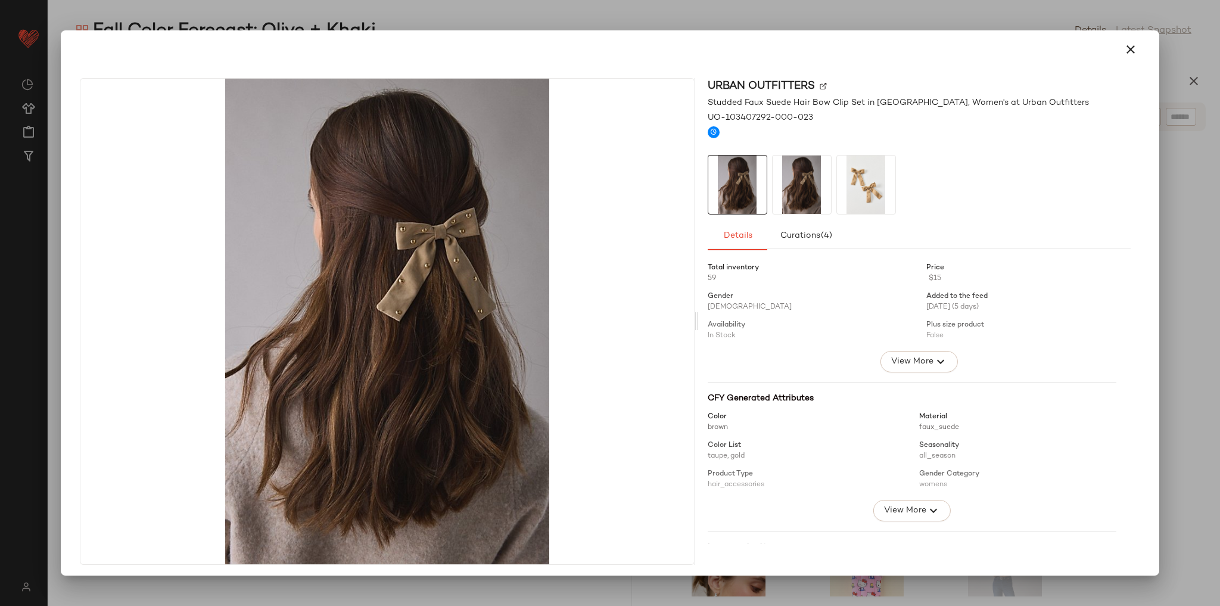
click at [801, 183] on img at bounding box center [802, 184] width 58 height 58
click at [857, 185] on img at bounding box center [866, 184] width 58 height 58
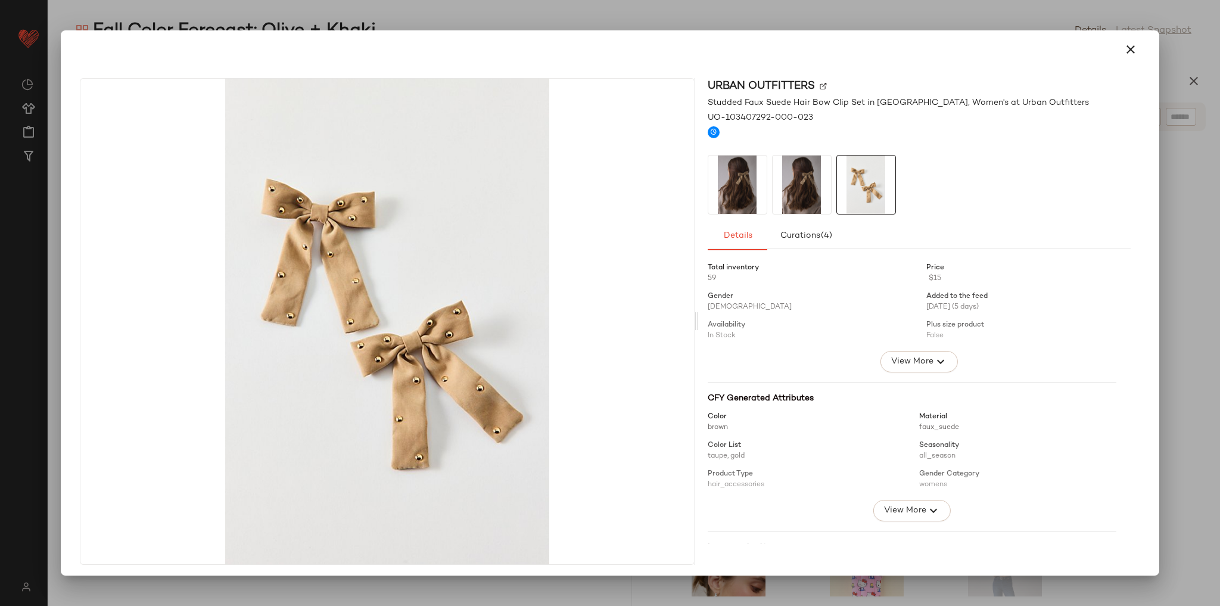
click at [731, 189] on img at bounding box center [737, 184] width 58 height 58
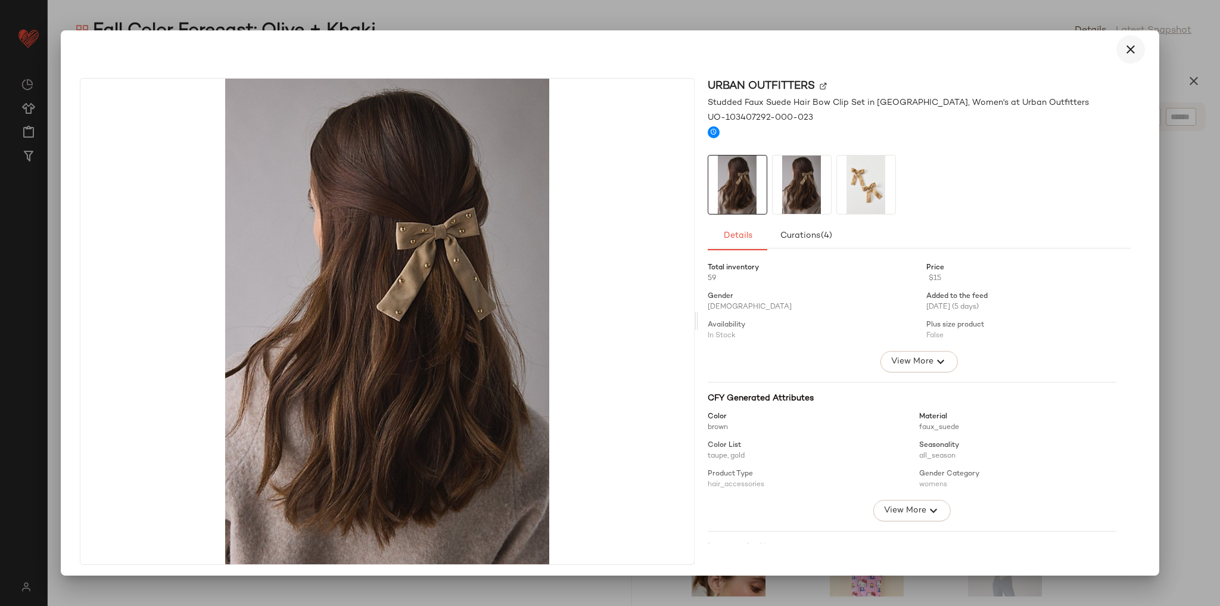
click at [1116, 59] on button "button" at bounding box center [1130, 49] width 29 height 29
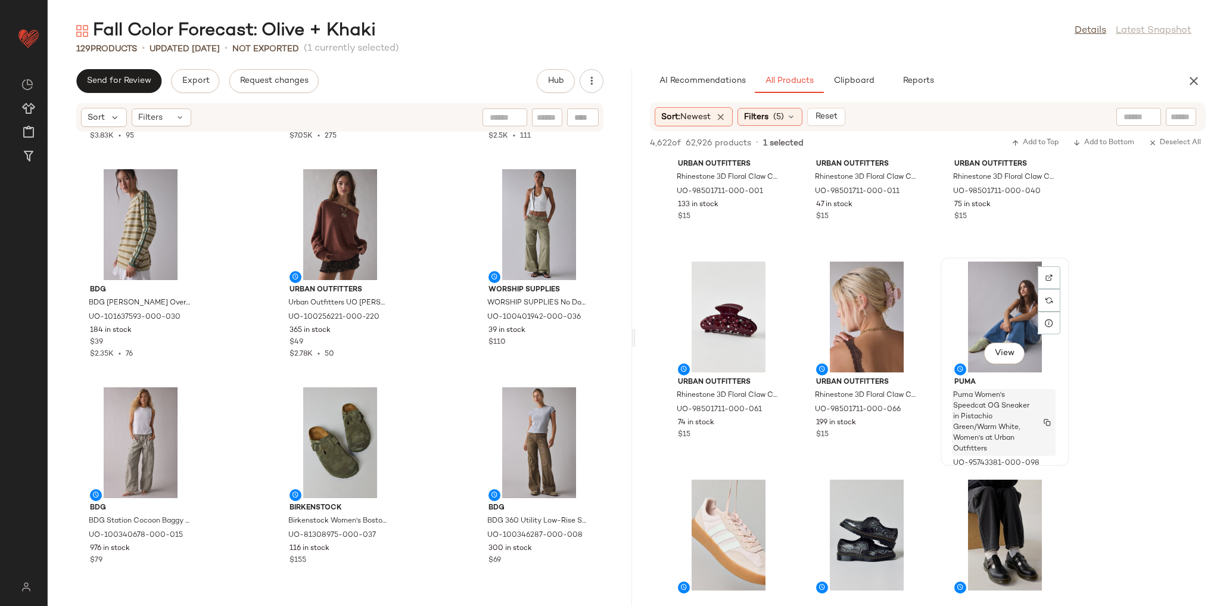
scroll to position [18502, 0]
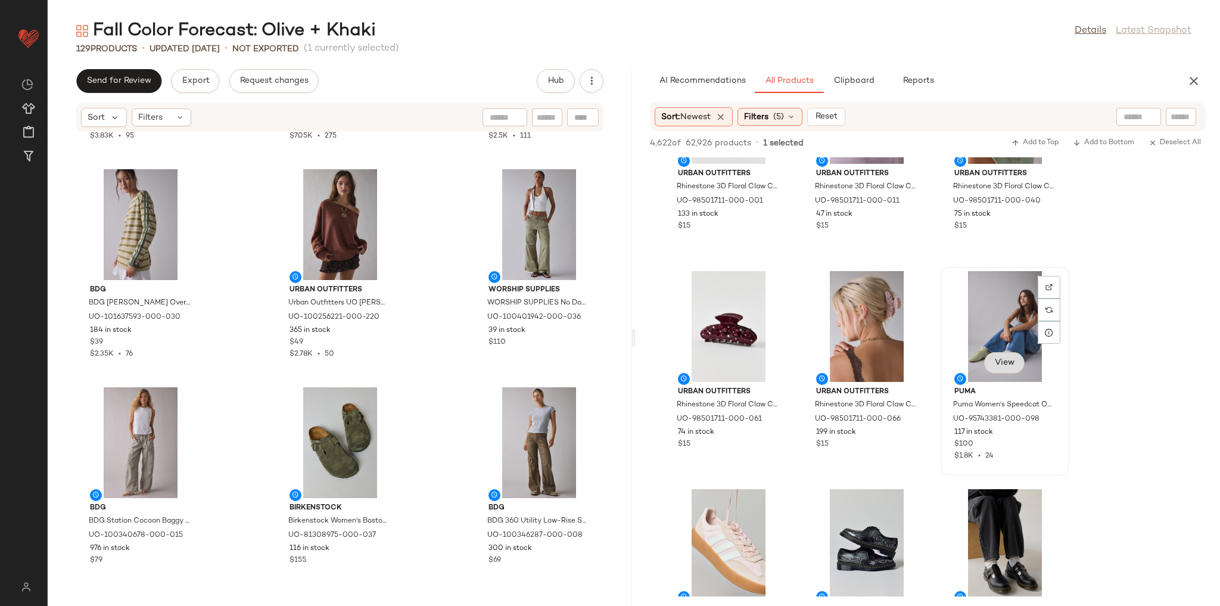
click at [1007, 367] on span "View" at bounding box center [1004, 363] width 20 height 10
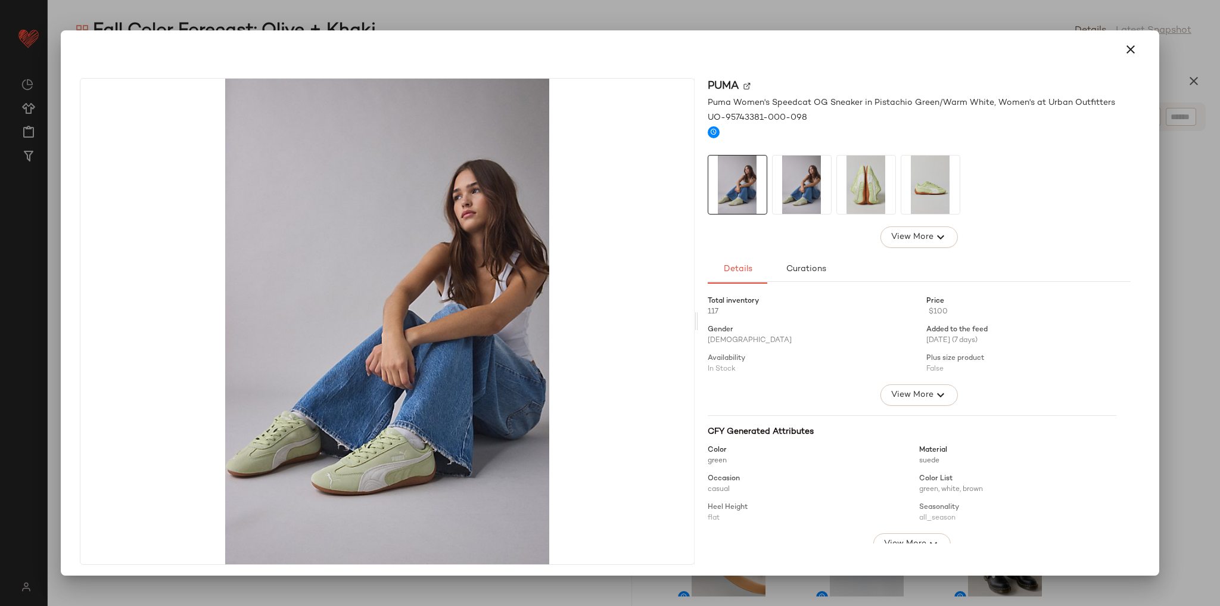
click at [861, 194] on img at bounding box center [866, 184] width 58 height 58
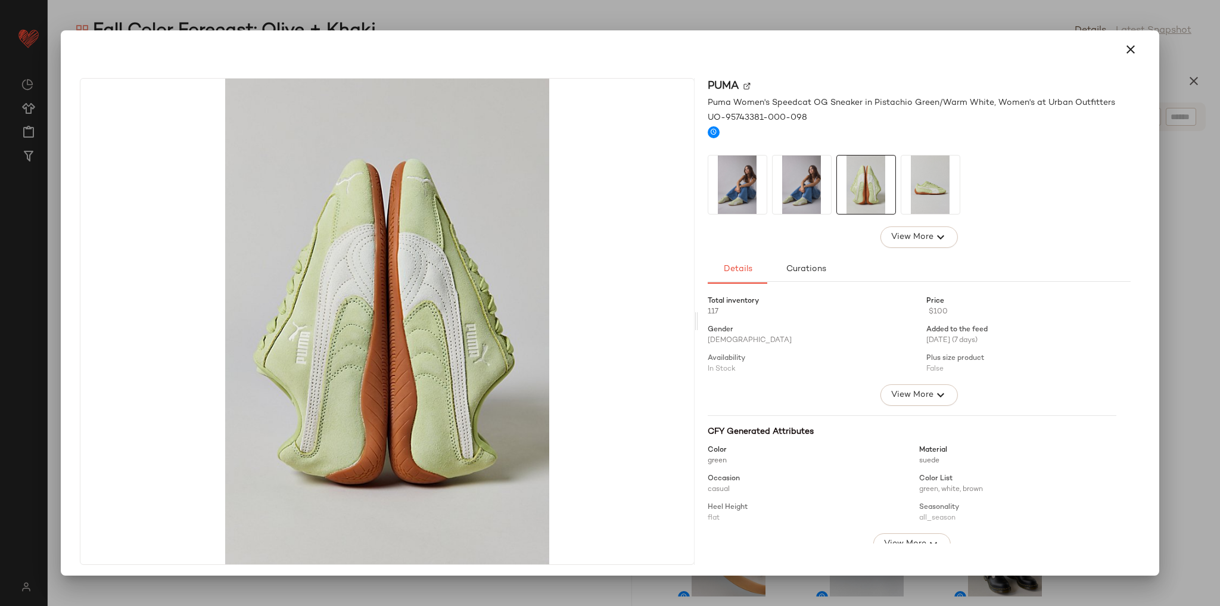
click at [923, 187] on img at bounding box center [930, 184] width 58 height 58
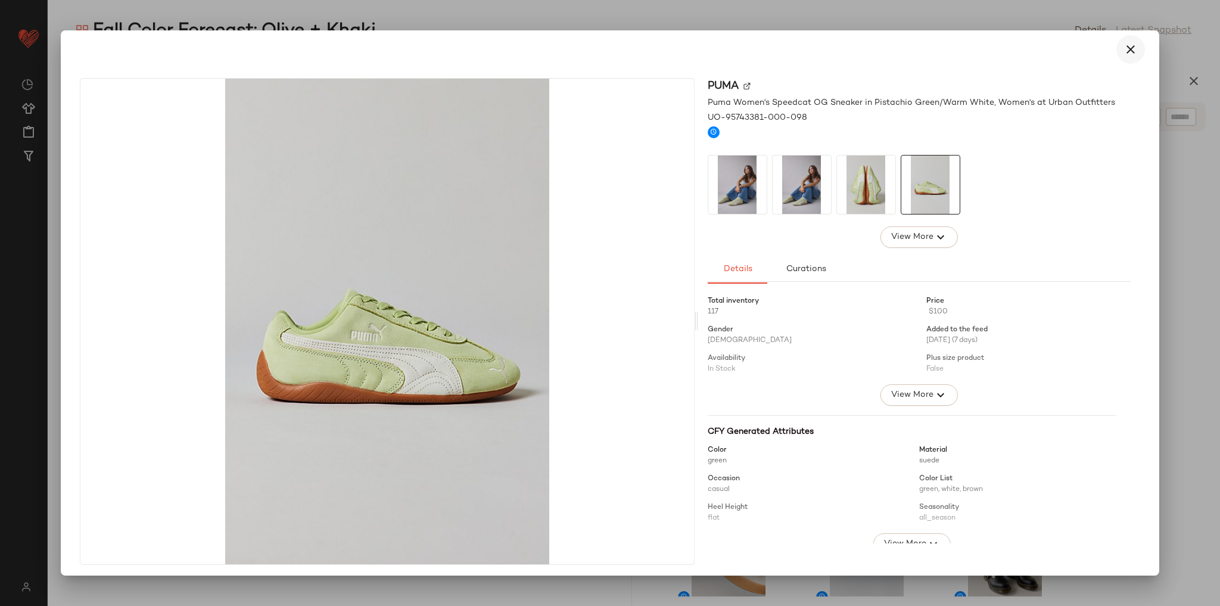
click at [1127, 52] on icon "button" at bounding box center [1131, 49] width 14 height 14
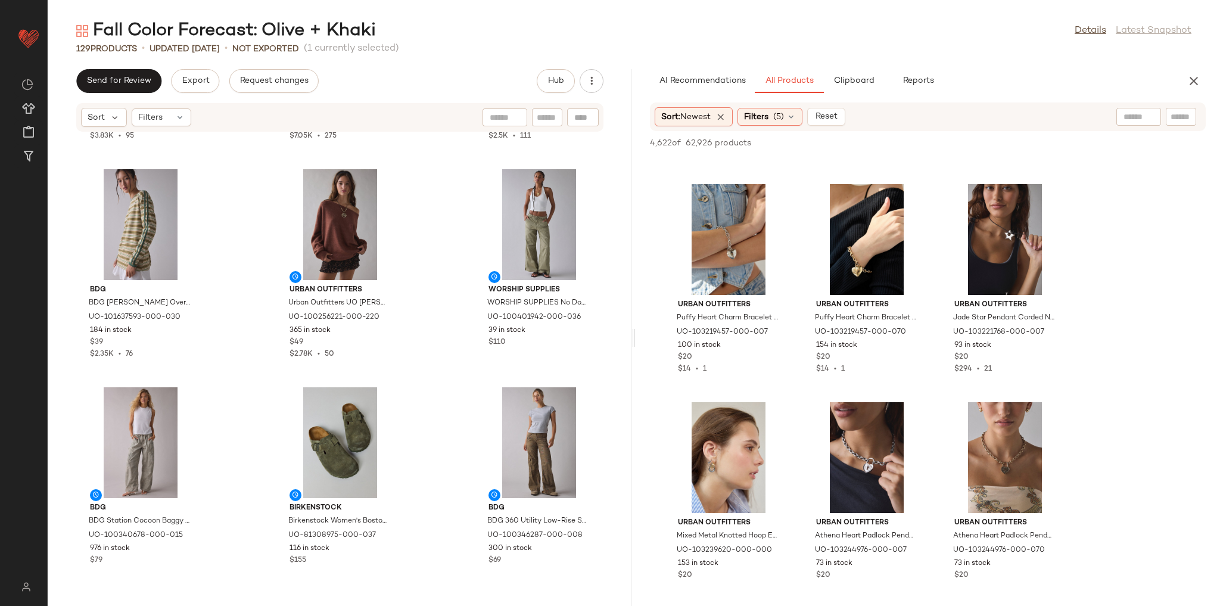
scroll to position [36604, 0]
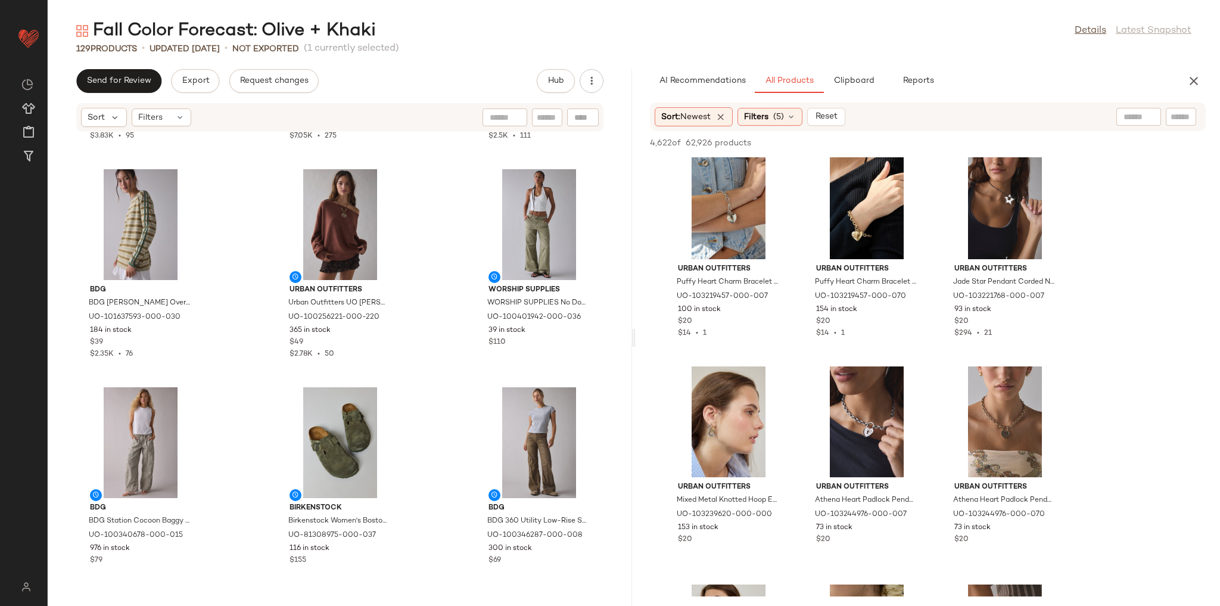
click at [1137, 117] on input "text" at bounding box center [1139, 117] width 30 height 13
type input "*******"
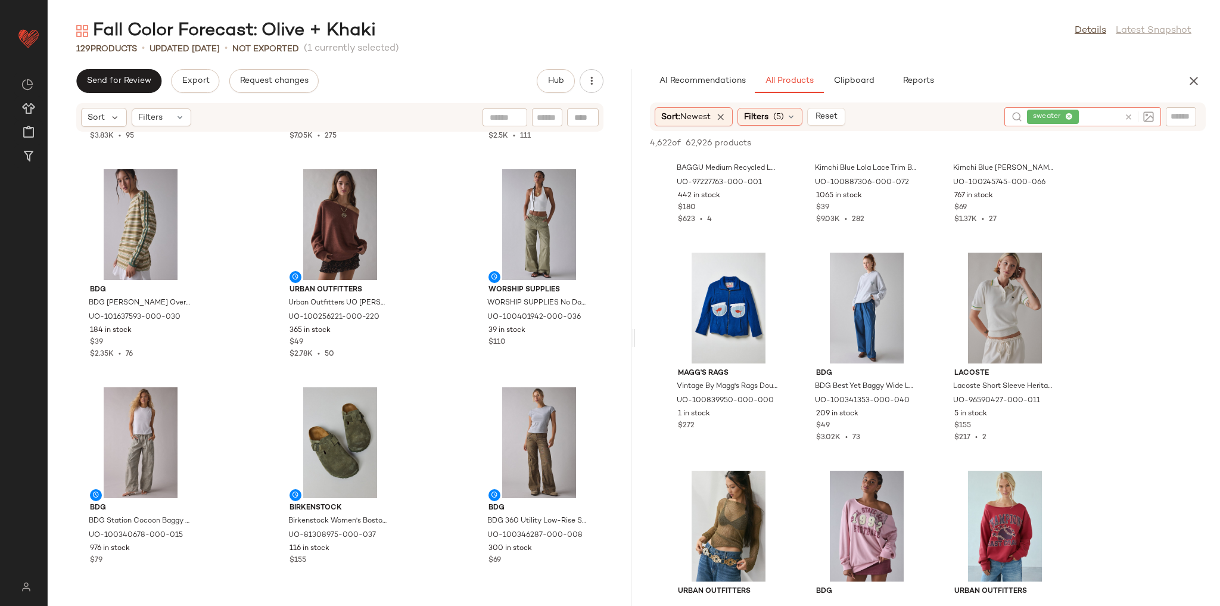
scroll to position [9580, 0]
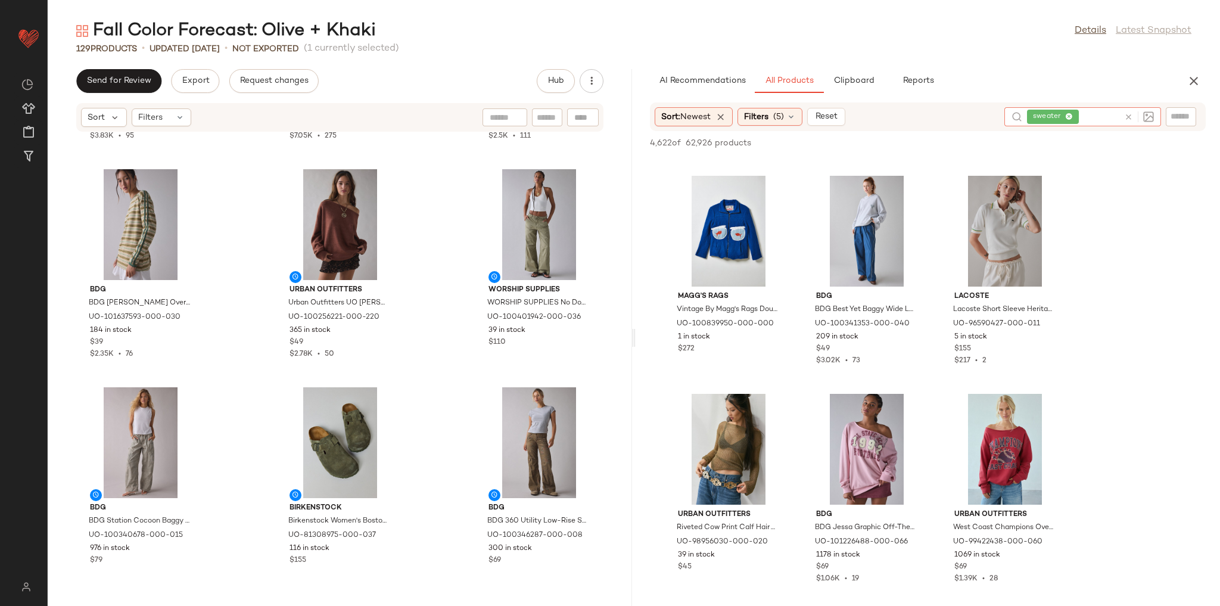
click at [1125, 116] on icon at bounding box center [1128, 117] width 9 height 9
click at [1088, 76] on div "AI Recommendations All Products Clipboard Reports" at bounding box center [909, 81] width 518 height 24
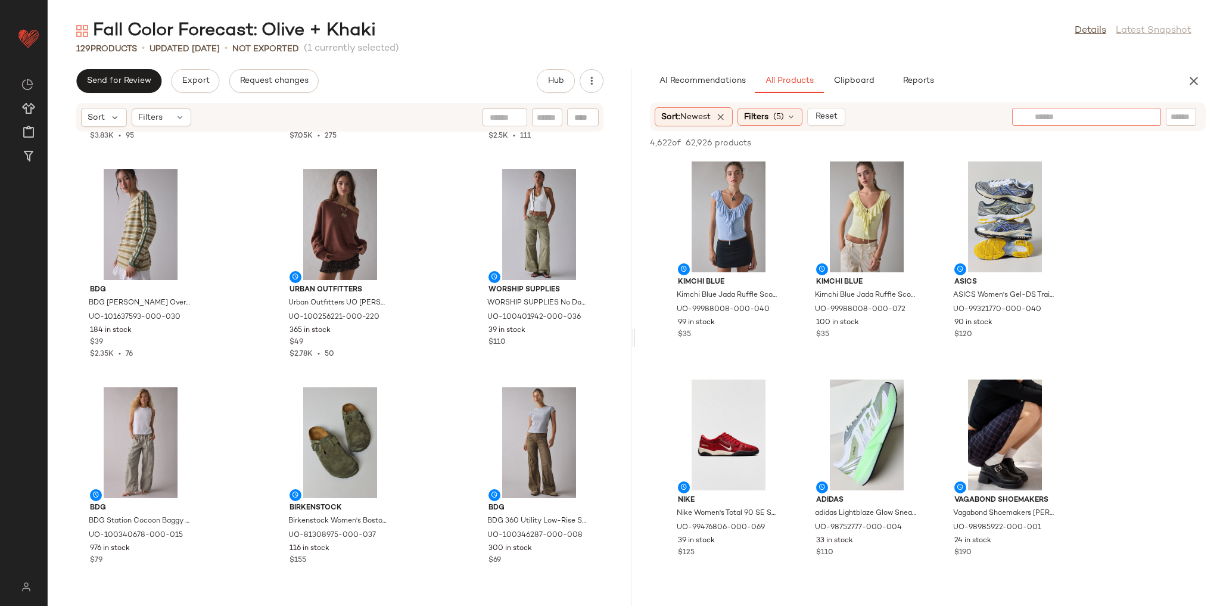
click at [1147, 116] on div at bounding box center [1086, 117] width 149 height 18
type input "*****"
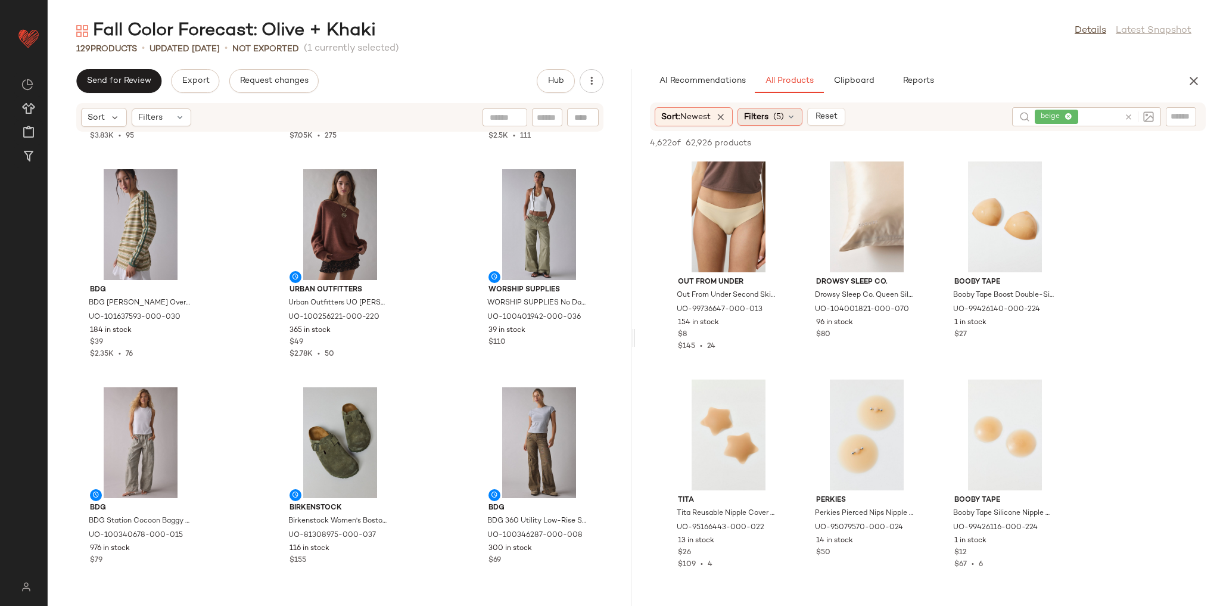
click at [760, 112] on span "Filters" at bounding box center [756, 117] width 24 height 13
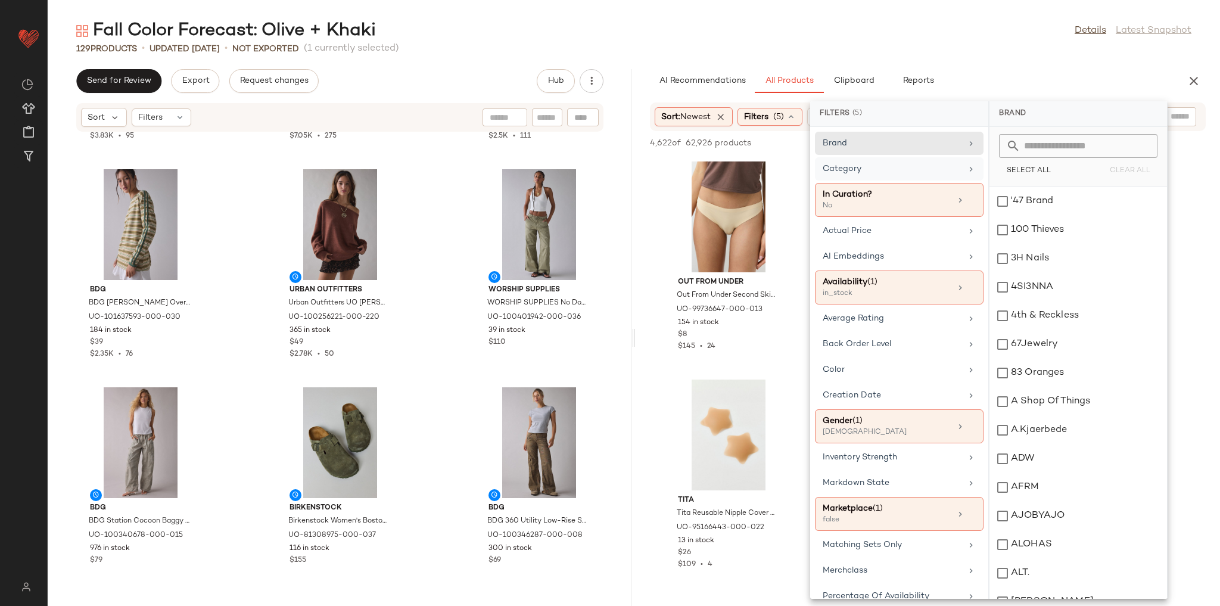
click at [888, 183] on div "Category" at bounding box center [899, 200] width 169 height 34
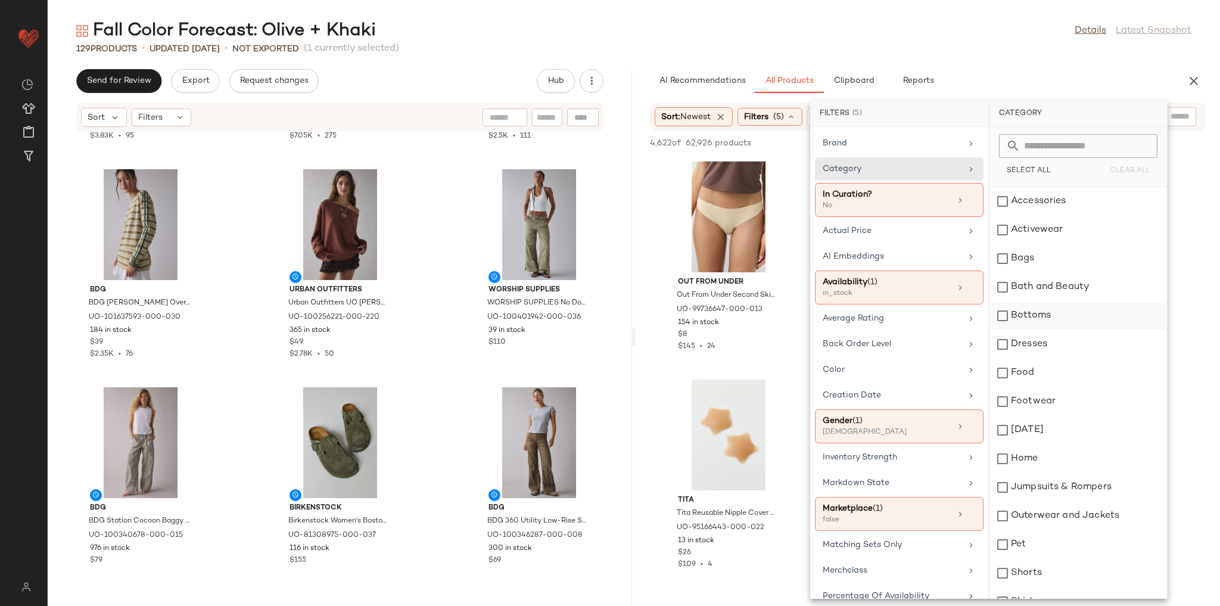
click at [1029, 317] on div "Bottoms" at bounding box center [1079, 315] width 178 height 29
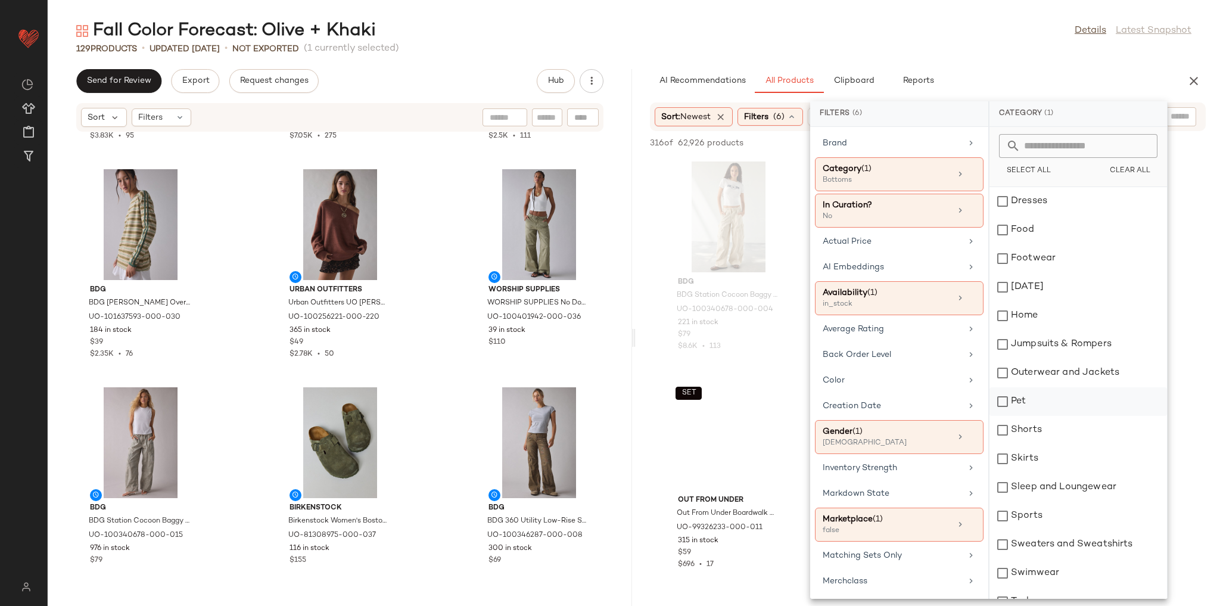
scroll to position [191, 0]
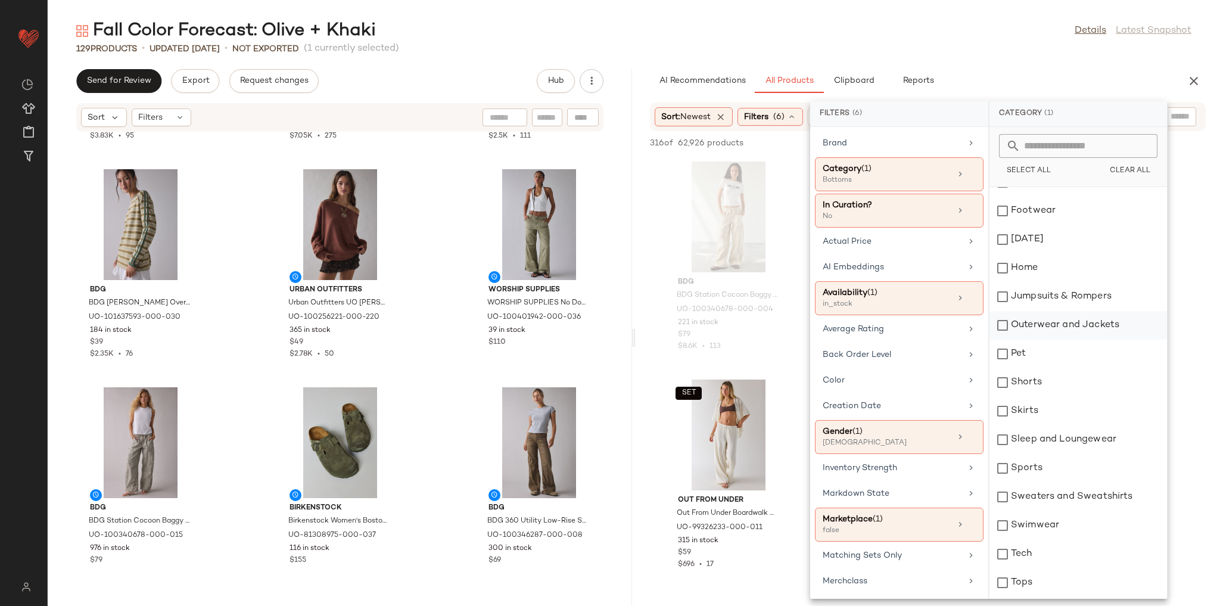
click at [1027, 328] on div "Outerwear and Jackets" at bounding box center [1079, 325] width 178 height 29
click at [1041, 504] on div "Sweaters and Sweatshirts" at bounding box center [1079, 497] width 178 height 29
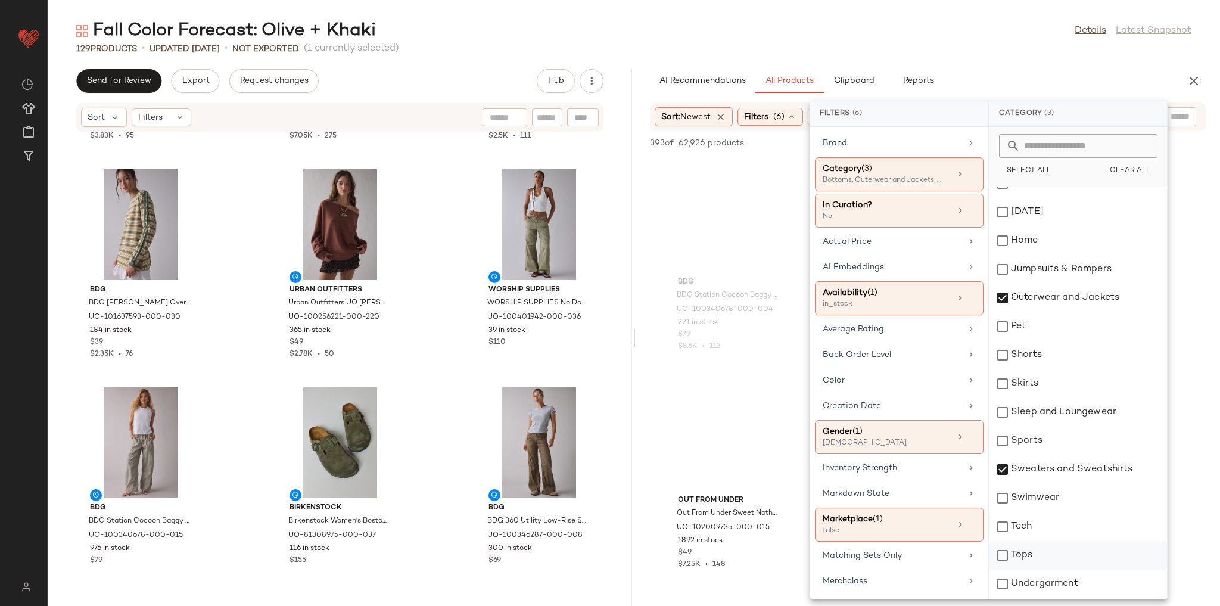
scroll to position [245, 0]
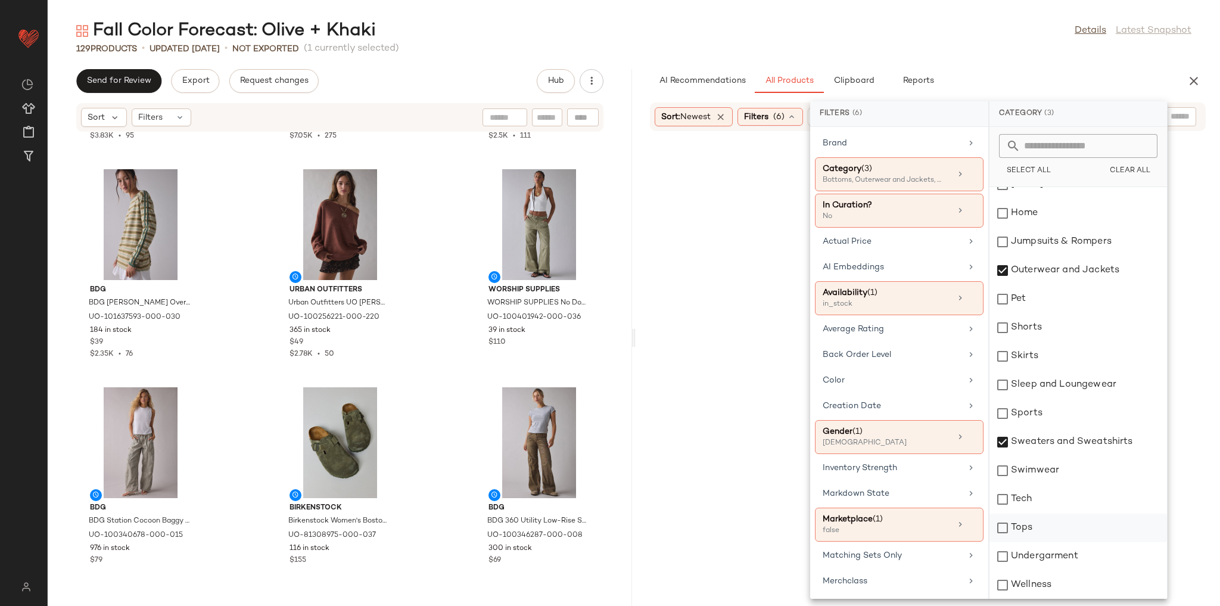
click at [1022, 527] on div "Tops" at bounding box center [1079, 528] width 178 height 29
click at [990, 39] on div "Fall Color Forecast: Olive + Khaki Details Latest Snapshot" at bounding box center [634, 31] width 1172 height 24
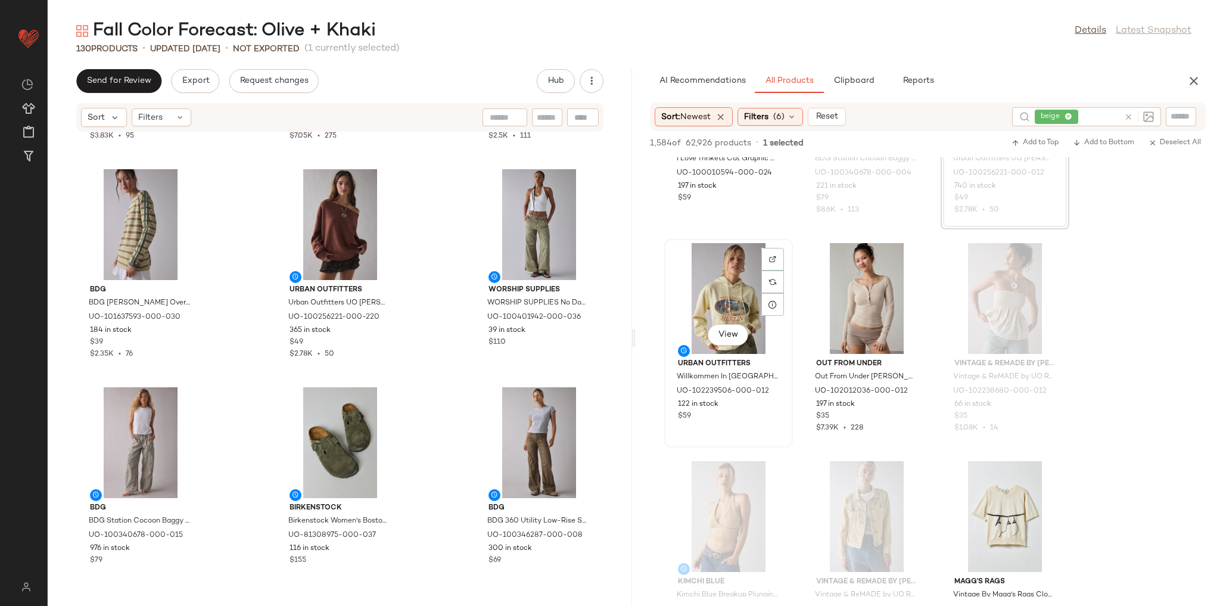
scroll to position [381, 0]
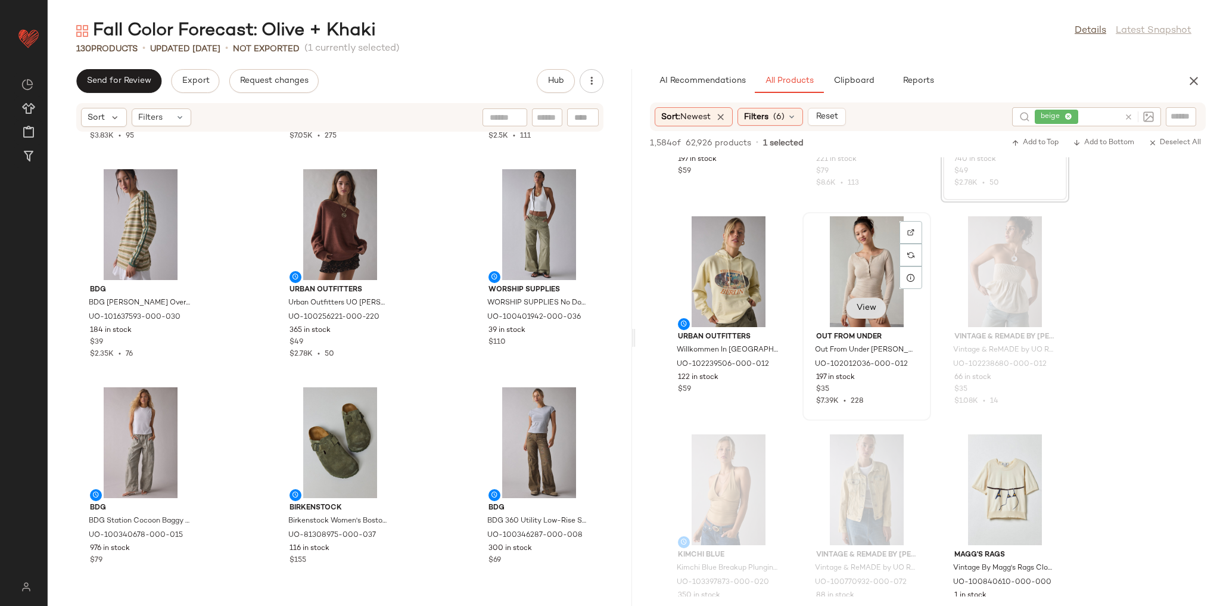
click at [876, 318] on button "View" at bounding box center [866, 307] width 41 height 21
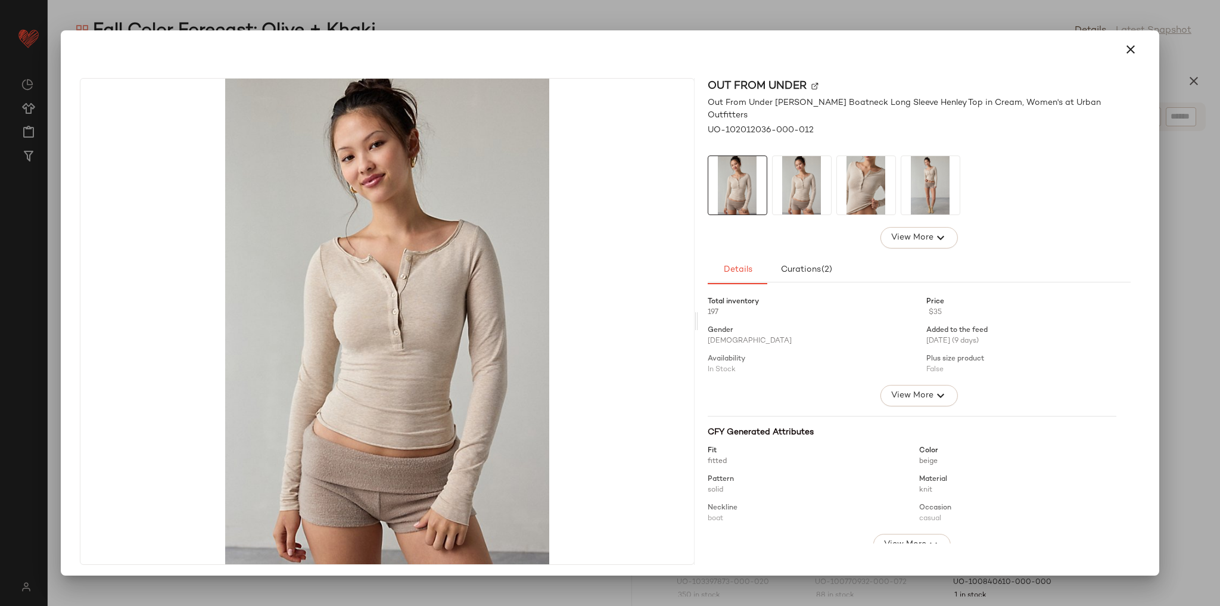
click at [858, 173] on img at bounding box center [866, 185] width 58 height 58
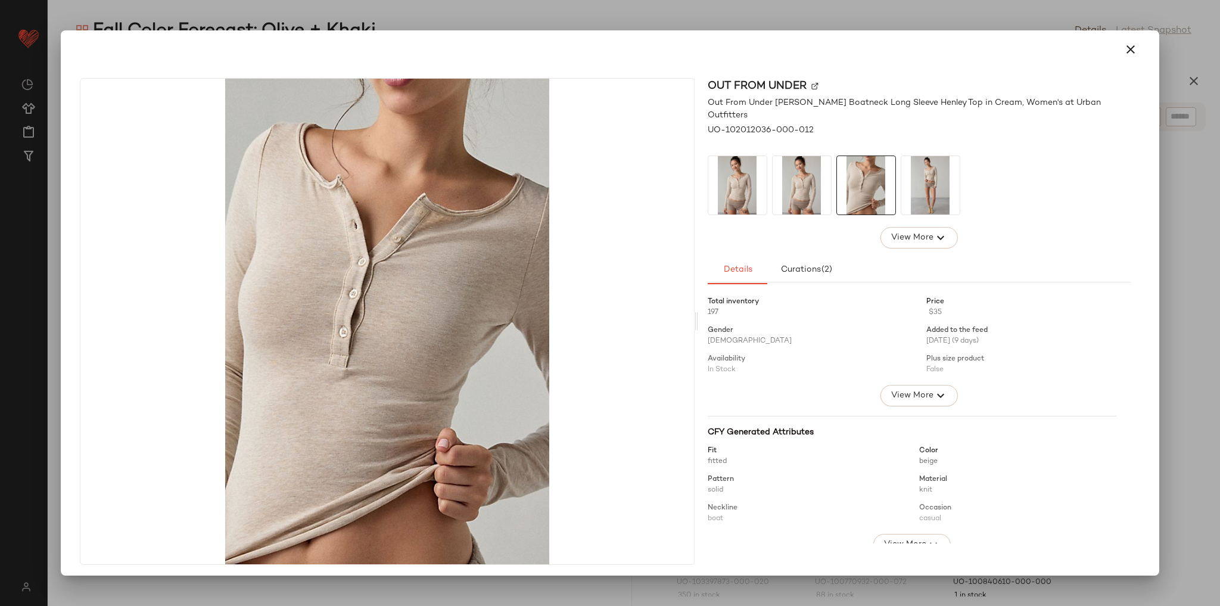
click at [825, 181] on img at bounding box center [802, 185] width 58 height 58
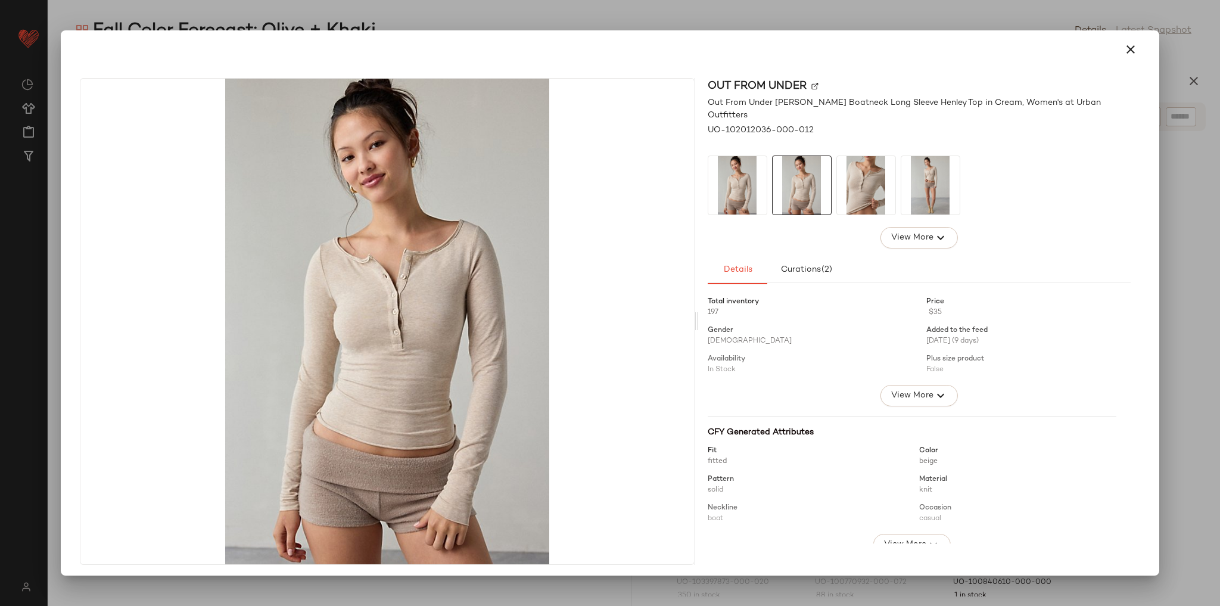
click at [919, 191] on img at bounding box center [930, 185] width 58 height 58
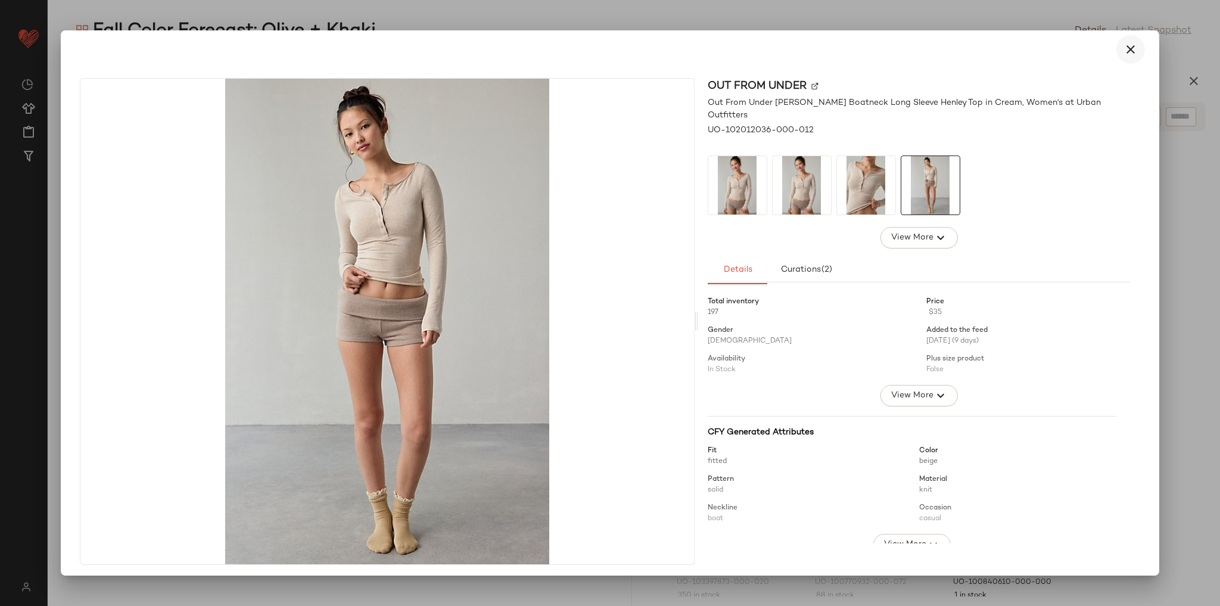
click at [1124, 53] on icon "button" at bounding box center [1131, 49] width 14 height 14
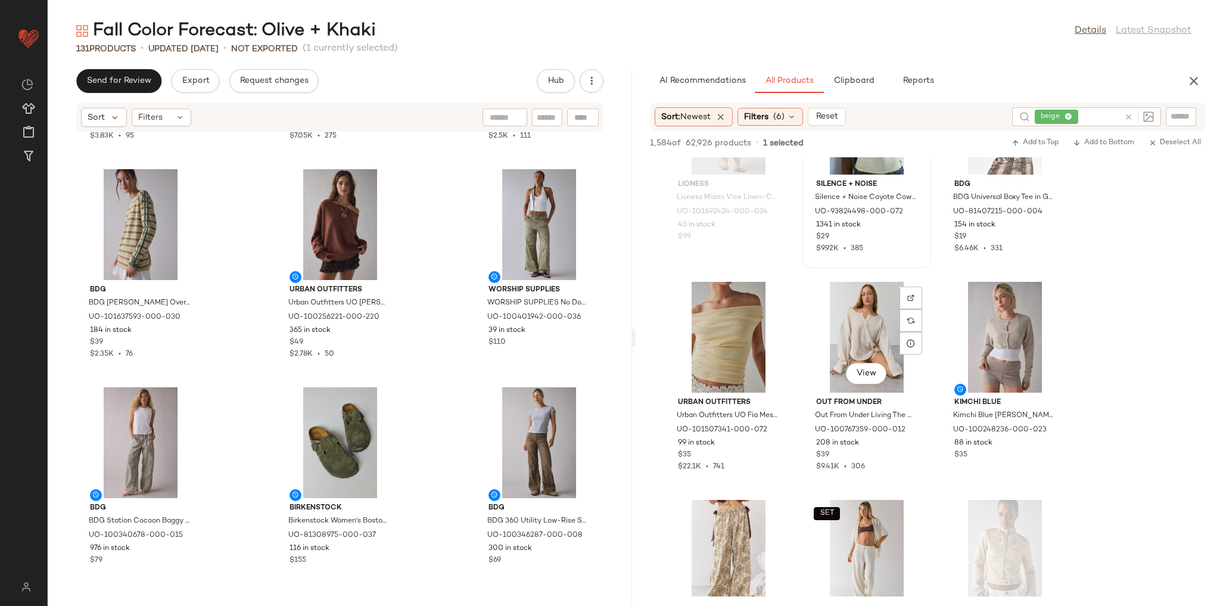
scroll to position [1430, 0]
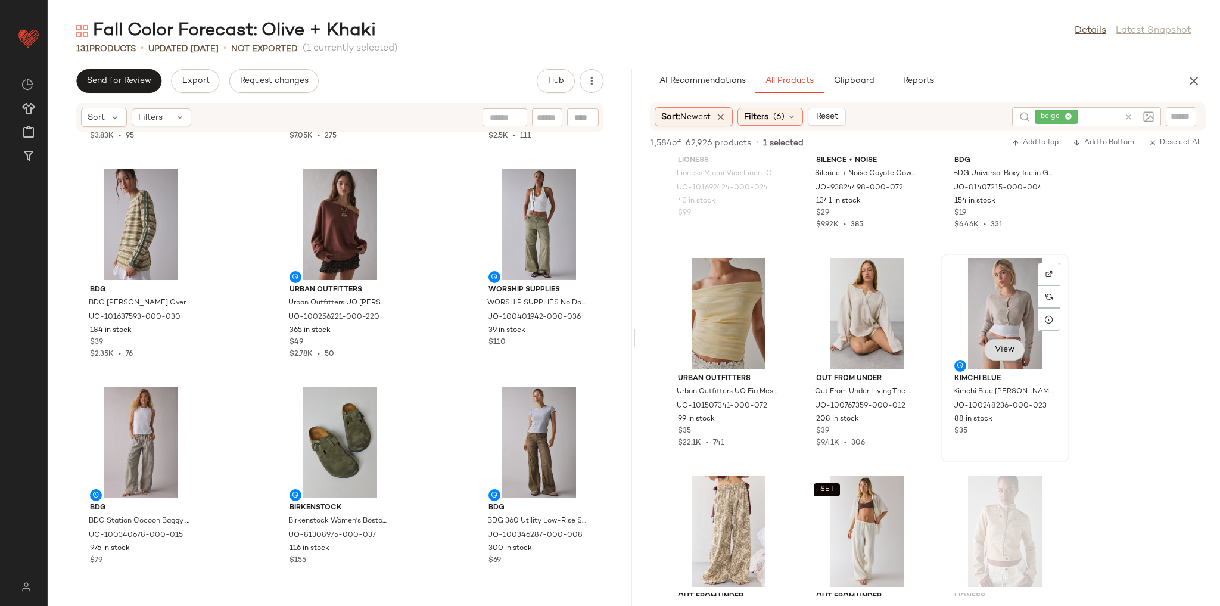
click at [1013, 347] on span "View" at bounding box center [1004, 350] width 20 height 10
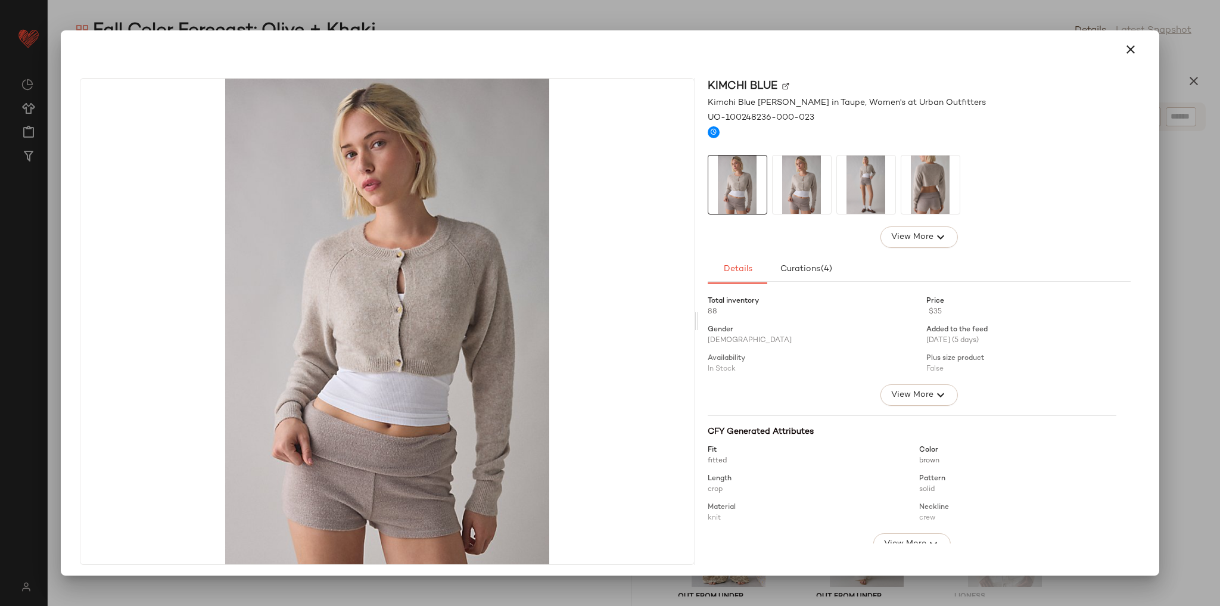
click at [807, 186] on img at bounding box center [802, 184] width 58 height 58
click at [867, 181] on img at bounding box center [866, 184] width 58 height 58
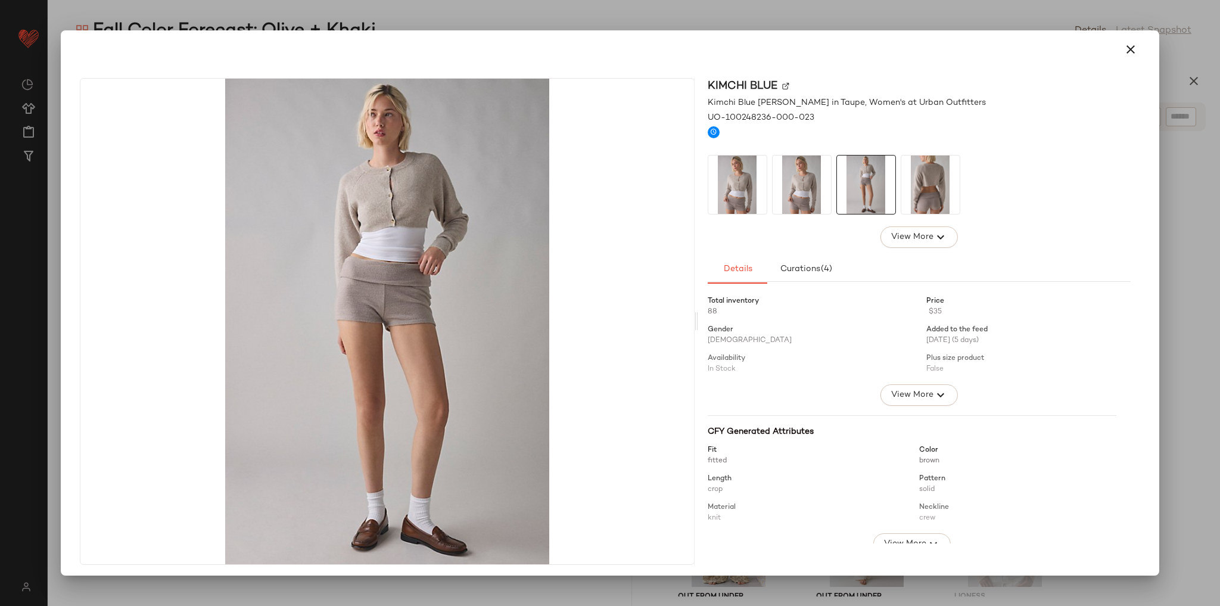
click at [937, 186] on img at bounding box center [930, 184] width 58 height 58
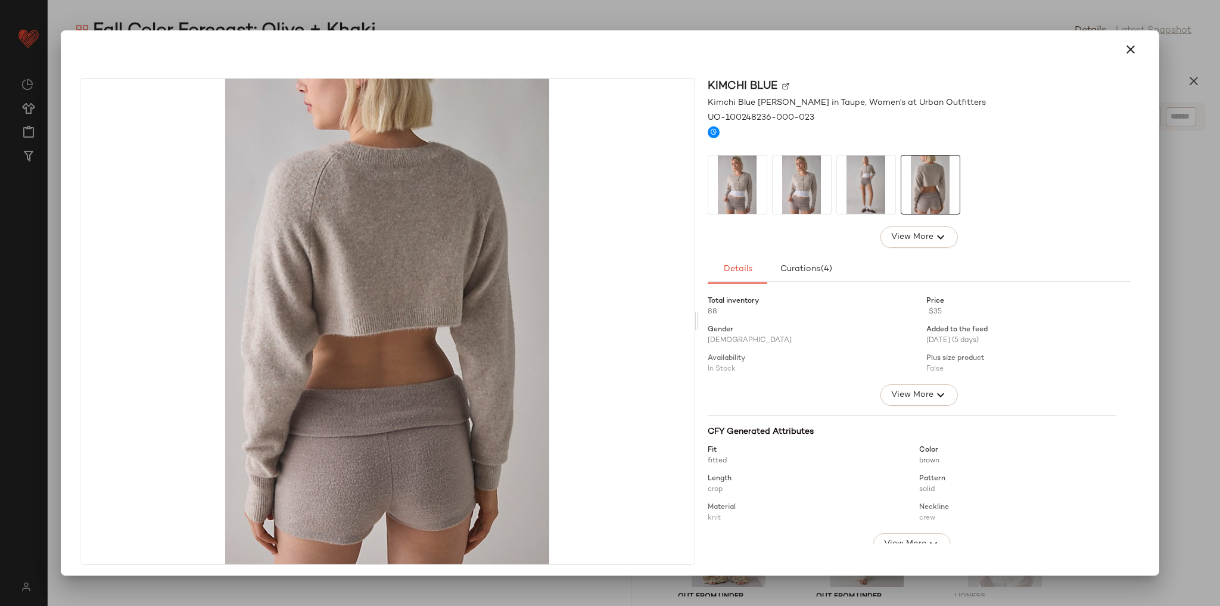
click at [723, 201] on img at bounding box center [737, 184] width 58 height 58
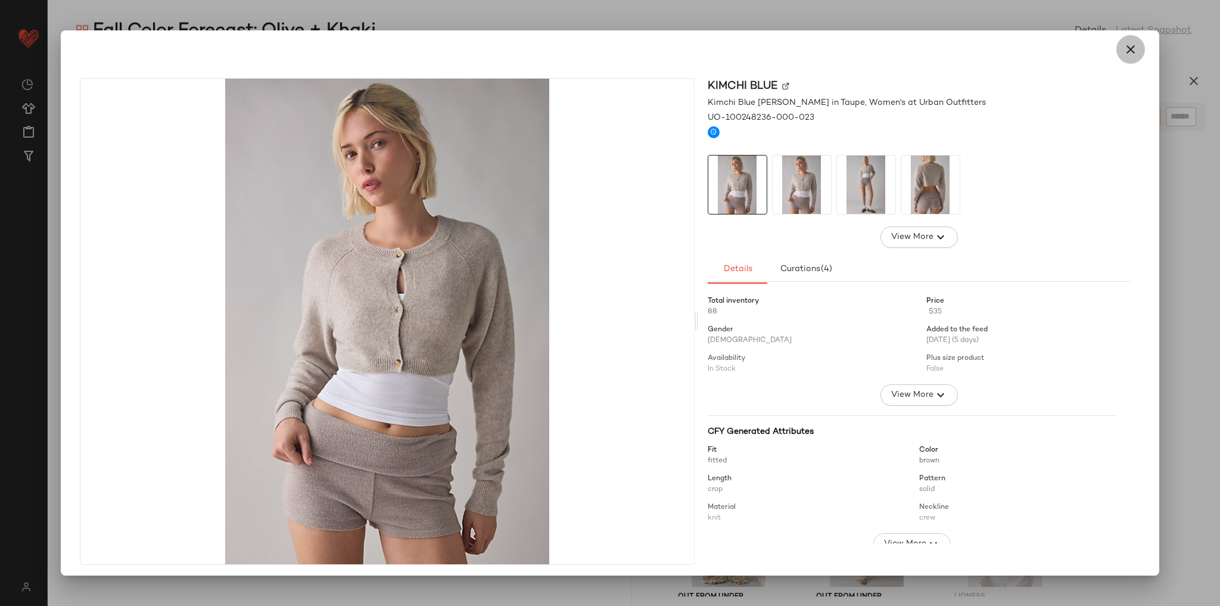
click at [1124, 50] on icon "button" at bounding box center [1131, 49] width 14 height 14
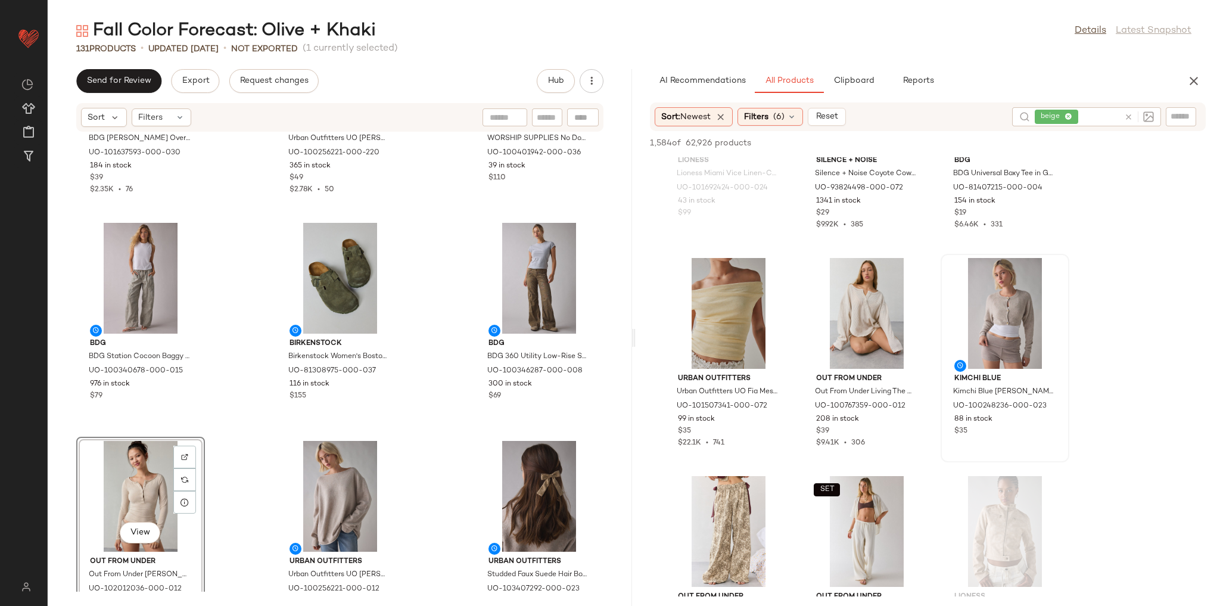
scroll to position [8674, 0]
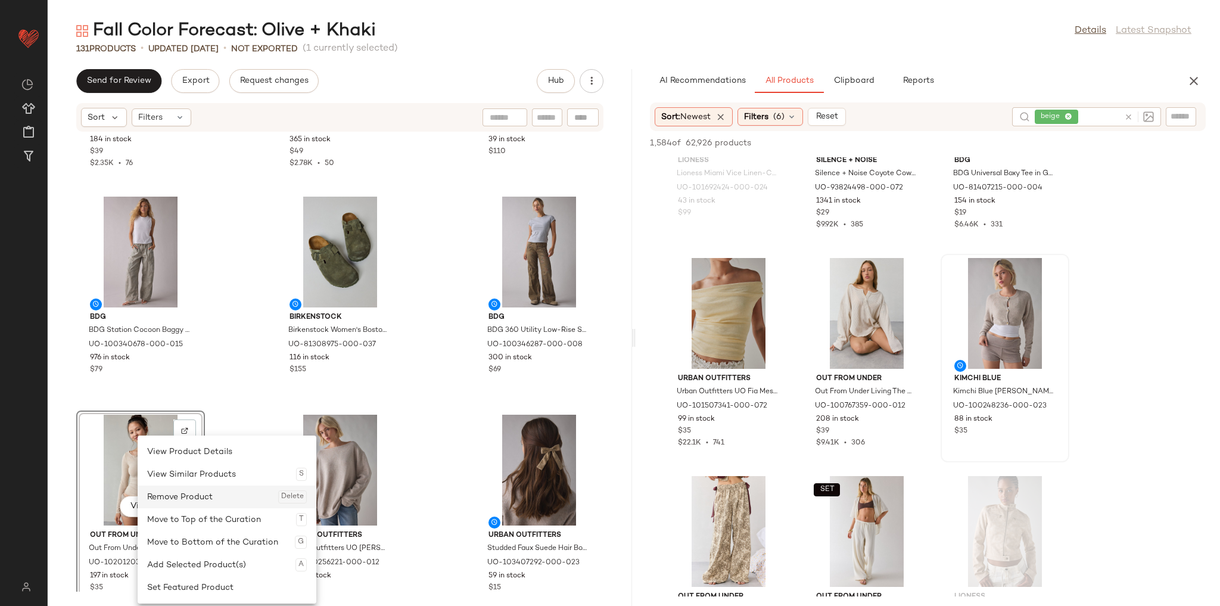
click at [163, 493] on div "Remove Product Delete" at bounding box center [227, 497] width 160 height 23
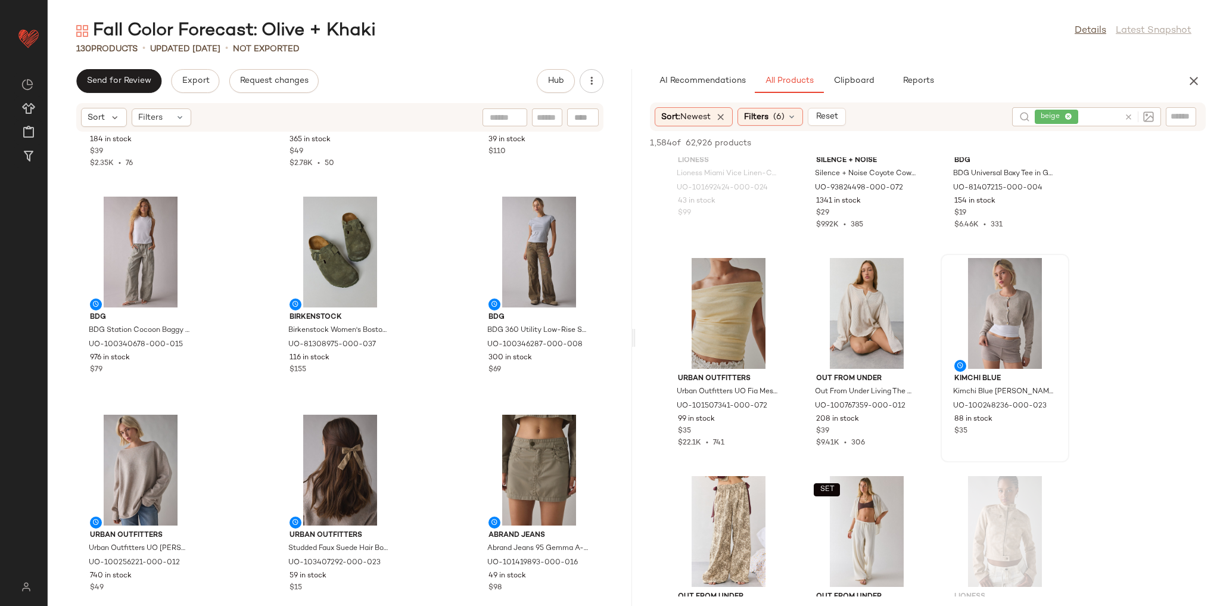
click at [241, 448] on div "BDG BDG Hayden Oversized Long Sleeve Ringer Tee in Barcelona Stripe, Women's at…" at bounding box center [340, 361] width 584 height 459
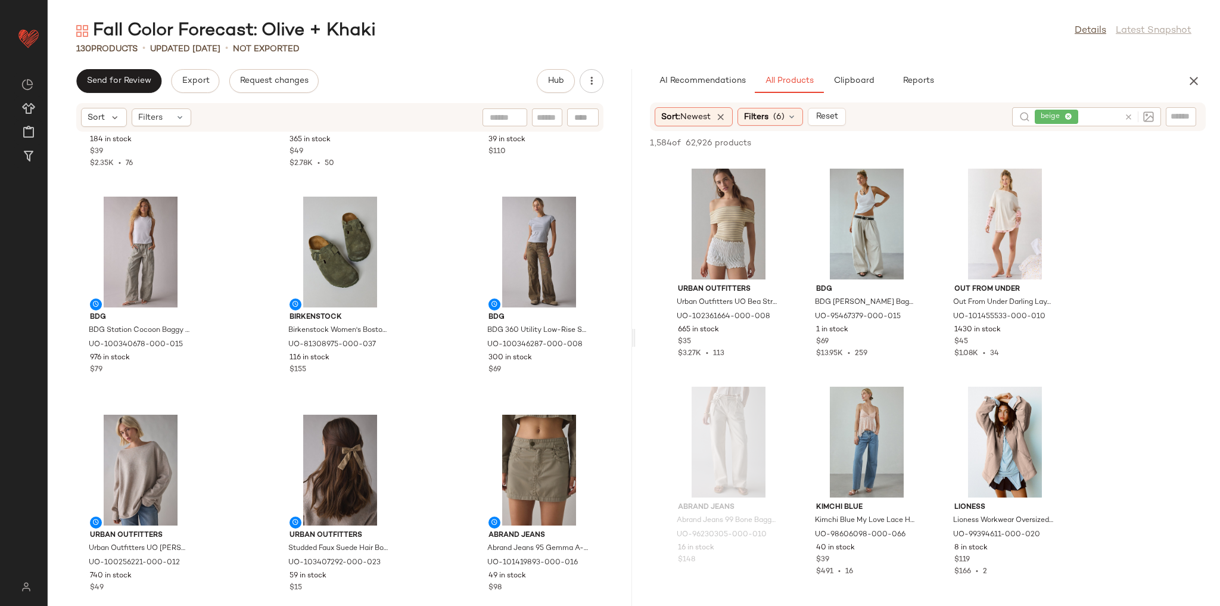
scroll to position [2907, 0]
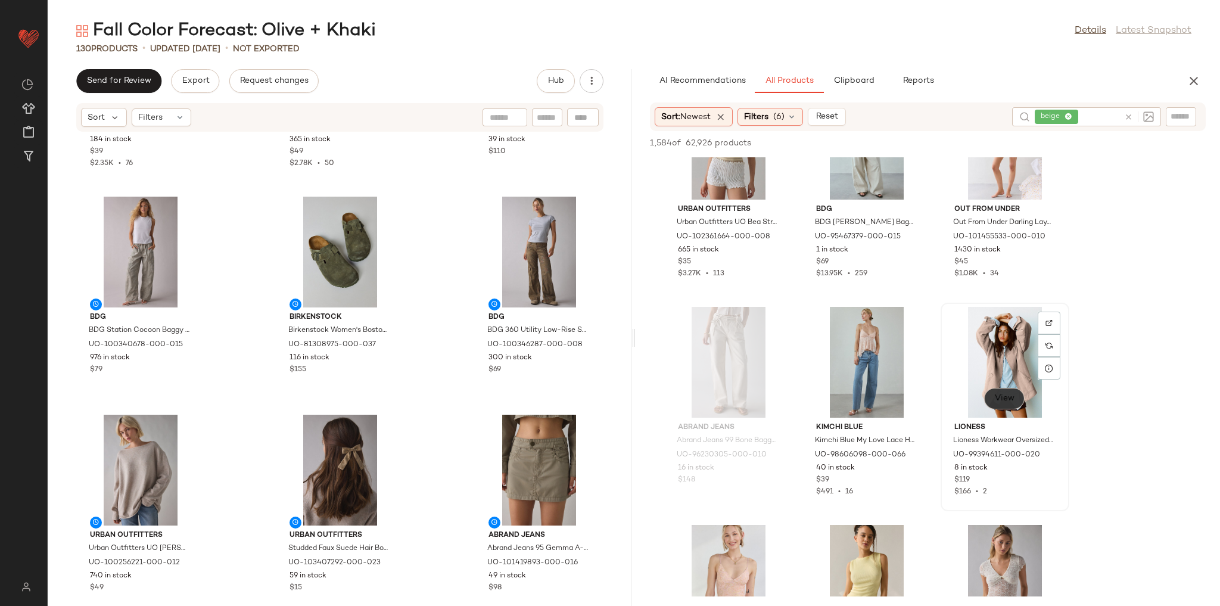
click at [1001, 400] on span "View" at bounding box center [1004, 399] width 20 height 10
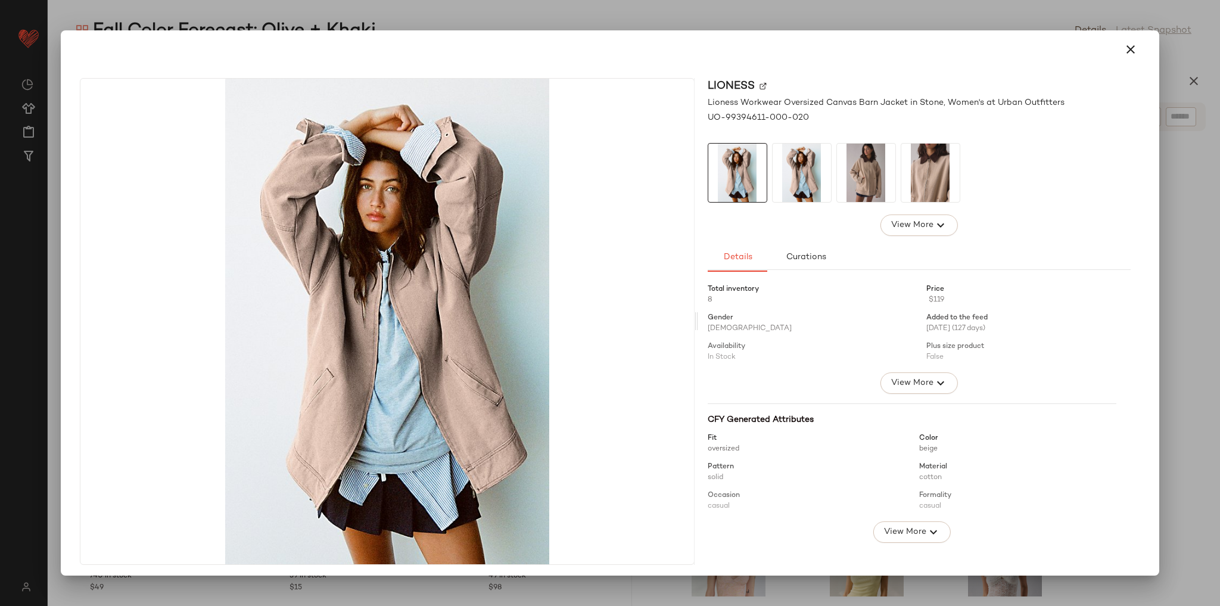
click at [814, 168] on img at bounding box center [802, 173] width 58 height 58
click at [855, 179] on img at bounding box center [866, 173] width 58 height 58
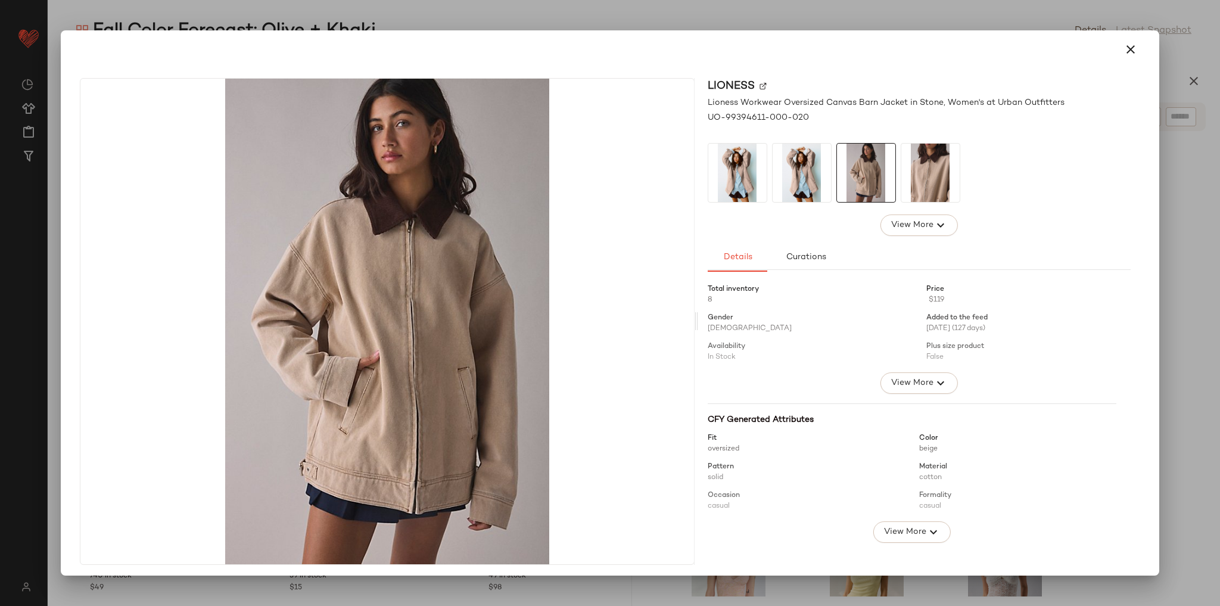
click at [936, 182] on img at bounding box center [930, 173] width 58 height 58
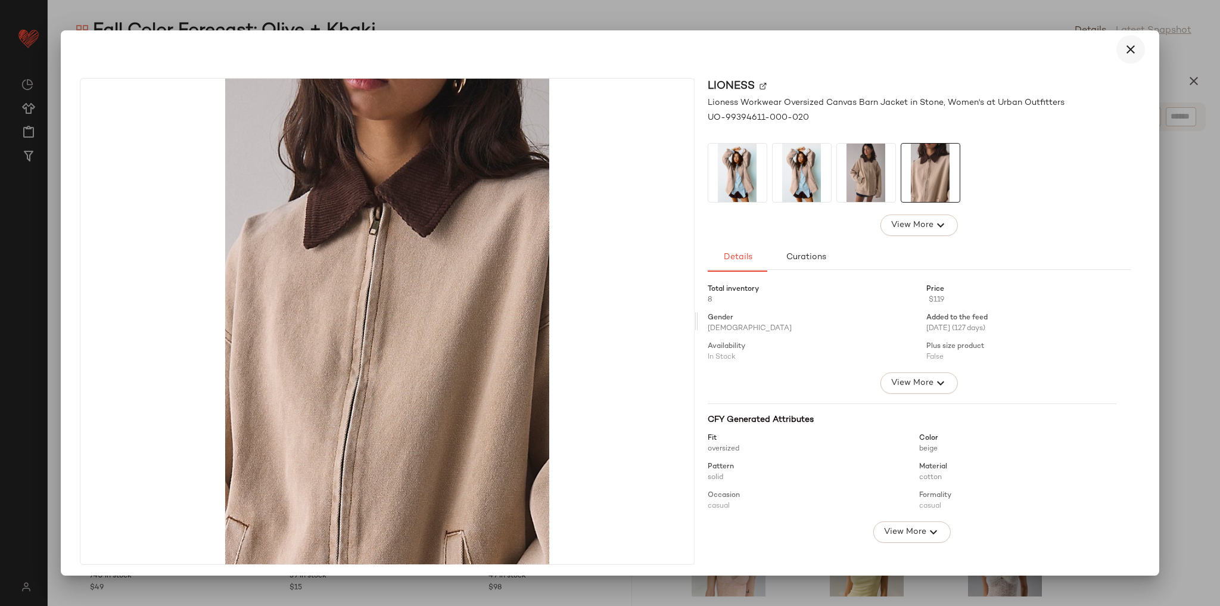
click at [1128, 42] on icon "button" at bounding box center [1131, 49] width 14 height 14
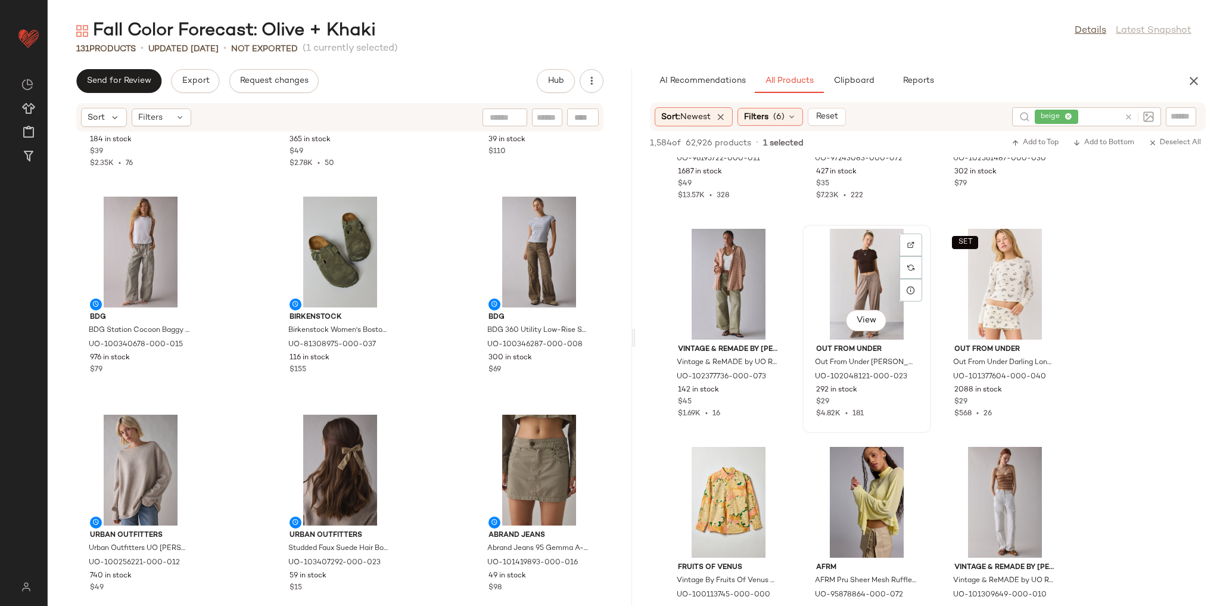
scroll to position [4718, 0]
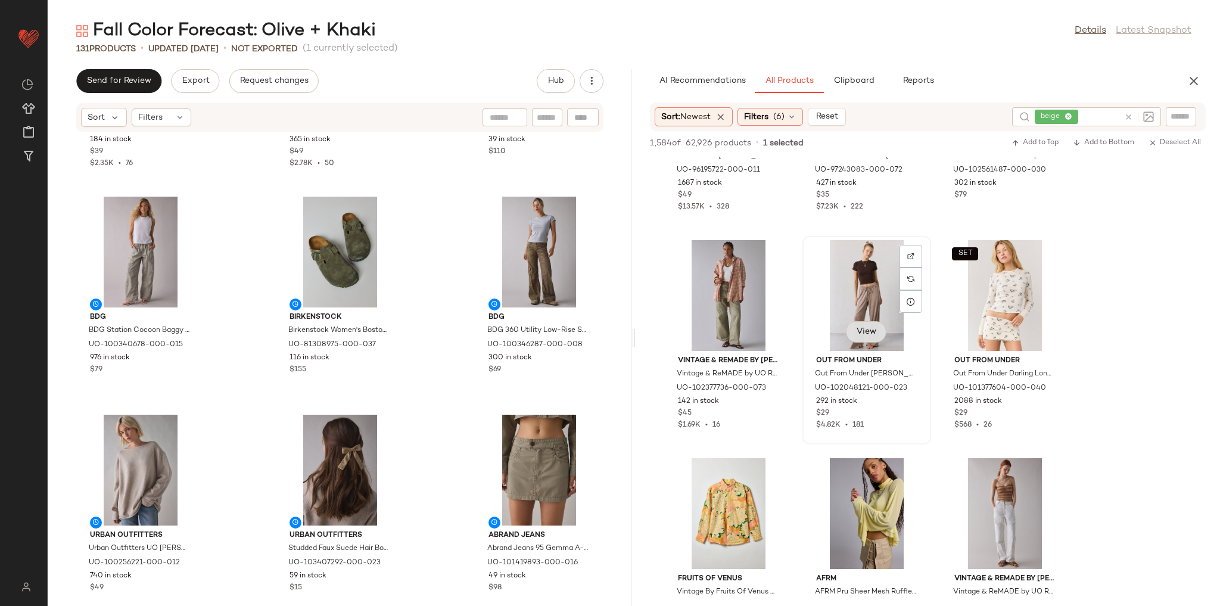
click at [866, 334] on span "View" at bounding box center [866, 332] width 20 height 10
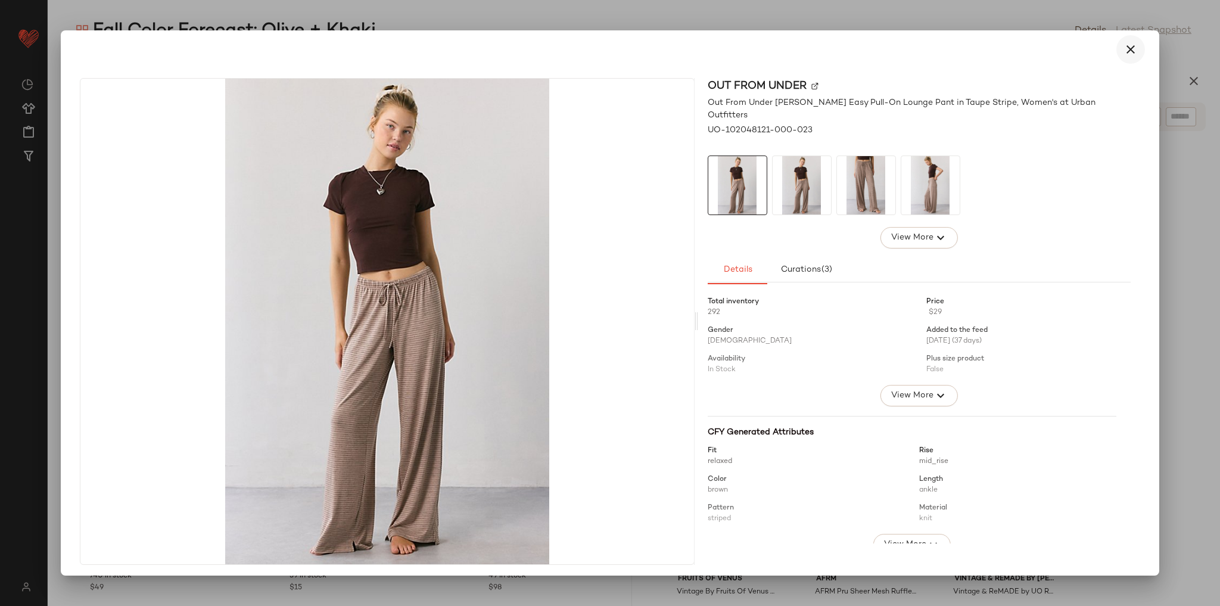
click at [1127, 43] on icon "button" at bounding box center [1131, 49] width 14 height 14
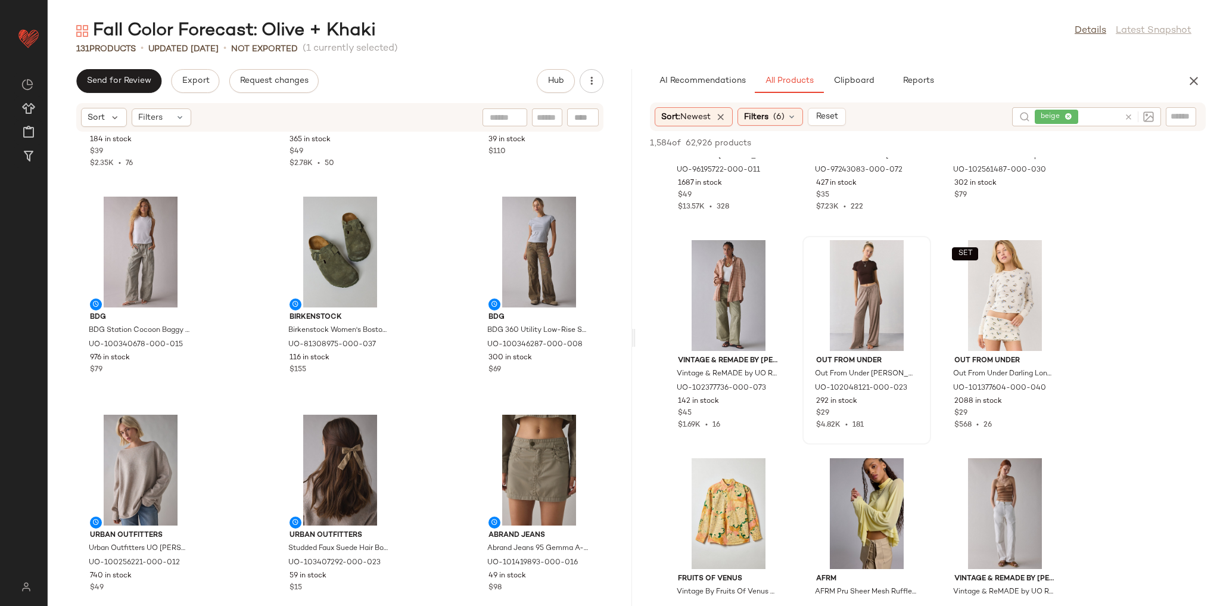
click at [1130, 113] on icon at bounding box center [1128, 117] width 9 height 9
click at [773, 113] on div "Filters (6)" at bounding box center [771, 117] width 66 height 18
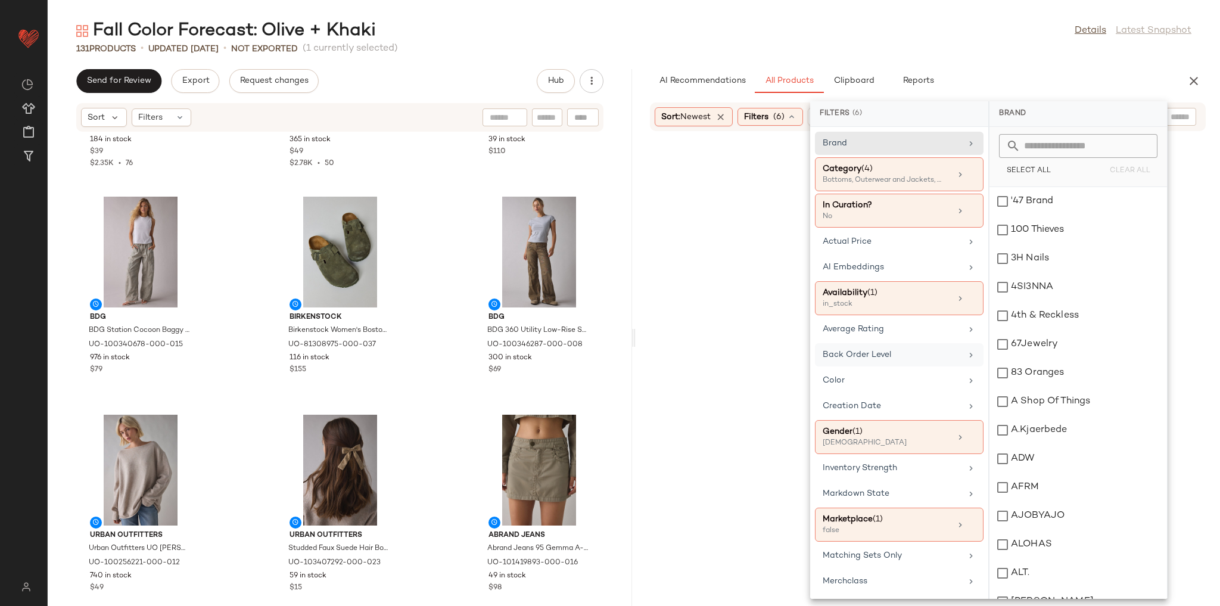
click at [890, 374] on div "Color" at bounding box center [892, 380] width 139 height 13
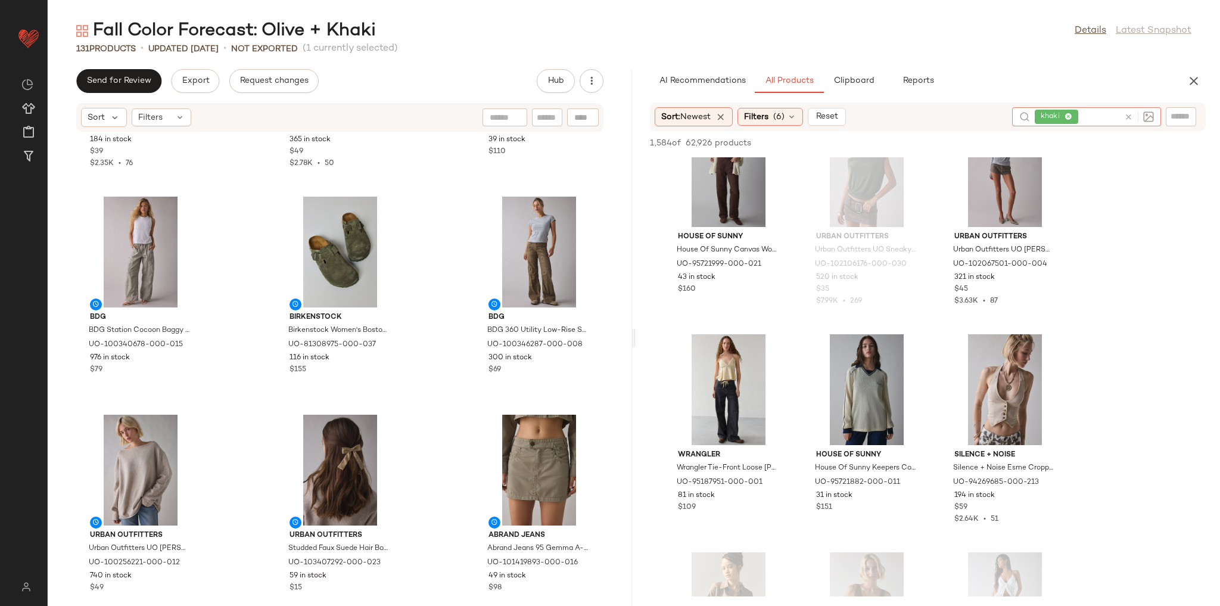
scroll to position [5719, 0]
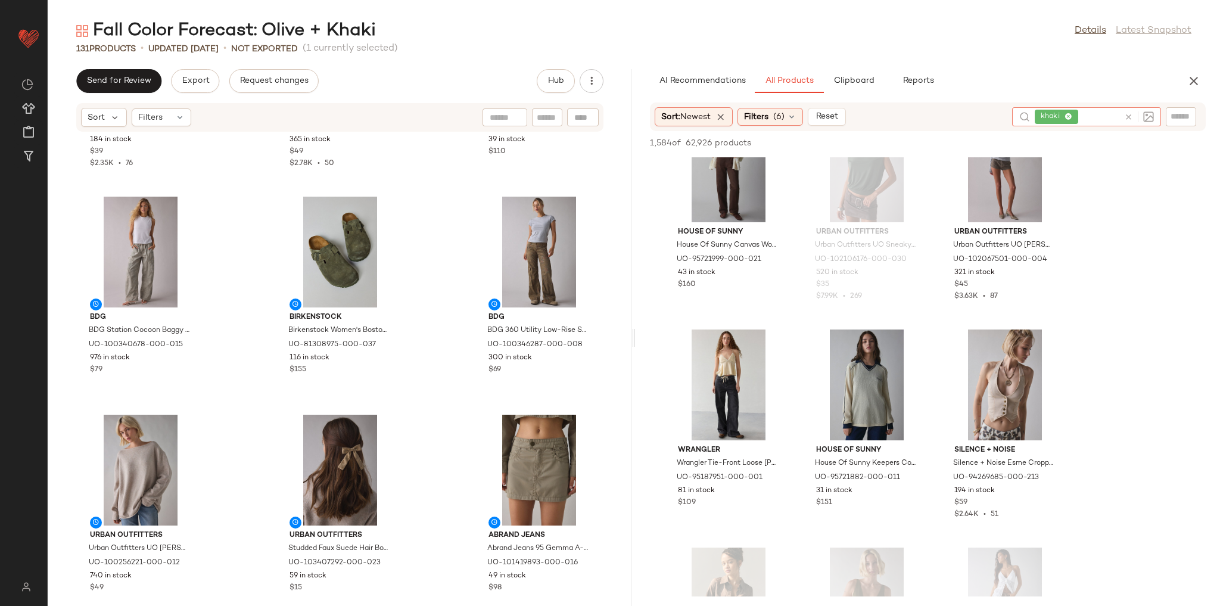
click at [1131, 117] on icon at bounding box center [1128, 117] width 9 height 9
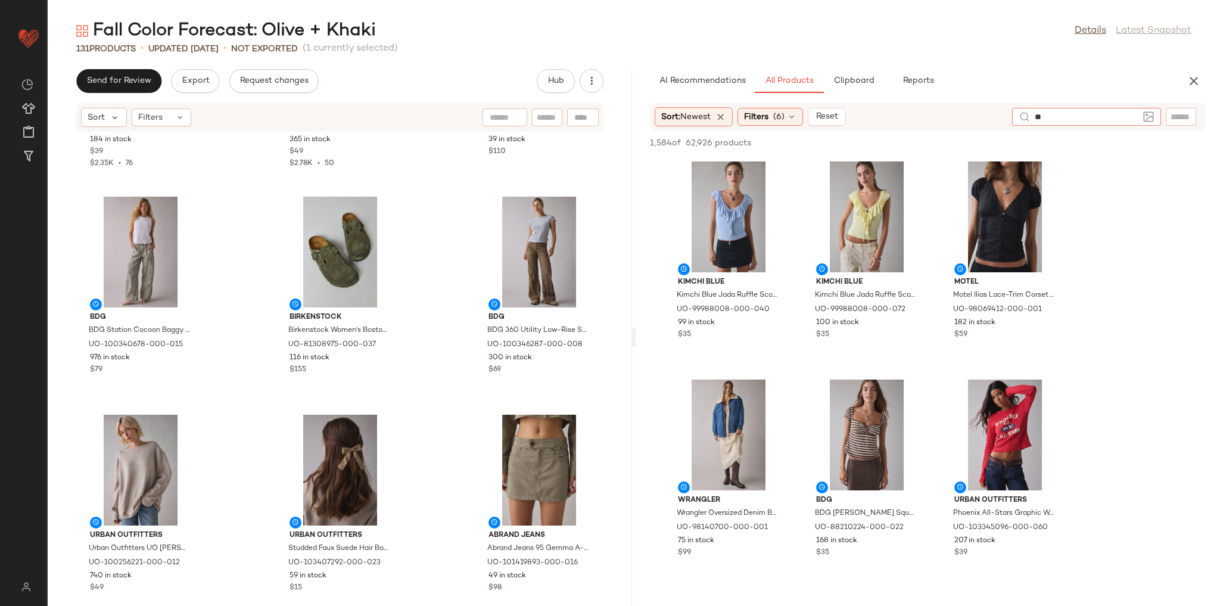
type input "***"
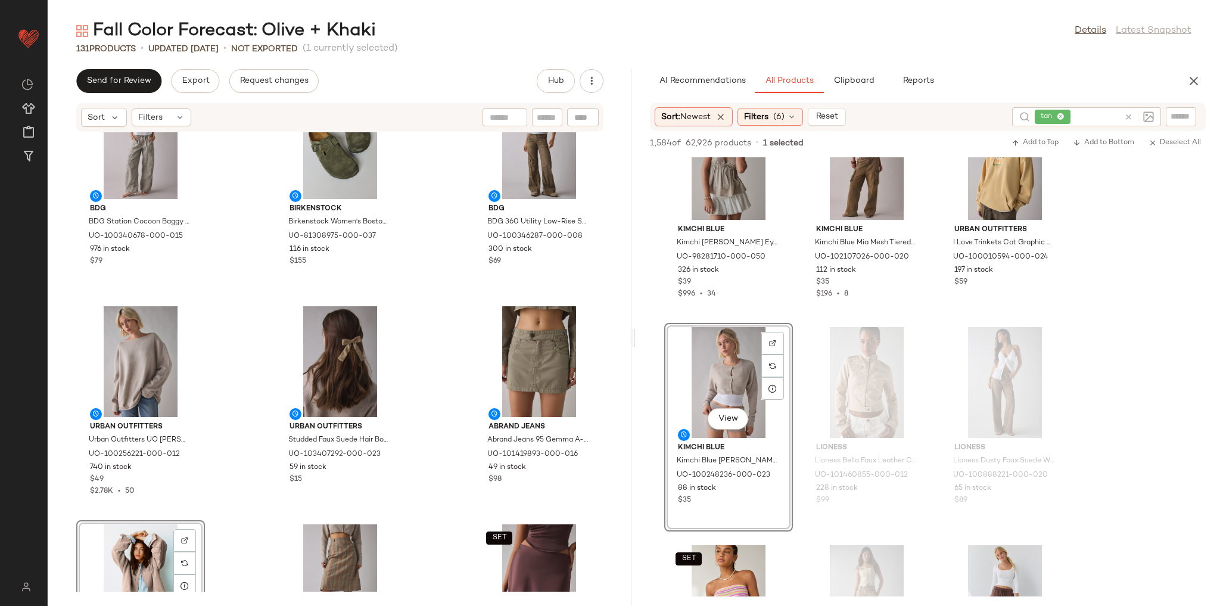
scroll to position [8801, 0]
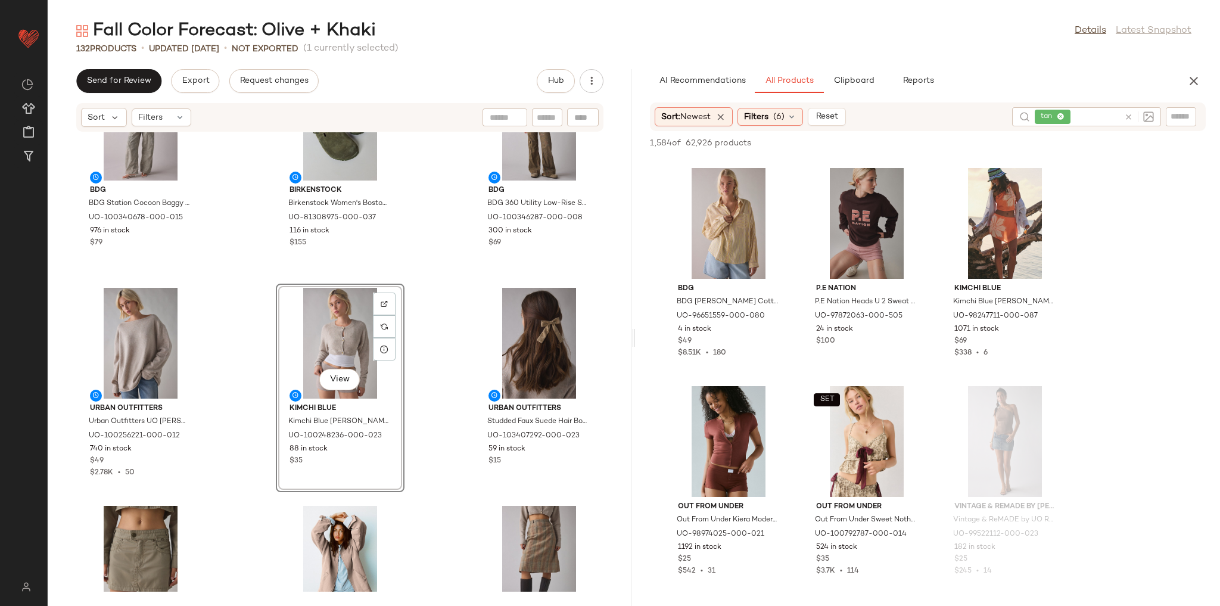
scroll to position [9818, 0]
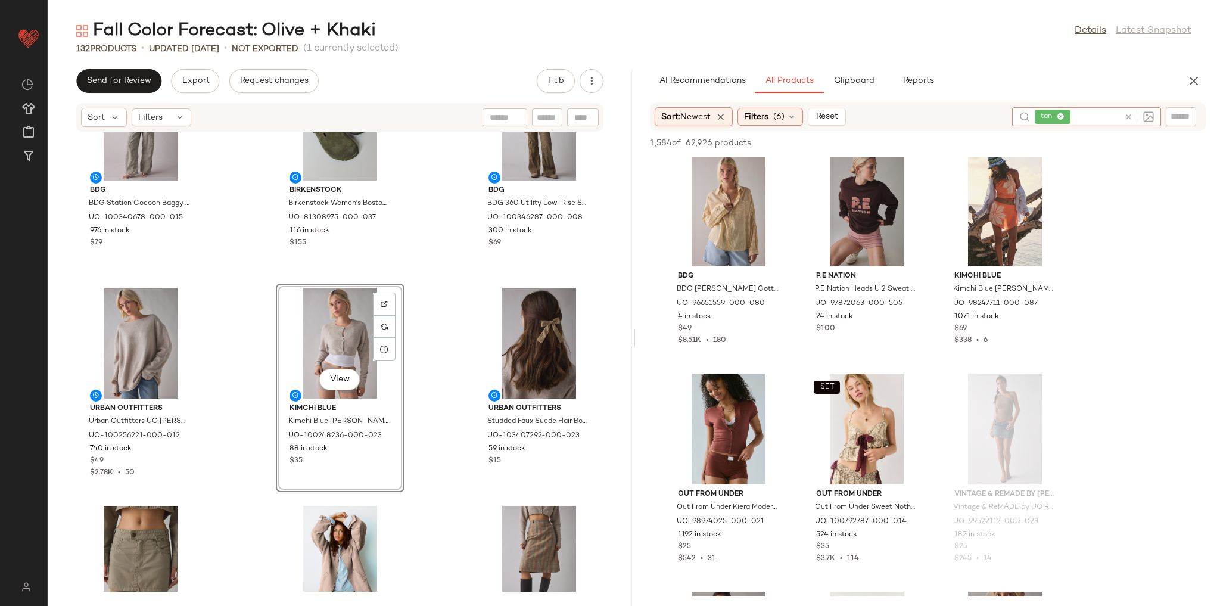
click at [1131, 117] on icon at bounding box center [1128, 117] width 9 height 9
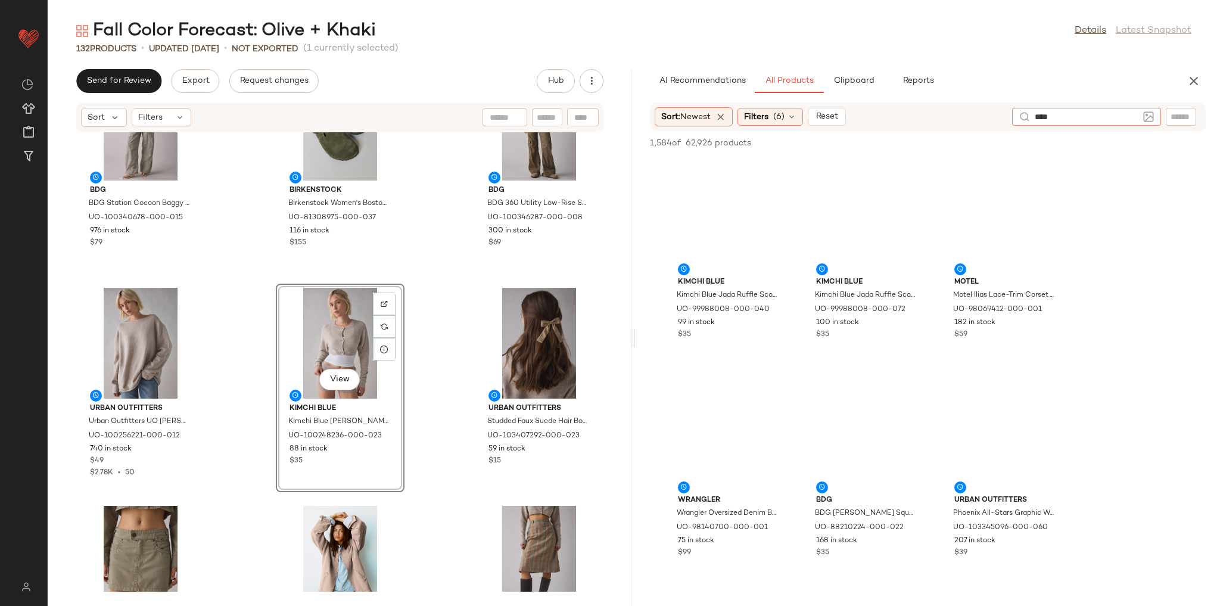
type input "*****"
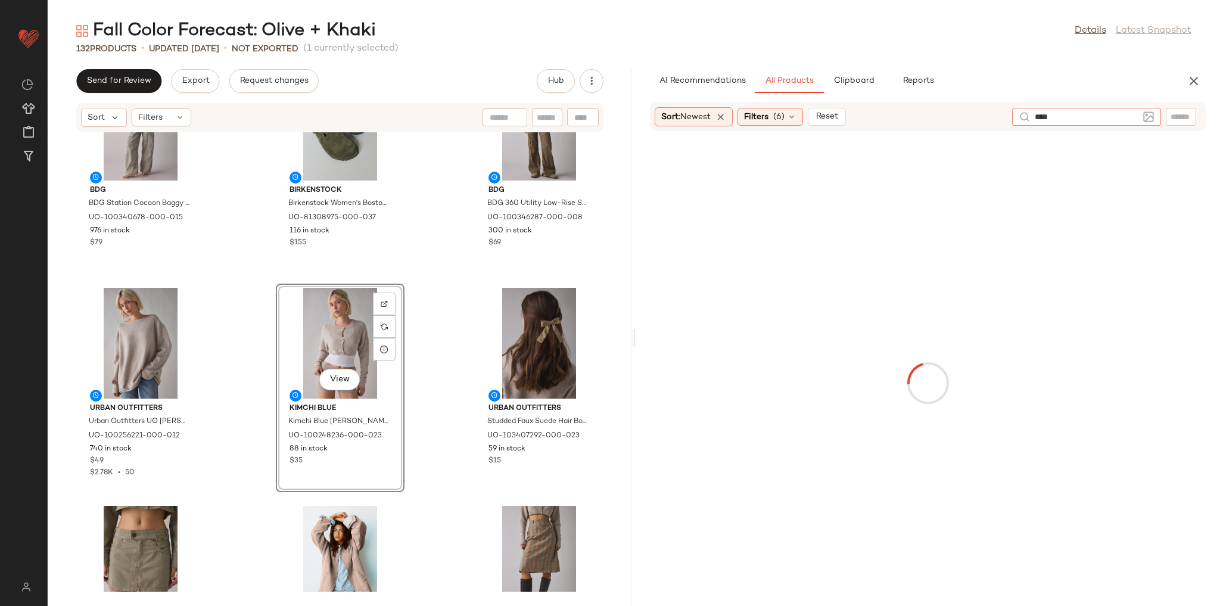
type input "*****"
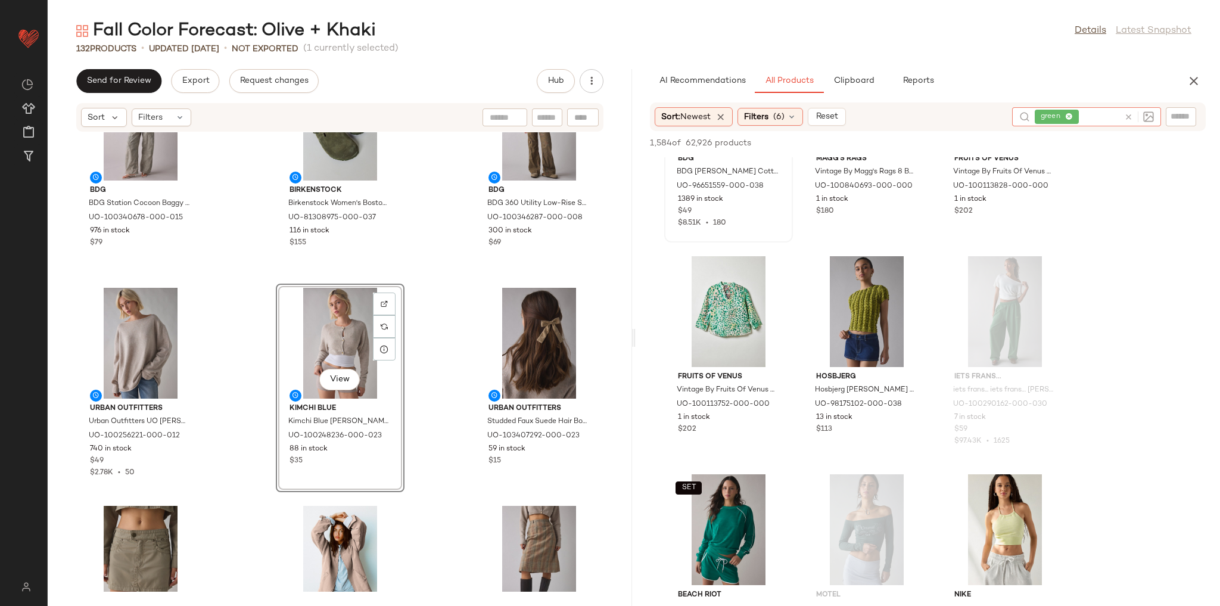
scroll to position [1001, 0]
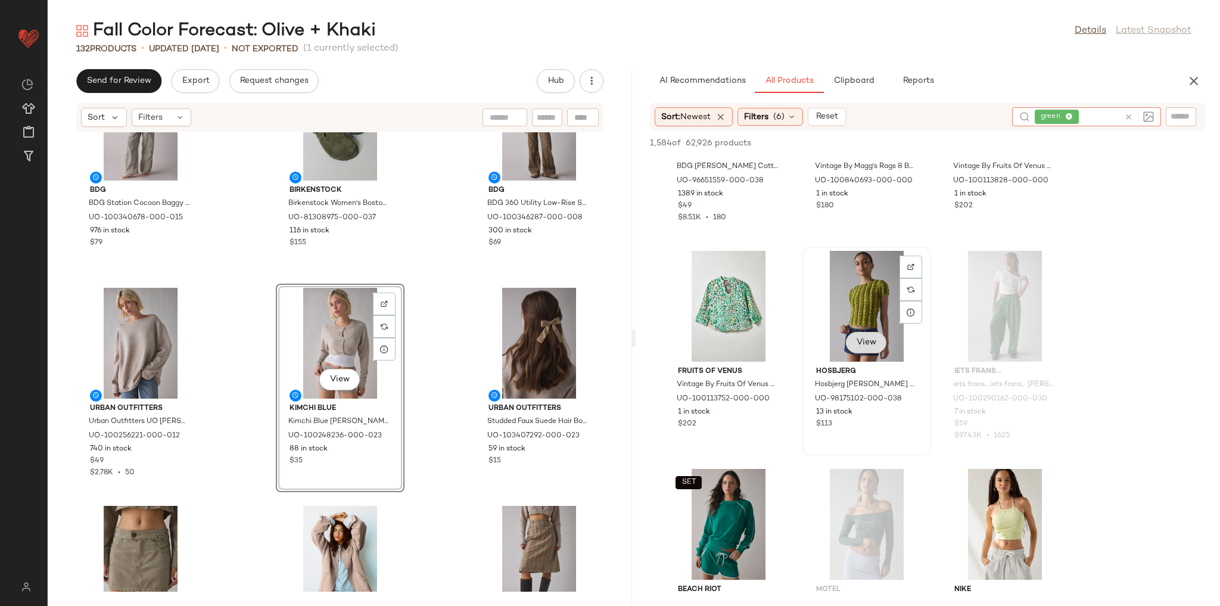
click at [879, 339] on button "View" at bounding box center [866, 342] width 41 height 21
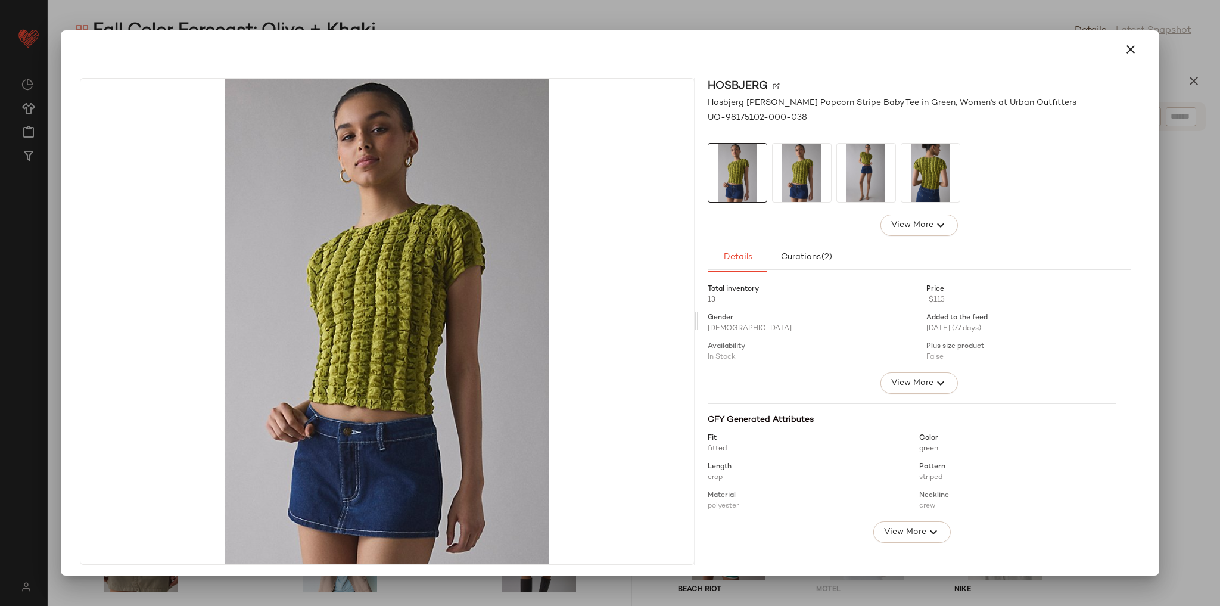
click at [850, 197] on img at bounding box center [866, 173] width 58 height 58
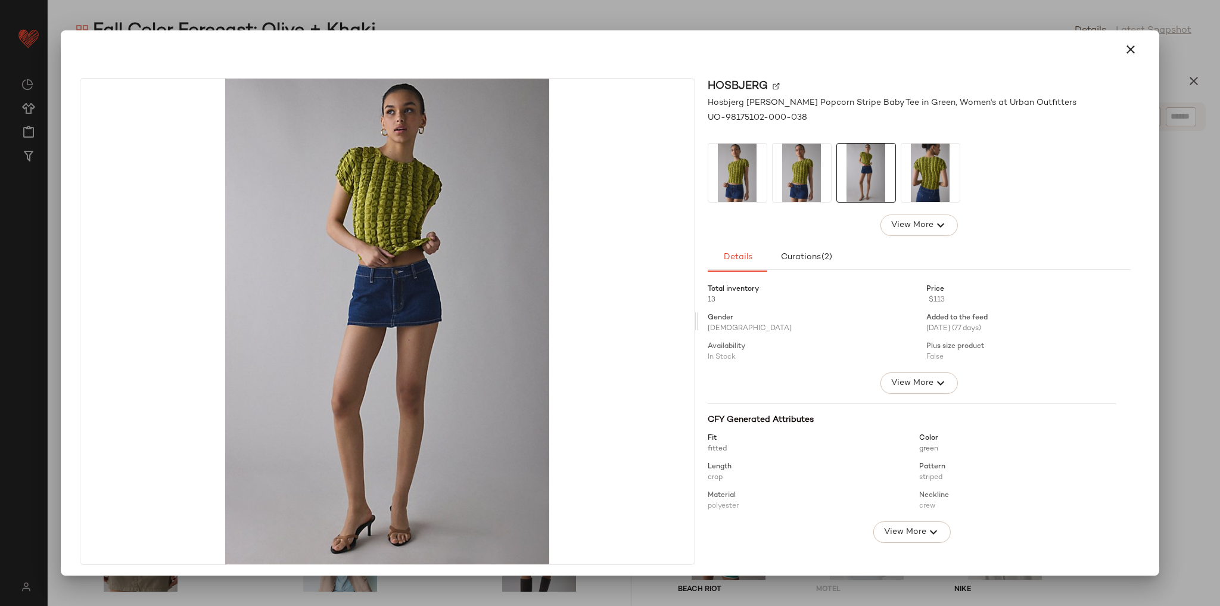
click at [925, 181] on img at bounding box center [930, 173] width 58 height 58
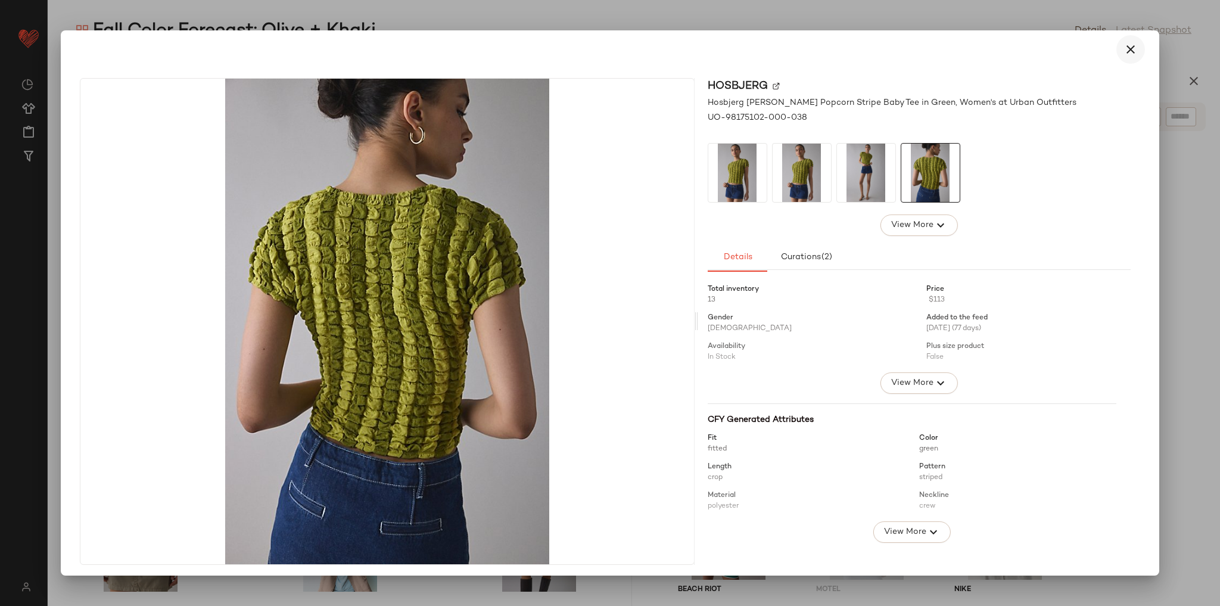
click at [1130, 43] on icon "button" at bounding box center [1131, 49] width 14 height 14
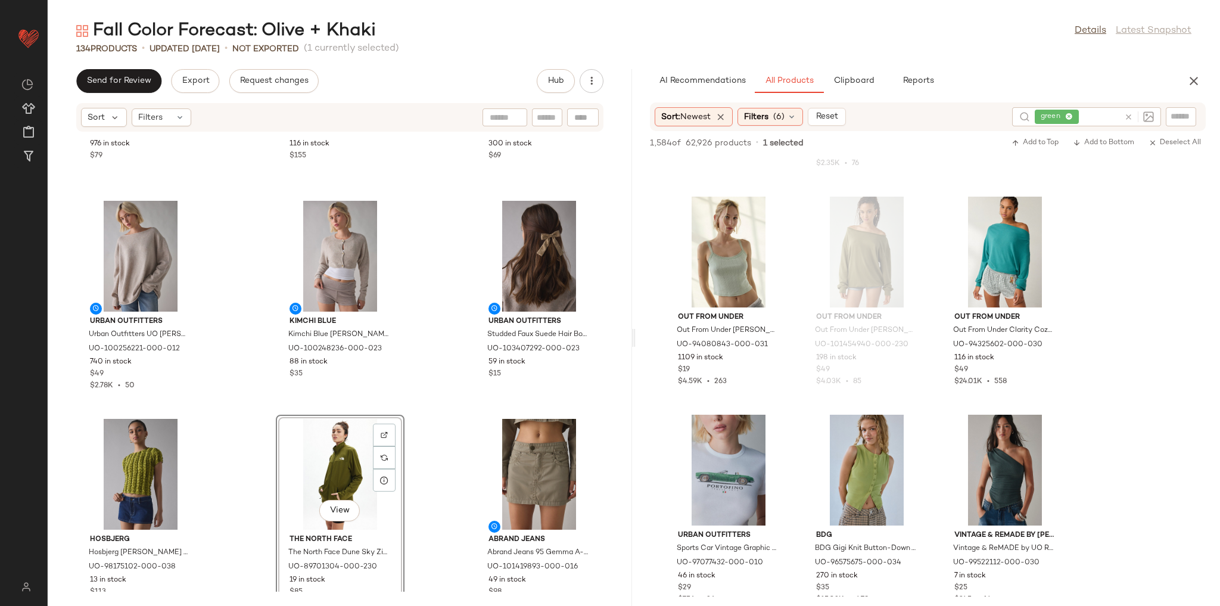
scroll to position [3765, 0]
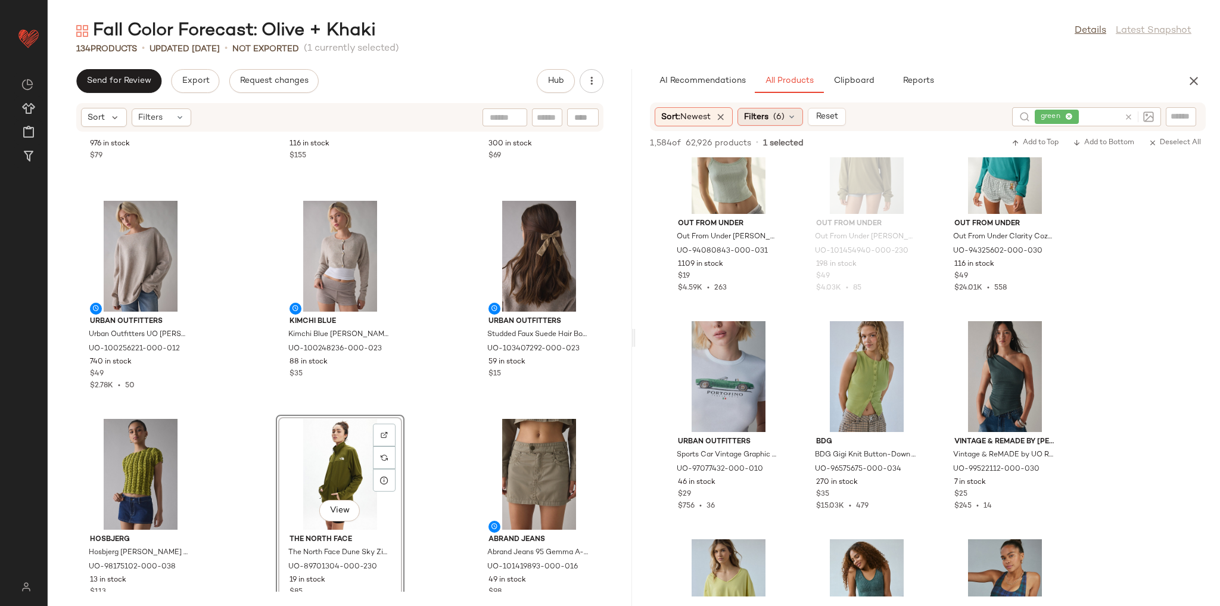
click at [791, 120] on icon at bounding box center [792, 117] width 10 height 10
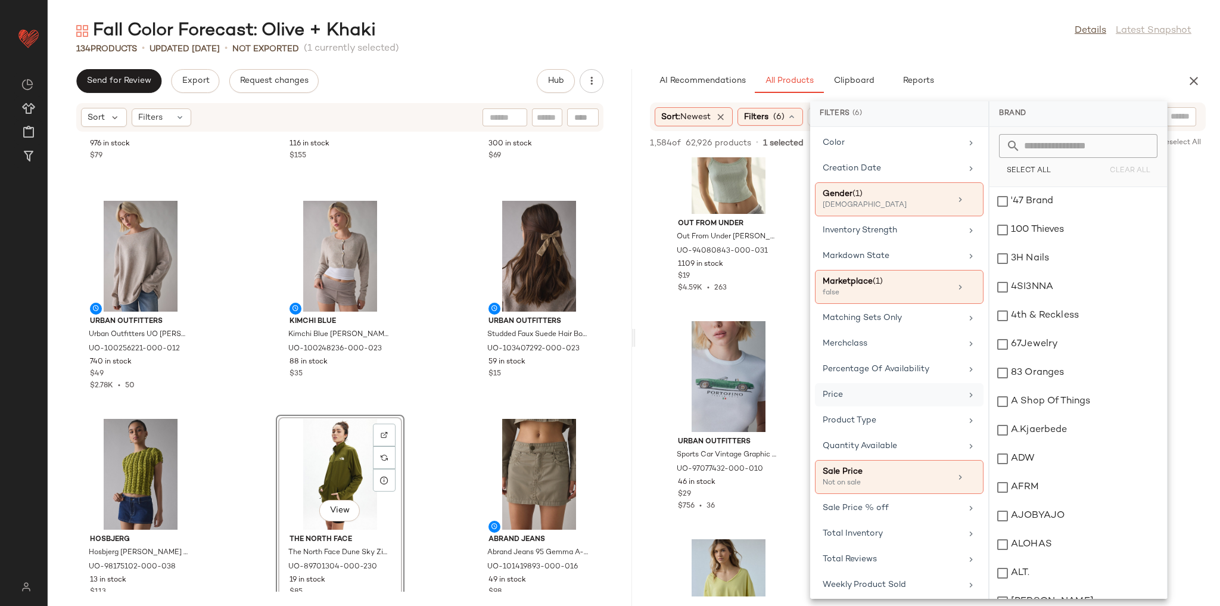
scroll to position [262, 0]
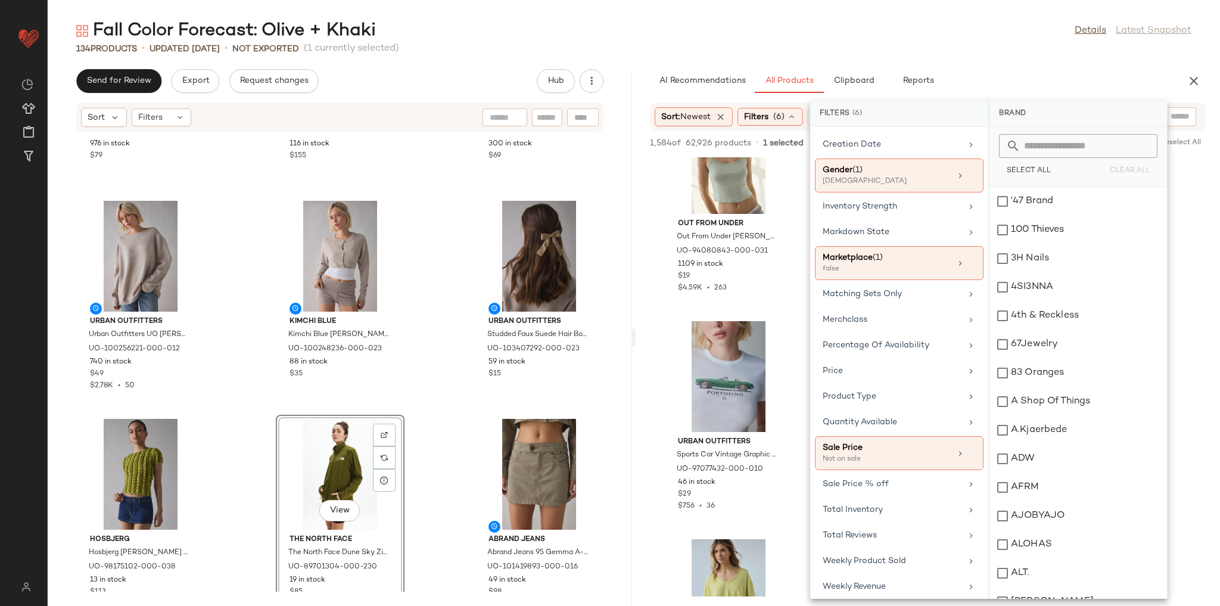
click at [960, 72] on div "AI Recommendations All Products Clipboard Reports" at bounding box center [909, 81] width 518 height 24
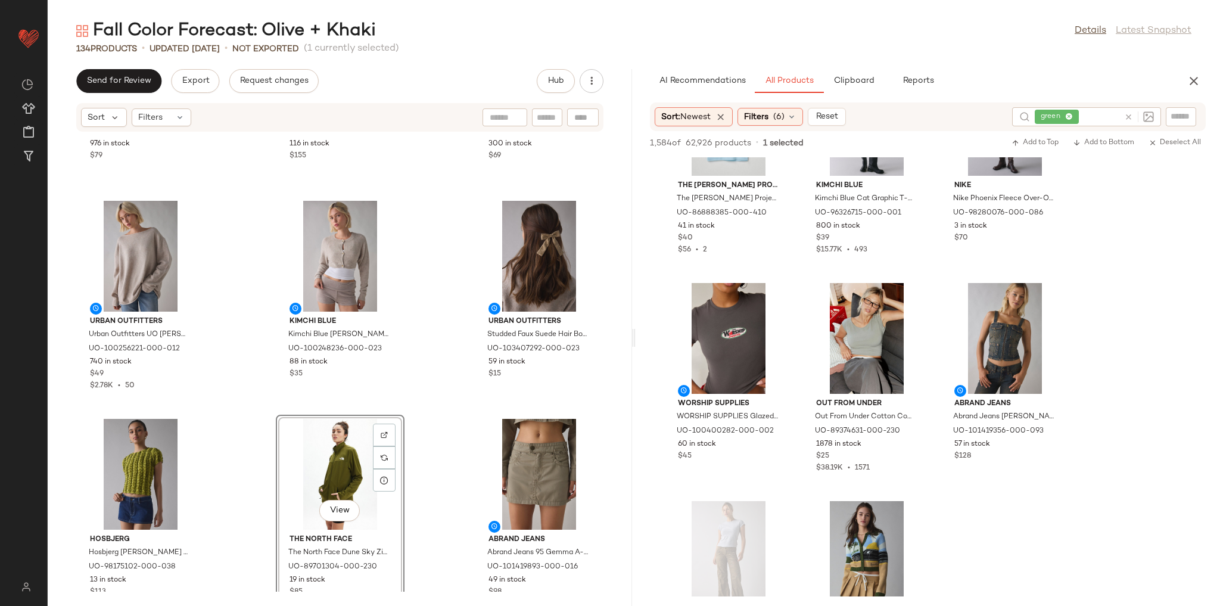
scroll to position [11248, 0]
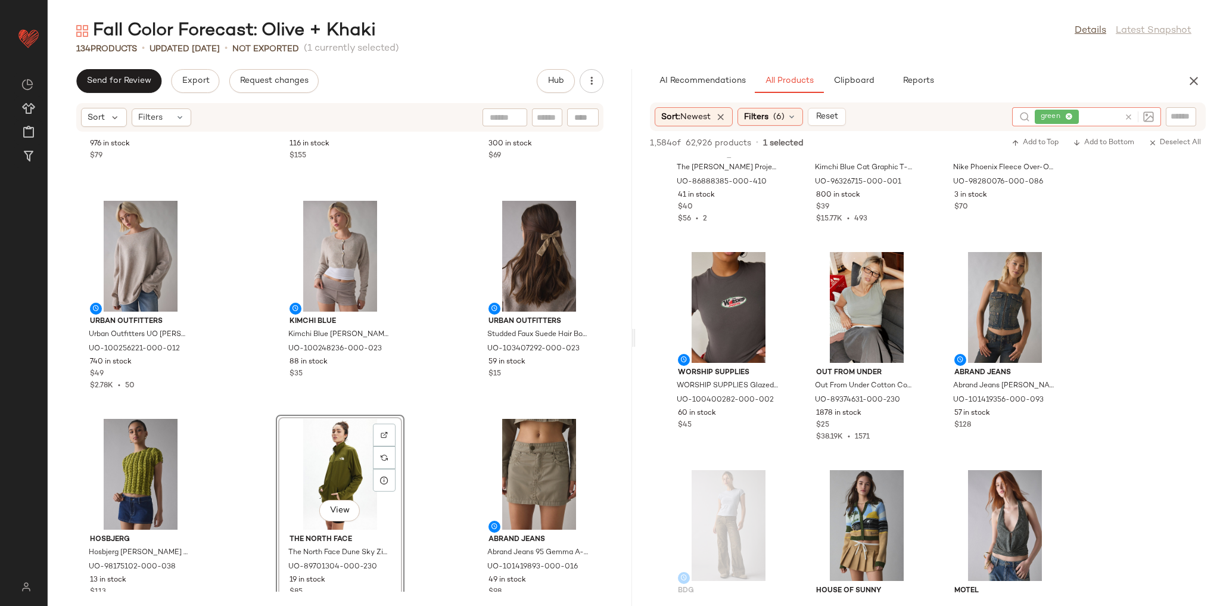
click at [1129, 117] on icon at bounding box center [1128, 117] width 9 height 9
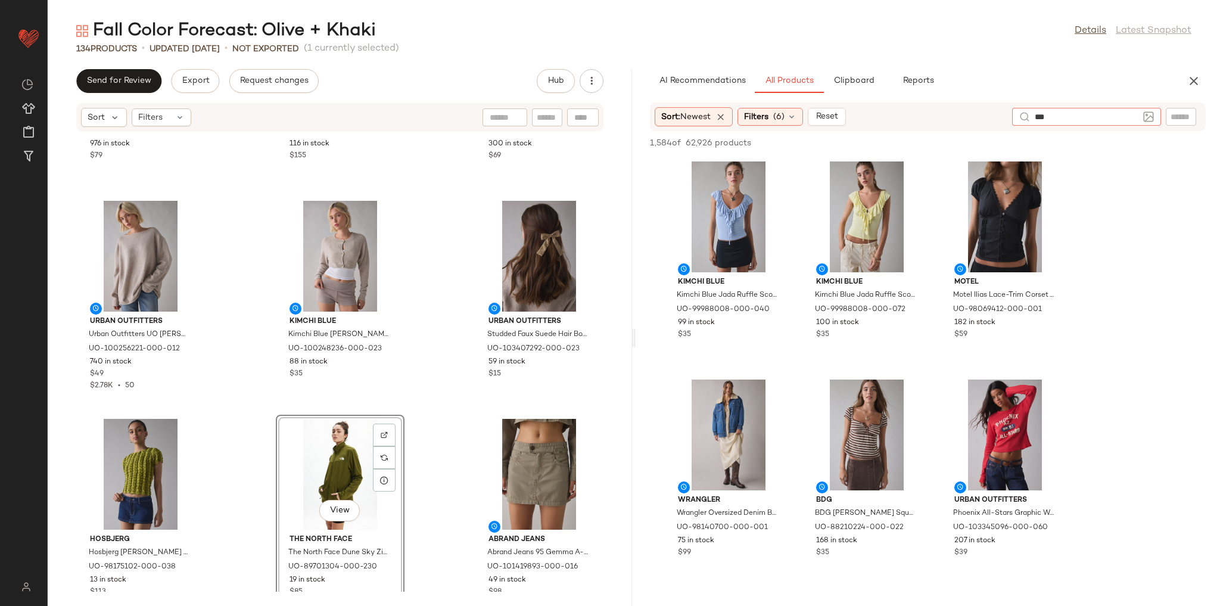
type input "****"
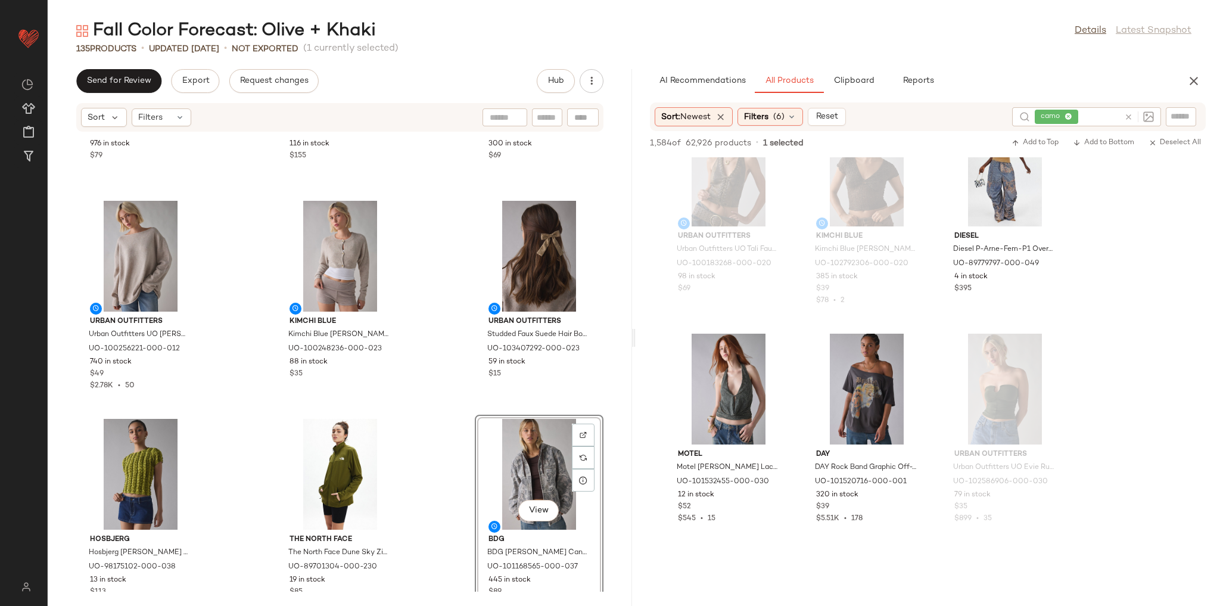
scroll to position [6625, 0]
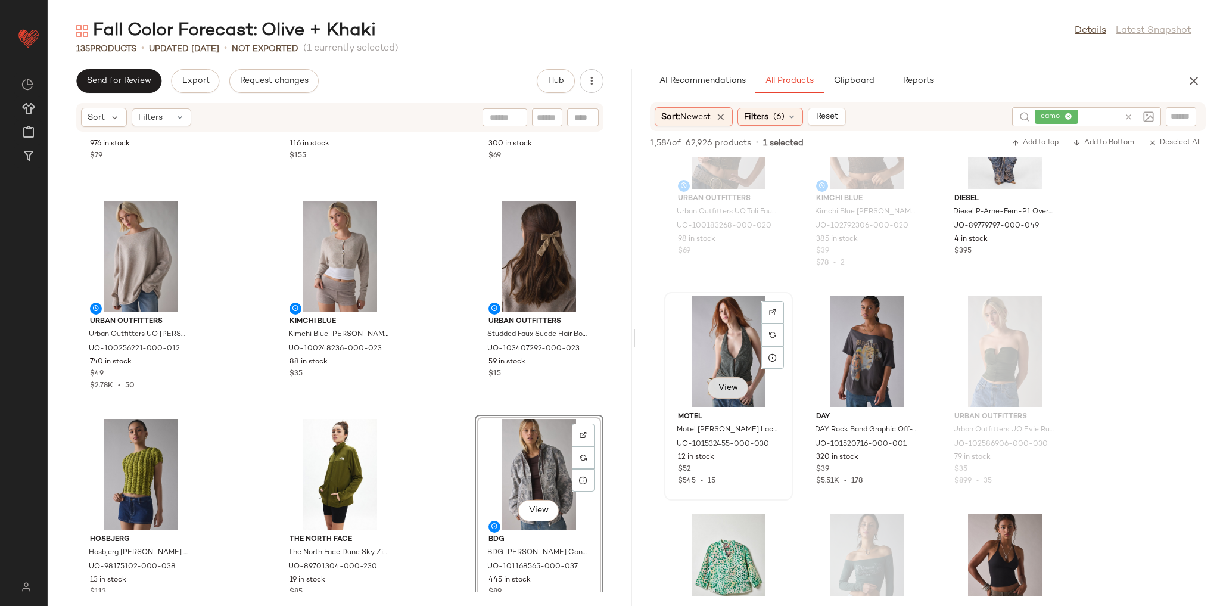
click at [737, 387] on span "View" at bounding box center [728, 388] width 20 height 10
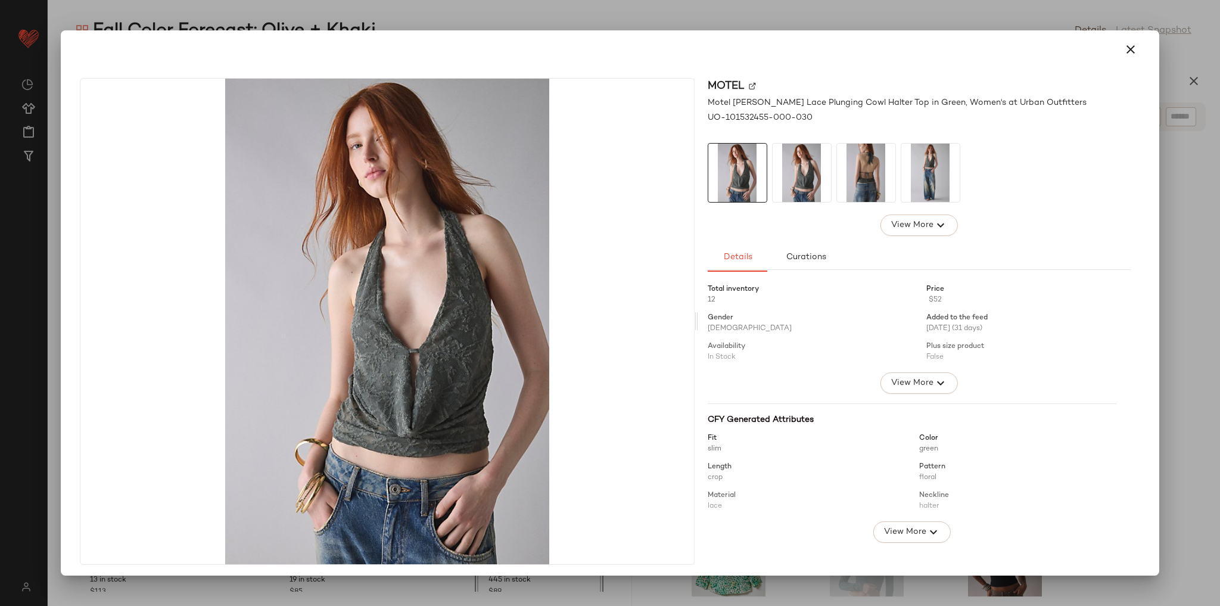
click at [846, 179] on img at bounding box center [866, 173] width 58 height 58
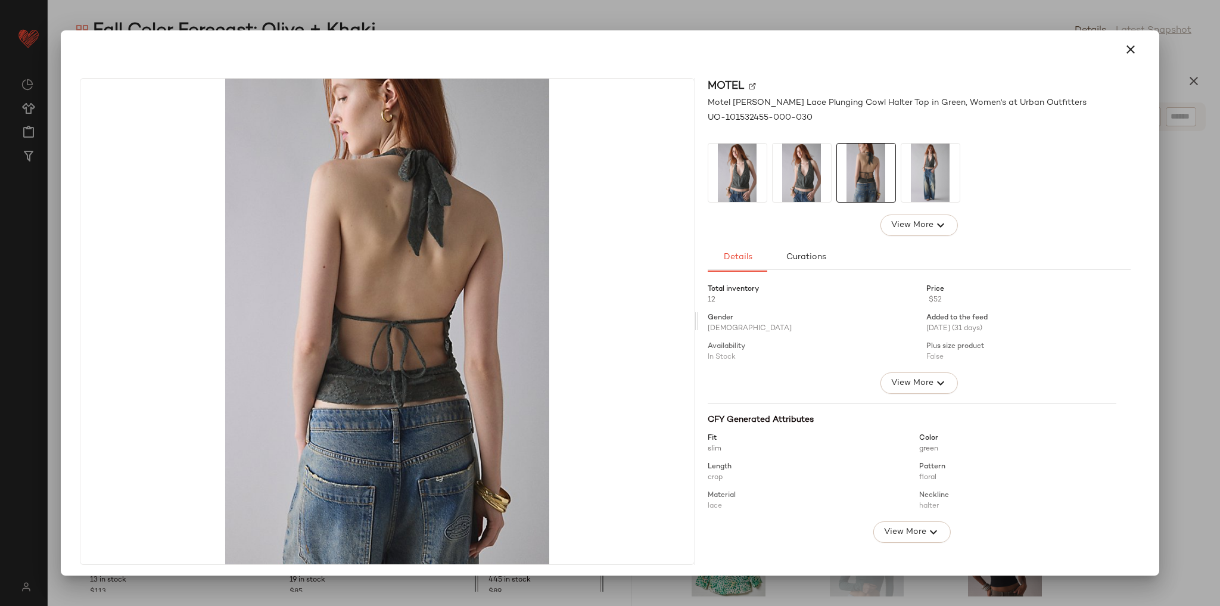
click at [816, 182] on img at bounding box center [802, 173] width 58 height 58
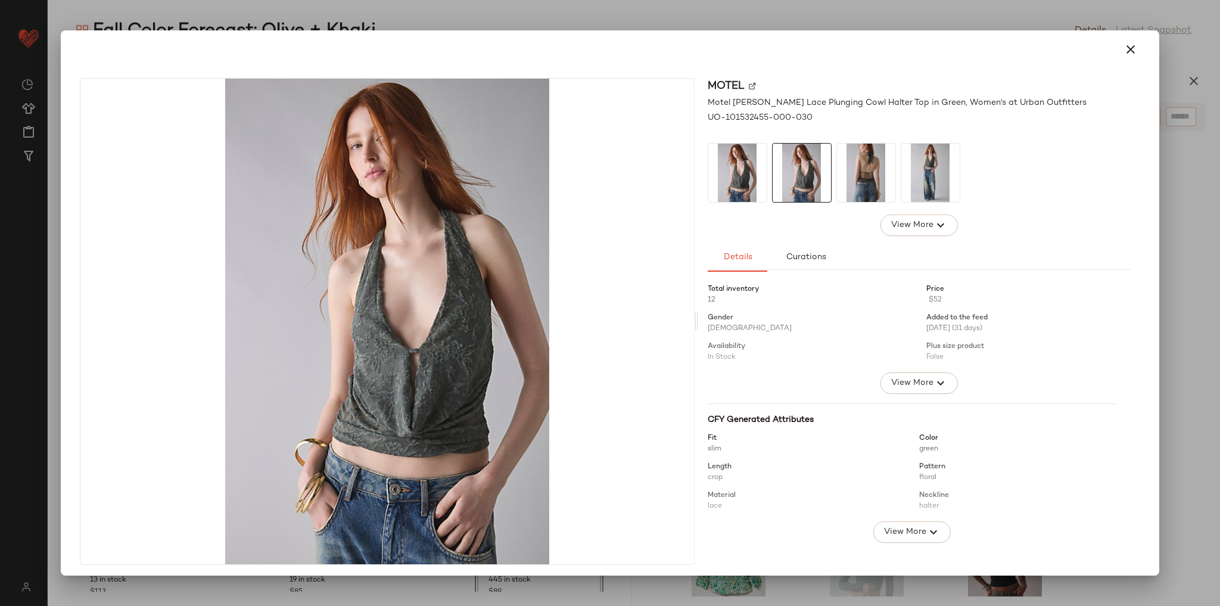
click at [919, 170] on img at bounding box center [930, 173] width 58 height 58
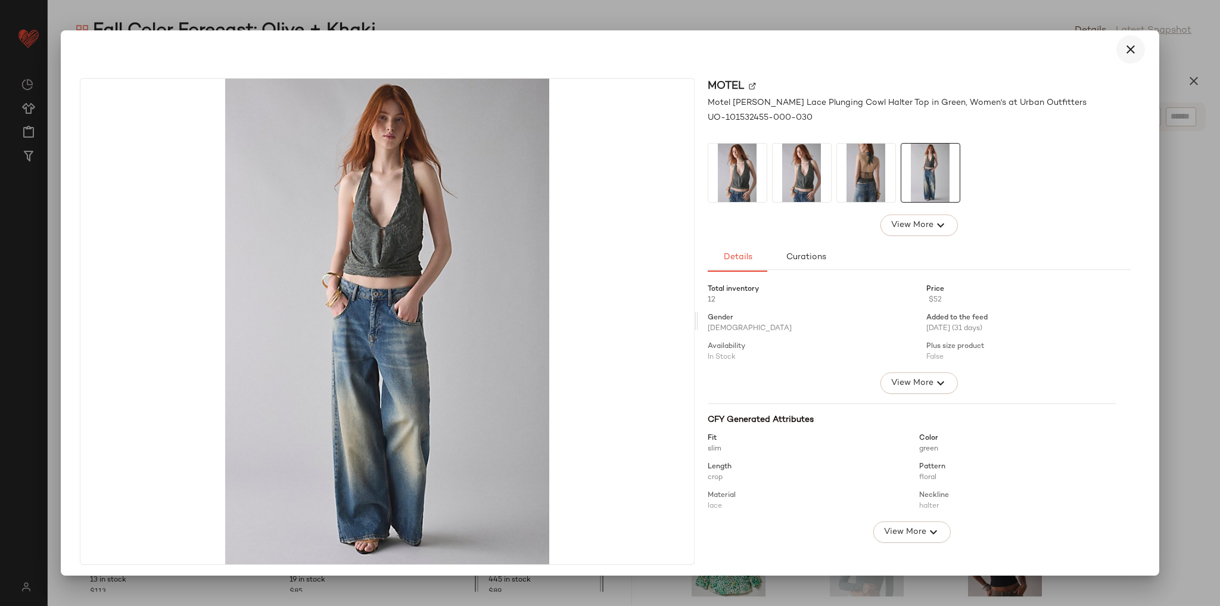
click at [1126, 50] on icon "button" at bounding box center [1131, 49] width 14 height 14
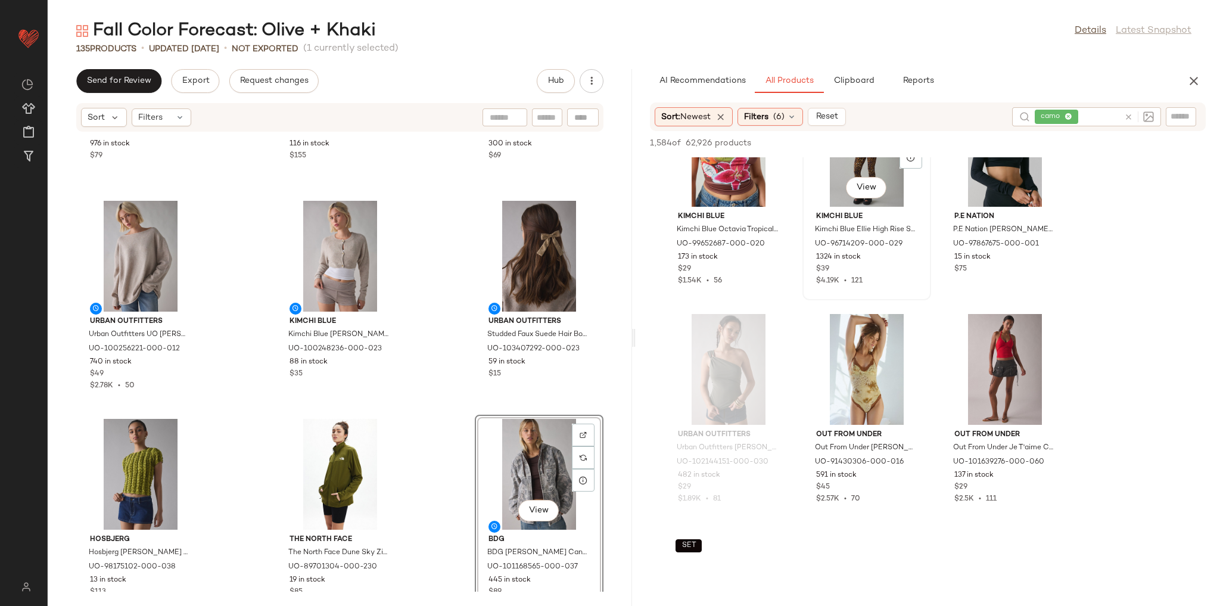
scroll to position [7959, 0]
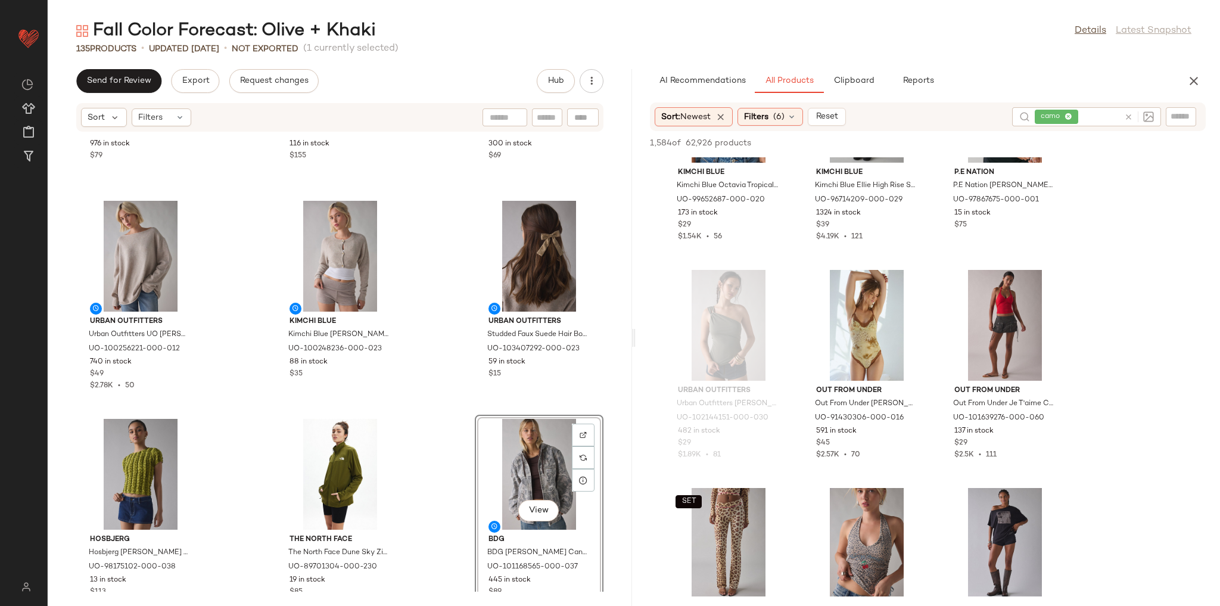
click at [1132, 114] on icon at bounding box center [1128, 117] width 9 height 9
click at [1182, 113] on input "text" at bounding box center [1181, 117] width 21 height 13
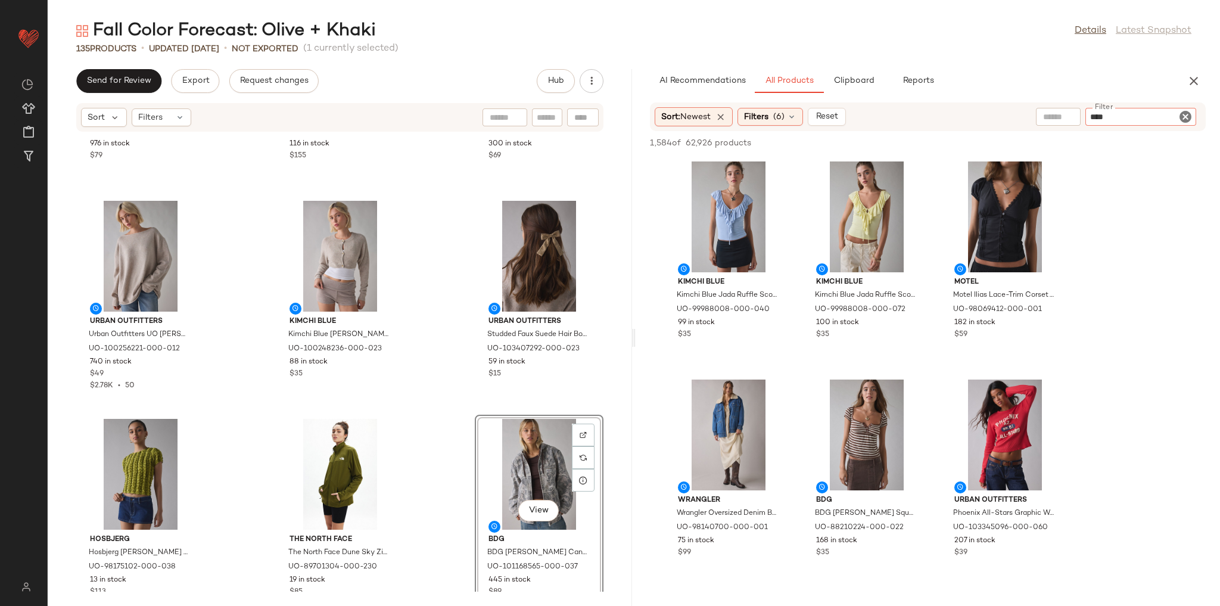
type input "*****"
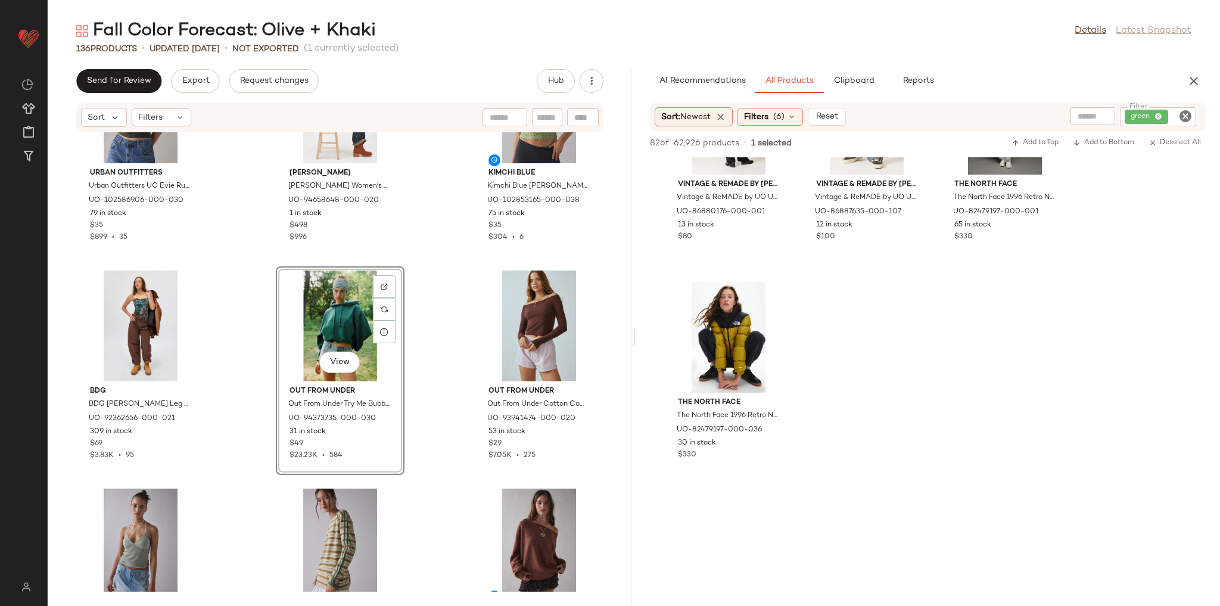
scroll to position [5815, 0]
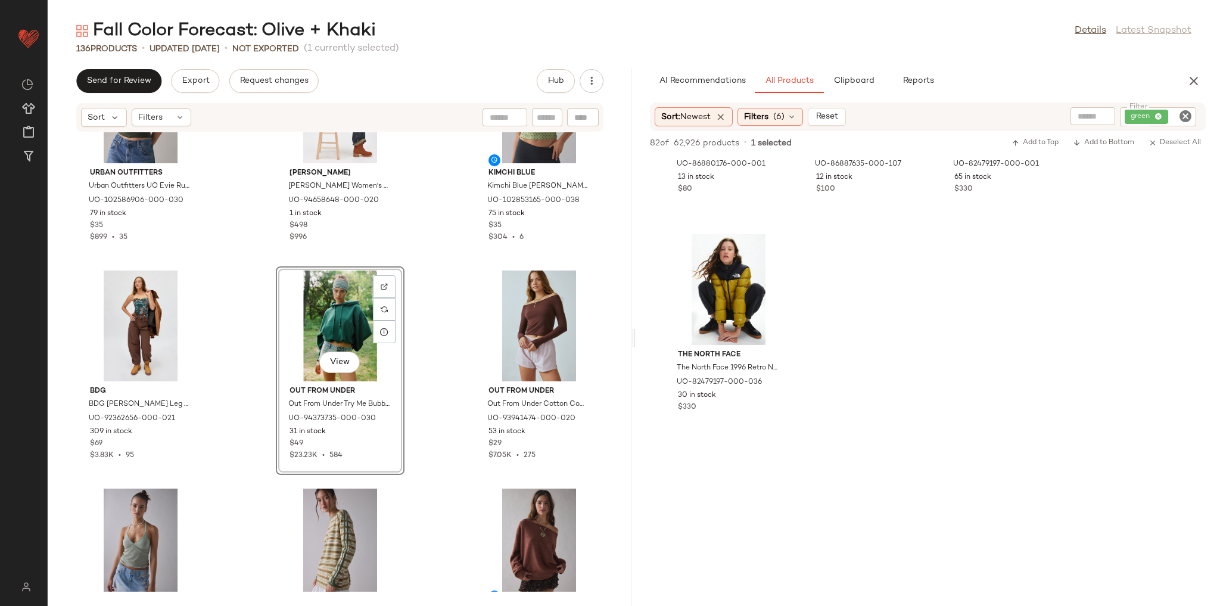
click at [1187, 117] on icon "Clear Filter" at bounding box center [1185, 116] width 14 height 14
click at [1127, 76] on div "AI Recommendations All Products Clipboard Reports" at bounding box center [909, 81] width 518 height 24
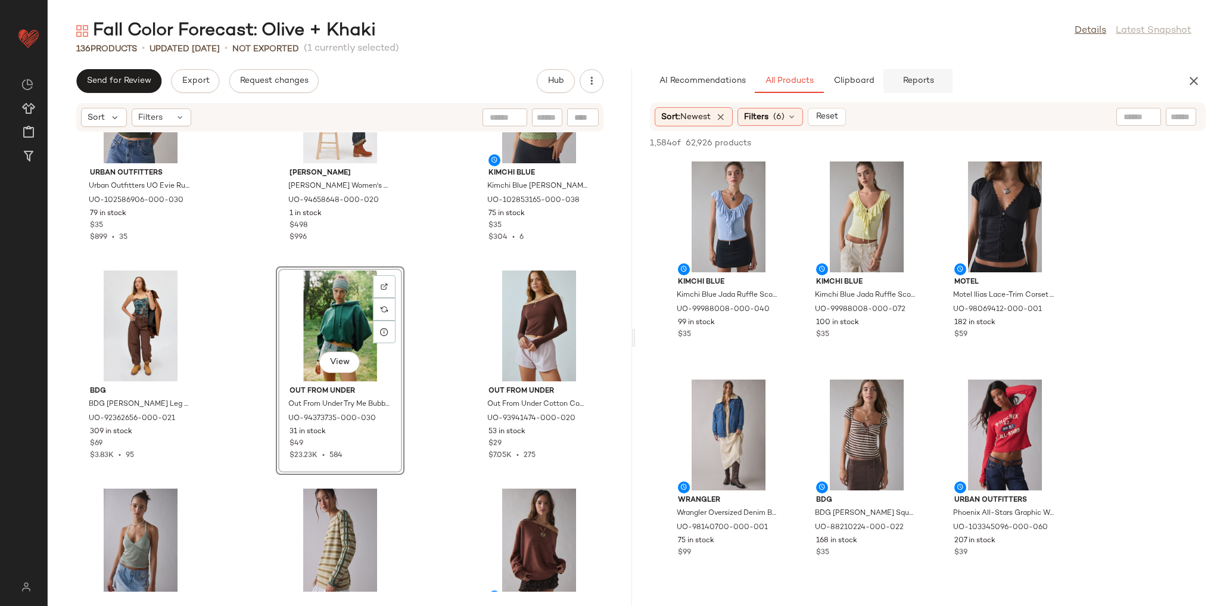
click at [924, 83] on span "Reports" at bounding box center [918, 81] width 32 height 10
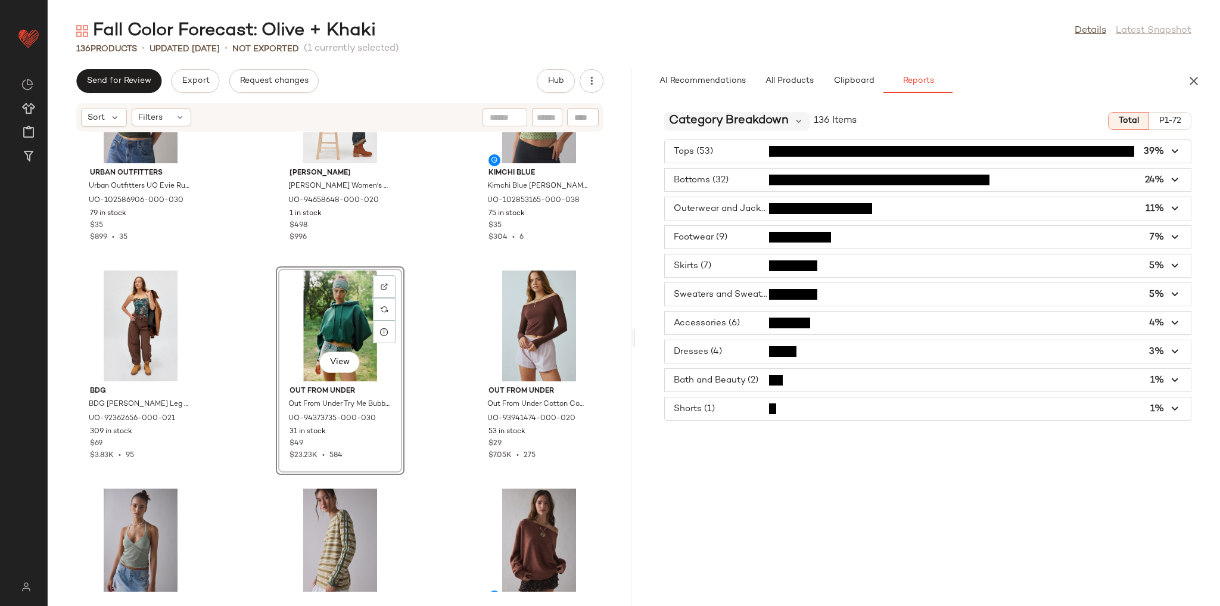
click at [772, 125] on span "Category Breakdown" at bounding box center [729, 121] width 120 height 18
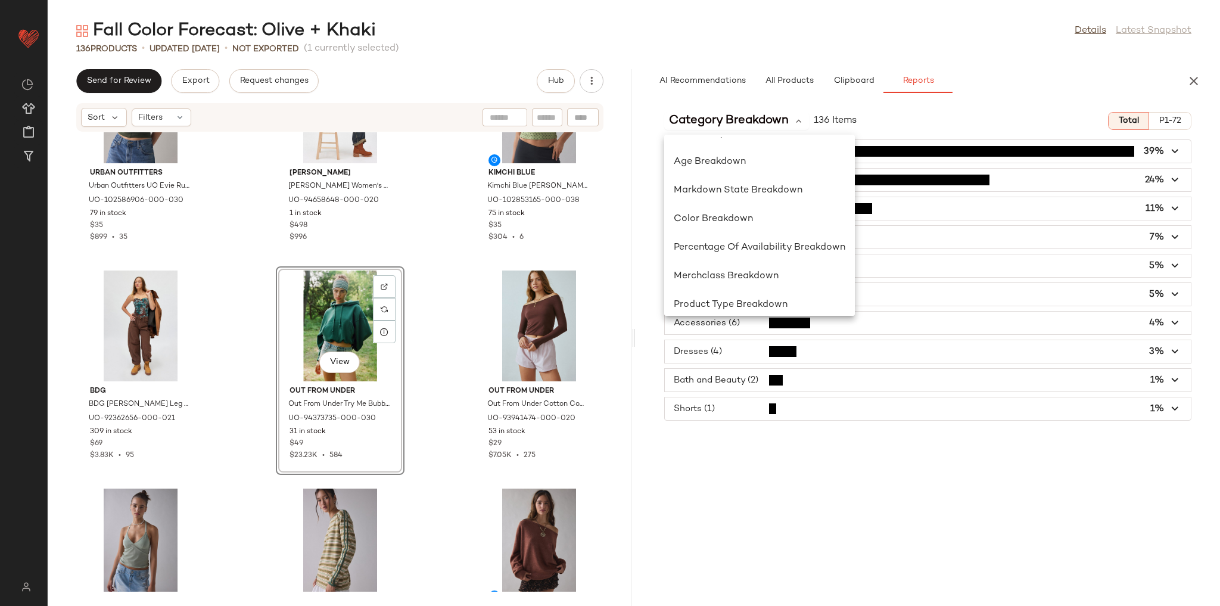
scroll to position [174, 0]
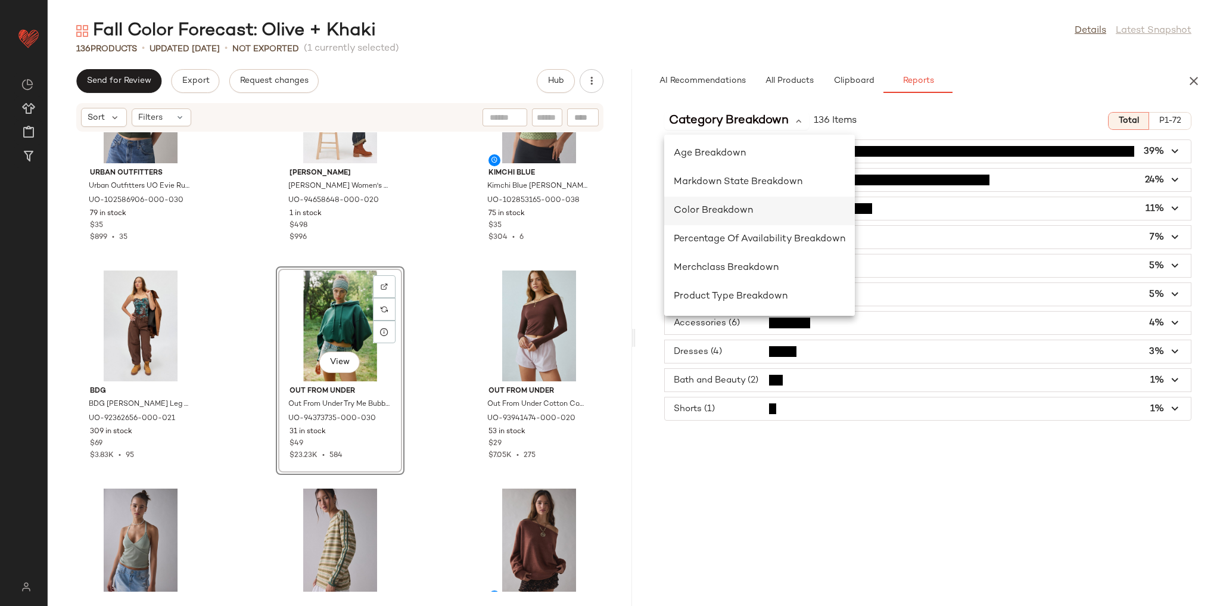
click at [706, 204] on div "Color Breakdown" at bounding box center [760, 211] width 172 height 14
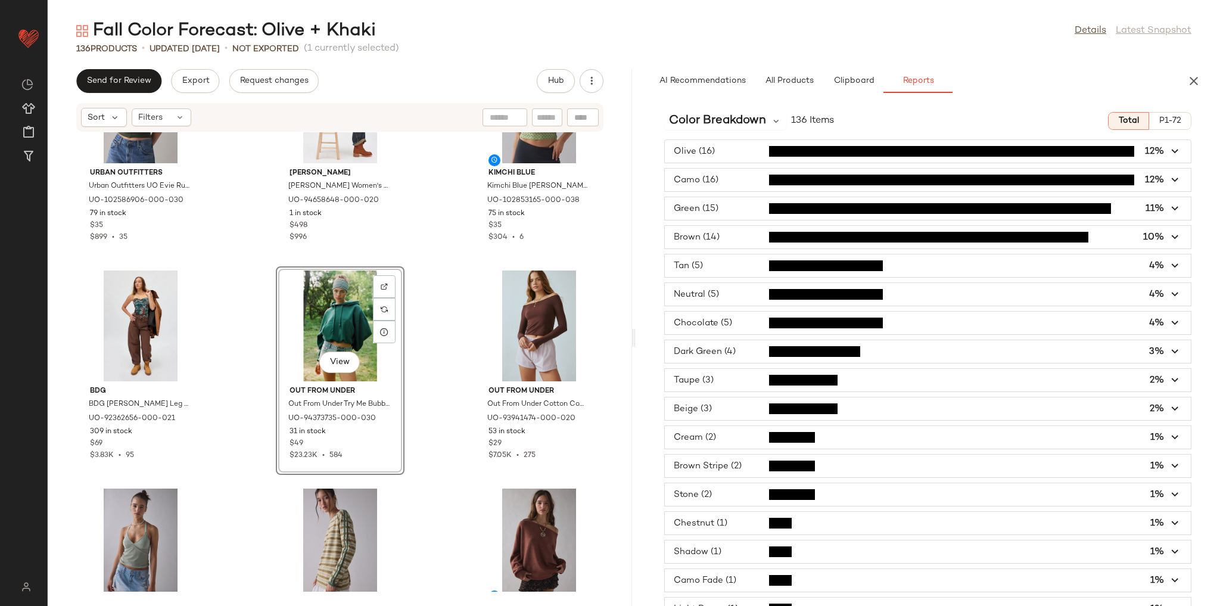
click at [727, 178] on span "button" at bounding box center [928, 180] width 526 height 23
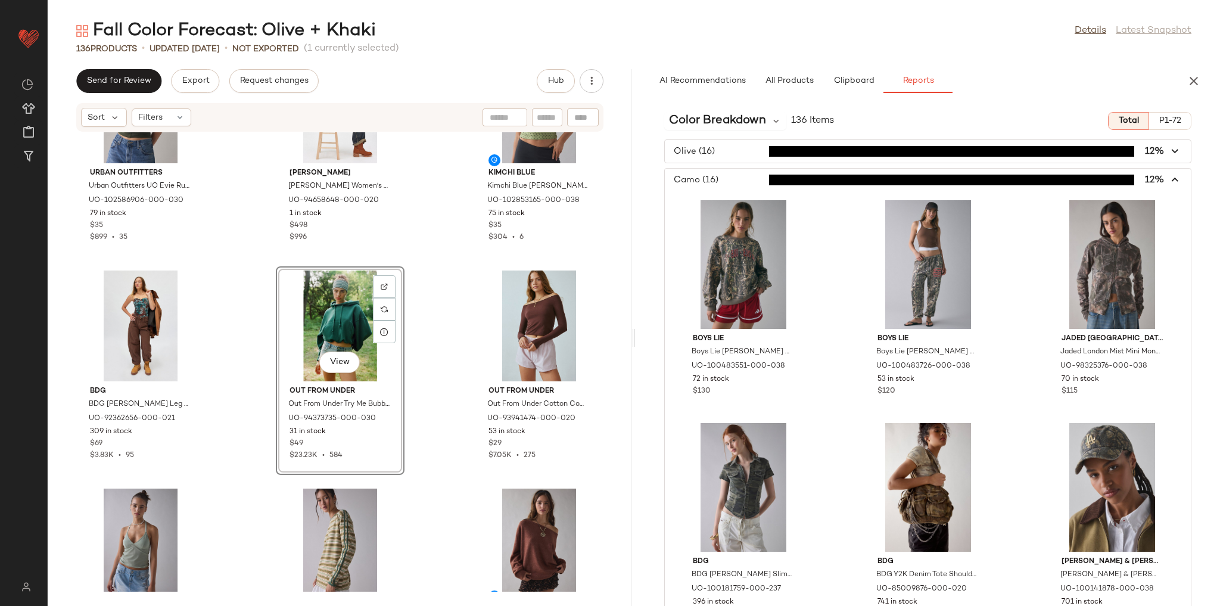
click at [727, 178] on span "button" at bounding box center [928, 180] width 526 height 23
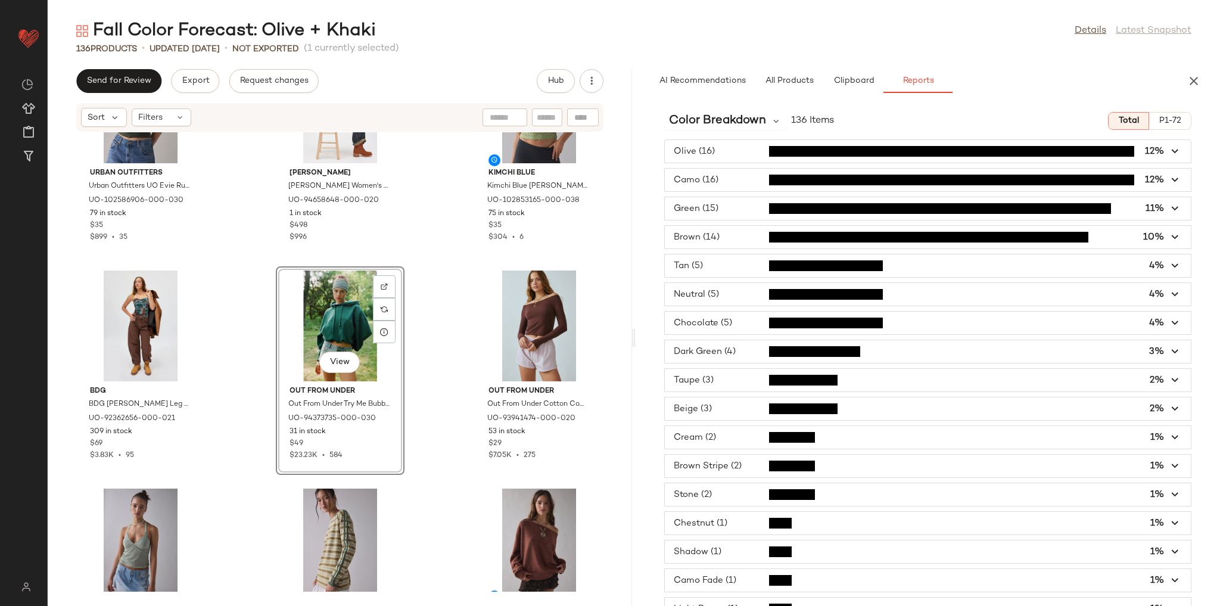
click at [733, 206] on span "button" at bounding box center [928, 208] width 526 height 23
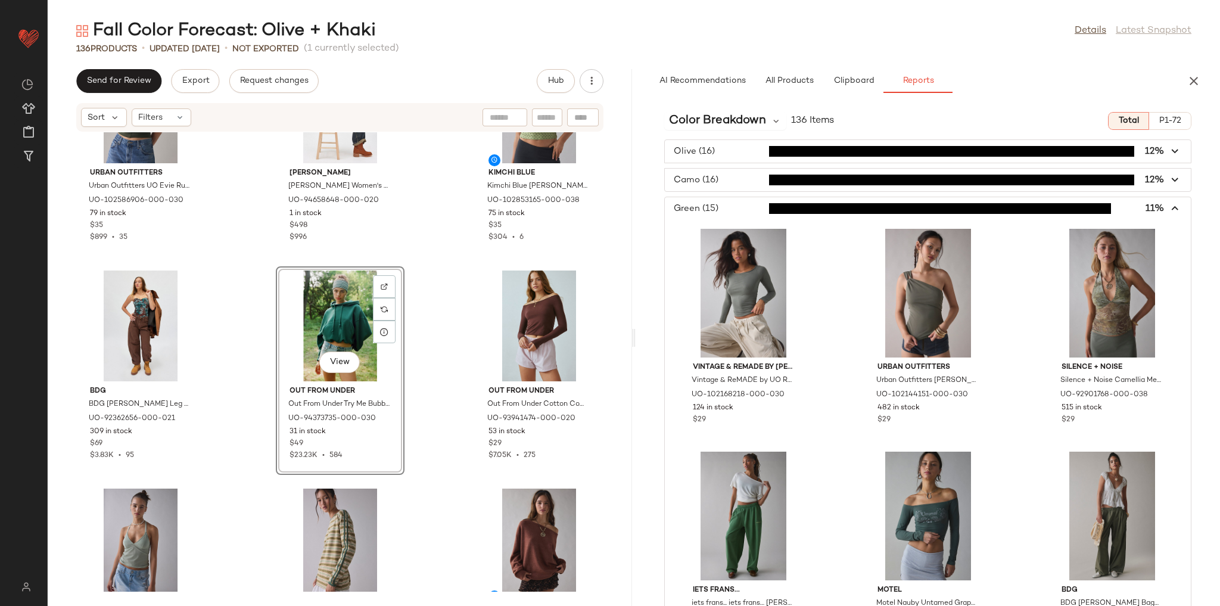
click at [733, 206] on span "button" at bounding box center [928, 208] width 526 height 23
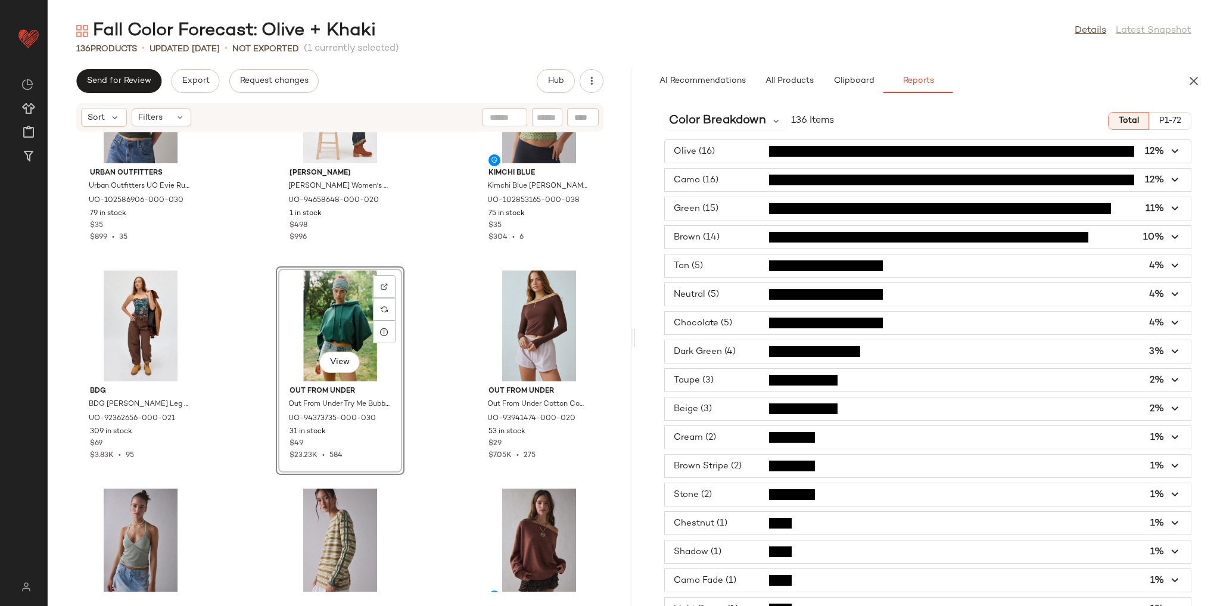
click at [735, 230] on span "button" at bounding box center [928, 237] width 526 height 23
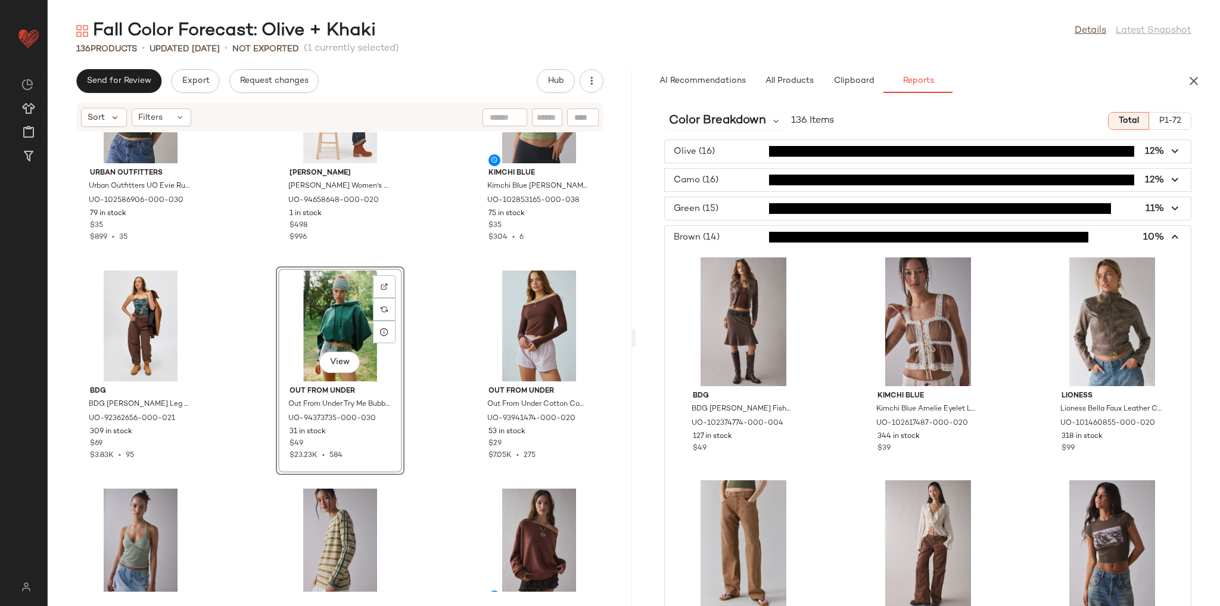
click at [735, 234] on span "button" at bounding box center [928, 237] width 526 height 23
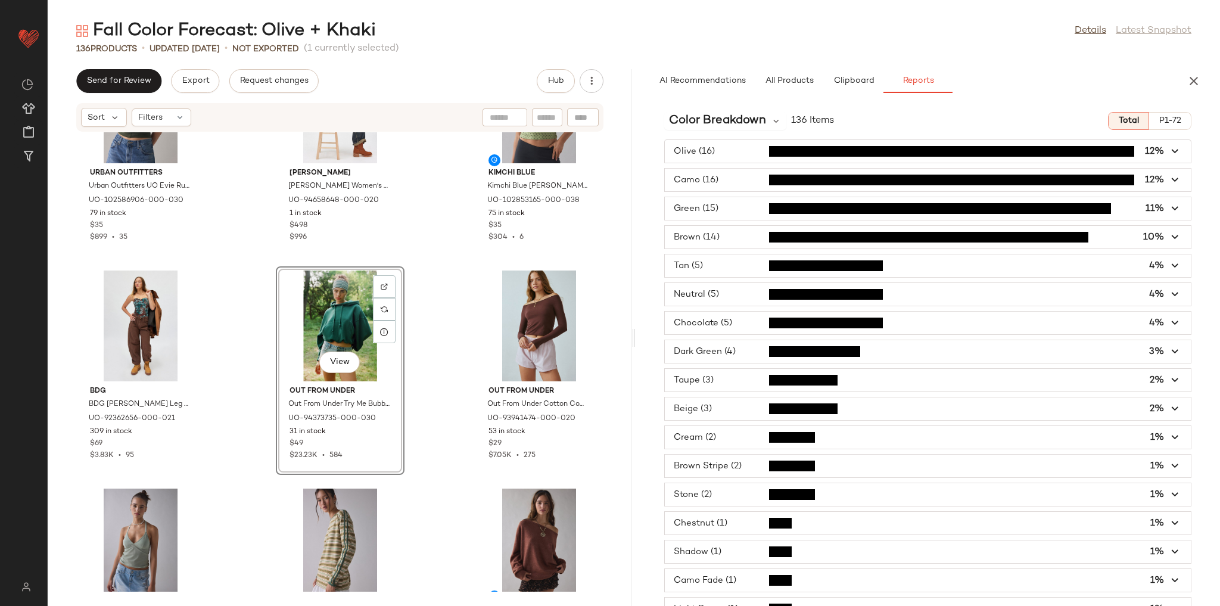
click at [736, 265] on span "button" at bounding box center [928, 265] width 526 height 23
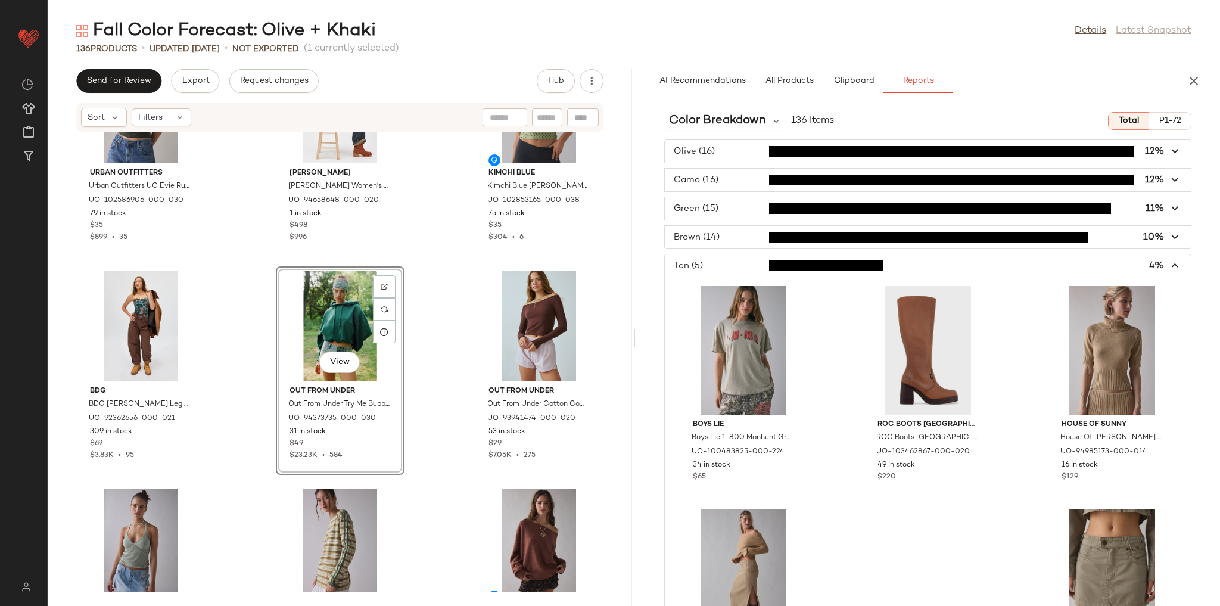
click at [736, 265] on span "button" at bounding box center [928, 265] width 526 height 23
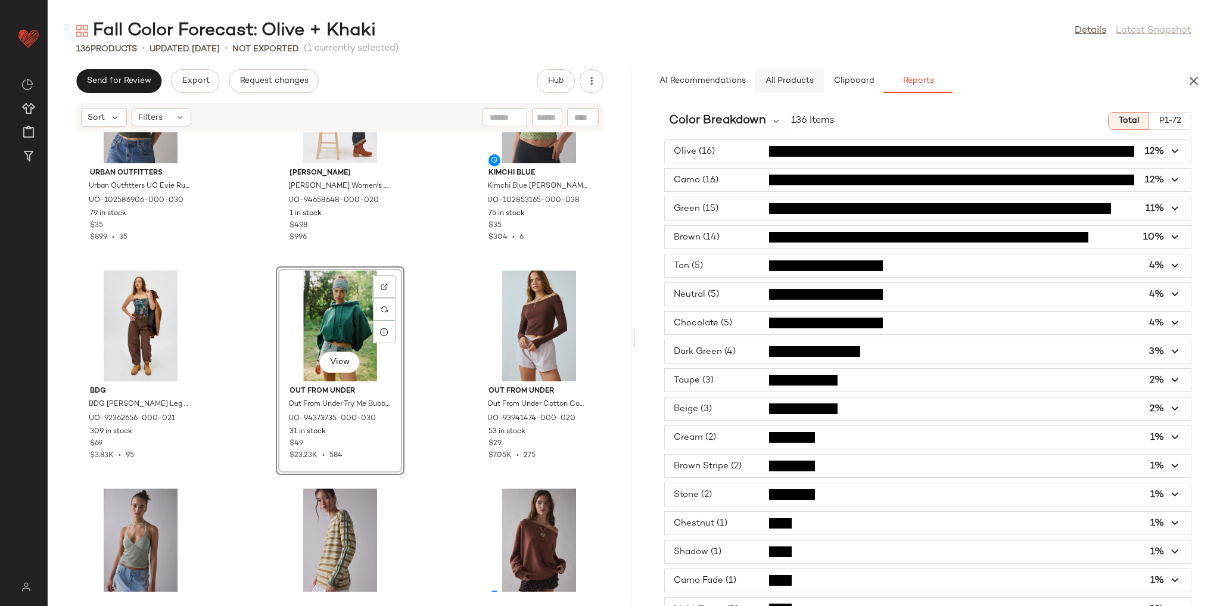
click at [787, 86] on button "All Products" at bounding box center [789, 81] width 69 height 24
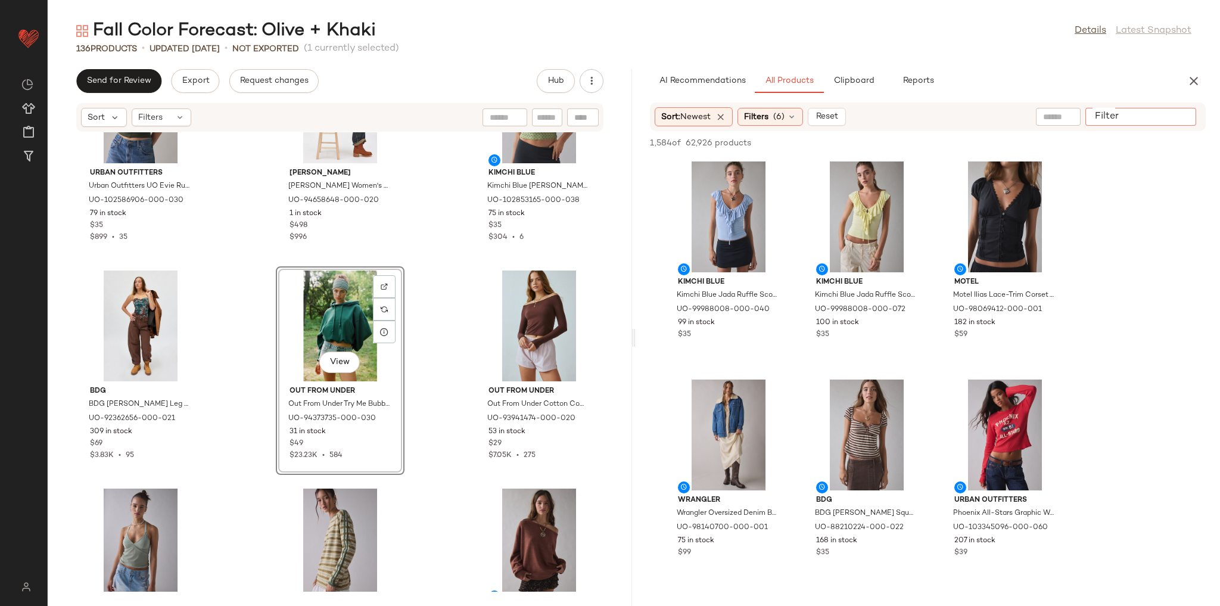
click at [1172, 120] on input "Filter" at bounding box center [1140, 117] width 101 height 13
type input "*****"
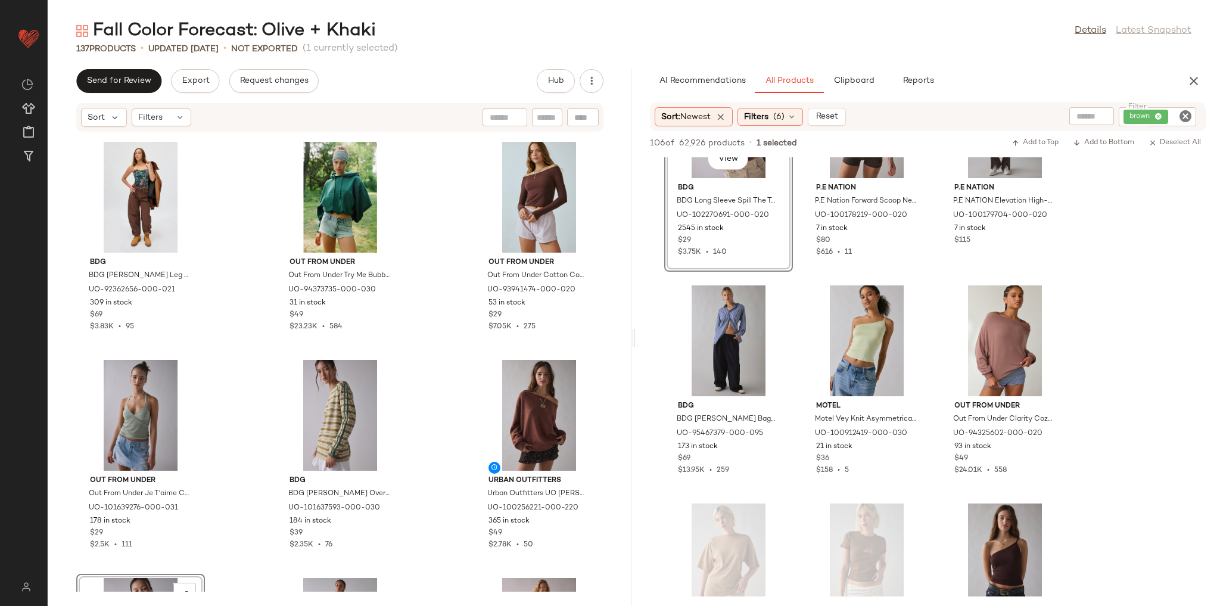
scroll to position [1859, 0]
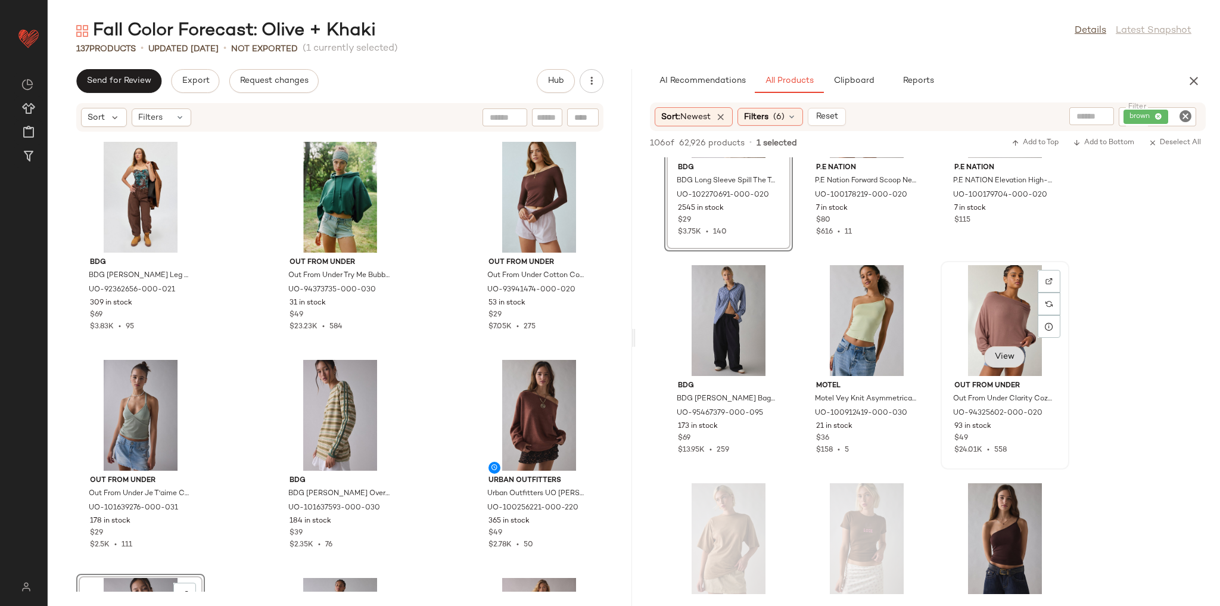
click at [1009, 357] on span "View" at bounding box center [1004, 357] width 20 height 10
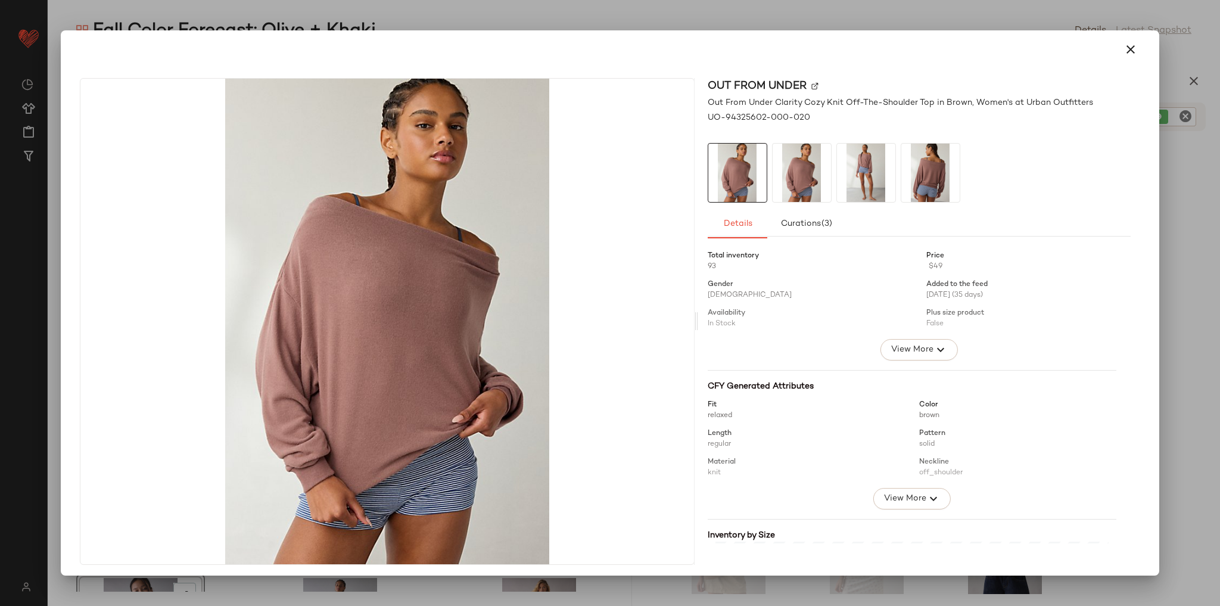
click at [795, 186] on img at bounding box center [802, 173] width 58 height 58
click at [875, 174] on img at bounding box center [866, 173] width 58 height 58
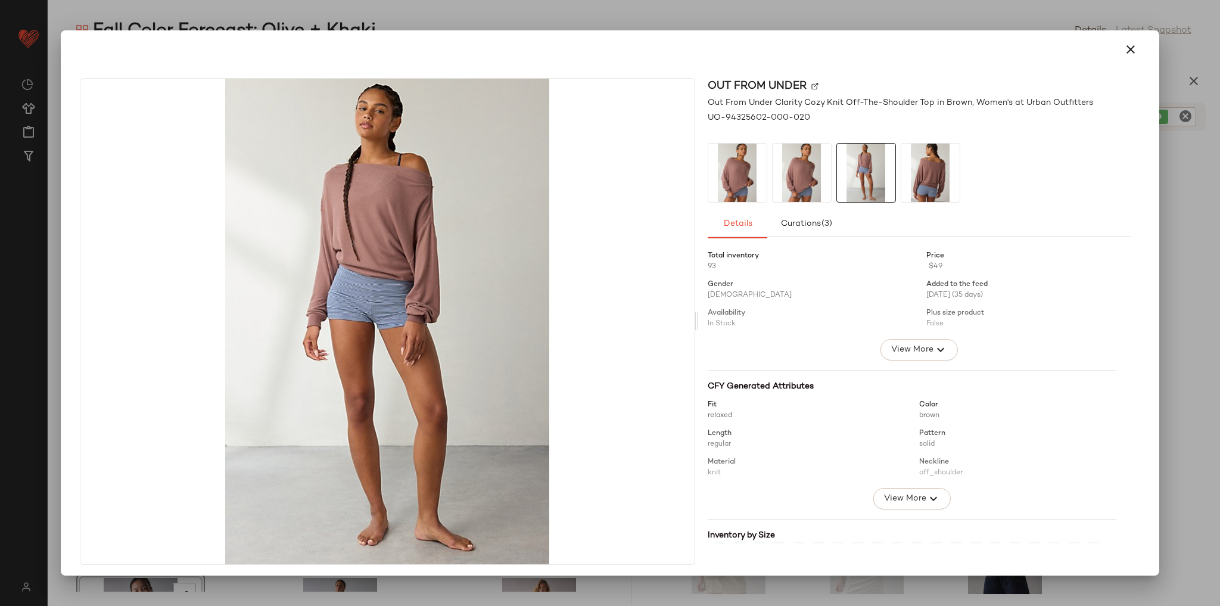
click at [937, 174] on img at bounding box center [930, 173] width 58 height 58
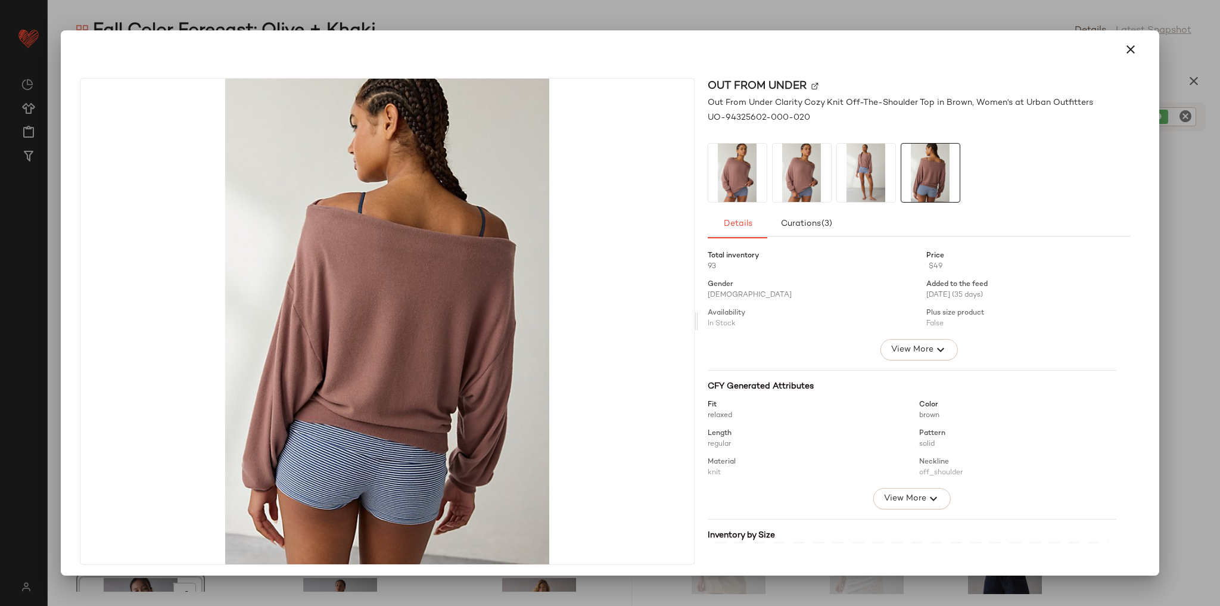
drag, startPoint x: 1102, startPoint y: 51, endPoint x: 1111, endPoint y: 48, distance: 10.0
click at [1102, 51] on div at bounding box center [609, 49] width 1069 height 29
click at [1124, 48] on icon "button" at bounding box center [1131, 49] width 14 height 14
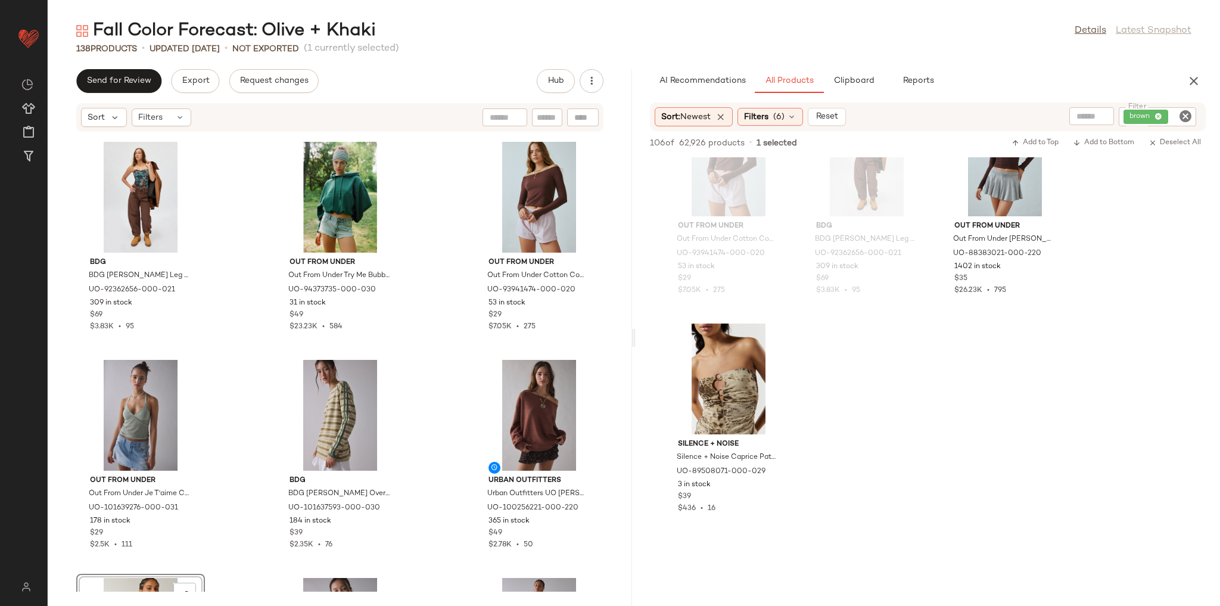
scroll to position [7483, 0]
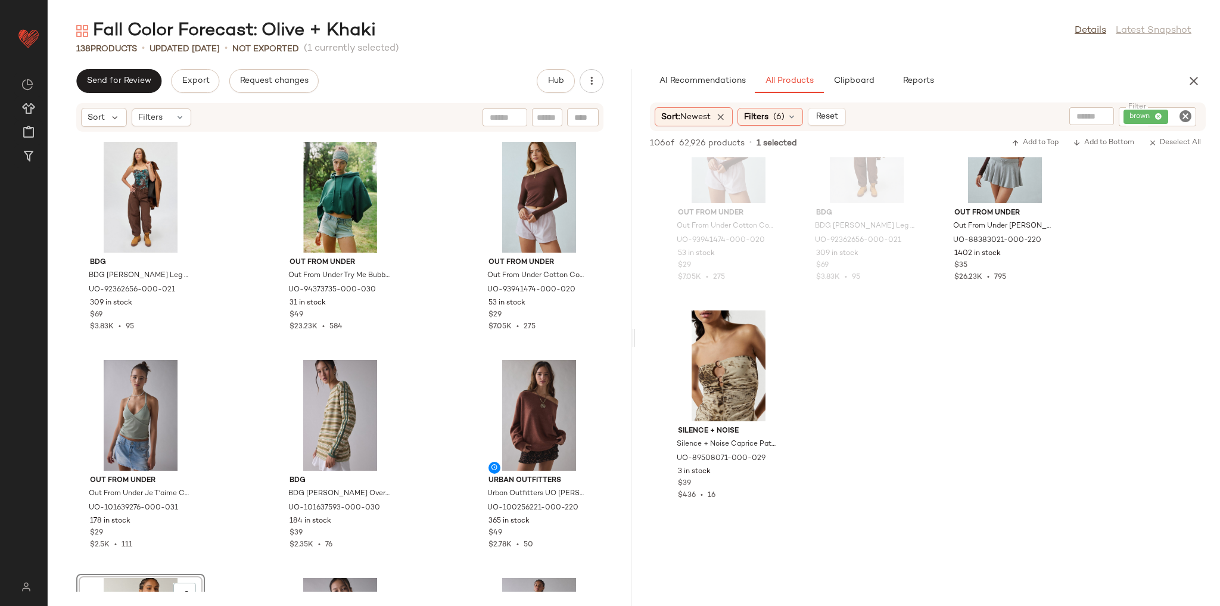
click at [1184, 120] on icon "Clear Filter" at bounding box center [1185, 116] width 14 height 14
click at [1088, 85] on div "AI Recommendations All Products Clipboard Reports" at bounding box center [909, 81] width 518 height 24
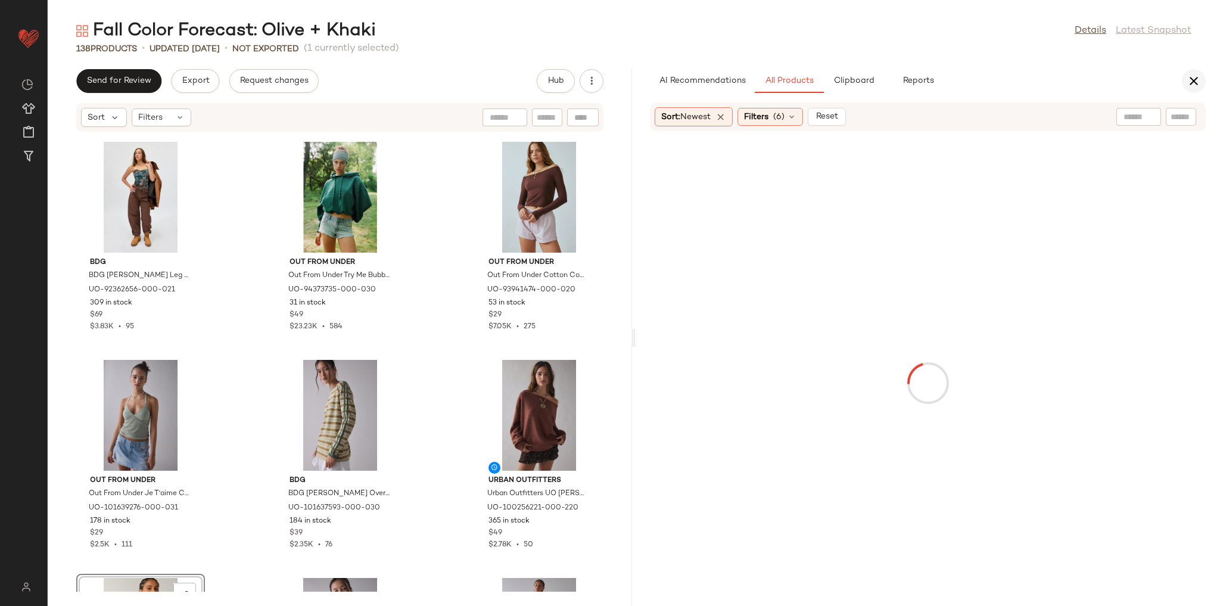
click at [1191, 79] on icon "button" at bounding box center [1194, 81] width 14 height 14
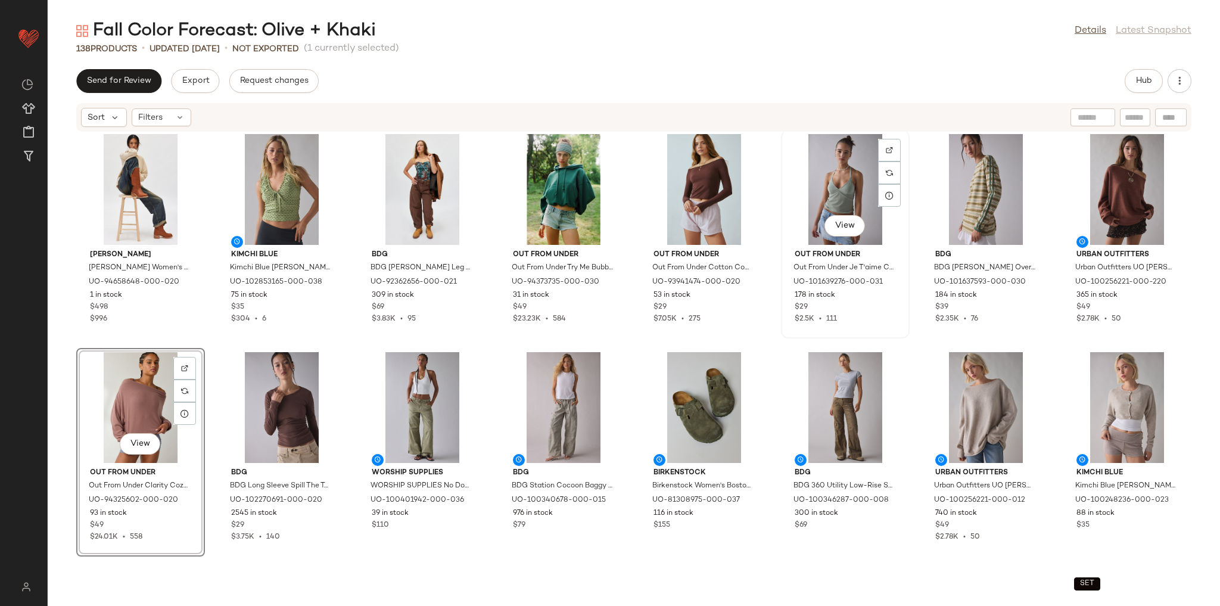
scroll to position [3073, 0]
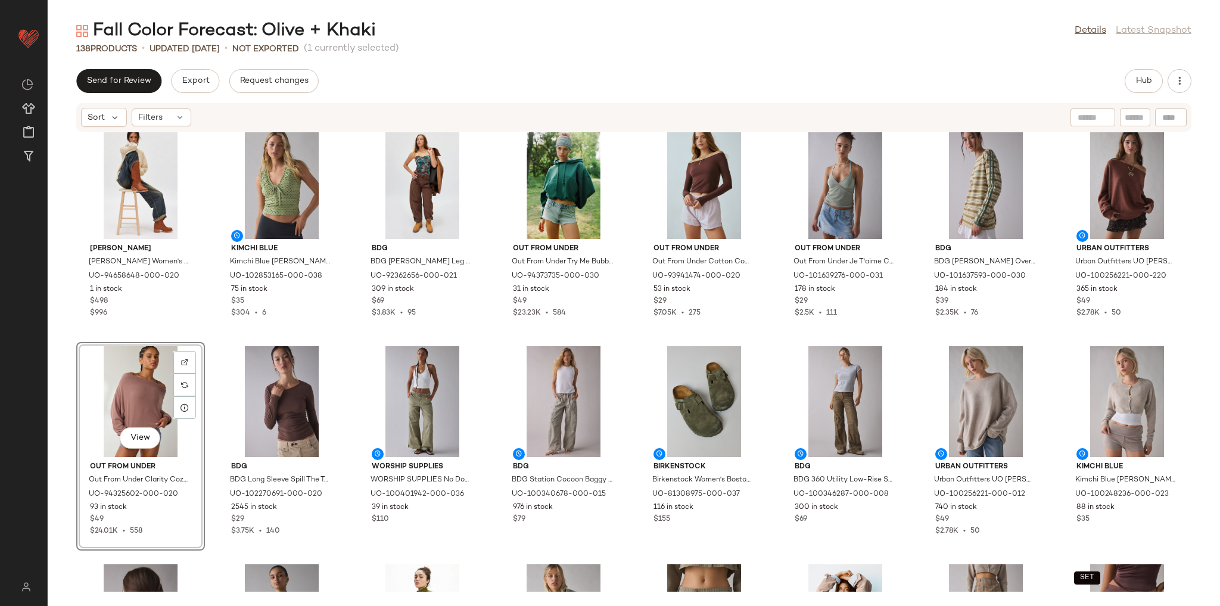
click at [366, 341] on div "Frye Frye Women's Campus 14L Tall Boot in Saddle, Women's at Urban Outfitters U…" at bounding box center [634, 361] width 1172 height 459
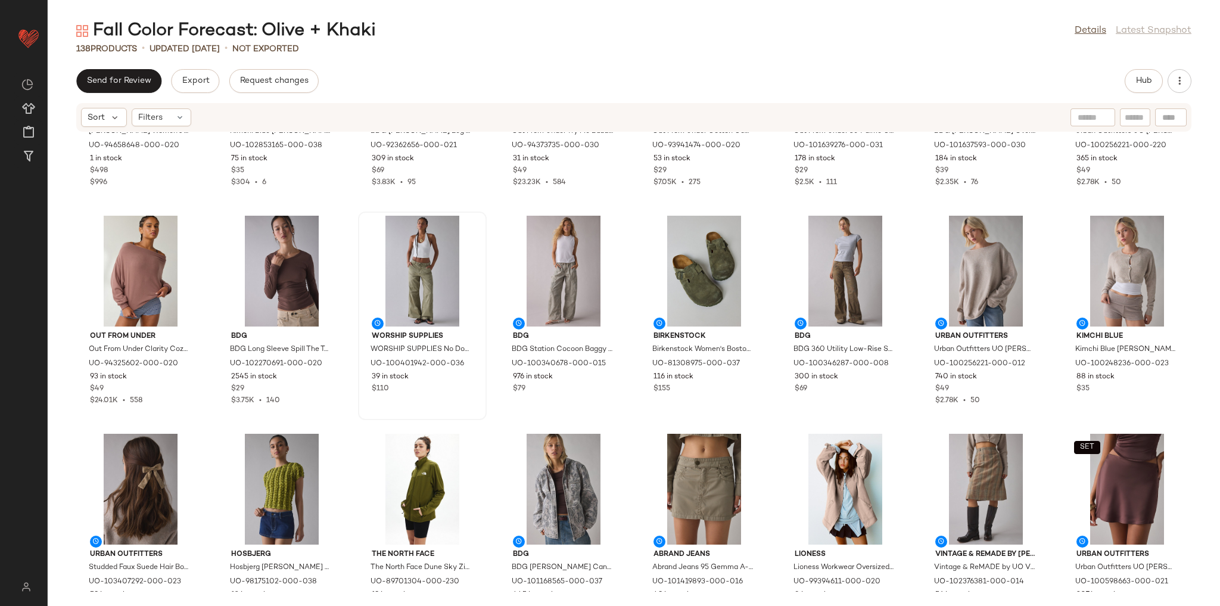
scroll to position [3216, 0]
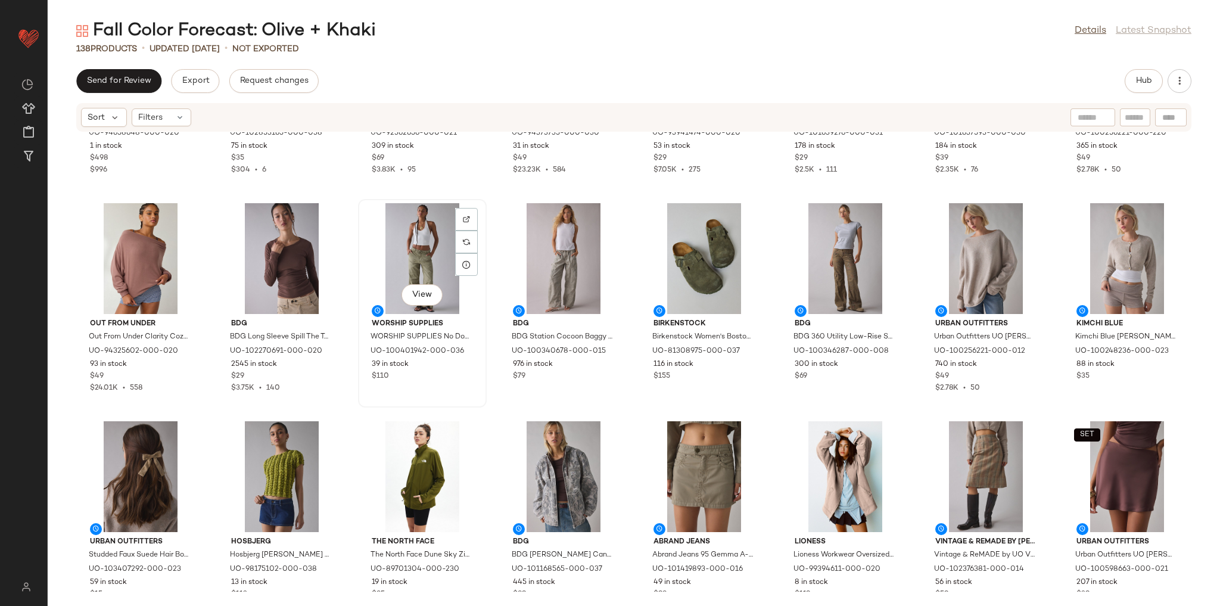
click at [430, 241] on div "View" at bounding box center [422, 258] width 120 height 111
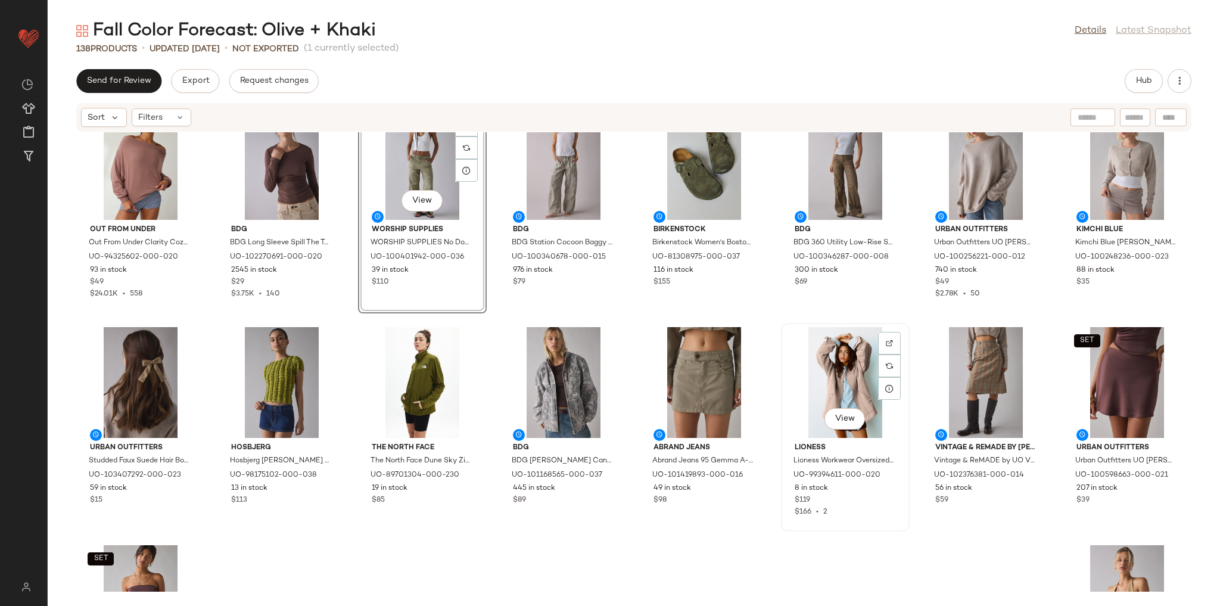
scroll to position [3311, 0]
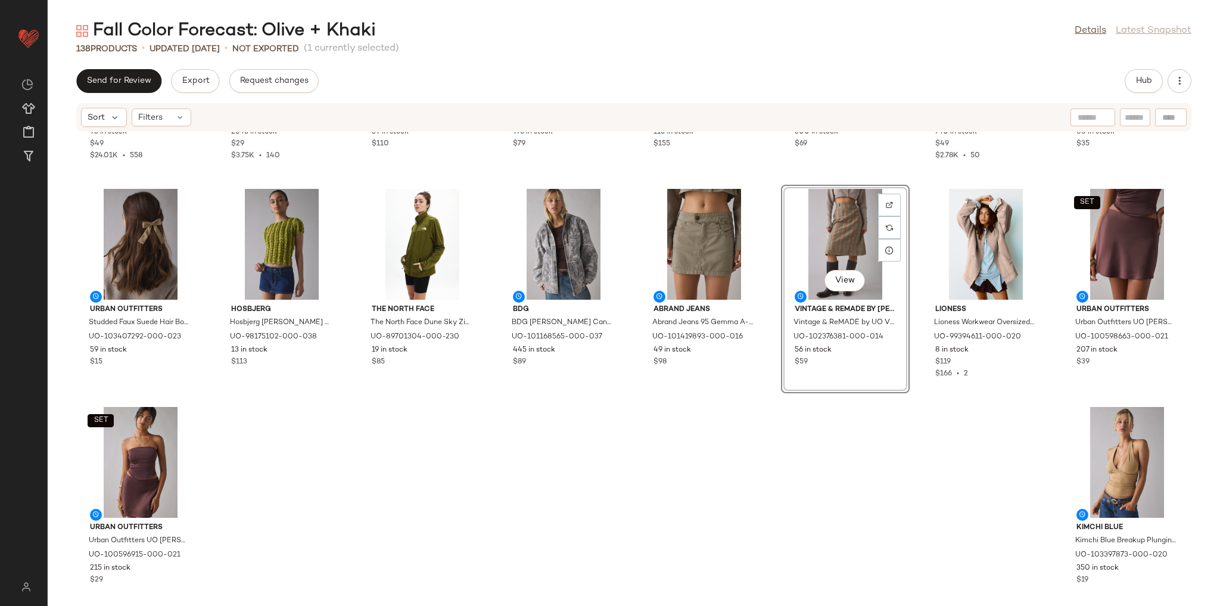
scroll to position [3454, 0]
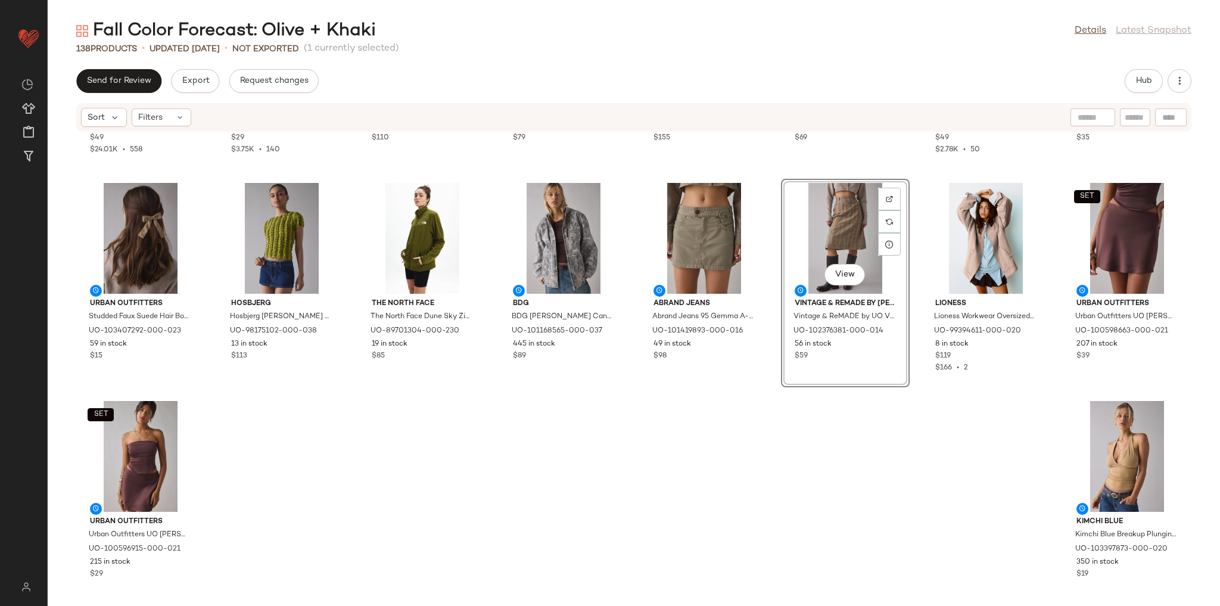
click at [953, 505] on div "Out From Under Out From Under Clarity Cozy Knit Off-The-Shoulder Top in Brown, …" at bounding box center [634, 361] width 1172 height 459
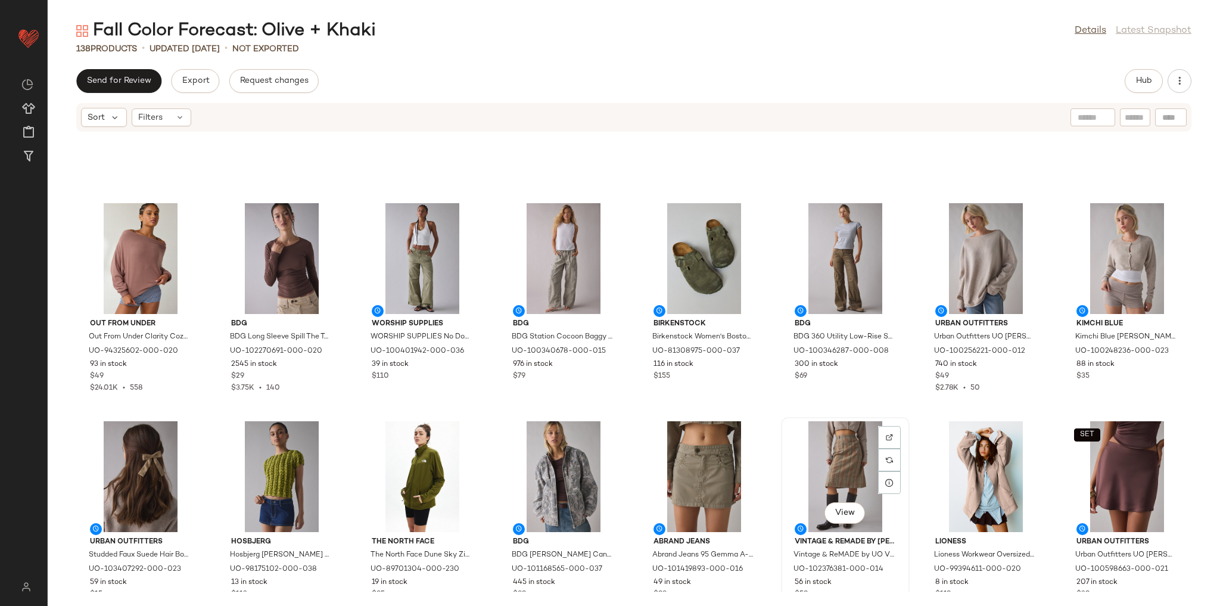
click at [857, 475] on div "View" at bounding box center [845, 476] width 120 height 111
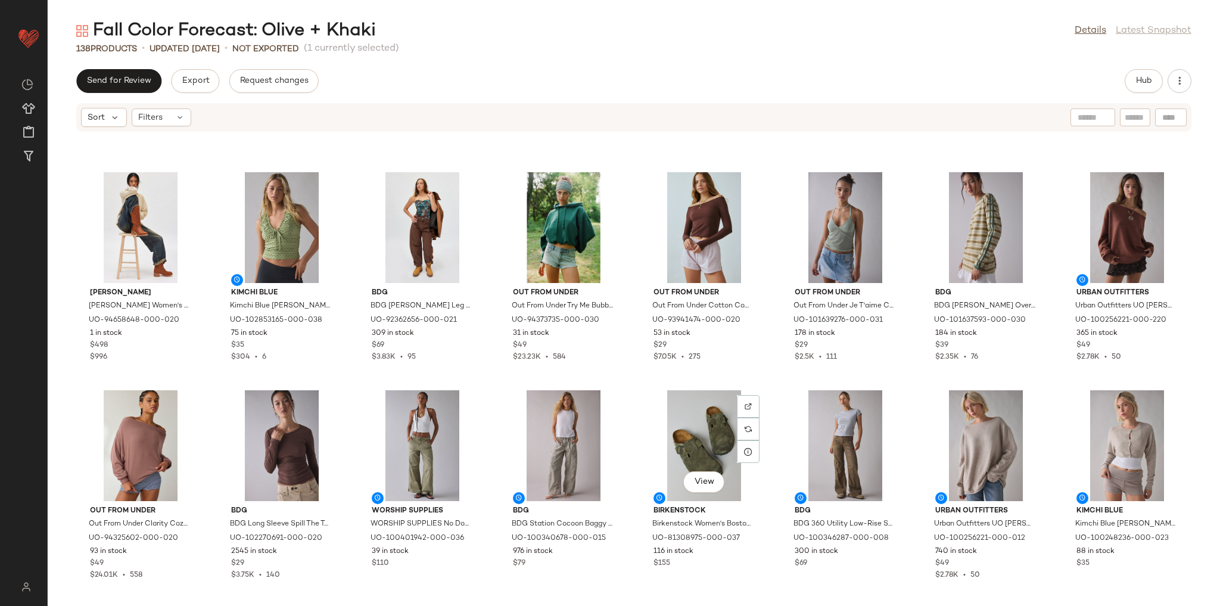
scroll to position [3025, 0]
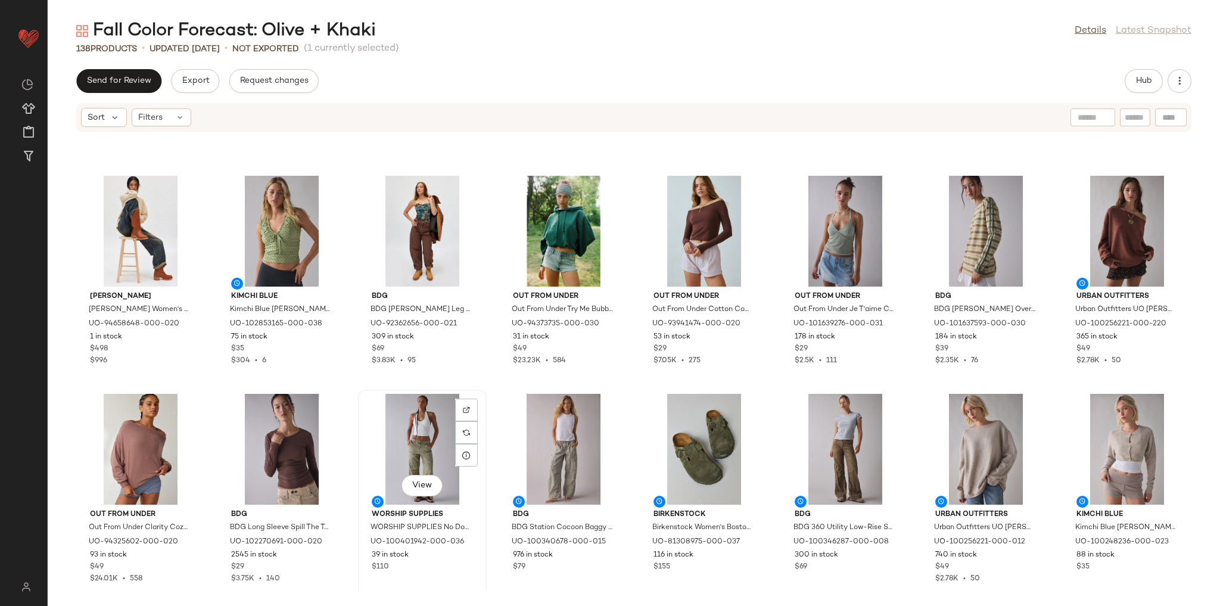
click at [418, 425] on div "View" at bounding box center [422, 449] width 120 height 111
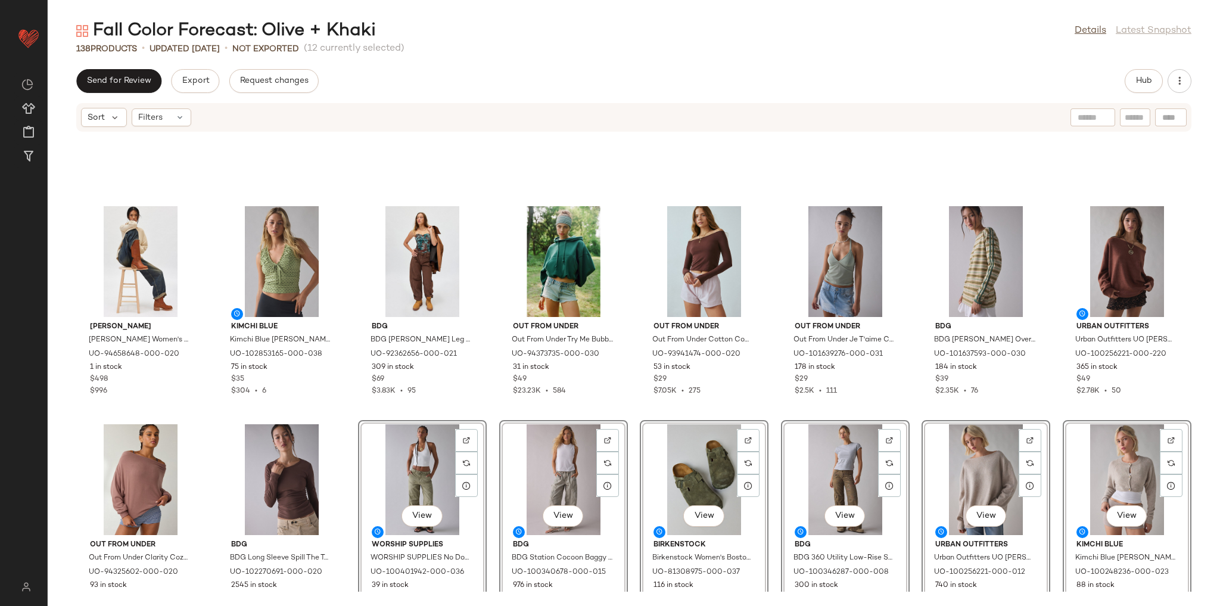
scroll to position [2978, 0]
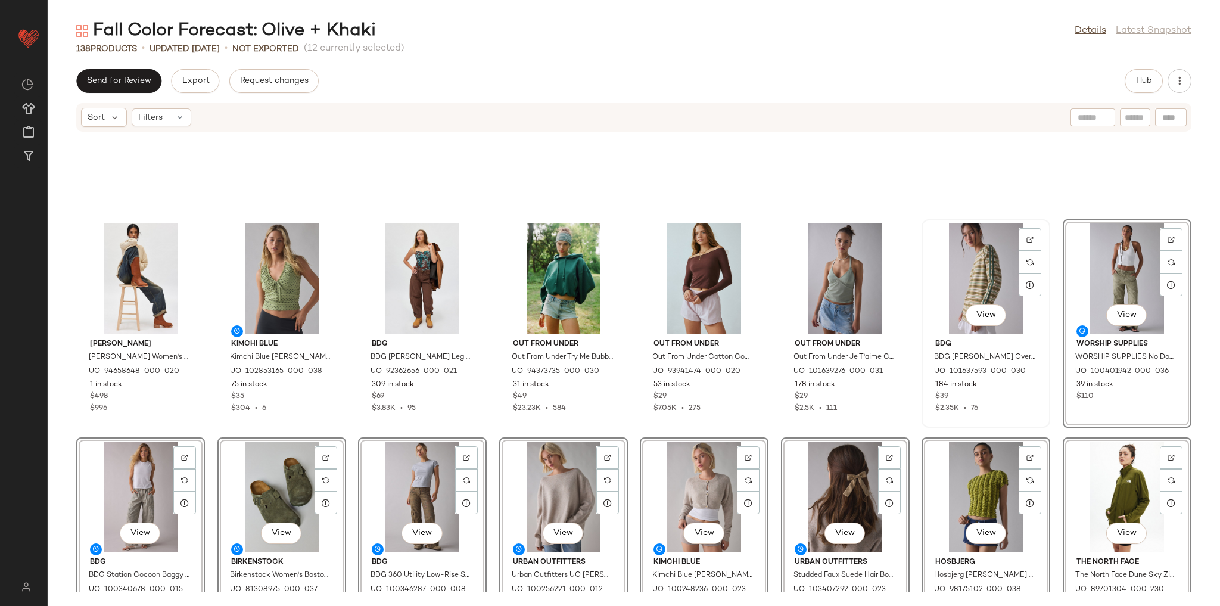
click at [961, 264] on div "View" at bounding box center [986, 278] width 120 height 111
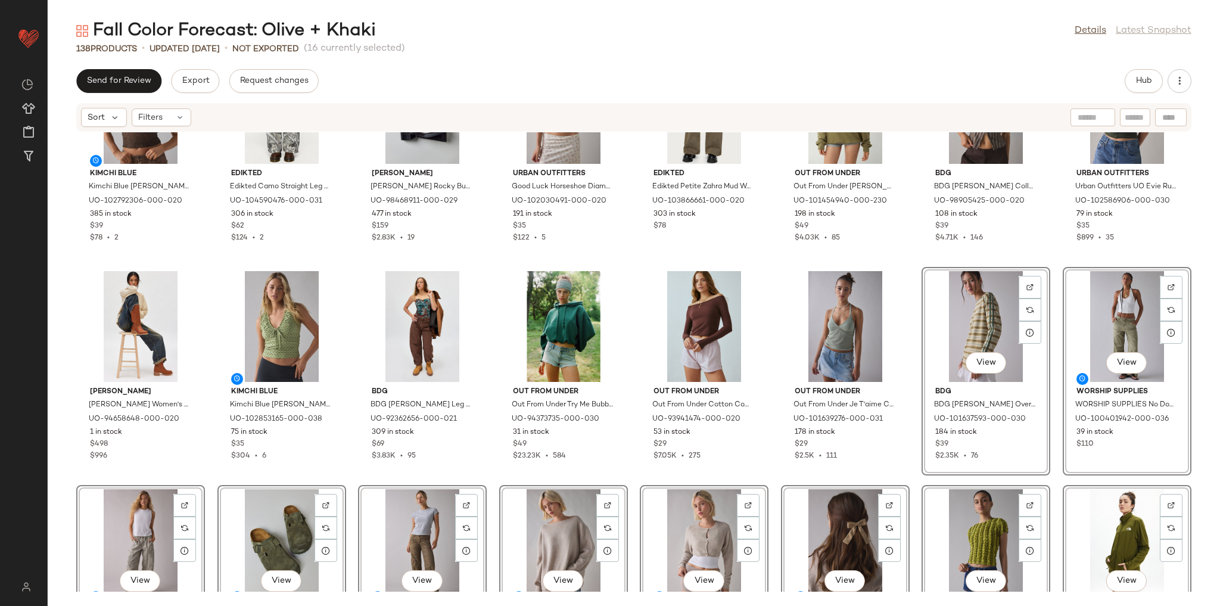
scroll to position [2882, 0]
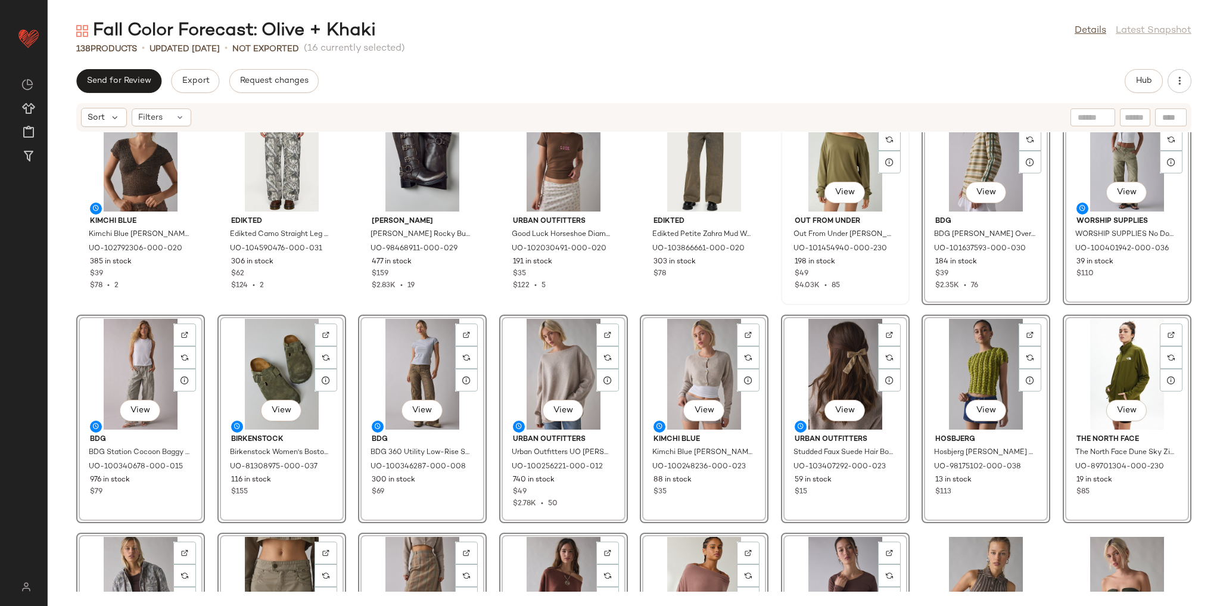
click at [839, 169] on div "View" at bounding box center [845, 156] width 120 height 111
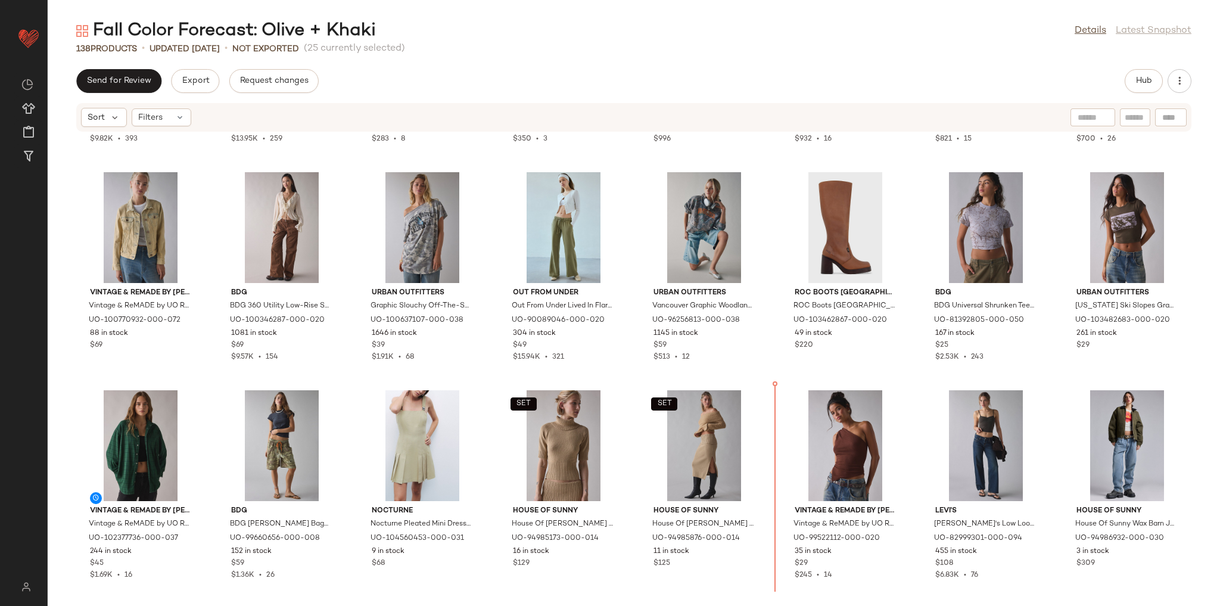
scroll to position [2155, 0]
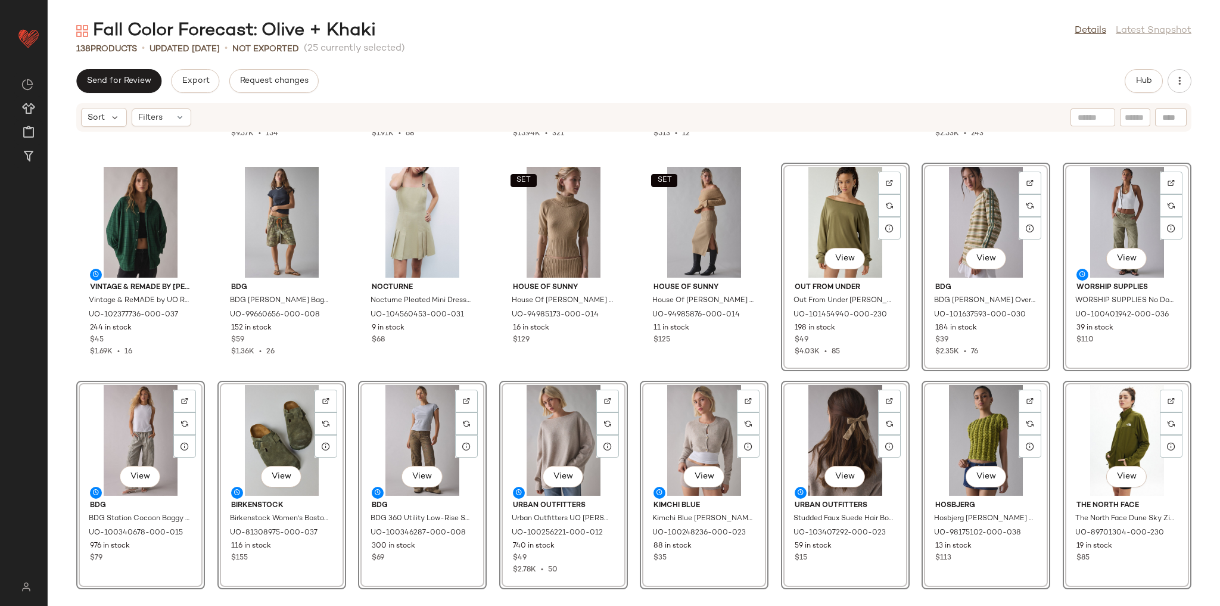
scroll to position [2393, 0]
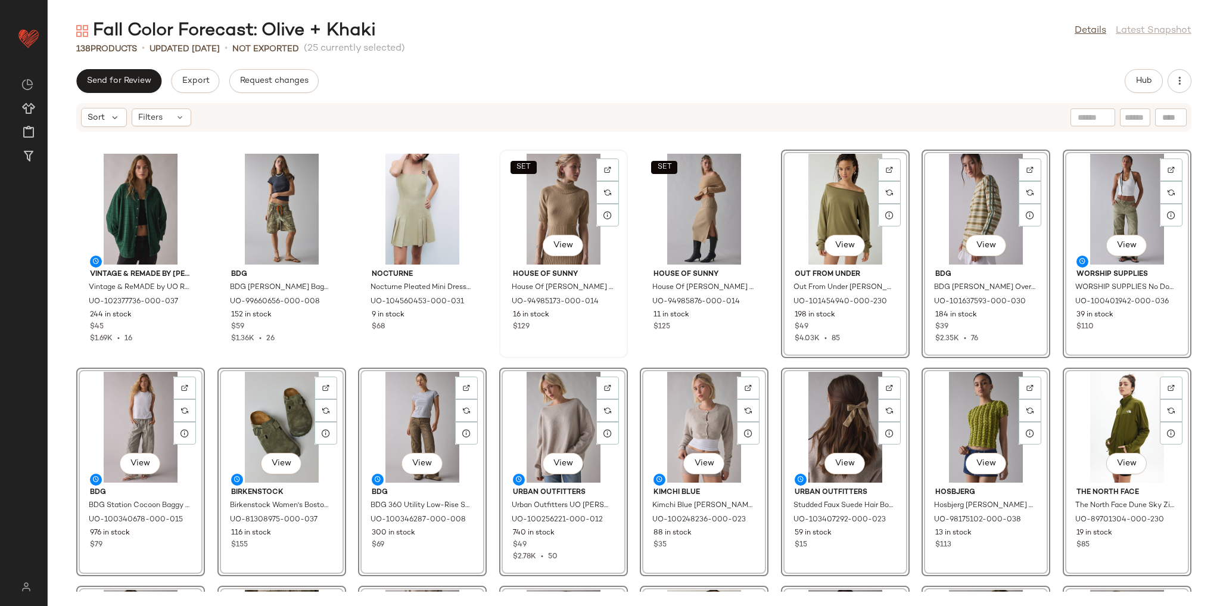
click at [555, 193] on div "SET View" at bounding box center [563, 209] width 120 height 111
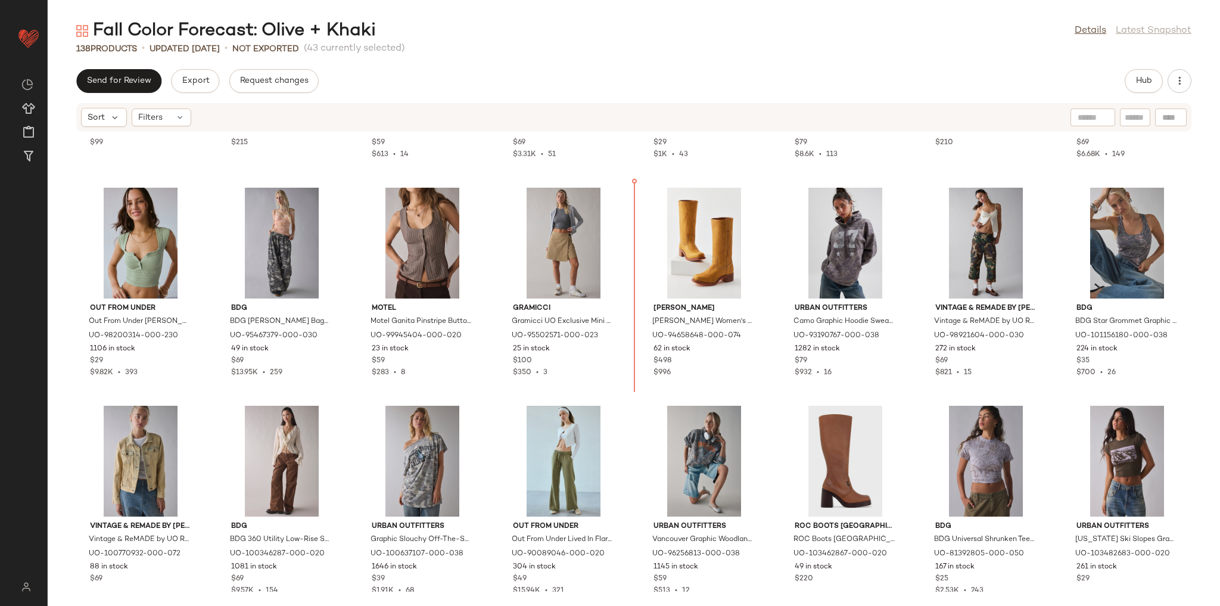
scroll to position [1923, 0]
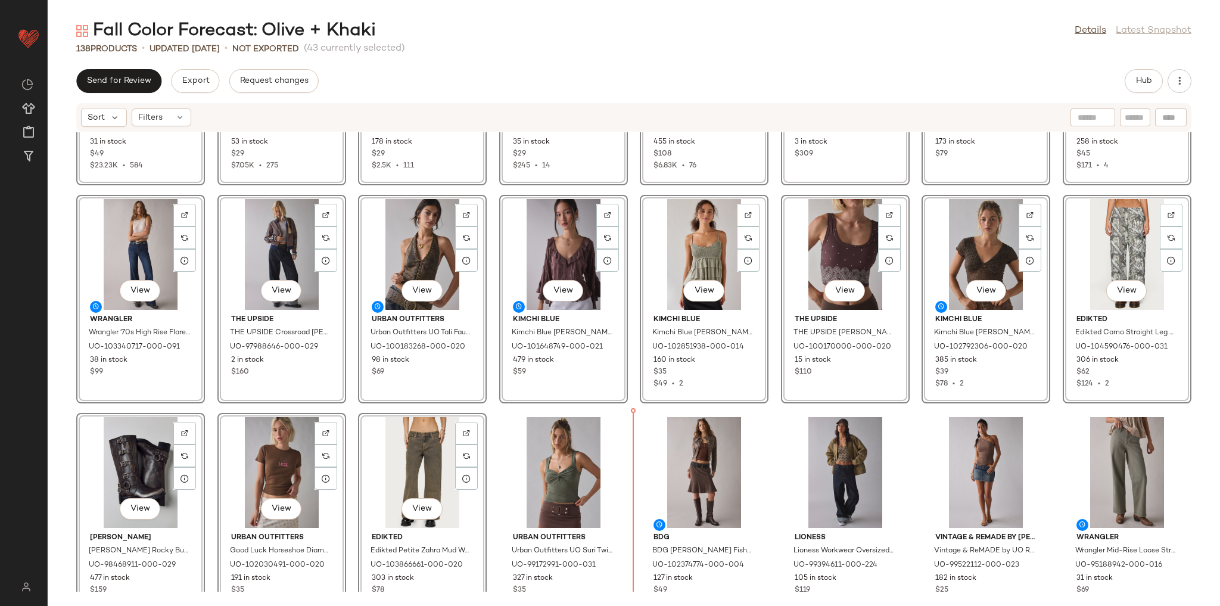
scroll to position [876, 0]
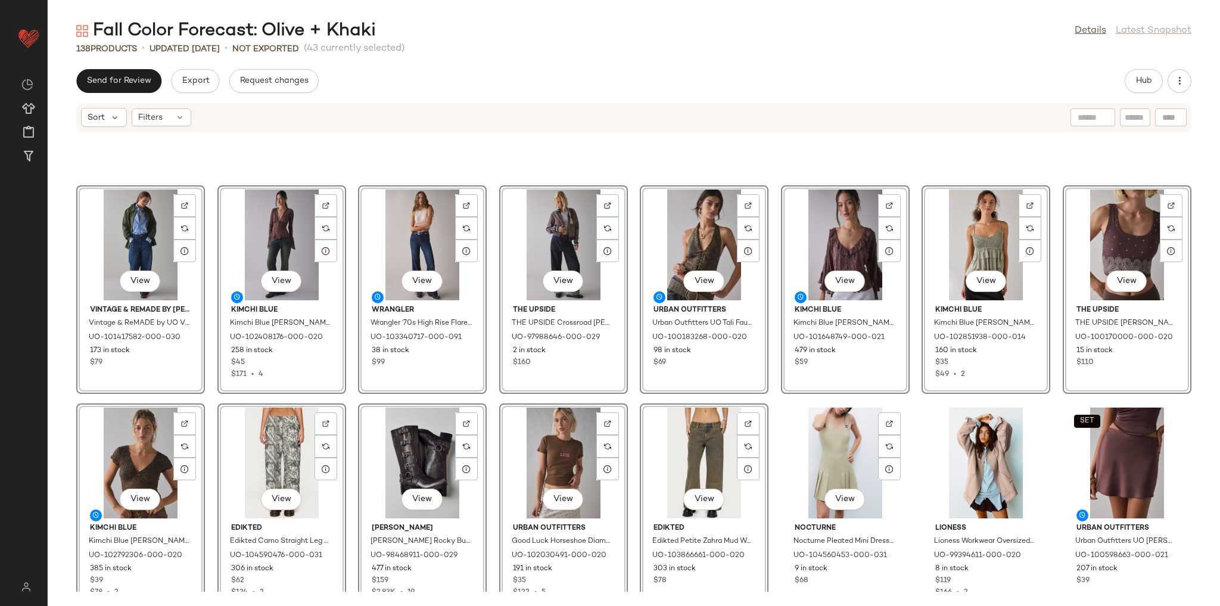
scroll to position [3229, 0]
click at [773, 396] on div "View Vintage & ReMADE by UO Vintage & ReMADE by UO Vintage By UO Surplus Midi T…" at bounding box center [634, 361] width 1172 height 459
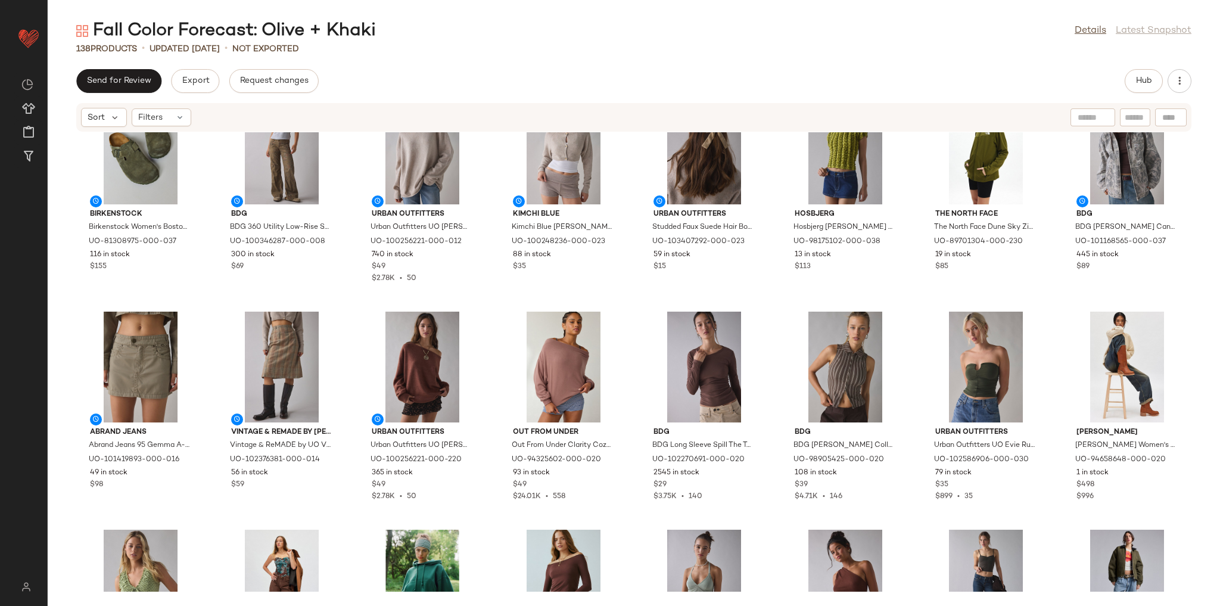
scroll to position [2657, 0]
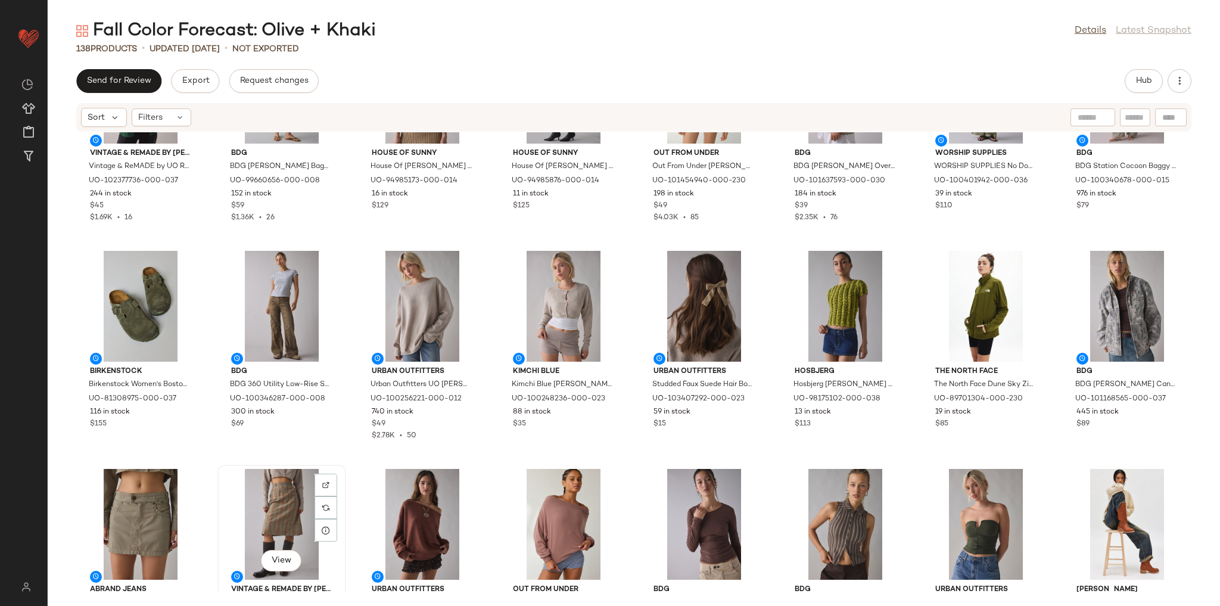
click at [268, 500] on div "View" at bounding box center [282, 524] width 120 height 111
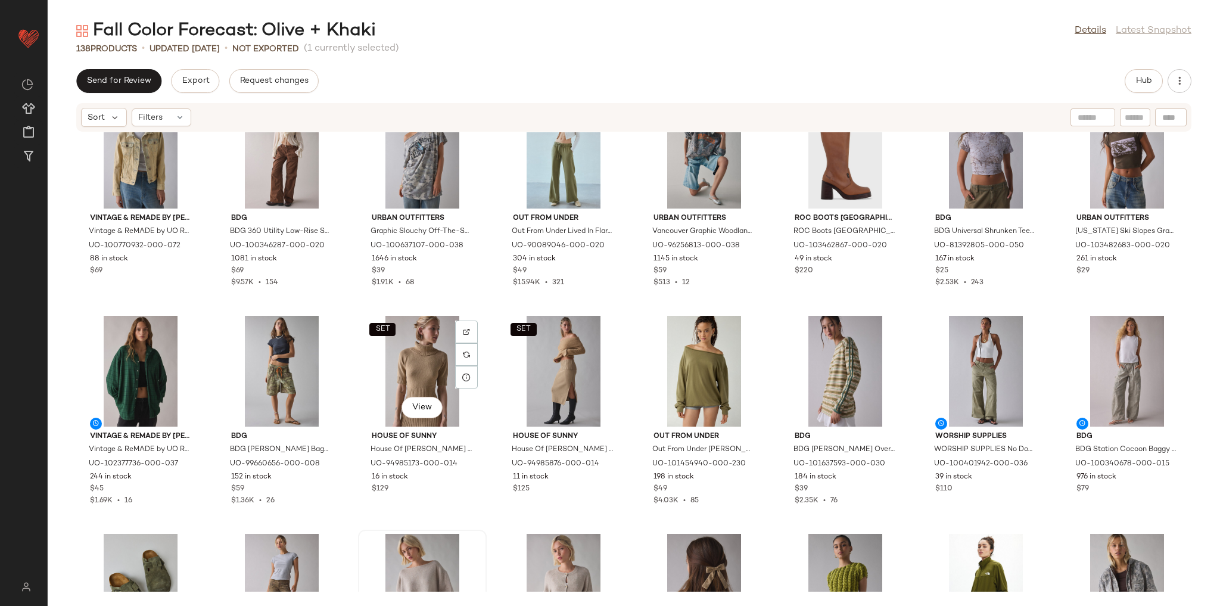
scroll to position [2228, 0]
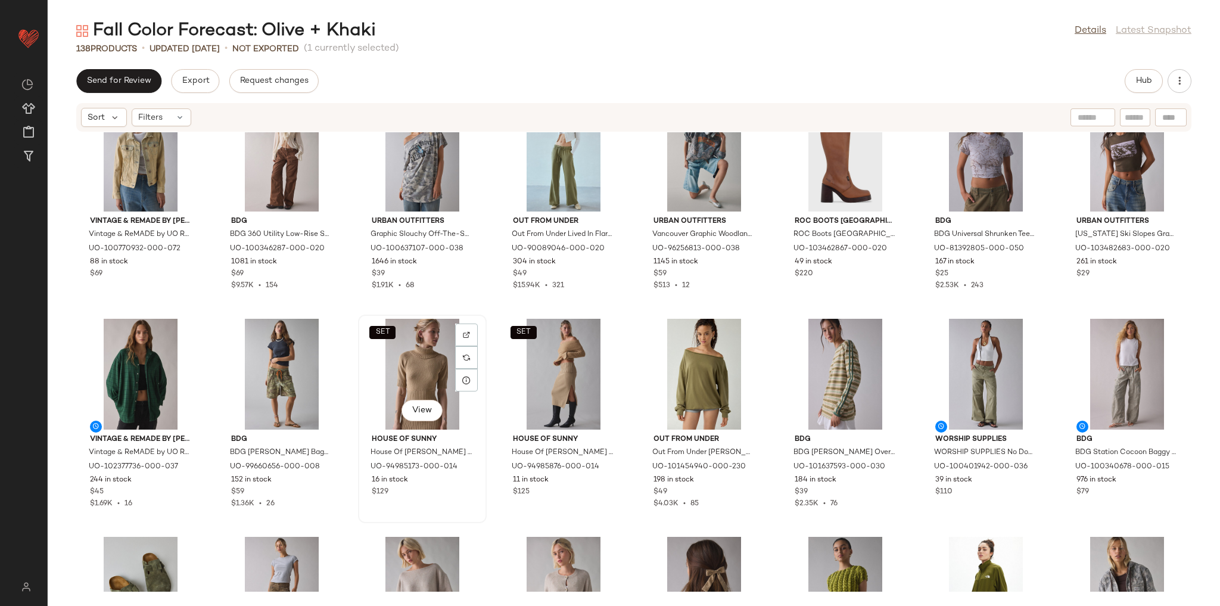
click at [432, 373] on div "SET View" at bounding box center [422, 374] width 120 height 111
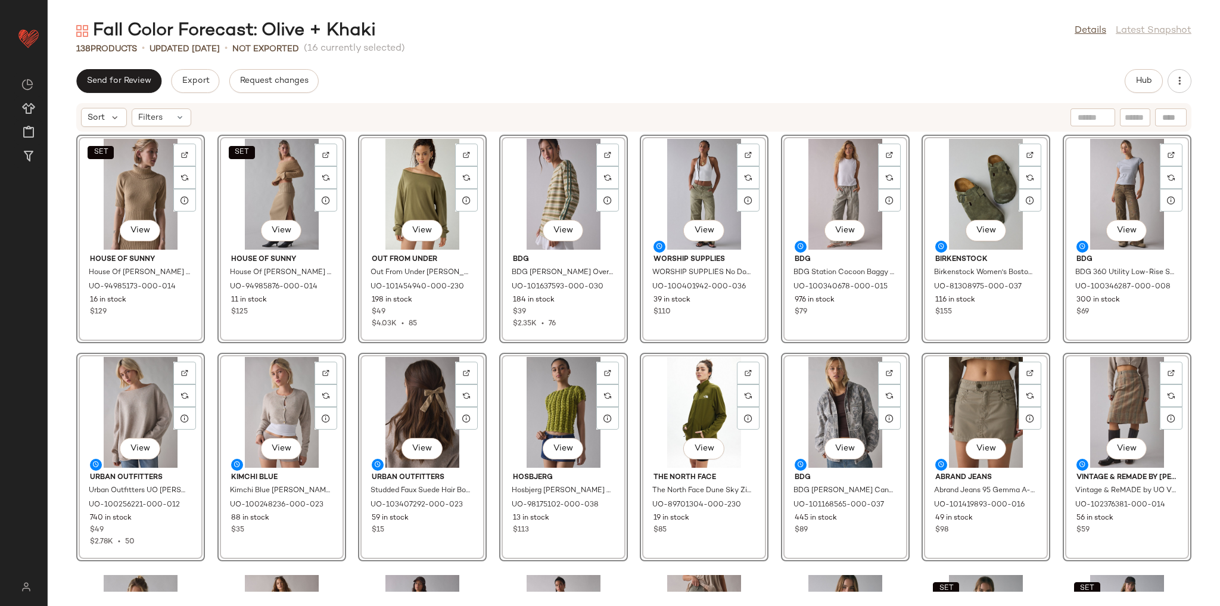
click at [215, 349] on div "SET View House Of Sunny House Of [PERSON_NAME] Rollneck Sweater in Tan, Women's…" at bounding box center [634, 361] width 1172 height 459
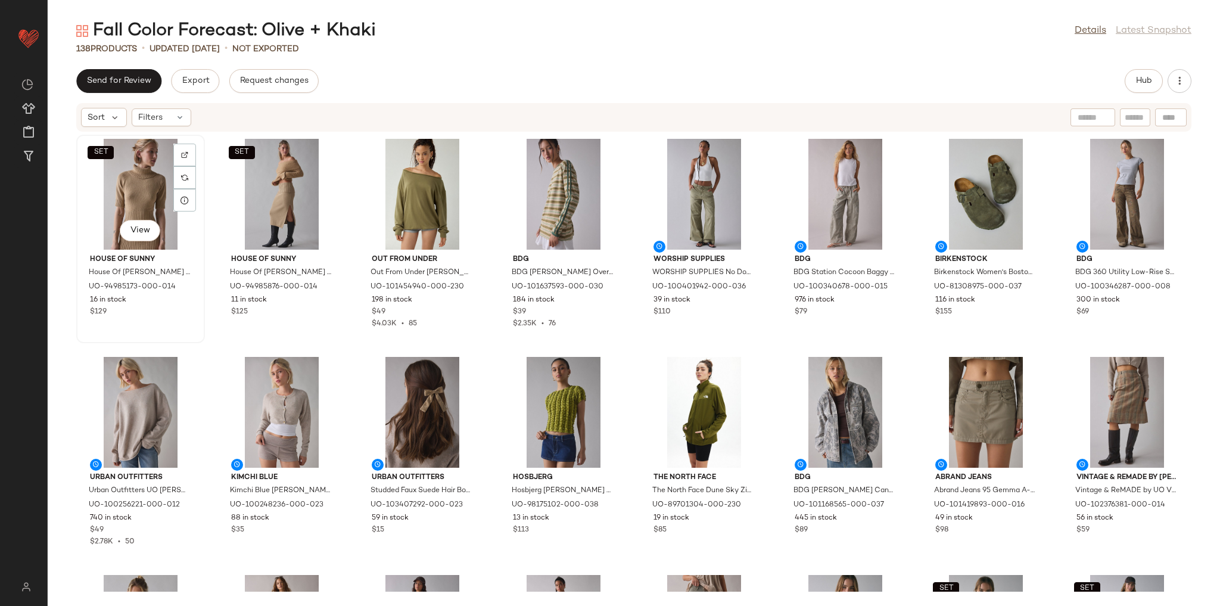
click at [155, 194] on div "SET View" at bounding box center [140, 194] width 120 height 111
click at [268, 209] on div "SET View" at bounding box center [282, 194] width 120 height 111
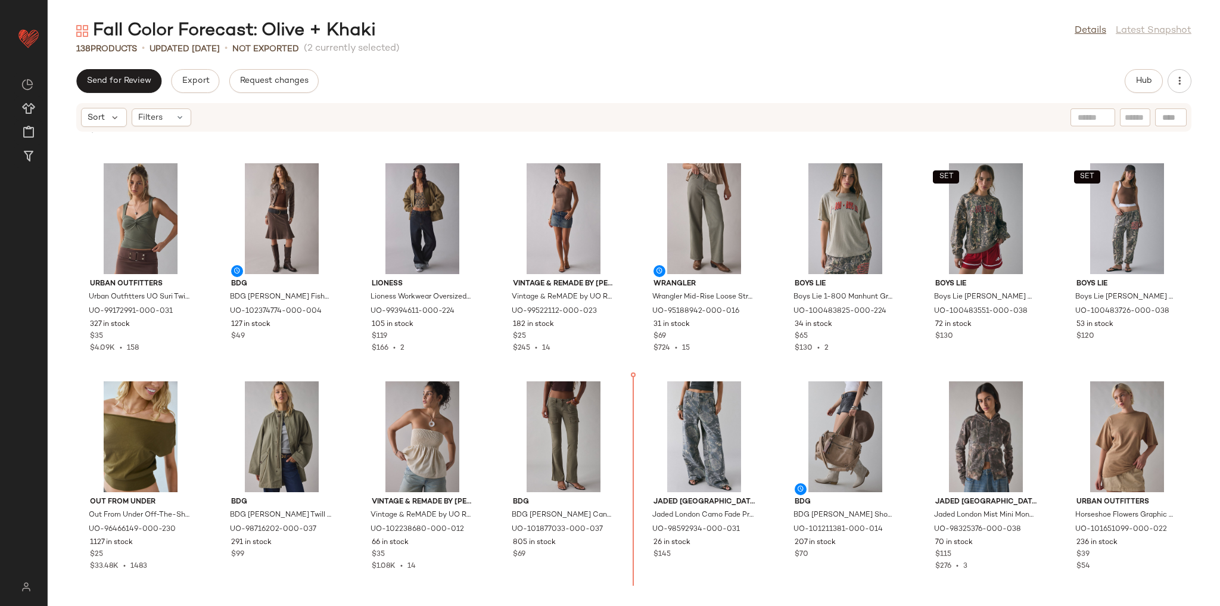
scroll to position [444, 0]
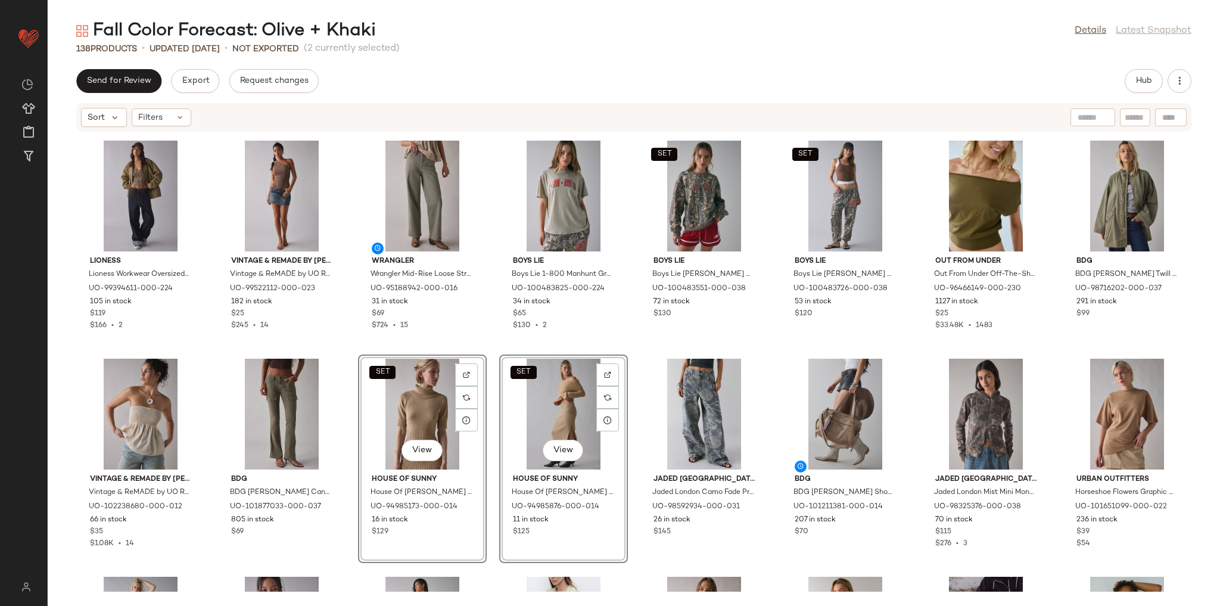
click at [766, 361] on div "Lioness Lioness Workwear Oversized Canvas Barn Jacket in Chestnut, Women's at U…" at bounding box center [634, 361] width 1172 height 459
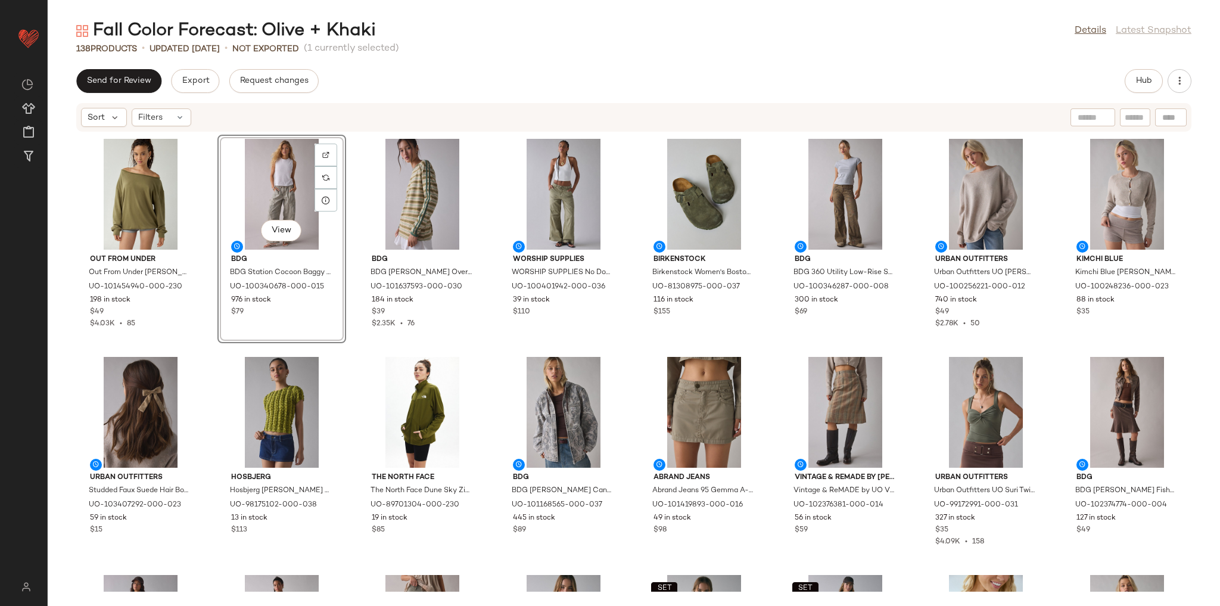
click at [631, 353] on div "Out From Under Out From Under [PERSON_NAME] Oversized Off-The-Shoulder Sweatshi…" at bounding box center [634, 361] width 1172 height 459
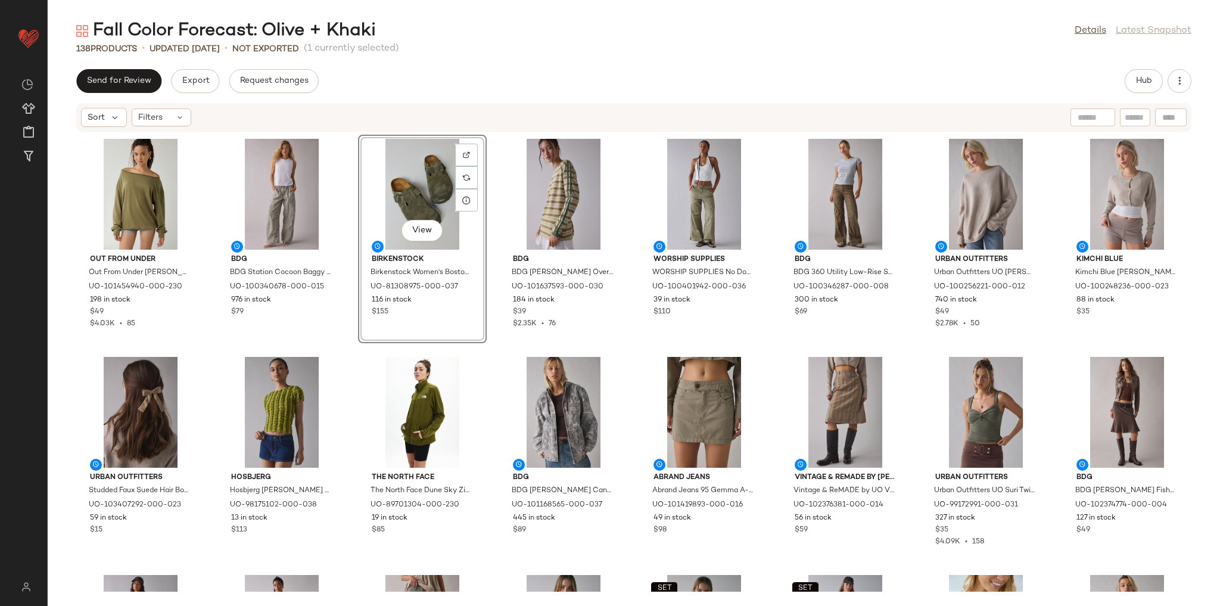
click at [348, 357] on div "Out From Under Out From Under Ariana Oversized Off-The-Shoulder Sweatshirt in O…" at bounding box center [634, 361] width 1172 height 459
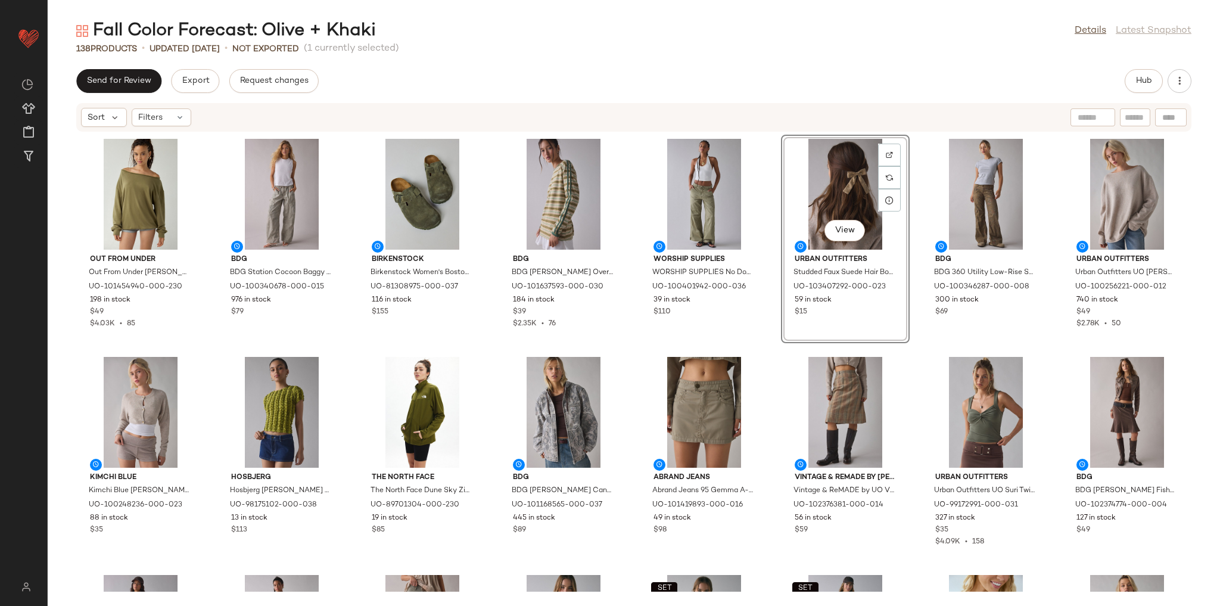
click at [770, 352] on div "Out From Under Out From Under [PERSON_NAME] Oversized Off-The-Shoulder Sweatshi…" at bounding box center [634, 361] width 1172 height 459
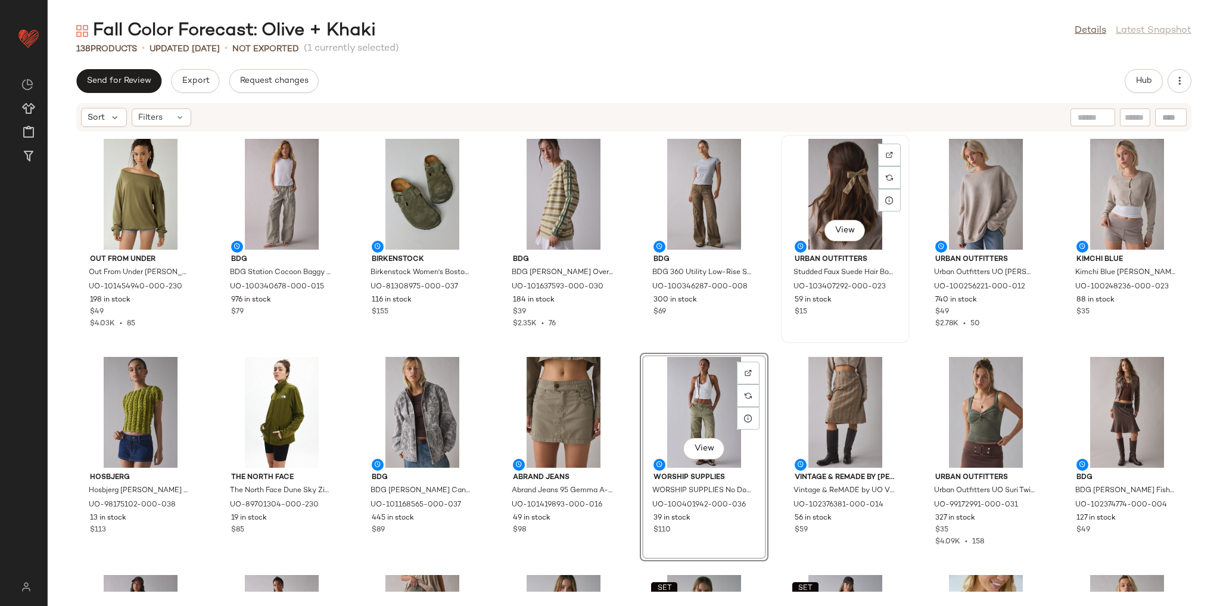
click at [782, 333] on div "View Urban Outfitters Studded Faux Suede Hair Bow Clip Set in Taupe, Women's at…" at bounding box center [845, 239] width 126 height 206
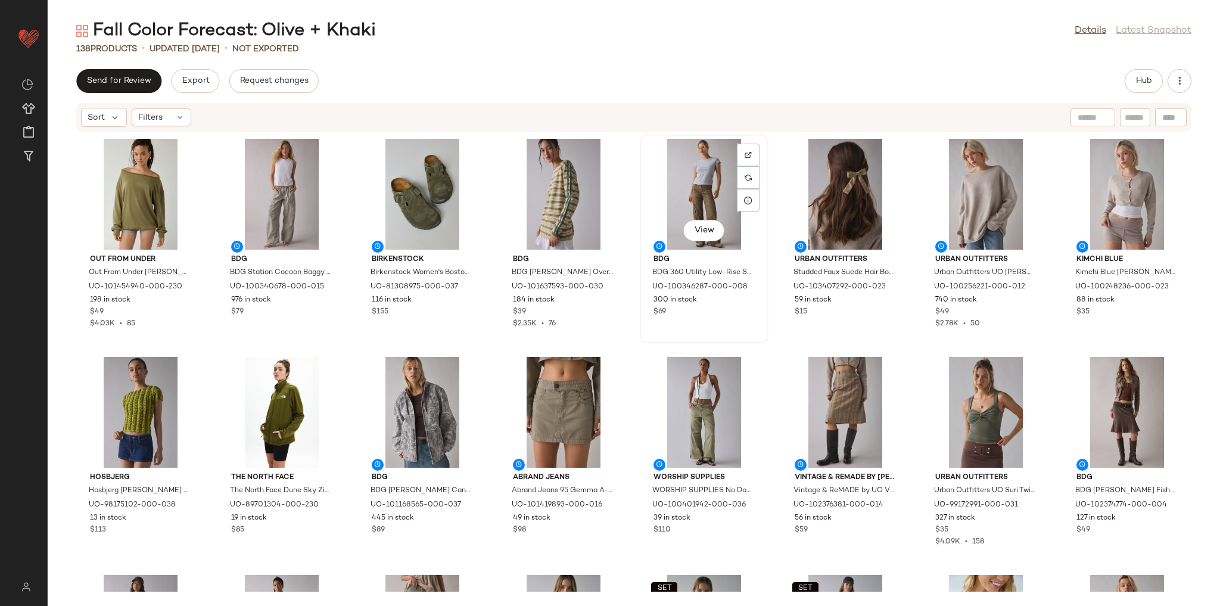
click at [764, 332] on div "View BDG BDG 360 Utility Low-Rise Straight Leg Pant in Green, Women's at Urban …" at bounding box center [704, 239] width 129 height 209
click at [767, 336] on div "Out From Under Out From Under [PERSON_NAME] Oversized Off-The-Shoulder Sweatshi…" at bounding box center [634, 361] width 1172 height 459
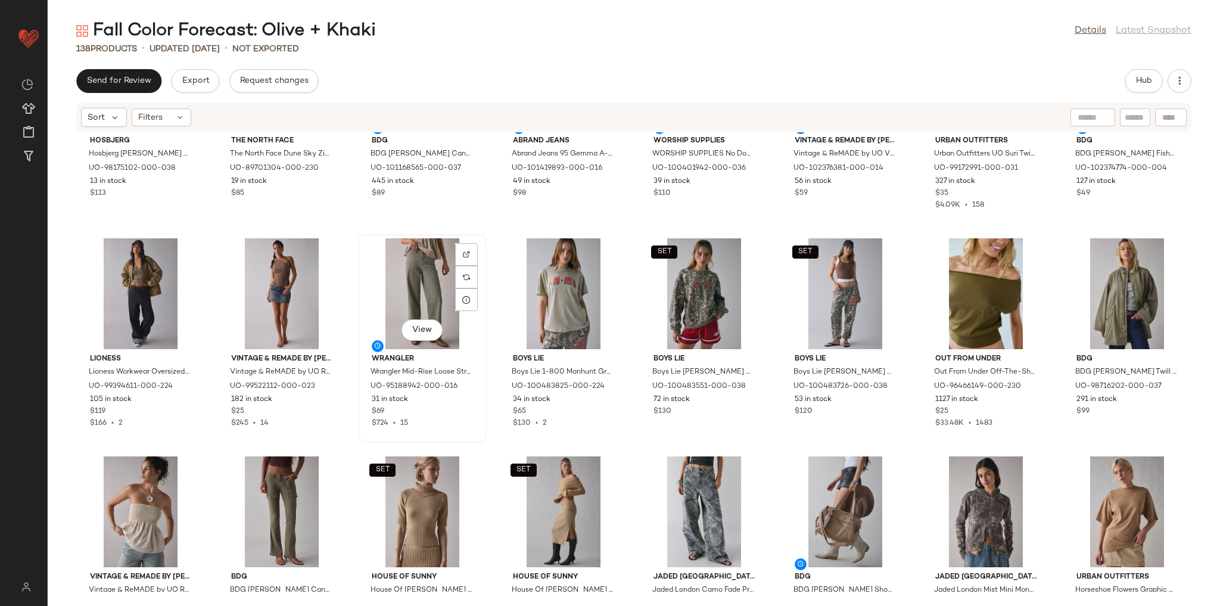
scroll to position [391, 0]
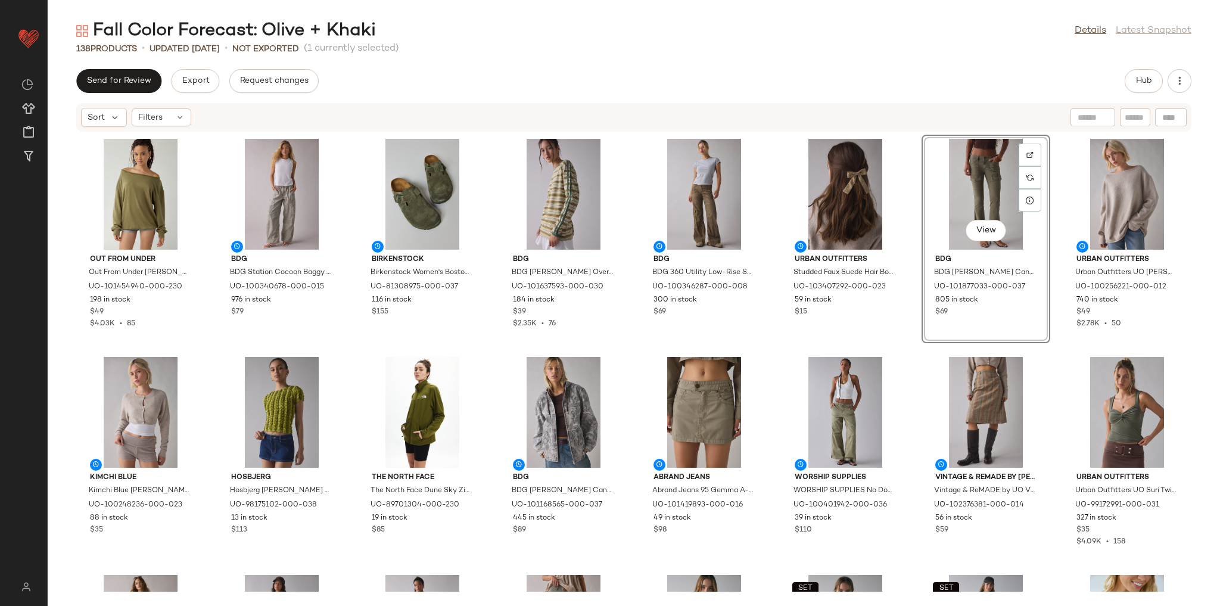
click at [916, 349] on div "Out From Under Out From Under [PERSON_NAME] Oversized Off-The-Shoulder Sweatshi…" at bounding box center [634, 361] width 1172 height 459
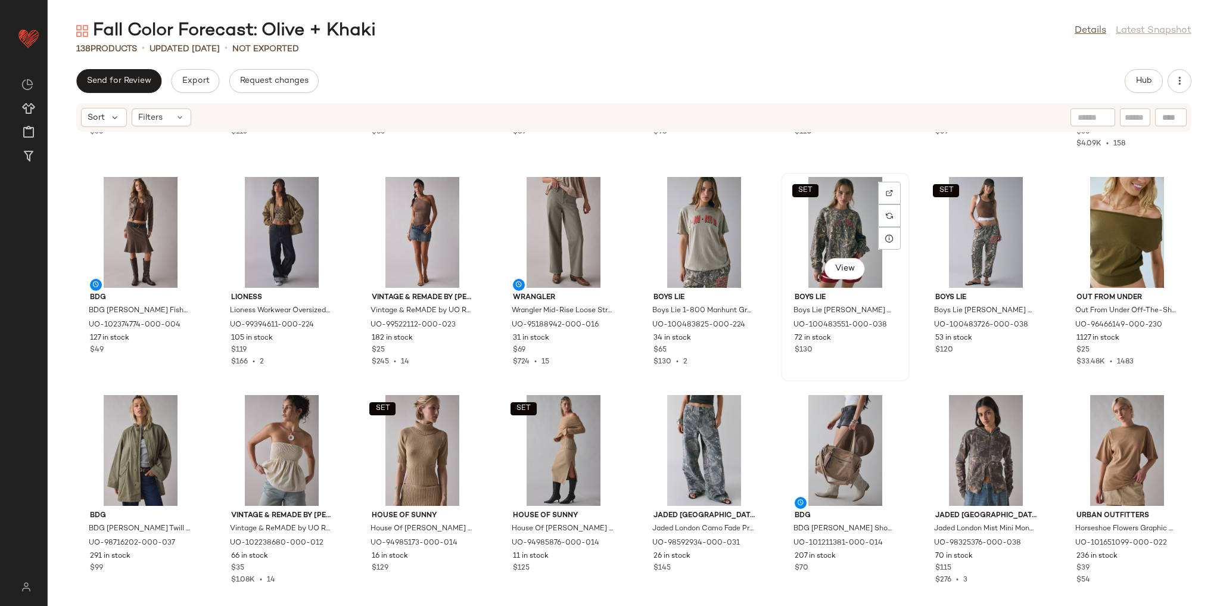
scroll to position [391, 0]
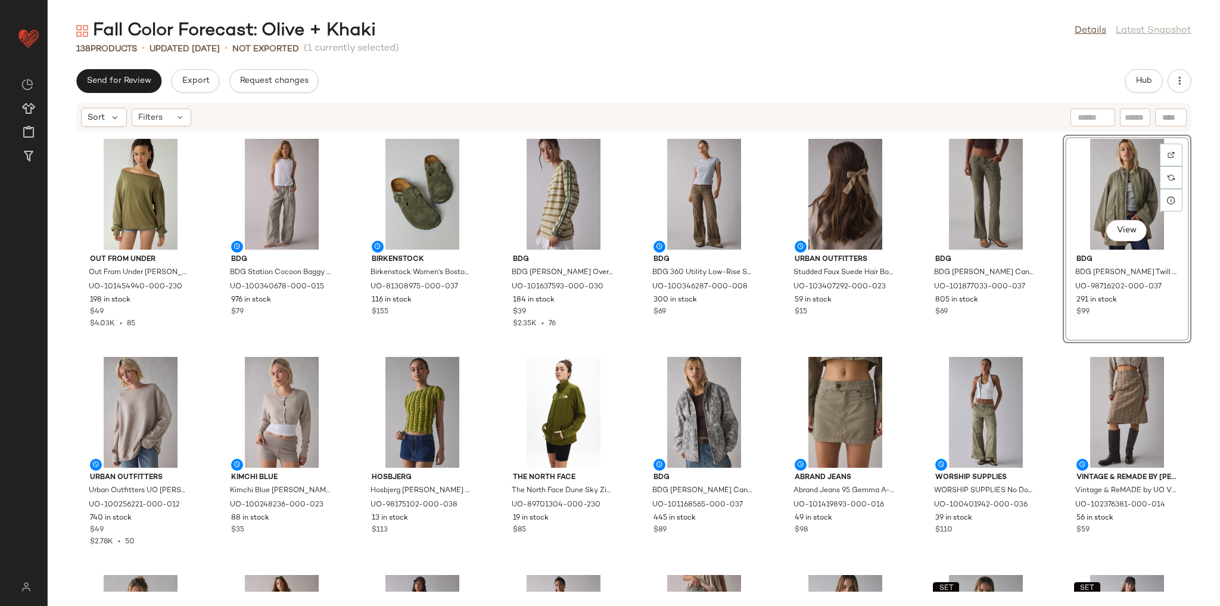
click at [1052, 352] on div "Out From Under Out From Under [PERSON_NAME] Oversized Off-The-Shoulder Sweatshi…" at bounding box center [634, 361] width 1172 height 459
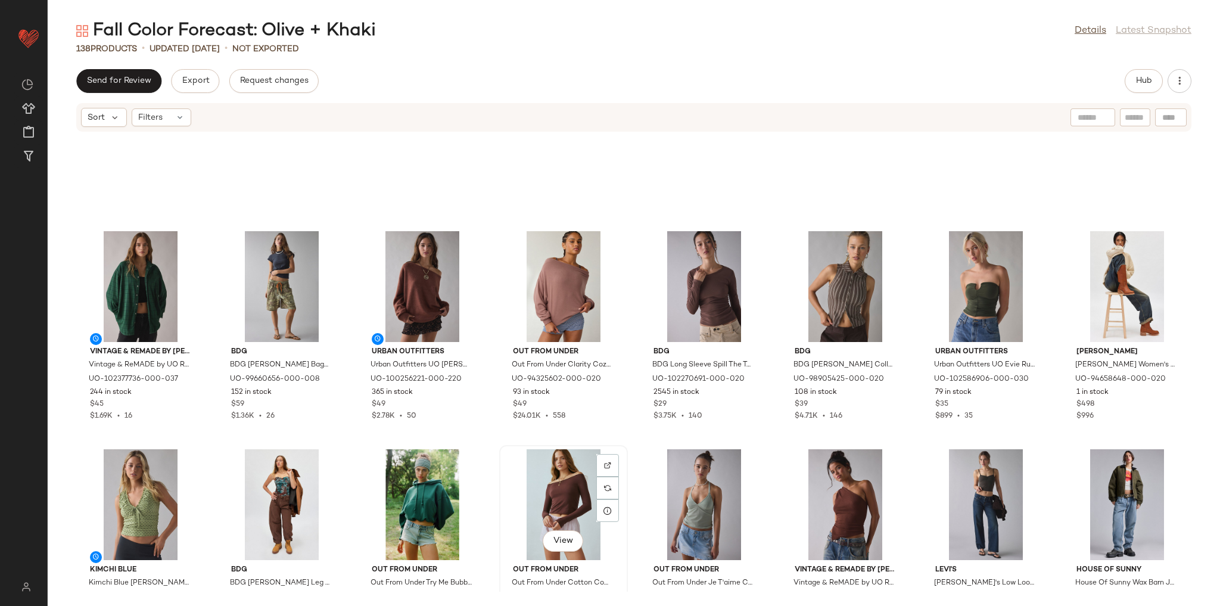
scroll to position [2726, 0]
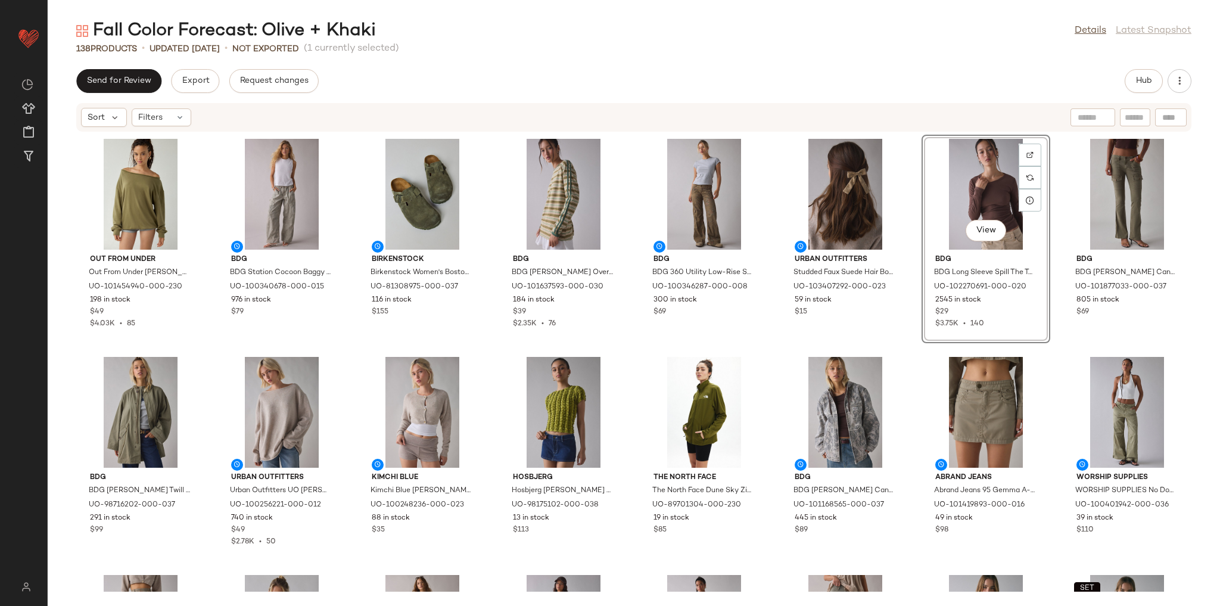
click at [906, 350] on div "Out From Under Out From Under [PERSON_NAME] Oversized Off-The-Shoulder Sweatshi…" at bounding box center [634, 361] width 1172 height 459
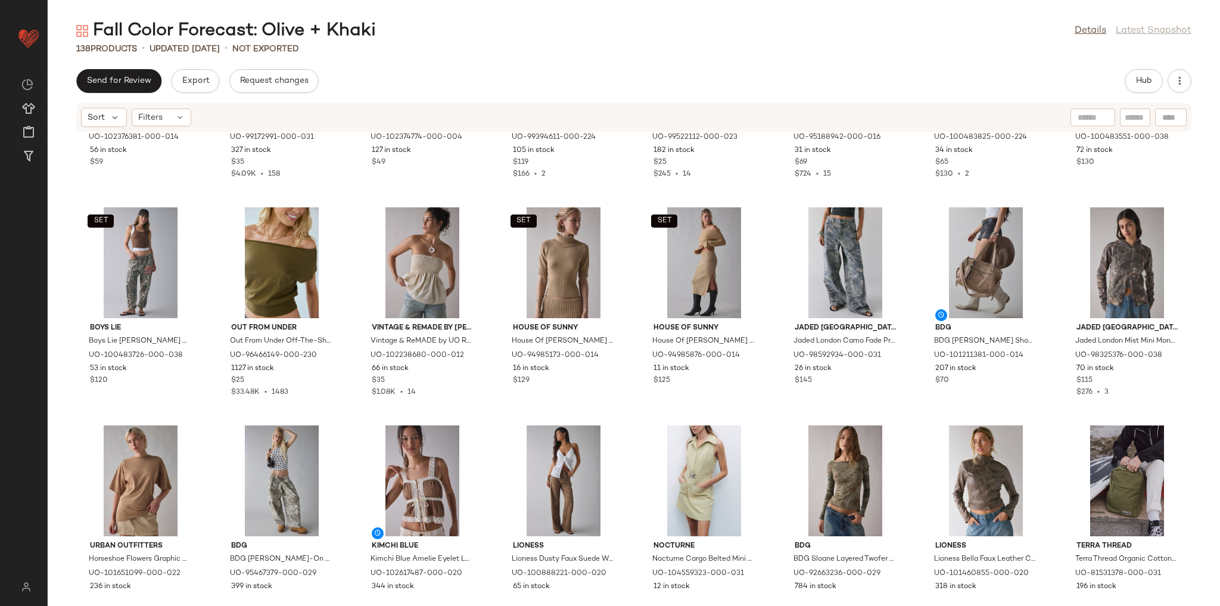
scroll to position [629, 0]
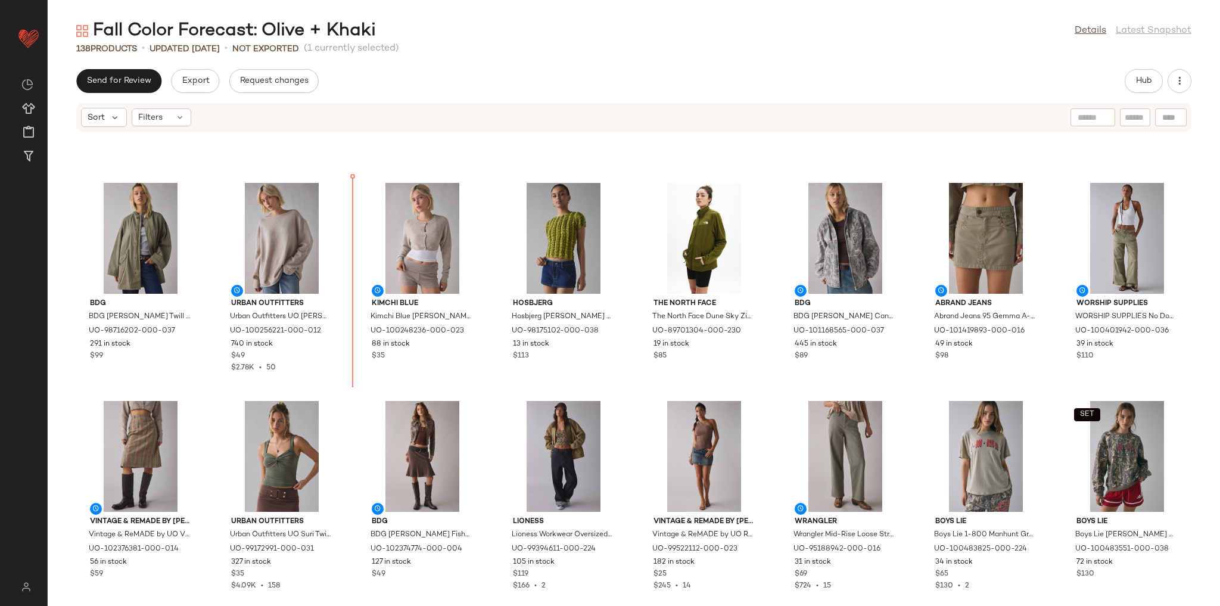
scroll to position [183, 0]
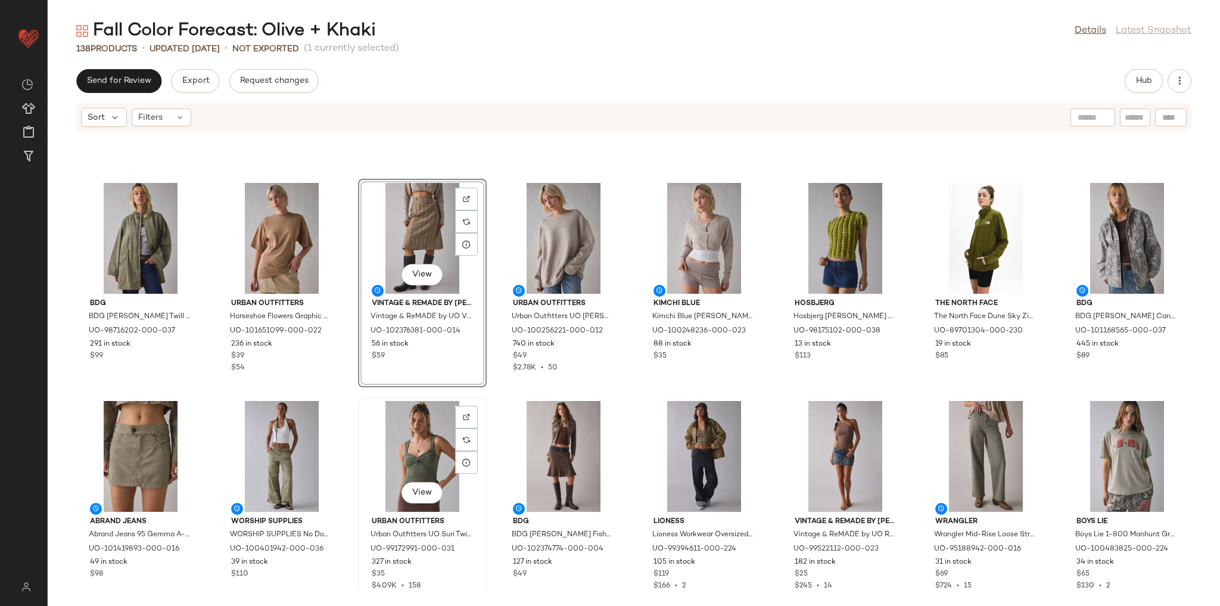
click at [363, 401] on div "View" at bounding box center [422, 456] width 120 height 111
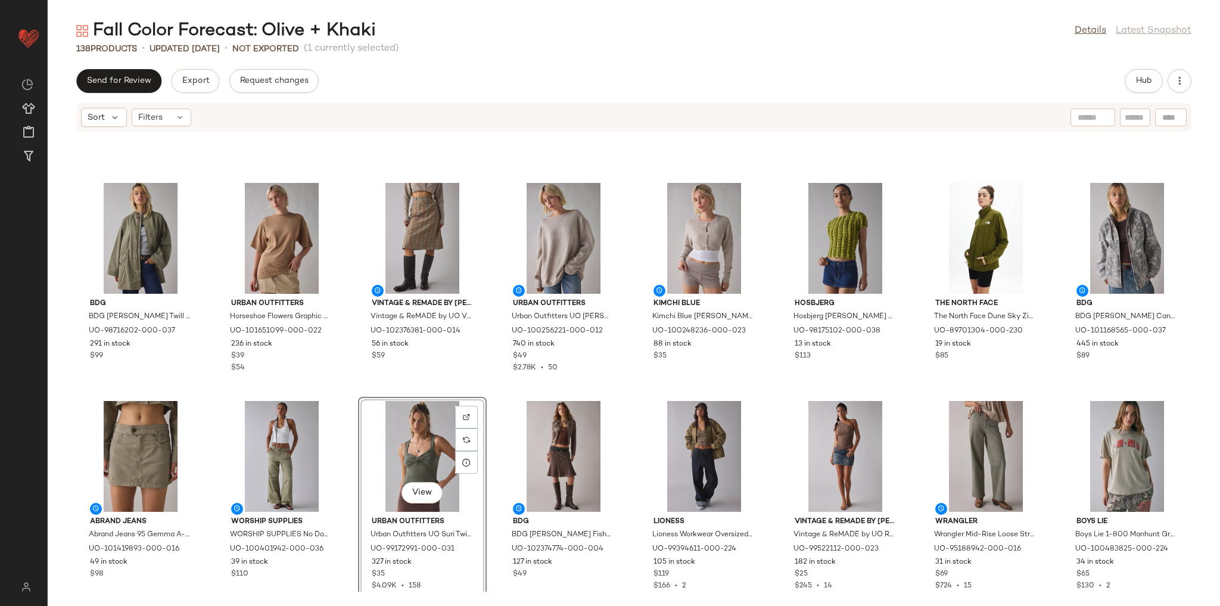
click at [359, 390] on div "BDG BDG [PERSON_NAME] Twill Hooded Parka Jacket in Dark Green, Women's at Urban…" at bounding box center [634, 361] width 1172 height 459
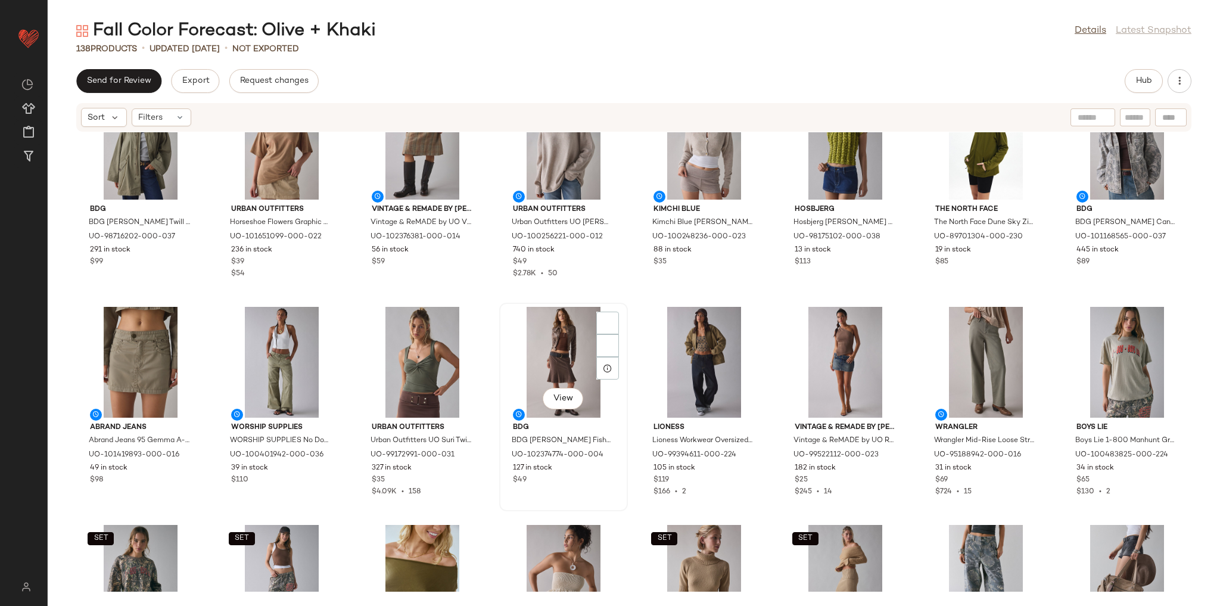
scroll to position [279, 0]
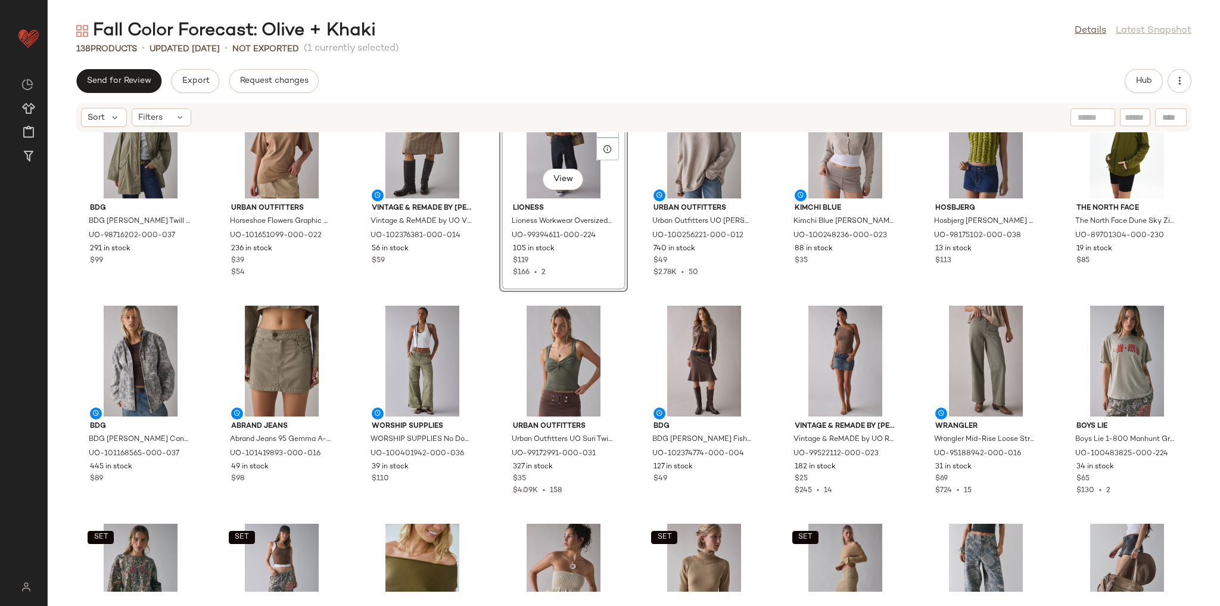
click at [489, 296] on div "BDG BDG [PERSON_NAME] Twill Hooded Parka Jacket in Dark Green, Women's at Urban…" at bounding box center [634, 361] width 1172 height 459
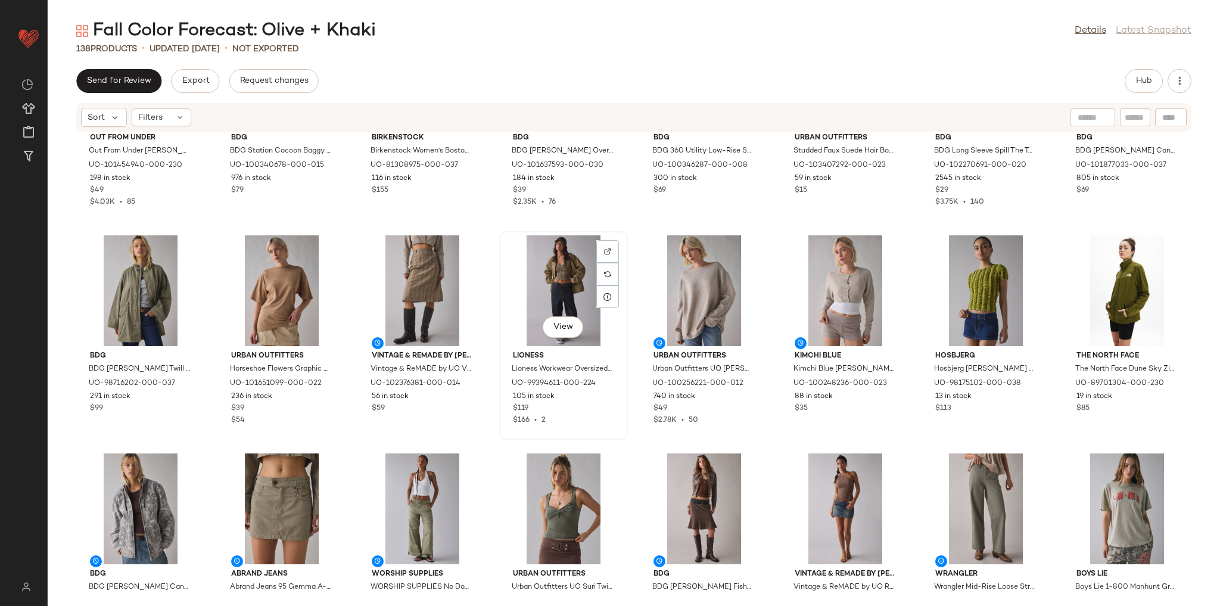
scroll to position [222, 0]
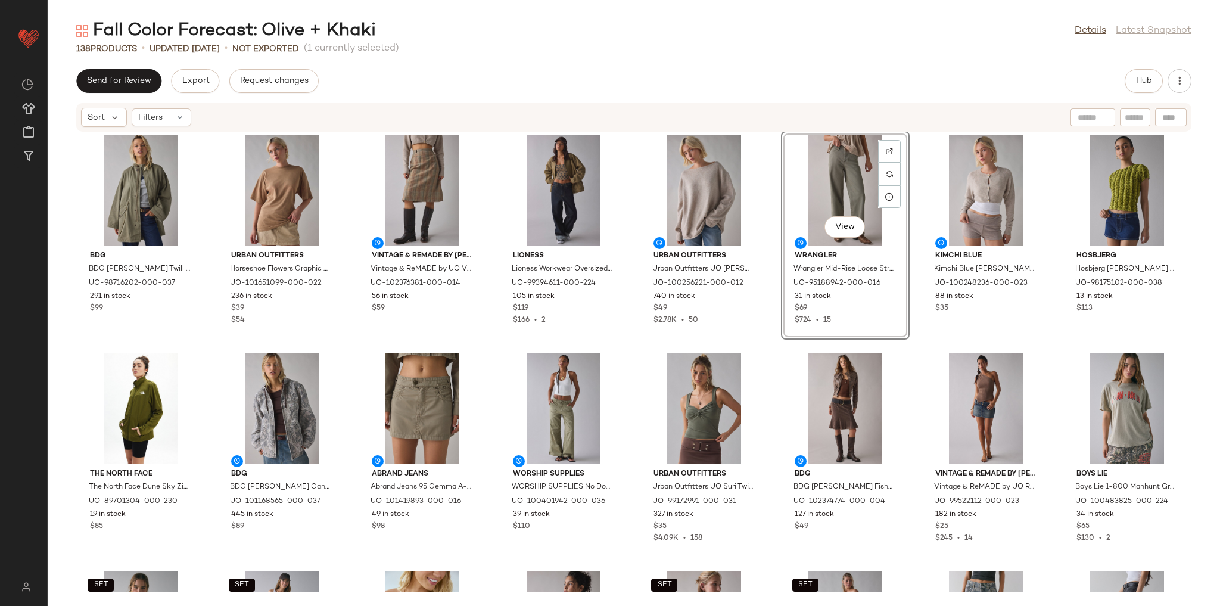
click at [773, 344] on div "Out From Under Out From Under [PERSON_NAME] Oversized Off-The-Shoulder Sweatshi…" at bounding box center [634, 361] width 1172 height 459
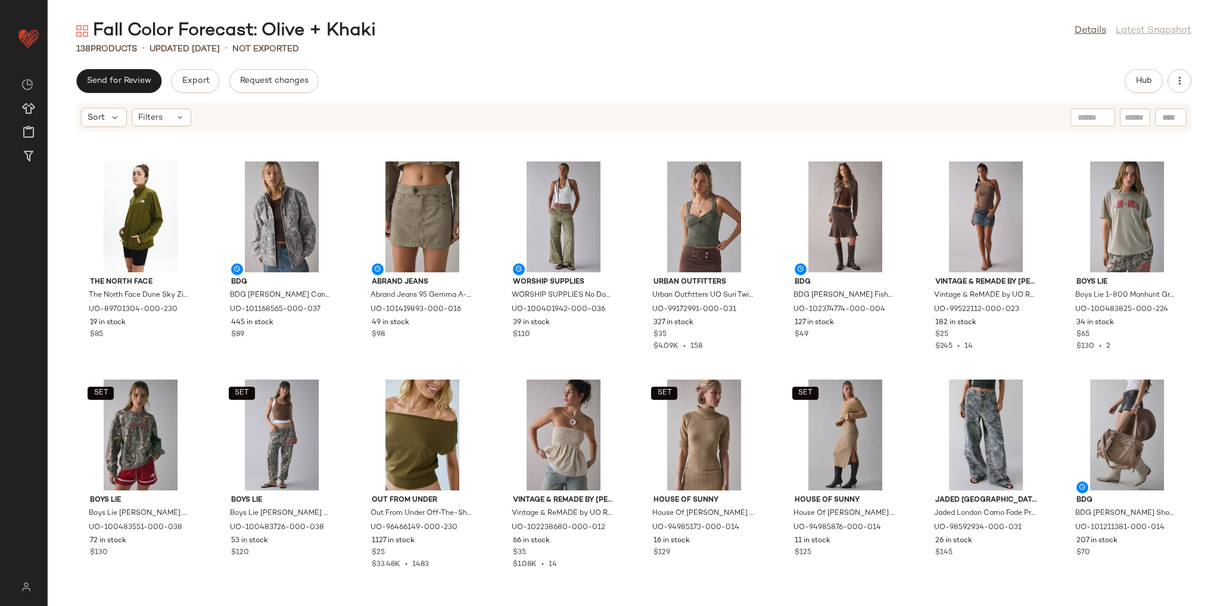
scroll to position [469, 0]
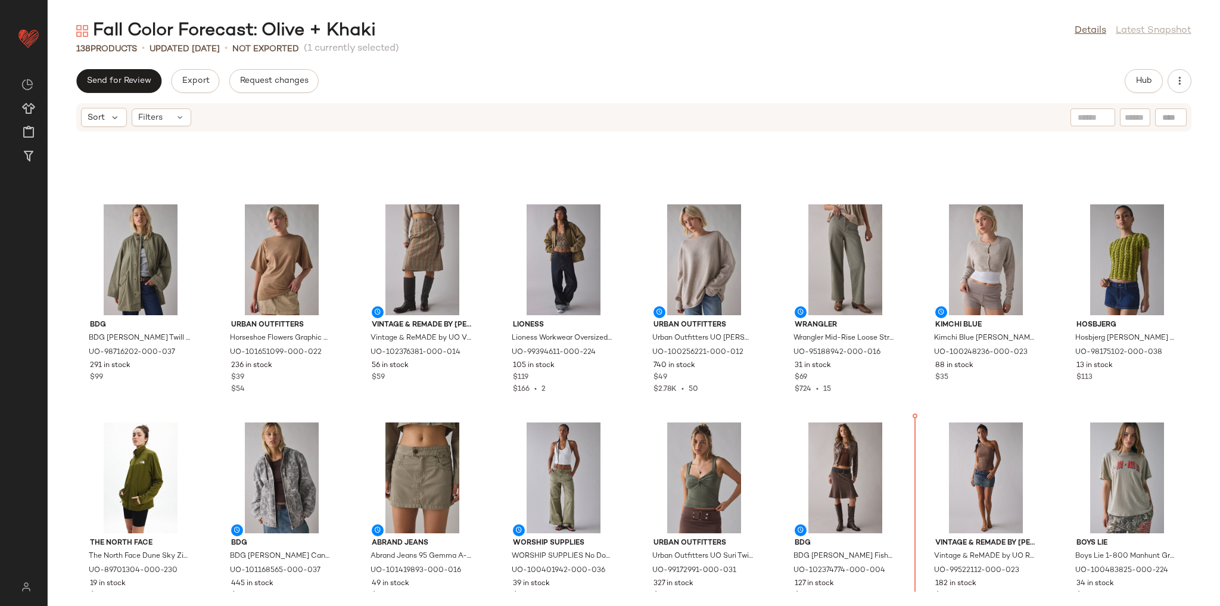
scroll to position [161, 0]
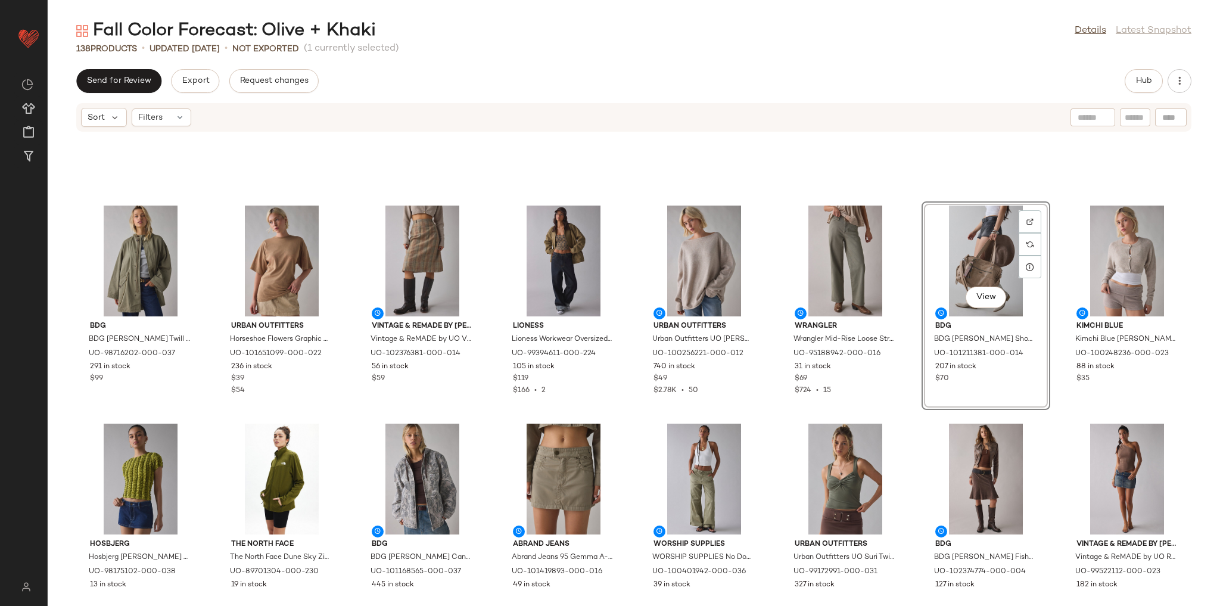
click at [913, 300] on div "BDG BDG [PERSON_NAME] Twill Hooded Parka Jacket in Dark Green, Women's at Urban…" at bounding box center [634, 361] width 1172 height 459
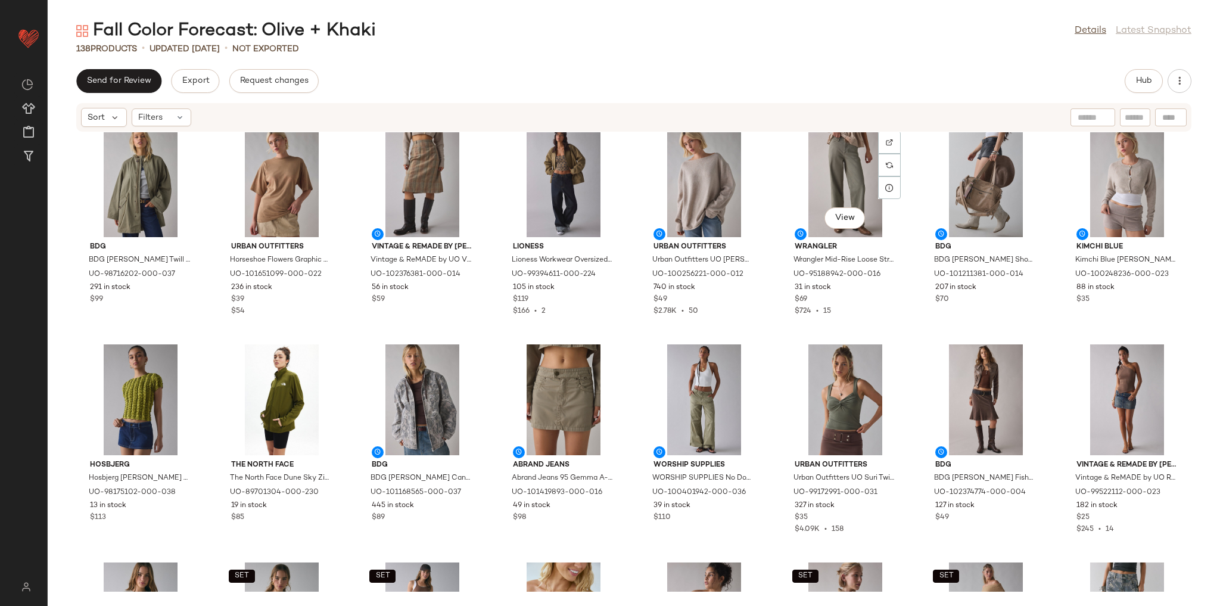
scroll to position [238, 0]
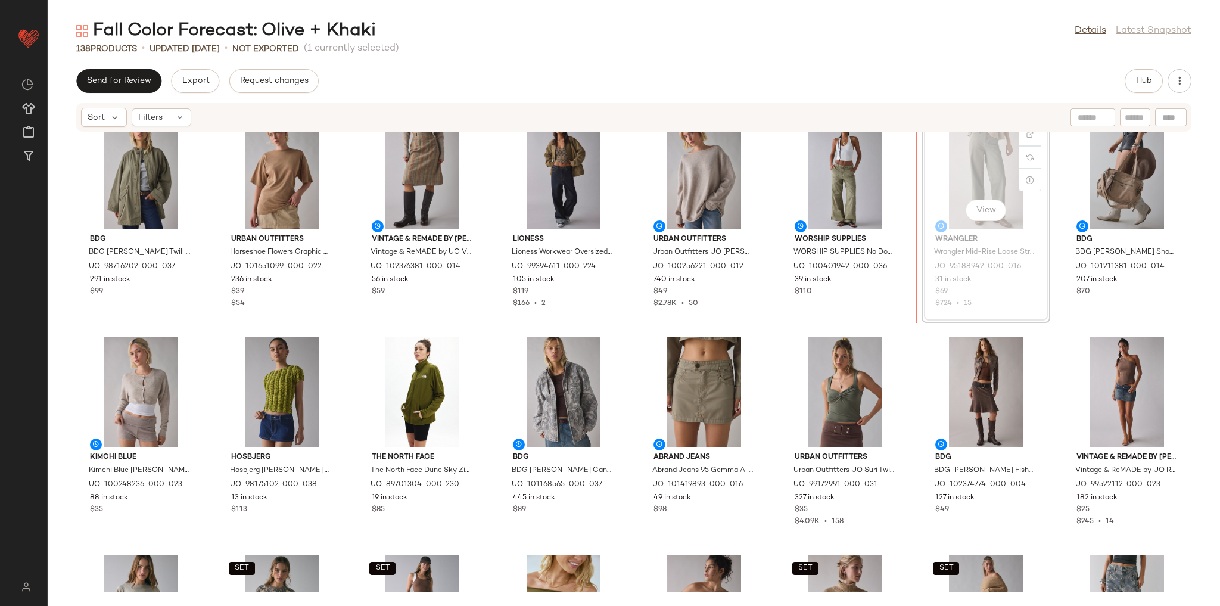
scroll to position [236, 0]
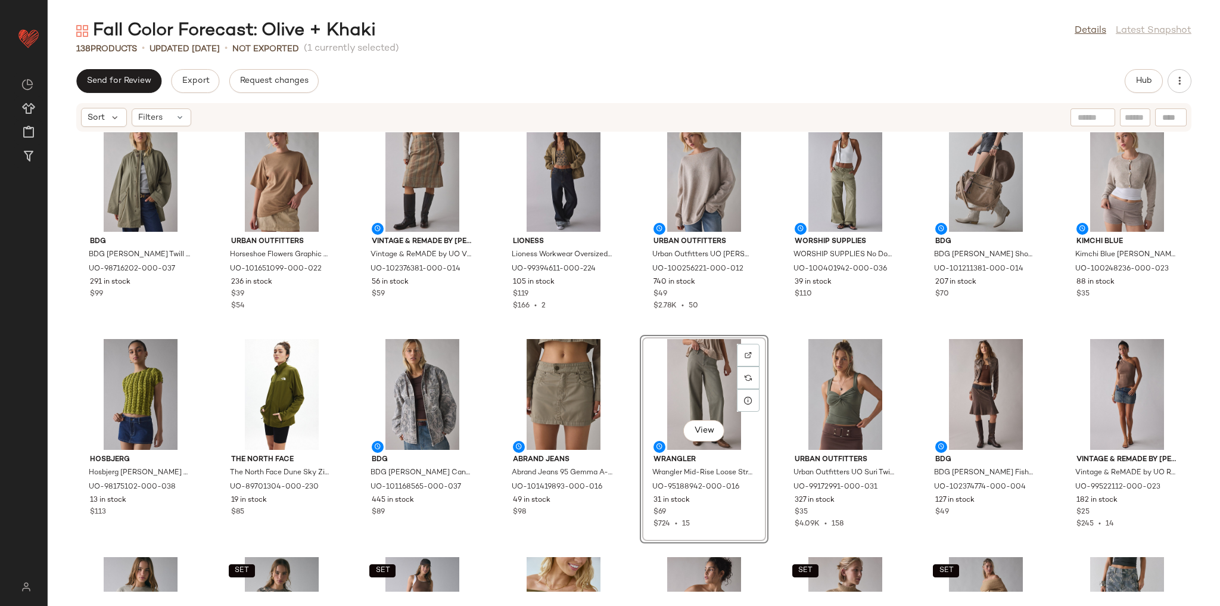
click at [770, 334] on div "Out From Under Out From Under [PERSON_NAME] Oversized Off-The-Shoulder Sweatshi…" at bounding box center [634, 361] width 1172 height 459
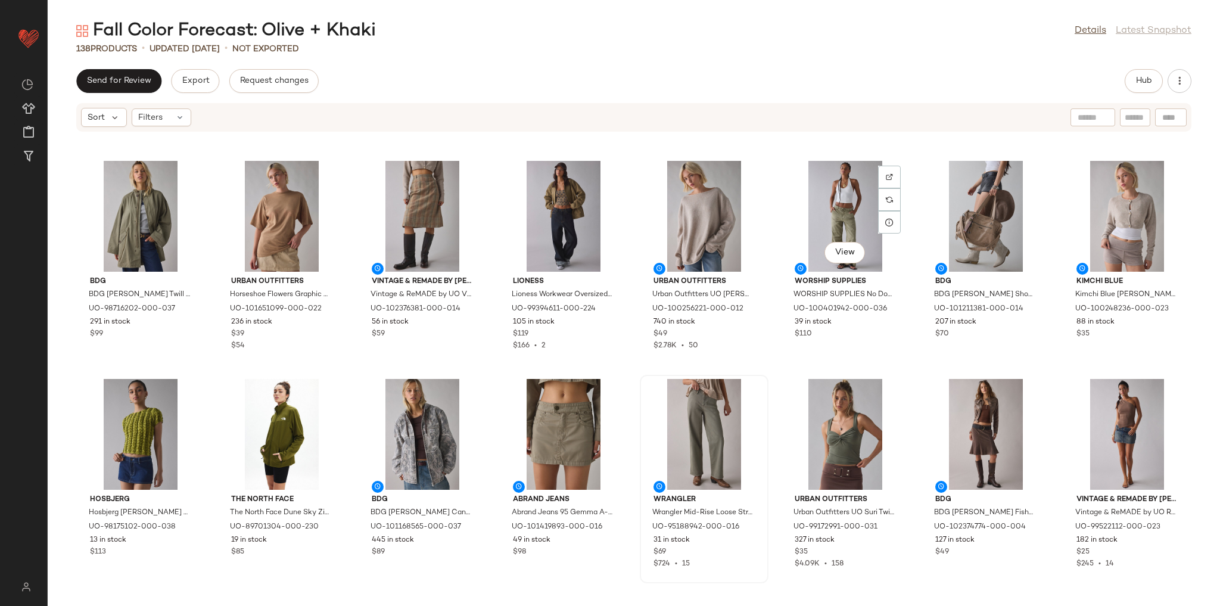
scroll to position [236, 0]
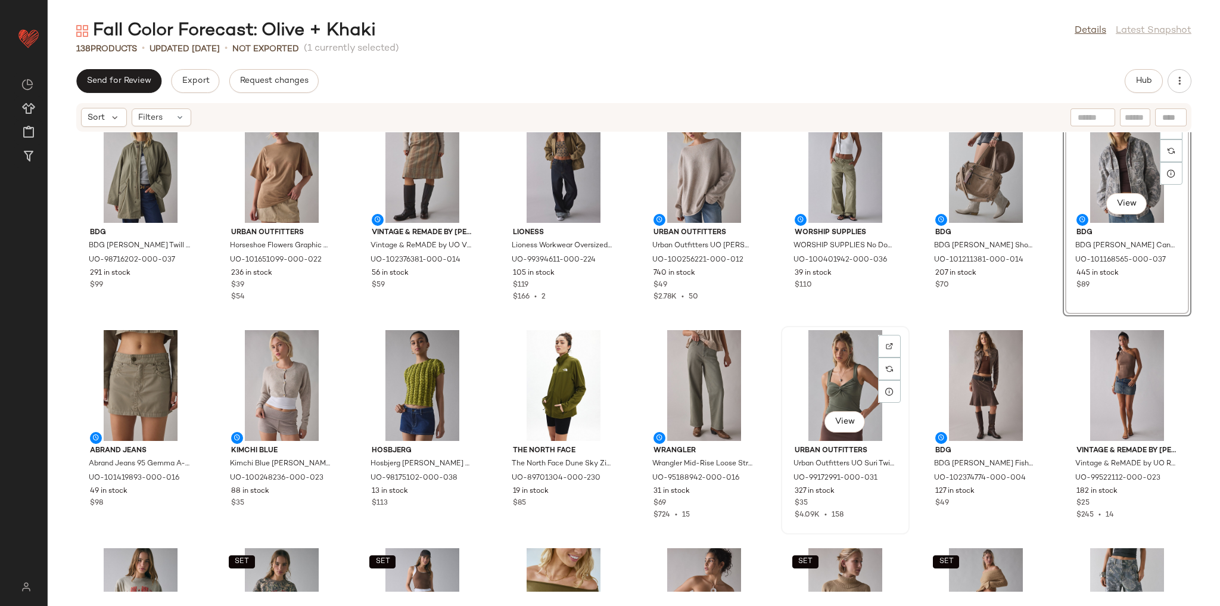
scroll to position [245, 0]
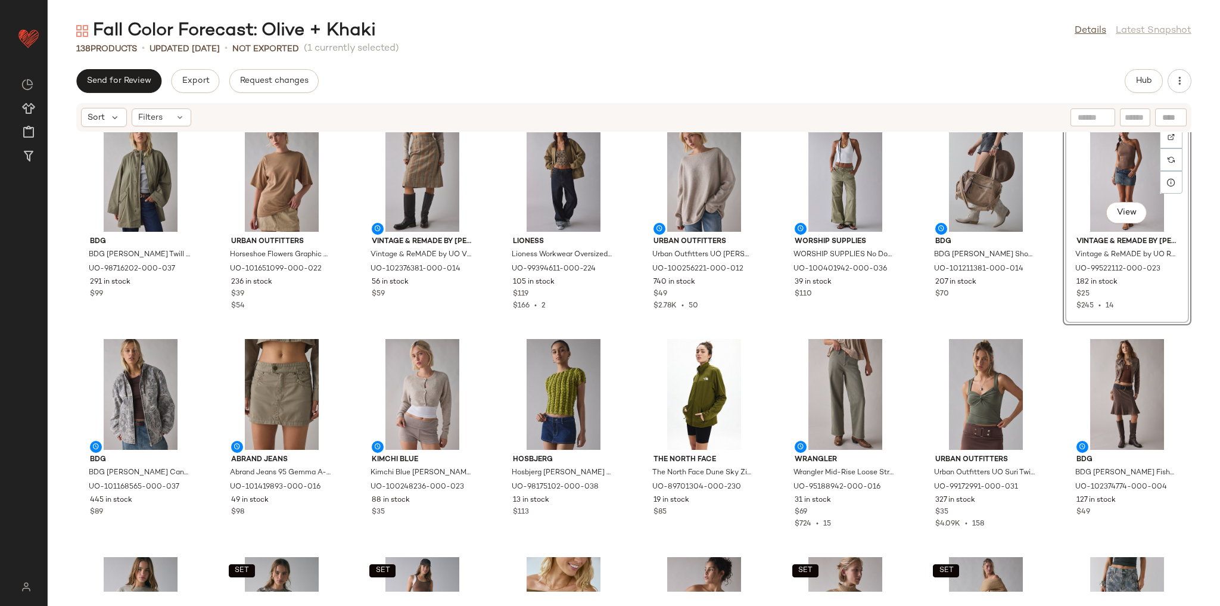
click at [1047, 334] on div "BDG BDG [PERSON_NAME] Twill Hooded Parka Jacket in Dark Green, Women's at Urban…" at bounding box center [634, 361] width 1172 height 459
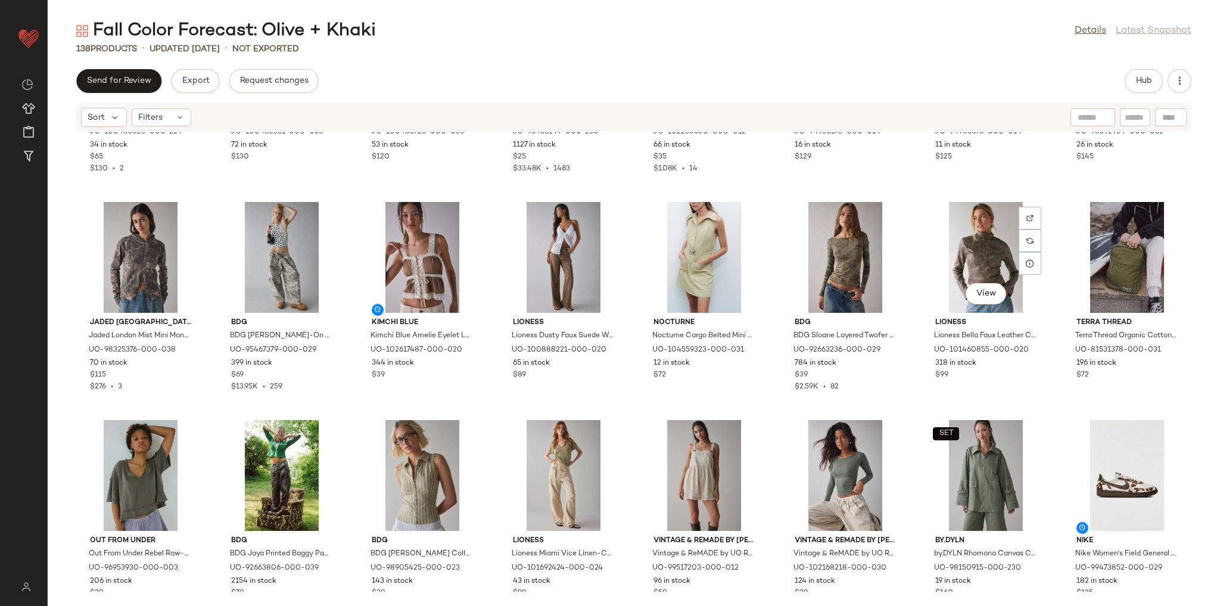
scroll to position [820, 0]
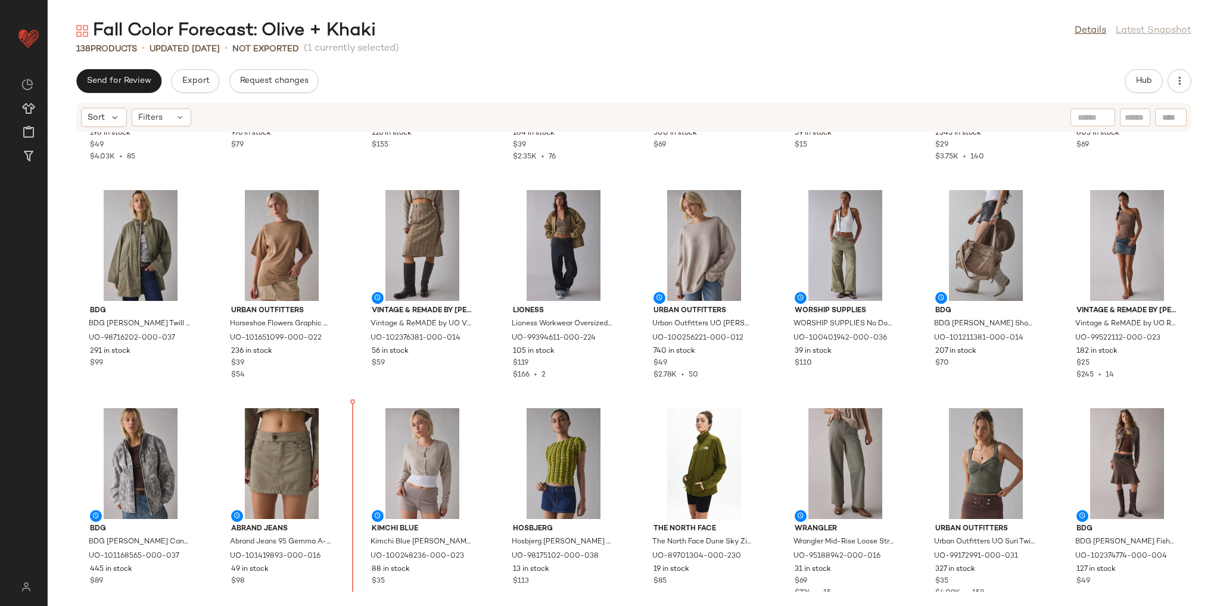
scroll to position [176, 0]
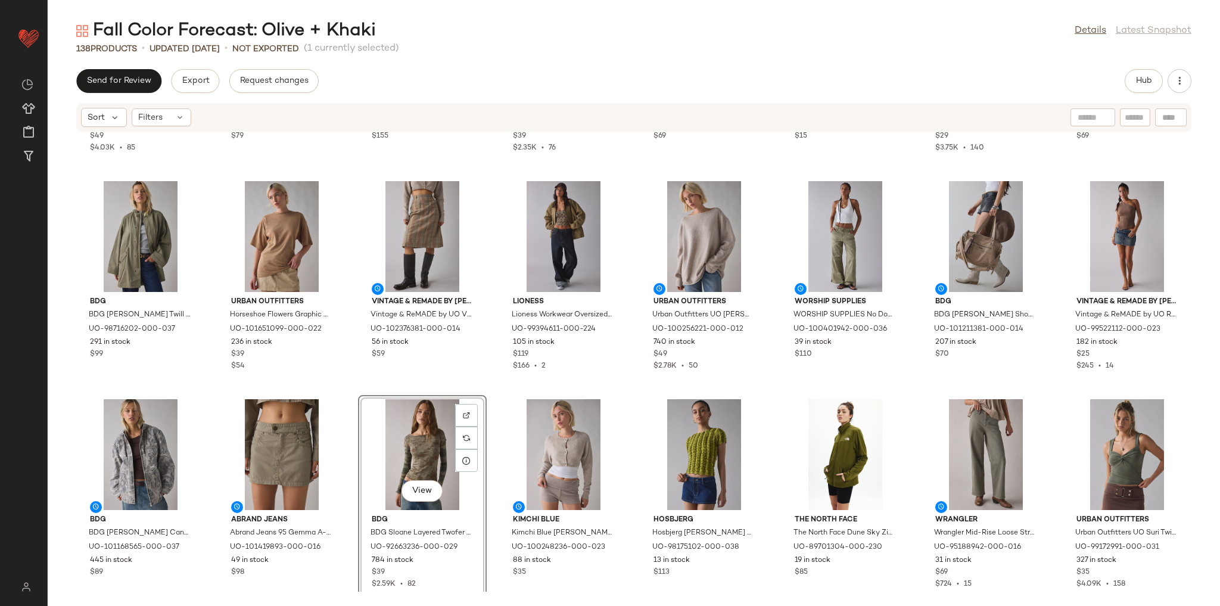
click at [358, 388] on div "Out From Under Out From Under [PERSON_NAME] Oversized Off-The-Shoulder Sweatshi…" at bounding box center [634, 361] width 1172 height 459
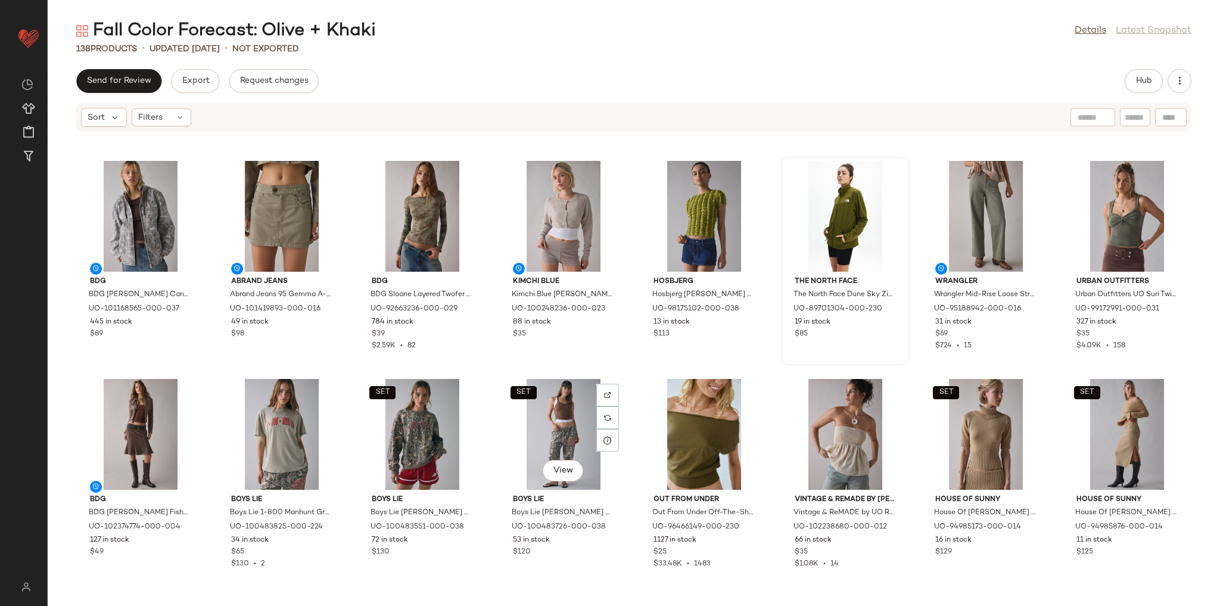
scroll to position [328, 0]
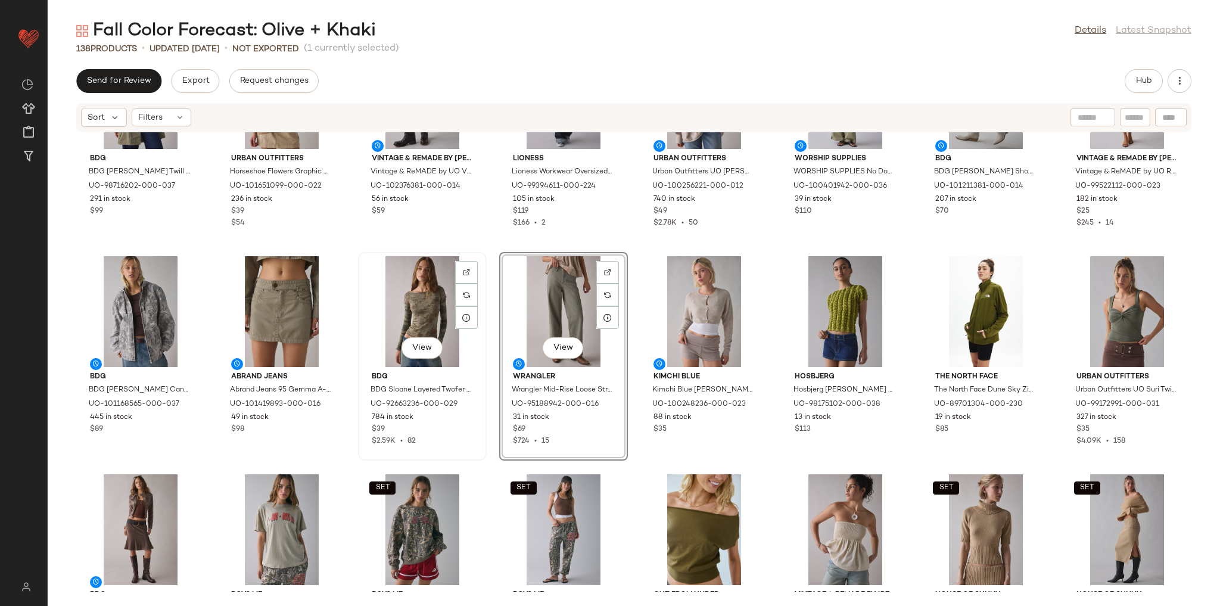
click at [483, 457] on div "View BDG BDG Sloane Layered Twofer Long Sleeve Tee in Camo/Camo, Women's at Urb…" at bounding box center [422, 356] width 129 height 209
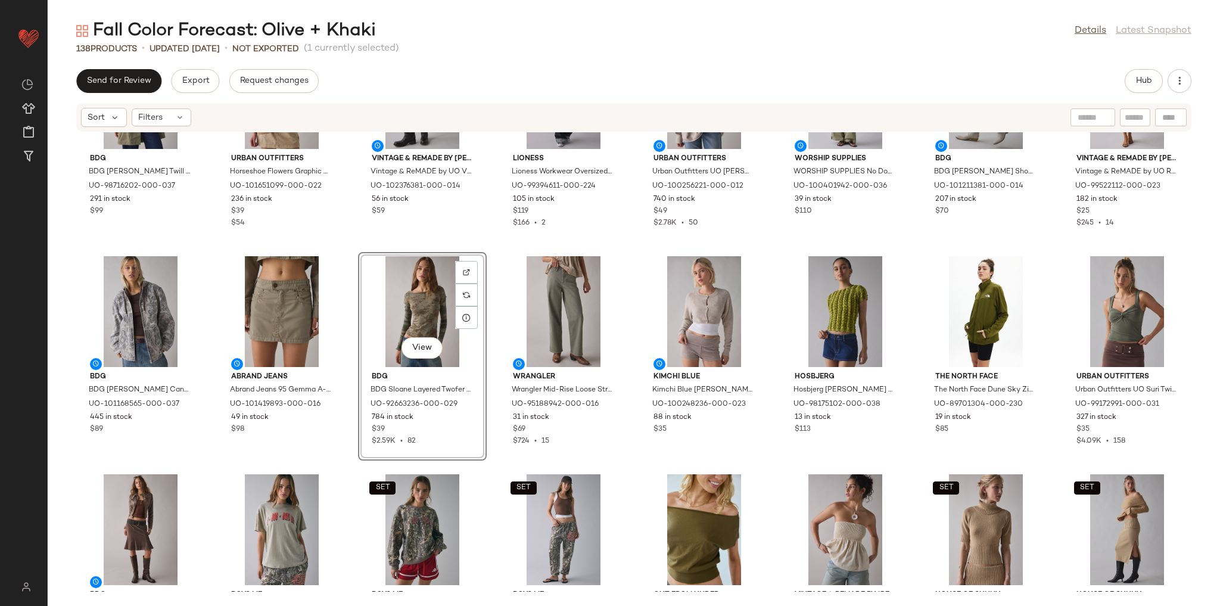
scroll to position [376, 0]
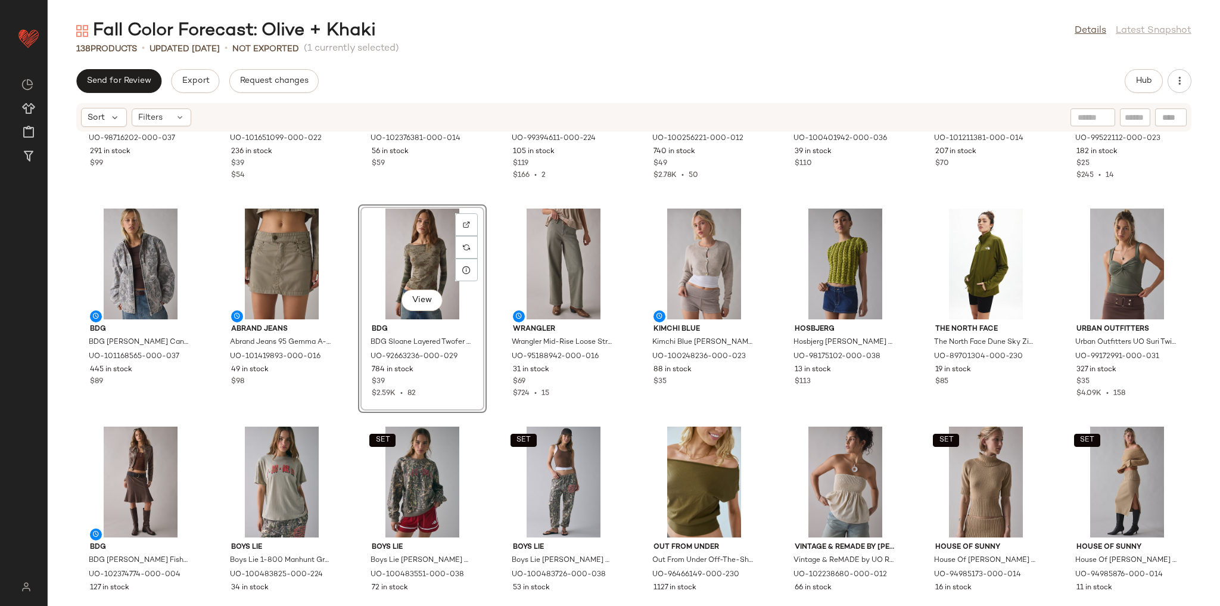
click at [493, 430] on div "BDG BDG [PERSON_NAME] Twill Hooded Parka Jacket in Dark Green, Women's at Urban…" at bounding box center [634, 361] width 1172 height 459
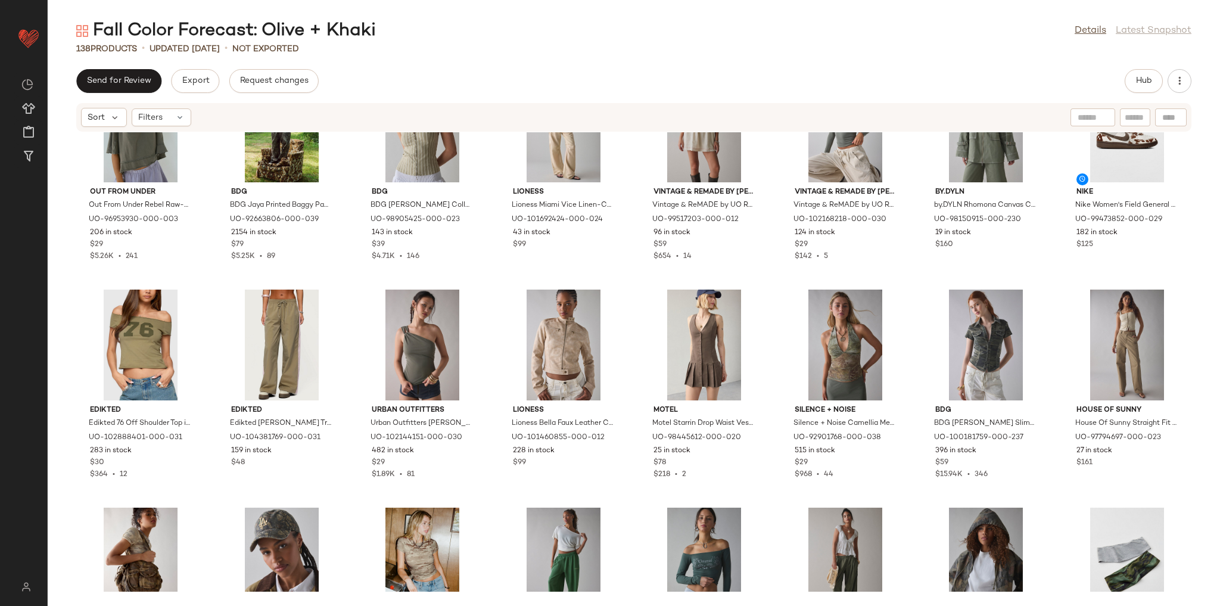
scroll to position [1186, 0]
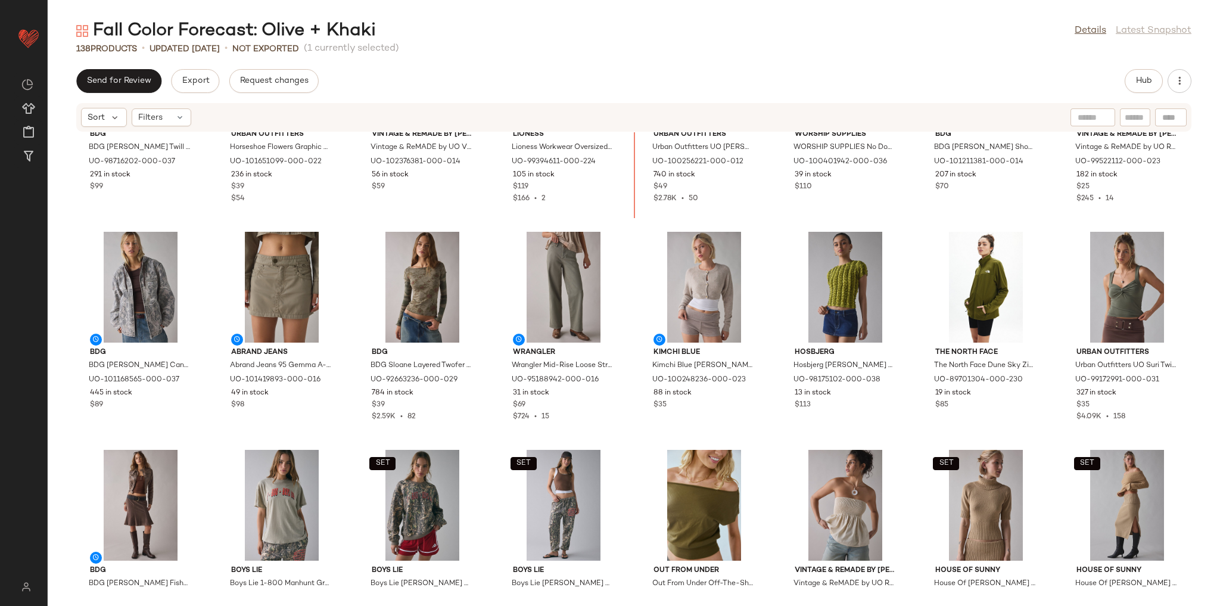
scroll to position [305, 0]
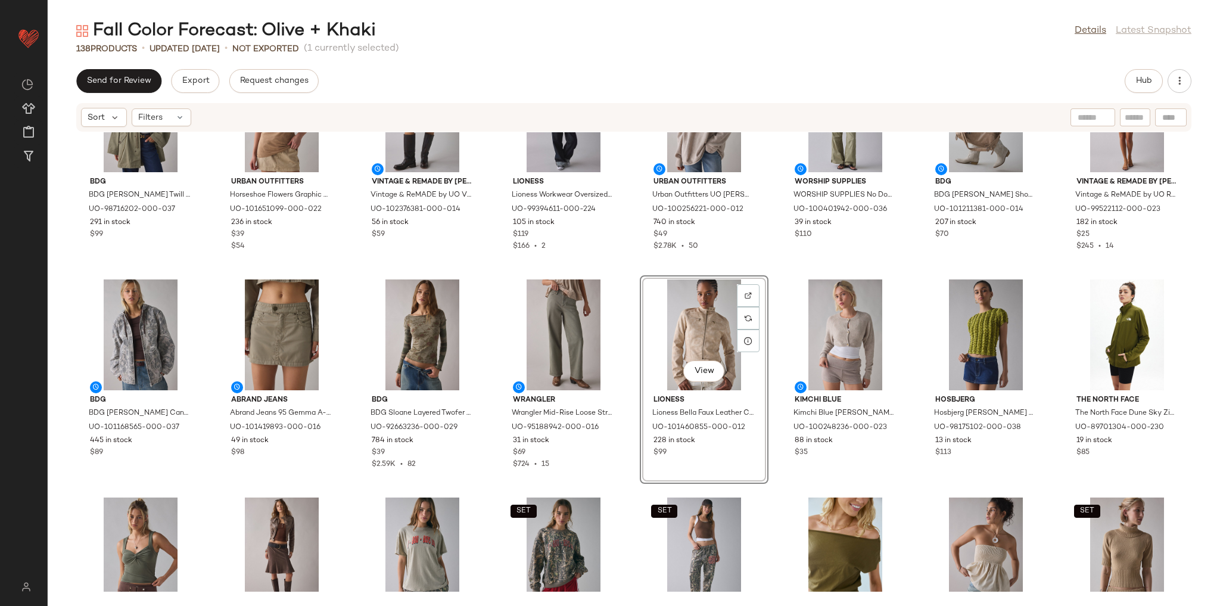
click at [610, 267] on div "BDG BDG [PERSON_NAME] Twill Hooded Parka Jacket in Dark Green, Women's at Urban…" at bounding box center [634, 361] width 1172 height 459
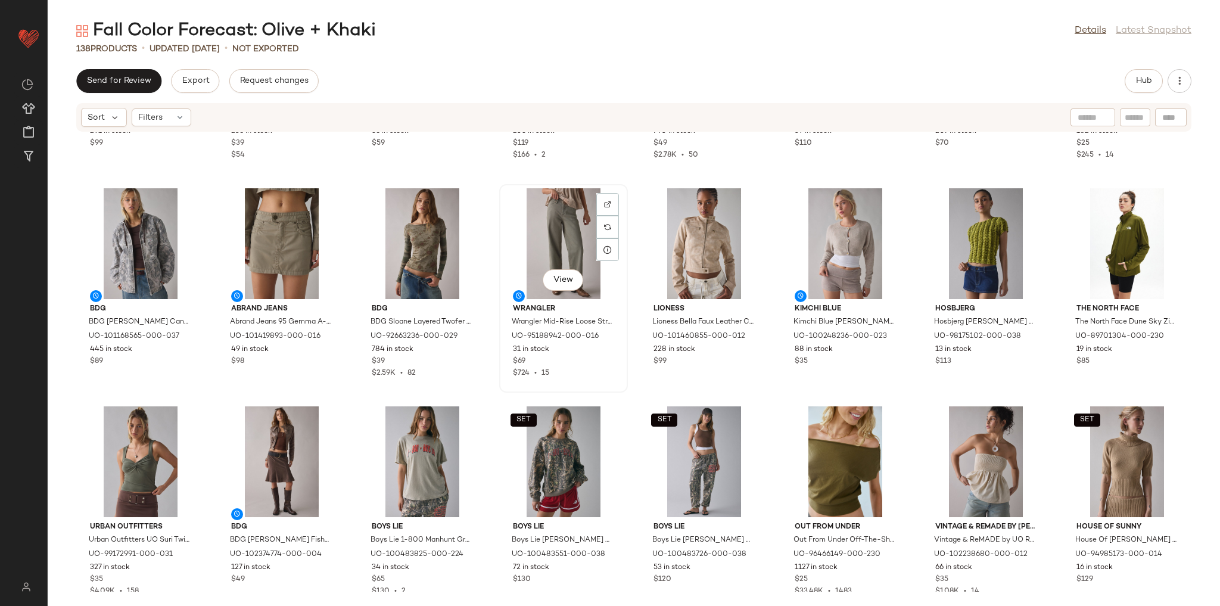
scroll to position [400, 0]
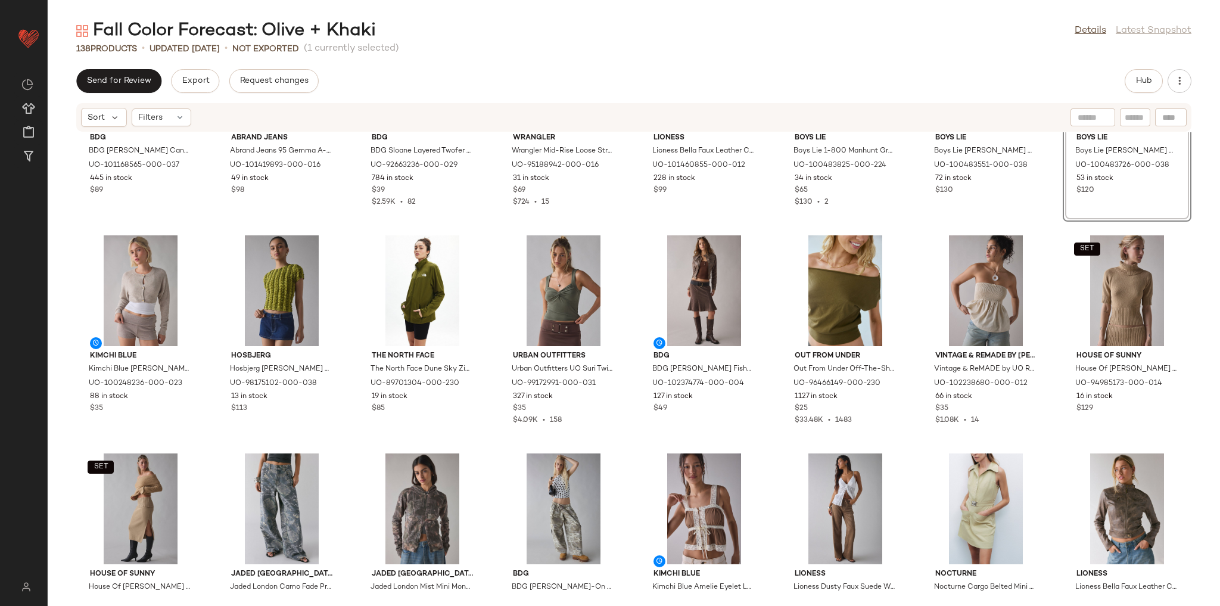
scroll to position [591, 0]
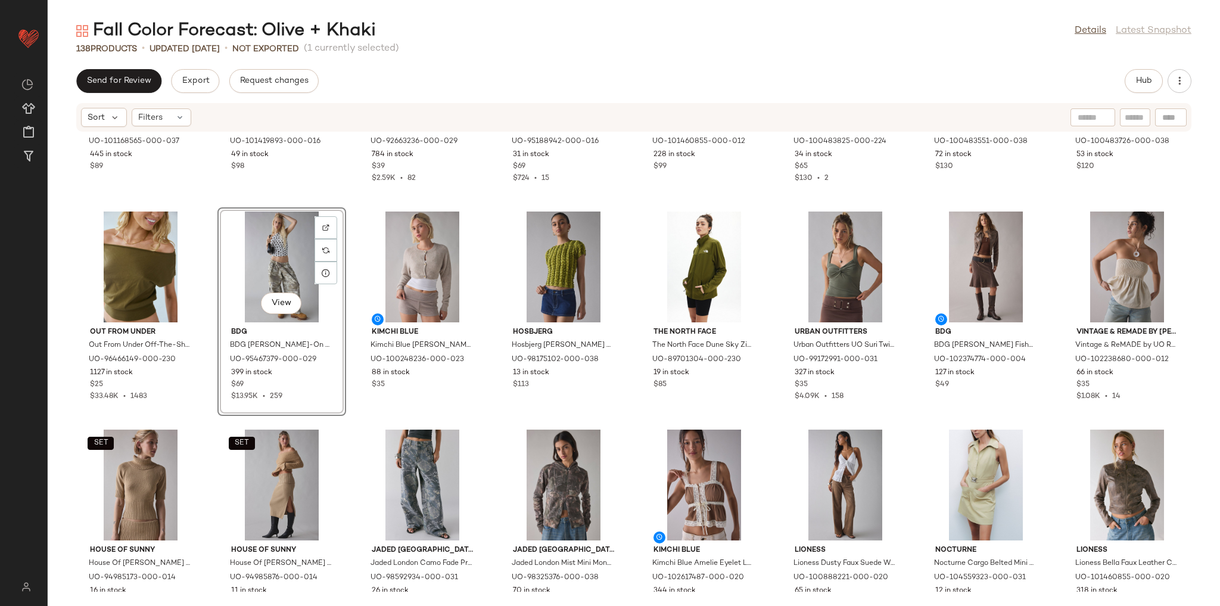
click at [350, 429] on div "BDG BDG Avril Cotton Canvas Zip-Up Hooded Skate Jacket in Camo, Women's at Urba…" at bounding box center [634, 361] width 1172 height 459
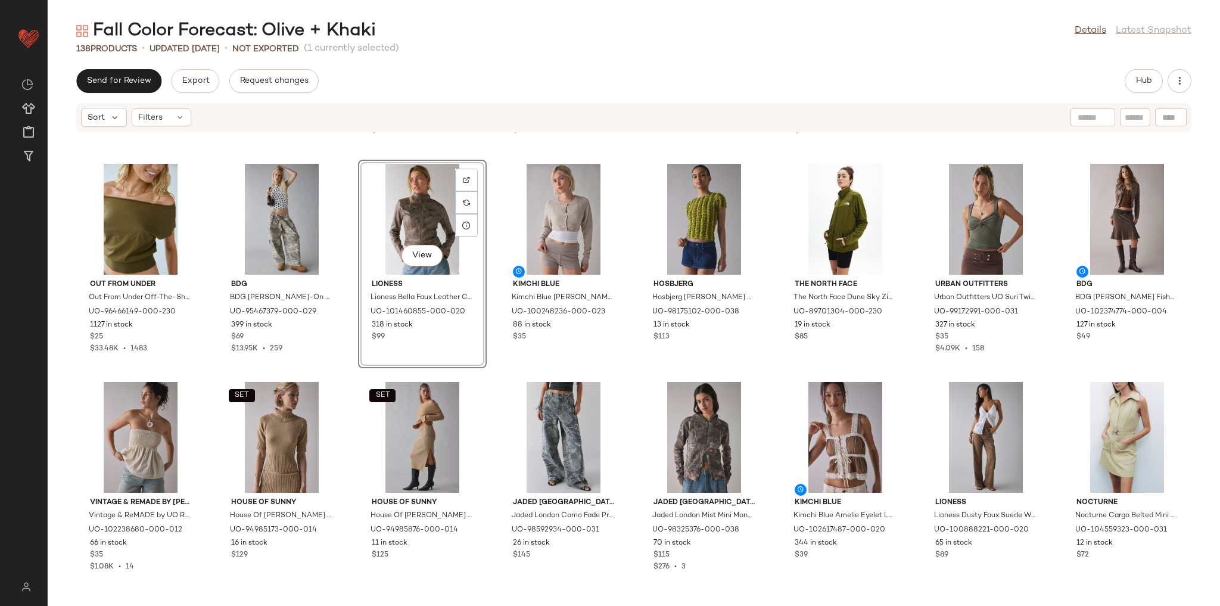
click at [365, 362] on div "View Lioness Lioness Bella Faux Leather Cropped Moto Jacket in Brown, Women's a…" at bounding box center [422, 264] width 129 height 209
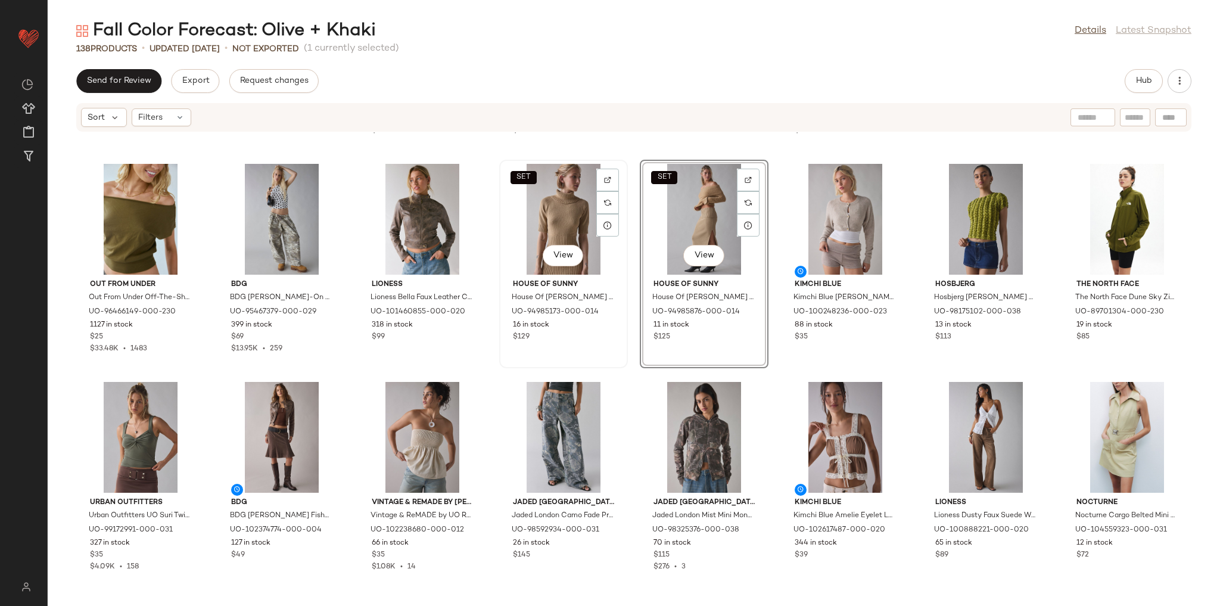
click at [612, 359] on div "SET View House Of Sunny House Of [PERSON_NAME] Rollneck Sweater in Tan, Women's…" at bounding box center [563, 264] width 126 height 206
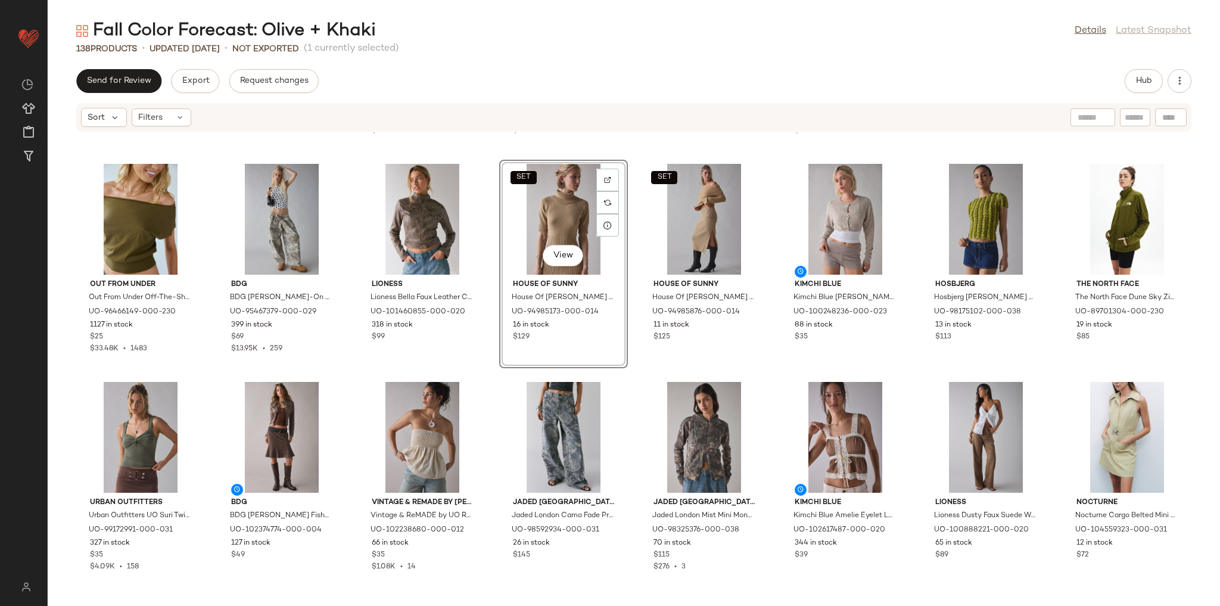
click at [627, 369] on div "BDG BDG Avril Cotton Canvas Zip-Up Hooded Skate Jacket in Camo, Women's at Urba…" at bounding box center [634, 361] width 1172 height 459
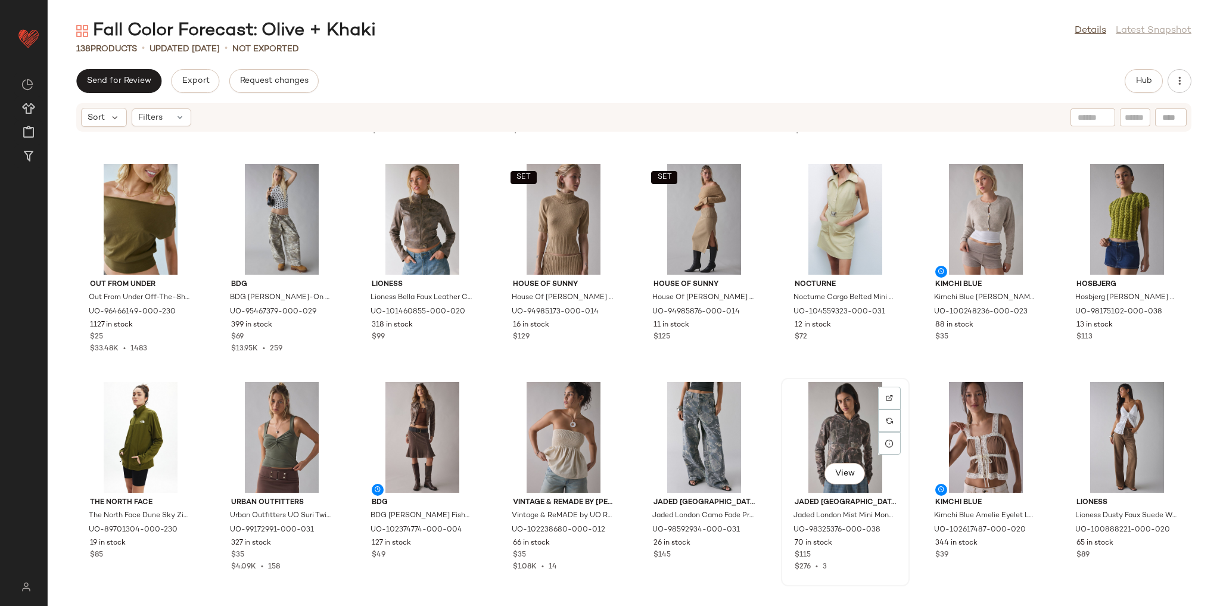
click at [781, 380] on div "View Jaded London Jaded London Mist Mini Monster Full-Zip Hoodie Sweatshirt in …" at bounding box center [845, 482] width 129 height 209
click at [765, 374] on div "BDG BDG Avril Cotton Canvas Zip-Up Hooded Skate Jacket in Camo, Women's at Urba…" at bounding box center [634, 361] width 1172 height 459
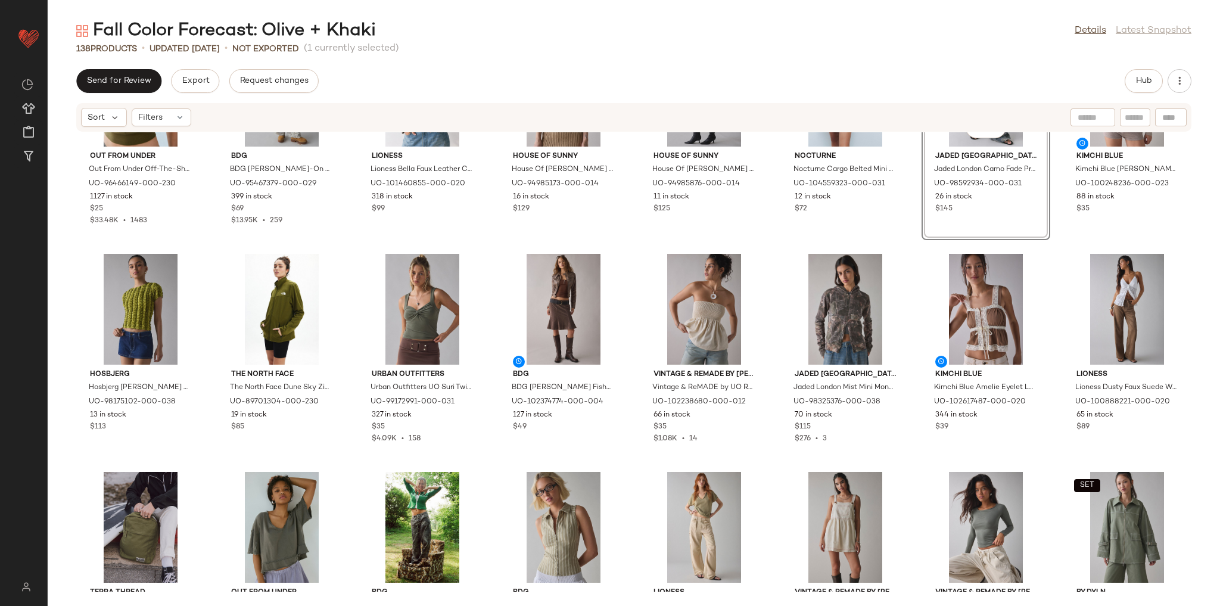
scroll to position [829, 0]
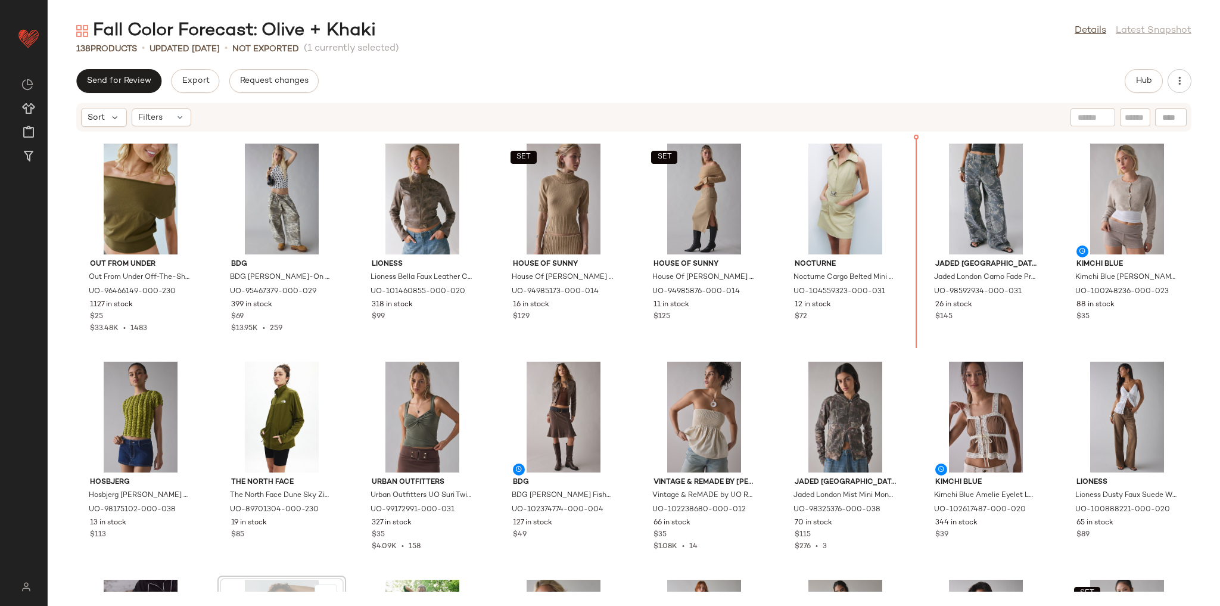
scroll to position [655, 0]
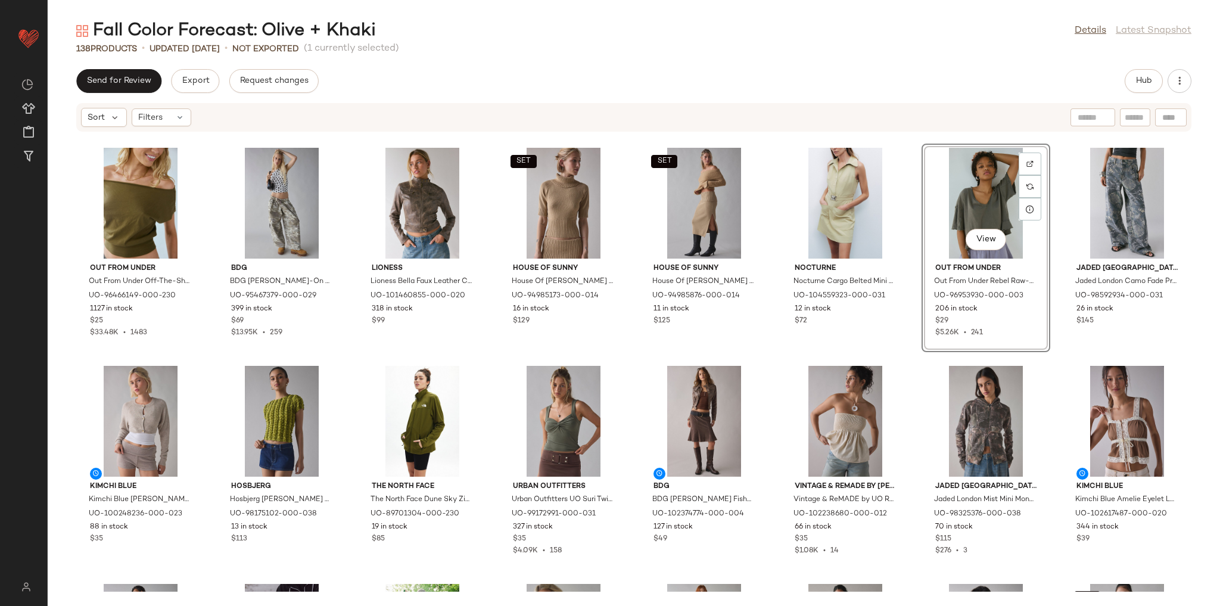
click at [914, 369] on div "Out From Under Out From Under Off-The-Shoulder Banded Hem Tee in Olive, Women's…" at bounding box center [634, 361] width 1172 height 459
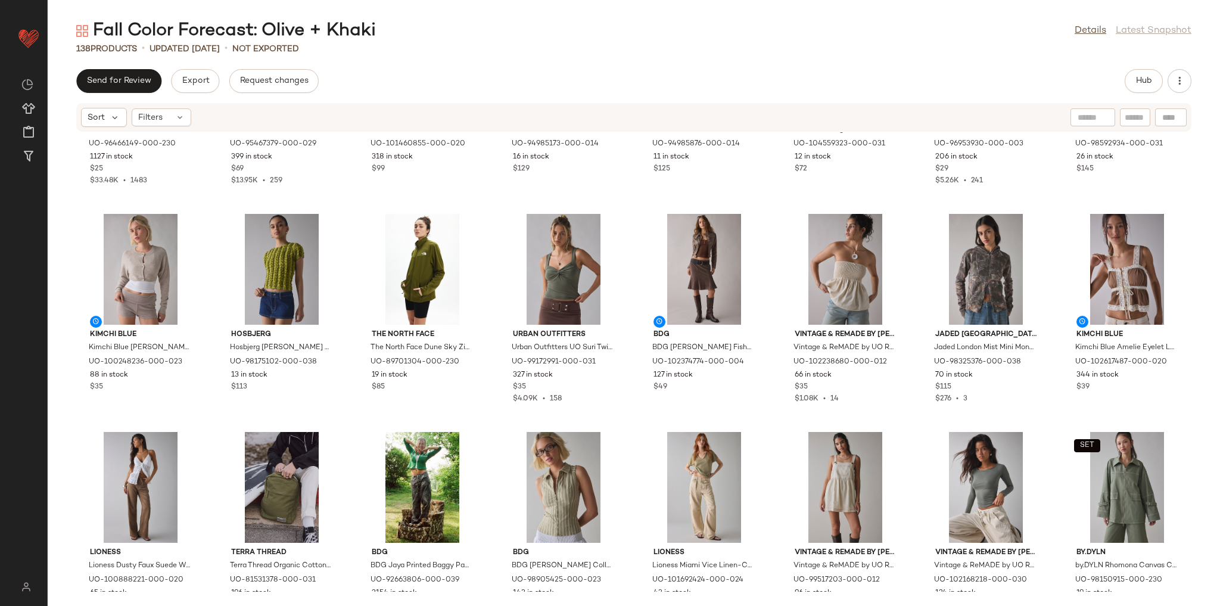
scroll to position [845, 0]
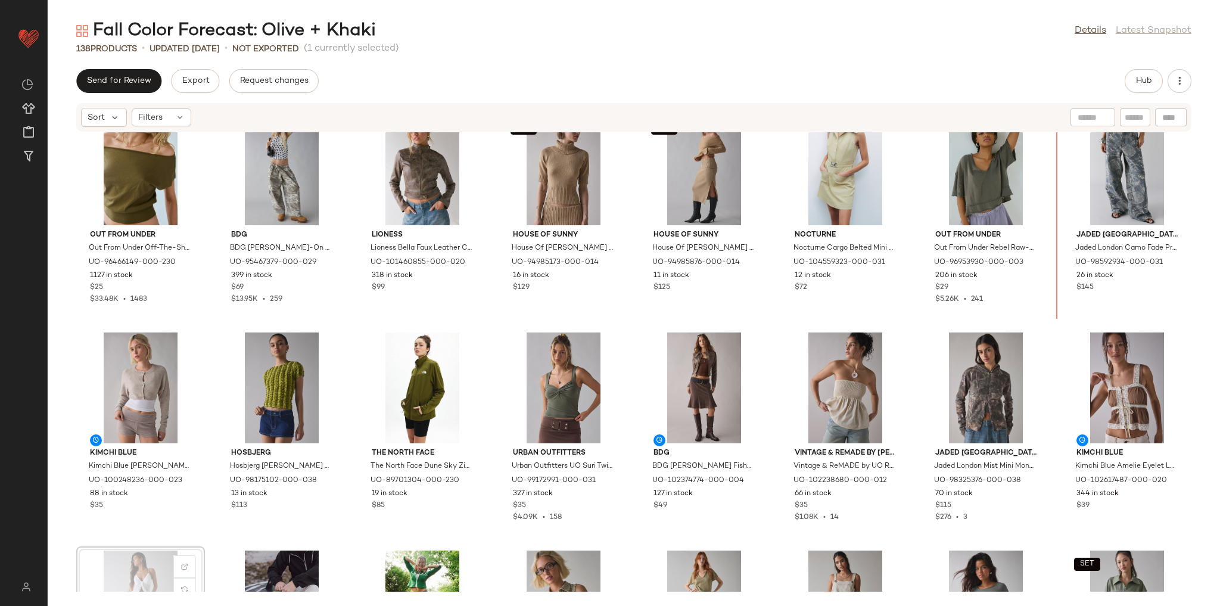
scroll to position [687, 0]
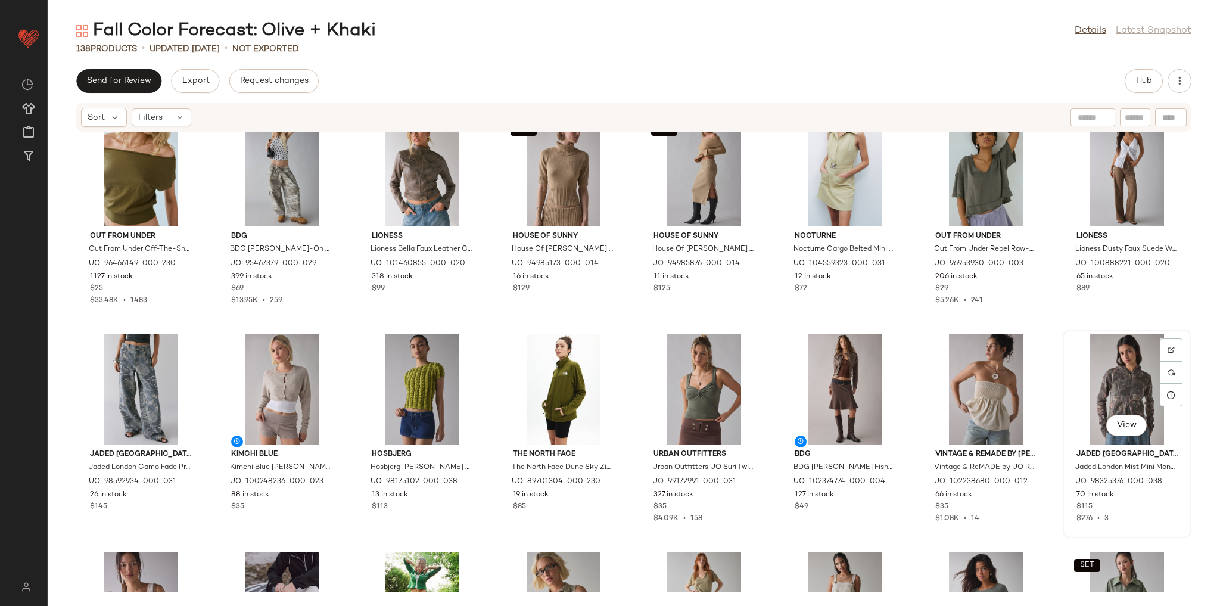
click at [1064, 331] on div "View Jaded London Jaded London Mist Mini Monster Full-Zip Hoodie Sweatshirt in …" at bounding box center [1127, 434] width 126 height 206
click at [1048, 321] on div "Out From Under Out From Under Off-The-Shoulder Banded Hem Tee in Olive, Women's…" at bounding box center [634, 361] width 1172 height 459
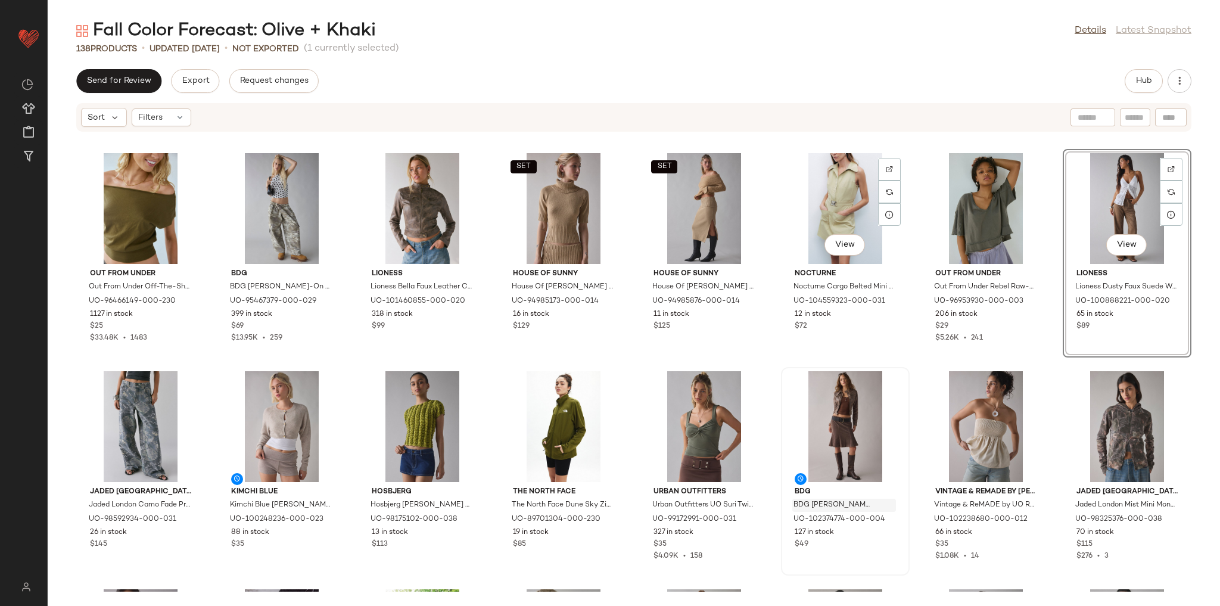
scroll to position [639, 0]
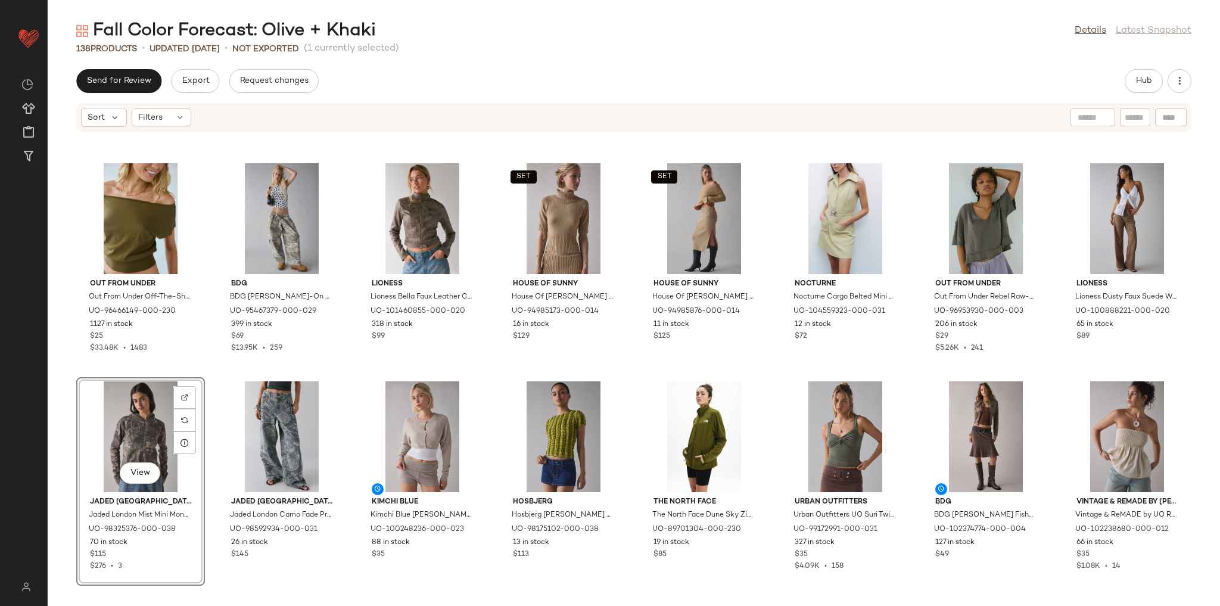
click at [1044, 374] on div "Out From Under Out From Under Off-The-Shoulder Banded Hem Tee in Olive, Women's…" at bounding box center [634, 361] width 1172 height 459
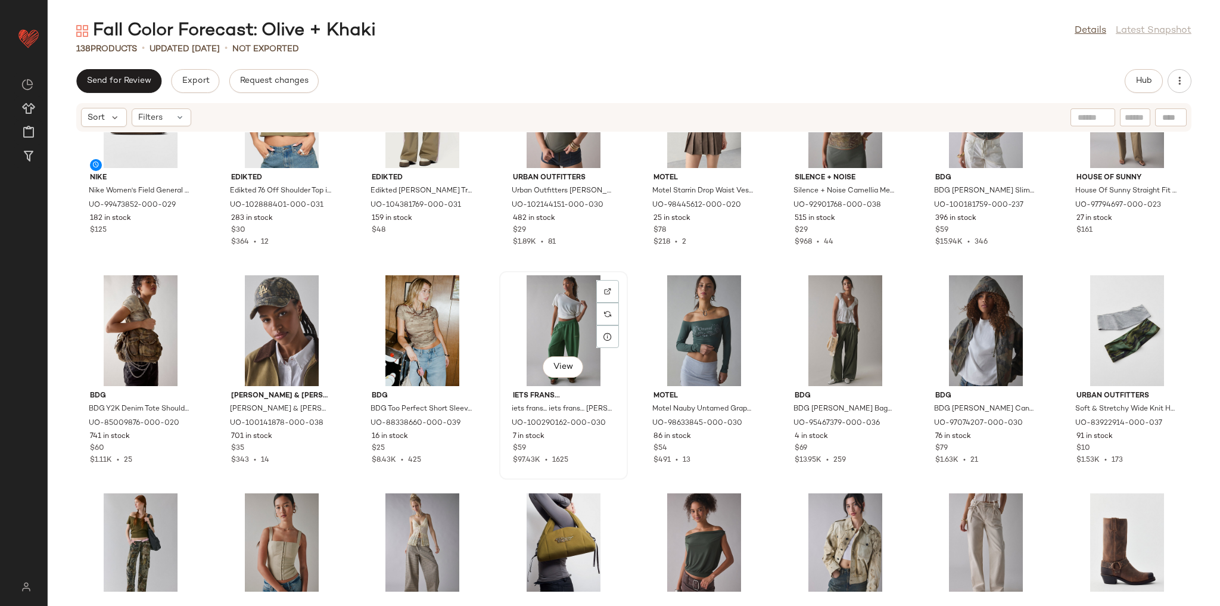
scroll to position [1402, 0]
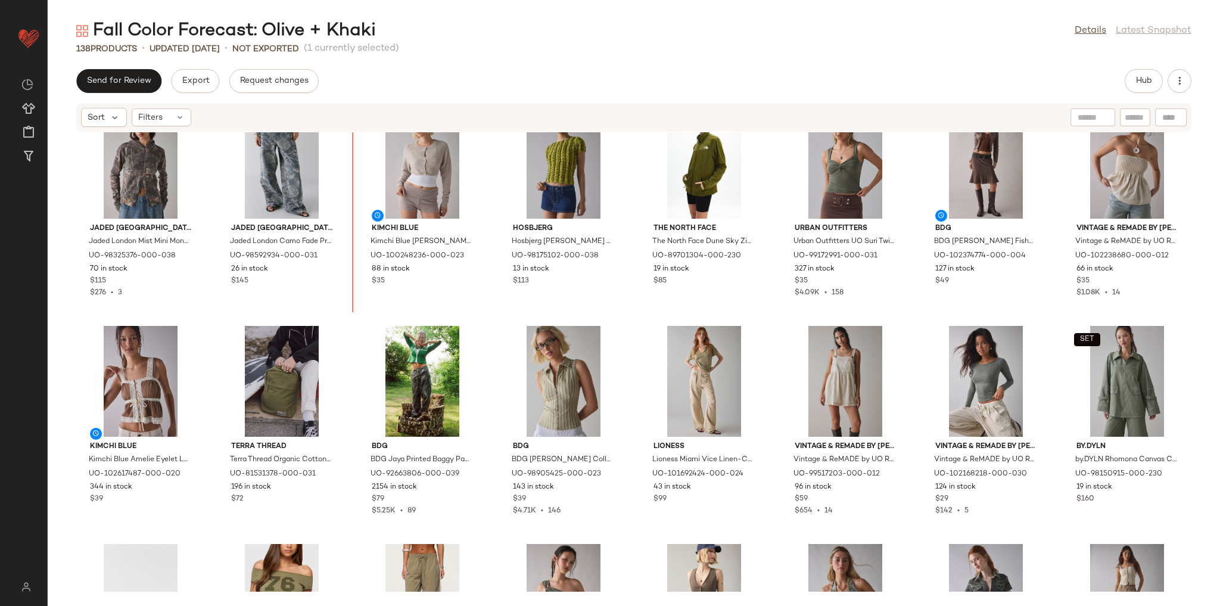
scroll to position [909, 0]
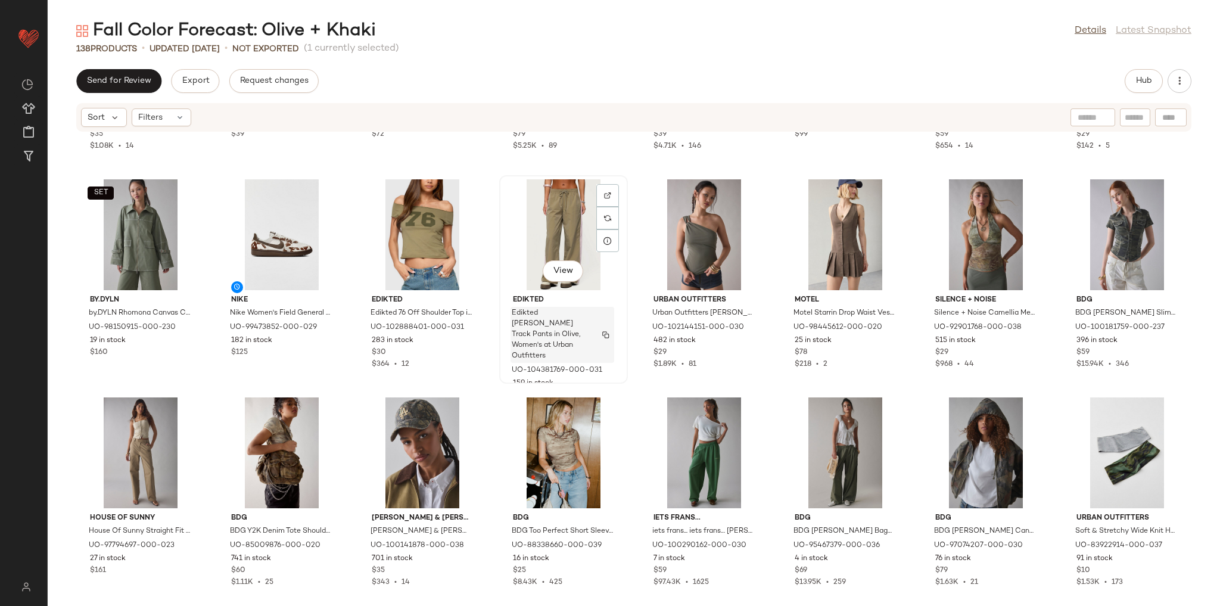
scroll to position [1290, 0]
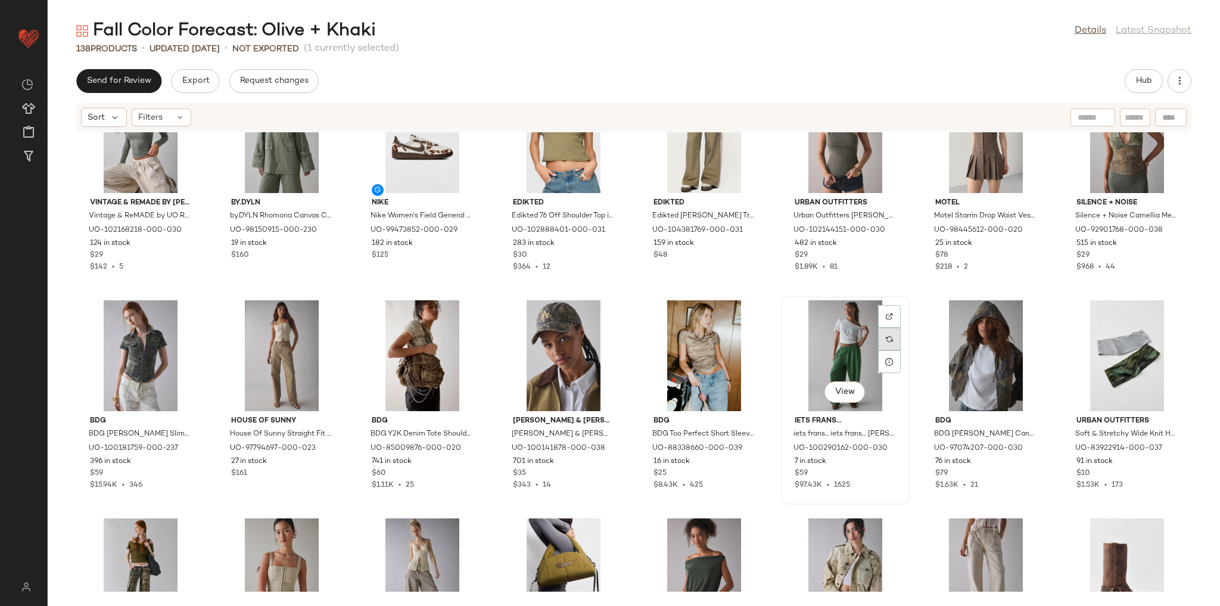
scroll to position [1341, 0]
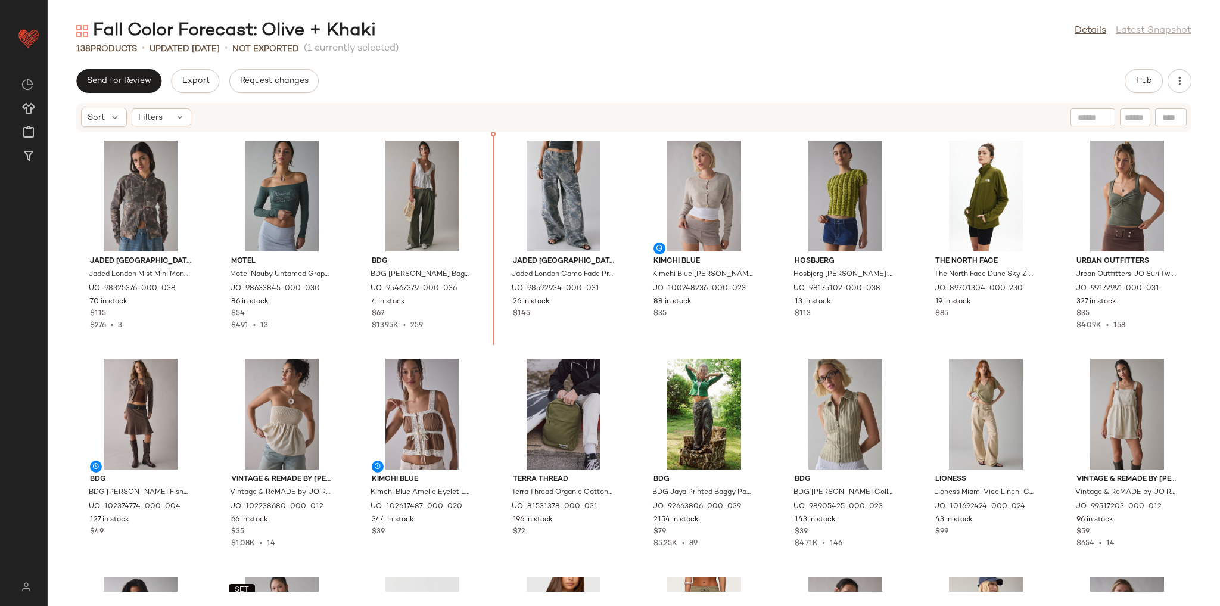
scroll to position [879, 0]
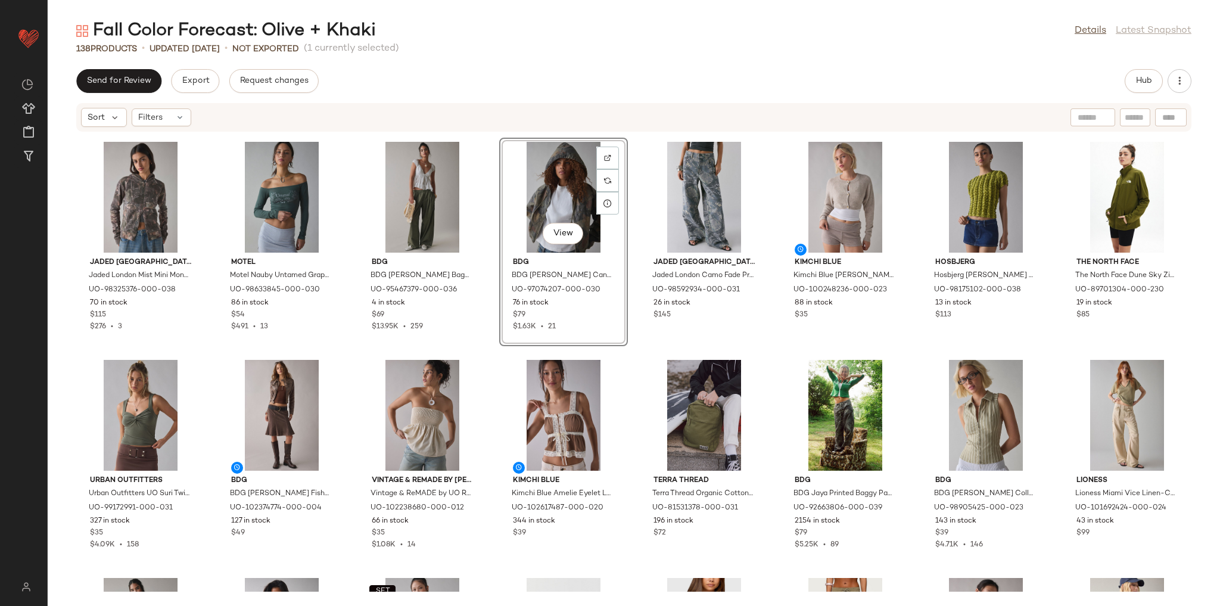
click at [491, 343] on div "Jaded London Jaded London Mist Mini Monster Full-Zip Hoodie Sweatshirt in Camo,…" at bounding box center [634, 361] width 1172 height 459
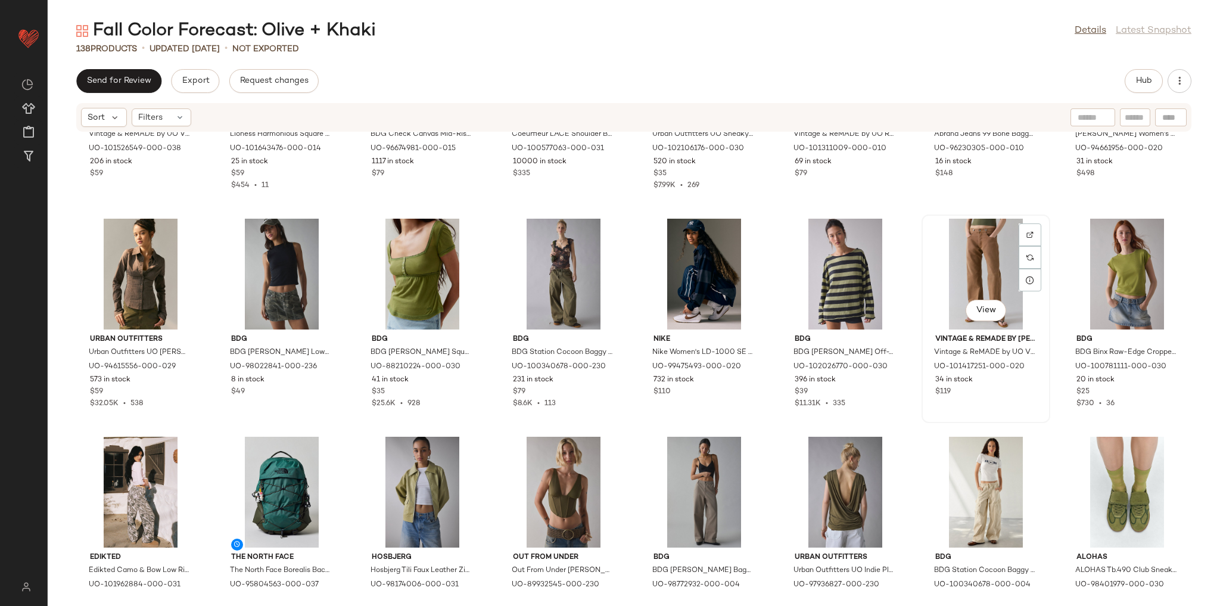
scroll to position [1880, 0]
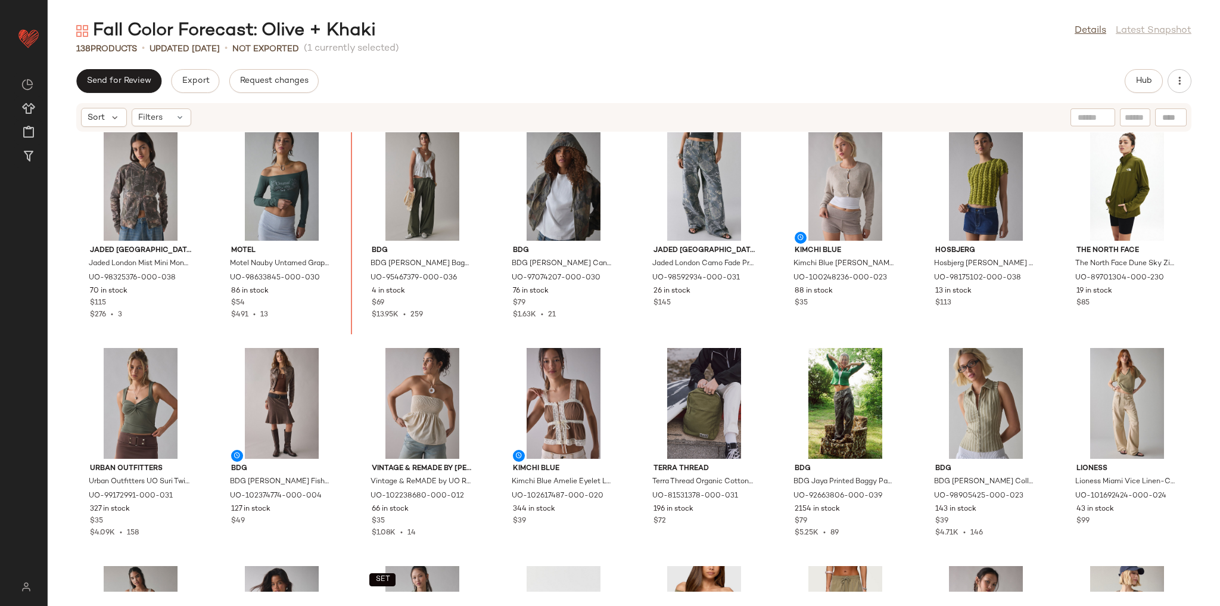
scroll to position [888, 0]
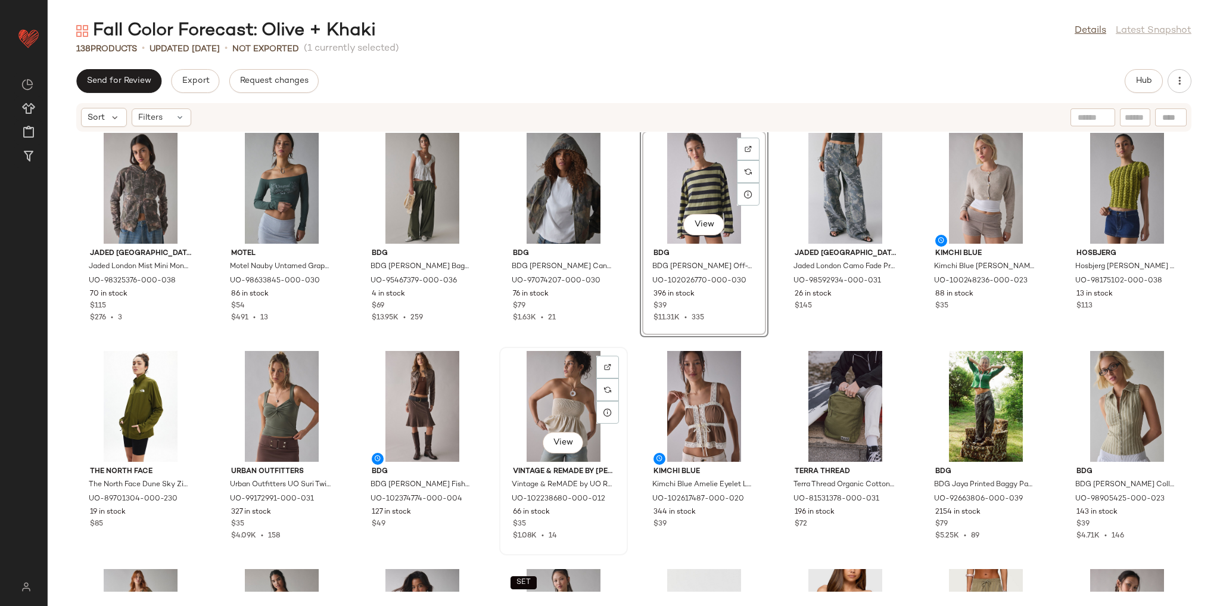
click at [611, 350] on div "View Vintage & ReMADE by UO Vintage & ReMADE by UO ReMADE By UO Made In LA EcoV…" at bounding box center [563, 451] width 126 height 206
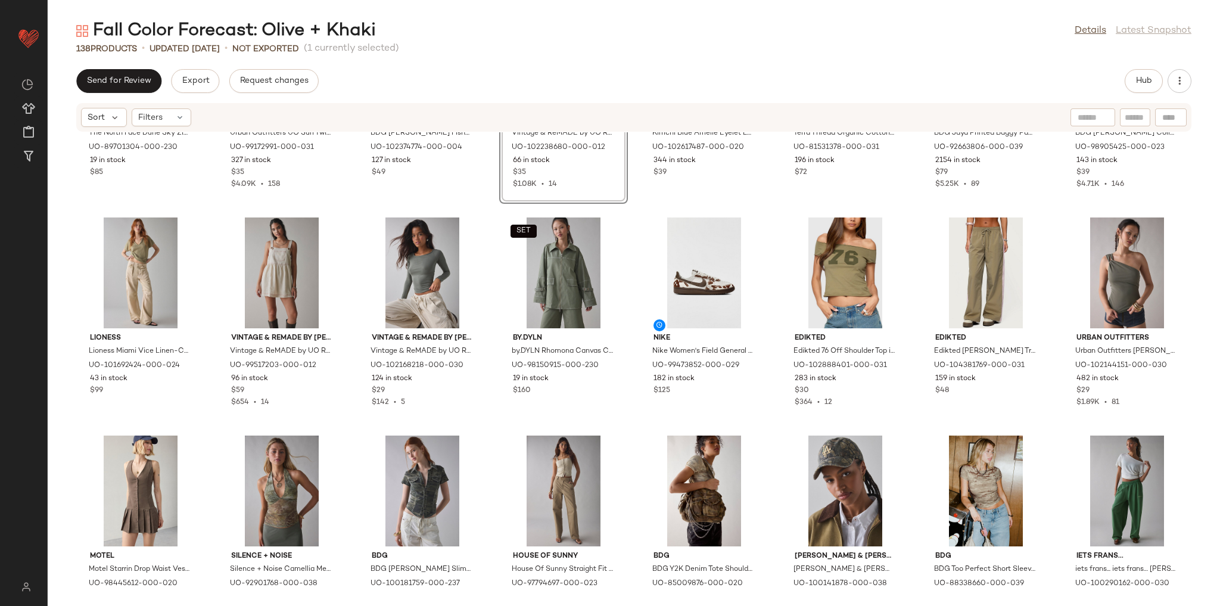
scroll to position [1269, 0]
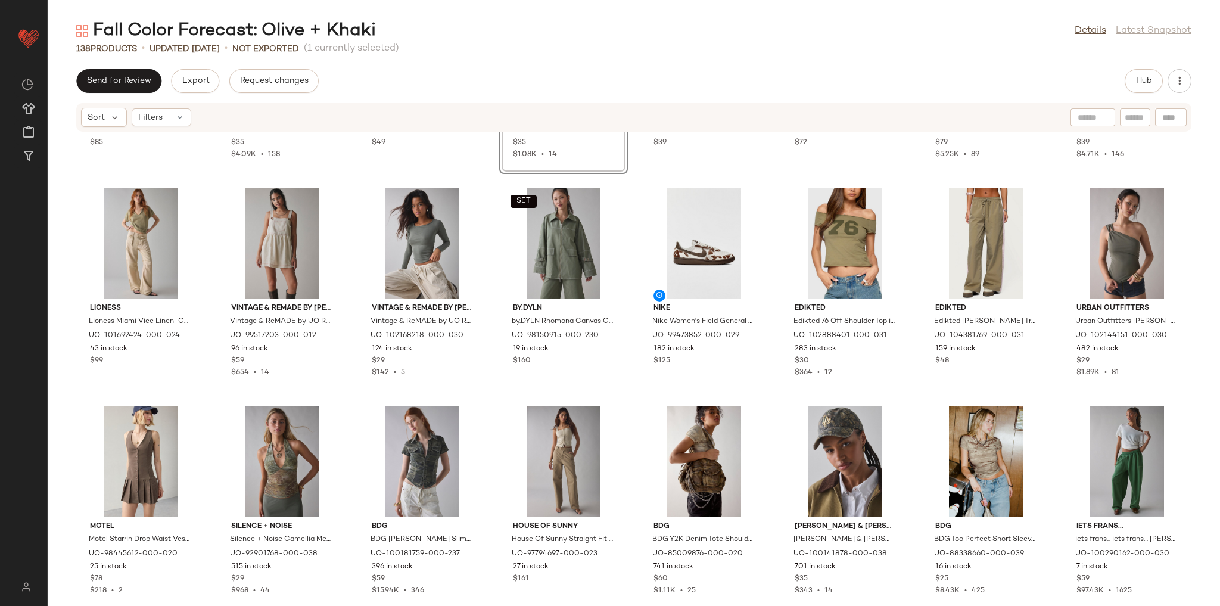
click at [763, 398] on div "The North Face The North Face Dune Sky Zip-Up Jacket in Forest Olive, Women's a…" at bounding box center [634, 361] width 1172 height 459
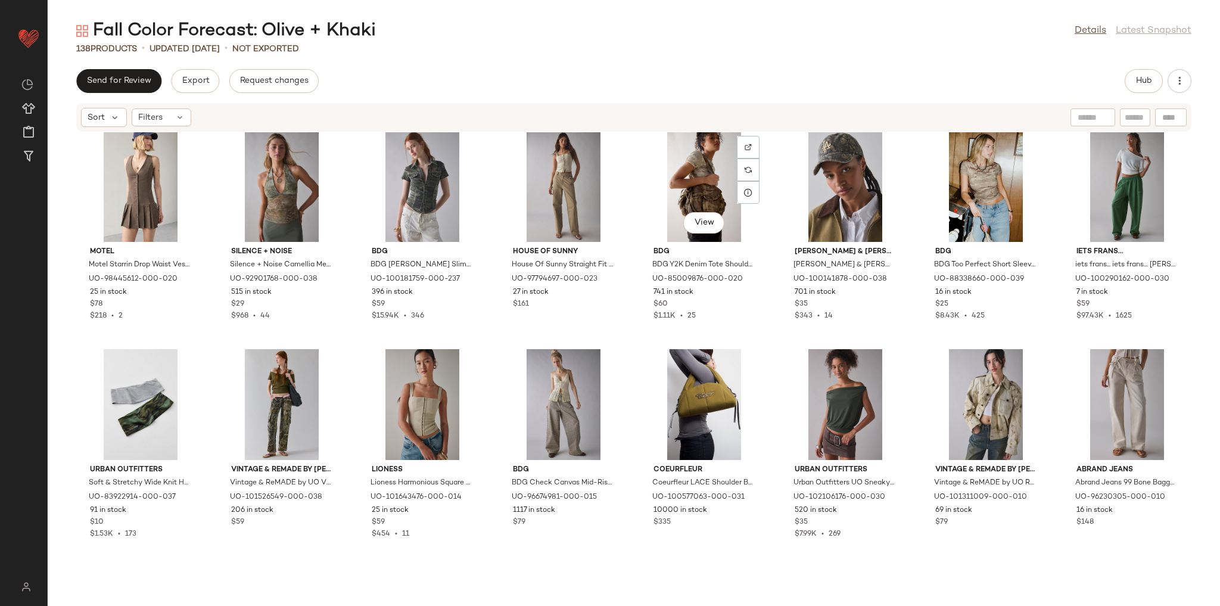
scroll to position [1603, 0]
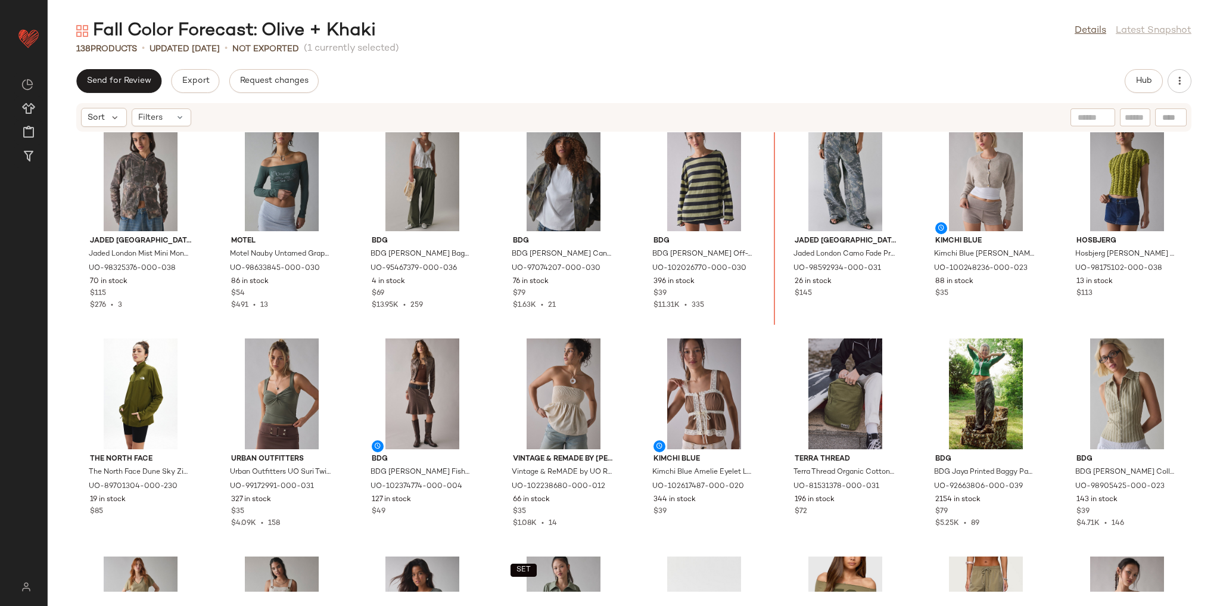
scroll to position [893, 0]
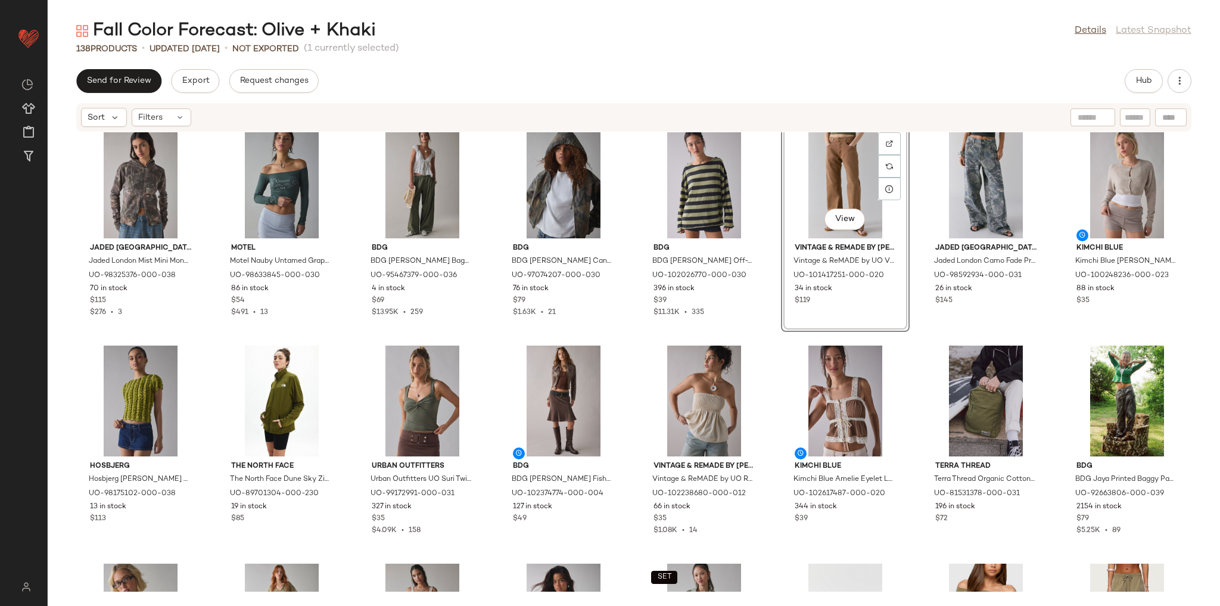
click at [774, 333] on div "Jaded London Jaded London Mist Mini Monster Full-Zip Hoodie Sweatshirt in Camo,…" at bounding box center [634, 361] width 1172 height 459
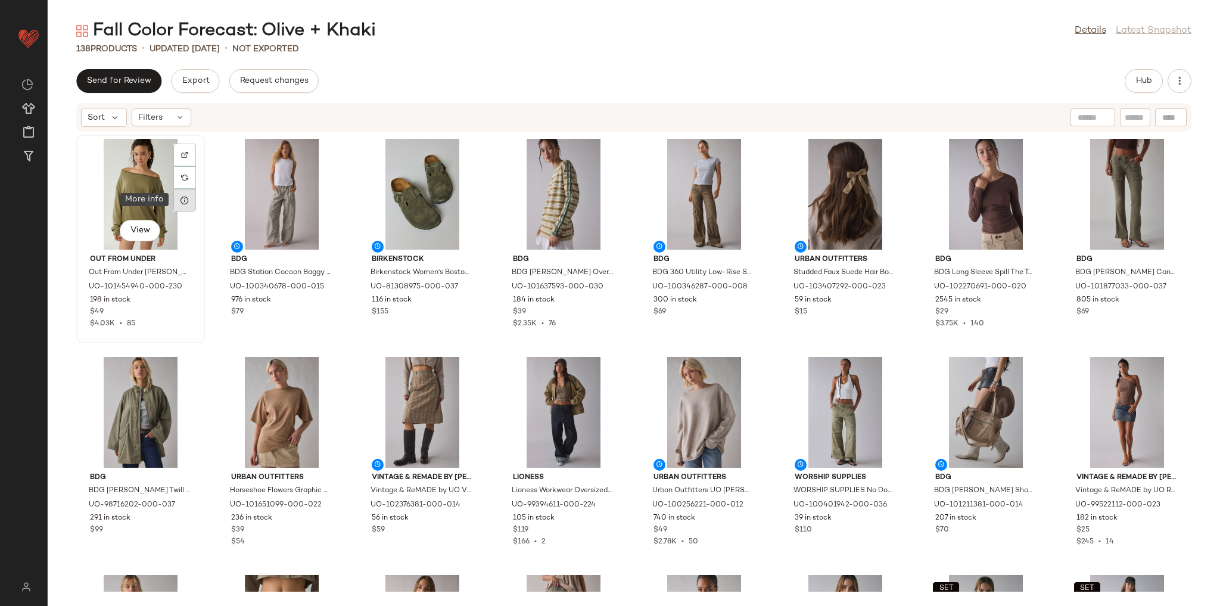
click at [181, 197] on icon at bounding box center [185, 200] width 10 height 10
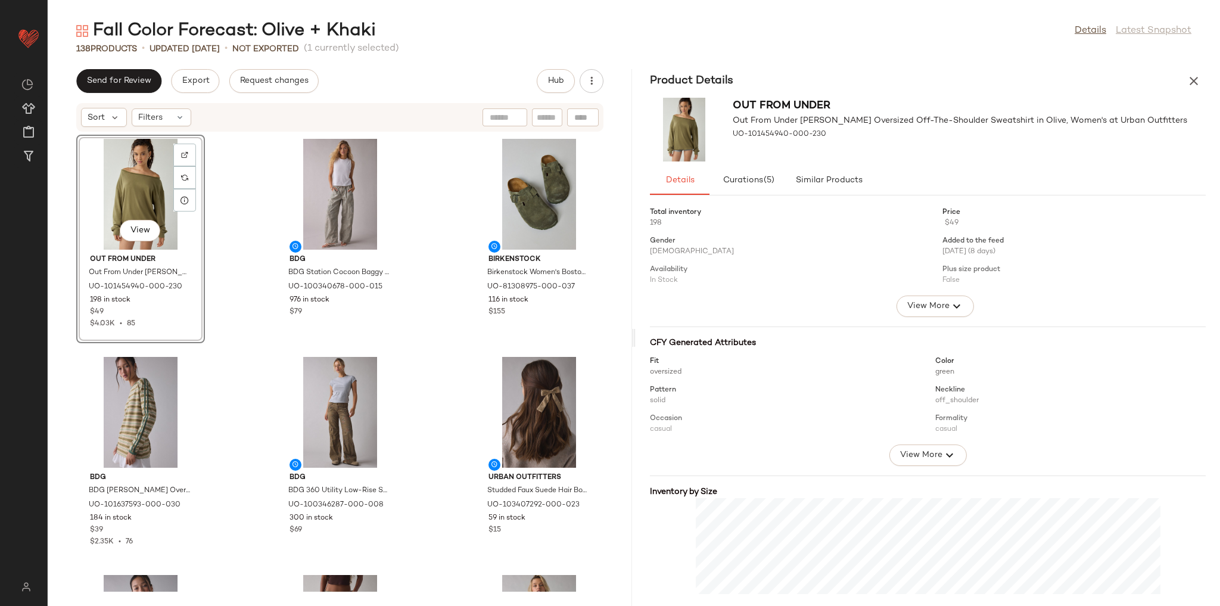
click at [430, 349] on div "View Out From Under Out From Under Ariana Oversized Off-The-Shoulder Sweatshirt…" at bounding box center [340, 361] width 584 height 459
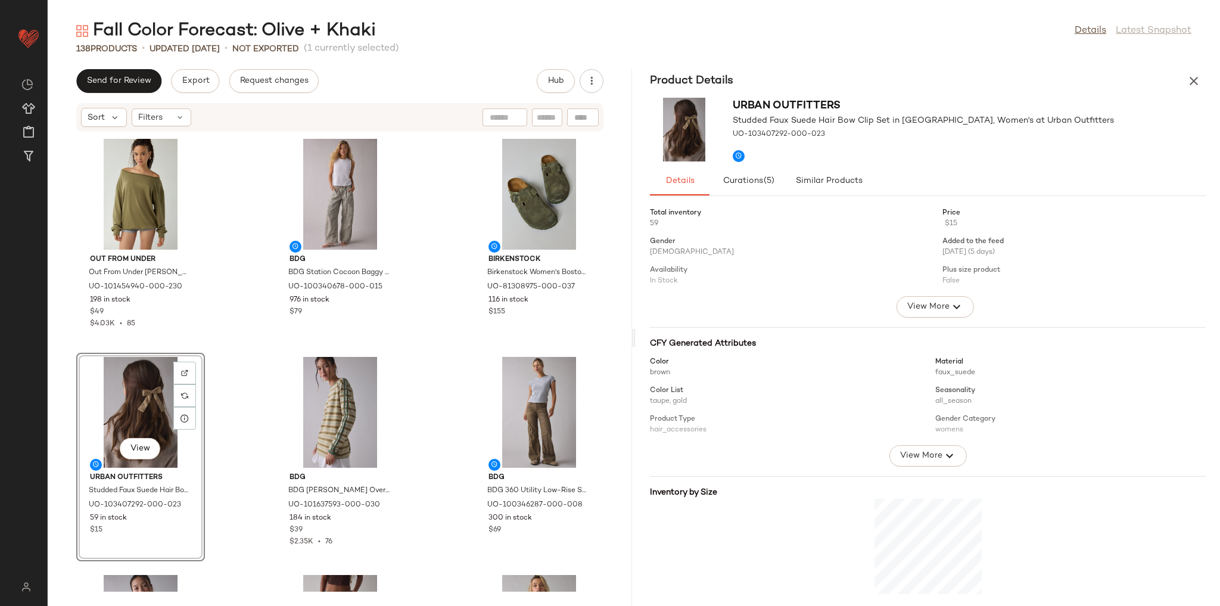
click at [237, 337] on div "Out From Under Out From Under [PERSON_NAME] Oversized Off-The-Shoulder Sweatshi…" at bounding box center [340, 361] width 584 height 459
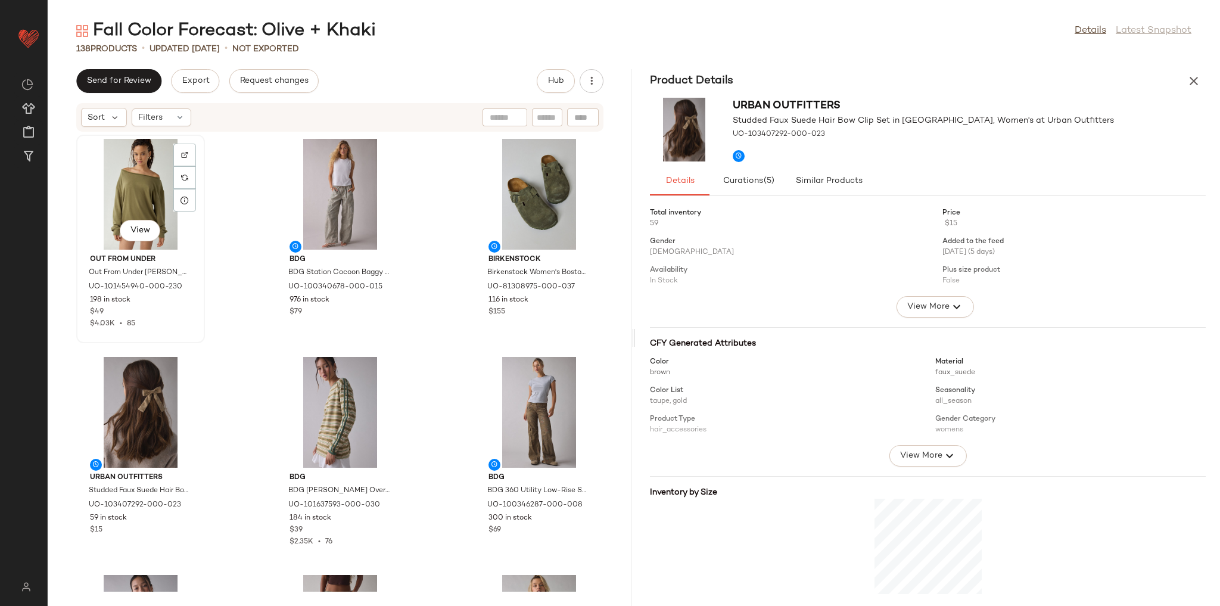
click at [136, 198] on div "View" at bounding box center [140, 194] width 120 height 111
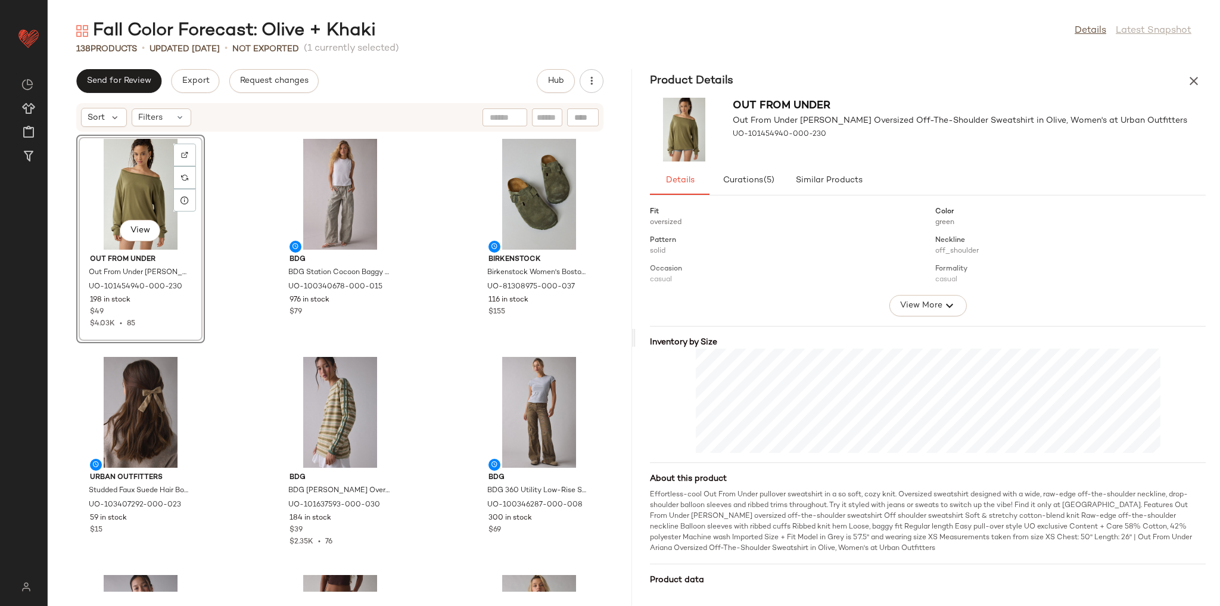
scroll to position [176, 0]
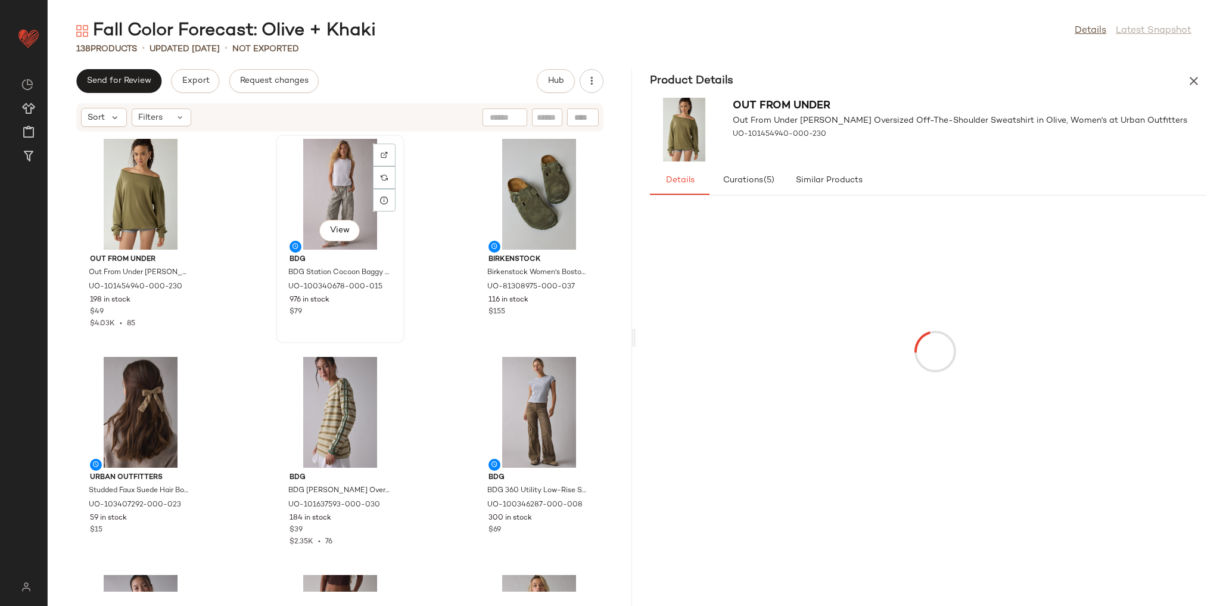
click at [334, 174] on div "View" at bounding box center [340, 194] width 120 height 111
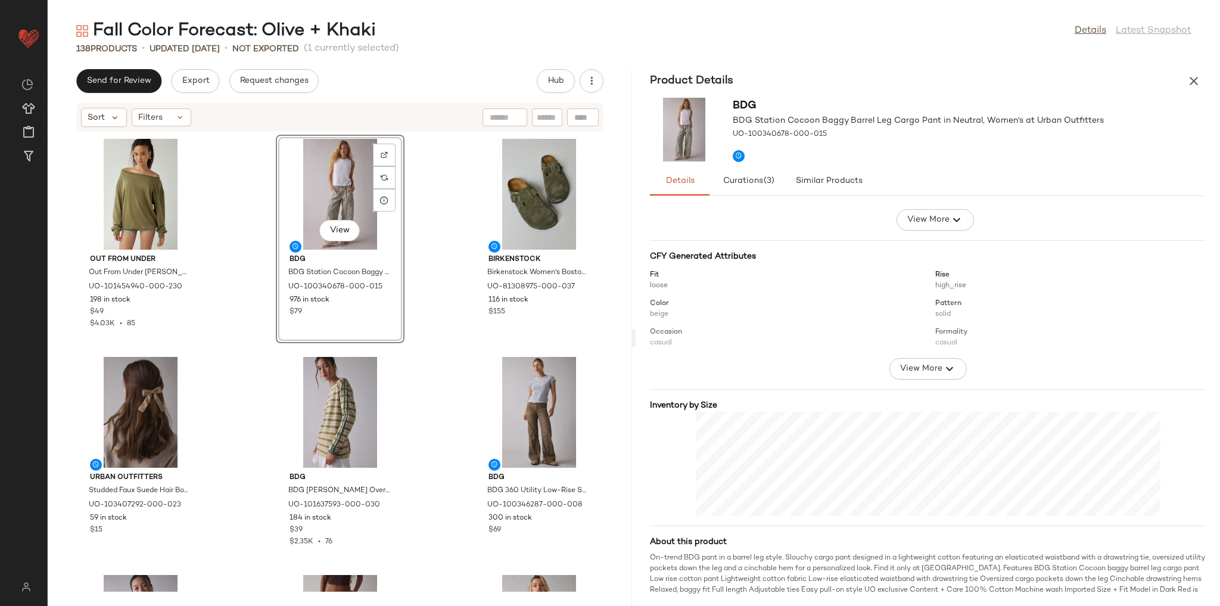
scroll to position [110, 0]
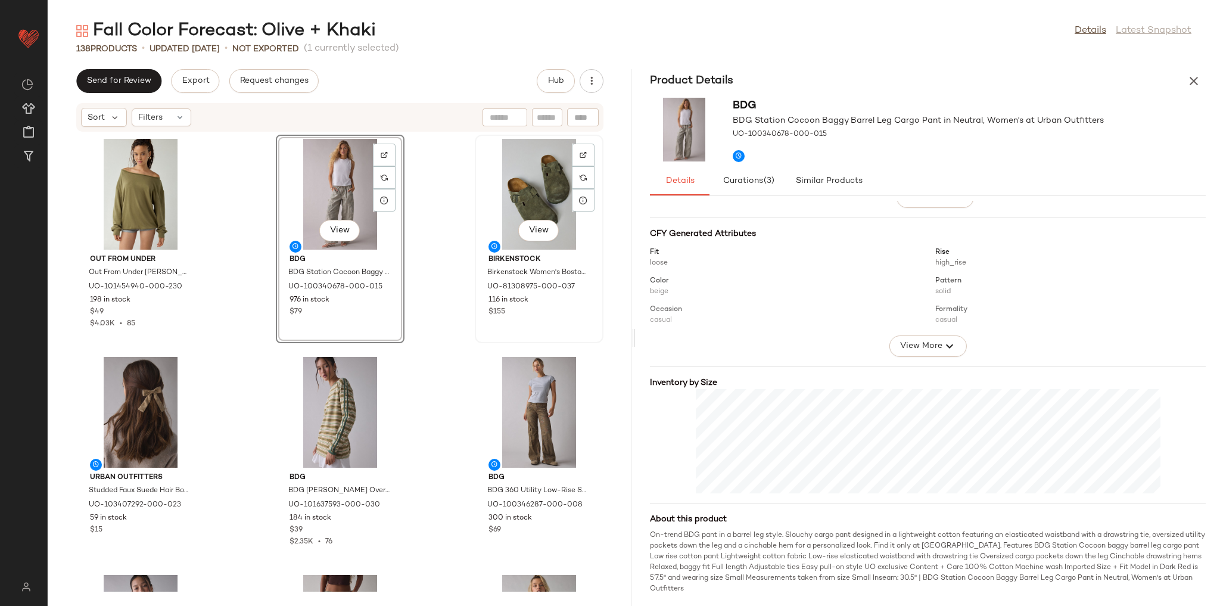
click at [532, 220] on button "View" at bounding box center [538, 230] width 41 height 21
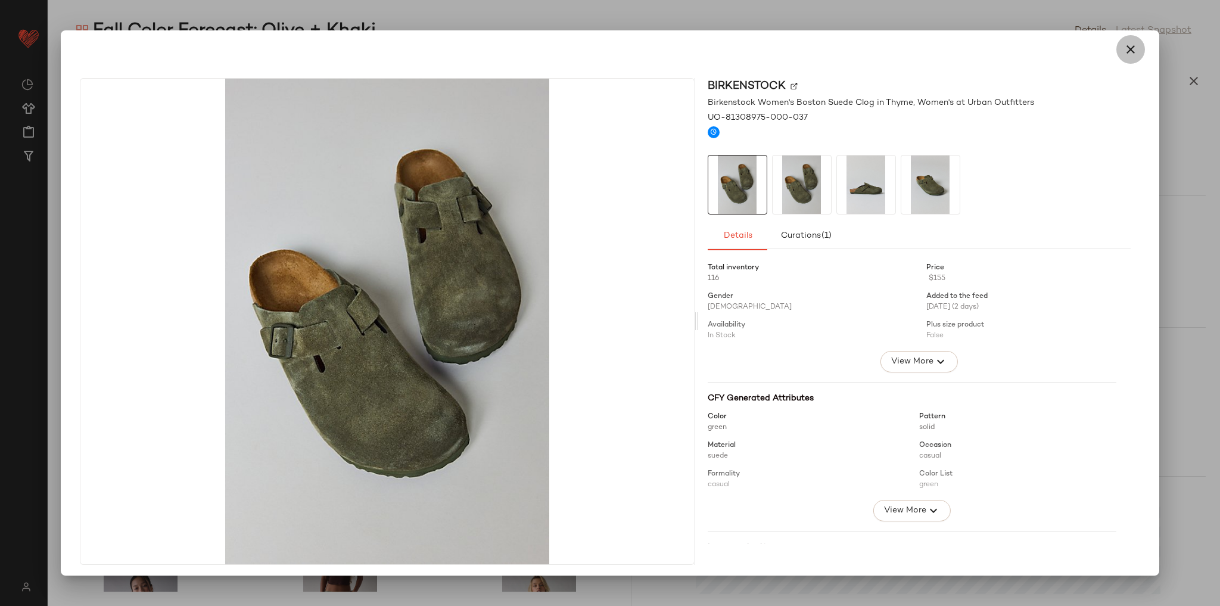
click at [1135, 43] on button "button" at bounding box center [1130, 49] width 29 height 29
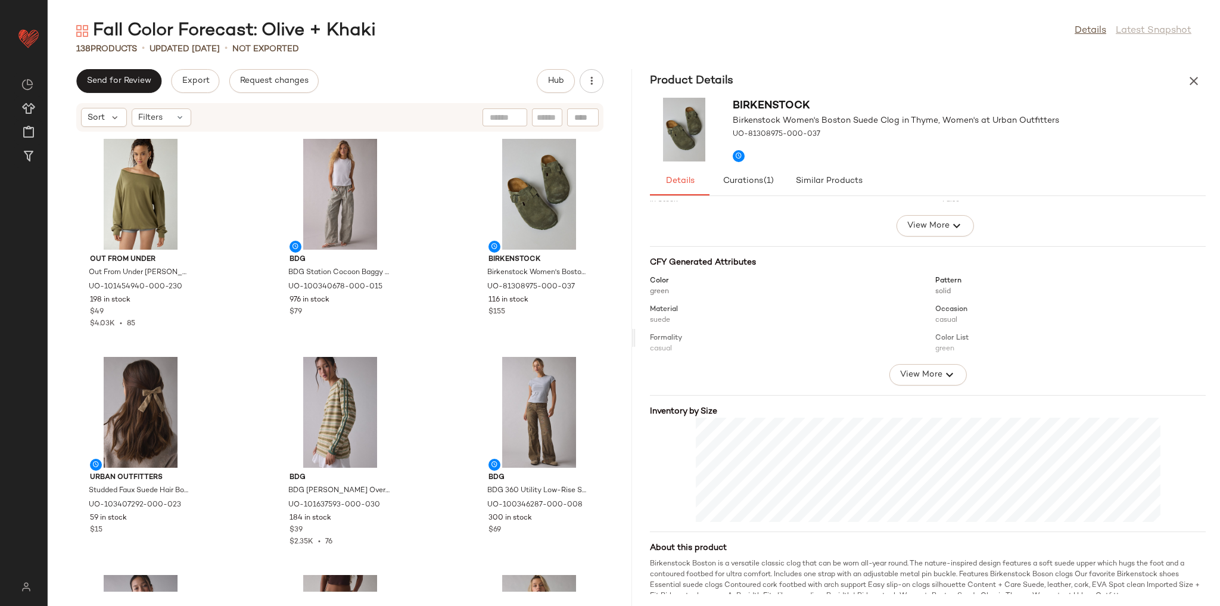
scroll to position [88, 0]
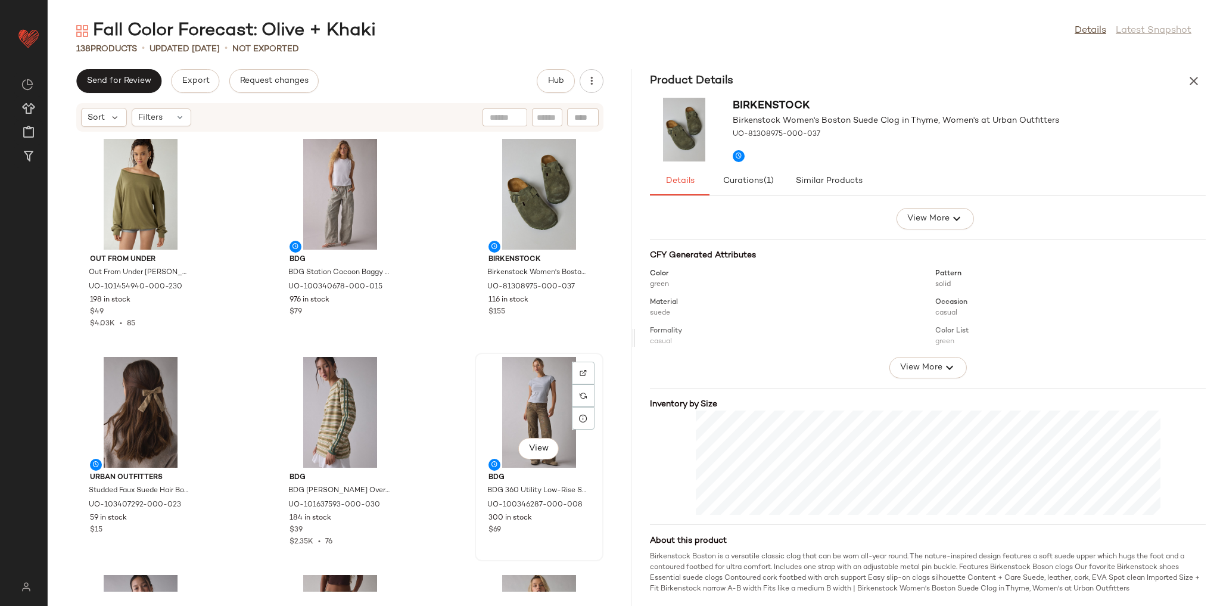
click at [512, 399] on div "View" at bounding box center [539, 412] width 120 height 111
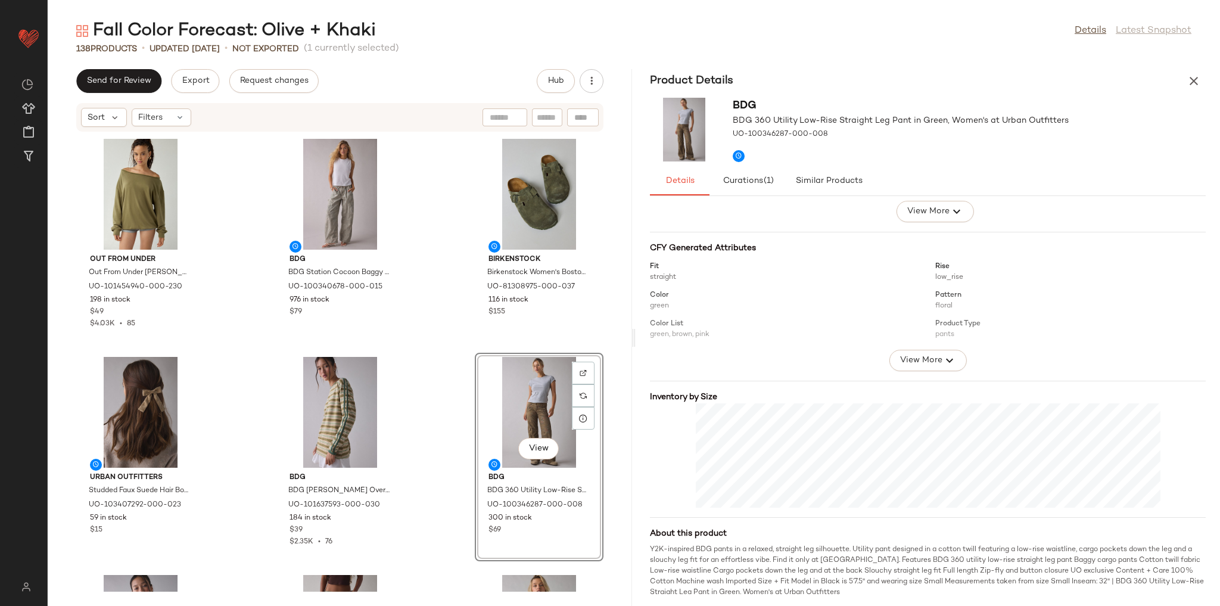
scroll to position [99, 0]
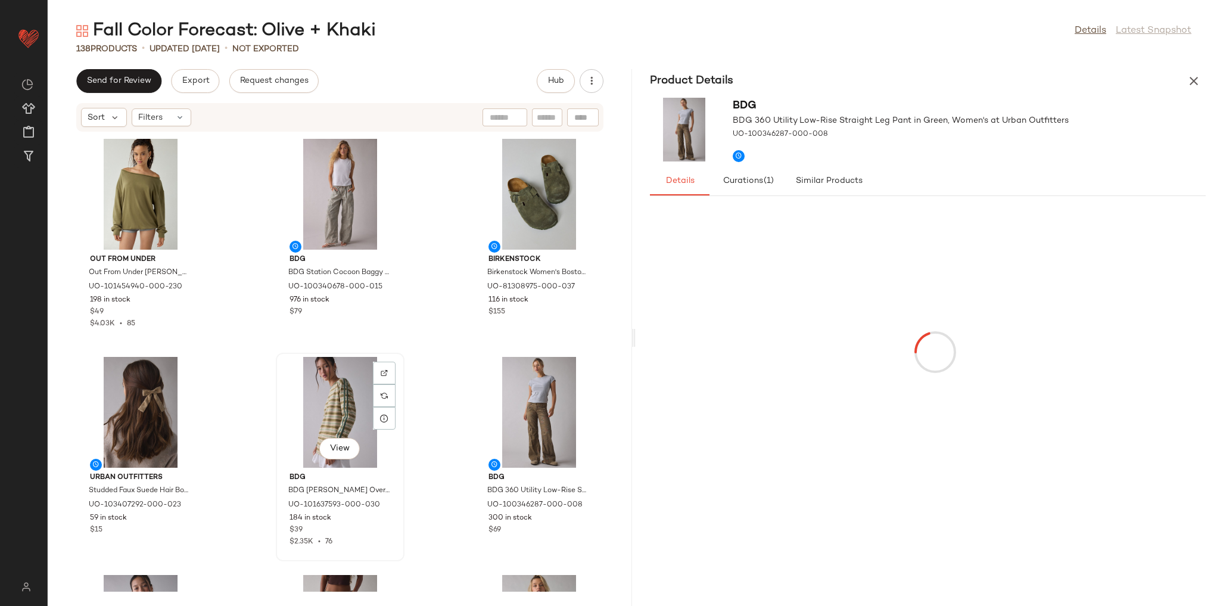
click at [329, 400] on div "View" at bounding box center [340, 412] width 120 height 111
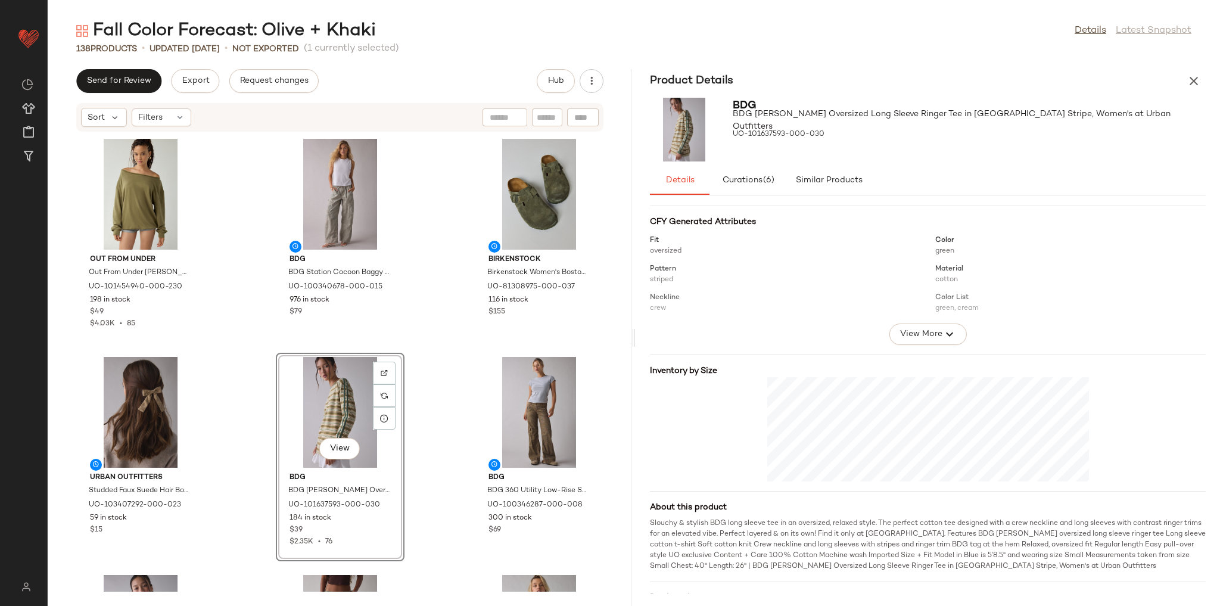
scroll to position [143, 0]
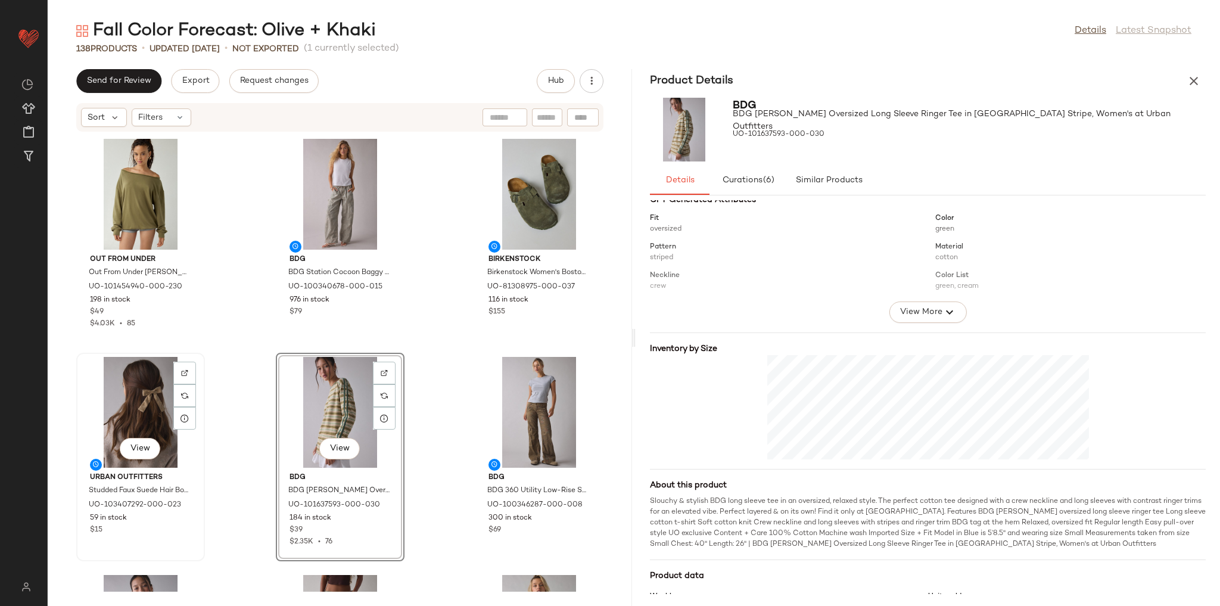
click at [145, 412] on div "View" at bounding box center [140, 412] width 120 height 111
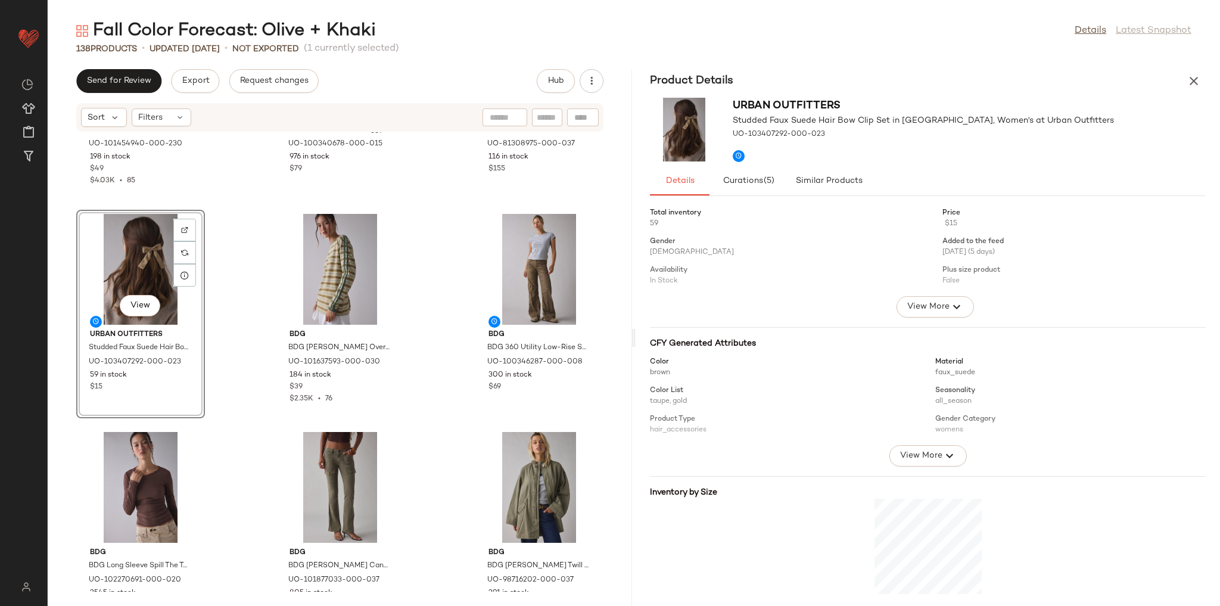
scroll to position [191, 0]
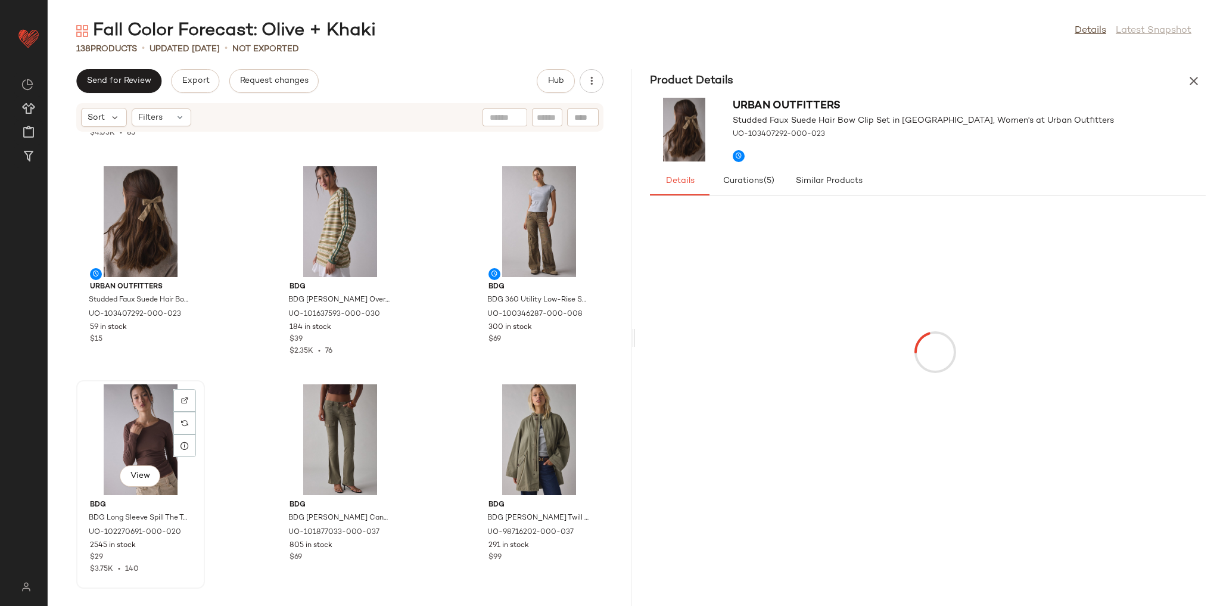
click at [162, 443] on div "View" at bounding box center [140, 439] width 120 height 111
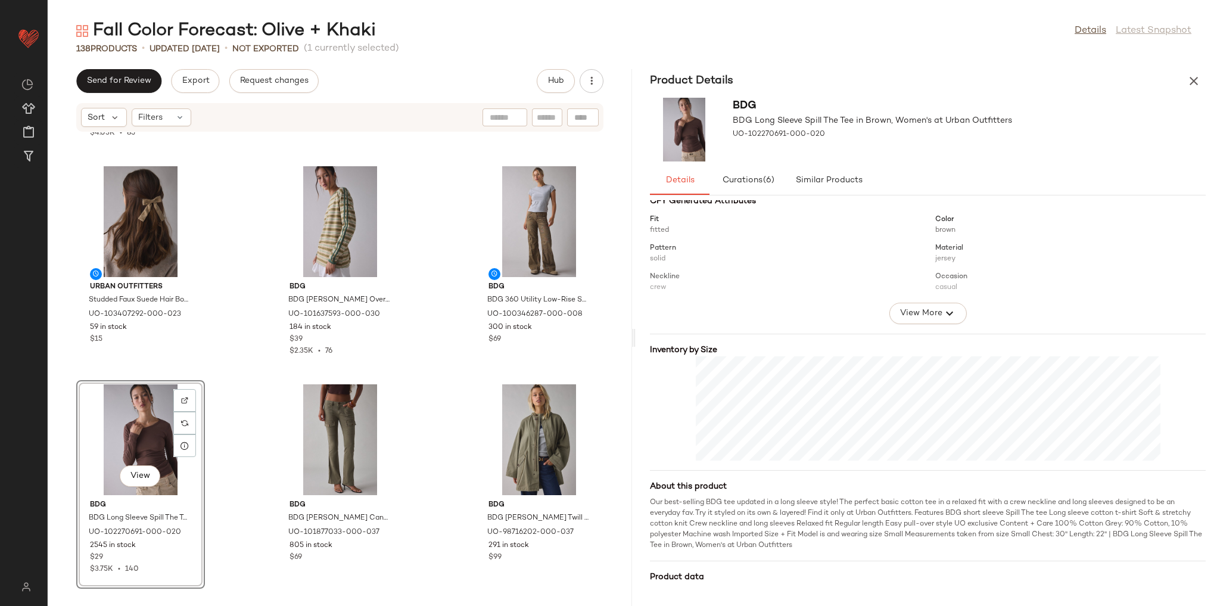
scroll to position [143, 0]
click at [324, 434] on div "View" at bounding box center [340, 439] width 120 height 111
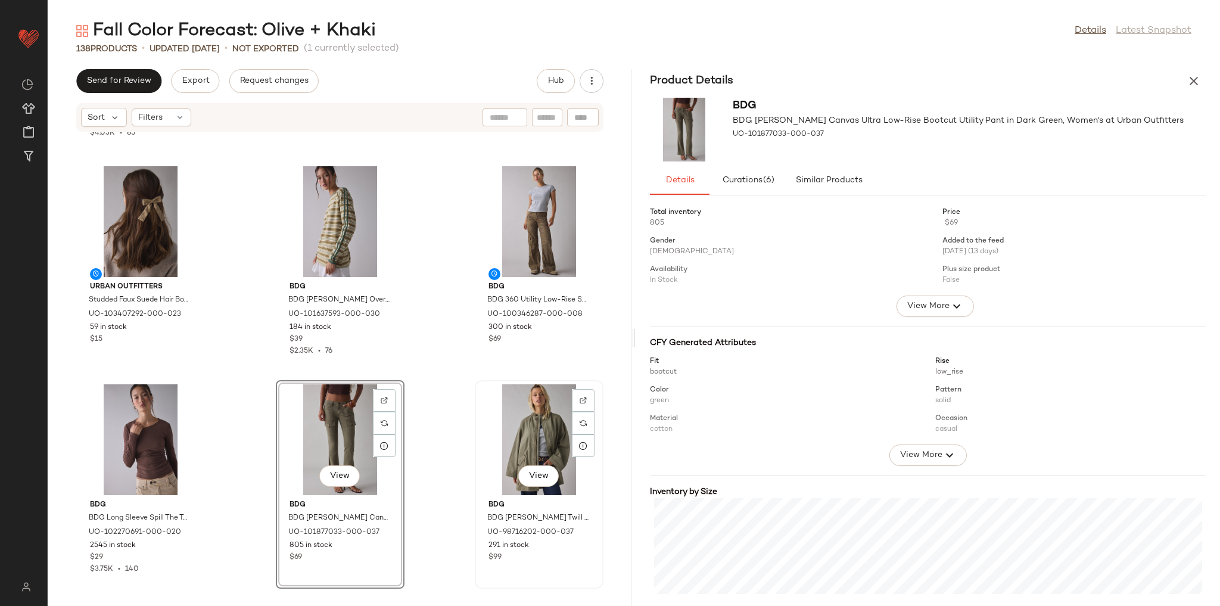
click at [518, 441] on div "View" at bounding box center [539, 439] width 120 height 111
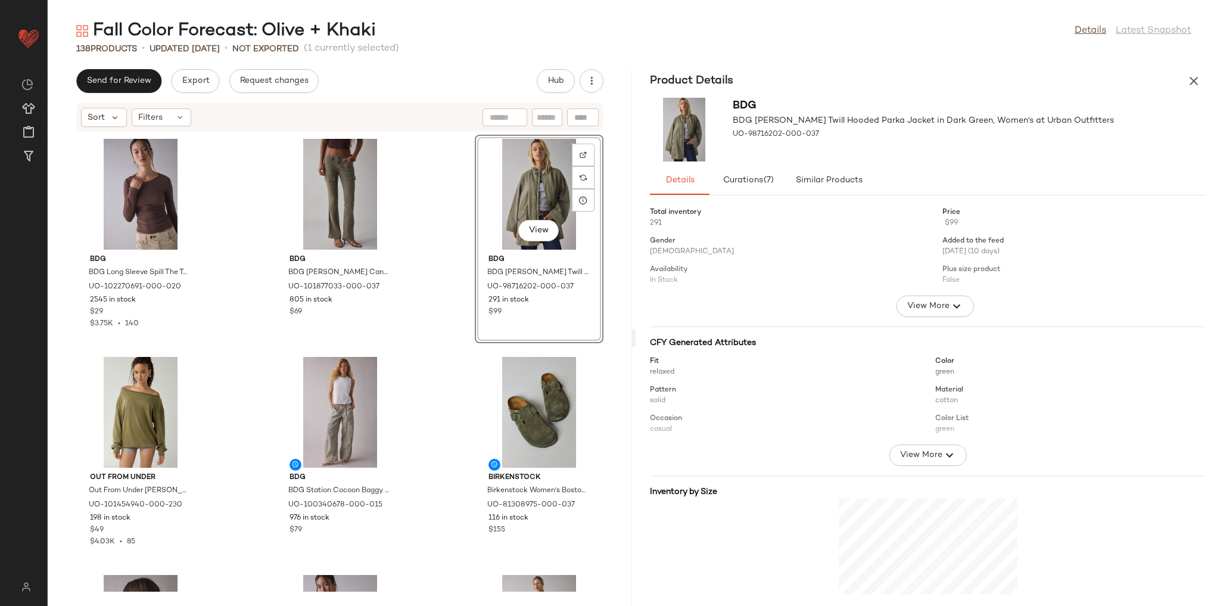
click at [434, 321] on div "BDG BDG Long Sleeve Spill The Tee in Brown, Women's at Urban Outfitters UO-1022…" at bounding box center [340, 361] width 584 height 459
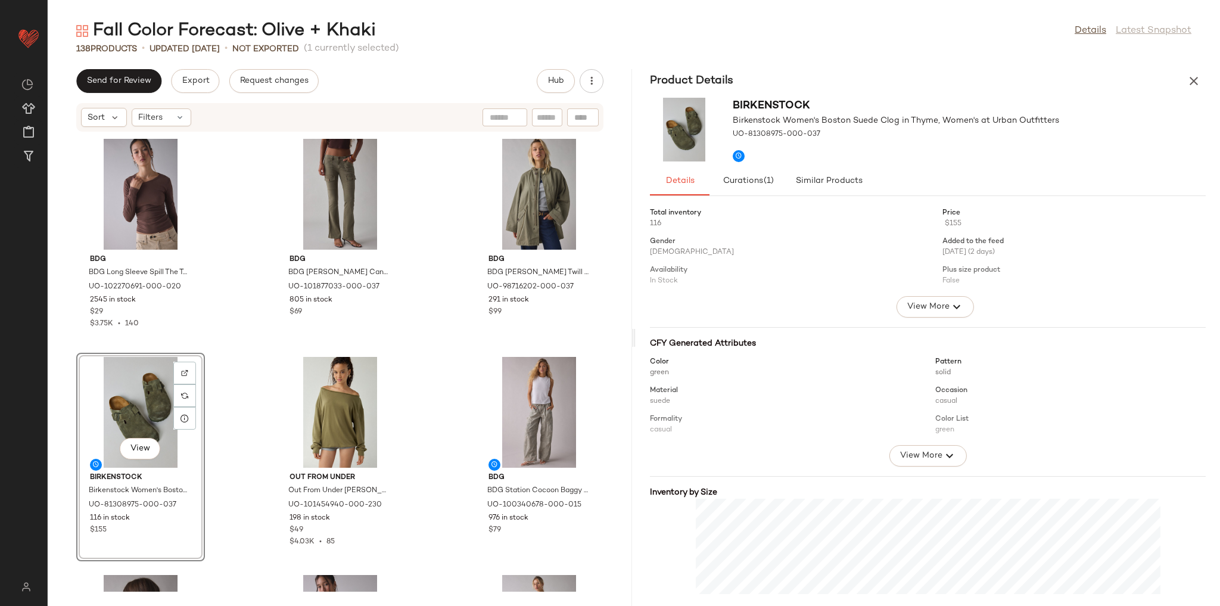
click at [254, 325] on div "BDG BDG Long Sleeve Spill The Tee in Brown, Women's at Urban Outfitters UO-1022…" at bounding box center [340, 361] width 584 height 459
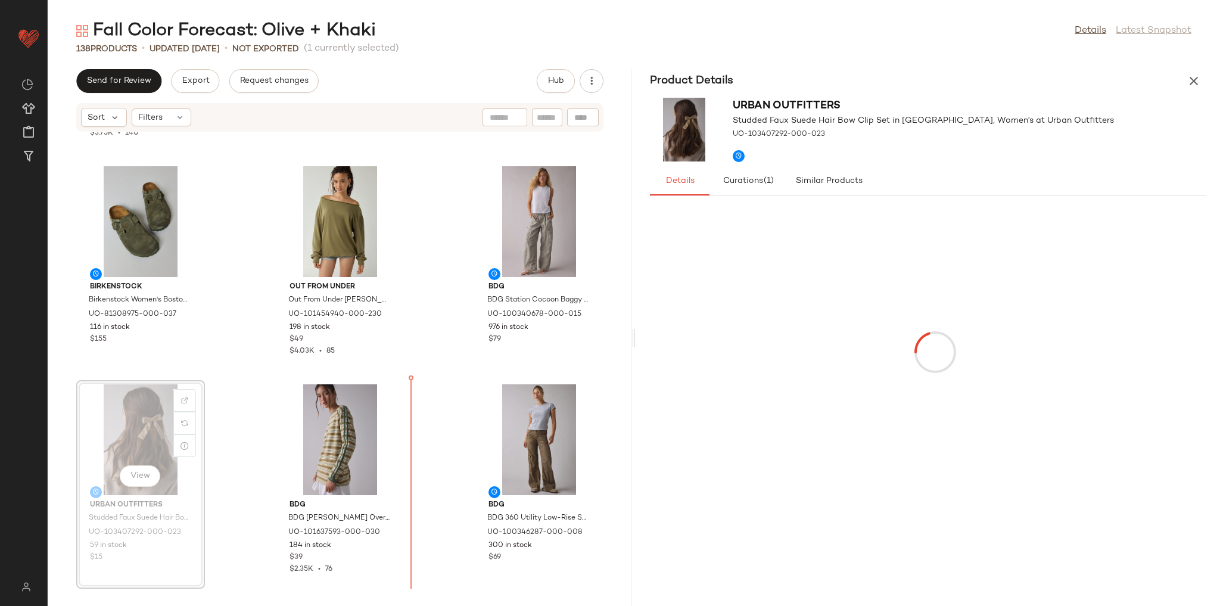
scroll to position [192, 0]
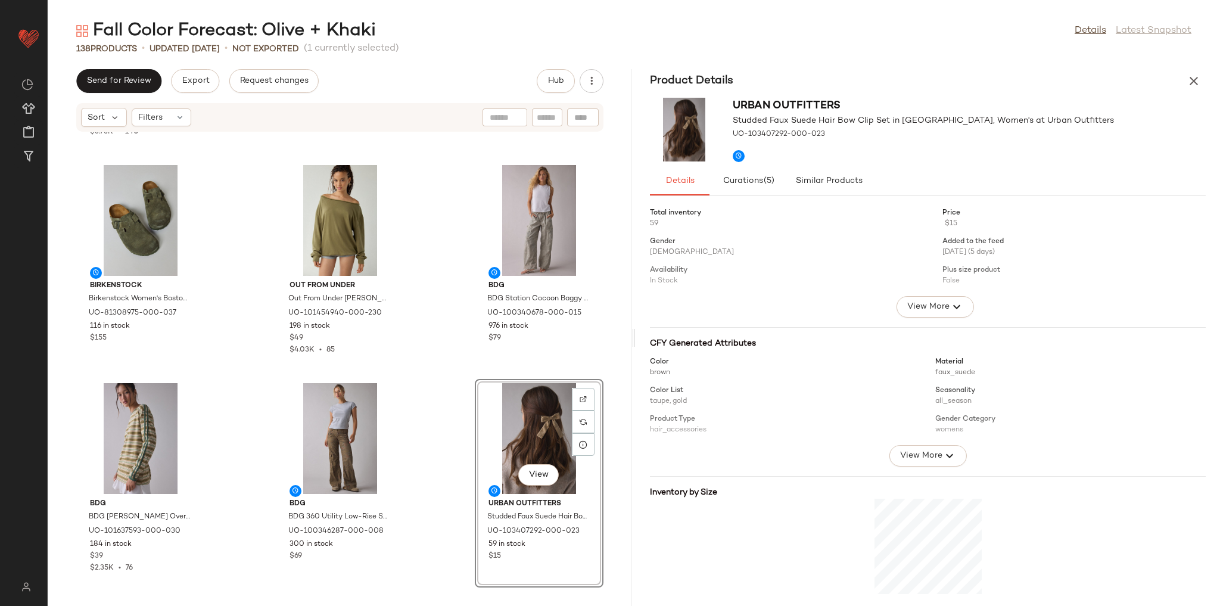
click at [445, 369] on div "BDG BDG Long Sleeve Spill The Tee in Brown, Women's at Urban Outfitters UO-1022…" at bounding box center [340, 361] width 584 height 459
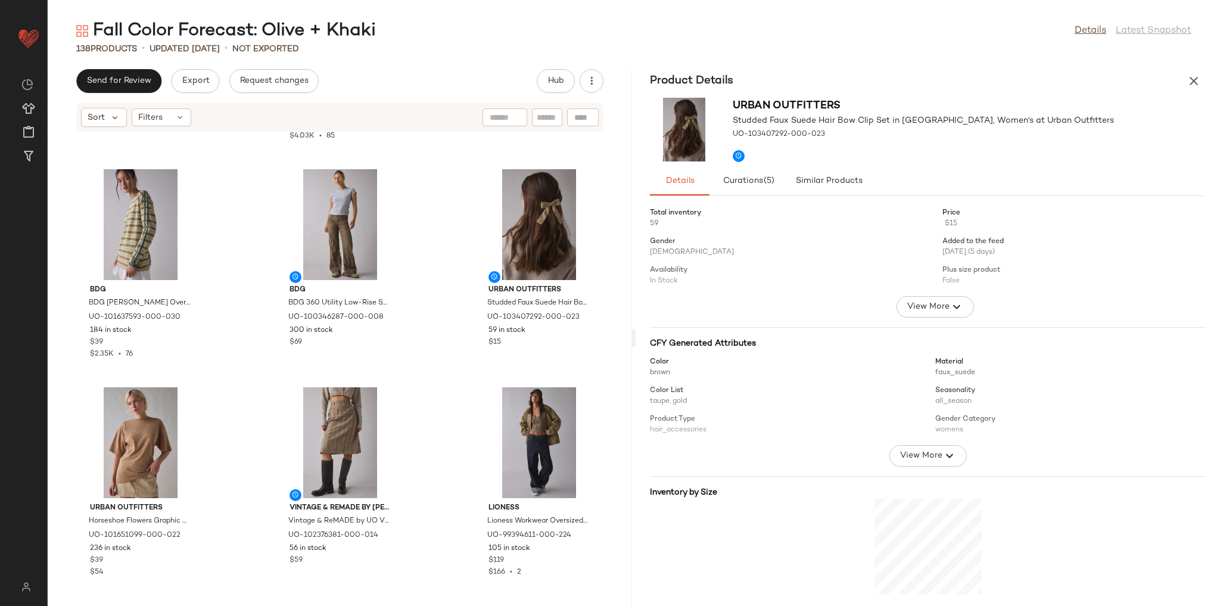
scroll to position [440, 0]
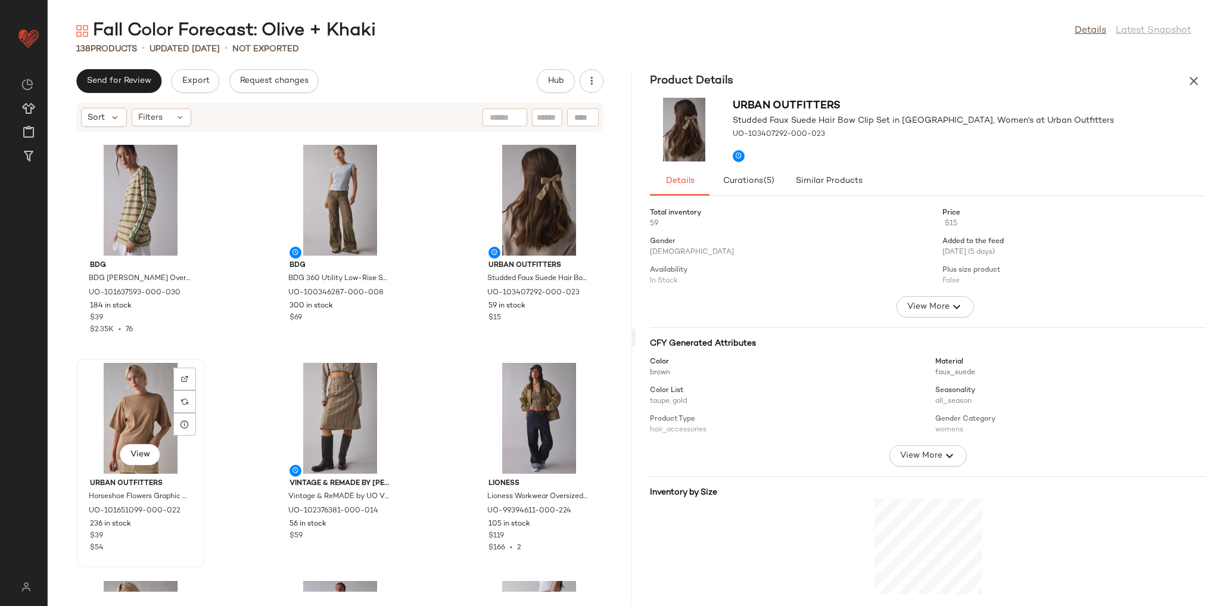
click at [122, 425] on div "View" at bounding box center [140, 418] width 120 height 111
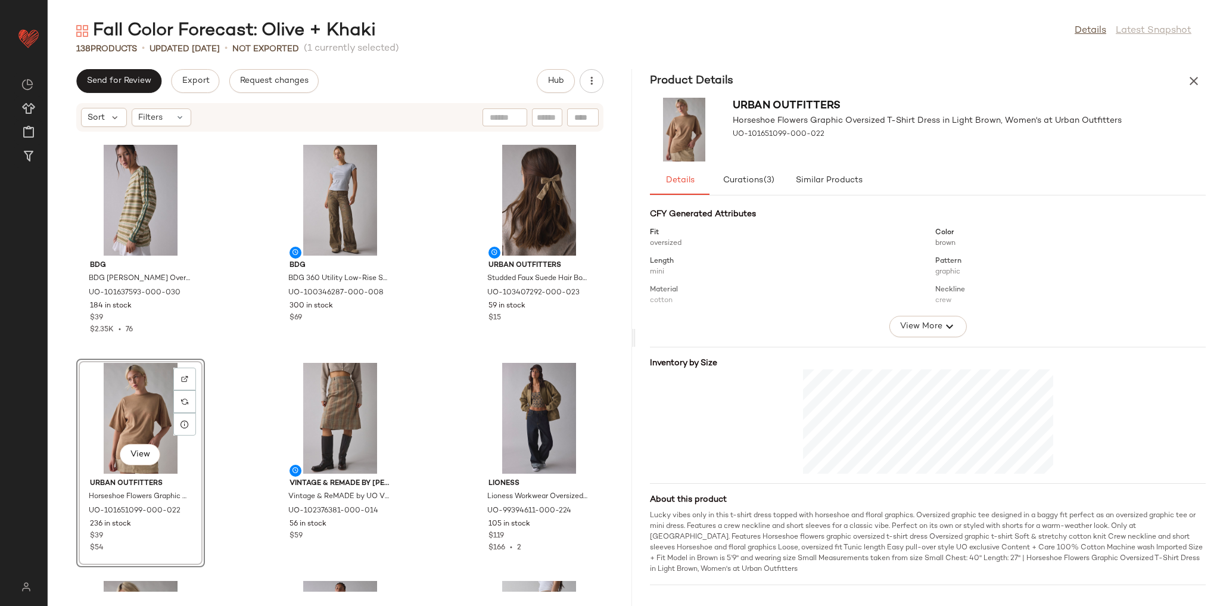
scroll to position [143, 0]
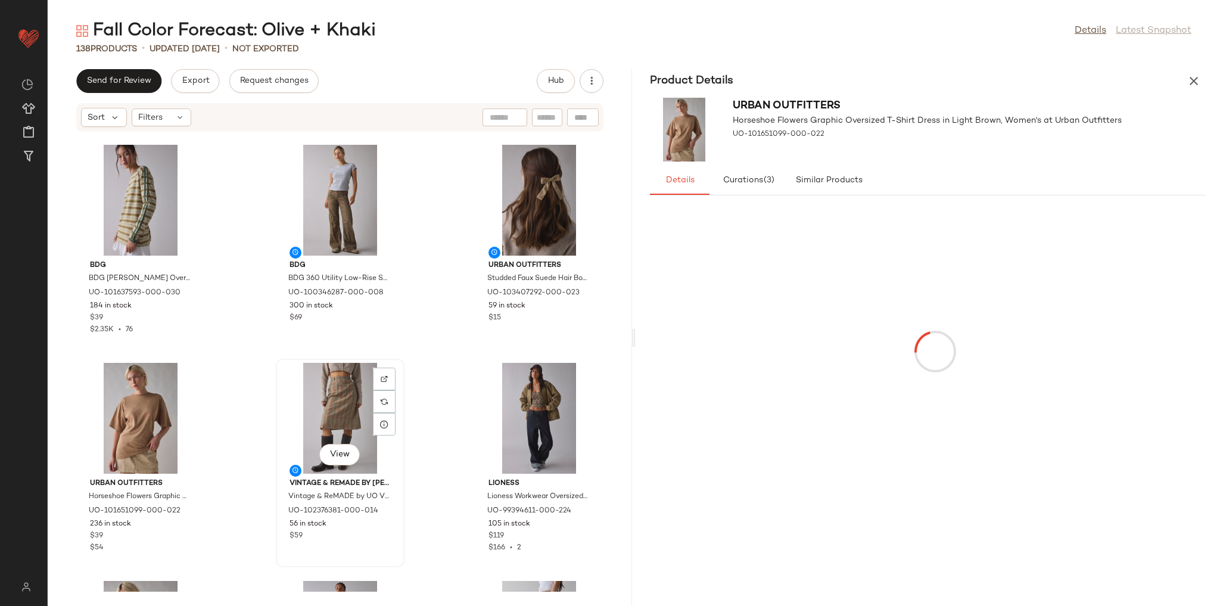
click at [345, 421] on div "View" at bounding box center [340, 418] width 120 height 111
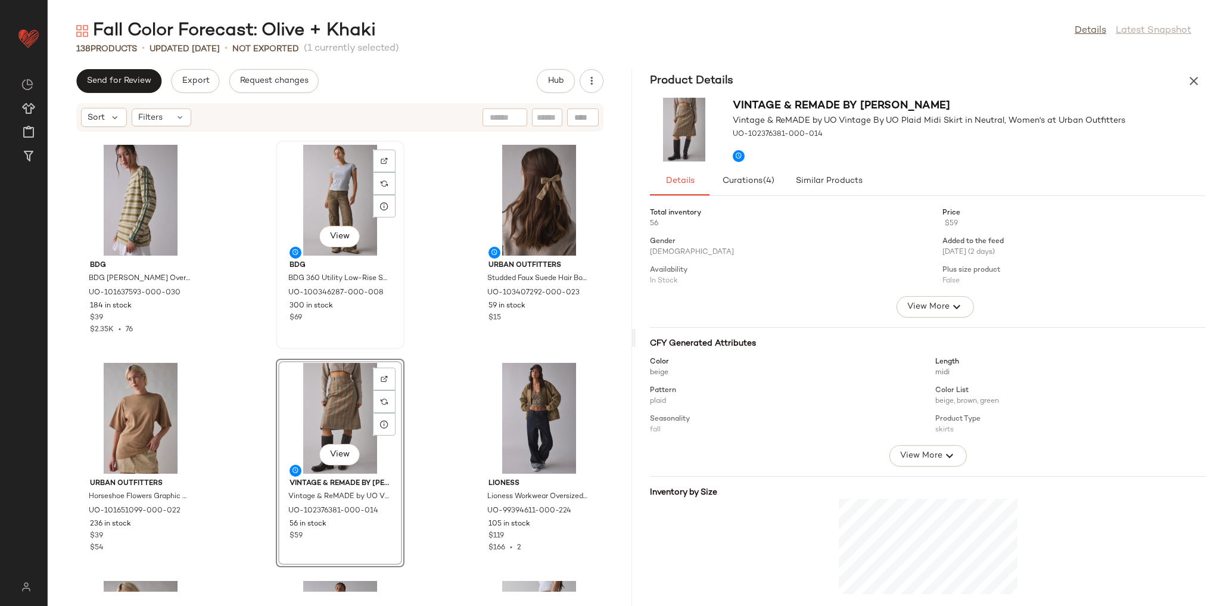
click at [355, 186] on div "View" at bounding box center [340, 200] width 120 height 111
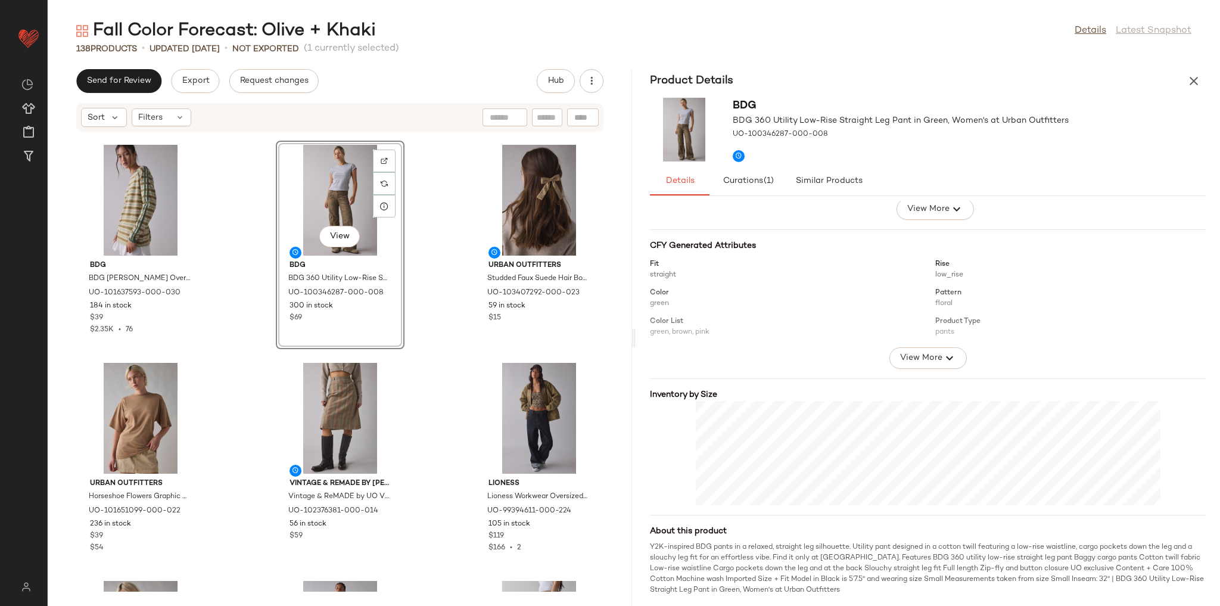
scroll to position [99, 0]
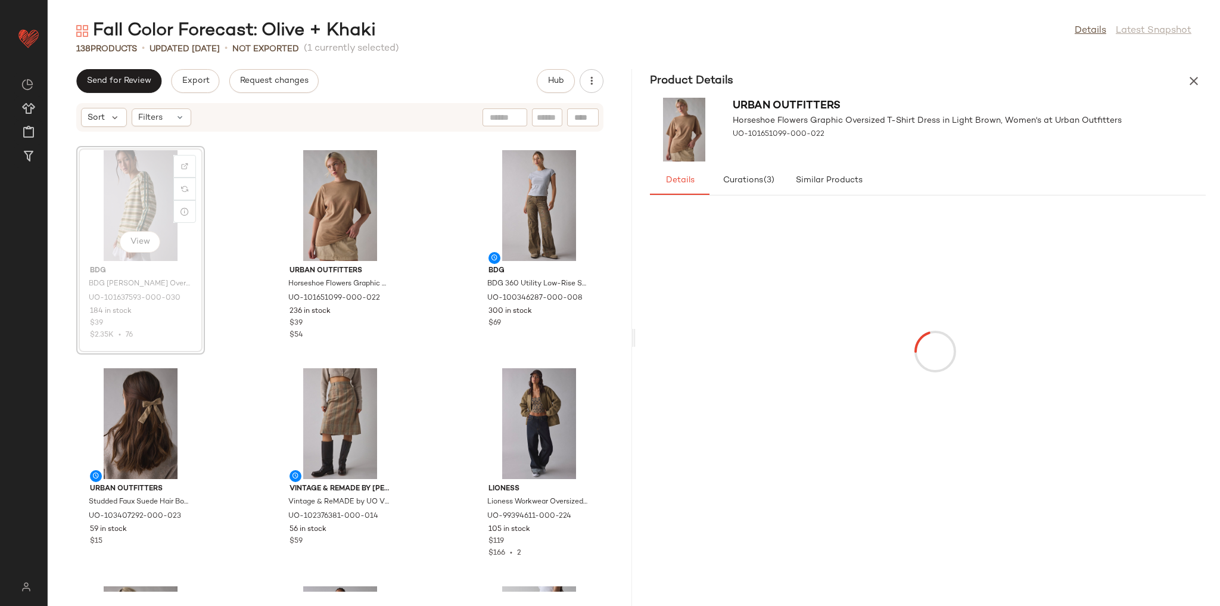
scroll to position [434, 0]
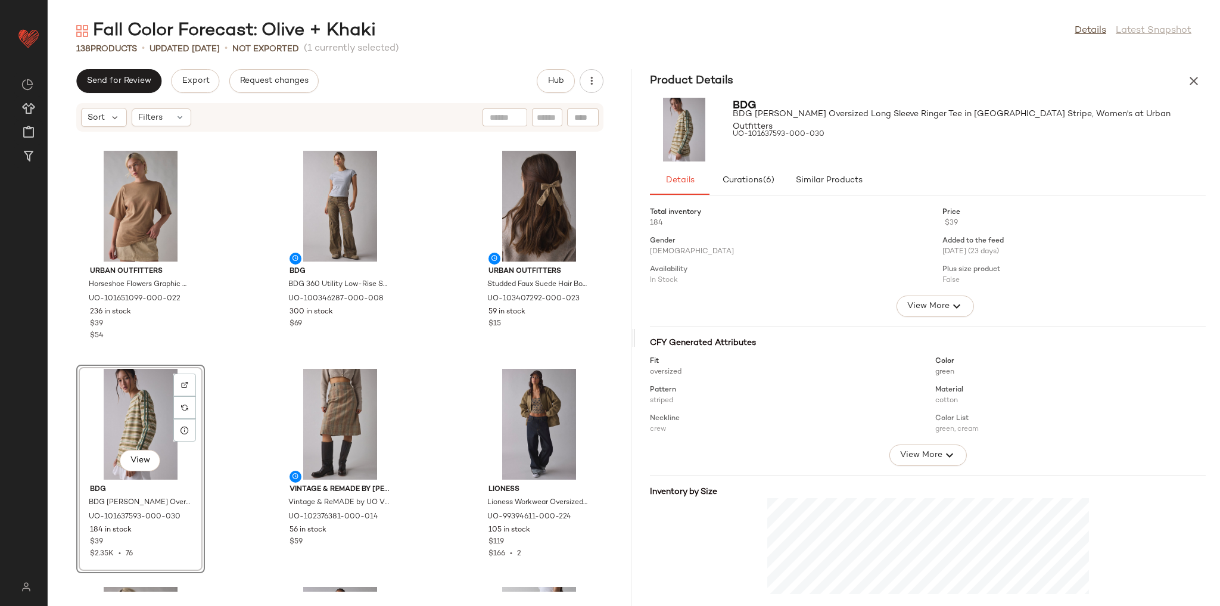
click at [245, 353] on div "Birkenstock Birkenstock Women's Boston Suede Clog in [GEOGRAPHIC_DATA], Women's…" at bounding box center [340, 361] width 584 height 459
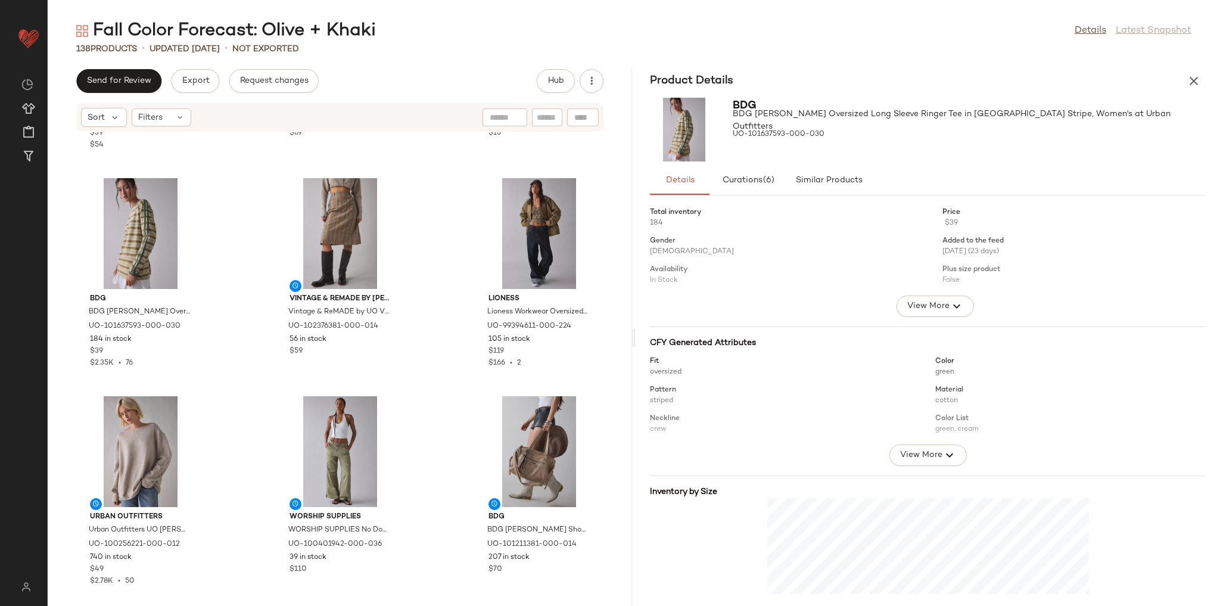
scroll to position [577, 0]
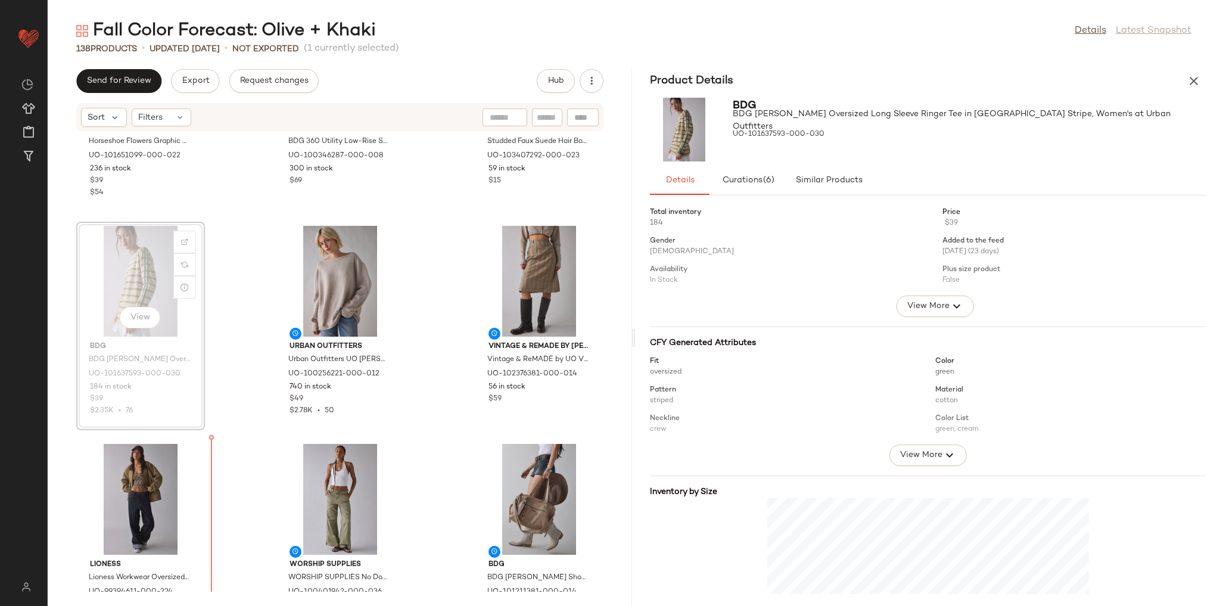
scroll to position [579, 0]
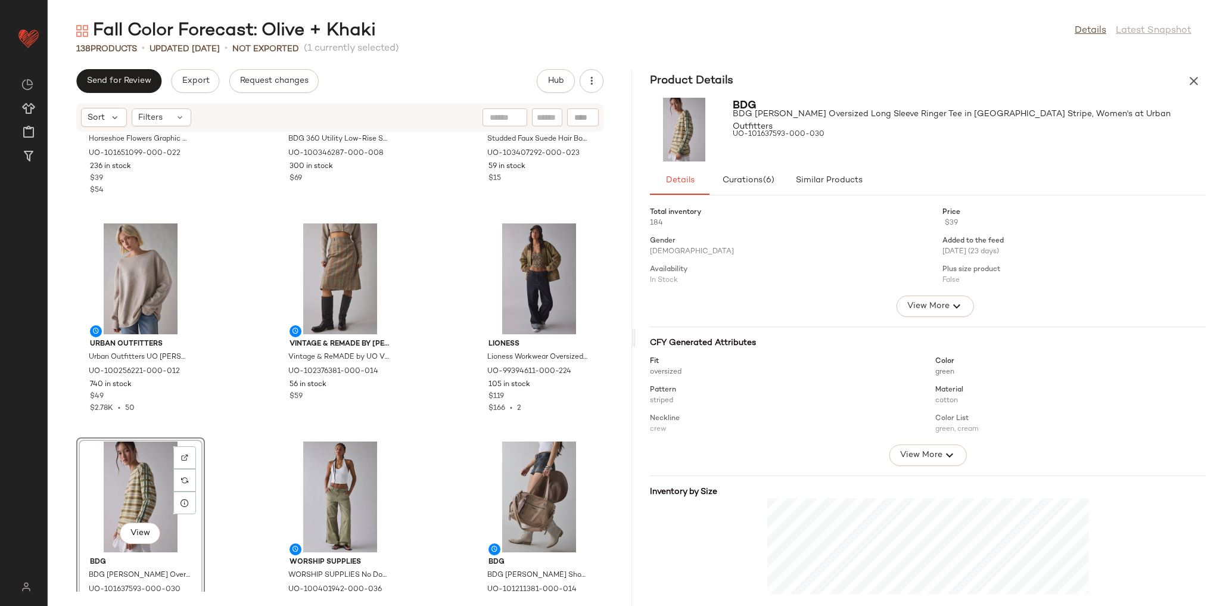
click at [253, 382] on div "Urban Outfitters Horseshoe Flowers Graphic Oversized T-Shirt Dress in Light Bro…" at bounding box center [340, 361] width 584 height 459
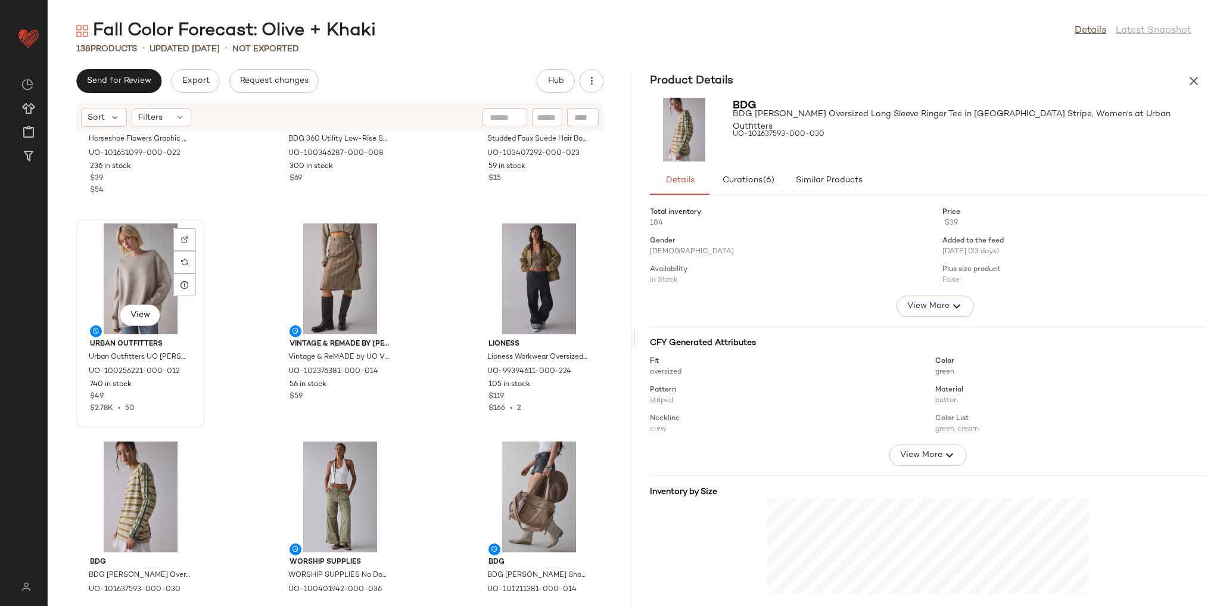
click at [139, 270] on div "View" at bounding box center [140, 278] width 120 height 111
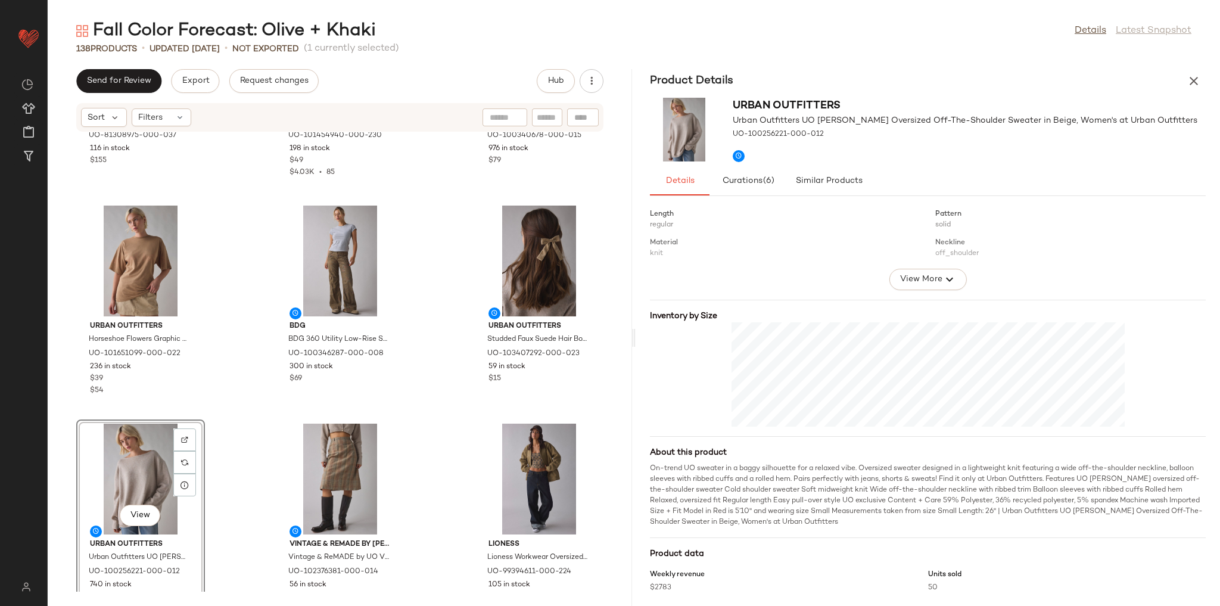
scroll to position [391, 0]
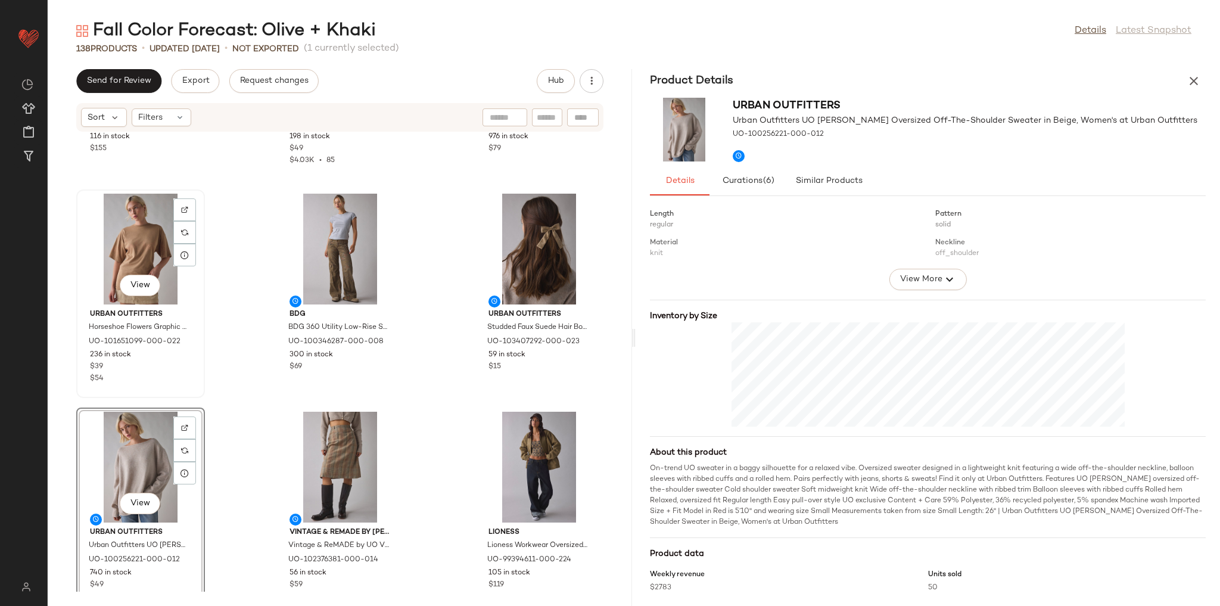
click at [145, 253] on div "View" at bounding box center [140, 249] width 120 height 111
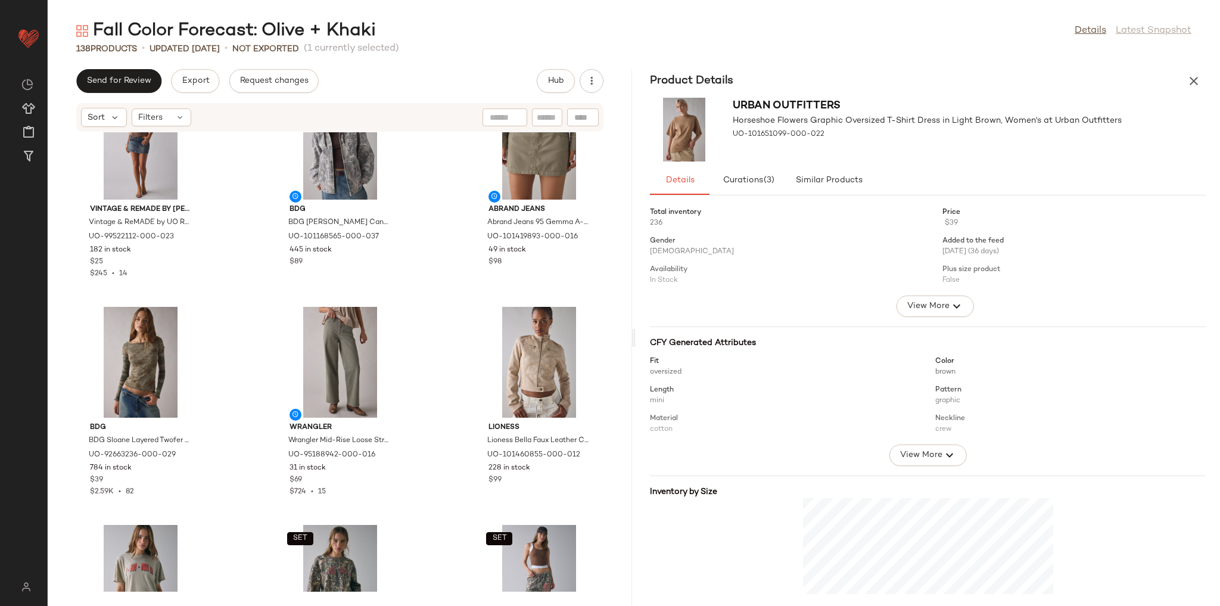
scroll to position [1153, 0]
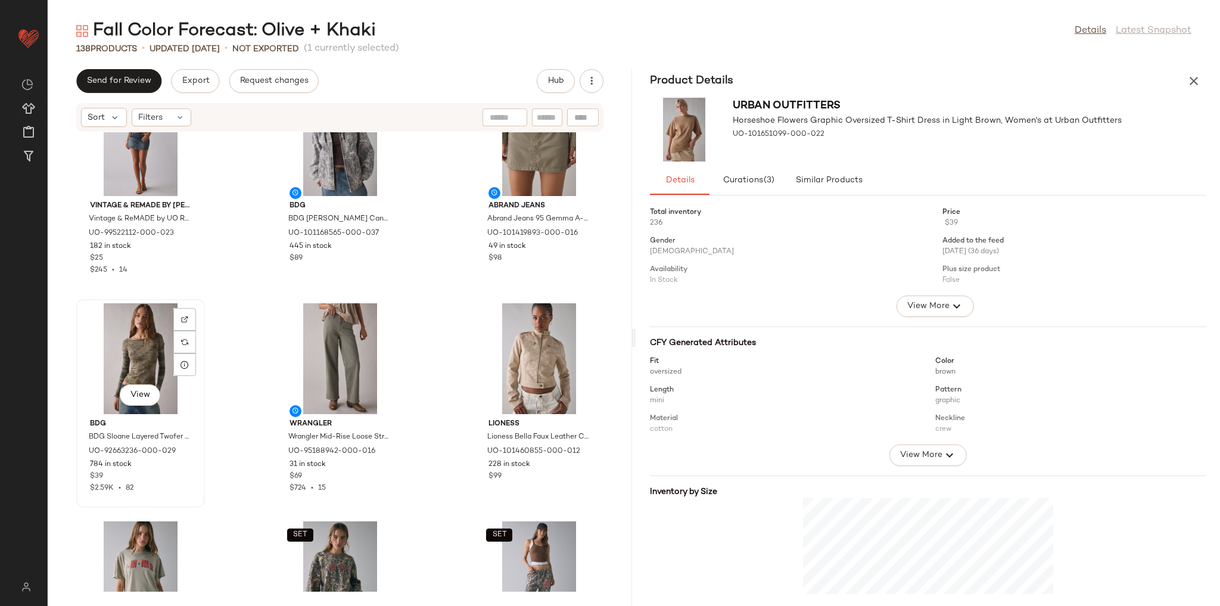
click at [162, 343] on div "View" at bounding box center [140, 358] width 120 height 111
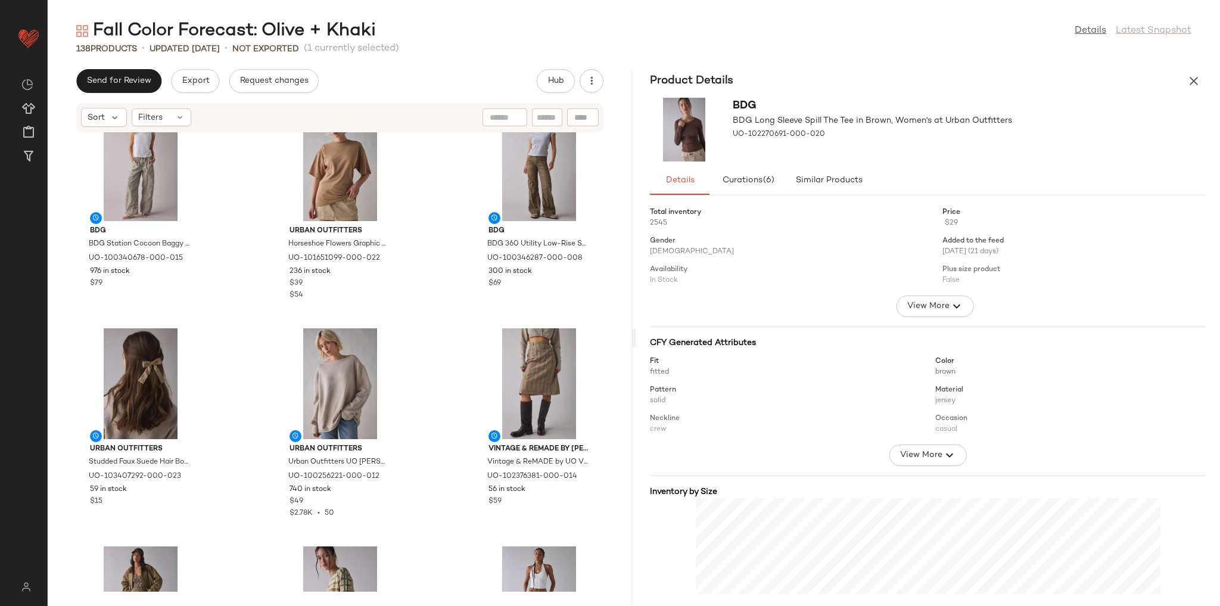
scroll to position [508, 0]
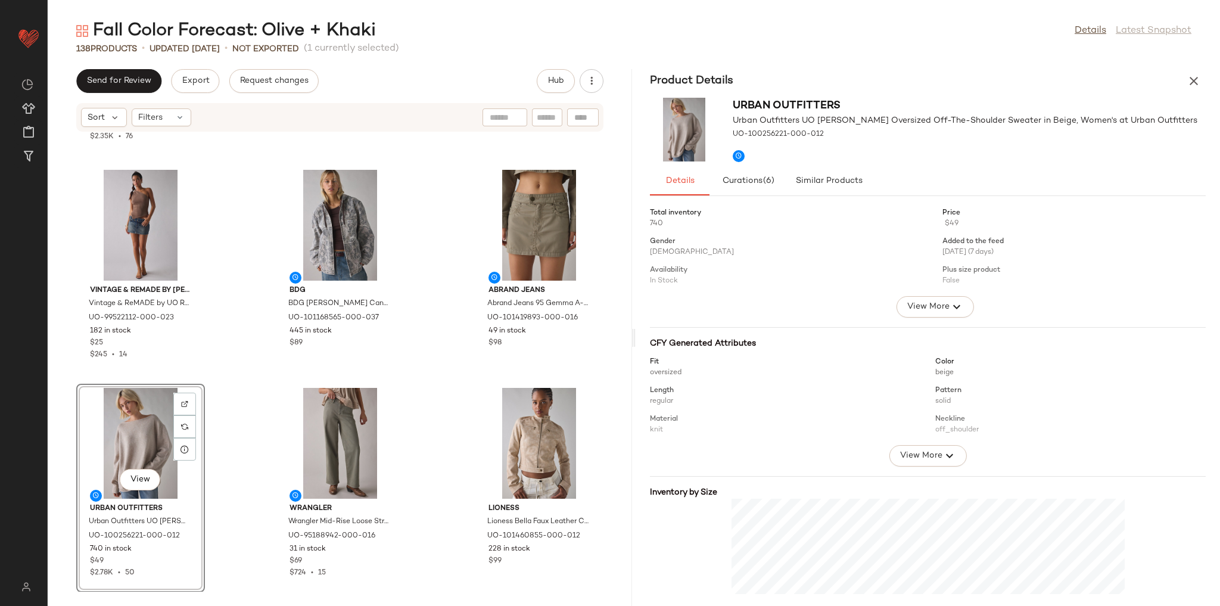
scroll to position [1074, 0]
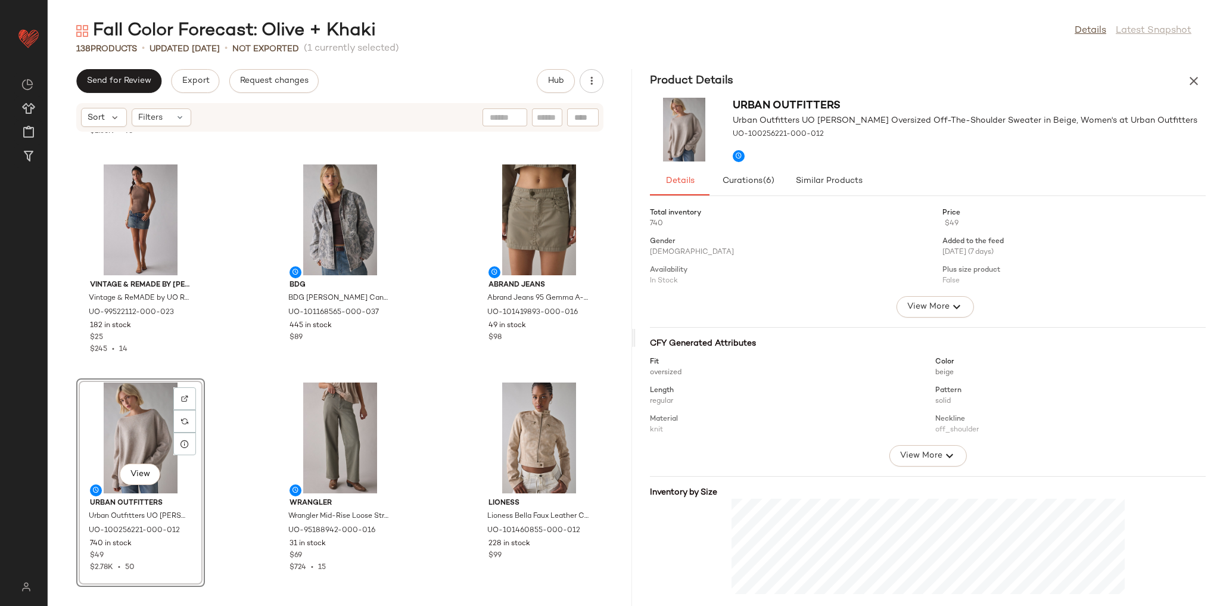
click at [217, 382] on div "BDG BDG Hayden Oversized Long Sleeve Ringer Tee in Barcelona Stripe, Women's at…" at bounding box center [340, 361] width 584 height 459
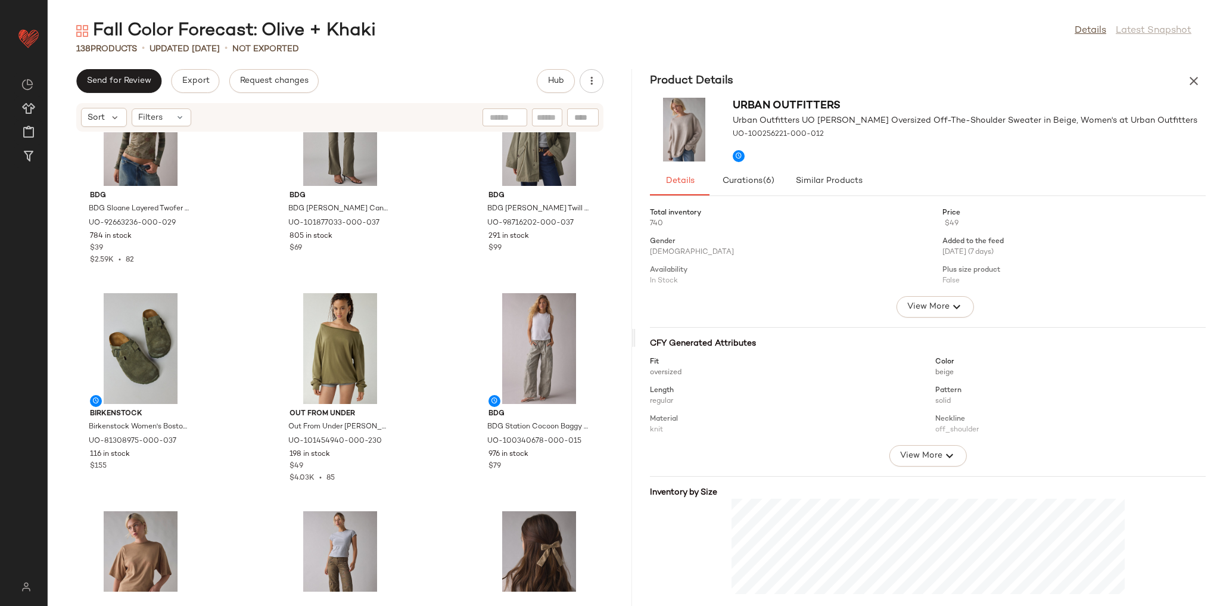
scroll to position [0, 0]
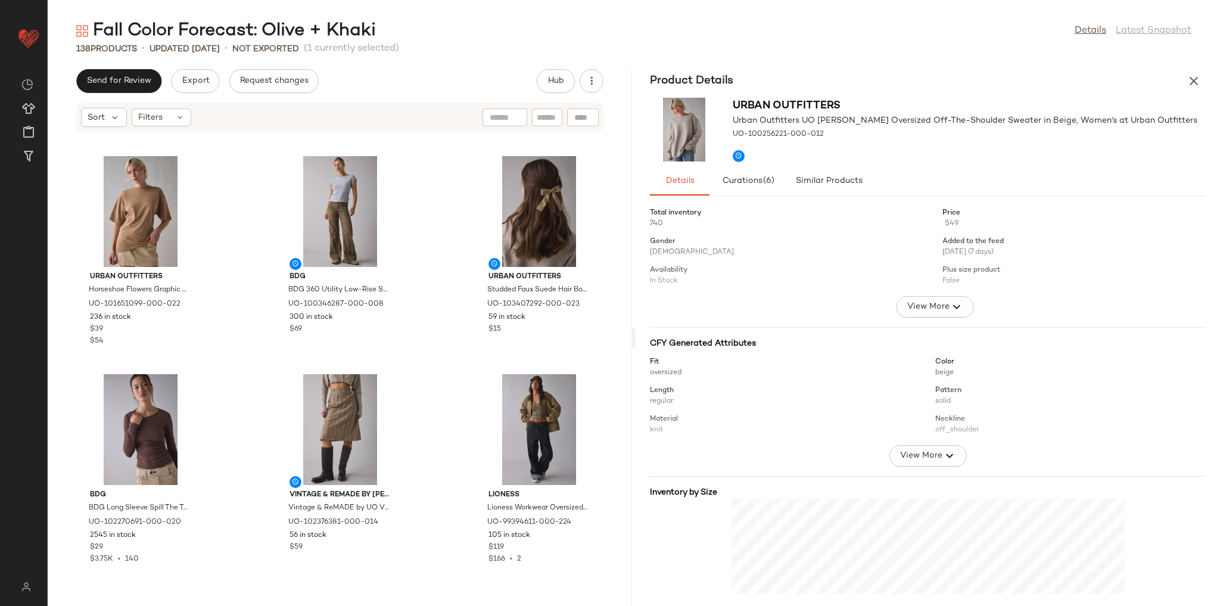
scroll to position [428, 0]
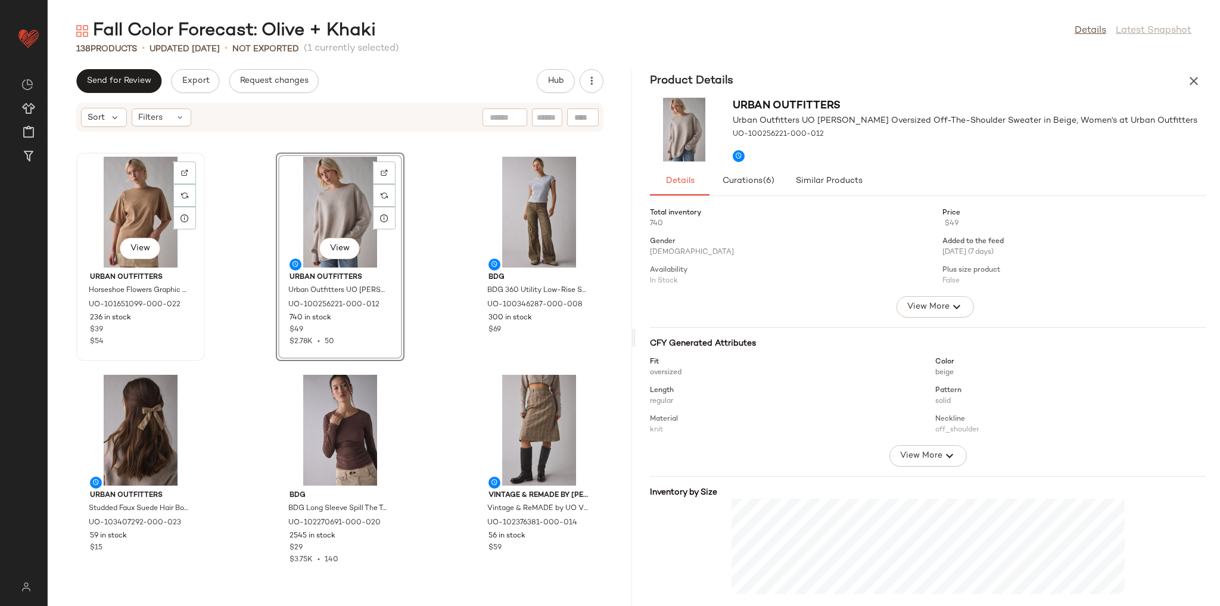
scroll to position [427, 0]
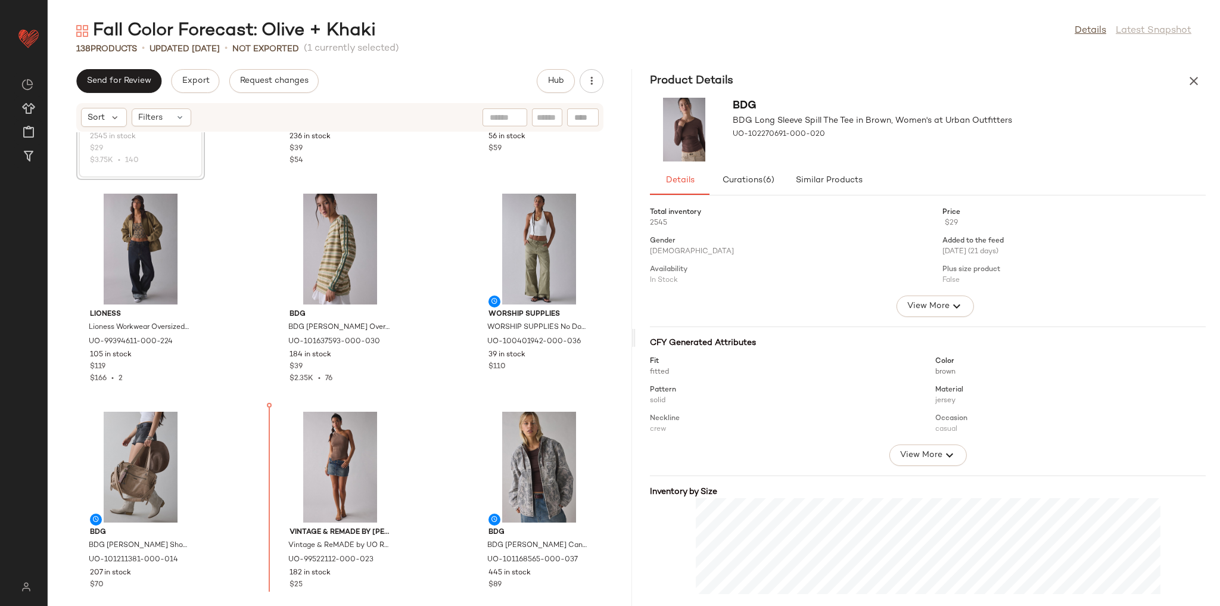
scroll to position [829, 0]
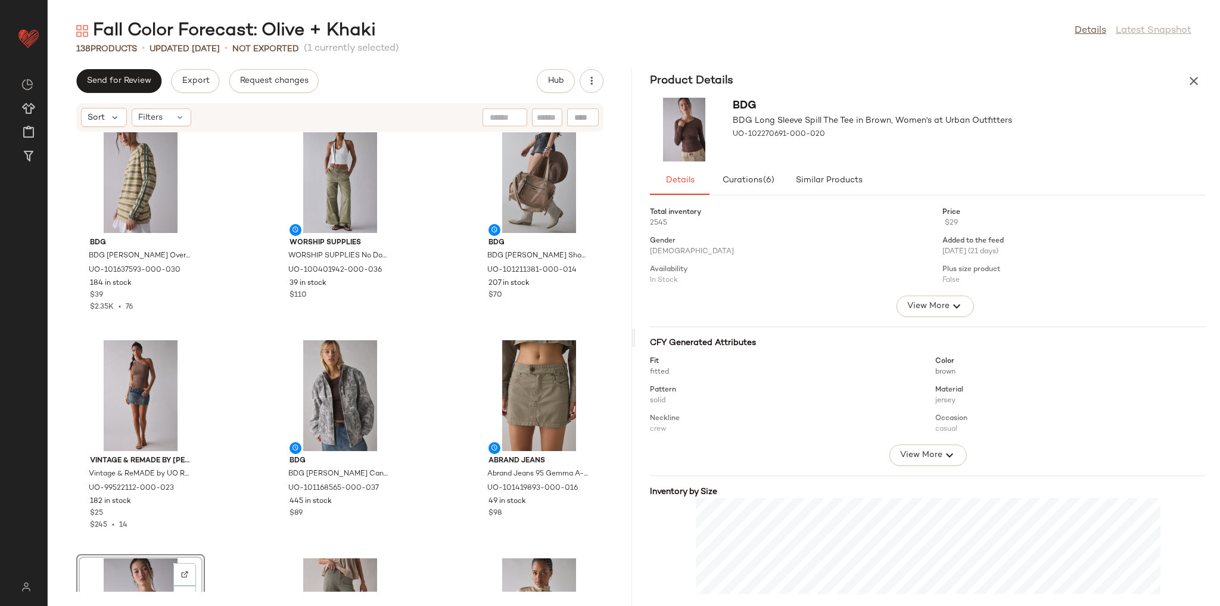
click at [241, 329] on div "BDG BDG Hayden Oversized Long Sleeve Ringer Tee in Barcelona Stripe, Women's at…" at bounding box center [340, 361] width 584 height 459
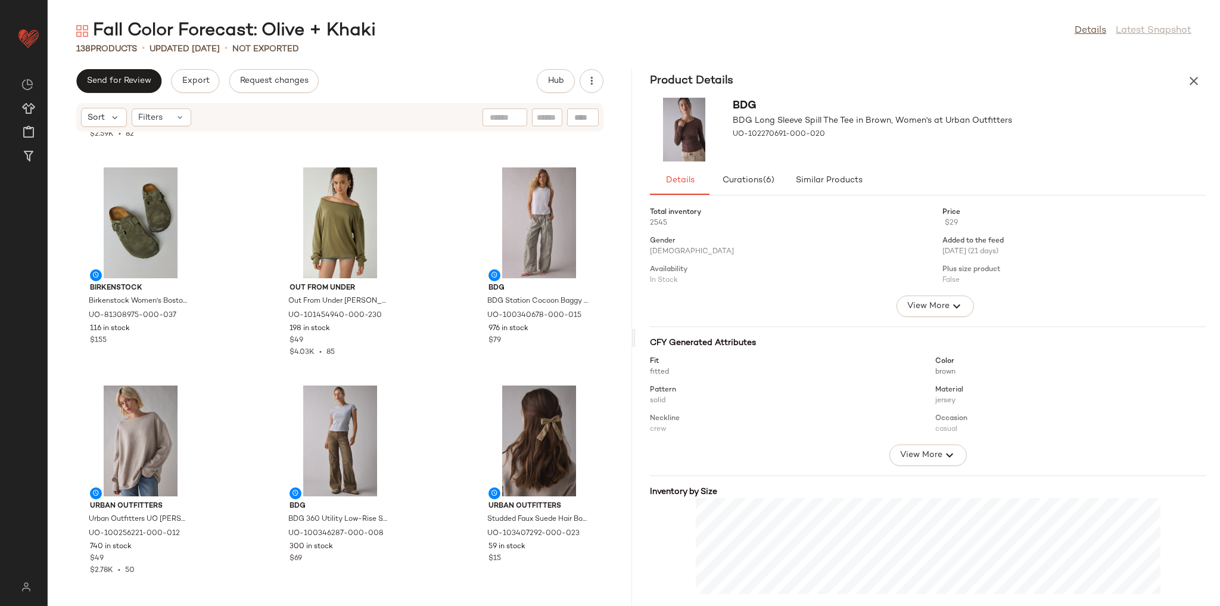
scroll to position [191, 0]
click at [112, 419] on div "View" at bounding box center [140, 439] width 120 height 111
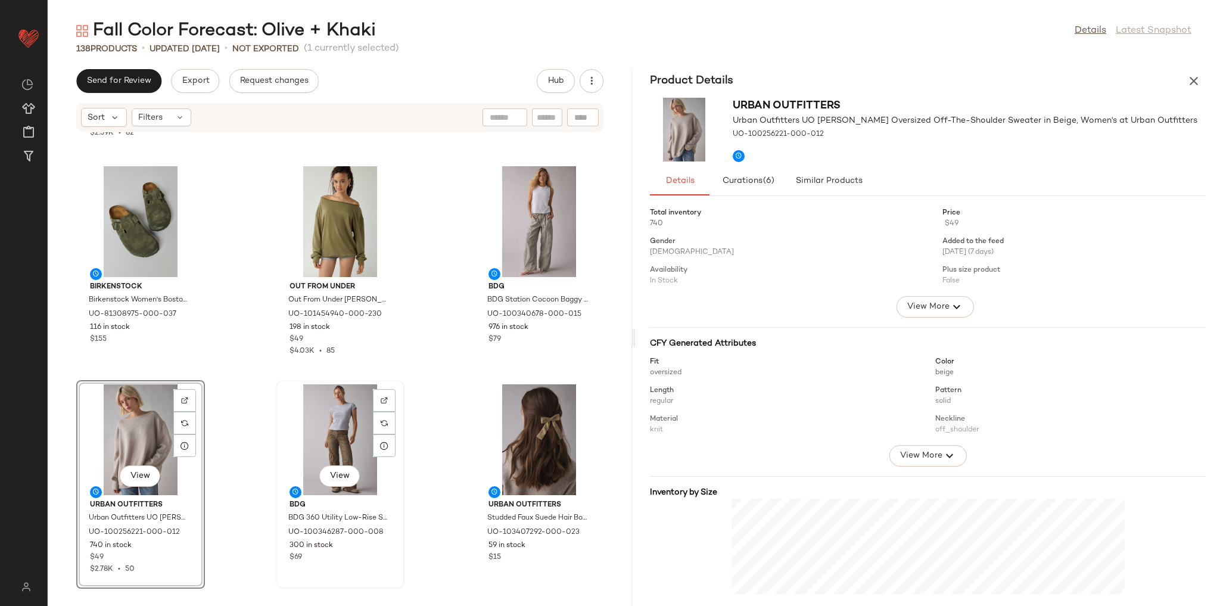
click at [351, 400] on div "View" at bounding box center [340, 439] width 120 height 111
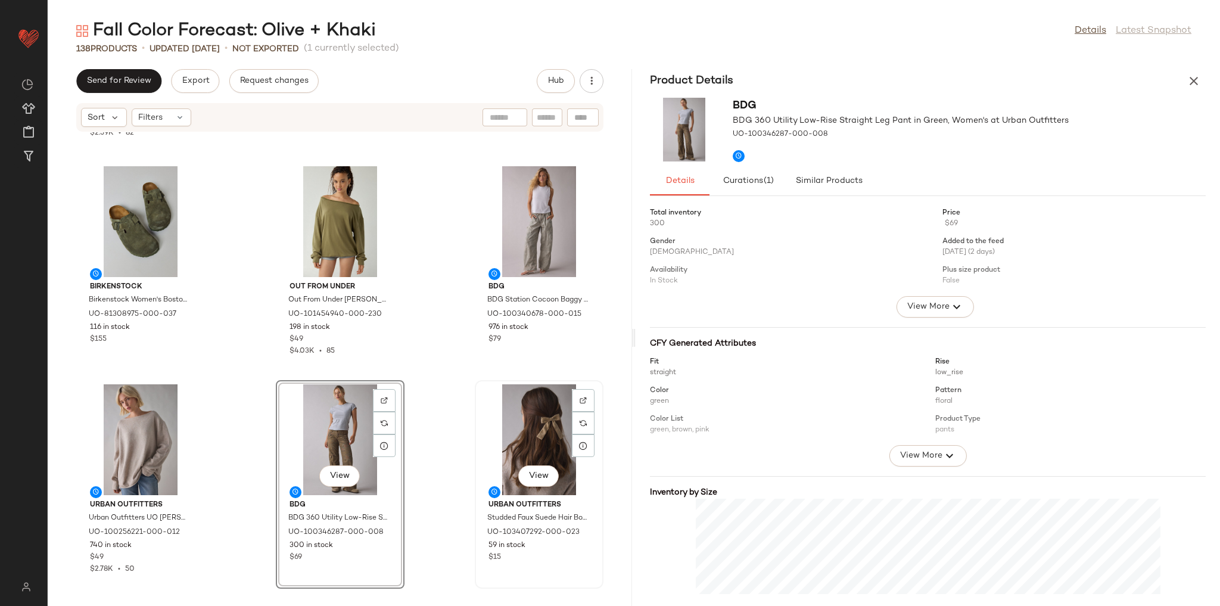
click at [506, 414] on div "View" at bounding box center [539, 439] width 120 height 111
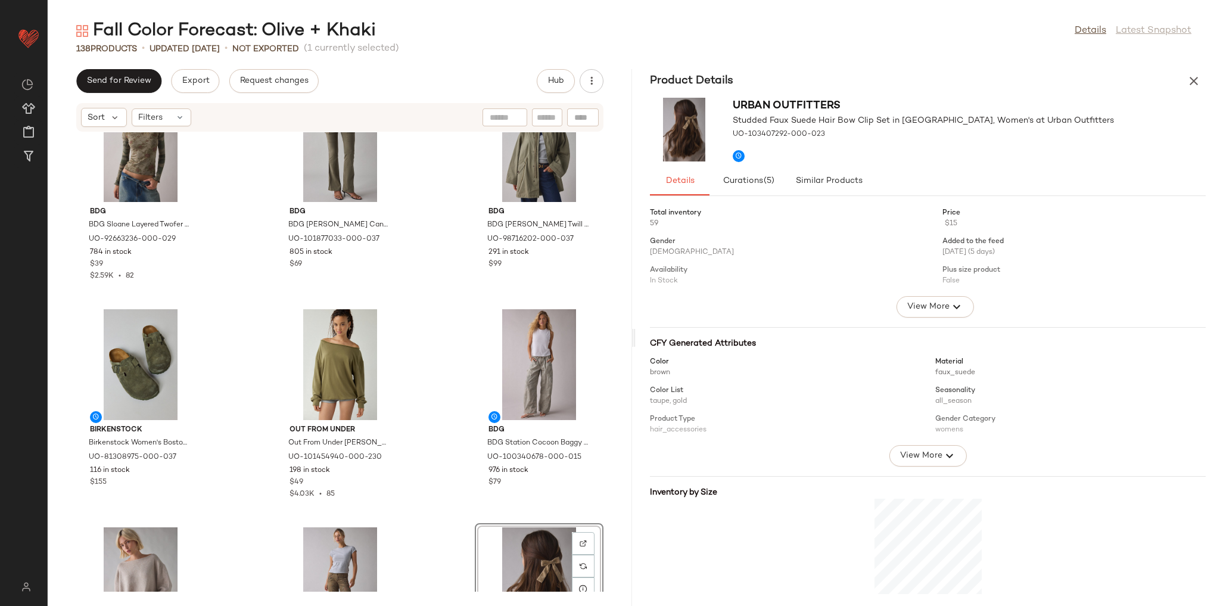
scroll to position [77, 0]
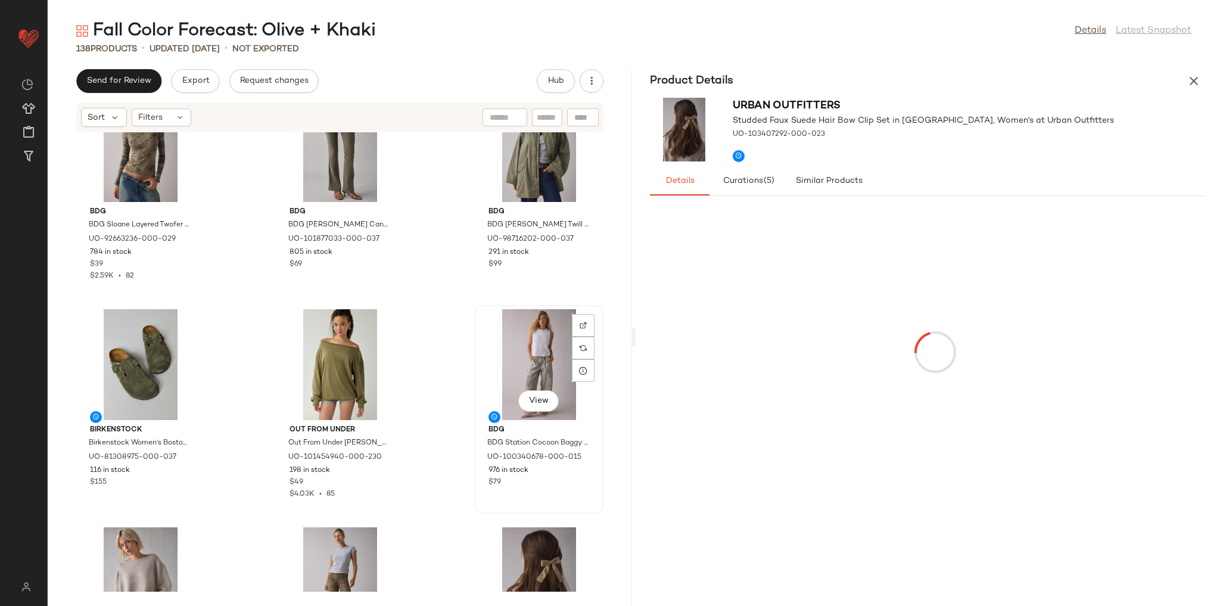
click at [539, 358] on div "View" at bounding box center [539, 364] width 120 height 111
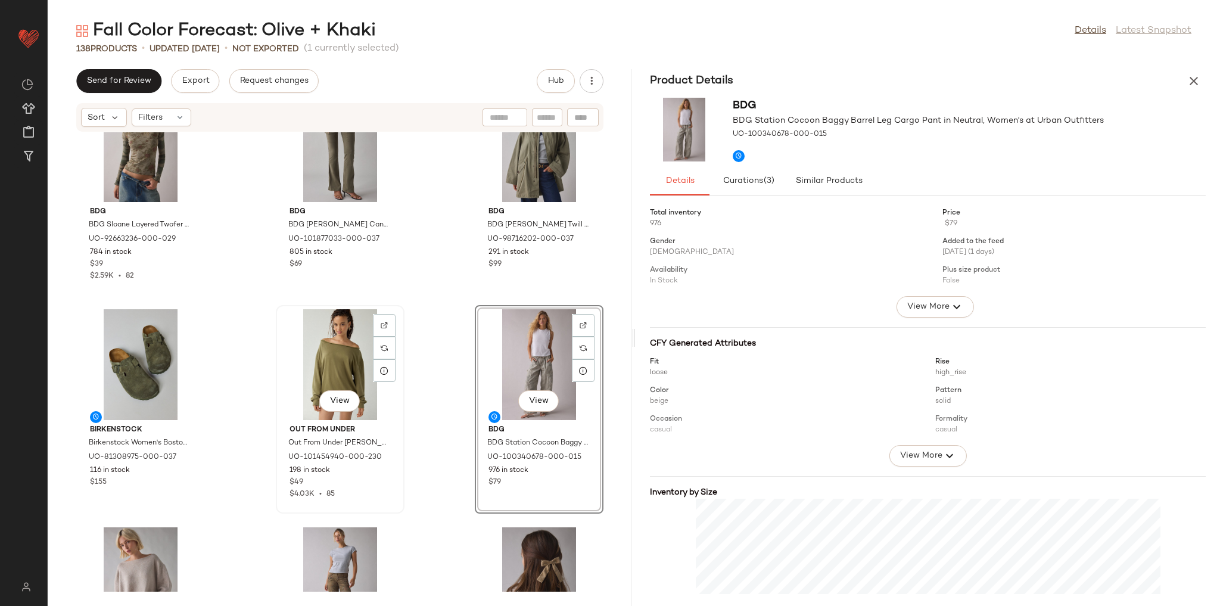
click at [322, 360] on div "View" at bounding box center [340, 364] width 120 height 111
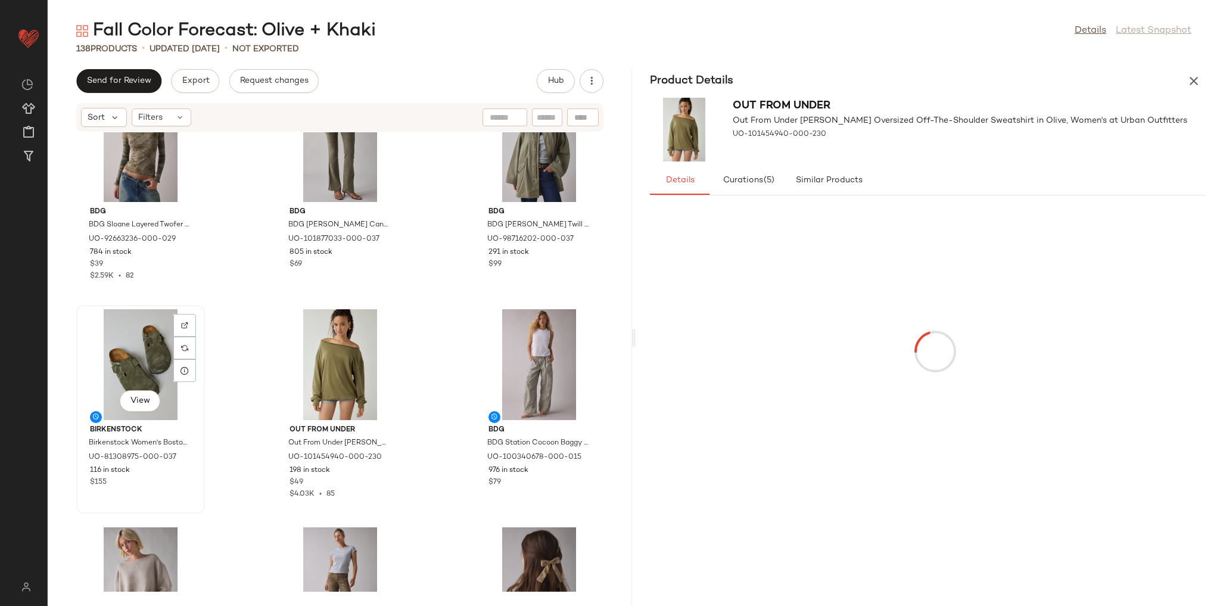
click at [117, 378] on div "View" at bounding box center [140, 364] width 120 height 111
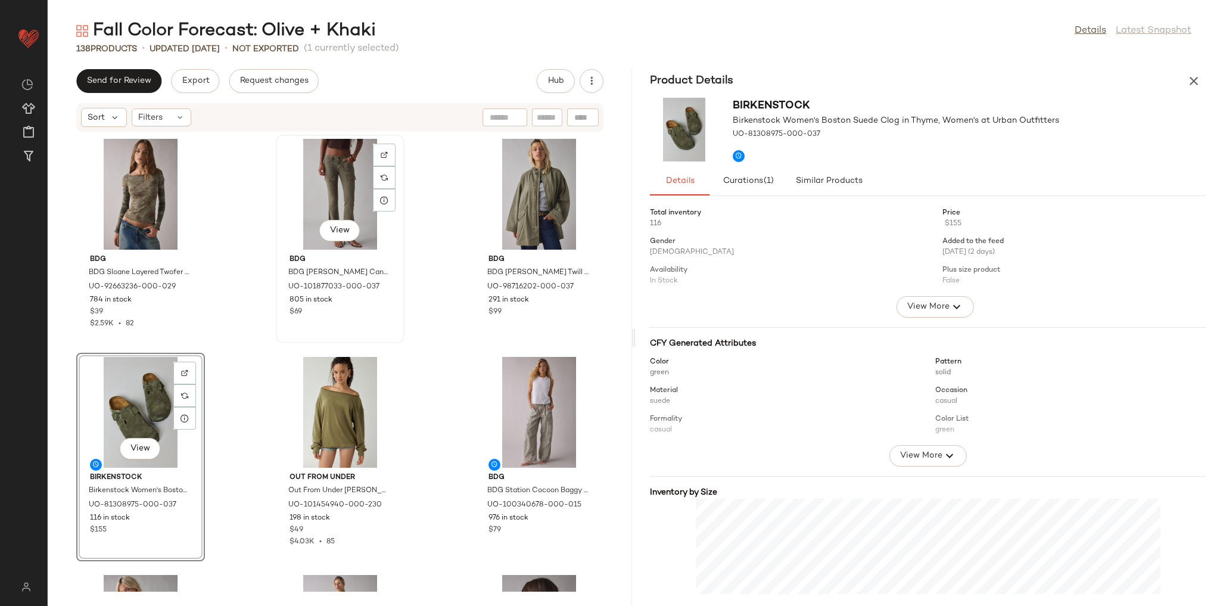
click at [329, 204] on div "View" at bounding box center [340, 194] width 120 height 111
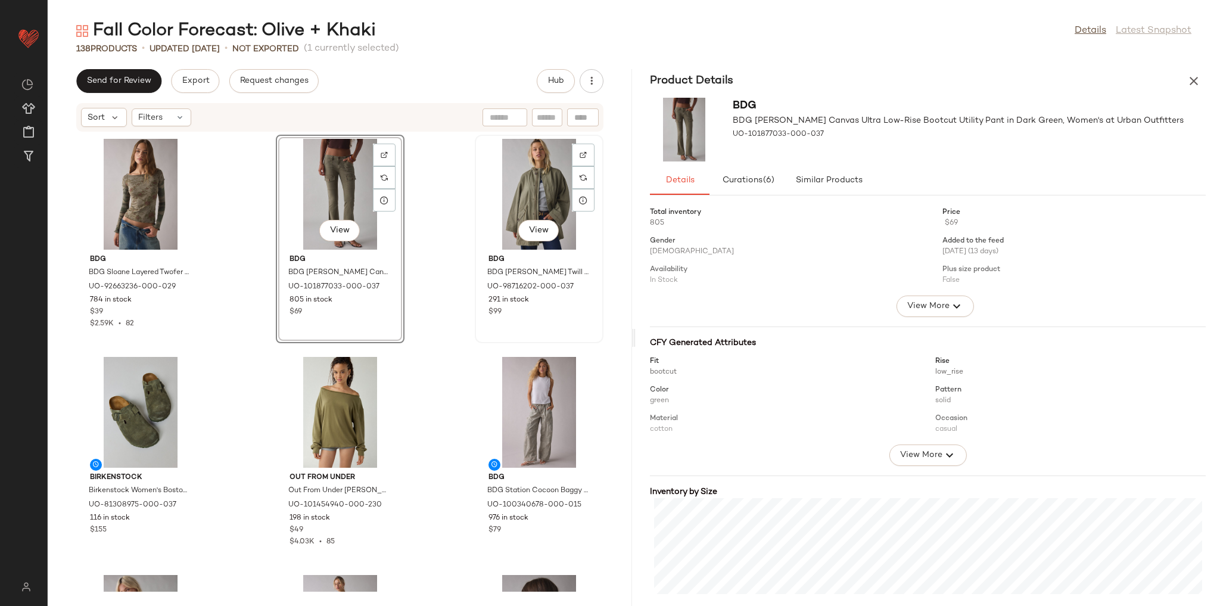
click at [551, 177] on div "View" at bounding box center [539, 194] width 120 height 111
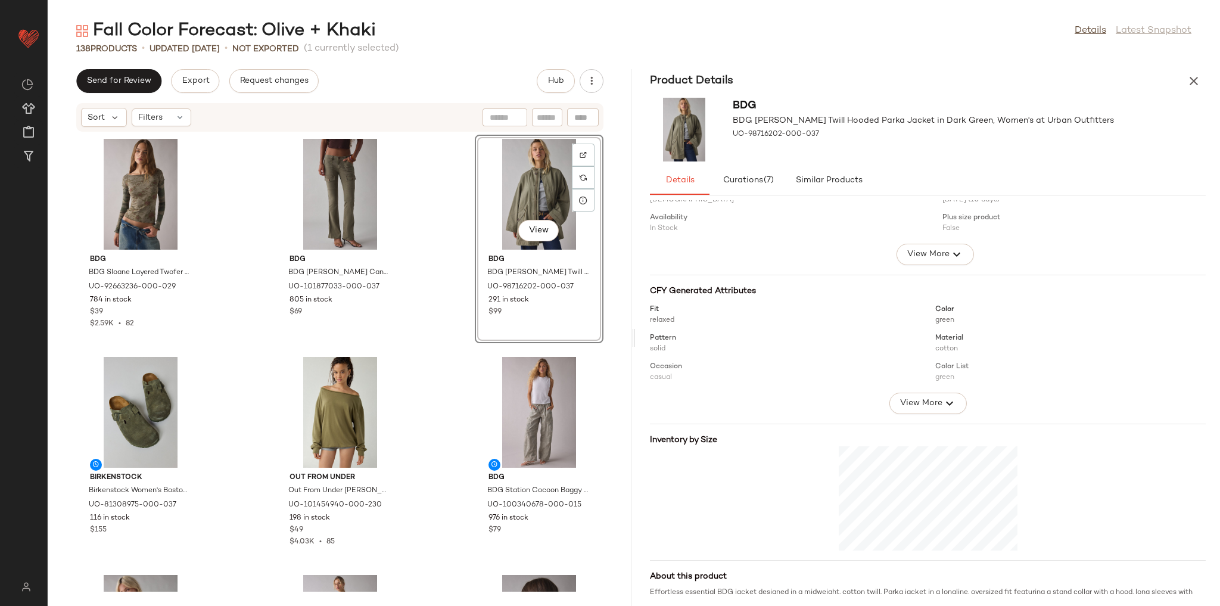
scroll to position [120, 0]
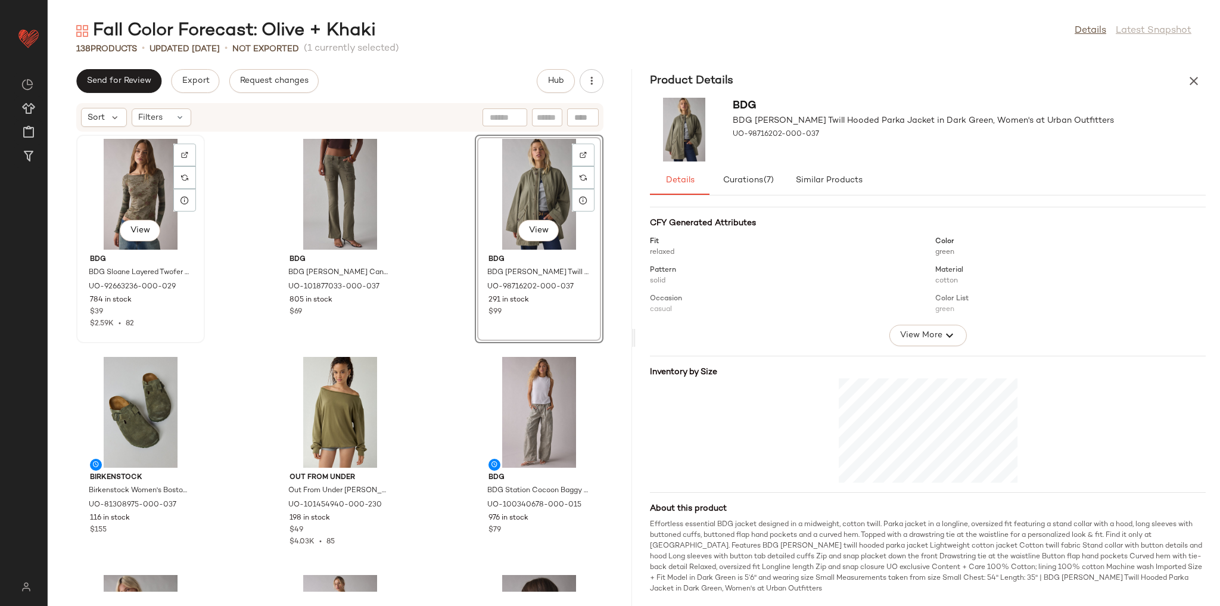
click at [148, 164] on div "View" at bounding box center [140, 194] width 120 height 111
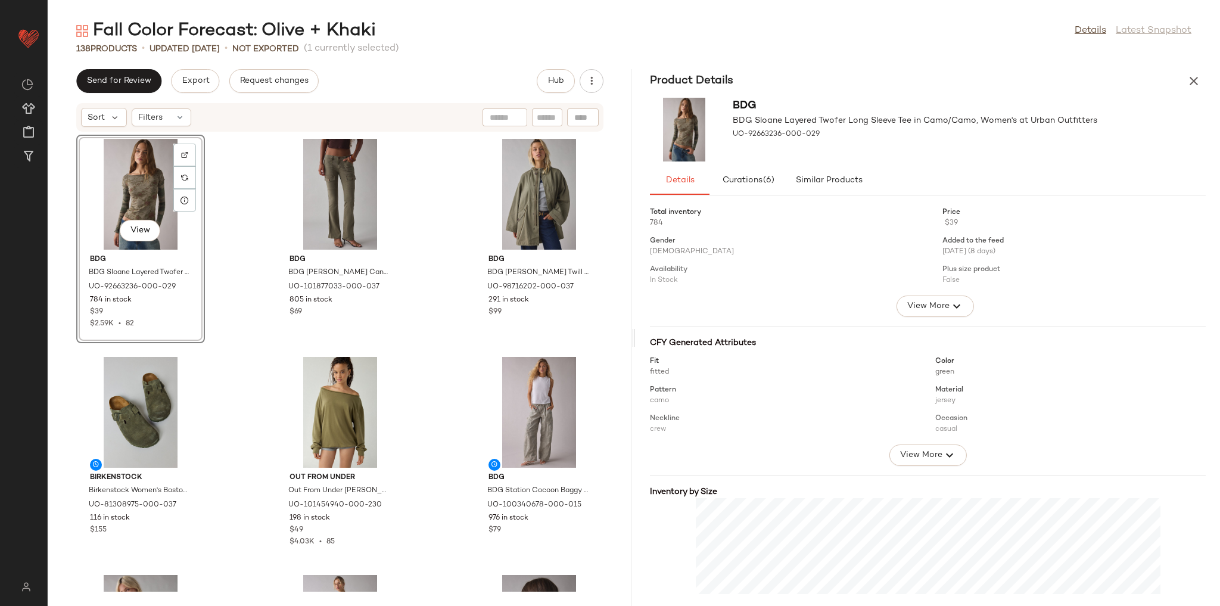
click at [249, 284] on div "View BDG BDG Sloane Layered Twofer Long Sleeve Tee in Camo/Camo, Women's at Urb…" at bounding box center [340, 361] width 584 height 459
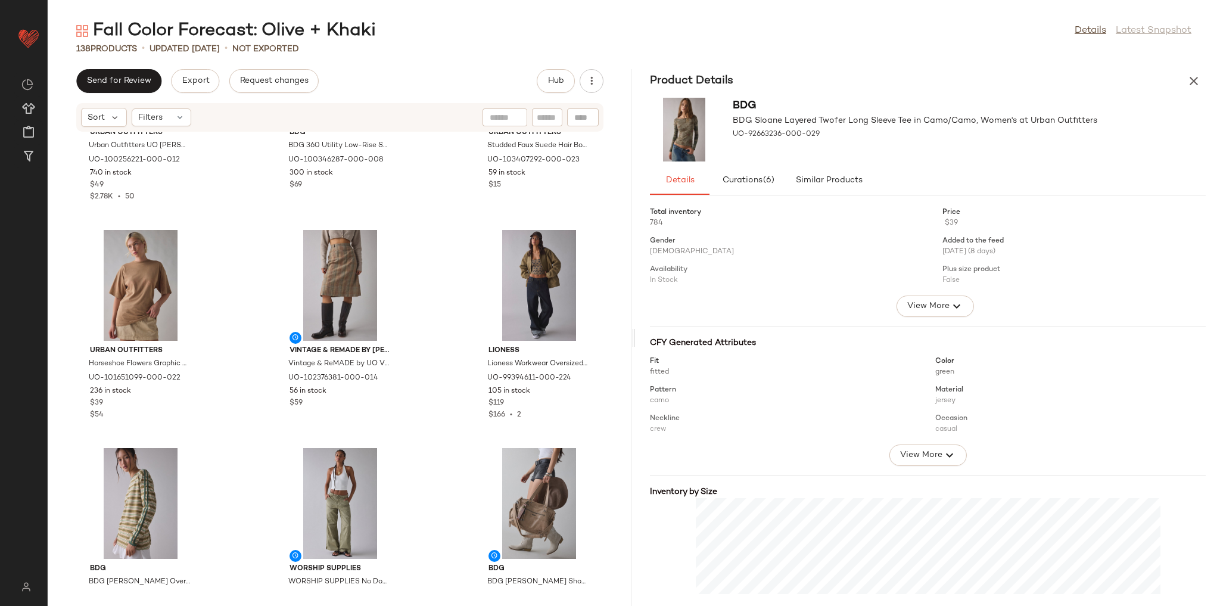
scroll to position [581, 0]
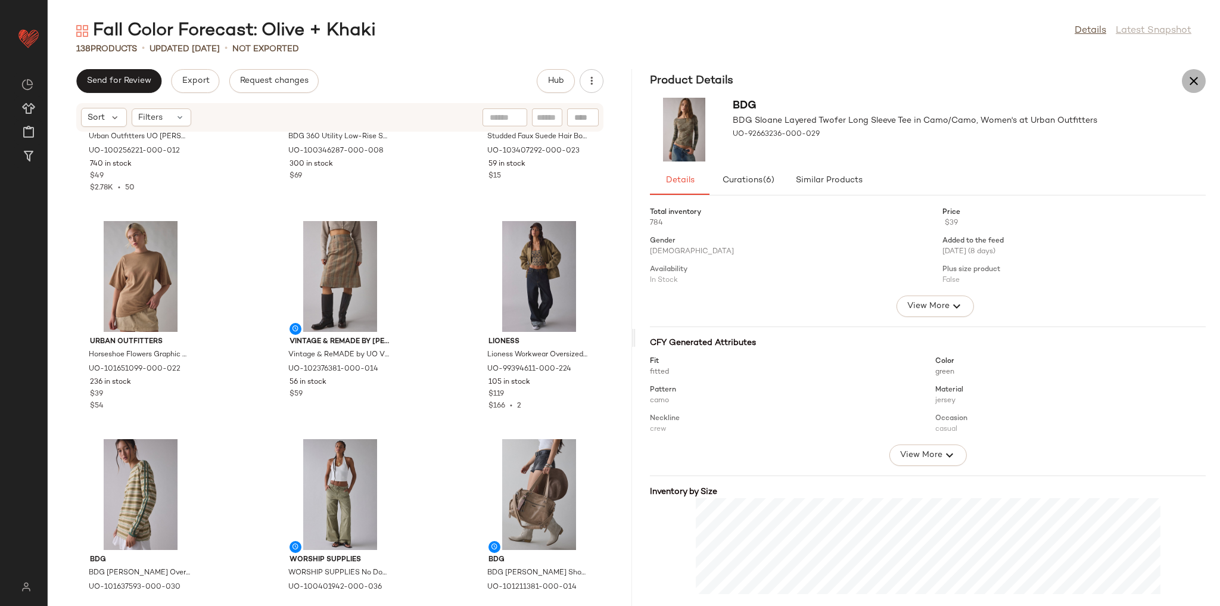
click at [1193, 76] on icon "button" at bounding box center [1194, 81] width 14 height 14
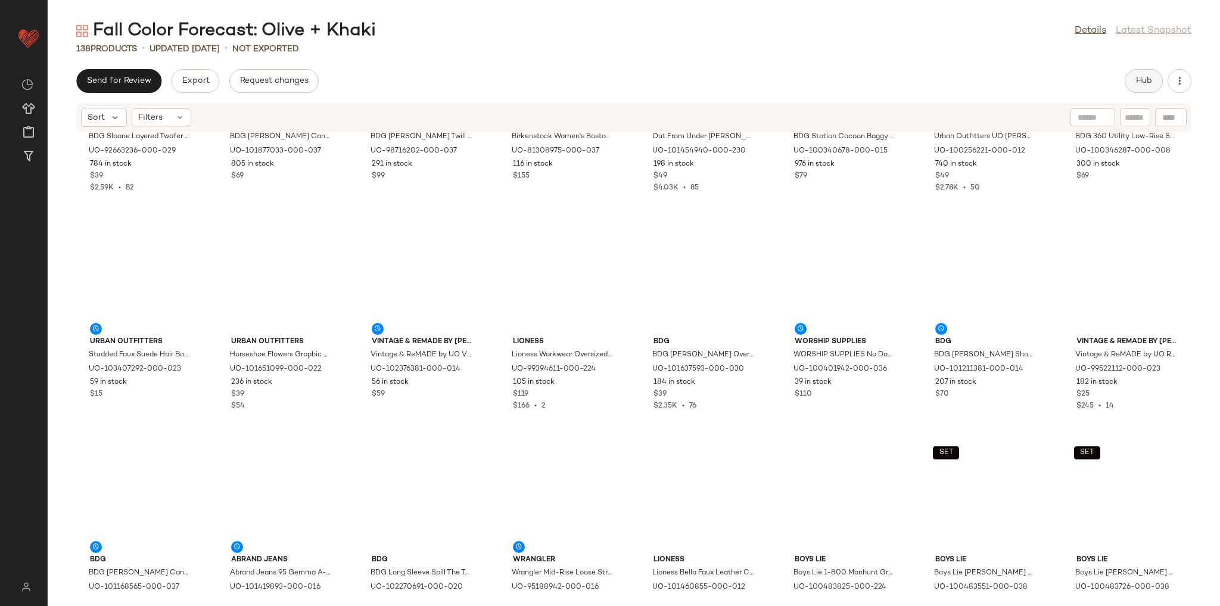
scroll to position [0, 0]
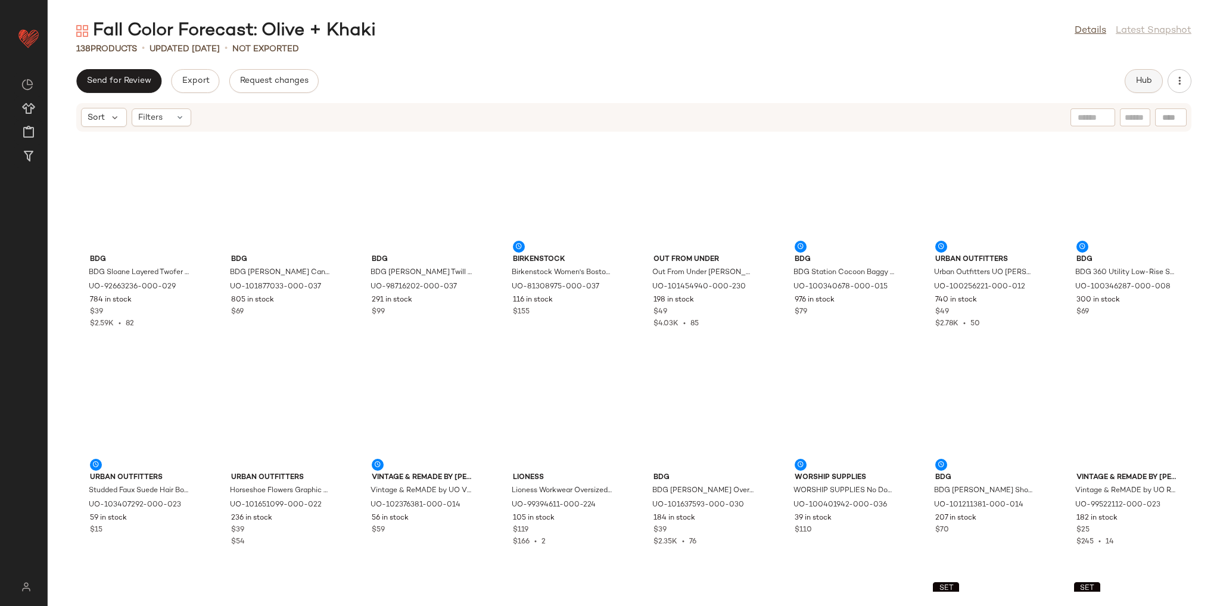
click at [1141, 78] on span "Hub" at bounding box center [1144, 81] width 17 height 10
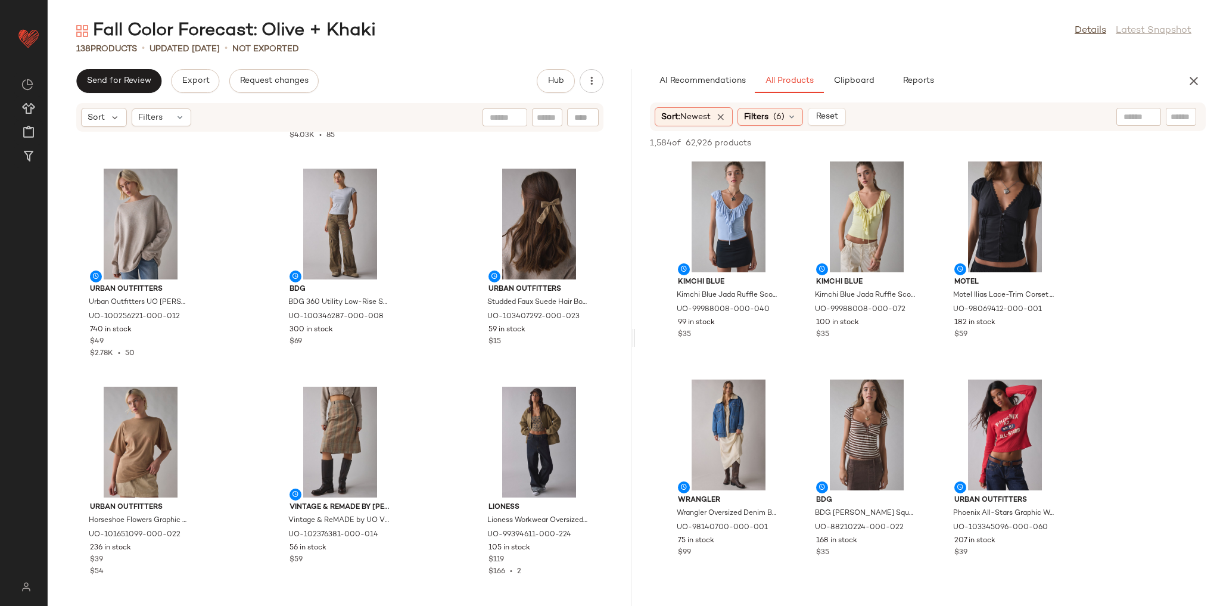
scroll to position [486, 0]
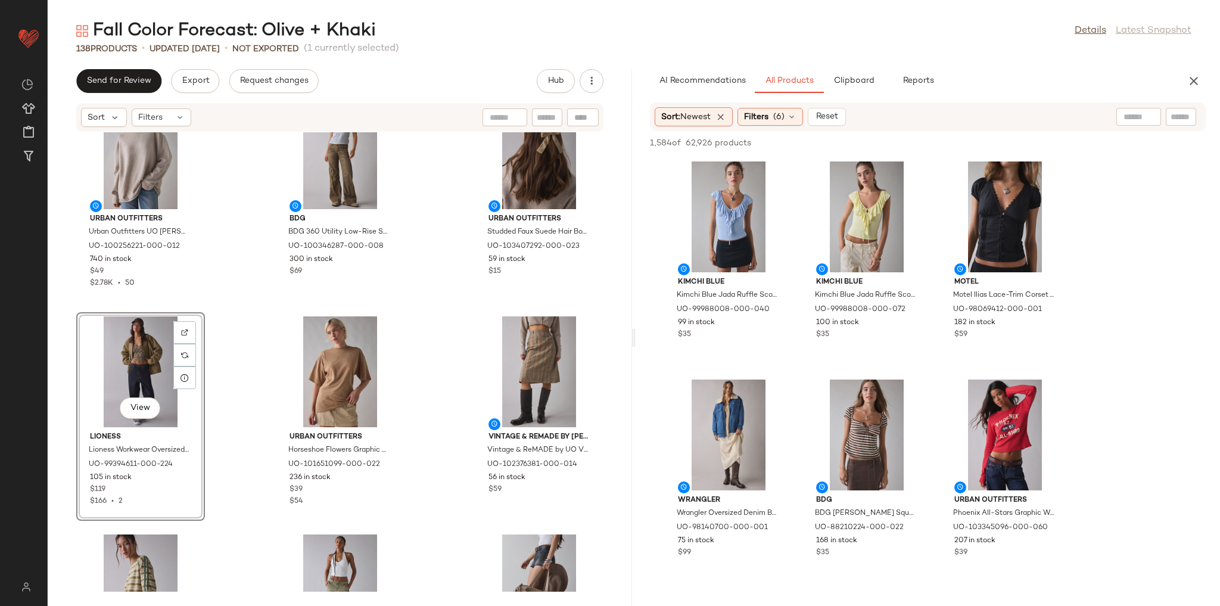
click at [225, 293] on div "Birkenstock Birkenstock Women's Boston Suede Clog in Thyme, Women's at Urban Ou…" at bounding box center [340, 361] width 584 height 459
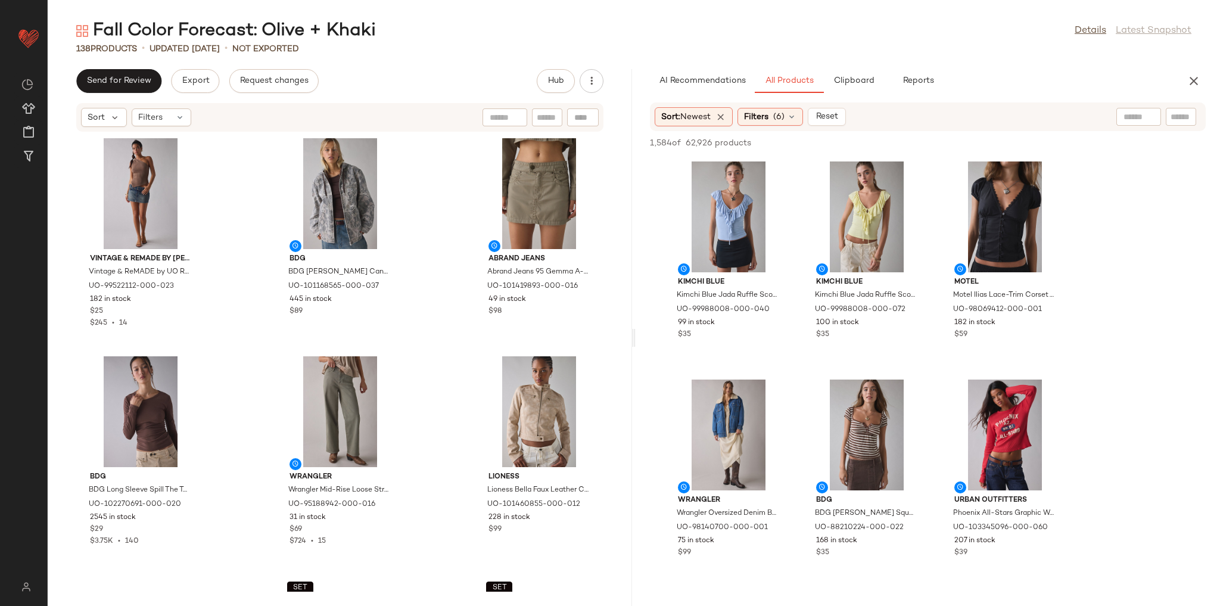
scroll to position [1106, 0]
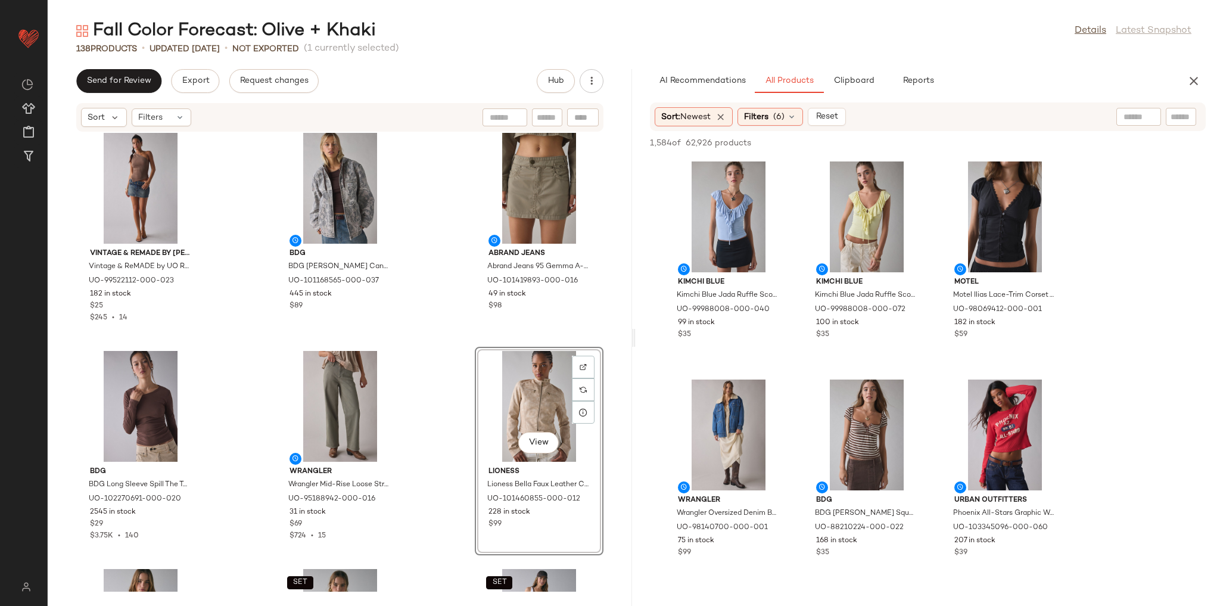
click at [439, 334] on div "BDG BDG Hayden Oversized Long Sleeve Ringer Tee in Barcelona Stripe, Women's at…" at bounding box center [340, 361] width 584 height 459
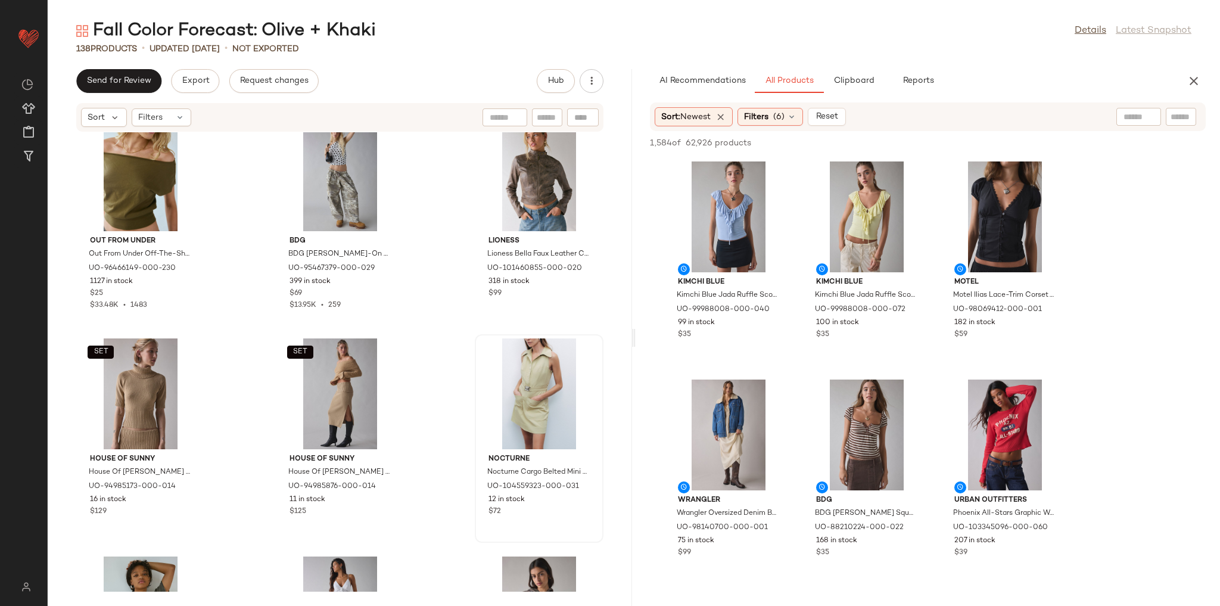
scroll to position [1773, 0]
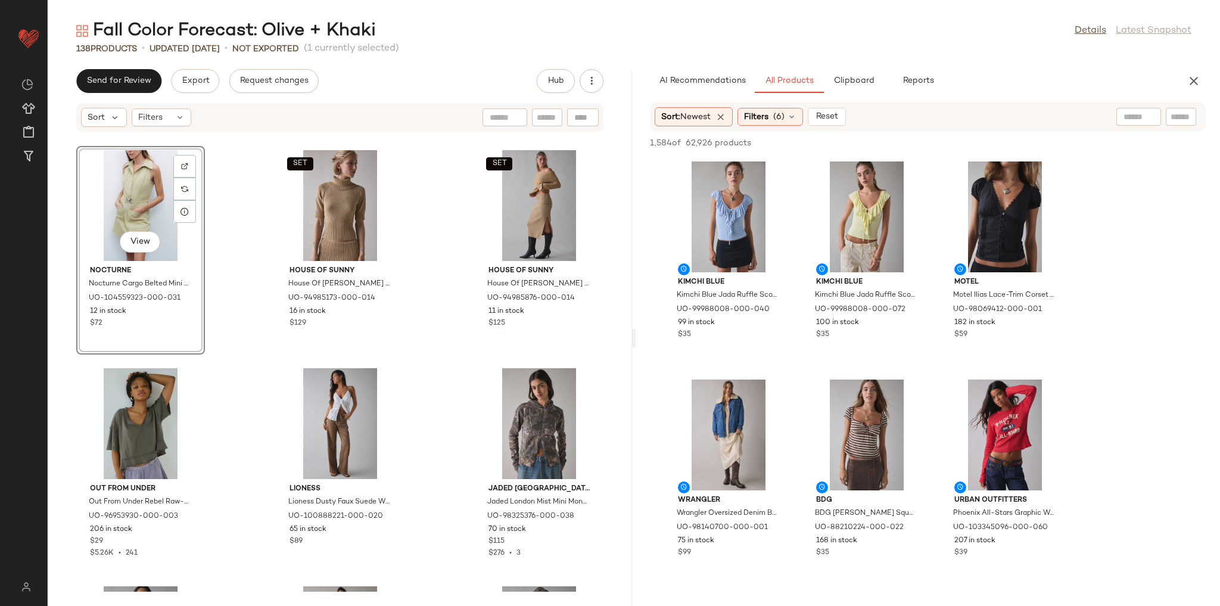
scroll to position [1964, 0]
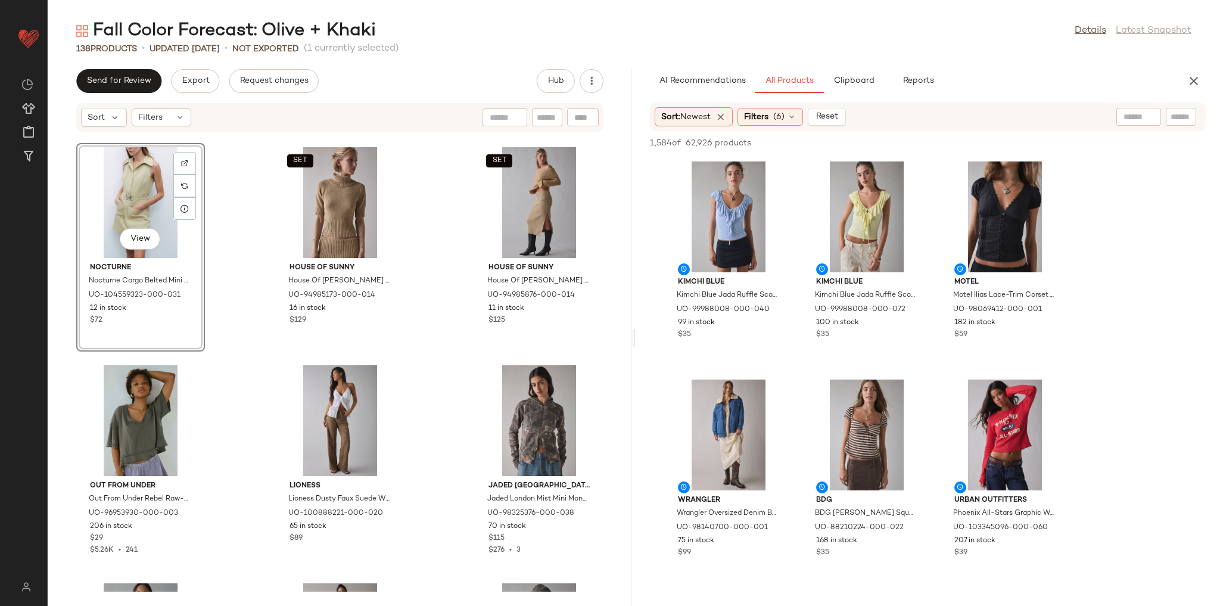
click at [240, 363] on div "Out From Under Out From Under Off-The-Shoulder Banded Hem Tee in Olive, Women's…" at bounding box center [340, 361] width 584 height 459
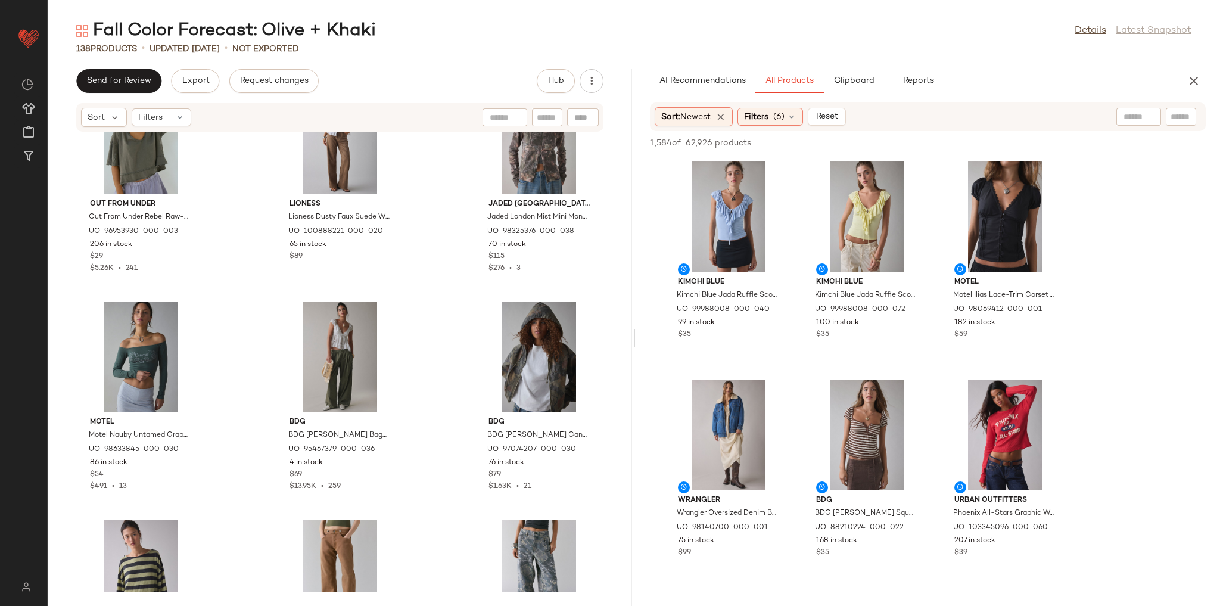
scroll to position [2250, 0]
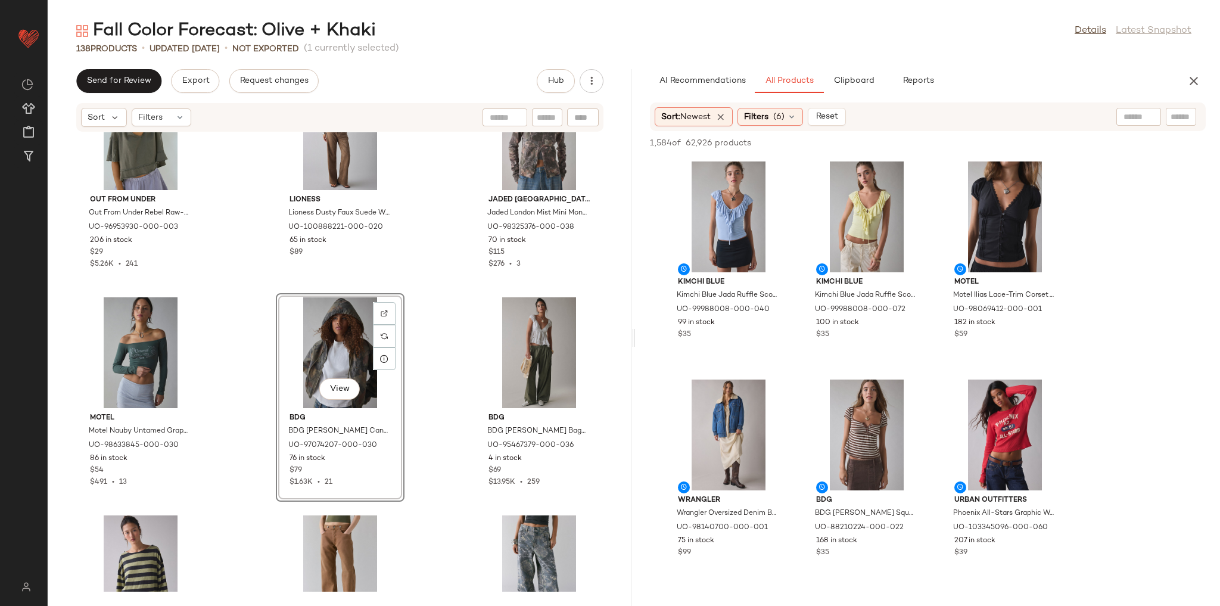
click at [253, 288] on div "Out From Under Out From Under Rebel Raw-Edge Oversized Tee in Charcoal, Women's…" at bounding box center [340, 361] width 584 height 459
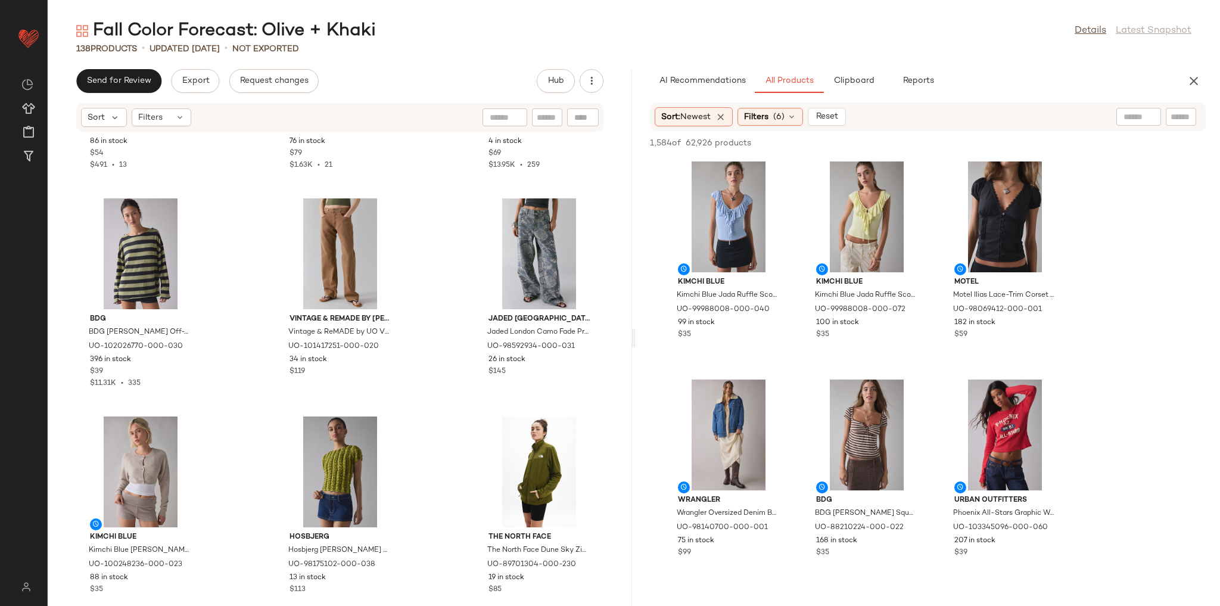
scroll to position [2583, 0]
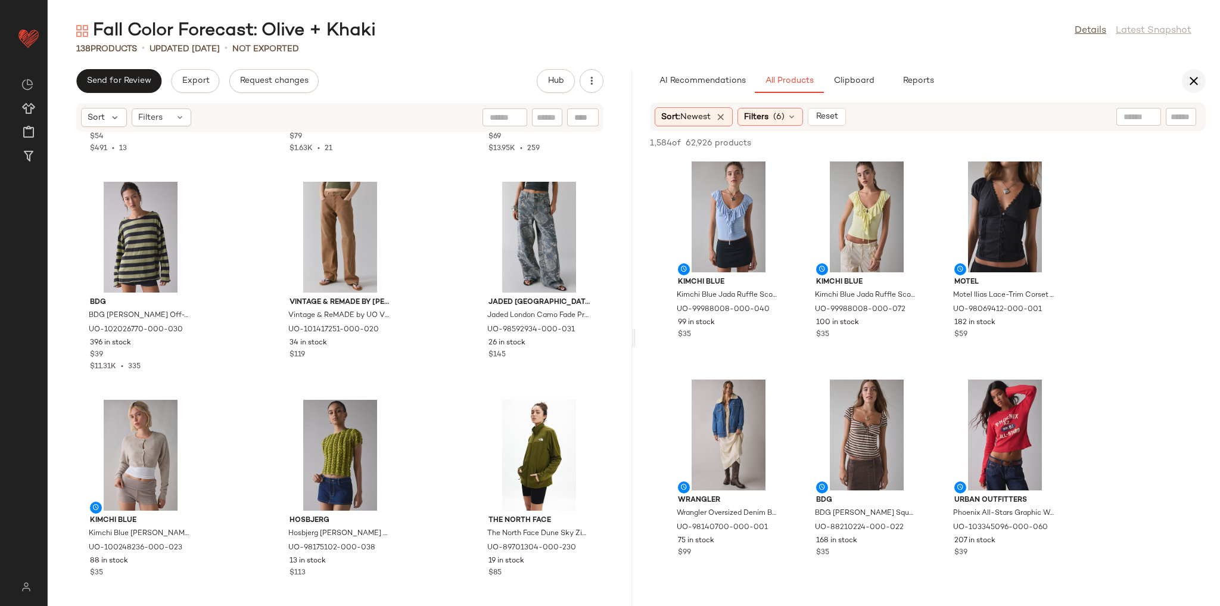
click at [1200, 79] on icon "button" at bounding box center [1194, 81] width 14 height 14
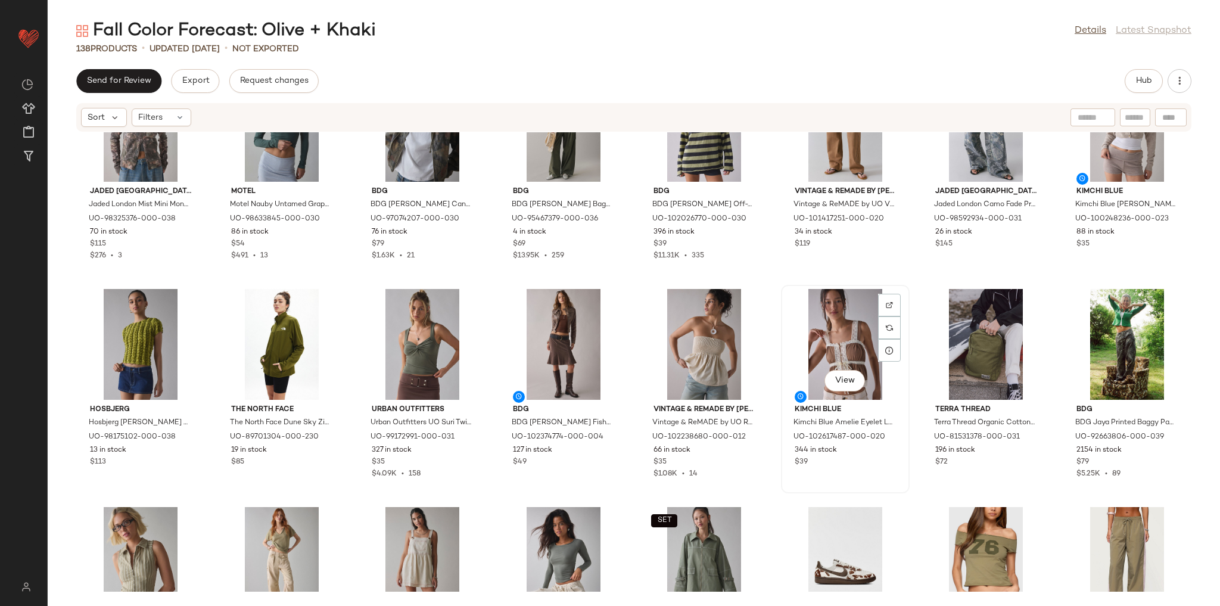
scroll to position [997, 0]
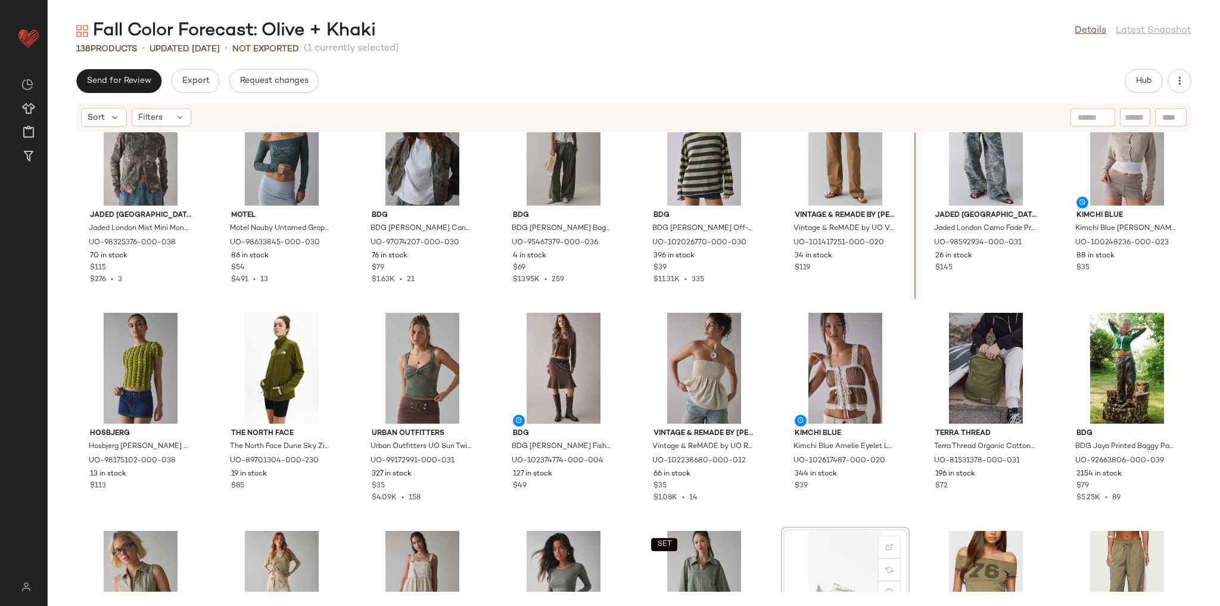
scroll to position [901, 0]
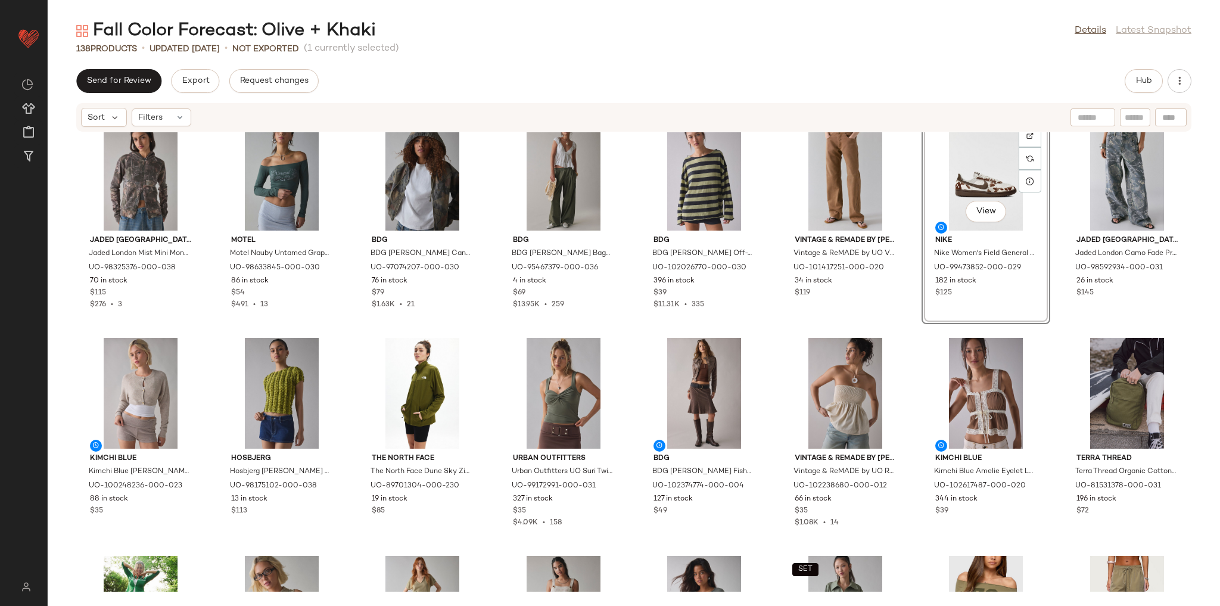
click at [908, 334] on div "Jaded London Jaded London Mist Mini Monster Full-Zip Hoodie Sweatshirt in Camo,…" at bounding box center [634, 361] width 1172 height 459
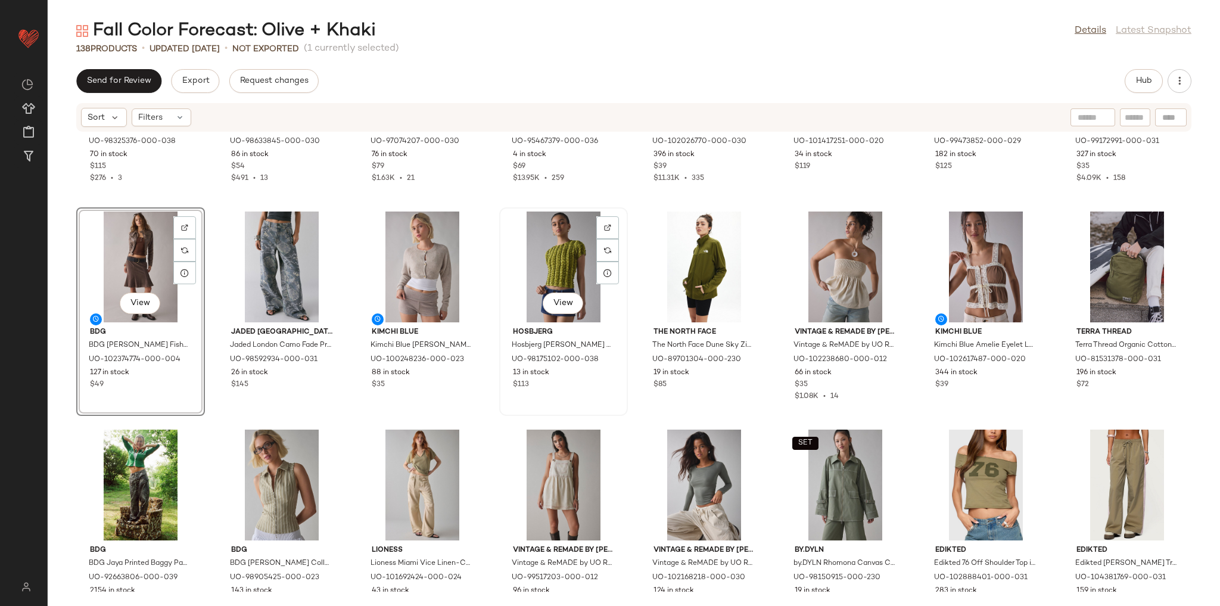
scroll to position [1044, 0]
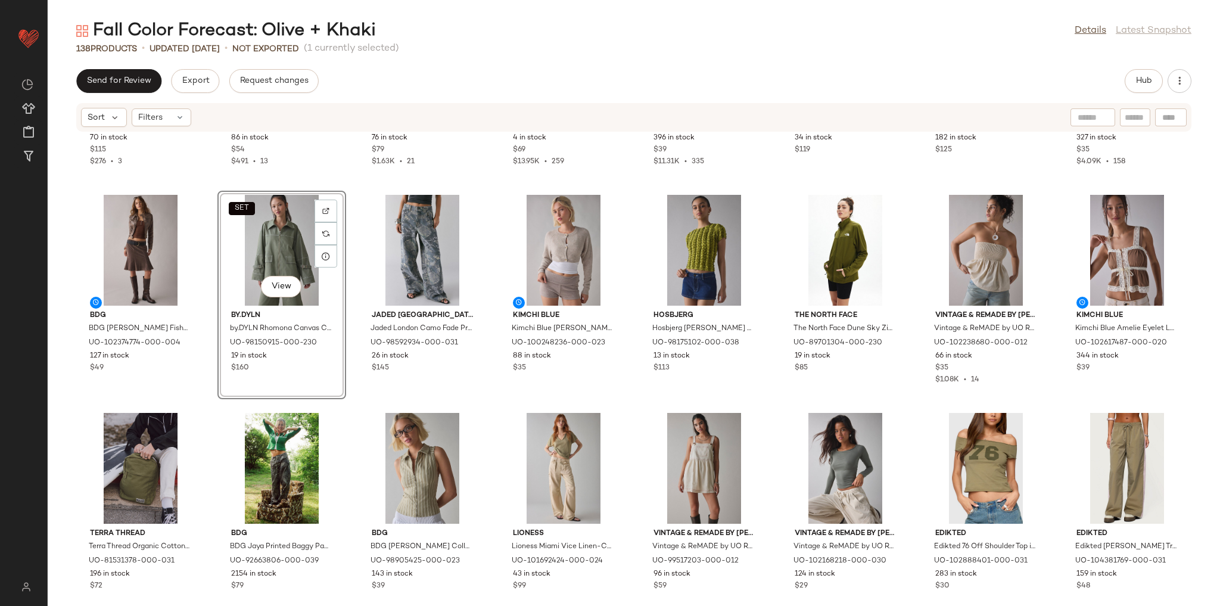
click at [487, 413] on div "Jaded London Jaded London Mist Mini Monster Full-Zip Hoodie Sweatshirt in Camo,…" at bounding box center [634, 361] width 1172 height 459
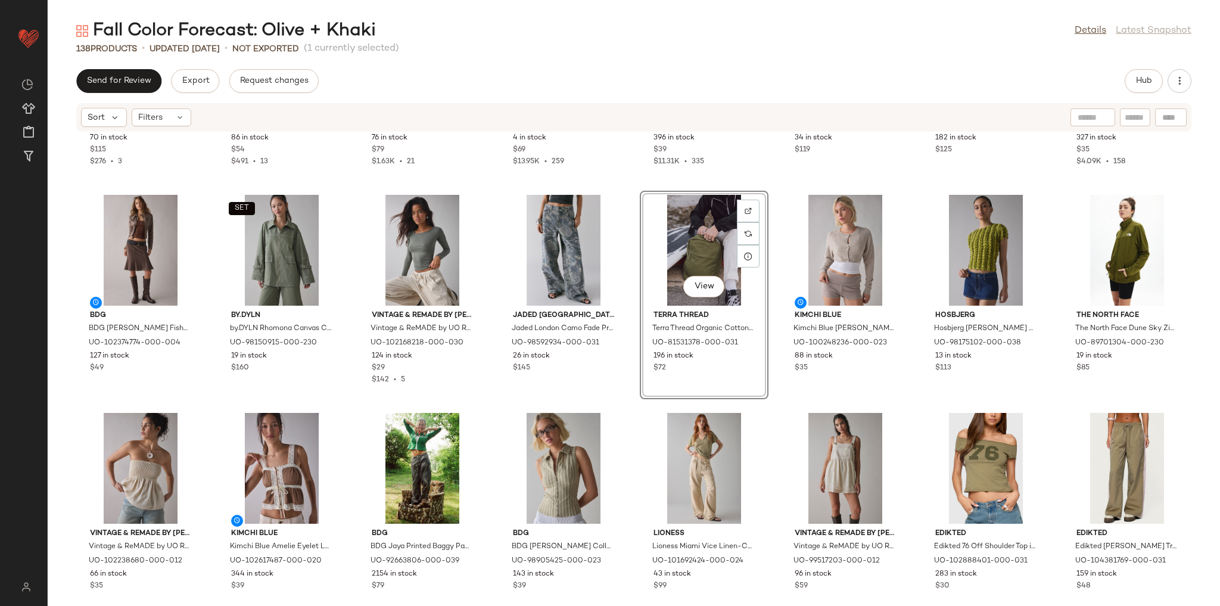
click at [626, 398] on div "Jaded London Jaded London Mist Mini Monster Full-Zip Hoodie Sweatshirt in Camo,…" at bounding box center [634, 361] width 1172 height 459
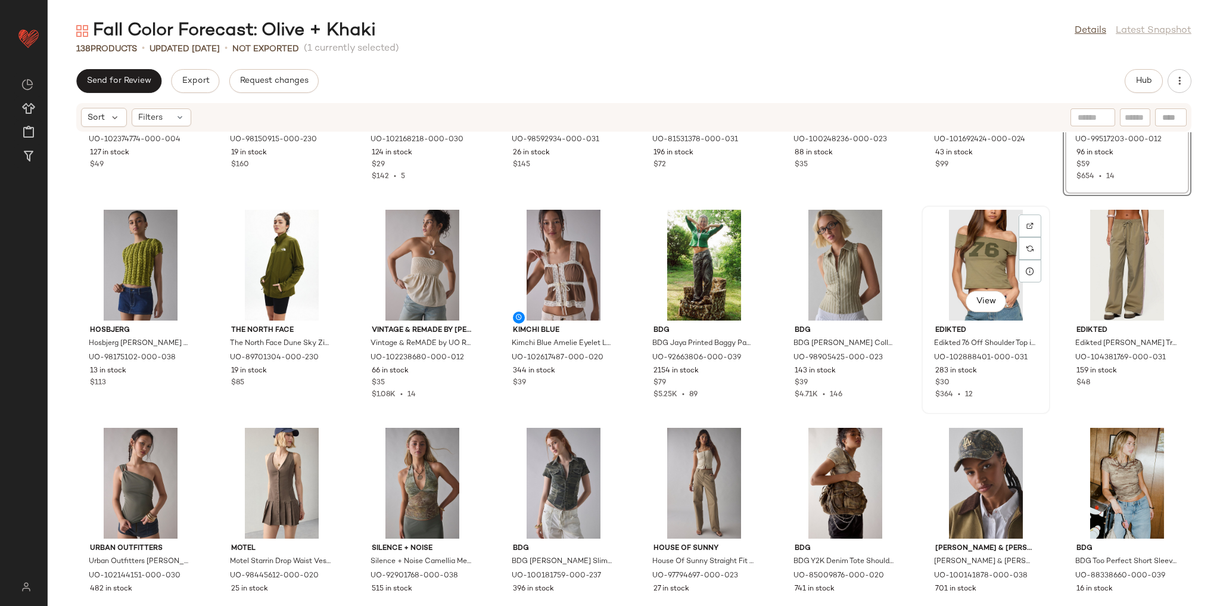
scroll to position [1282, 0]
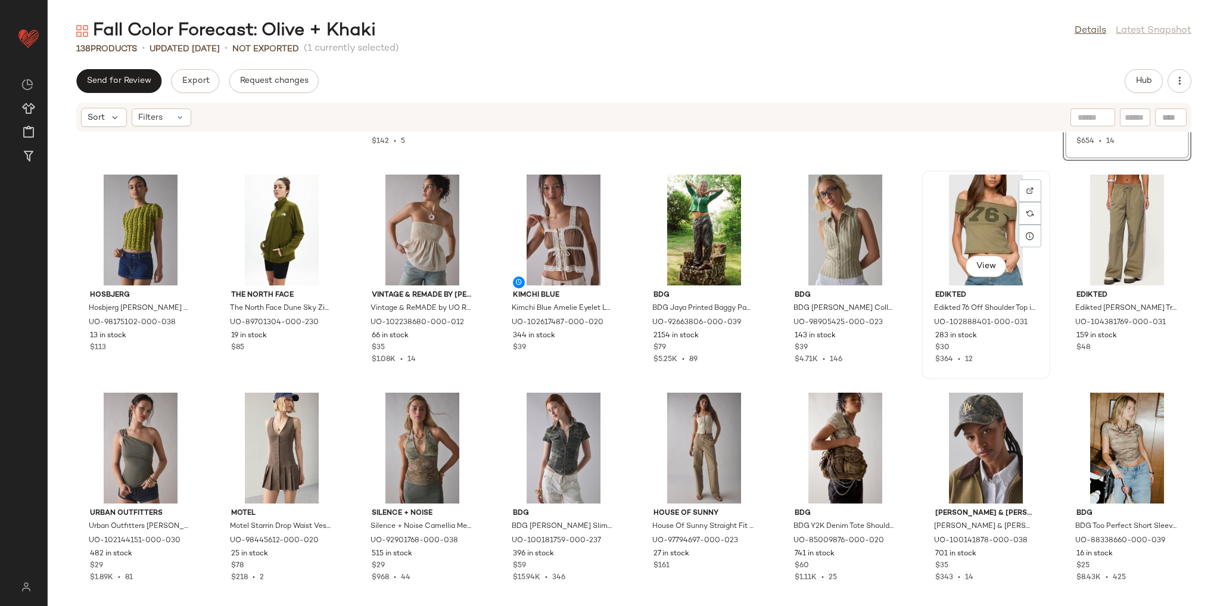
scroll to position [1281, 0]
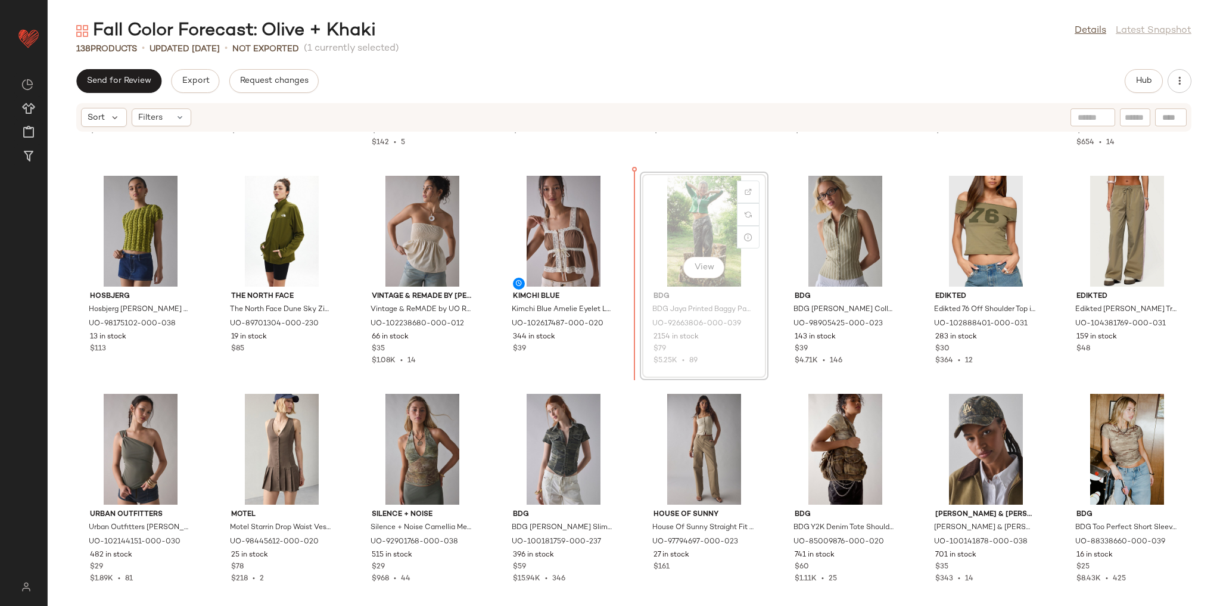
scroll to position [1279, 0]
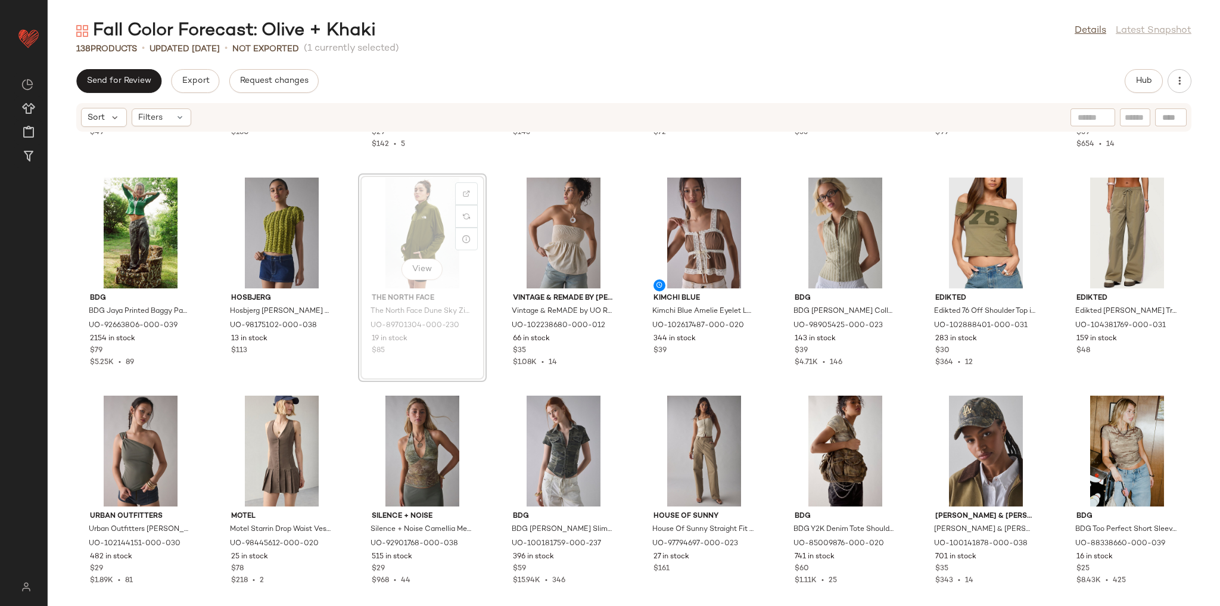
scroll to position [1275, 0]
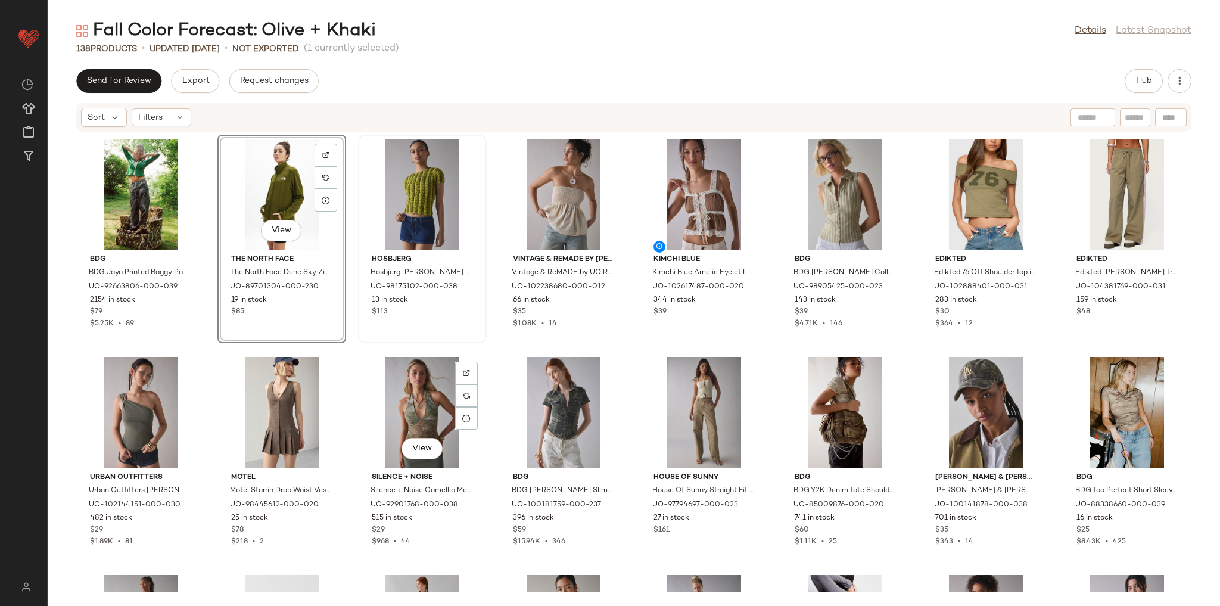
scroll to position [1275, 0]
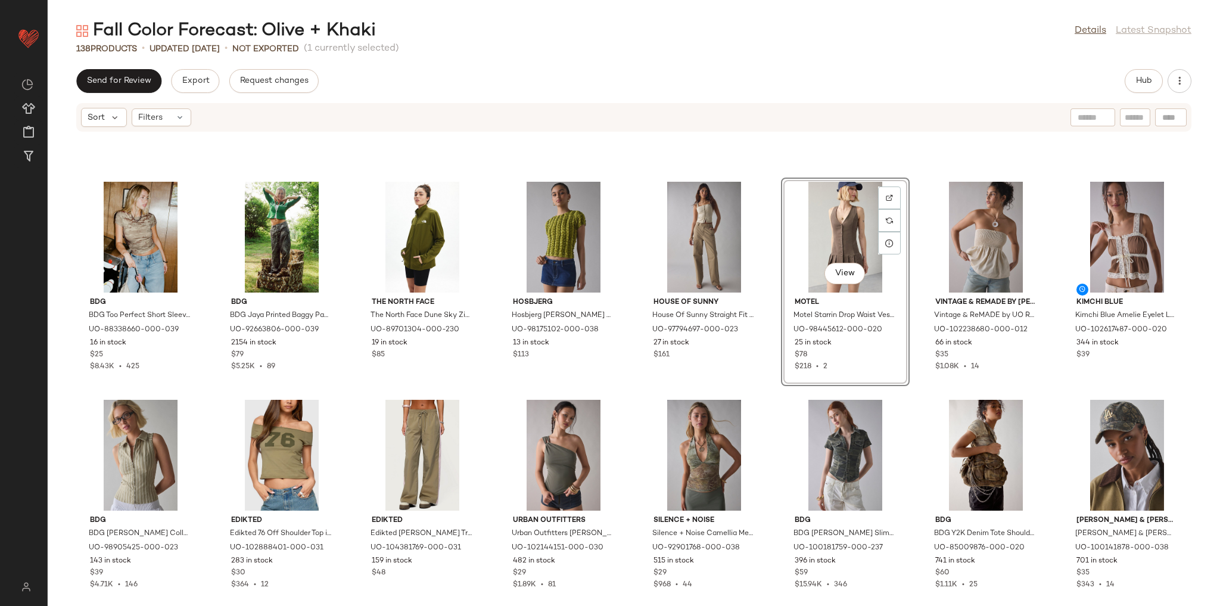
click at [758, 388] on div "BDG BDG Too Perfect Short Sleeve Tee in Light Camo, Women's at Urban Outfitters…" at bounding box center [634, 361] width 1172 height 459
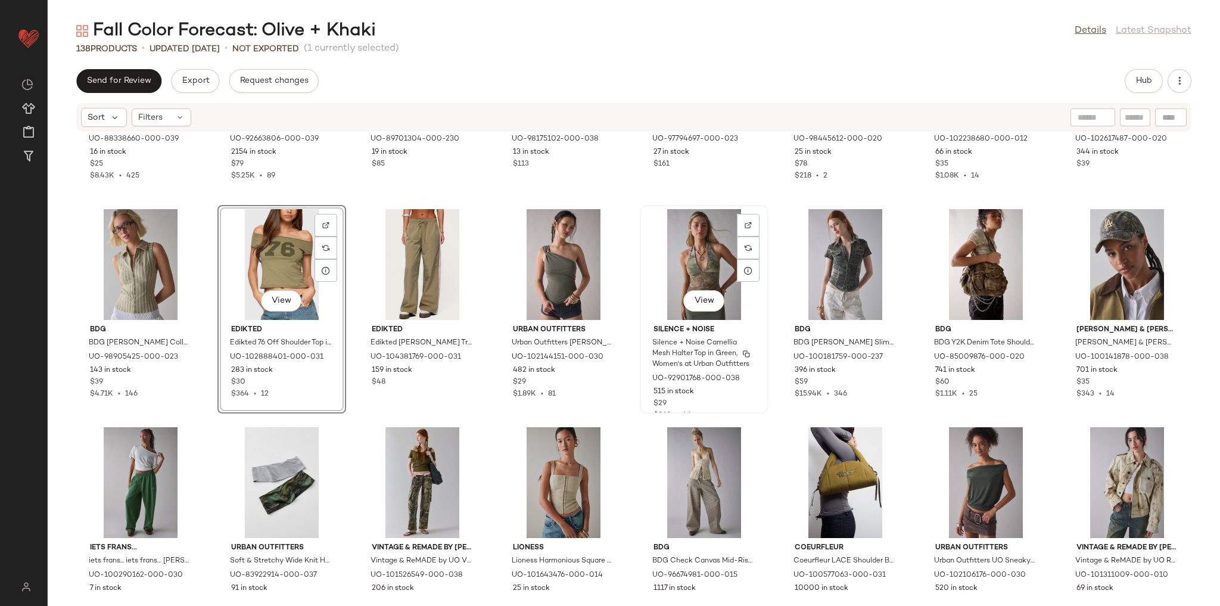
scroll to position [1466, 0]
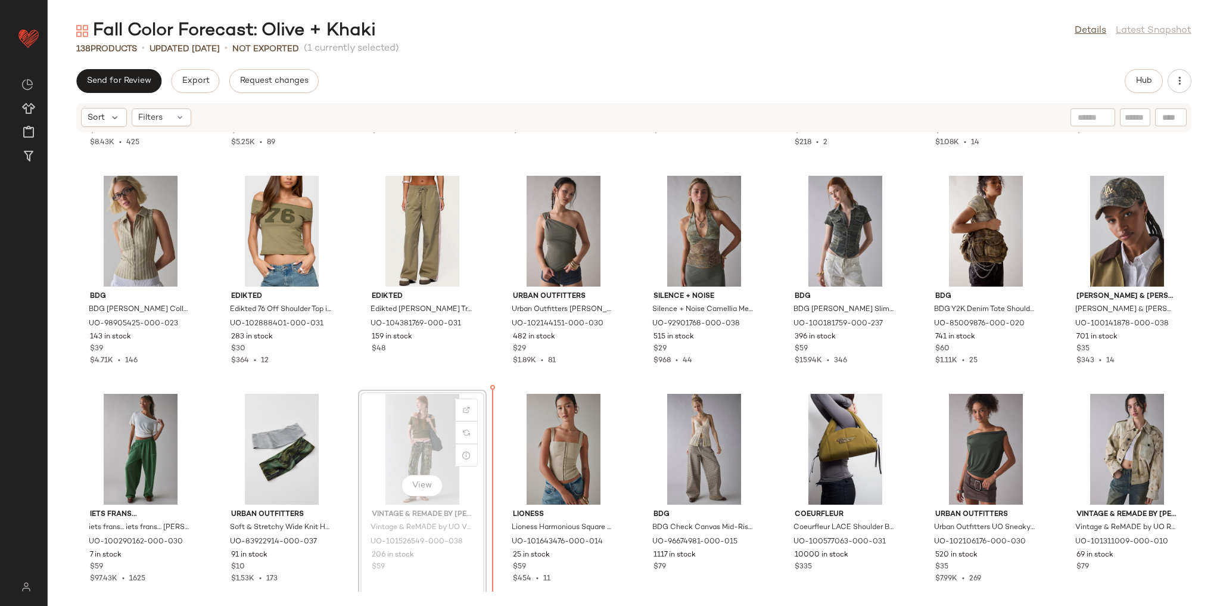
scroll to position [1499, 0]
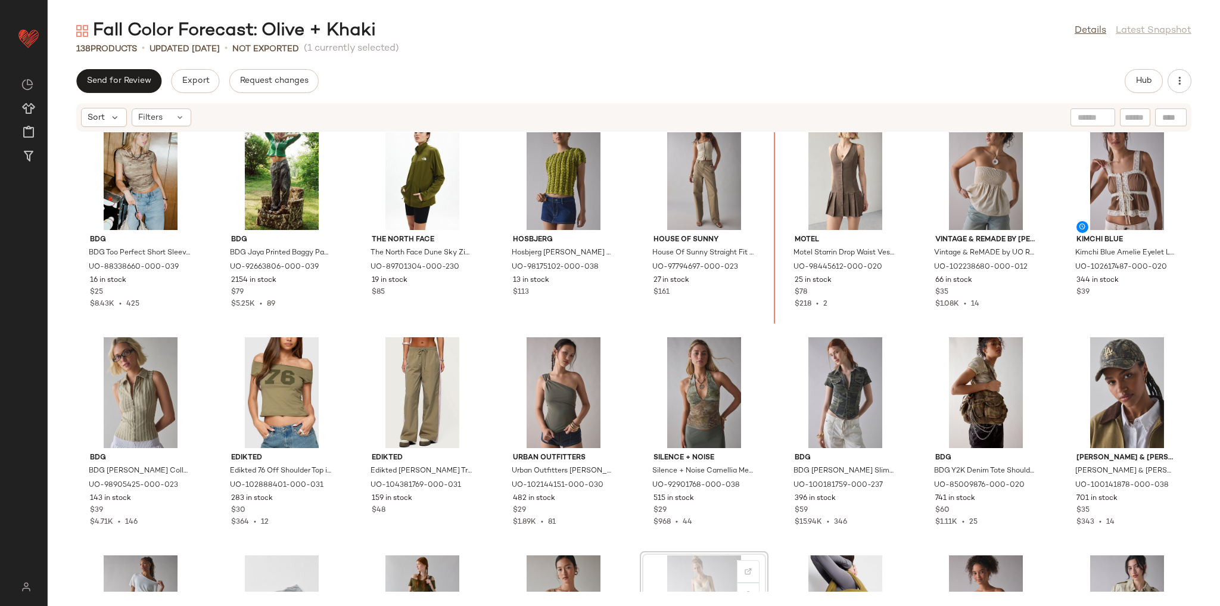
scroll to position [1281, 0]
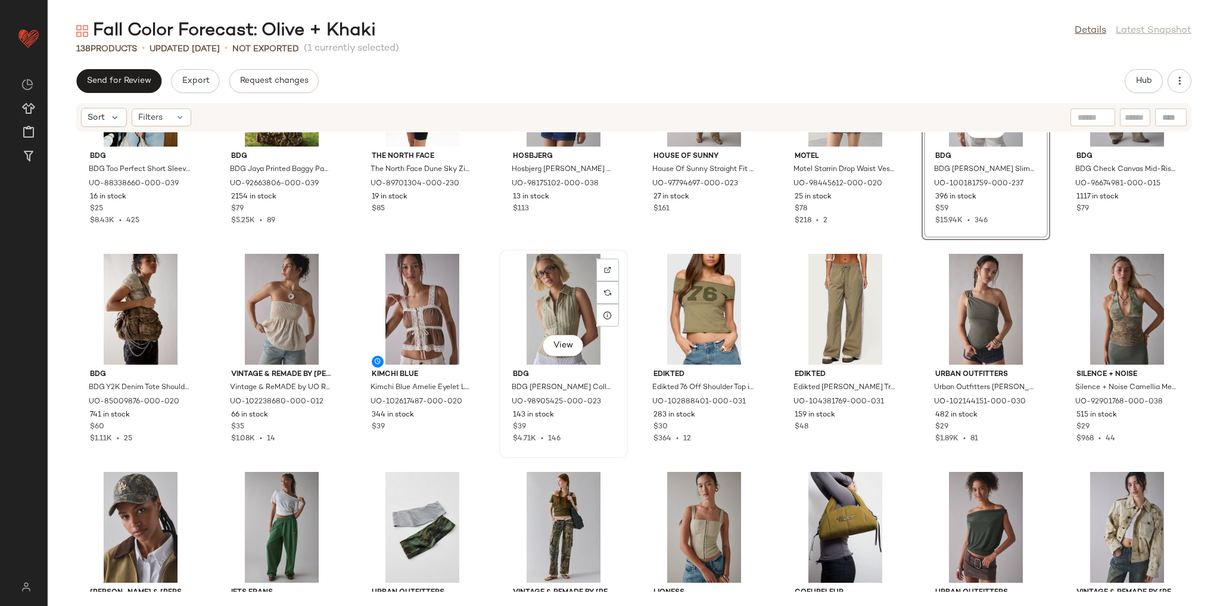
scroll to position [1424, 0]
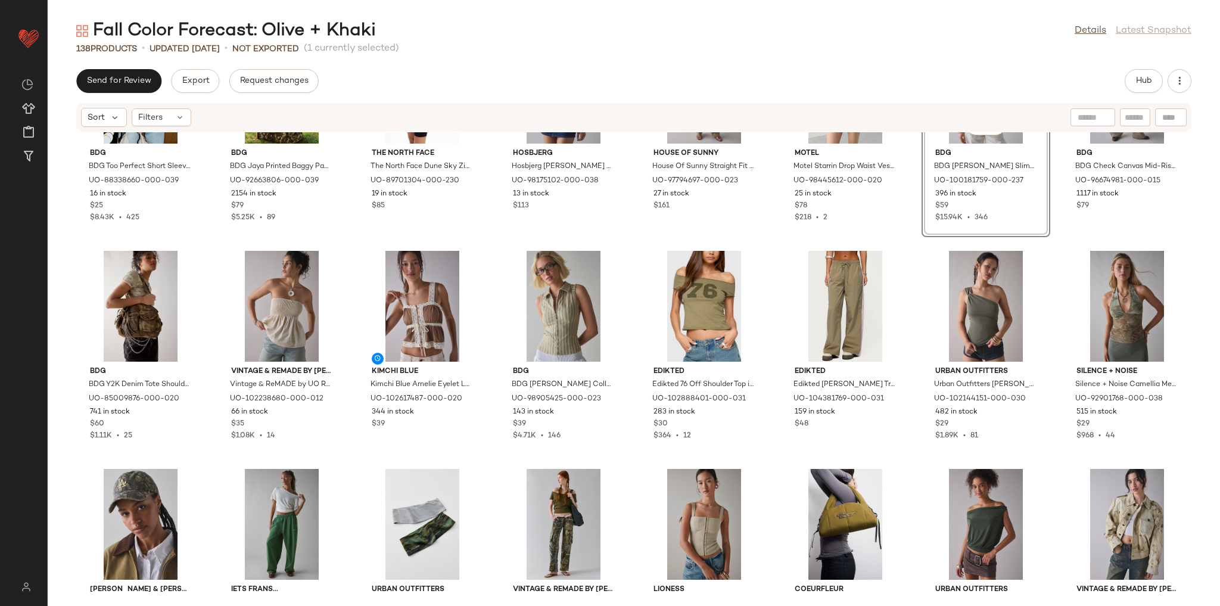
click at [487, 462] on div "BDG BDG Too Perfect Short Sleeve Tee in Light Camo, Women's at Urban Outfitters…" at bounding box center [634, 361] width 1172 height 459
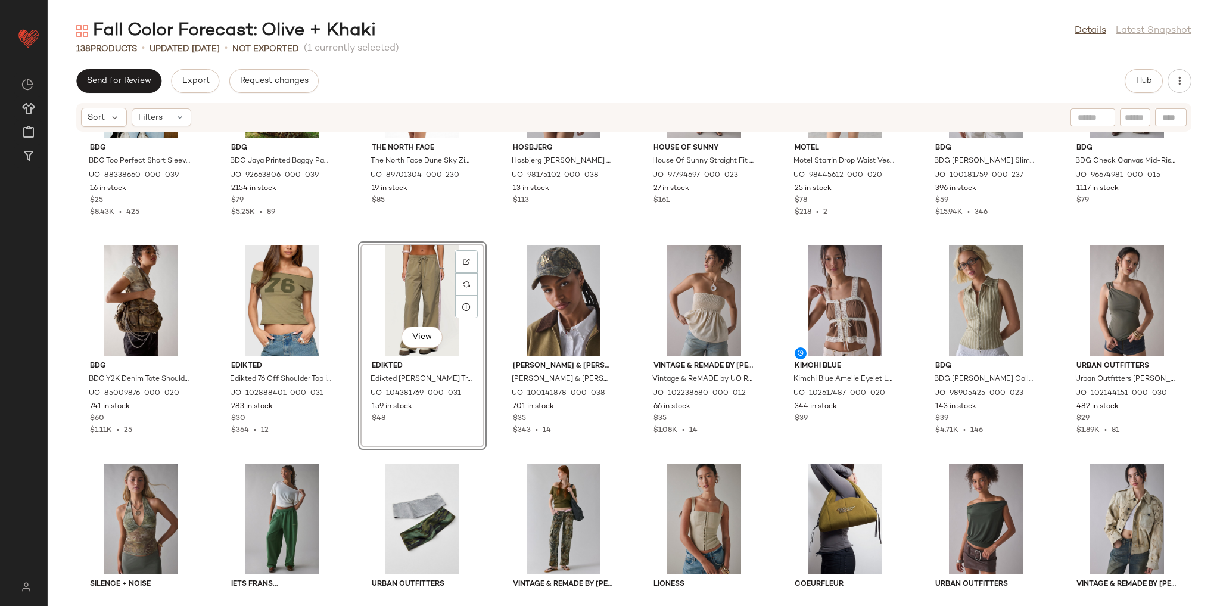
click at [493, 448] on div "BDG BDG Too Perfect Short Sleeve Tee in Light Camo, Women's at Urban Outfitters…" at bounding box center [634, 361] width 1172 height 459
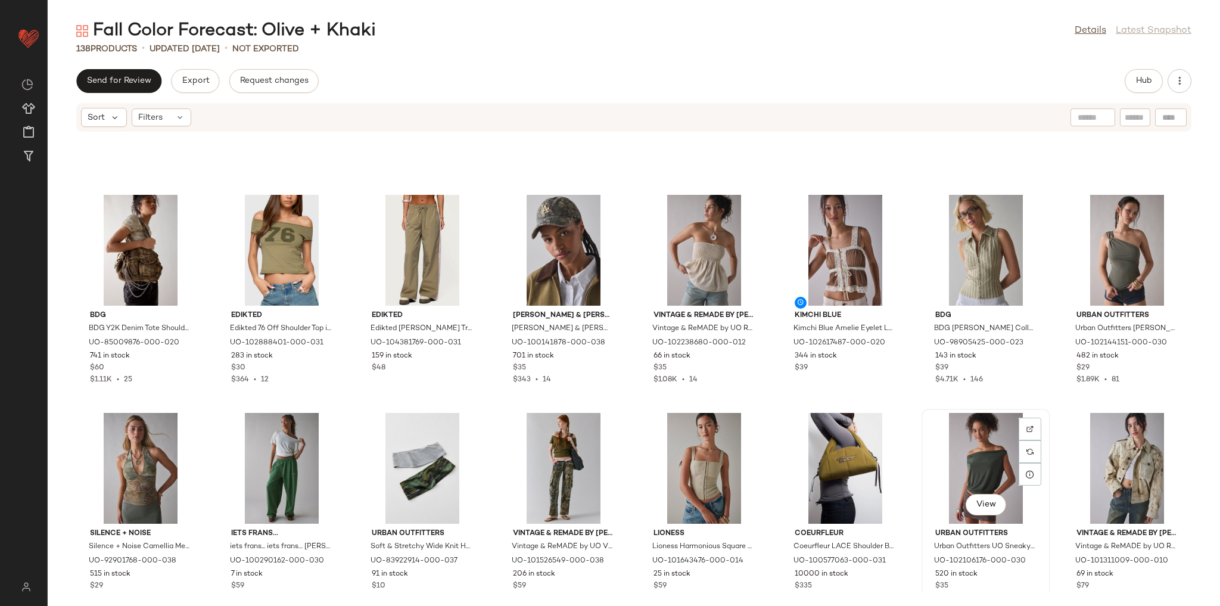
scroll to position [1477, 0]
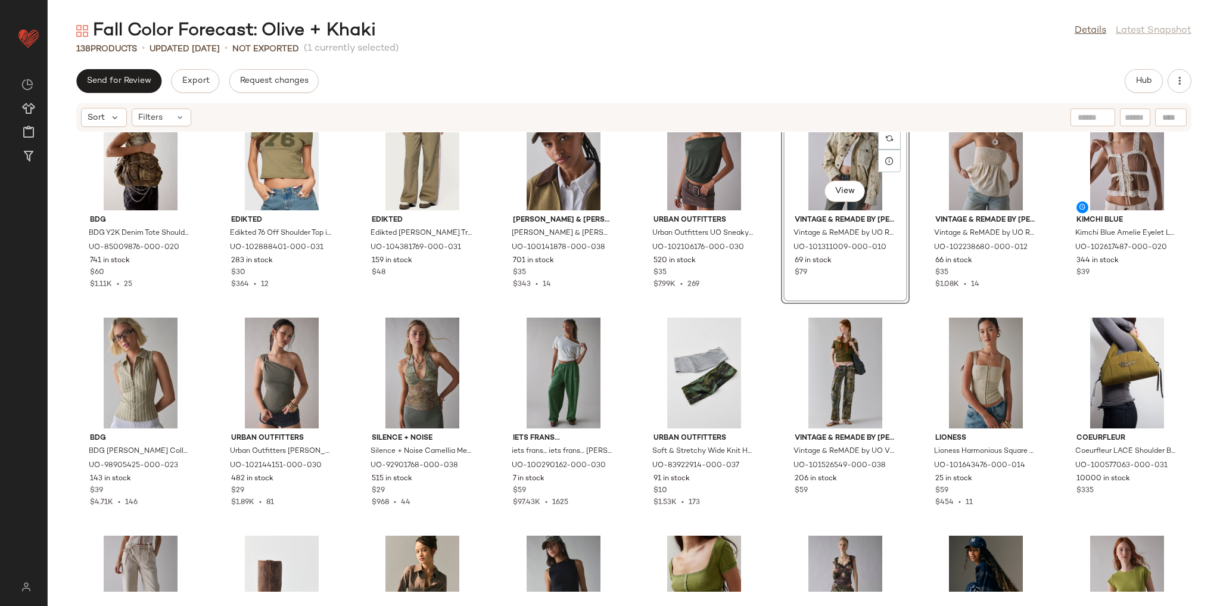
scroll to position [1620, 0]
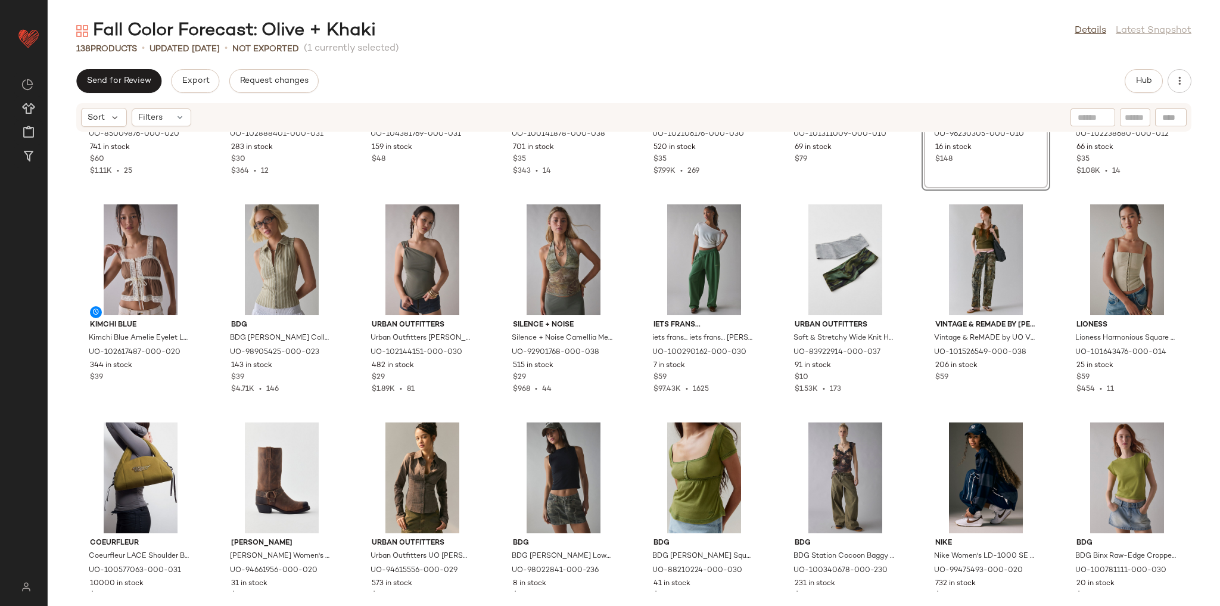
scroll to position [1689, 0]
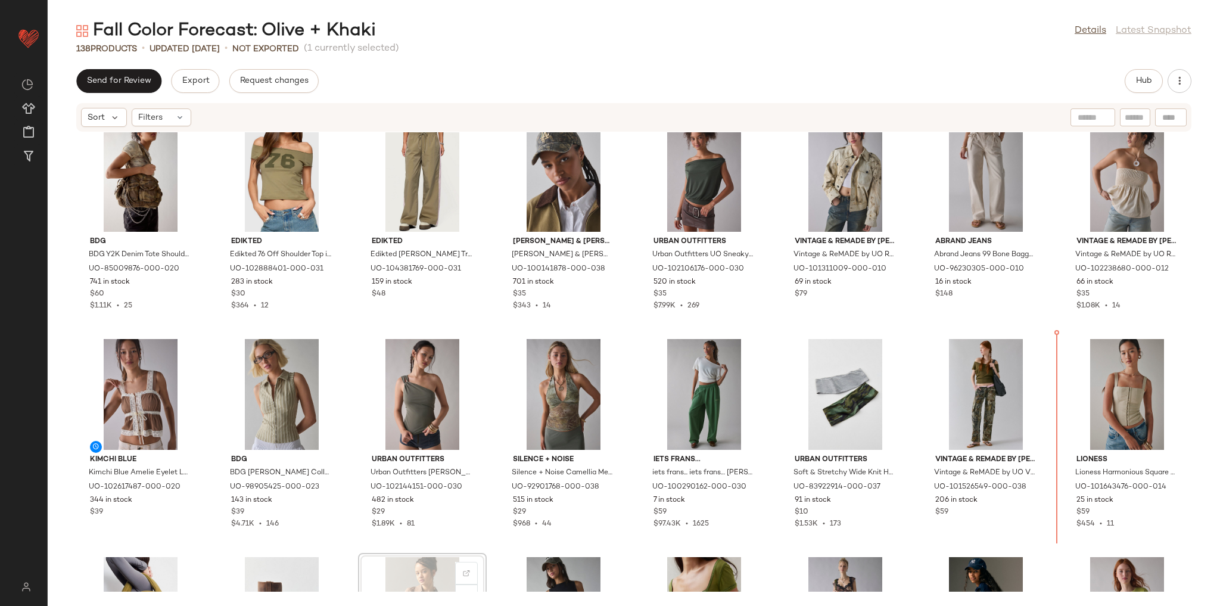
scroll to position [1550, 0]
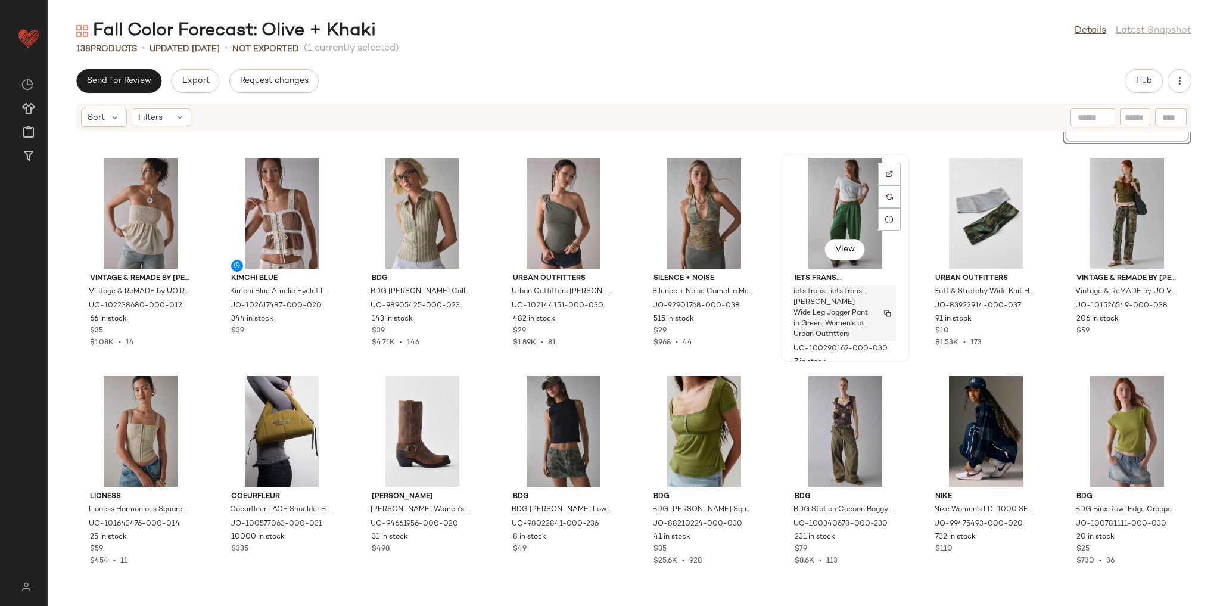
scroll to position [1741, 0]
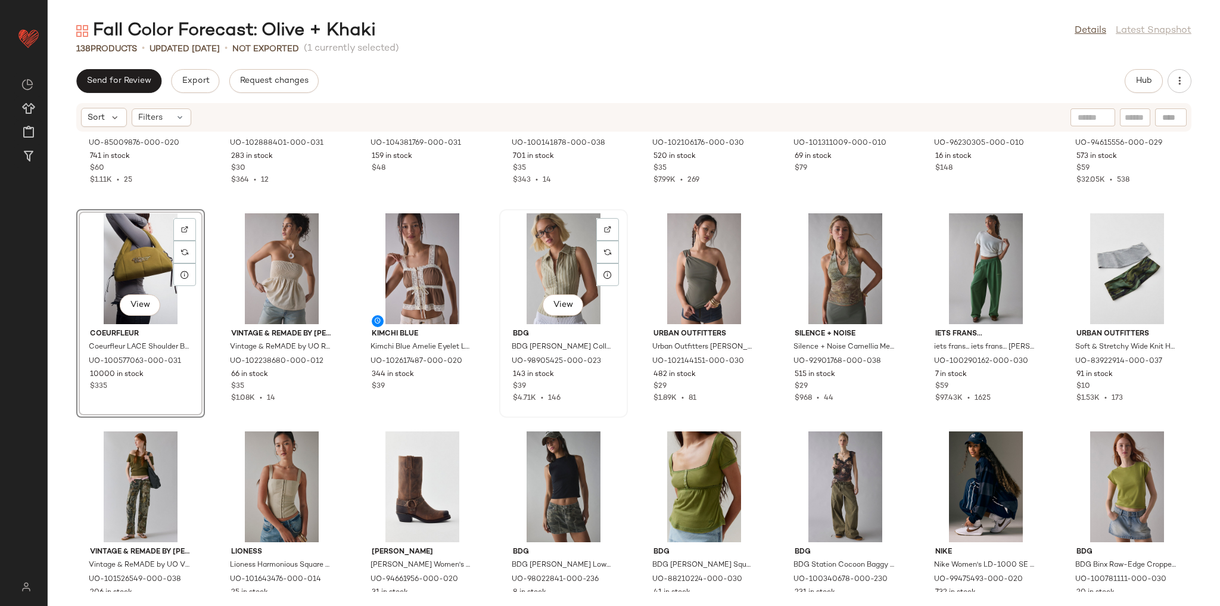
scroll to position [1693, 0]
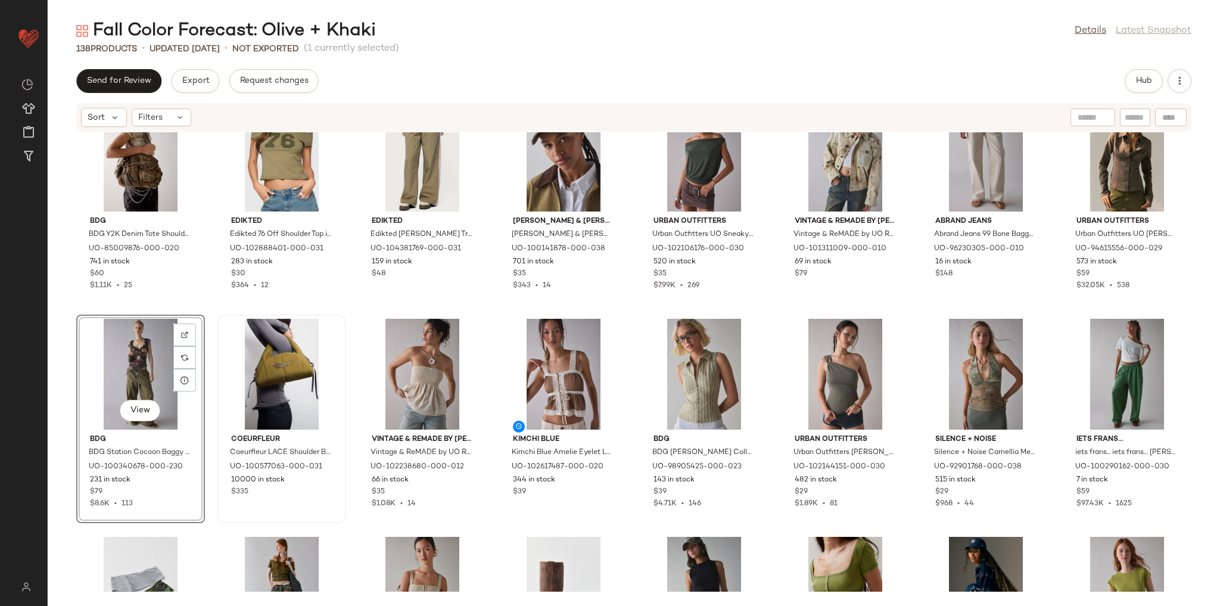
scroll to position [1550, 0]
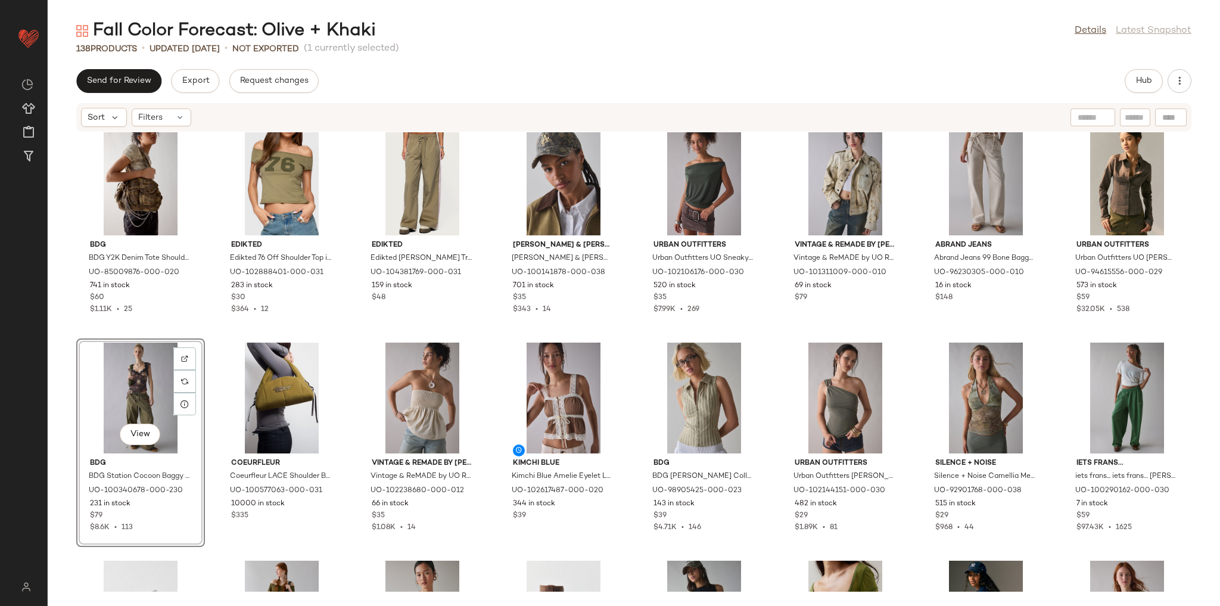
click at [208, 552] on div "BDG BDG Y2K Denim Tote Shoulder Bag in Camo, Women's at Urban Outfitters UO-850…" at bounding box center [634, 361] width 1172 height 459
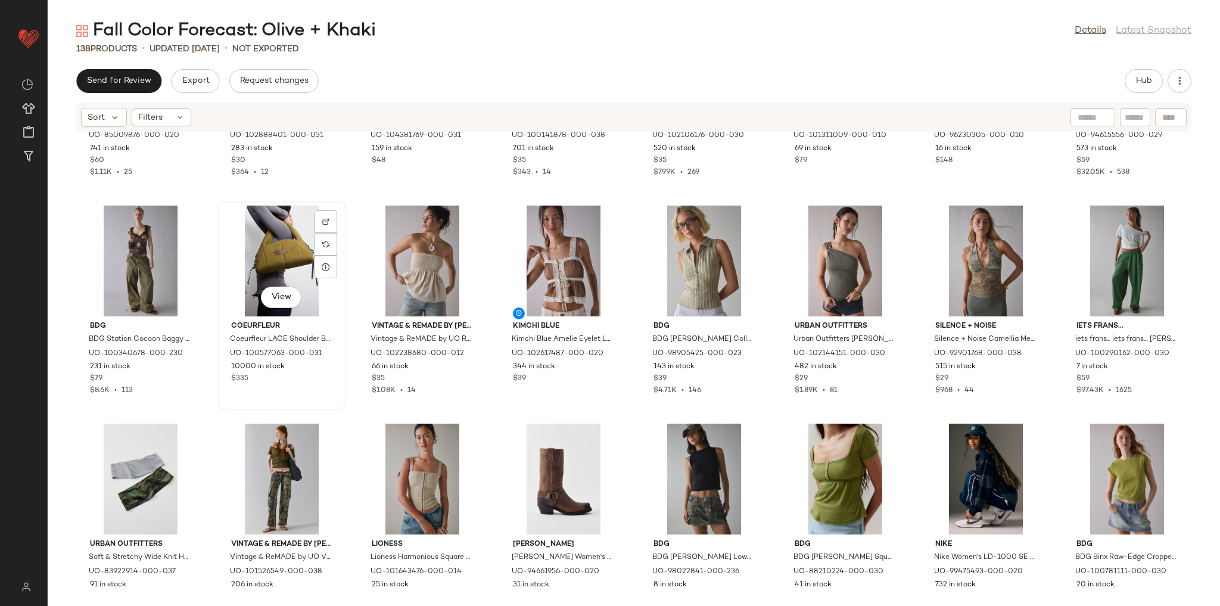
scroll to position [1693, 0]
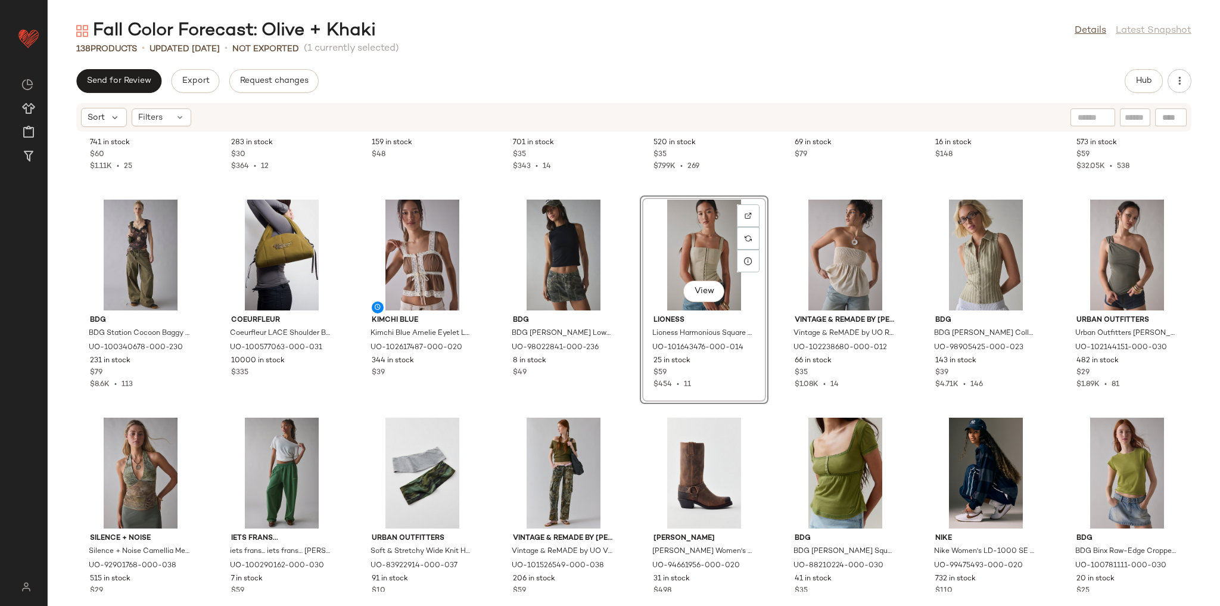
click at [629, 408] on div "BDG BDG Y2K Denim Tote Shoulder Bag in Camo, Women's at Urban Outfitters UO-850…" at bounding box center [634, 361] width 1172 height 459
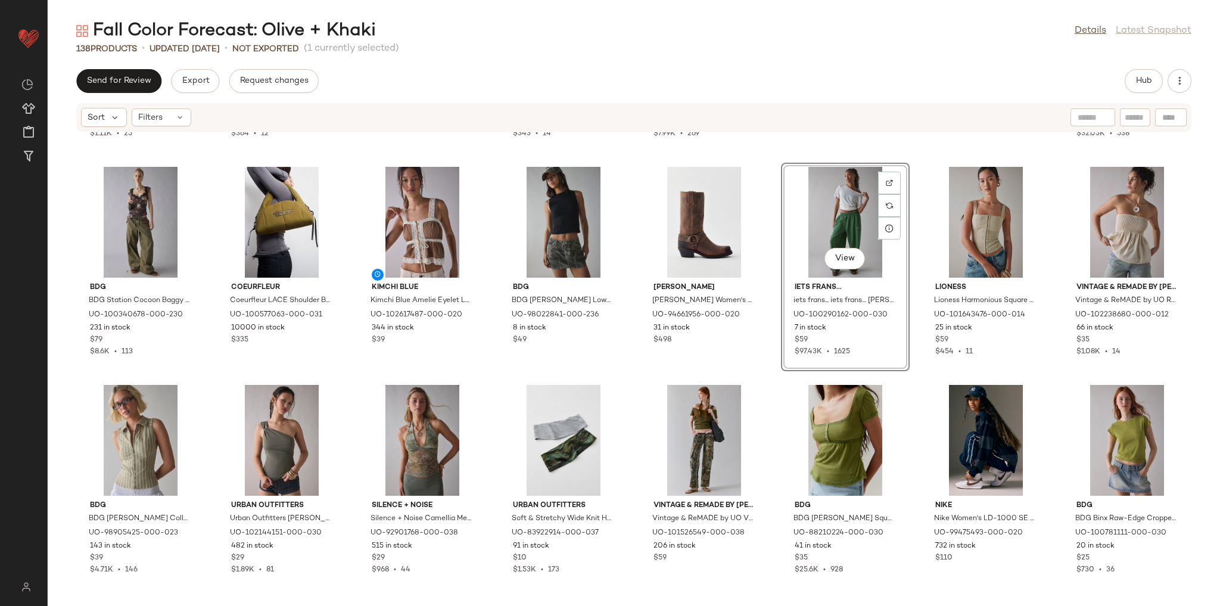
scroll to position [1741, 0]
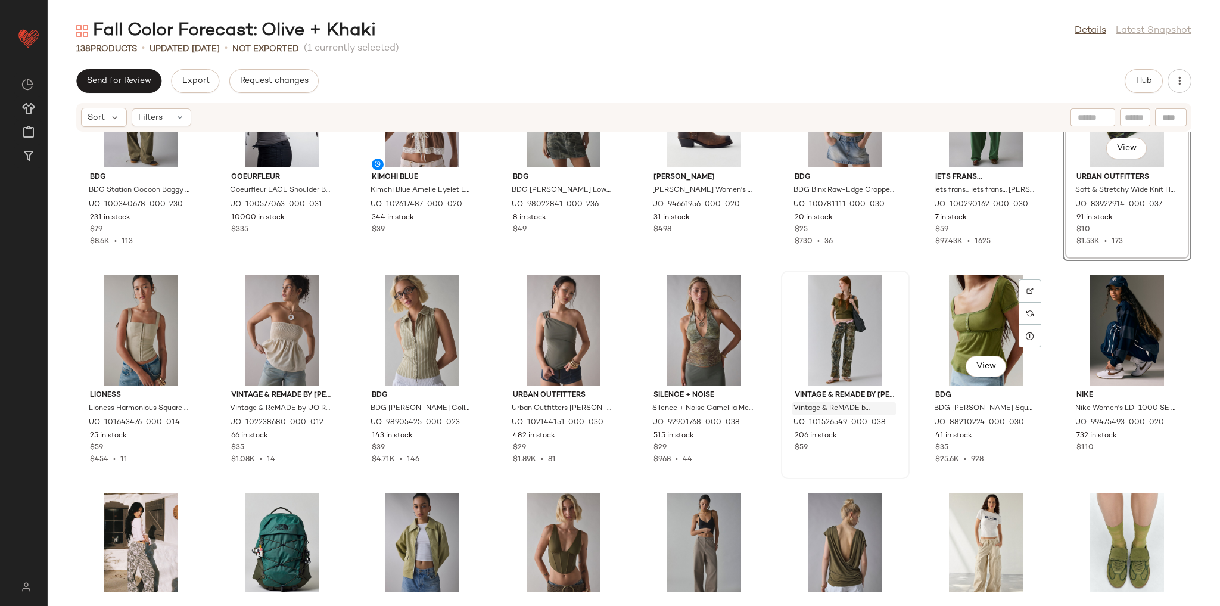
scroll to position [1884, 0]
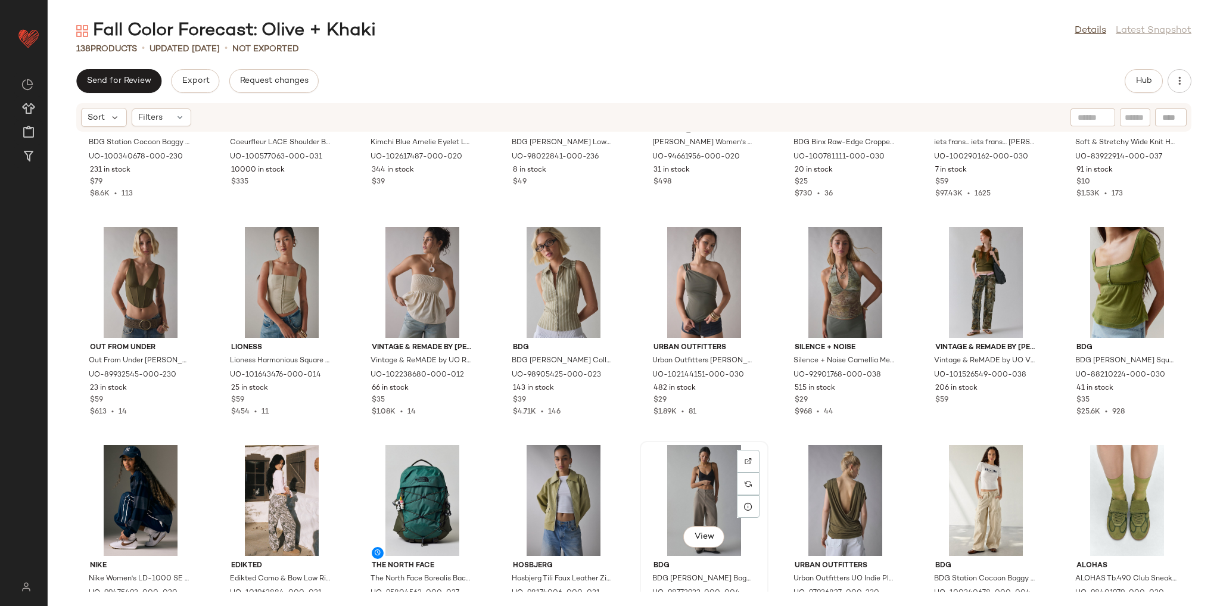
scroll to position [1884, 0]
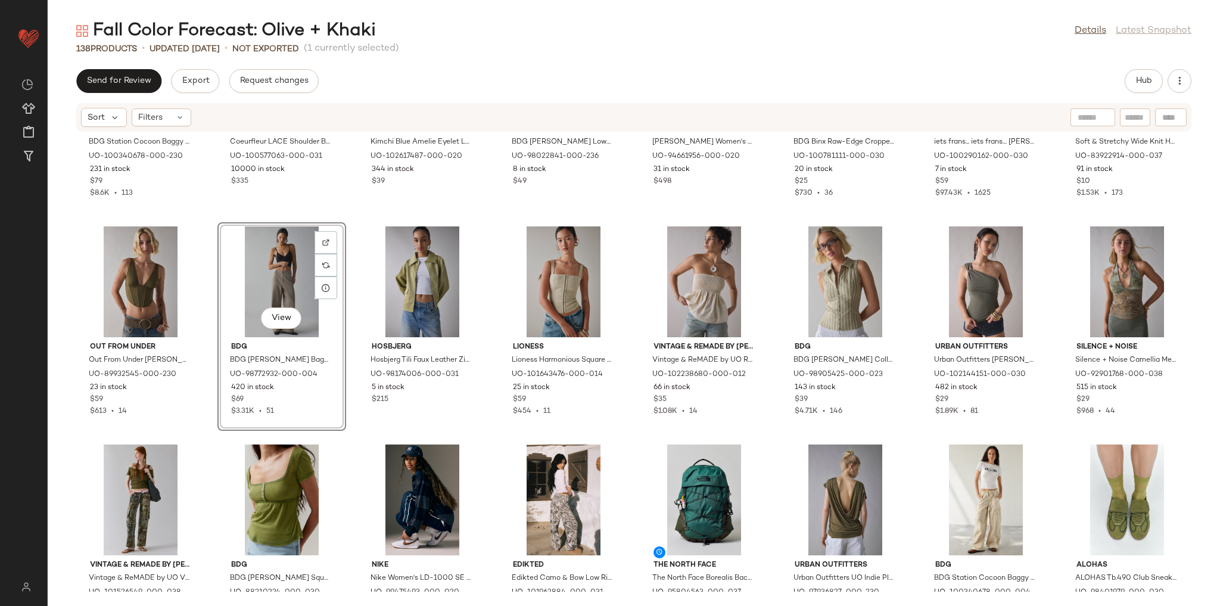
click at [349, 305] on div "BDG BDG Station Cocoon Baggy Barrel Leg Cargo Pant in Olive, Women's at Urban O…" at bounding box center [634, 361] width 1172 height 459
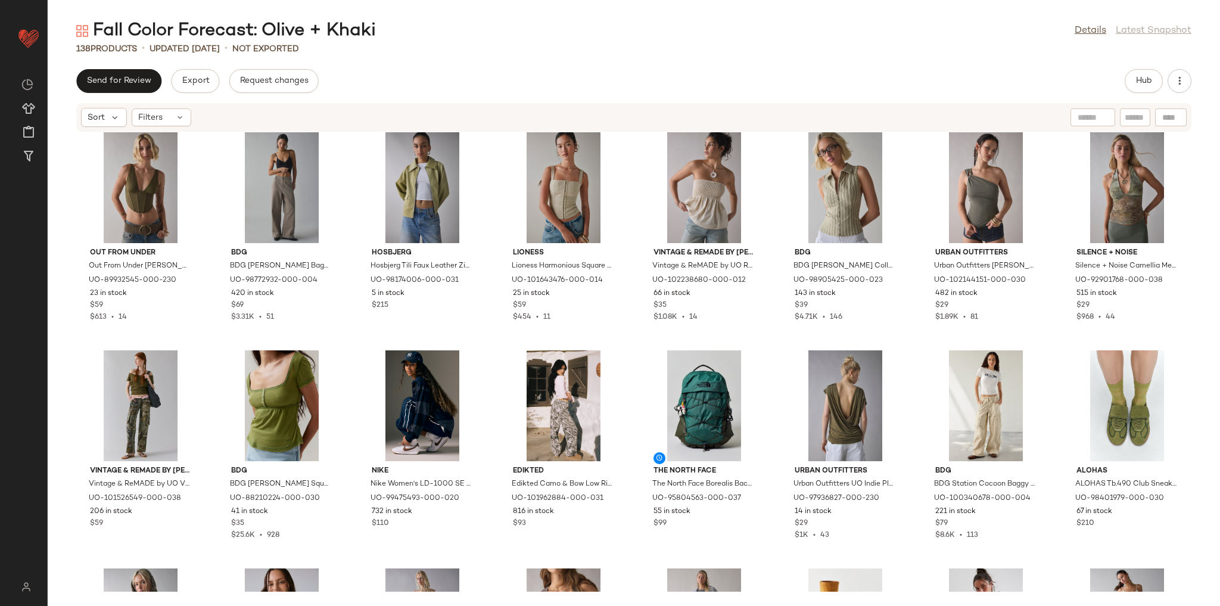
scroll to position [1980, 0]
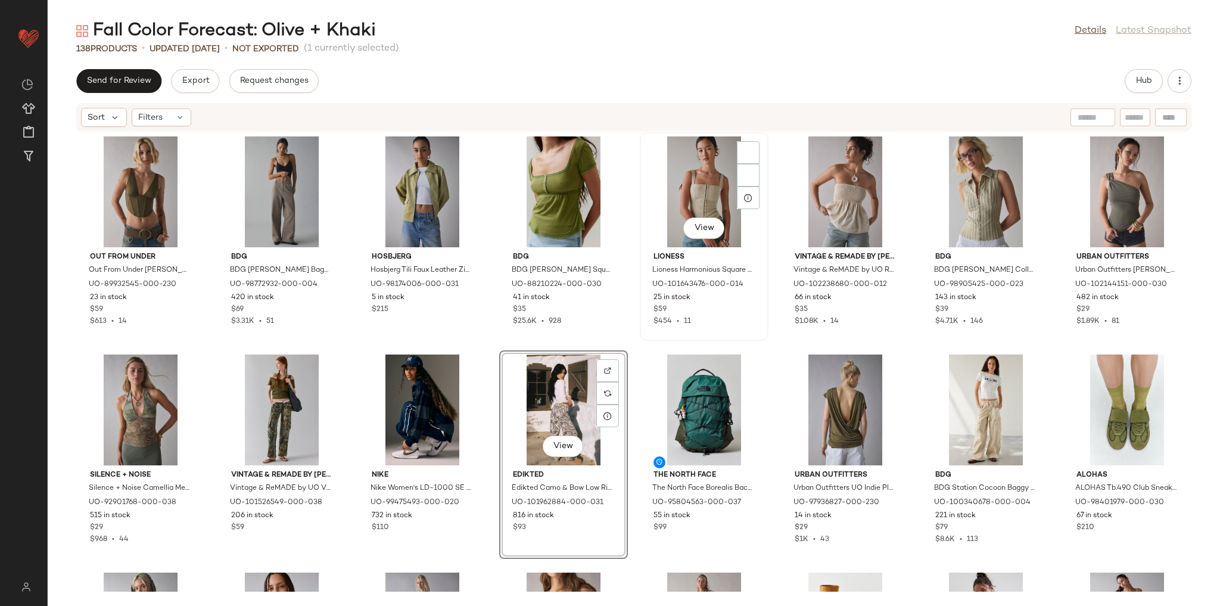
scroll to position [1973, 0]
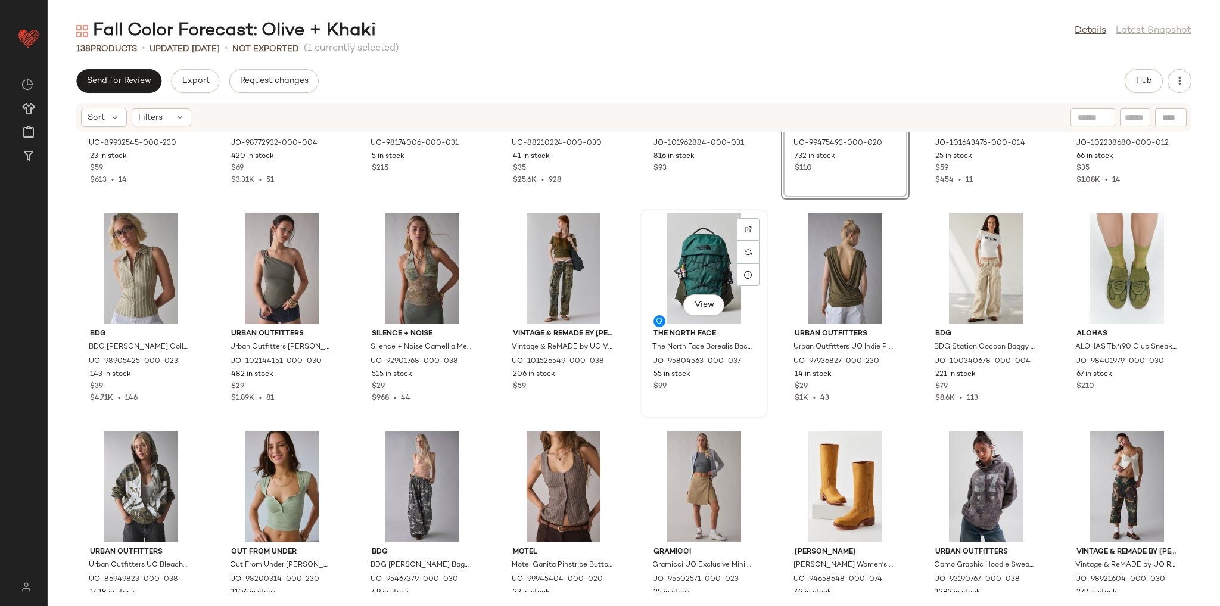
scroll to position [2068, 0]
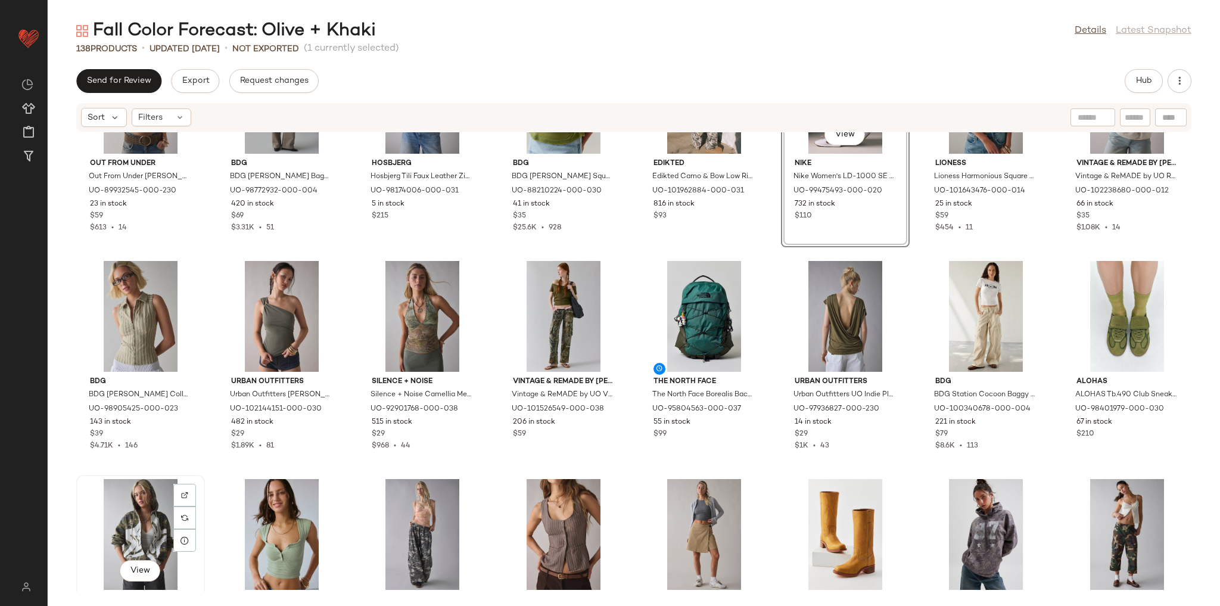
click at [132, 515] on div "View" at bounding box center [140, 534] width 120 height 111
click at [819, 524] on div "View" at bounding box center [845, 534] width 120 height 111
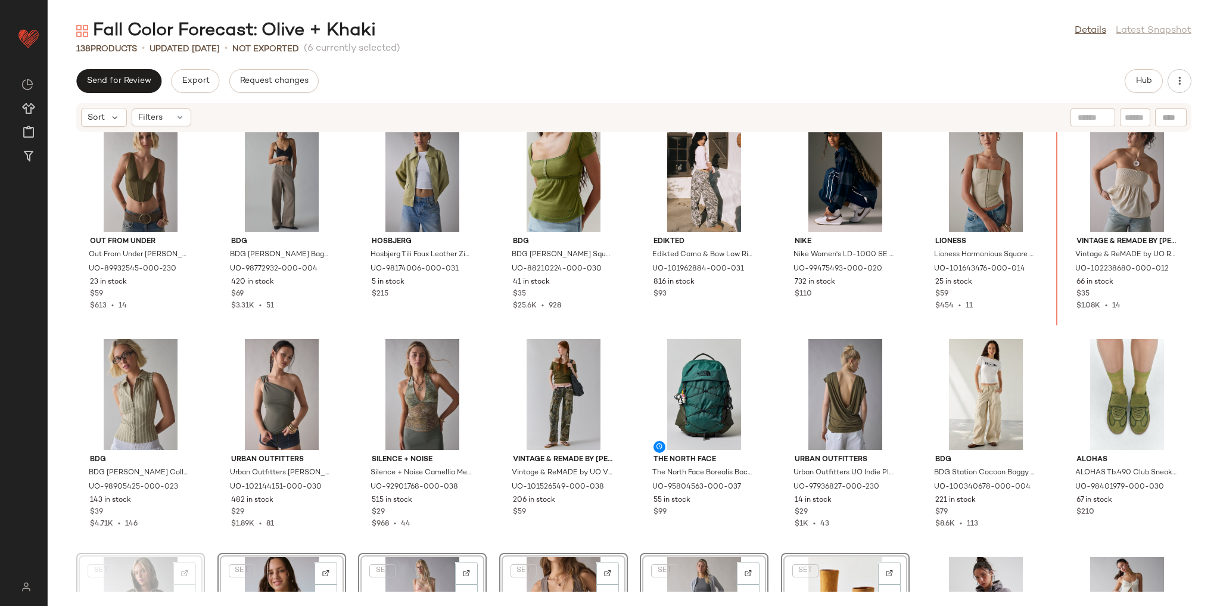
scroll to position [1882, 0]
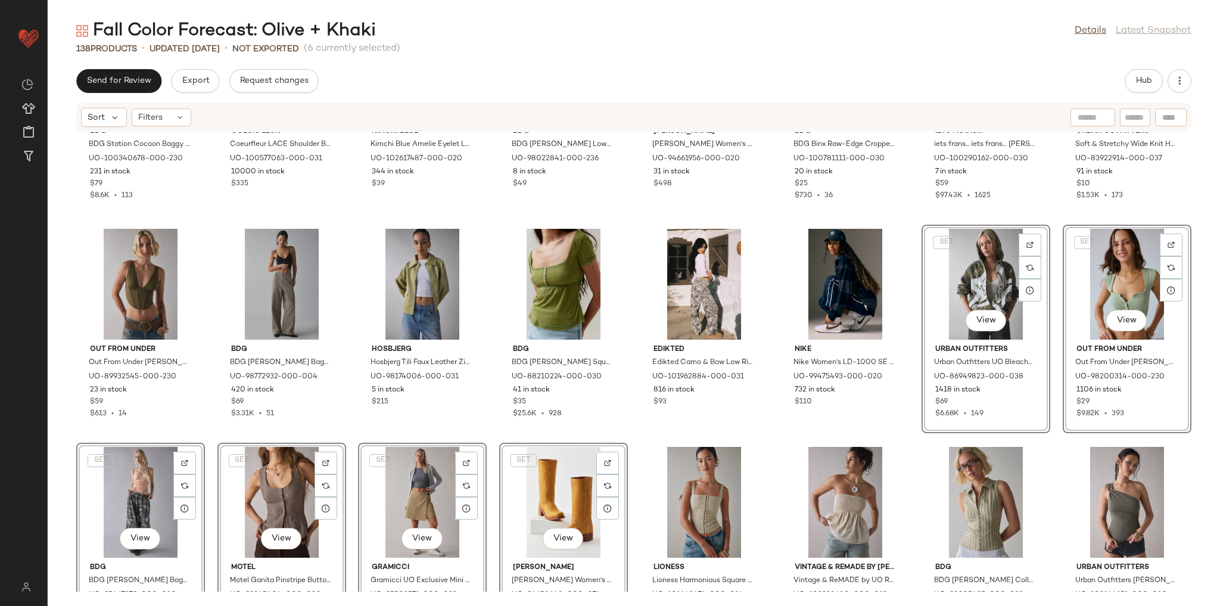
click at [903, 440] on div "BDG BDG Station Cocoon Baggy Barrel Leg Cargo Pant in Olive, Women's at Urban O…" at bounding box center [634, 361] width 1172 height 459
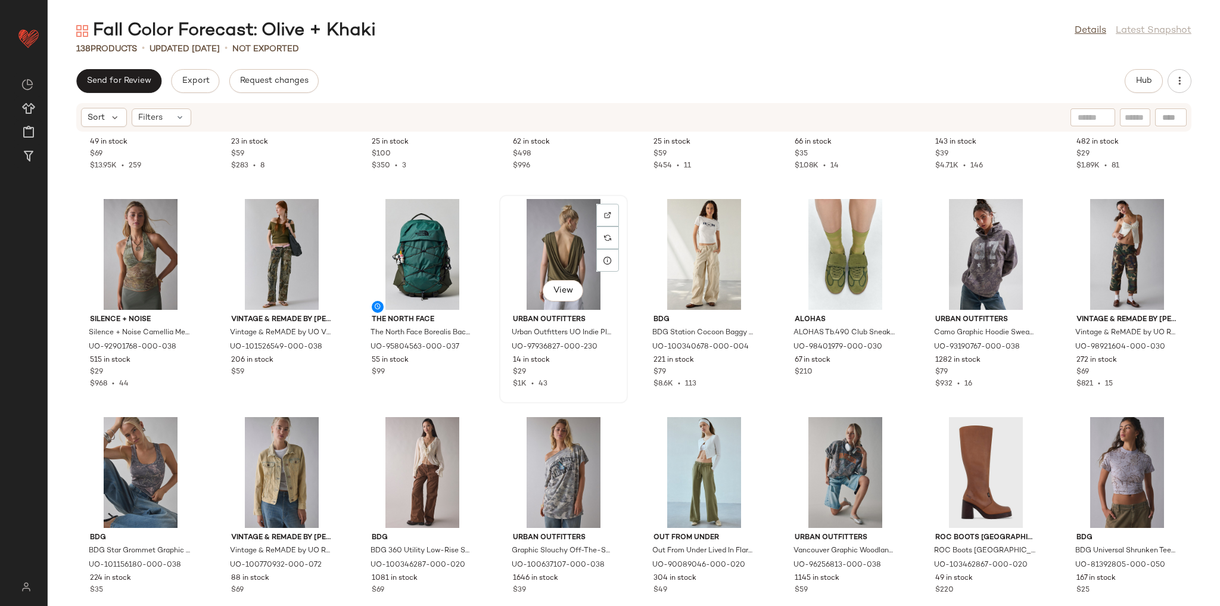
scroll to position [2359, 0]
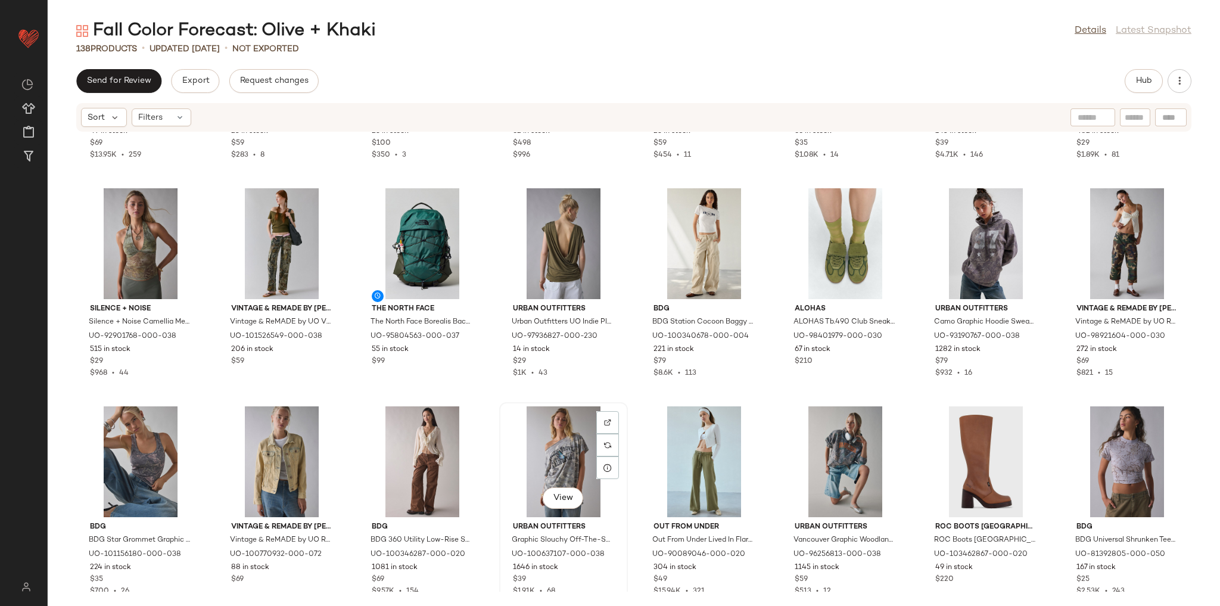
click at [546, 441] on div "View" at bounding box center [563, 461] width 120 height 111
click at [677, 452] on div "View" at bounding box center [704, 461] width 120 height 111
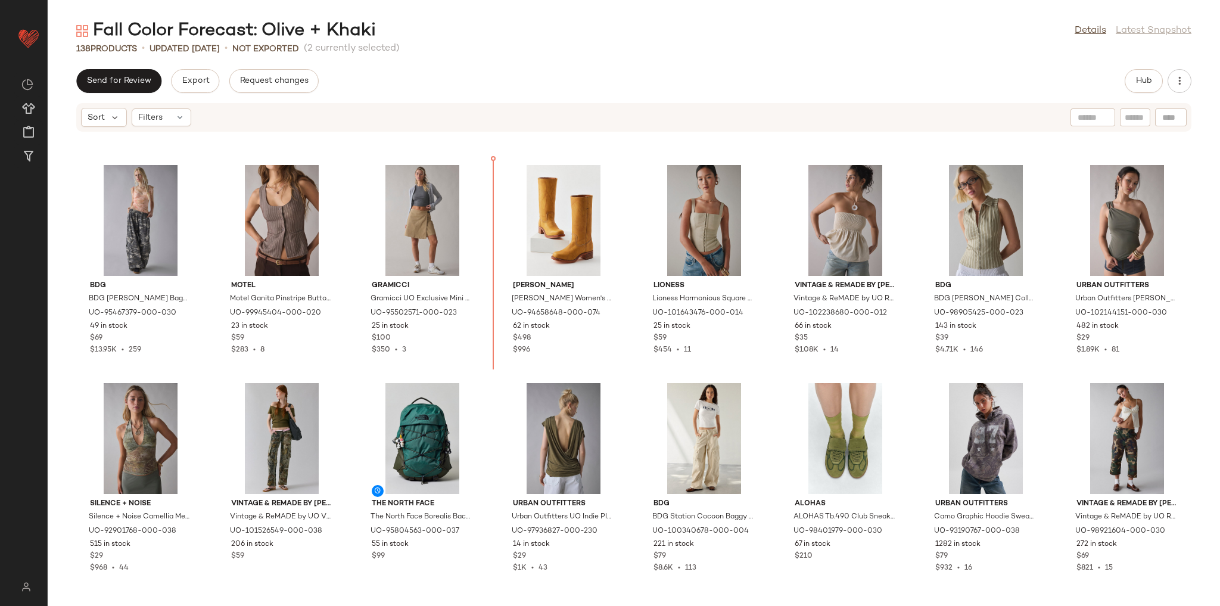
scroll to position [2152, 0]
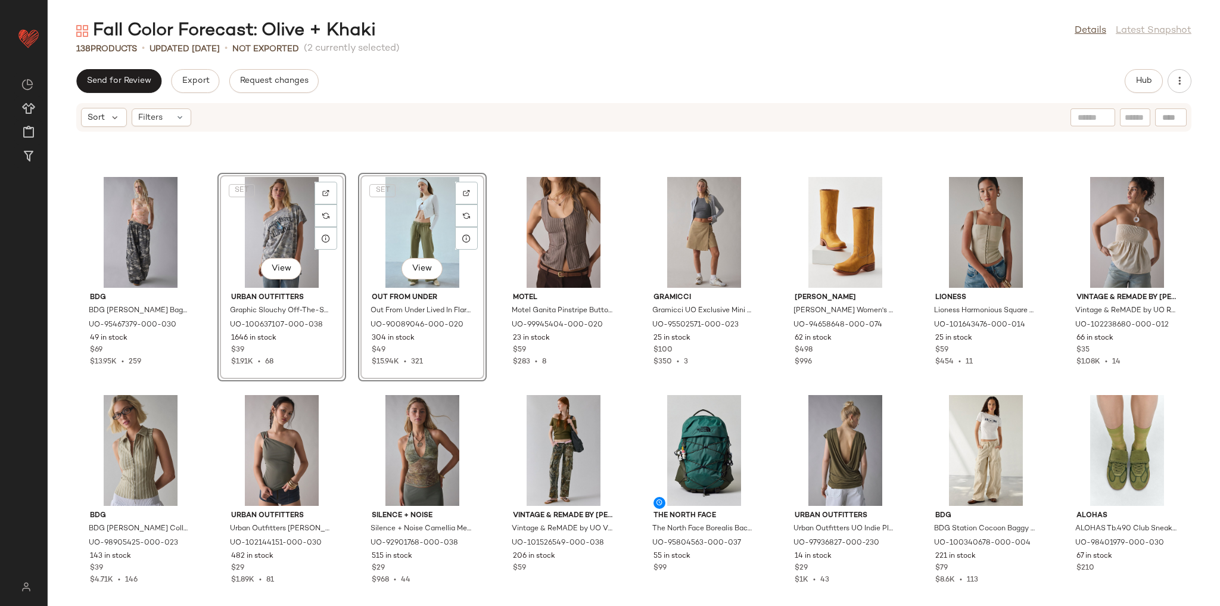
click at [492, 388] on div "BDG BDG Bobbi Baggy Pull-On Pant in Brown Camo, Women's at Urban Outfitters UO-…" at bounding box center [634, 361] width 1172 height 459
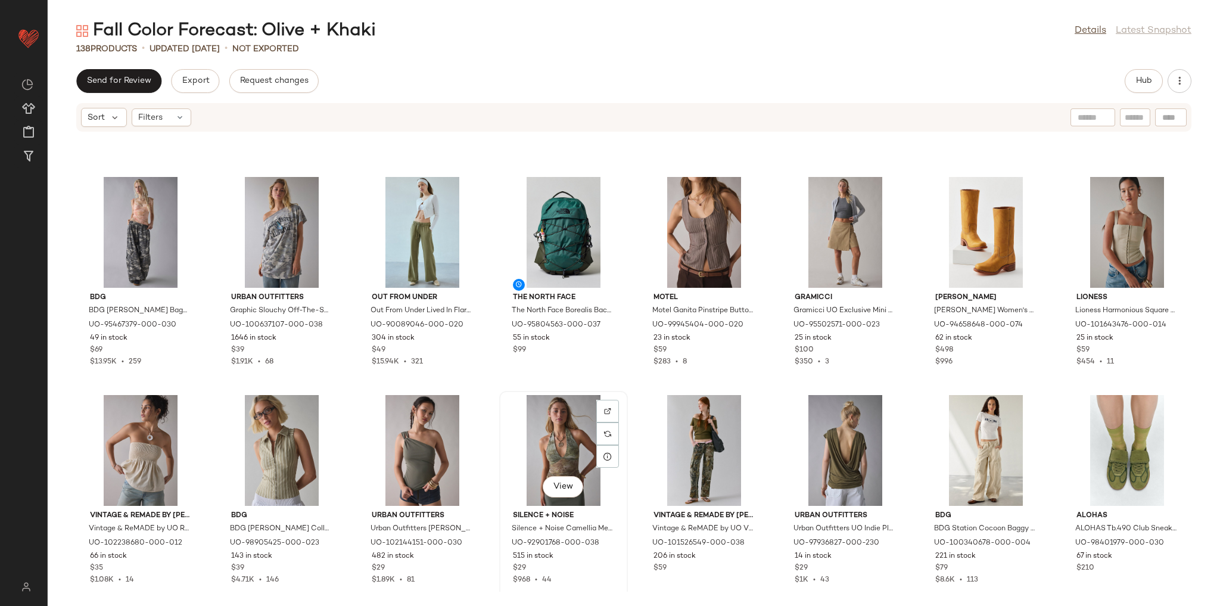
click at [502, 392] on div "View Silence + Noise Silence + Noise Camellia Mesh Halter Top in Green, Women's…" at bounding box center [563, 495] width 126 height 206
click at [488, 390] on div "BDG BDG Bobbi Baggy Pull-On Pant in Brown Camo, Women's at Urban Outfitters UO-…" at bounding box center [634, 361] width 1172 height 459
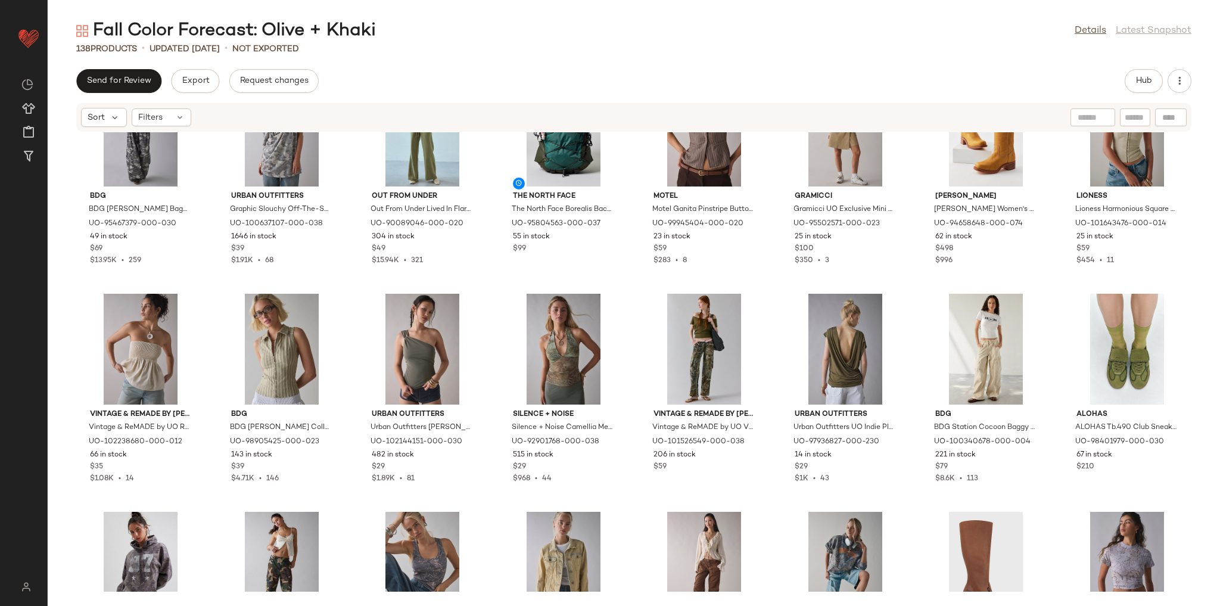
scroll to position [2295, 0]
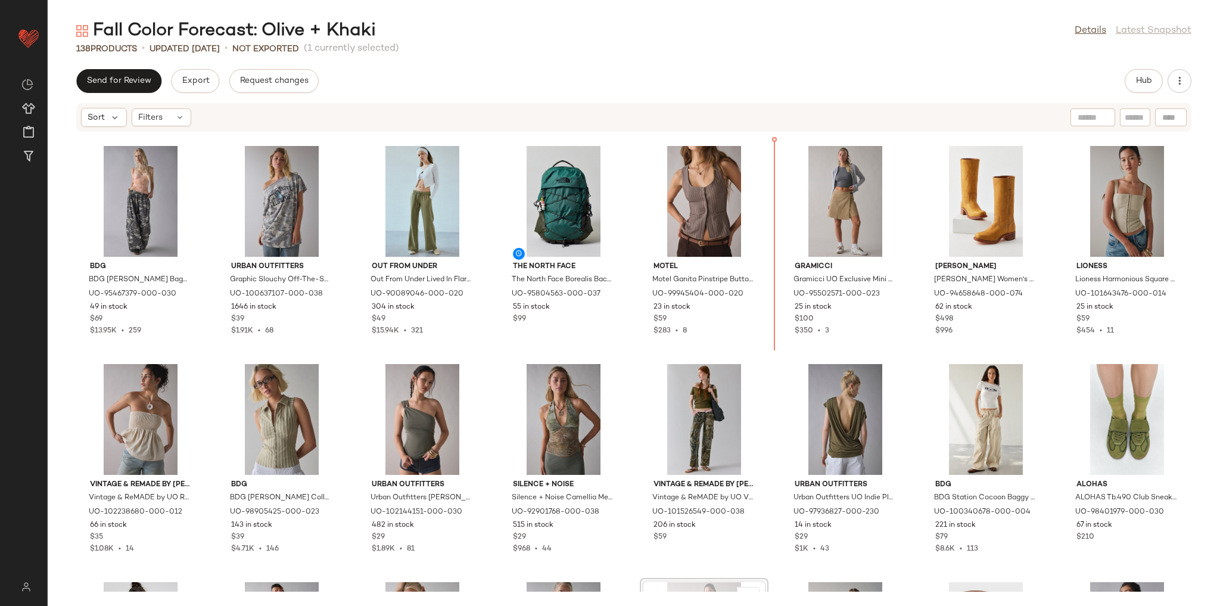
scroll to position [2154, 0]
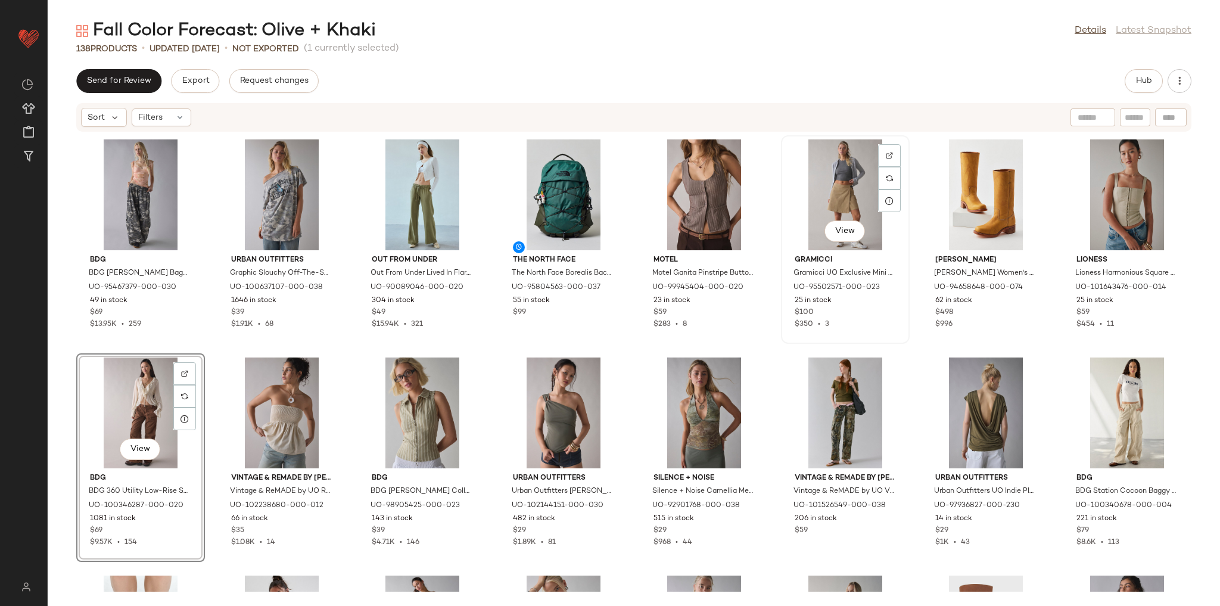
scroll to position [2297, 0]
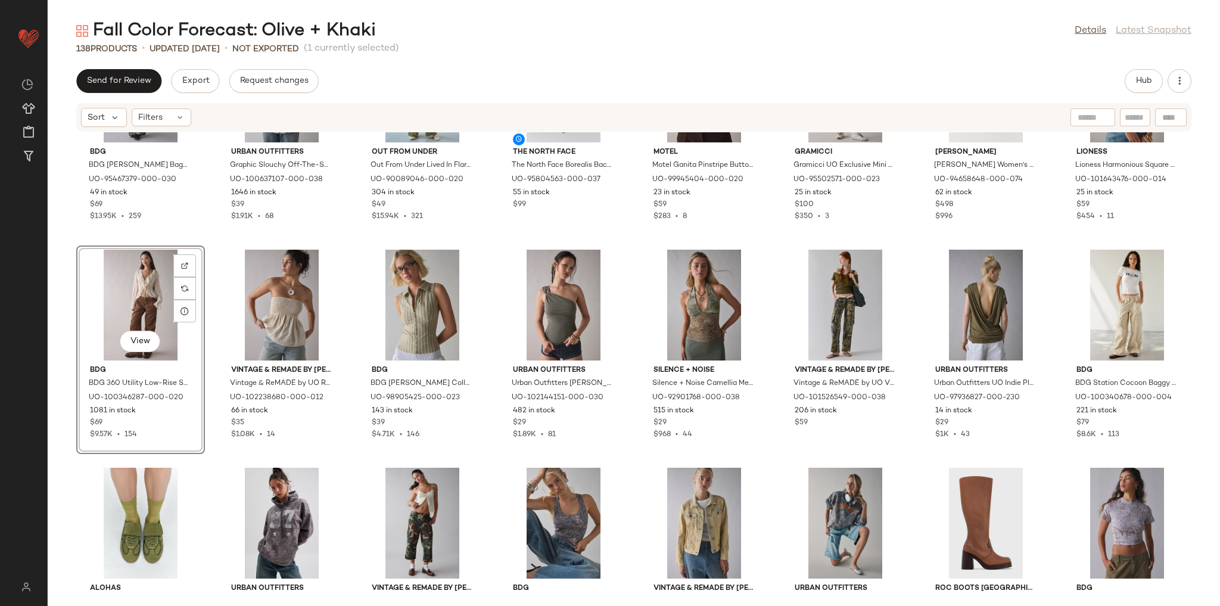
click at [765, 321] on div "BDG BDG Bobbi Baggy Pull-On Pant in Brown Camo, Women's at Urban Outfitters UO-…" at bounding box center [634, 361] width 1172 height 459
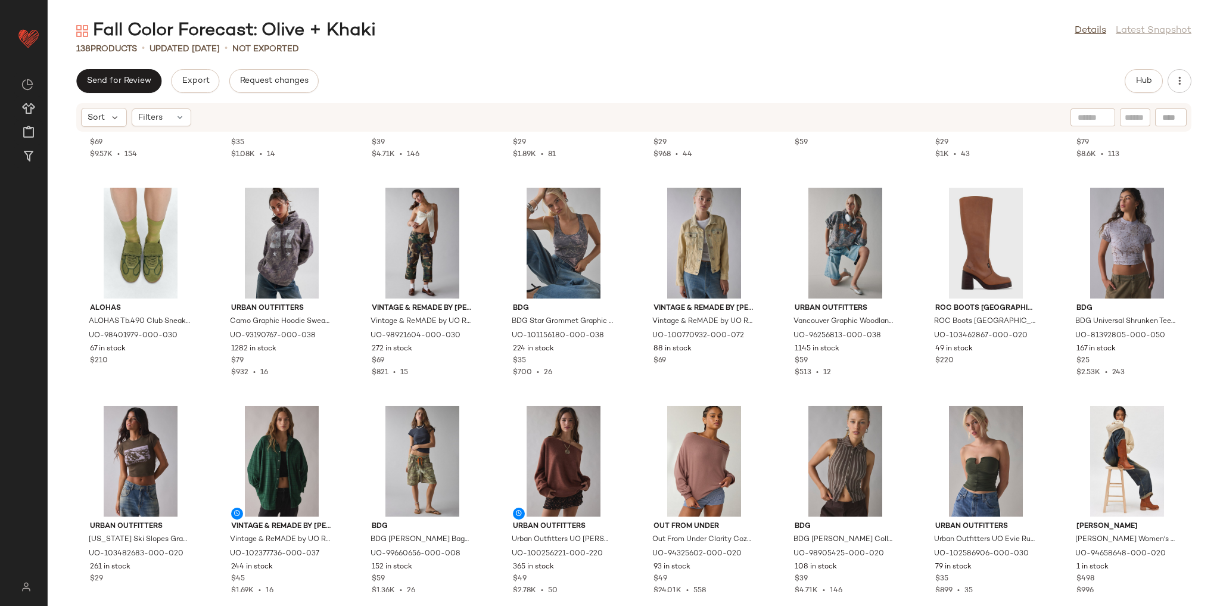
scroll to position [2583, 0]
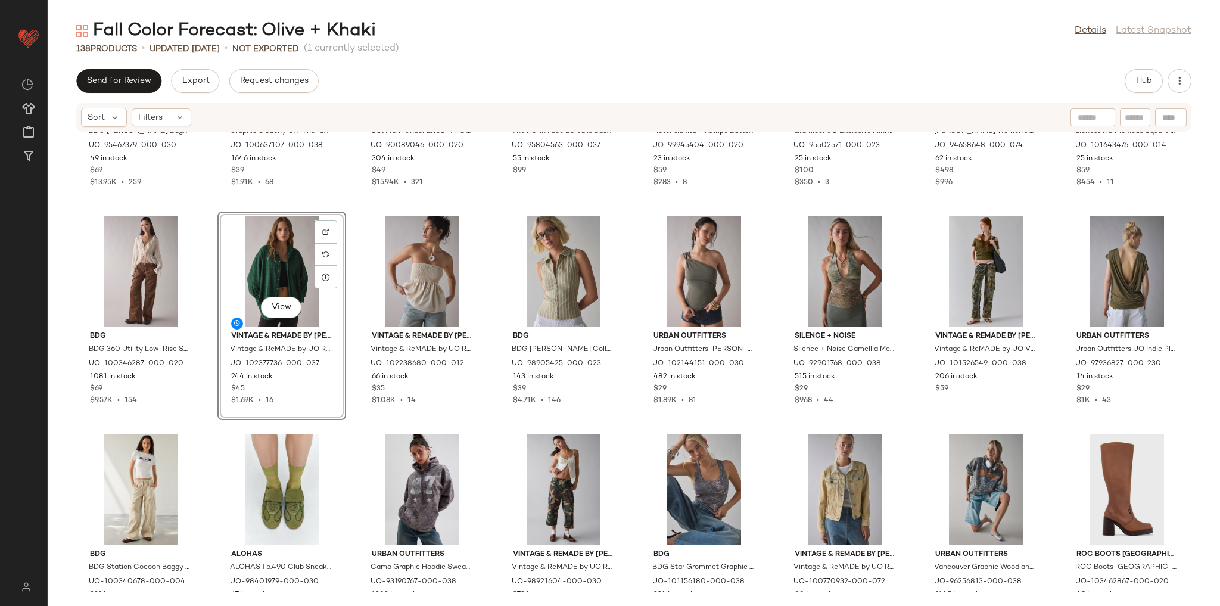
scroll to position [2350, 0]
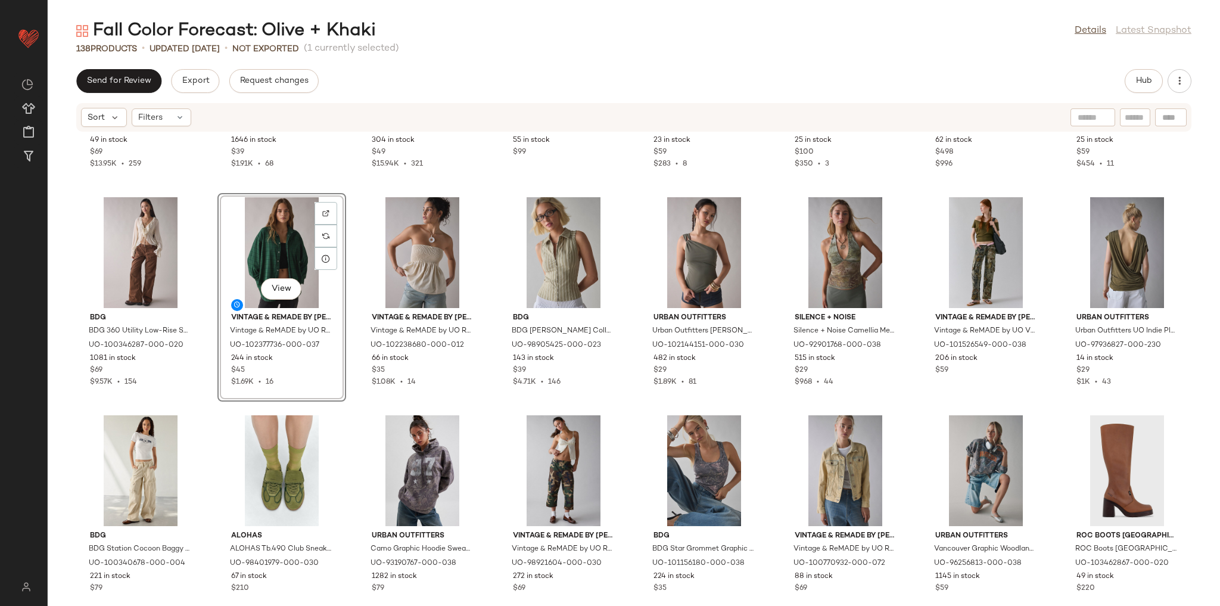
click at [350, 418] on div "BDG BDG Bobbi Baggy Pull-On Pant in Brown Camo, Women's at Urban Outfitters UO-…" at bounding box center [634, 361] width 1172 height 459
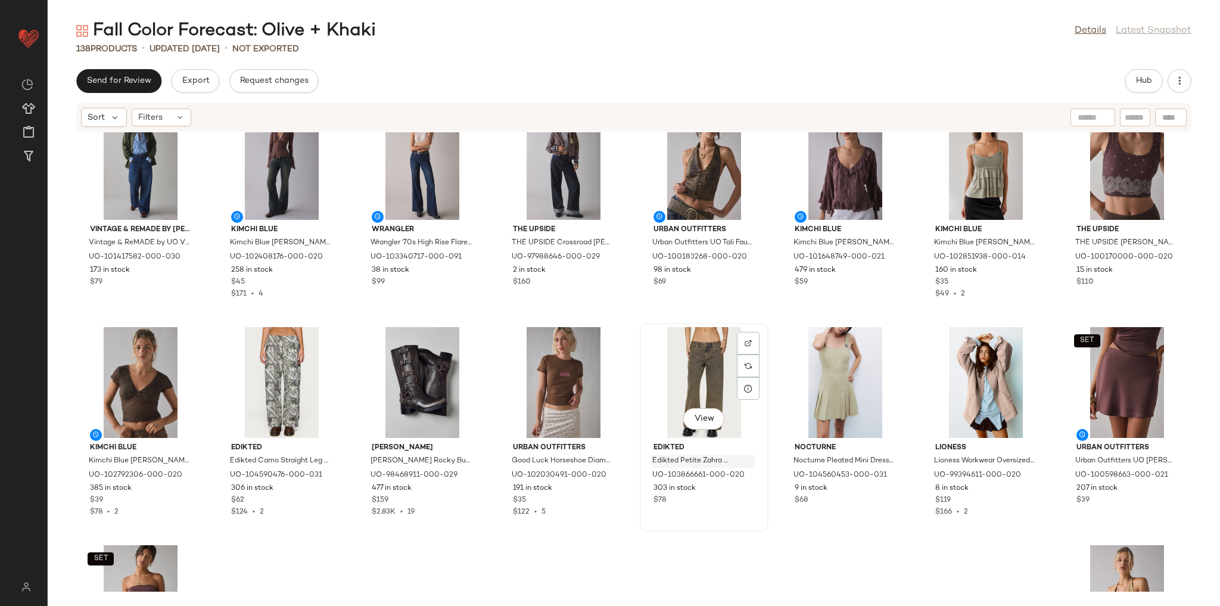
scroll to position [3303, 0]
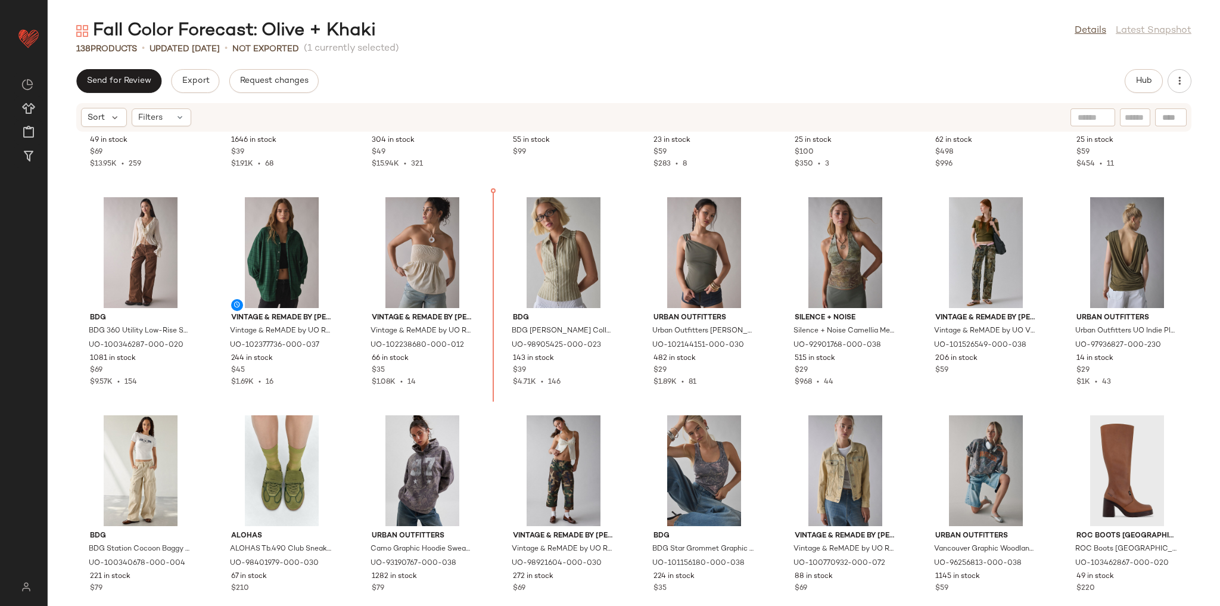
scroll to position [2349, 0]
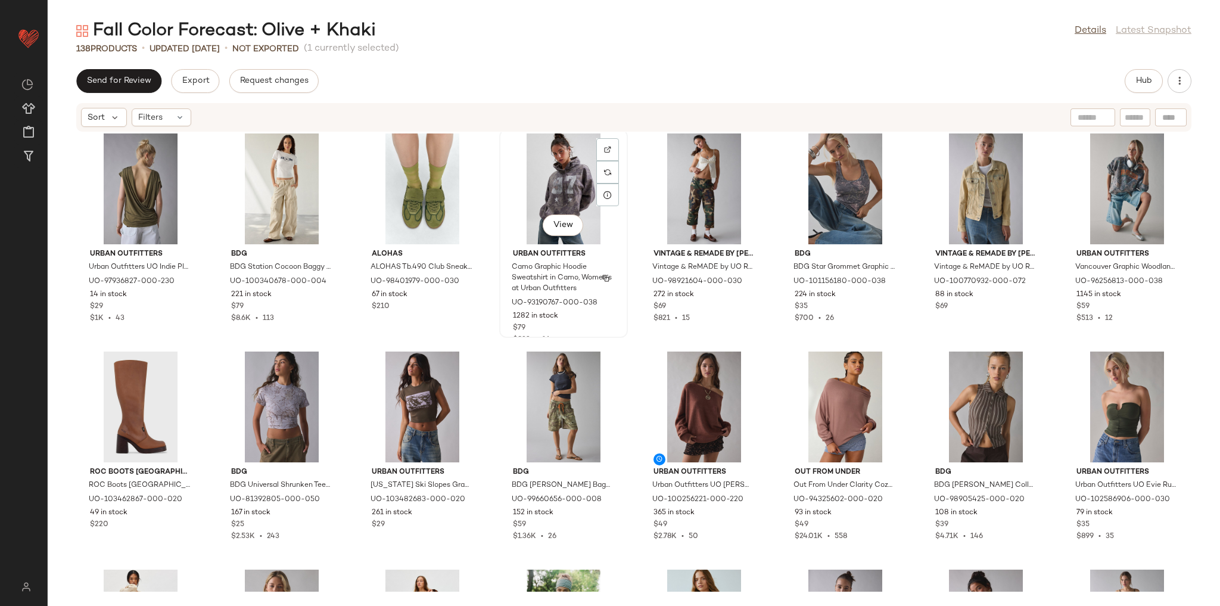
scroll to position [2635, 0]
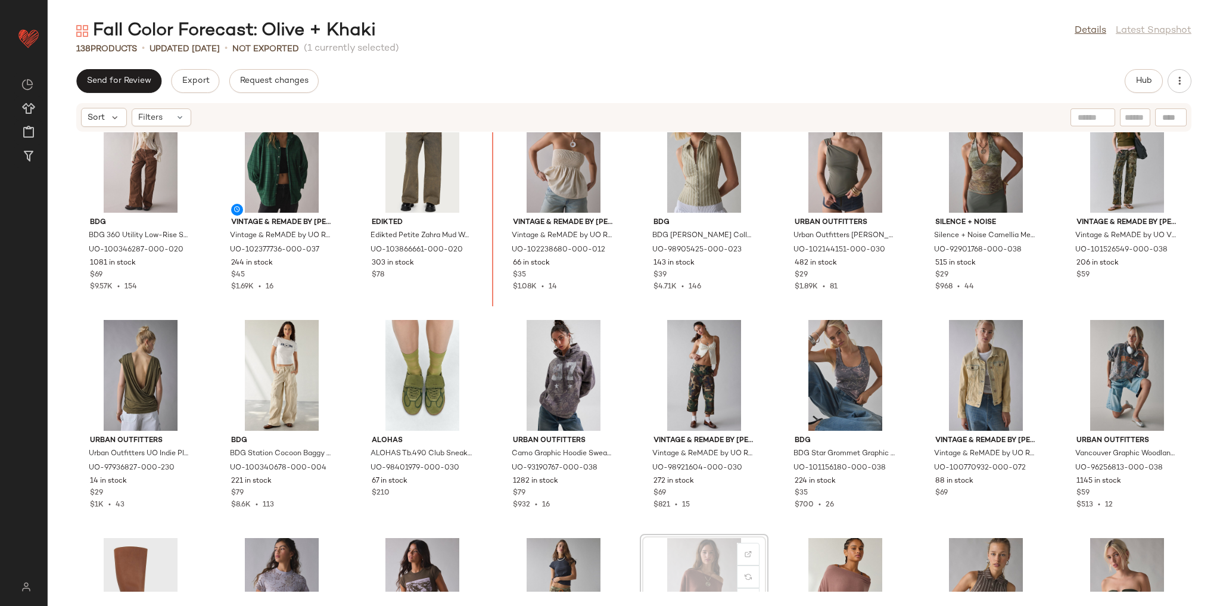
scroll to position [2435, 0]
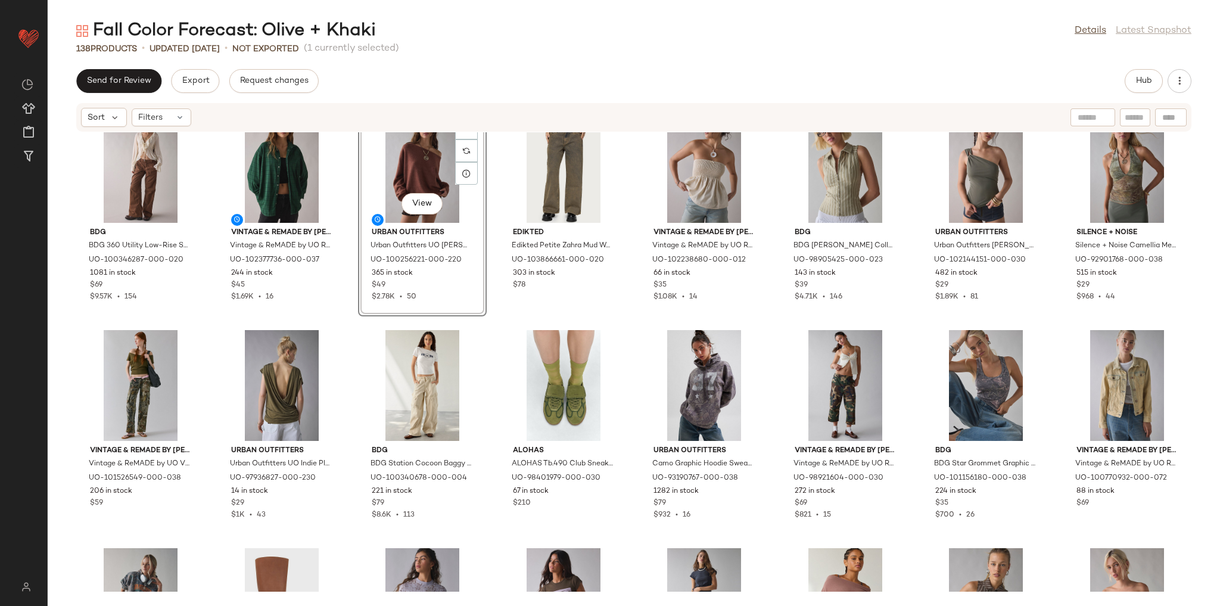
click at [486, 325] on div "BDG BDG 360 Utility Low-Rise Straight Leg Pant in Brown, Women's at Urban Outfi…" at bounding box center [634, 361] width 1172 height 459
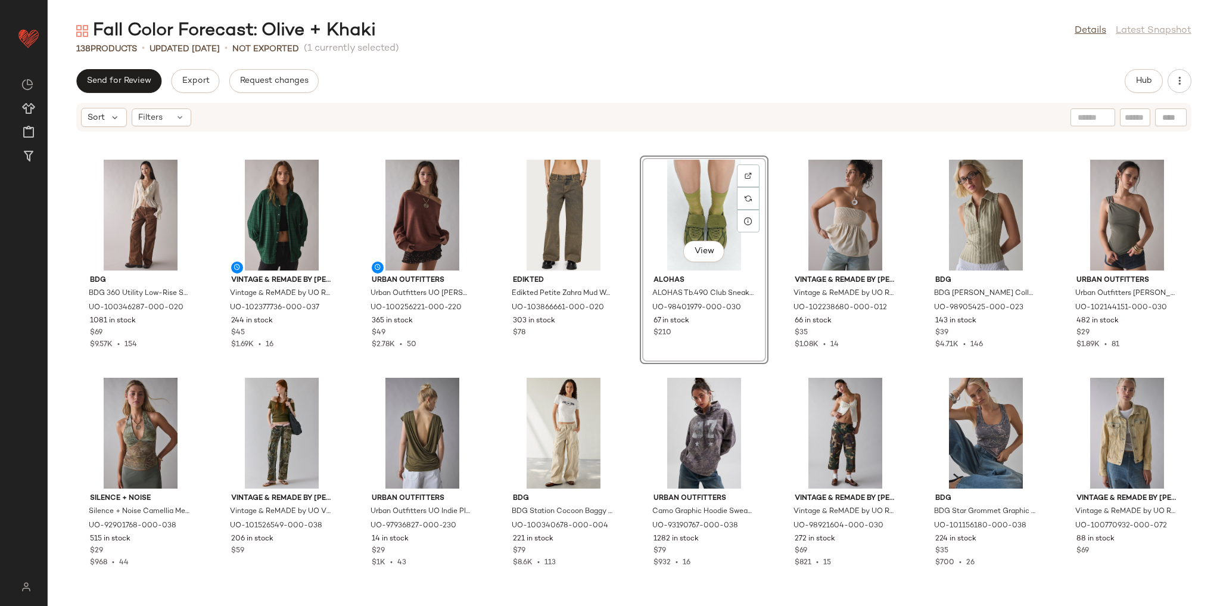
click at [624, 366] on div "BDG BDG Bobbi Baggy Pull-On Pant in Brown Camo, Women's at Urban Outfitters UO-…" at bounding box center [634, 361] width 1172 height 459
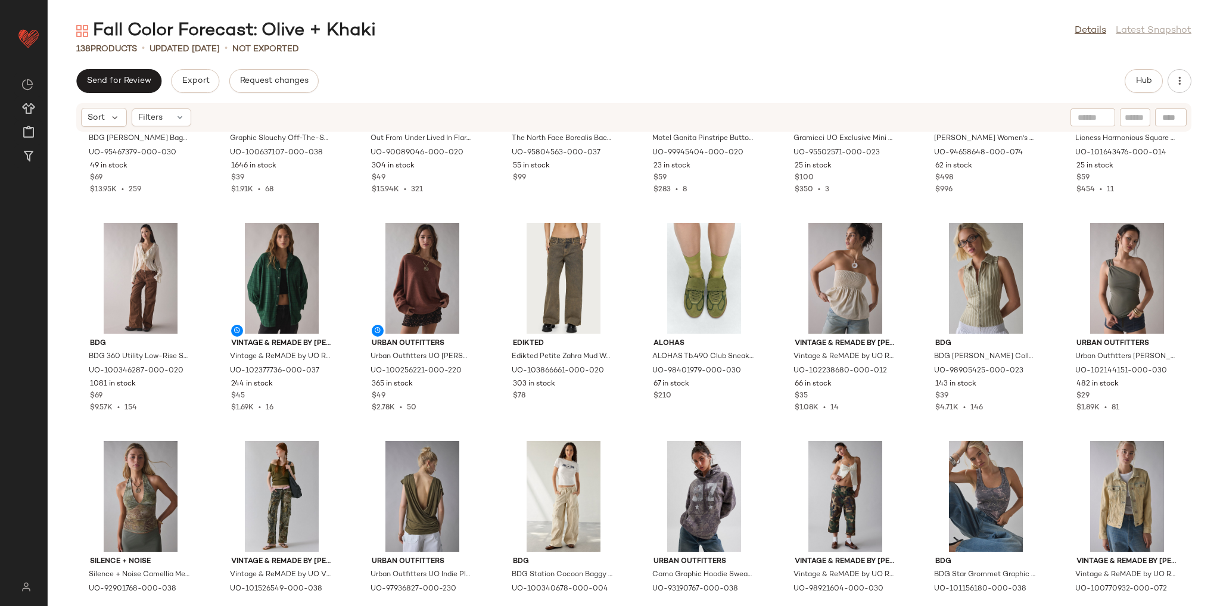
scroll to position [2372, 0]
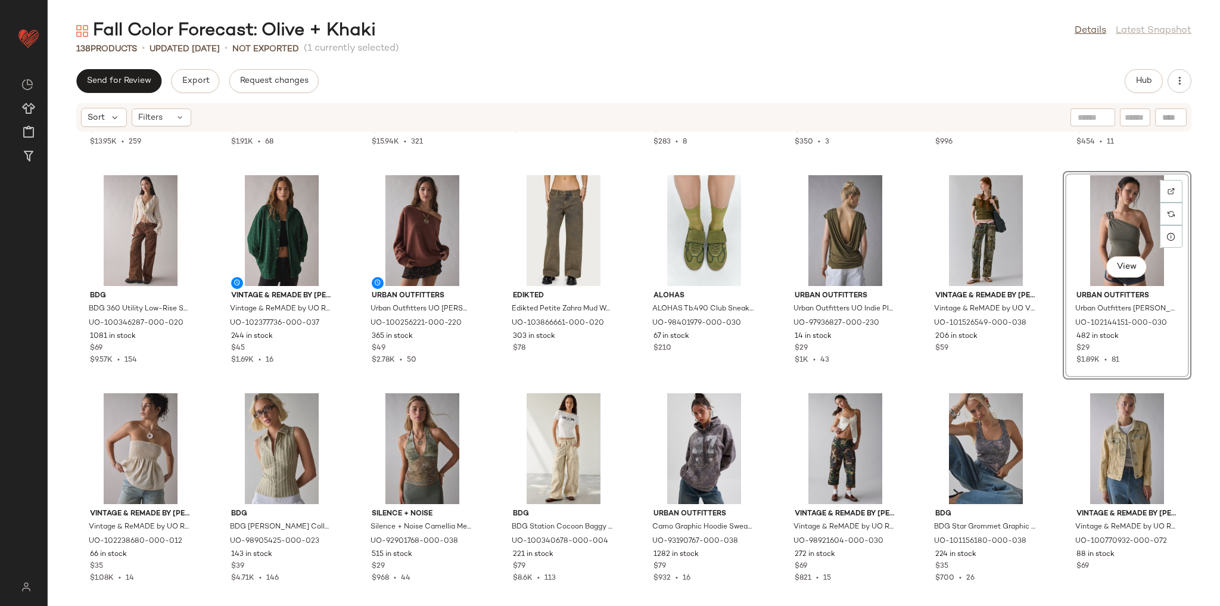
click at [1044, 386] on div "BDG BDG Bobbi Baggy Pull-On Pant in Brown Camo, Women's at Urban Outfitters UO-…" at bounding box center [634, 361] width 1172 height 459
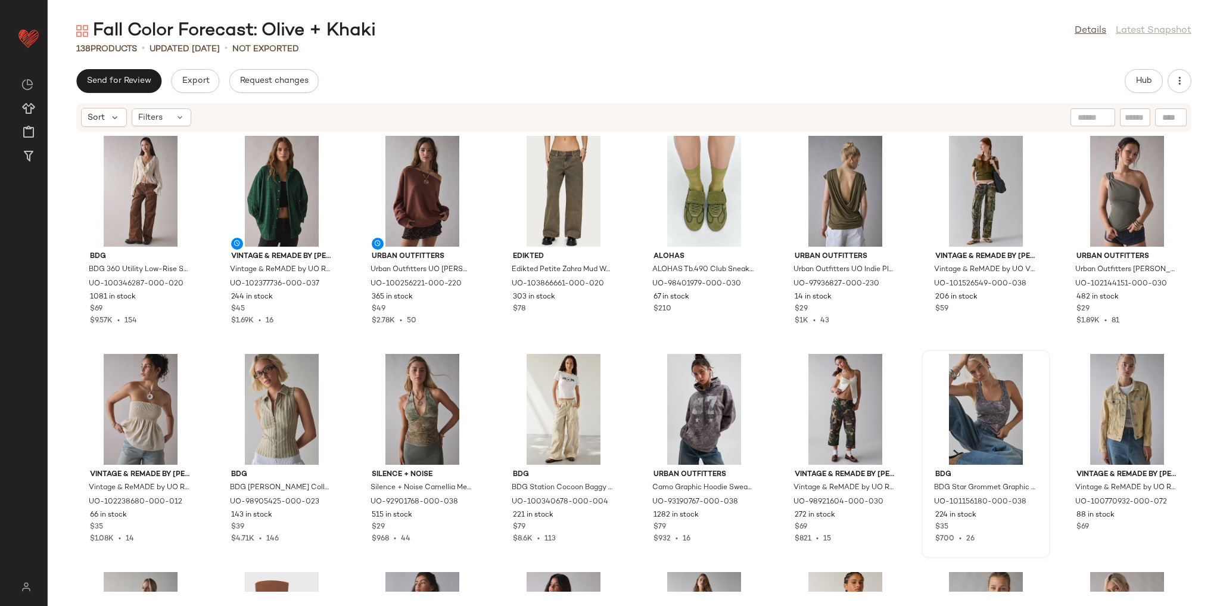
scroll to position [2467, 0]
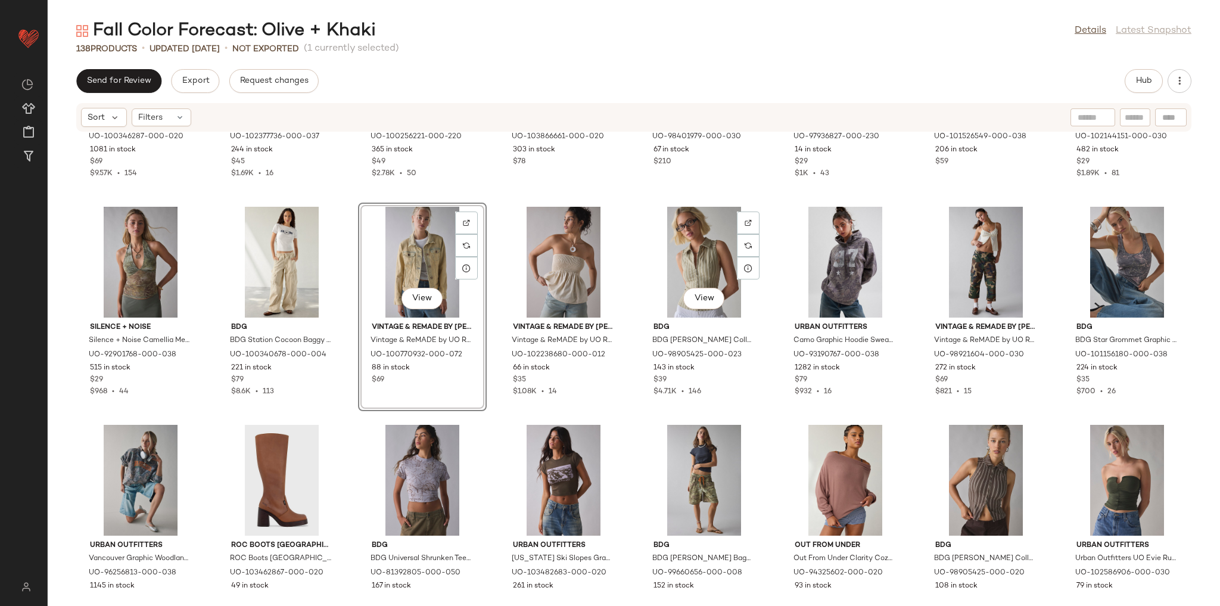
scroll to position [2562, 0]
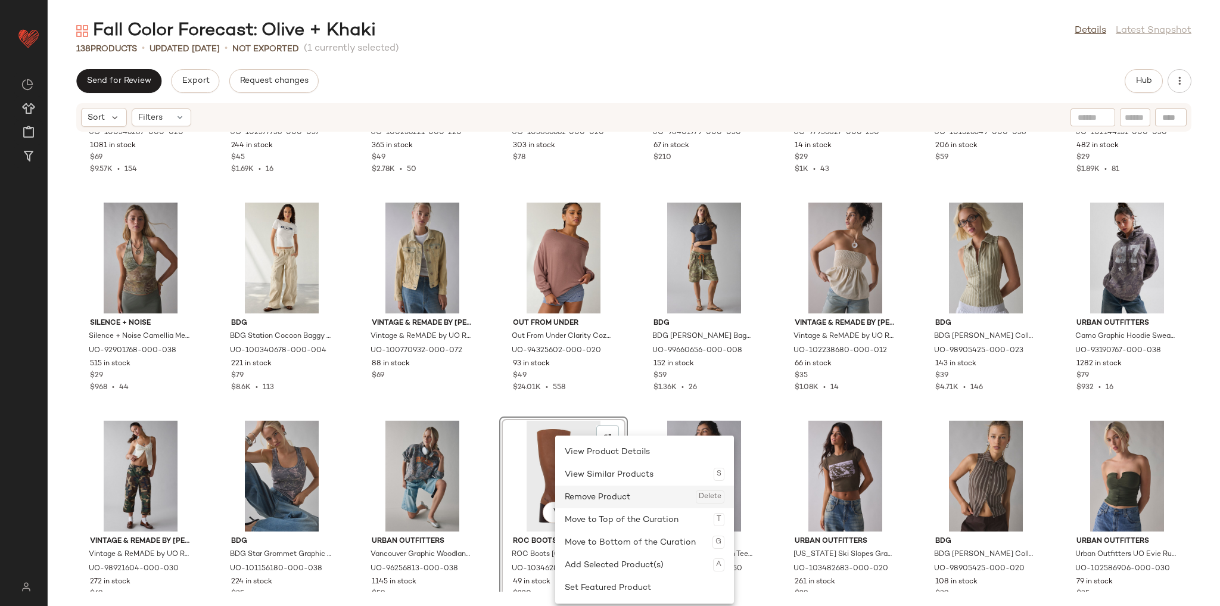
click at [616, 496] on div "Remove Product Delete" at bounding box center [645, 497] width 160 height 23
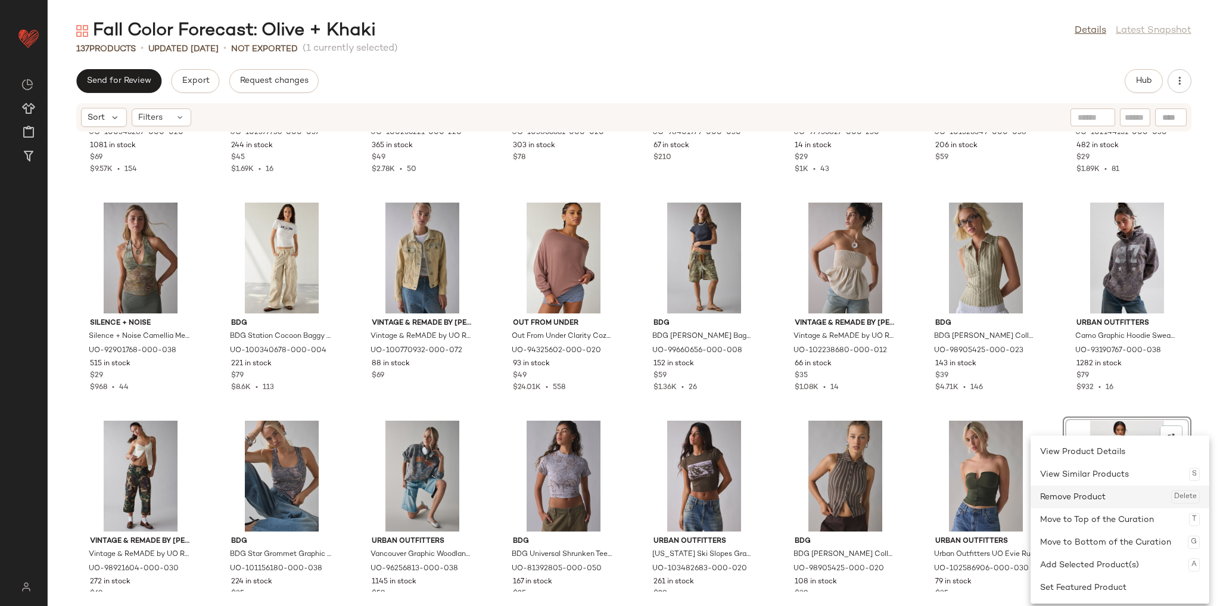
click at [1106, 486] on div "Remove Product Delete" at bounding box center [1120, 497] width 160 height 23
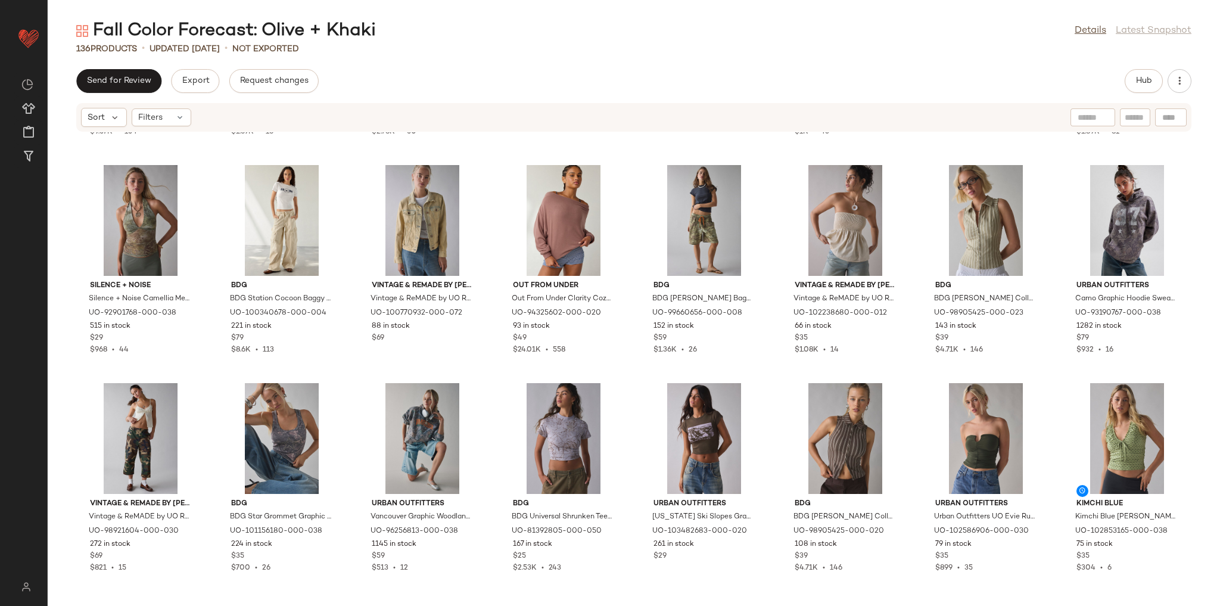
scroll to position [2705, 0]
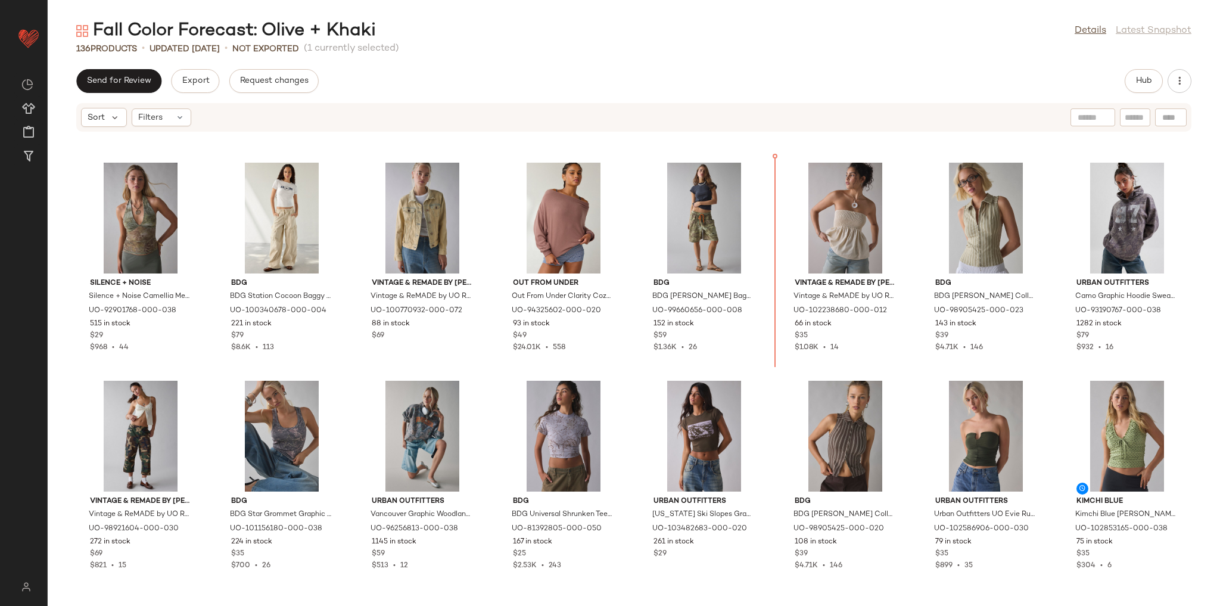
scroll to position [2602, 0]
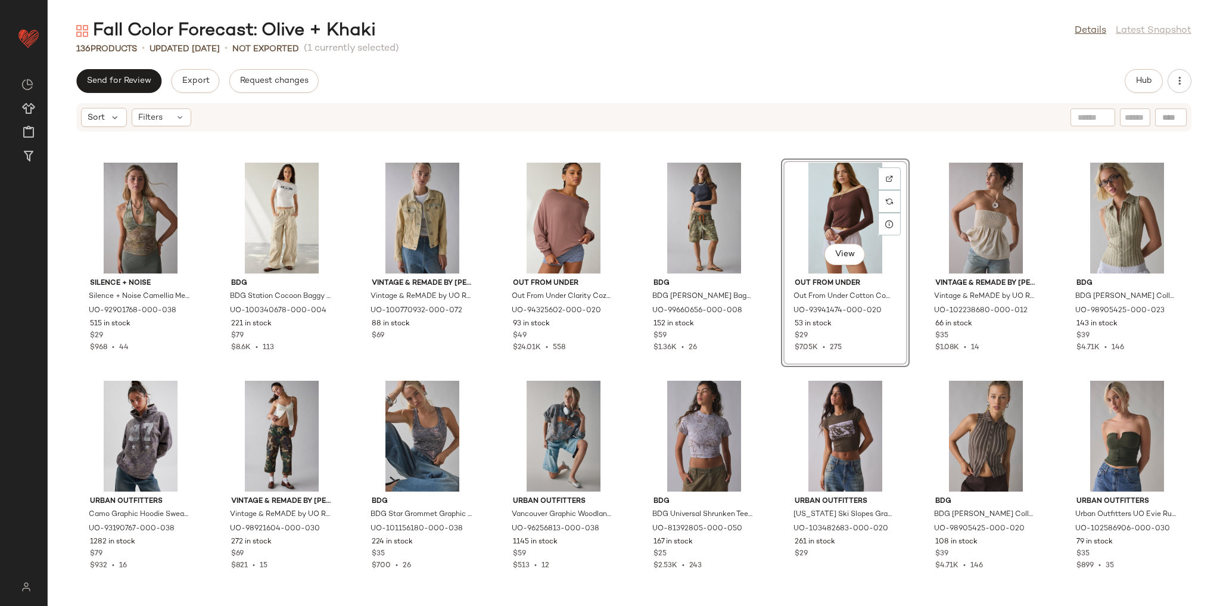
click at [775, 369] on div "BDG BDG 360 Utility Low-Rise Straight Leg Pant in Brown, Women's at Urban Outfi…" at bounding box center [634, 361] width 1172 height 459
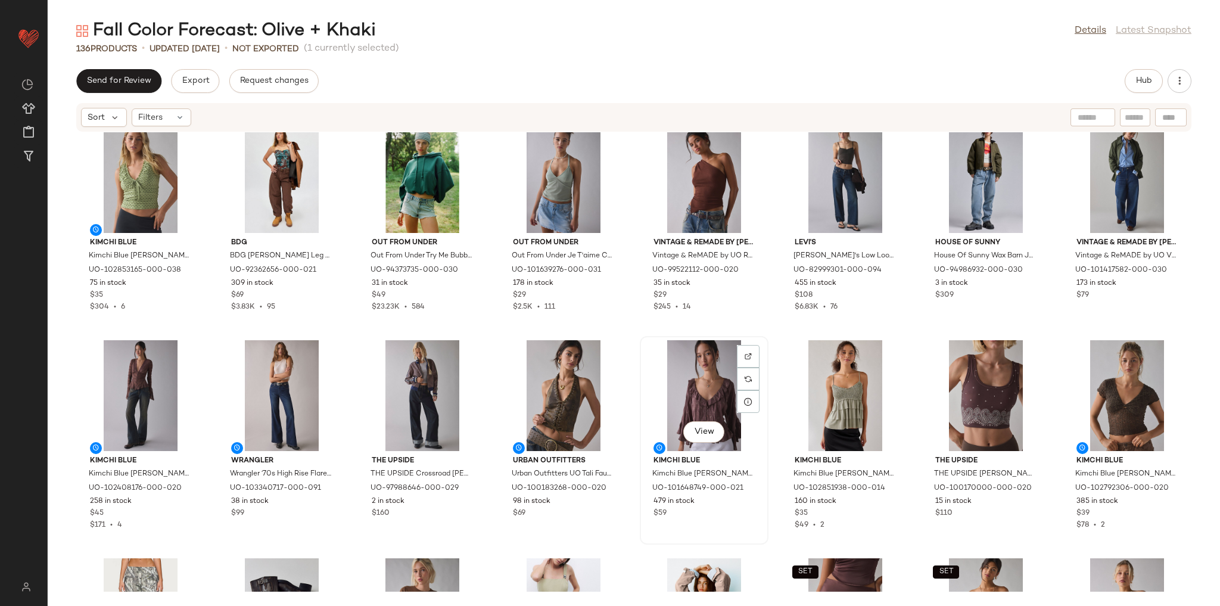
scroll to position [3031, 0]
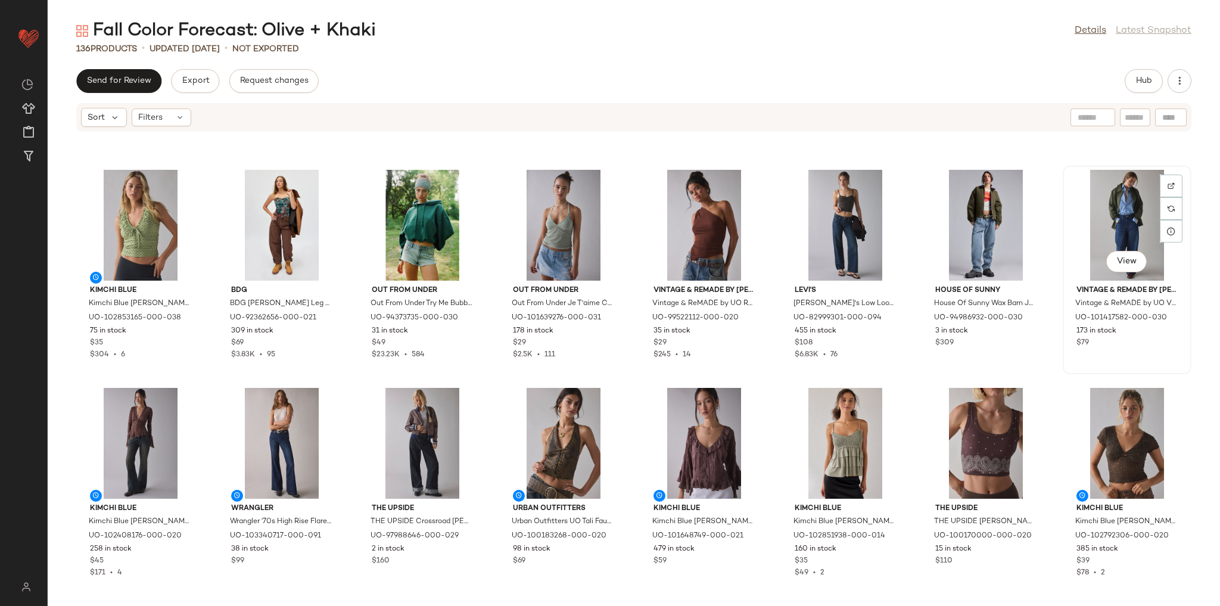
click at [1076, 231] on div "View" at bounding box center [1127, 225] width 120 height 111
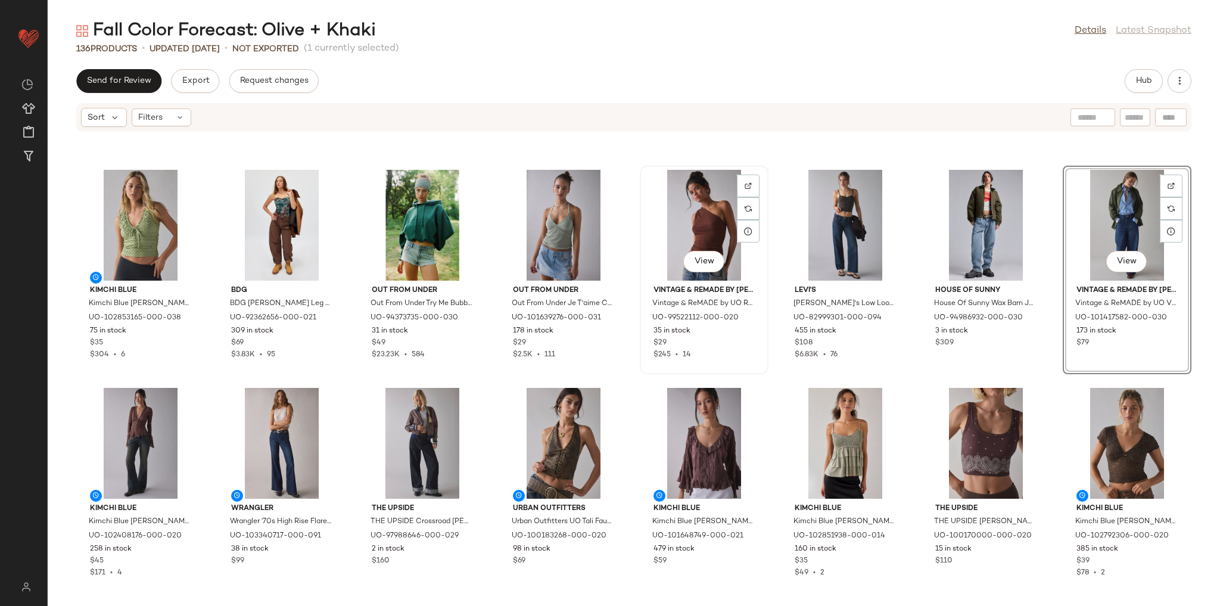
click at [671, 232] on div "View" at bounding box center [704, 225] width 120 height 111
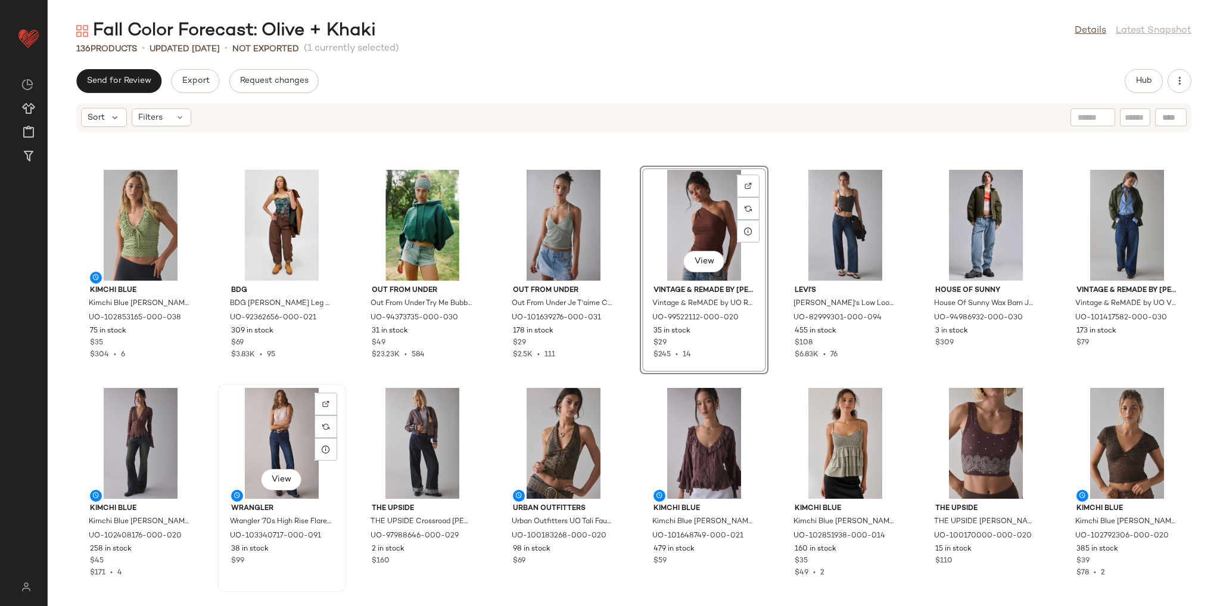
click at [301, 429] on div "View" at bounding box center [282, 443] width 120 height 111
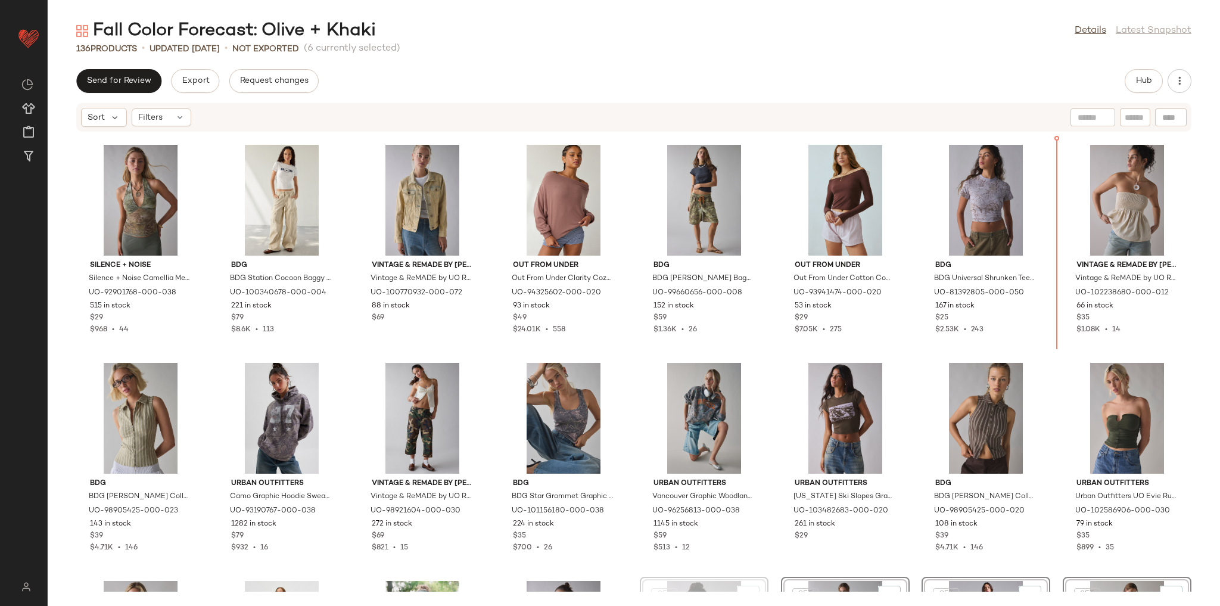
scroll to position [2620, 0]
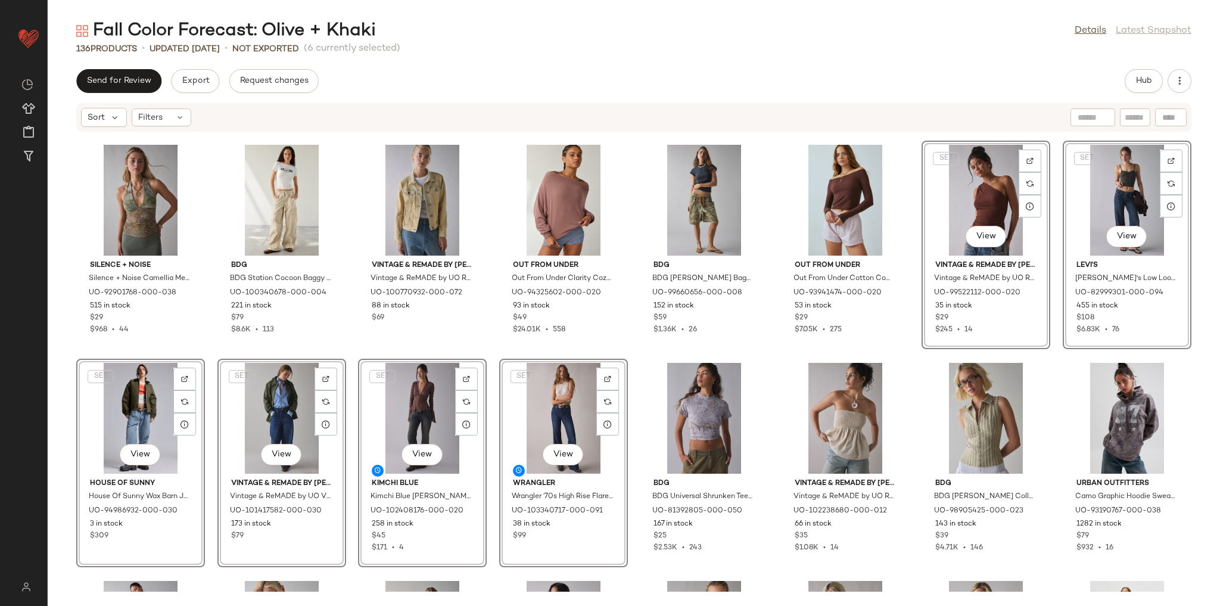
click at [901, 353] on div "Silence + Noise Silence + Noise Camellia Mesh Halter Top in Green, Women's at U…" at bounding box center [634, 361] width 1172 height 459
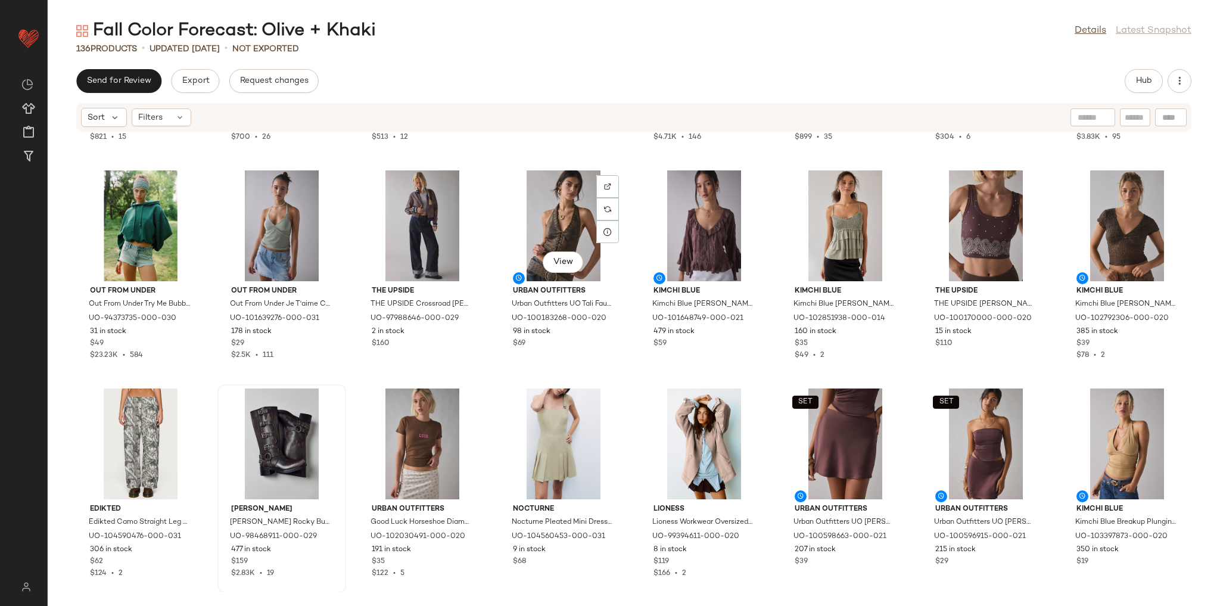
scroll to position [3250, 0]
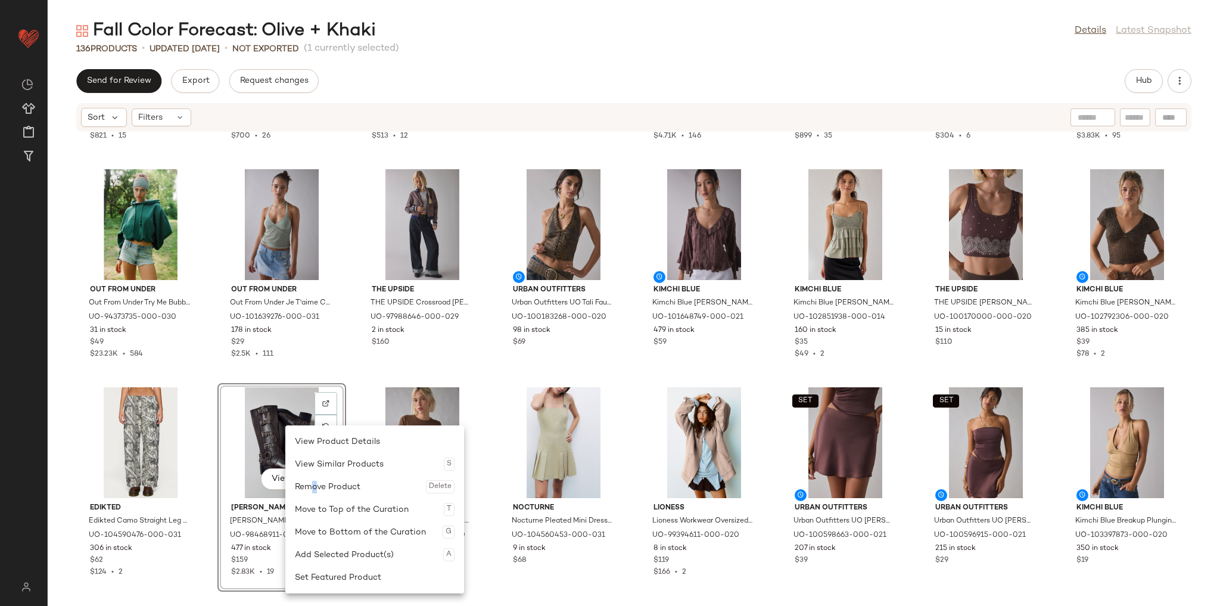
click at [315, 485] on div "Remove Product Delete" at bounding box center [375, 486] width 160 height 23
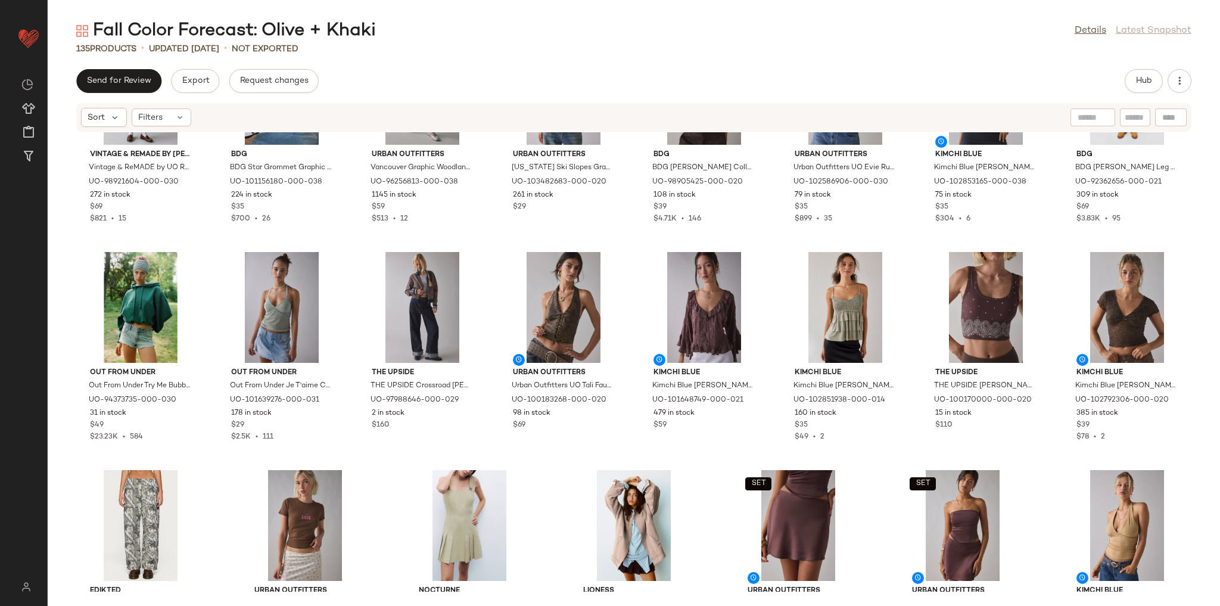
scroll to position [3155, 0]
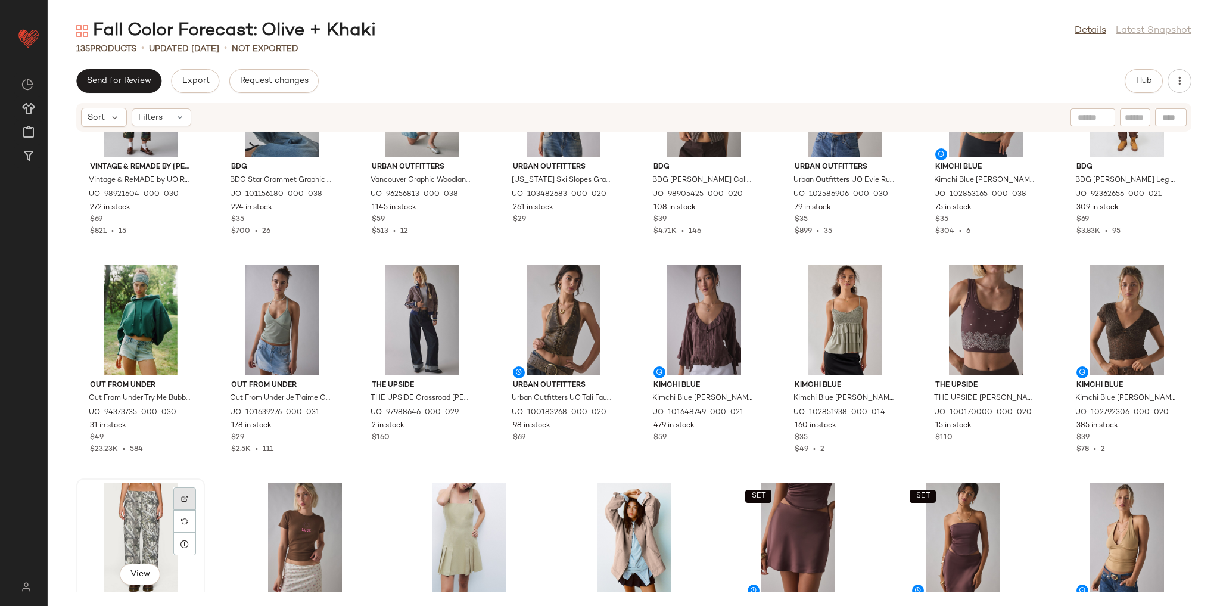
scroll to position [3156, 0]
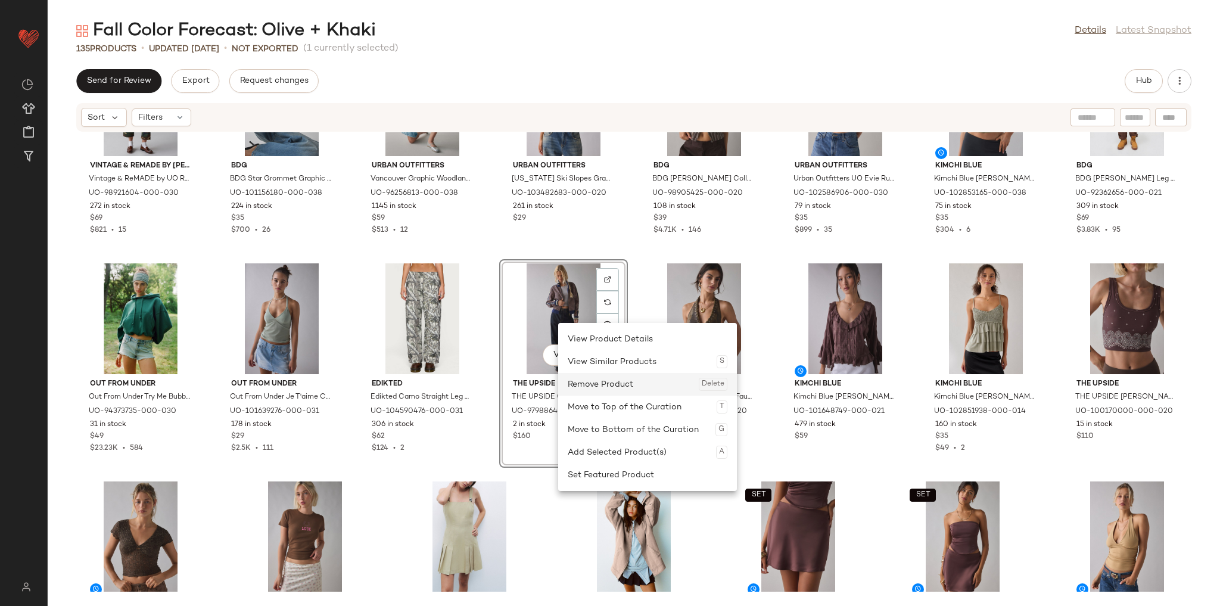
click at [590, 379] on div "Remove Product Delete" at bounding box center [648, 384] width 160 height 23
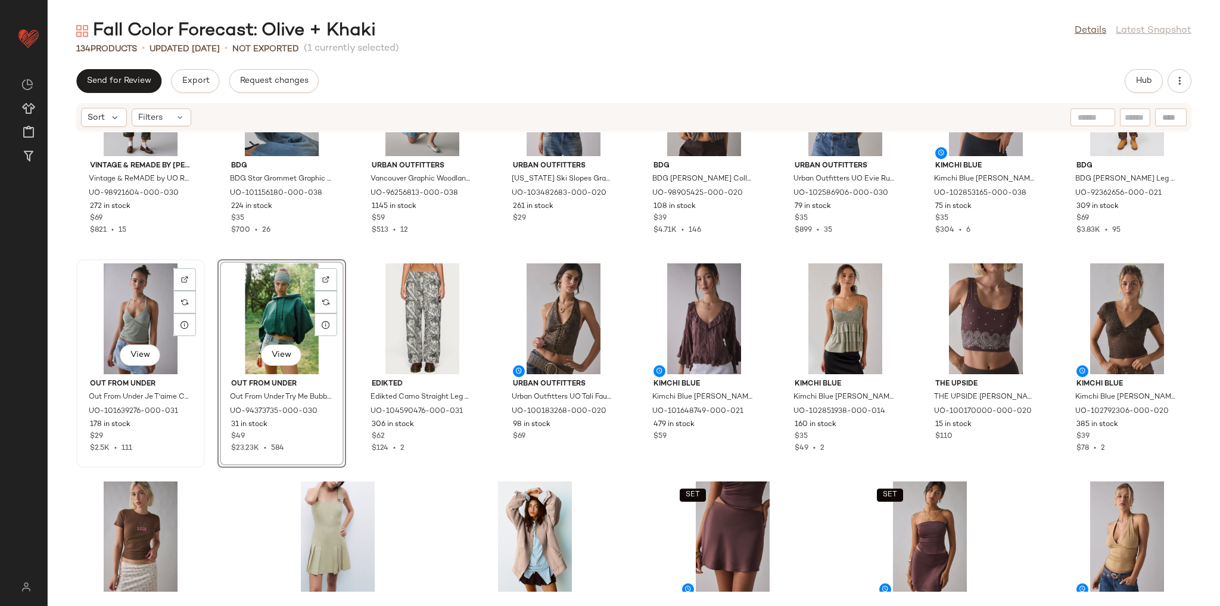
click at [106, 288] on div "View" at bounding box center [140, 318] width 120 height 111
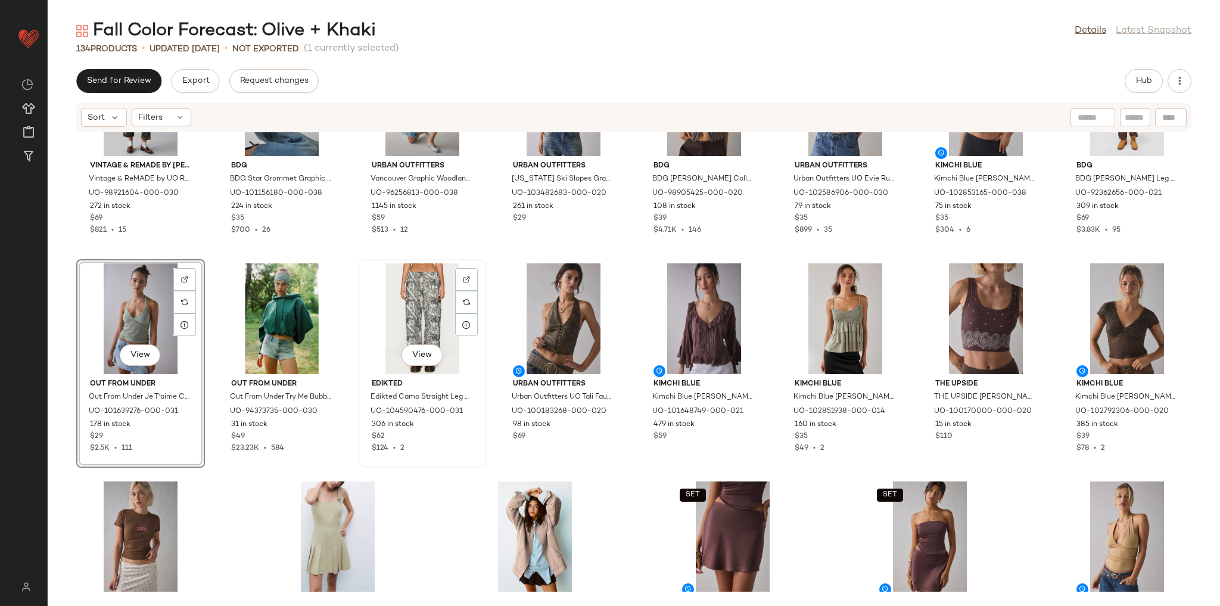
click at [398, 303] on div "View" at bounding box center [422, 318] width 120 height 111
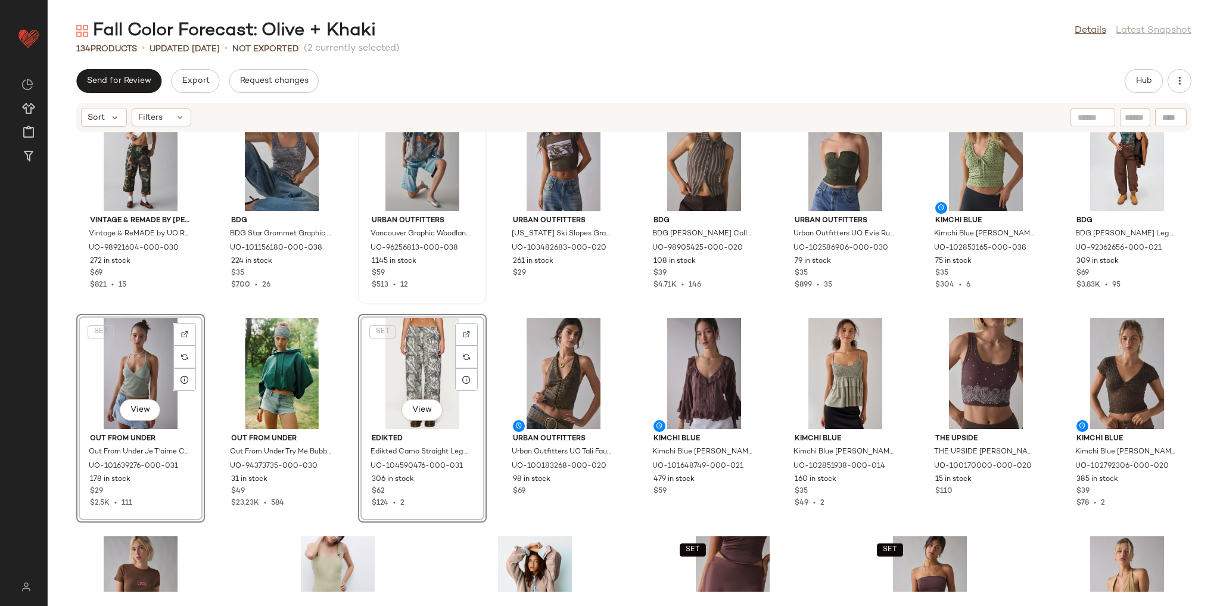
scroll to position [3060, 0]
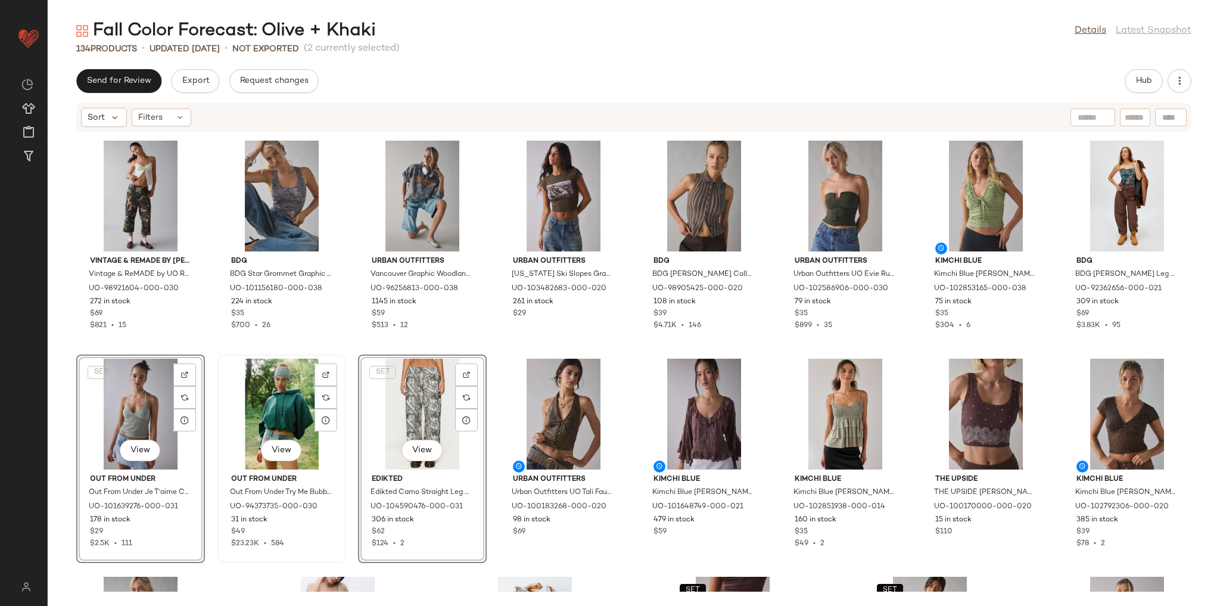
click at [274, 391] on div "View" at bounding box center [282, 414] width 120 height 111
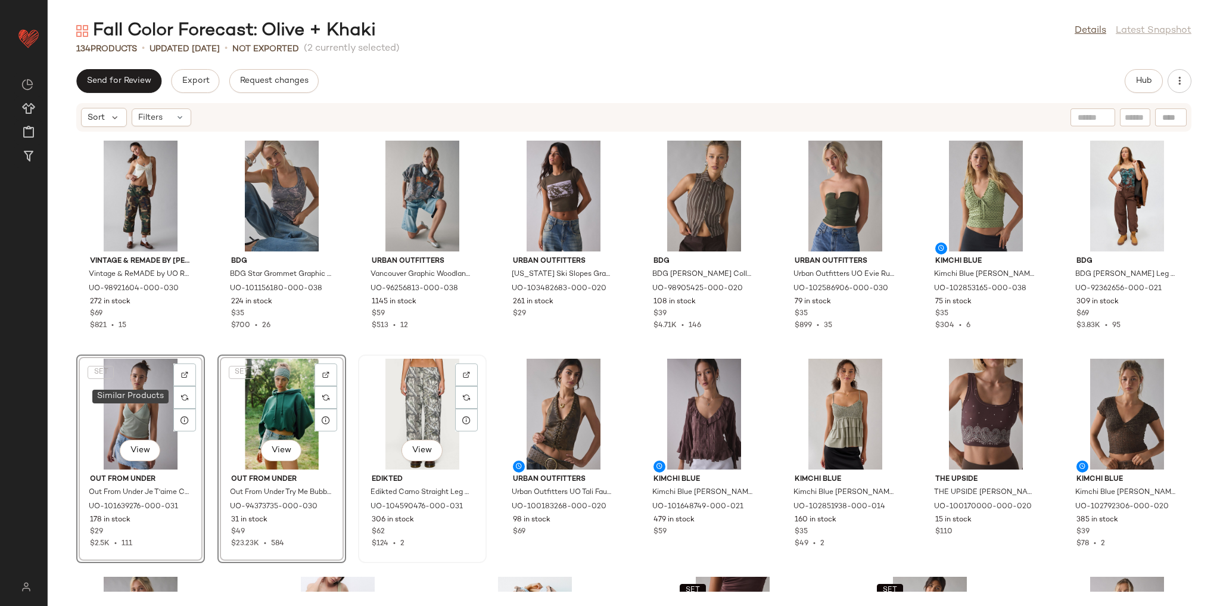
click at [401, 388] on div "View" at bounding box center [422, 414] width 120 height 111
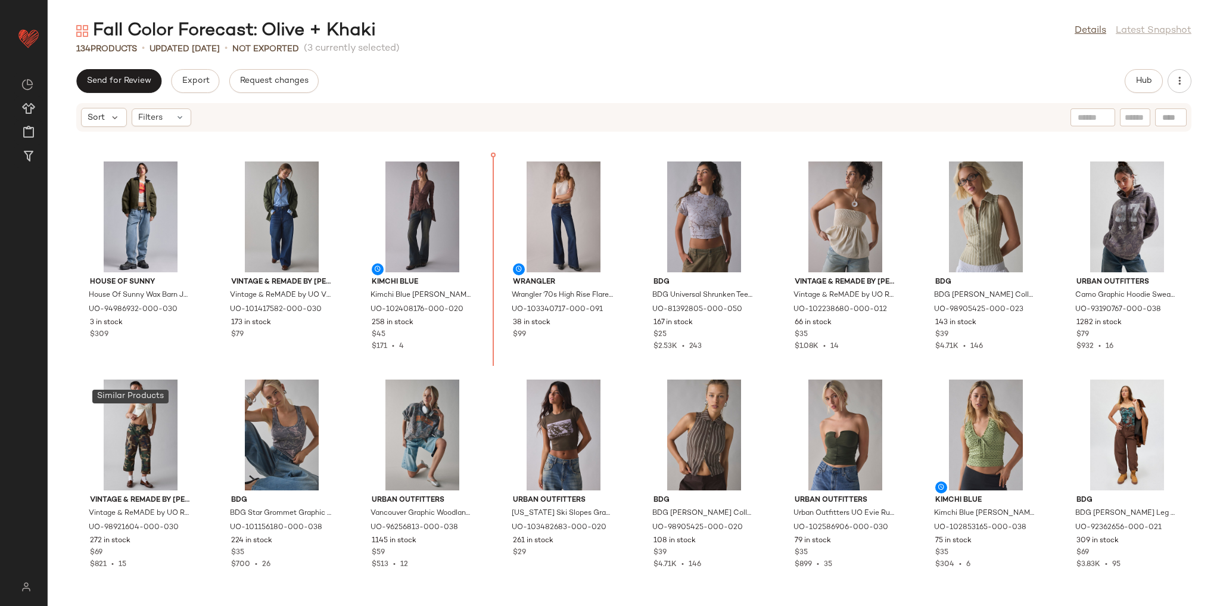
scroll to position [2821, 0]
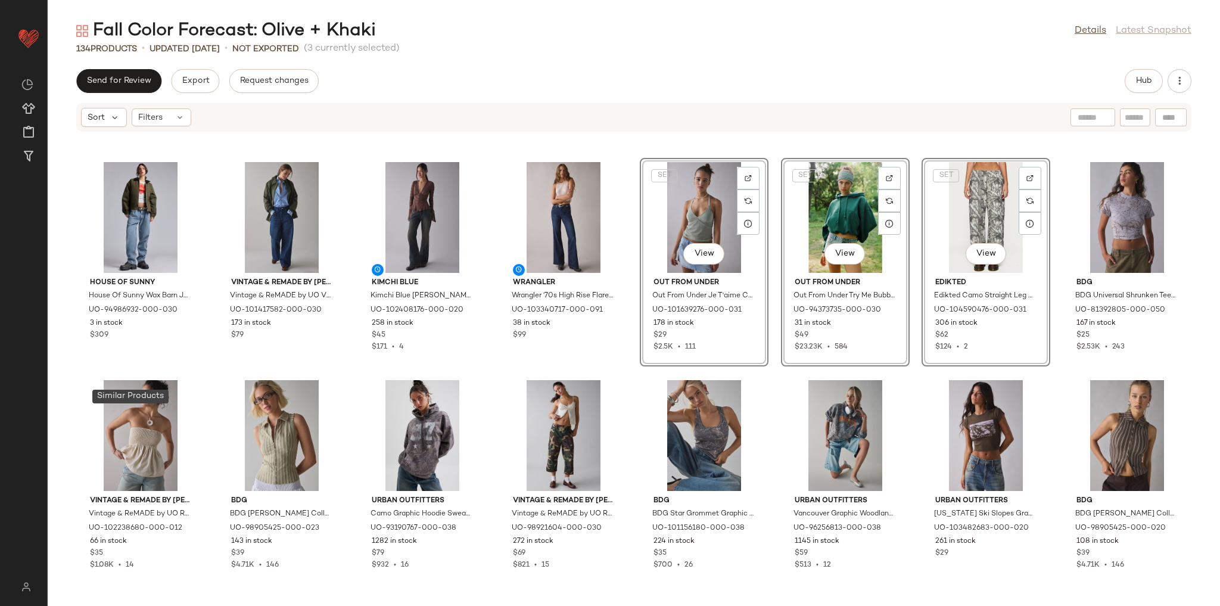
click at [632, 381] on div "House Of Sunny House Of Sunny Wax Barn Jacket in Pine Green, Women's at Urban O…" at bounding box center [634, 361] width 1172 height 459
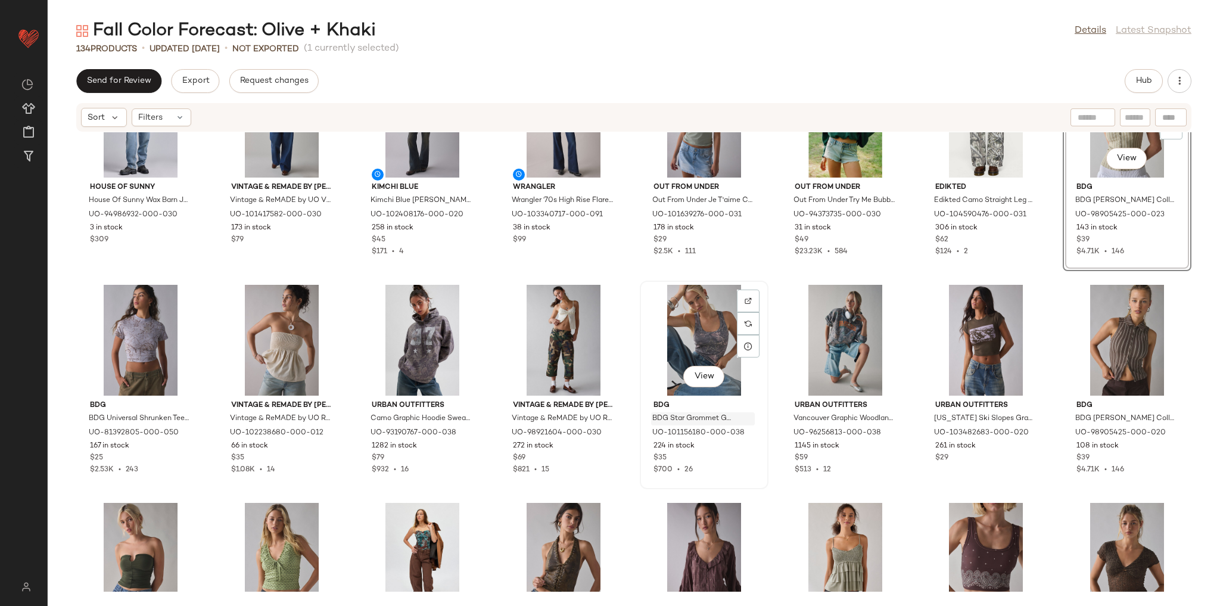
scroll to position [2964, 0]
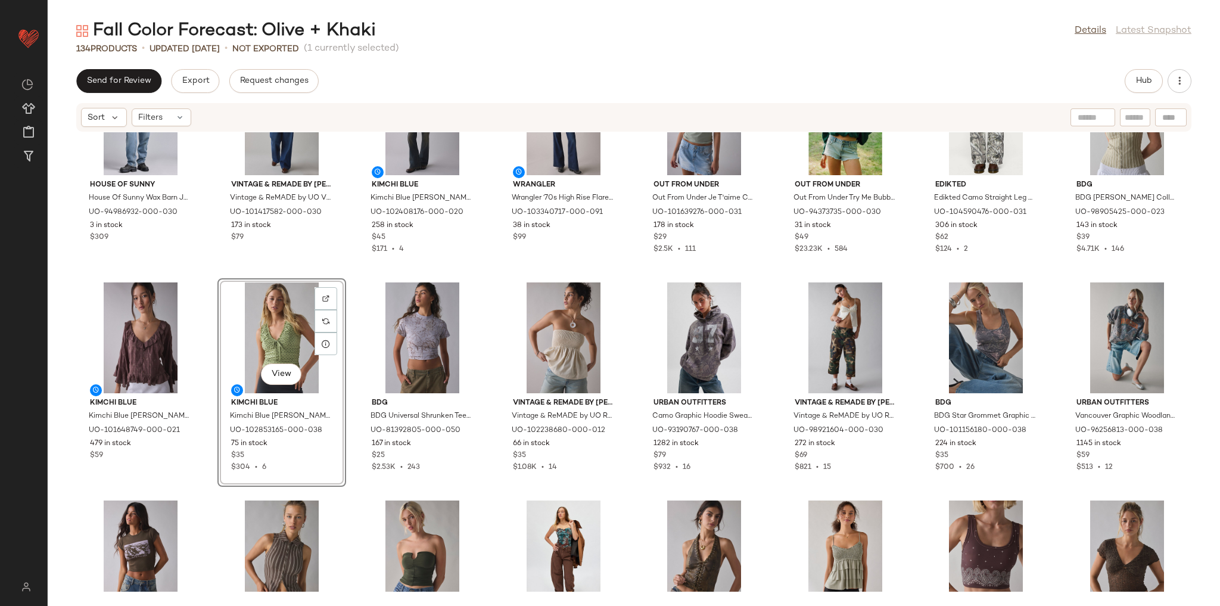
click at [351, 423] on div "Silence + Noise Silence + Noise Camellia Mesh Halter Top in Green, Women's at U…" at bounding box center [634, 361] width 1172 height 459
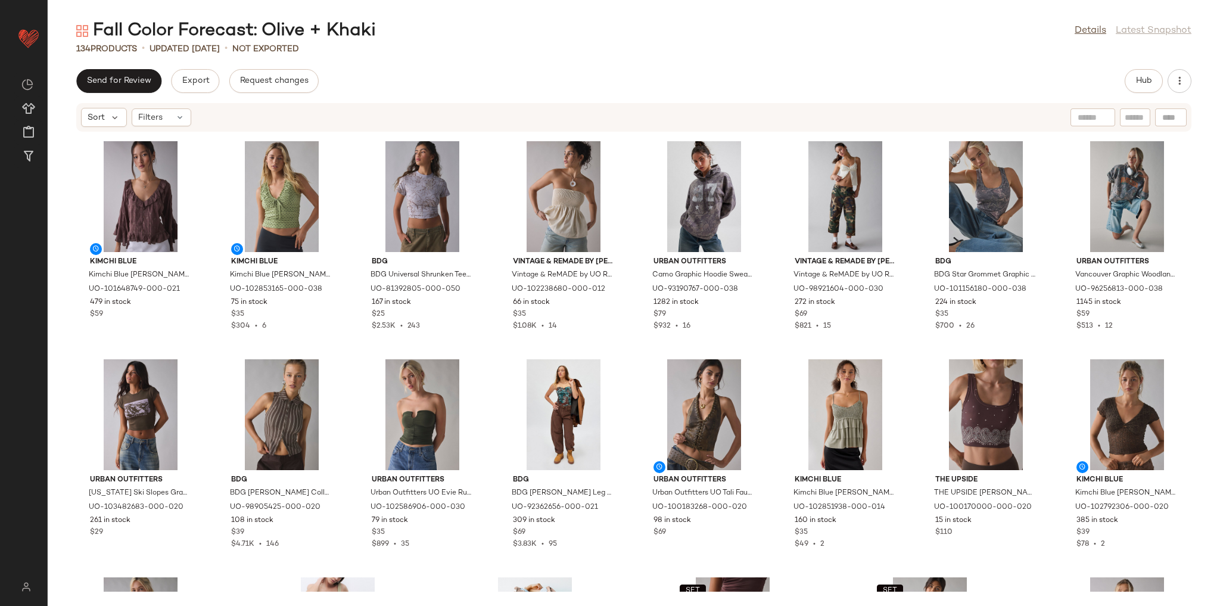
scroll to position [3062, 0]
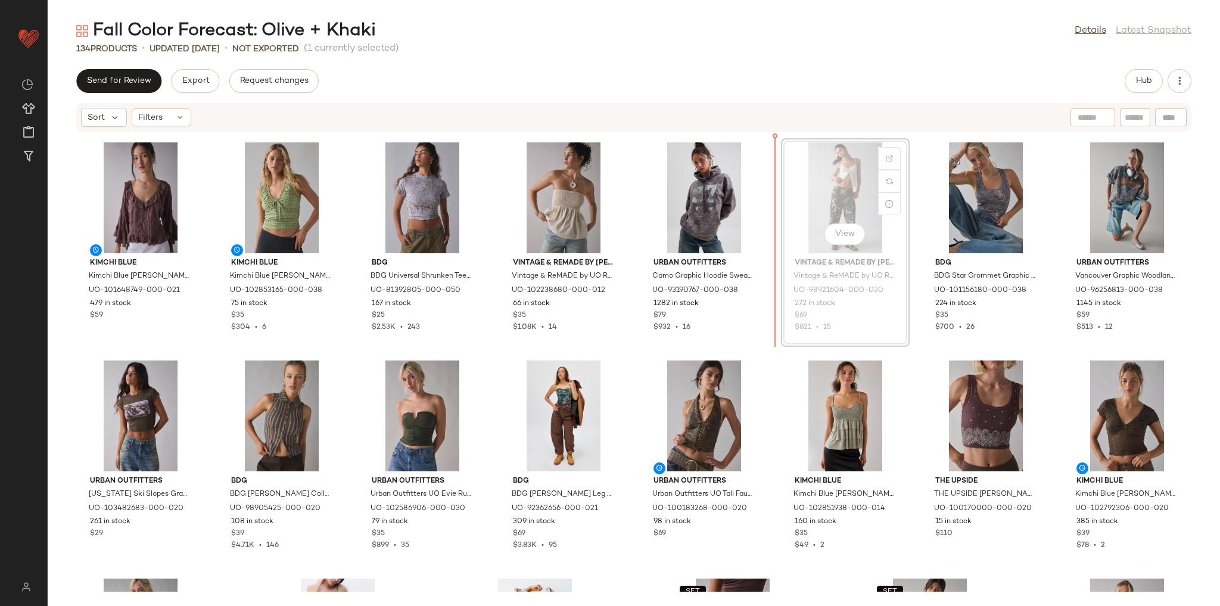
scroll to position [3059, 0]
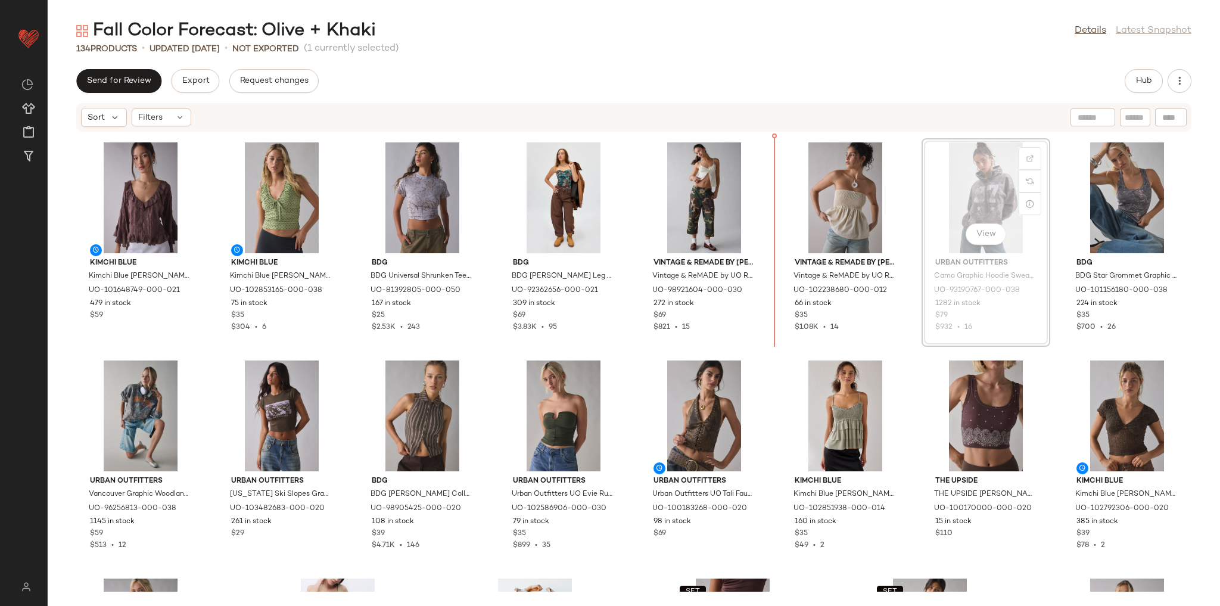
scroll to position [3056, 0]
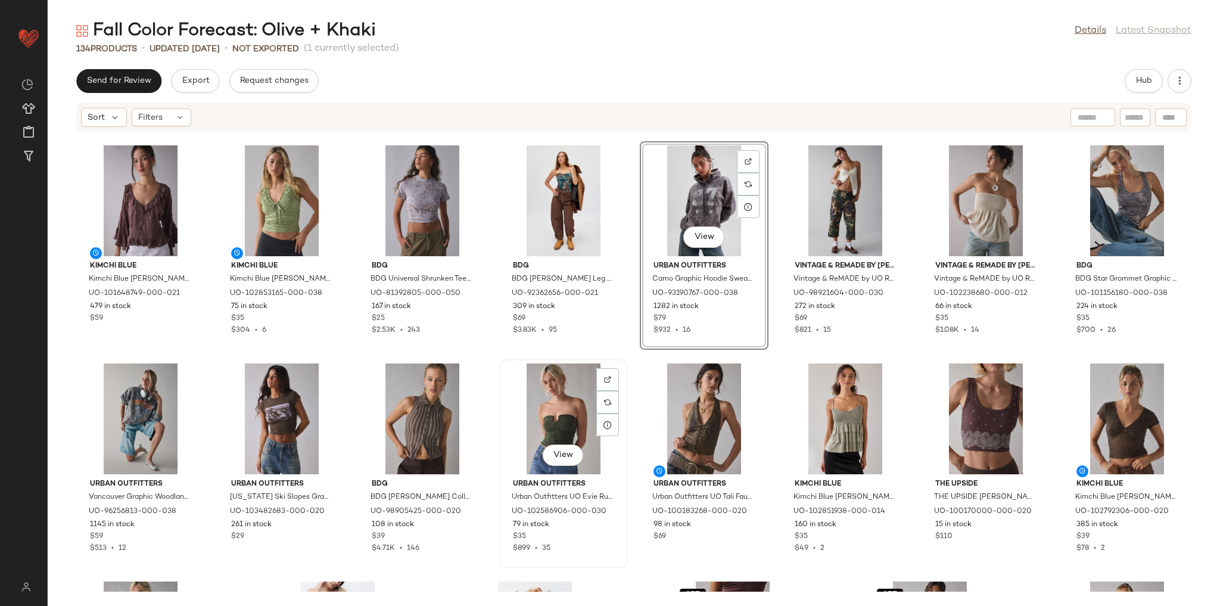
click at [620, 363] on img at bounding box center [563, 418] width 120 height 111
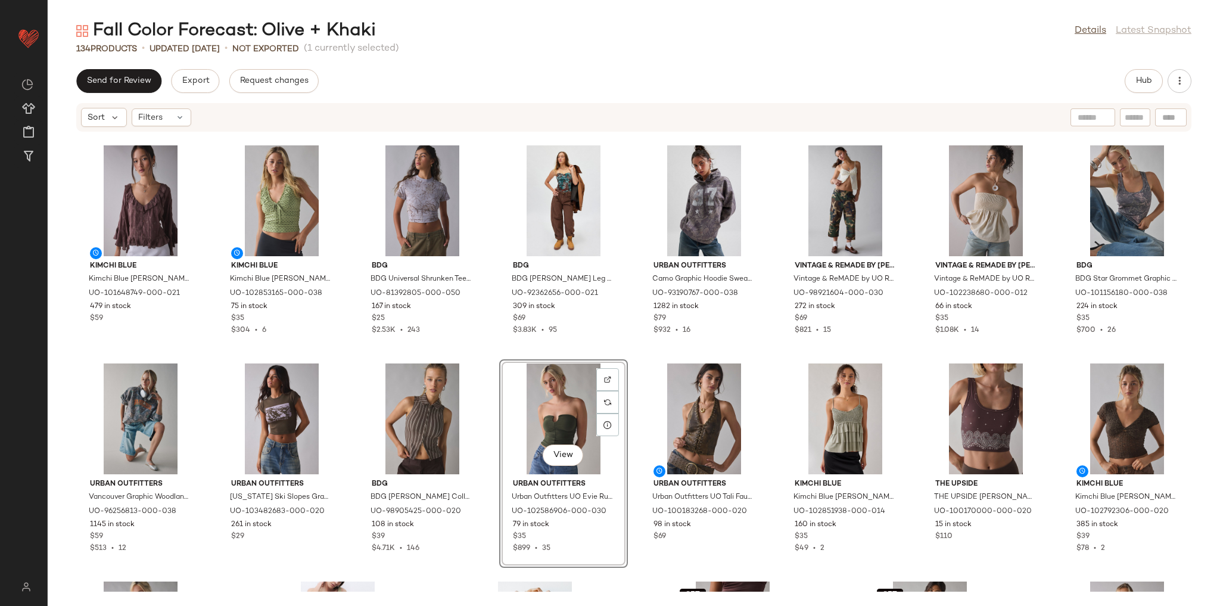
click at [626, 362] on div "House Of Sunny House Of Sunny Wax Barn Jacket in Pine Green, Women's at Urban O…" at bounding box center [634, 361] width 1172 height 459
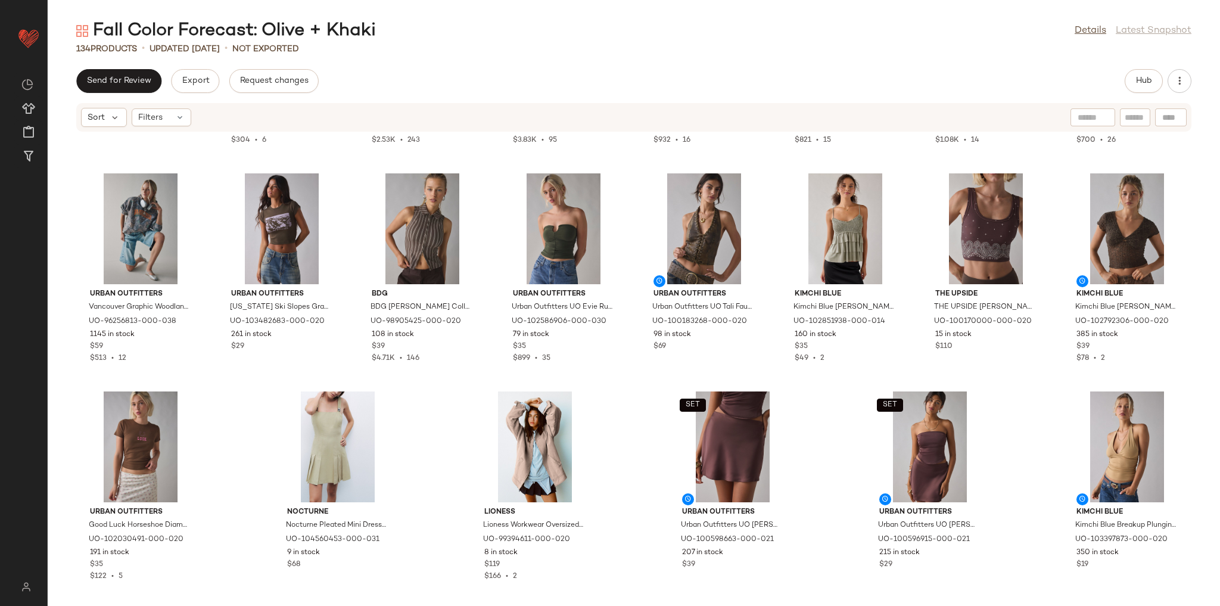
scroll to position [3246, 0]
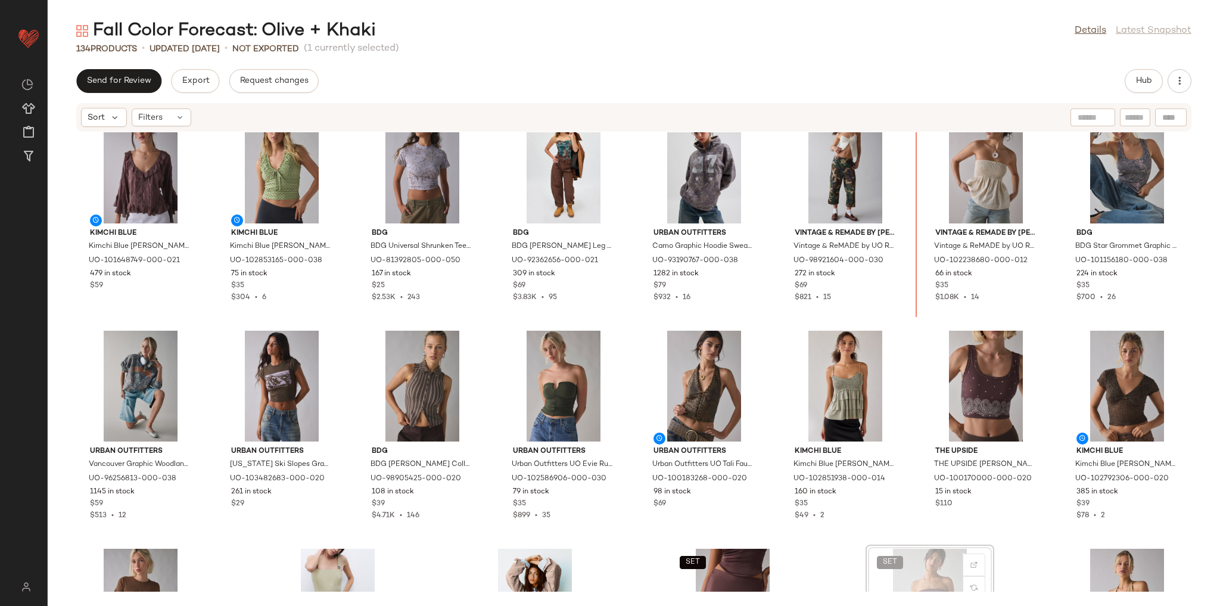
scroll to position [3044, 0]
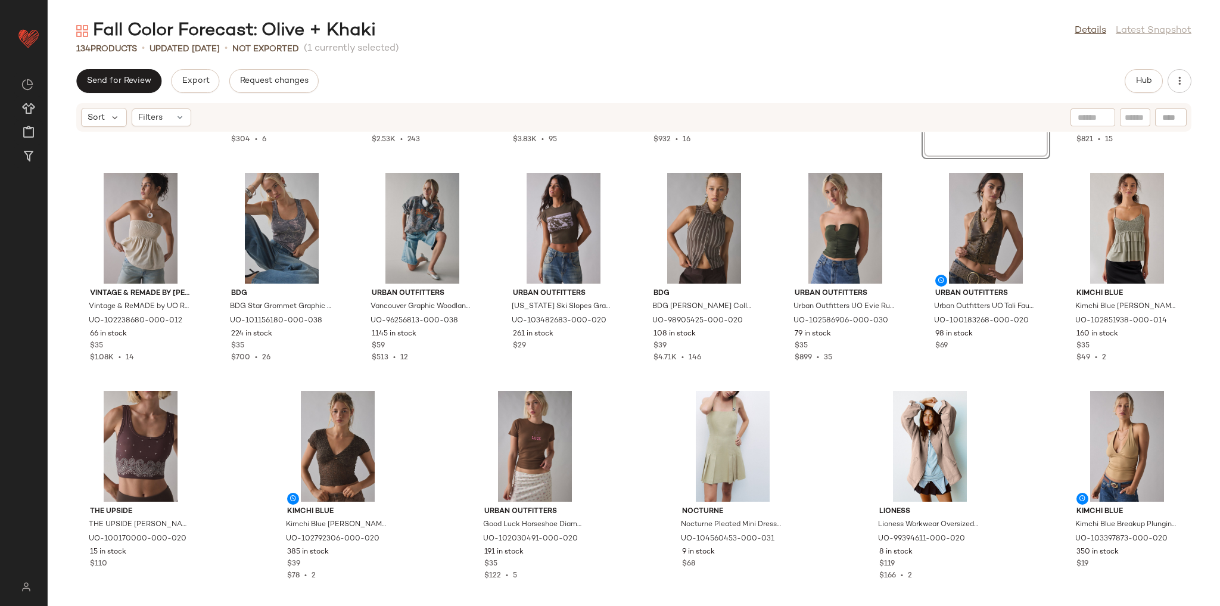
scroll to position [3250, 0]
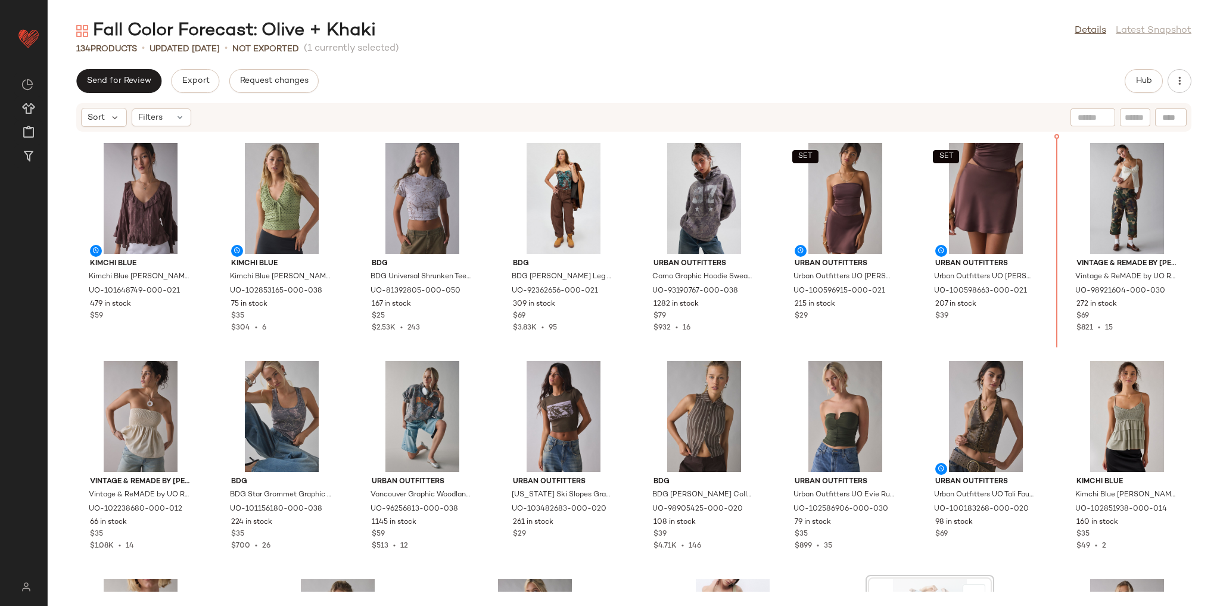
scroll to position [3048, 0]
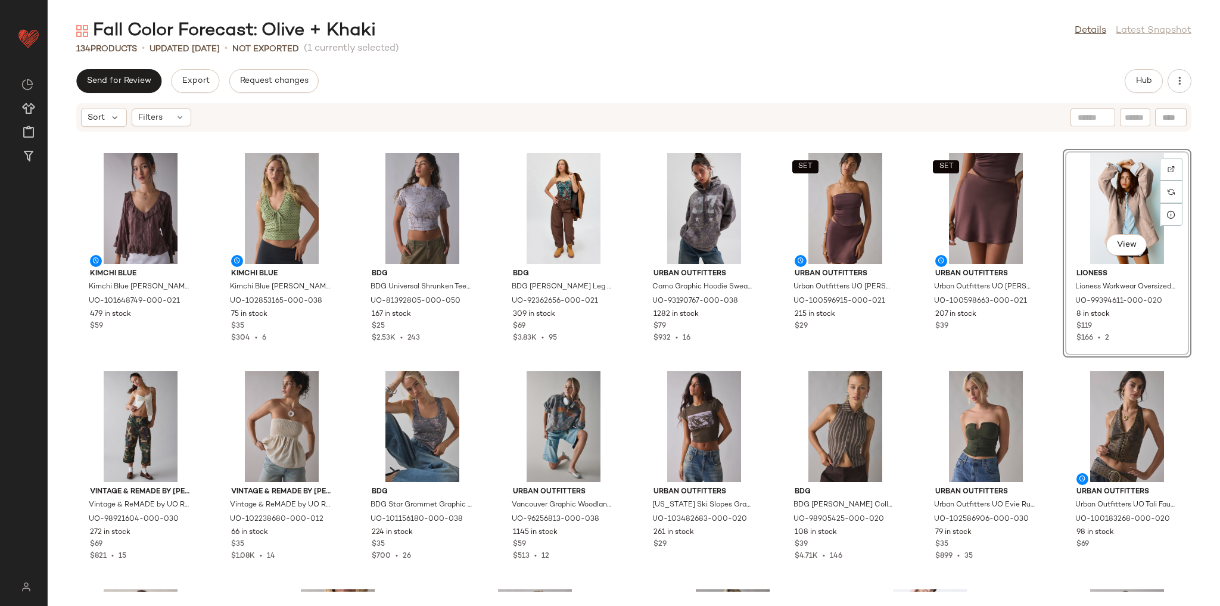
click at [1049, 360] on div "Kimchi Blue Kimchi Blue Joni Embroidered 3/4 Sleeve Ruffle Blouse in Chocolate,…" at bounding box center [634, 361] width 1172 height 459
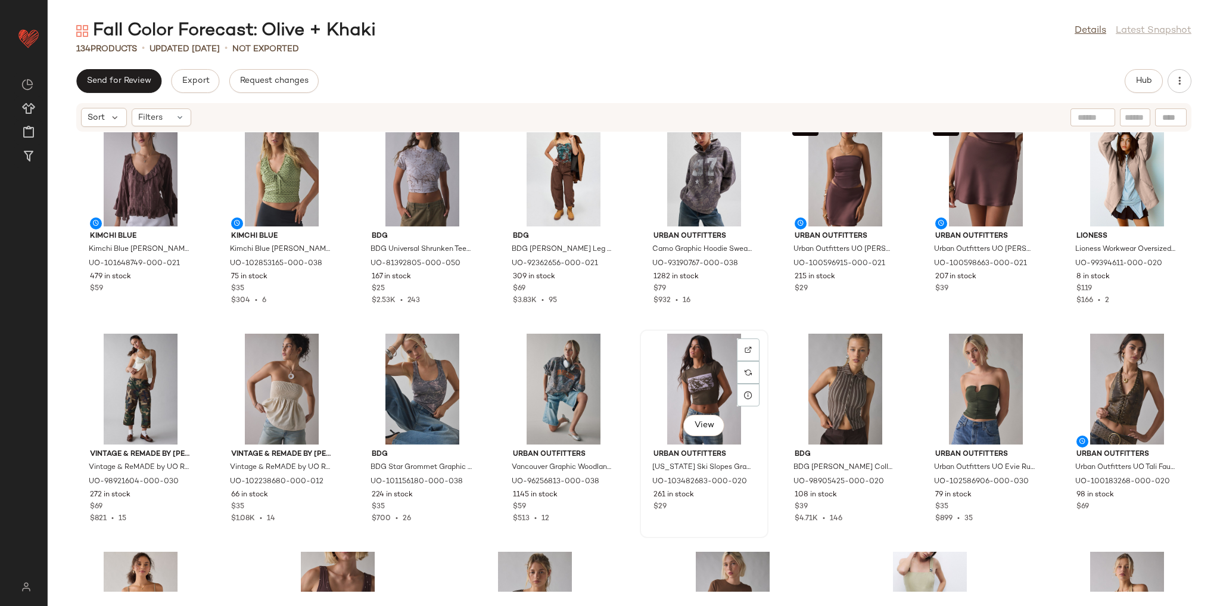
scroll to position [3191, 0]
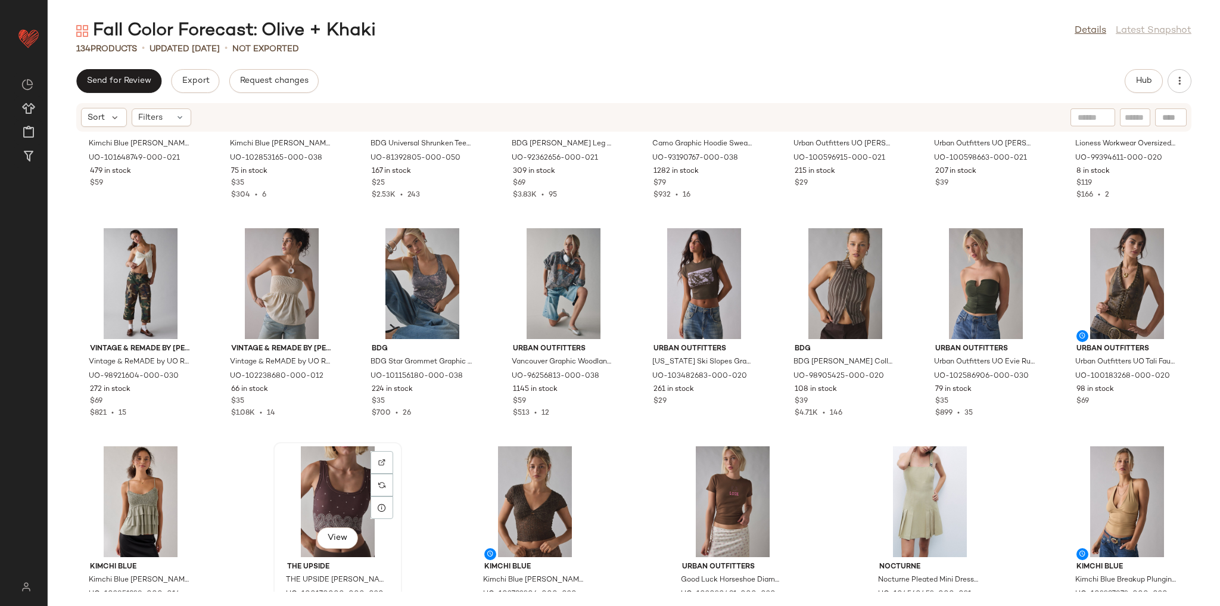
scroll to position [3192, 0]
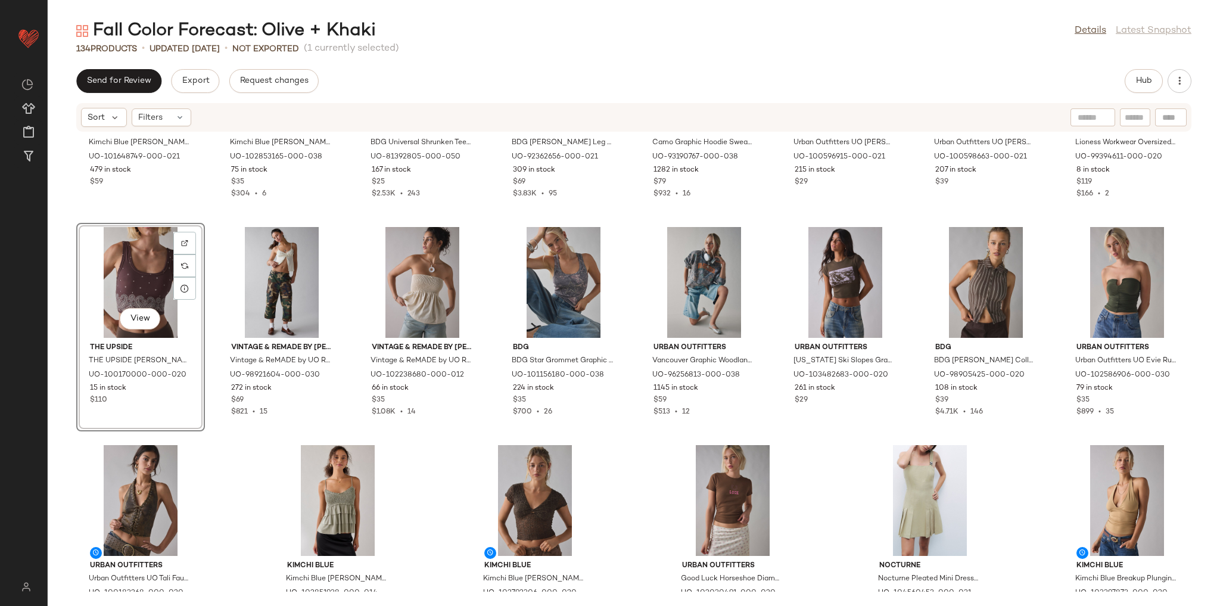
click at [224, 468] on div "Kimchi Blue Kimchi Blue Joni Embroidered 3/4 Sleeve Ruffle Blouse in Chocolate,…" at bounding box center [634, 361] width 1172 height 459
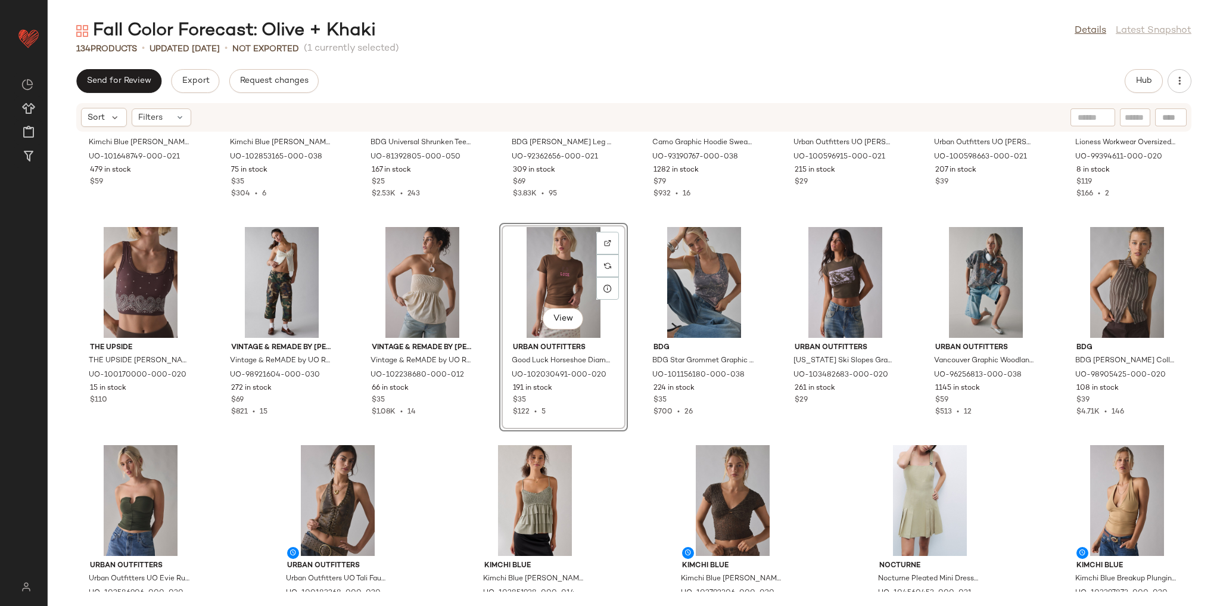
click at [658, 466] on div "Kimchi Blue Kimchi Blue Joni Embroidered 3/4 Sleeve Ruffle Blouse in Chocolate,…" at bounding box center [634, 361] width 1172 height 459
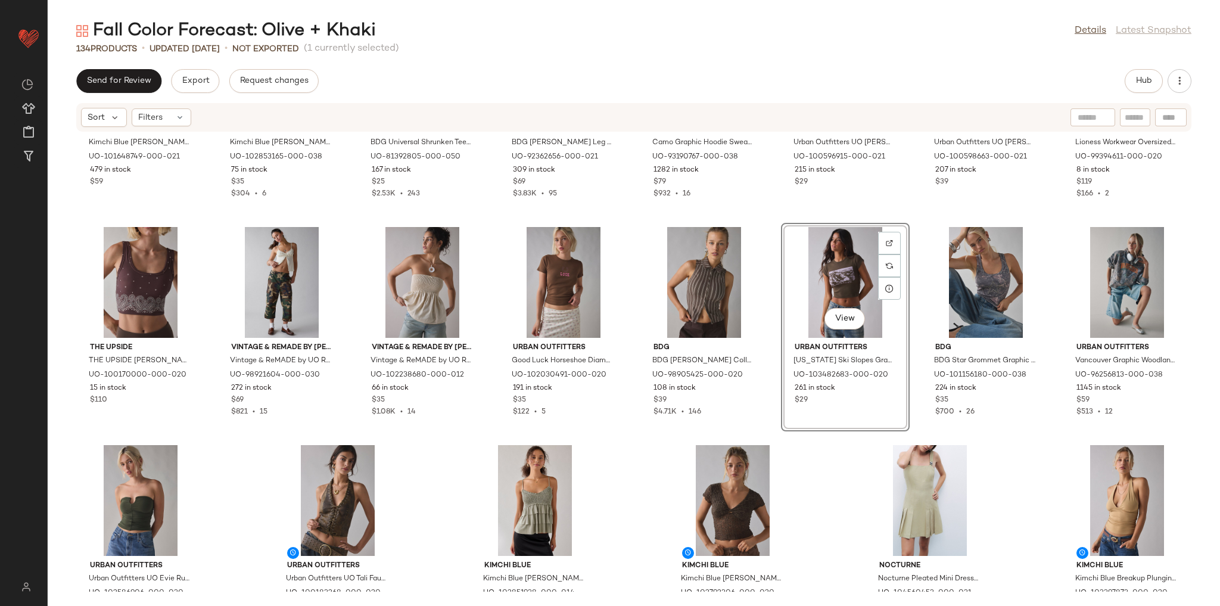
click at [1033, 462] on div "Kimchi Blue Kimchi Blue Joni Embroidered 3/4 Sleeve Ruffle Blouse in Chocolate,…" at bounding box center [634, 361] width 1172 height 459
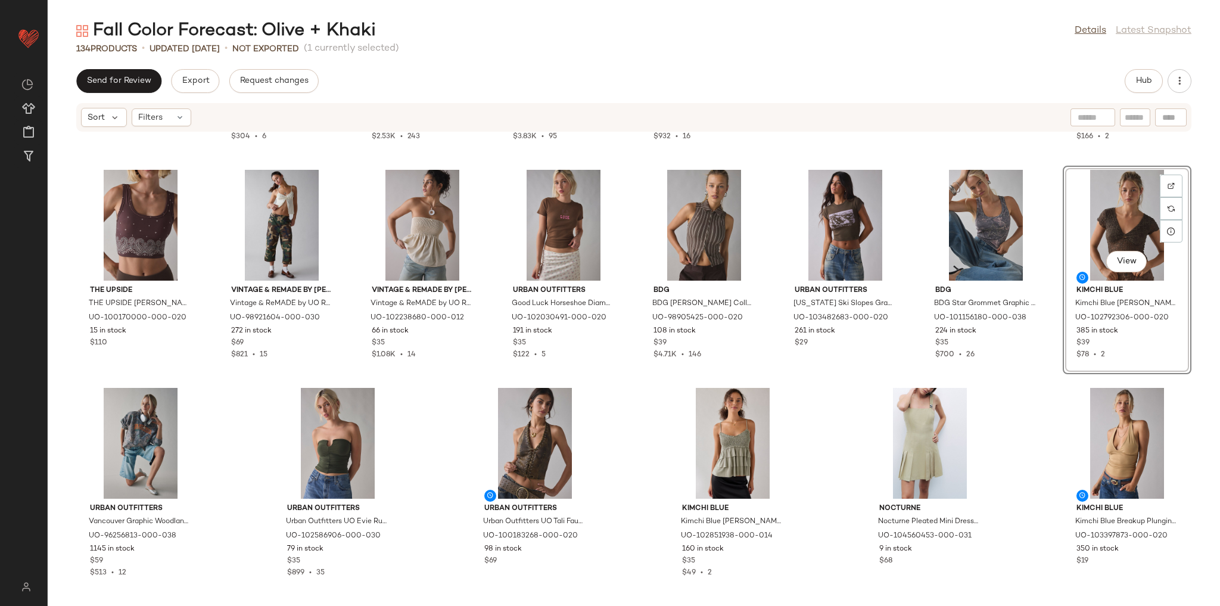
scroll to position [3250, 0]
click at [851, 400] on div "Kimchi Blue Kimchi Blue Joni Embroidered 3/4 Sleeve Ruffle Blouse in Chocolate,…" at bounding box center [634, 361] width 1172 height 459
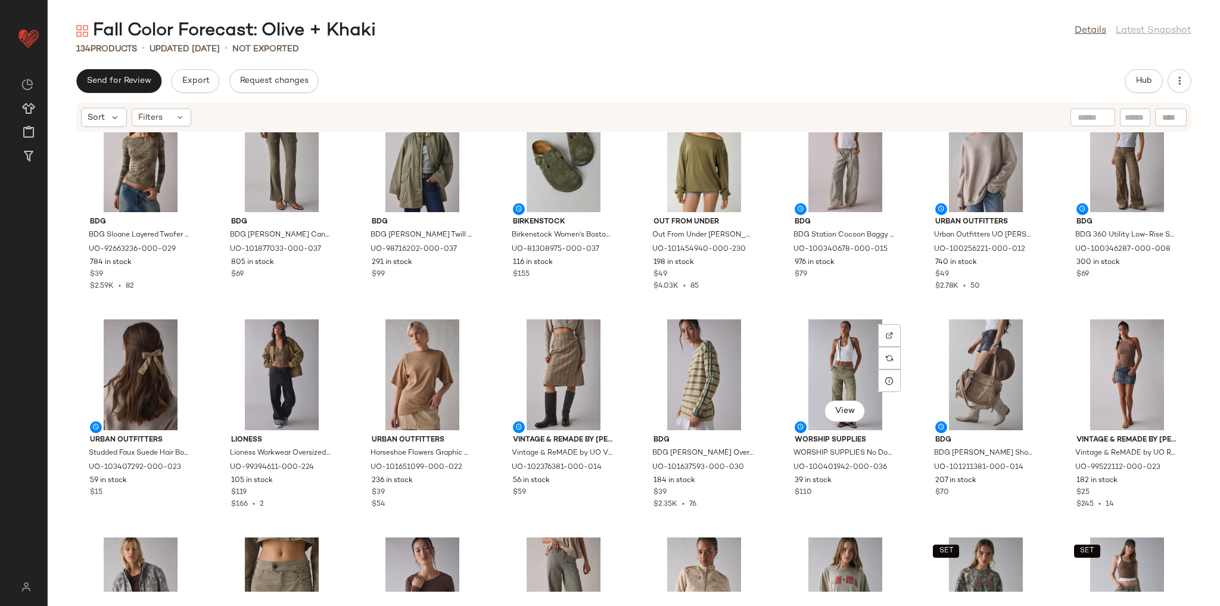
scroll to position [0, 0]
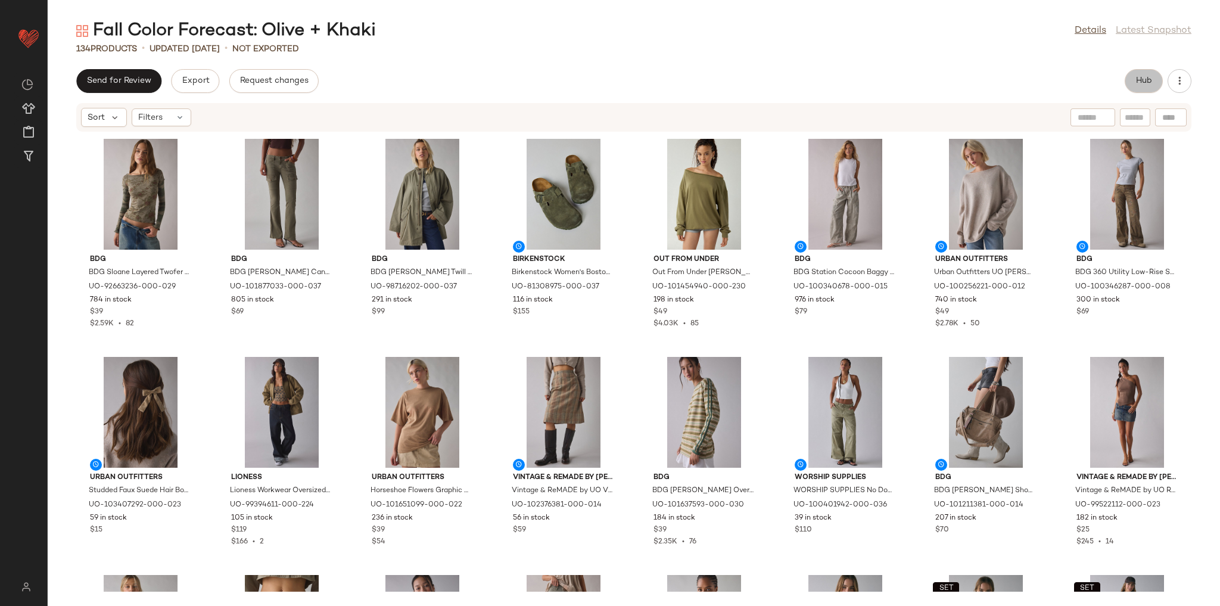
click at [1134, 92] on button "Hub" at bounding box center [1144, 81] width 38 height 24
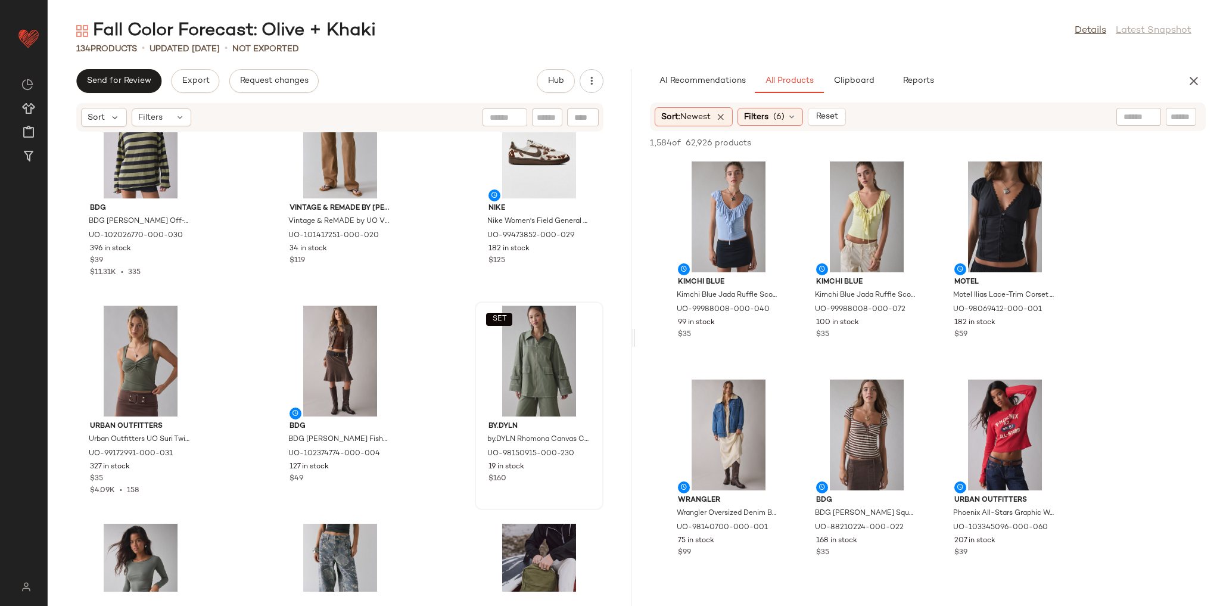
scroll to position [2679, 0]
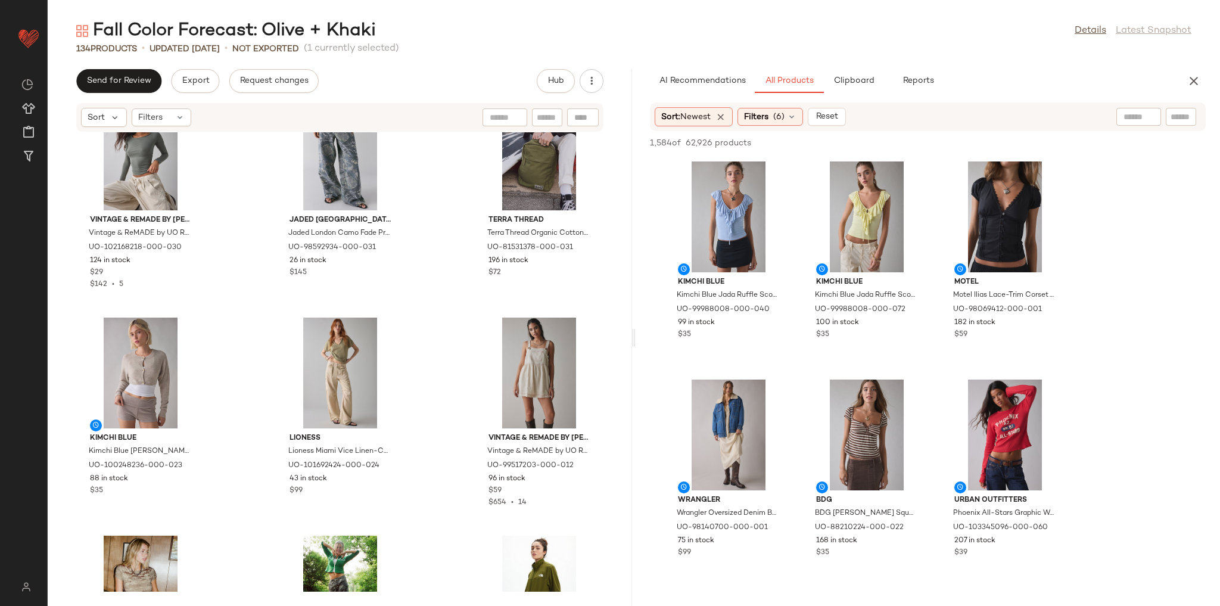
scroll to position [3107, 0]
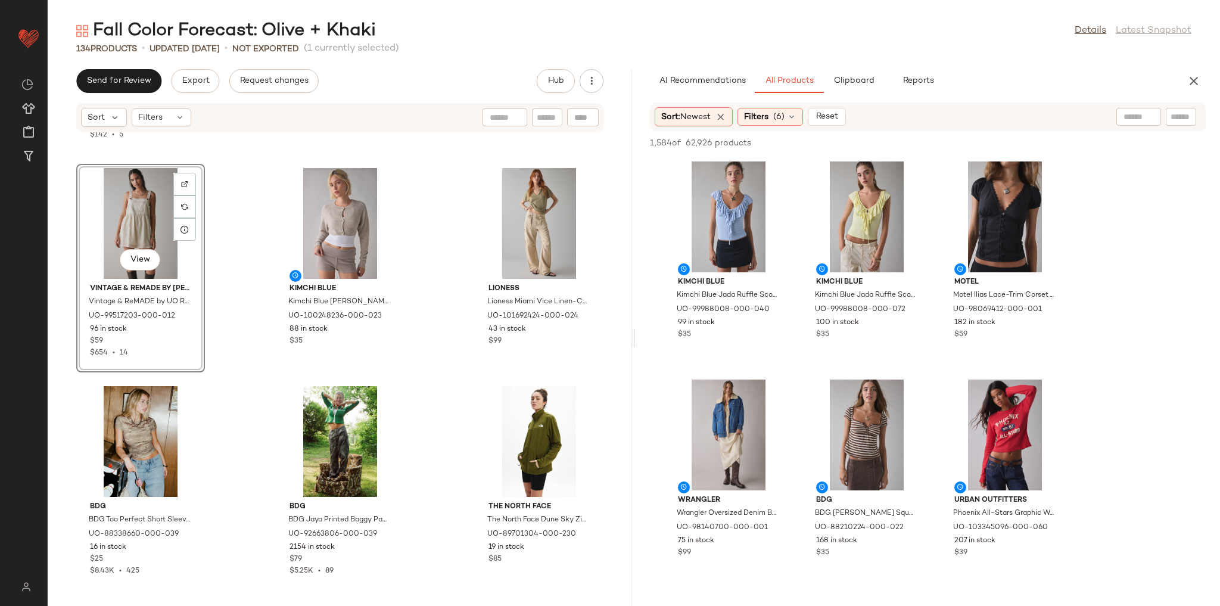
scroll to position [3298, 0]
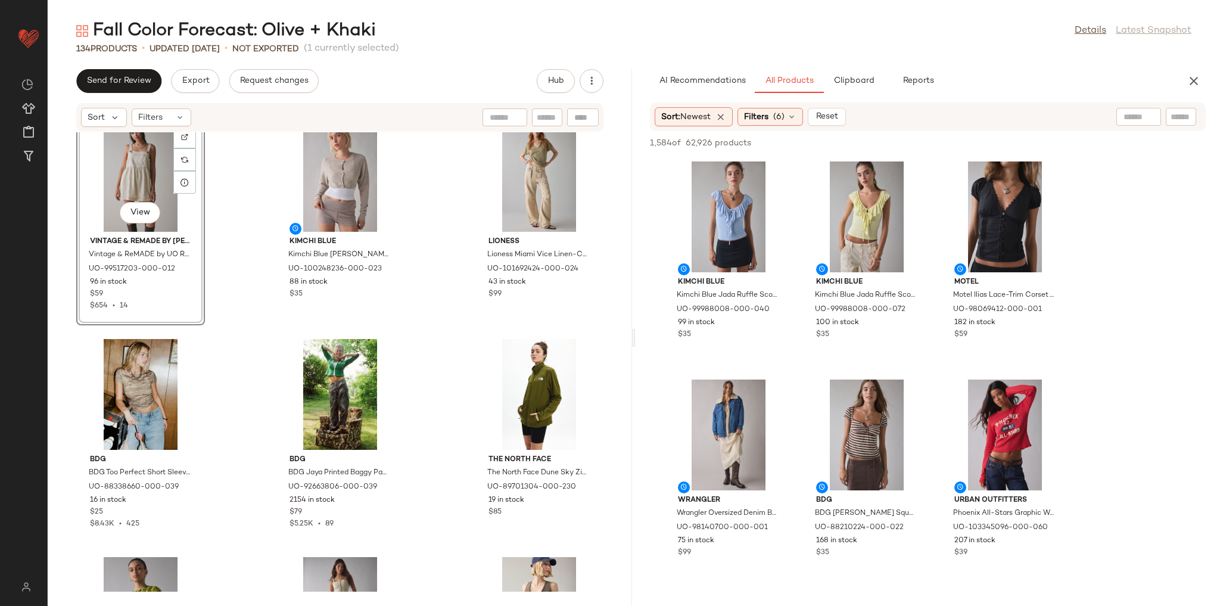
click at [238, 393] on div "Vintage & ReMADE by UO Vintage & ReMADE by UO ReMADE By UO Remnants Off-The-Sho…" at bounding box center [340, 361] width 584 height 459
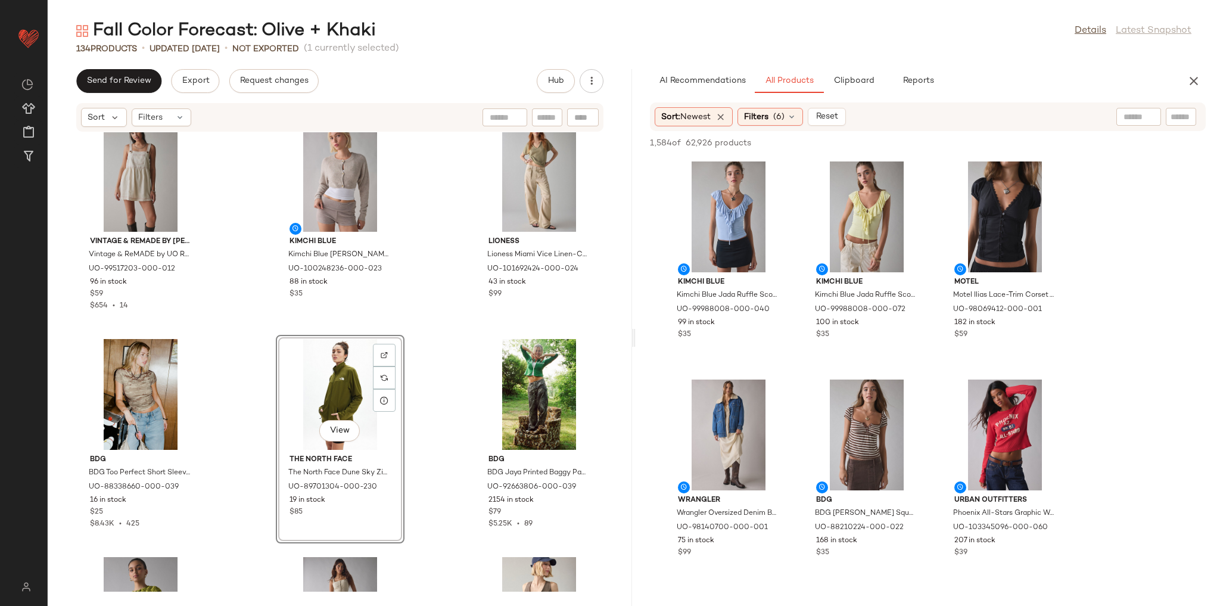
click at [450, 360] on div "Vintage & ReMADE by UO Vintage & ReMADE by UO ReMADE By UO Remnants Off-The-Sho…" at bounding box center [340, 361] width 584 height 459
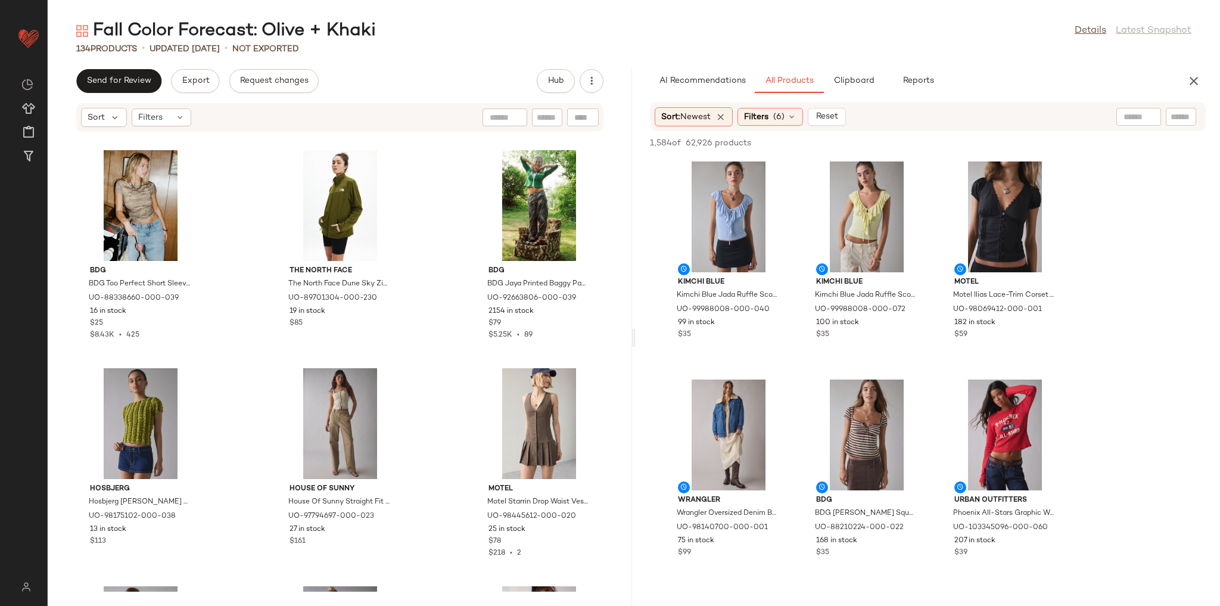
scroll to position [3489, 0]
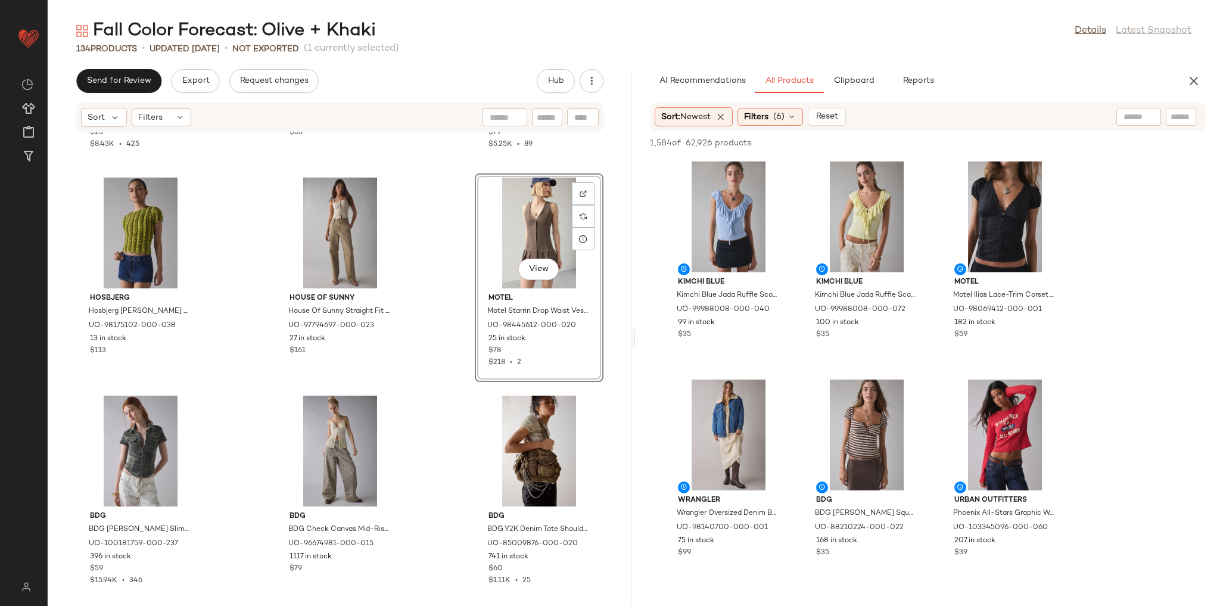
scroll to position [3679, 0]
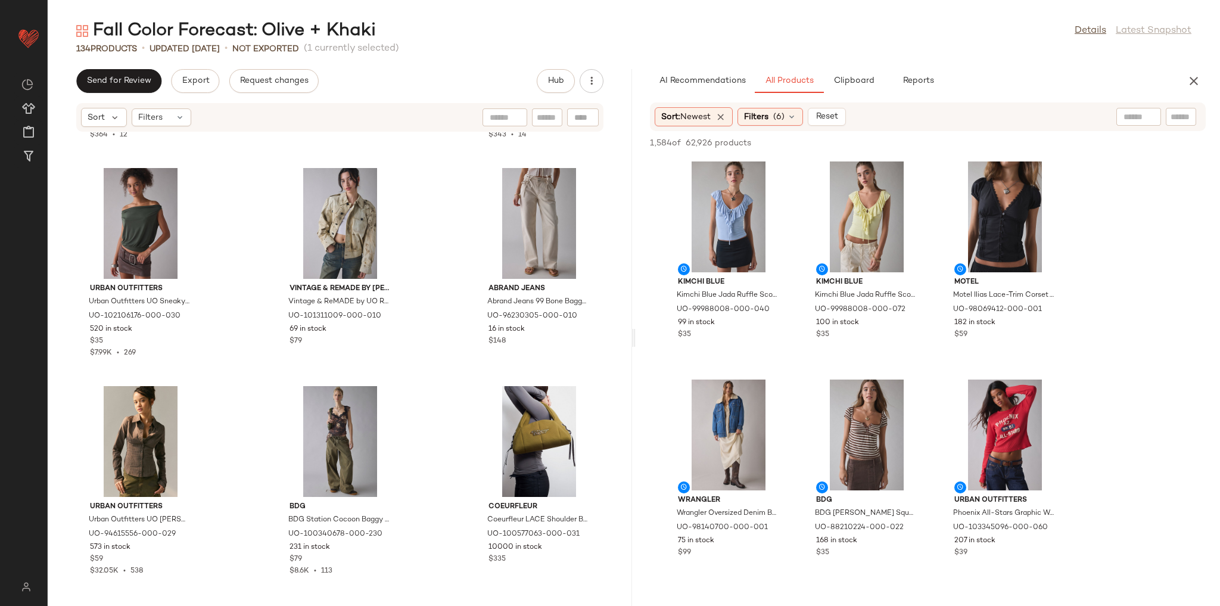
scroll to position [4347, 0]
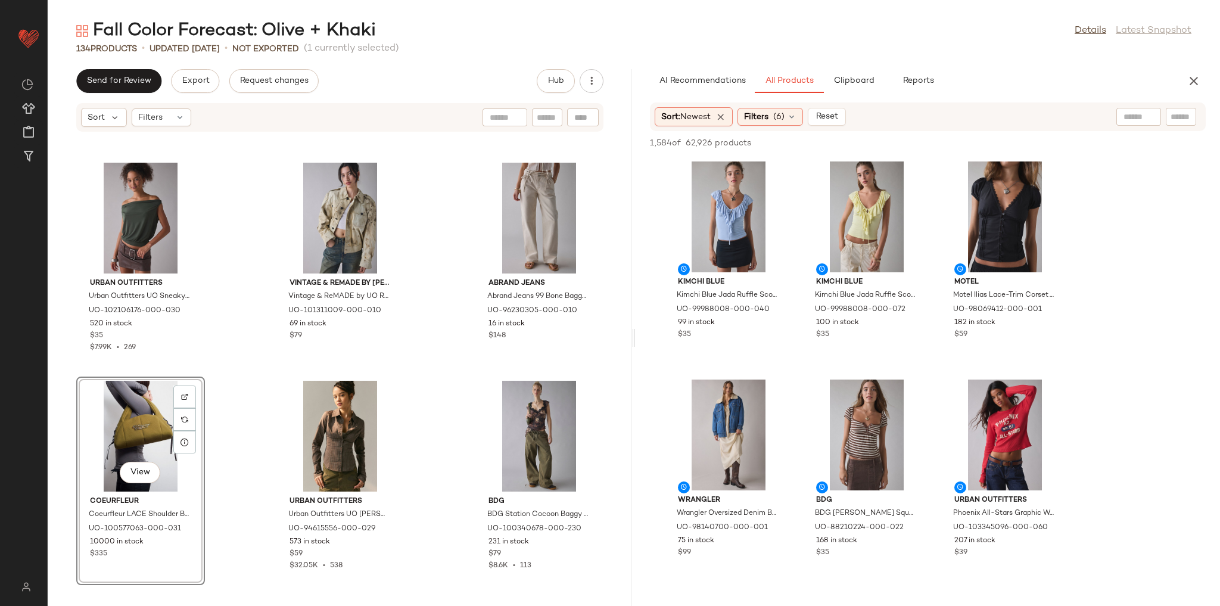
click at [228, 368] on div "Edikted Edikted 76 Off Shoulder Top in Olive, Women's at Urban Outfitters UO-10…" at bounding box center [340, 361] width 584 height 459
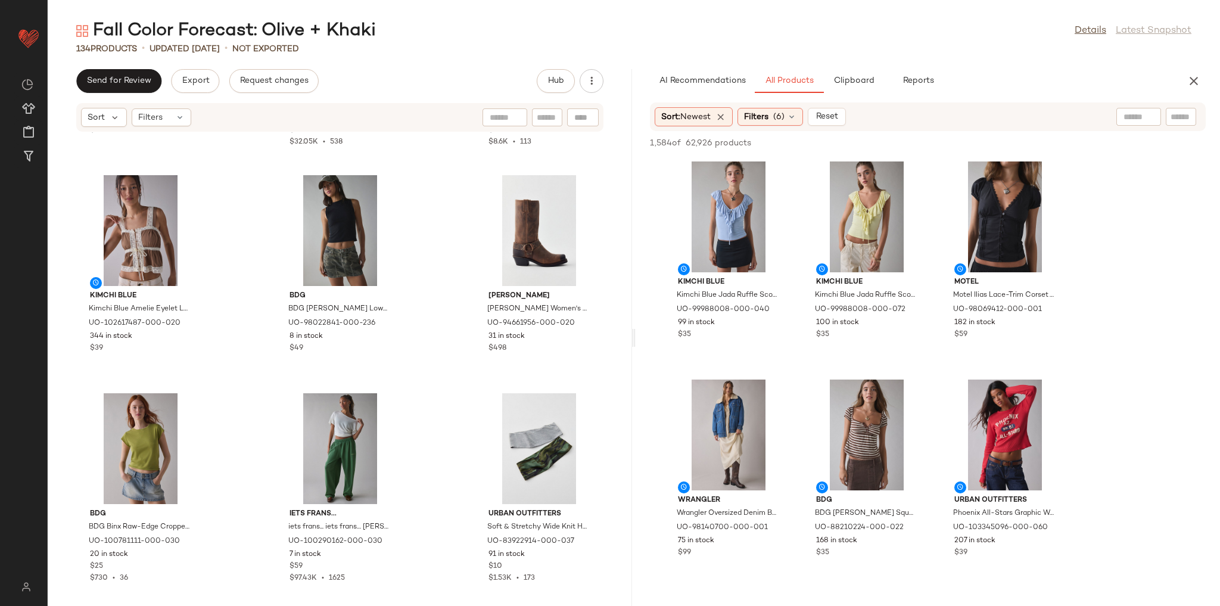
scroll to position [4823, 0]
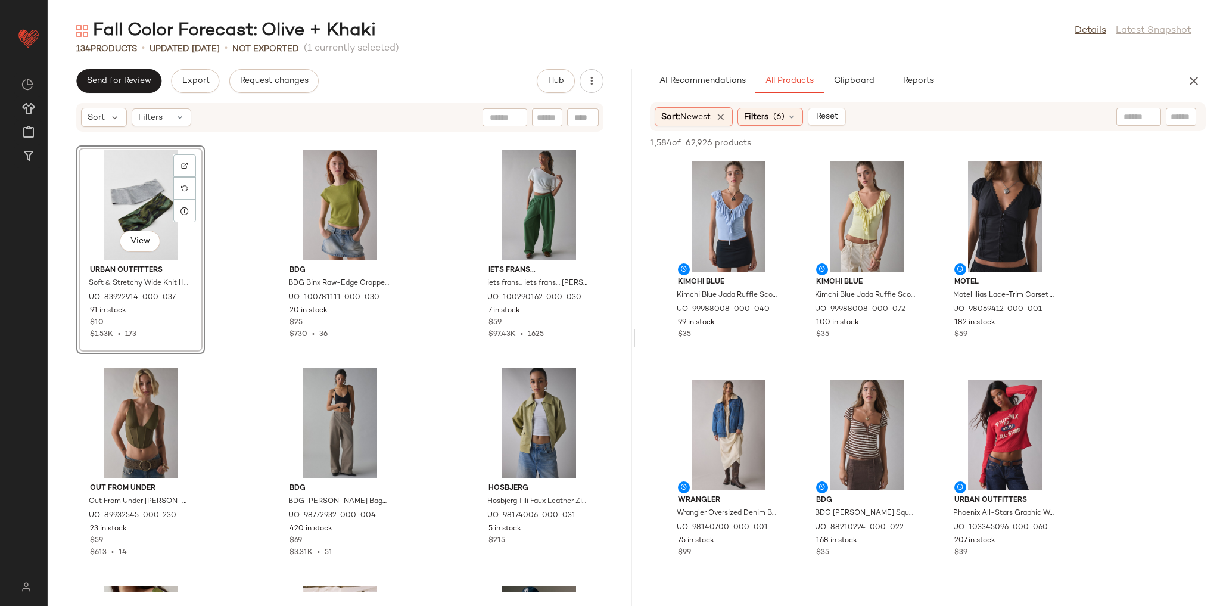
click at [257, 378] on div "Kimchi Blue Kimchi Blue Amelie Eyelet Lace Trim Tie-Front Babydoll Top in Brown…" at bounding box center [340, 361] width 584 height 459
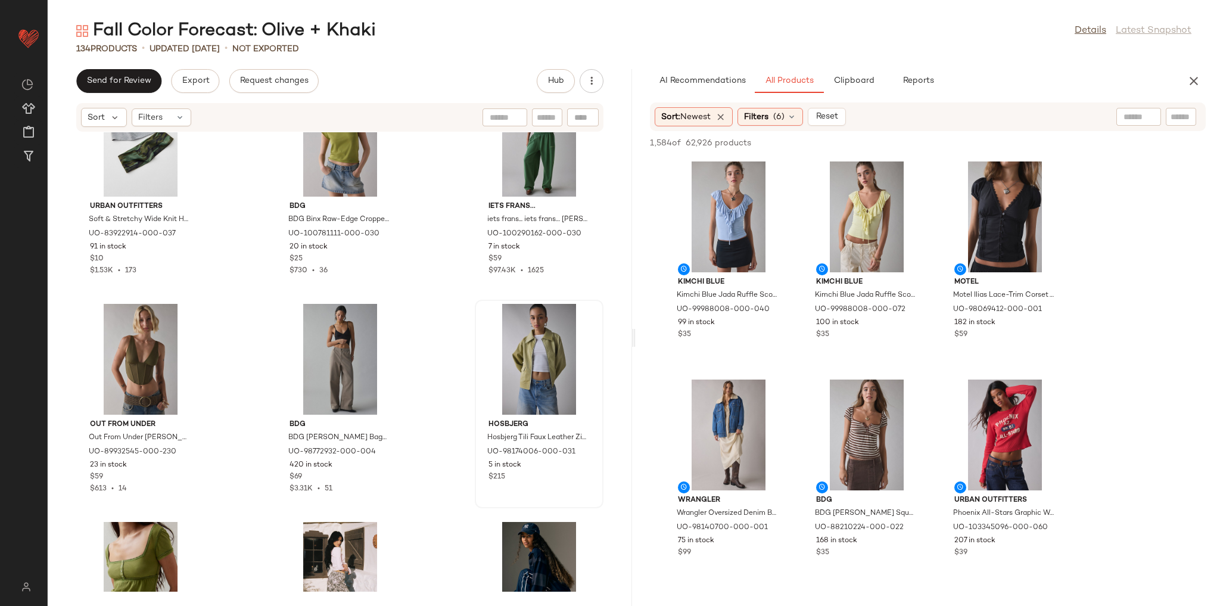
scroll to position [5062, 0]
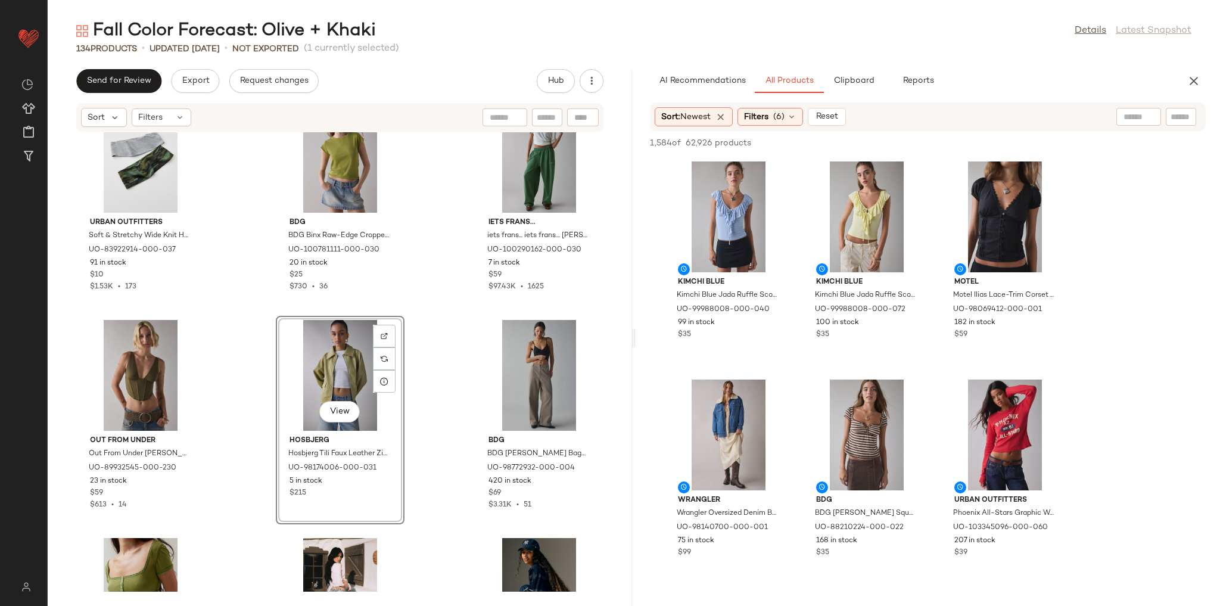
click at [464, 324] on div "Urban Outfitters Soft & Stretchy Wide Knit Headband Set in Camo/Heather Grey, W…" at bounding box center [340, 361] width 584 height 459
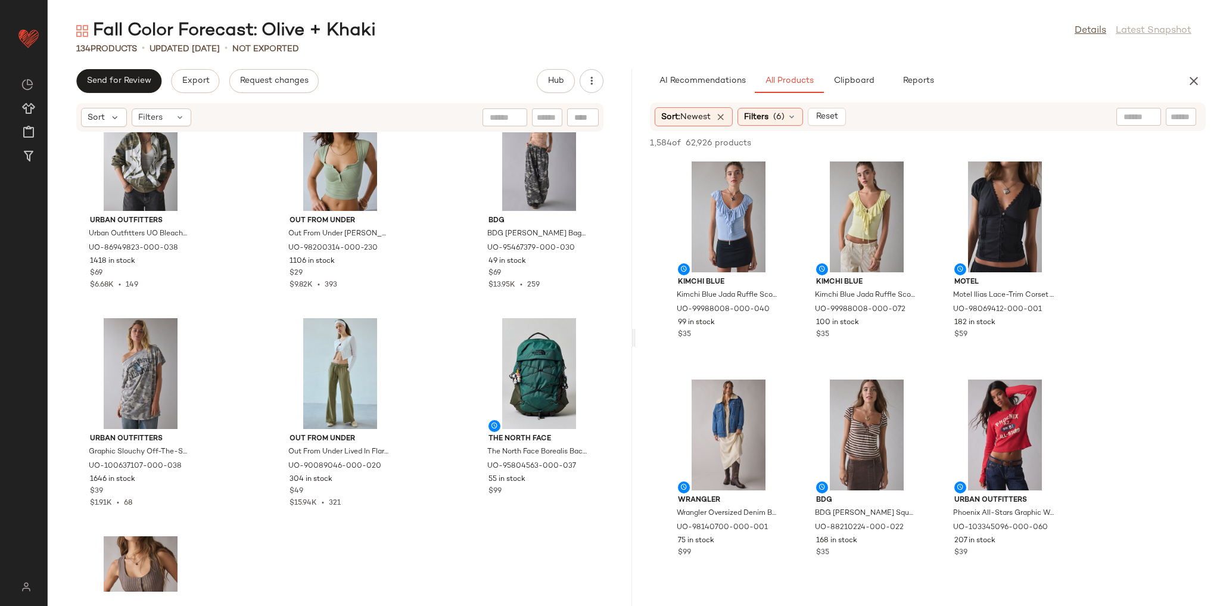
scroll to position [5729, 0]
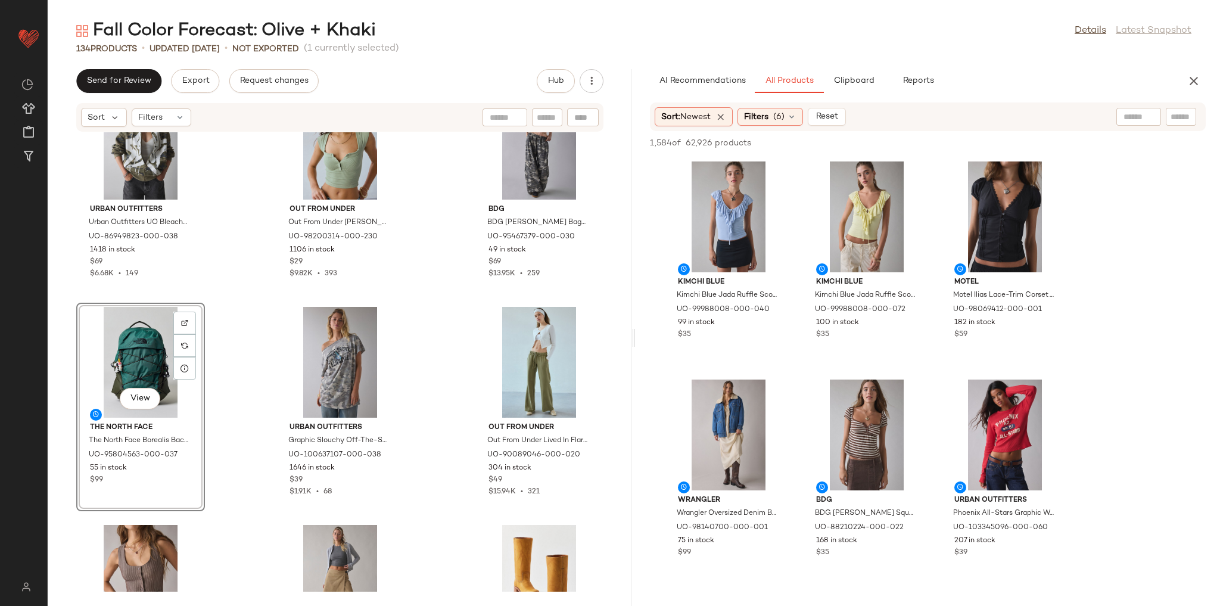
click at [236, 287] on div "Urban Outfitters Urban Outfitters UO Bleached Star Zip-Up Hoodie Sweatshirt in …" at bounding box center [340, 361] width 584 height 459
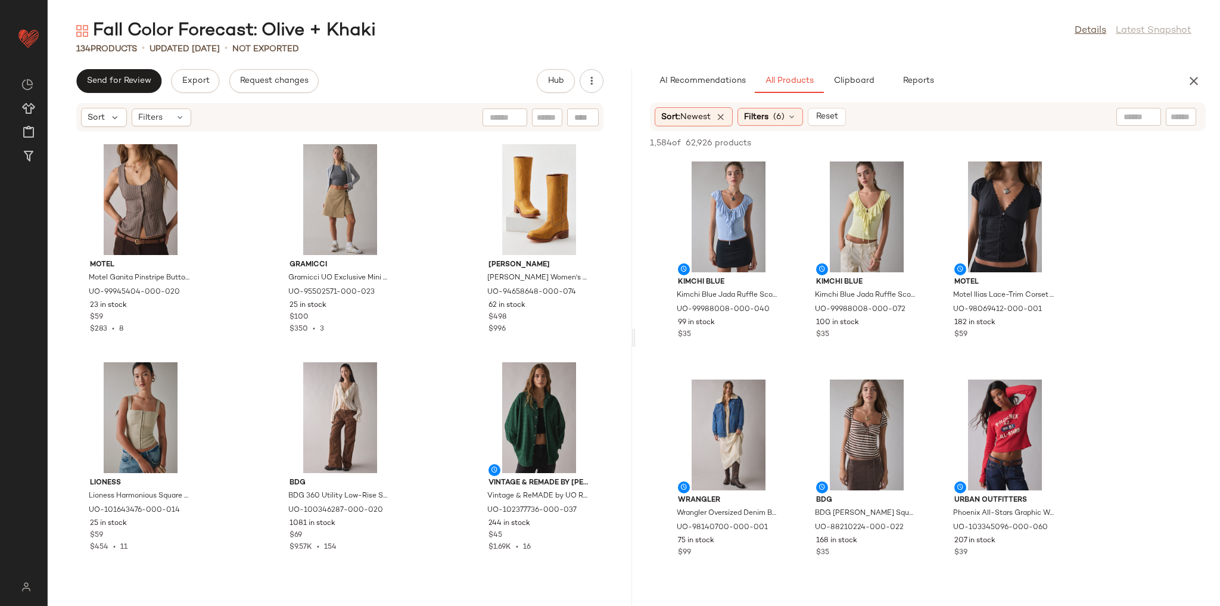
scroll to position [6110, 0]
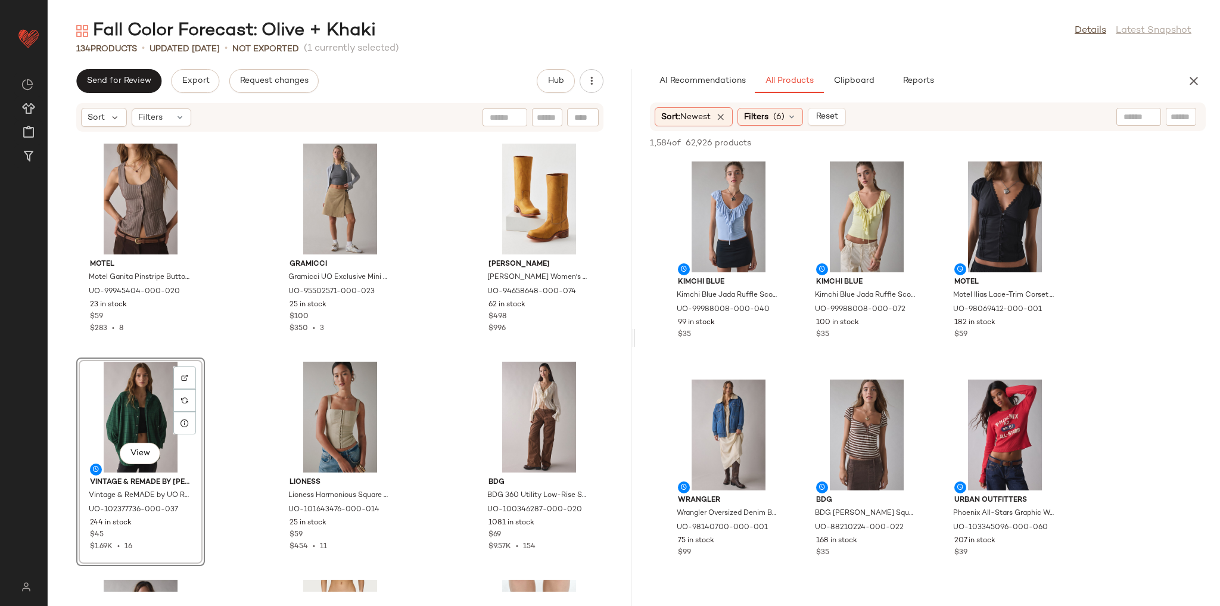
click at [223, 341] on div "The North Face The North Face Borealis Backpack in Dark Green, Women's at Urban…" at bounding box center [340, 361] width 584 height 459
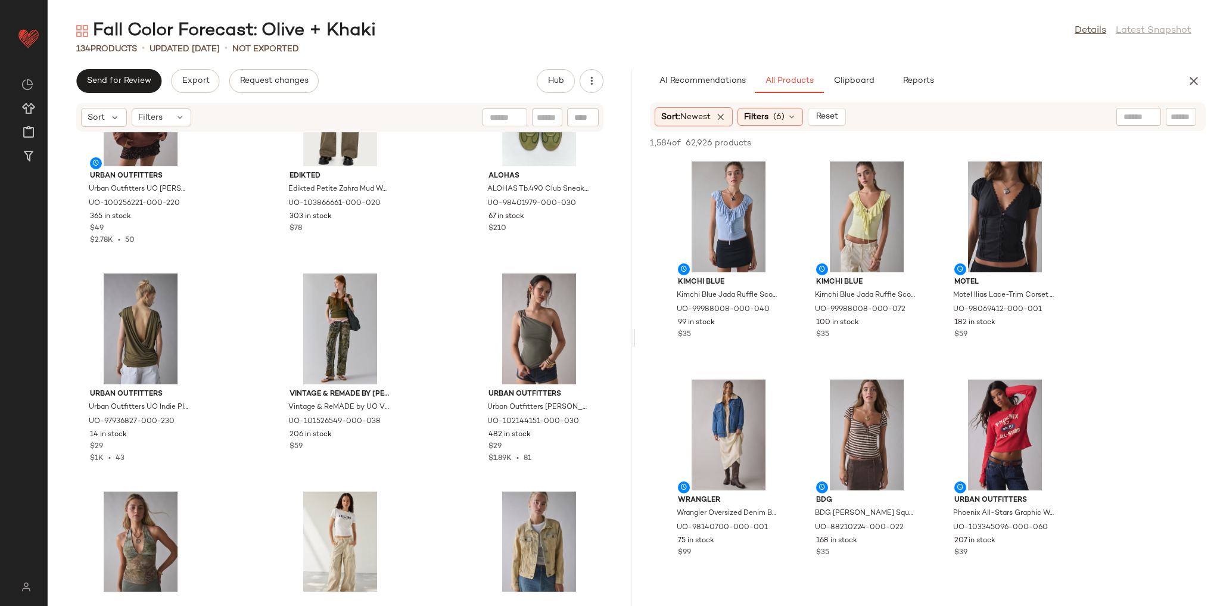
scroll to position [6825, 0]
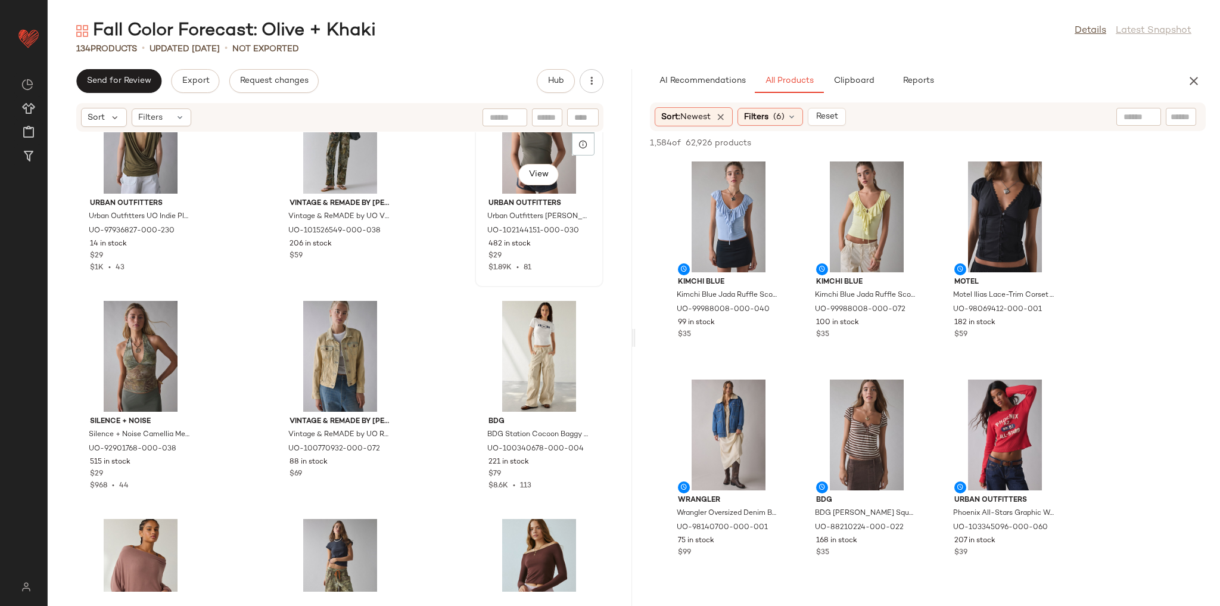
click at [476, 279] on div "View Urban Outfitters Urban Outfitters UO Carson Asymmetrical Twist One-Shoulde…" at bounding box center [539, 183] width 126 height 206
click at [456, 284] on div "Urban Outfitters Urban Outfitters UO Indie Plunging Wrap-Front Drape Top in Oli…" at bounding box center [340, 361] width 584 height 459
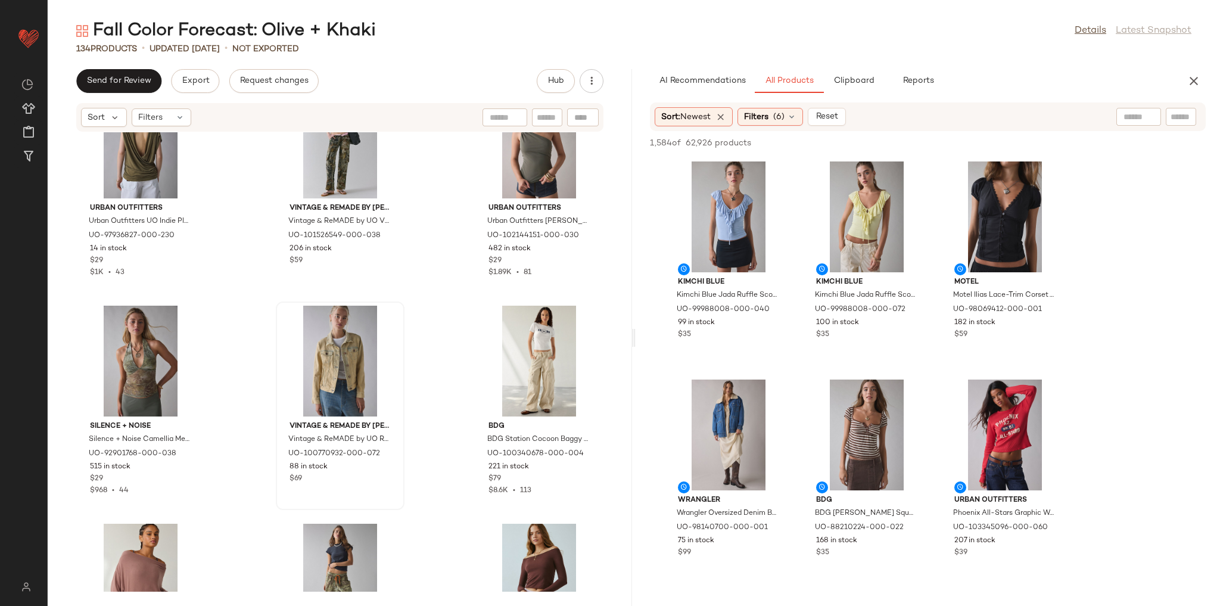
scroll to position [6825, 0]
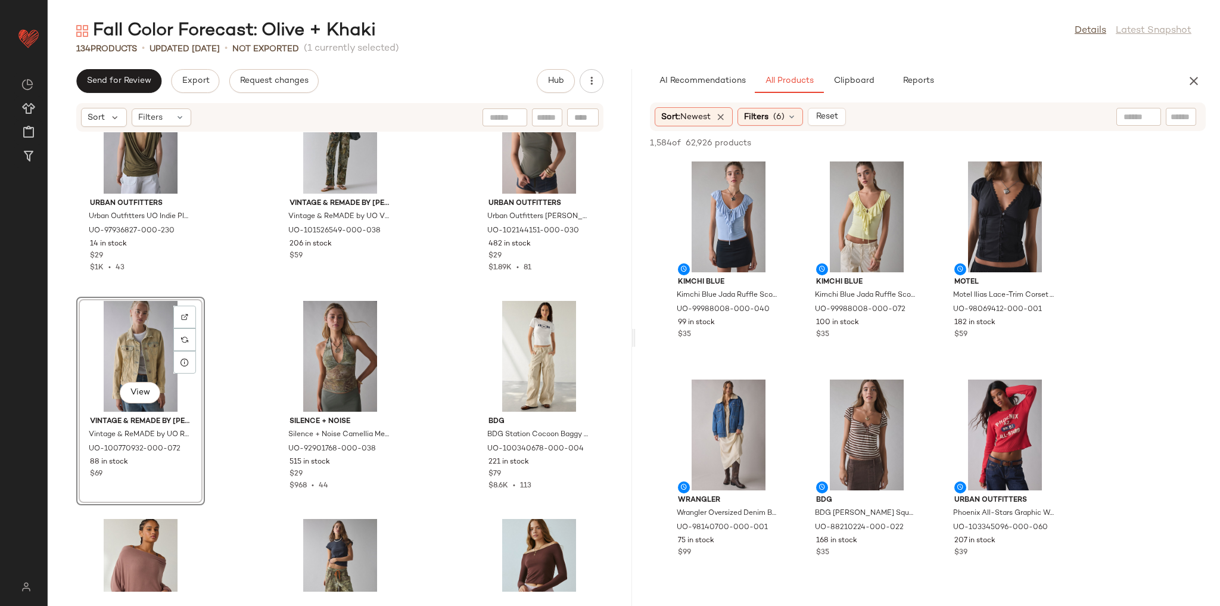
click at [250, 346] on div "Urban Outfitters Urban Outfitters UO Nola Oversized Off-The-Shoulder Sweater in…" at bounding box center [340, 361] width 584 height 459
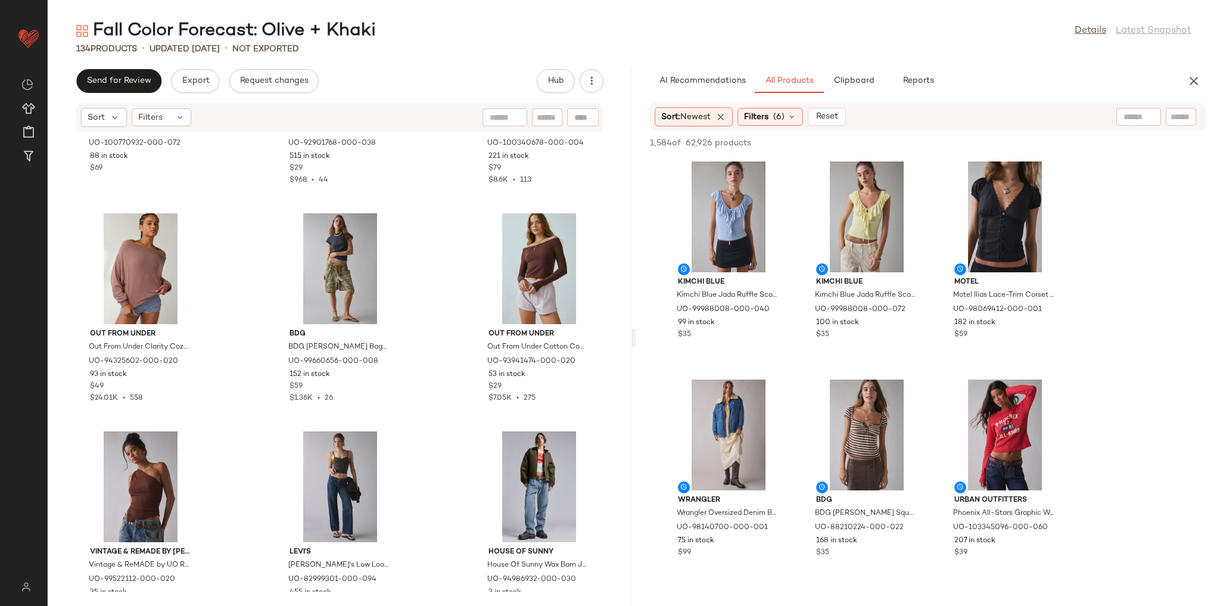
scroll to position [7159, 0]
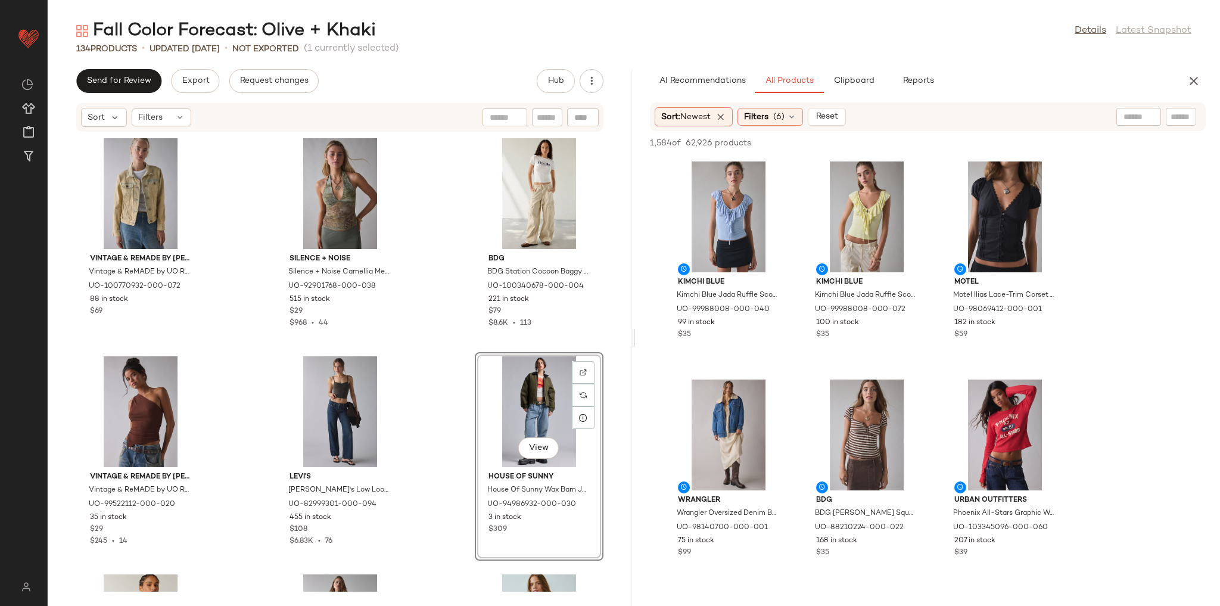
scroll to position [6968, 0]
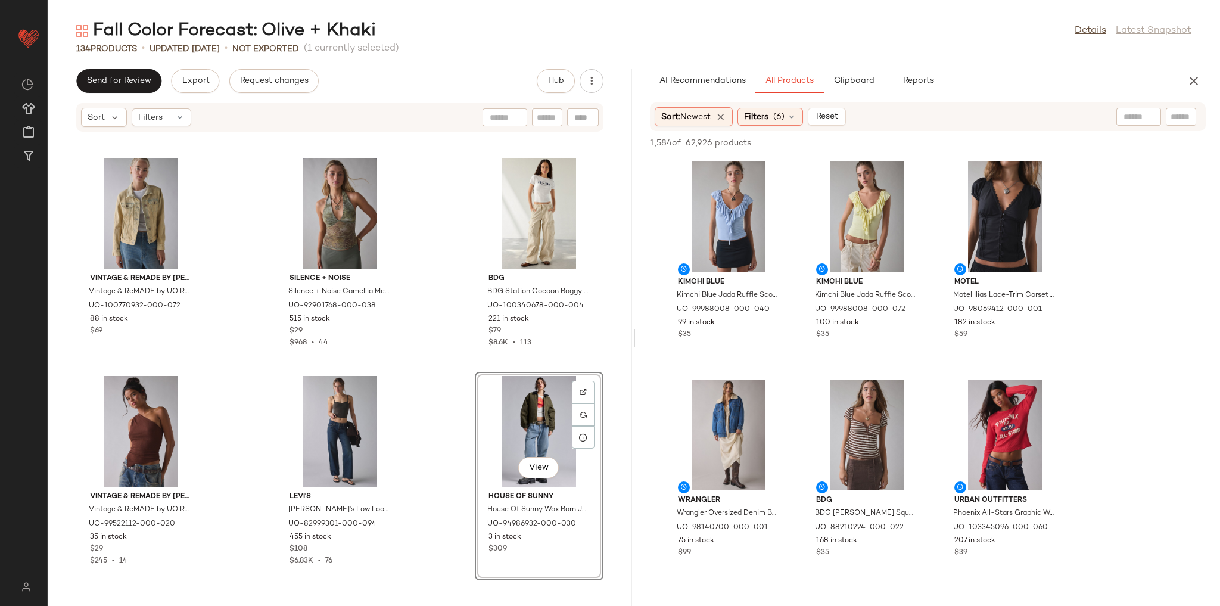
click at [443, 304] on div "Vintage & ReMADE by UO Vintage & ReMADE by UO ReMADE By UO Overdyed Fitted Deni…" at bounding box center [340, 361] width 584 height 459
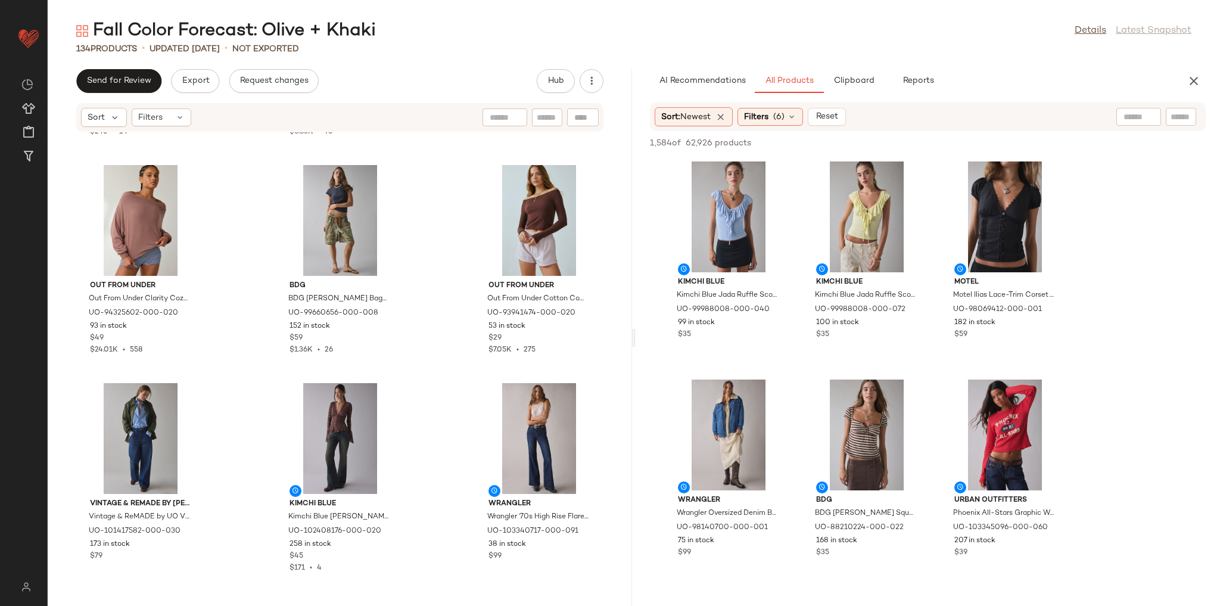
scroll to position [7445, 0]
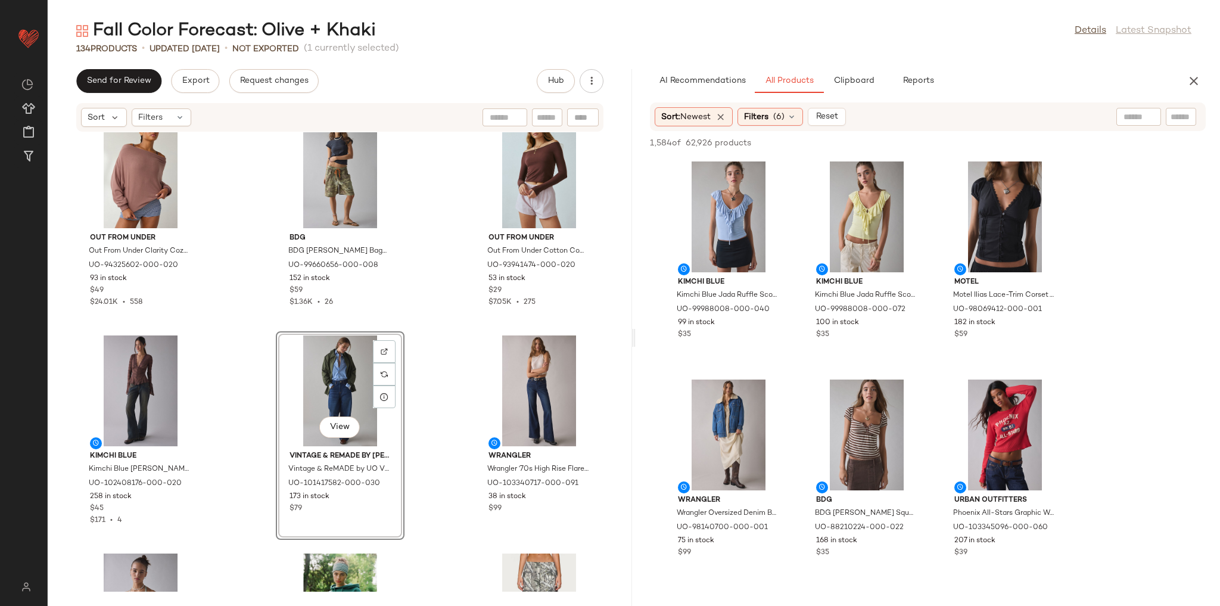
click at [421, 330] on div "Out From Under Out From Under Clarity Cozy Knit Off-The-Shoulder Top in Brown, …" at bounding box center [340, 361] width 584 height 459
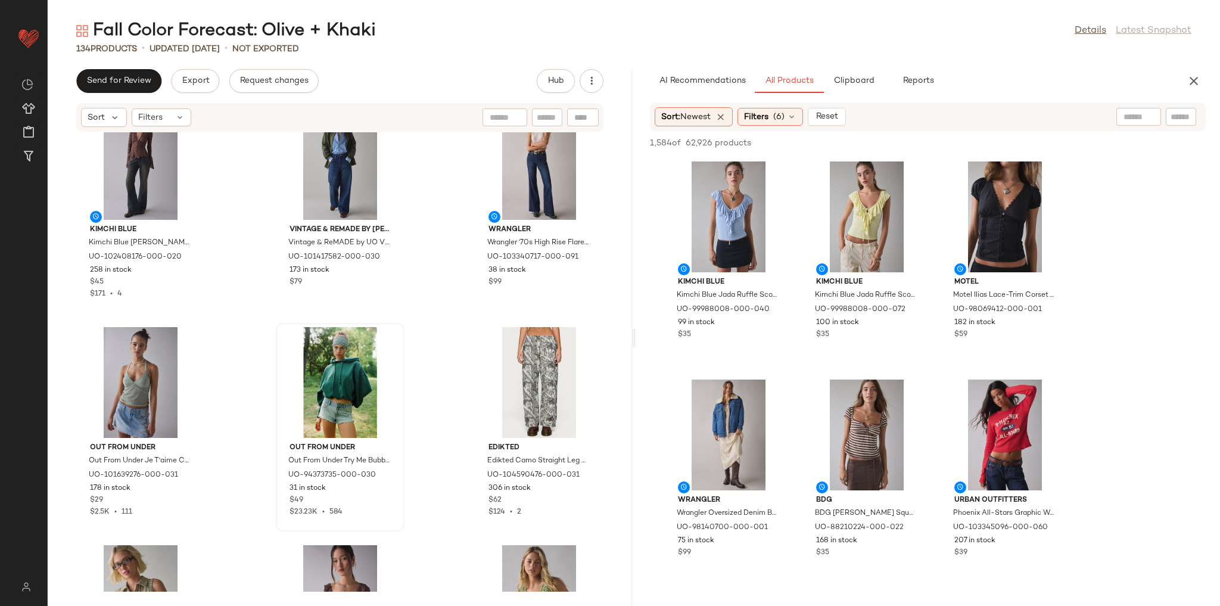
scroll to position [7683, 0]
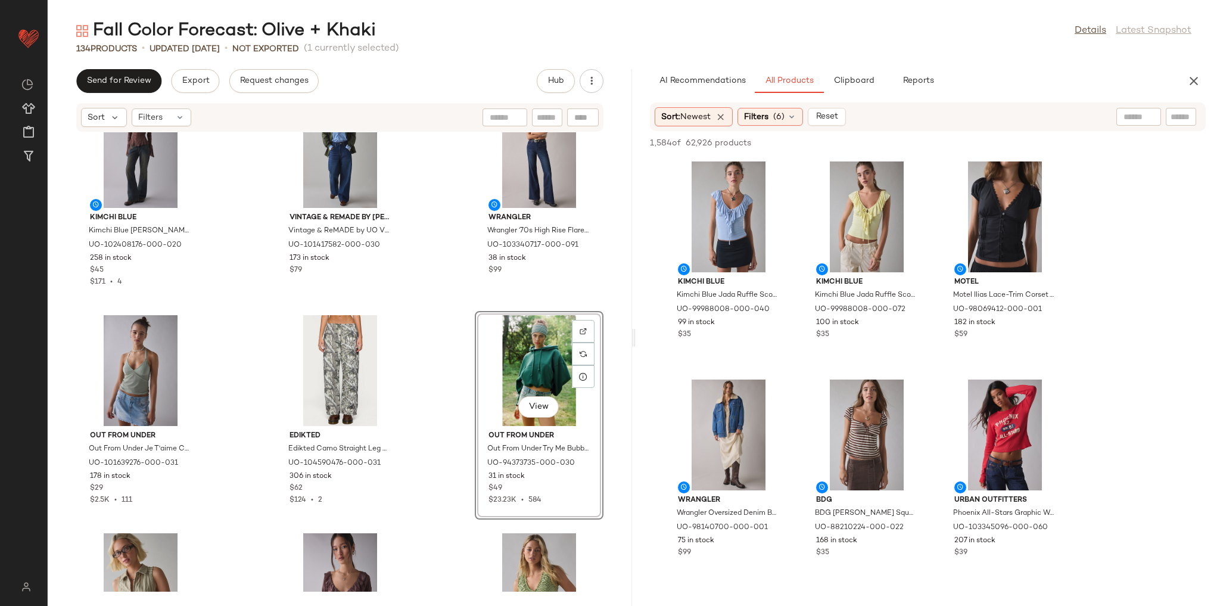
click at [437, 304] on div "Kimchi Blue Kimchi Blue Irene Sheer Lace Ruffle Bell Sleeve Top in Brown, Women…" at bounding box center [340, 361] width 584 height 459
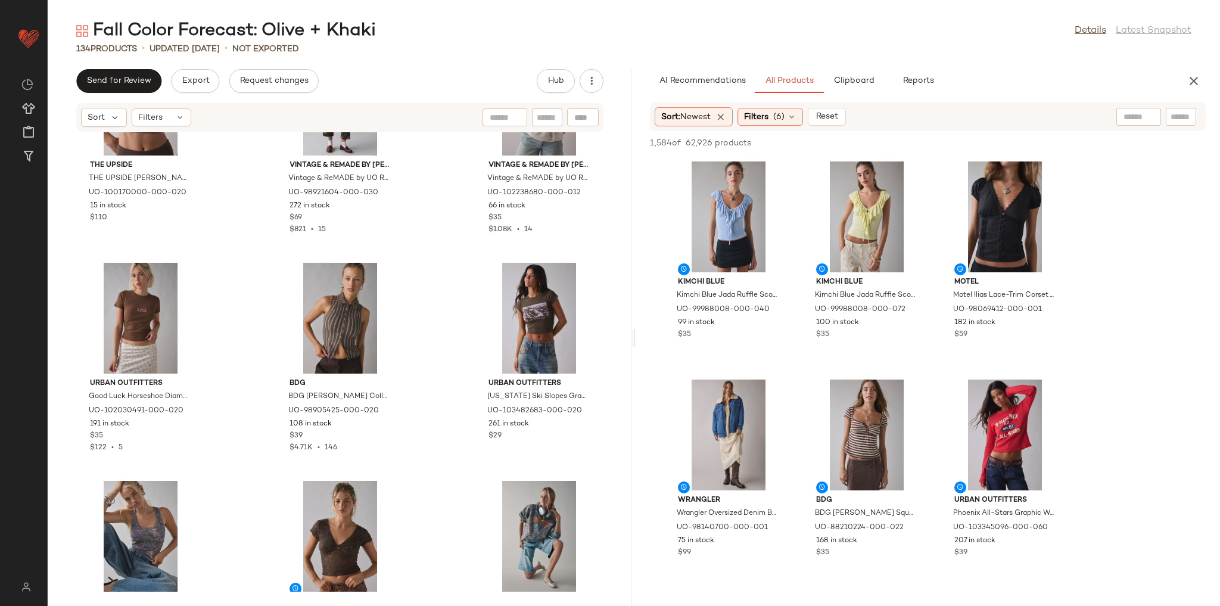
scroll to position [8827, 0]
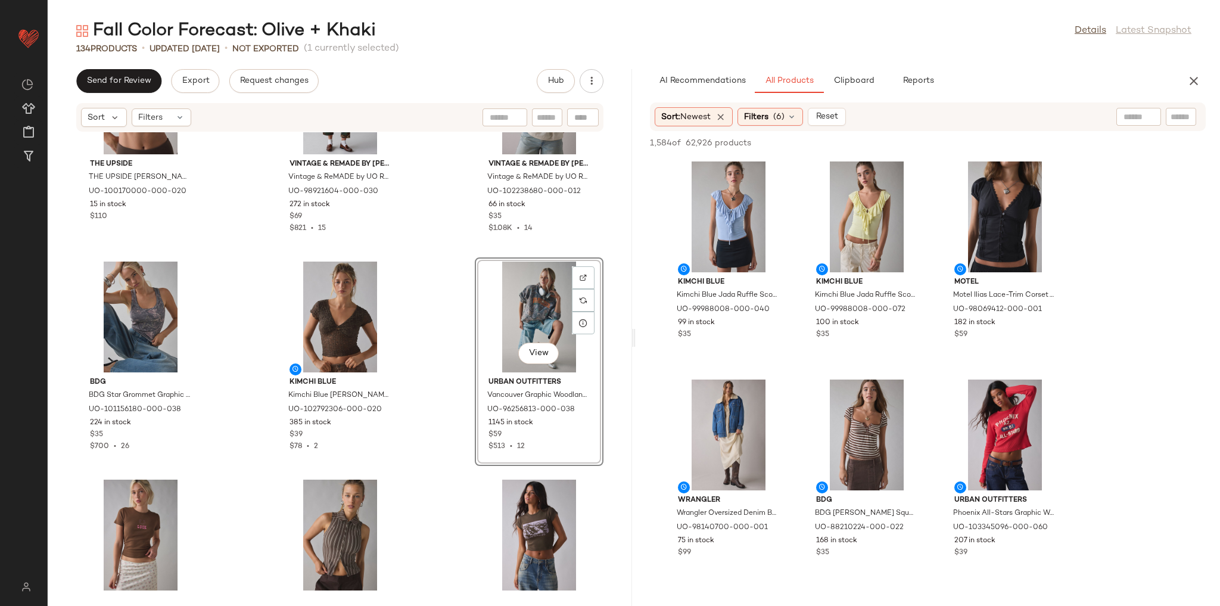
click at [437, 375] on div "THE UPSIDE THE UPSIDE Mikkola Lou Scoop Neck Cropped Tank Top in Brown, Women's…" at bounding box center [340, 361] width 584 height 459
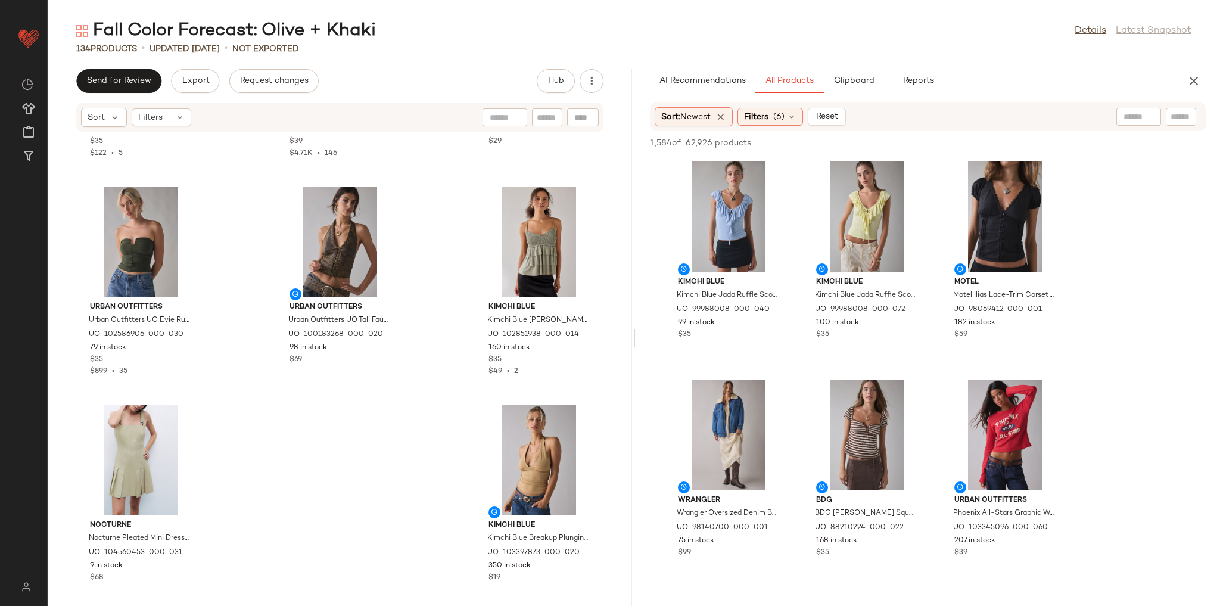
scroll to position [9355, 0]
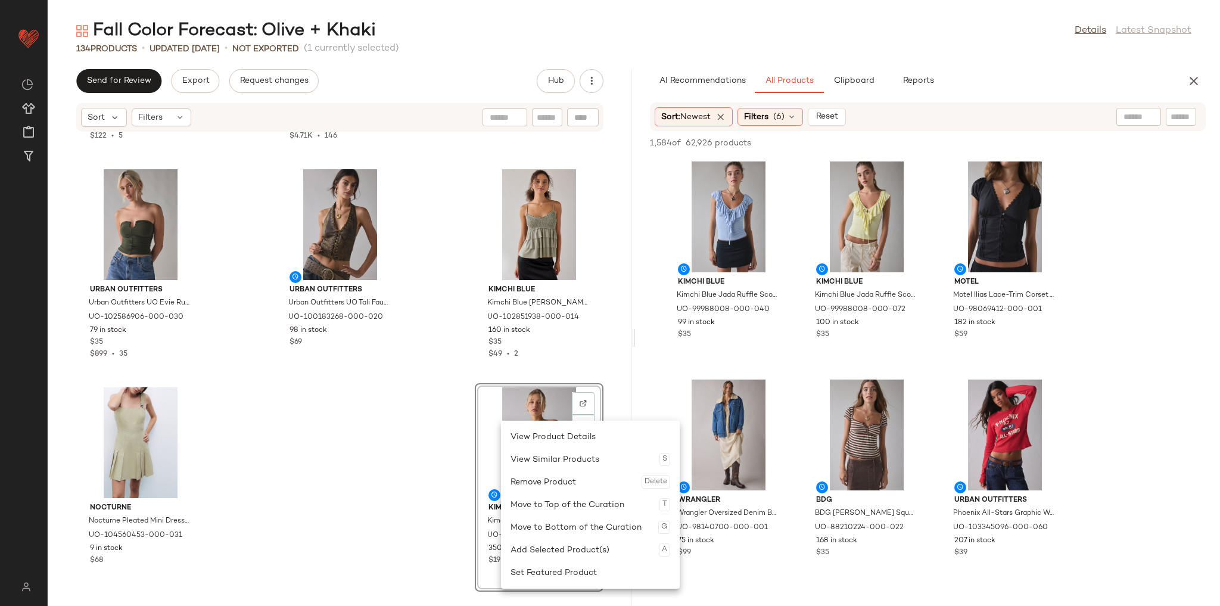
click at [547, 483] on div "Remove Product Delete" at bounding box center [591, 482] width 160 height 23
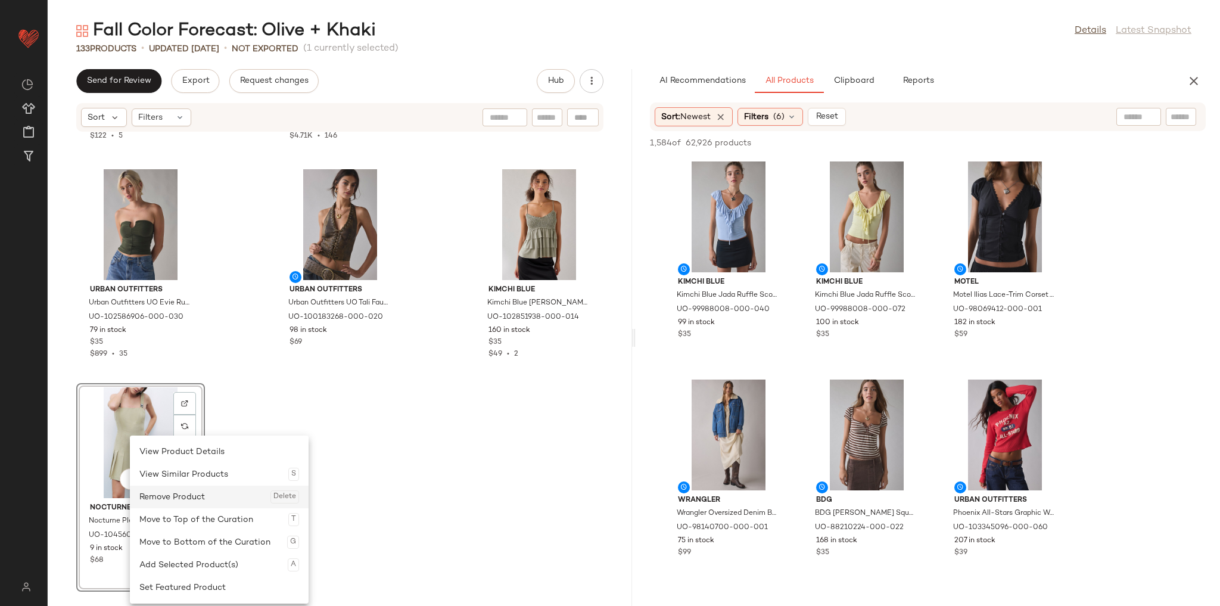
click at [188, 493] on div "Remove Product Delete" at bounding box center [219, 497] width 160 height 23
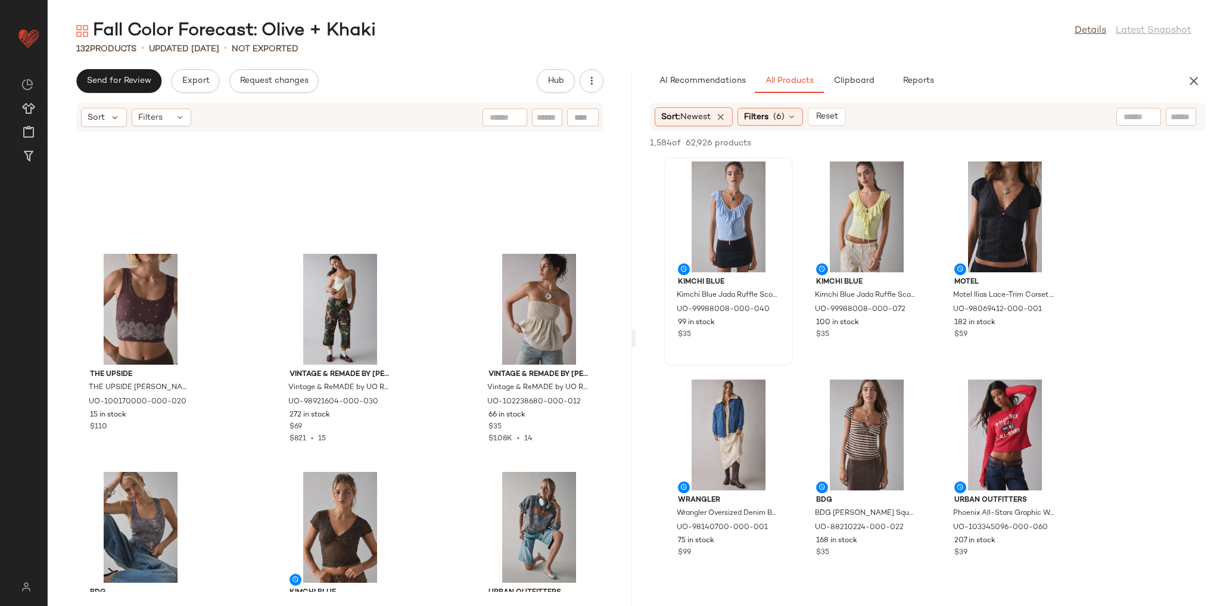
scroll to position [8612, 0]
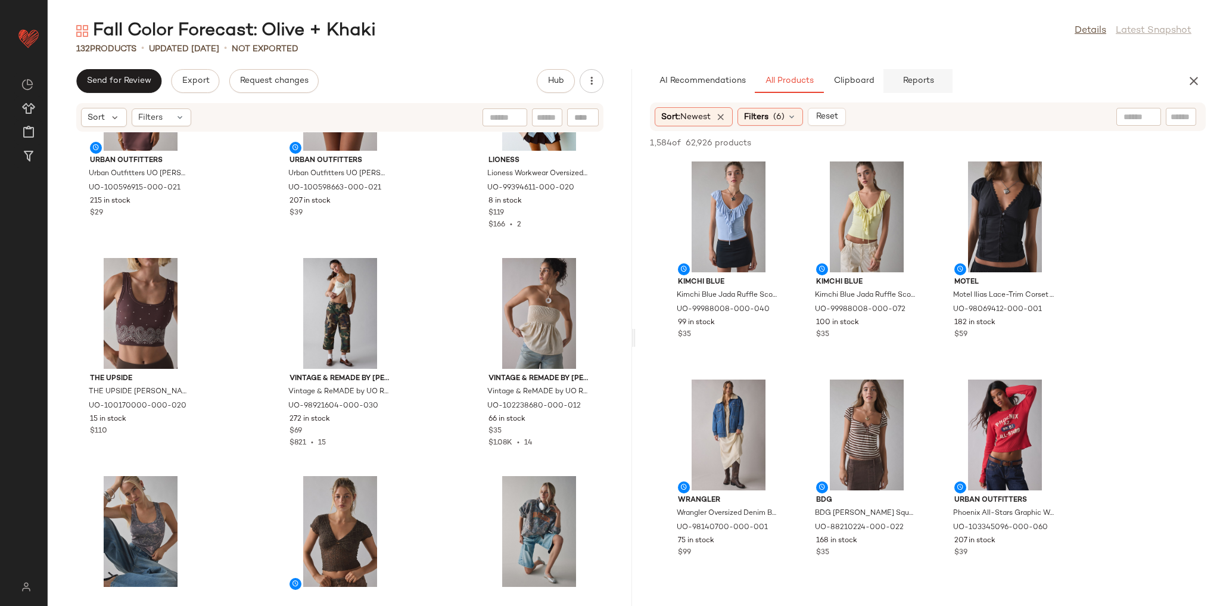
click at [914, 71] on button "Reports" at bounding box center [918, 81] width 69 height 24
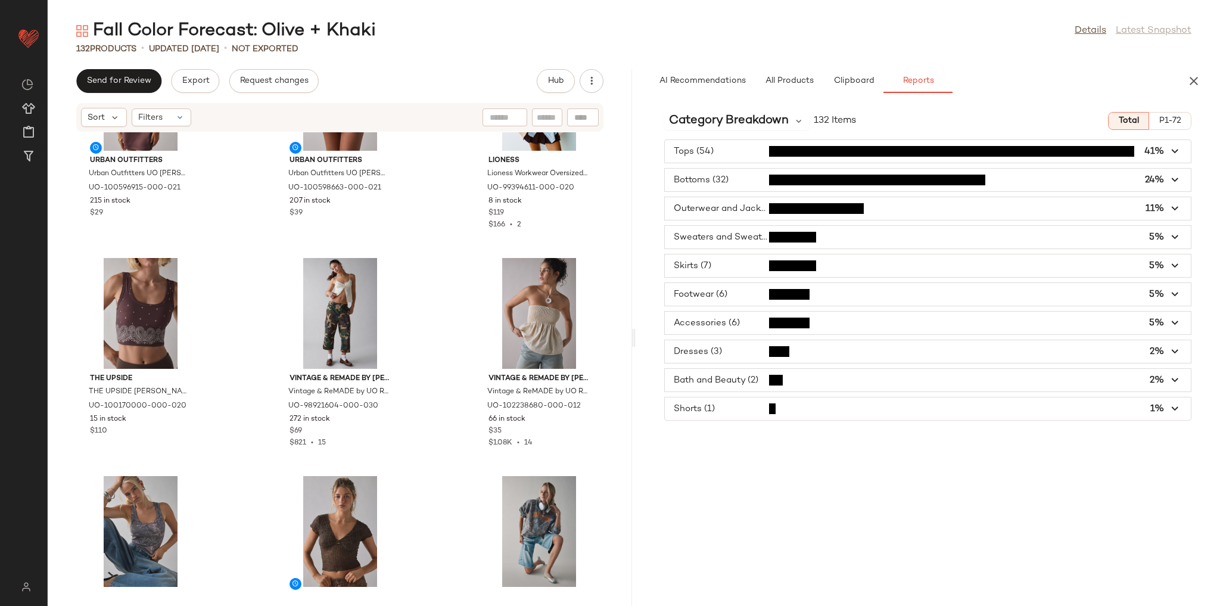
click at [749, 109] on div "Category Breakdown 132 Items Total P1-72 Tops (54) 41% Bottoms (32) 24% Outerwe…" at bounding box center [928, 353] width 584 height 503
click at [750, 112] on span "Category Breakdown" at bounding box center [729, 121] width 120 height 18
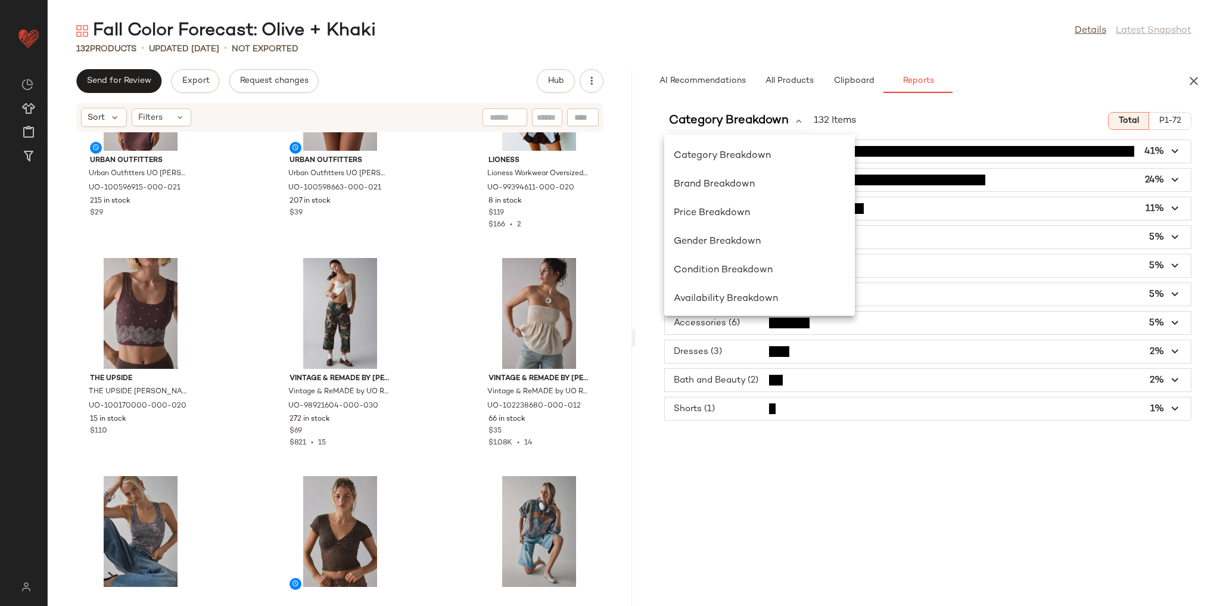
click at [746, 33] on div "Fall Color Forecast: Olive + Khaki Details Latest Snapshot" at bounding box center [634, 31] width 1172 height 24
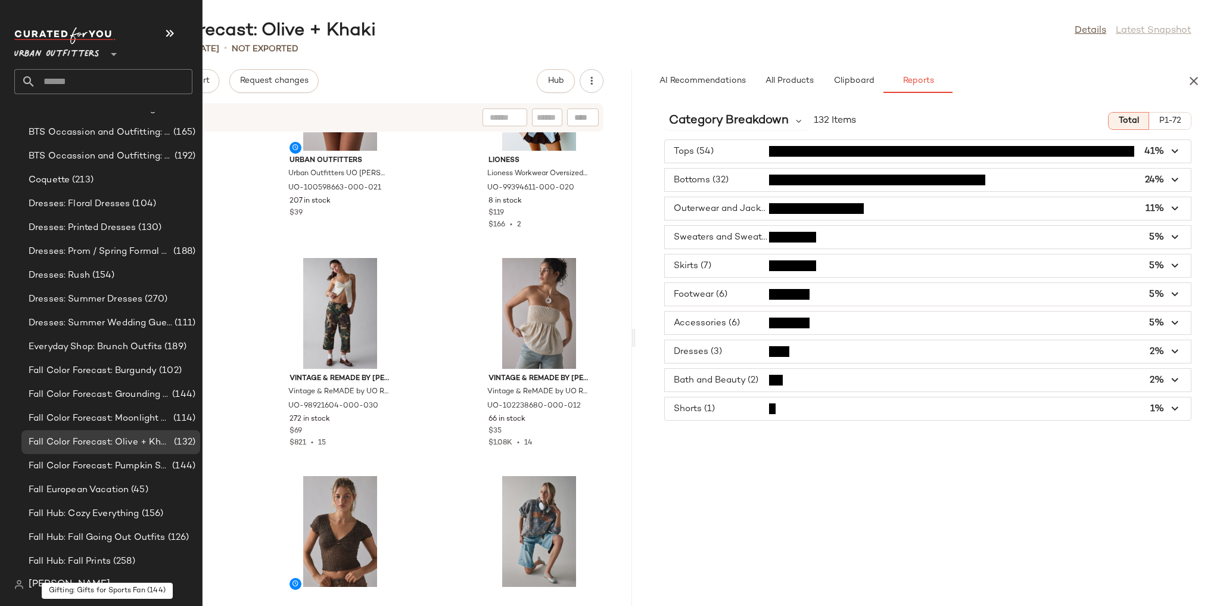
scroll to position [586, 0]
click at [139, 393] on span "Fall Color Forecast: Grounding Grays" at bounding box center [99, 396] width 141 height 14
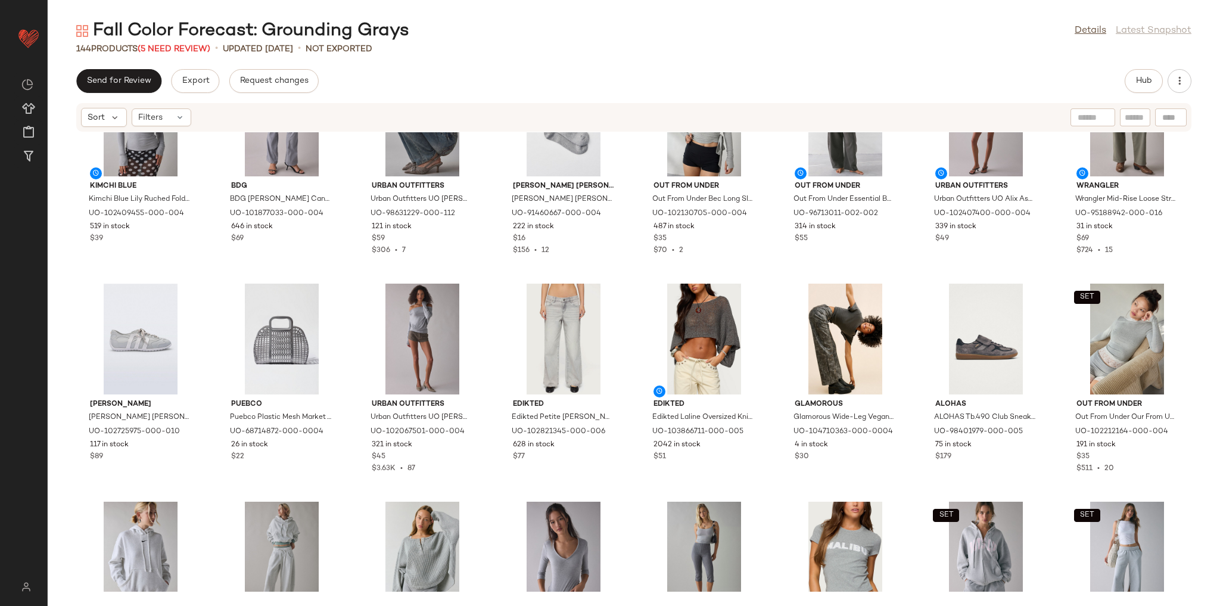
scroll to position [95, 0]
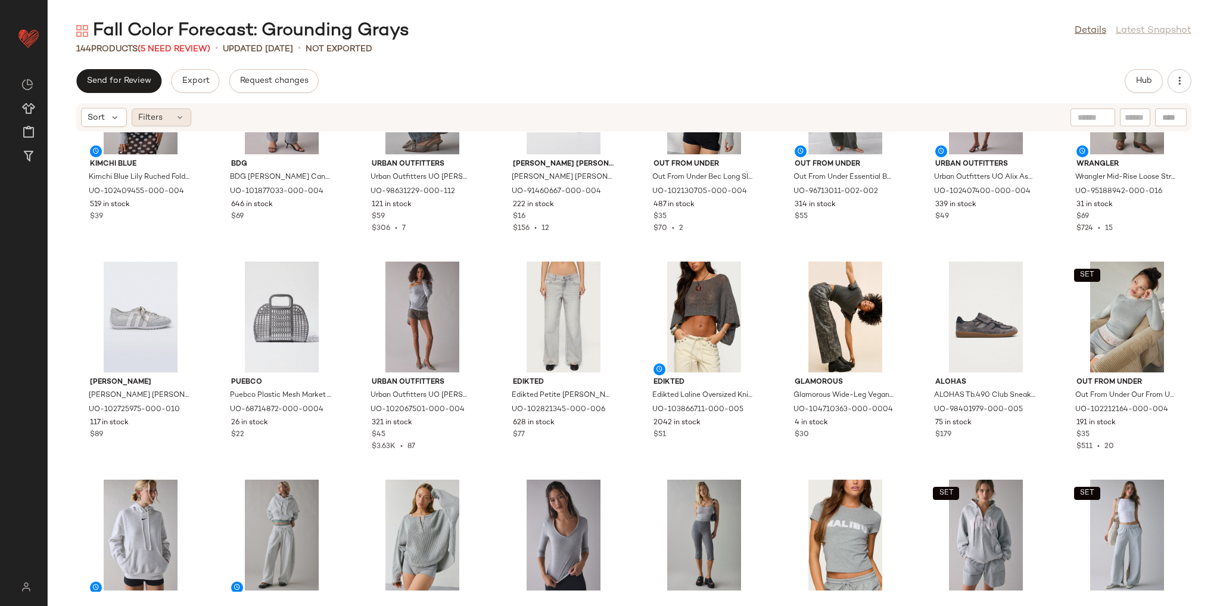
click at [175, 111] on div "Filters" at bounding box center [162, 117] width 60 height 18
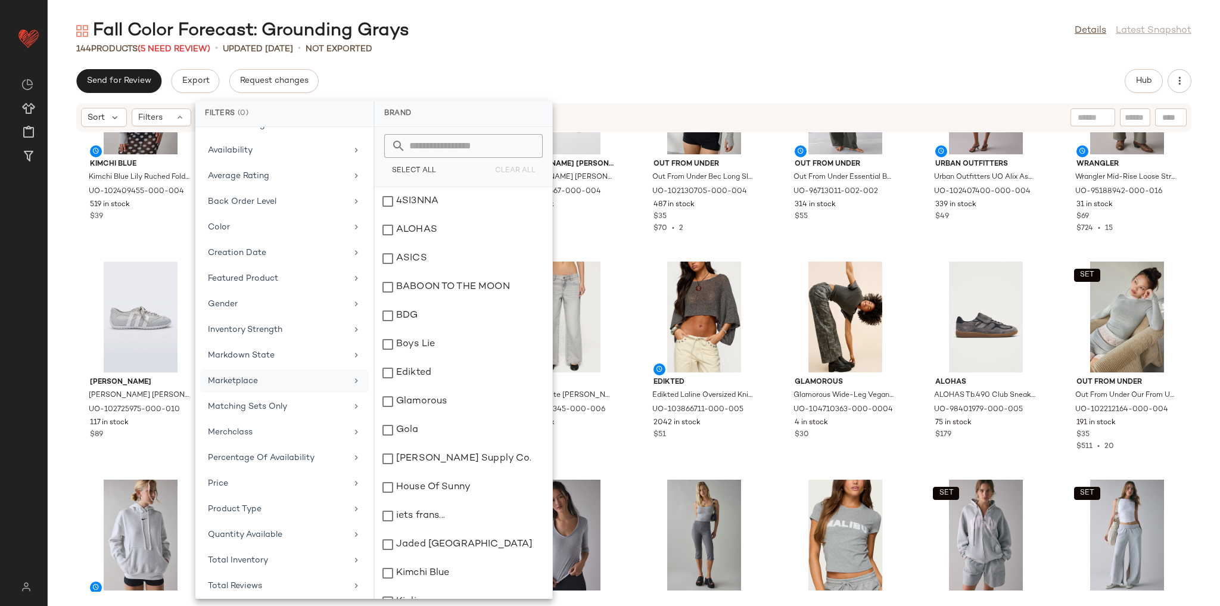
click at [295, 395] on div "Marketplace" at bounding box center [284, 406] width 169 height 23
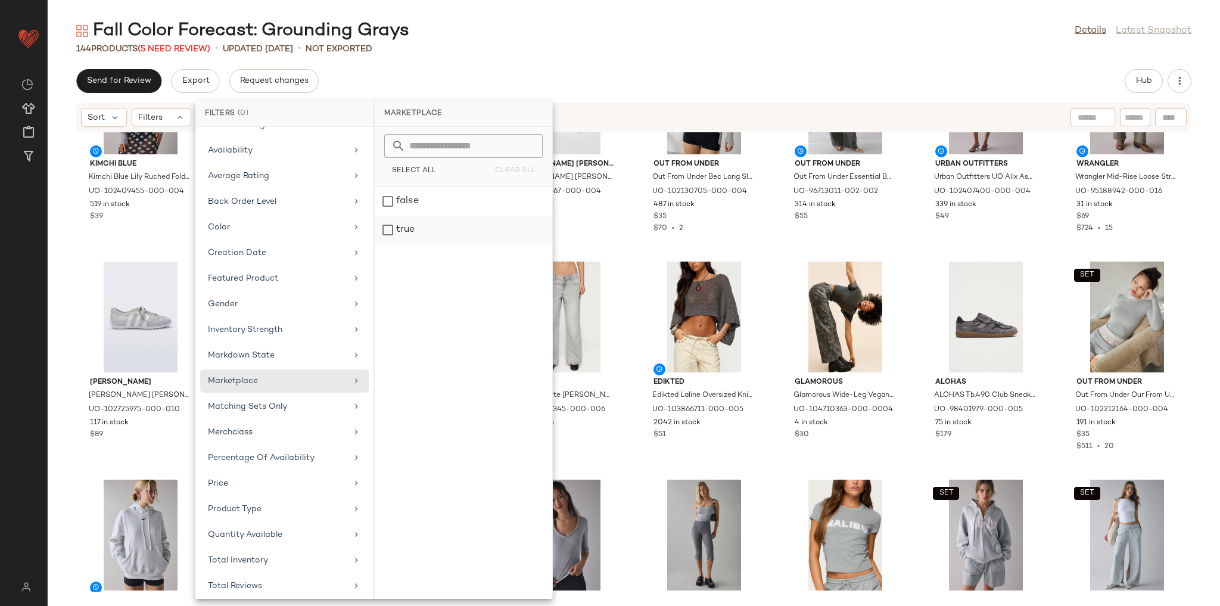
click at [423, 229] on div "true" at bounding box center [464, 230] width 178 height 29
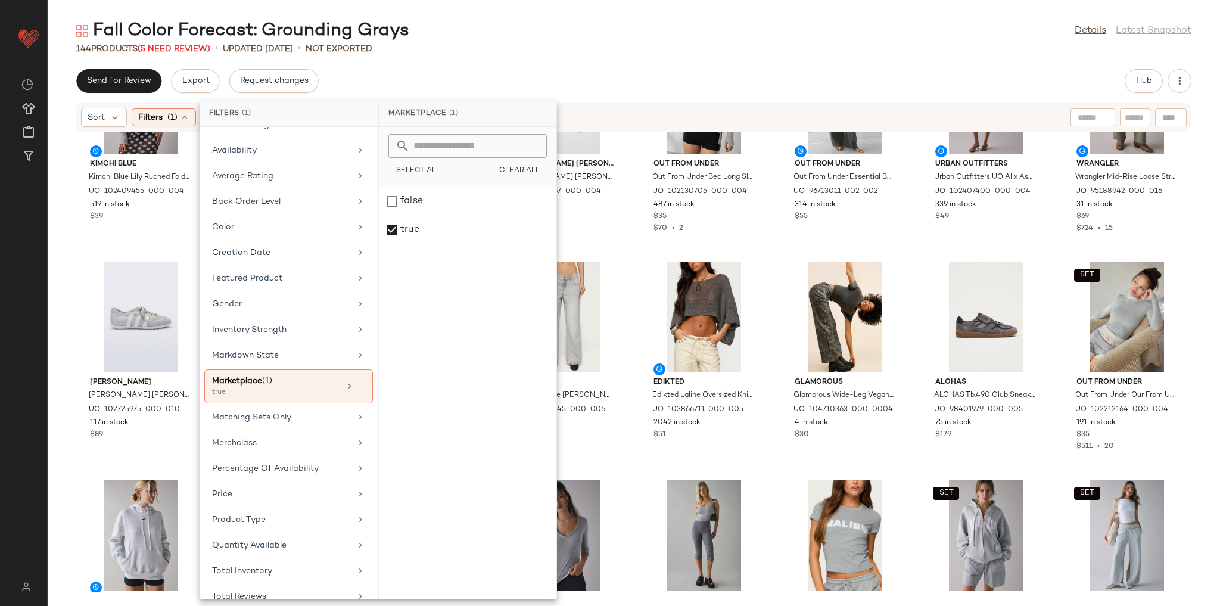
click at [542, 54] on div "144 Products (5 Need Review) • updated Aug 15th • Not Exported" at bounding box center [634, 49] width 1172 height 12
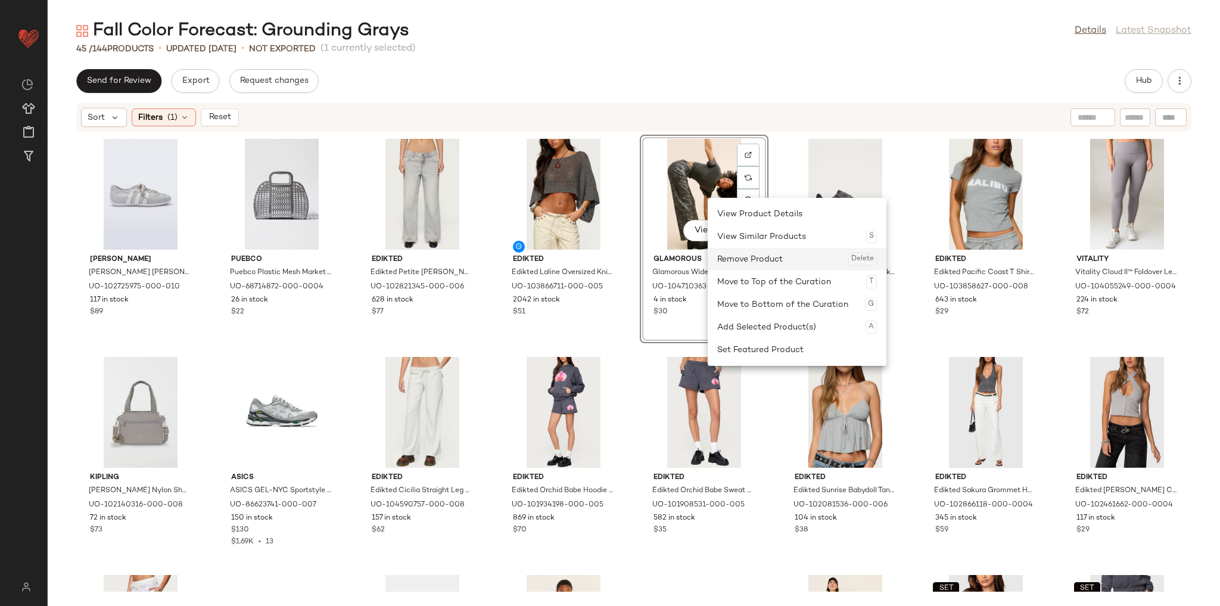
click at [737, 253] on div "Remove Product Delete" at bounding box center [797, 259] width 160 height 23
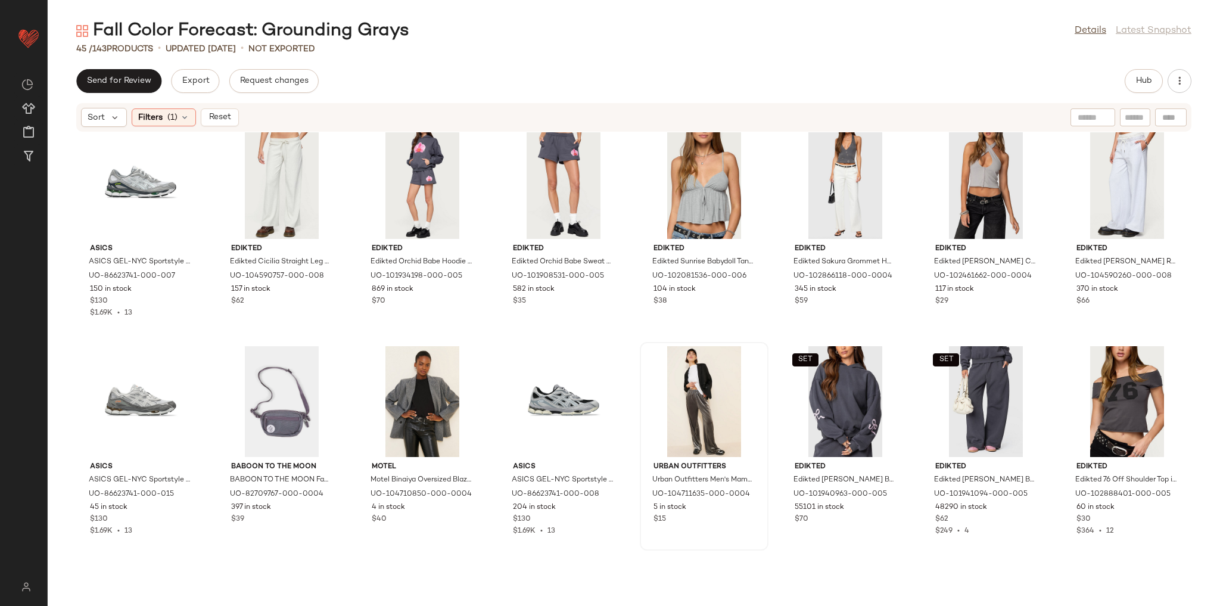
scroll to position [248, 0]
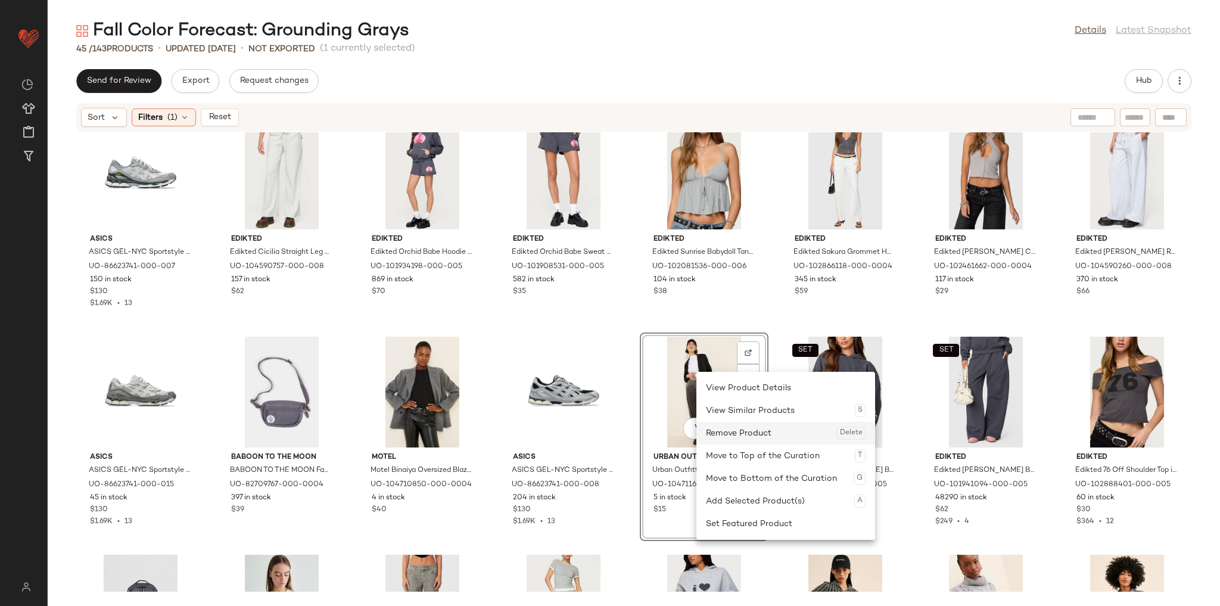
click at [718, 424] on div "Remove Product Delete" at bounding box center [786, 433] width 160 height 23
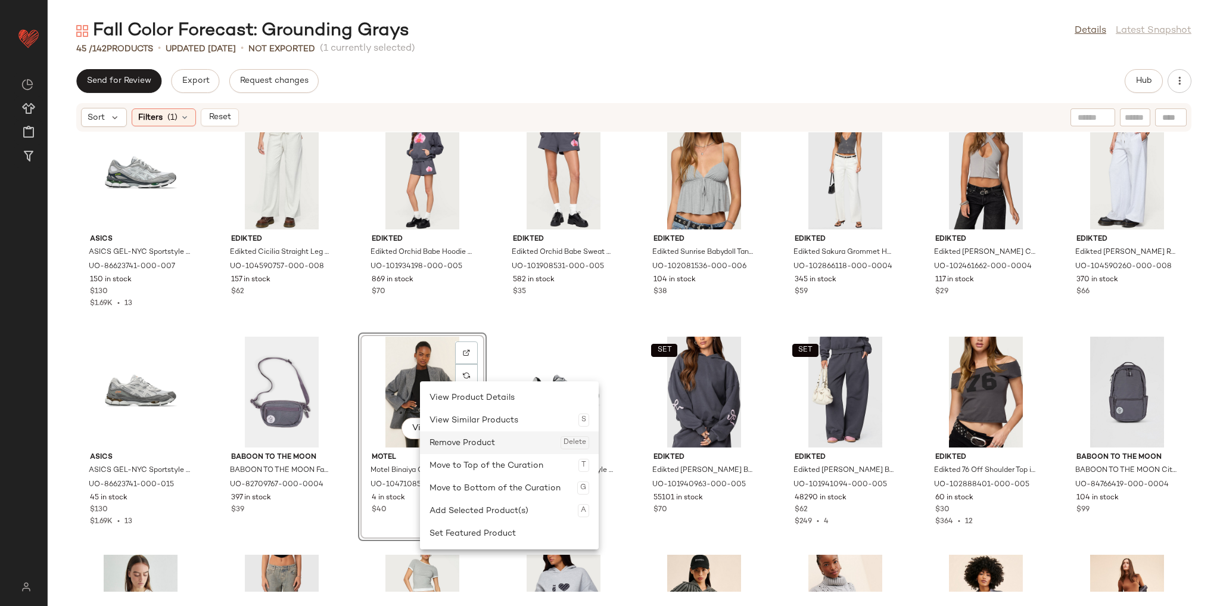
click at [453, 450] on div "Remove Product Delete" at bounding box center [510, 442] width 160 height 23
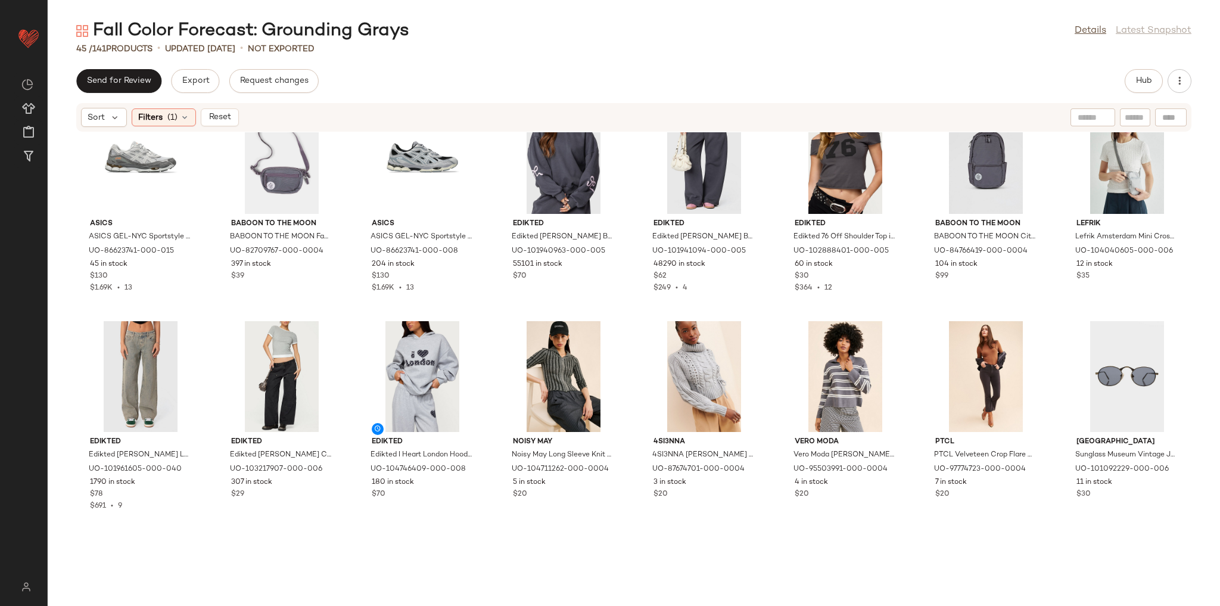
scroll to position [486, 0]
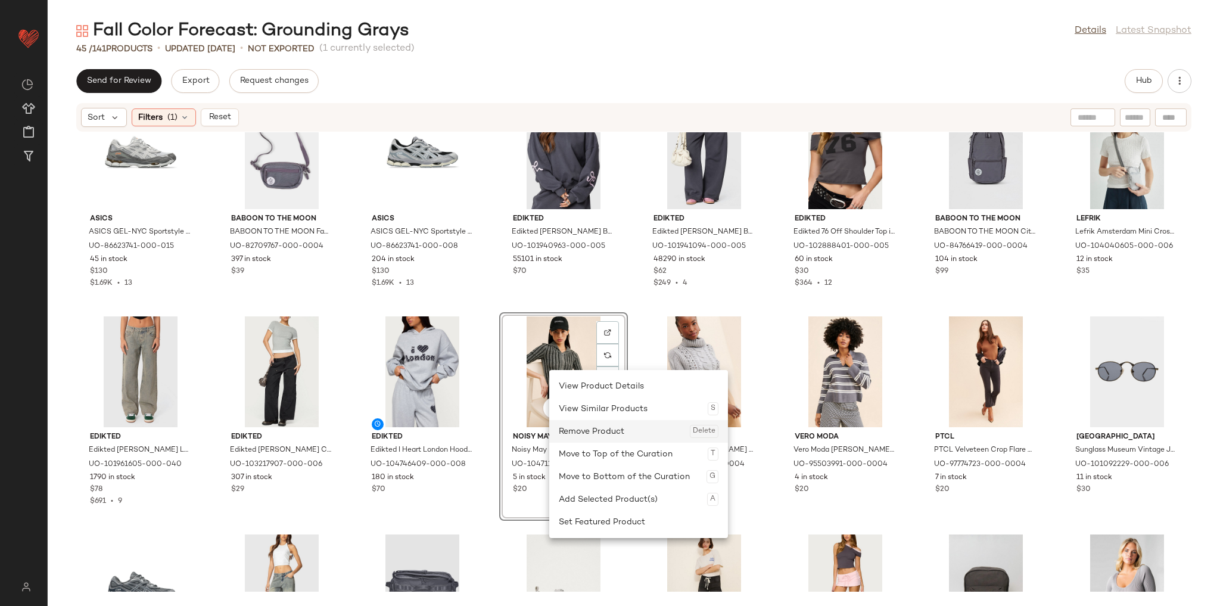
click at [586, 436] on div "Remove Product Delete" at bounding box center [639, 431] width 160 height 23
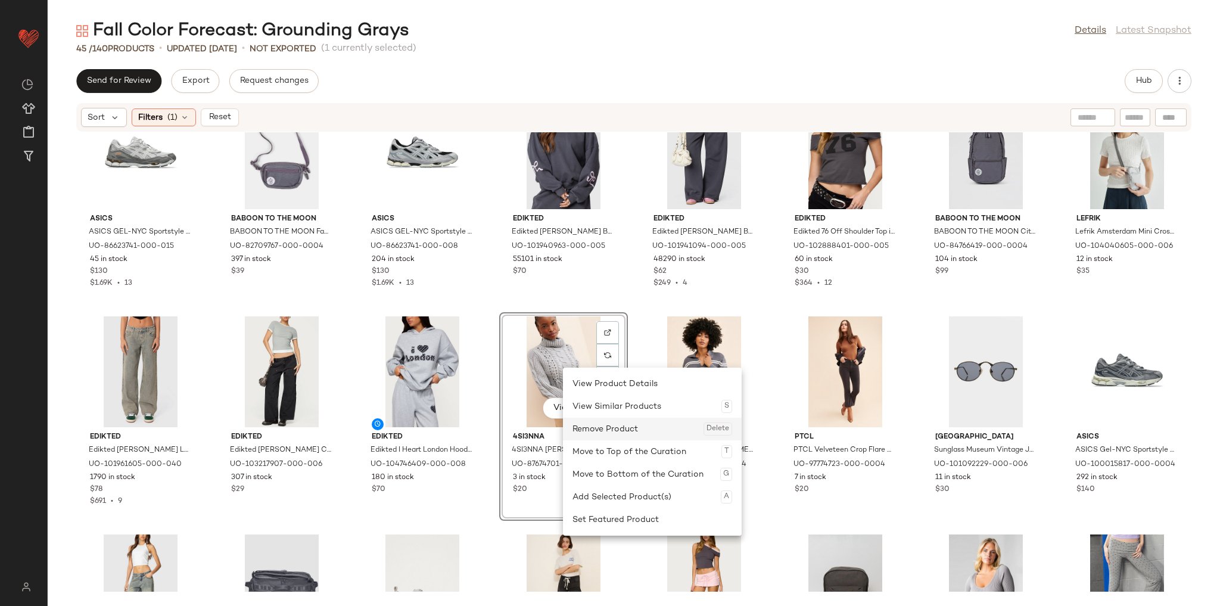
click at [609, 431] on div "Remove Product Delete" at bounding box center [653, 429] width 160 height 23
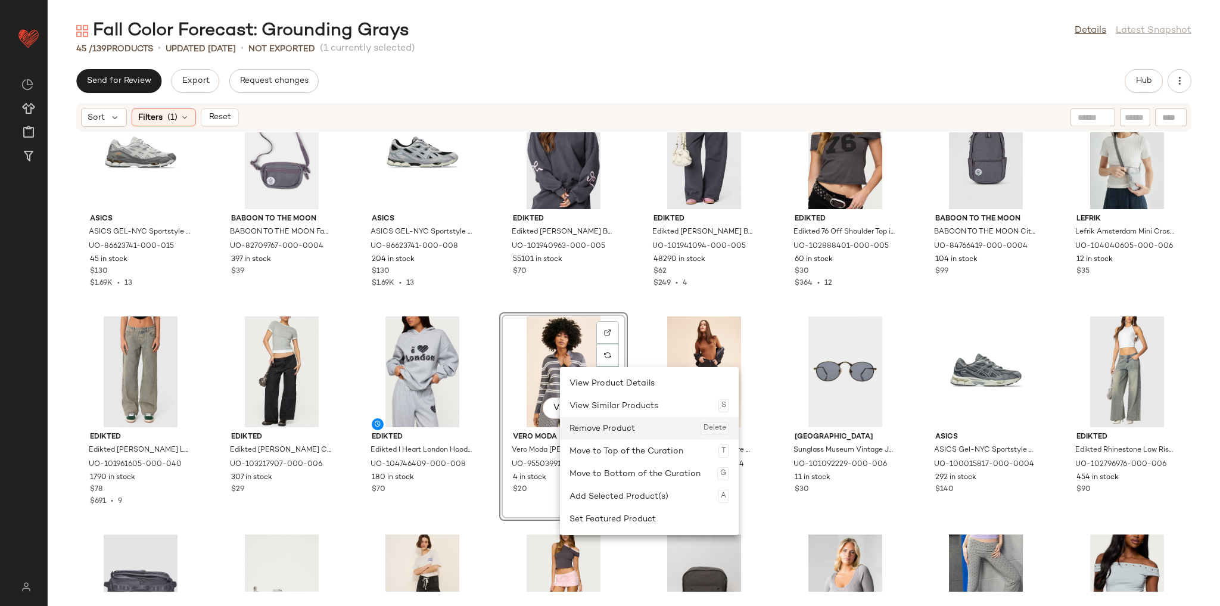
click at [590, 428] on div "Remove Product Delete" at bounding box center [650, 428] width 160 height 23
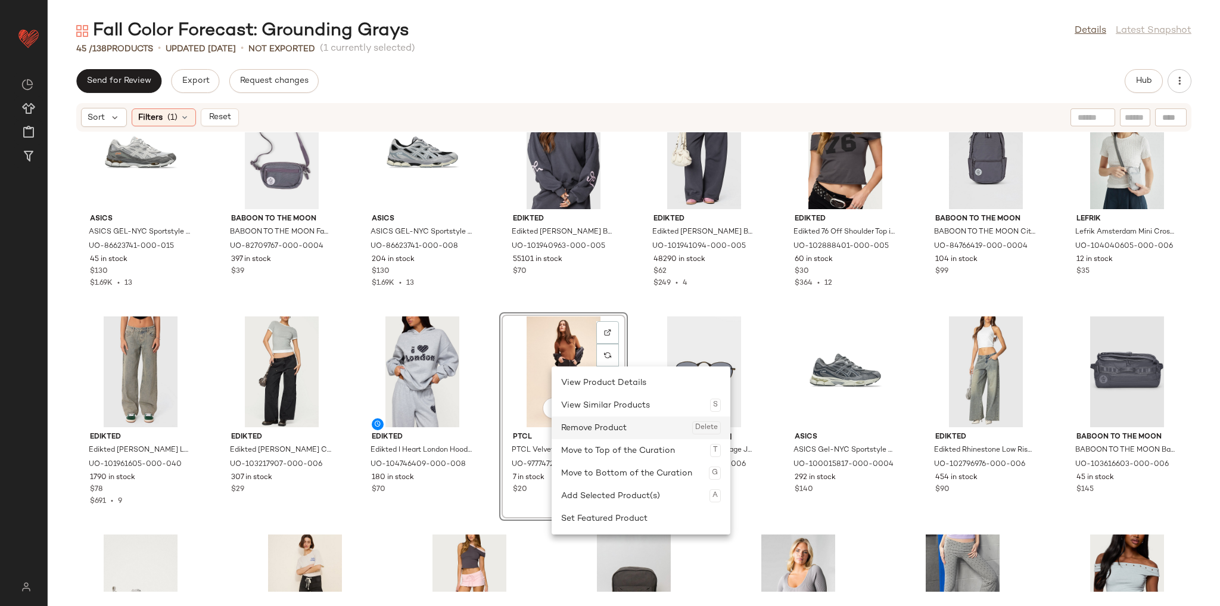
click at [583, 424] on div "Remove Product Delete" at bounding box center [641, 427] width 160 height 23
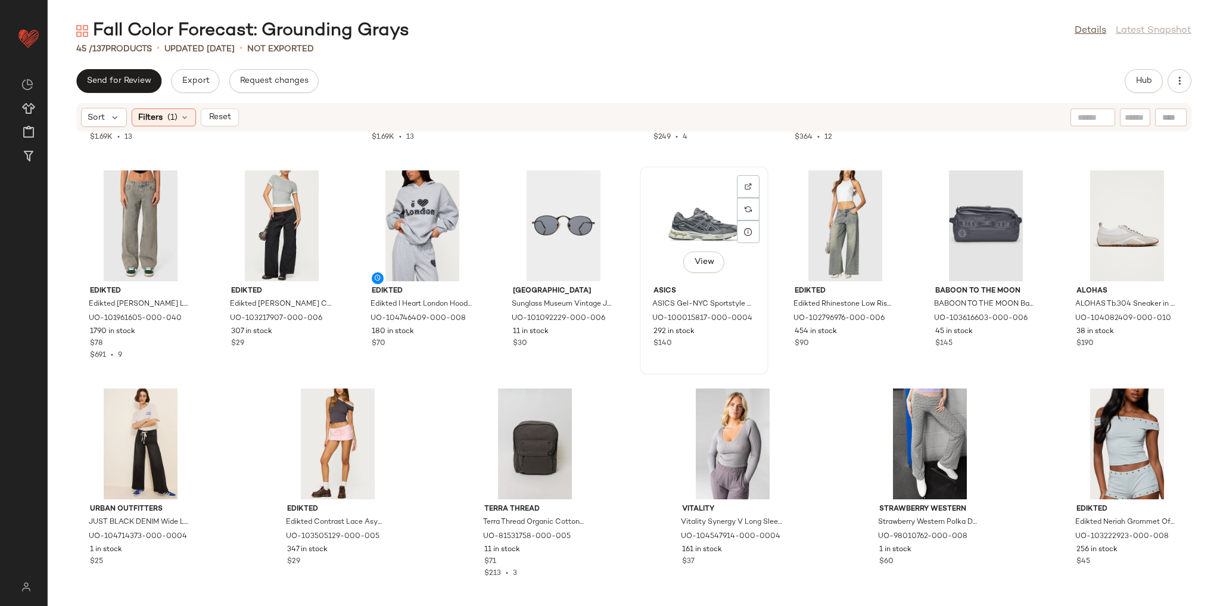
scroll to position [633, 0]
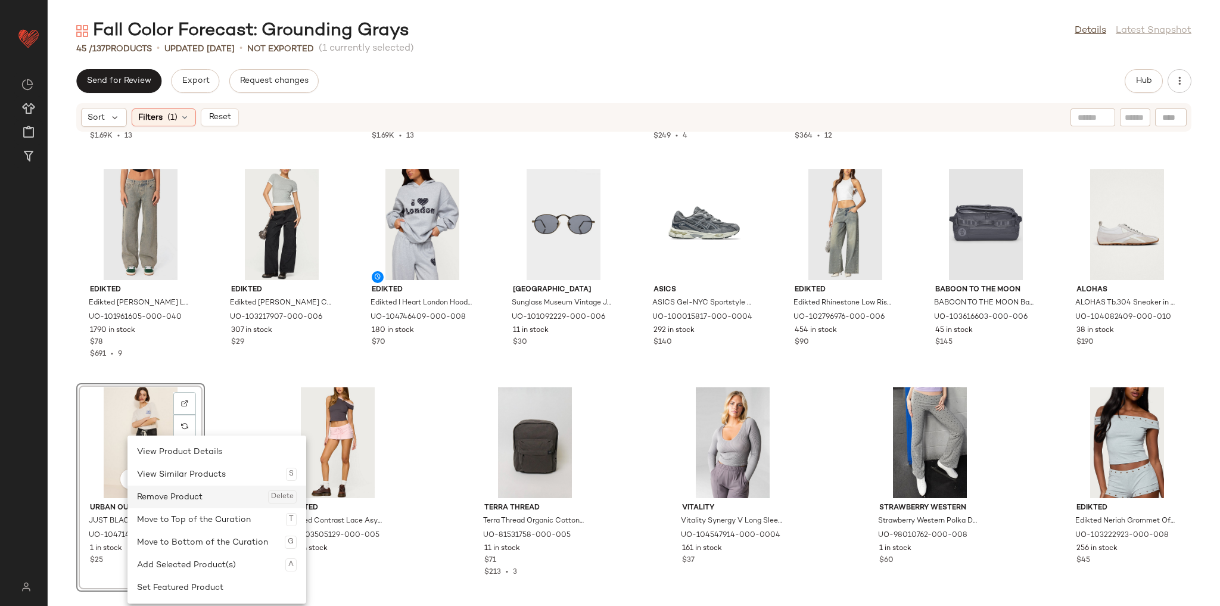
click at [149, 489] on div "Remove Product Delete" at bounding box center [217, 497] width 160 height 23
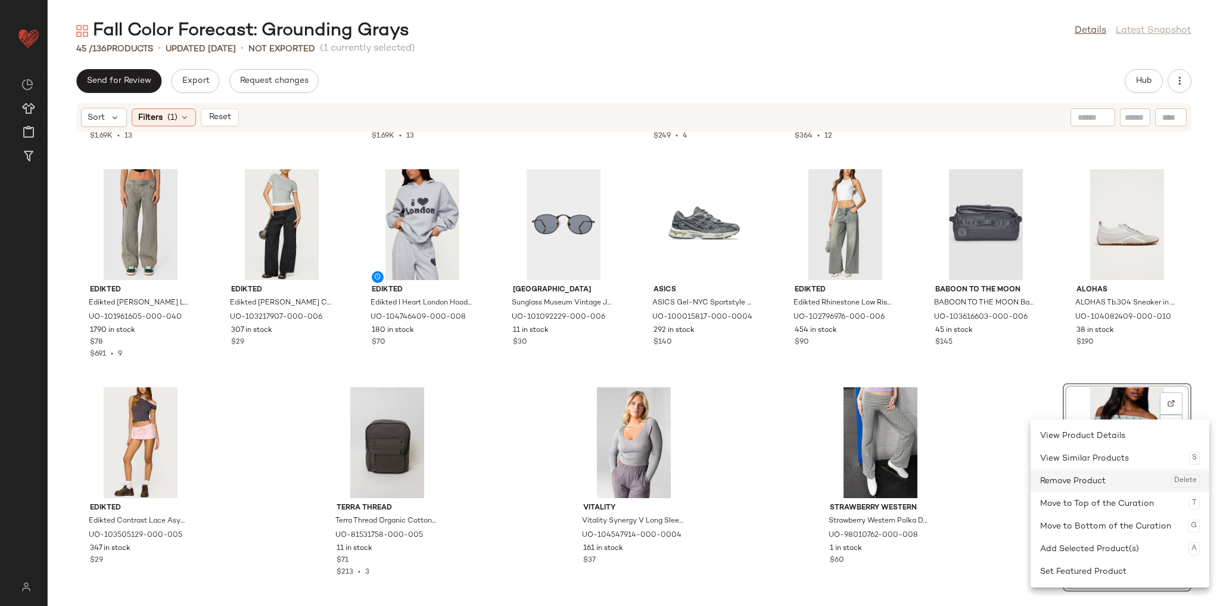
click at [1113, 480] on div "Remove Product Delete" at bounding box center [1120, 480] width 160 height 23
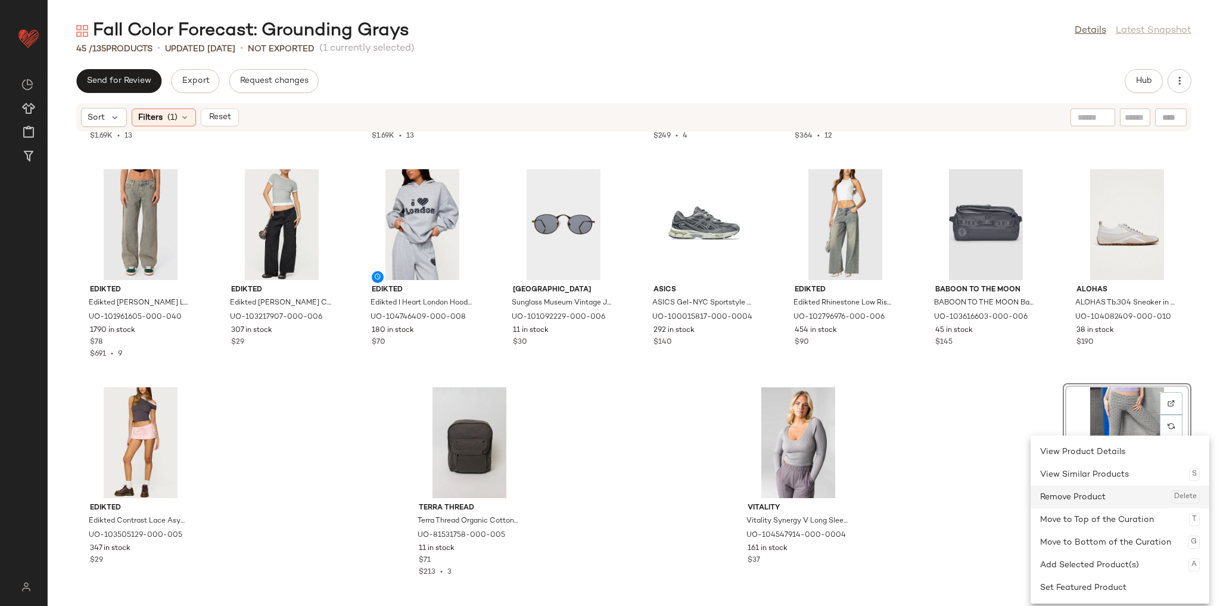
click at [1122, 491] on div "Remove Product Delete" at bounding box center [1120, 497] width 160 height 23
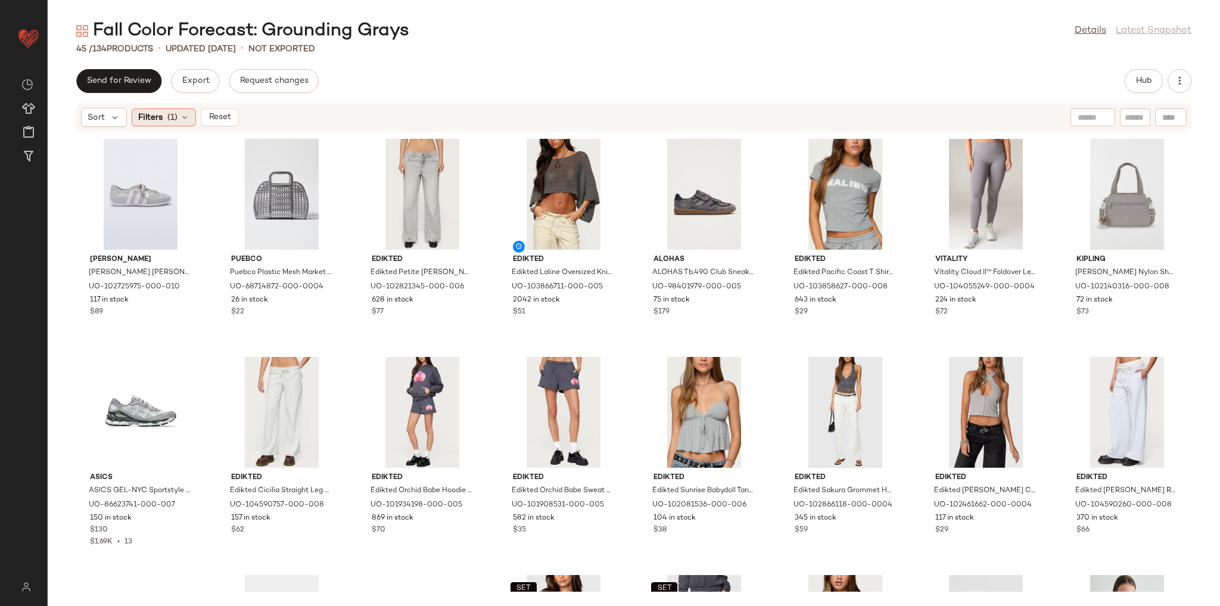
click at [185, 114] on icon at bounding box center [185, 118] width 10 height 10
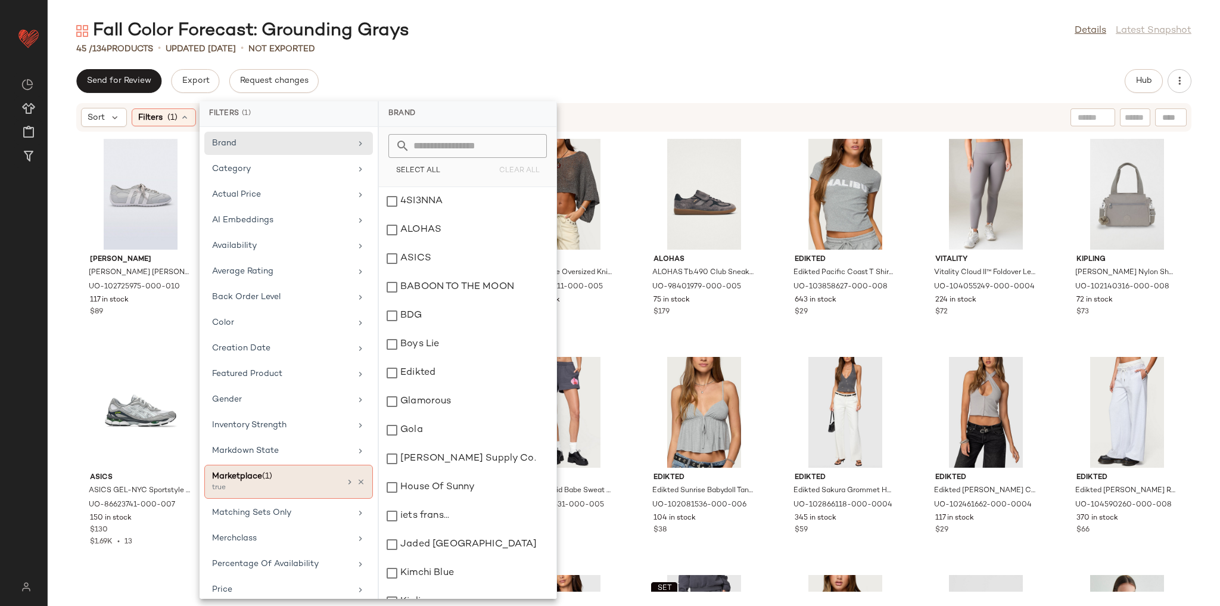
click at [355, 471] on div "Marketplace (1) true" at bounding box center [288, 482] width 169 height 34
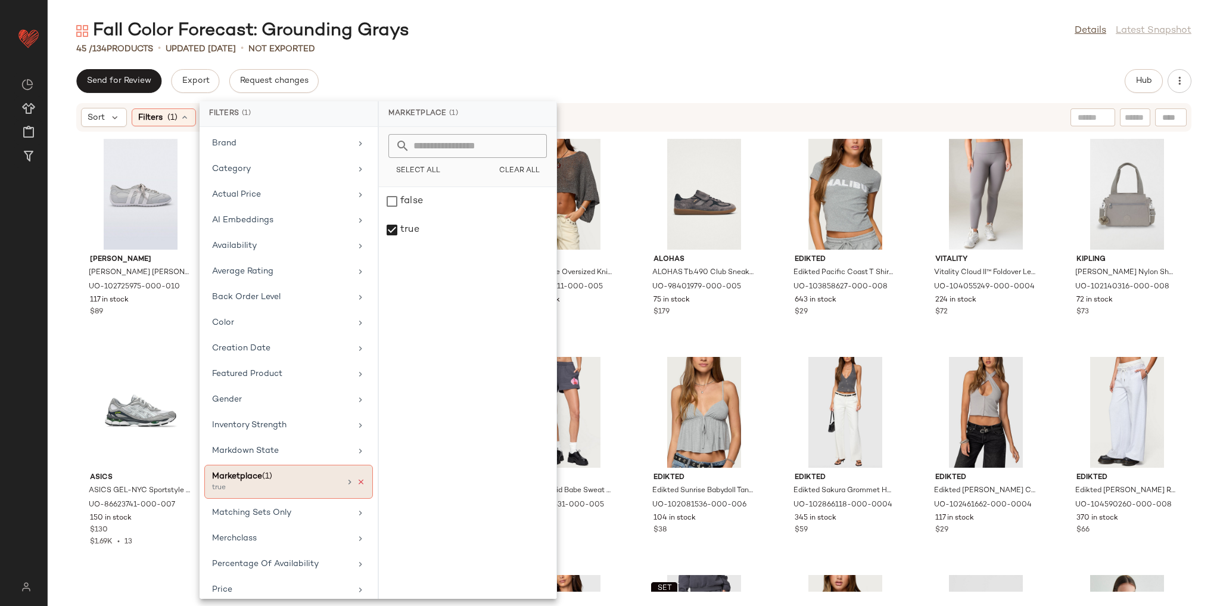
click at [357, 479] on icon at bounding box center [361, 482] width 8 height 8
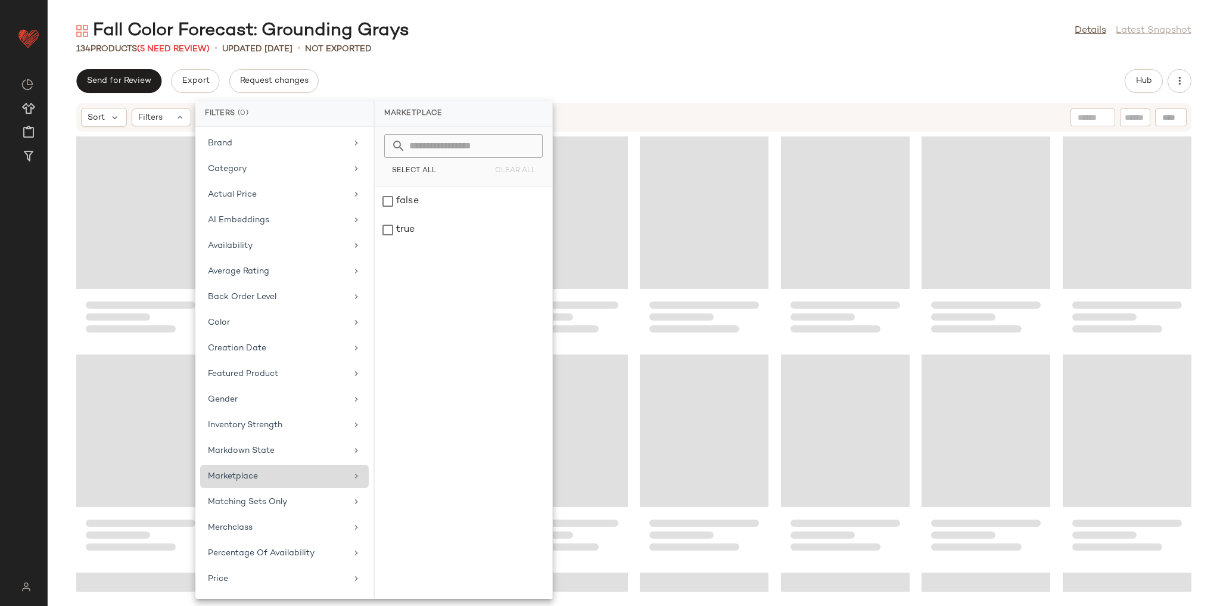
click at [595, 71] on div "Send for Review Export Request changes Hub" at bounding box center [633, 81] width 1115 height 24
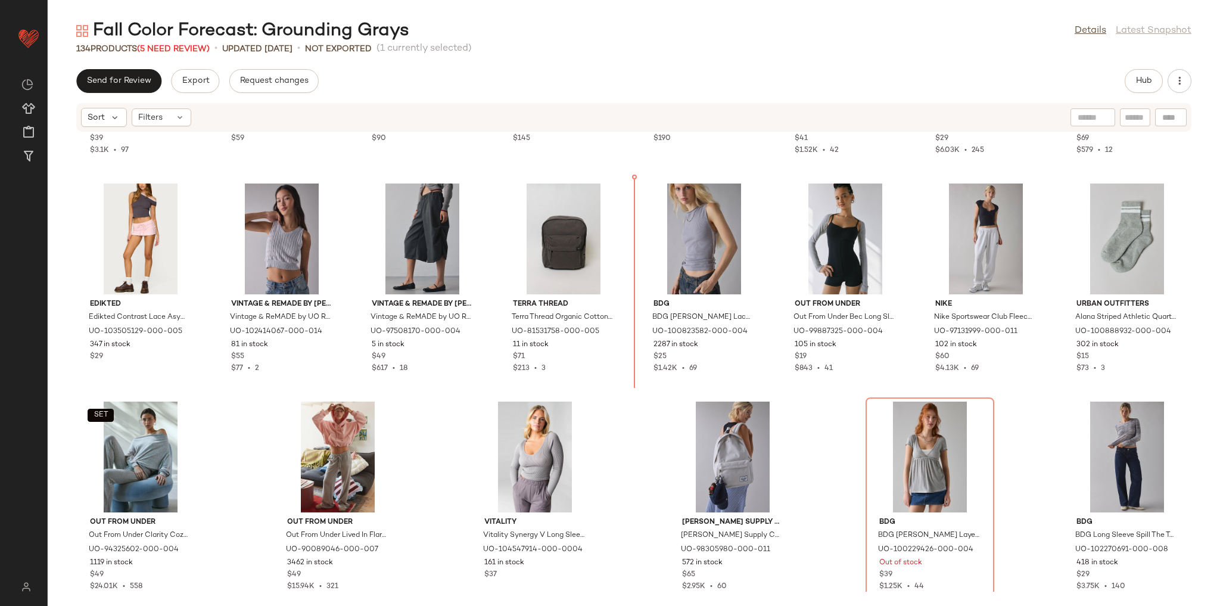
scroll to position [3250, 0]
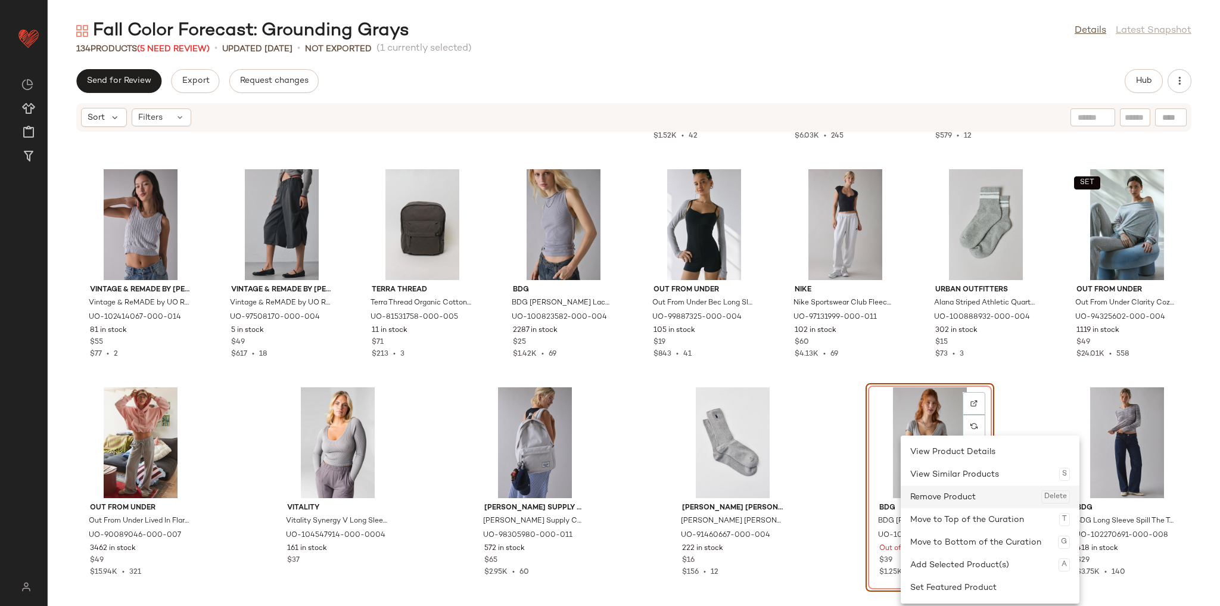
click at [942, 500] on div "Remove Product Delete" at bounding box center [990, 497] width 160 height 23
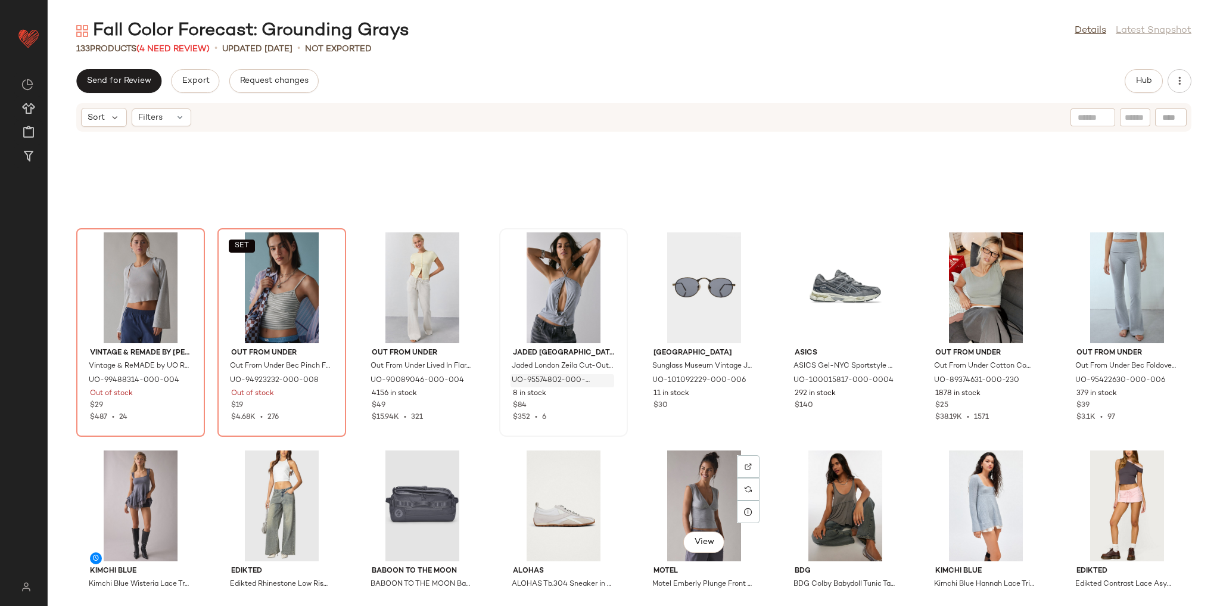
scroll to position [2726, 0]
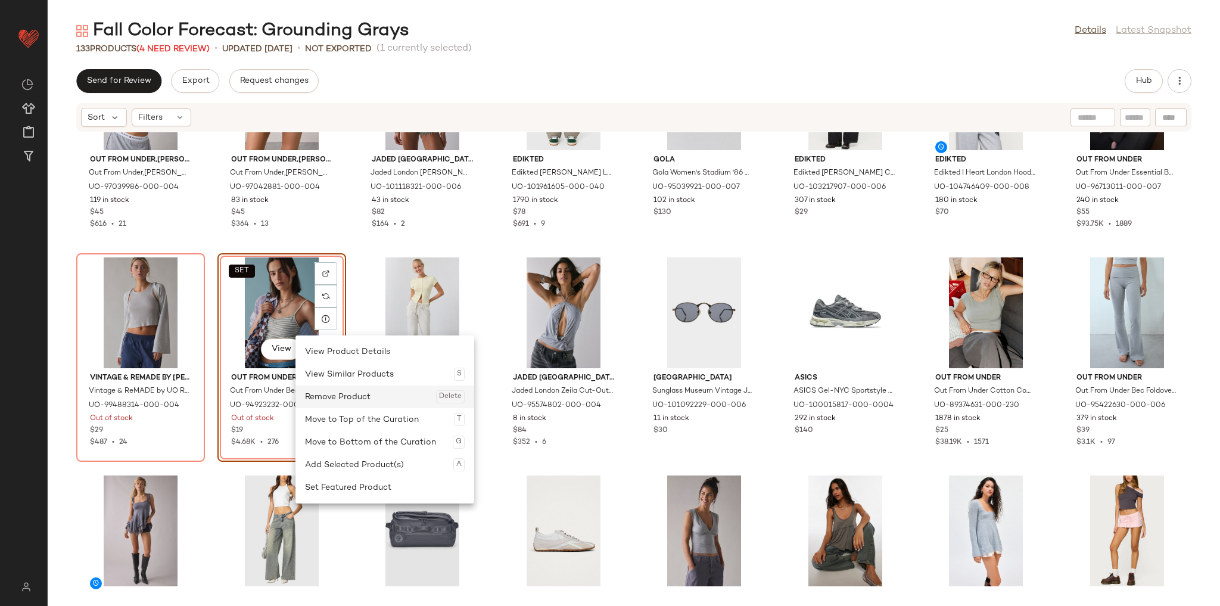
click at [340, 395] on div "Remove Product Delete" at bounding box center [385, 396] width 160 height 23
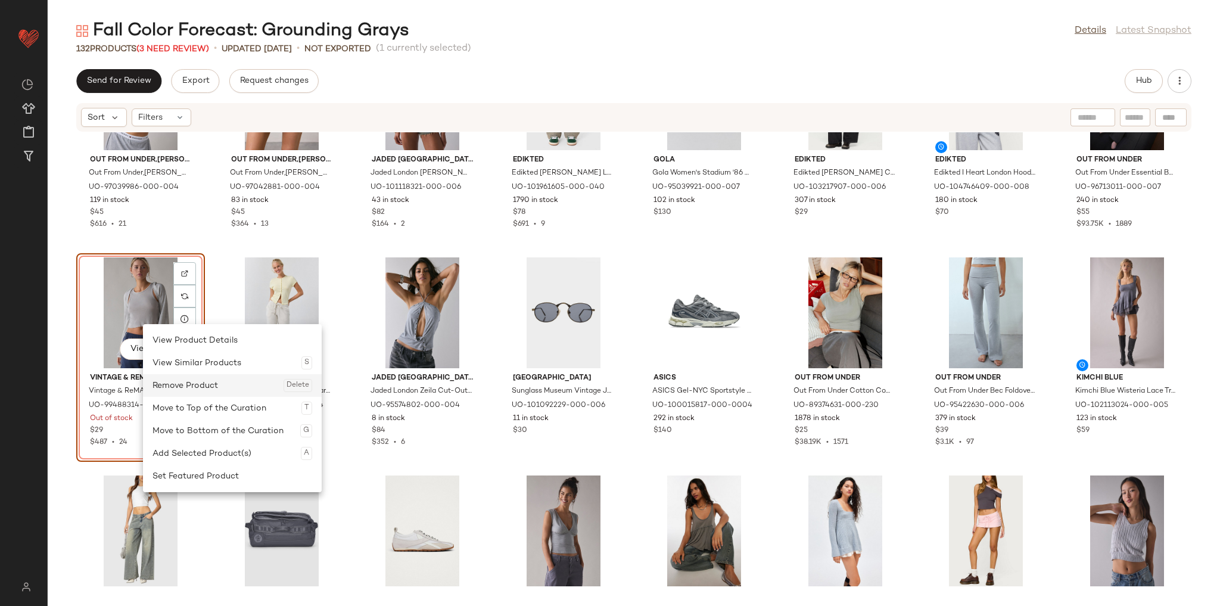
click at [216, 381] on div "Remove Product Delete" at bounding box center [233, 385] width 160 height 23
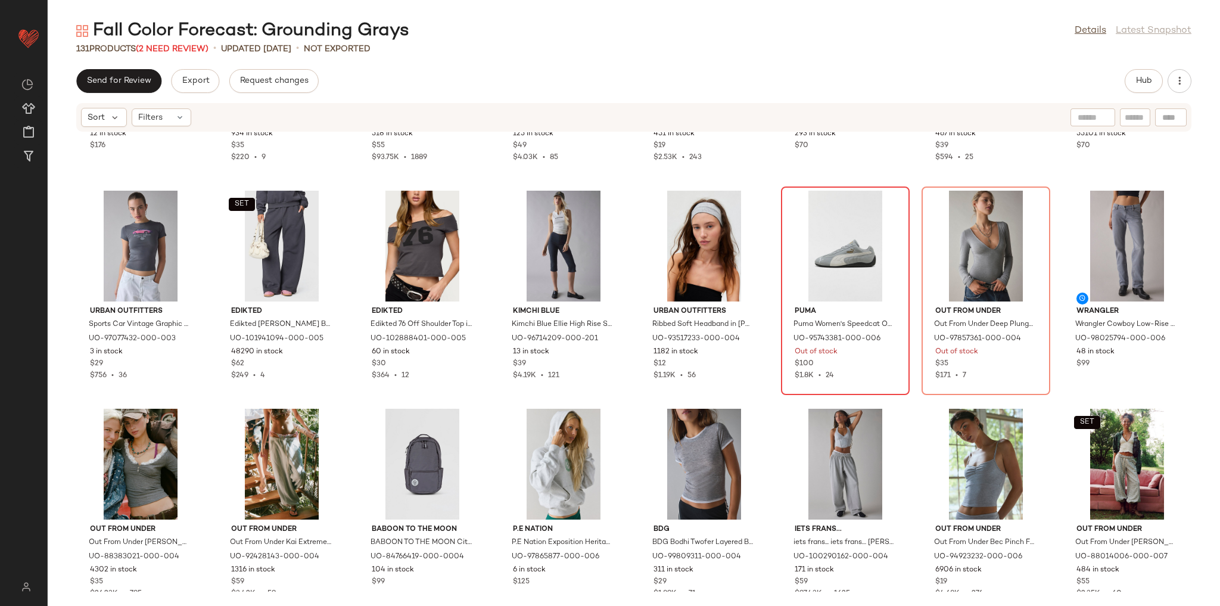
scroll to position [1915, 0]
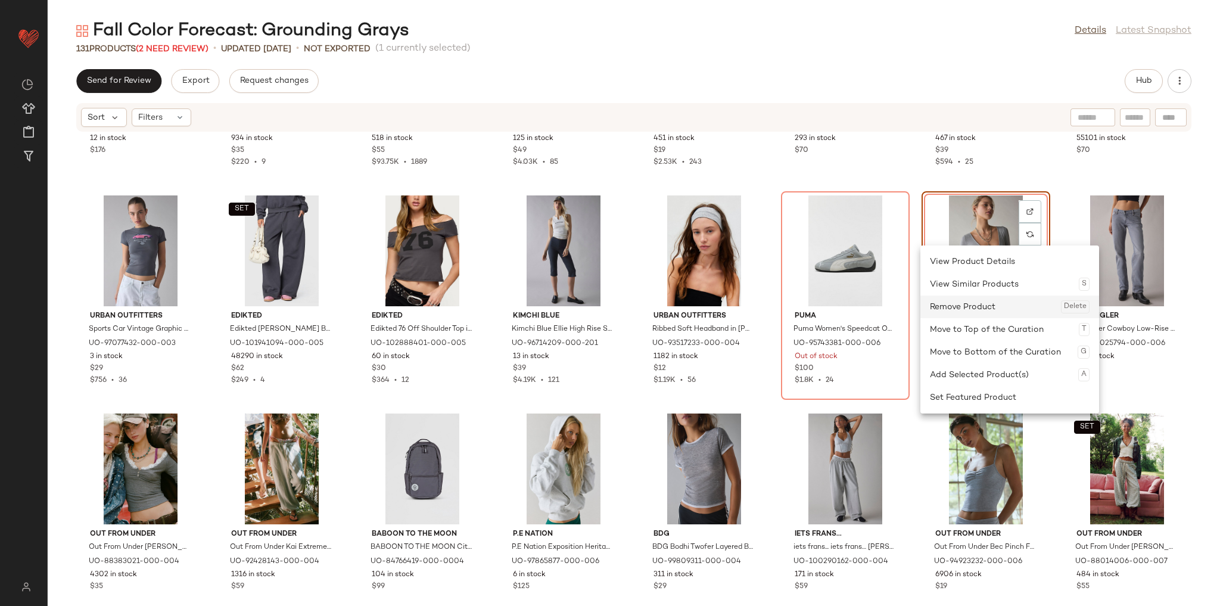
click at [965, 310] on div "Remove Product Delete" at bounding box center [1010, 306] width 160 height 23
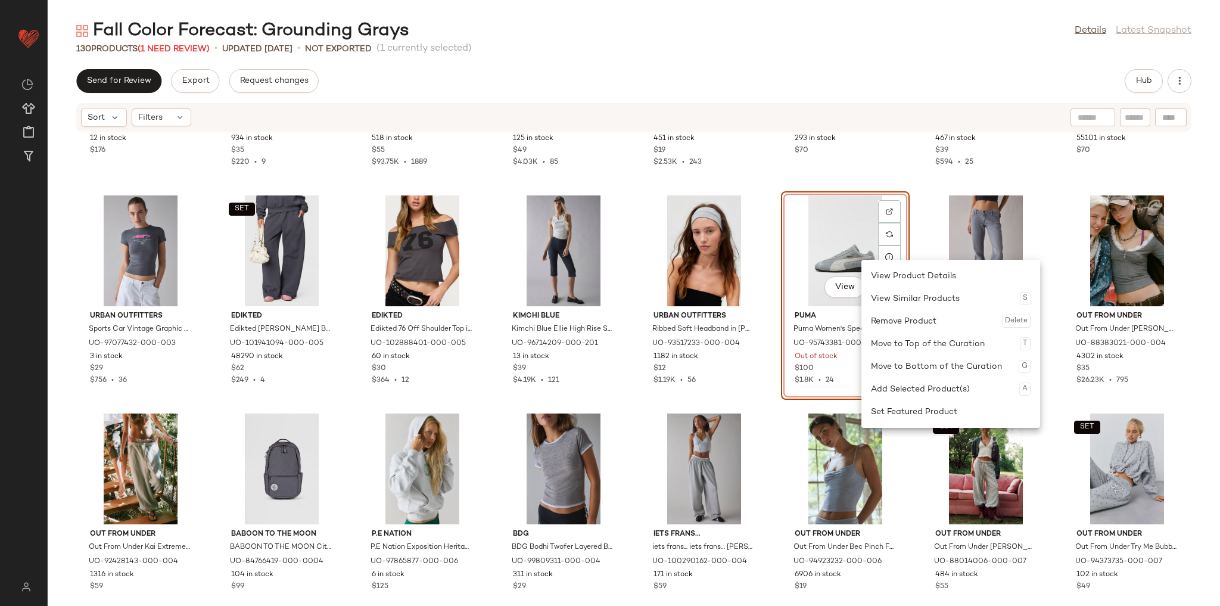
click at [895, 320] on div "Remove Product Delete" at bounding box center [951, 321] width 160 height 23
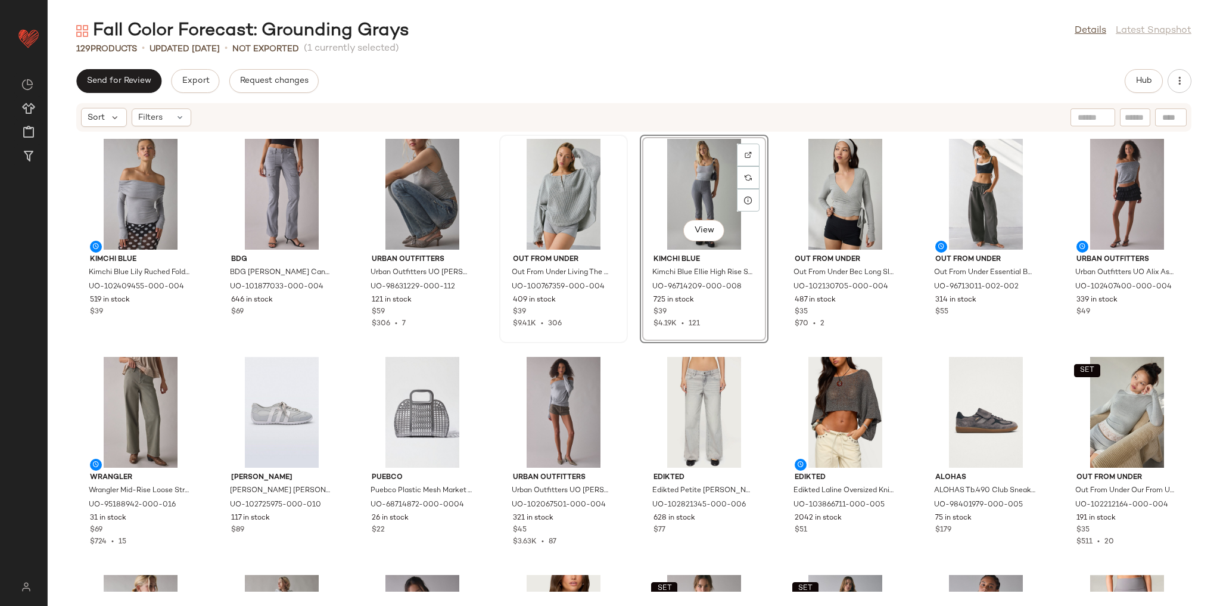
click at [624, 353] on div "Urban Outfitters Urban Outfitters UO Elena Long Sleeve Ruched Off-The-Shoulder …" at bounding box center [563, 457] width 129 height 209
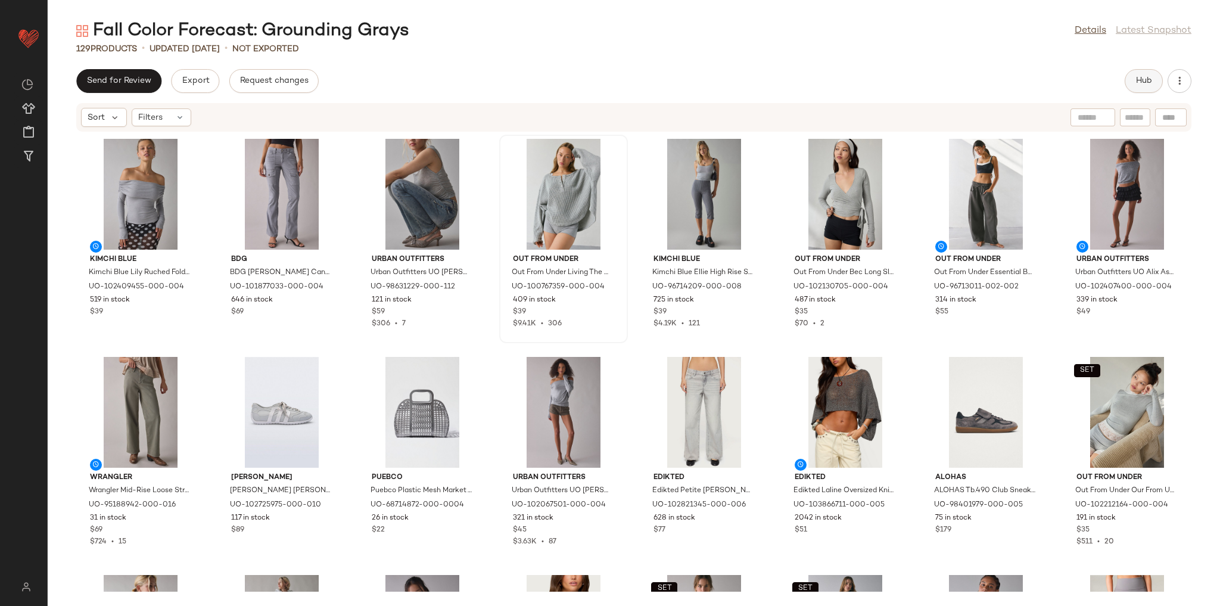
click at [1137, 77] on span "Hub" at bounding box center [1144, 81] width 17 height 10
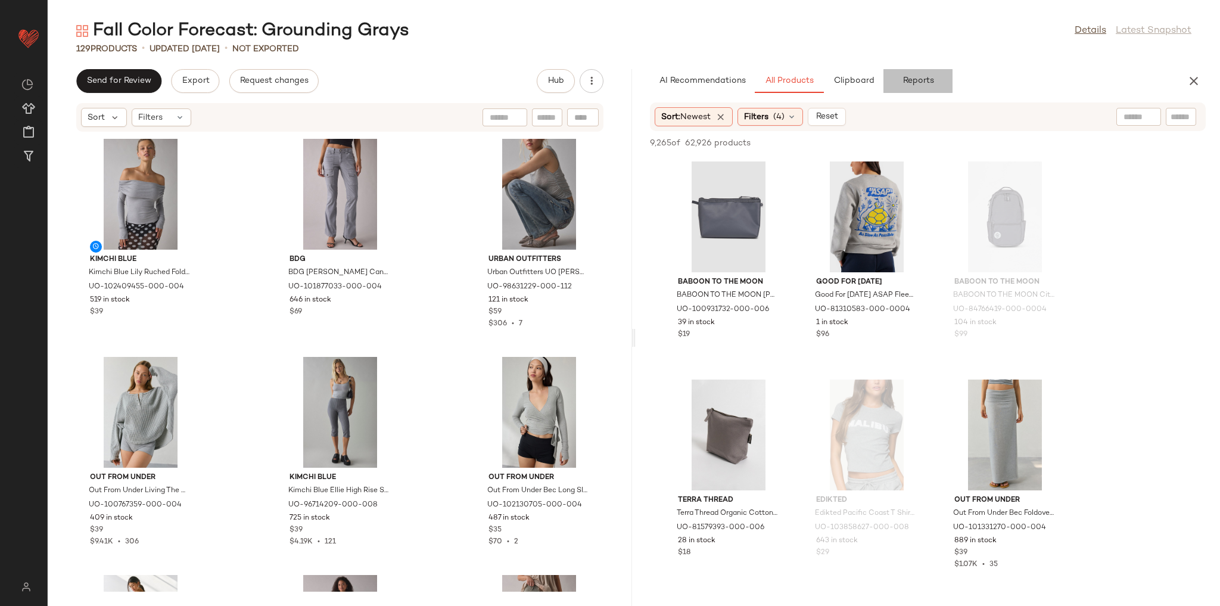
click at [929, 73] on button "Reports" at bounding box center [918, 81] width 69 height 24
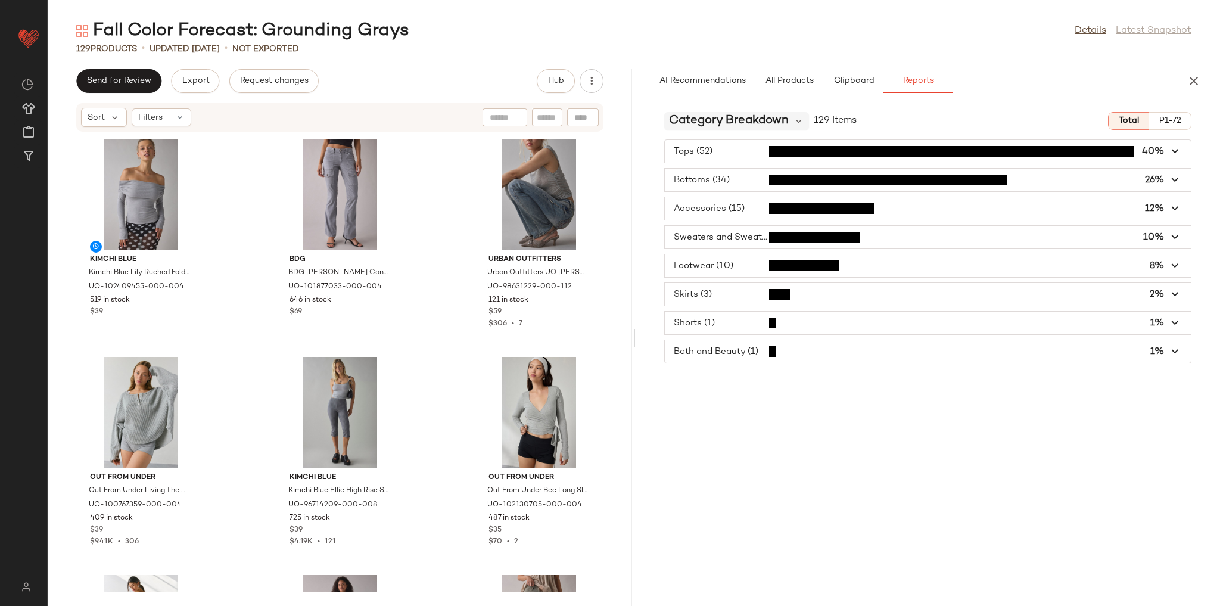
click at [740, 115] on span "Category Breakdown" at bounding box center [729, 121] width 120 height 18
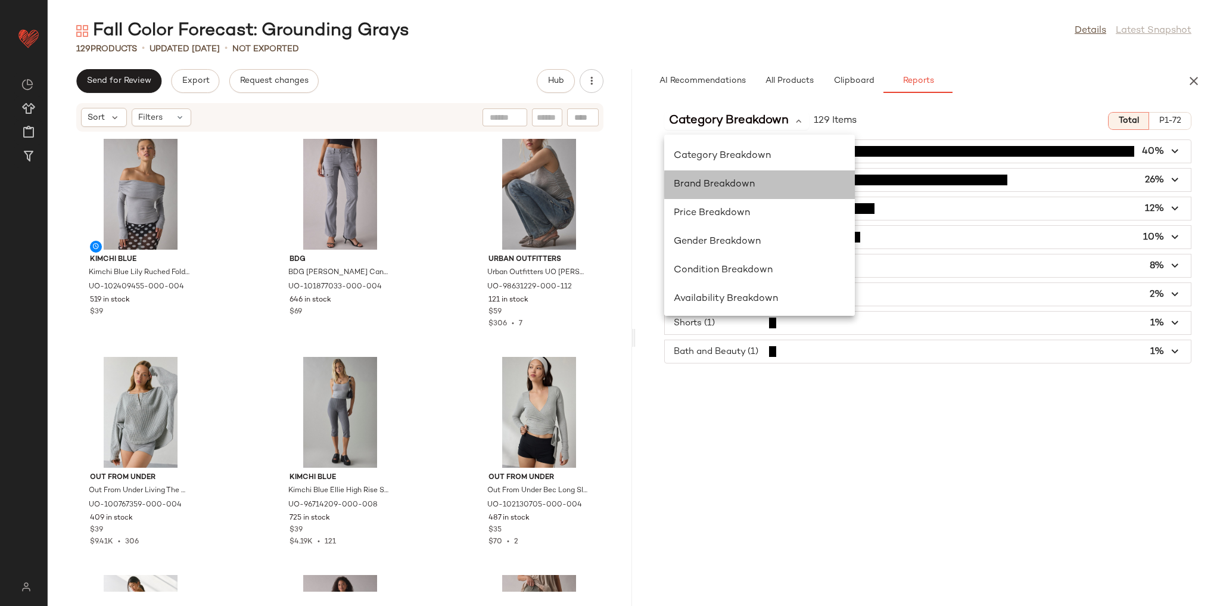
click at [724, 179] on span "Brand Breakdown" at bounding box center [714, 184] width 81 height 10
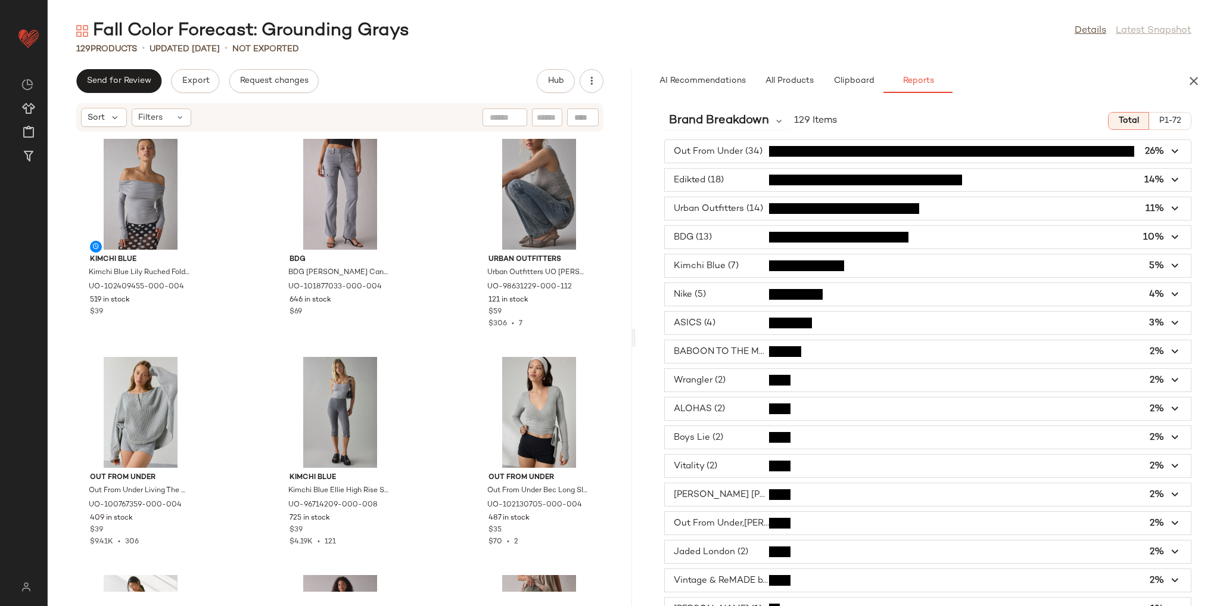
click at [857, 176] on span "button" at bounding box center [928, 180] width 526 height 23
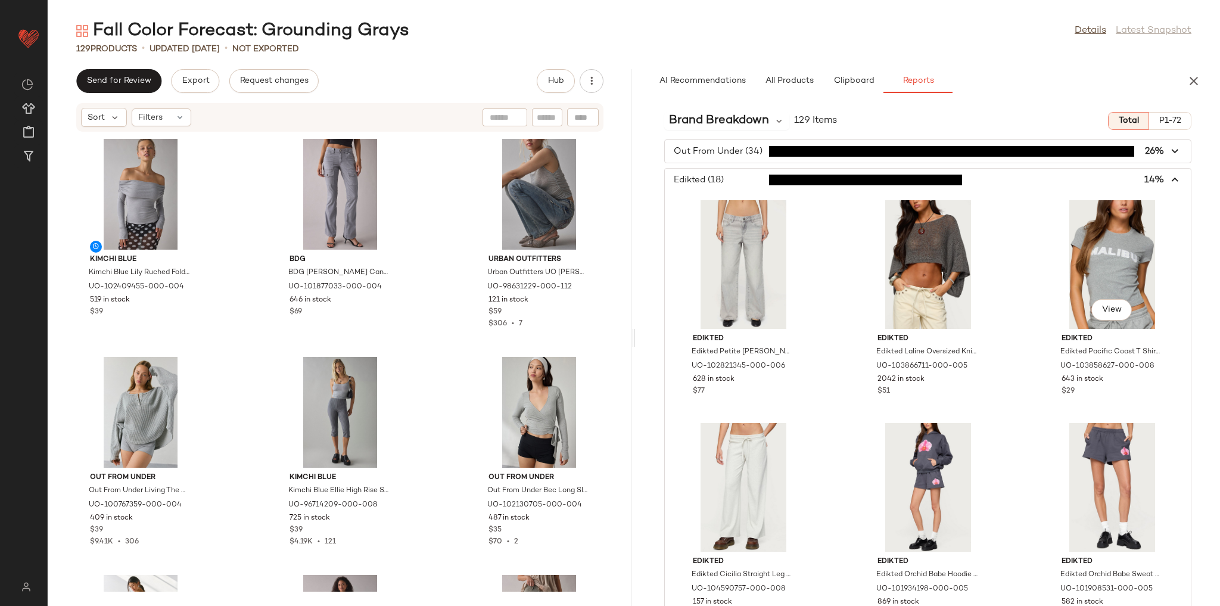
drag, startPoint x: 1097, startPoint y: 272, endPoint x: 1019, endPoint y: 229, distance: 89.1
click at [1069, 245] on div at bounding box center [1112, 264] width 120 height 129
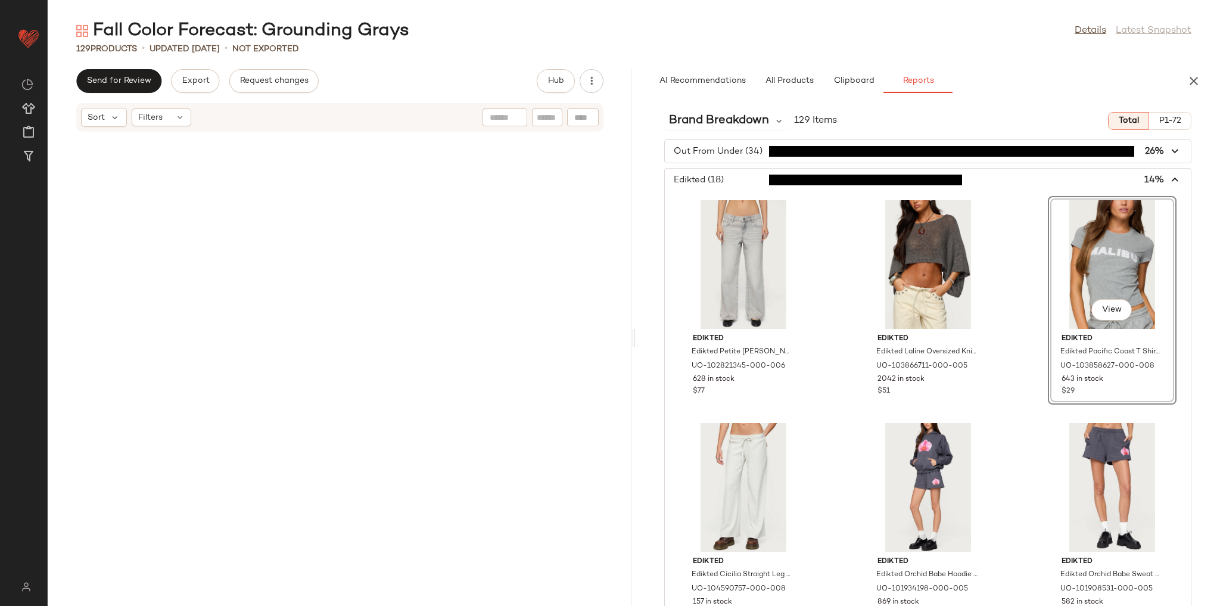
scroll to position [1090, 0]
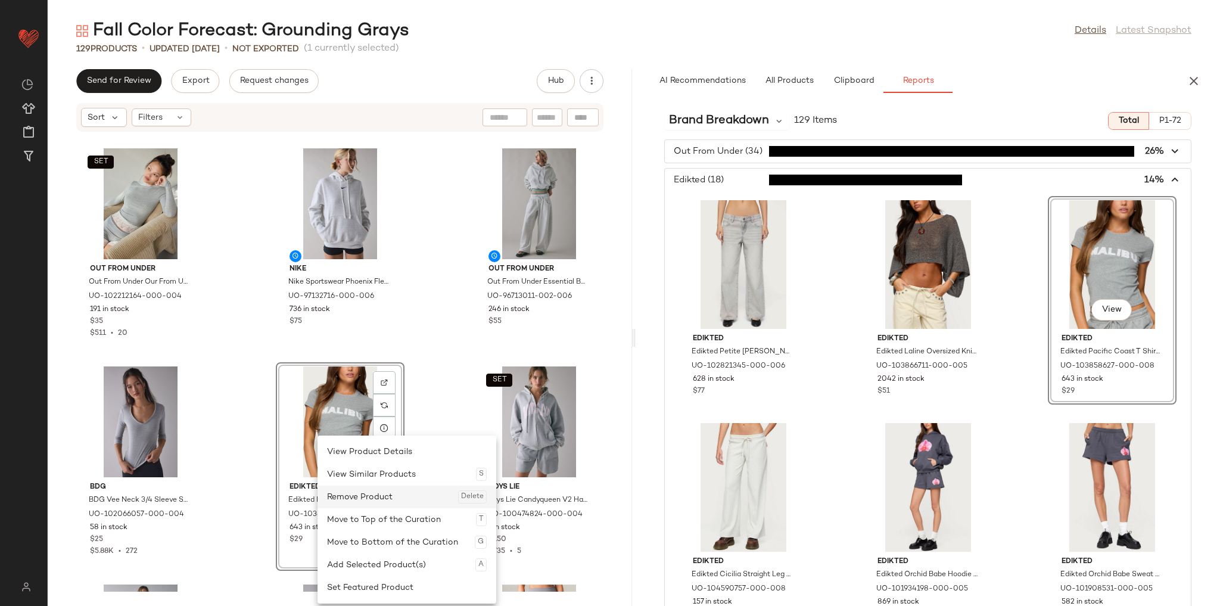
click at [377, 498] on div "Remove Product Delete" at bounding box center [407, 497] width 160 height 23
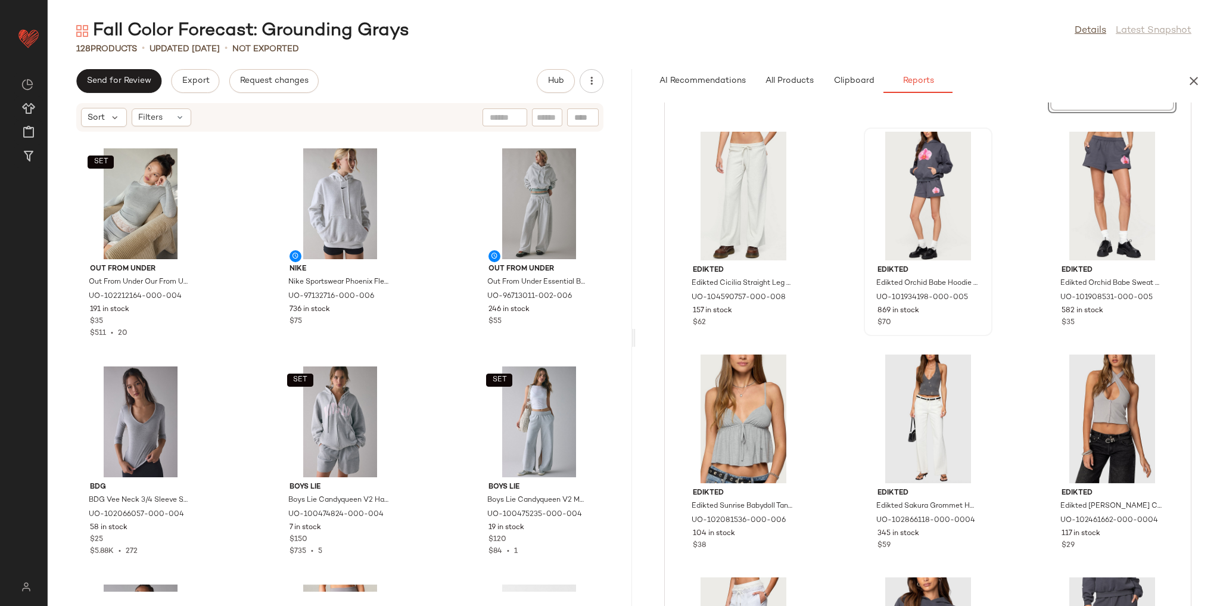
scroll to position [238, 0]
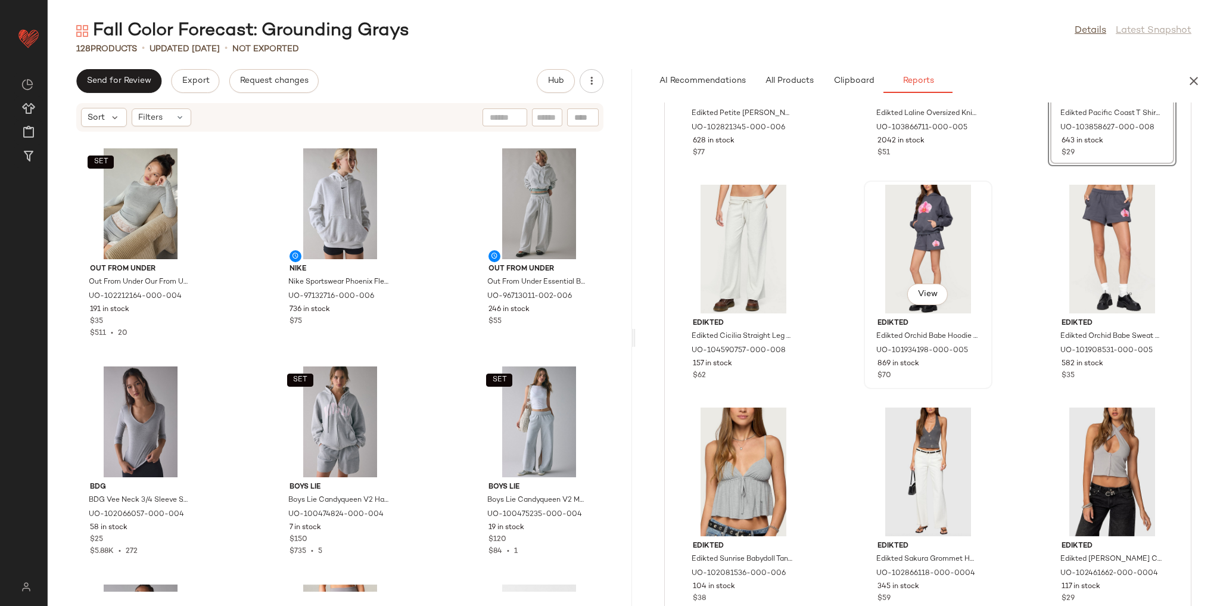
click at [910, 269] on div "View" at bounding box center [928, 249] width 120 height 129
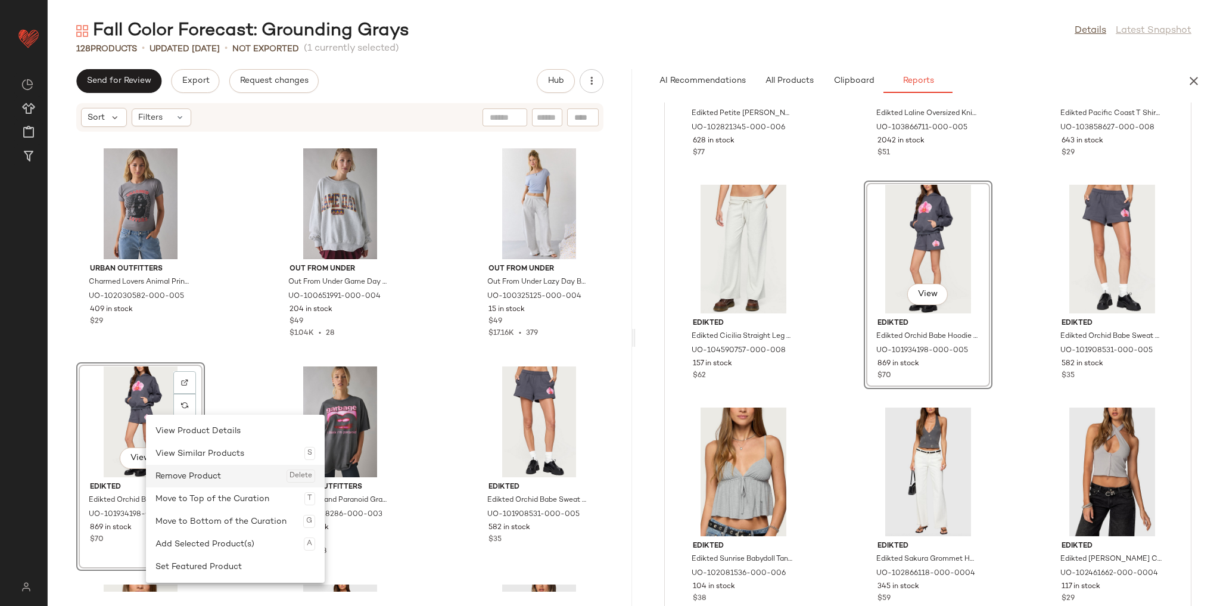
click at [195, 480] on div "Remove Product Delete" at bounding box center [235, 476] width 160 height 23
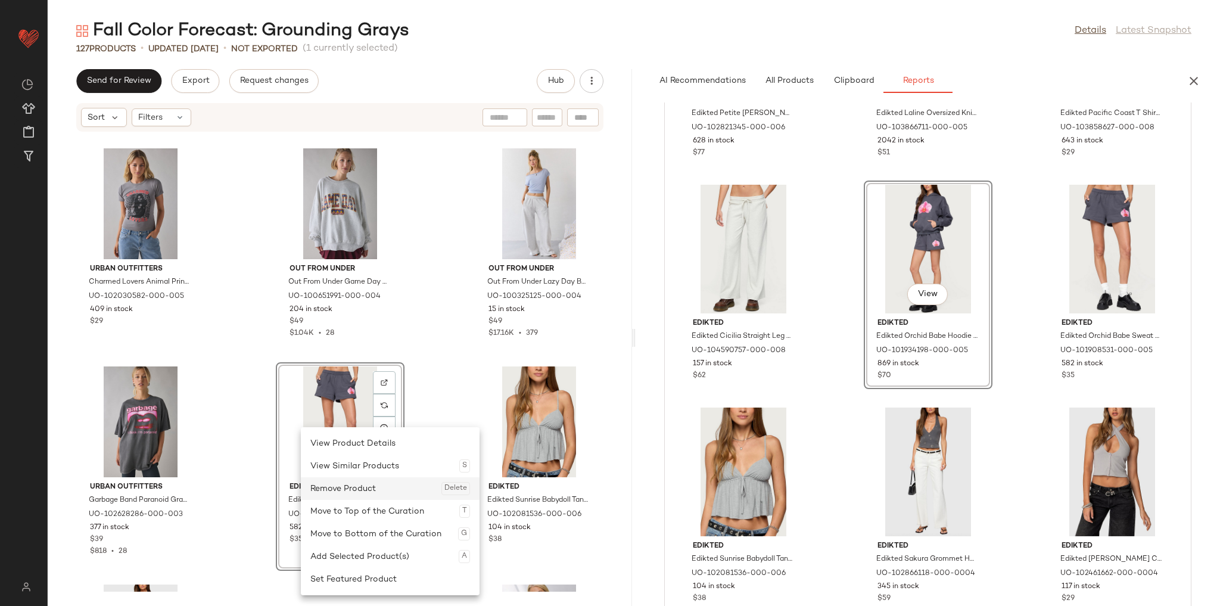
click at [360, 496] on div "Remove Product Delete" at bounding box center [390, 488] width 160 height 23
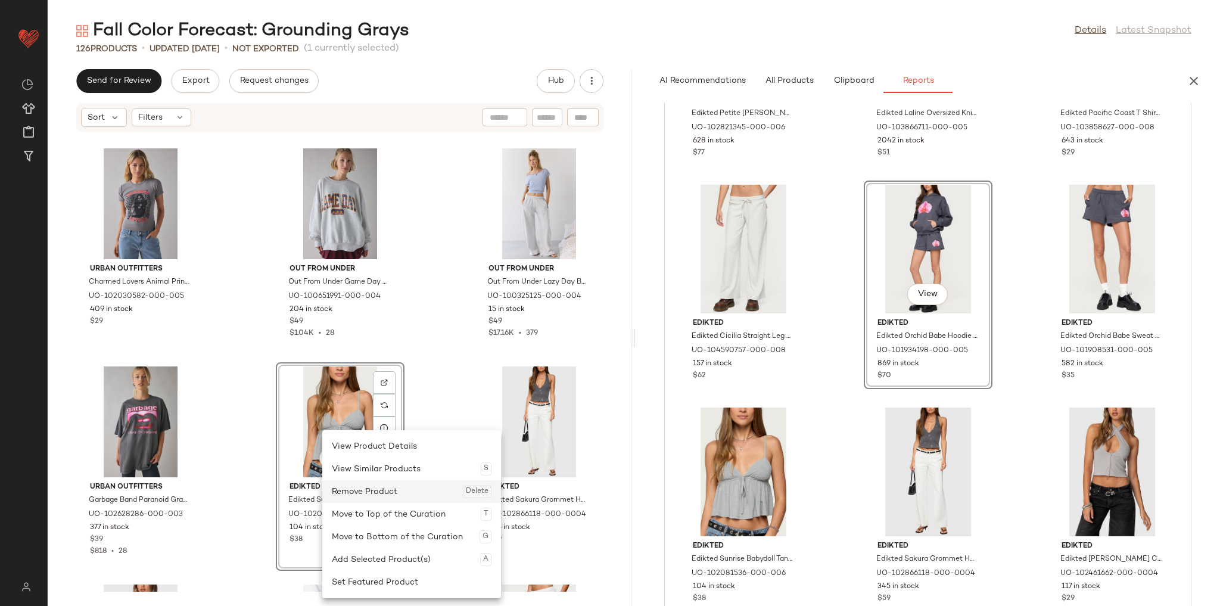
click at [357, 490] on div "Remove Product Delete" at bounding box center [412, 491] width 160 height 23
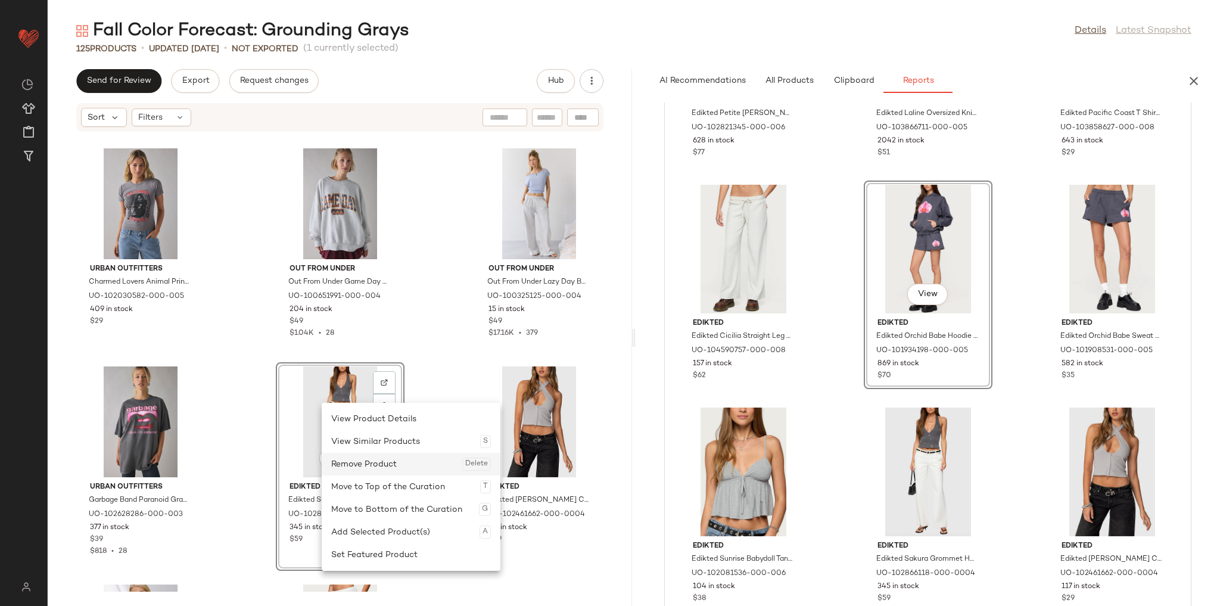
click at [362, 471] on div "Remove Product Delete" at bounding box center [411, 464] width 160 height 23
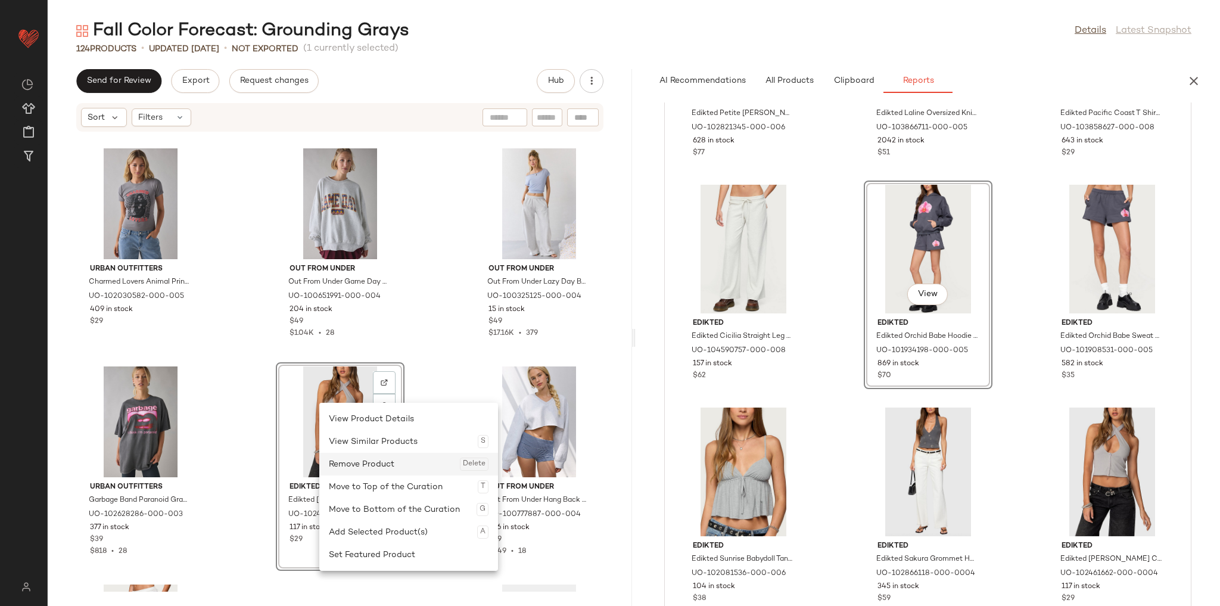
click at [357, 468] on div "Remove Product Delete" at bounding box center [409, 464] width 160 height 23
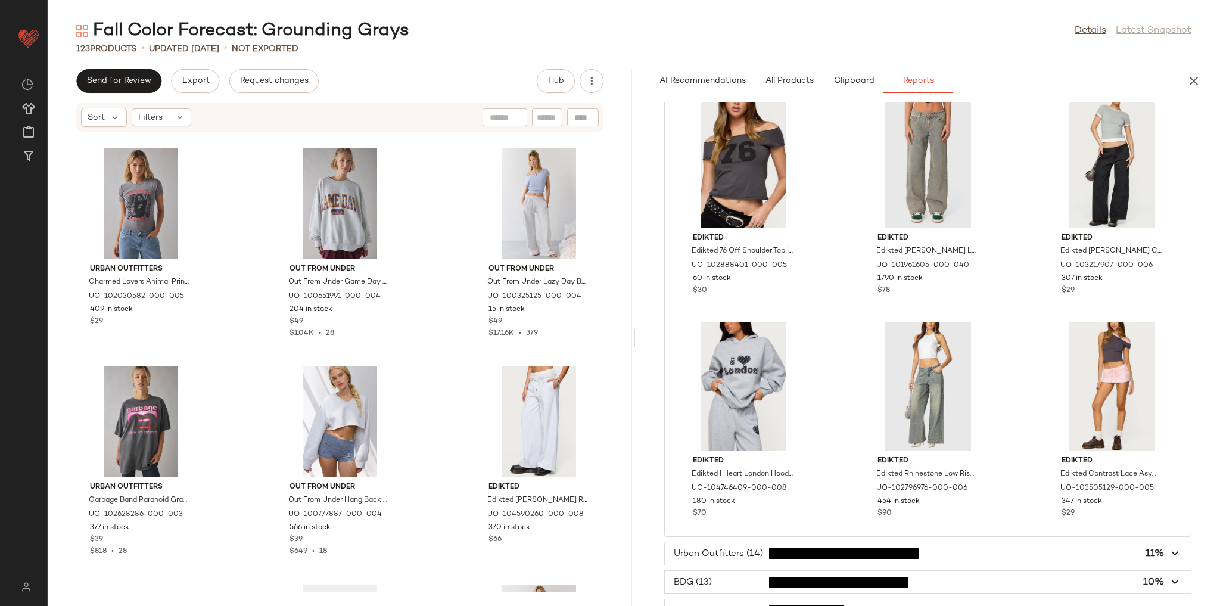
scroll to position [1001, 0]
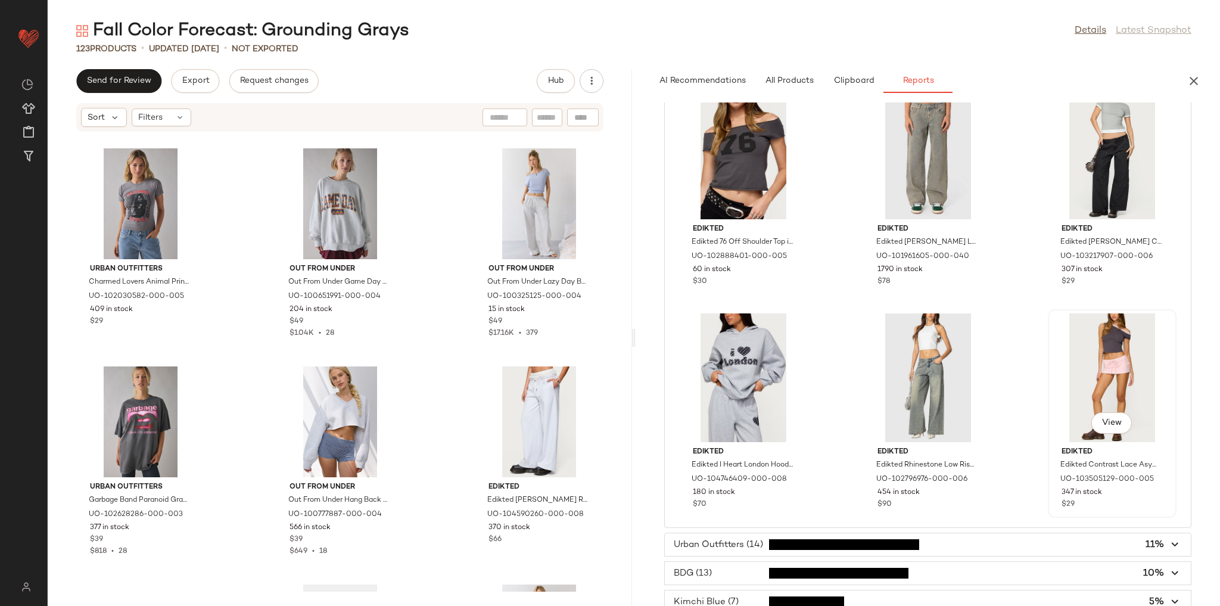
click at [1084, 365] on div "View" at bounding box center [1112, 377] width 120 height 129
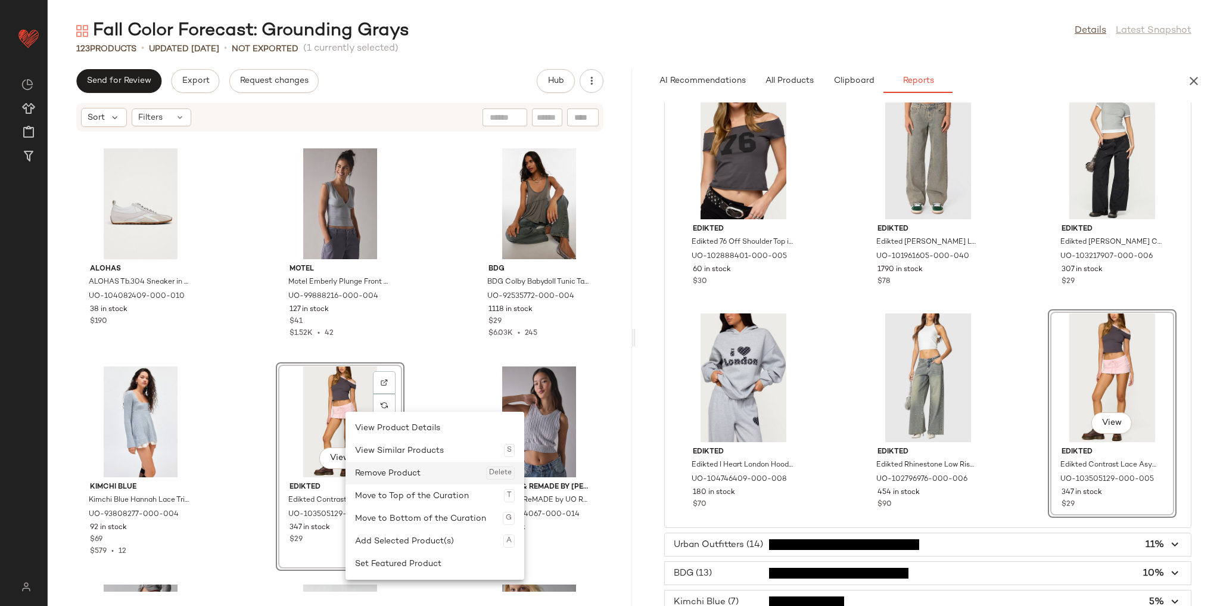
click at [382, 474] on div "Remove Product Delete" at bounding box center [435, 473] width 160 height 23
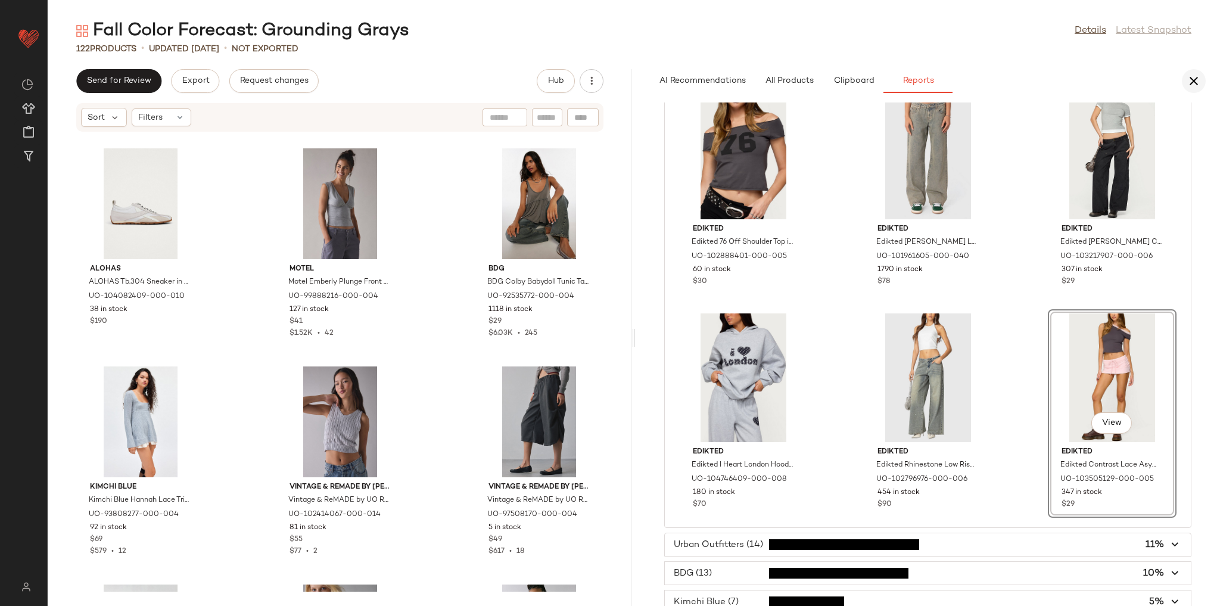
click at [1194, 81] on icon "button" at bounding box center [1194, 81] width 14 height 14
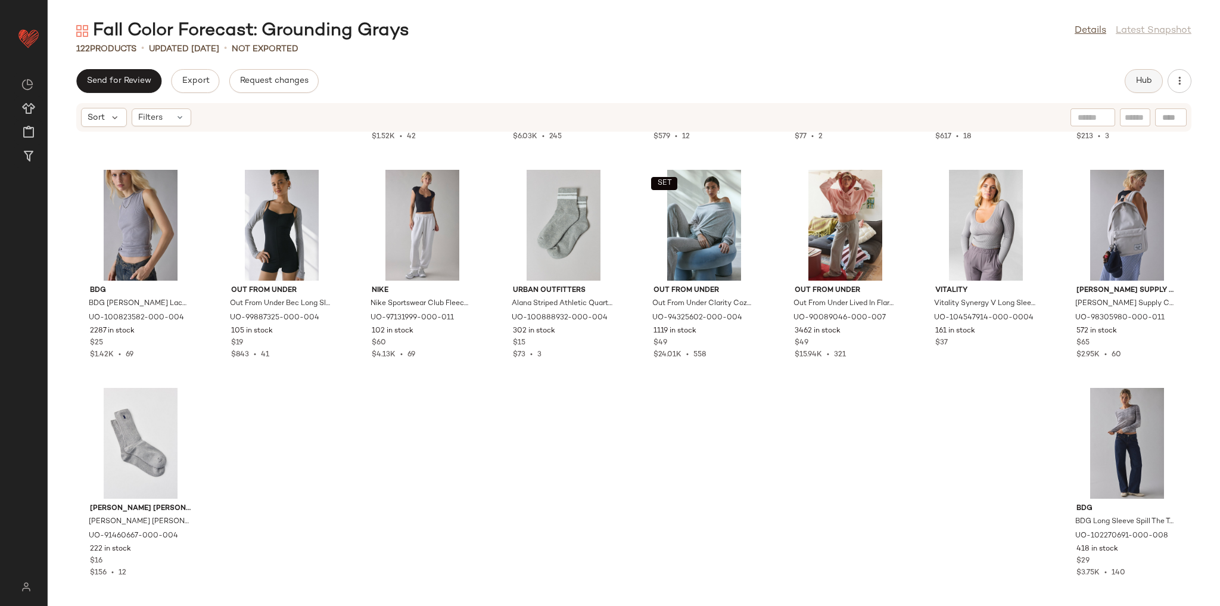
click at [1155, 79] on button "Hub" at bounding box center [1144, 81] width 38 height 24
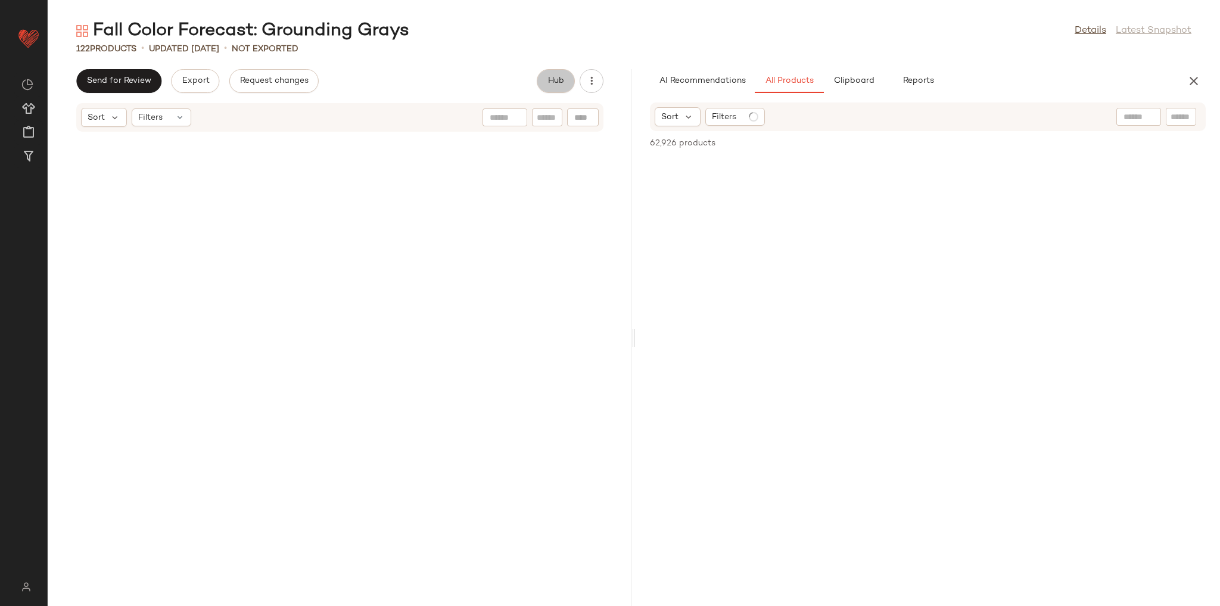
scroll to position [3903, 0]
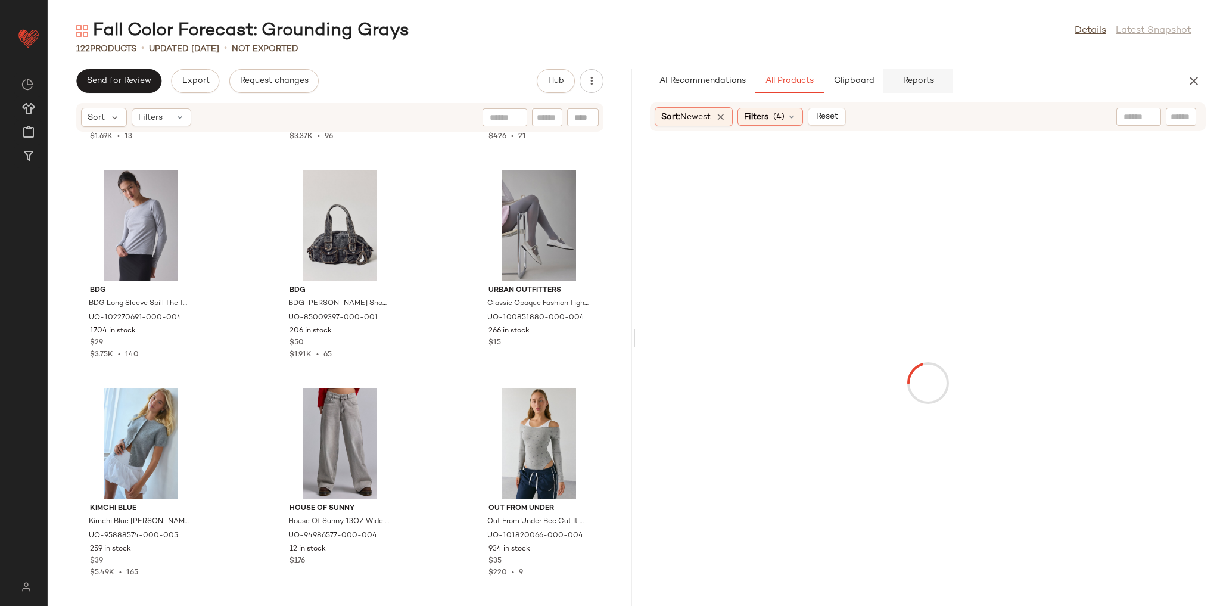
click at [910, 76] on span "Reports" at bounding box center [918, 81] width 32 height 10
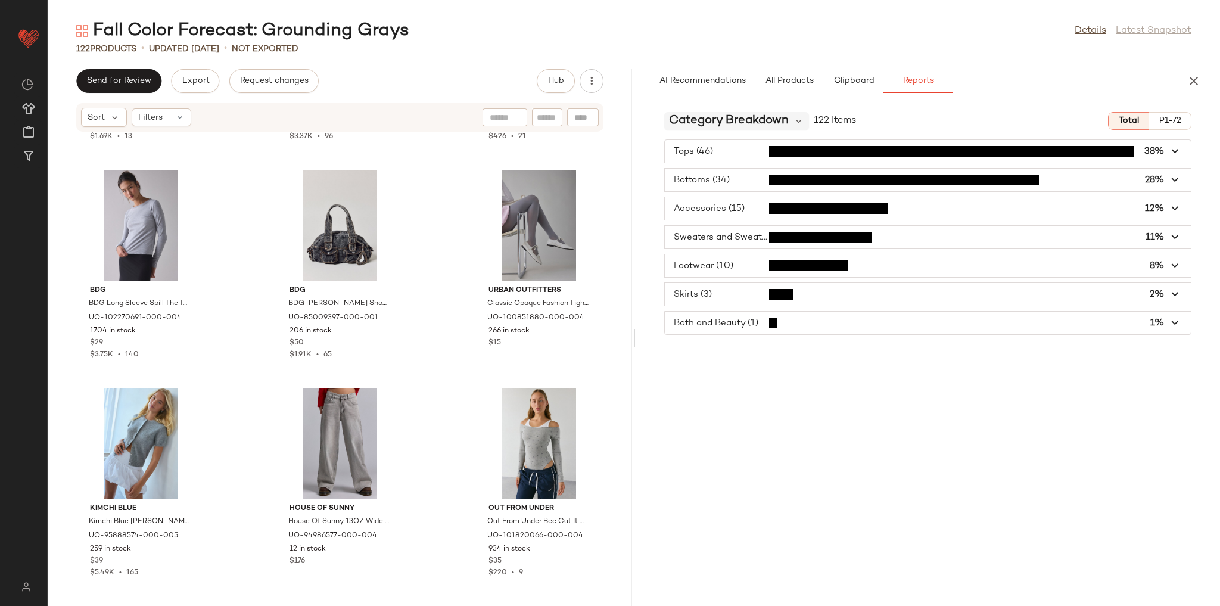
click at [720, 114] on span "Category Breakdown" at bounding box center [729, 121] width 120 height 18
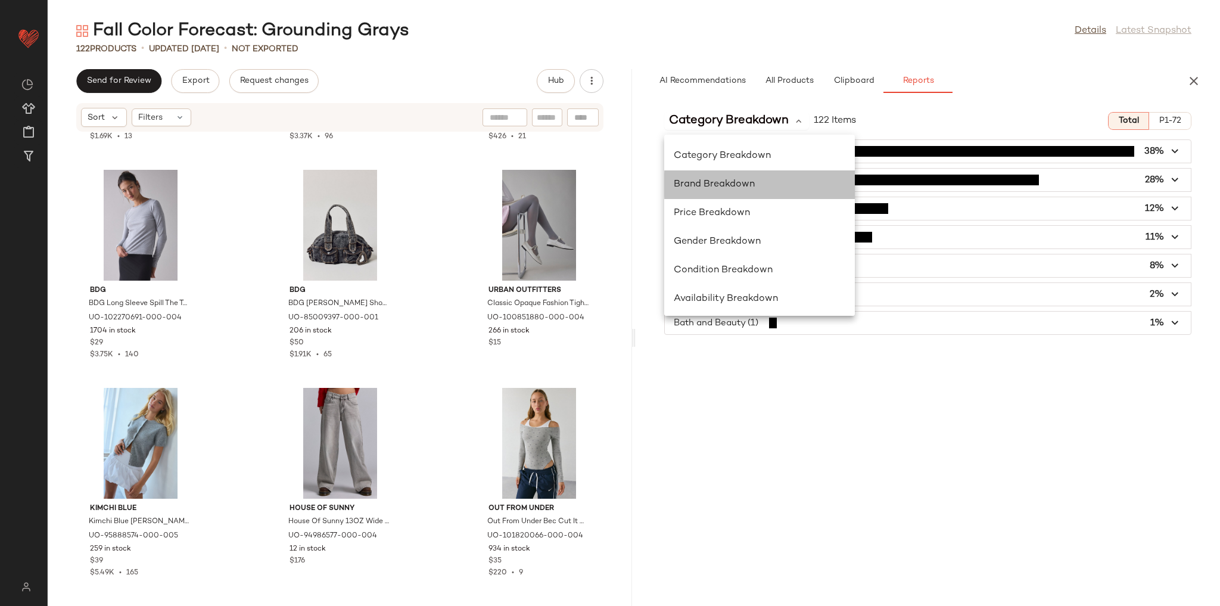
click at [732, 191] on div "Brand Breakdown" at bounding box center [760, 185] width 172 height 14
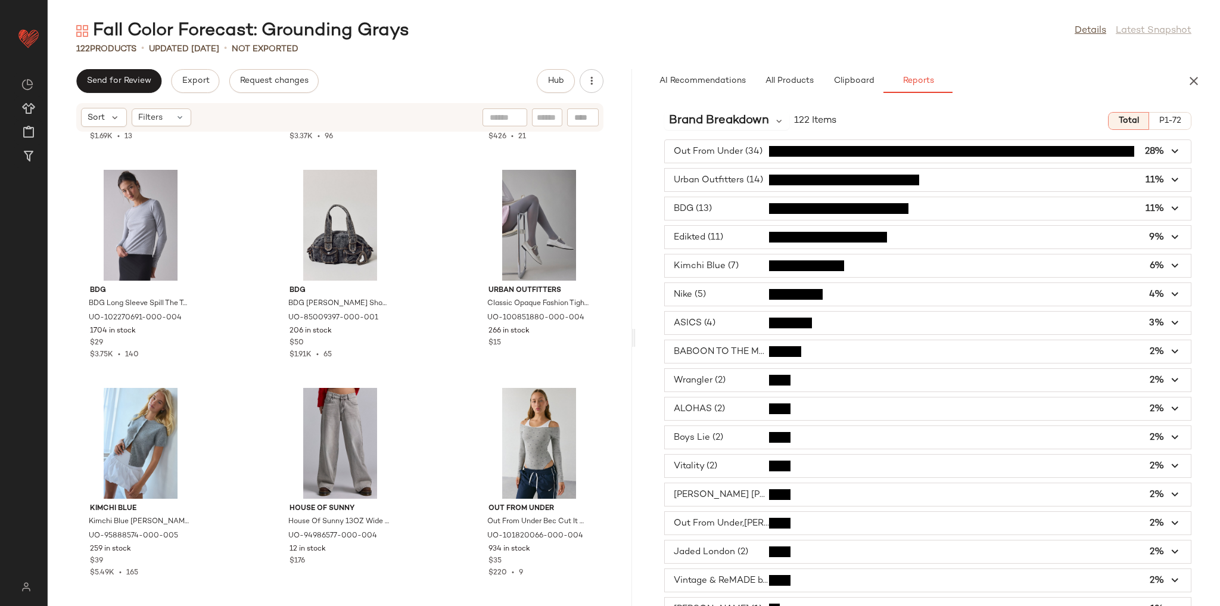
click at [733, 236] on span "button" at bounding box center [928, 237] width 526 height 23
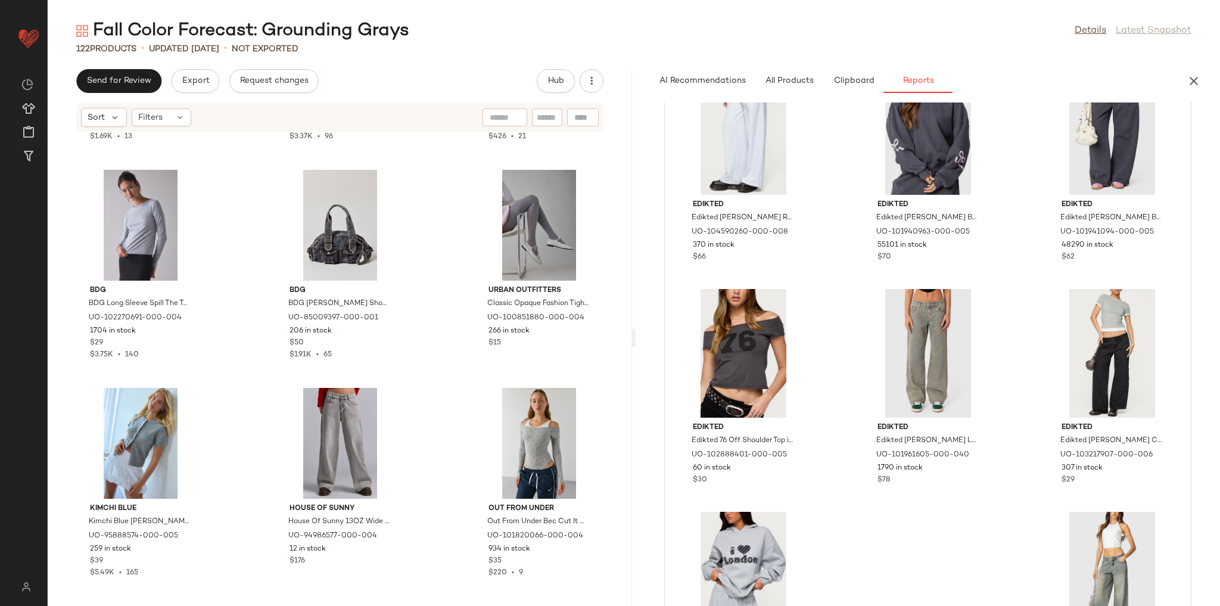
scroll to position [477, 0]
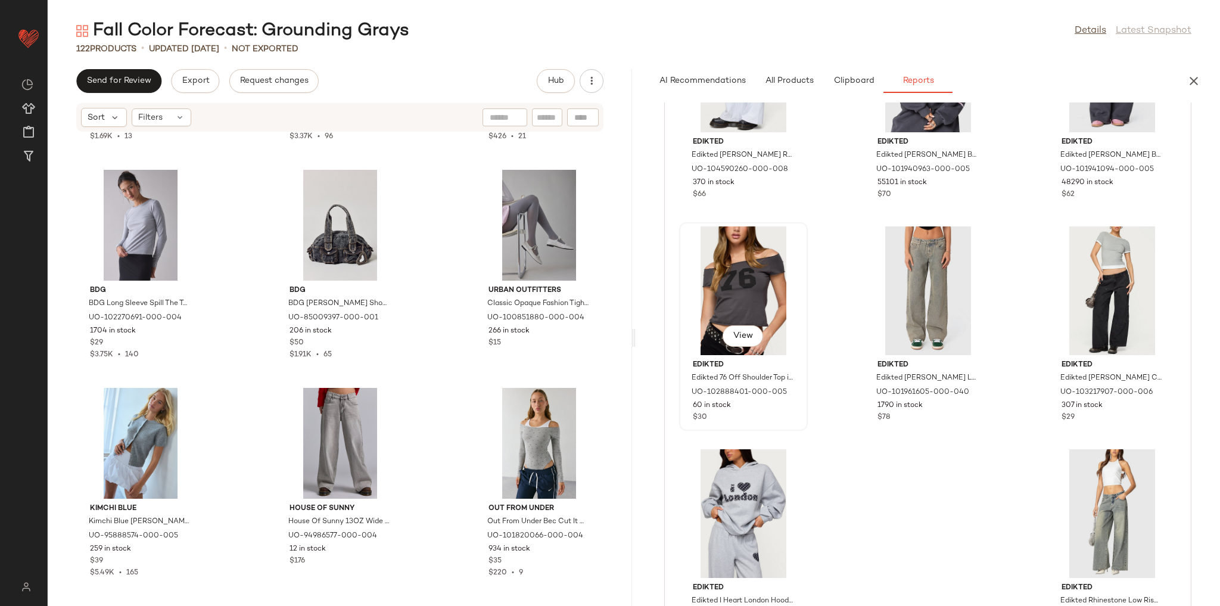
click at [748, 293] on div "View" at bounding box center [743, 290] width 120 height 129
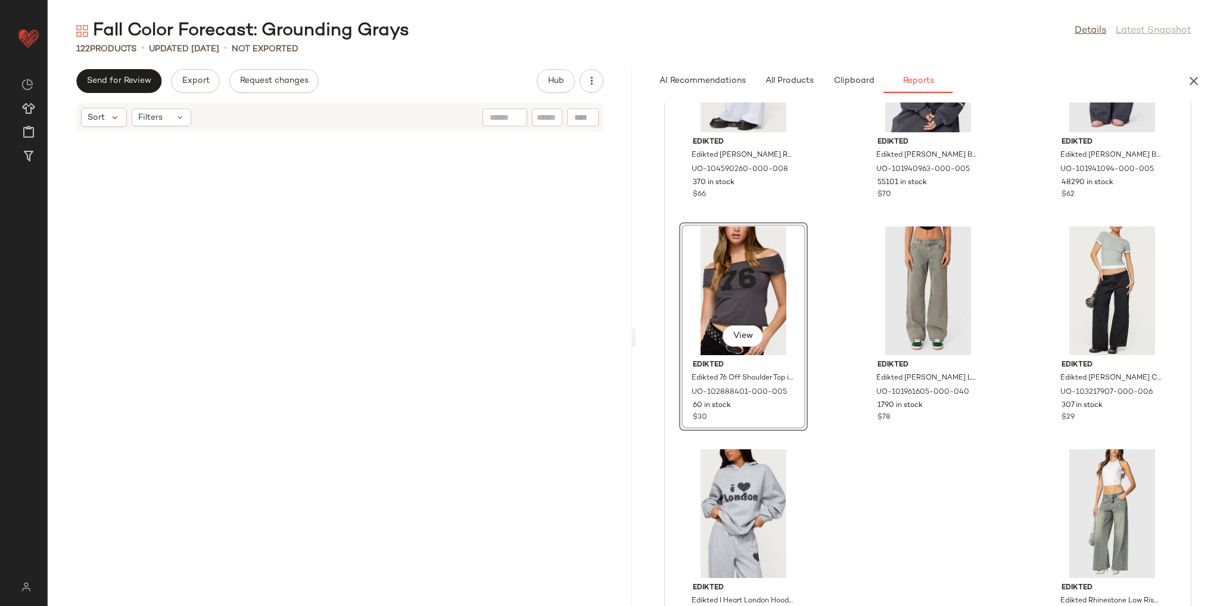
scroll to position [4579, 0]
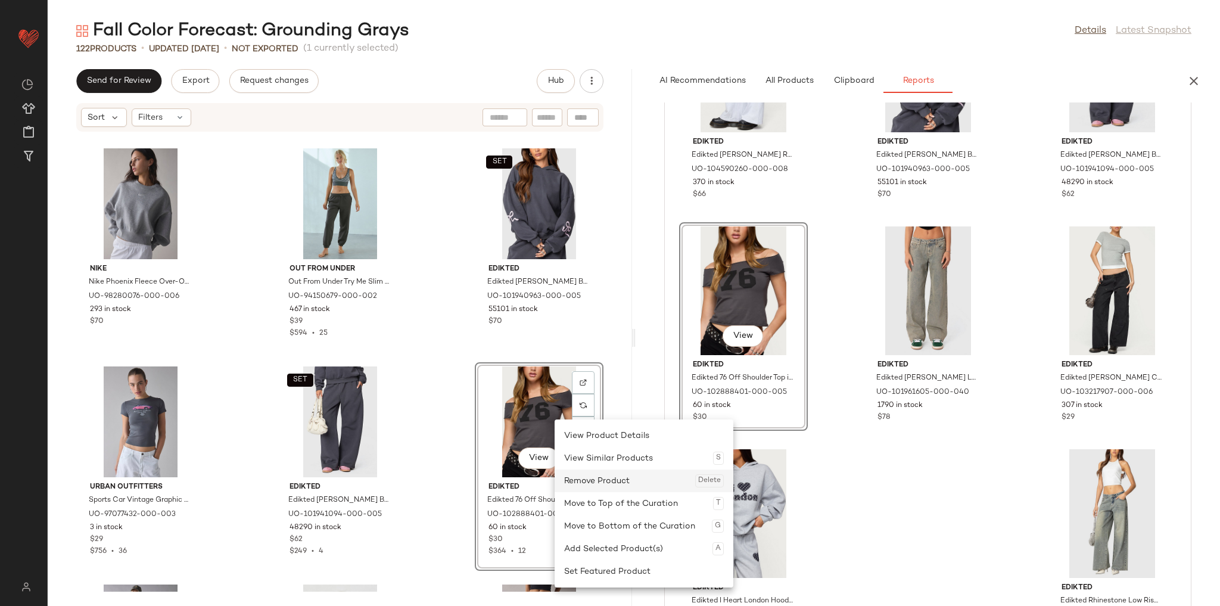
click at [584, 487] on div "Remove Product Delete" at bounding box center [644, 480] width 160 height 23
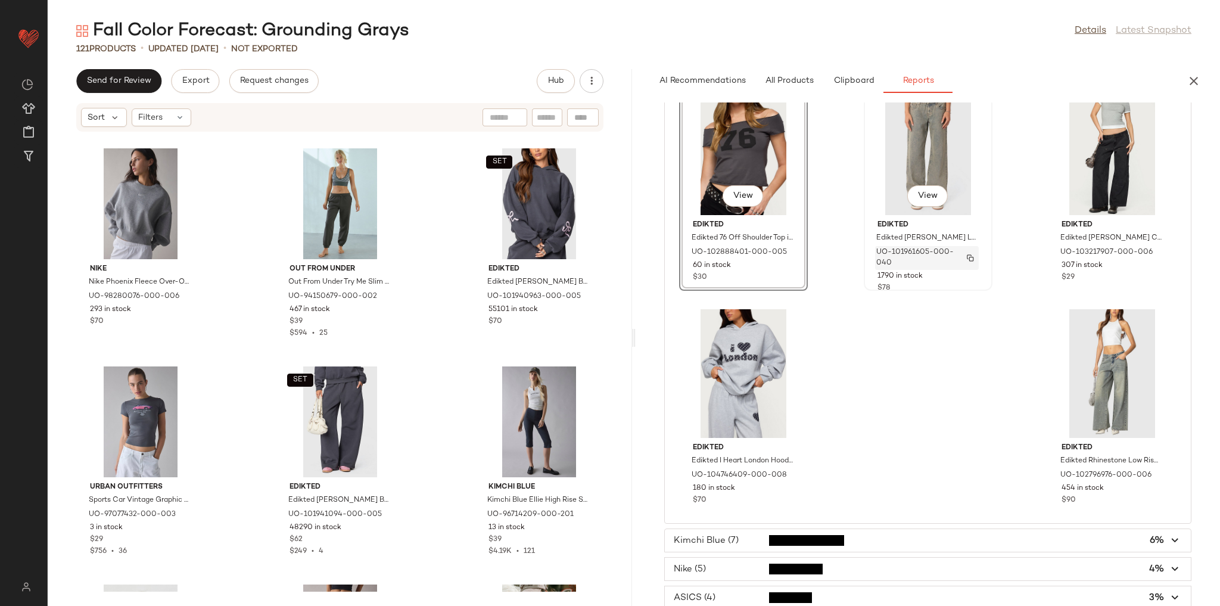
scroll to position [620, 0]
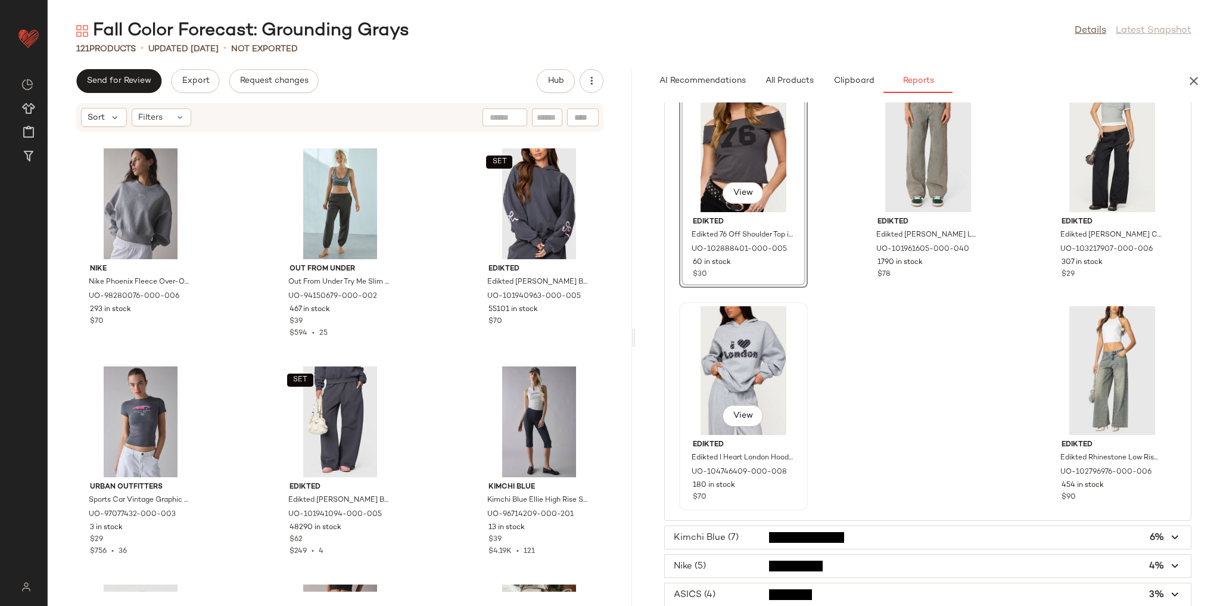
click at [763, 372] on div "View" at bounding box center [743, 370] width 120 height 129
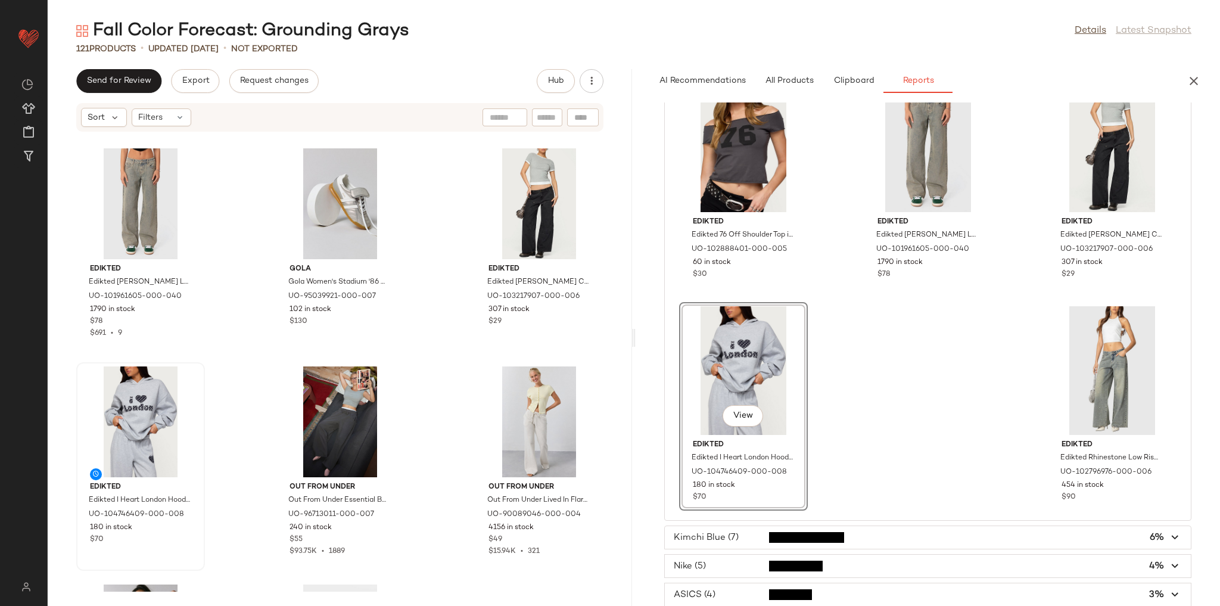
drag, startPoint x: 763, startPoint y: 372, endPoint x: 134, endPoint y: 433, distance: 631.5
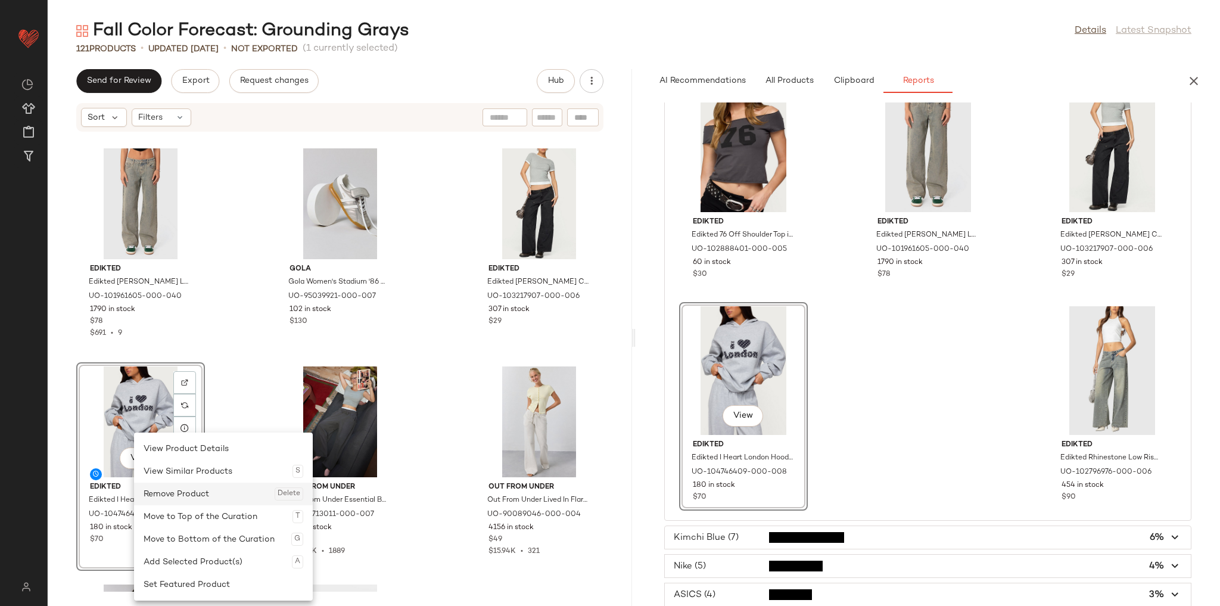
click at [197, 492] on div "Remove Product Delete" at bounding box center [224, 494] width 160 height 23
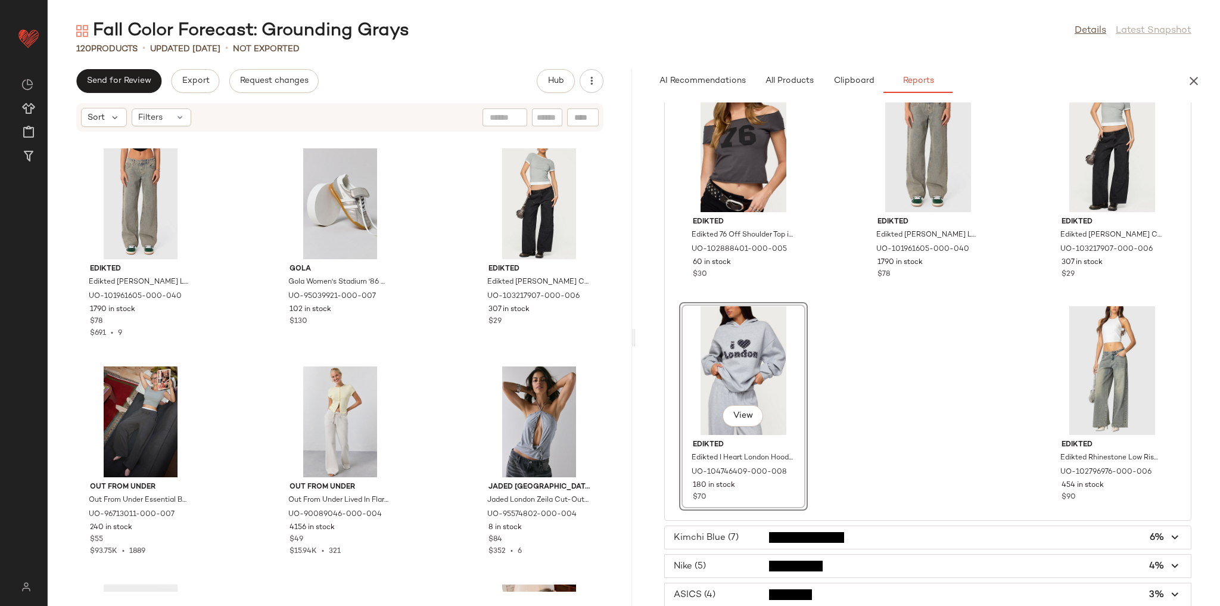
click at [428, 370] on div "Edikted Edikted Magda Low Rise Acid Wash Jeans in Blue, Women's at Urban Outfit…" at bounding box center [340, 361] width 584 height 459
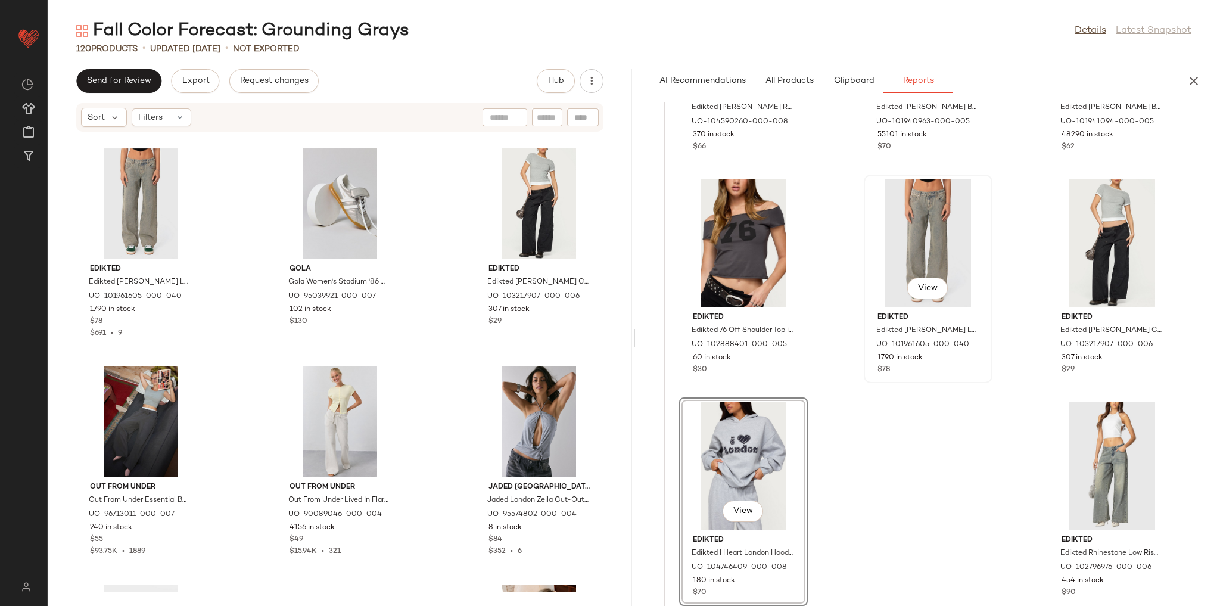
scroll to position [477, 0]
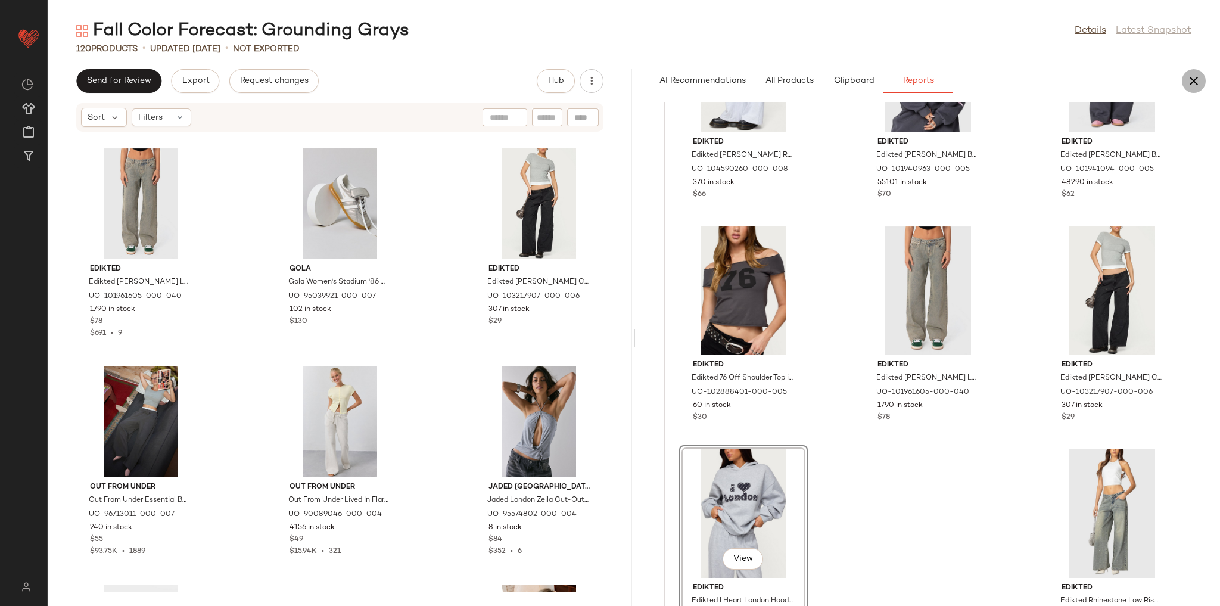
click at [1200, 79] on icon "button" at bounding box center [1194, 81] width 14 height 14
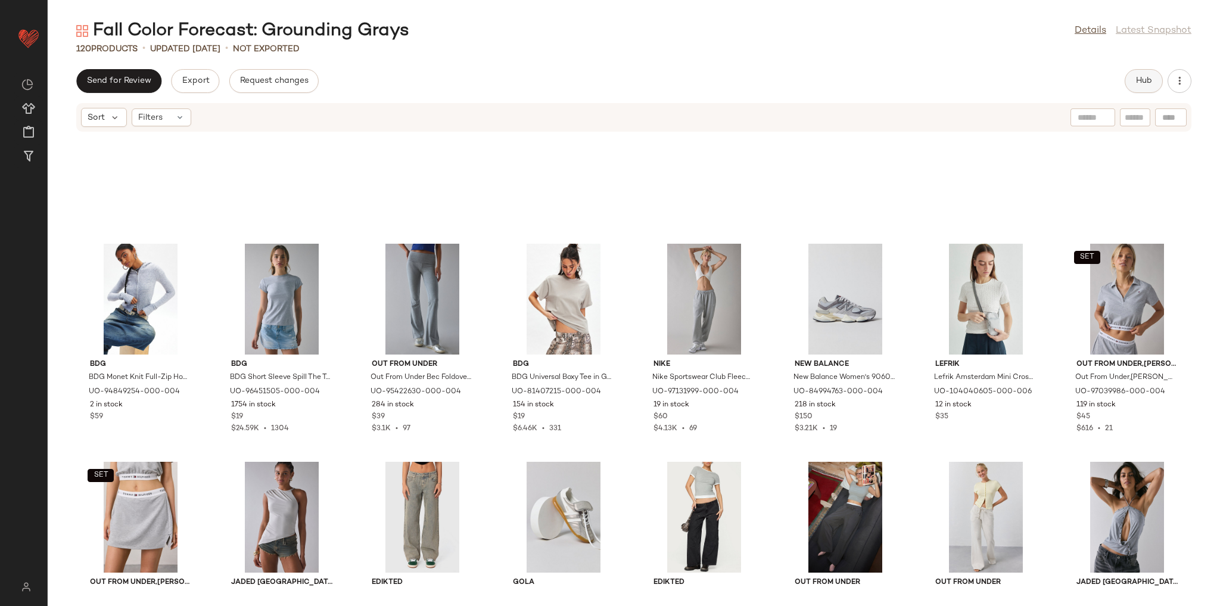
click at [1142, 80] on span "Hub" at bounding box center [1144, 81] width 17 height 10
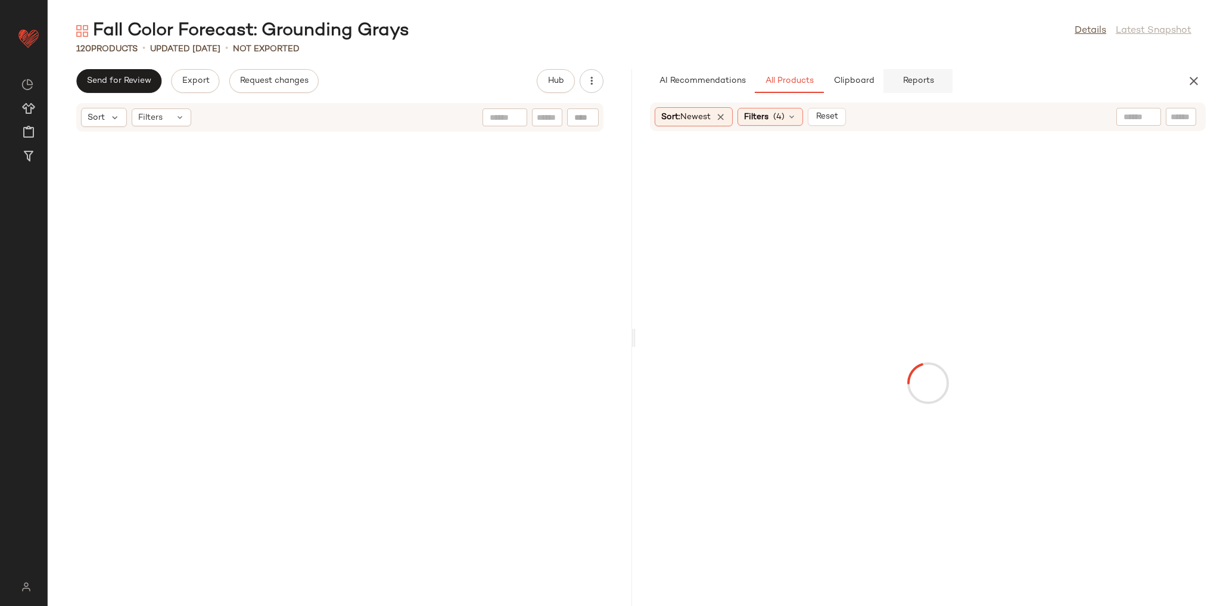
click at [886, 91] on button "Reports" at bounding box center [918, 81] width 69 height 24
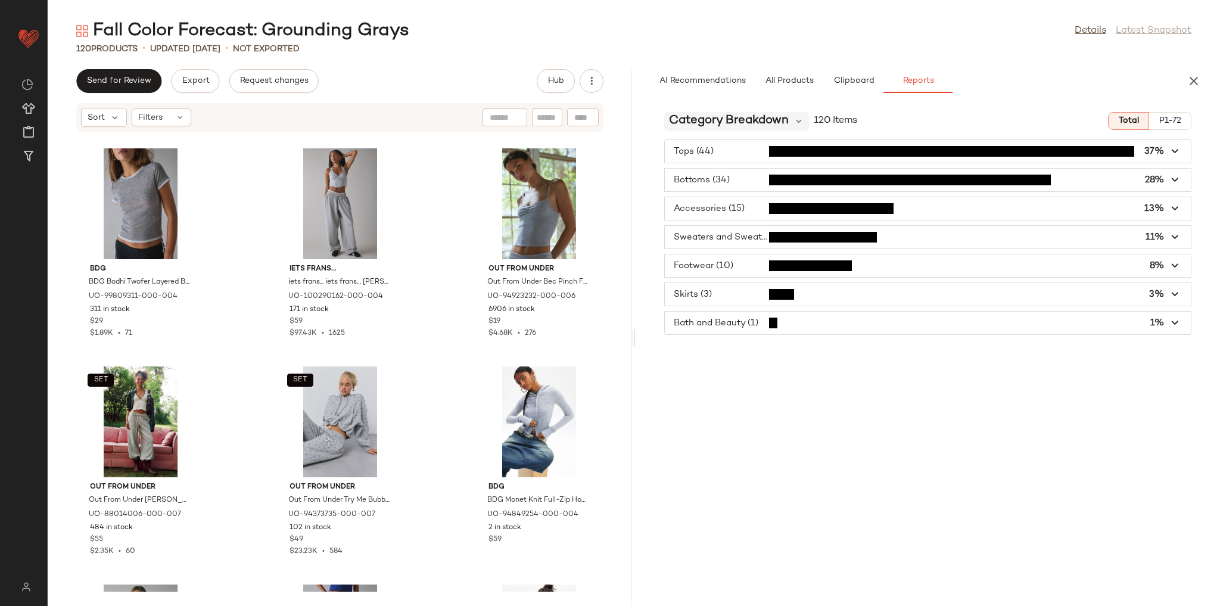
click at [744, 115] on span "Category Breakdown" at bounding box center [729, 121] width 120 height 18
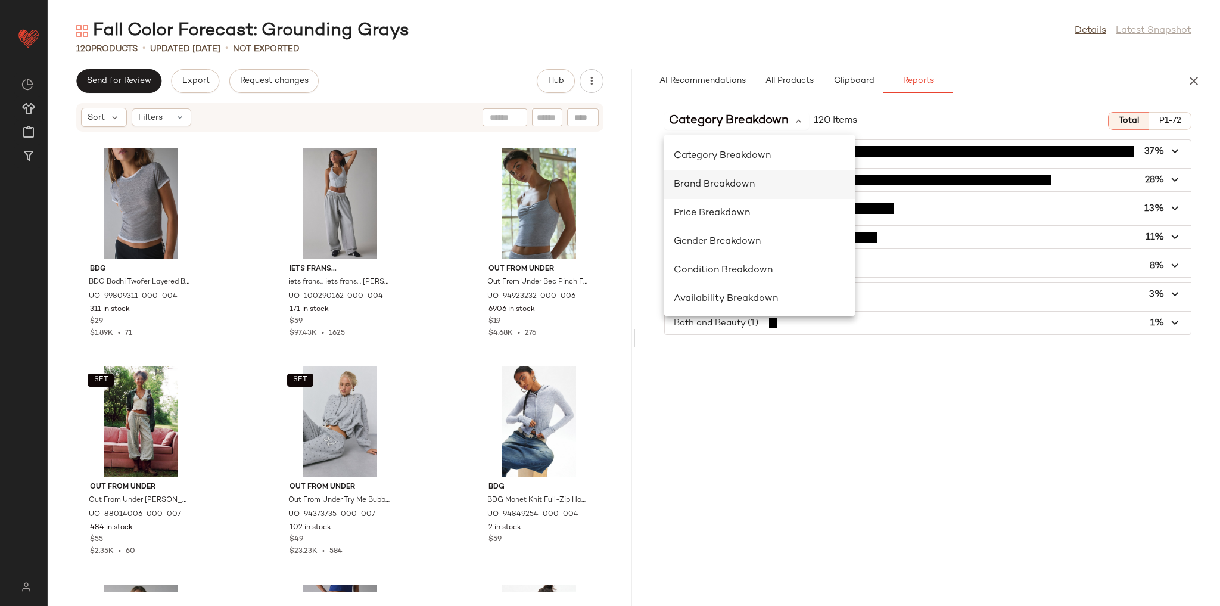
click at [755, 188] on div "Brand Breakdown" at bounding box center [760, 185] width 172 height 14
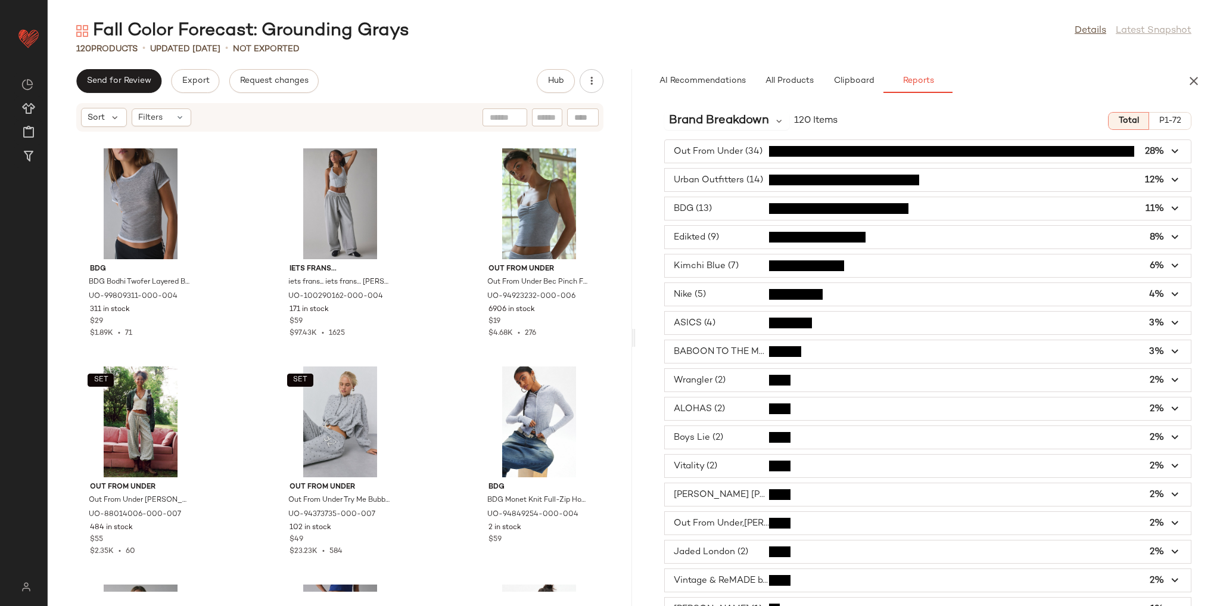
click at [778, 242] on span "button" at bounding box center [928, 237] width 526 height 23
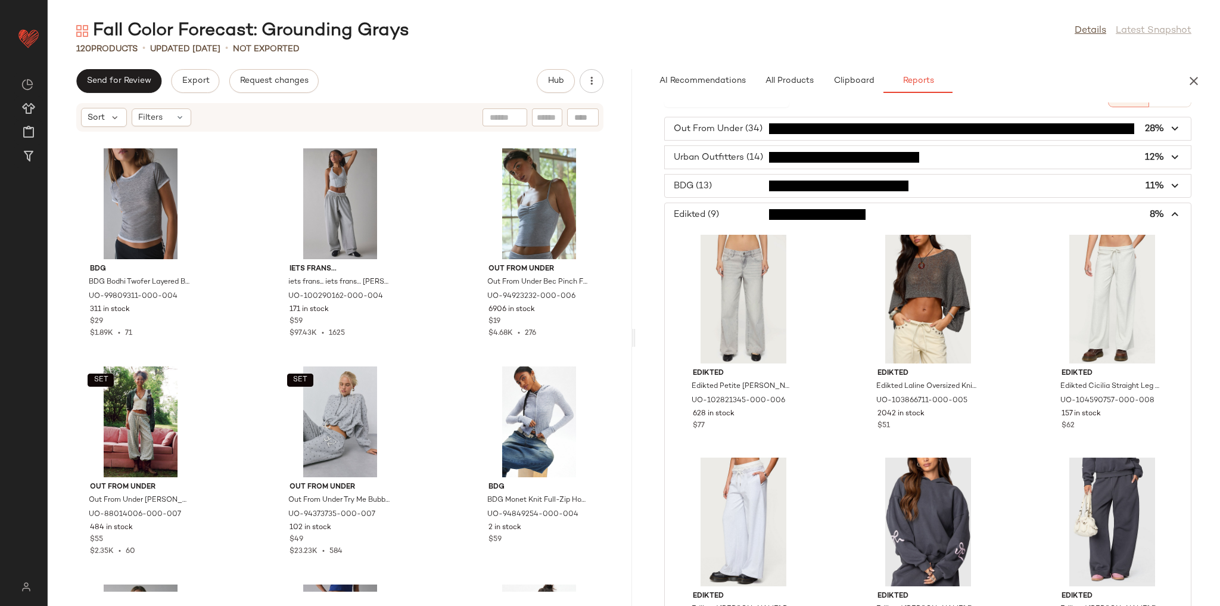
scroll to position [0, 0]
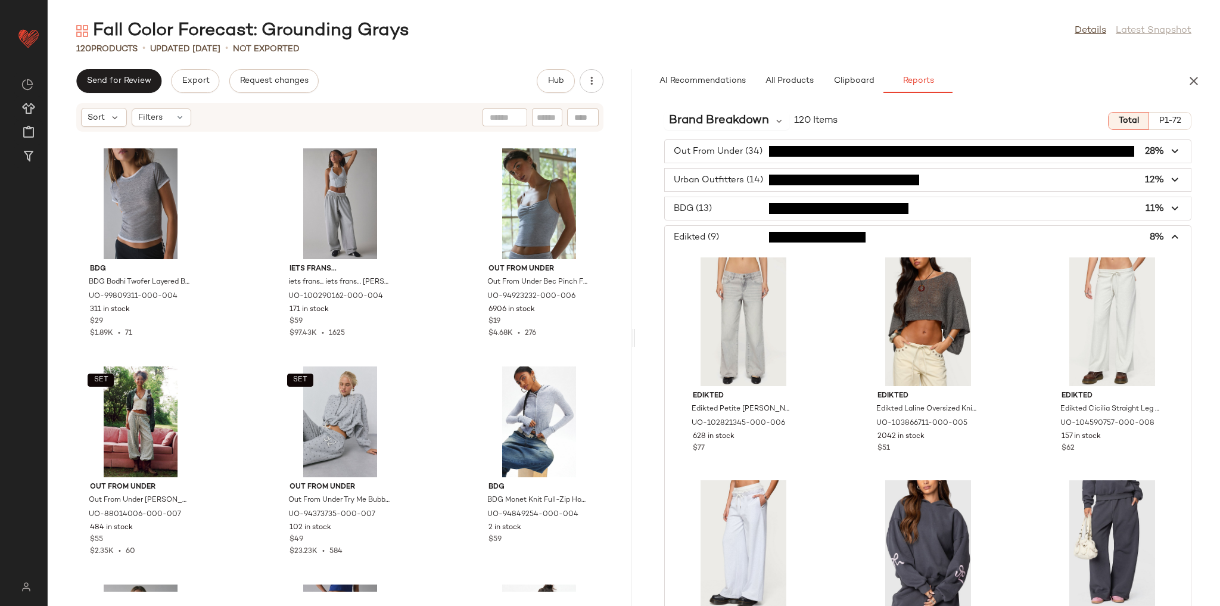
click at [731, 226] on span "button" at bounding box center [928, 237] width 526 height 23
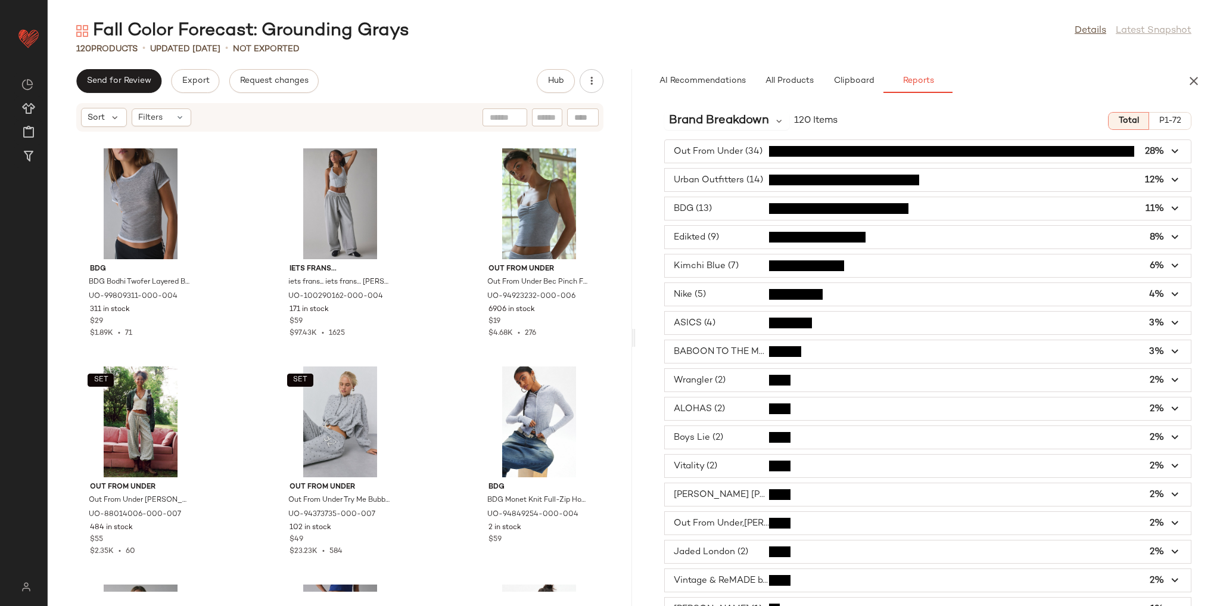
click at [740, 260] on span "button" at bounding box center [928, 265] width 526 height 23
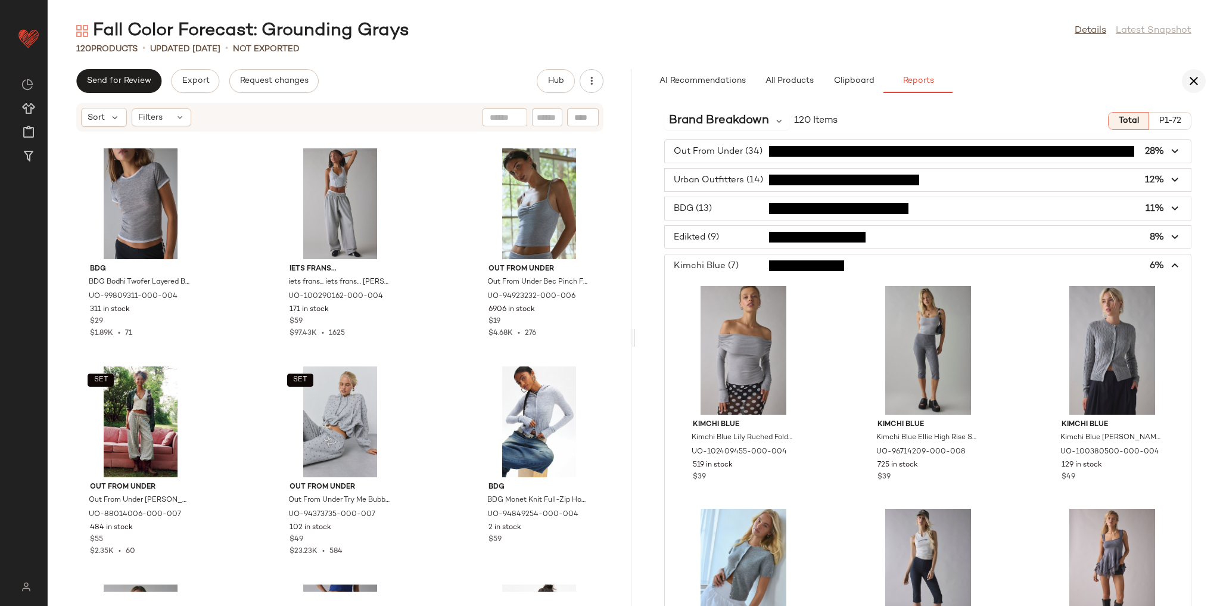
click at [1195, 80] on icon "button" at bounding box center [1194, 81] width 14 height 14
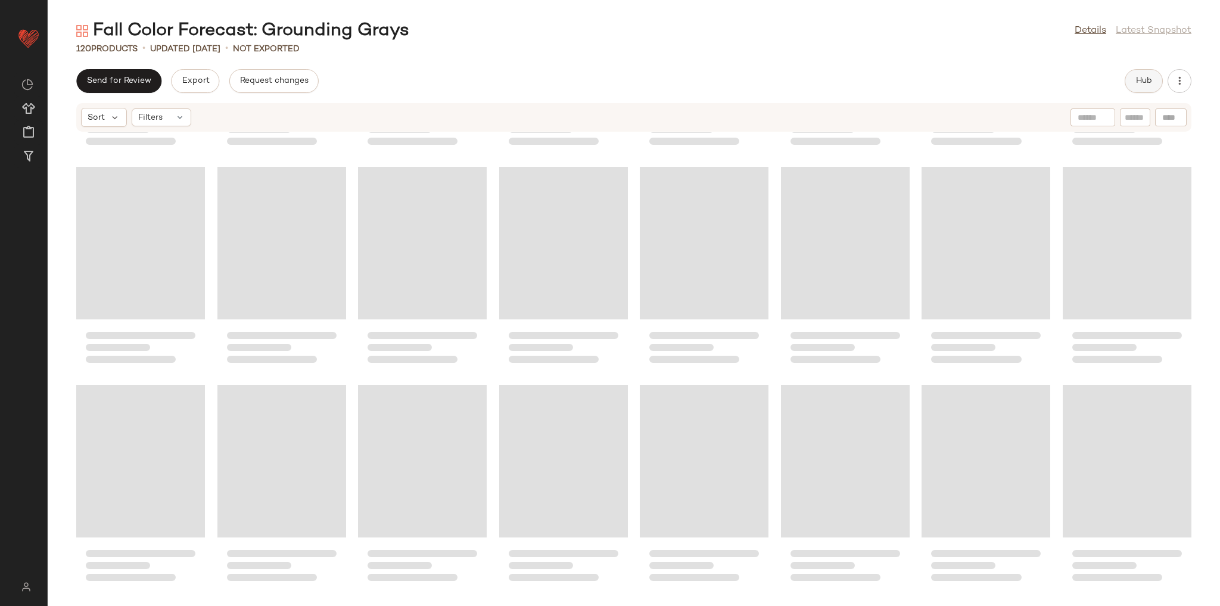
click at [1147, 91] on button "Hub" at bounding box center [1144, 81] width 38 height 24
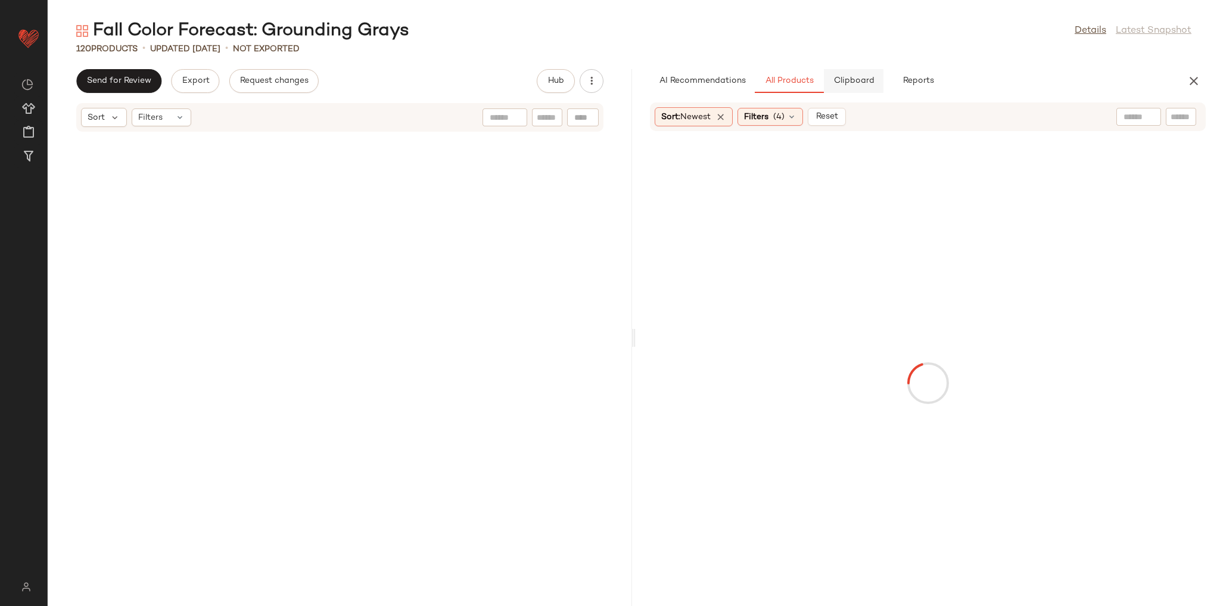
scroll to position [5233, 0]
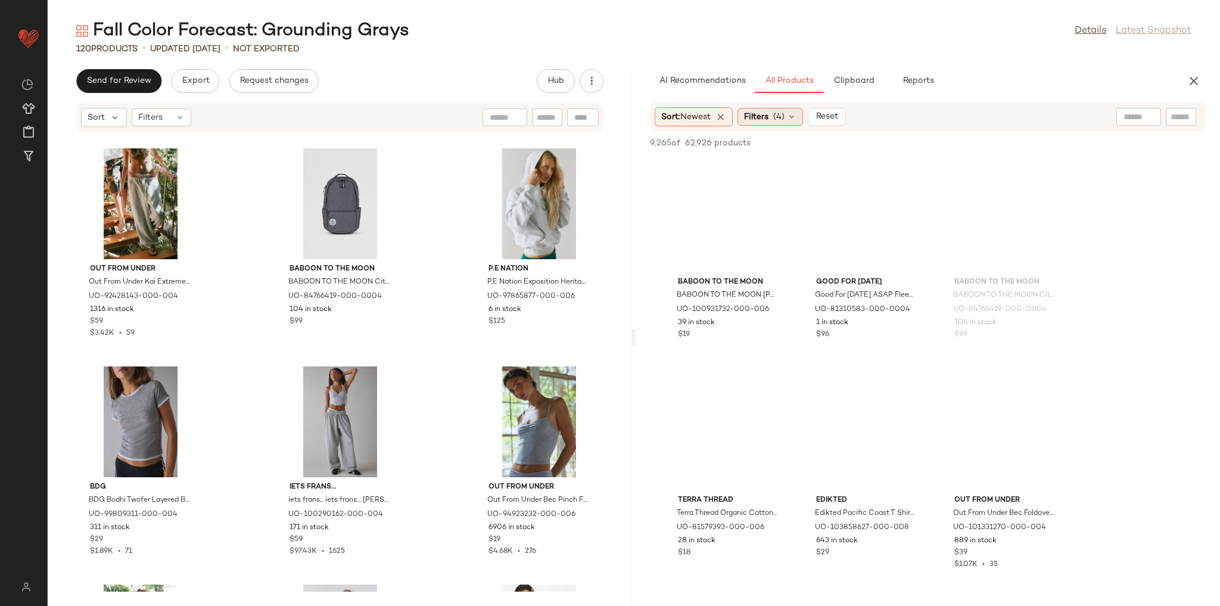
click at [788, 116] on div "Filters (4)" at bounding box center [771, 117] width 66 height 18
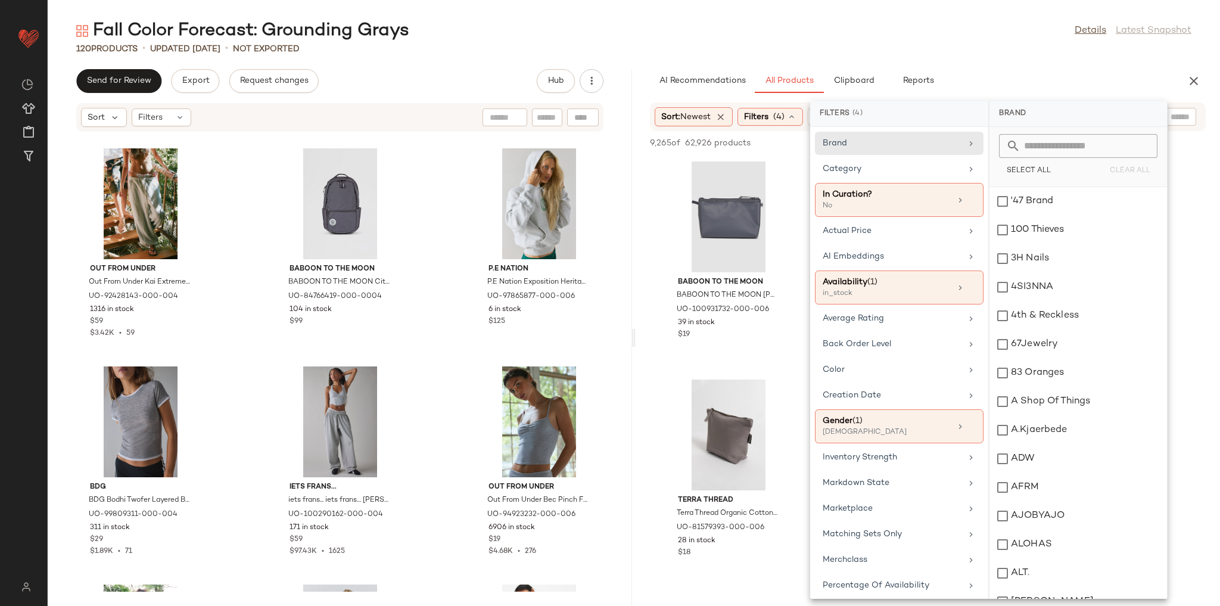
click at [1053, 148] on input "text" at bounding box center [1086, 146] width 130 height 24
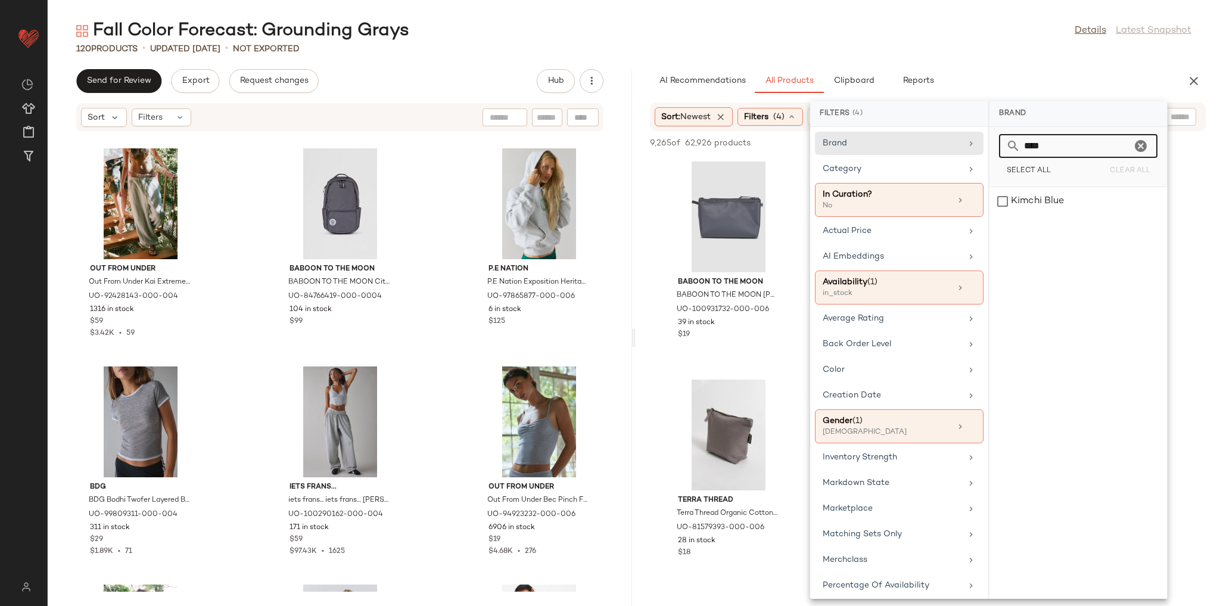
type input "*****"
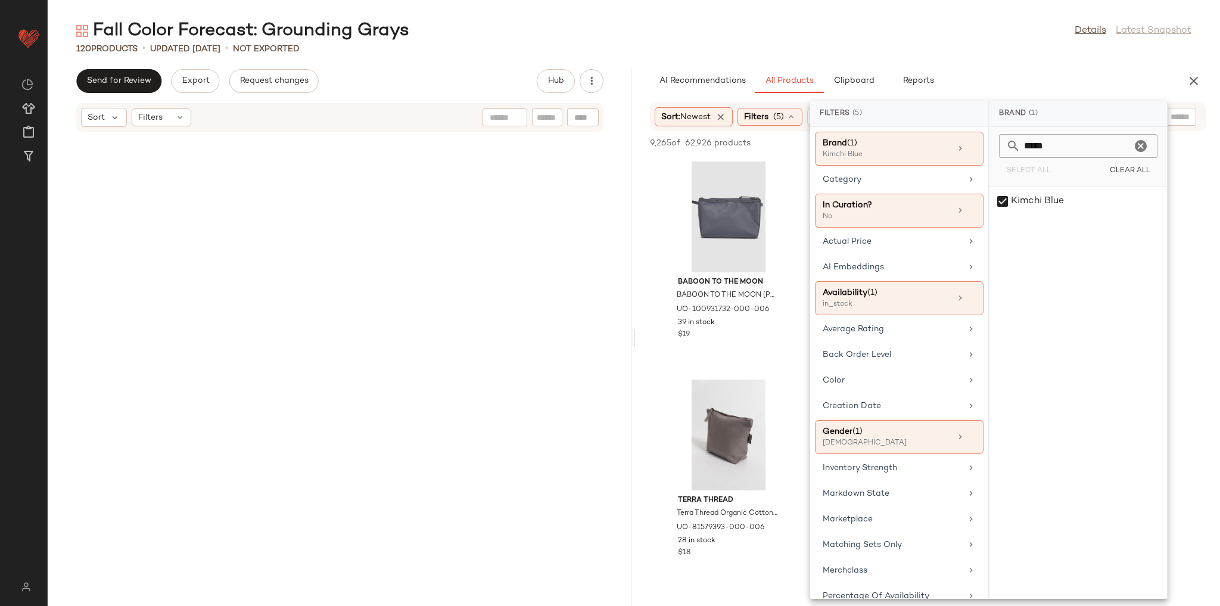
scroll to position [5233, 0]
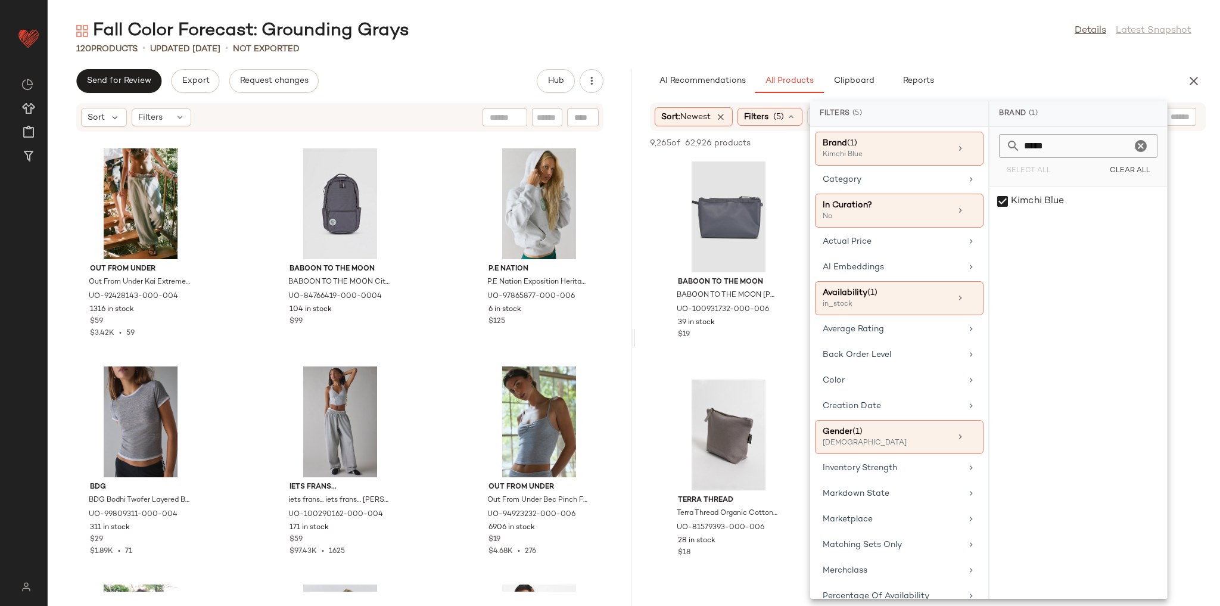
click at [1029, 69] on div "Fall Color Forecast: Grounding Grays Details Latest Snapshot 120 Products • upd…" at bounding box center [634, 312] width 1172 height 587
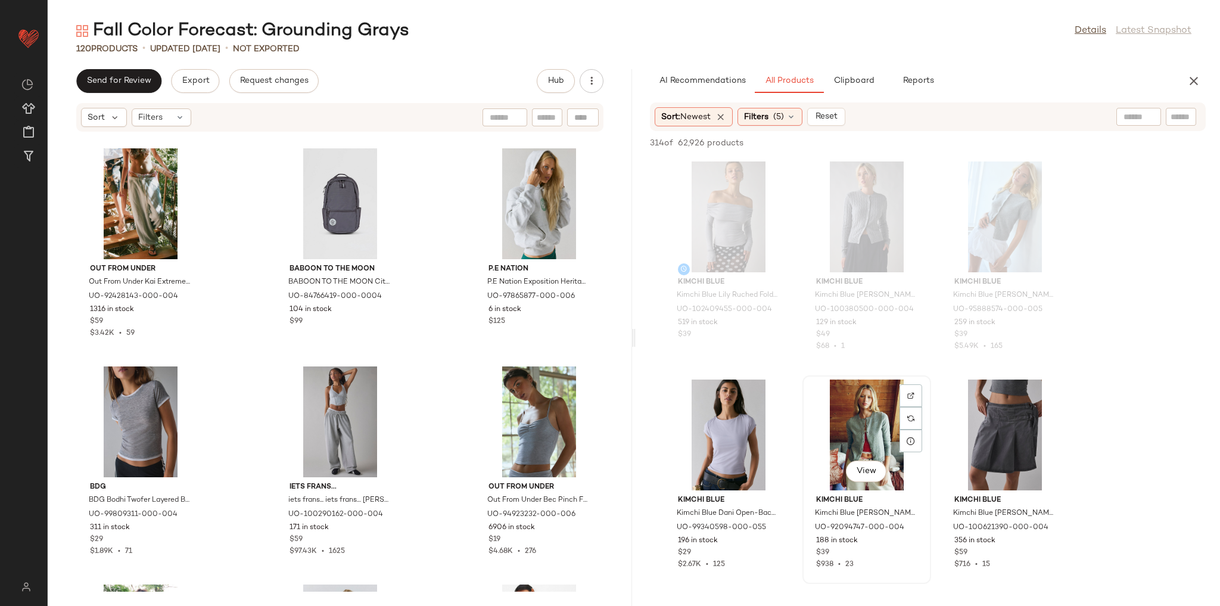
drag, startPoint x: 848, startPoint y: 409, endPoint x: 842, endPoint y: 408, distance: 6.6
click at [847, 409] on div "View" at bounding box center [867, 435] width 120 height 111
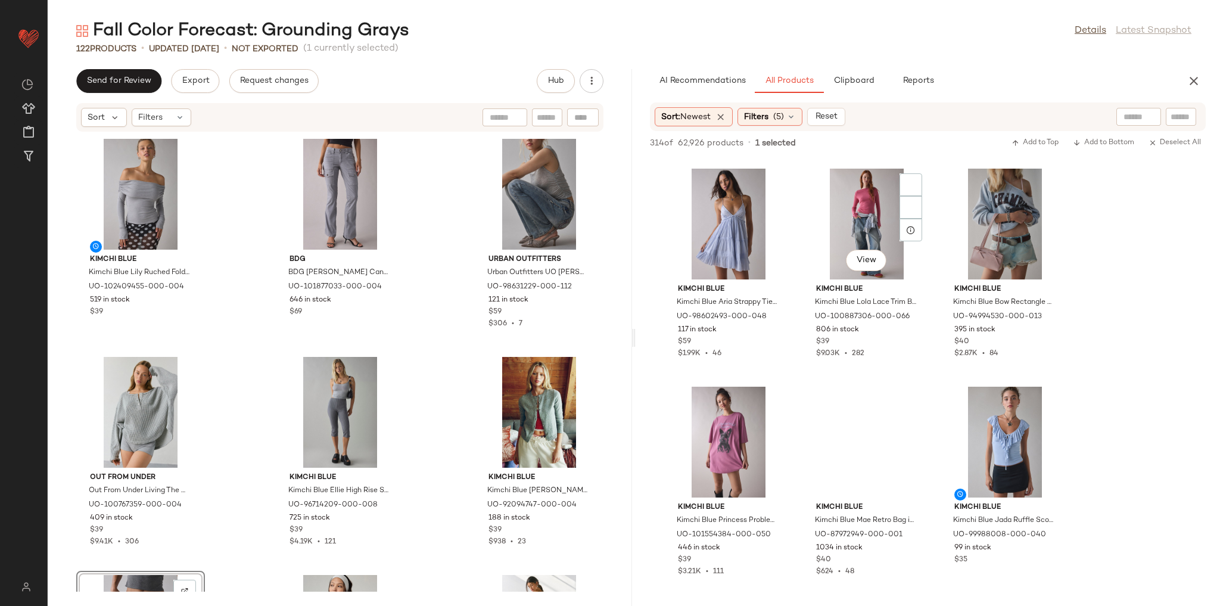
scroll to position [2002, 0]
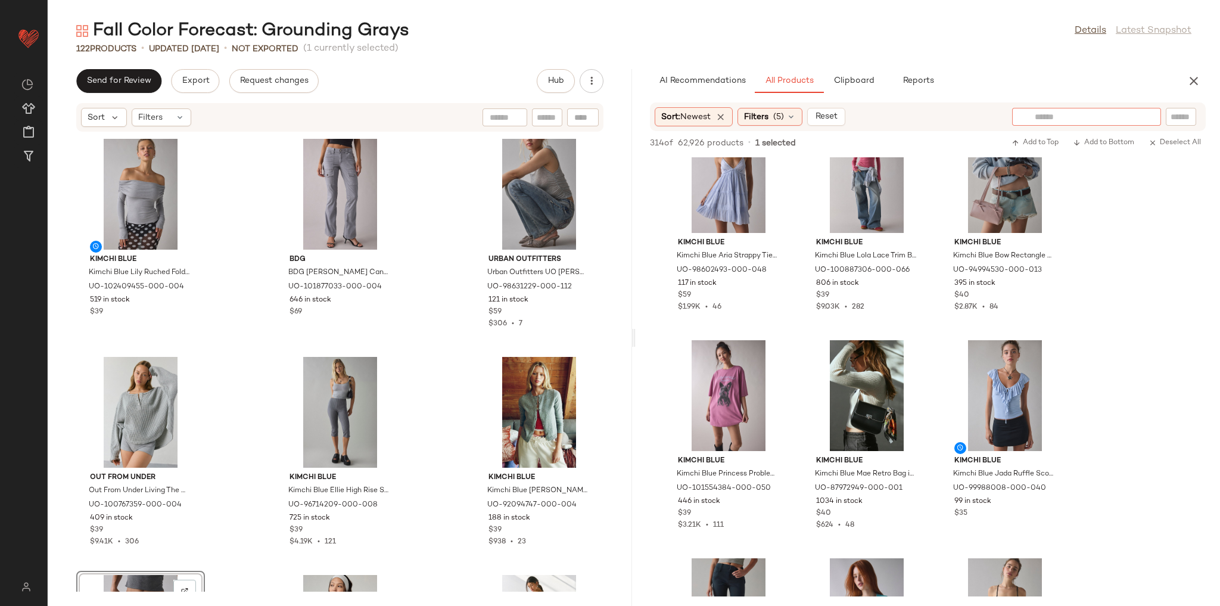
click at [1131, 119] on input "text" at bounding box center [1087, 117] width 104 height 13
type input "****"
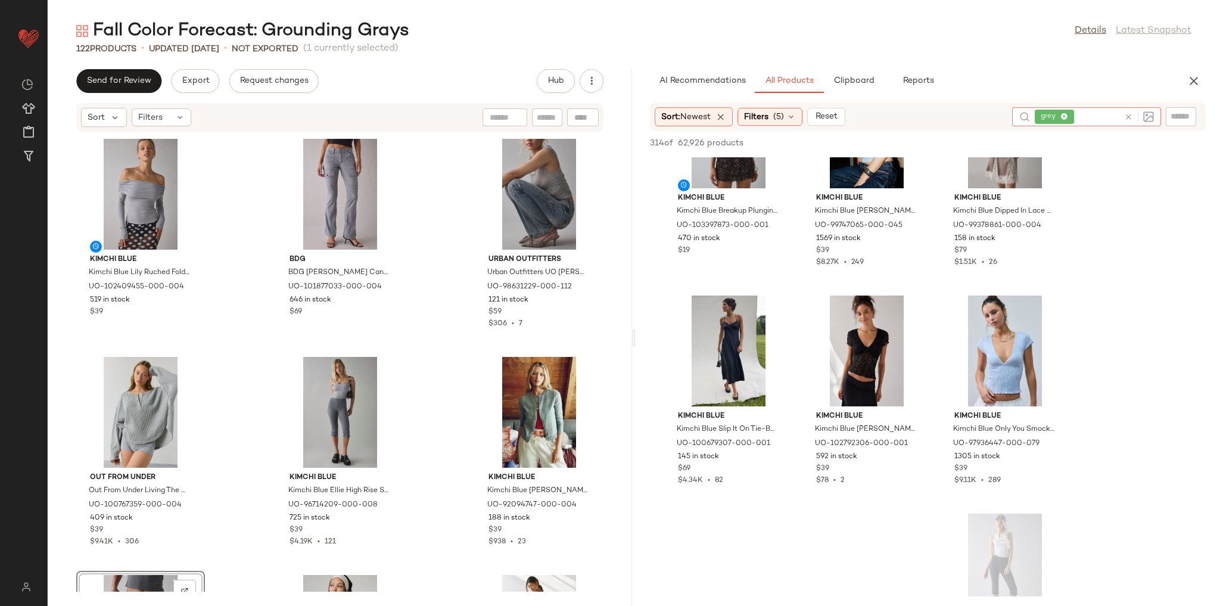
scroll to position [4480, 0]
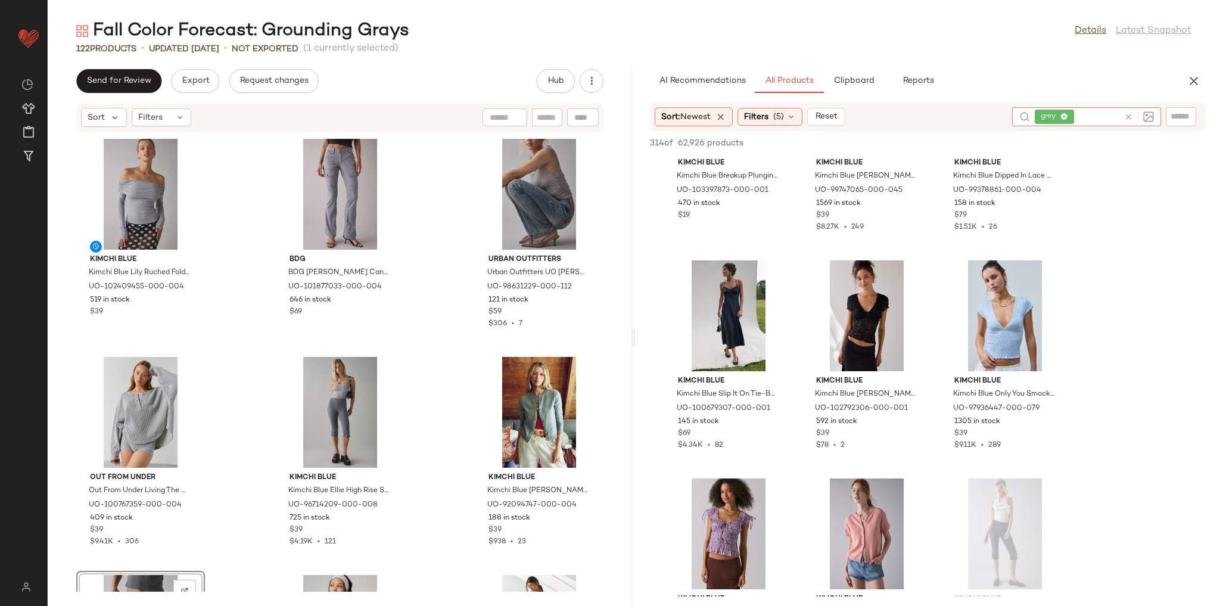
click at [1127, 114] on icon at bounding box center [1128, 117] width 9 height 9
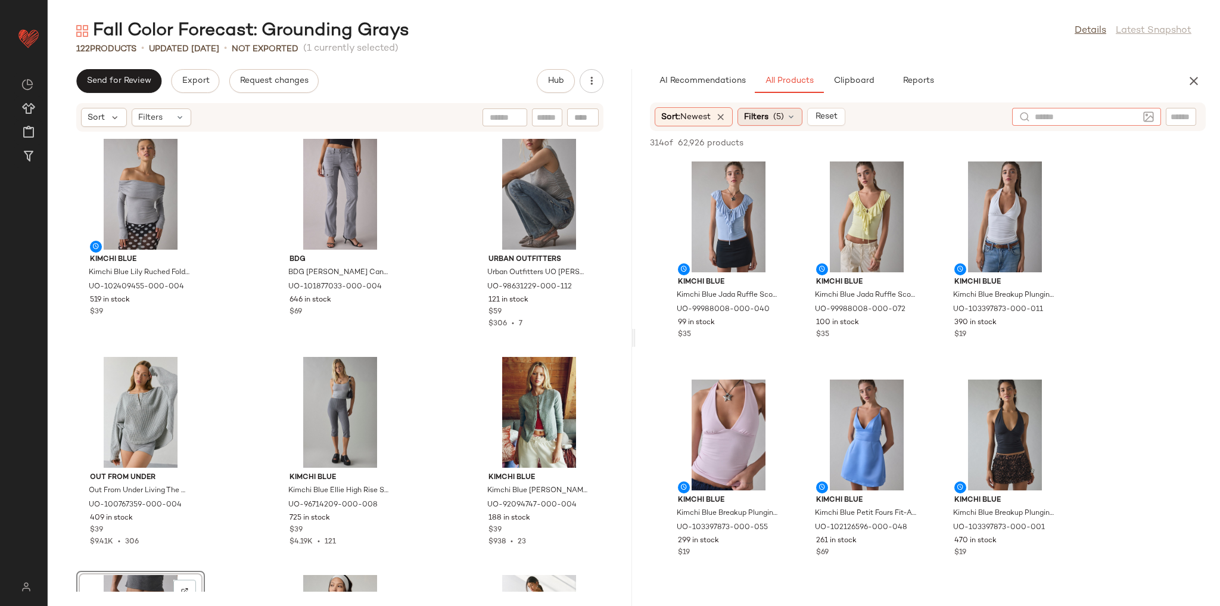
click at [779, 124] on div "Filters (5)" at bounding box center [770, 117] width 65 height 18
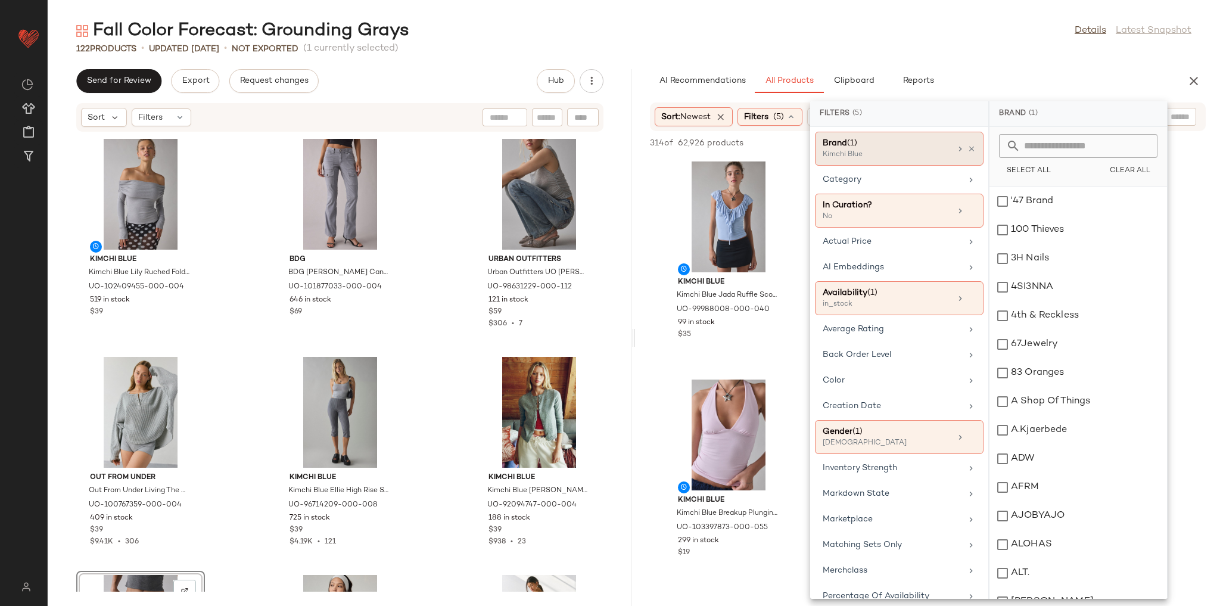
click at [972, 147] on div "Brand (1) Kimchi Blue" at bounding box center [899, 149] width 169 height 34
click at [968, 149] on icon at bounding box center [972, 149] width 8 height 8
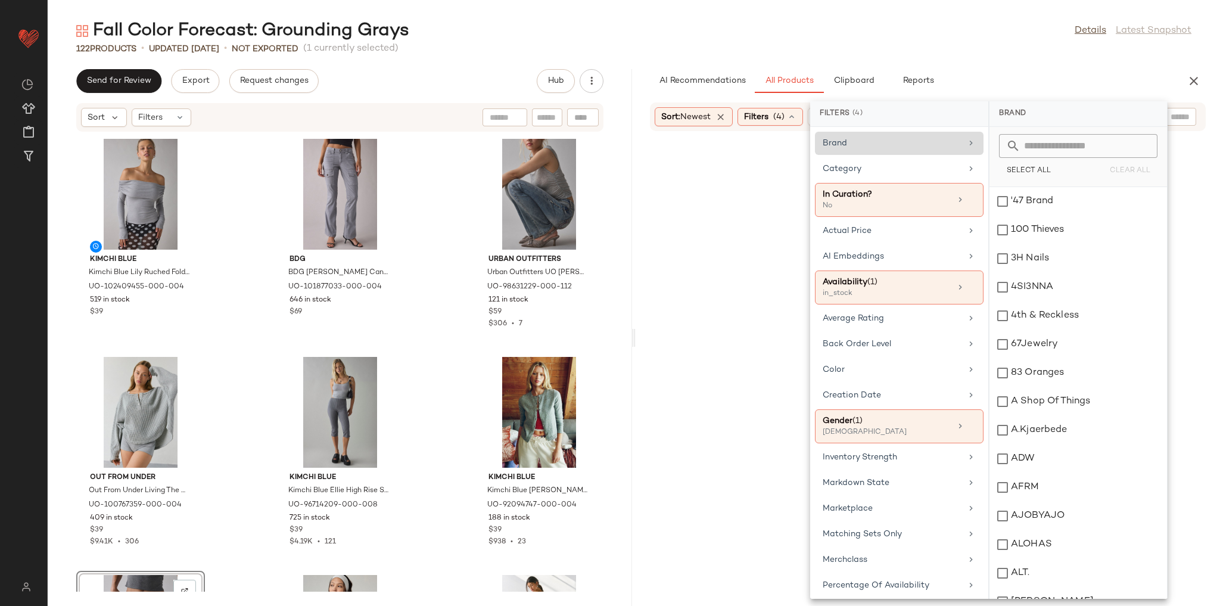
click at [897, 150] on div "Brand" at bounding box center [899, 143] width 169 height 23
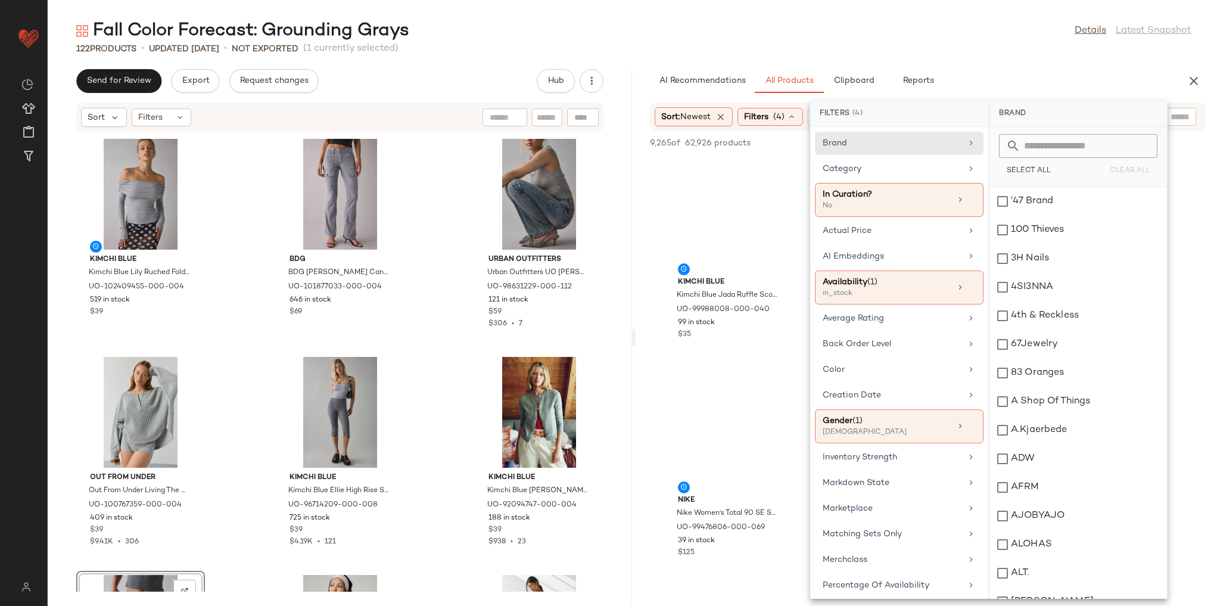
click at [1041, 145] on input "text" at bounding box center [1086, 146] width 130 height 24
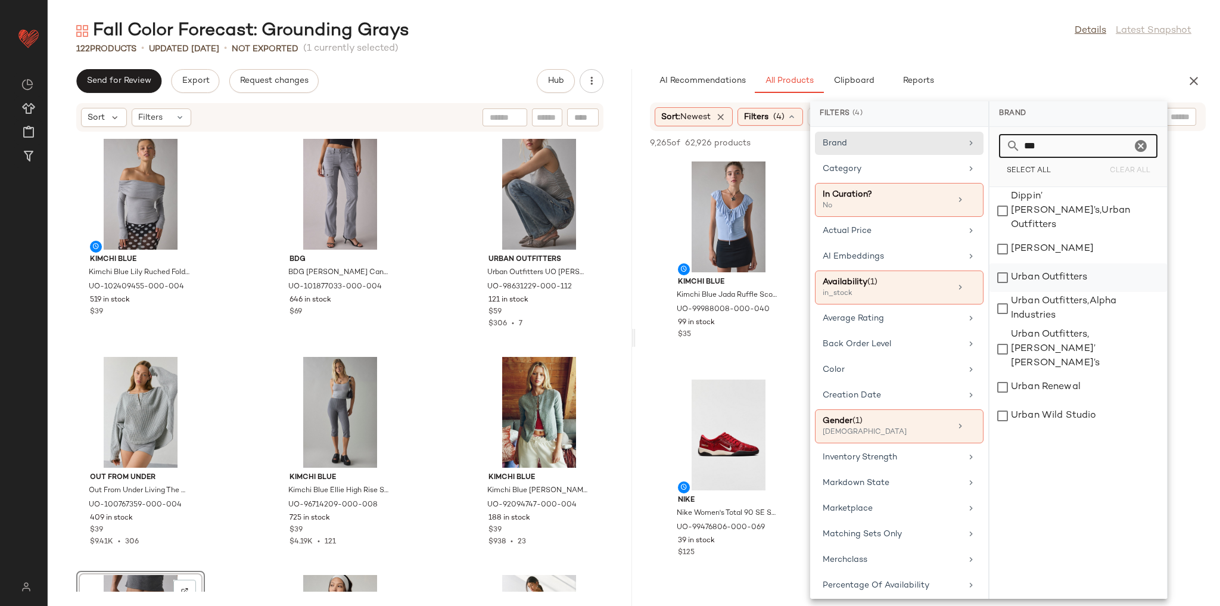
type input "***"
click at [1040, 292] on div "Urban Outfitters" at bounding box center [1079, 308] width 178 height 33
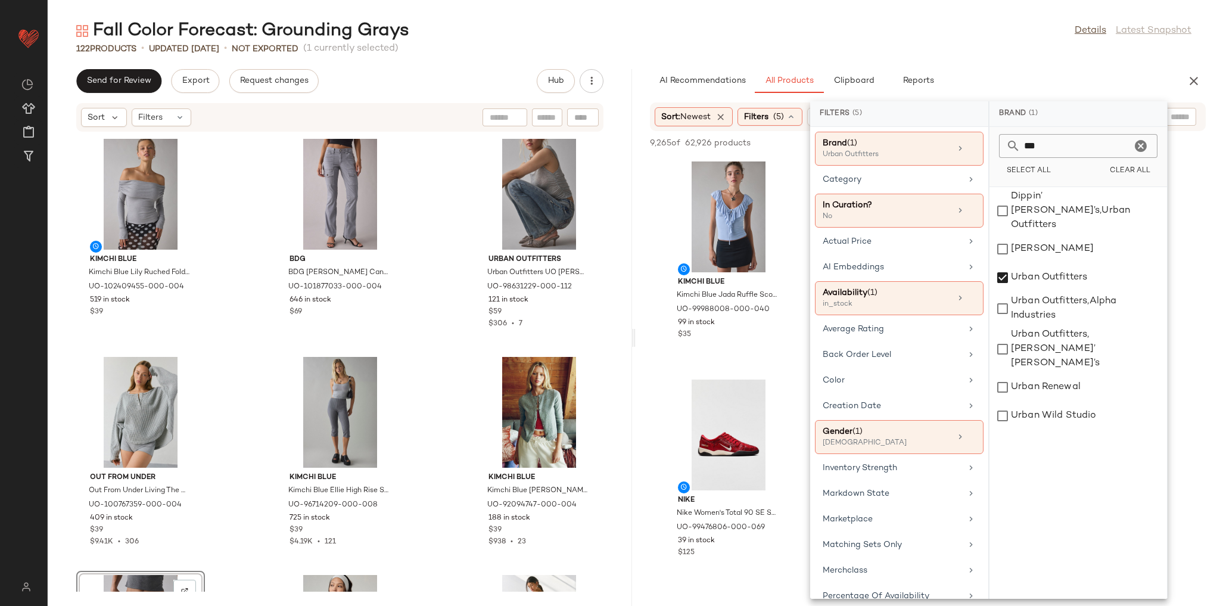
click at [1069, 80] on div "AI Recommendations All Products Clipboard Reports" at bounding box center [909, 81] width 518 height 24
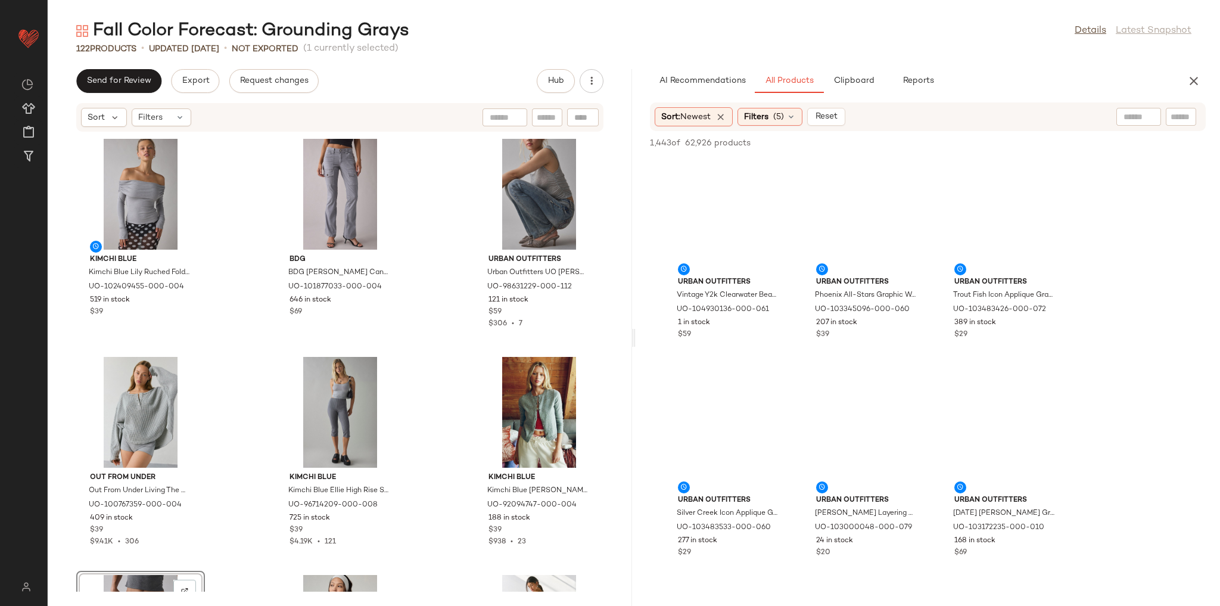
click at [1149, 119] on div at bounding box center [1138, 117] width 45 height 18
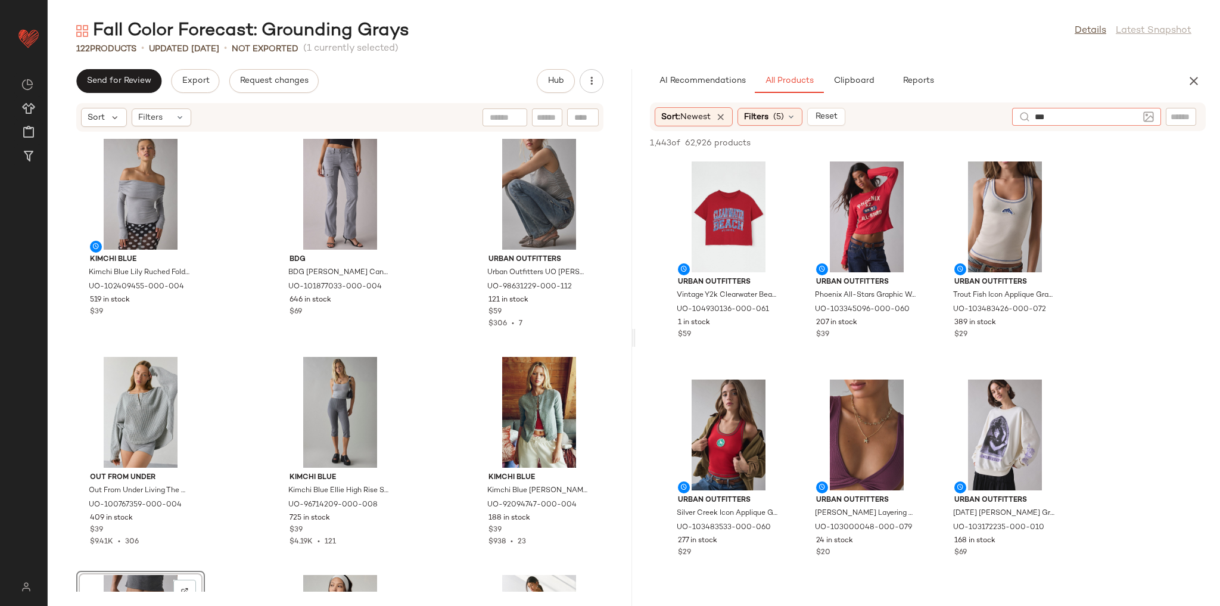
type input "****"
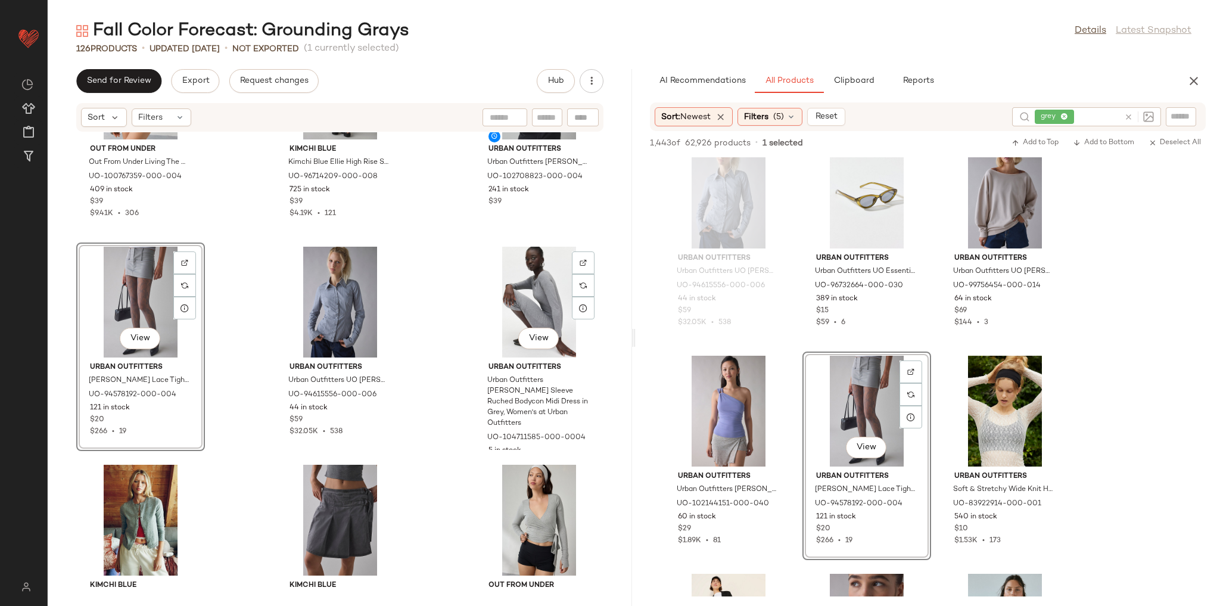
scroll to position [343, 0]
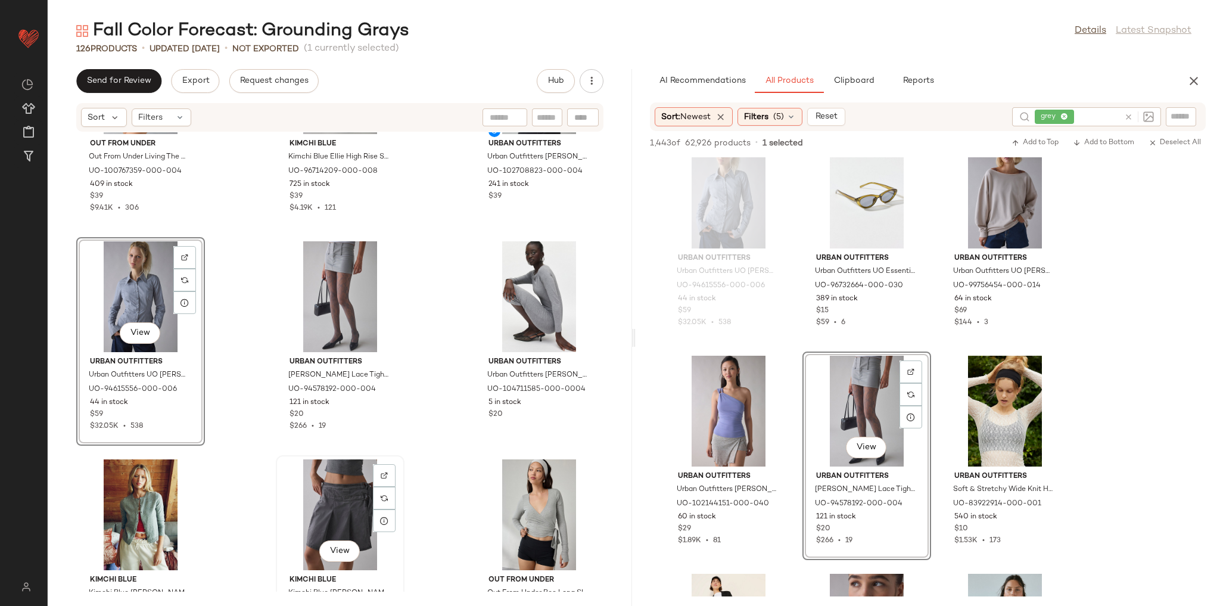
scroll to position [343, 0]
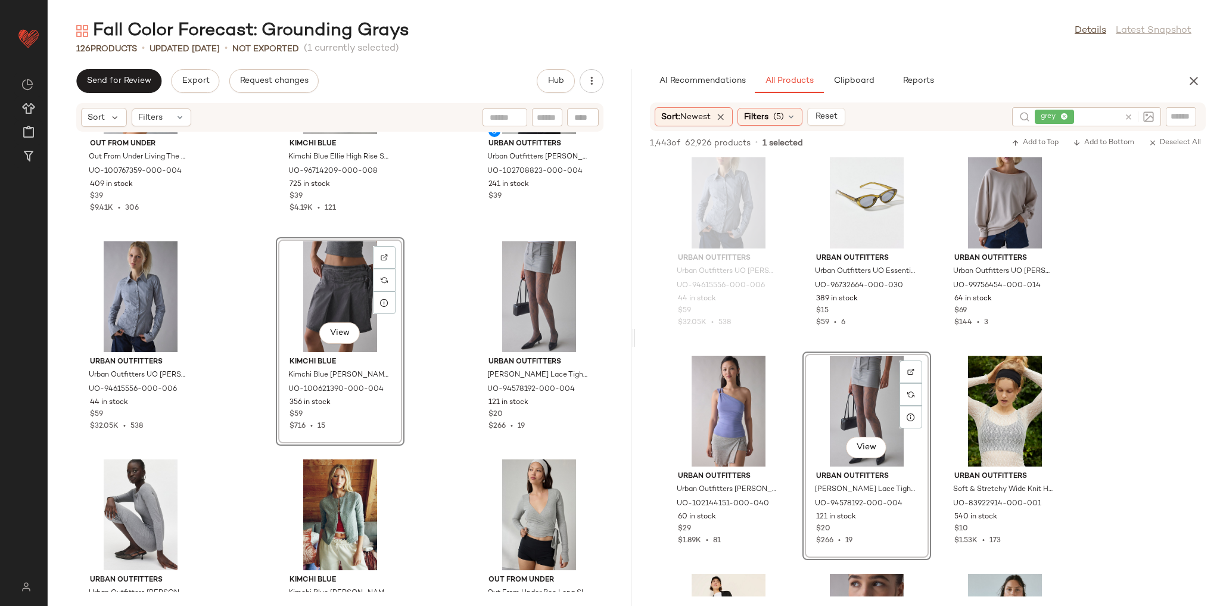
click at [429, 417] on div "Out From Under Out From Under Living The Dream Waffle Knit Long Sleeve Henley T…" at bounding box center [340, 361] width 584 height 459
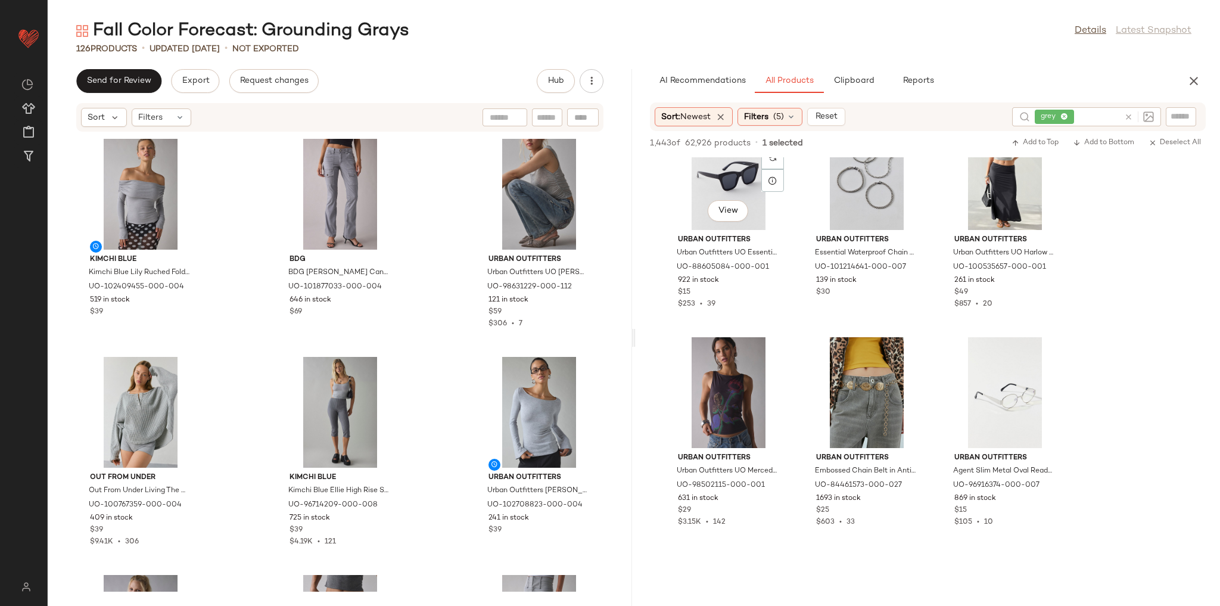
scroll to position [8150, 0]
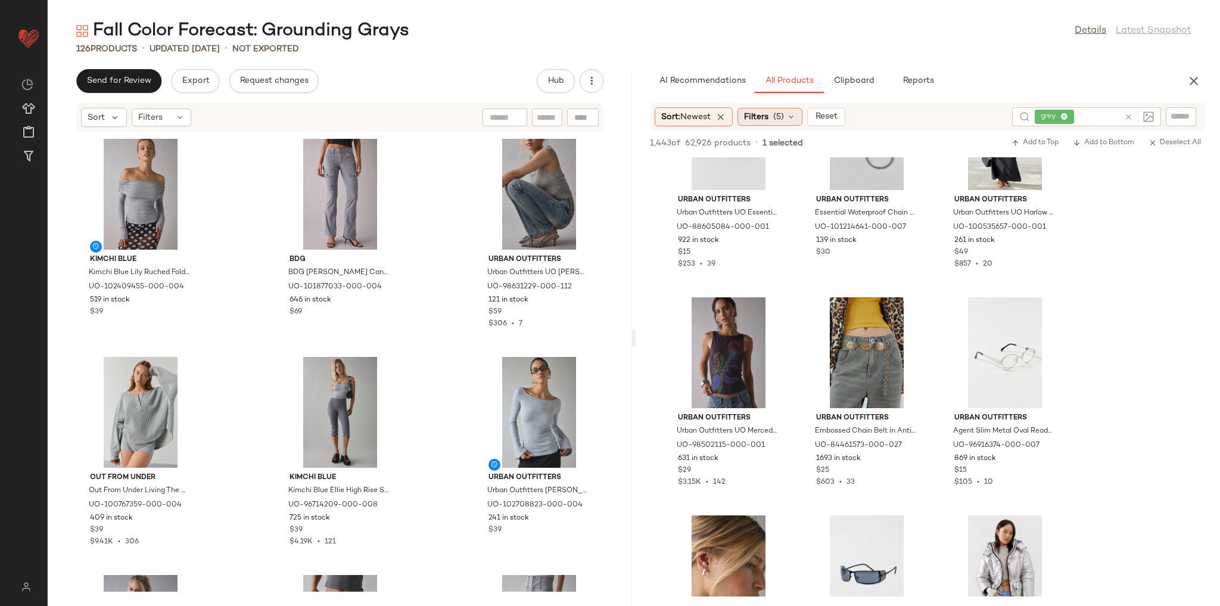
click at [777, 116] on span "(5)" at bounding box center [778, 117] width 11 height 13
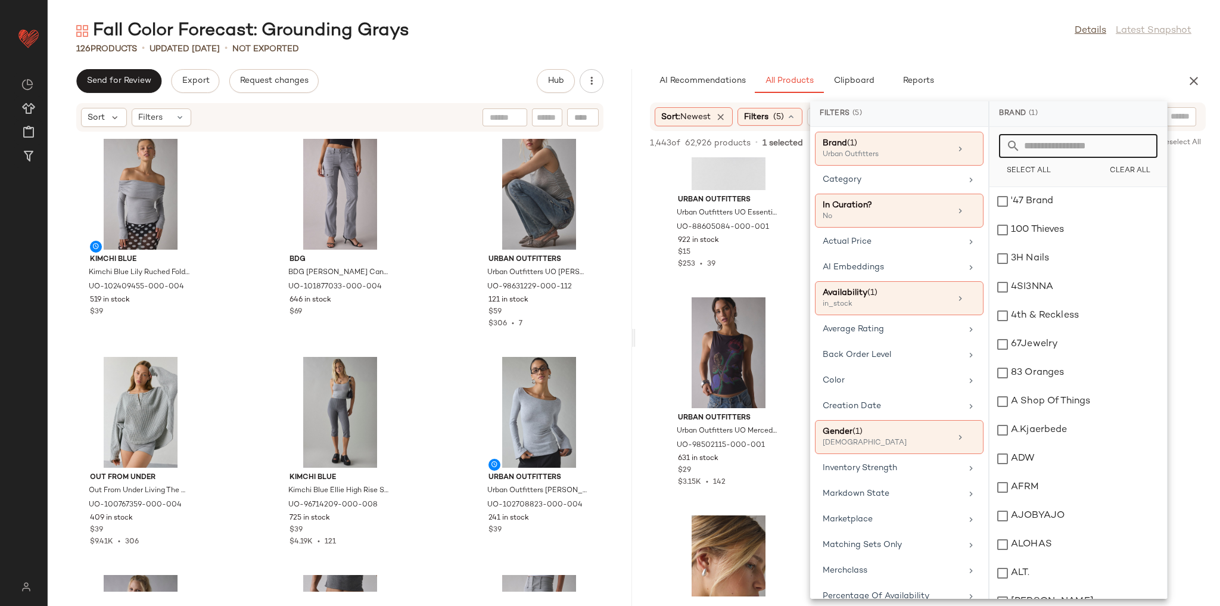
click at [1054, 147] on input "text" at bounding box center [1086, 146] width 130 height 24
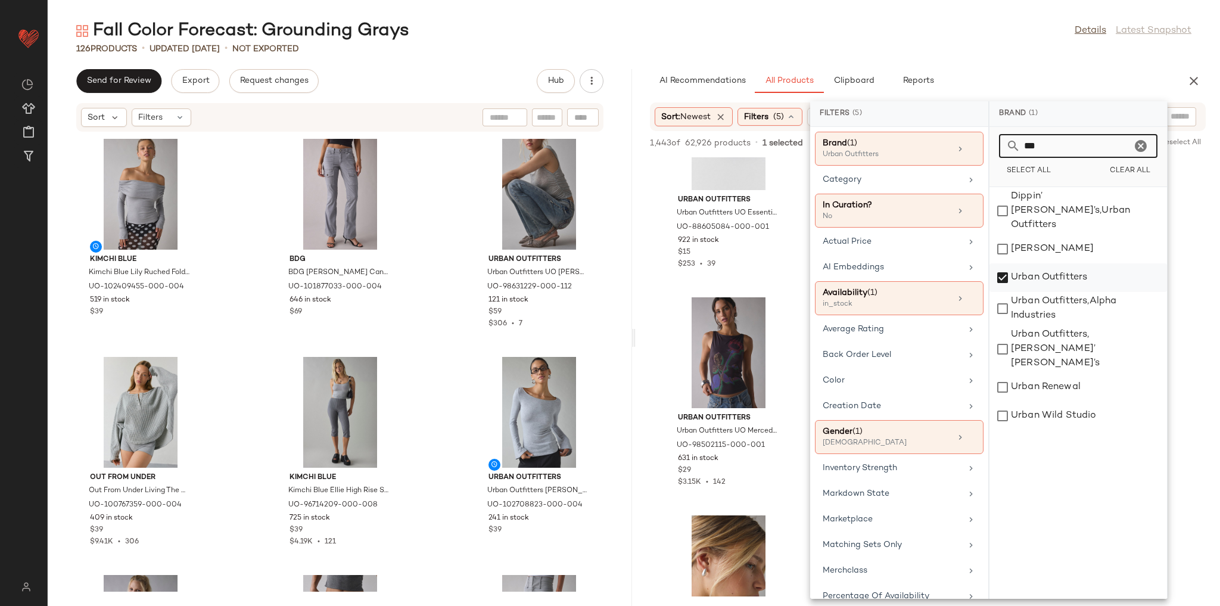
click at [999, 292] on div "Urban Outfitters" at bounding box center [1079, 308] width 178 height 33
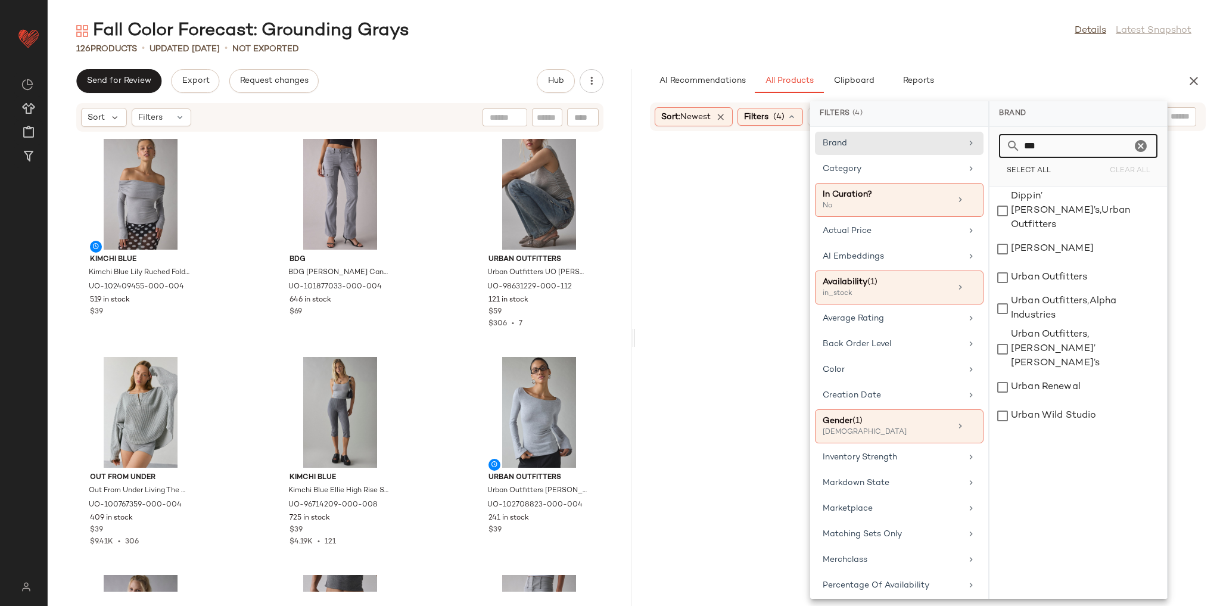
drag, startPoint x: 1059, startPoint y: 144, endPoint x: 1010, endPoint y: 147, distance: 48.3
click at [1010, 147] on div "***" at bounding box center [1078, 146] width 158 height 24
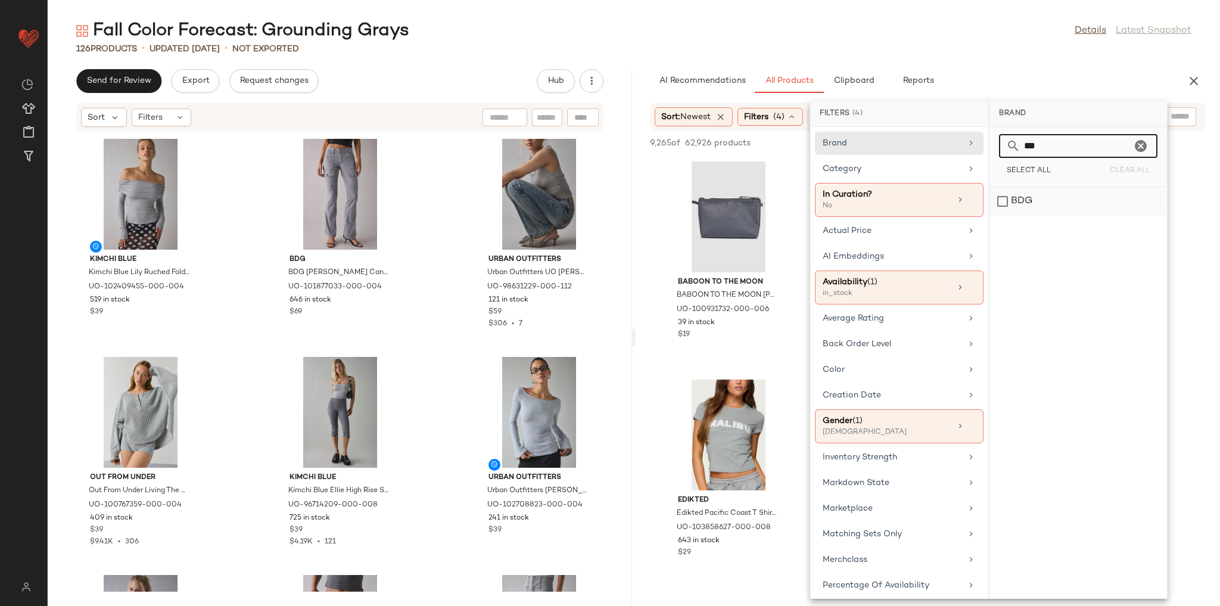
type input "***"
click at [1004, 203] on div "BDG" at bounding box center [1079, 201] width 178 height 29
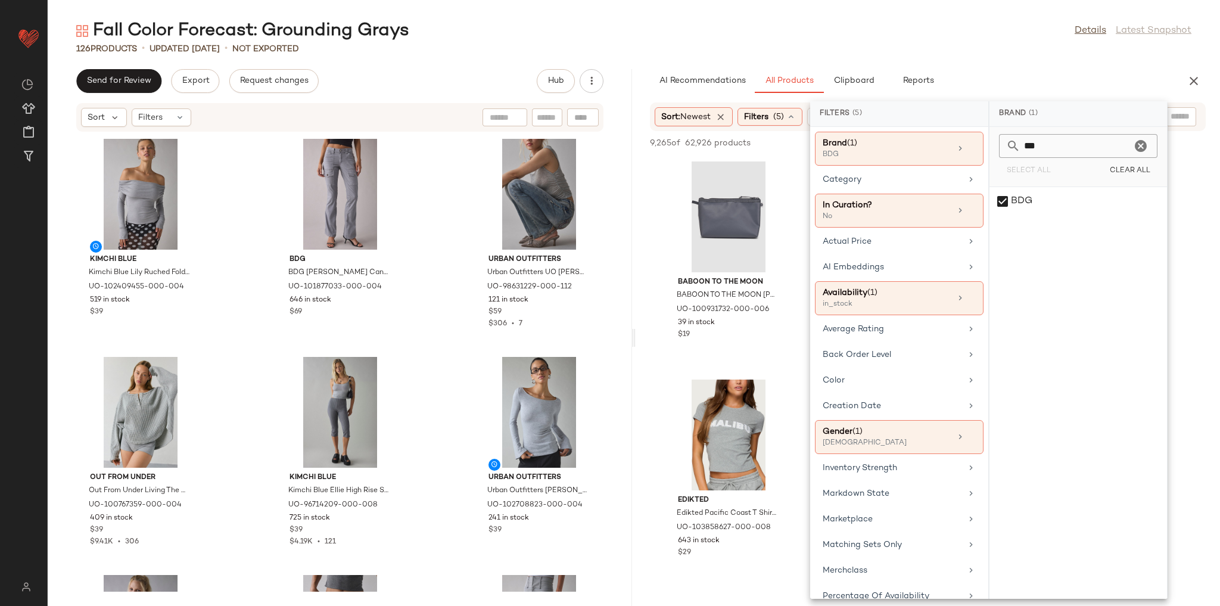
click at [1000, 83] on div "AI Recommendations All Products Clipboard Reports" at bounding box center [909, 81] width 518 height 24
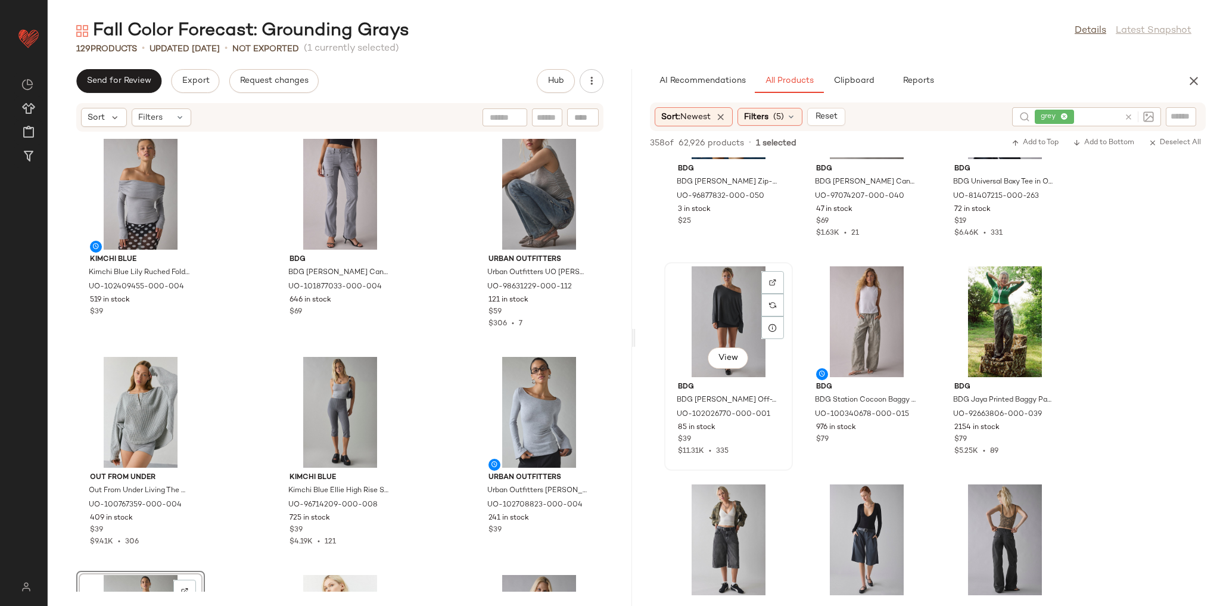
scroll to position [2955, 0]
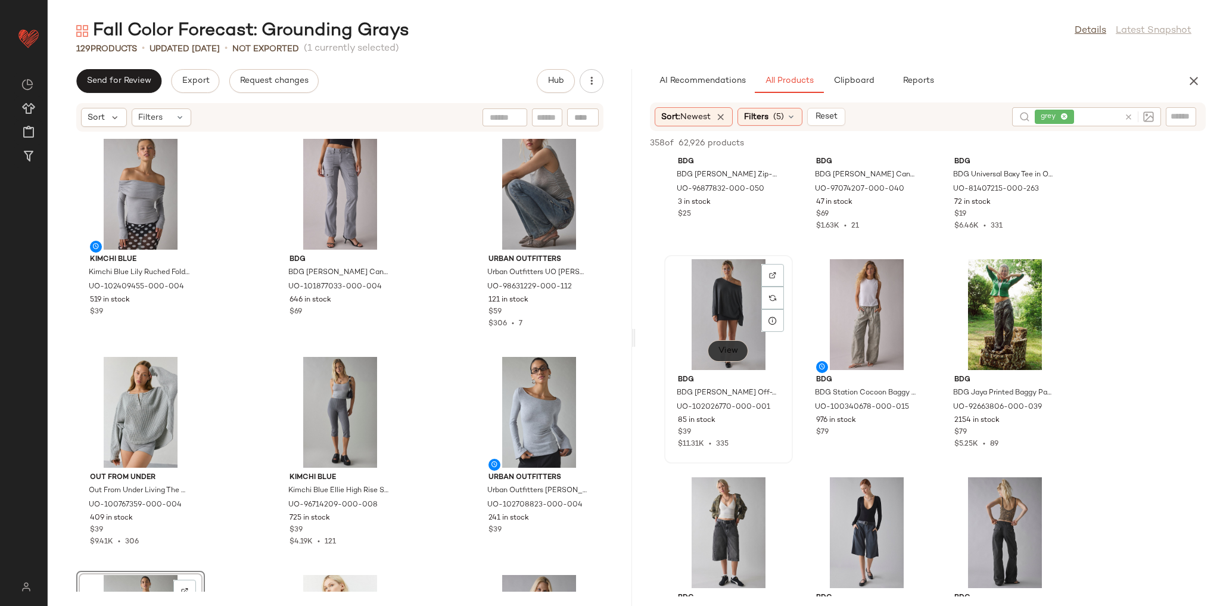
click at [736, 351] on span "View" at bounding box center [728, 351] width 20 height 10
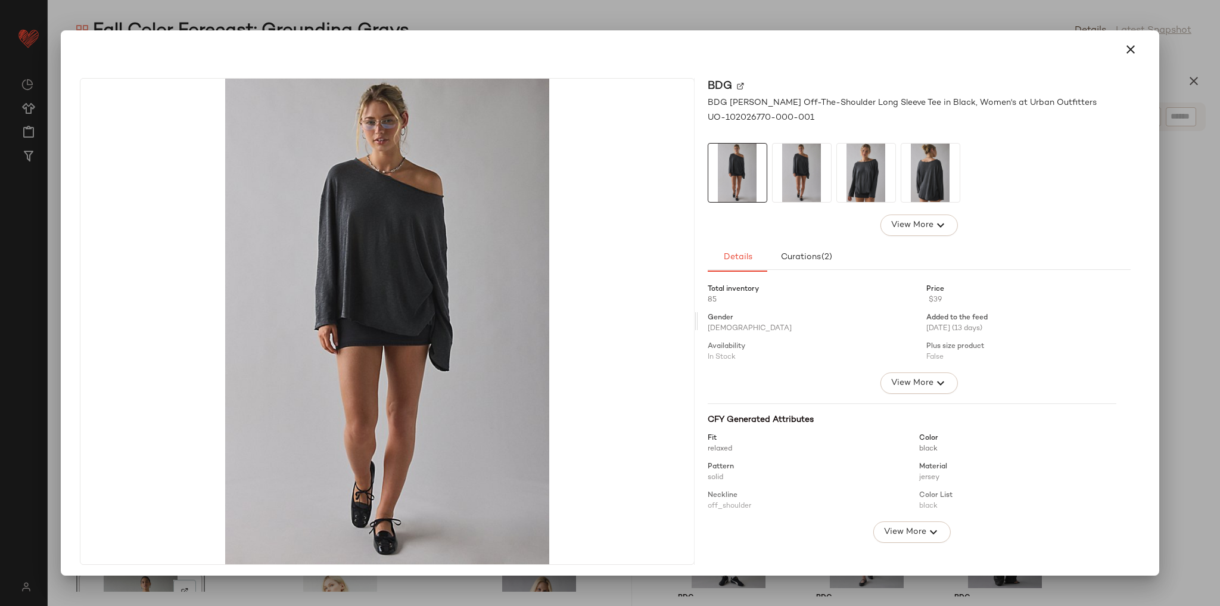
click at [861, 172] on img at bounding box center [866, 173] width 58 height 58
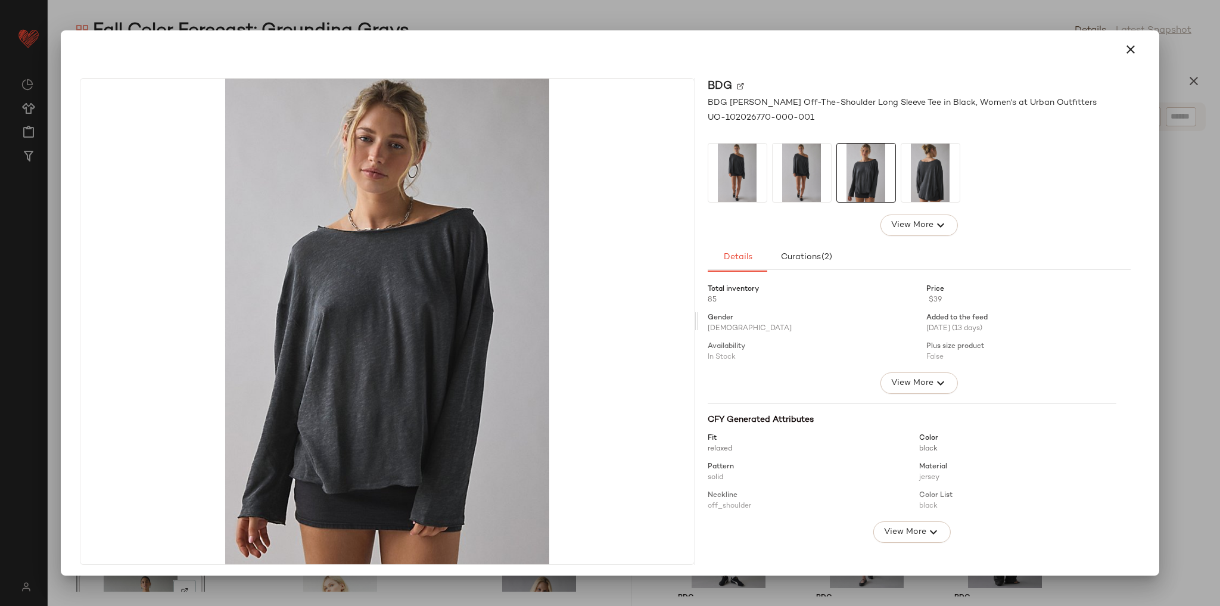
click at [920, 180] on img at bounding box center [930, 173] width 58 height 58
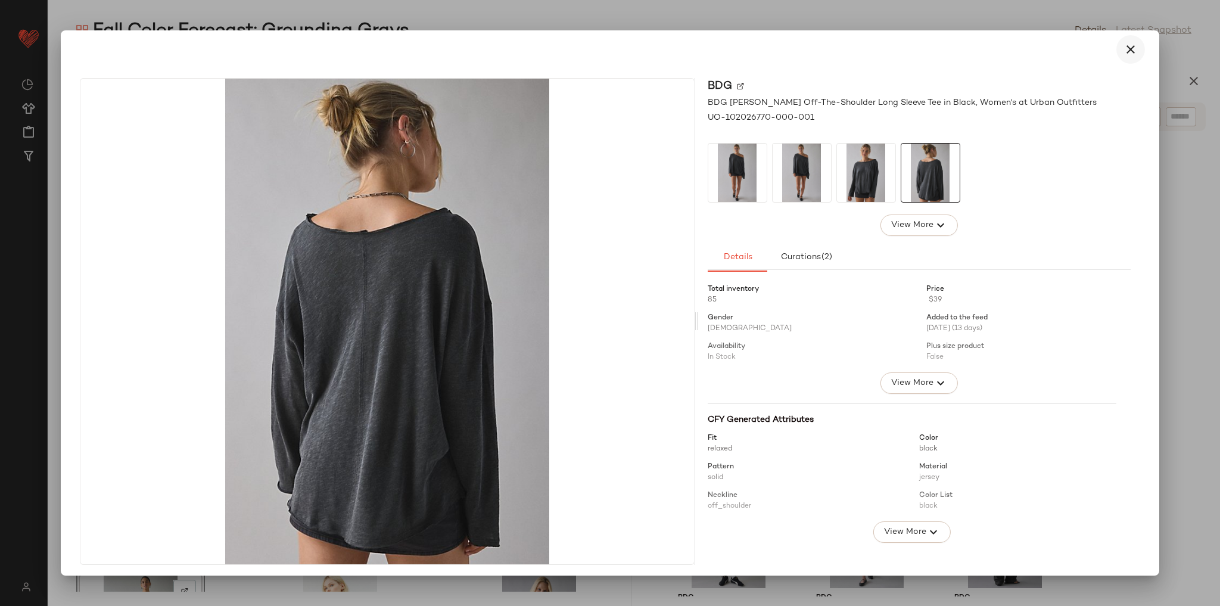
click at [1124, 49] on icon "button" at bounding box center [1131, 49] width 14 height 14
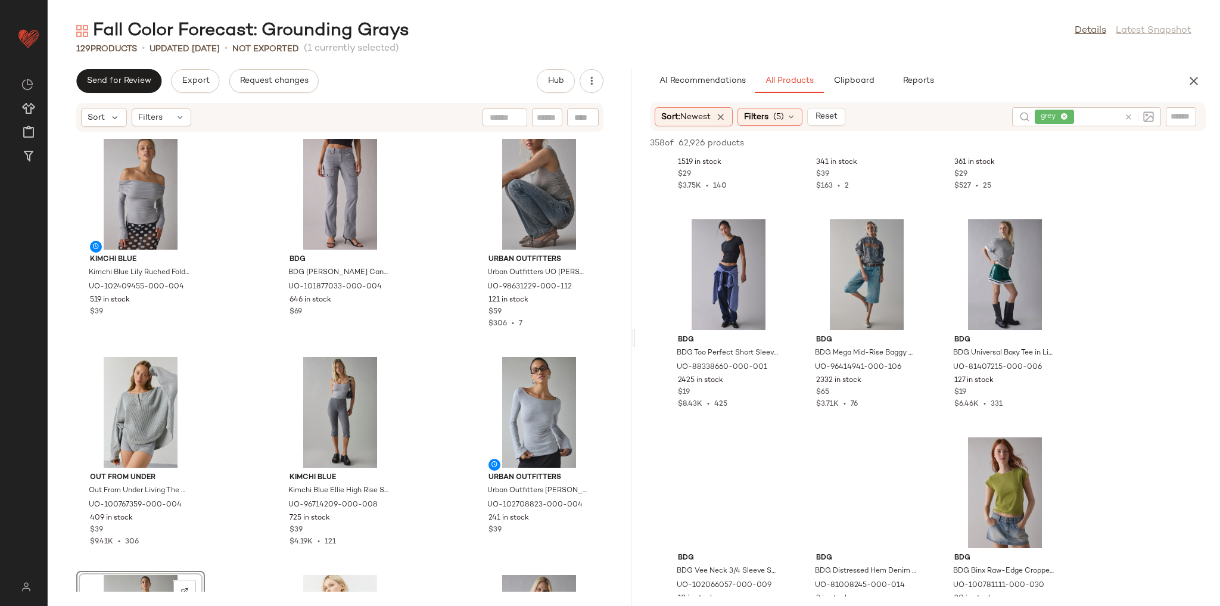
scroll to position [5195, 0]
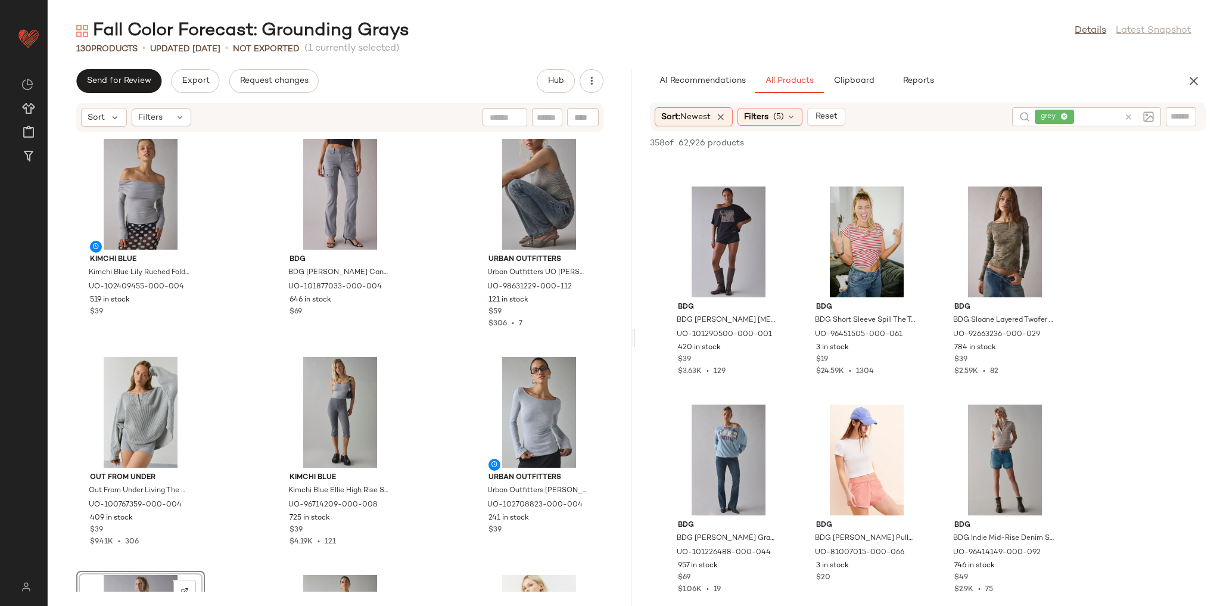
scroll to position [8960, 0]
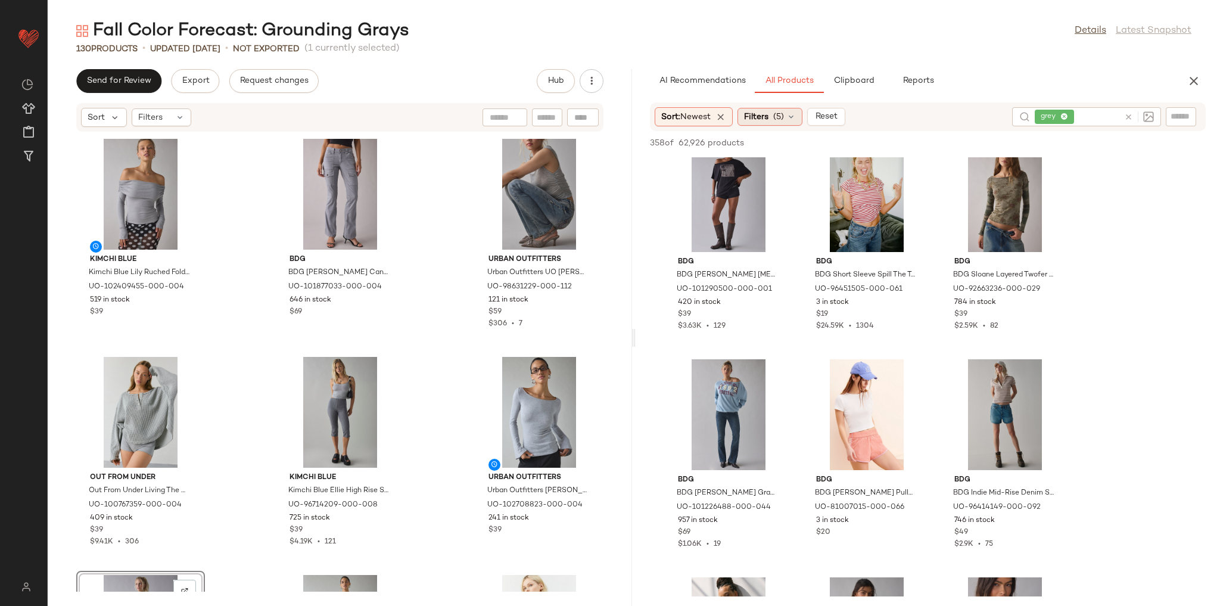
click at [779, 124] on div "Filters (5)" at bounding box center [770, 117] width 65 height 18
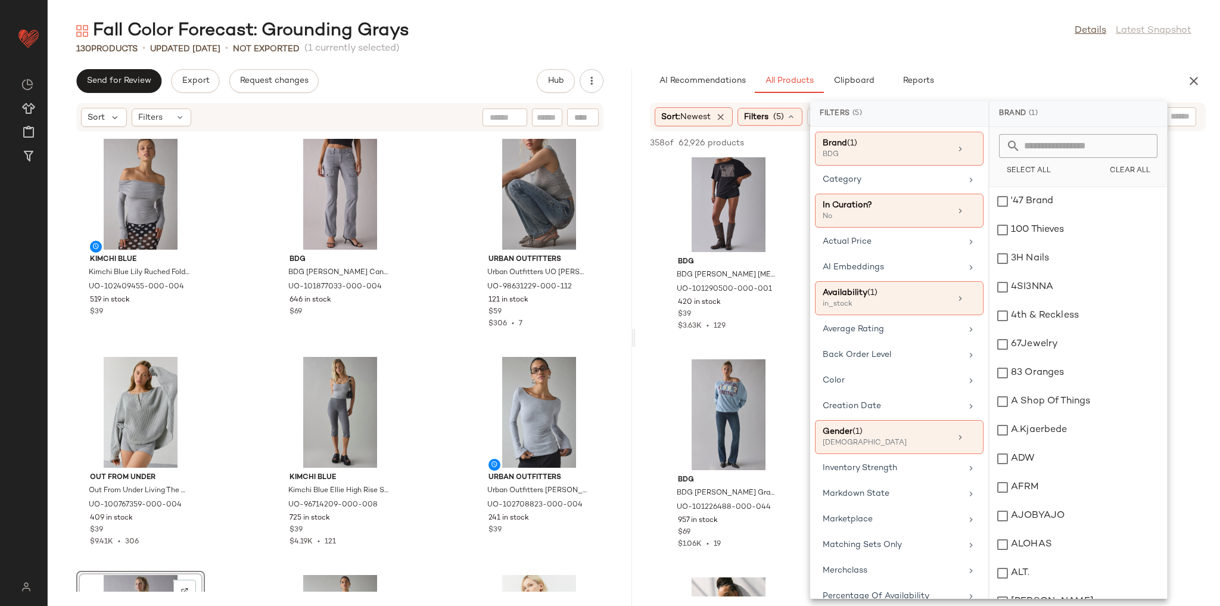
click at [1072, 148] on input "text" at bounding box center [1086, 146] width 130 height 24
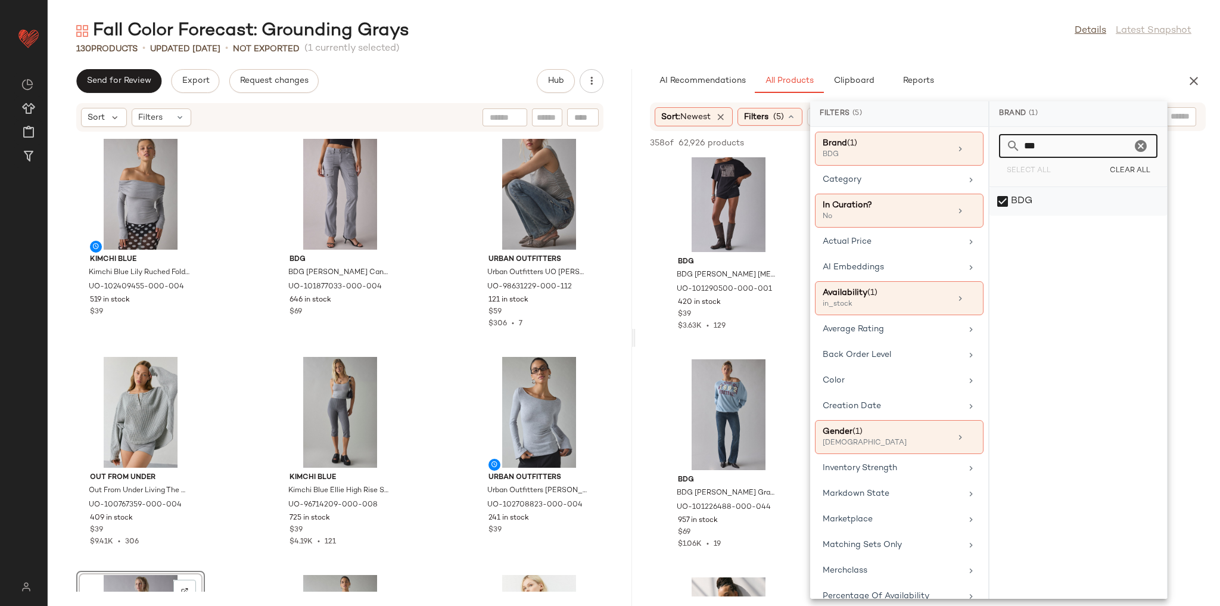
click at [1070, 195] on div "BDG" at bounding box center [1079, 201] width 178 height 29
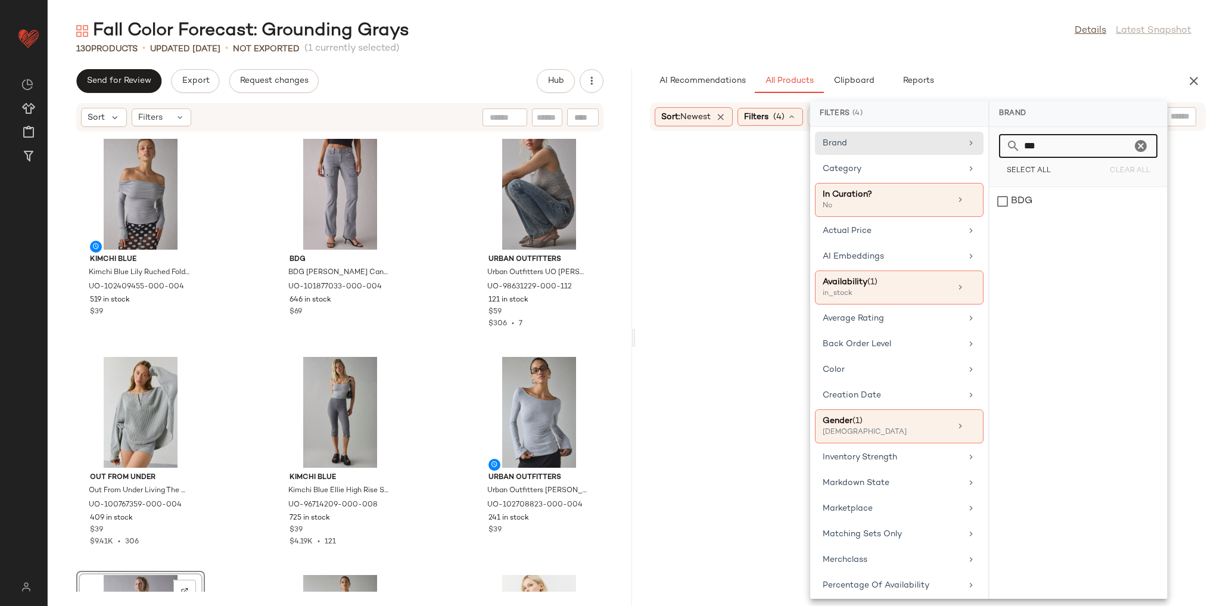
click at [1063, 142] on input "***" at bounding box center [1076, 146] width 111 height 24
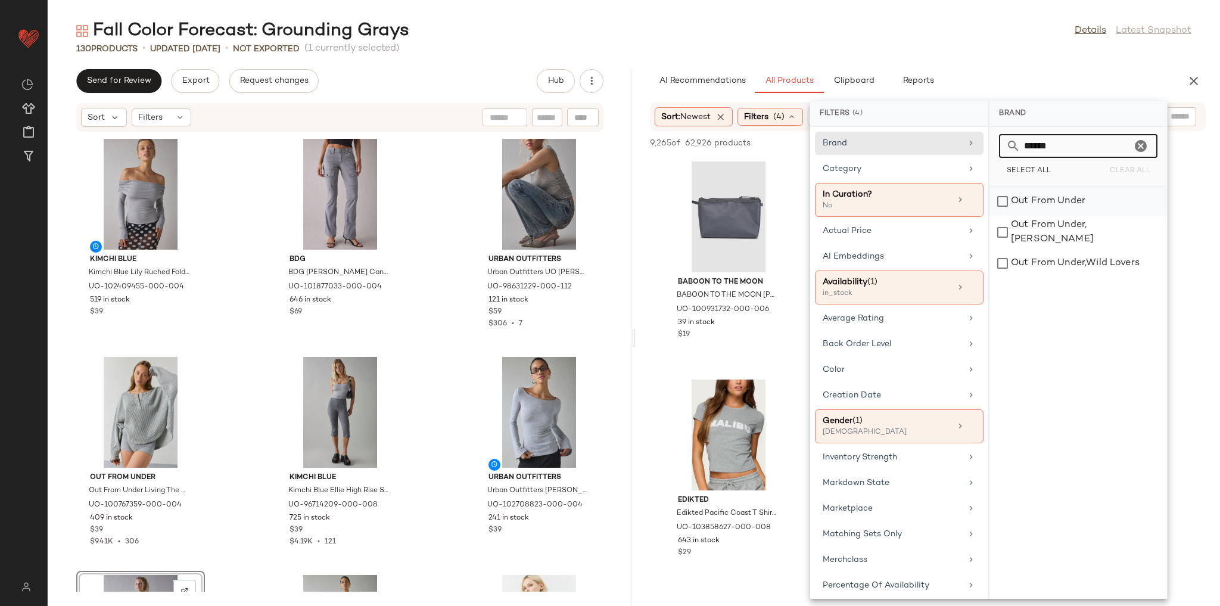
type input "******"
click at [1045, 216] on div "Out From Under" at bounding box center [1079, 232] width 178 height 33
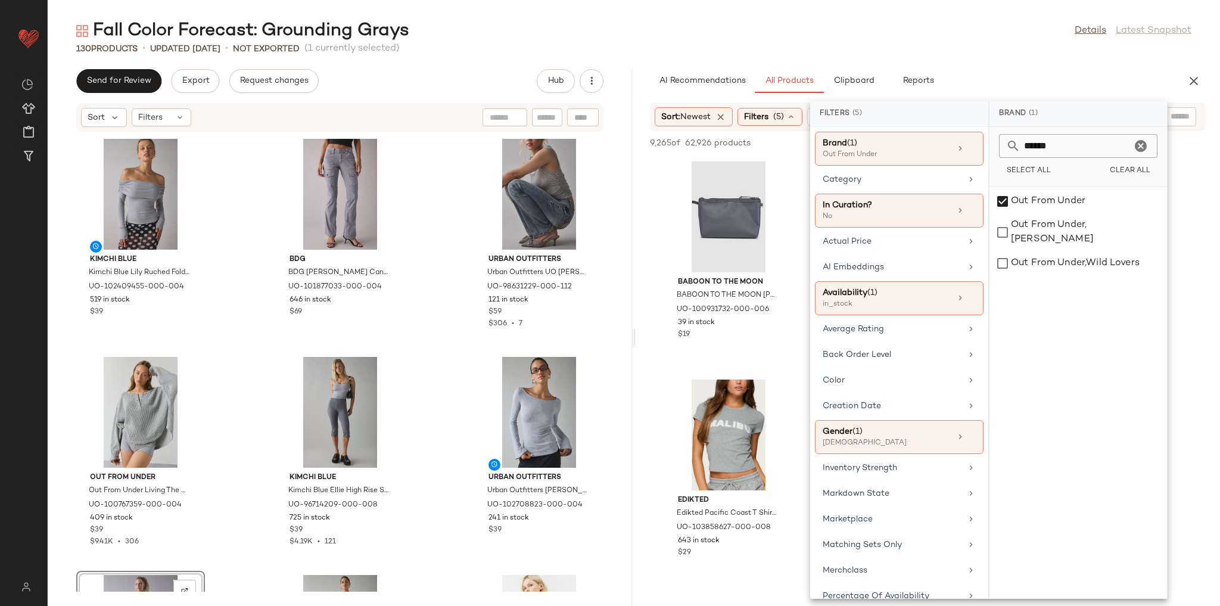
click at [1061, 66] on div "Fall Color Forecast: Grounding Grays Details Latest Snapshot 130 Products • upd…" at bounding box center [634, 312] width 1172 height 587
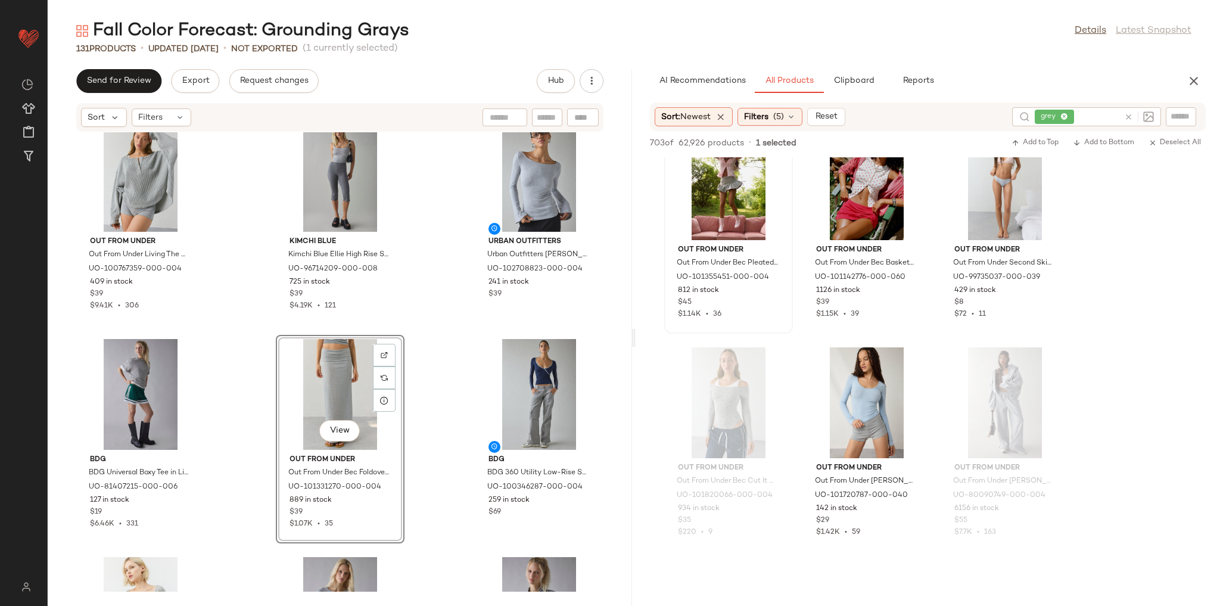
scroll to position [2526, 0]
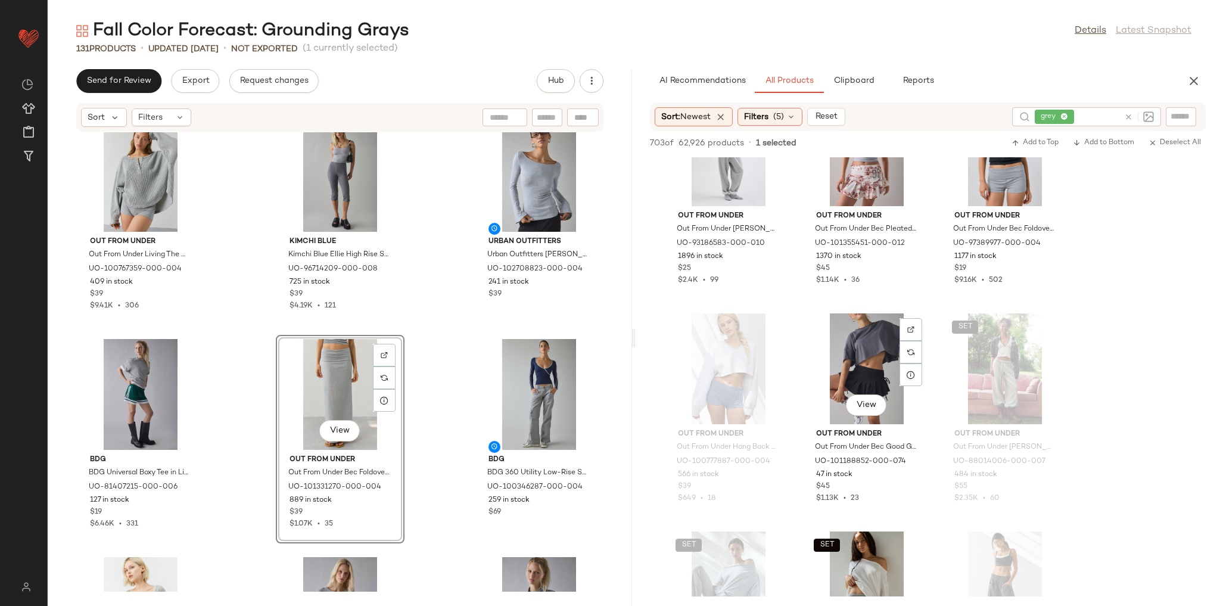
scroll to position [2907, 0]
